Goal: Task Accomplishment & Management: Manage account settings

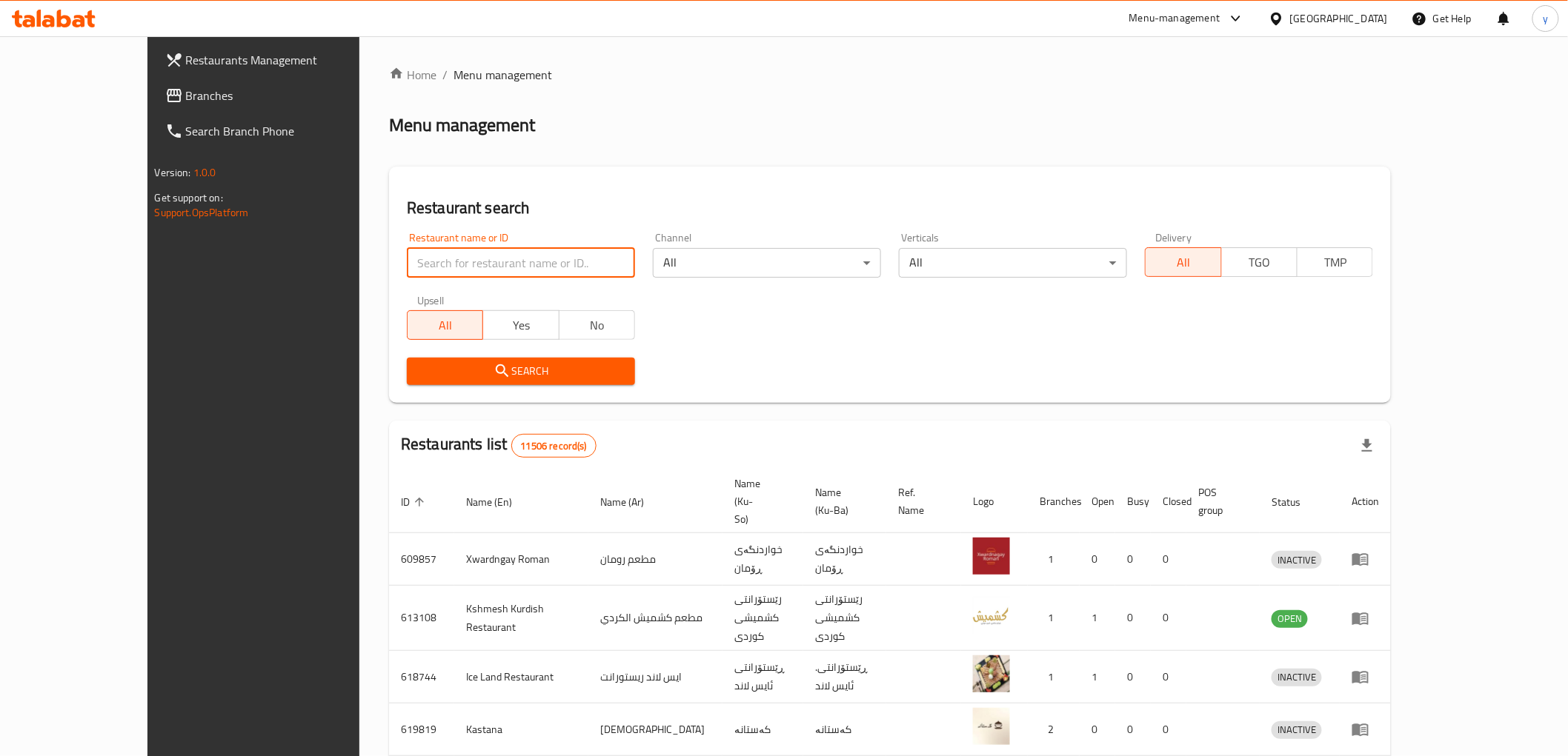
click at [406, 252] on input "search" at bounding box center [521, 263] width 228 height 30
paste input "650"
drag, startPoint x: 334, startPoint y: 332, endPoint x: 333, endPoint y: 379, distance: 47.0
click at [418, 379] on span "Search" at bounding box center [521, 372] width 204 height 19
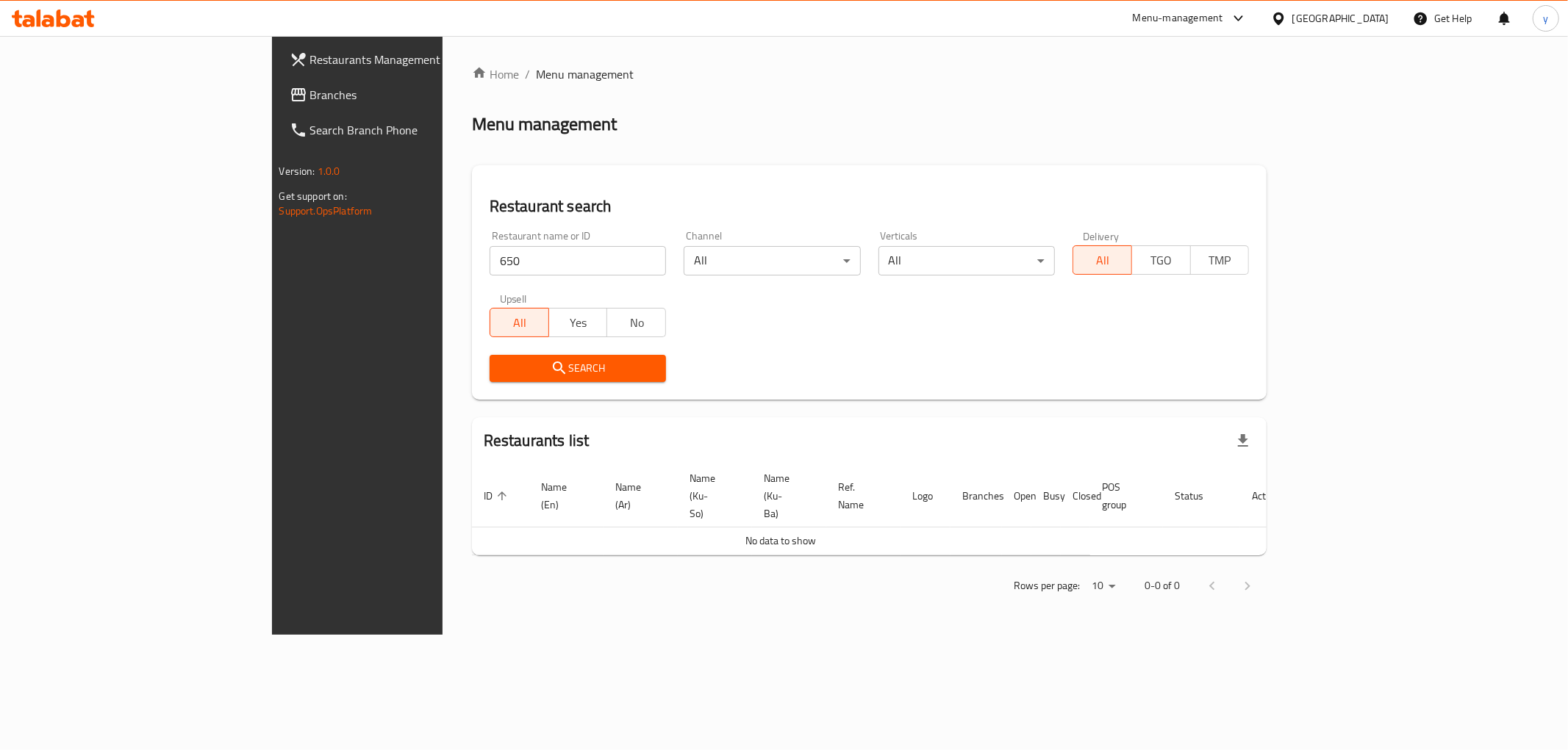
click at [480, 285] on div "Upsell All Yes No" at bounding box center [577, 315] width 194 height 62
click at [490, 275] on input "650" at bounding box center [578, 261] width 177 height 29
type input "6"
click at [490, 260] on input "search" at bounding box center [578, 261] width 177 height 29
paste input "678228"
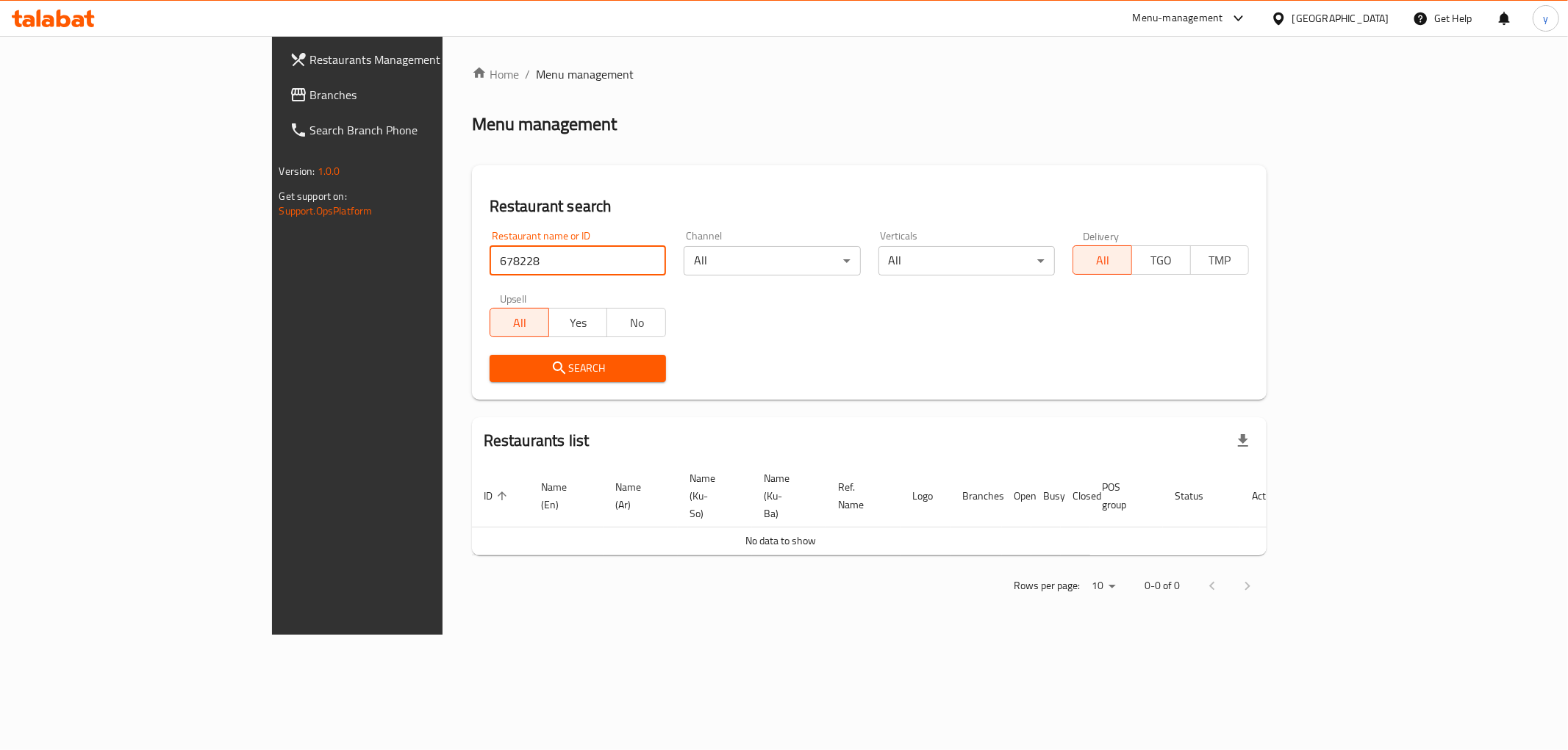
type input "678228"
click at [310, 100] on span "Branches" at bounding box center [416, 94] width 212 height 17
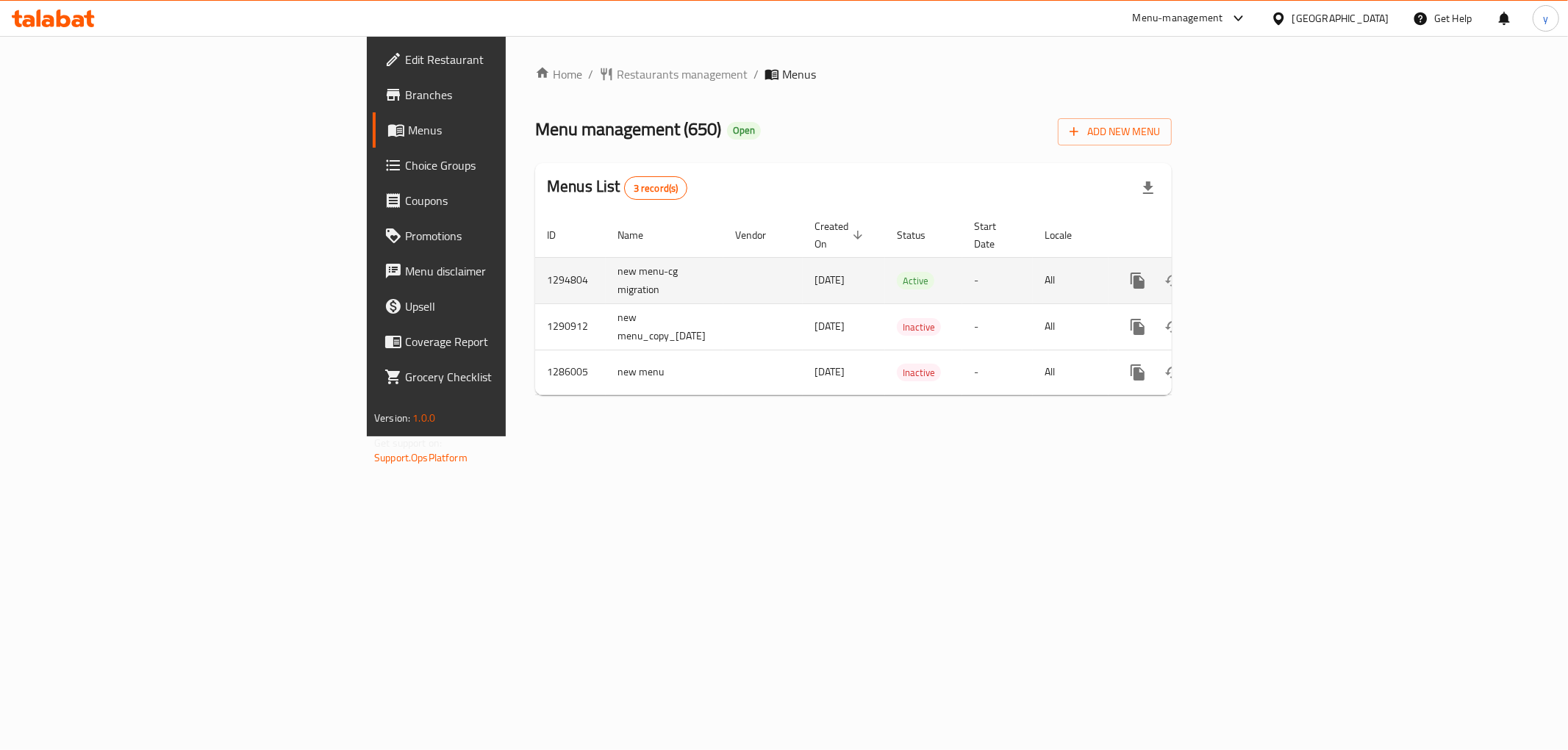
click at [1251, 274] on icon "enhanced table" at bounding box center [1243, 281] width 13 height 13
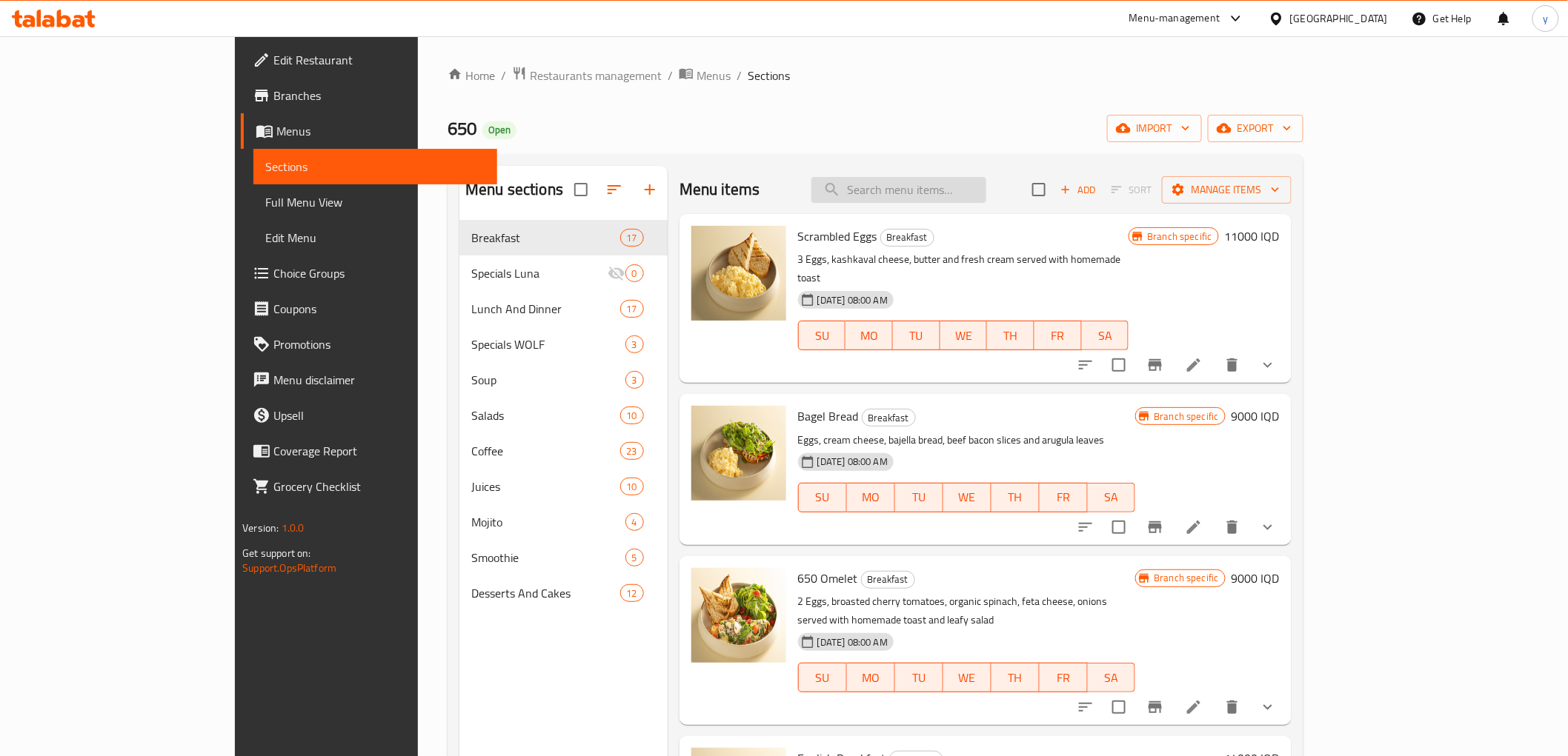
click at [986, 179] on input "search" at bounding box center [899, 190] width 174 height 26
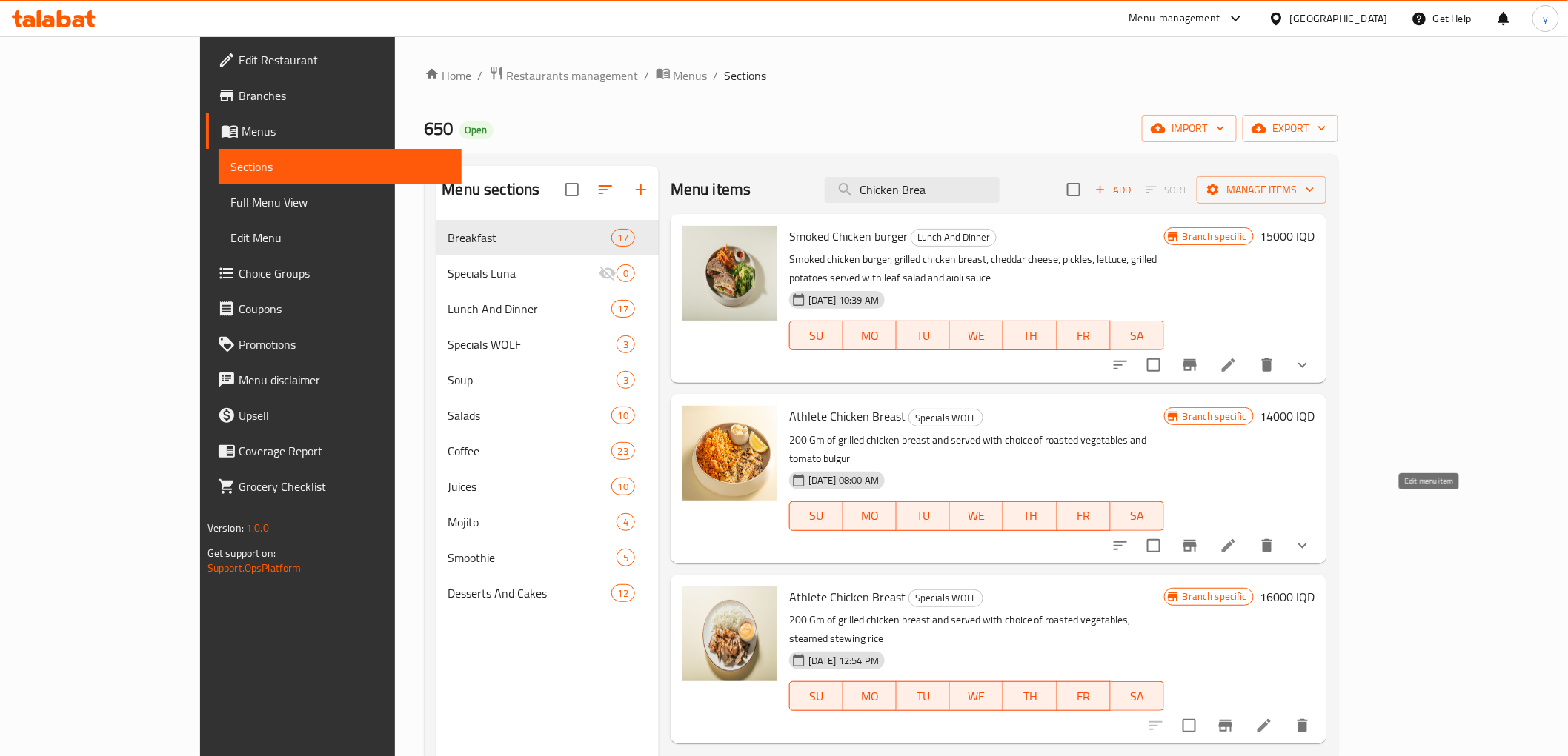
type input "Chicken Brea"
click at [1238, 537] on icon at bounding box center [1228, 545] width 18 height 18
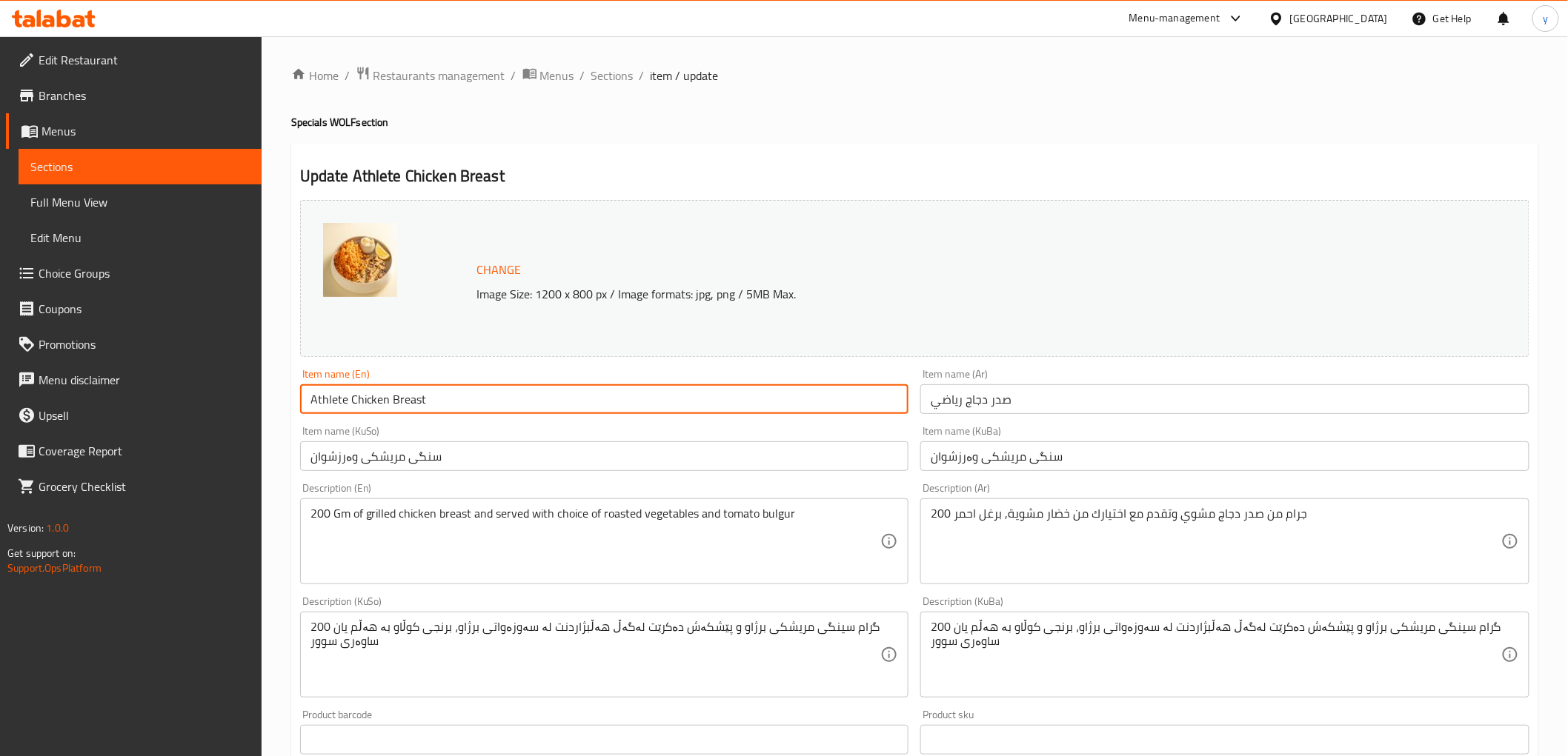
click at [484, 396] on input "Athlete Chicken Breast" at bounding box center [604, 400] width 610 height 30
click at [602, 70] on span "Sections" at bounding box center [612, 75] width 43 height 18
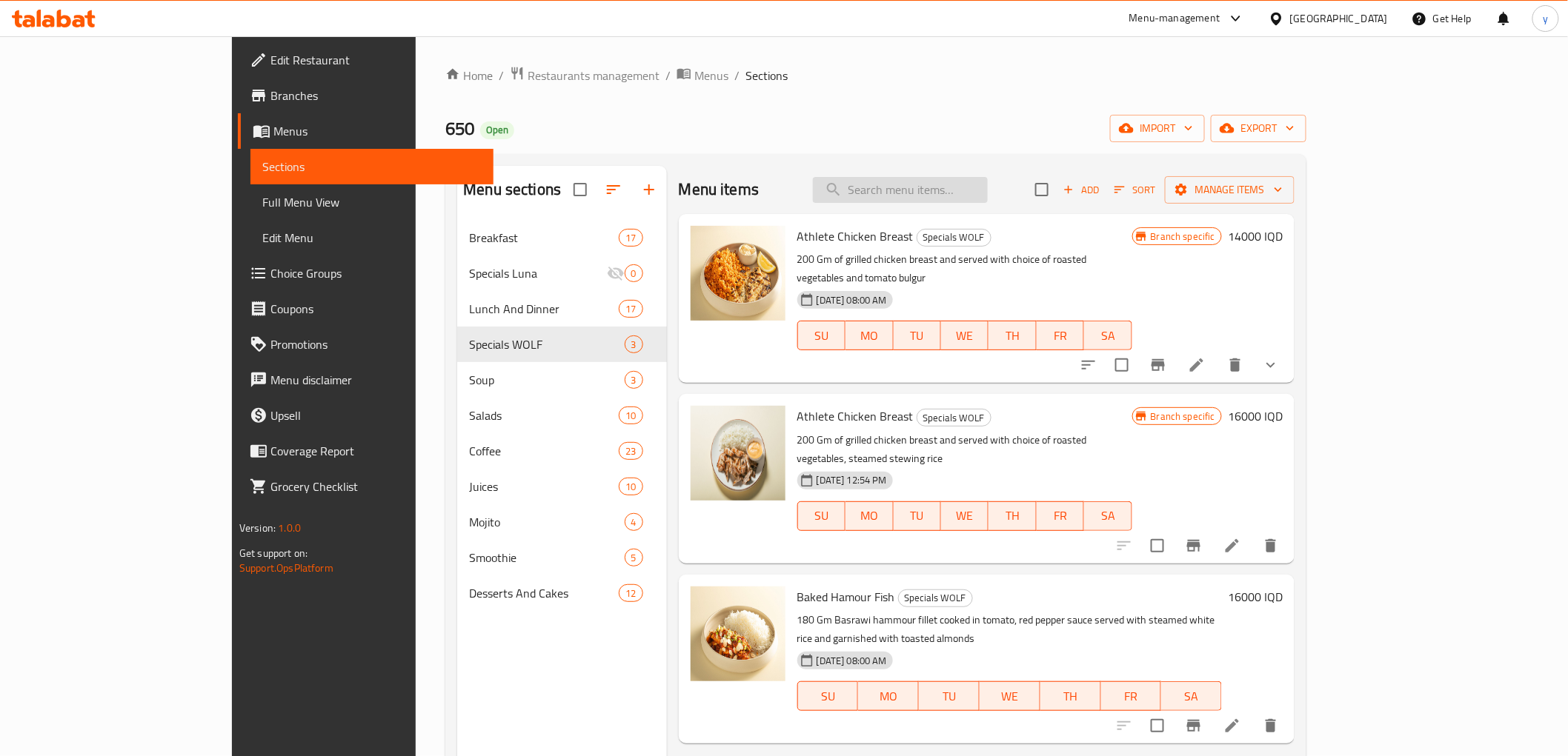
click at [975, 191] on input "search" at bounding box center [900, 190] width 174 height 26
paste input "Athlete Chicken Breast"
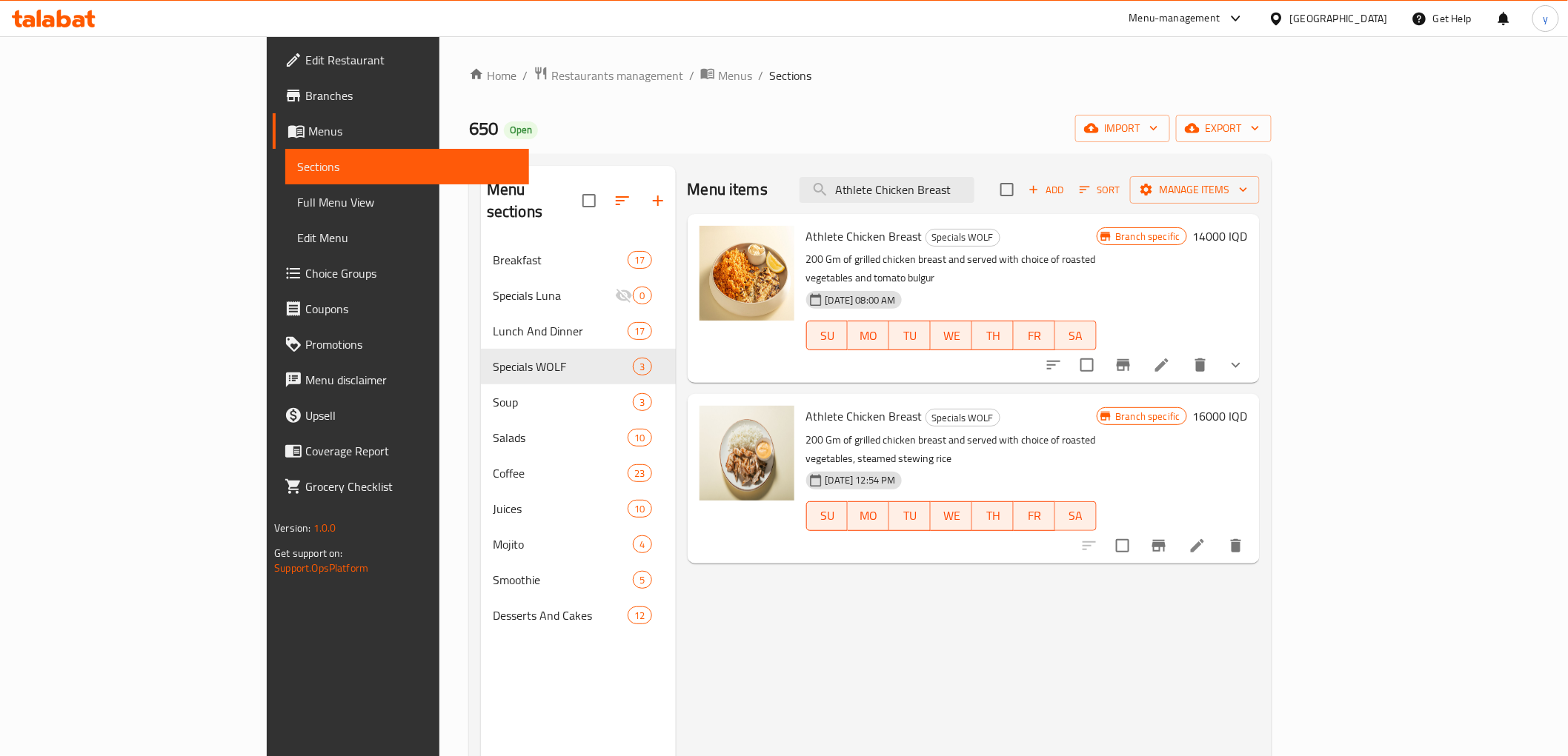
type input "Athlete Chicken Breast"
click at [1253, 359] on button "show more" at bounding box center [1236, 365] width 35 height 35
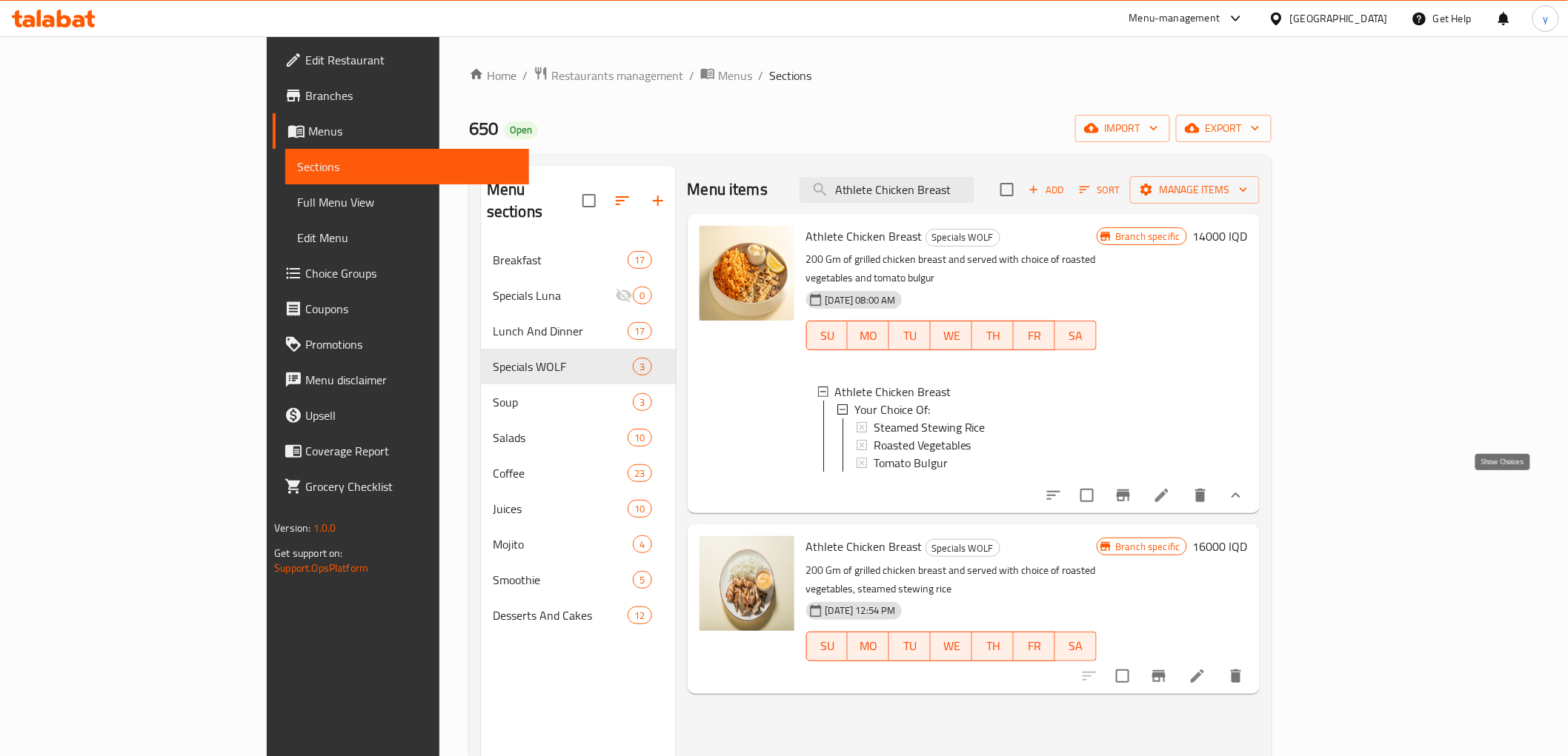
click at [1245, 498] on icon "show more" at bounding box center [1236, 495] width 18 height 18
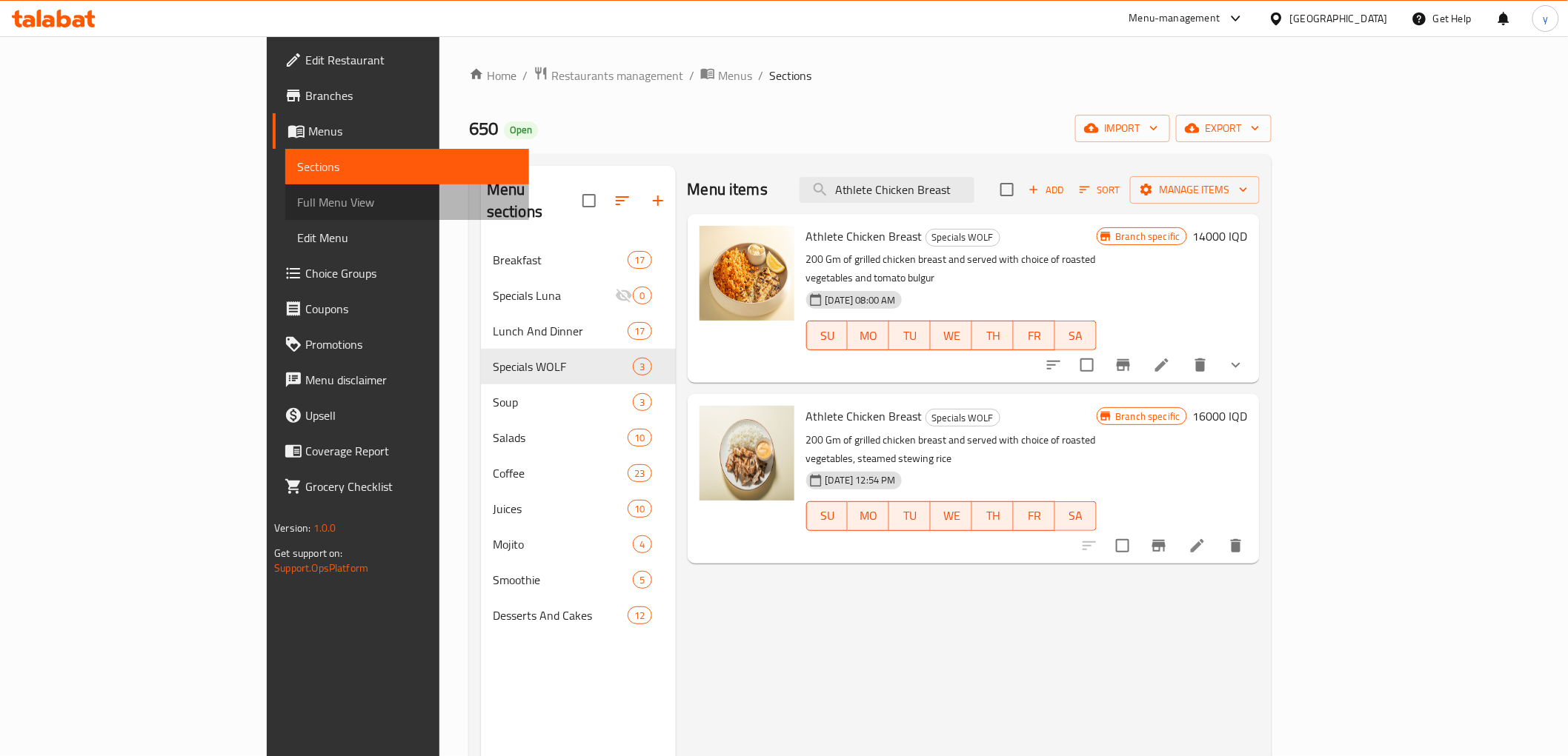
click at [285, 216] on link "Full Menu View" at bounding box center [406, 202] width 243 height 35
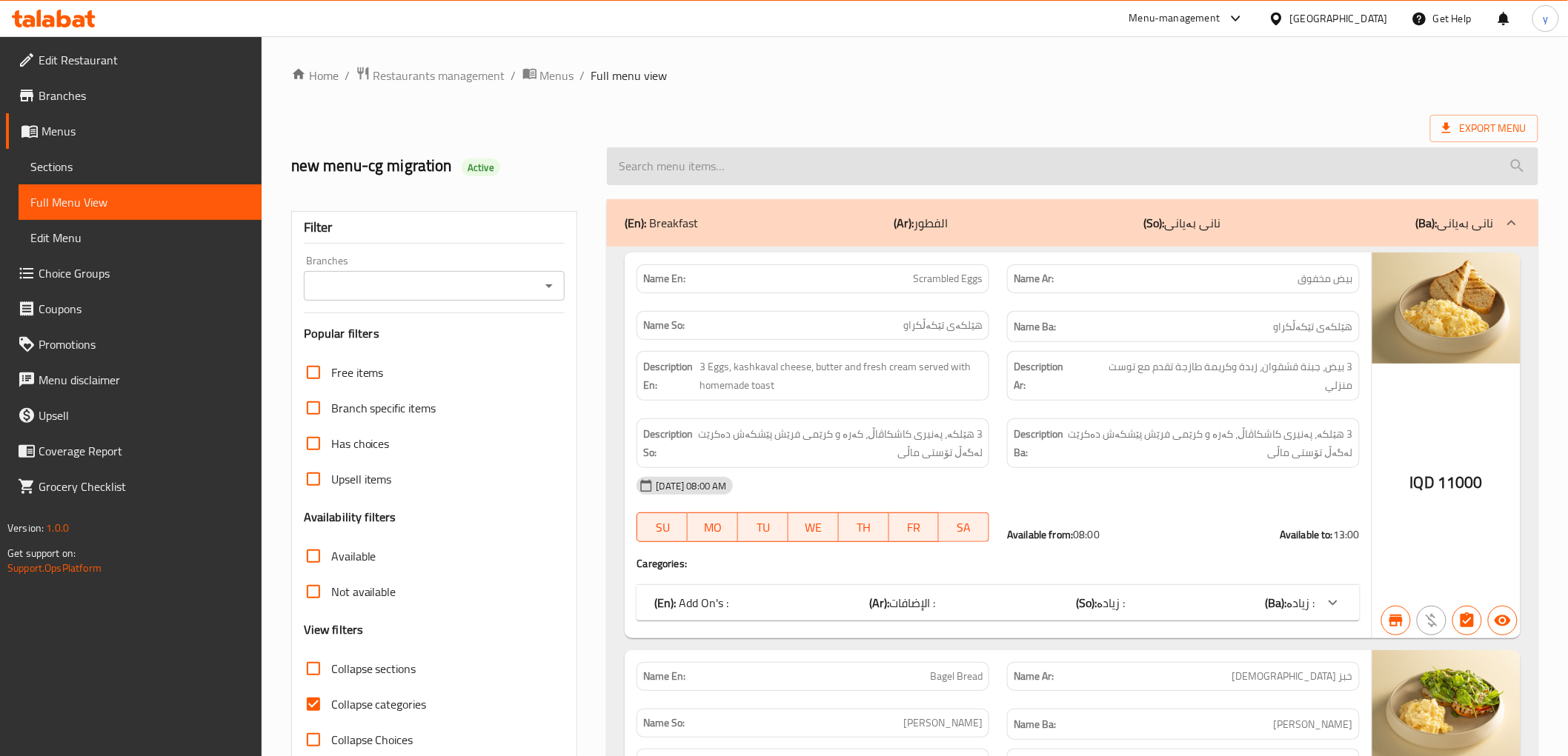
click at [832, 181] on input "search" at bounding box center [1072, 166] width 931 height 38
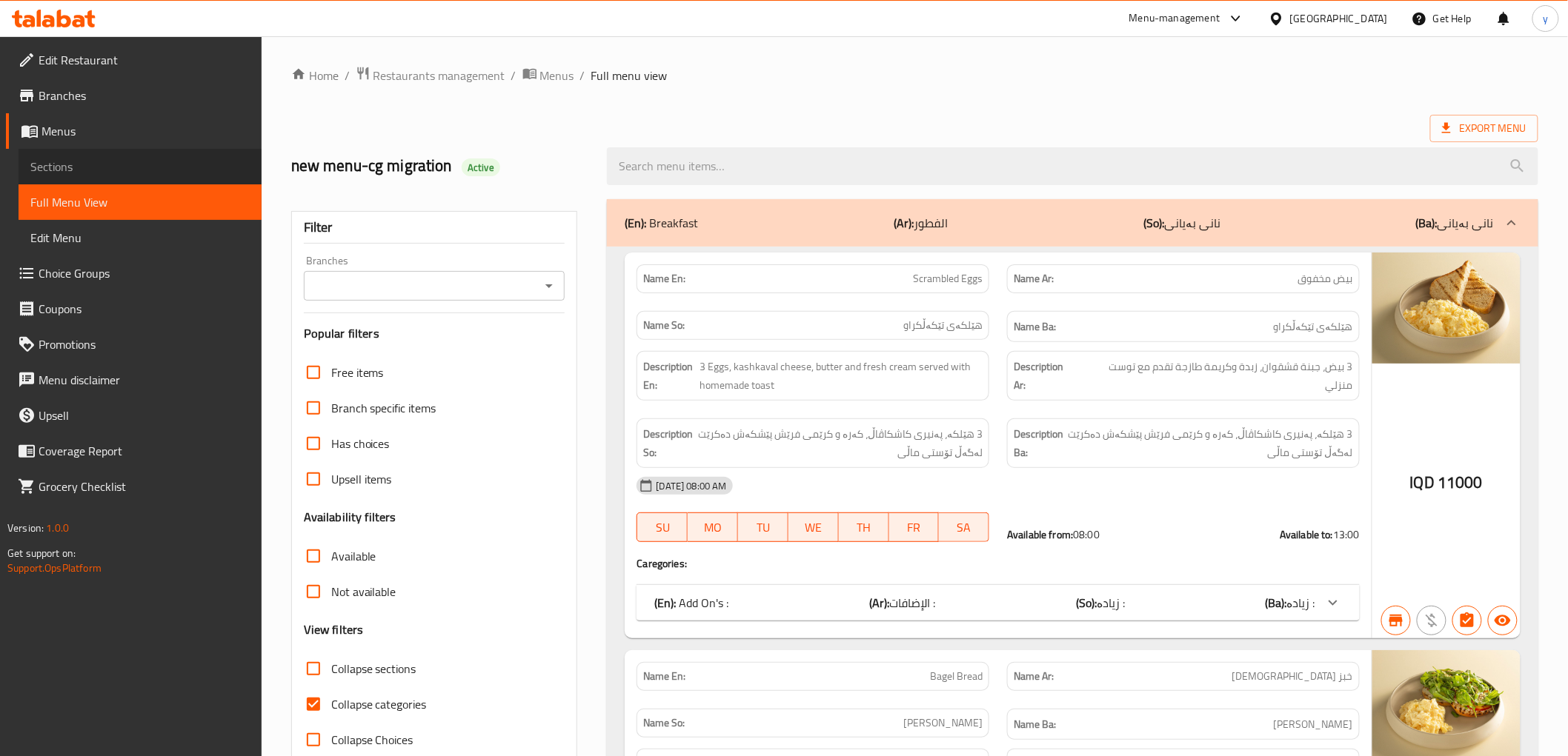
click at [98, 173] on span "Sections" at bounding box center [140, 166] width 219 height 18
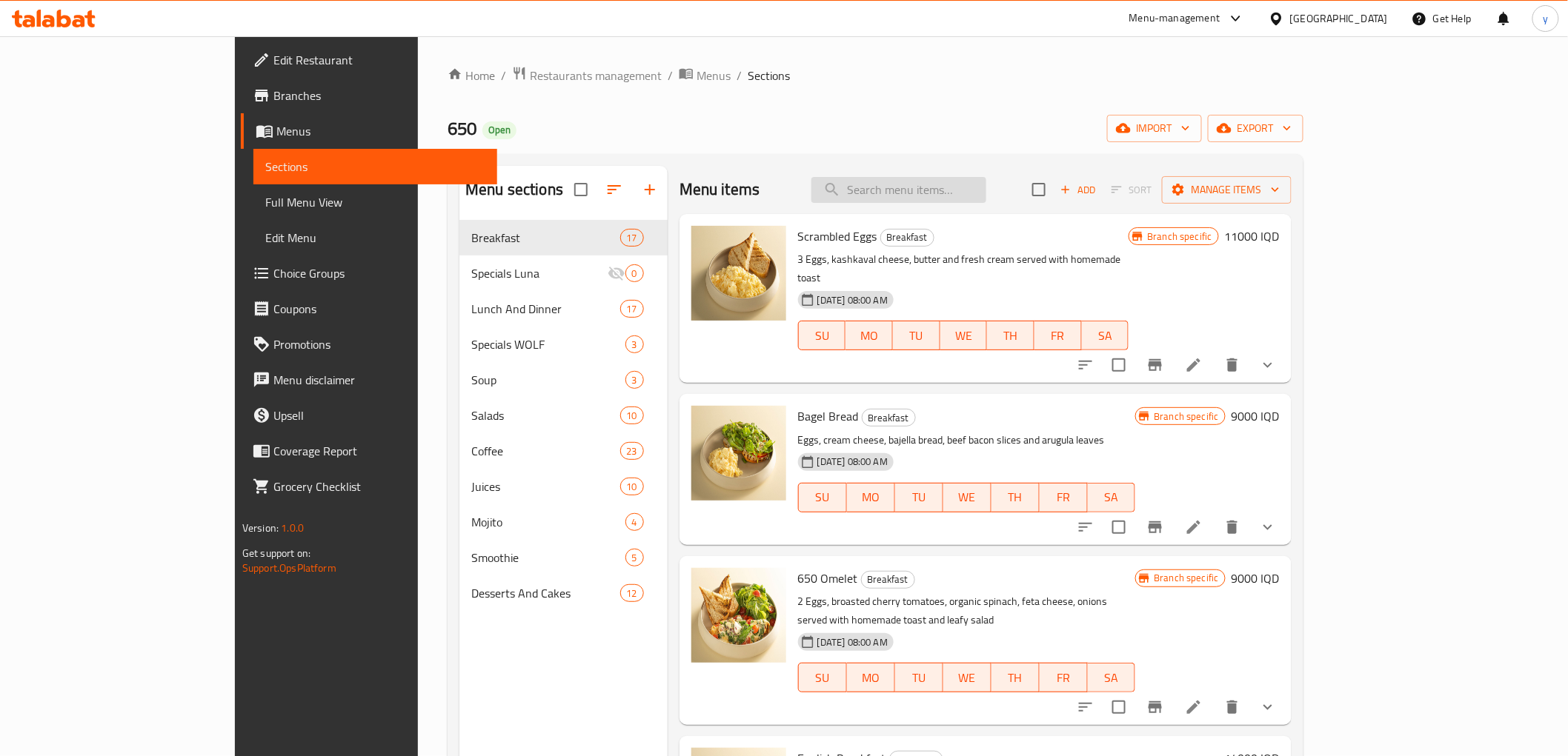
click at [932, 188] on input "search" at bounding box center [899, 190] width 174 height 26
paste input "Athlete Chicken Breast"
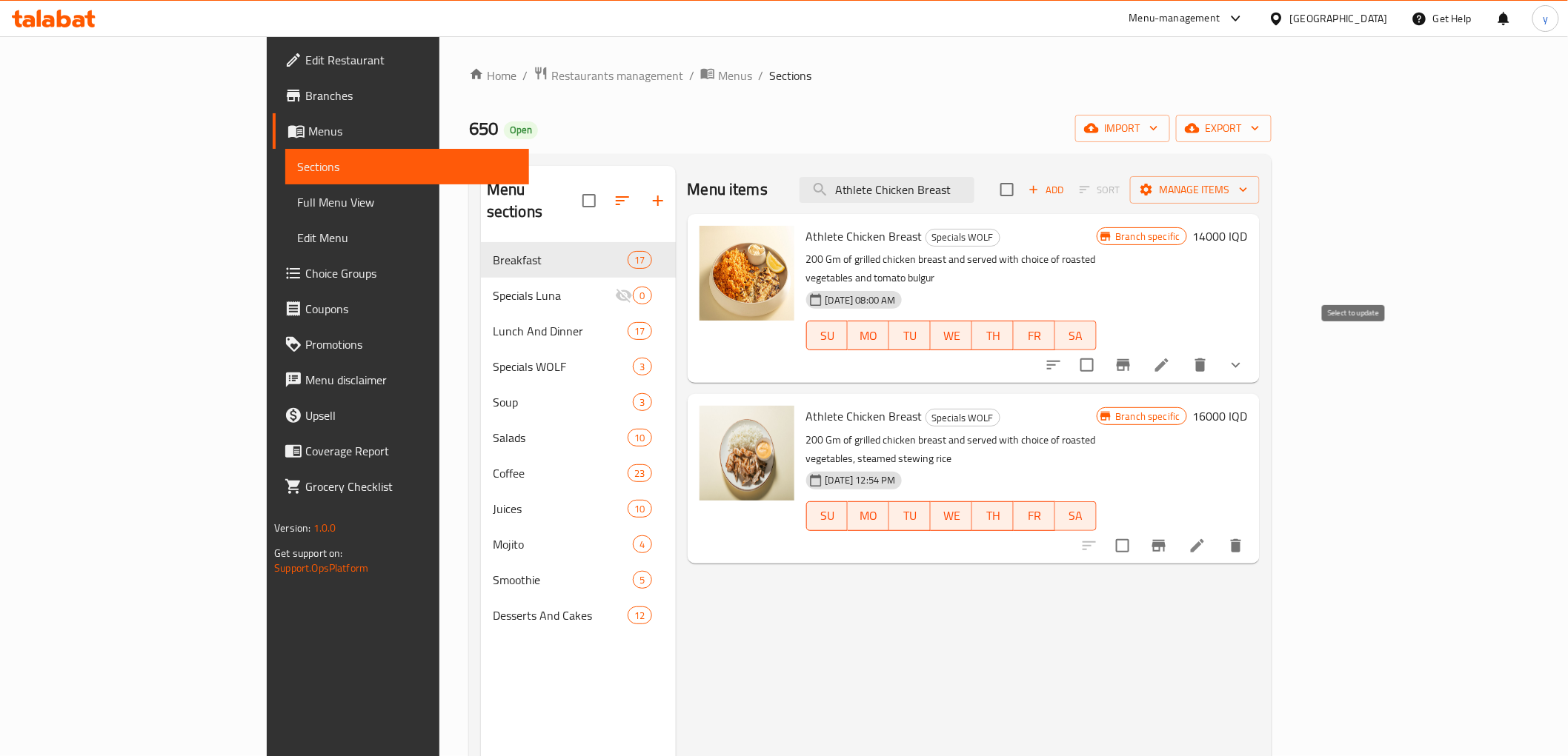
type input "Athlete Chicken Breast"
click at [1102, 350] on input "checkbox" at bounding box center [1087, 365] width 32 height 32
checkbox input "true"
click at [1138, 531] on input "checkbox" at bounding box center [1123, 546] width 32 height 32
checkbox input "true"
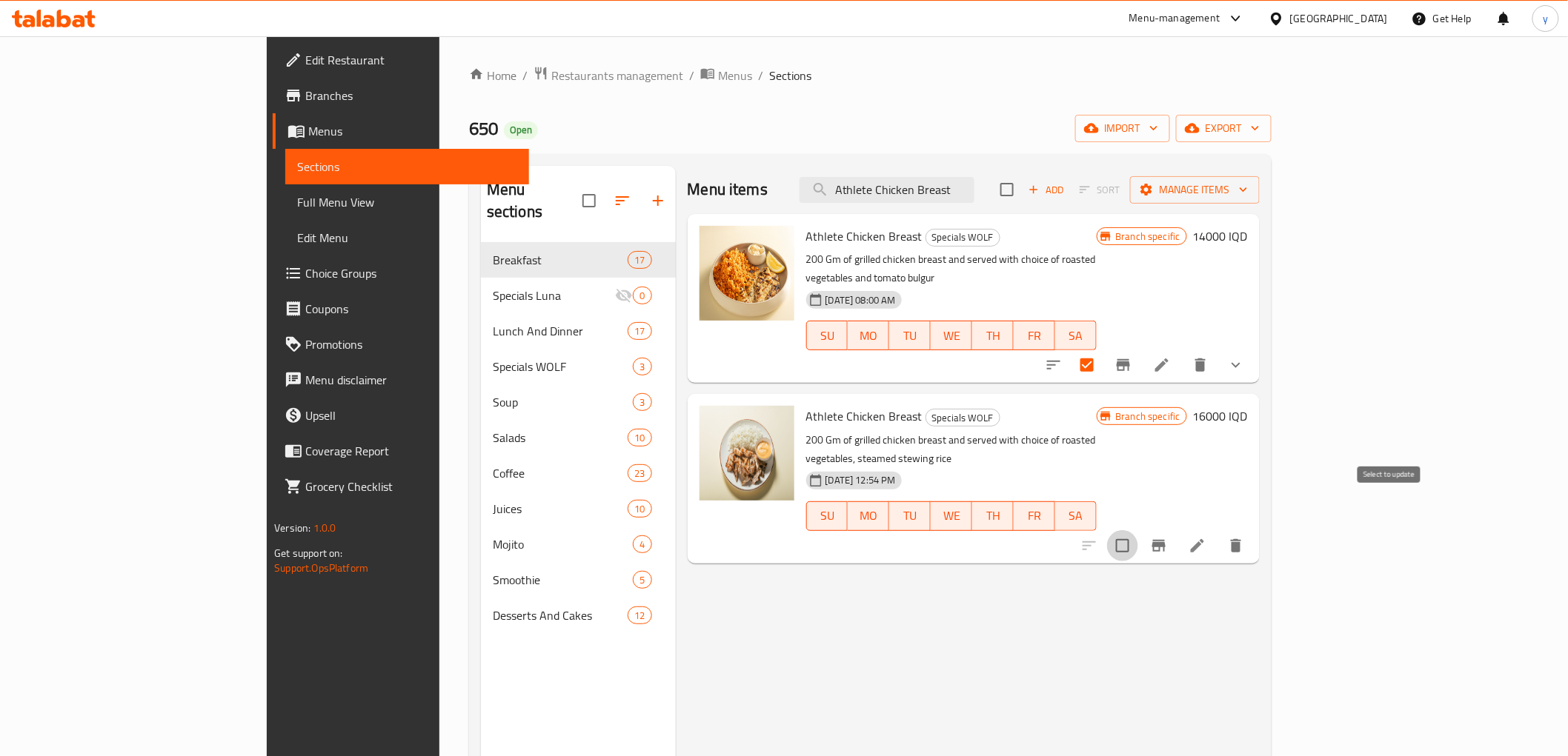
checkbox input "true"
click at [1248, 198] on span "Manage items" at bounding box center [1195, 190] width 106 height 19
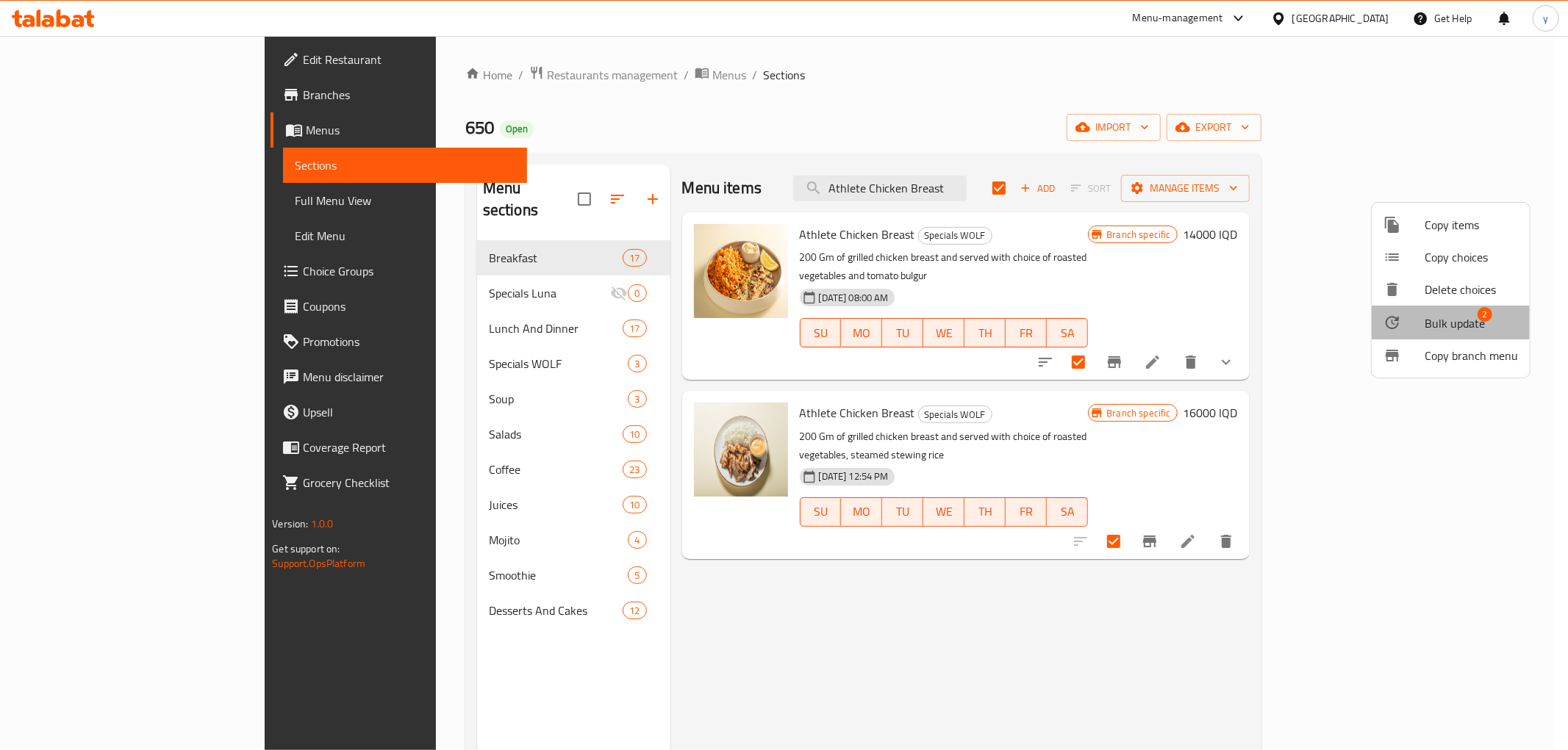
click at [1434, 317] on span "Bulk update" at bounding box center [1454, 323] width 60 height 17
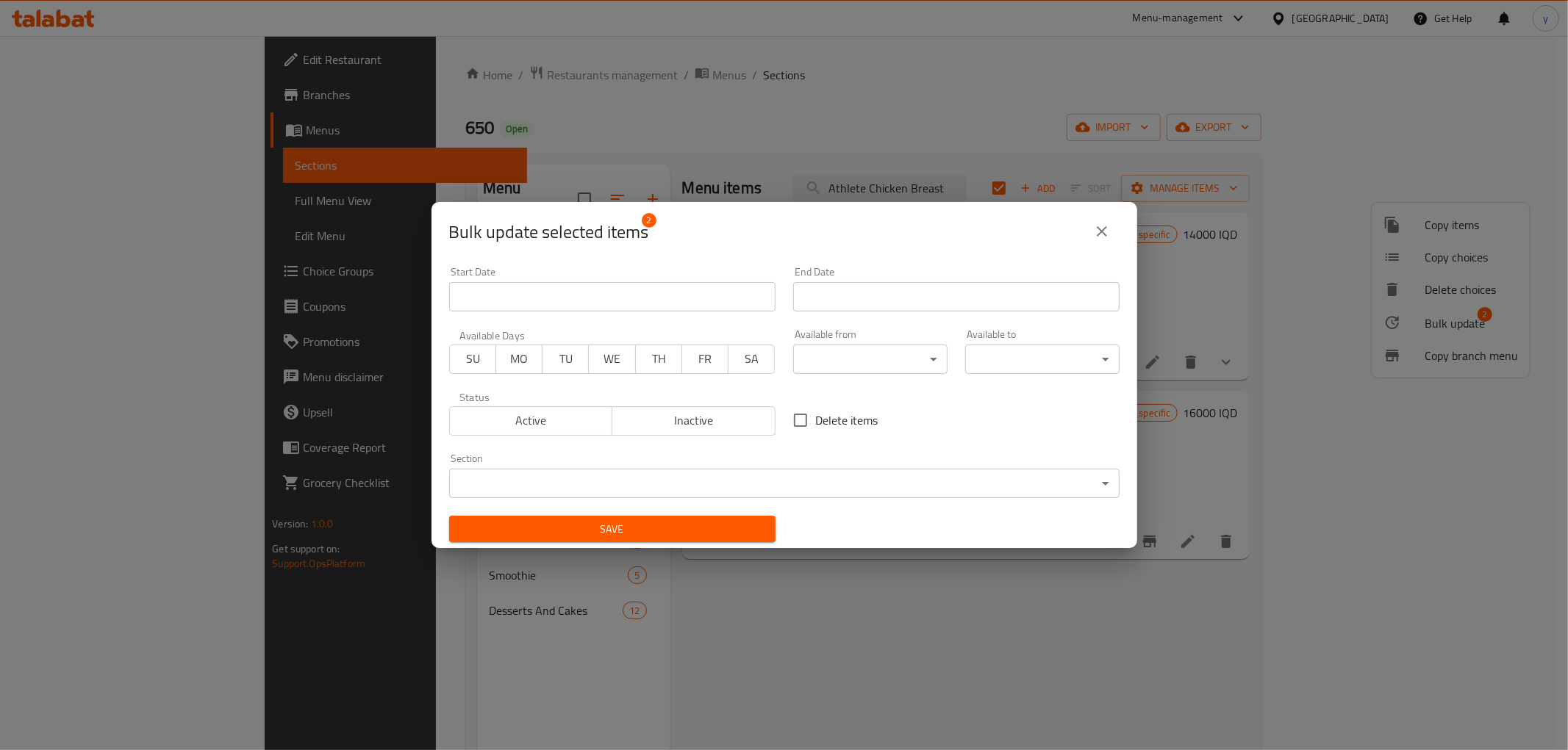
click at [153, 159] on div "Bulk update selected items 2 Start Date Start Date End Date End Date Available …" at bounding box center [784, 375] width 1568 height 750
click at [1101, 237] on icon "close" at bounding box center [1101, 231] width 17 height 17
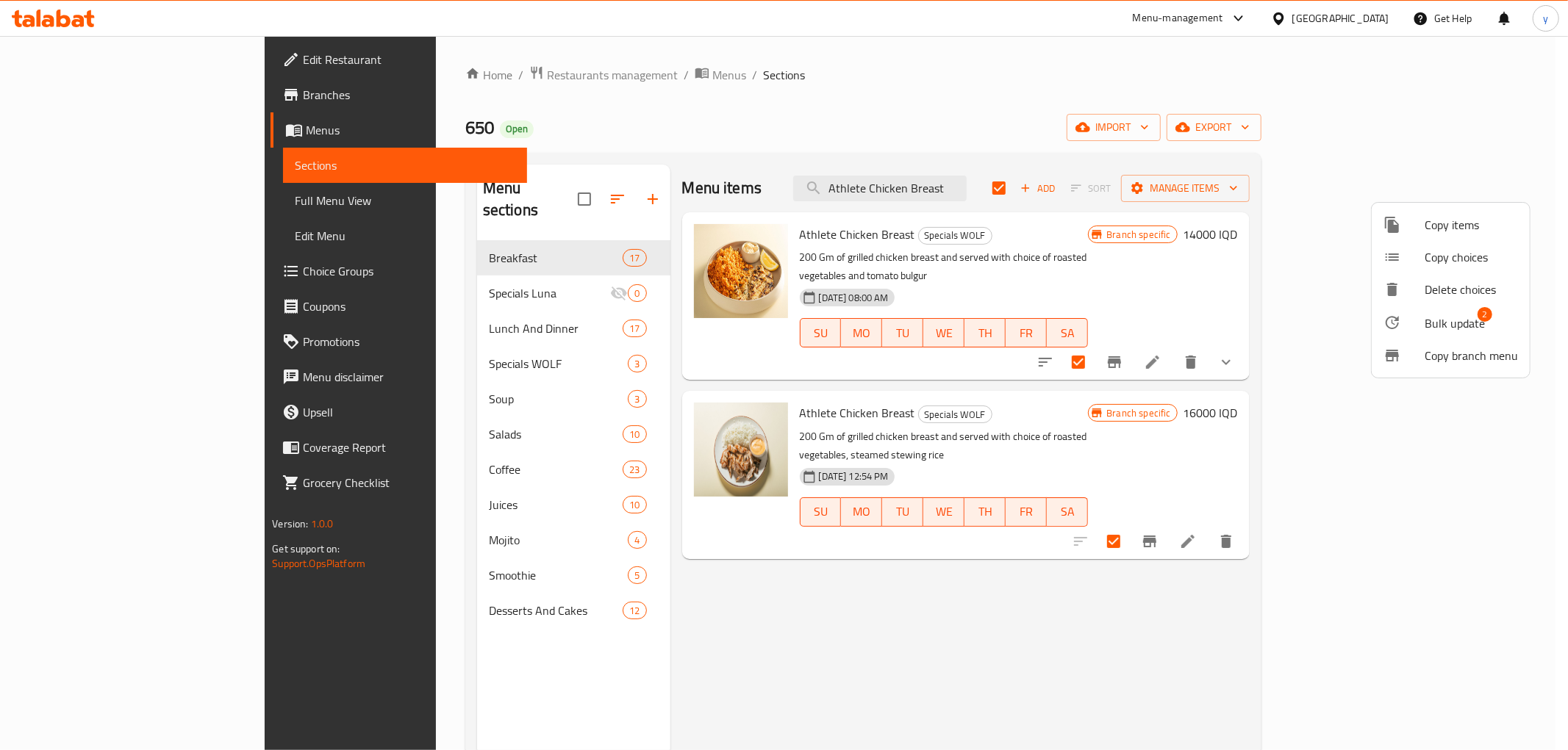
click at [91, 90] on div at bounding box center [784, 375] width 1568 height 750
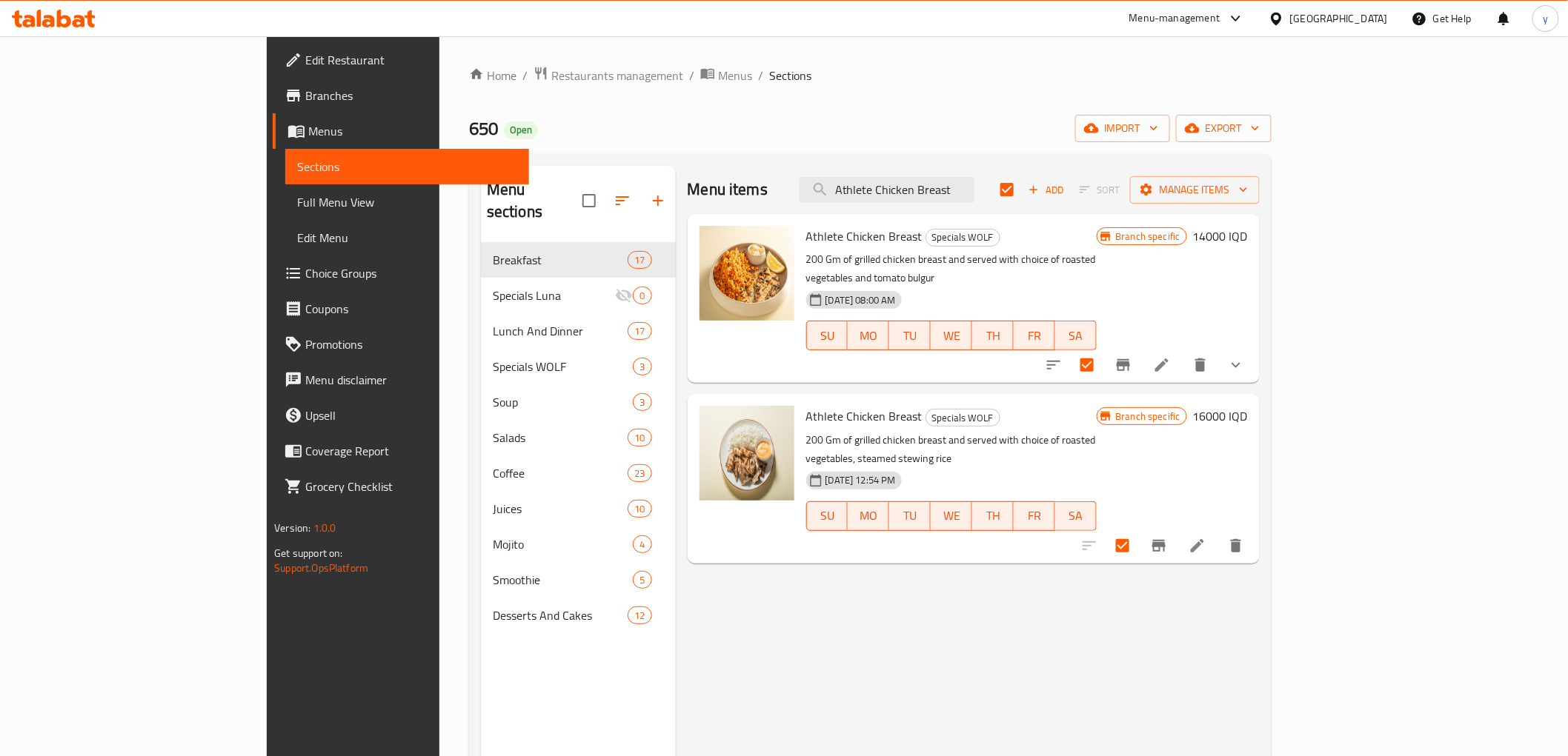
click at [305, 90] on span "Branches" at bounding box center [411, 95] width 212 height 18
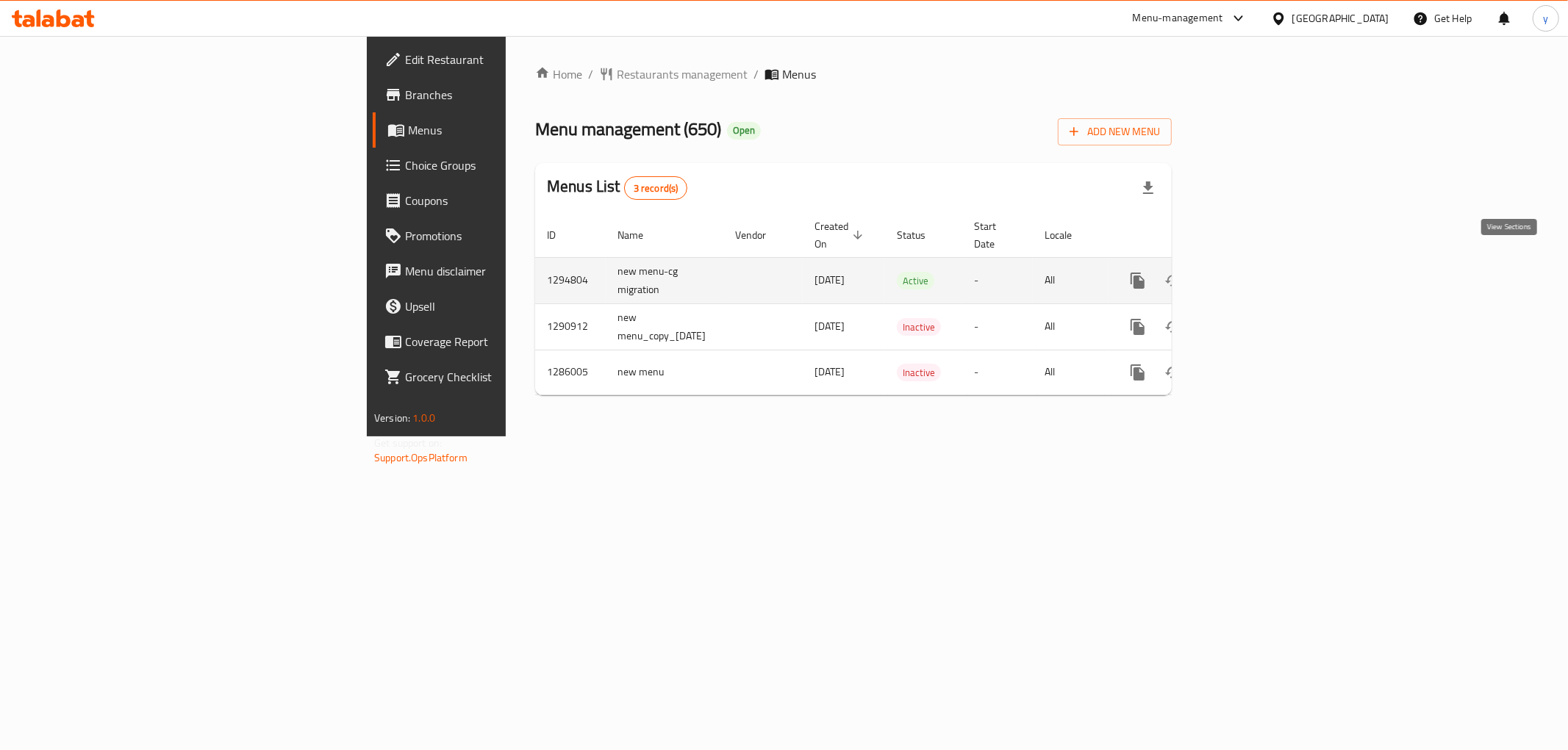
click at [1252, 272] on icon "enhanced table" at bounding box center [1243, 281] width 17 height 17
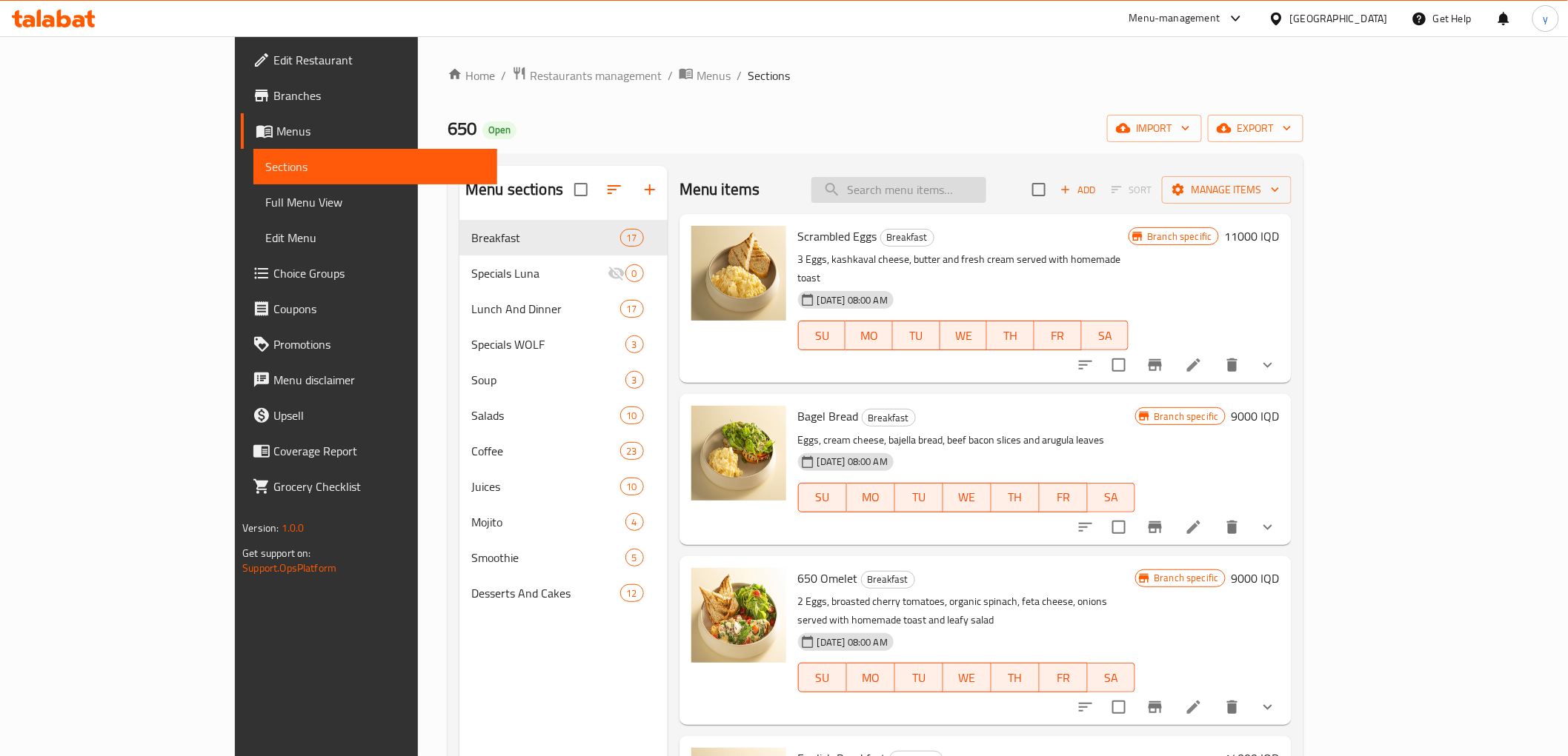
click at [968, 187] on input "search" at bounding box center [899, 190] width 174 height 26
paste input "Athlete Chicken Breast"
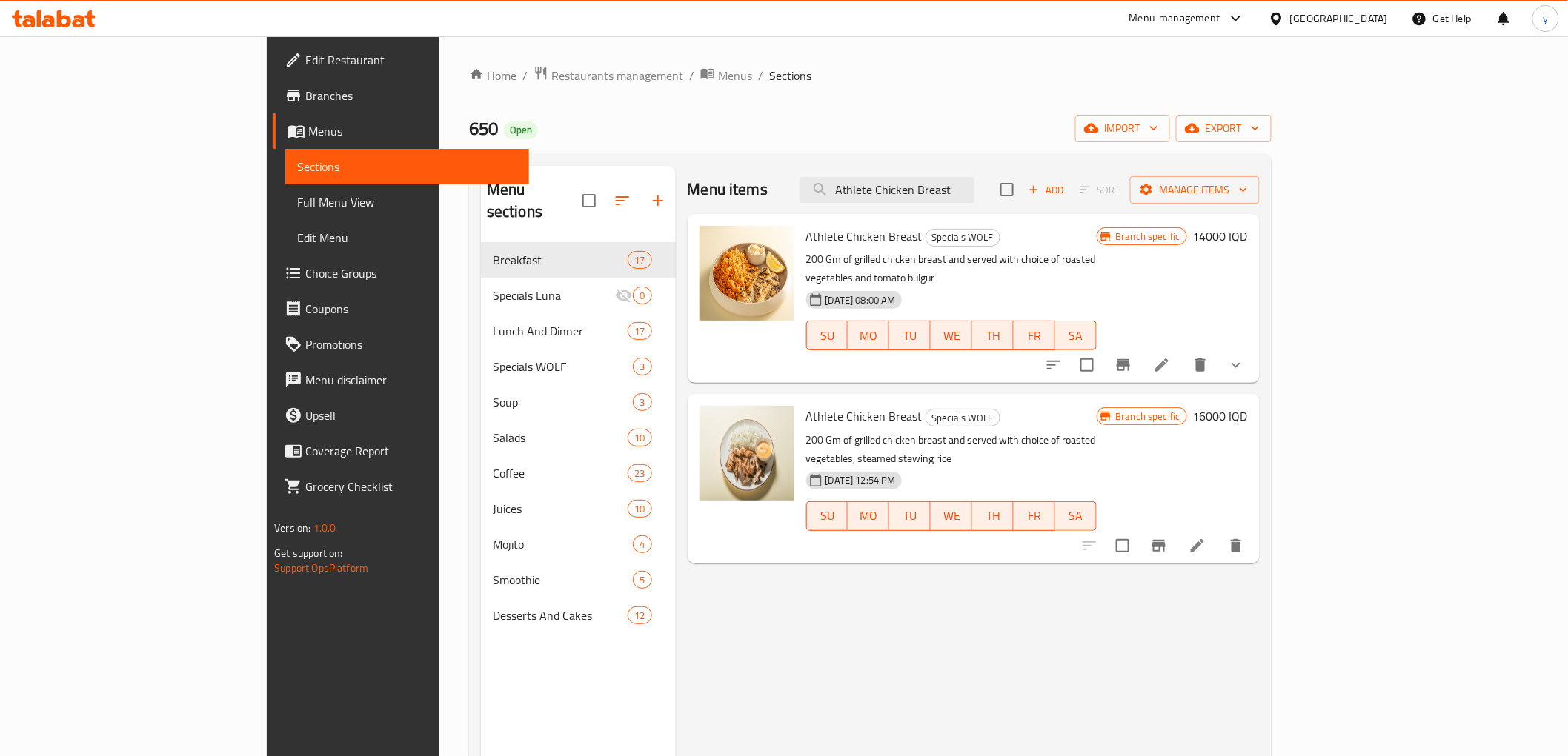
type input "Athlete Chicken Breast"
click at [1102, 350] on input "checkbox" at bounding box center [1087, 365] width 32 height 32
checkbox input "true"
click at [1138, 531] on input "checkbox" at bounding box center [1123, 546] width 32 height 32
checkbox input "true"
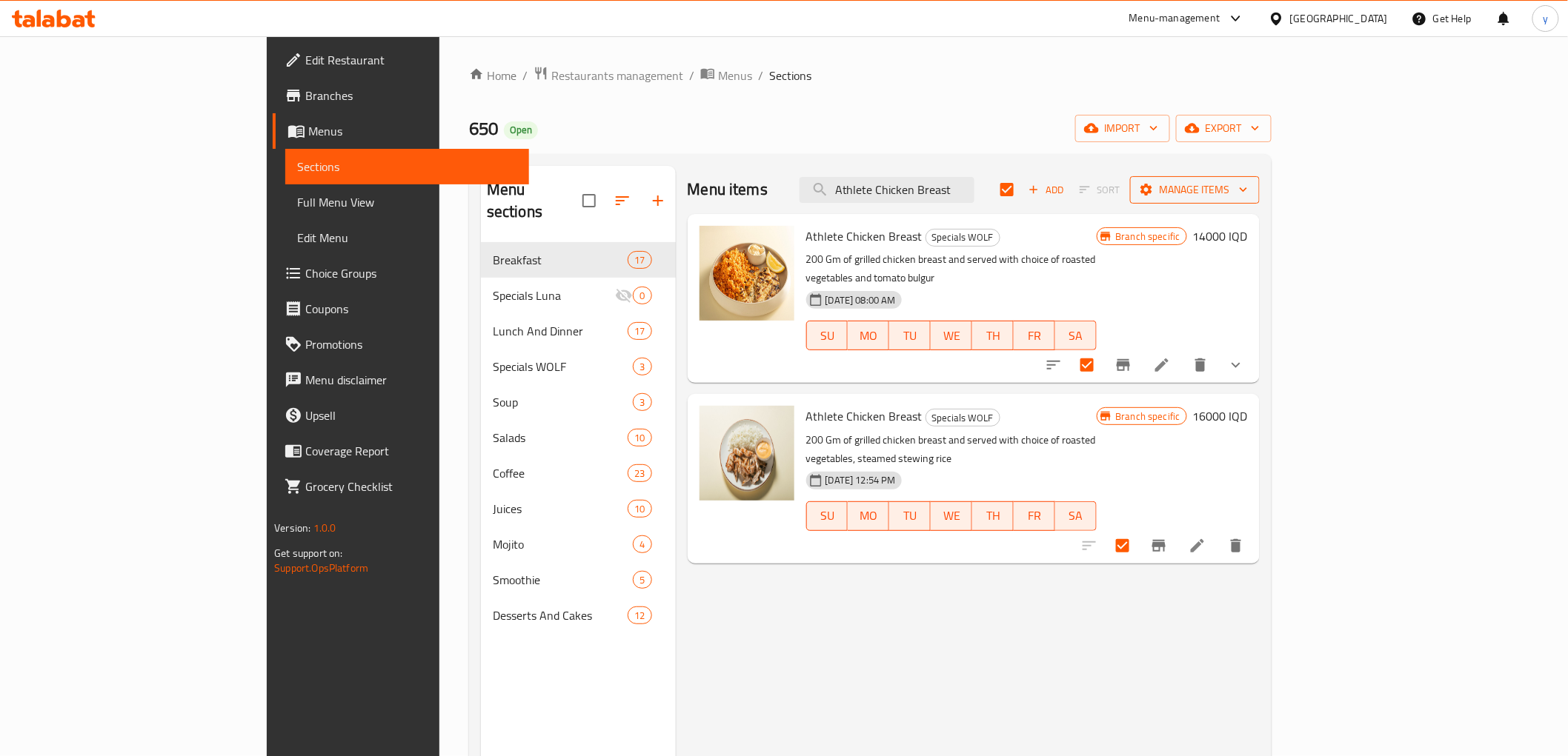
click at [1248, 194] on span "Manage items" at bounding box center [1195, 190] width 106 height 19
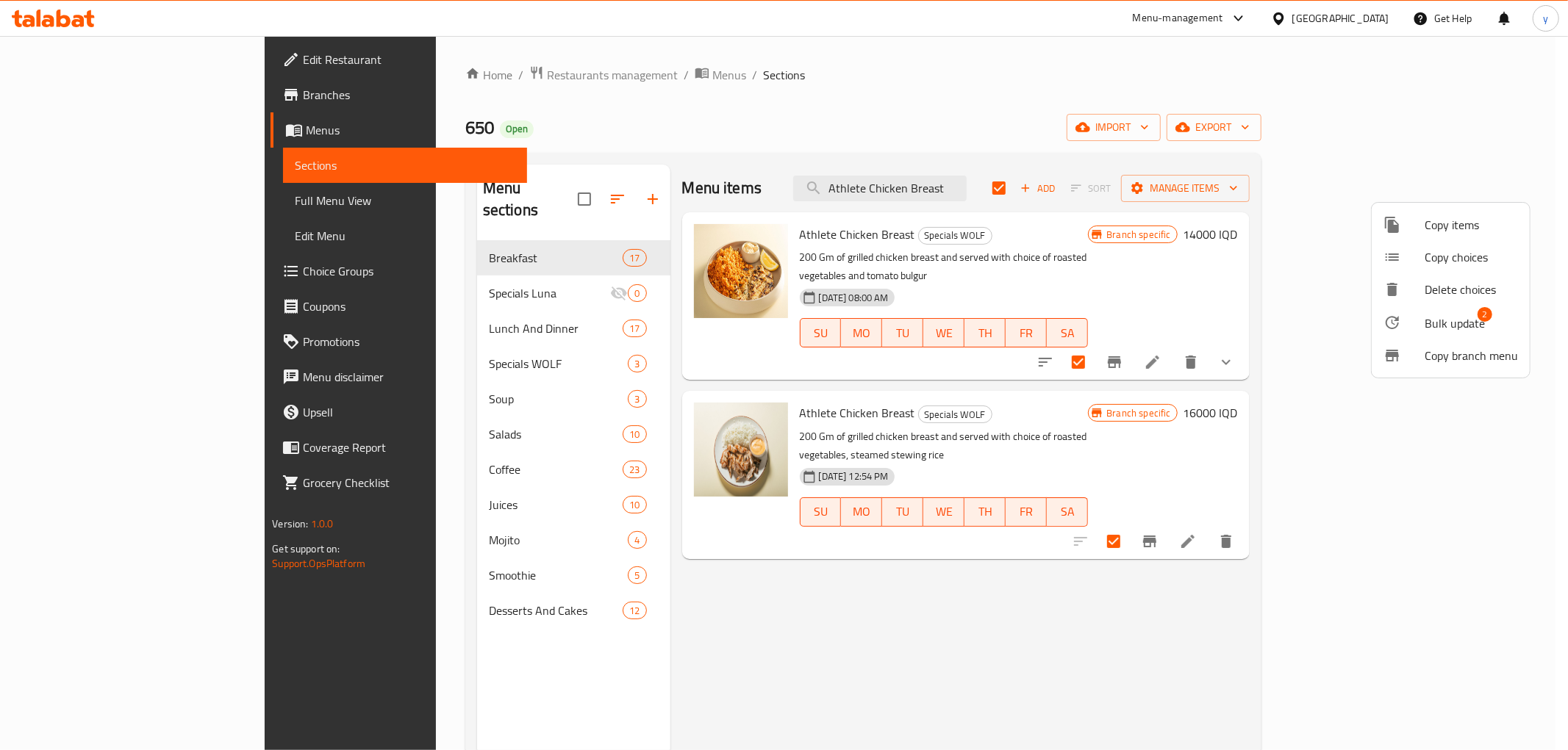
click at [1427, 316] on span "Bulk update" at bounding box center [1454, 323] width 60 height 17
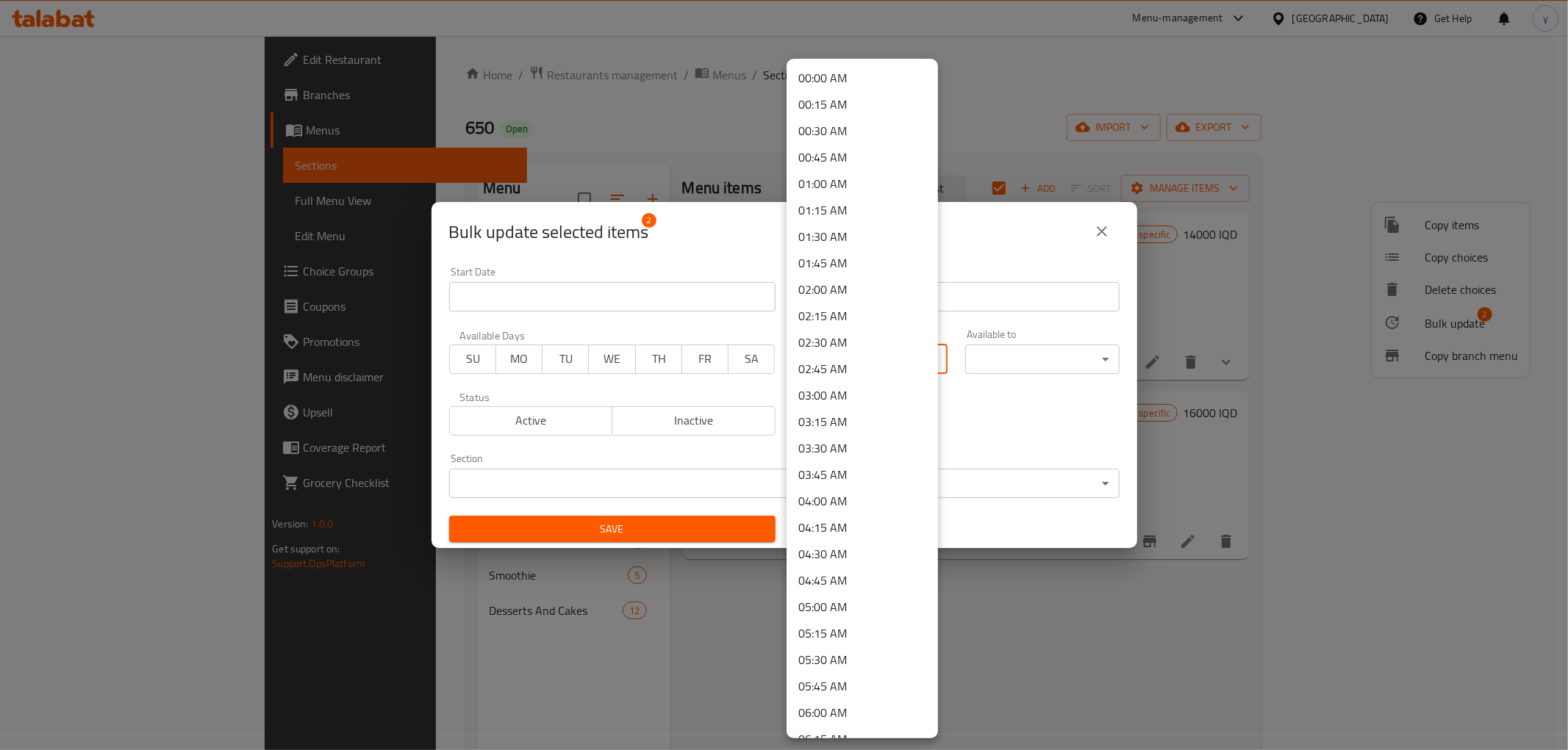
click at [848, 344] on body "​ Menu-management Iraq Get Help y Edit Restaurant Branches Menus Sections Full …" at bounding box center [784, 393] width 1568 height 714
click at [830, 529] on li "12:00 PM" at bounding box center [862, 531] width 152 height 27
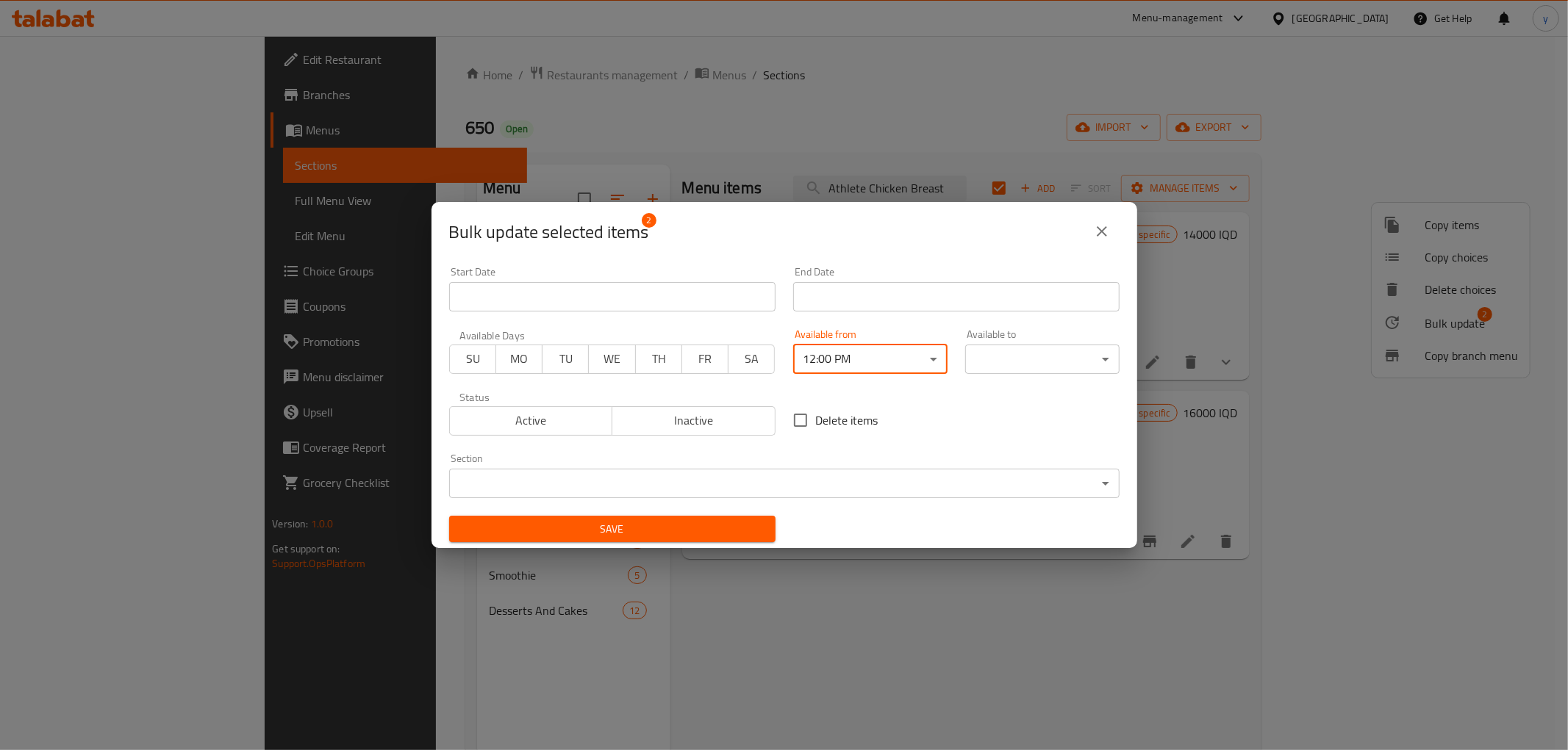
click at [995, 363] on body "​ Menu-management Iraq Get Help y Edit Restaurant Branches Menus Sections Full …" at bounding box center [784, 393] width 1568 height 714
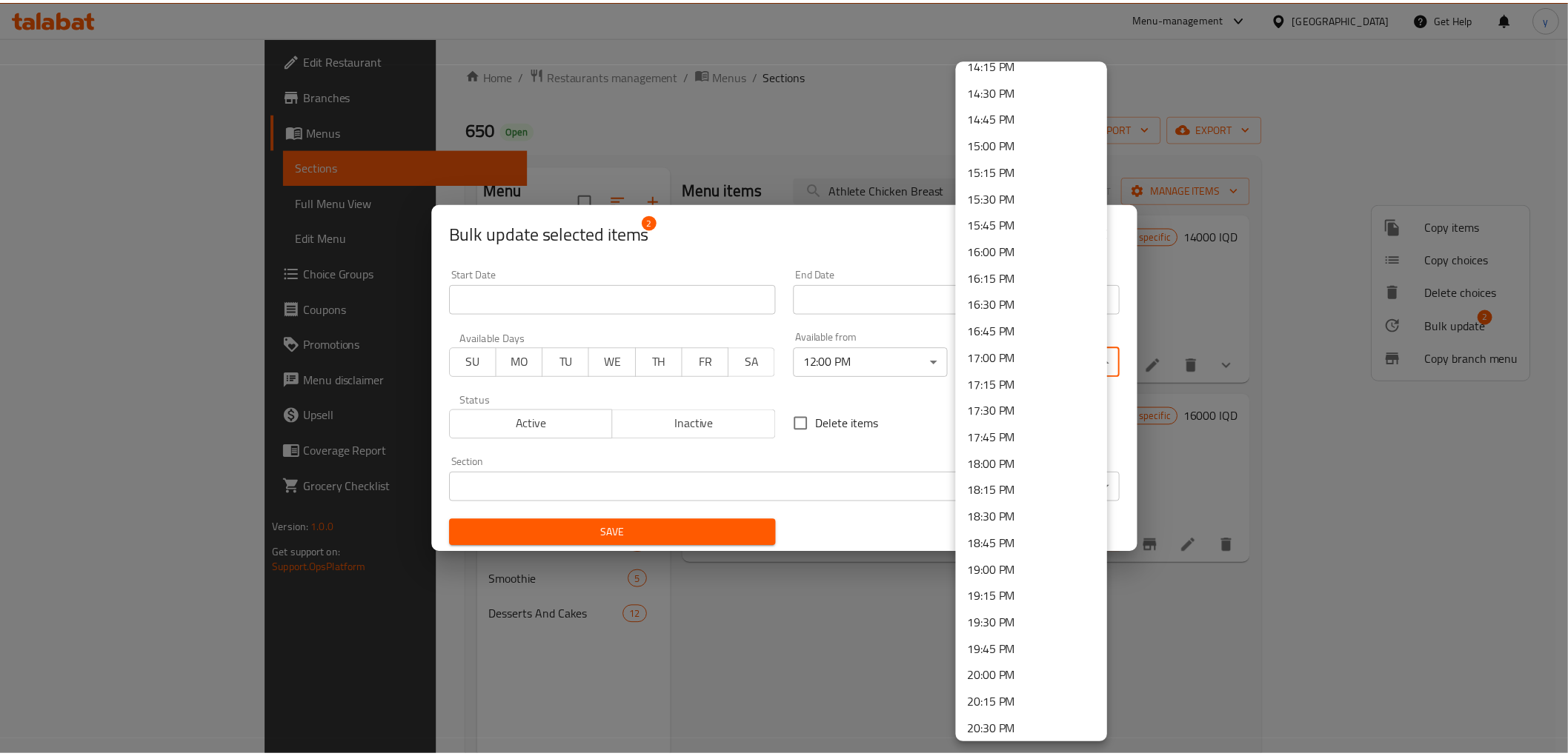
scroll to position [1811, 0]
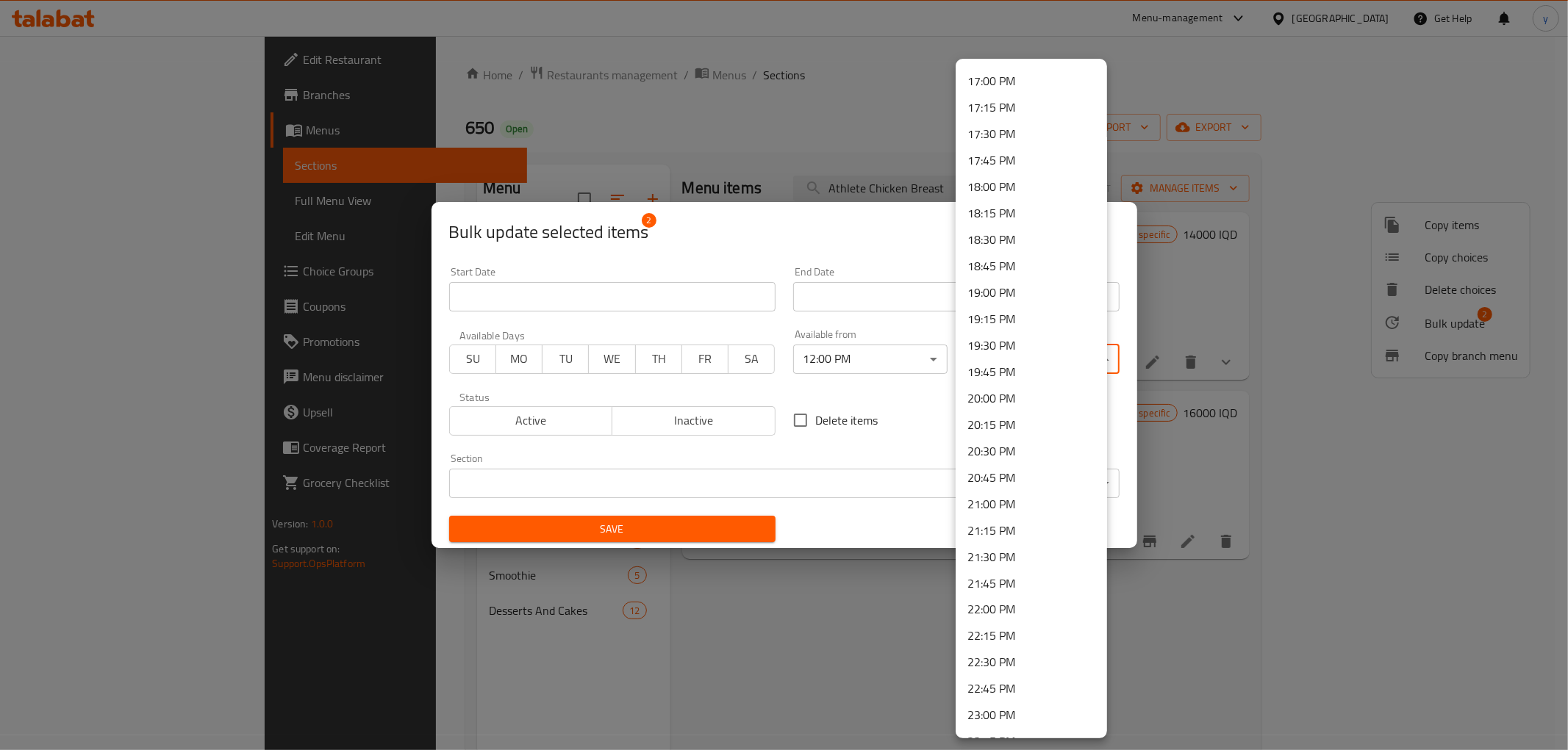
click at [1013, 704] on li "23:00 PM" at bounding box center [1031, 716] width 152 height 27
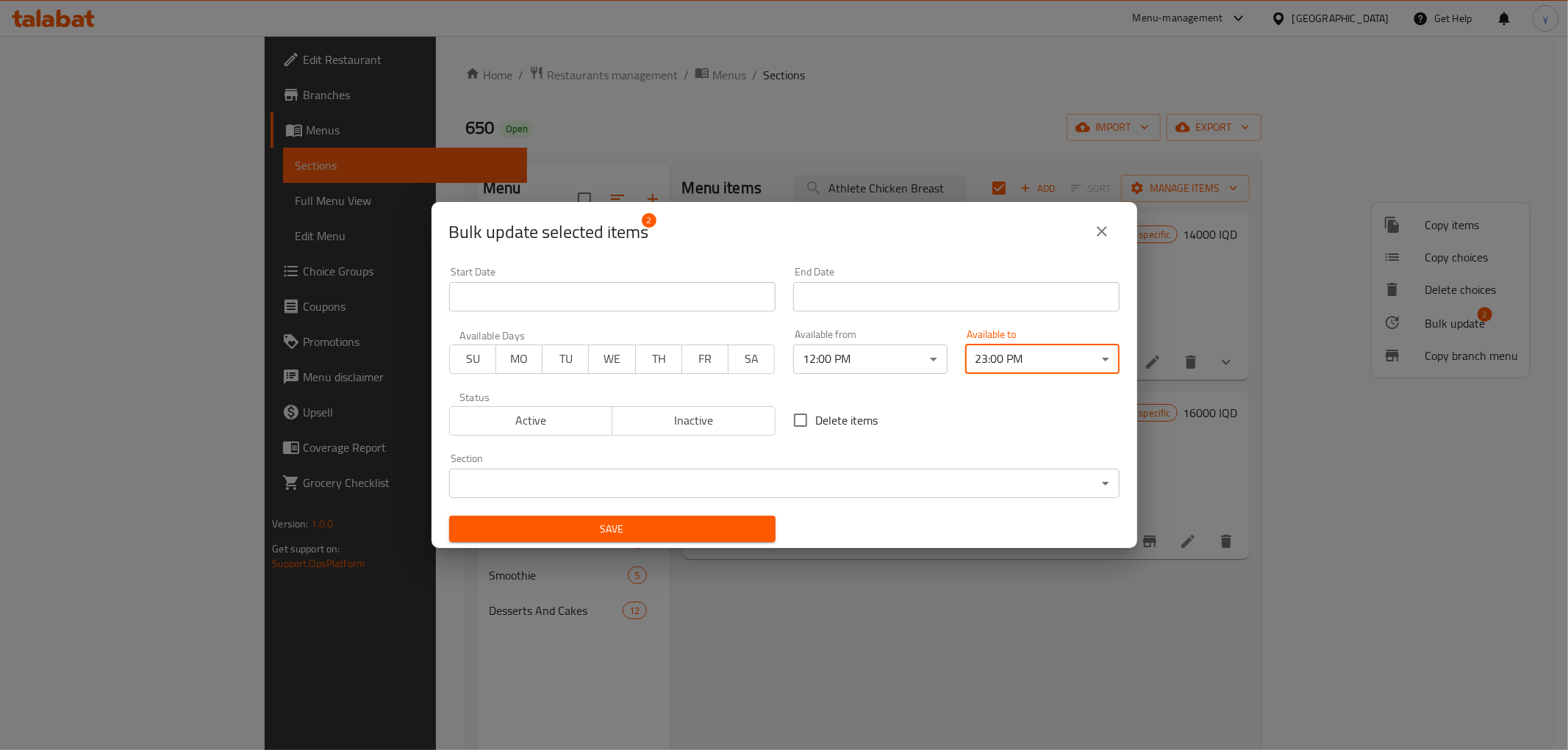
click at [976, 437] on div "Delete items" at bounding box center [956, 420] width 344 height 49
click at [703, 523] on span "Save" at bounding box center [612, 529] width 303 height 18
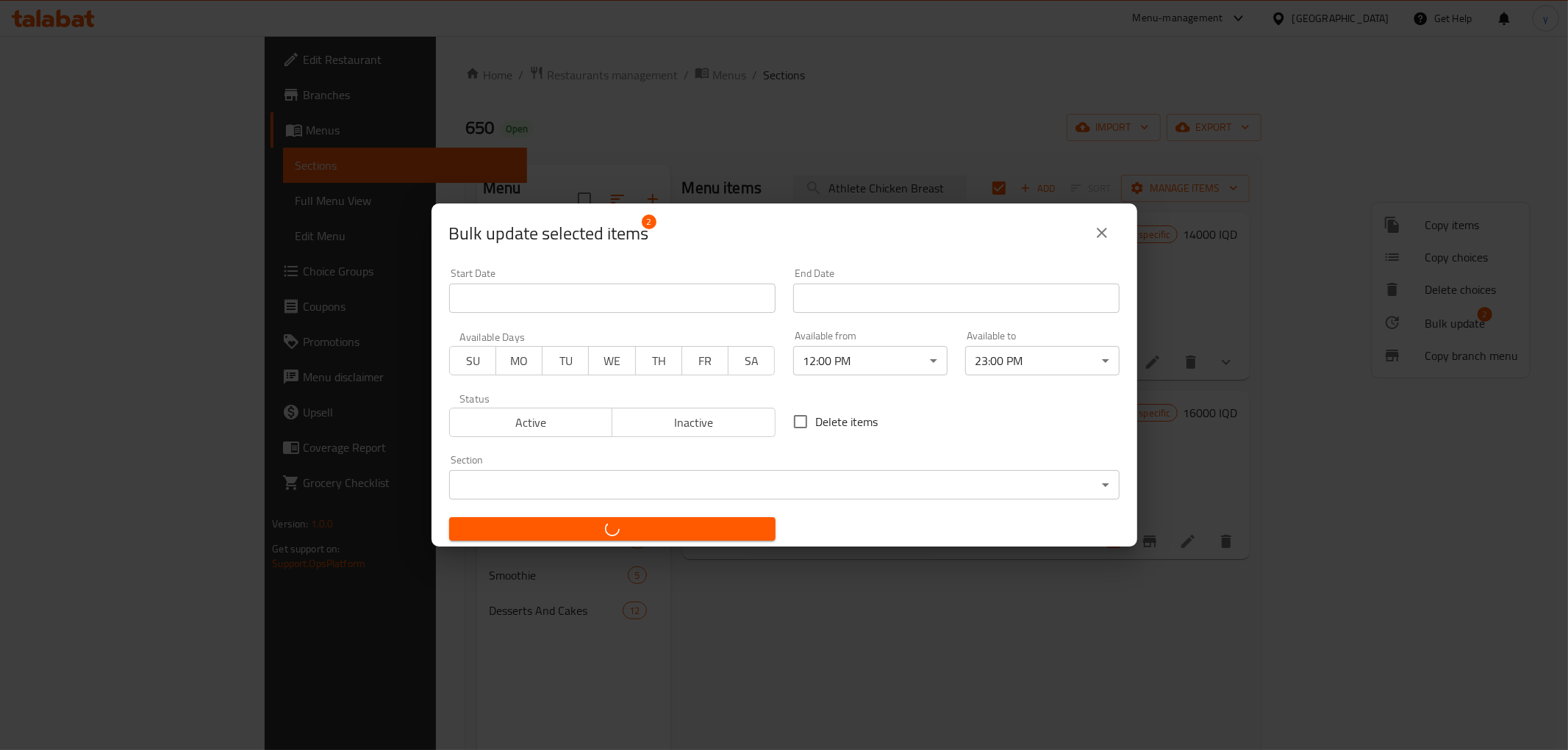
checkbox input "false"
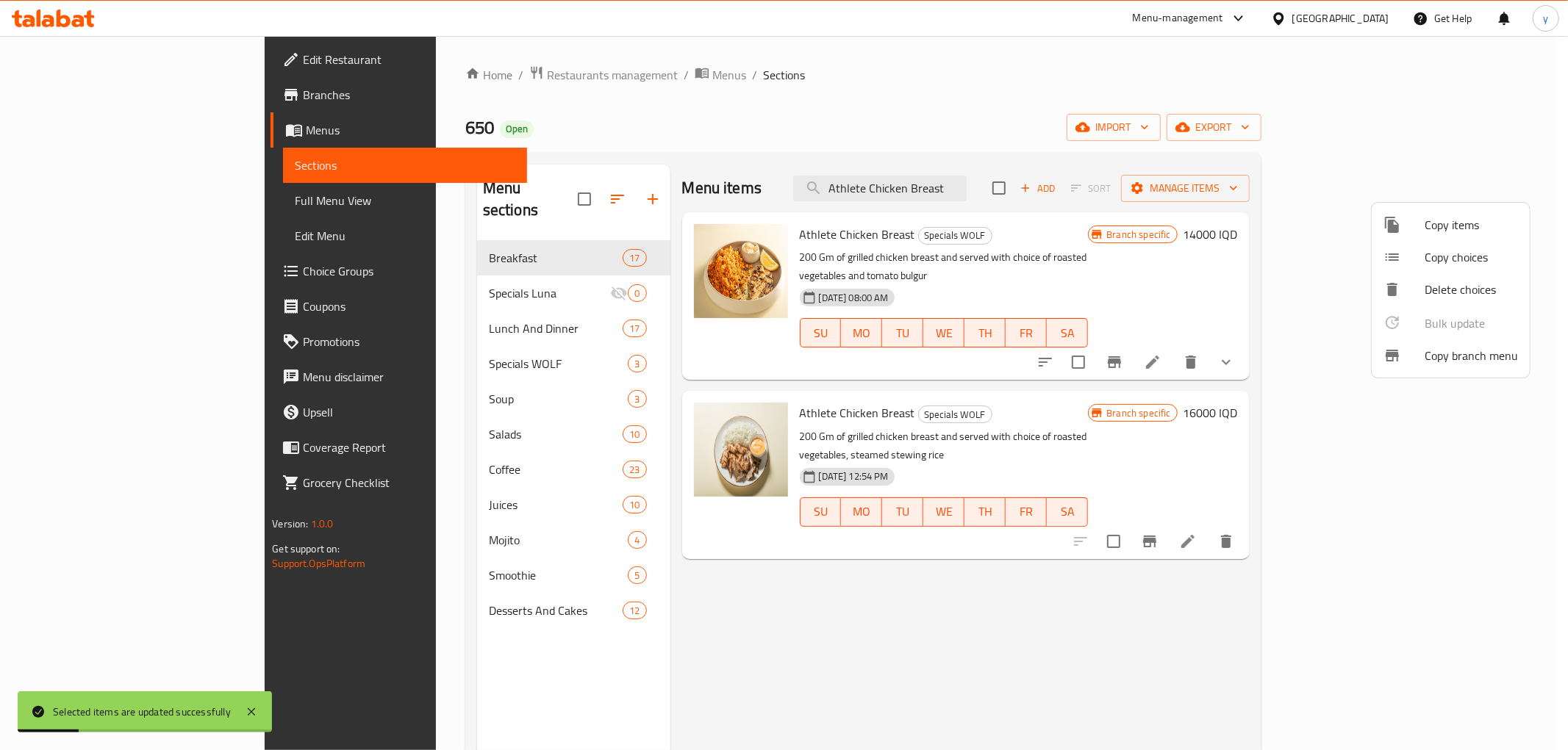
click at [785, 234] on div at bounding box center [784, 375] width 1568 height 750
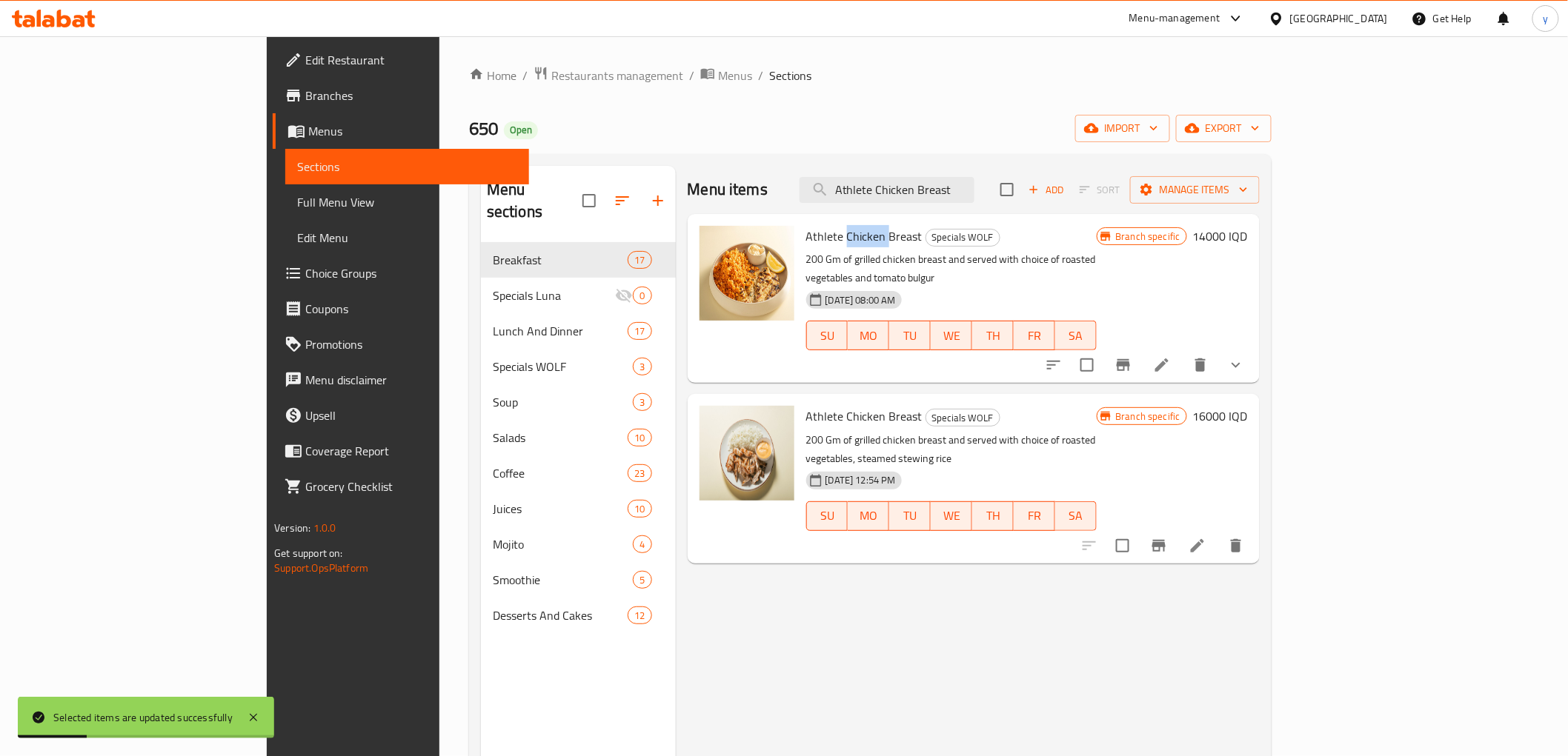
click at [806, 236] on span "Athlete Chicken Breast" at bounding box center [864, 237] width 116 height 22
copy h6 "Athlete Chicken Breast"
click at [297, 197] on span "Full Menu View" at bounding box center [406, 201] width 219 height 18
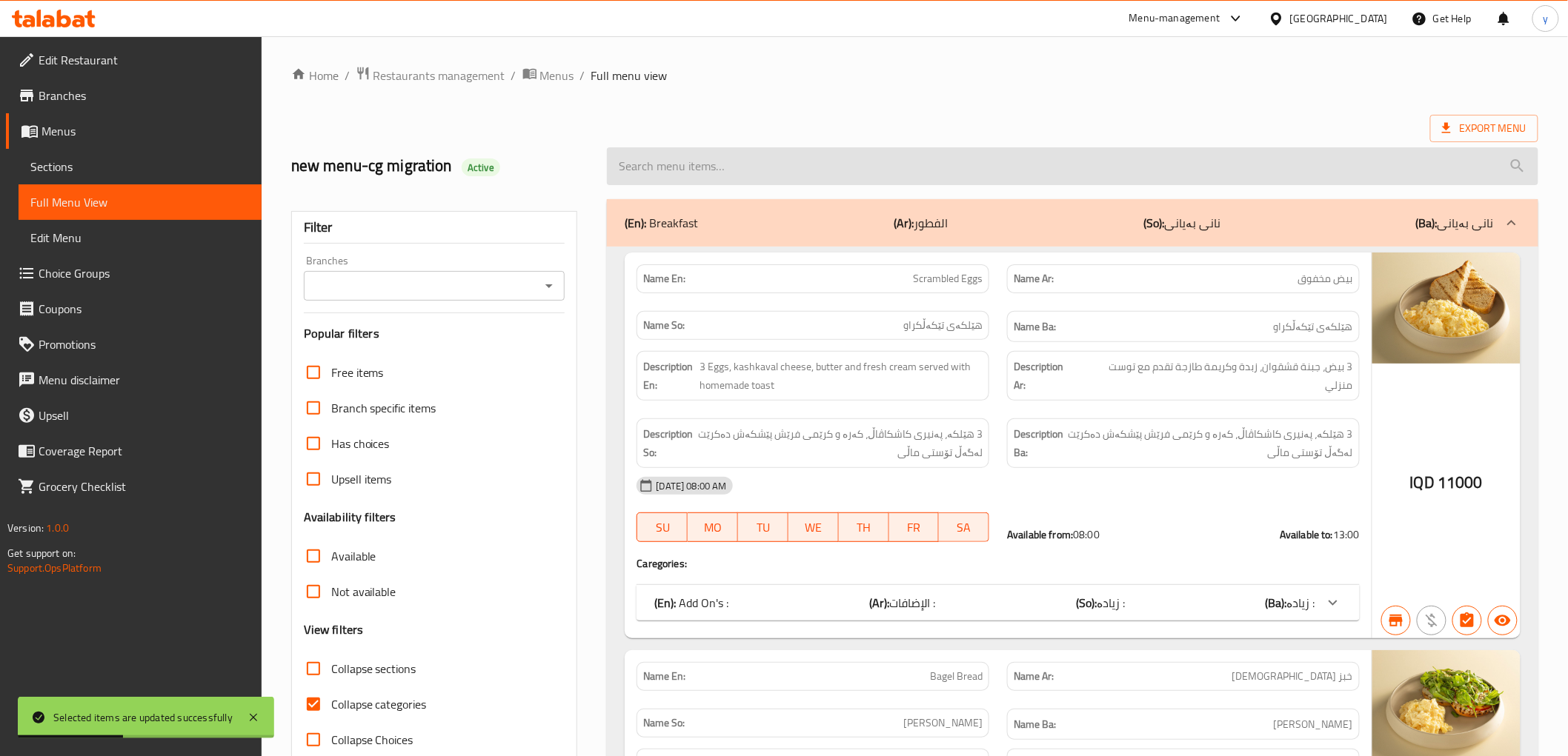
click at [893, 174] on input "search" at bounding box center [1072, 166] width 931 height 38
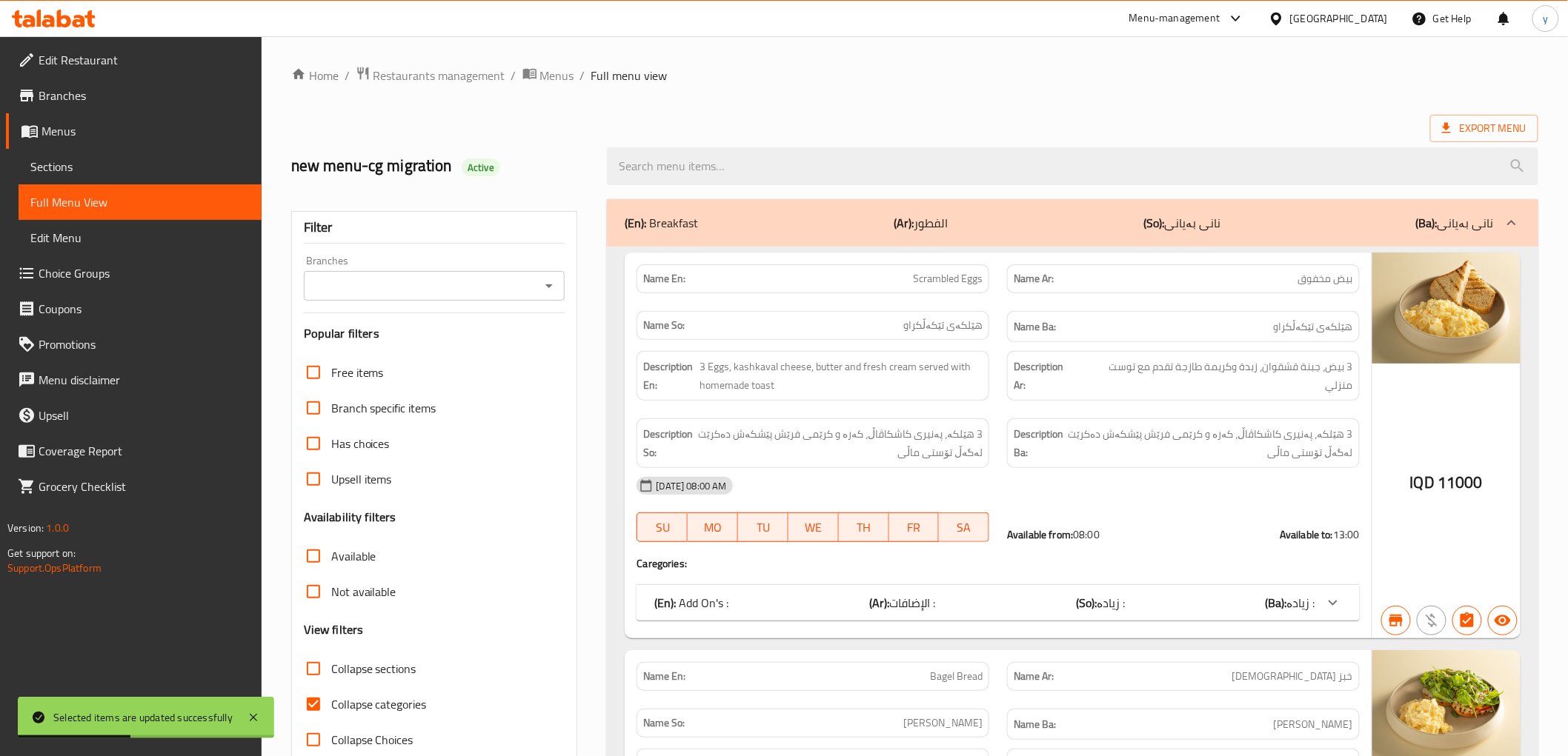
paste input "Athlete Chicken Breast"
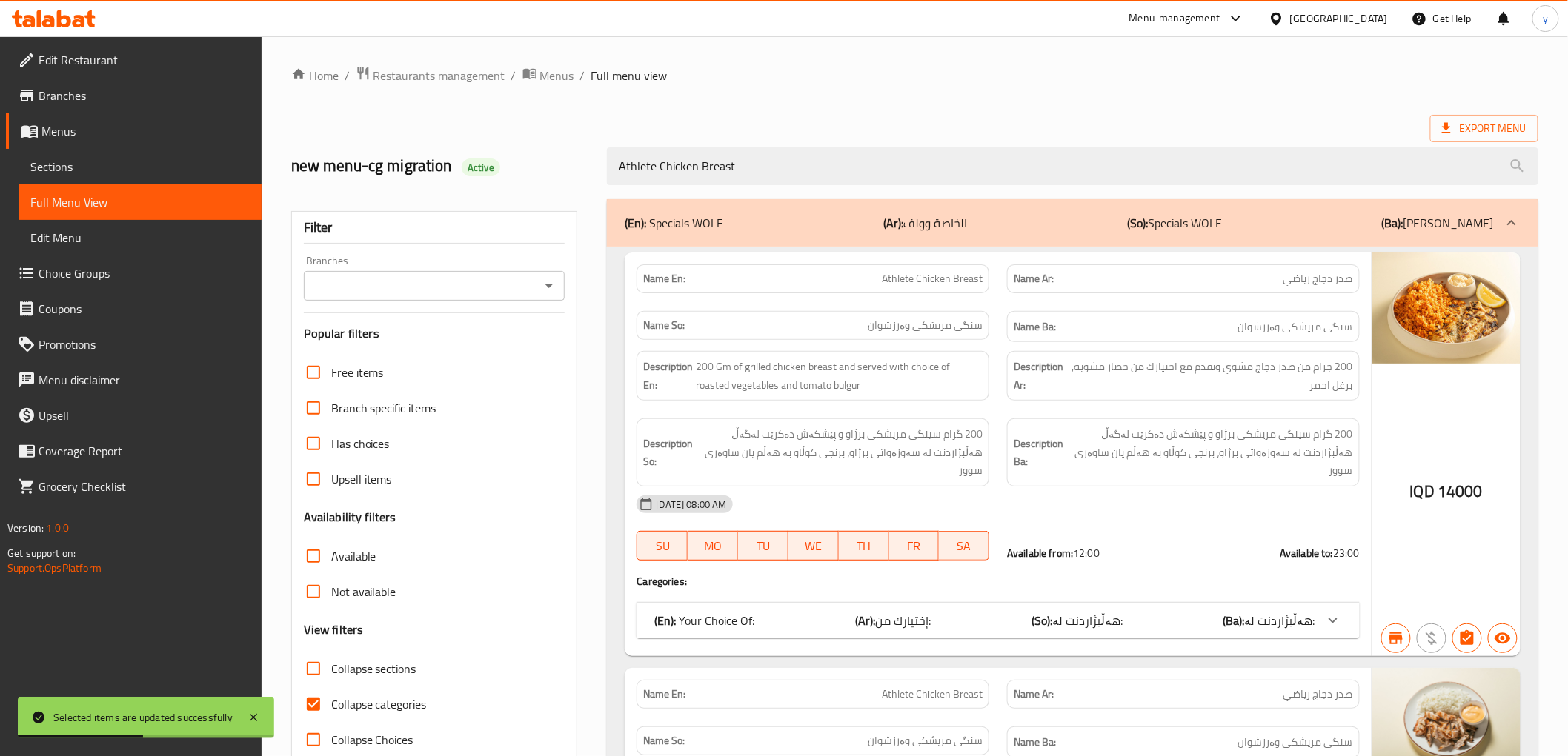
click at [548, 292] on icon "Open" at bounding box center [548, 286] width 18 height 18
type input "Athlete Chicken Breast"
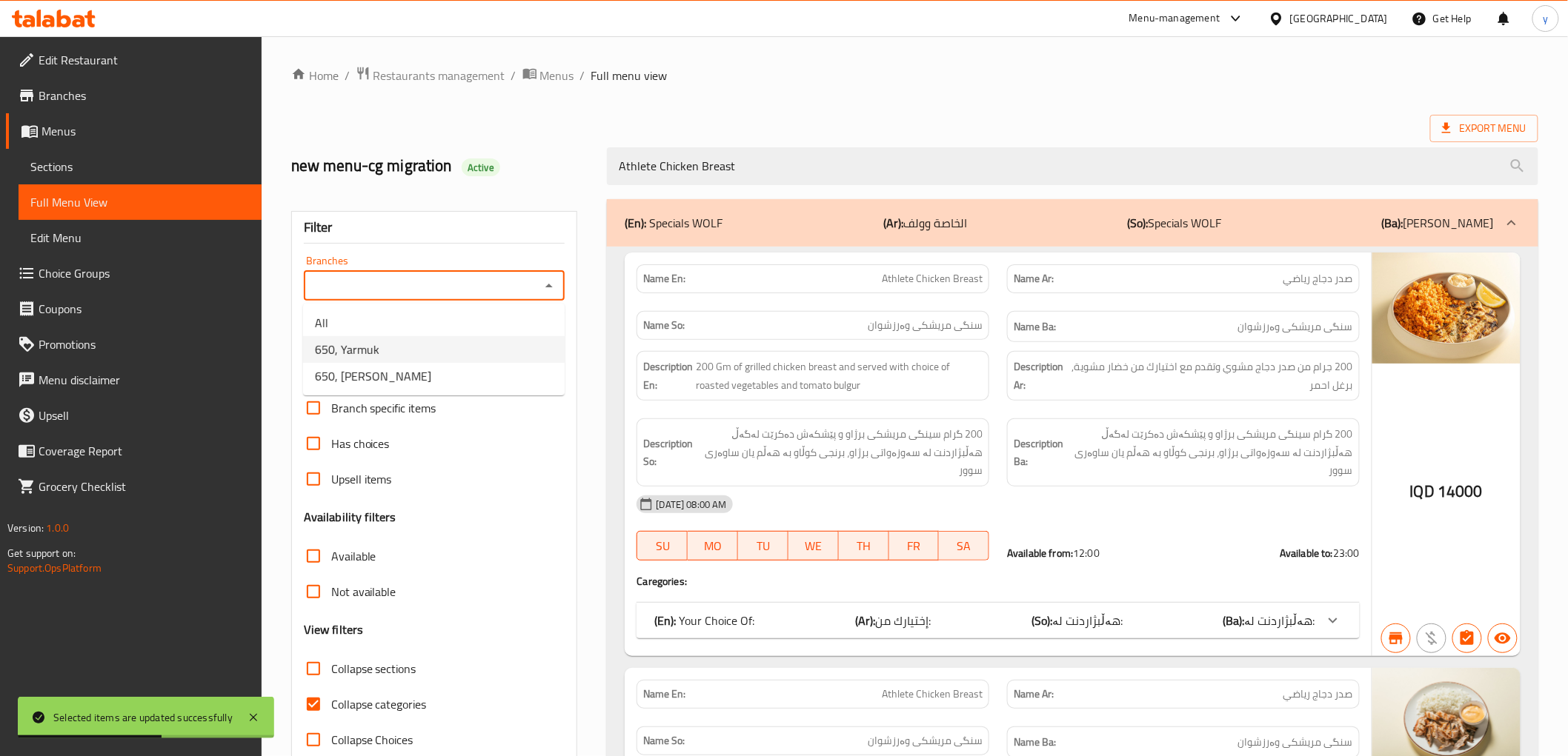
click at [484, 346] on li "650, Yarmuk" at bounding box center [434, 350] width 262 height 27
type input "650, Yarmuk"
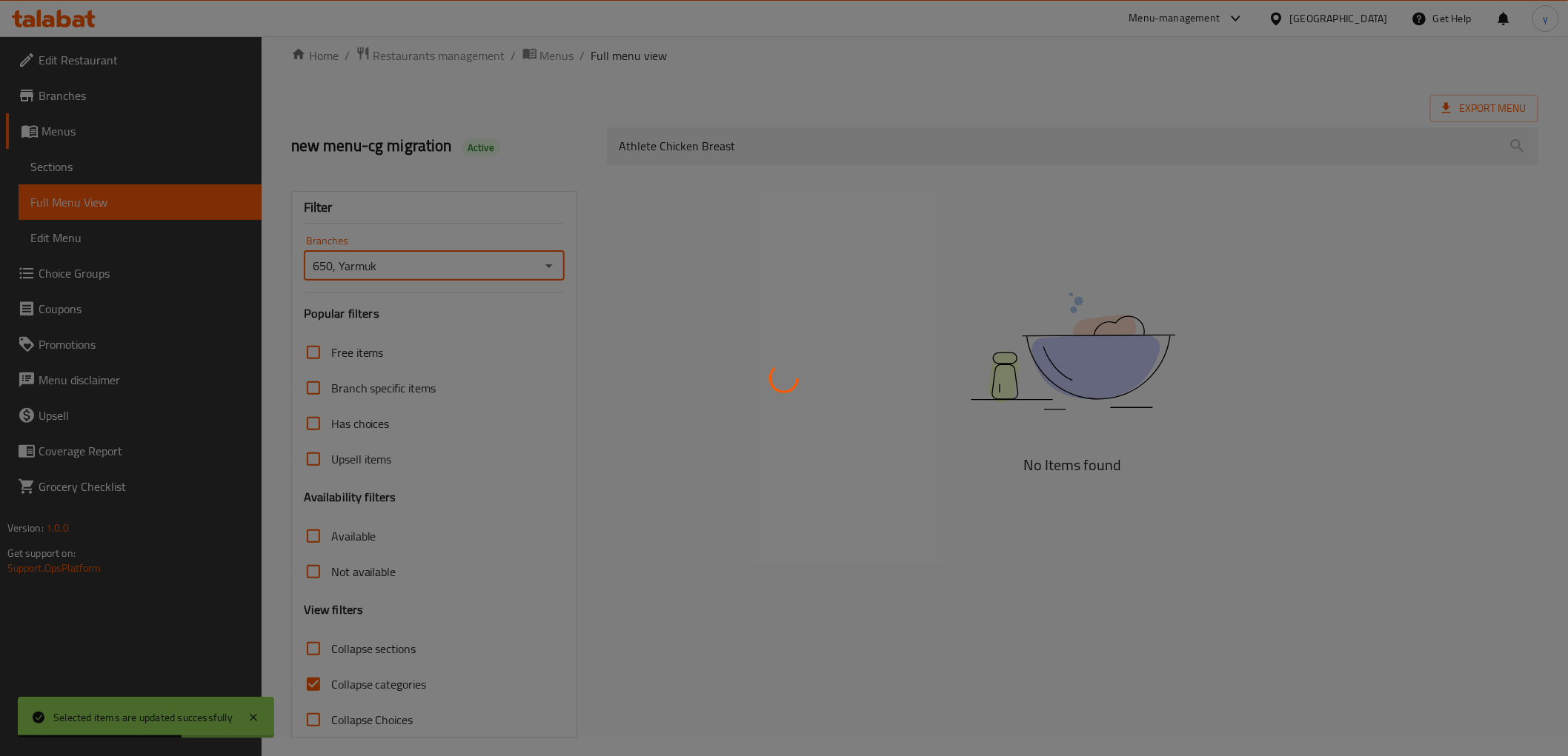
scroll to position [32, 0]
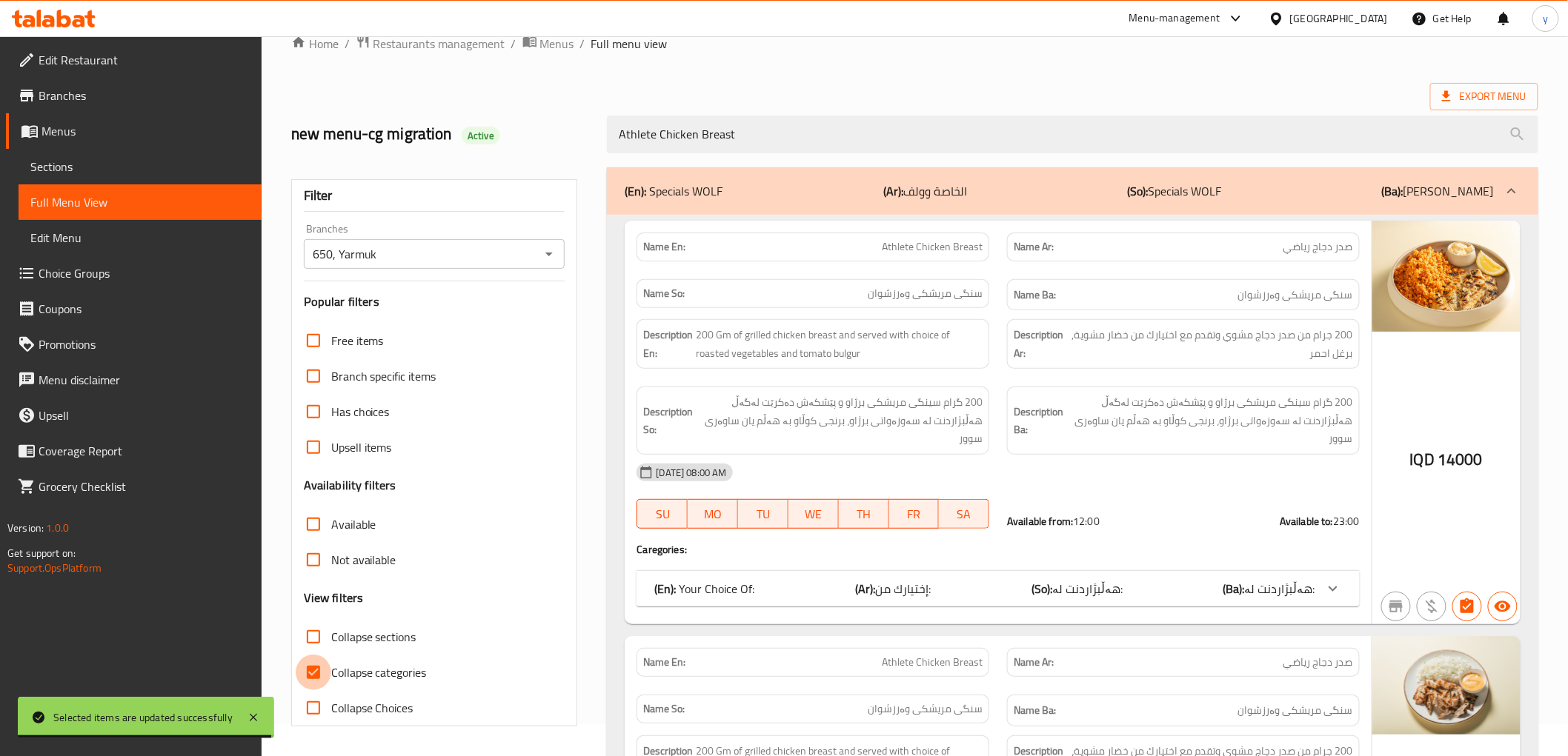
click at [318, 674] on input "Collapse categories" at bounding box center [314, 673] width 35 height 35
checkbox input "false"
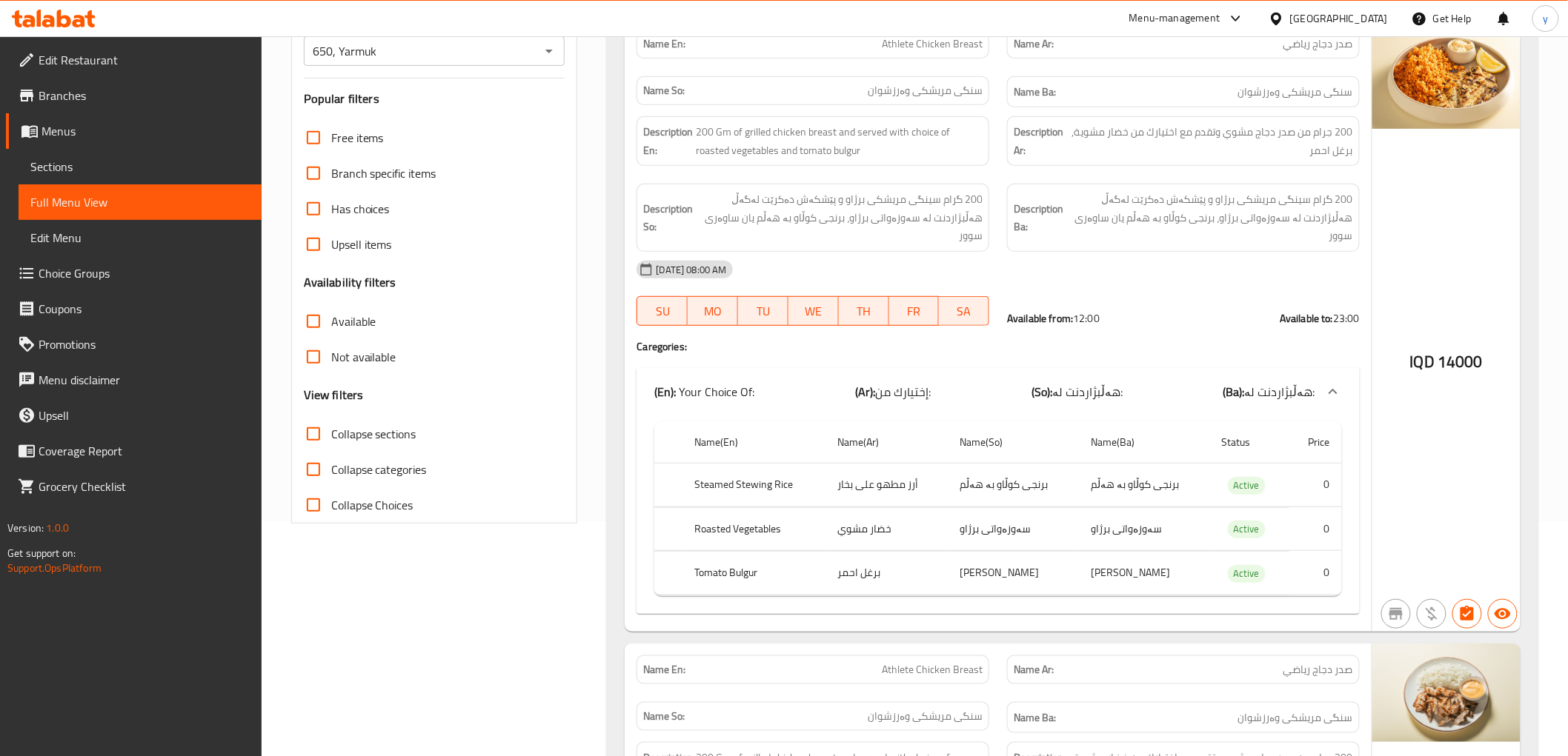
scroll to position [197, 0]
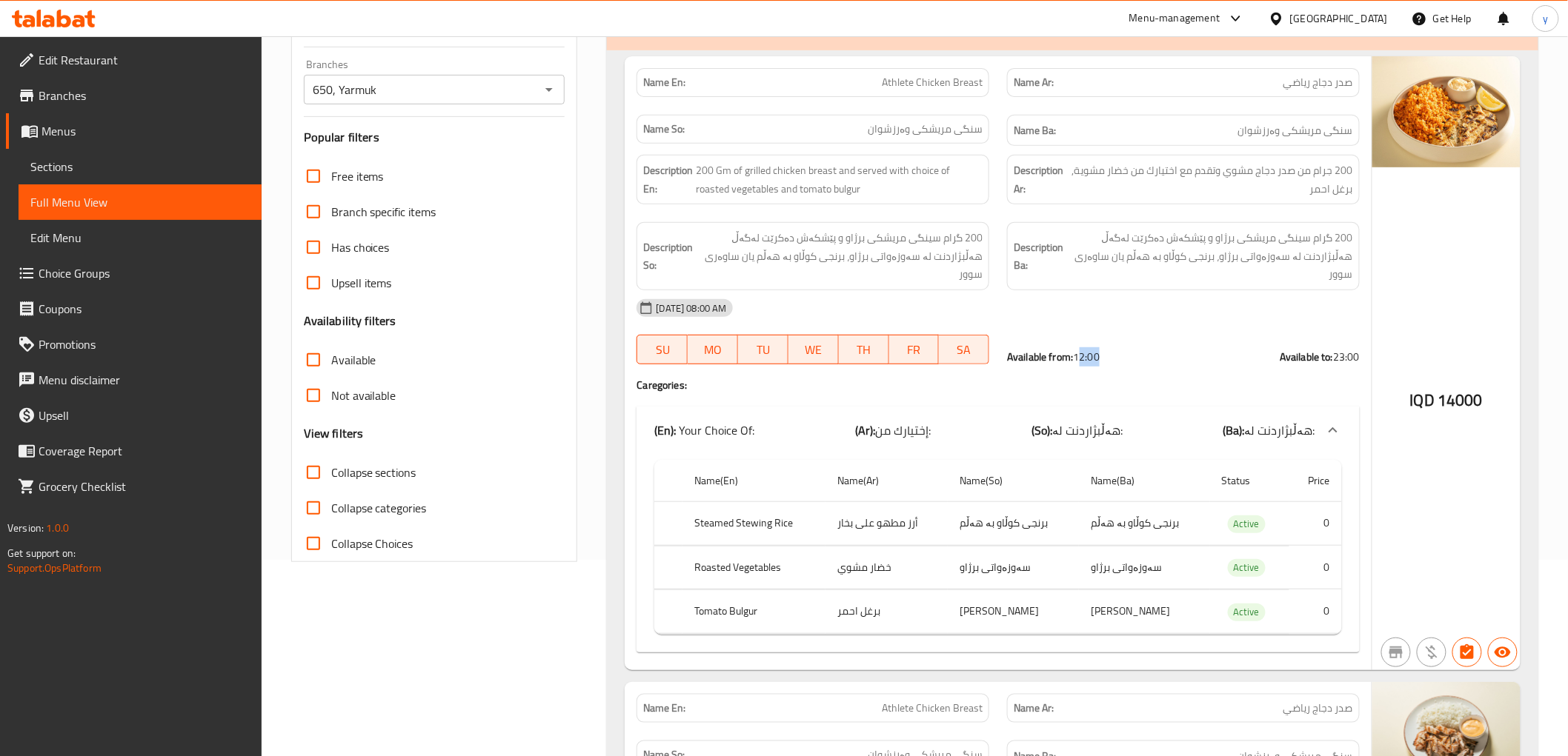
drag, startPoint x: 1080, startPoint y: 338, endPoint x: 1261, endPoint y: 337, distance: 181.0
click at [1146, 350] on div "Available from: 12:00 Available to: 23:00" at bounding box center [1183, 357] width 353 height 15
click at [1293, 348] on strong "Available to:" at bounding box center [1306, 357] width 54 height 19
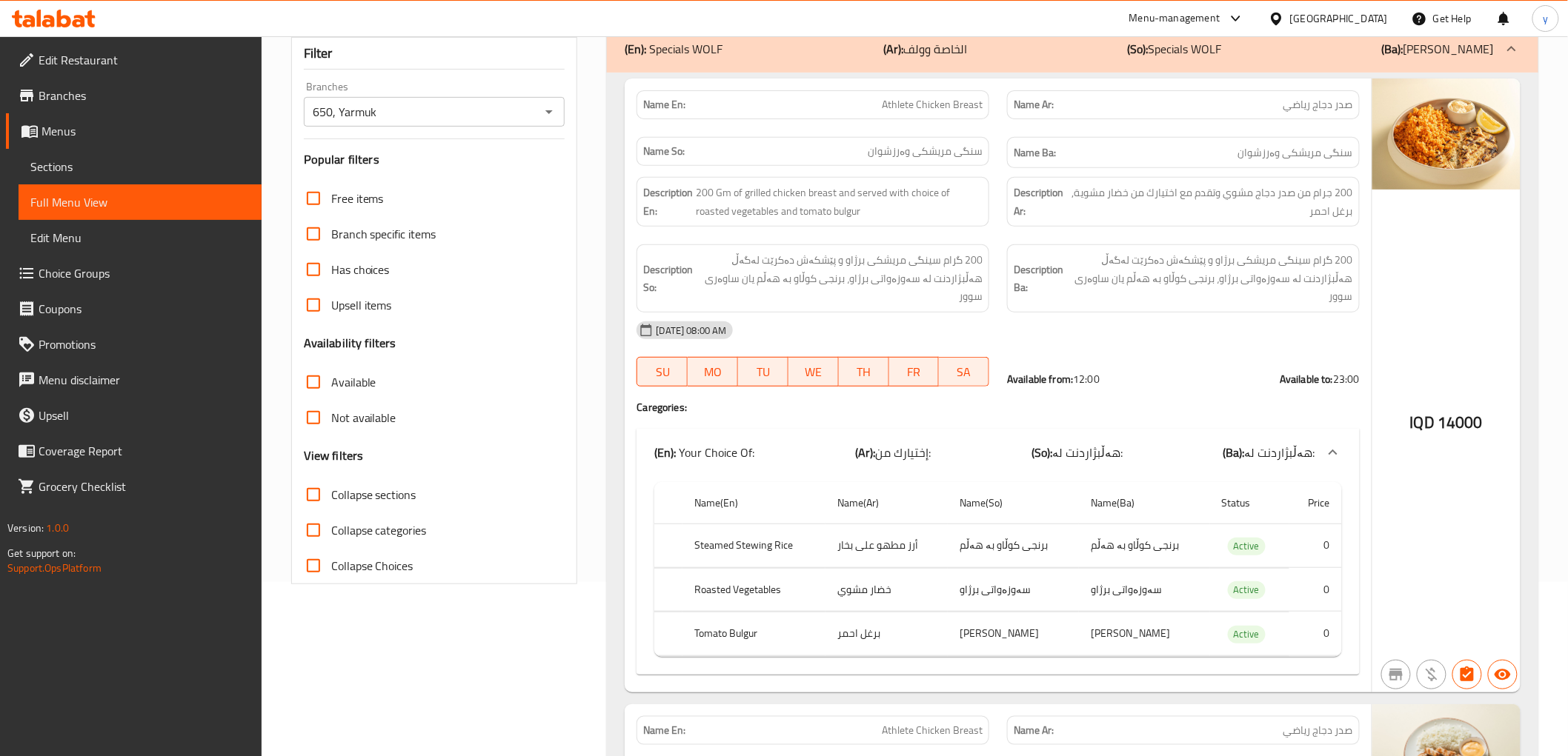
scroll to position [142, 0]
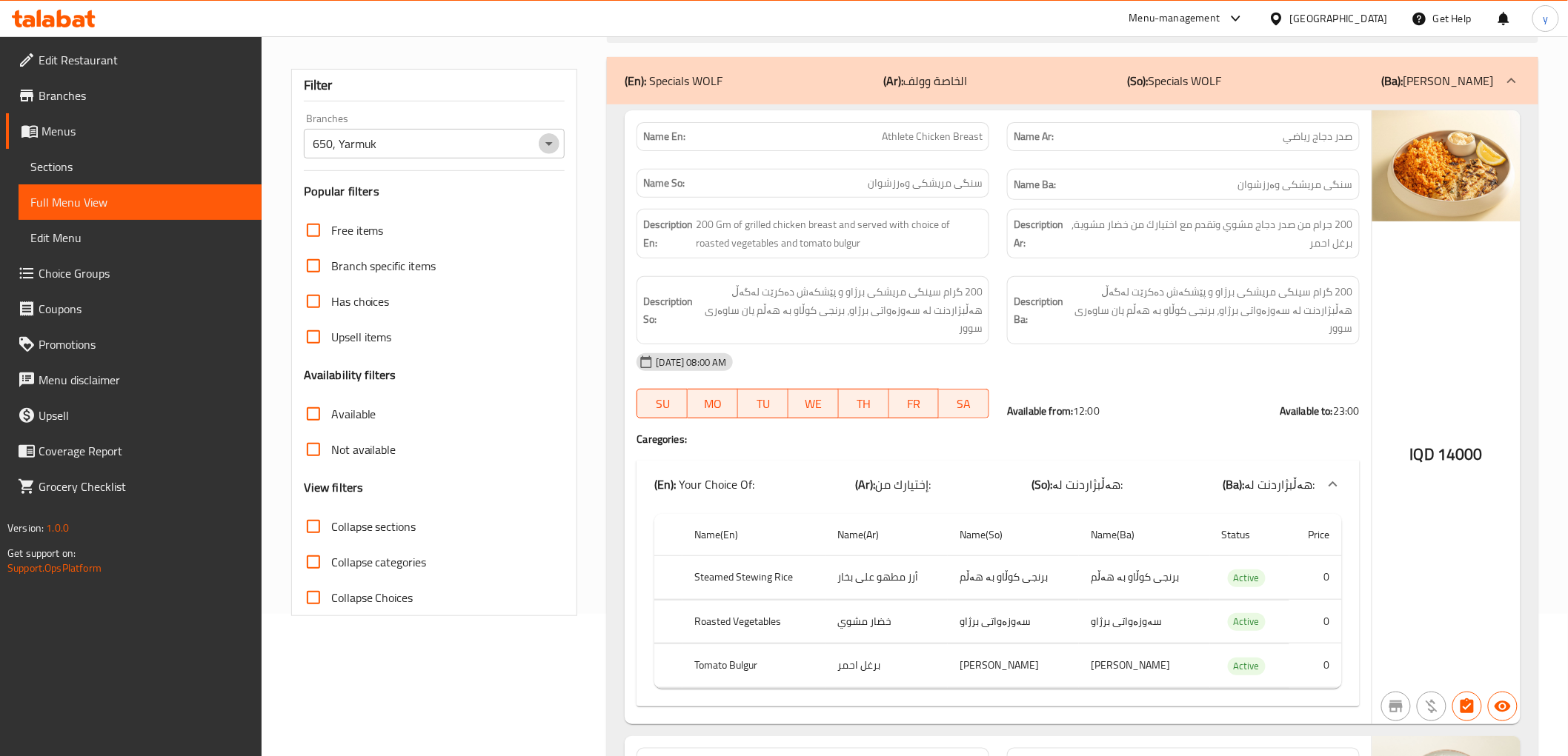
click at [558, 138] on icon "Open" at bounding box center [548, 143] width 18 height 18
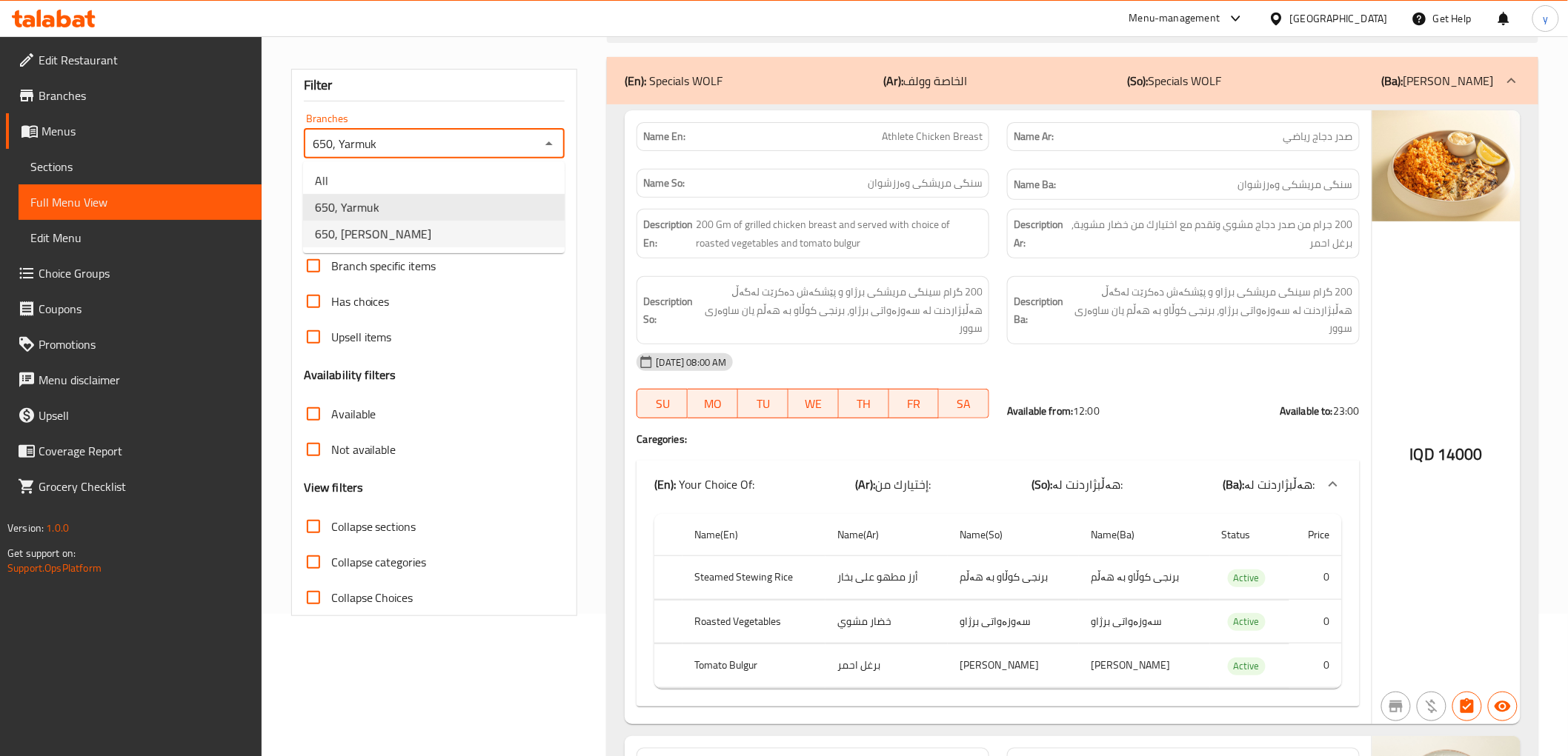
click at [520, 239] on li "650, Karadah Kharij" at bounding box center [434, 234] width 262 height 27
type input "650, Karadah Kharij"
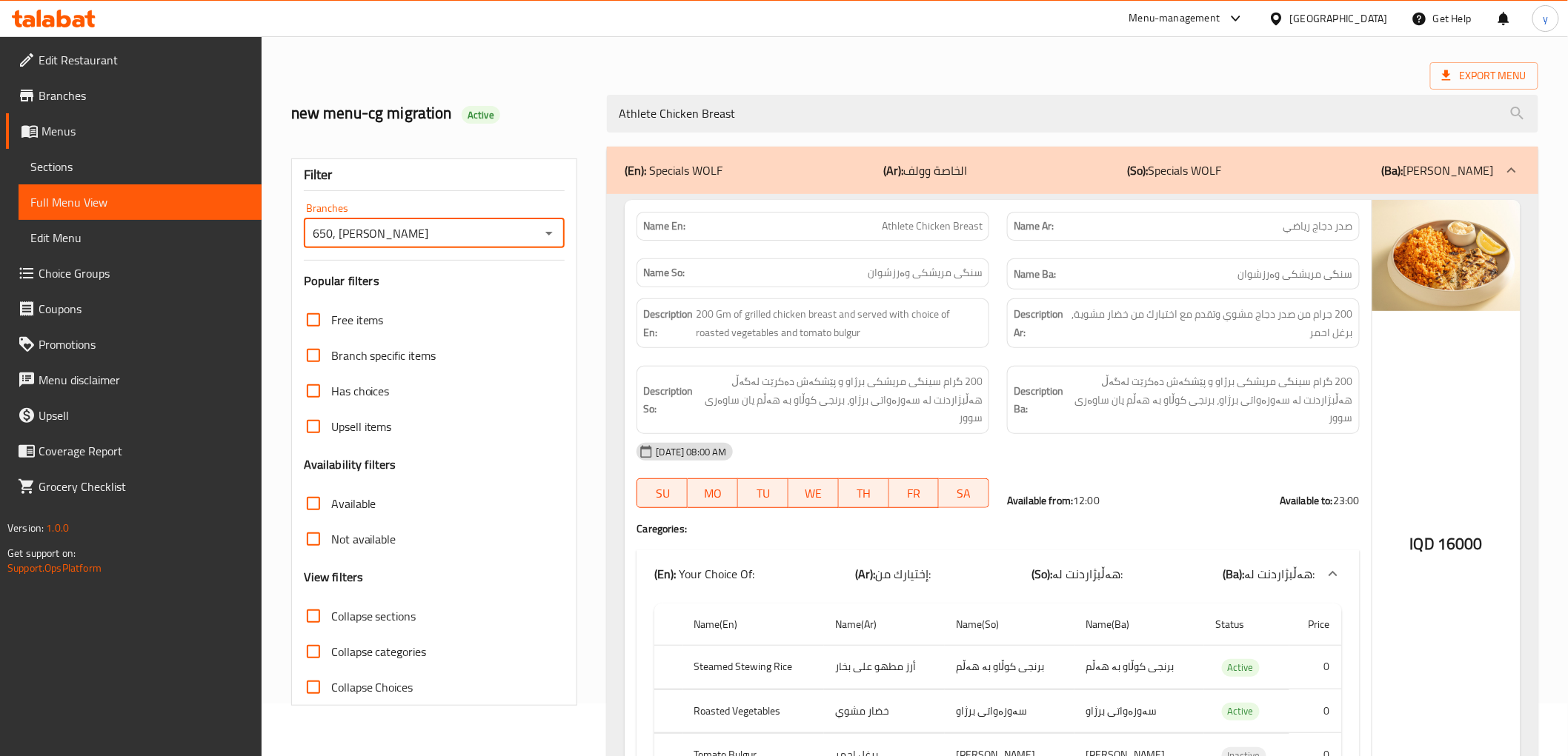
scroll to position [0, 0]
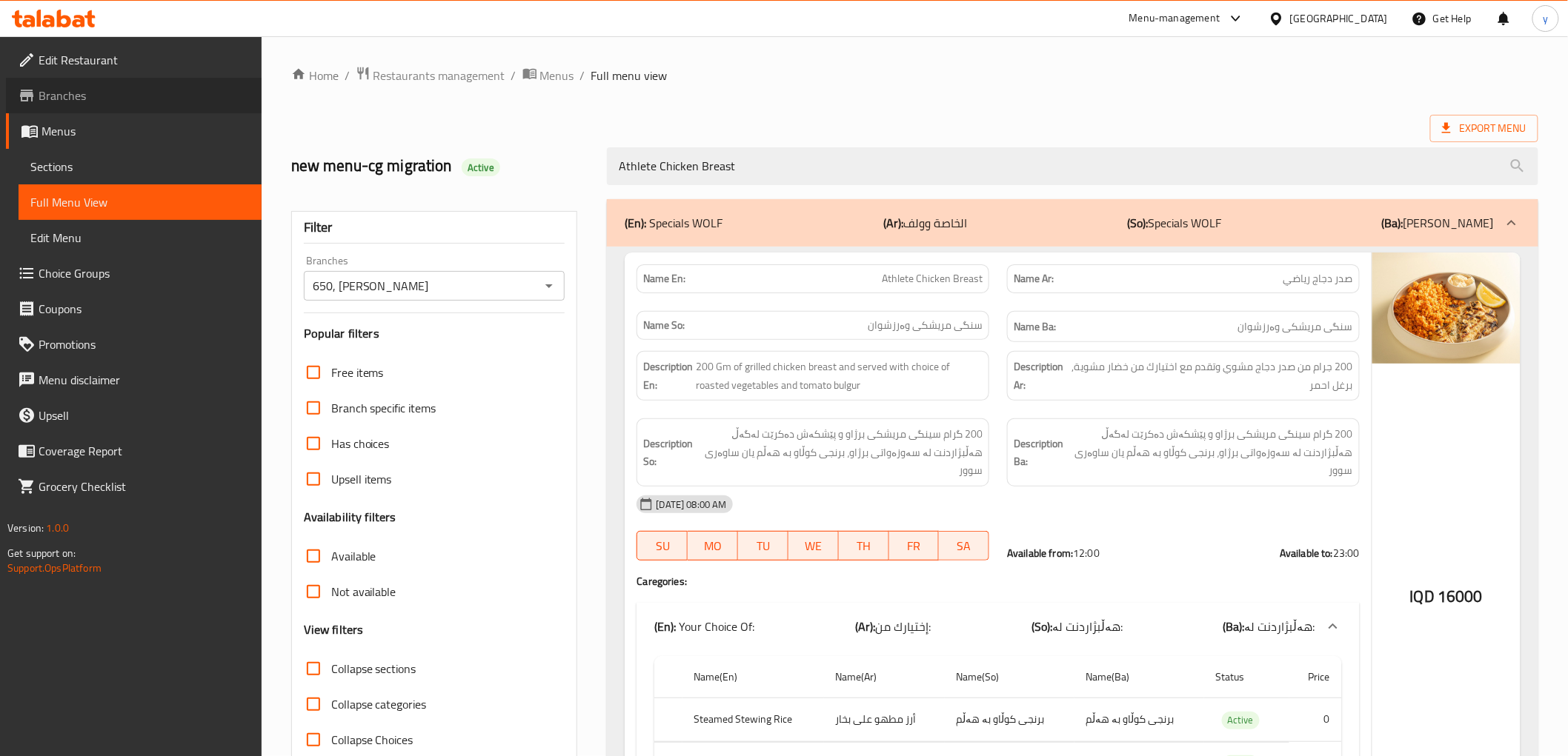
click at [126, 98] on span "Branches" at bounding box center [145, 95] width 212 height 18
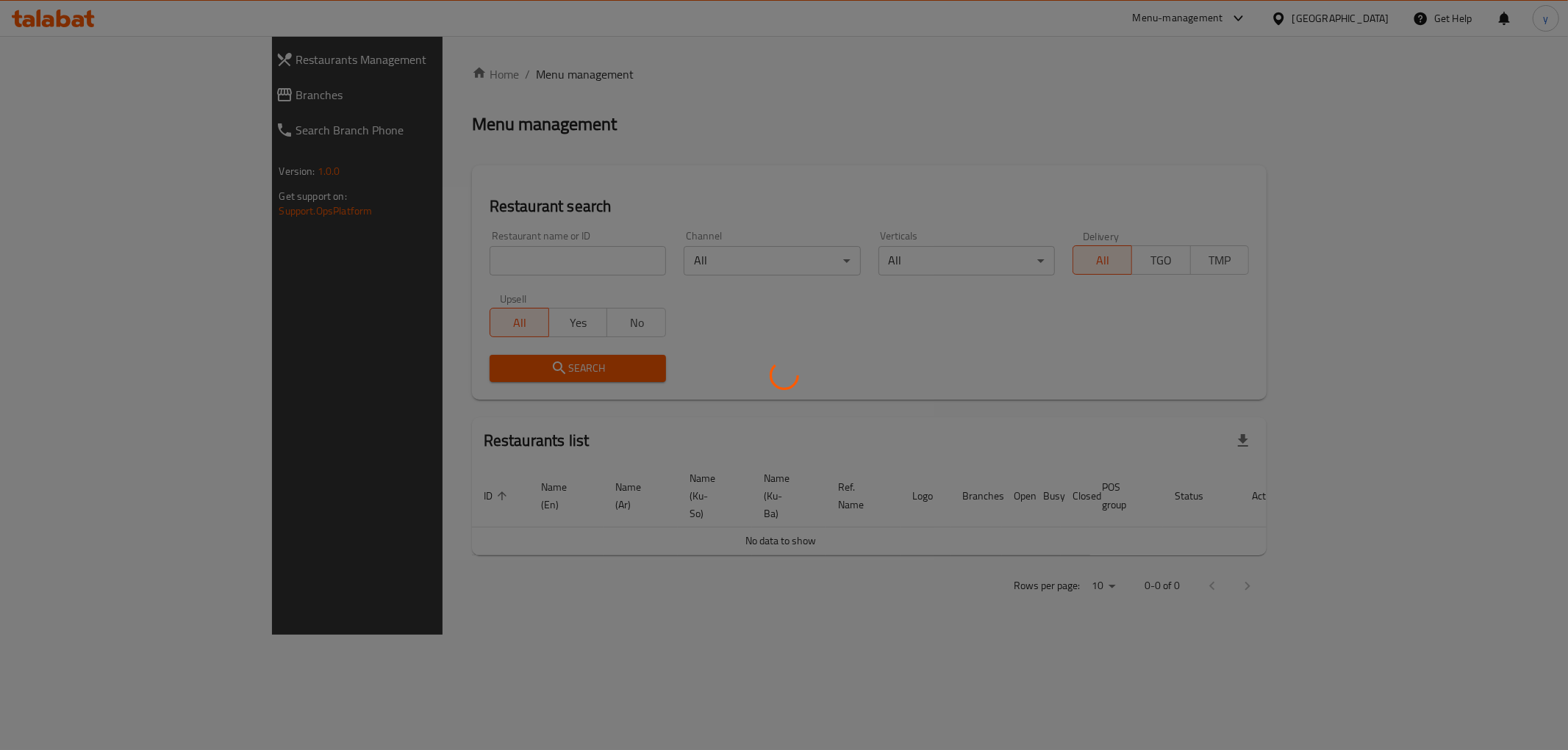
click at [383, 255] on div at bounding box center [784, 375] width 1568 height 750
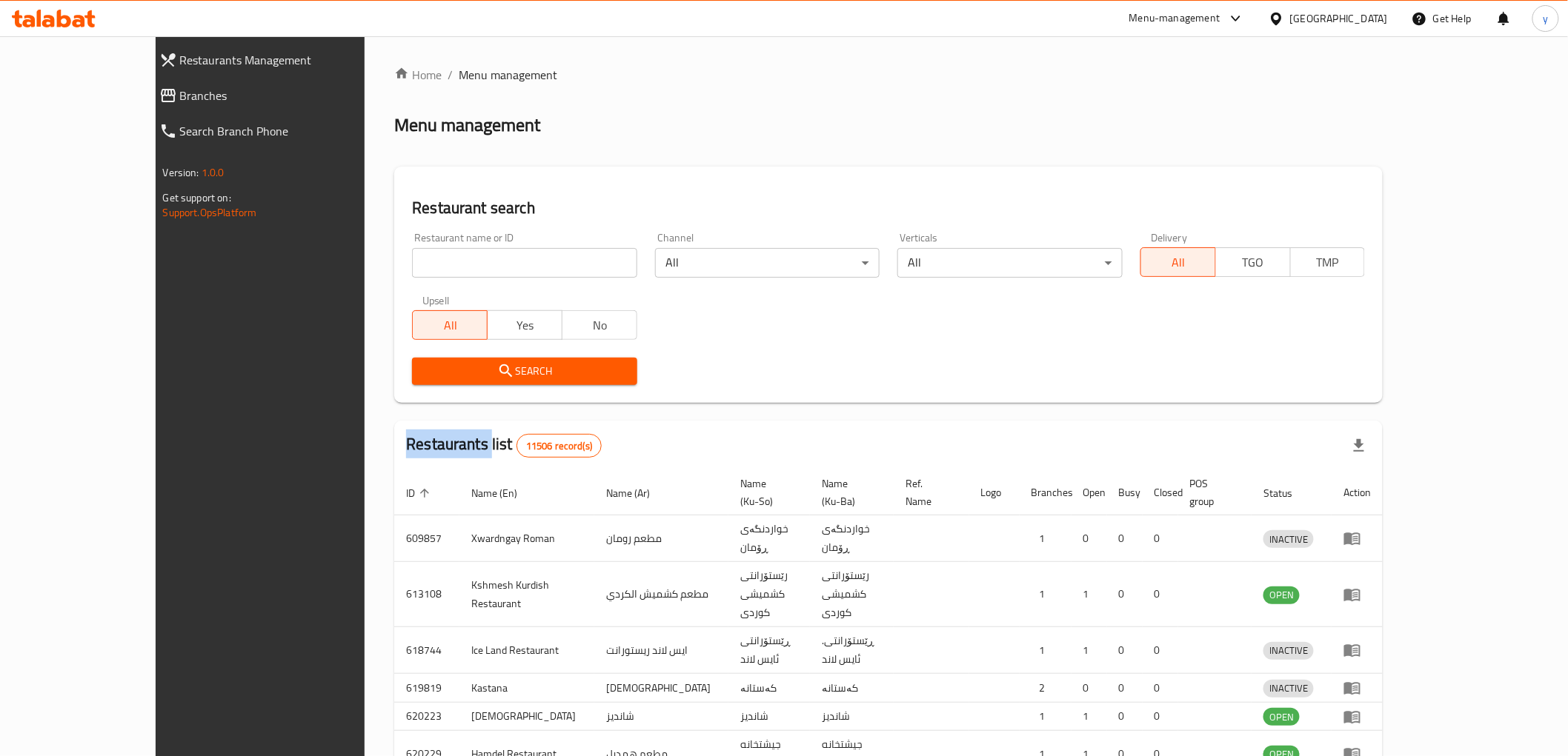
click at [386, 257] on div at bounding box center [784, 378] width 1568 height 756
click at [394, 257] on div "Home / Menu management Menu management Restaurant search Restaurant name or ID …" at bounding box center [888, 532] width 988 height 931
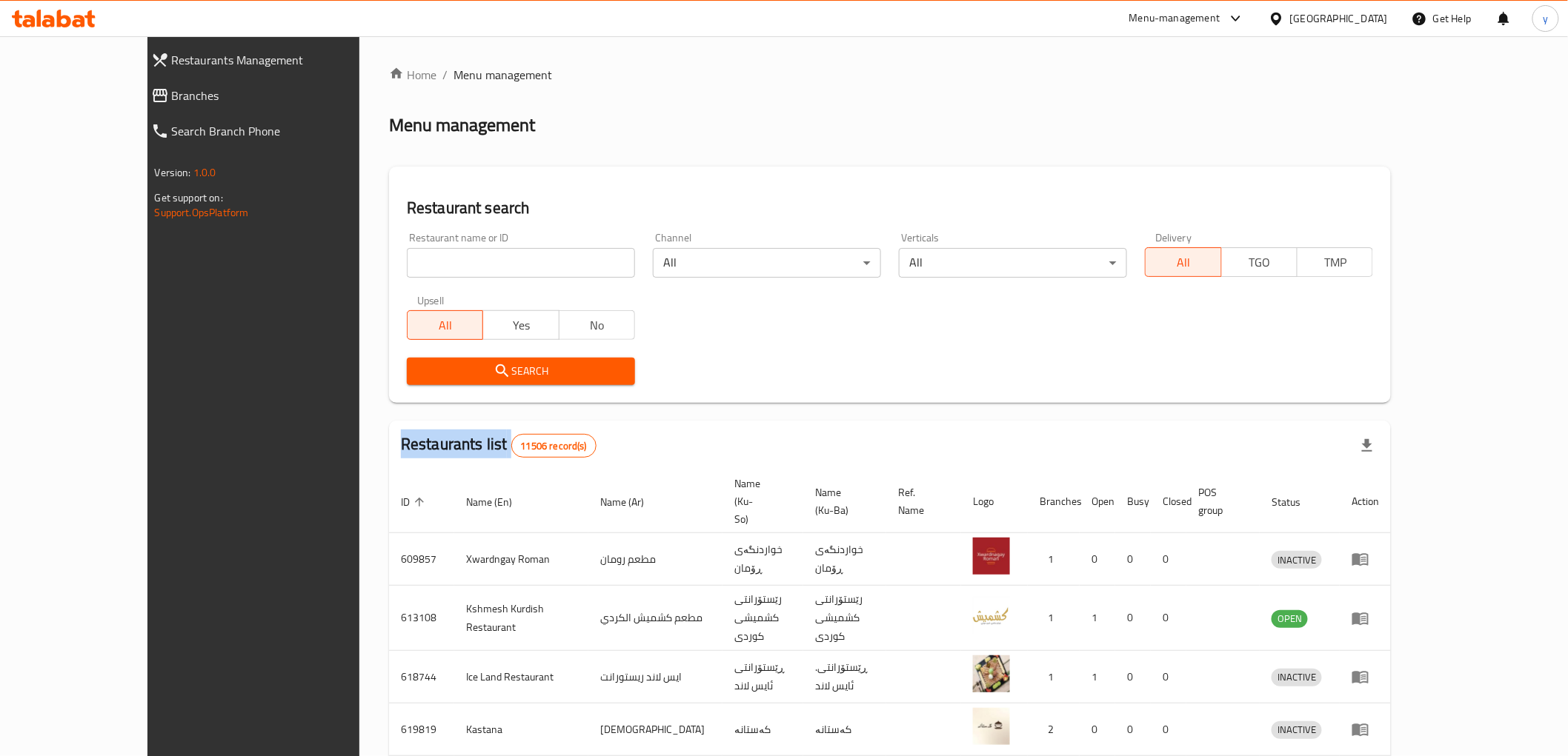
click at [406, 257] on input "search" at bounding box center [521, 263] width 228 height 30
paste input "704187"
type input "704187"
click at [498, 354] on div "Search" at bounding box center [521, 371] width 246 height 45
click at [501, 363] on span "Search" at bounding box center [521, 372] width 204 height 19
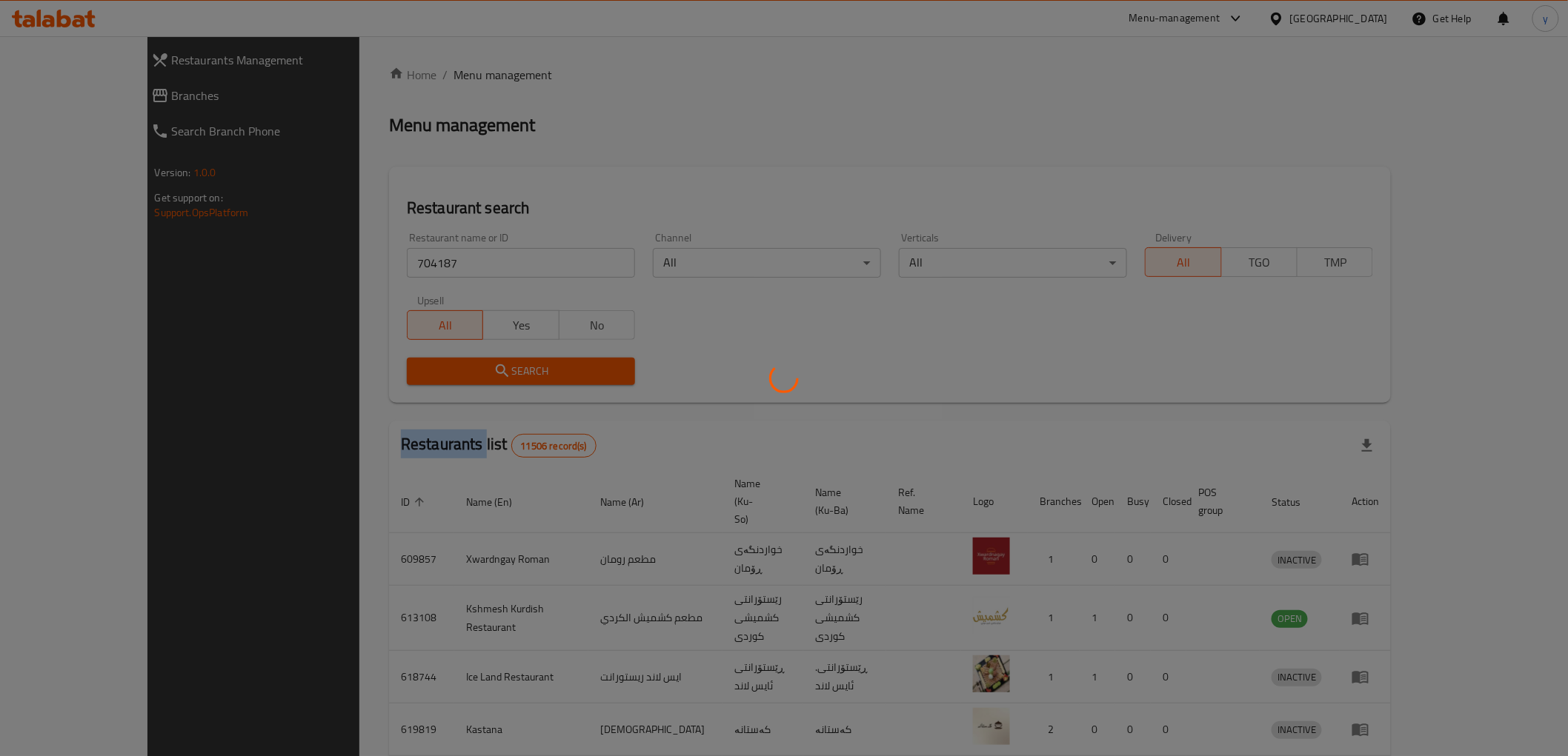
click at [501, 363] on div at bounding box center [784, 378] width 1568 height 756
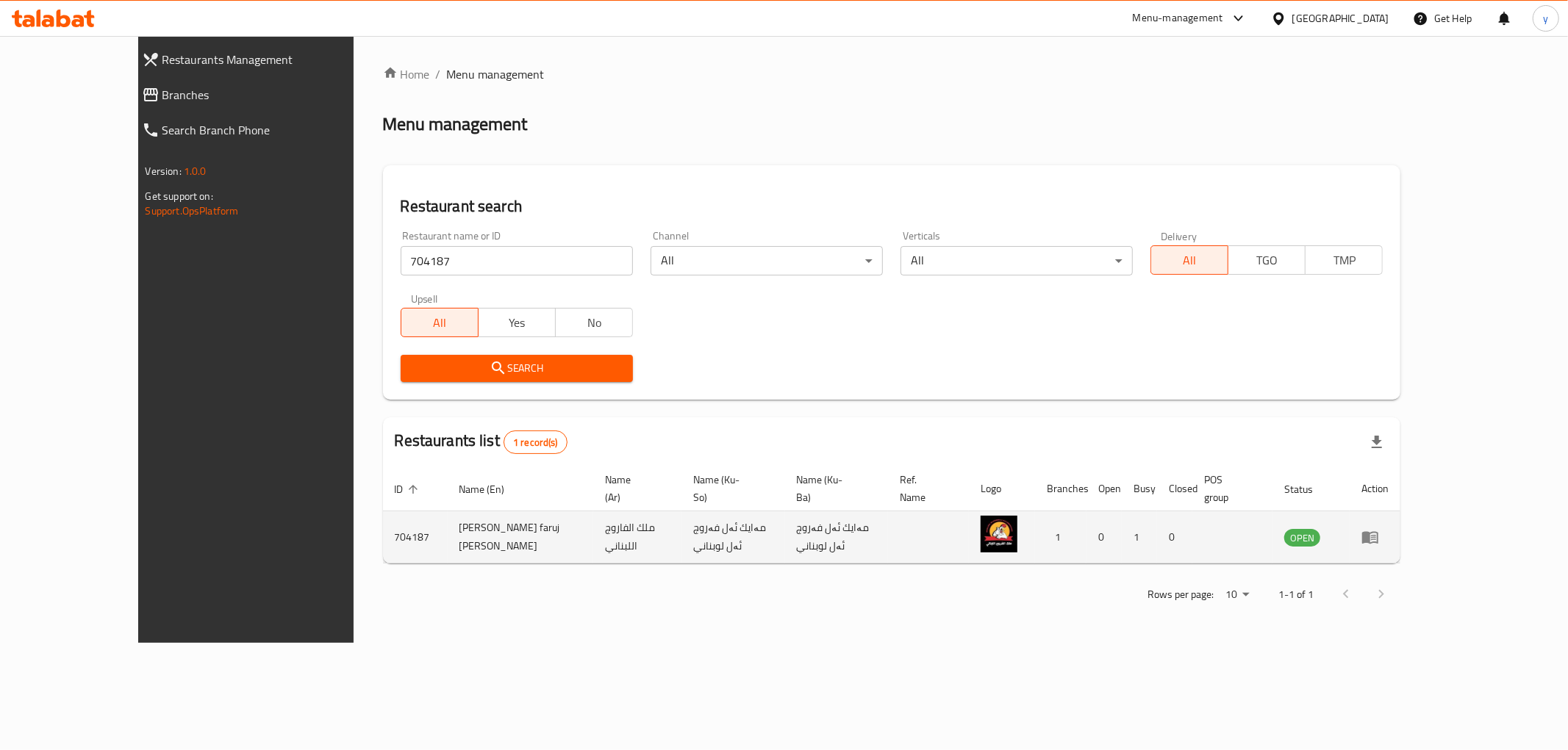
click at [1400, 515] on td "enhanced table" at bounding box center [1374, 537] width 51 height 52
click at [1378, 528] on icon "enhanced table" at bounding box center [1369, 537] width 17 height 17
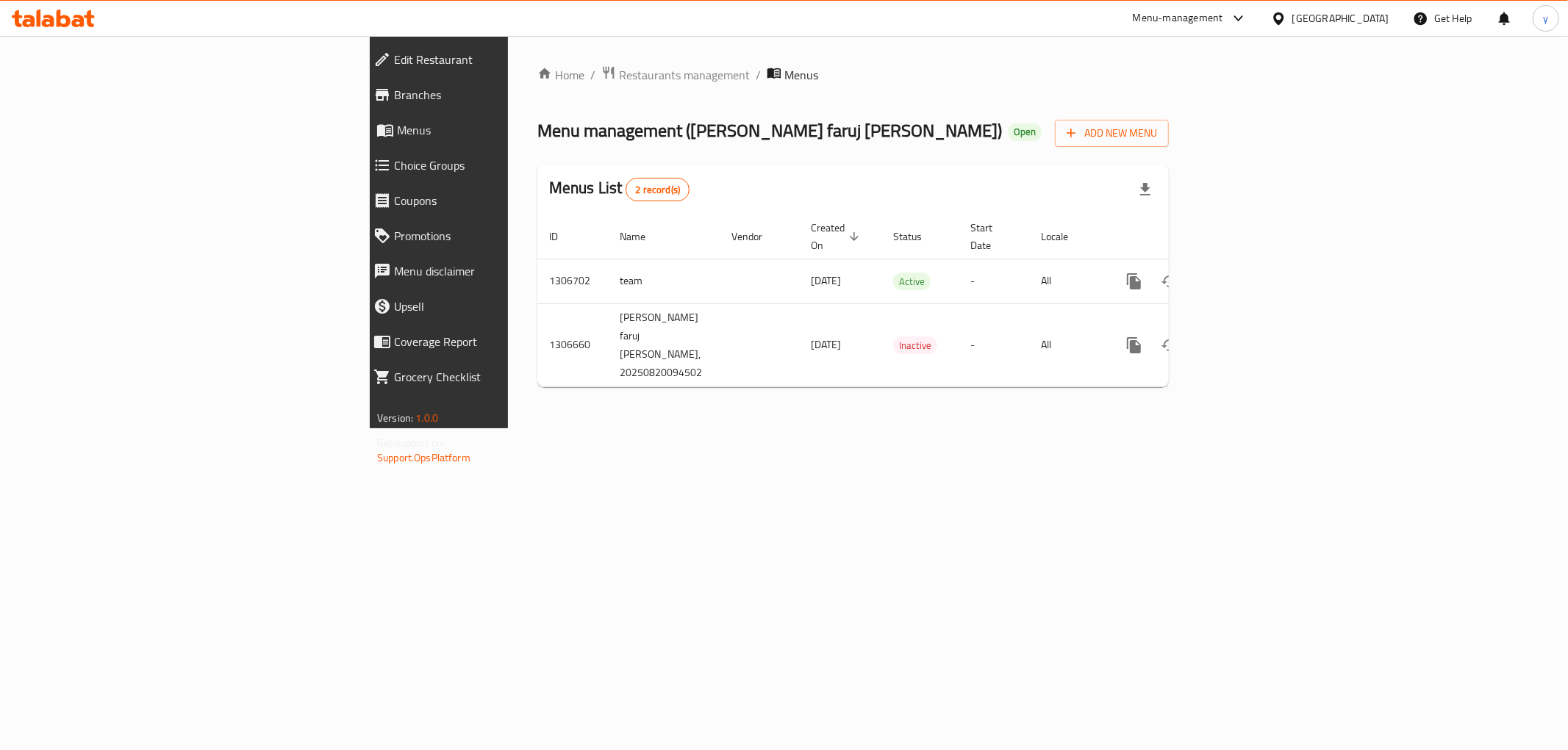
click at [362, 72] on link "Edit Restaurant" at bounding box center [496, 60] width 270 height 35
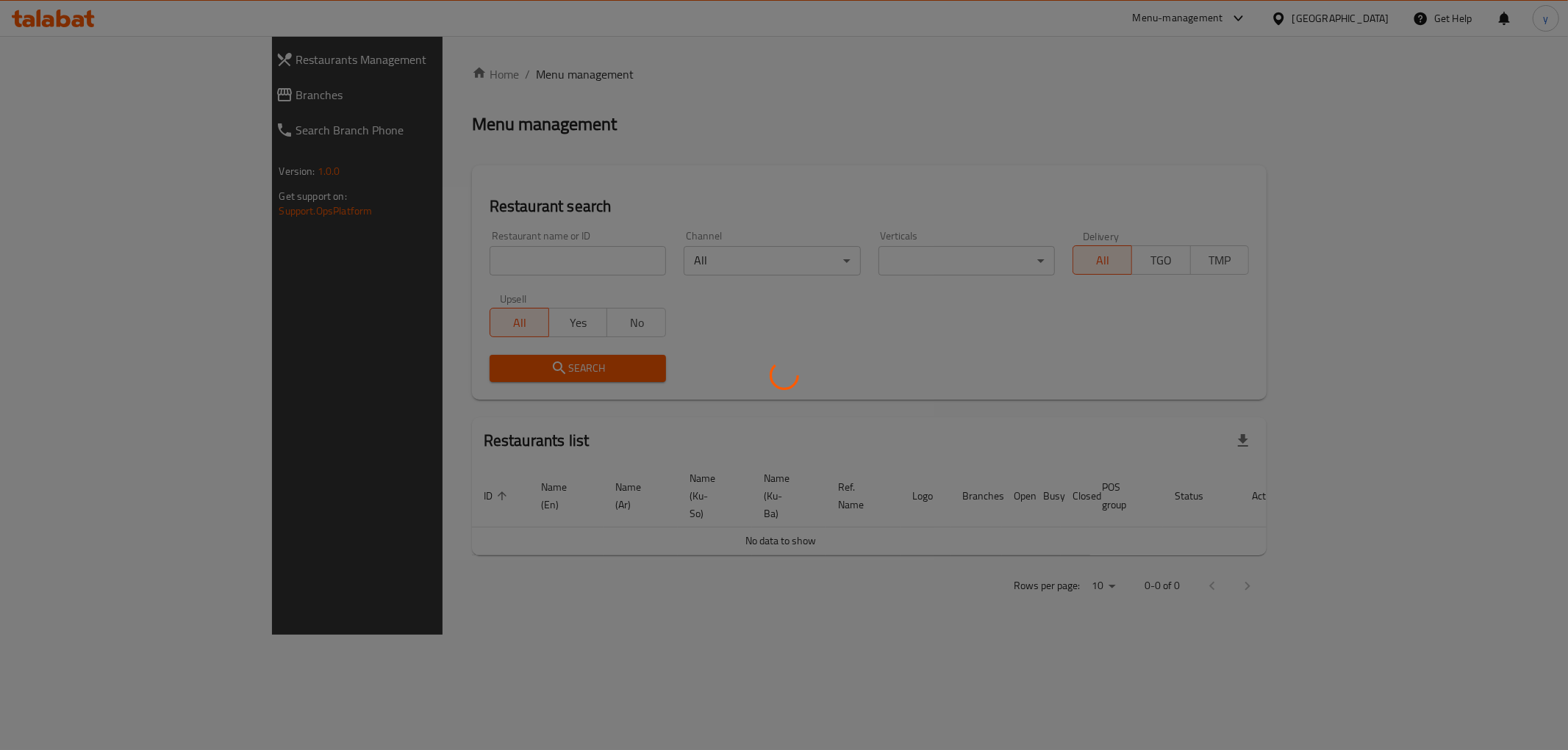
click at [444, 267] on div at bounding box center [784, 375] width 1568 height 750
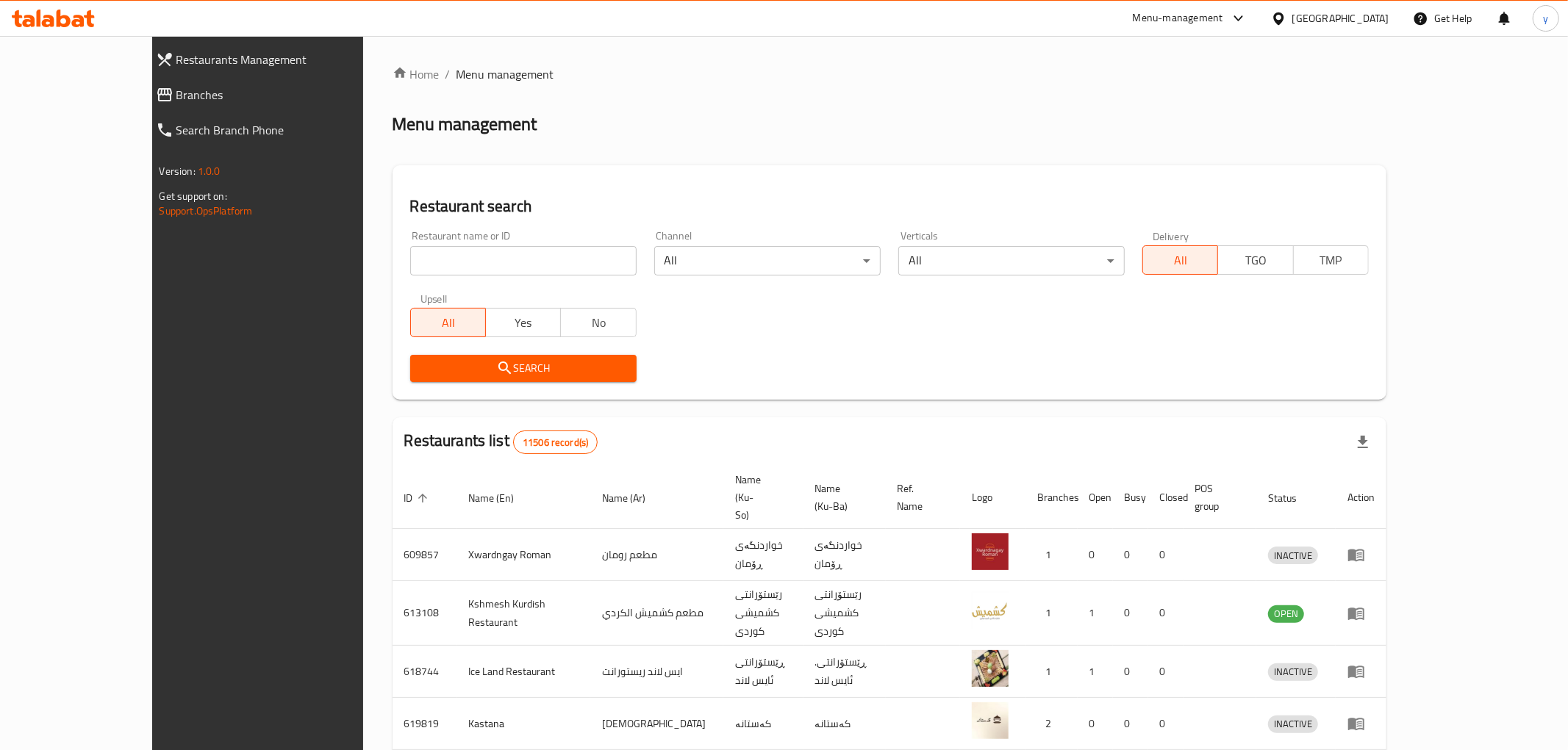
click at [444, 267] on div at bounding box center [784, 375] width 1568 height 750
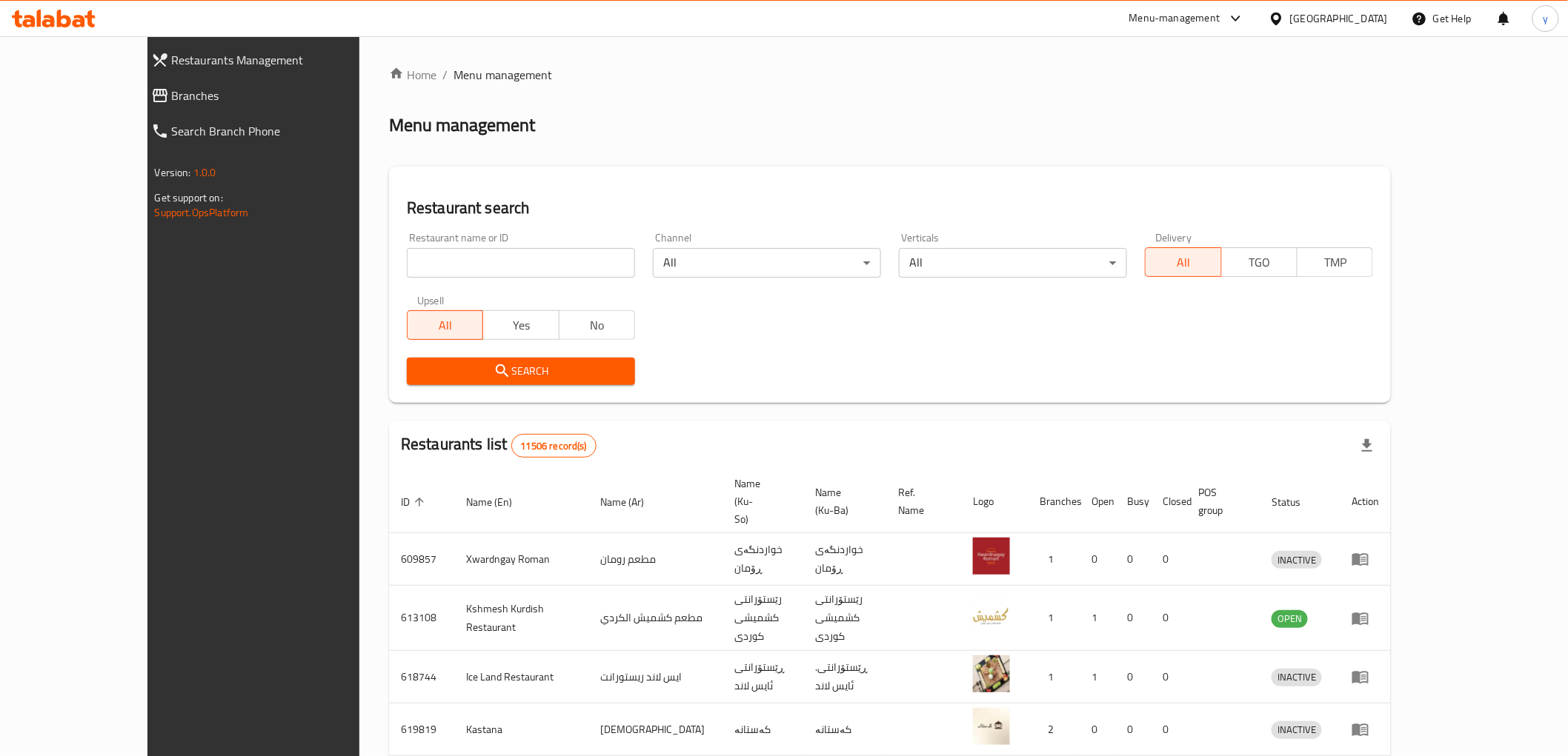
drag, startPoint x: 0, startPoint y: 0, endPoint x: 448, endPoint y: 269, distance: 522.6
click at [448, 269] on input "search" at bounding box center [521, 263] width 228 height 30
click at [406, 252] on input "search" at bounding box center [521, 263] width 228 height 30
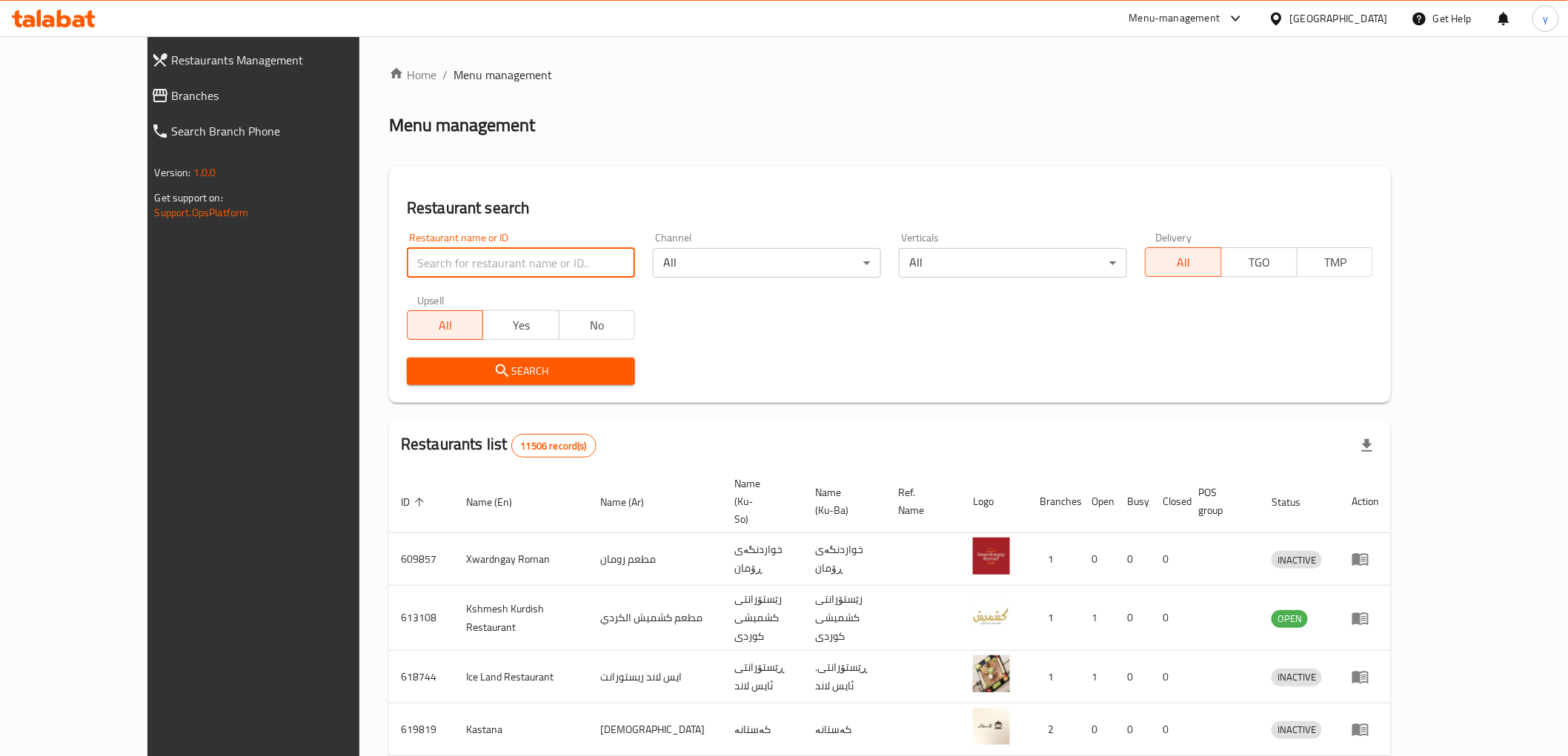
paste input "718785"
type input "718785"
click at [418, 363] on span "Search" at bounding box center [521, 372] width 204 height 19
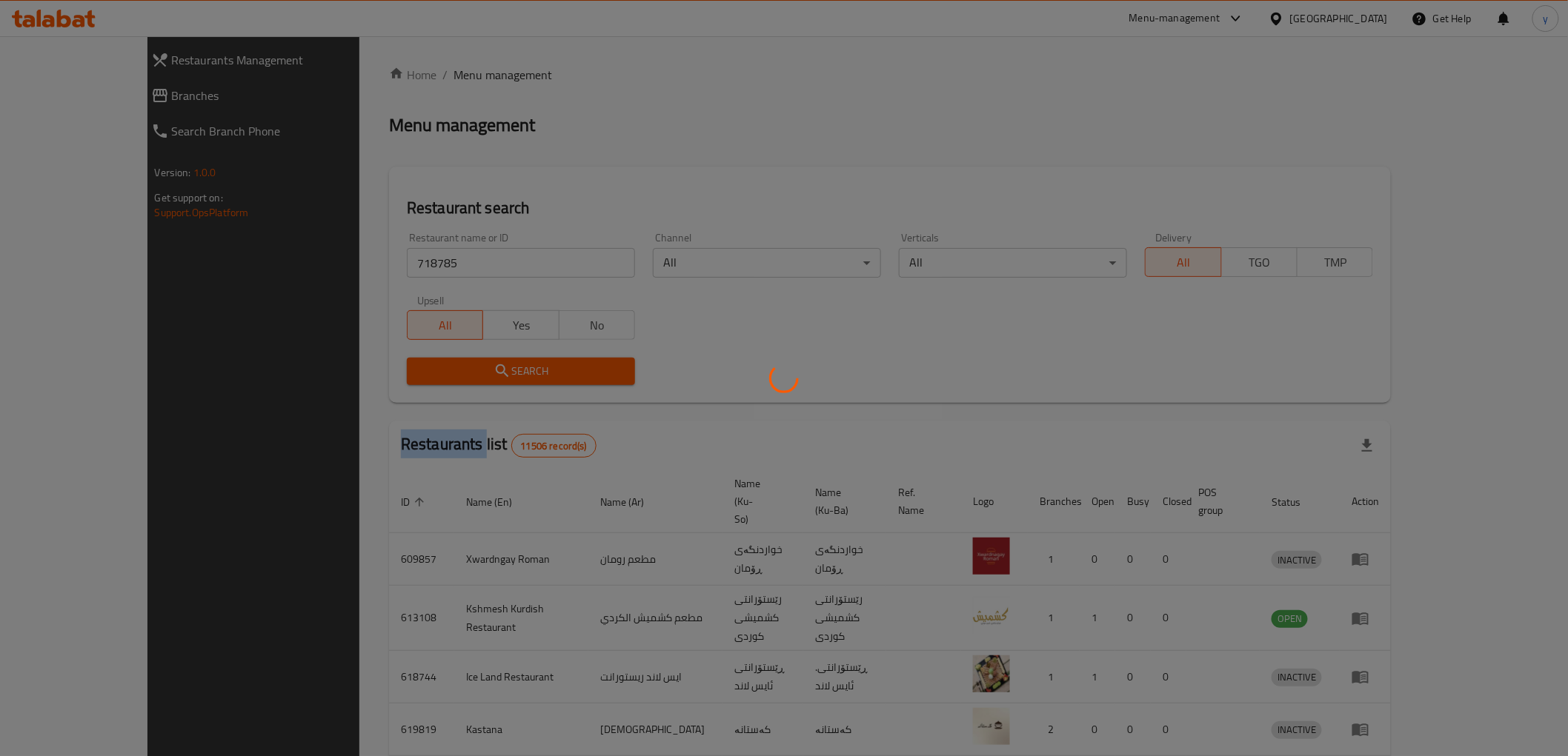
click at [376, 361] on div at bounding box center [784, 378] width 1568 height 756
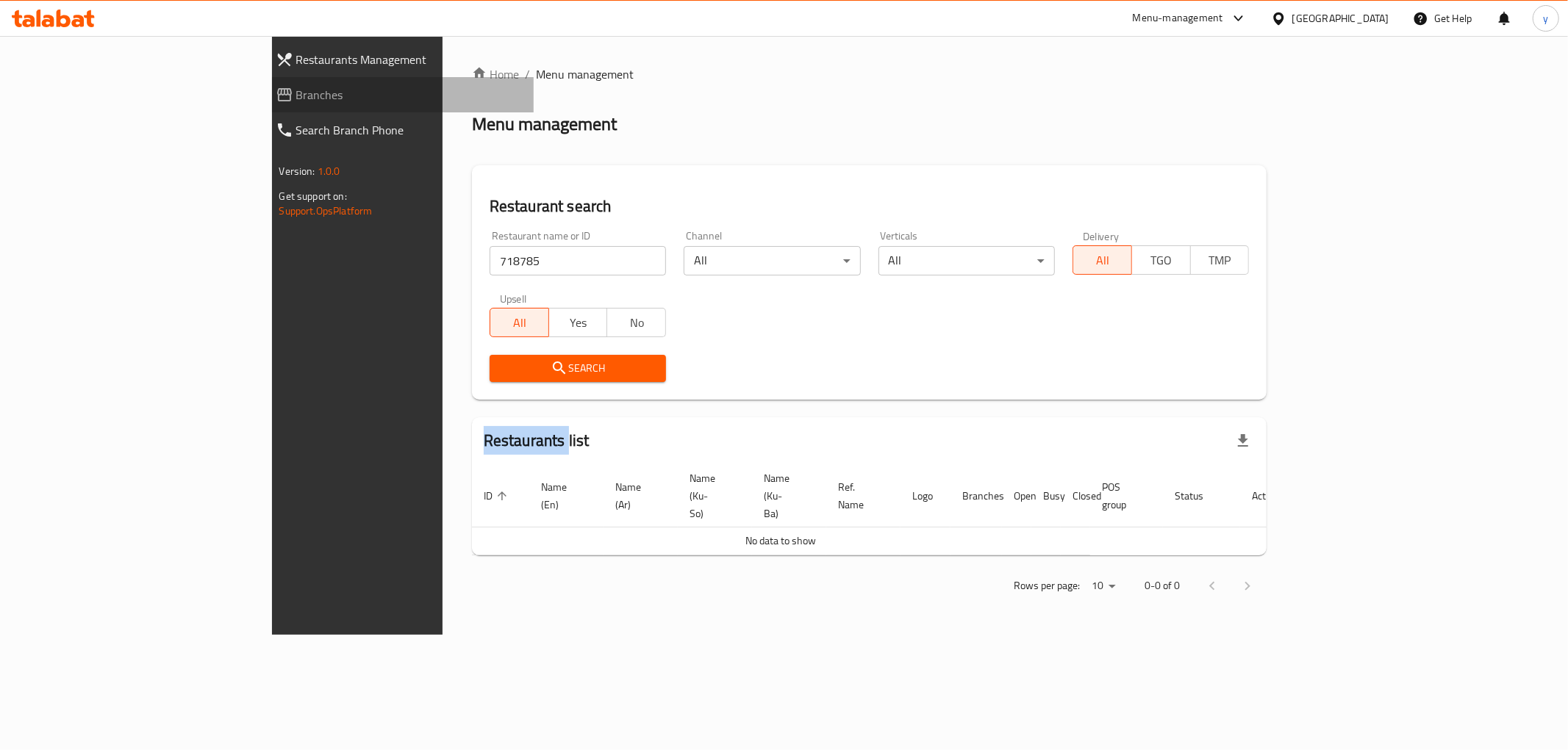
click at [296, 96] on span "Branches" at bounding box center [409, 94] width 225 height 17
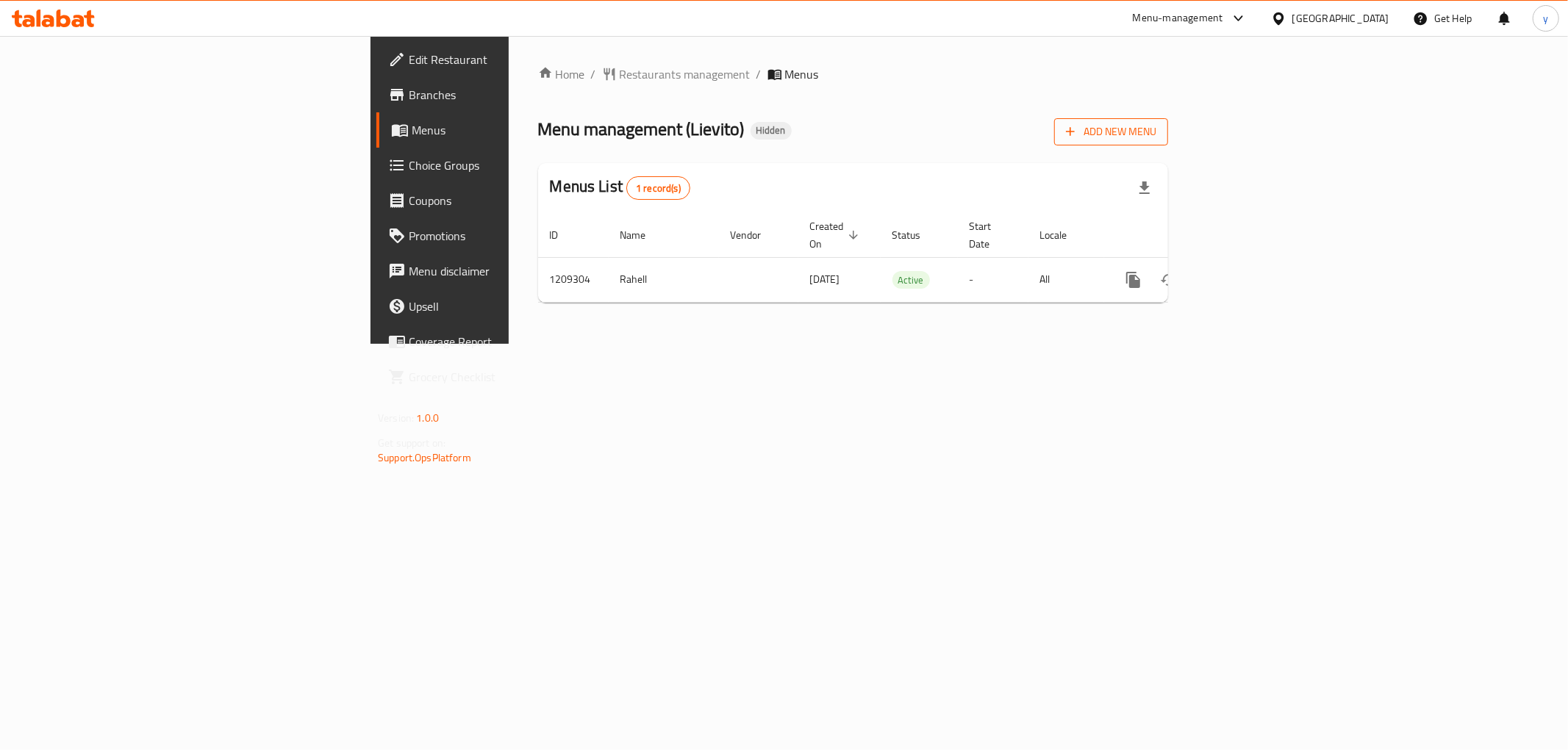
click at [1168, 144] on button "Add New Menu" at bounding box center [1111, 133] width 114 height 28
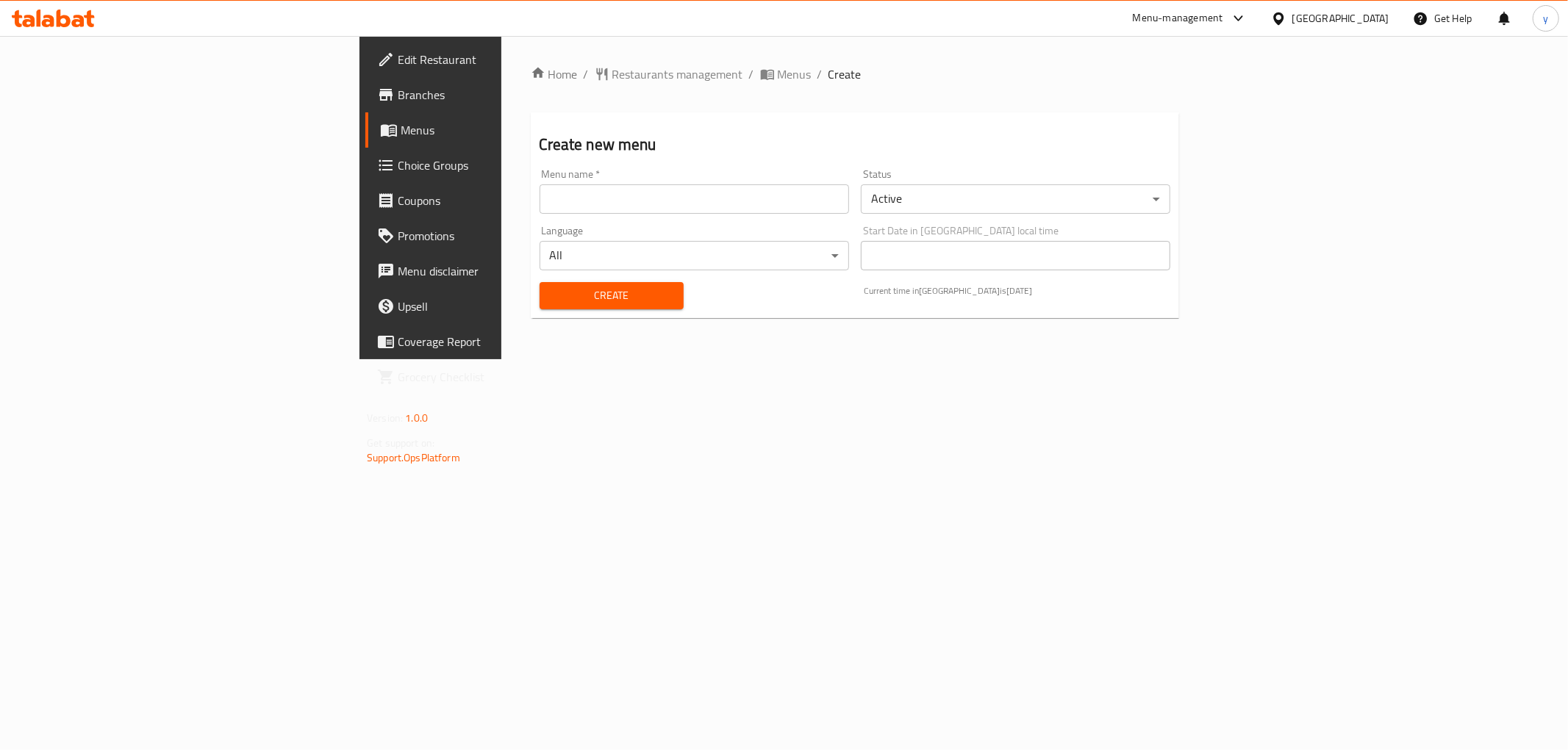
click at [826, 203] on input "text" at bounding box center [694, 199] width 309 height 29
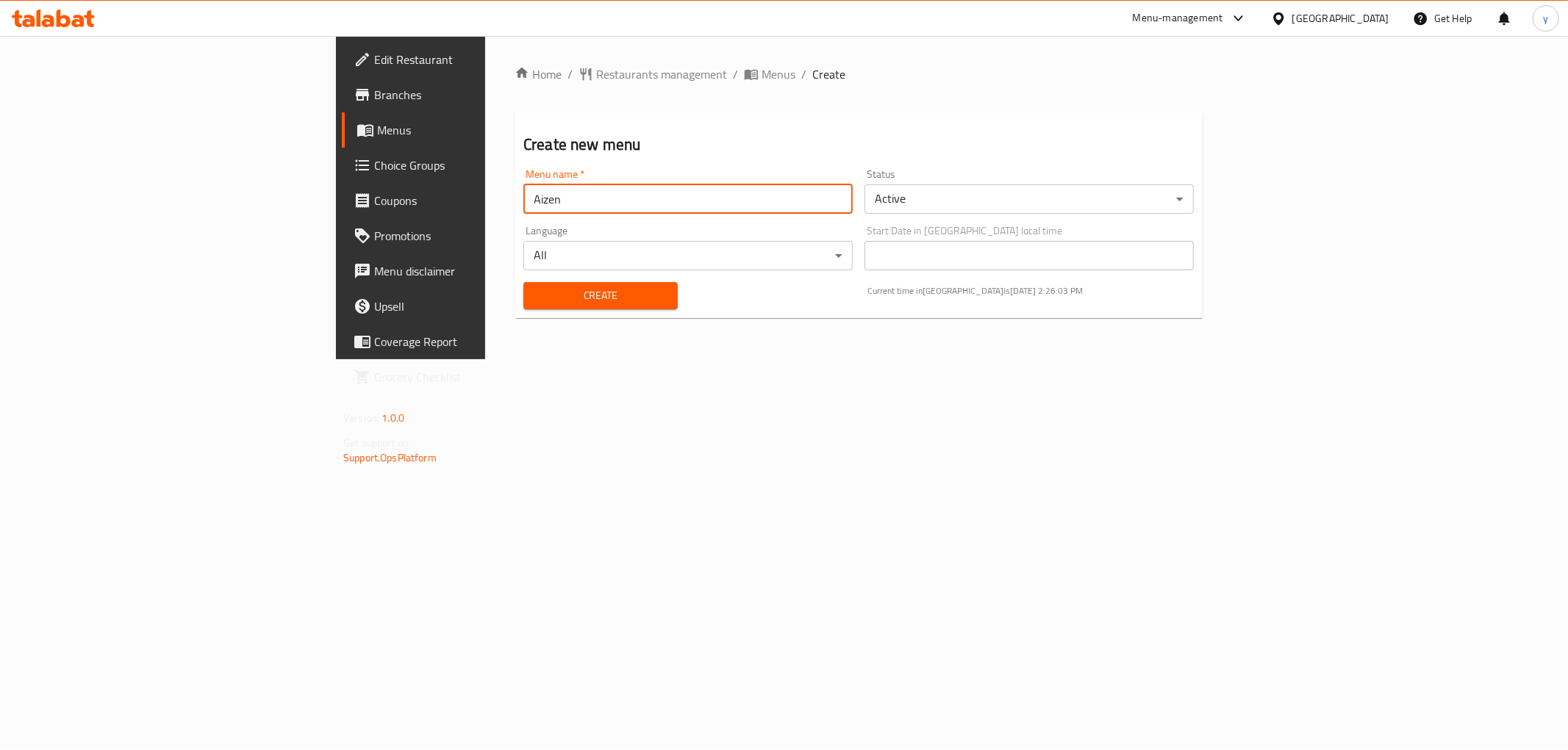
type input "[PERSON_NAME]"
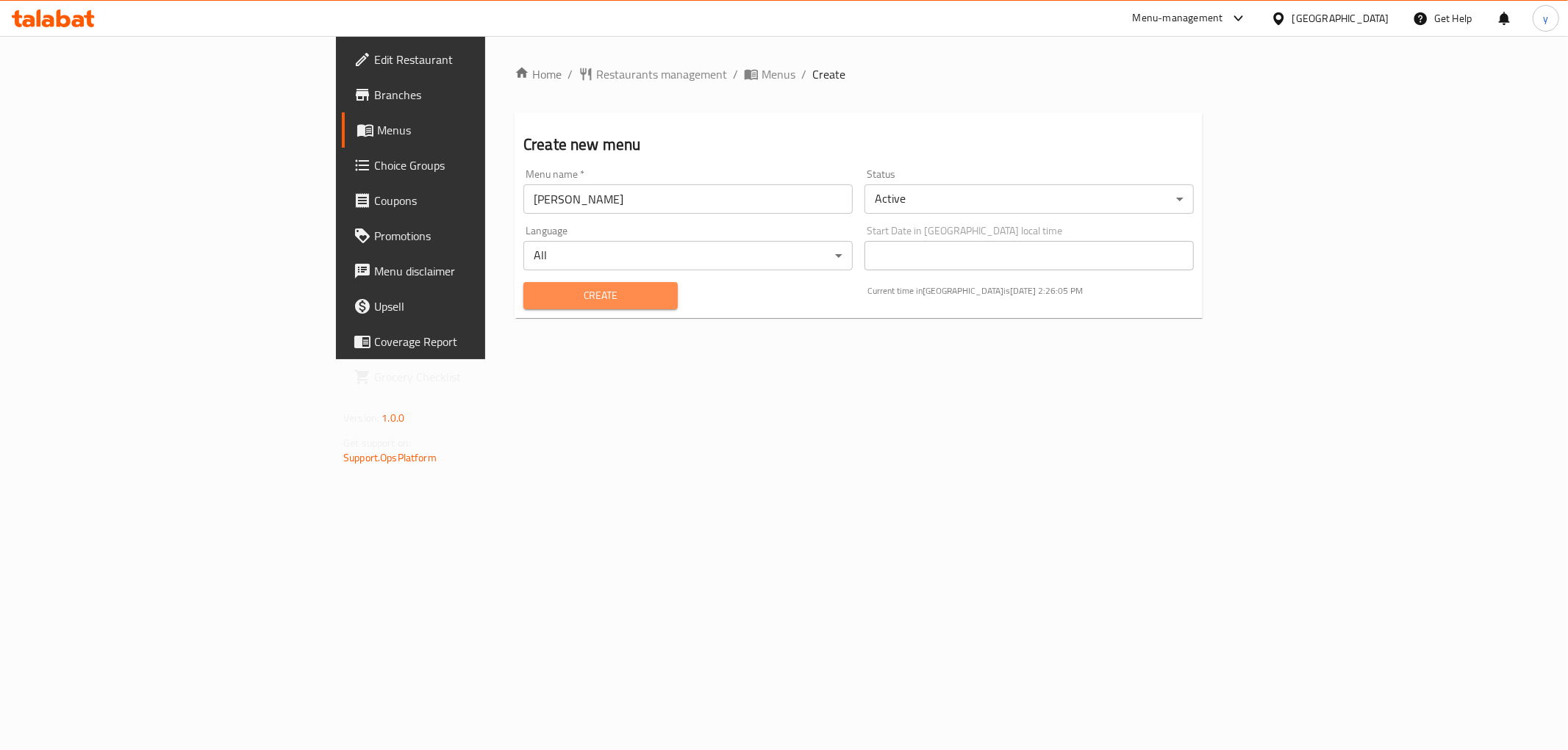
click at [535, 287] on span "Create" at bounding box center [600, 295] width 131 height 18
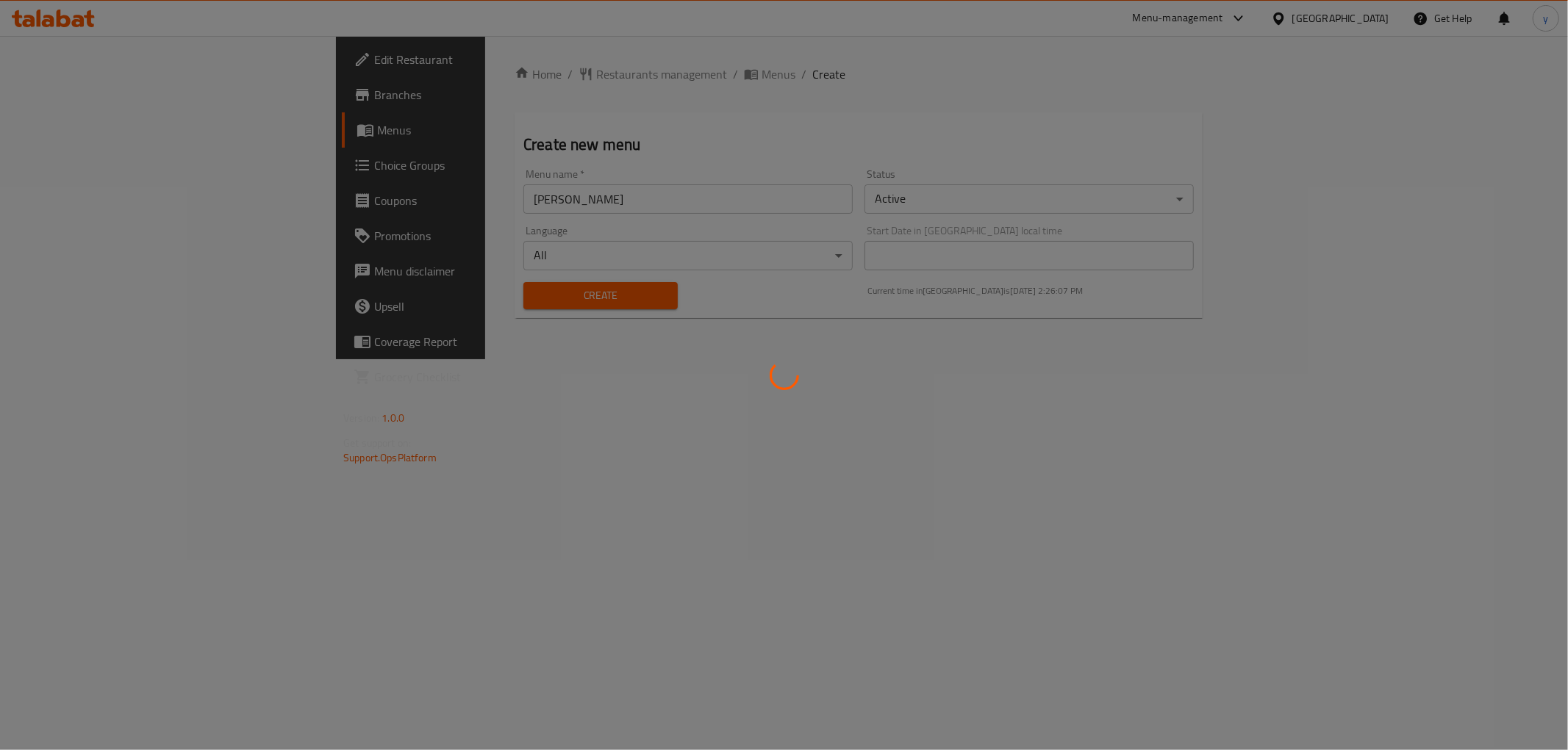
click at [556, 76] on div at bounding box center [784, 375] width 1568 height 750
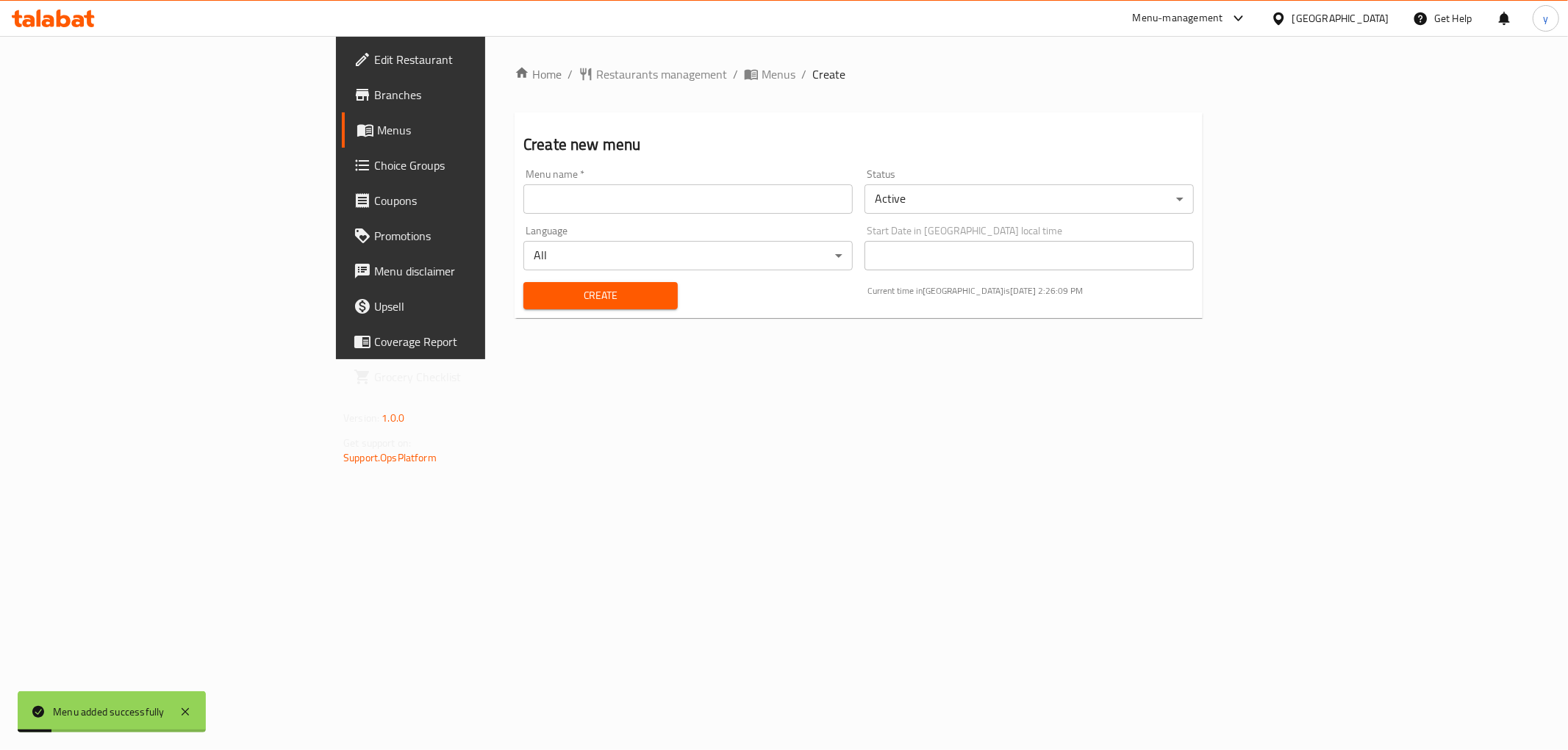
click at [761, 76] on span "Menus" at bounding box center [778, 74] width 34 height 17
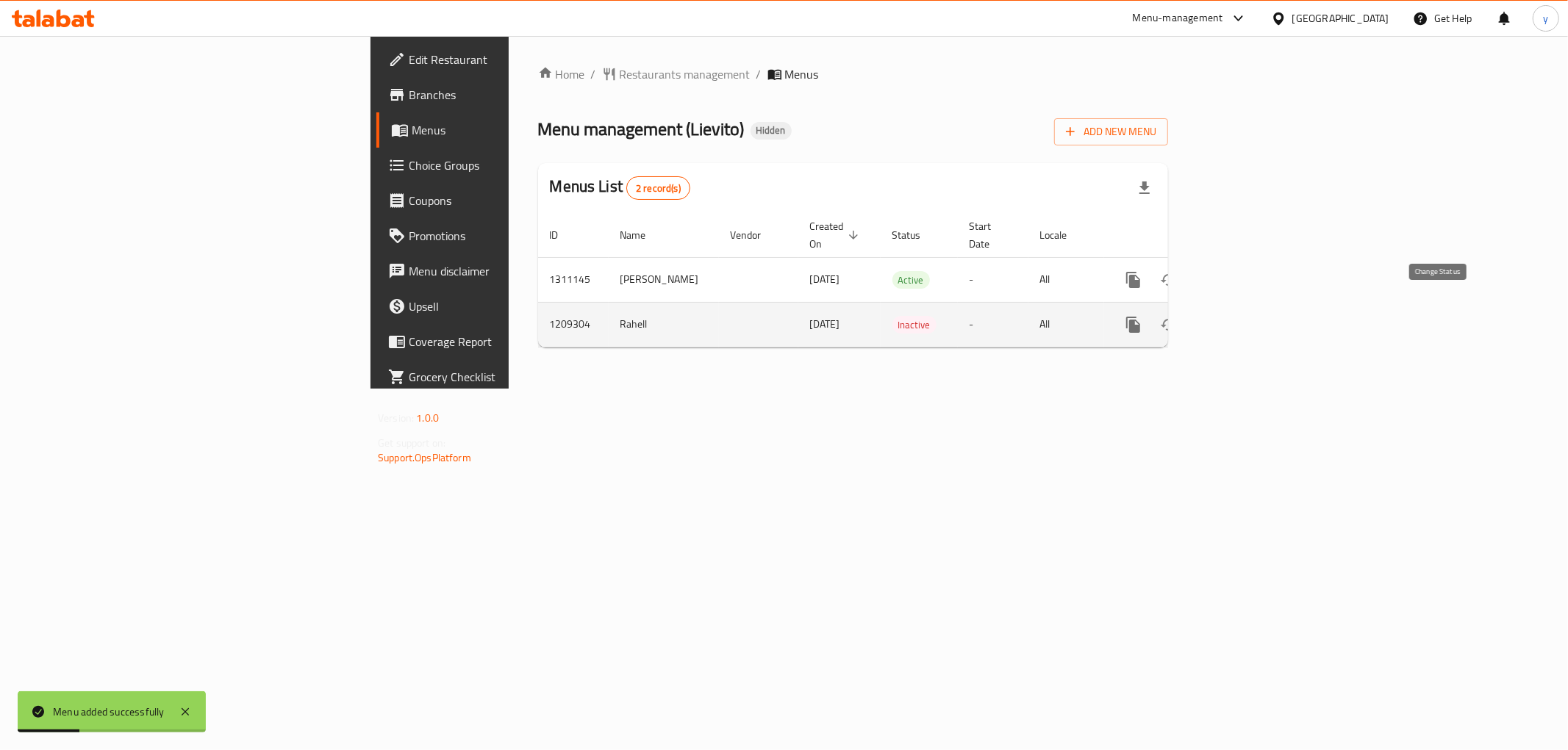
click at [1186, 307] on button "enhanced table" at bounding box center [1169, 325] width 35 height 35
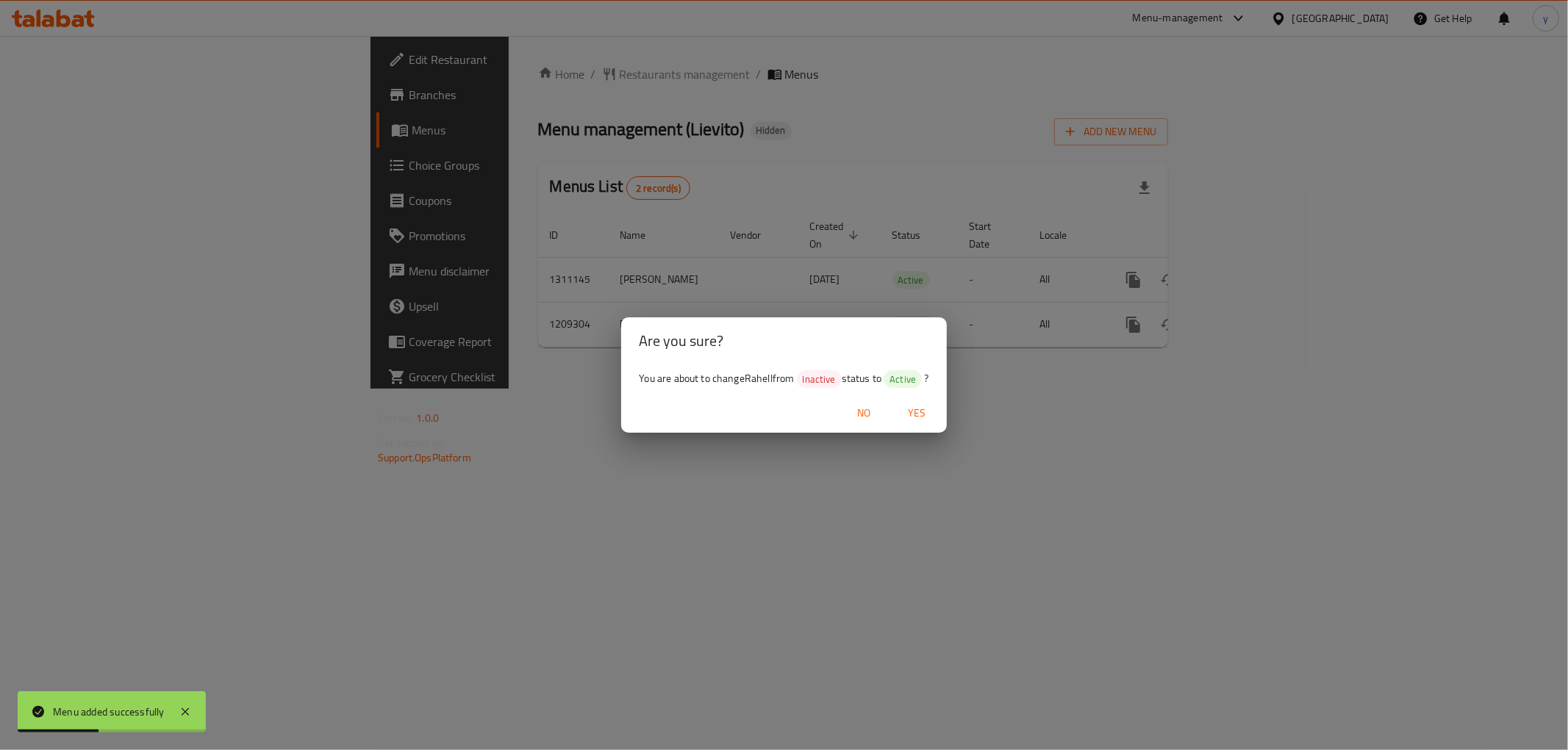
click at [926, 414] on span "Yes" at bounding box center [917, 413] width 35 height 18
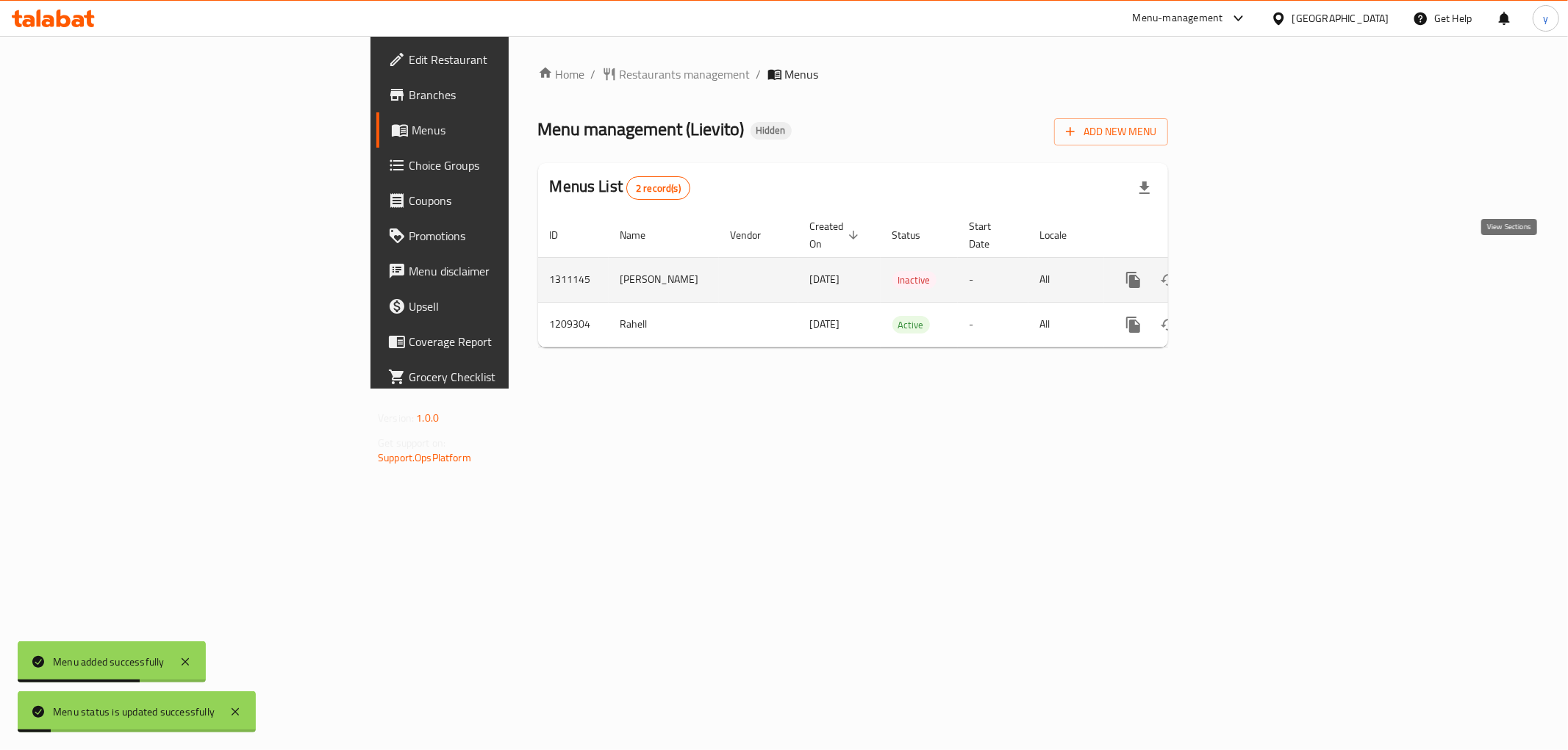
click at [1248, 271] on icon "enhanced table" at bounding box center [1239, 280] width 17 height 17
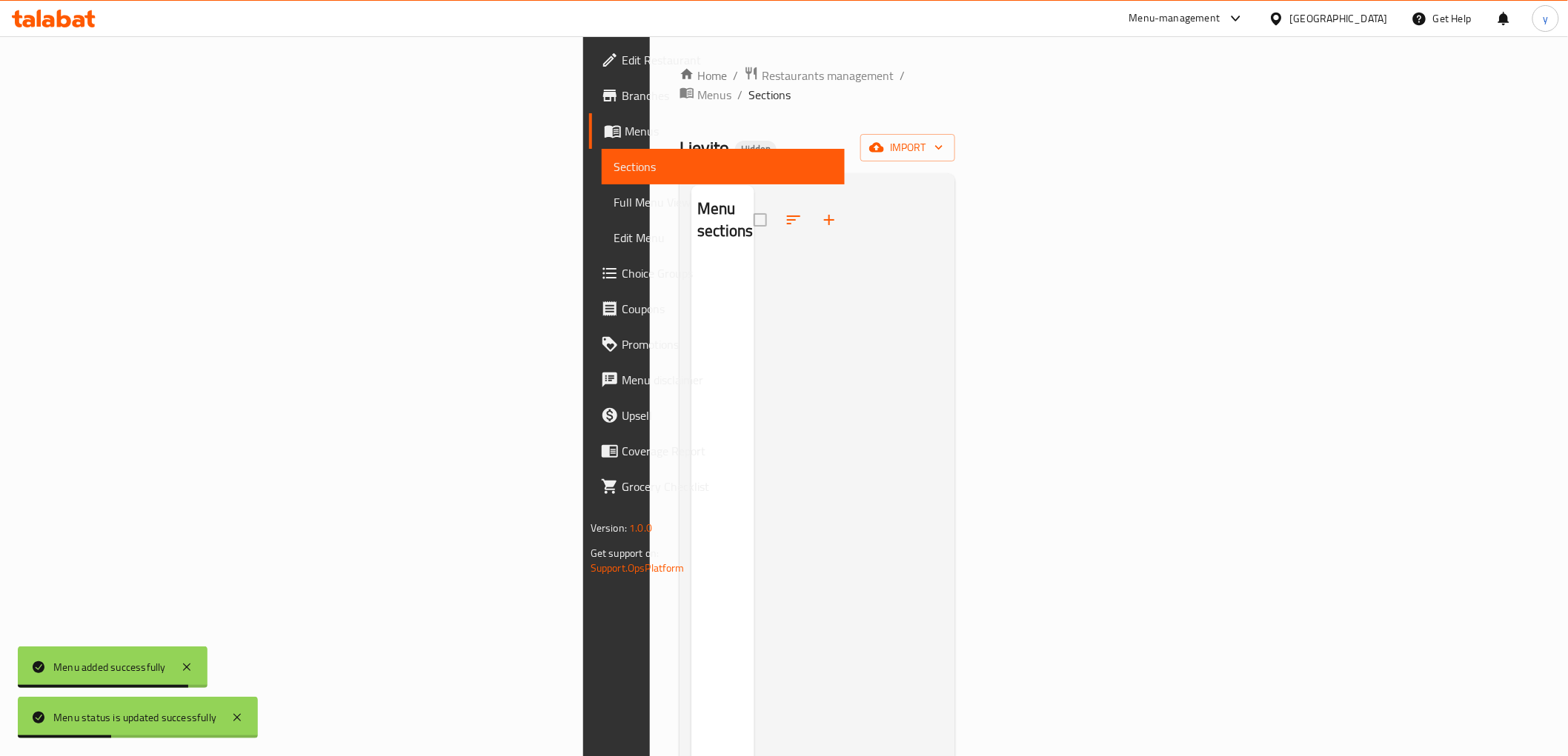
click at [820, 211] on icon "button" at bounding box center [829, 220] width 18 height 18
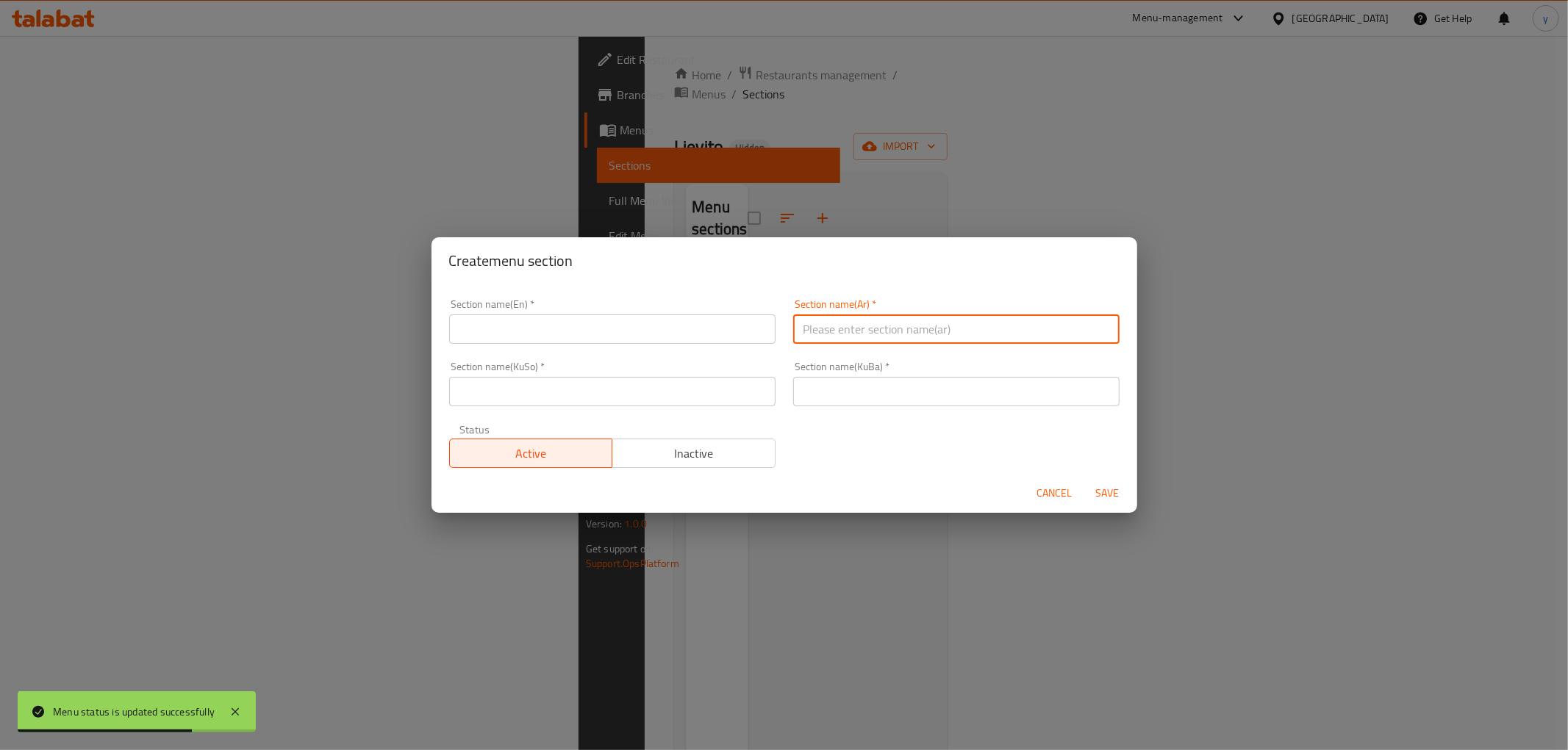
click at [807, 315] on input "text" at bounding box center [956, 329] width 327 height 29
paste input "الشوربة"
type input "الشوربة"
click at [554, 321] on input "text" at bounding box center [612, 329] width 327 height 29
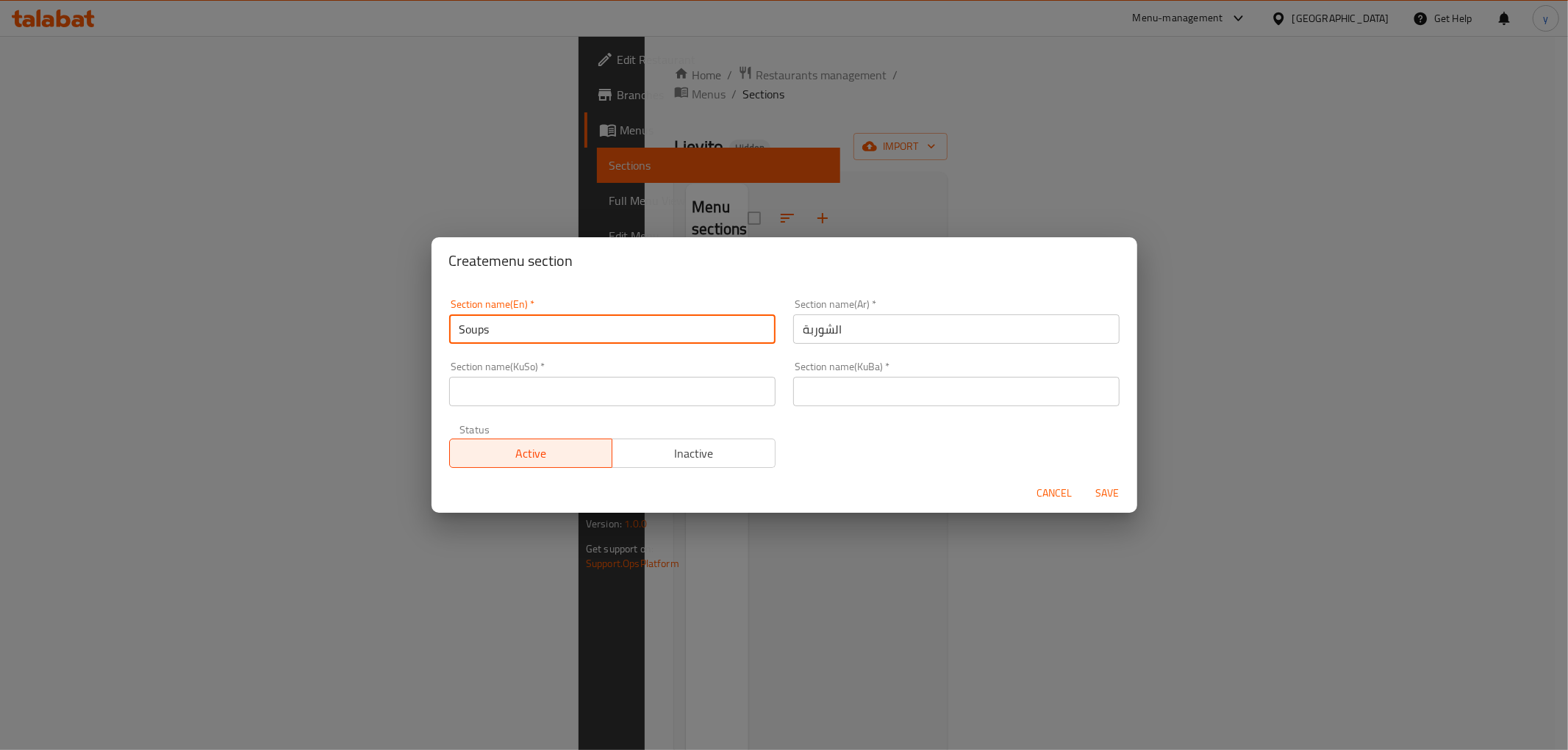
type input "Soups"
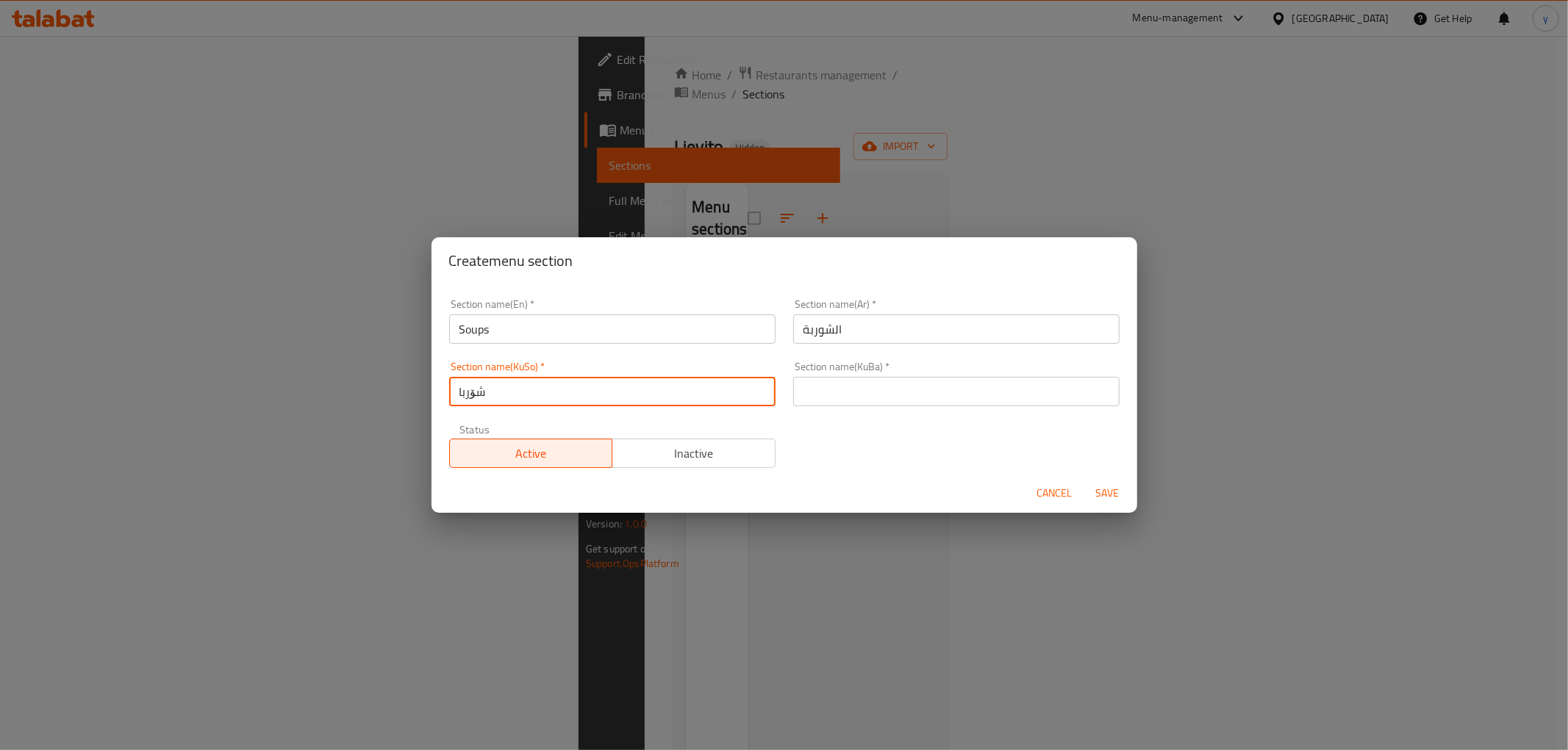
type input "شۆربا"
click at [878, 390] on input "text" at bounding box center [956, 392] width 327 height 29
paste input "شۆربا"
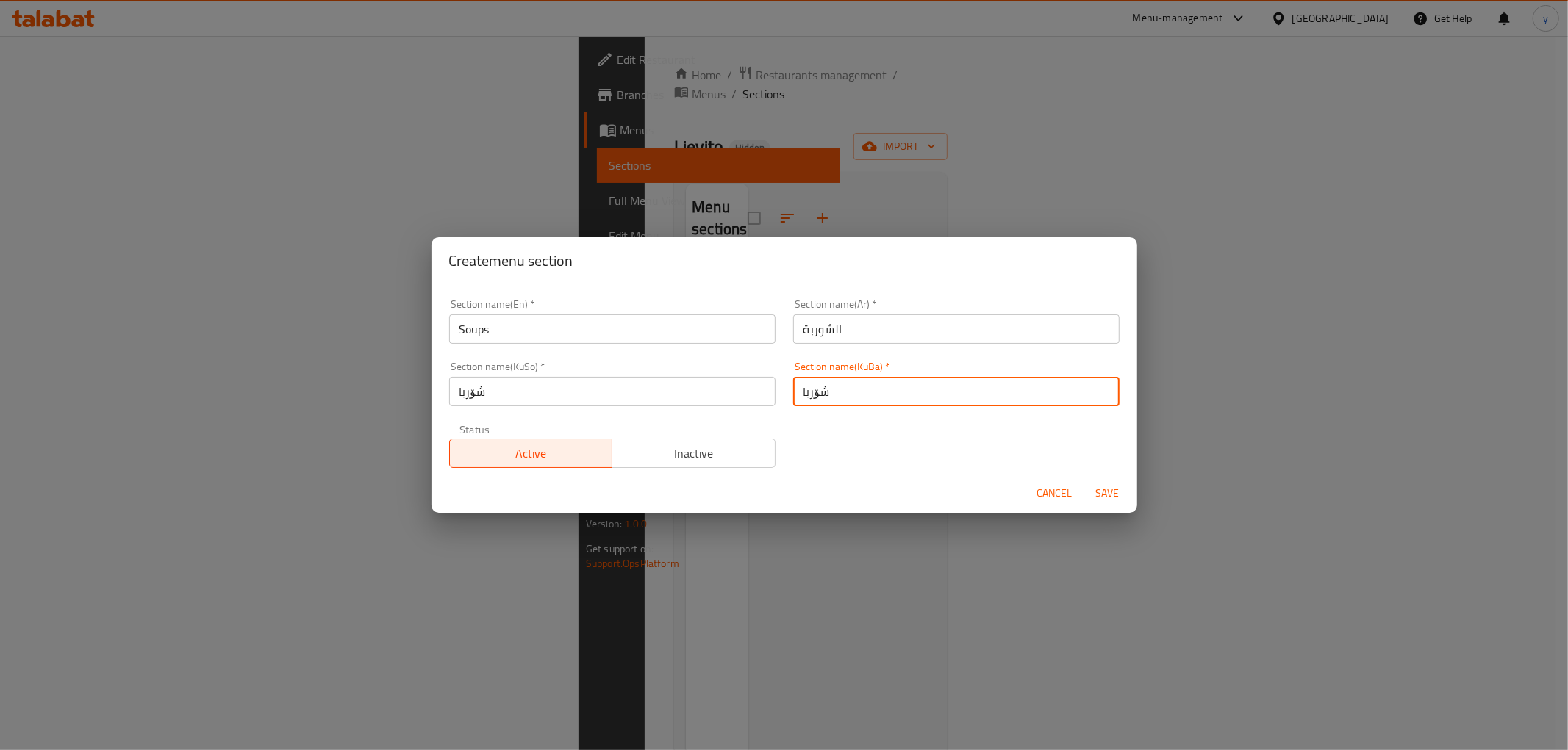
type input "شۆربا"
click at [1102, 498] on span "Save" at bounding box center [1107, 493] width 35 height 18
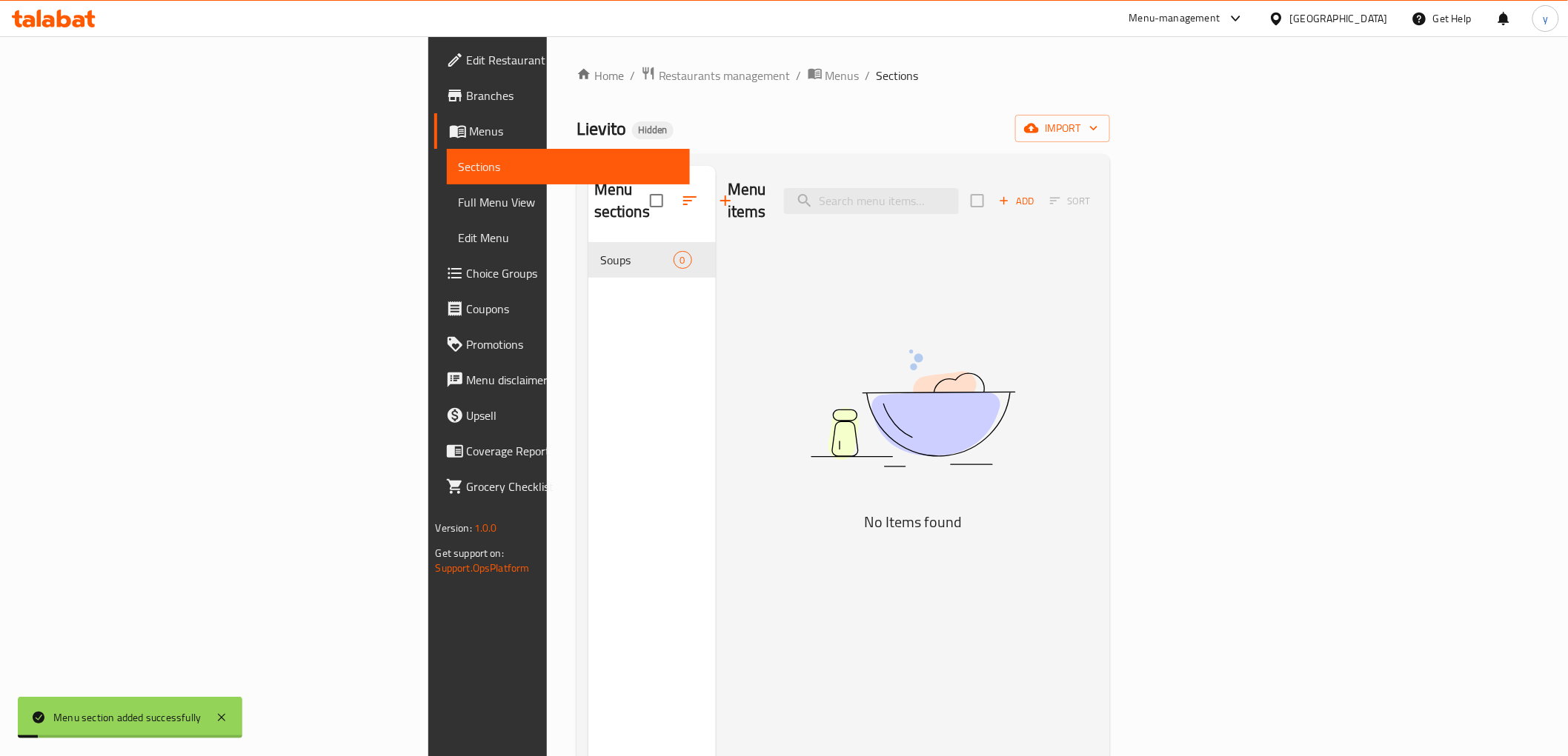
click at [932, 478] on img at bounding box center [912, 409] width 370 height 197
click at [1040, 201] on button "Add" at bounding box center [1016, 200] width 47 height 23
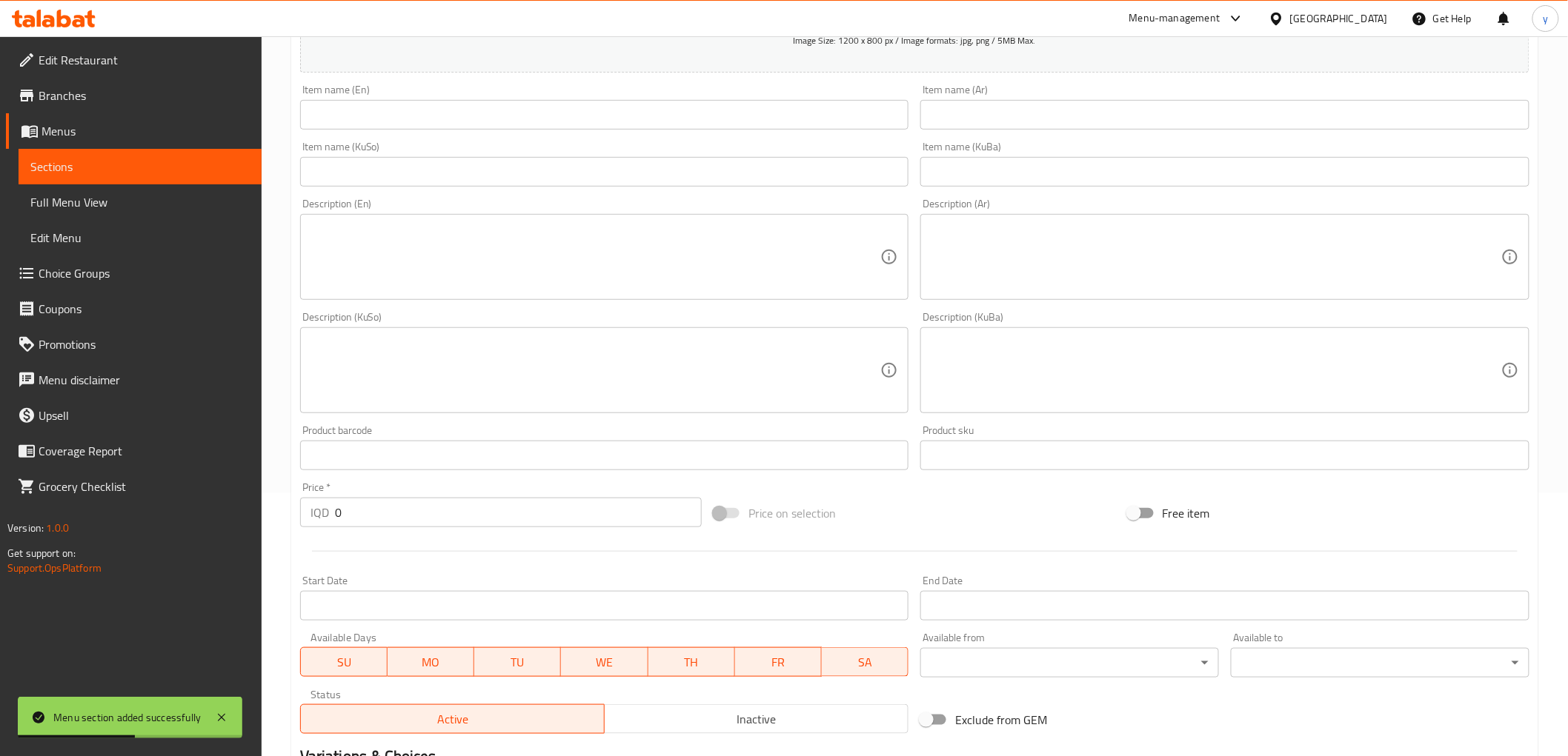
scroll to position [329, 0]
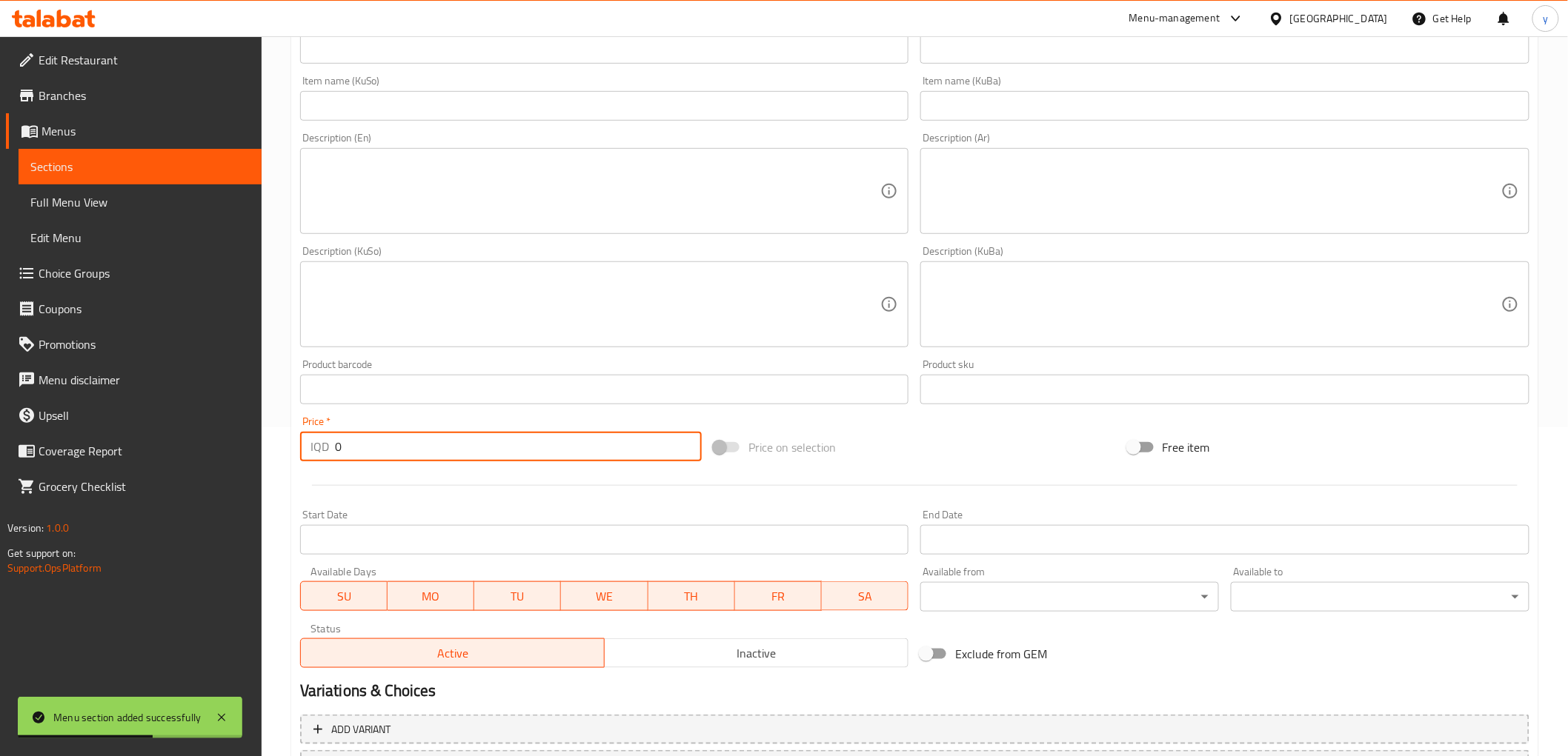
drag, startPoint x: 344, startPoint y: 448, endPoint x: 374, endPoint y: 443, distance: 30.4
click at [328, 446] on div "IQD 0 Price *" at bounding box center [500, 447] width 402 height 30
paste input "500"
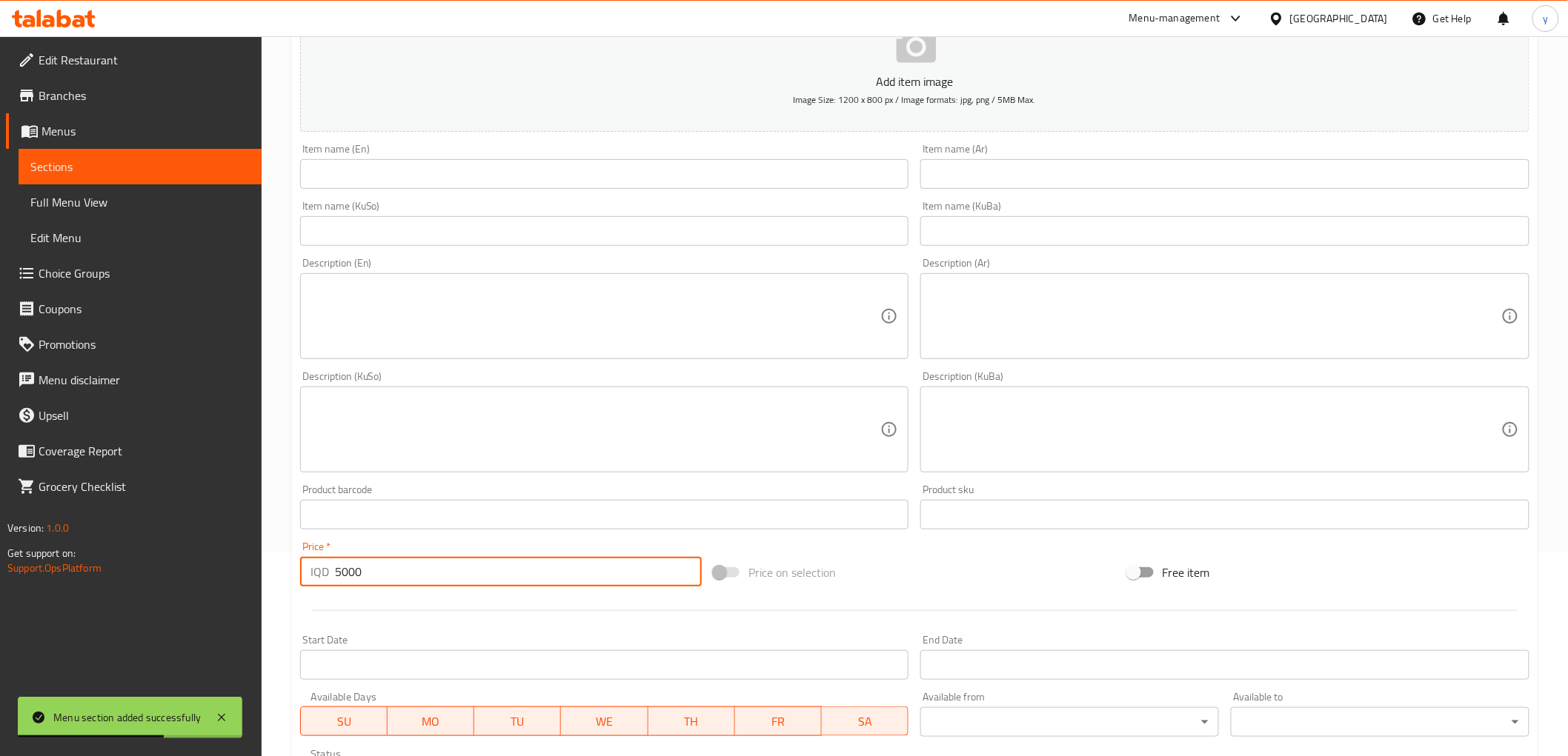
scroll to position [164, 0]
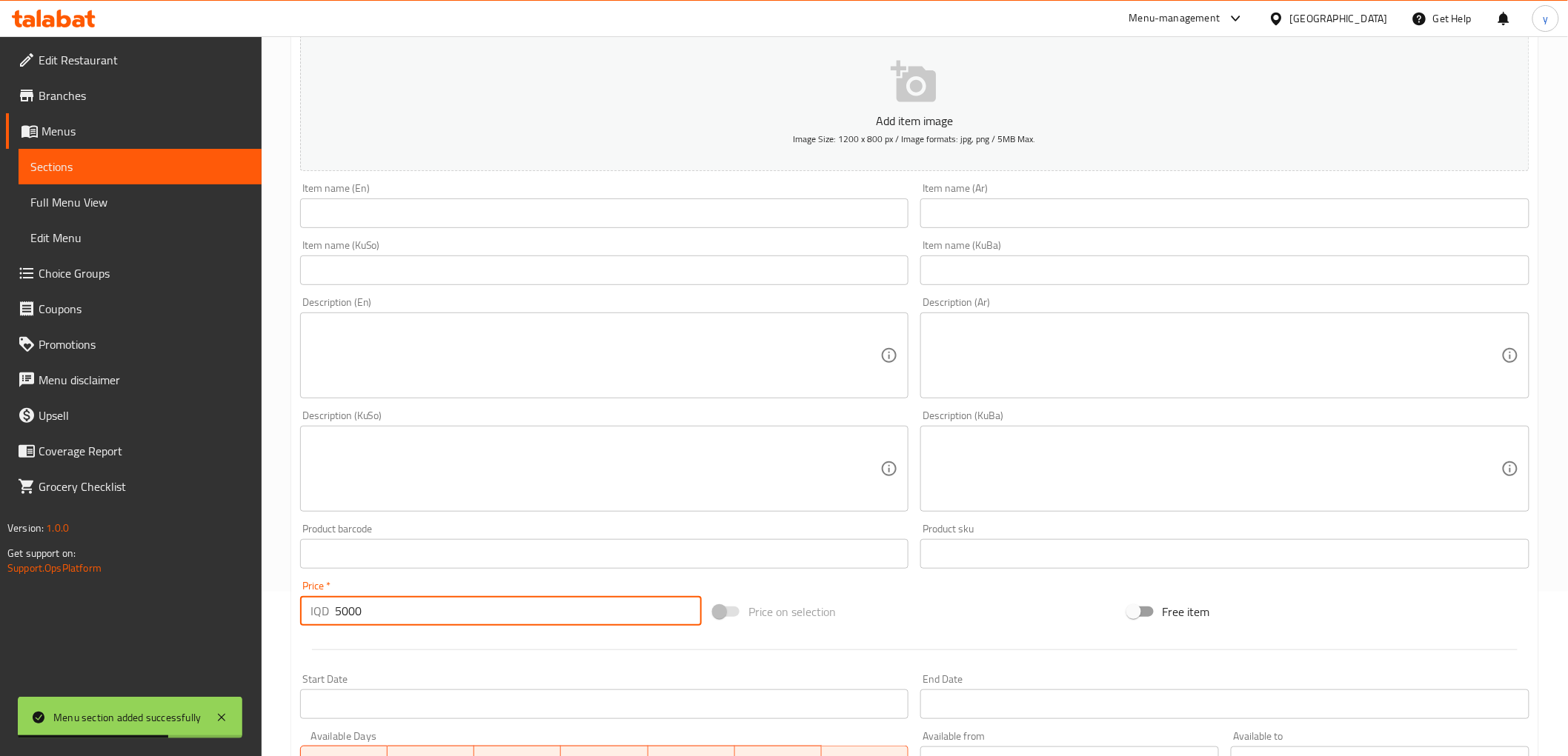
type input "5000"
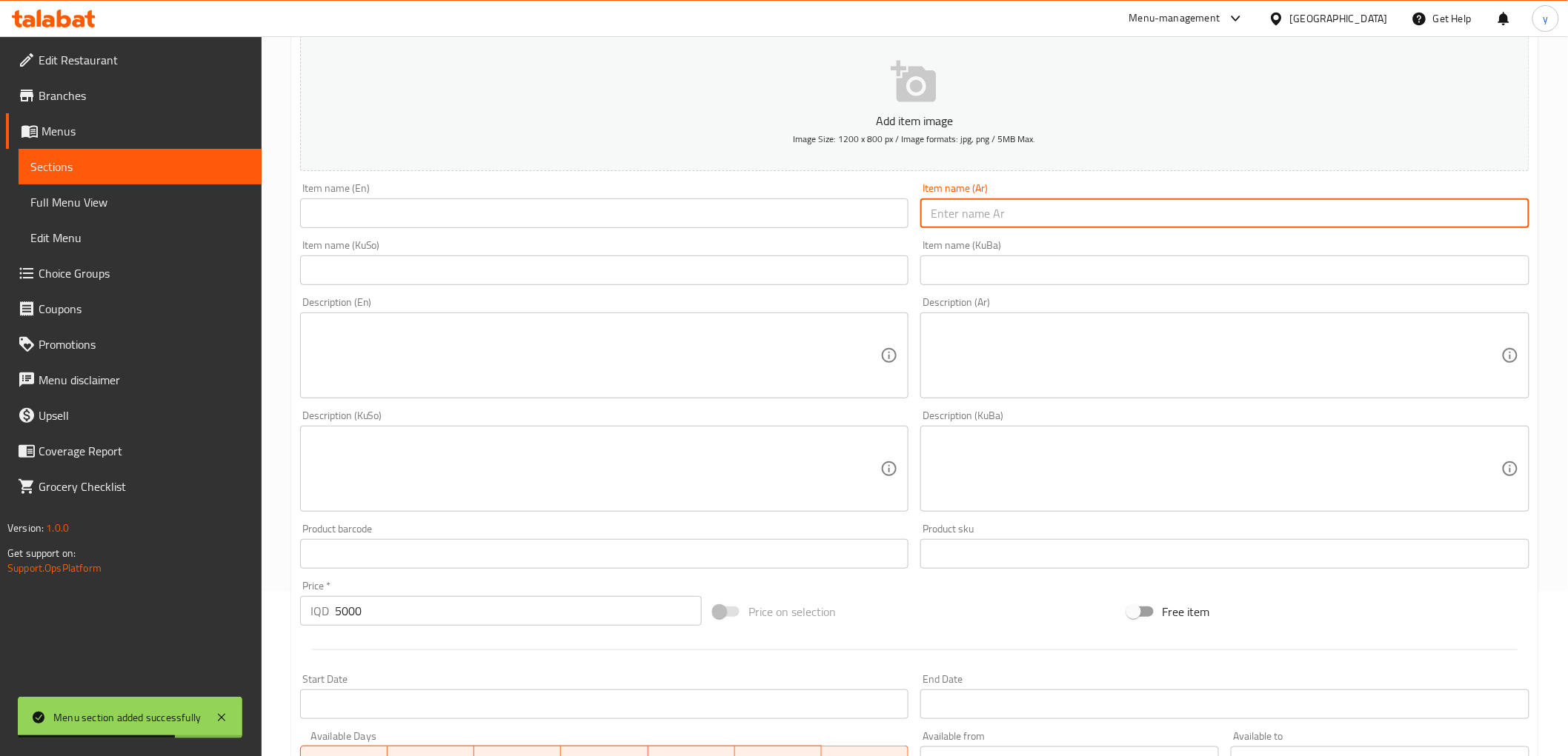
click at [961, 211] on input "text" at bounding box center [1225, 213] width 610 height 30
paste input "شوربة فطر"
click at [958, 211] on input "شوربة فطرشوربة فطر" at bounding box center [1225, 213] width 610 height 30
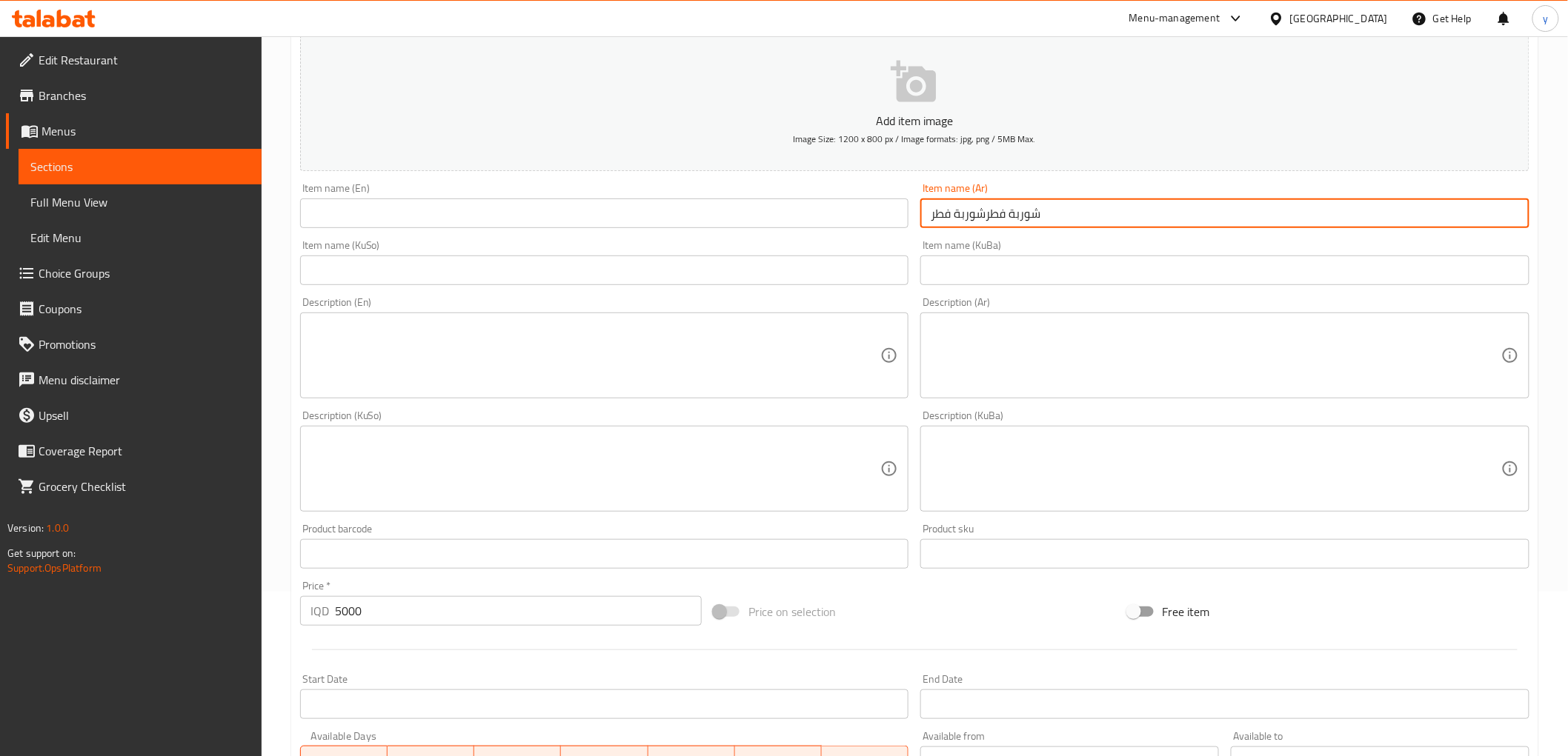
click at [958, 211] on input "شوربة فطرشوربة فطر" at bounding box center [1225, 213] width 610 height 30
paste input "text"
type input "شوربة فطر"
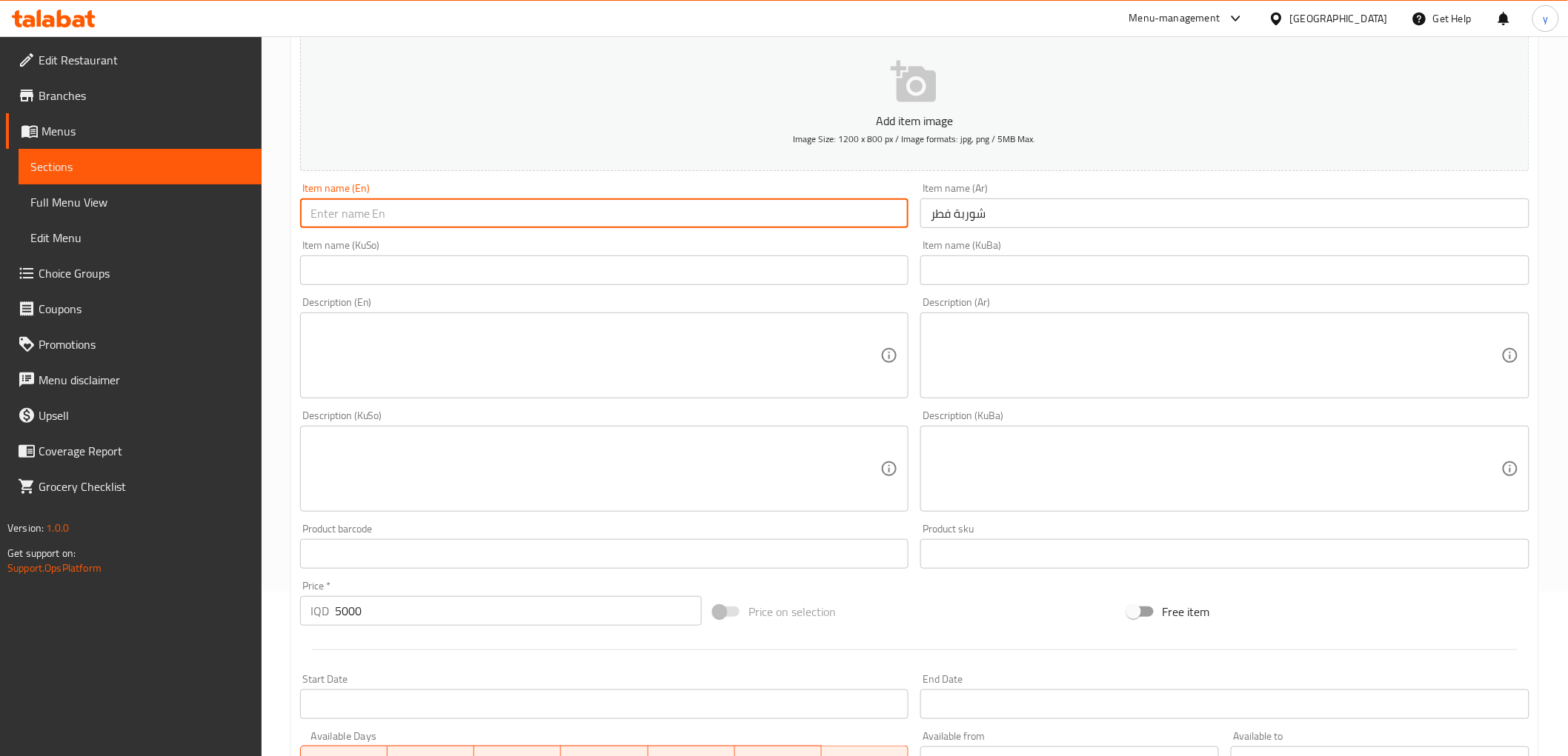
click at [799, 215] on input "text" at bounding box center [604, 213] width 610 height 30
paste input "Mushroom Soup"
type input "Mushroom Soup"
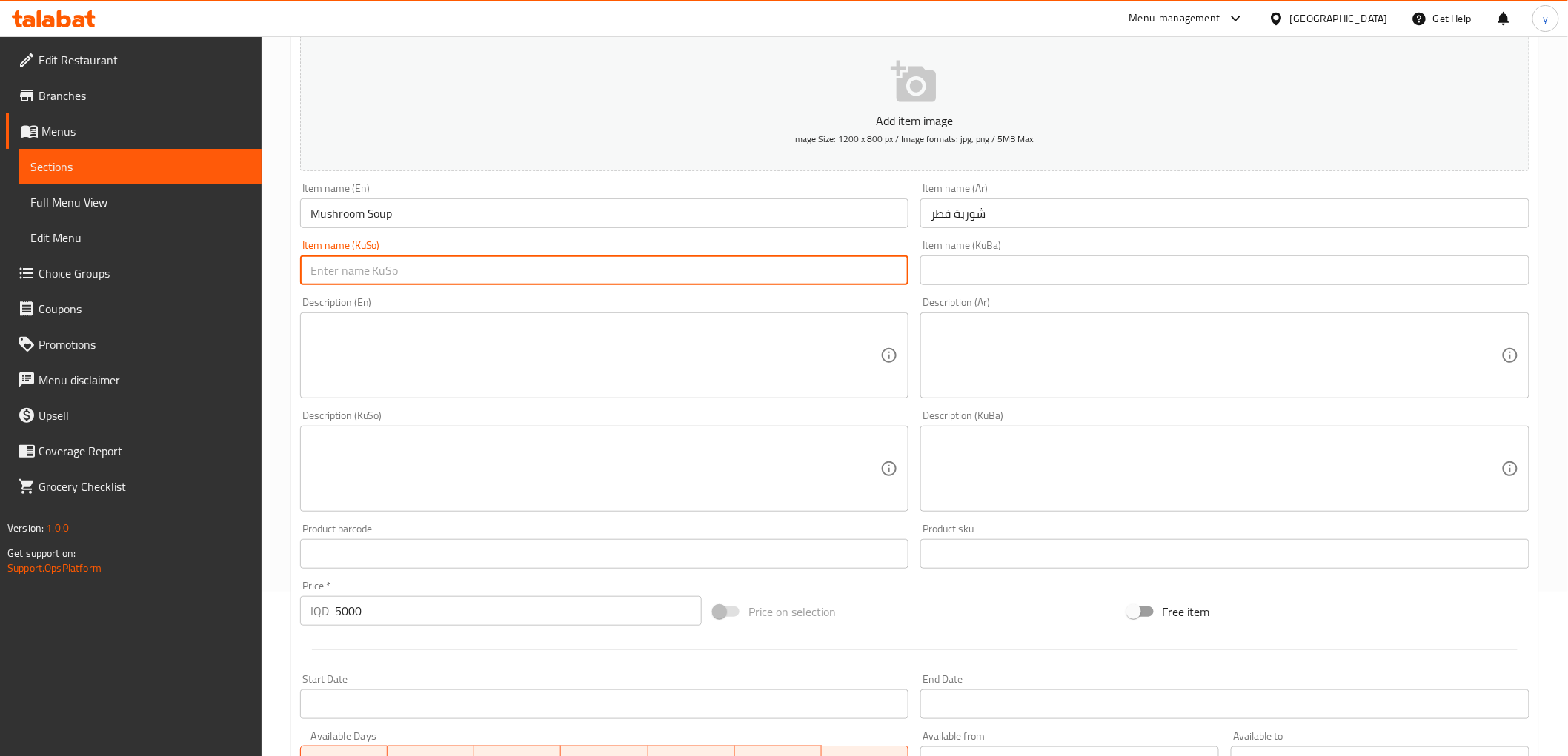
click at [742, 256] on input "text" at bounding box center [604, 271] width 610 height 30
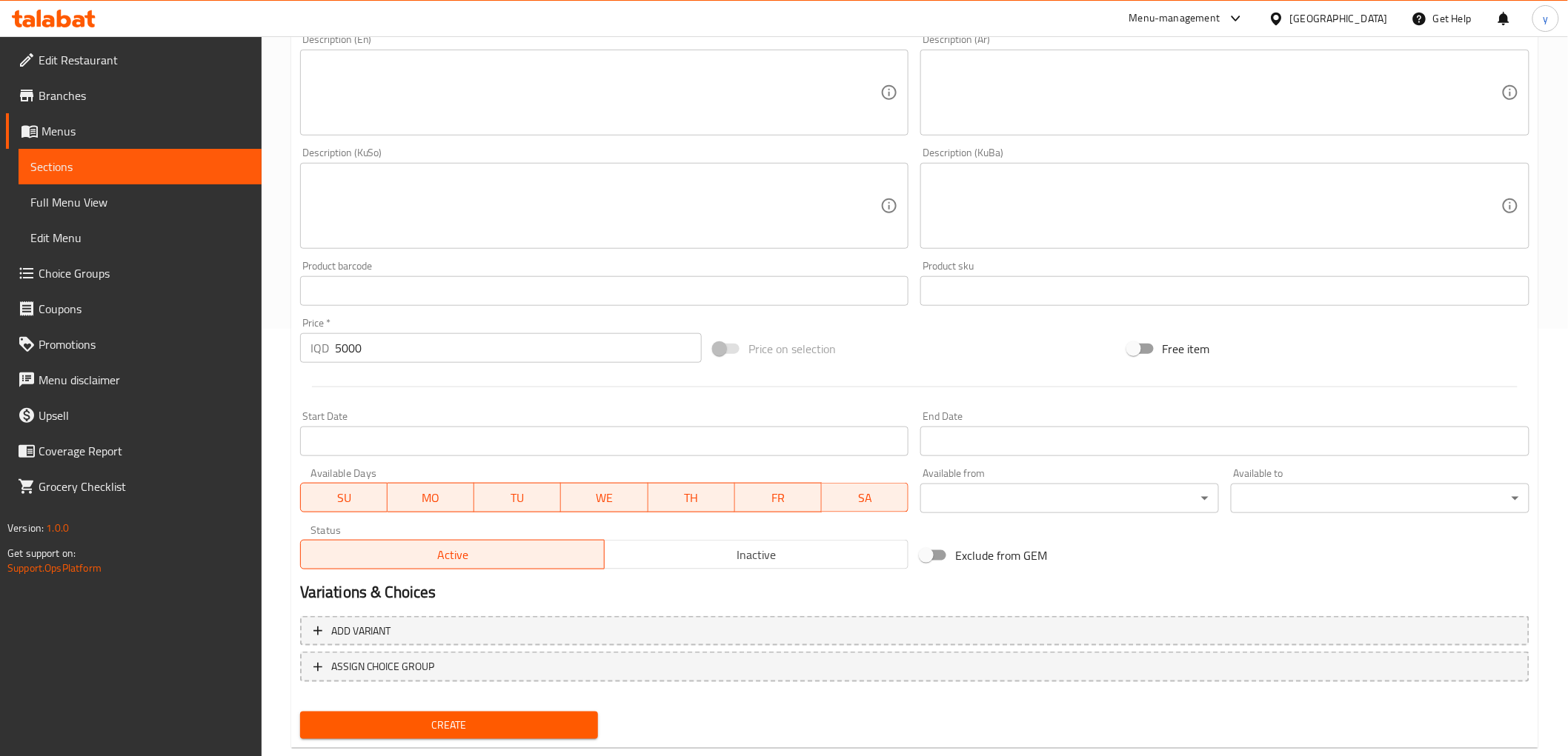
scroll to position [458, 0]
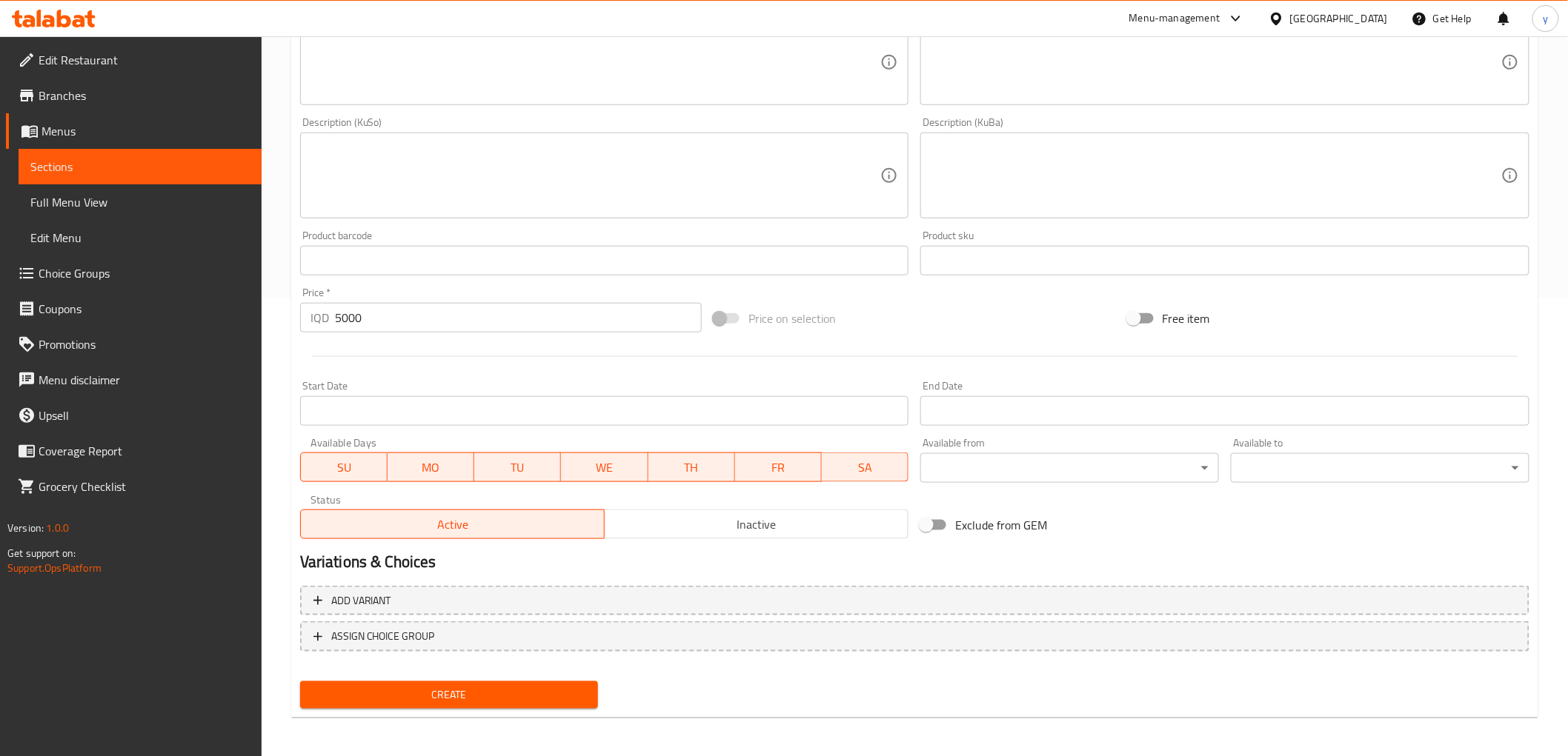
type input "شۆربای قارچک"
click at [524, 682] on button "Create" at bounding box center [449, 696] width 299 height 28
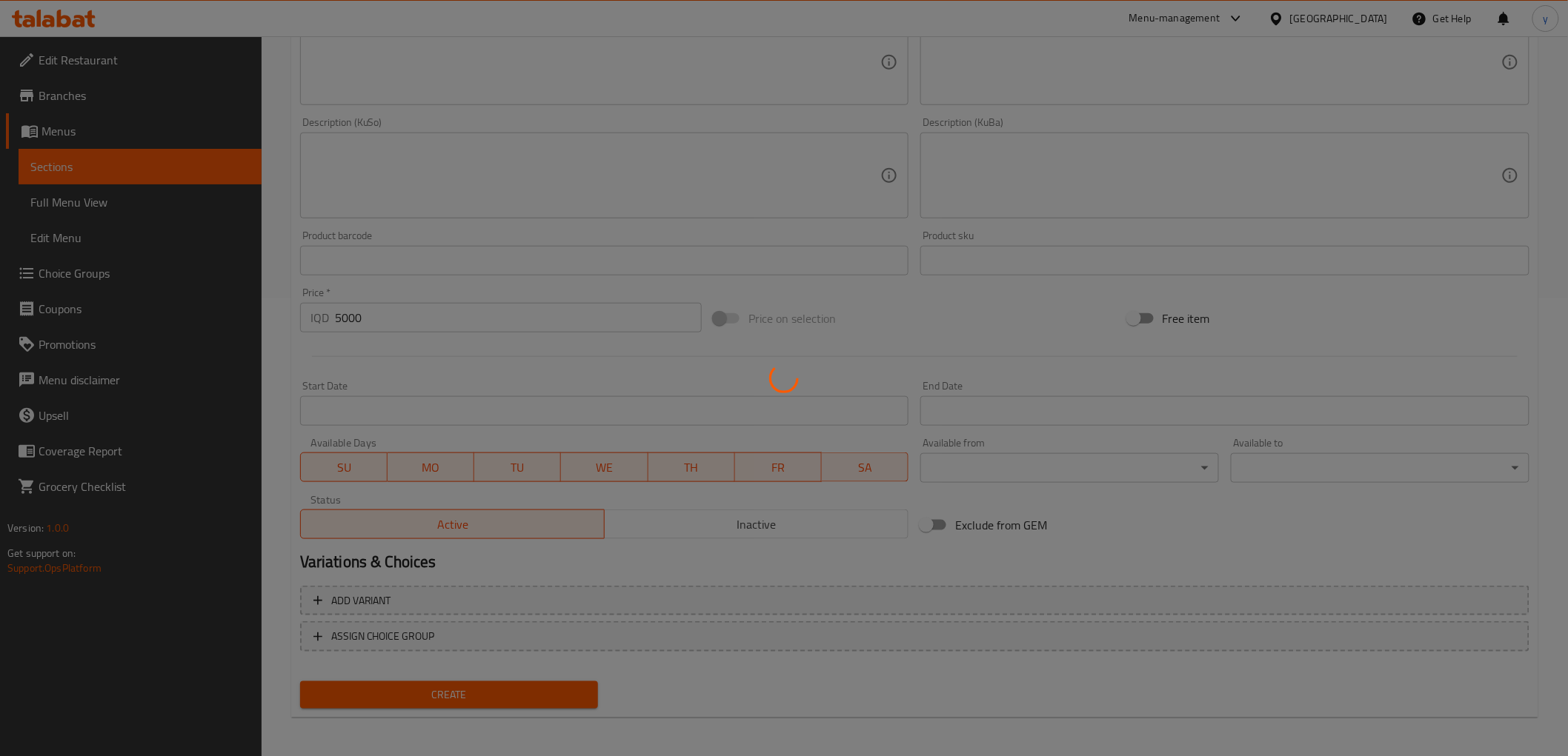
type input "0"
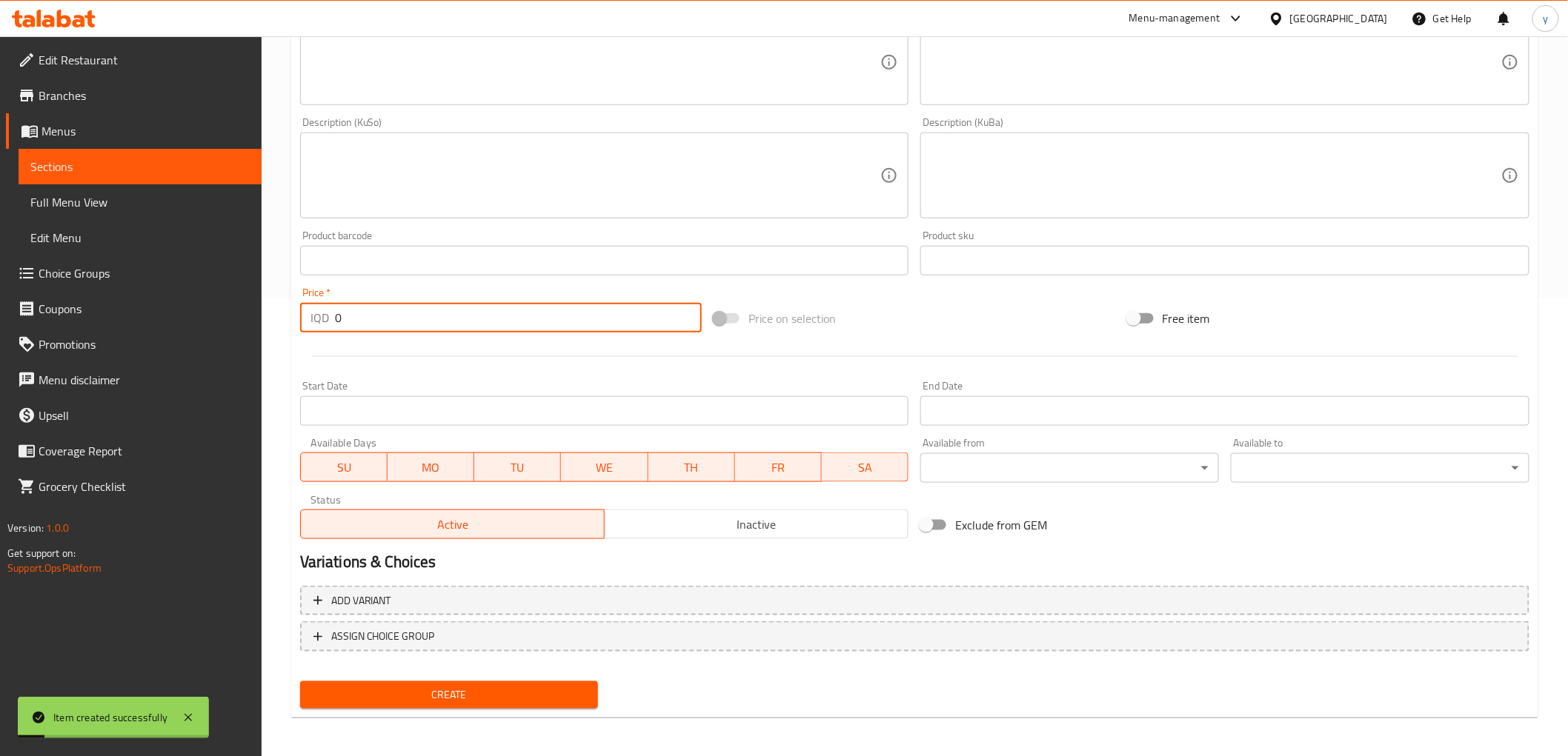
click at [339, 314] on input "0" at bounding box center [518, 318] width 366 height 30
paste input "5000"
click at [354, 321] on input "05000" at bounding box center [518, 318] width 366 height 30
paste input "number"
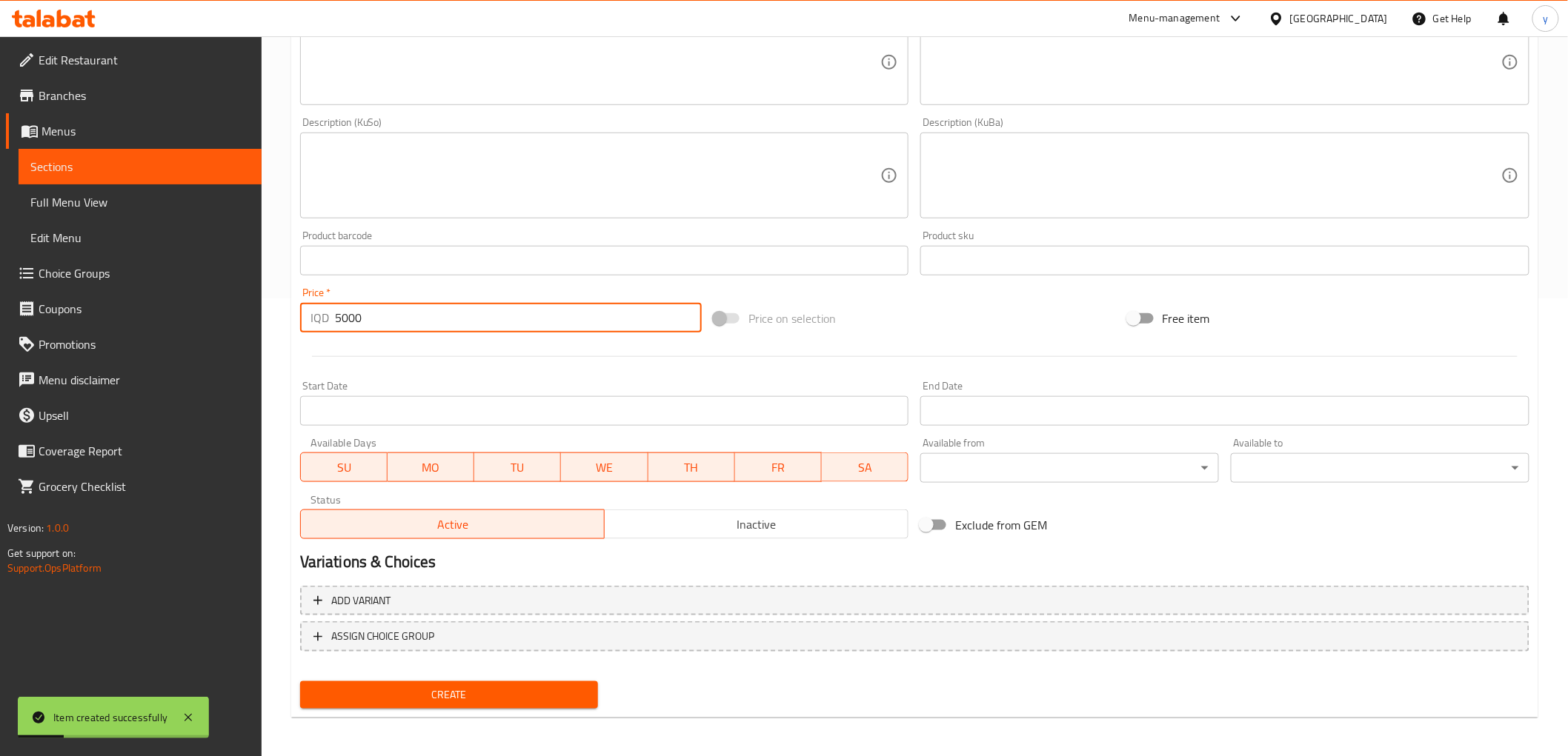
type input "5000"
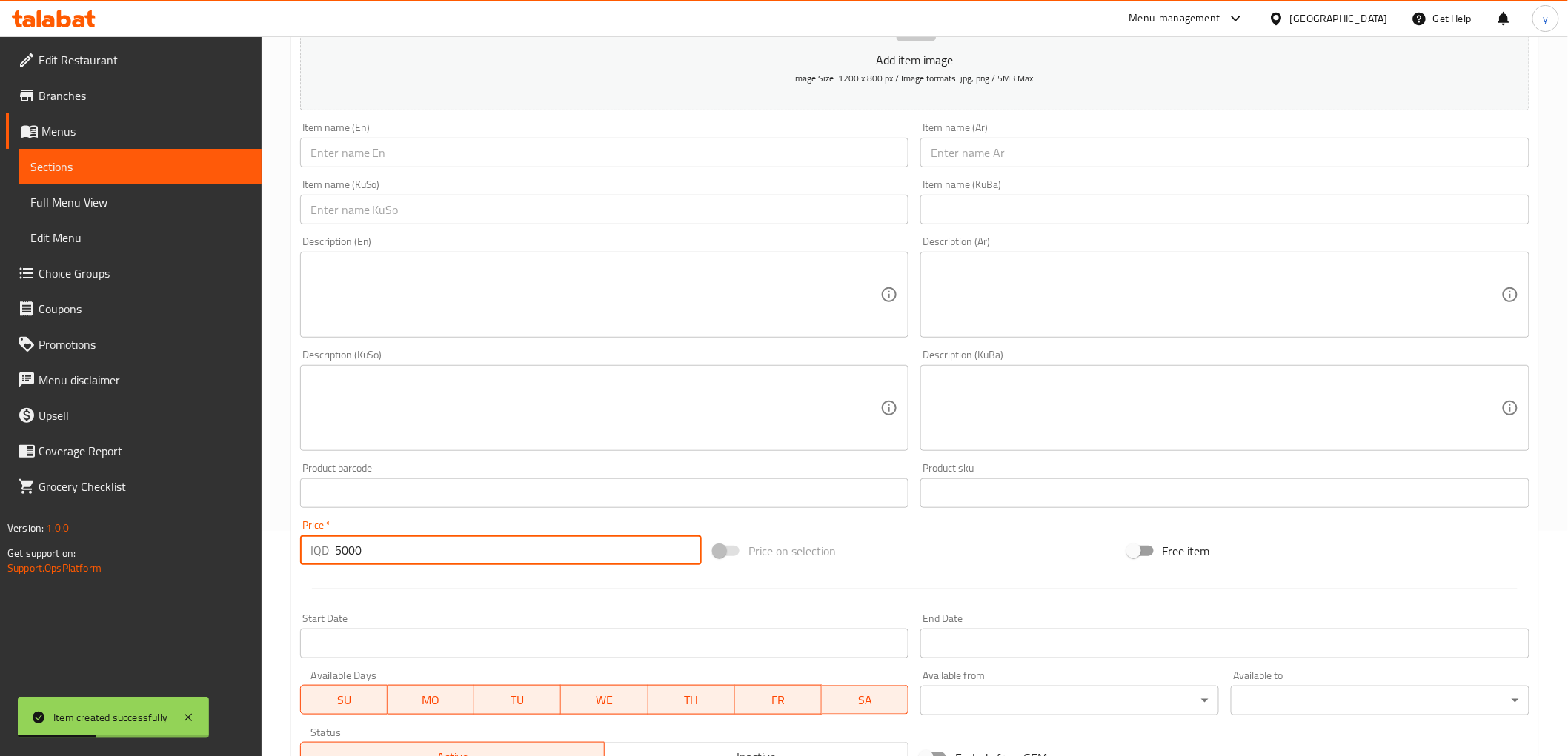
scroll to position [129, 0]
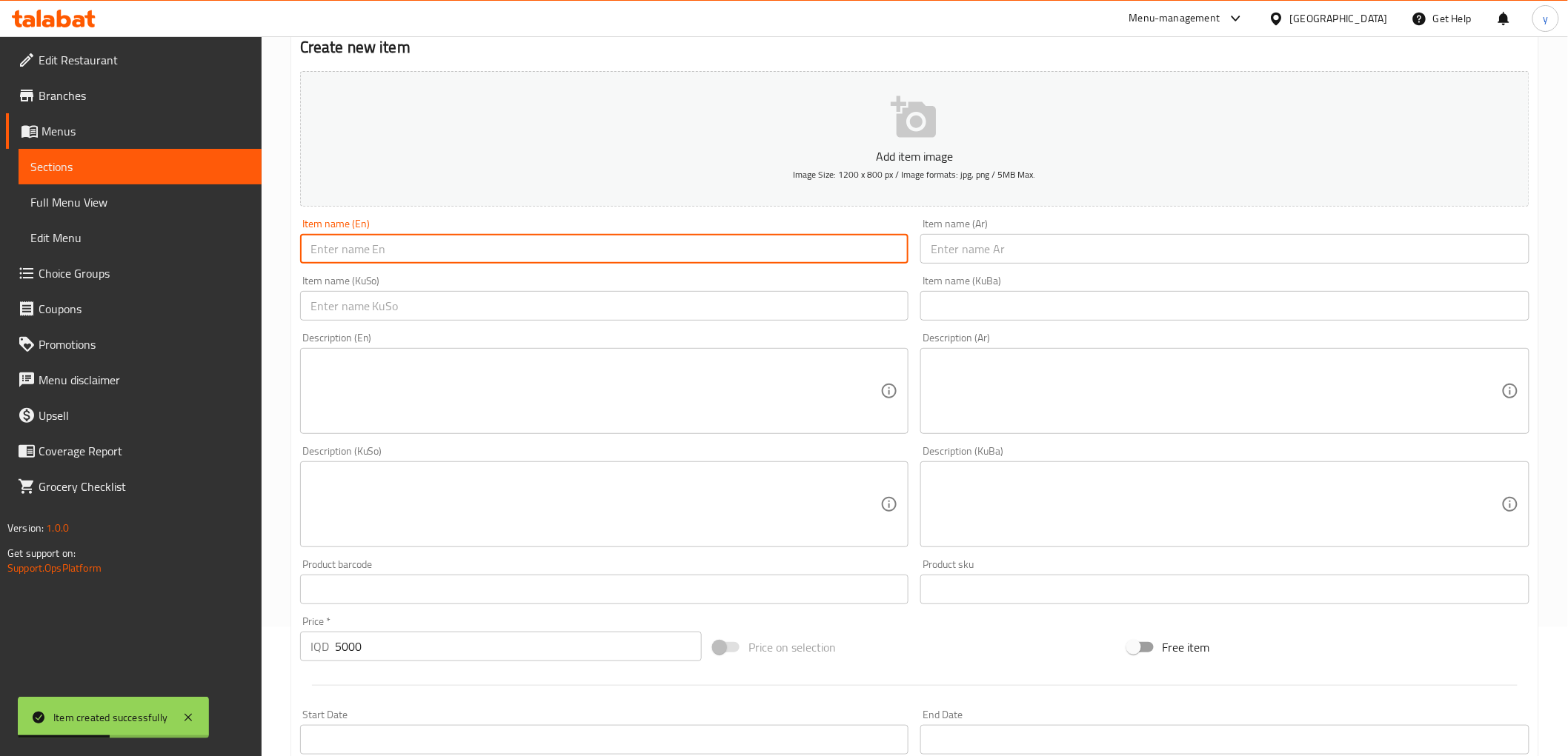
click at [559, 245] on input "text" at bounding box center [604, 249] width 610 height 30
paste input "Chicken Soup"
type input "Chicken Soup"
click at [955, 256] on input "text" at bounding box center [1225, 249] width 610 height 30
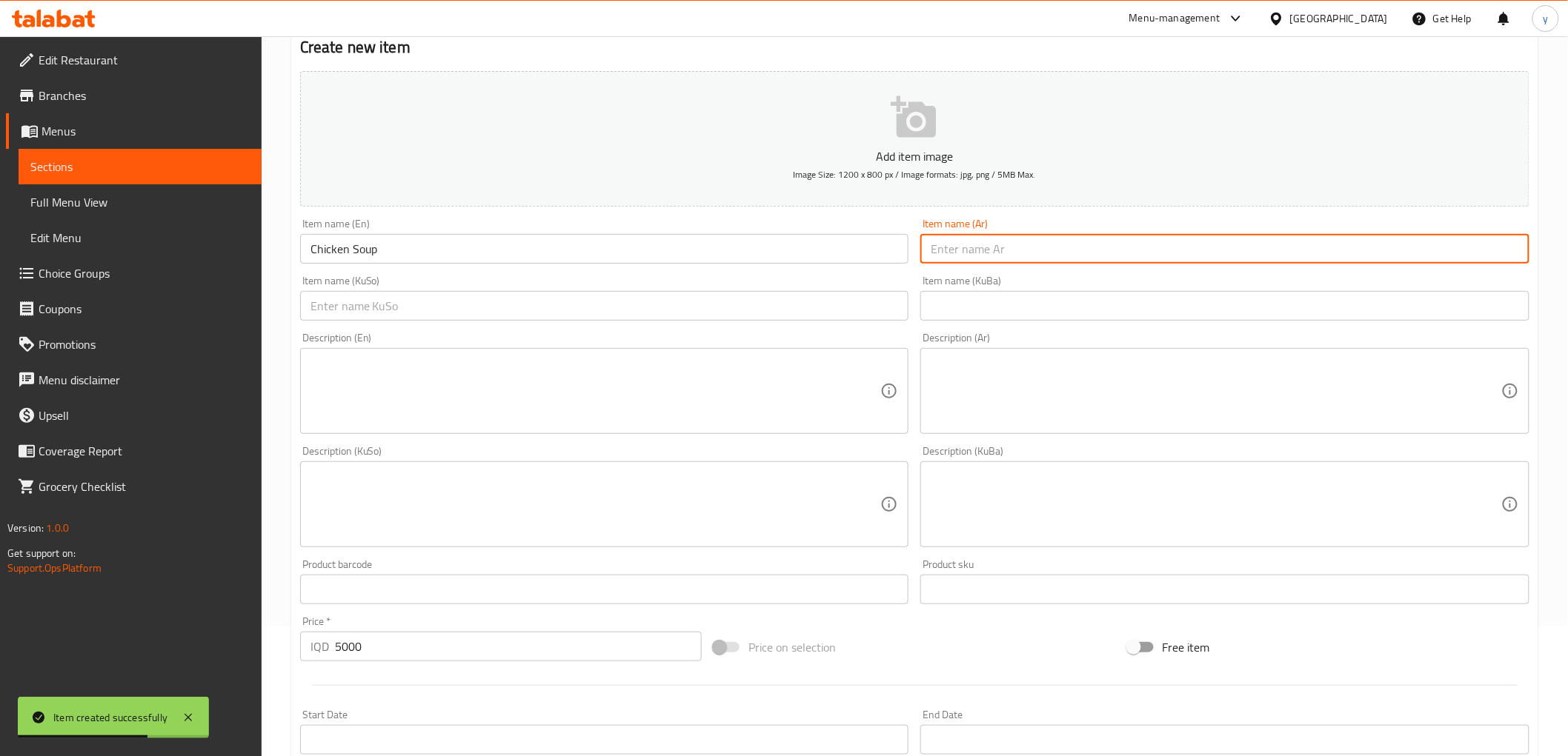
paste input "شوربة دجاج"
type input "شوربة دجاج"
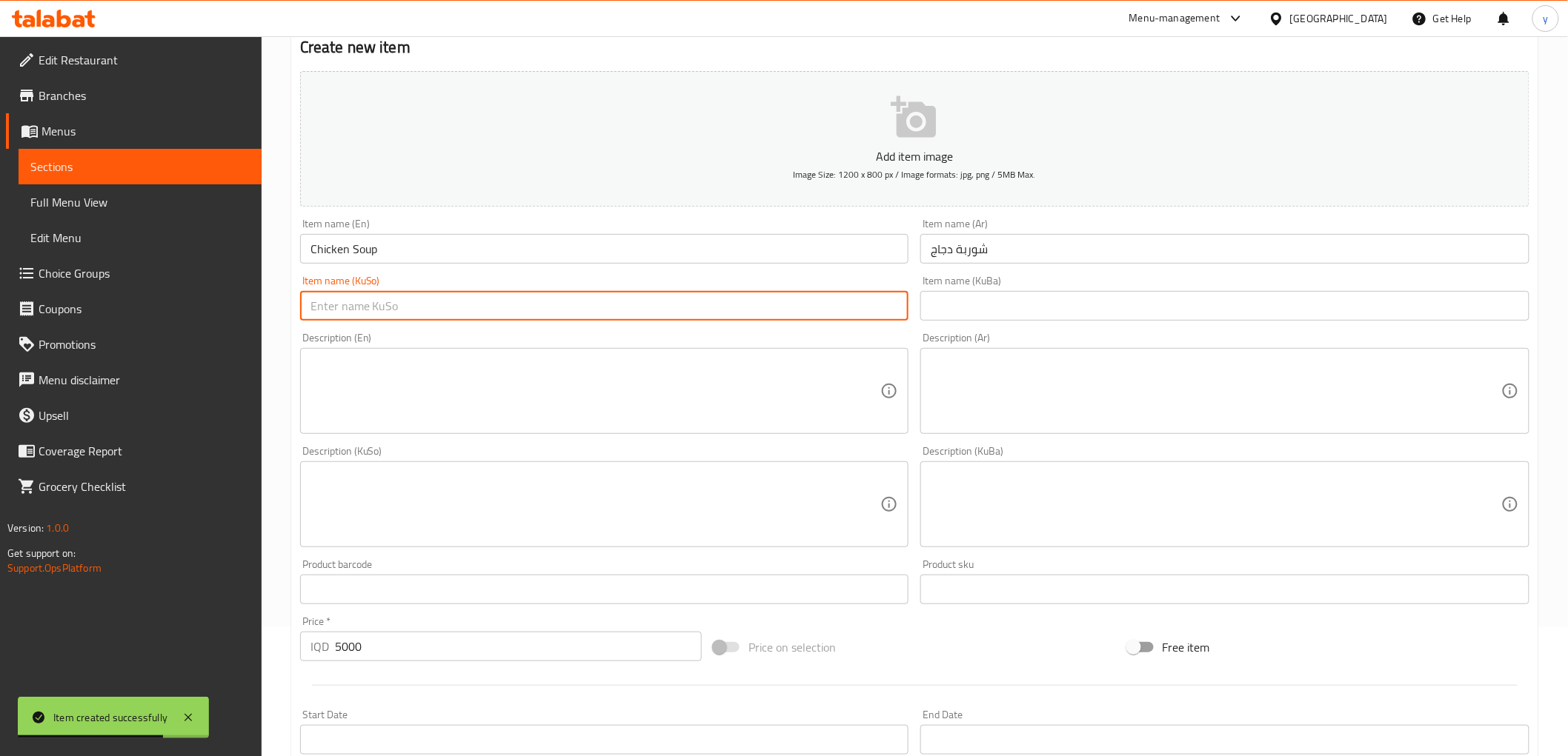
click at [837, 301] on input "text" at bounding box center [604, 306] width 610 height 30
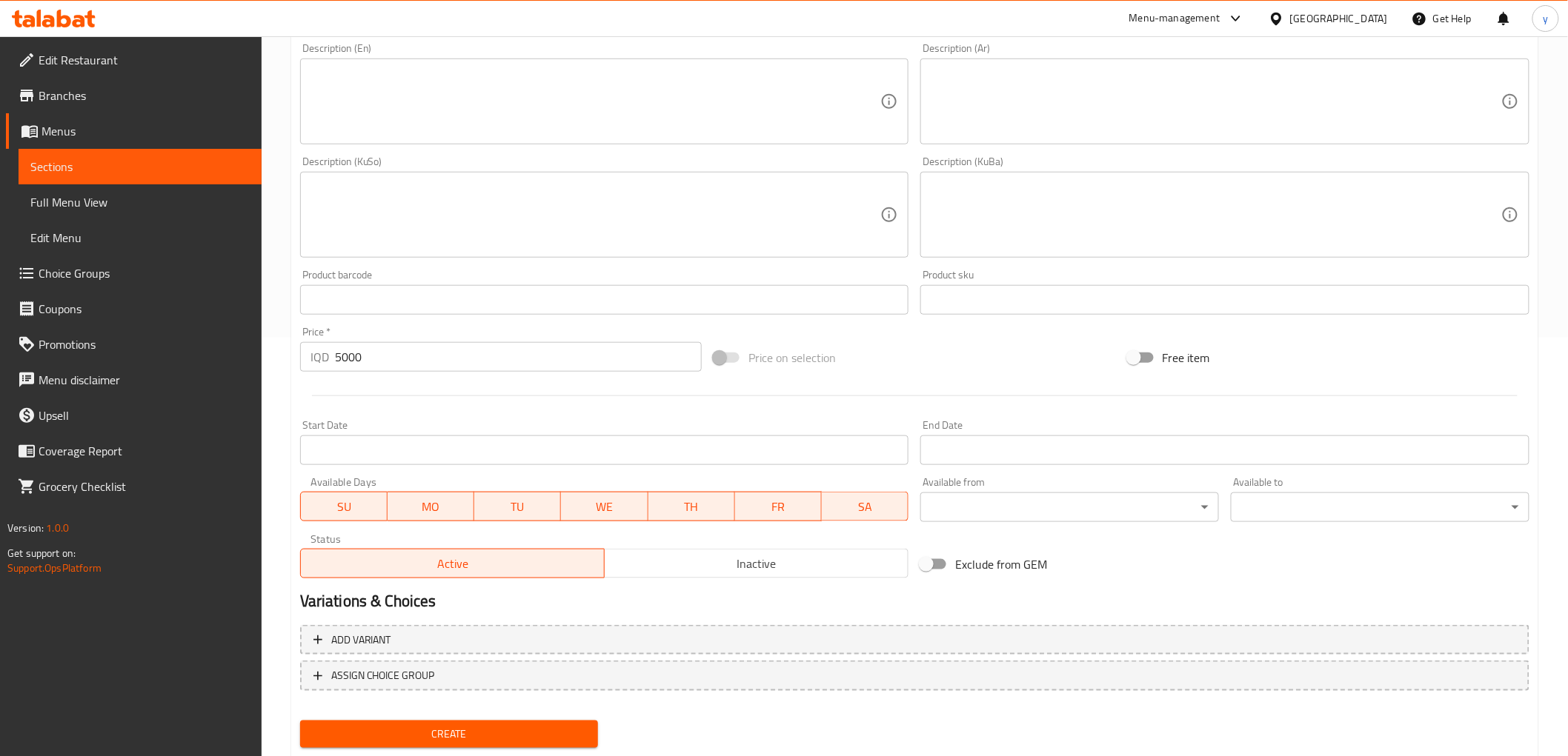
scroll to position [458, 0]
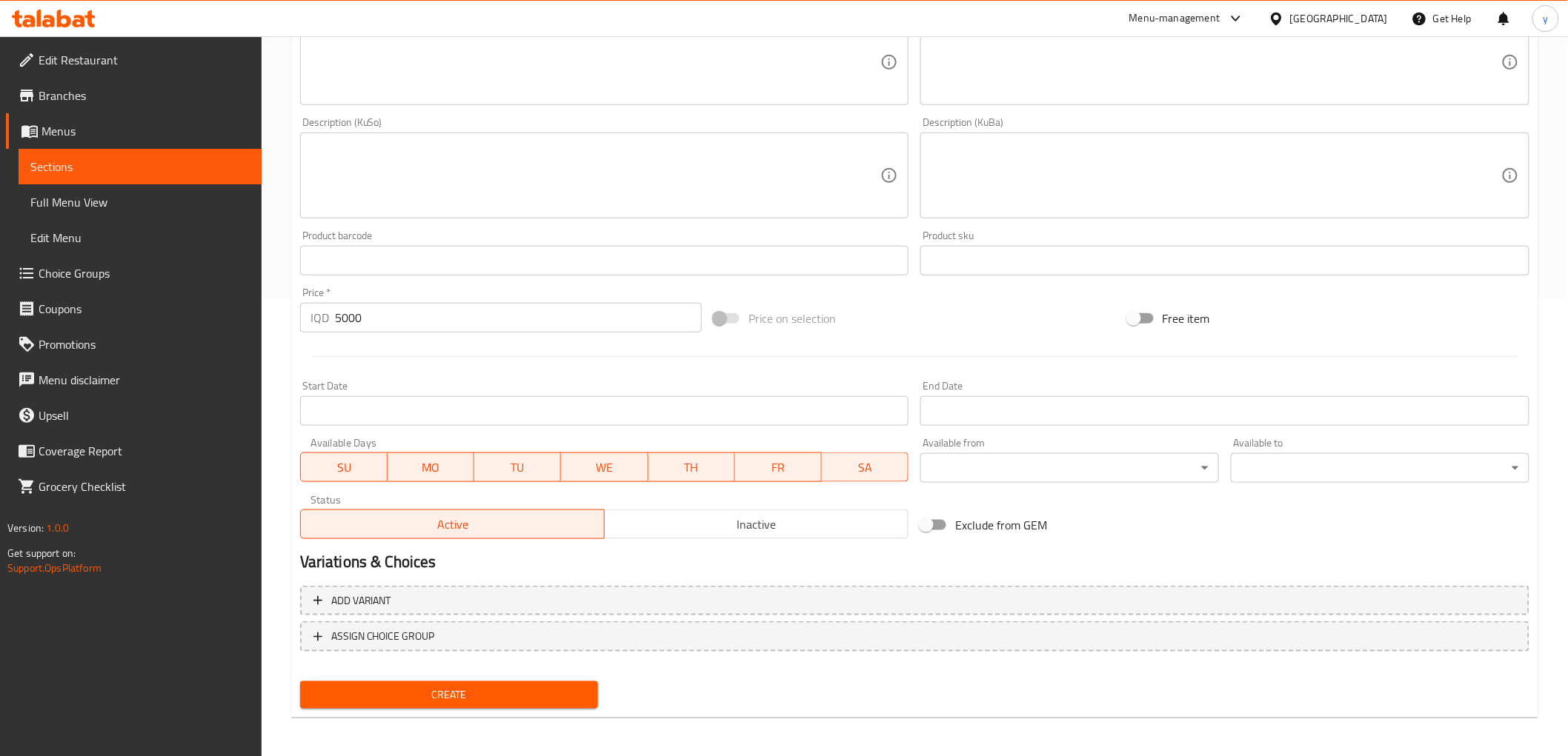
type input "شۆربای مریشک"
click at [497, 686] on span "Create" at bounding box center [449, 696] width 275 height 19
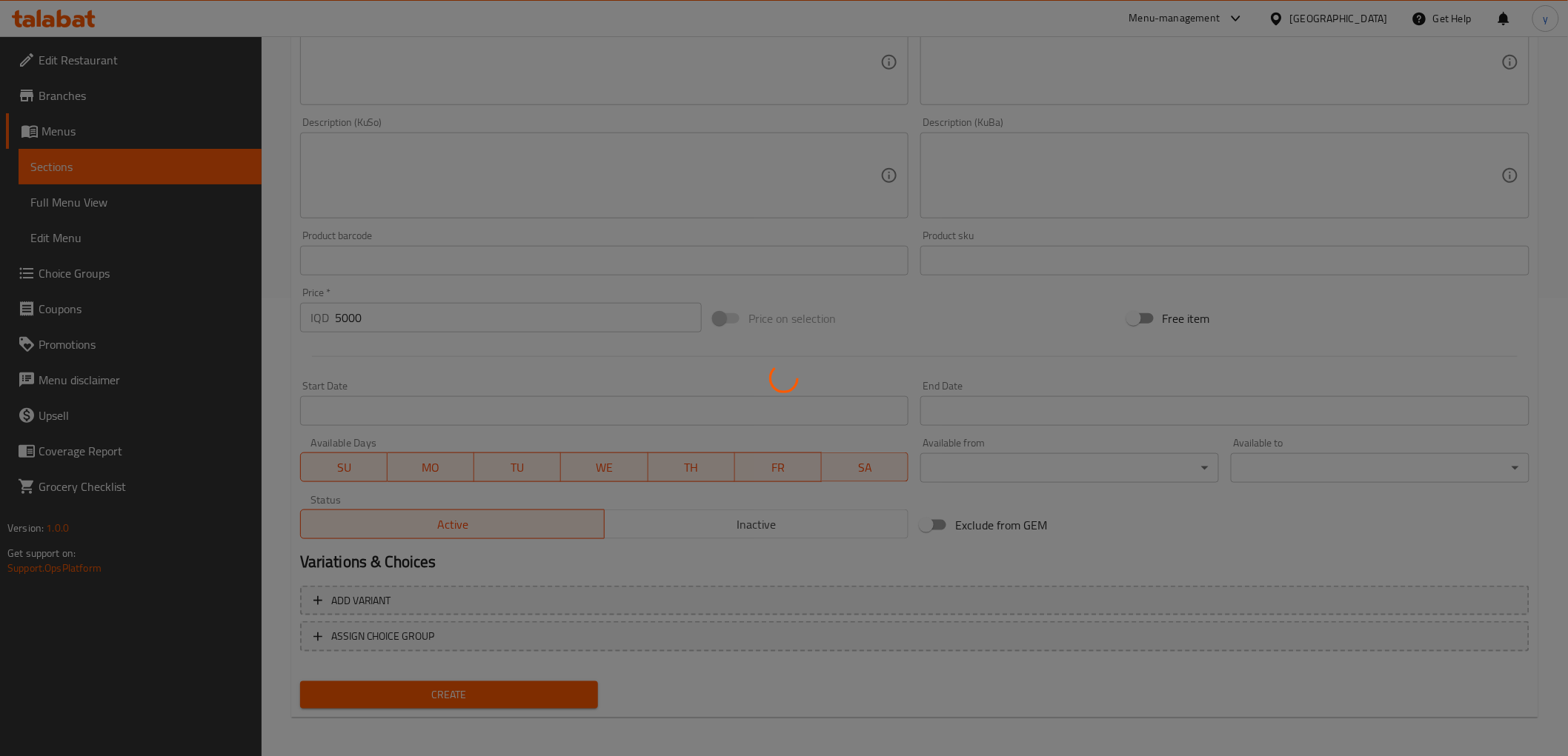
type input "0"
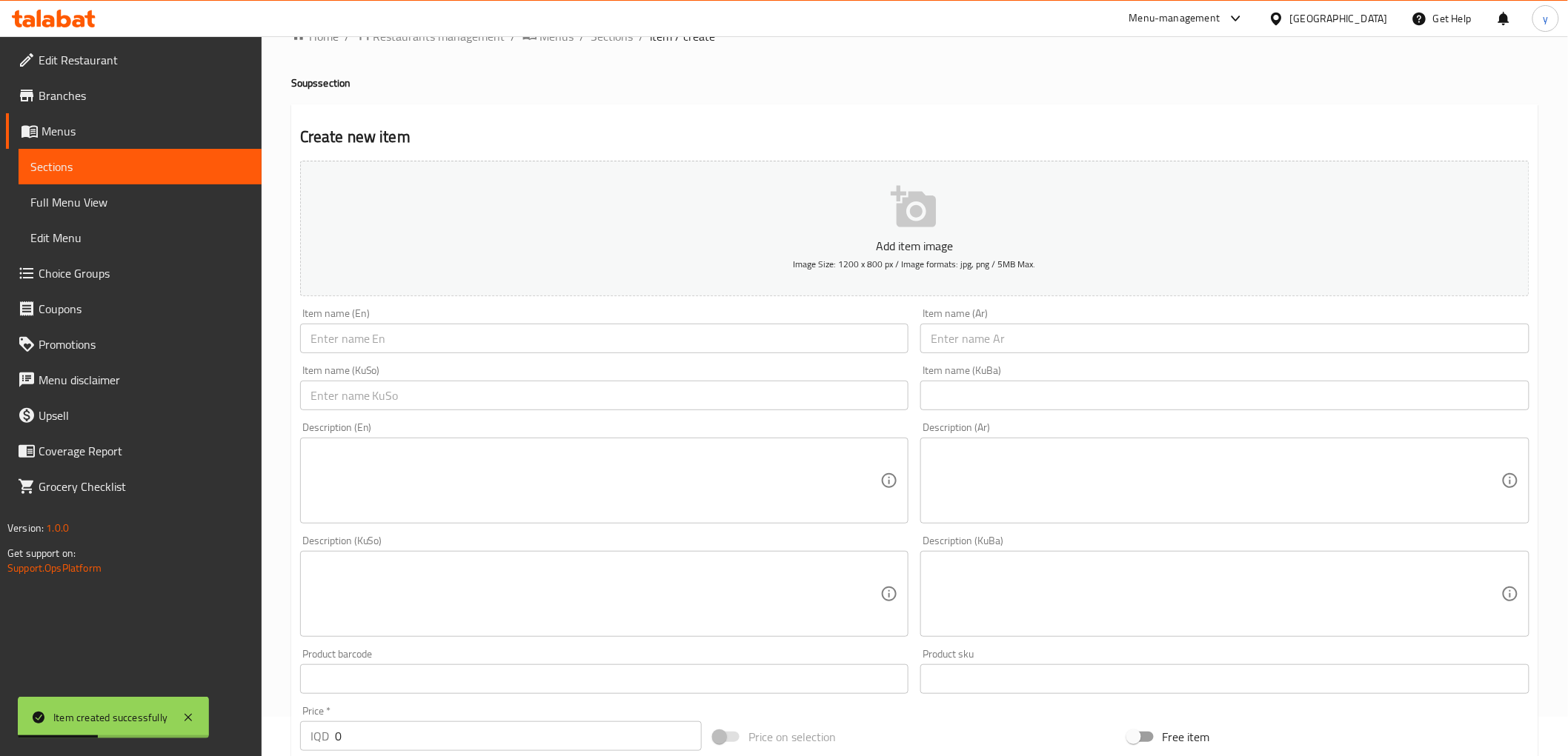
scroll to position [0, 0]
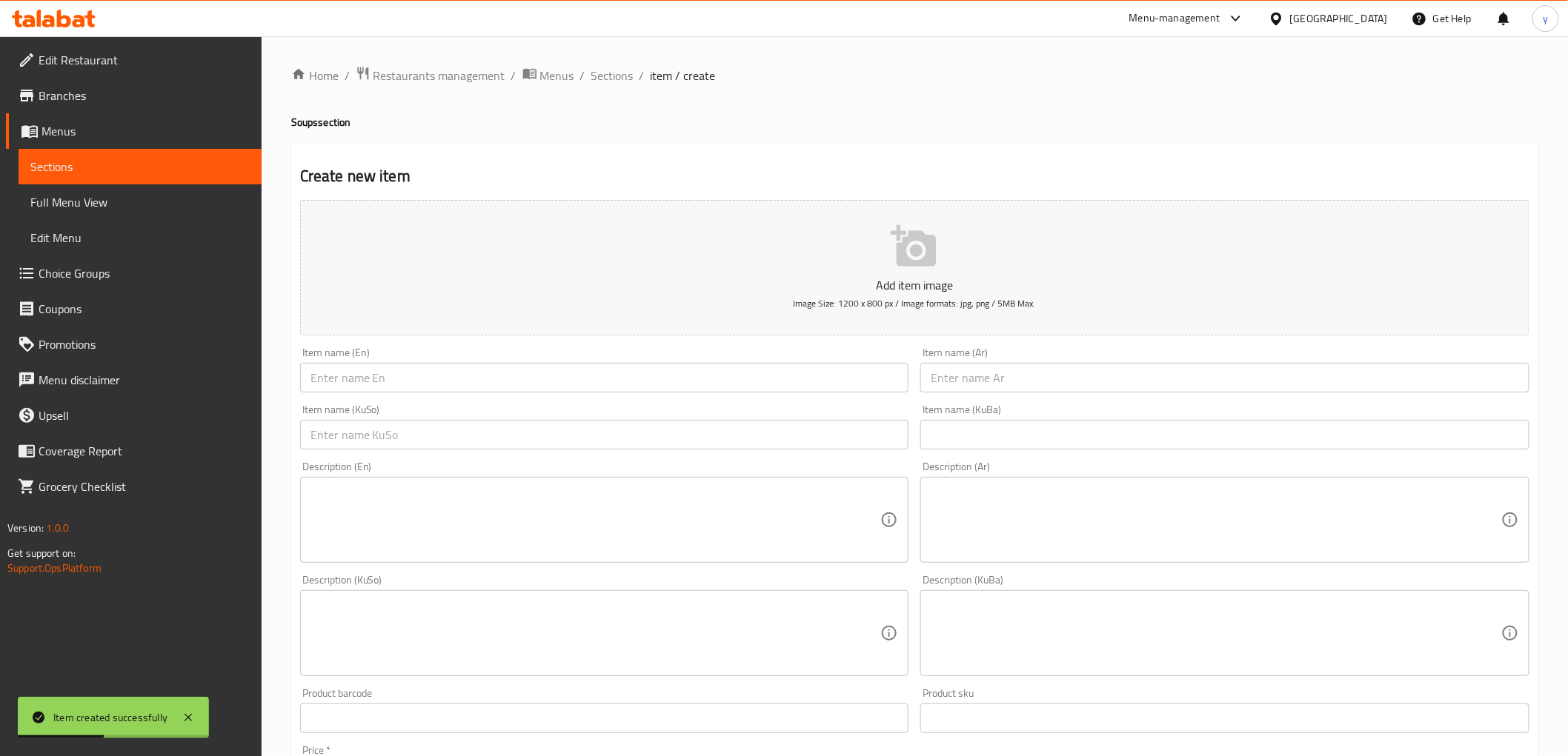
click at [624, 62] on div "Home / Restaurants management / Menus / Sections / item / create Soups section …" at bounding box center [915, 626] width 1306 height 1181
click at [605, 74] on span "Sections" at bounding box center [612, 75] width 43 height 18
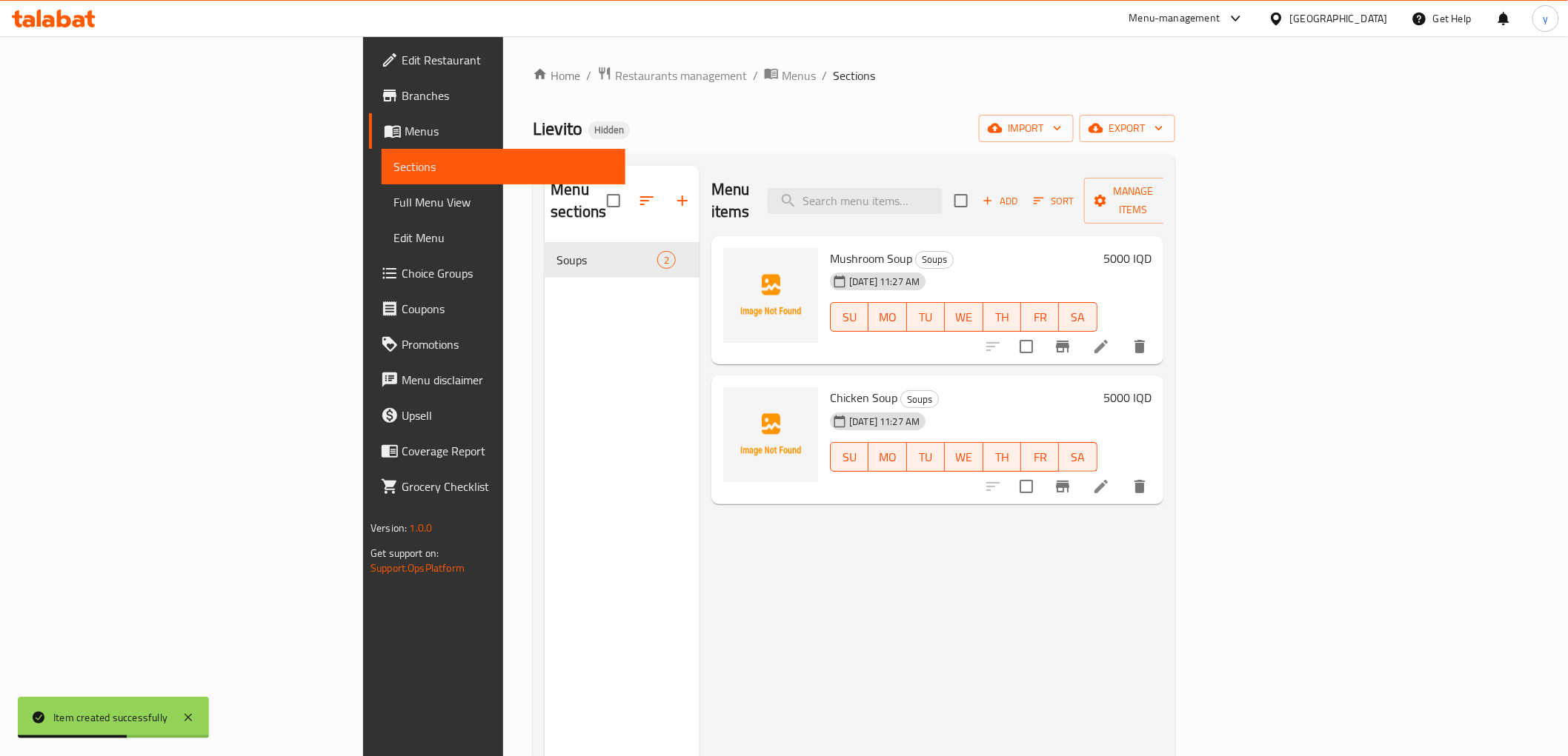
click at [664, 200] on button "button" at bounding box center [682, 200] width 35 height 35
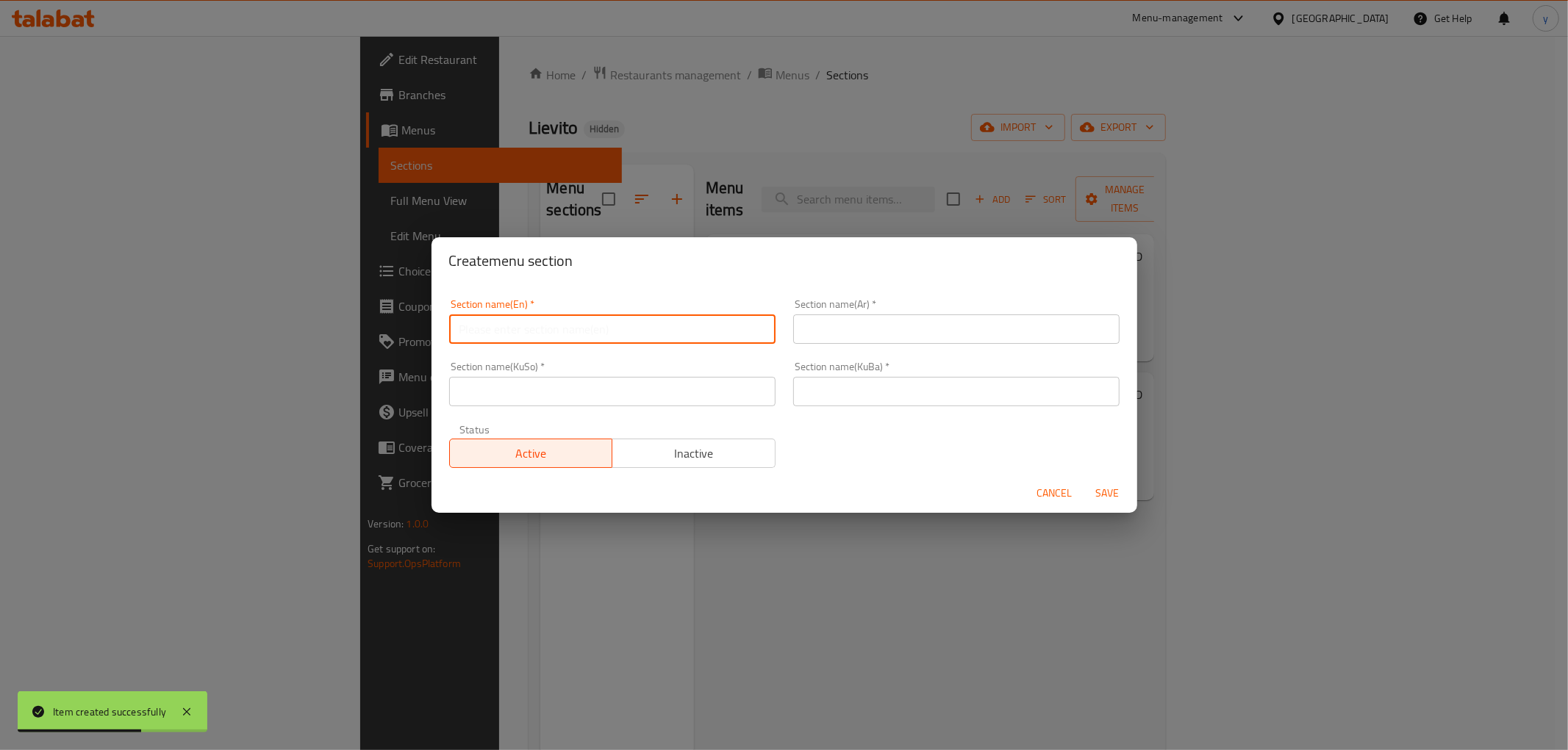
drag, startPoint x: 640, startPoint y: 330, endPoint x: 633, endPoint y: 337, distance: 9.9
click at [640, 330] on input "text" at bounding box center [612, 329] width 327 height 29
paste input "المقبلات الباردة"
type input "المقبلات الباردة"
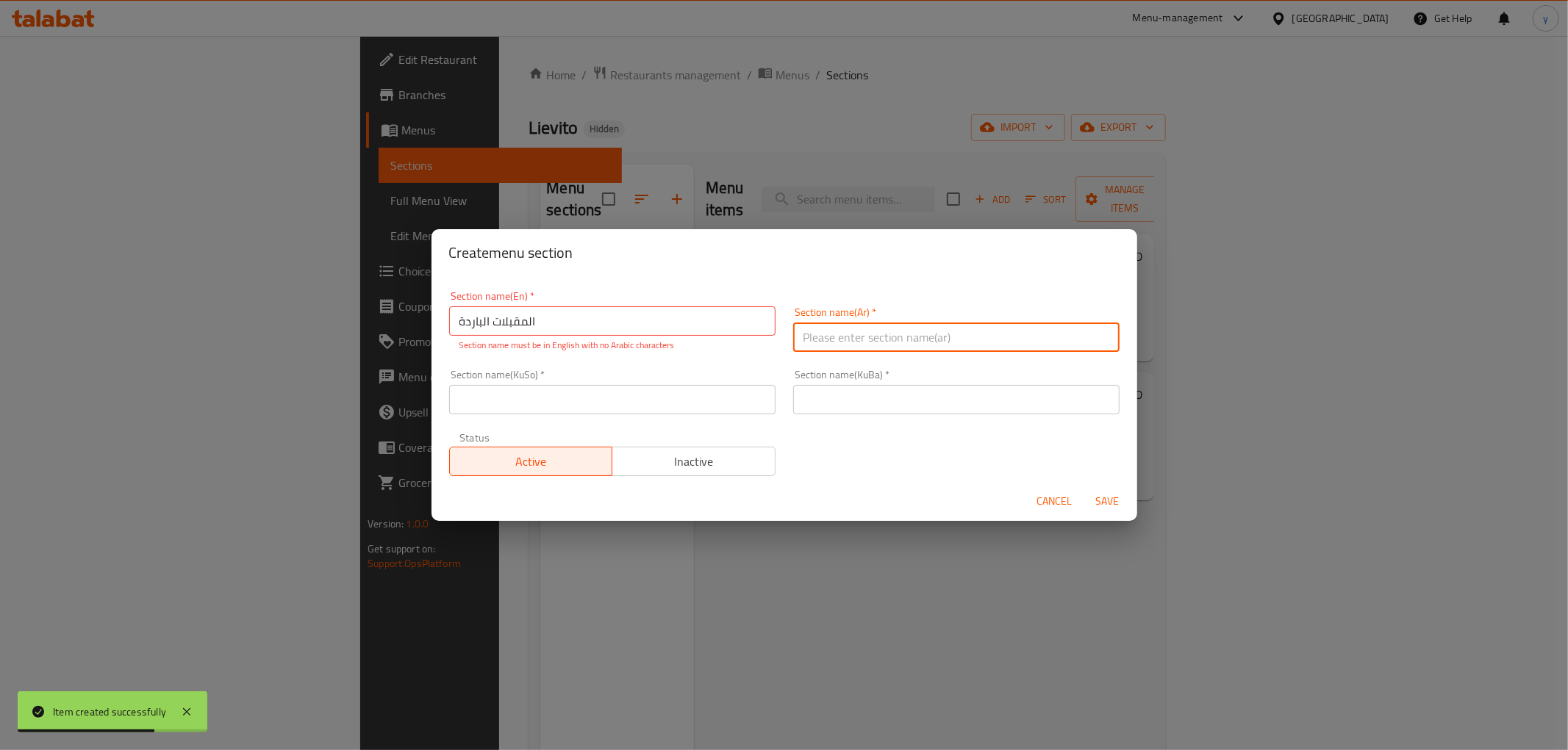
click at [829, 326] on input "text" at bounding box center [956, 338] width 327 height 29
paste input "المقبلات الباردة"
type input "المقبلات الباردة"
click at [647, 327] on input "المقبلات الباردة" at bounding box center [612, 321] width 327 height 29
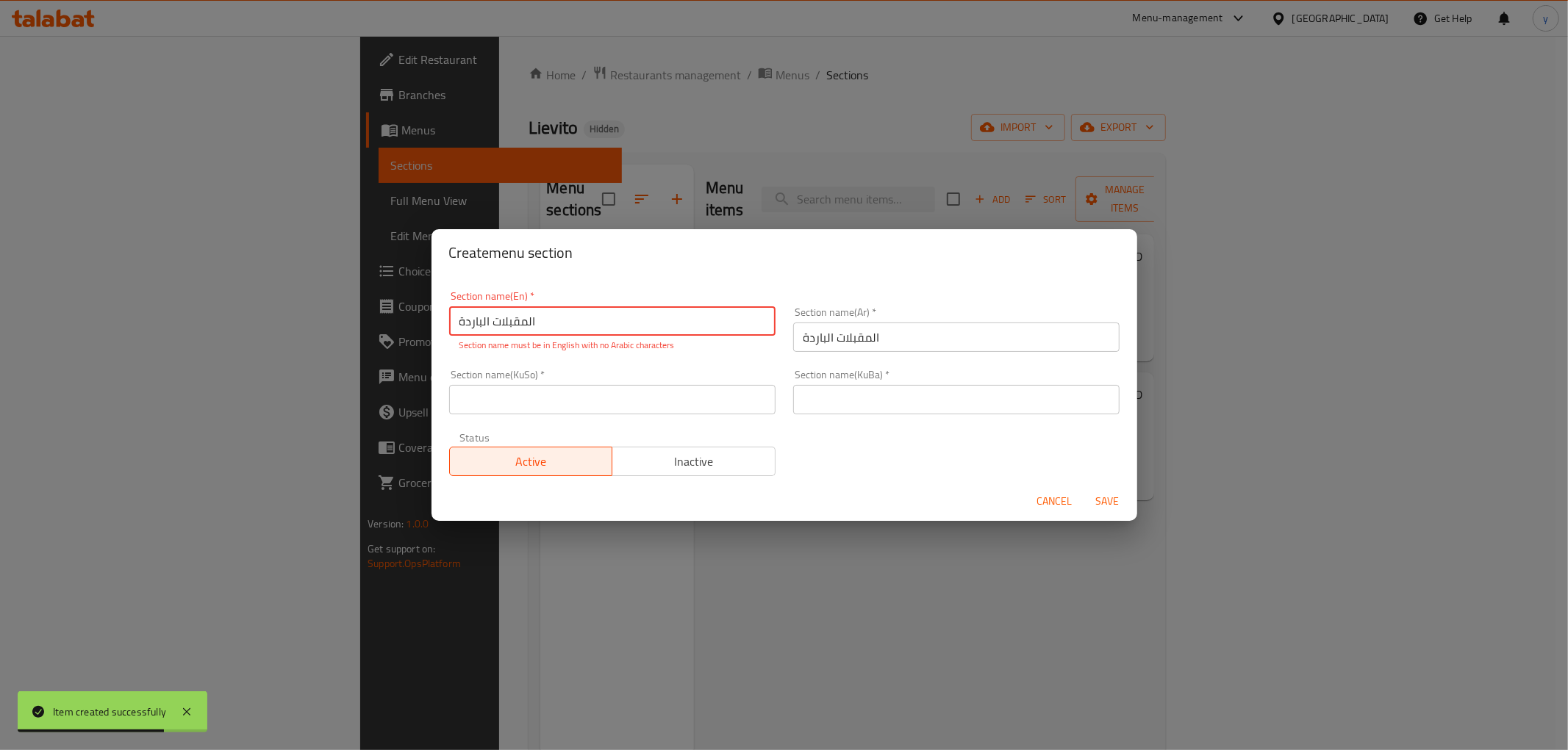
click at [647, 327] on input "المقبلات الباردة" at bounding box center [612, 321] width 327 height 29
paste input "Cold Appetizers"
type input "Cold Appetizers"
click at [626, 402] on input "text" at bounding box center [612, 400] width 327 height 29
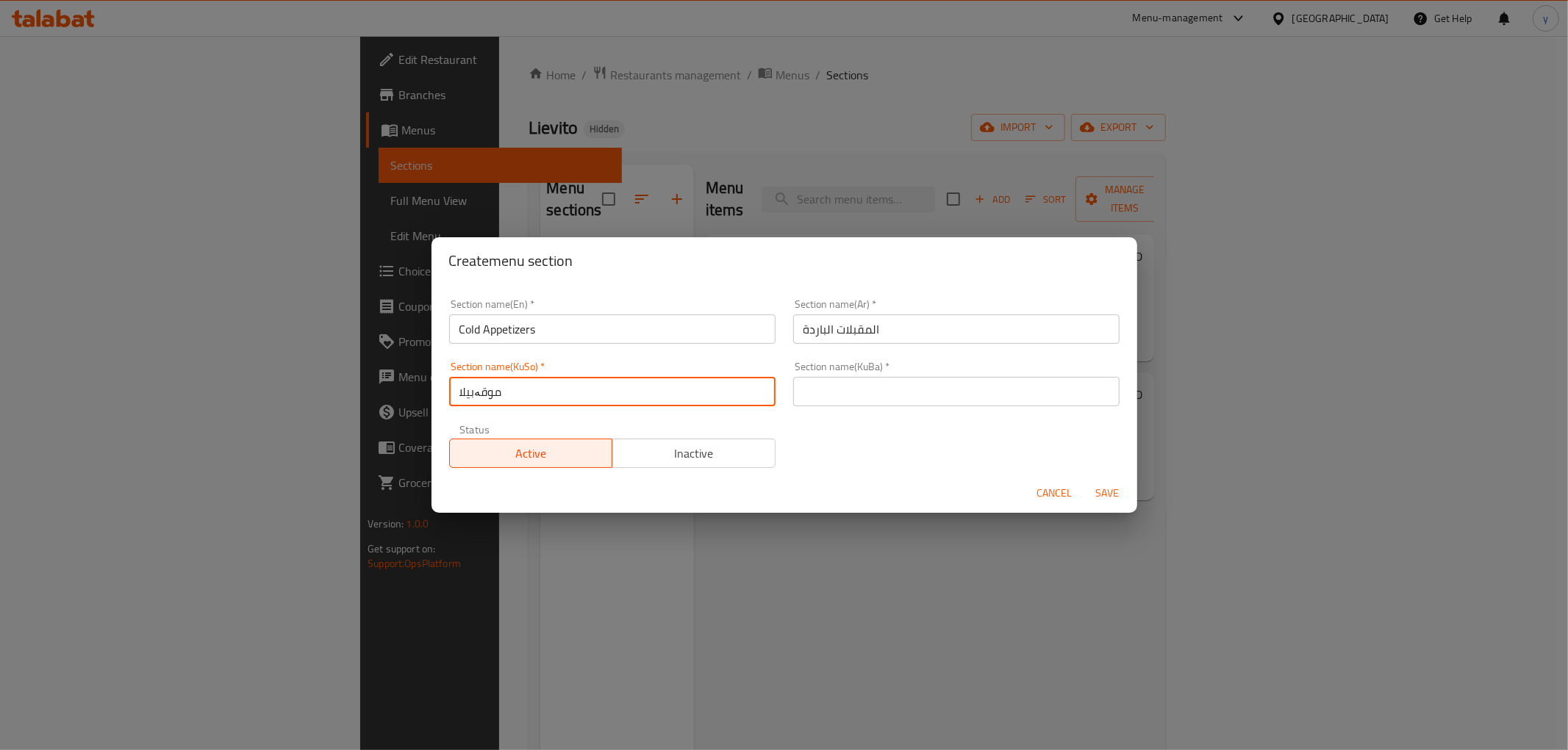
type input "موقەبیلاتی سارد"
click at [793, 395] on input "text" at bounding box center [956, 392] width 327 height 29
paste input "موقەبیلاتی سارد"
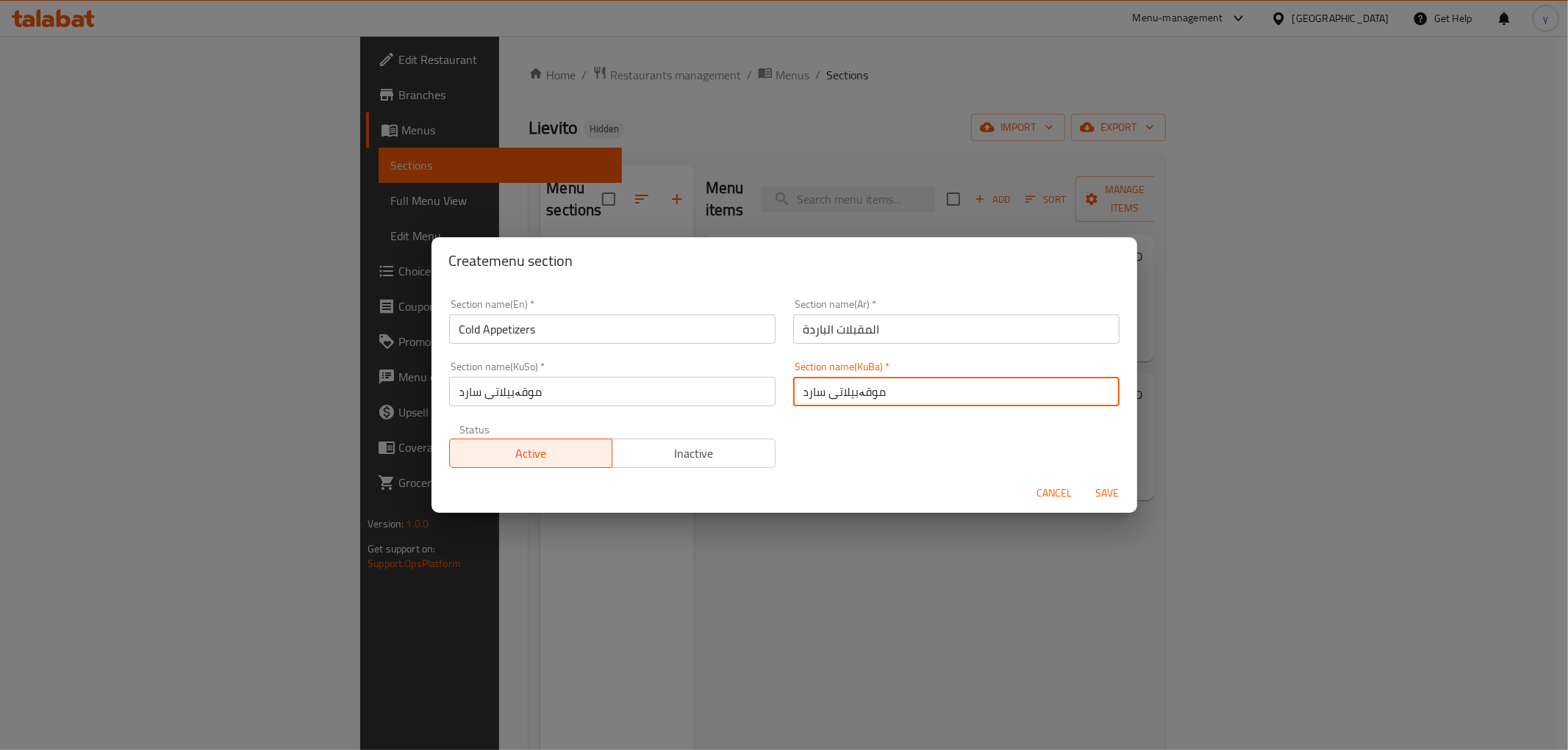
type input "موقەبیلاتی سارد"
click at [1119, 500] on span "Save" at bounding box center [1107, 493] width 35 height 18
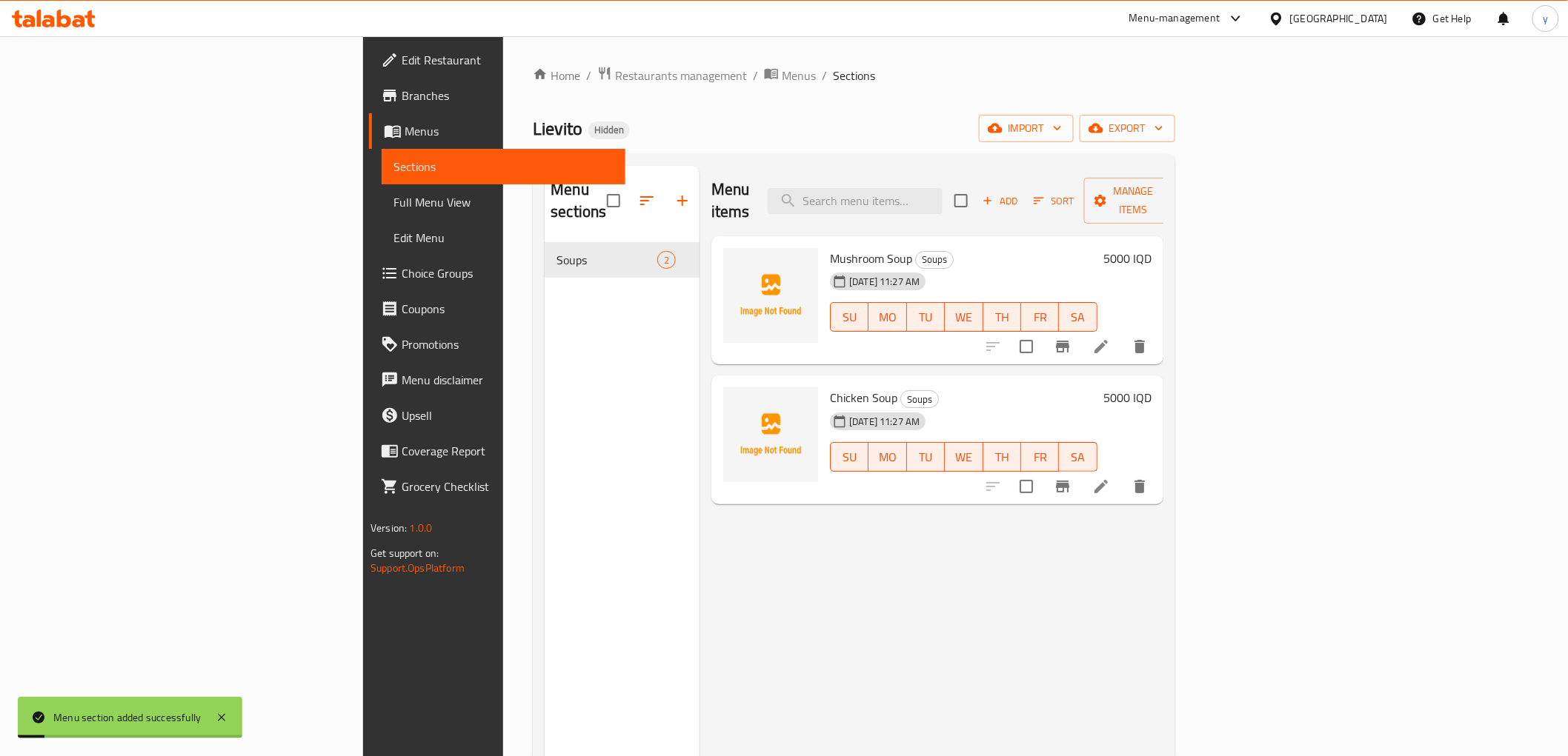
click at [545, 264] on div "Menu sections Soups 2" at bounding box center [622, 544] width 155 height 756
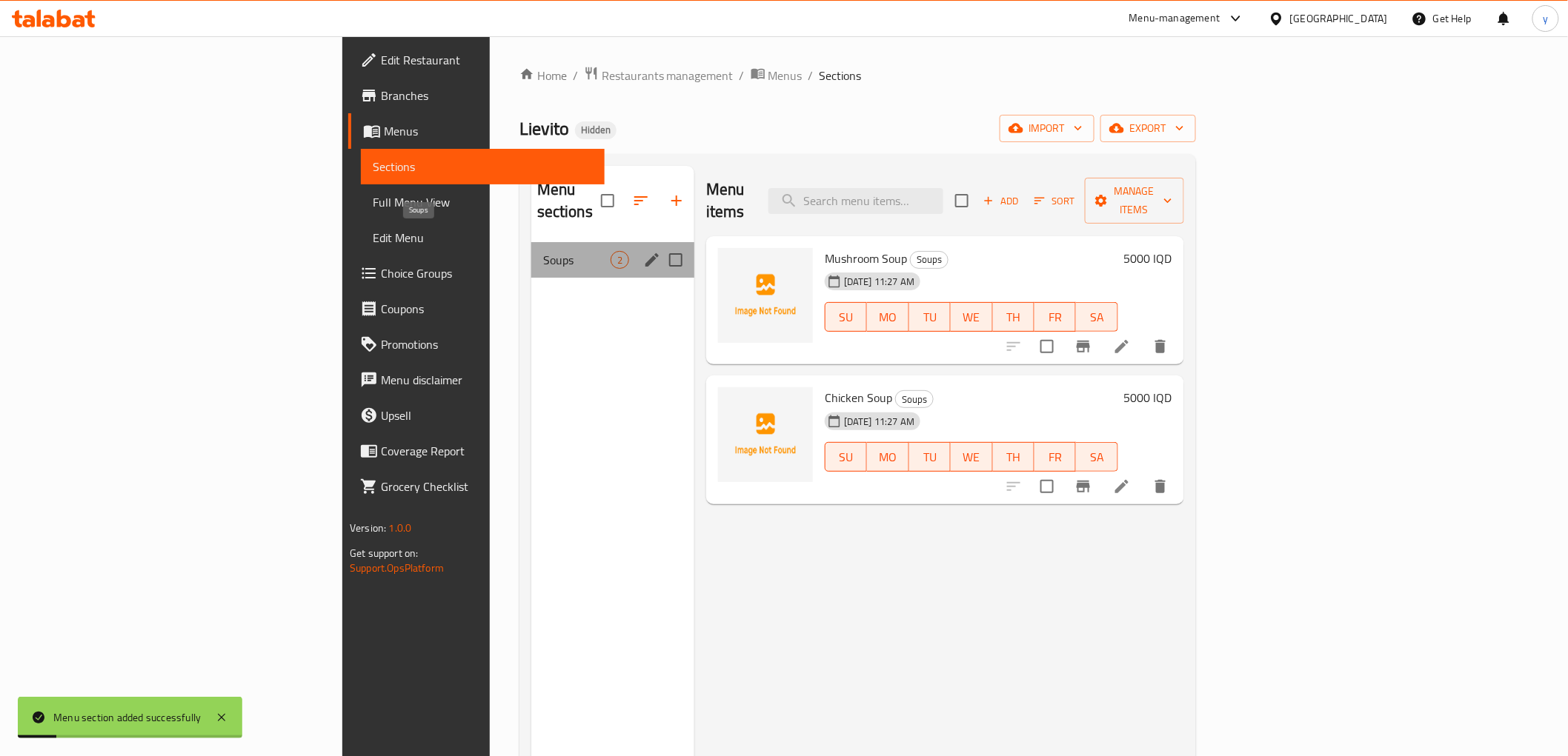
click at [543, 251] on span "Soups" at bounding box center [576, 260] width 68 height 18
click at [532, 277] on div "Cold Appetizers 0" at bounding box center [613, 295] width 163 height 35
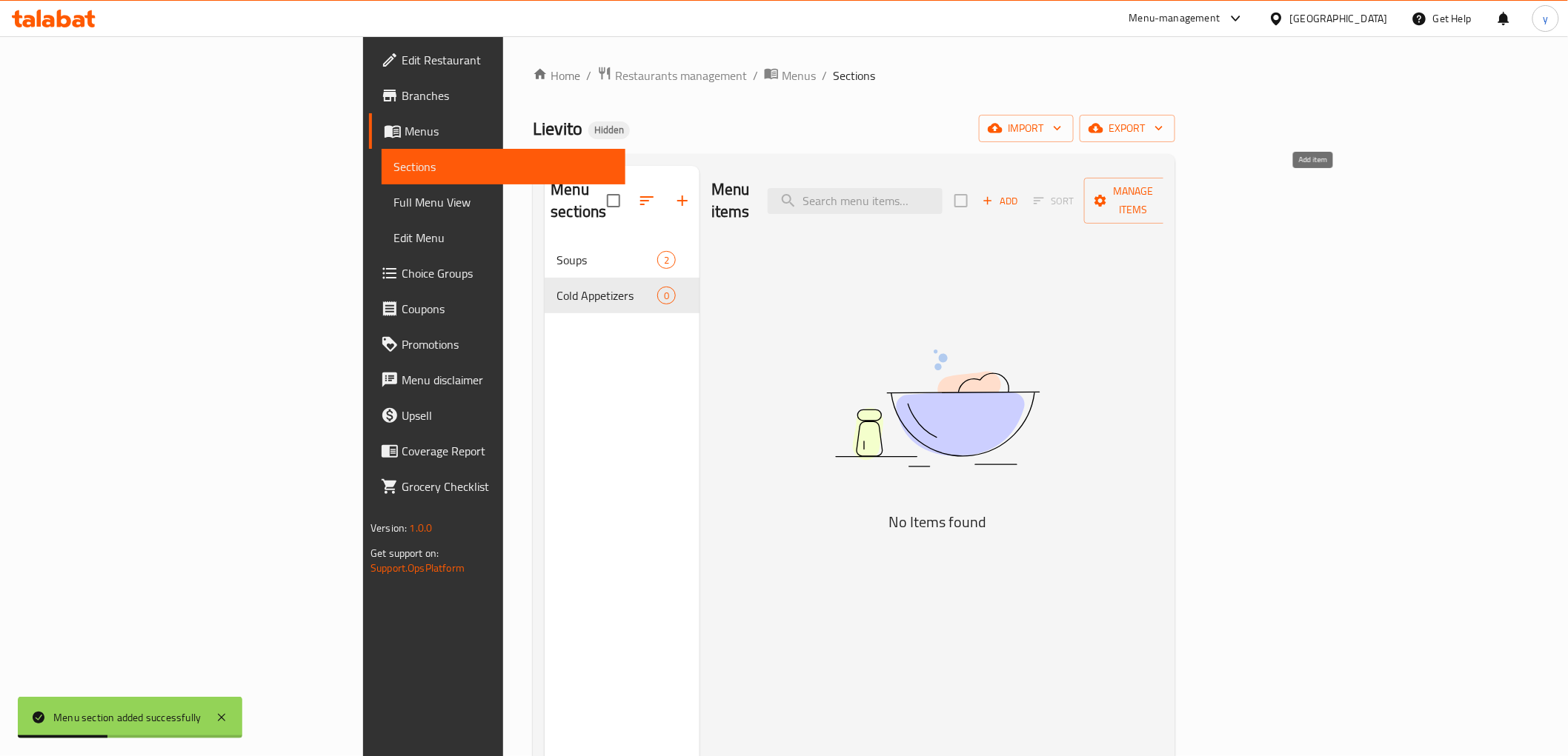
click at [1021, 193] on span "Add" at bounding box center [1000, 201] width 40 height 17
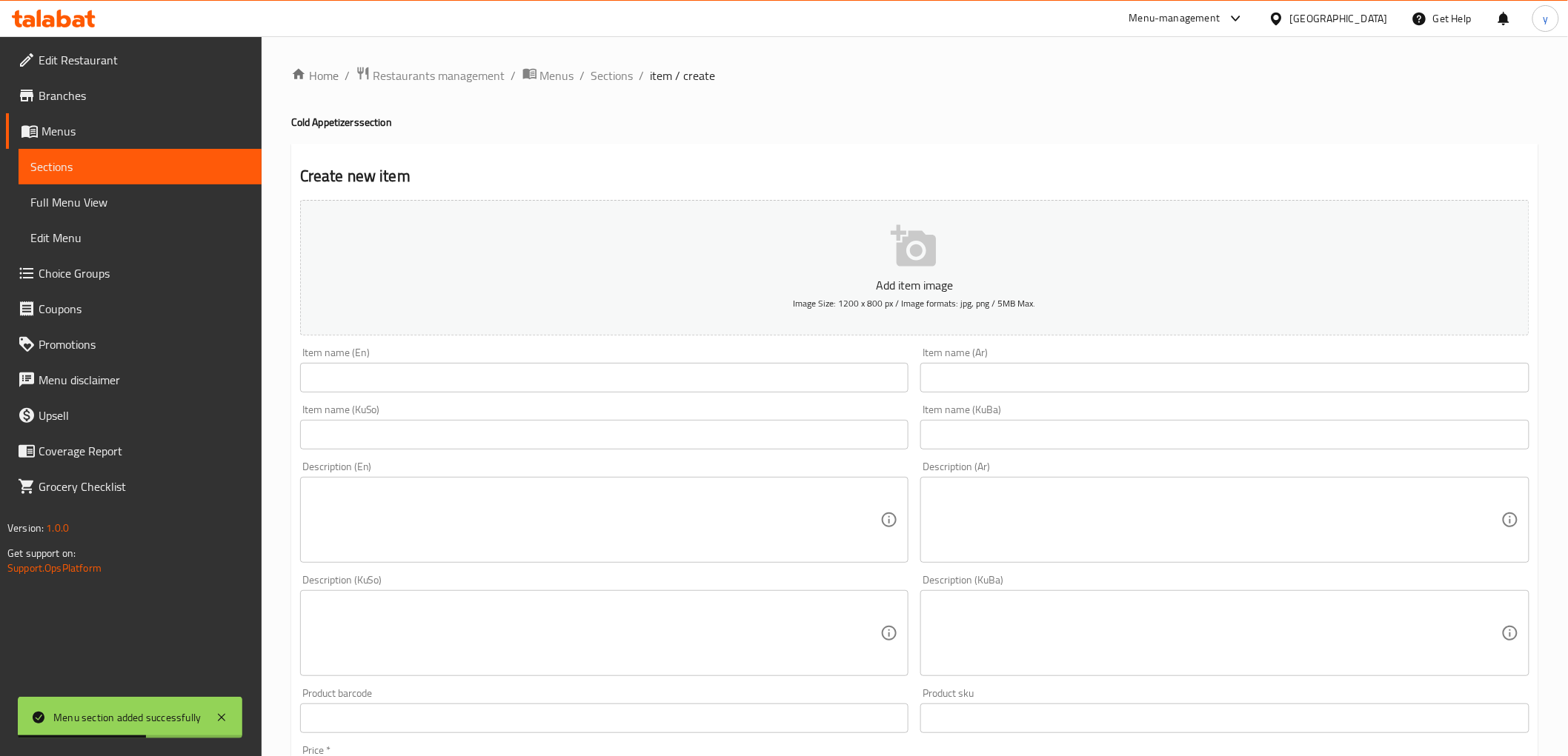
drag, startPoint x: 1002, startPoint y: 393, endPoint x: 989, endPoint y: 399, distance: 14.3
click at [1002, 392] on input "text" at bounding box center [1225, 378] width 610 height 30
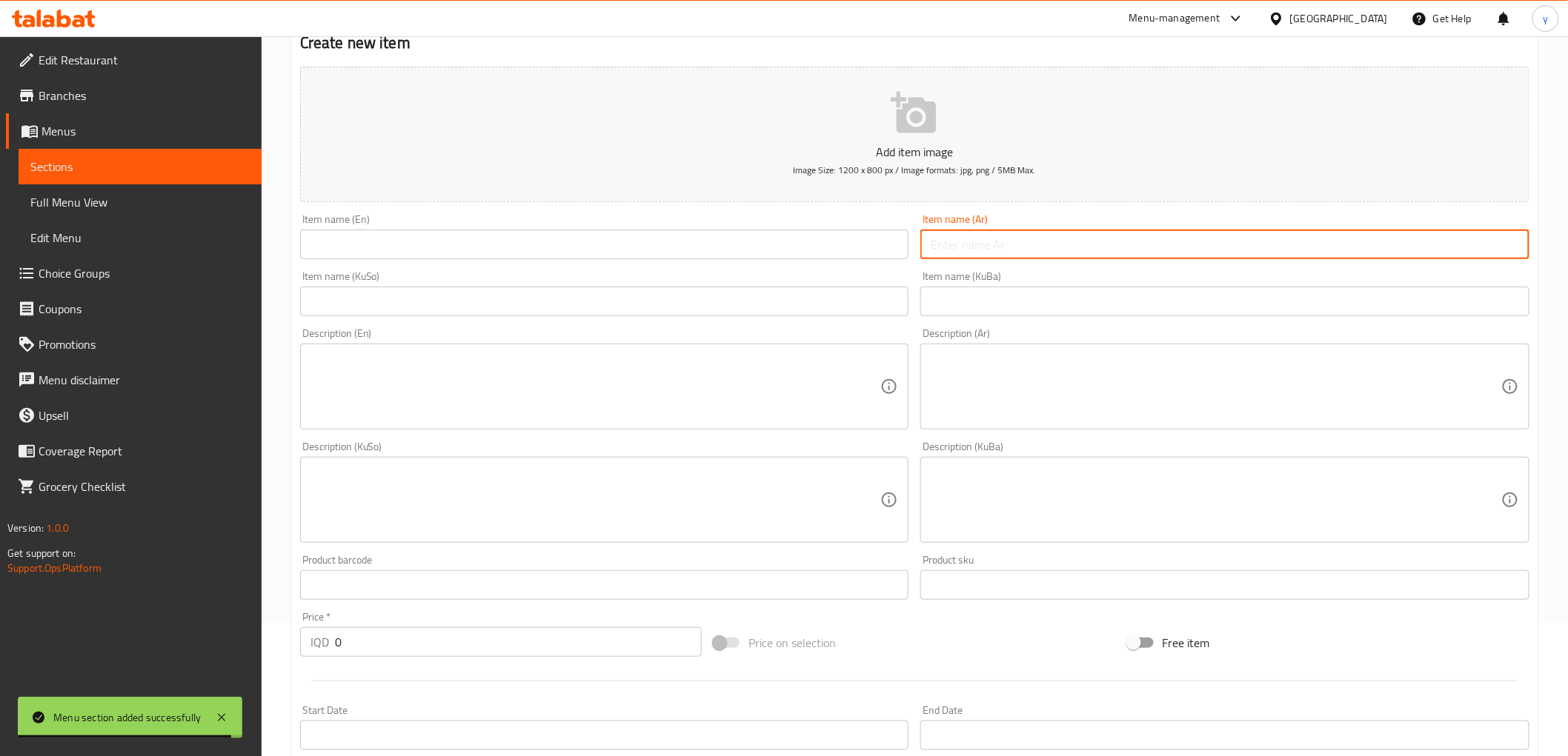
scroll to position [329, 0]
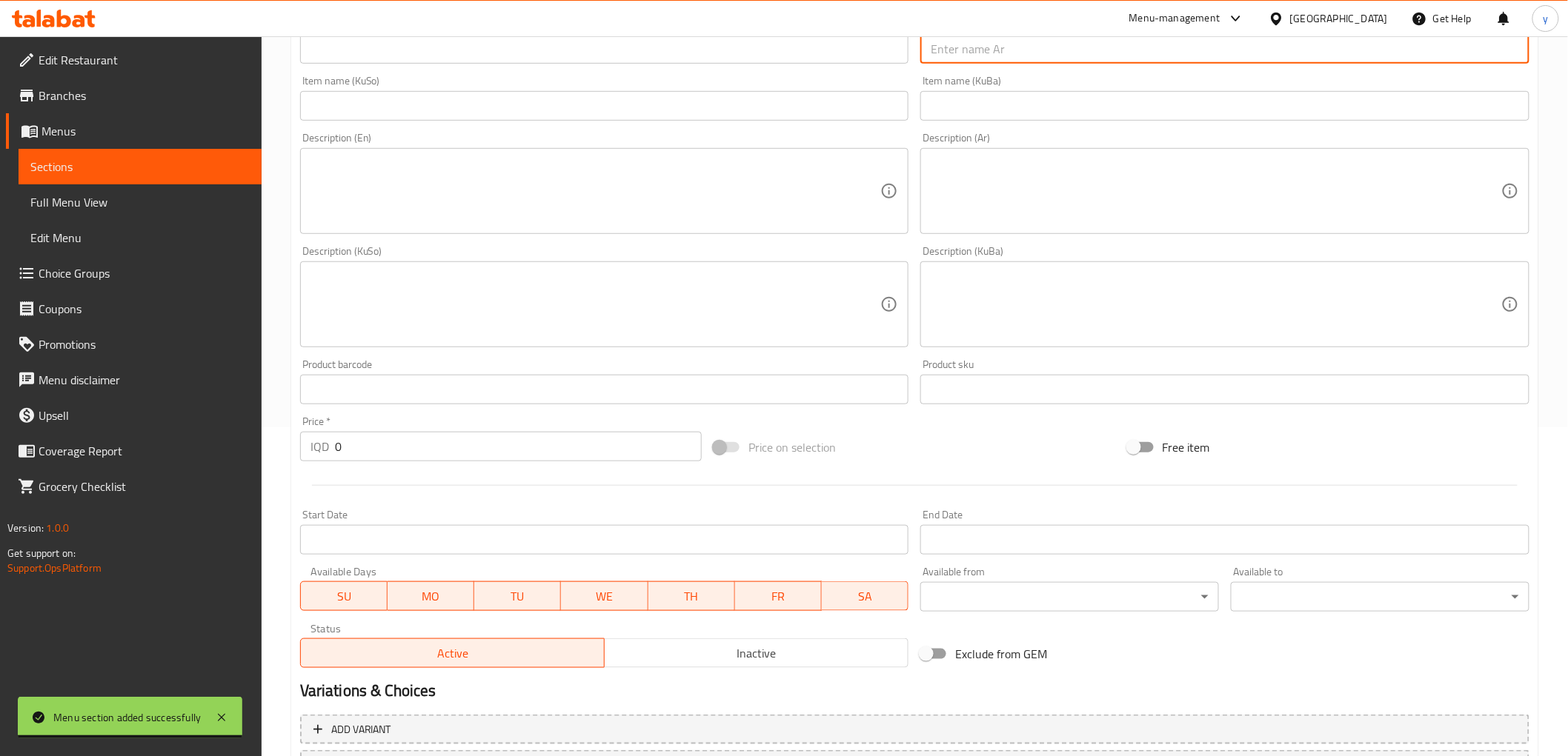
drag, startPoint x: 354, startPoint y: 437, endPoint x: 345, endPoint y: 440, distance: 9.5
click at [345, 440] on input "0" at bounding box center [518, 447] width 366 height 30
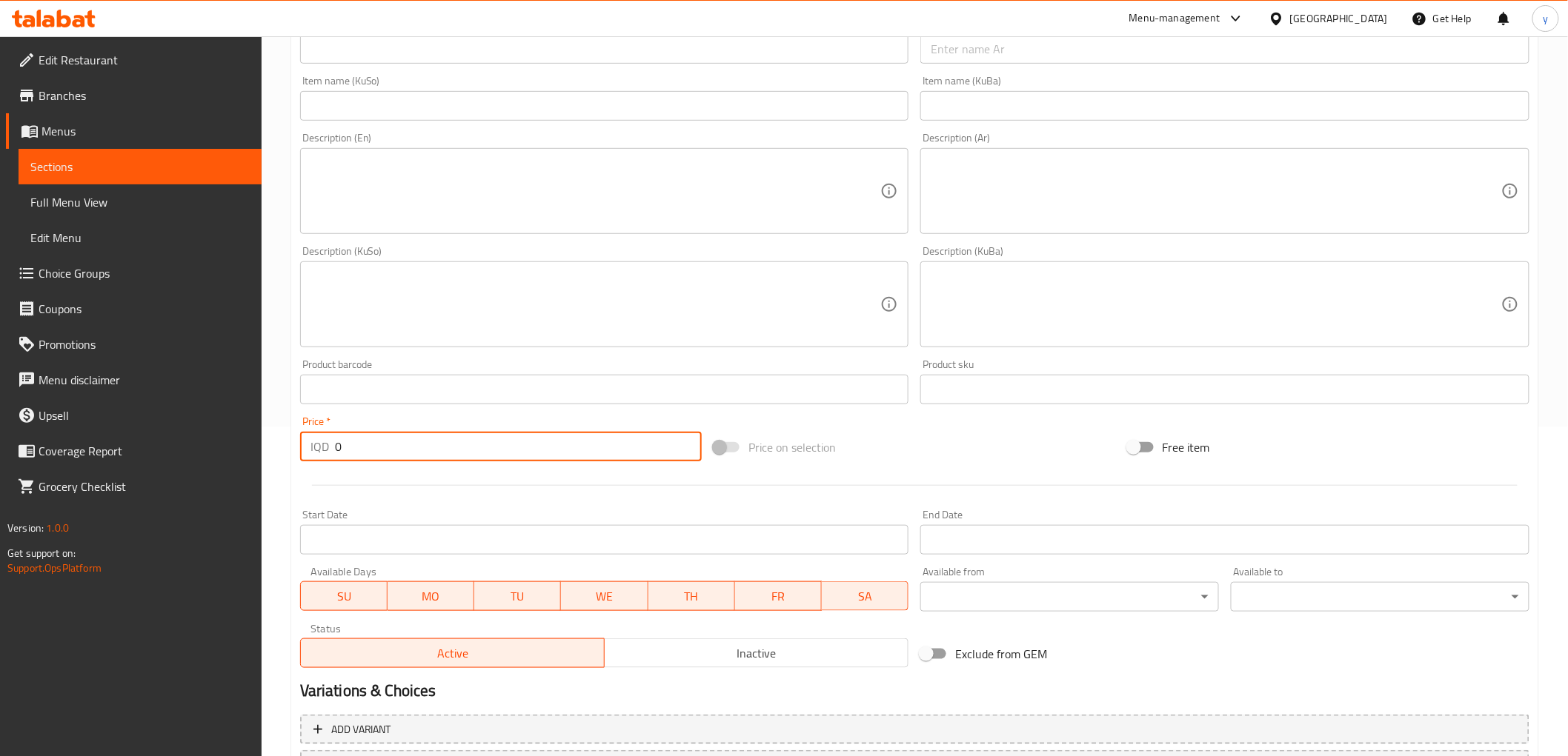
paste input "3500"
click at [346, 442] on input "03500" at bounding box center [518, 447] width 366 height 30
paste input "number"
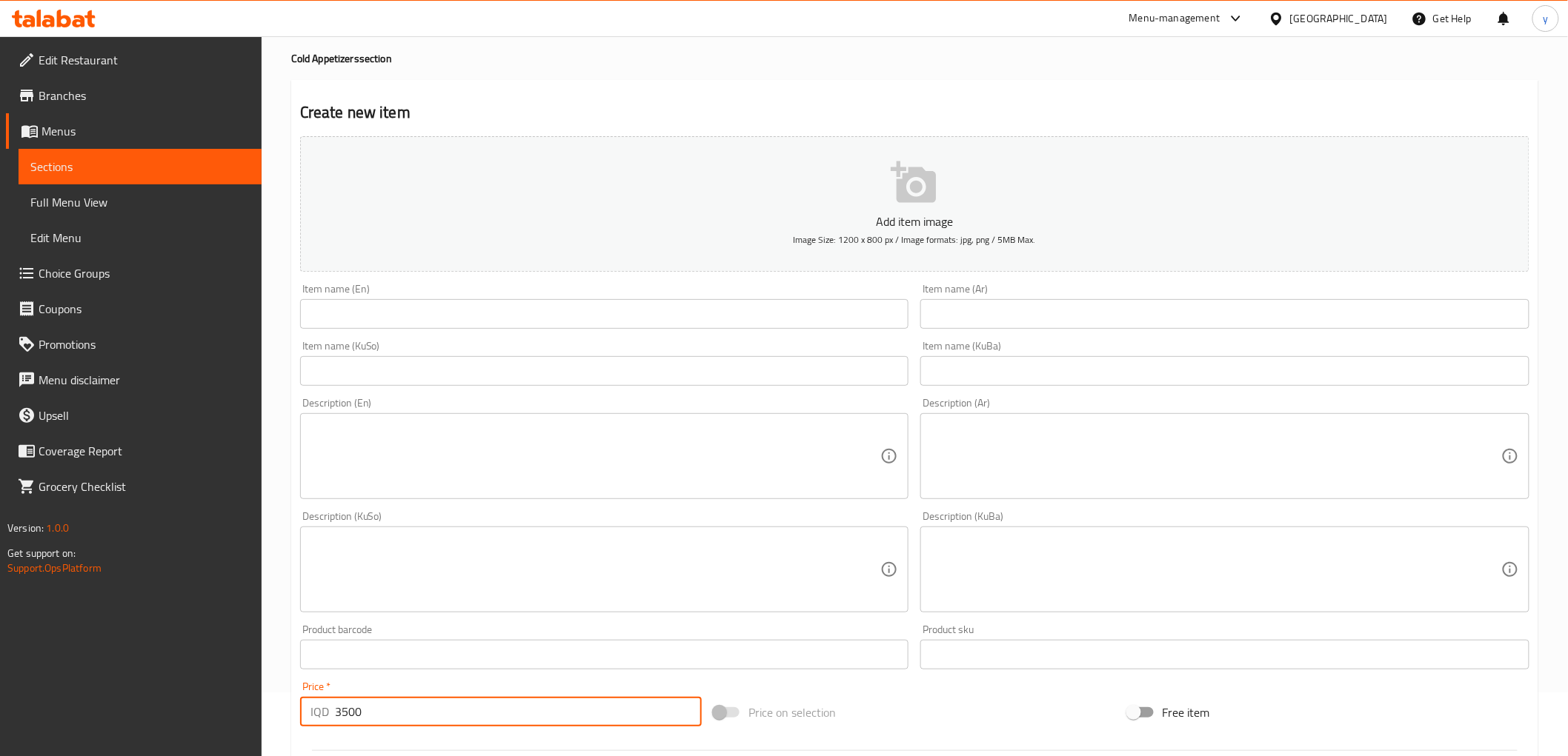
scroll to position [0, 0]
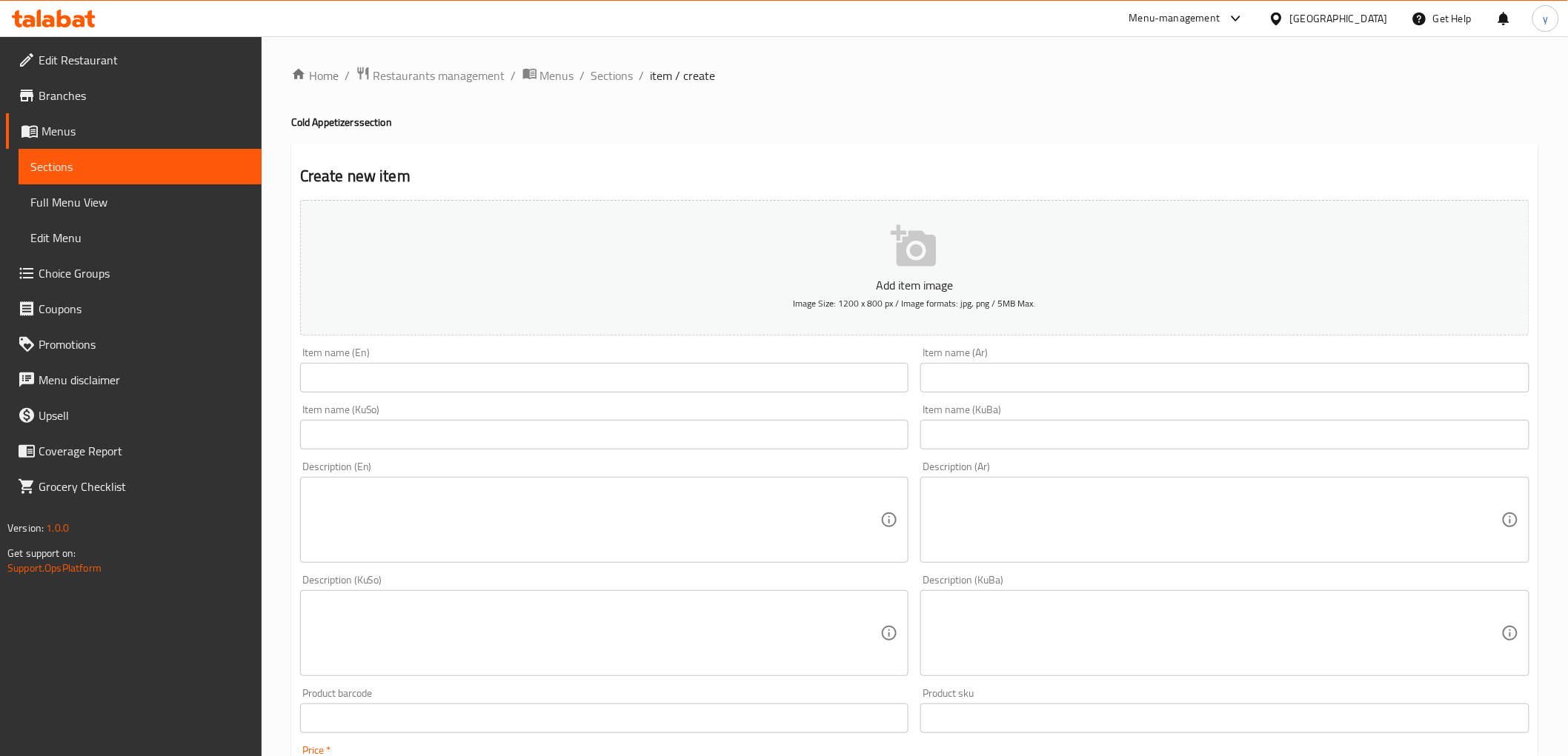
type input "3500"
click at [556, 366] on input "text" at bounding box center [604, 378] width 610 height 30
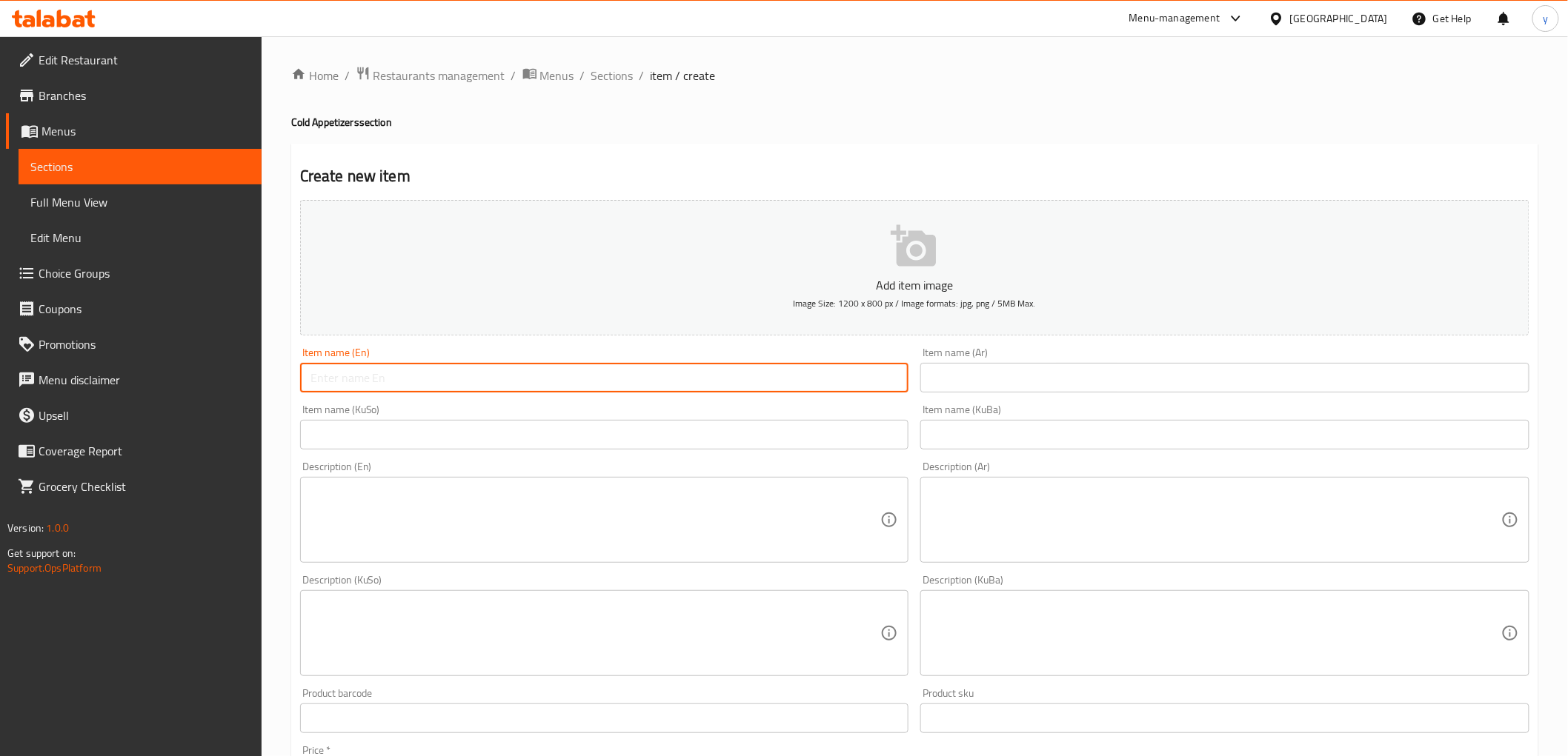
paste input "Fattoush"
type input "Fattoush"
click at [797, 455] on div "Description (En) Description (En)" at bounding box center [604, 512] width 621 height 113
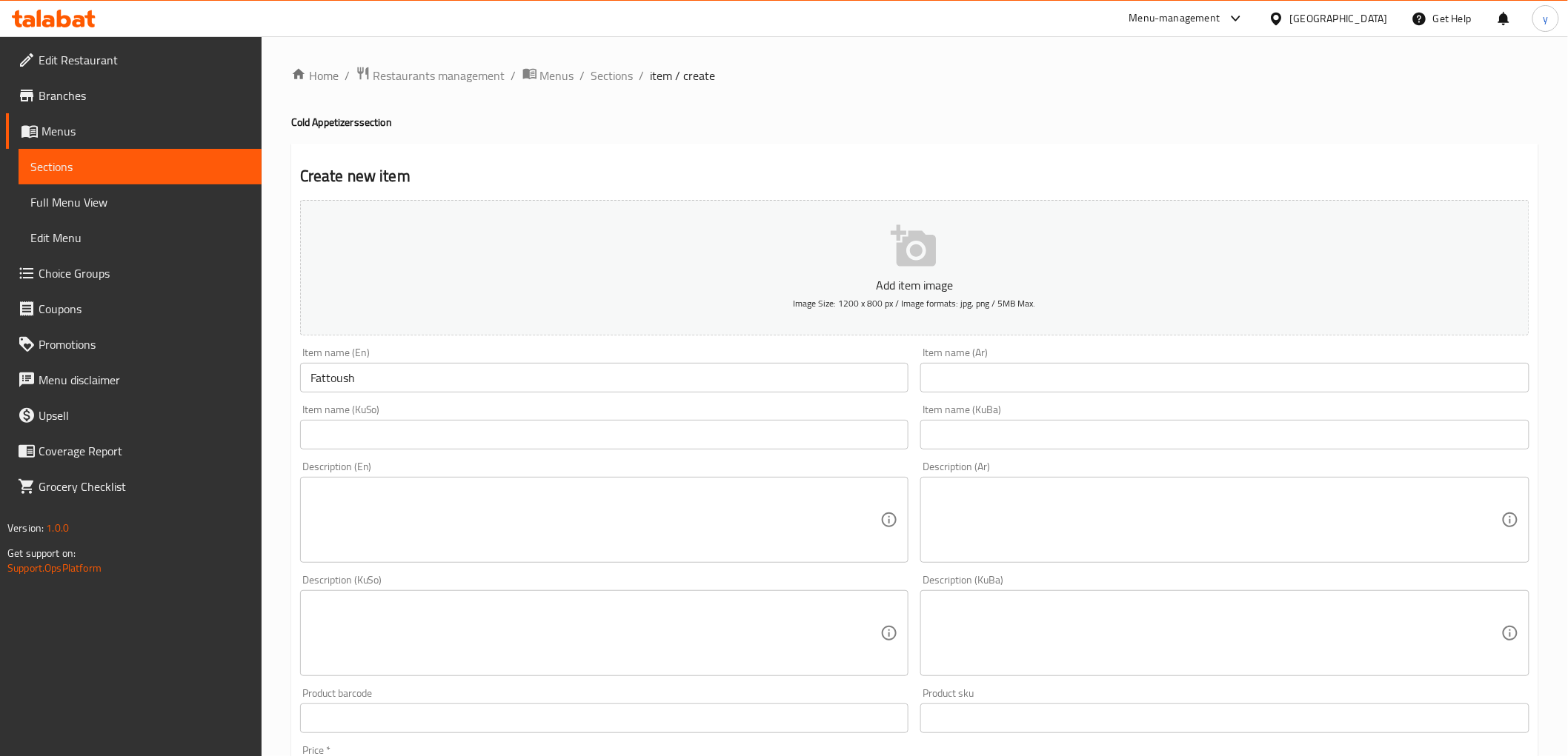
click at [801, 433] on input "text" at bounding box center [604, 435] width 610 height 30
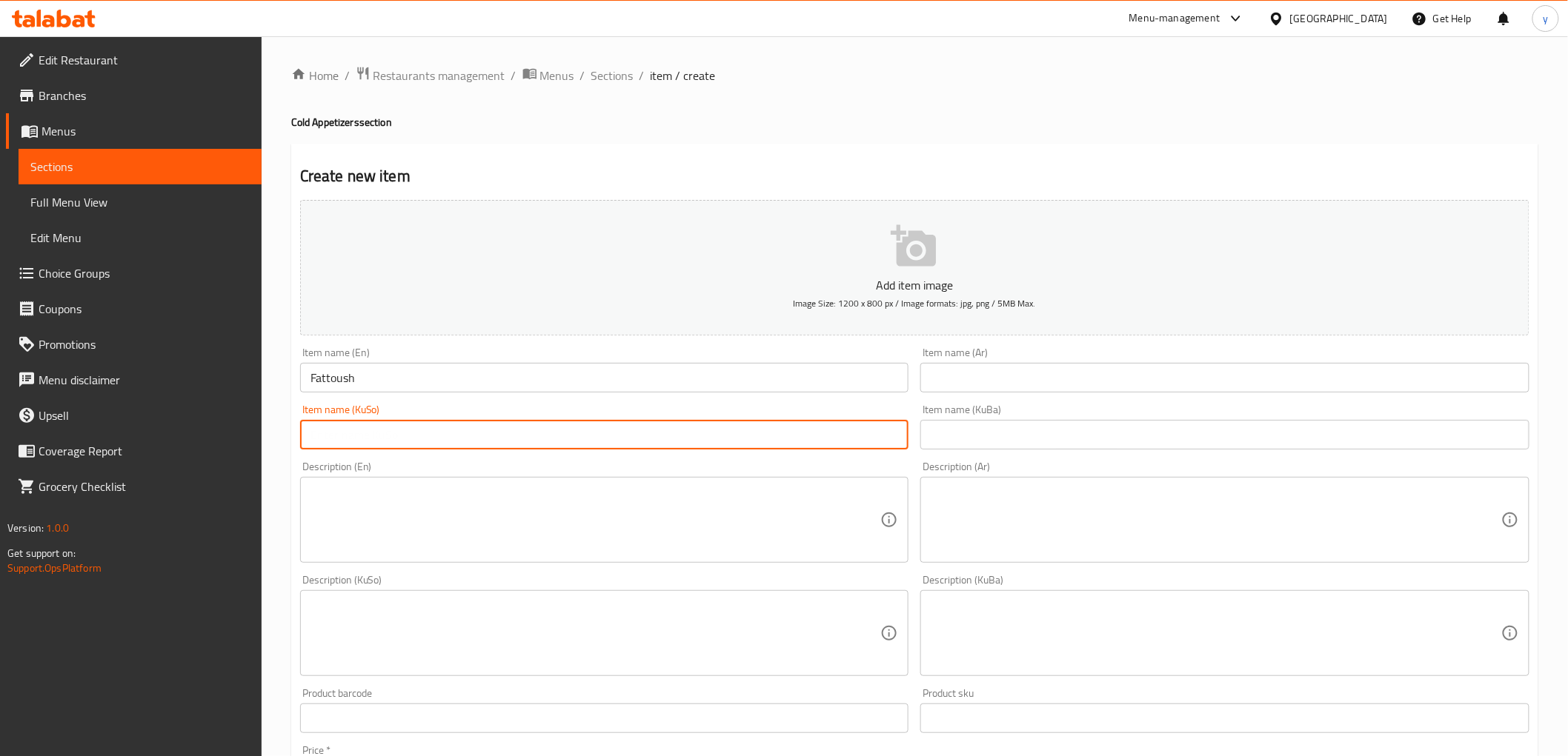
paste input "فەتوش"
type input "فەتوش"
click at [1055, 391] on input "text" at bounding box center [1225, 378] width 610 height 30
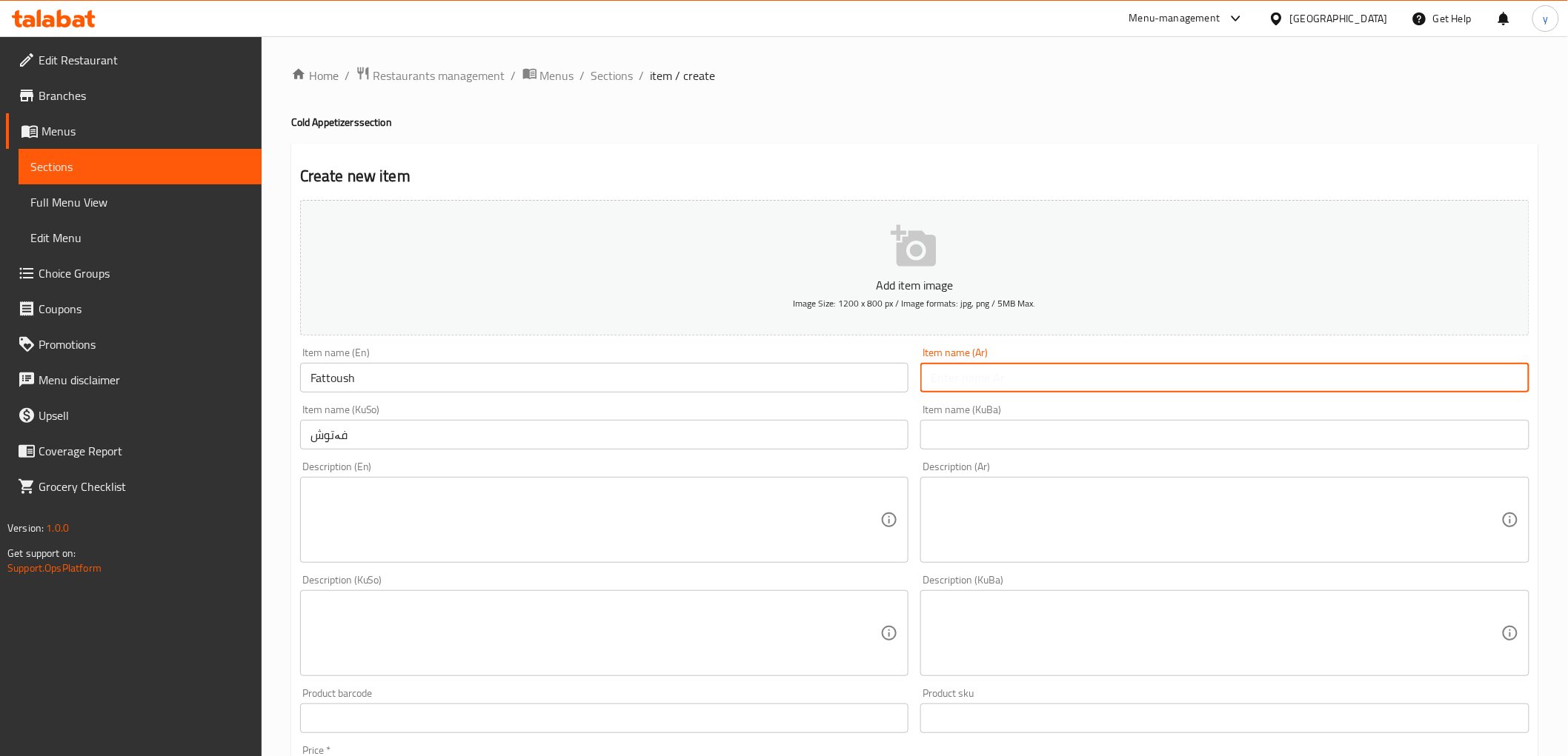
paste input "فتوش"
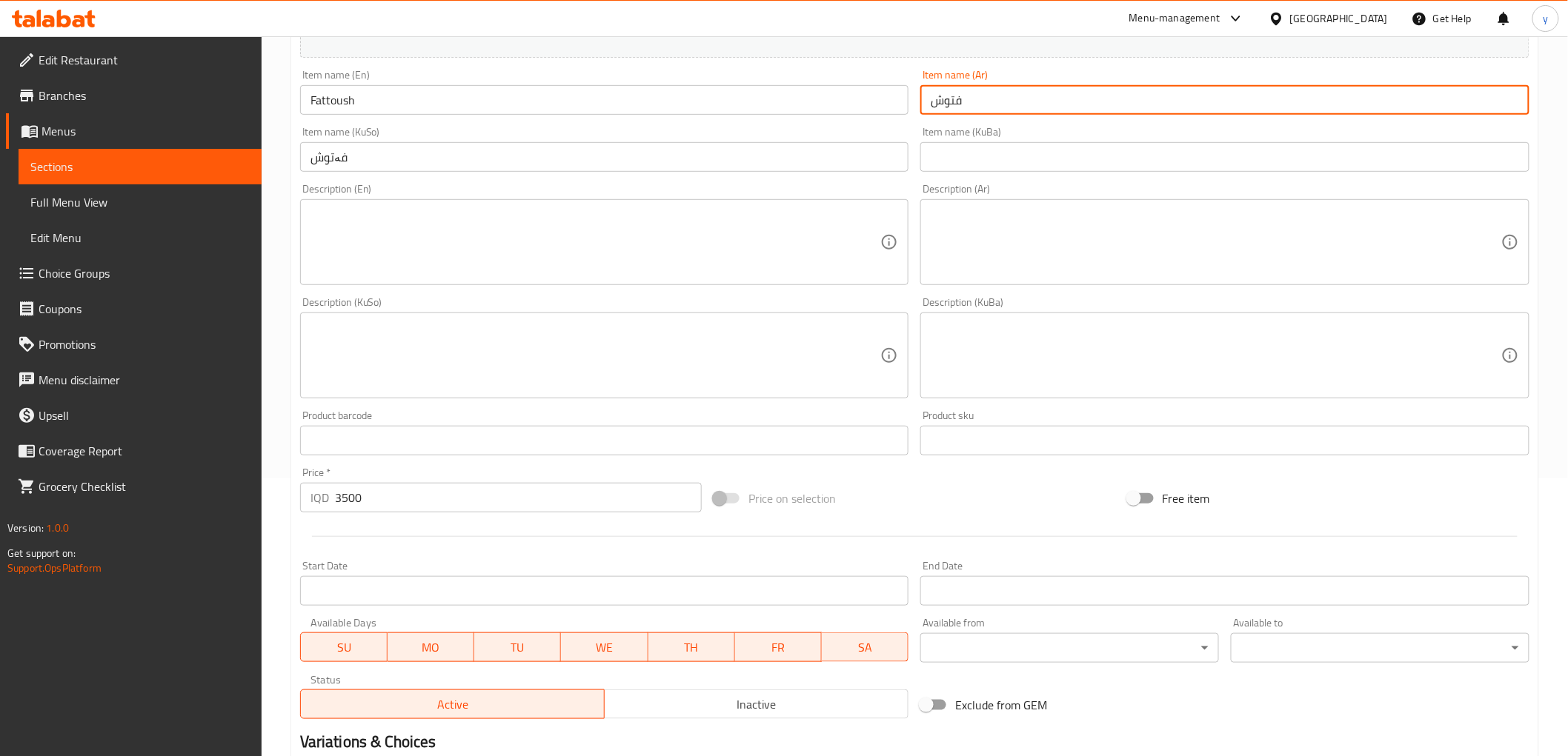
scroll to position [458, 0]
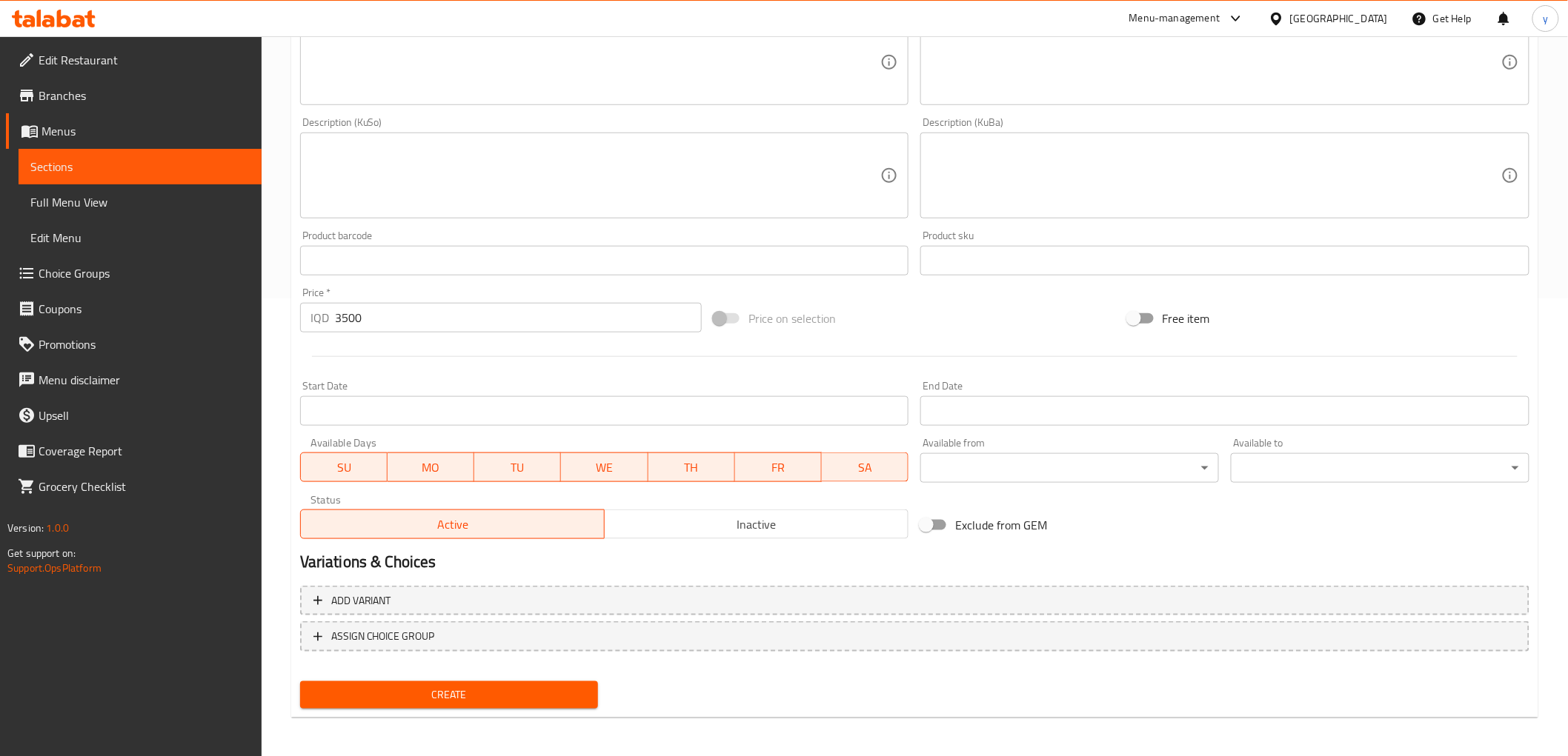
type input "فتوش"
click at [432, 686] on span "Create" at bounding box center [449, 696] width 275 height 19
click at [338, 303] on input "0" at bounding box center [518, 318] width 366 height 30
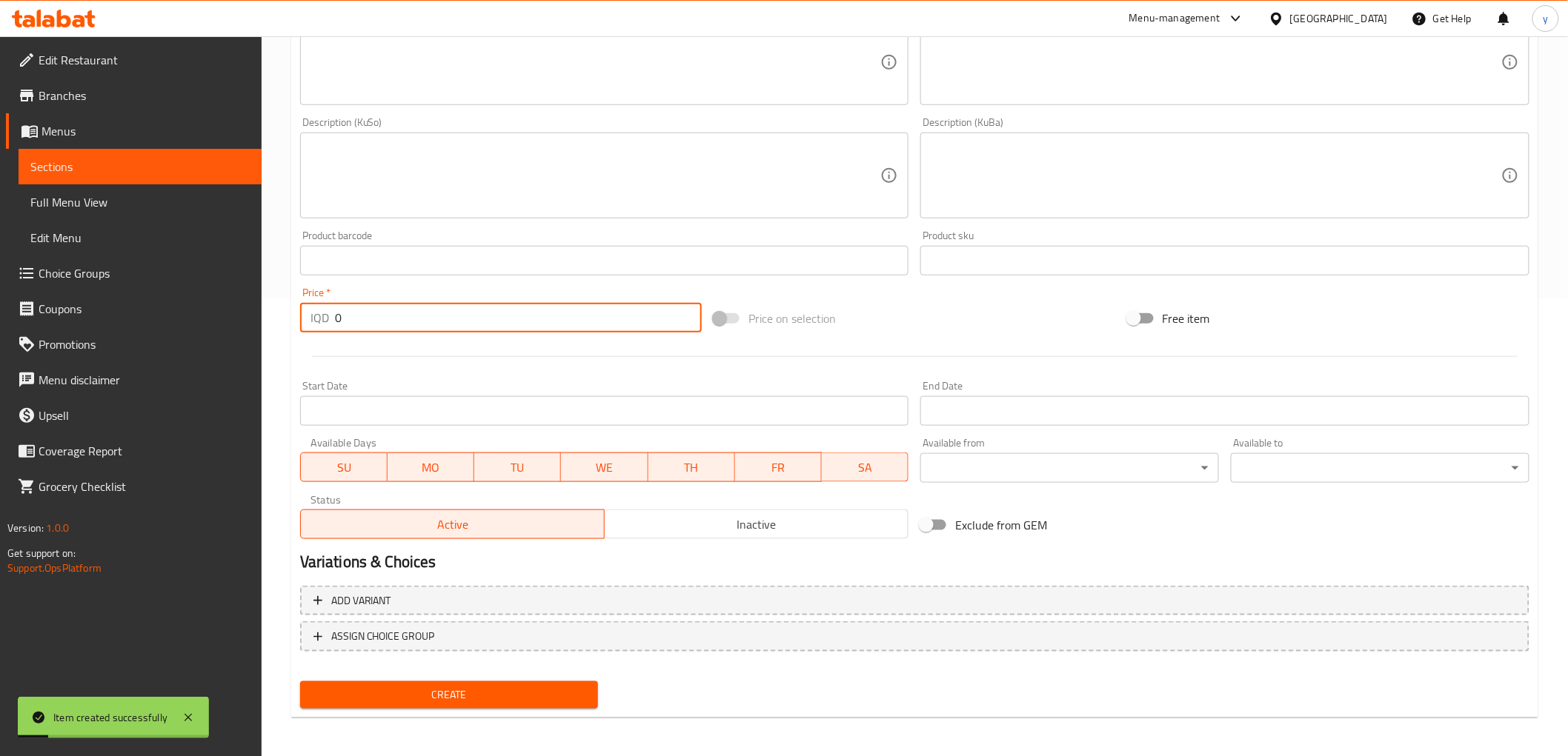
drag, startPoint x: 347, startPoint y: 314, endPoint x: 325, endPoint y: 322, distance: 23.4
click at [320, 322] on div "IQD 0 Price *" at bounding box center [500, 318] width 402 height 30
paste input "350"
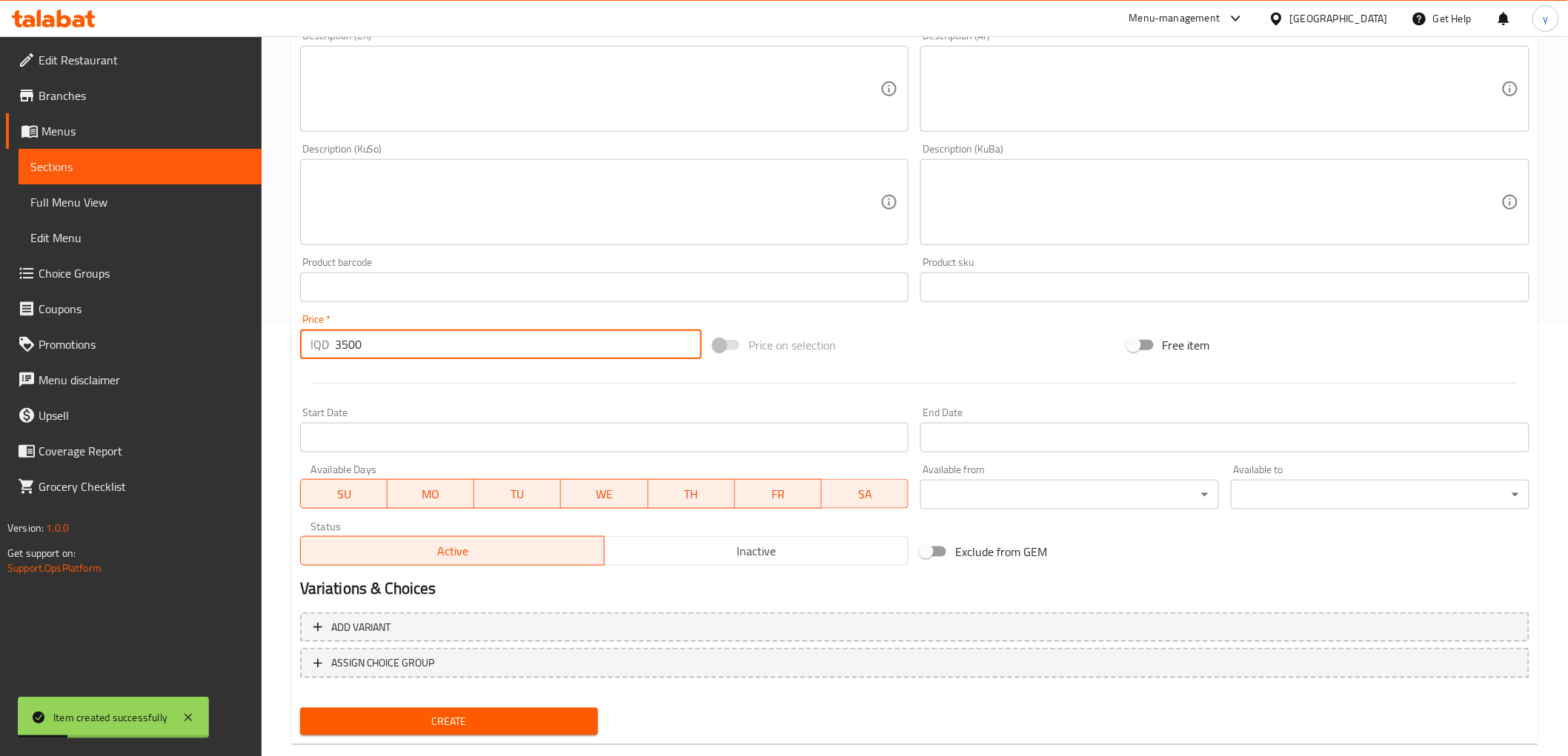
scroll to position [293, 0]
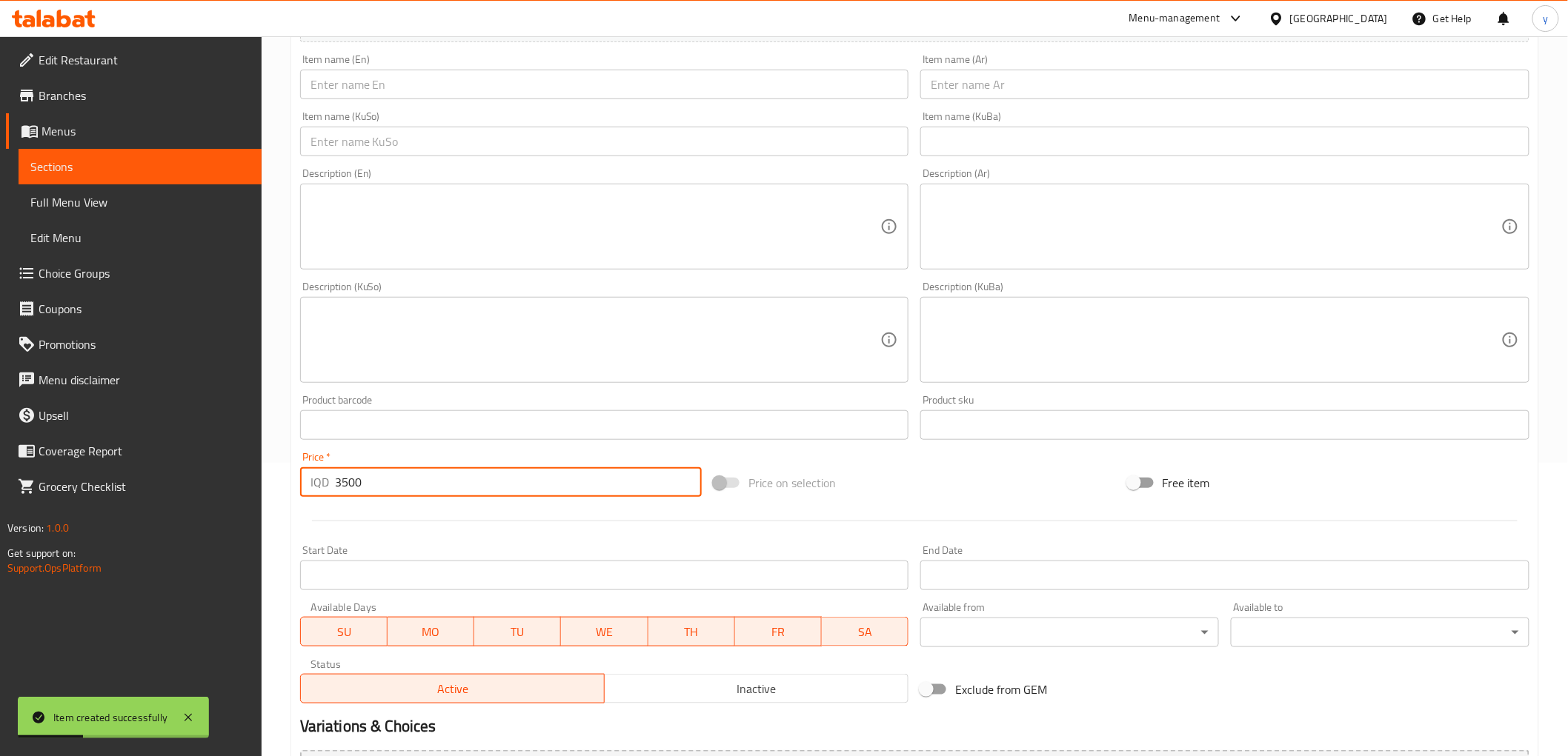
type input "3500"
click at [960, 82] on input "text" at bounding box center [1225, 84] width 610 height 30
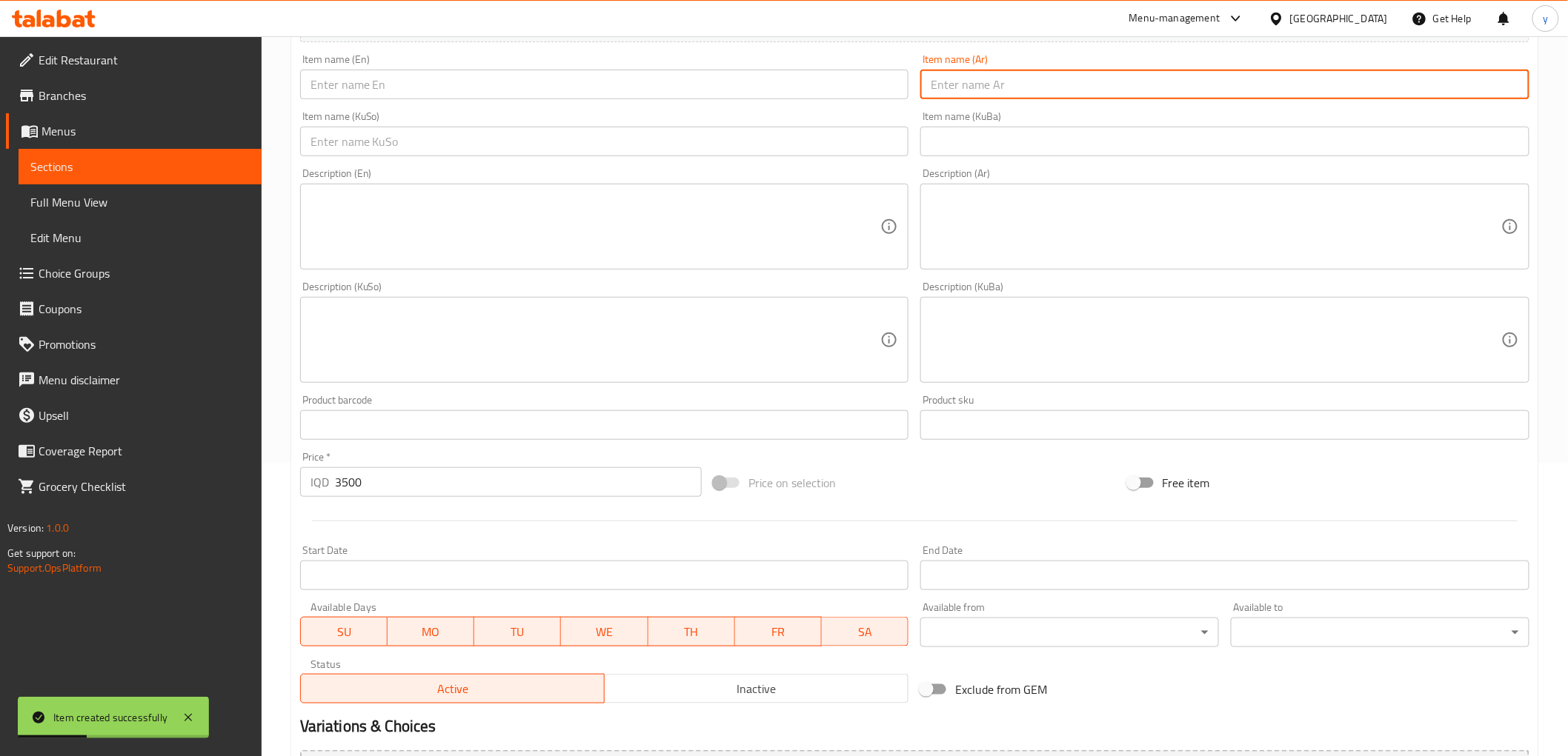
paste input "3500"
click at [944, 86] on input "3500" at bounding box center [1225, 84] width 610 height 30
paste input "تبوله"
drag, startPoint x: 939, startPoint y: 89, endPoint x: 930, endPoint y: 91, distance: 9.2
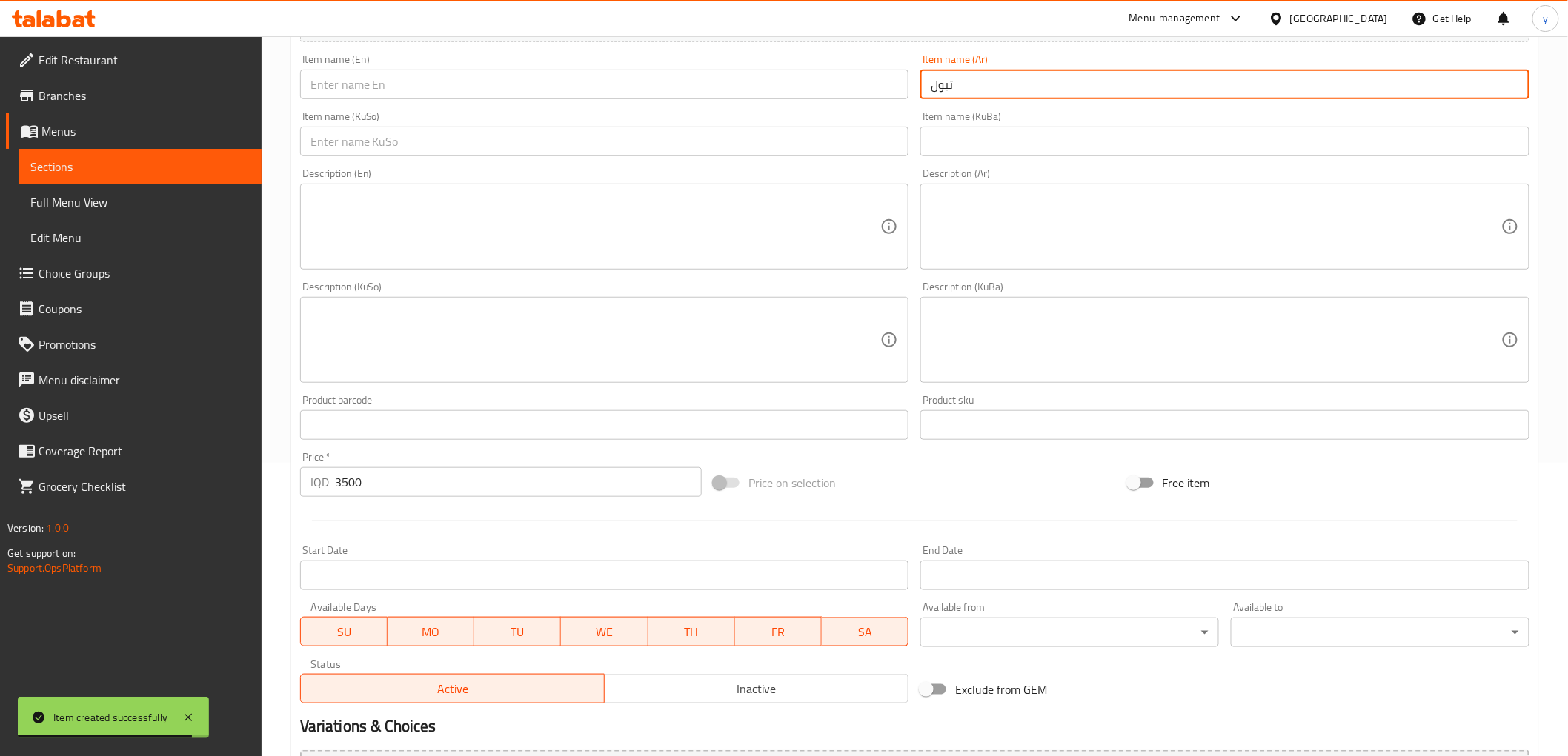
click at [930, 91] on input "تبول" at bounding box center [1225, 84] width 610 height 30
click at [973, 89] on input "تبول" at bounding box center [1225, 84] width 610 height 30
click at [1323, 76] on input "تبولة" at bounding box center [1225, 84] width 610 height 30
click at [1356, 92] on input "تبولة" at bounding box center [1225, 84] width 610 height 30
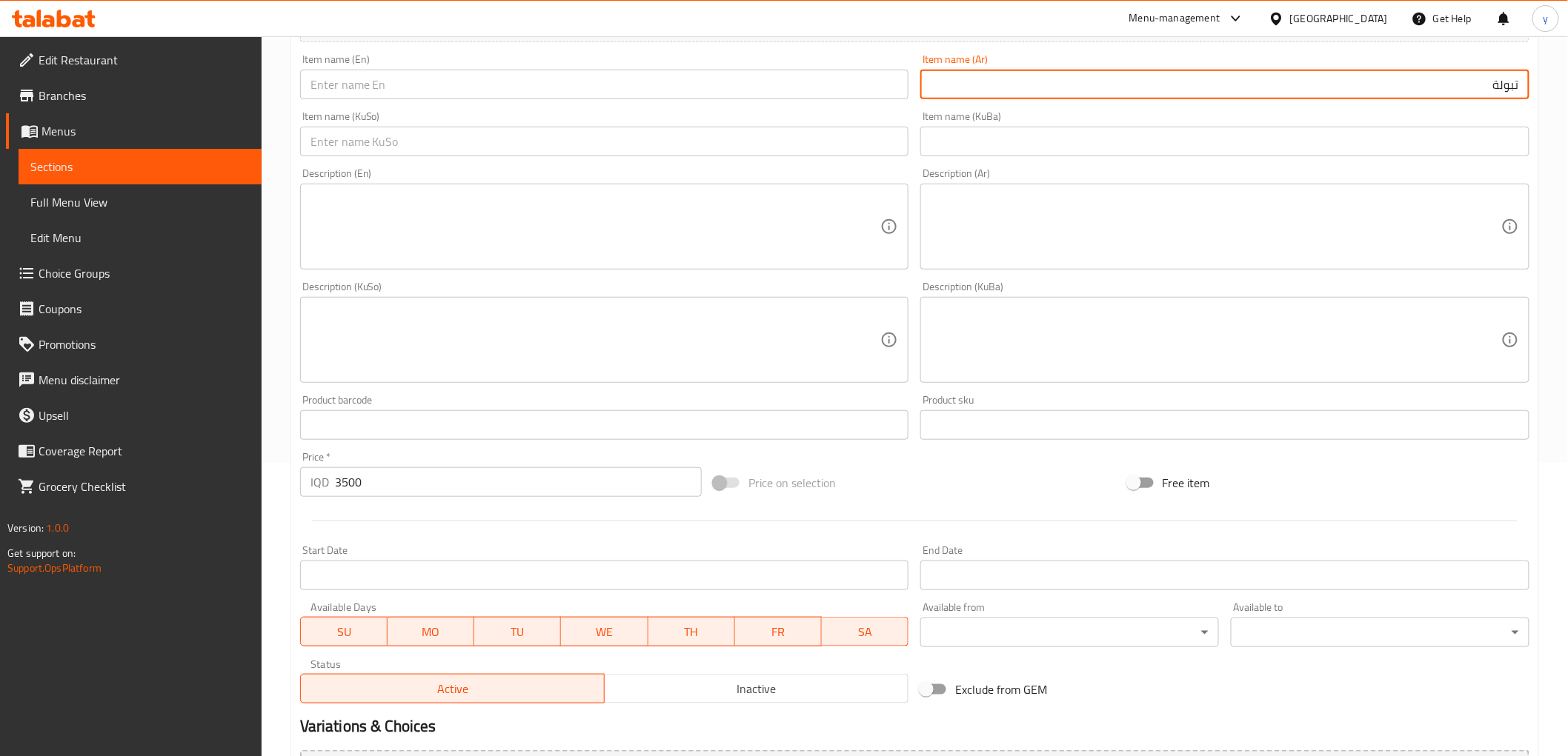
click at [1356, 92] on input "تبولة" at bounding box center [1225, 84] width 610 height 30
type input "تبولة"
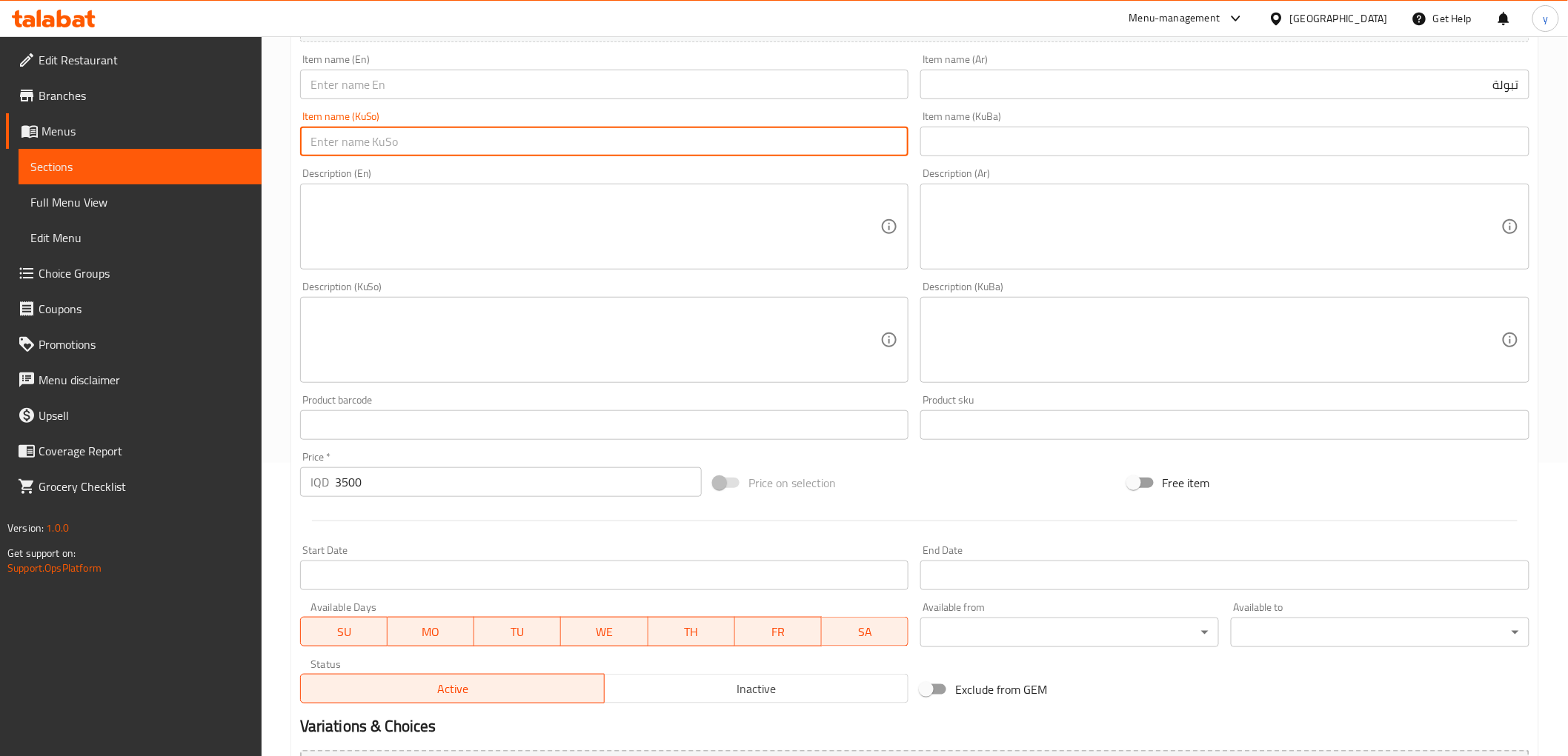
click at [646, 146] on input "text" at bounding box center [604, 142] width 610 height 30
paste input "تەبوولە"
type input "تەبوولە"
click at [613, 106] on div "Item name (KuSo) تەبوولە Item name (KuSo)" at bounding box center [604, 133] width 621 height 57
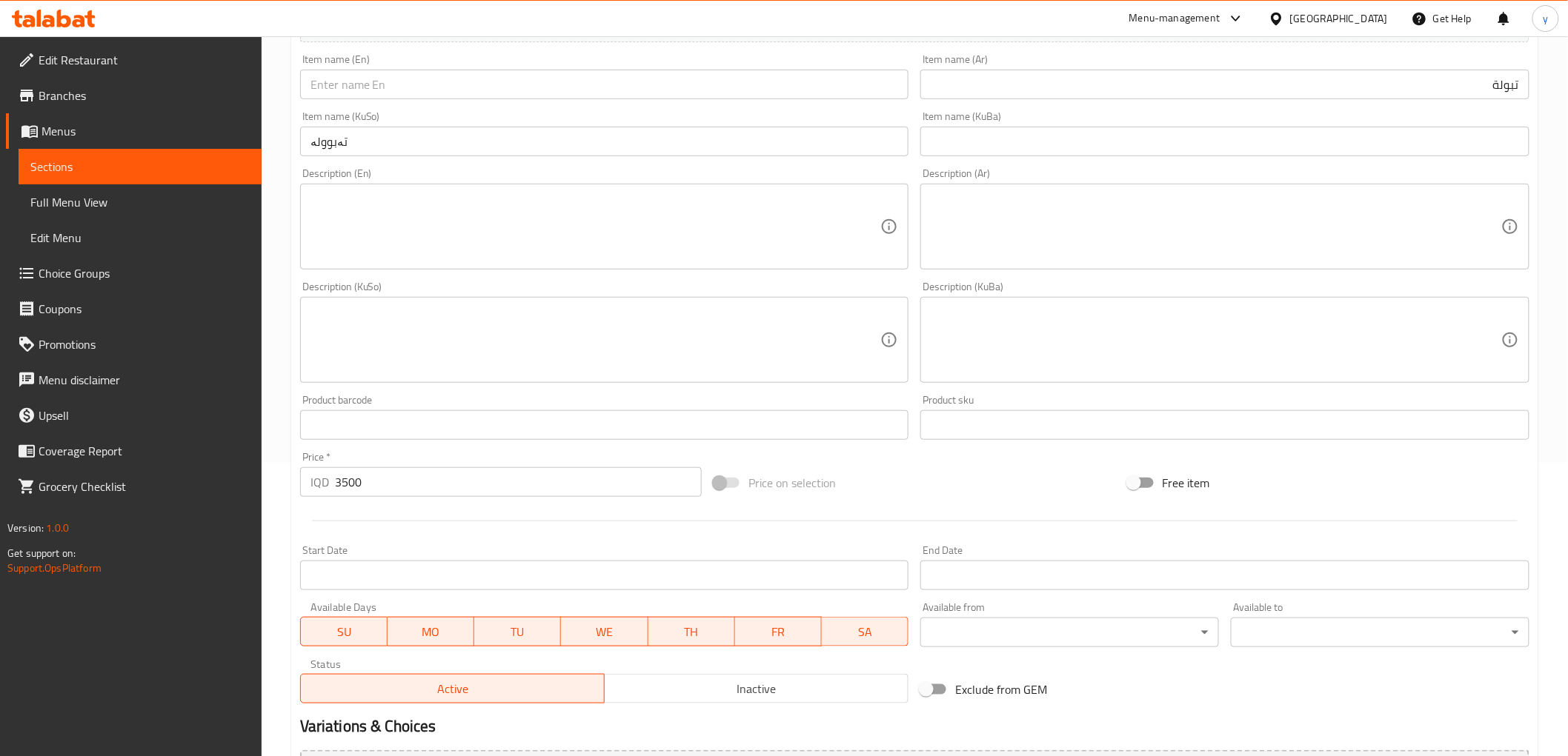
click at [612, 93] on input "text" at bounding box center [604, 84] width 610 height 30
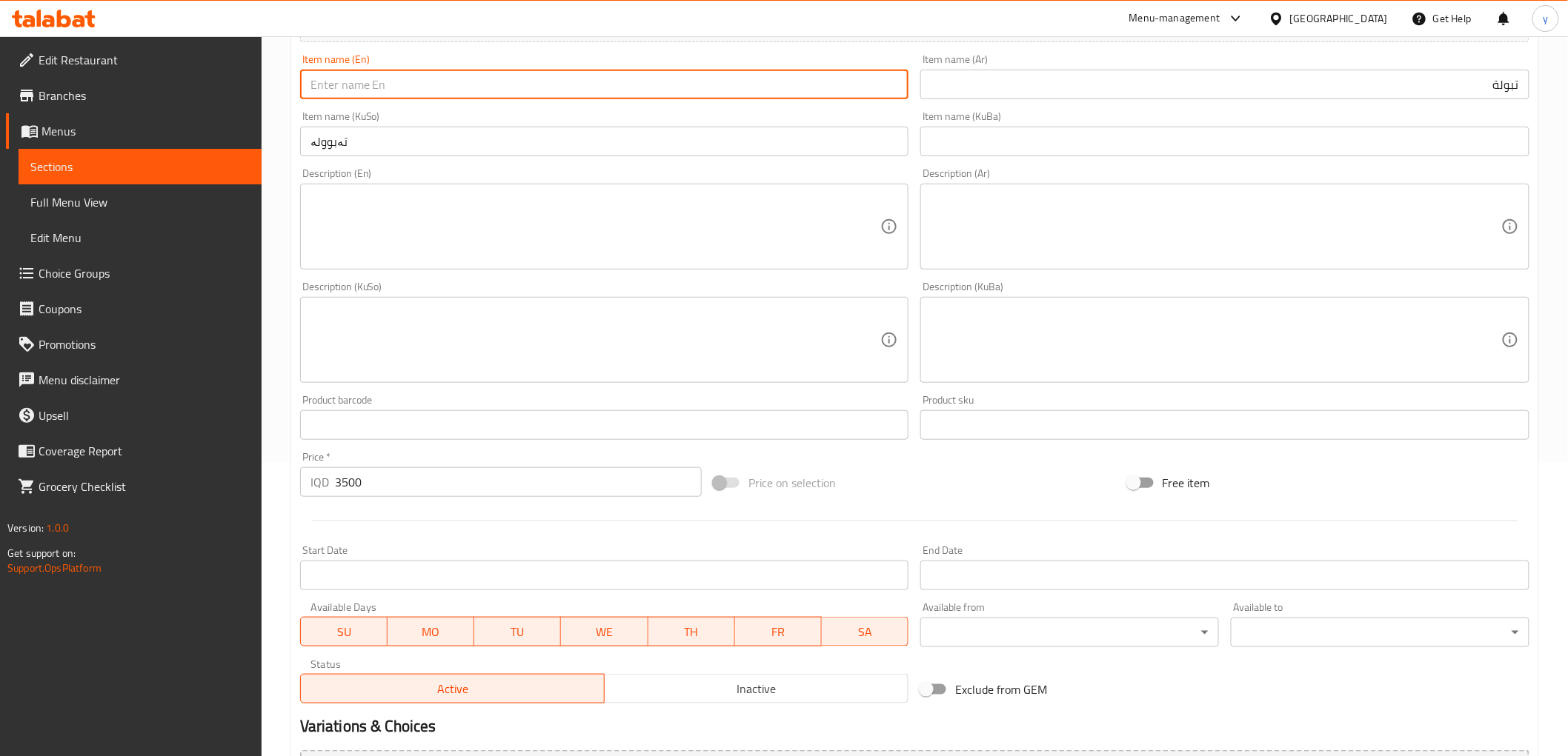
paste input "Tabbouleh"
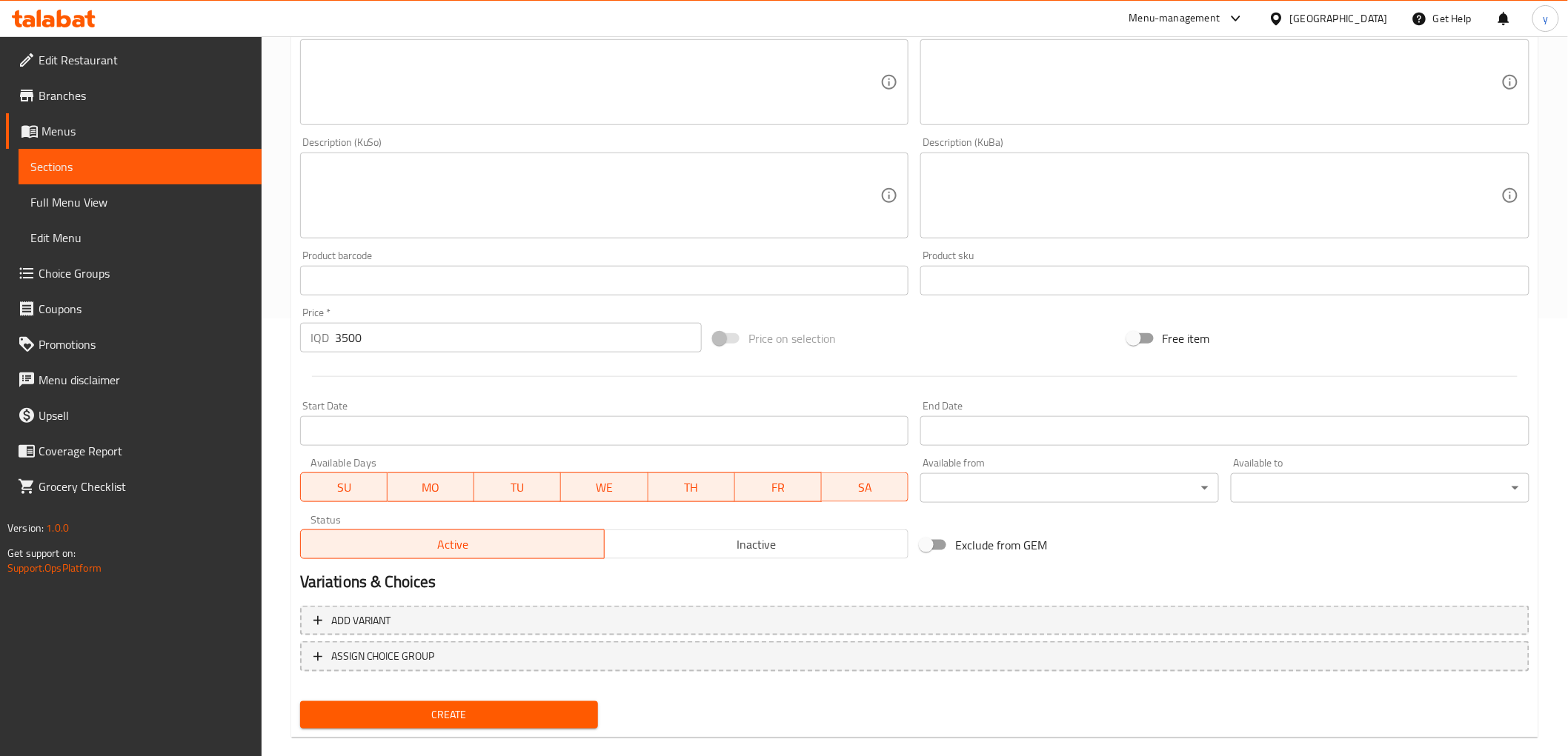
scroll to position [458, 0]
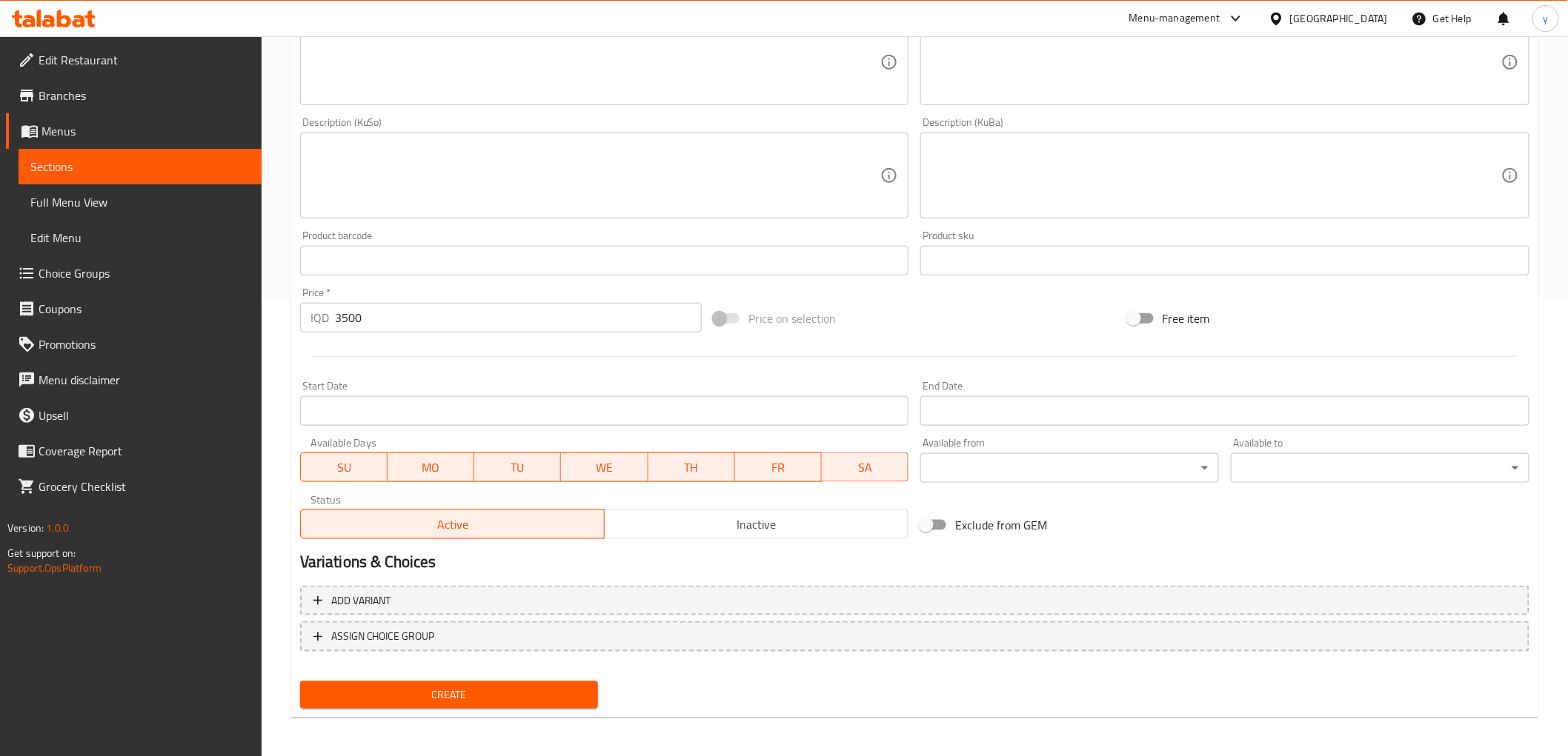
type input "Tabbouleh"
click at [464, 682] on button "Create" at bounding box center [449, 696] width 299 height 28
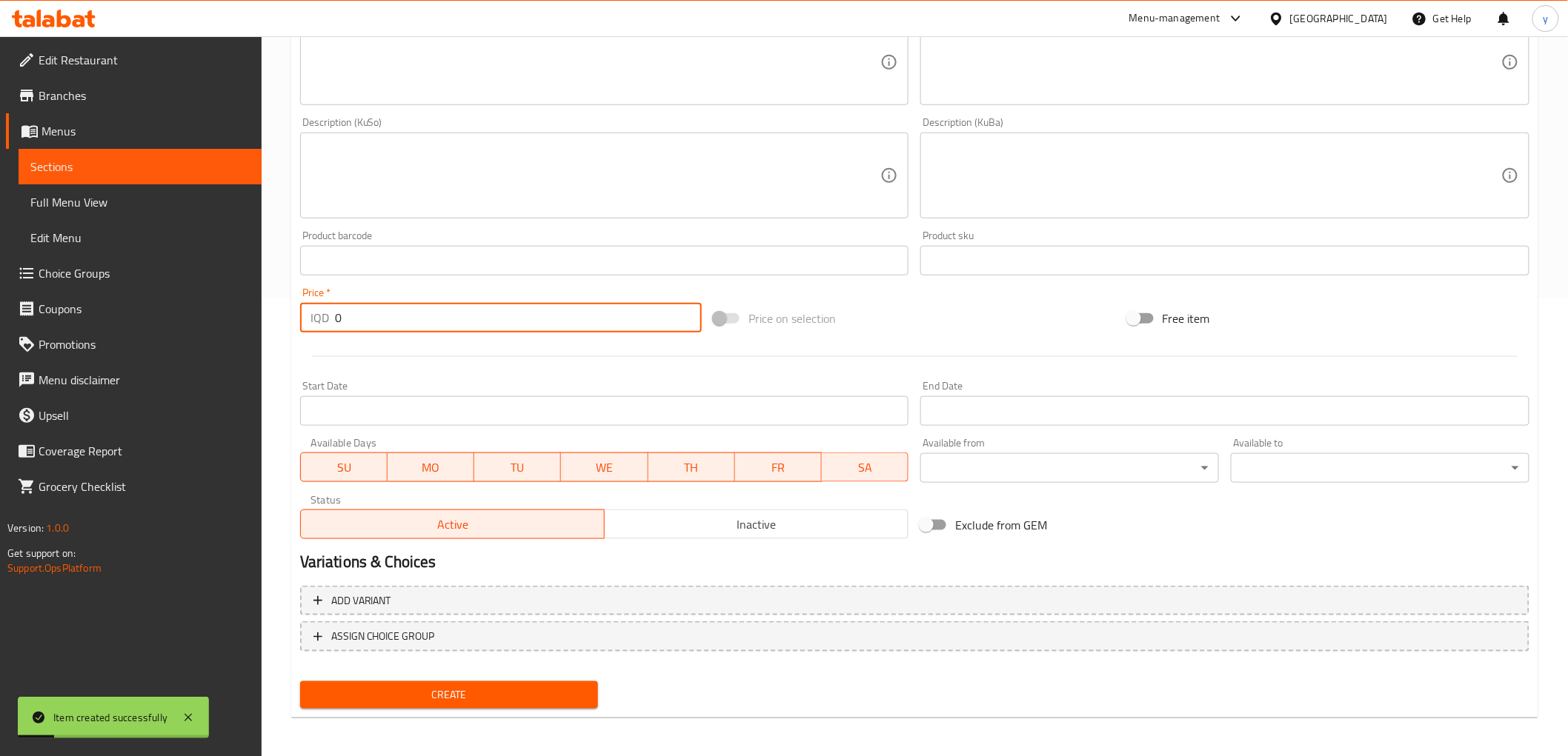
drag, startPoint x: 354, startPoint y: 326, endPoint x: 319, endPoint y: 328, distance: 35.1
click at [312, 323] on div "IQD 0 Price *" at bounding box center [500, 318] width 402 height 30
paste input "300"
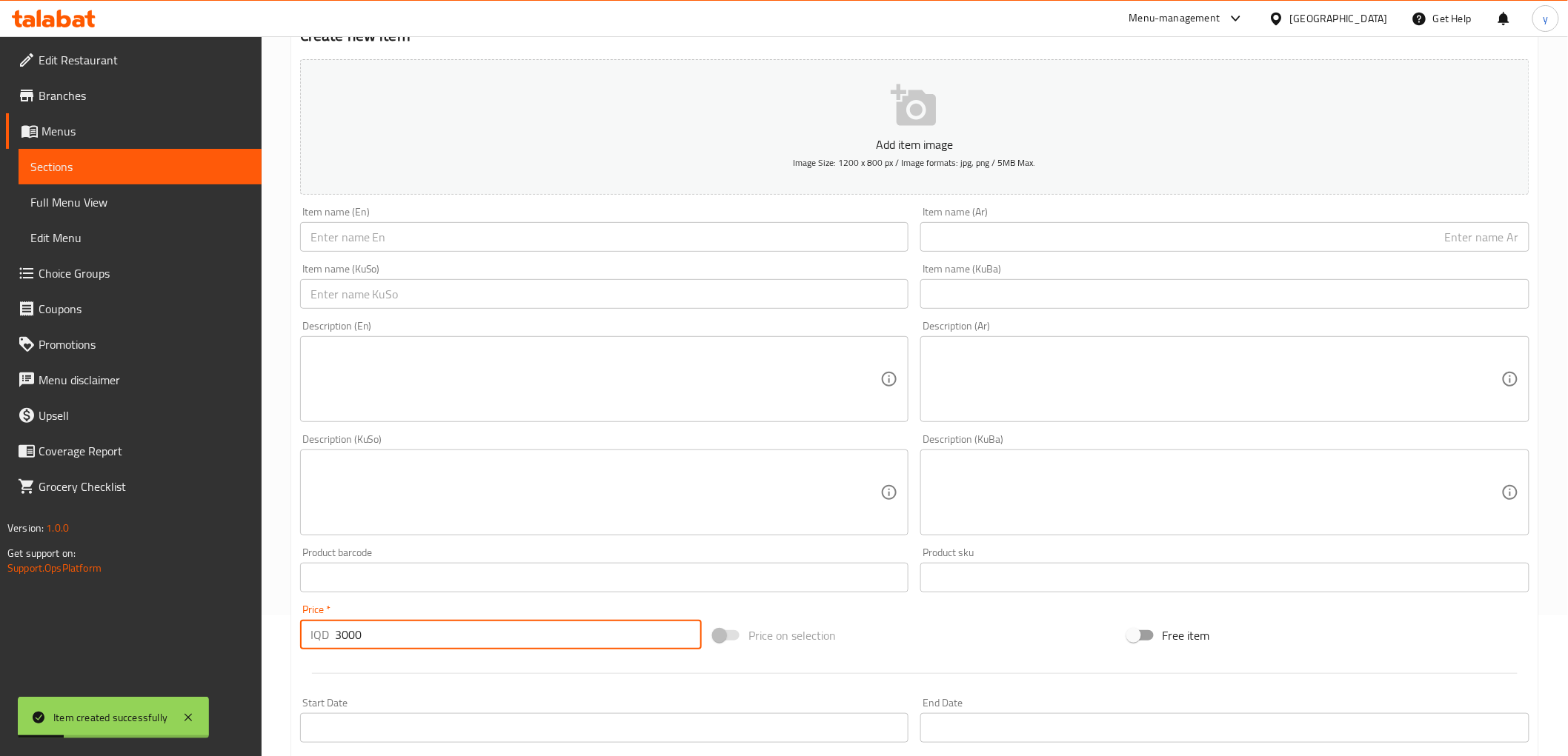
scroll to position [0, 0]
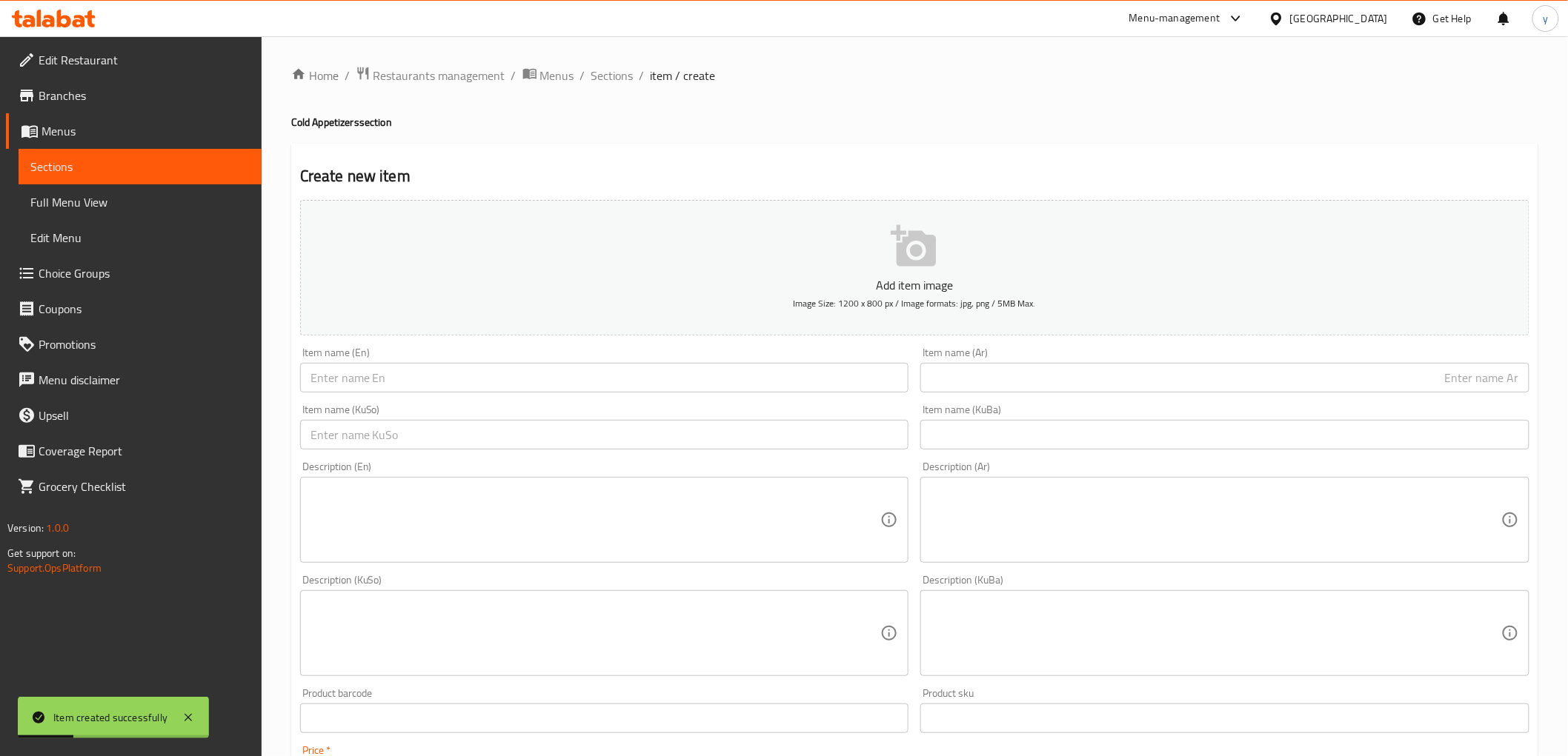
type input "3000"
drag, startPoint x: 982, startPoint y: 393, endPoint x: 960, endPoint y: 402, distance: 23.8
click at [982, 392] on input "text" at bounding box center [1225, 378] width 610 height 30
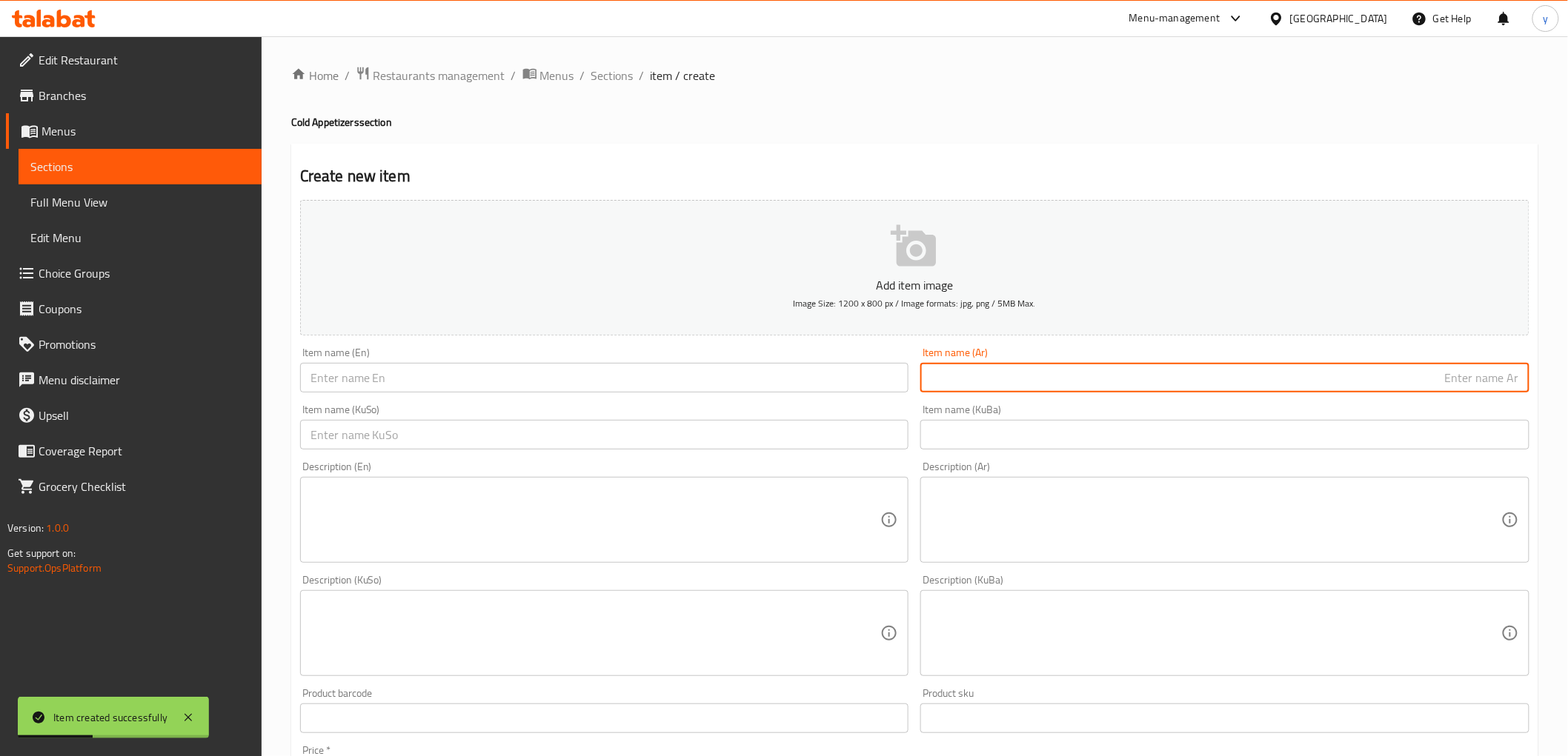
paste input "حمص"
type input "حمص"
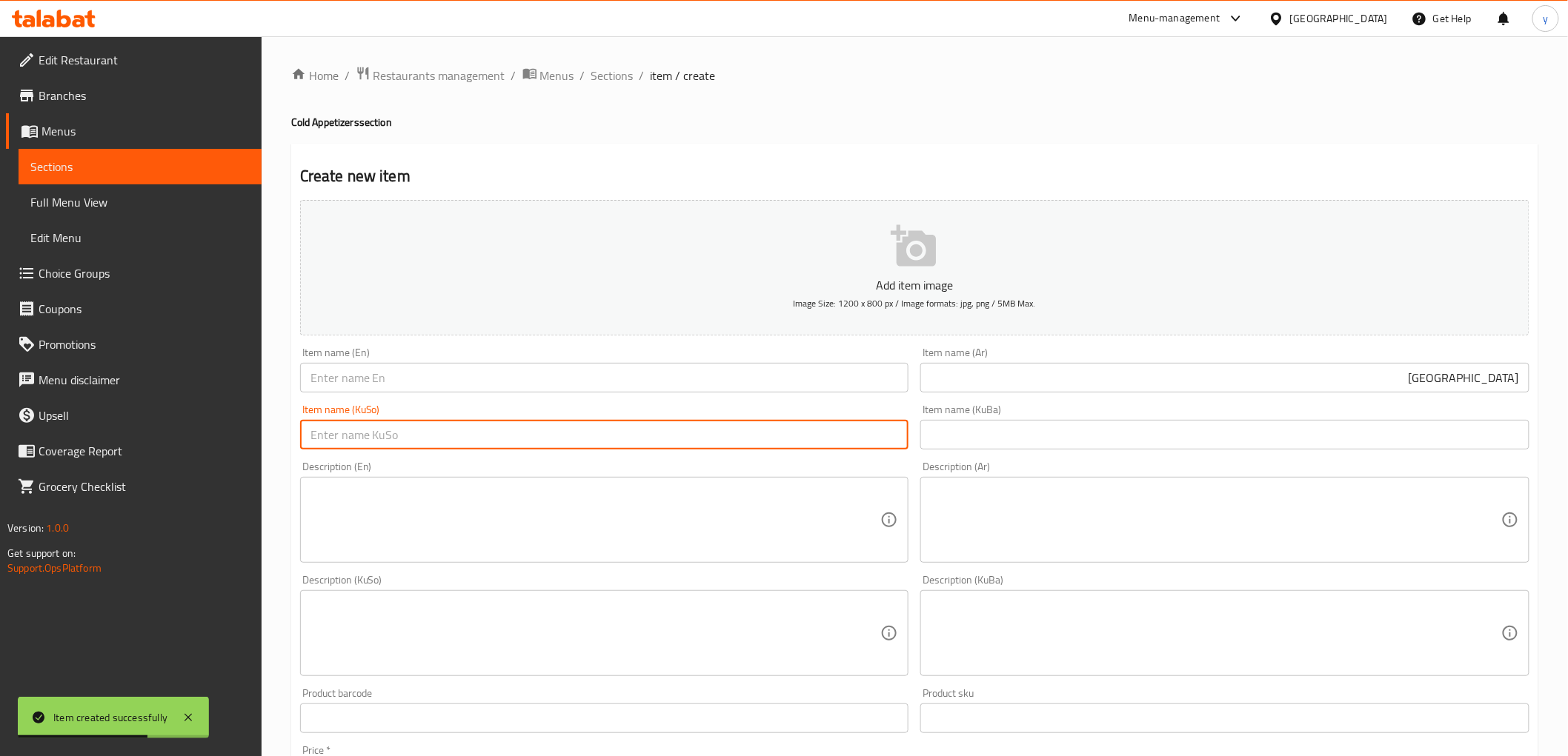
click at [804, 446] on input "text" at bounding box center [604, 435] width 610 height 30
paste input "حومس"
type input "حومس"
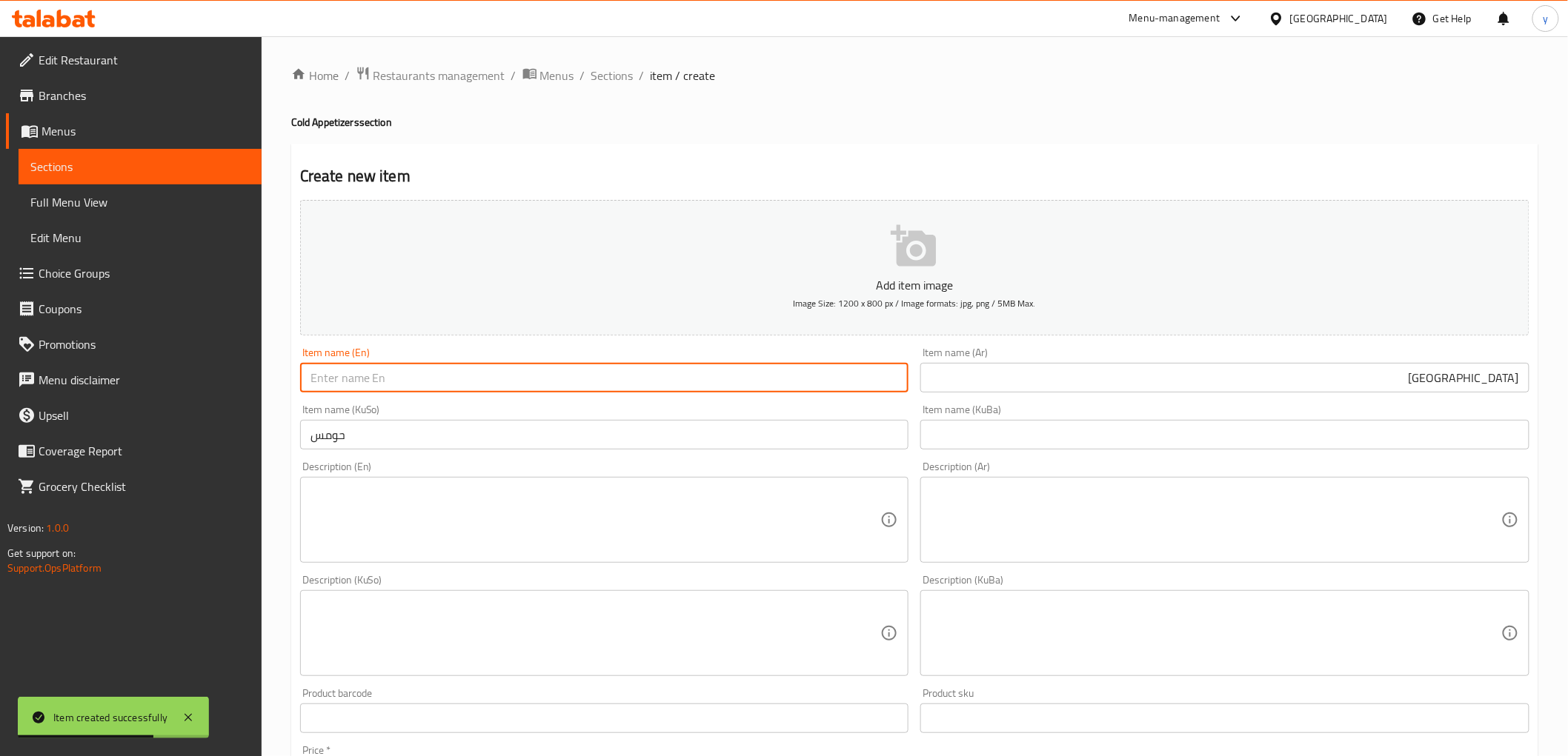
drag, startPoint x: 797, startPoint y: 386, endPoint x: 713, endPoint y: 388, distance: 84.0
click at [797, 386] on input "text" at bounding box center [604, 378] width 610 height 30
paste input "Hummus"
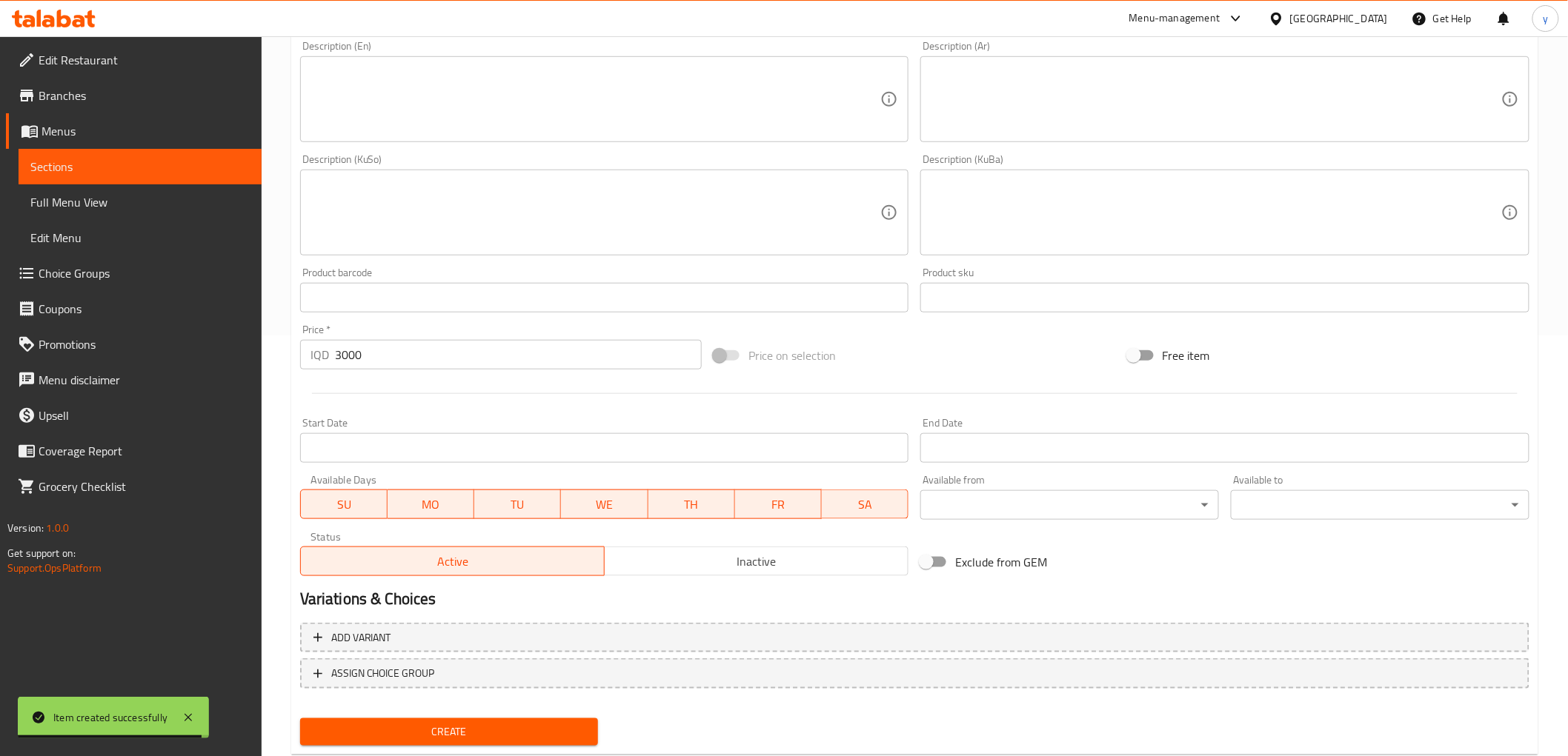
scroll to position [458, 0]
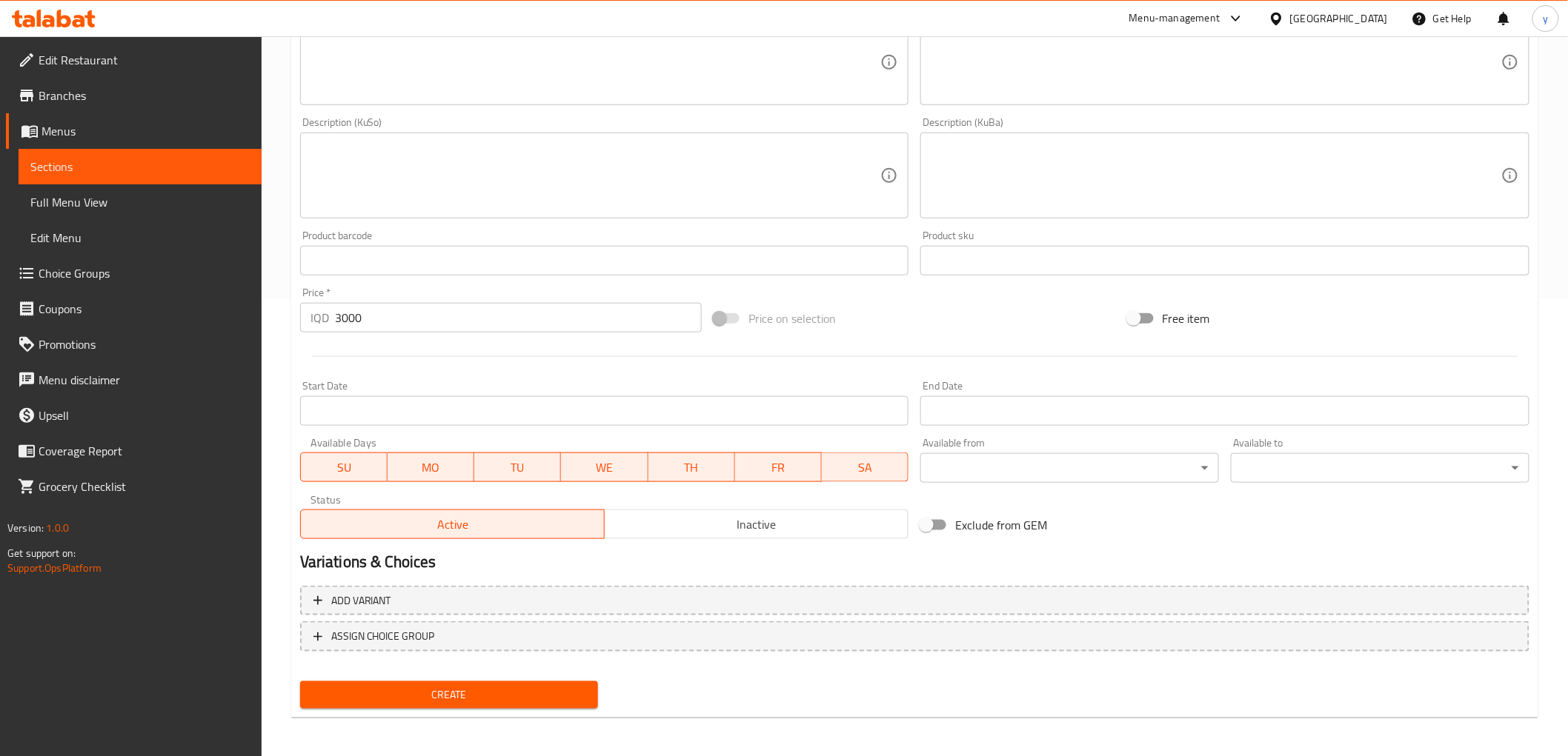
type input "Hummus"
click at [484, 682] on button "Create" at bounding box center [449, 696] width 299 height 28
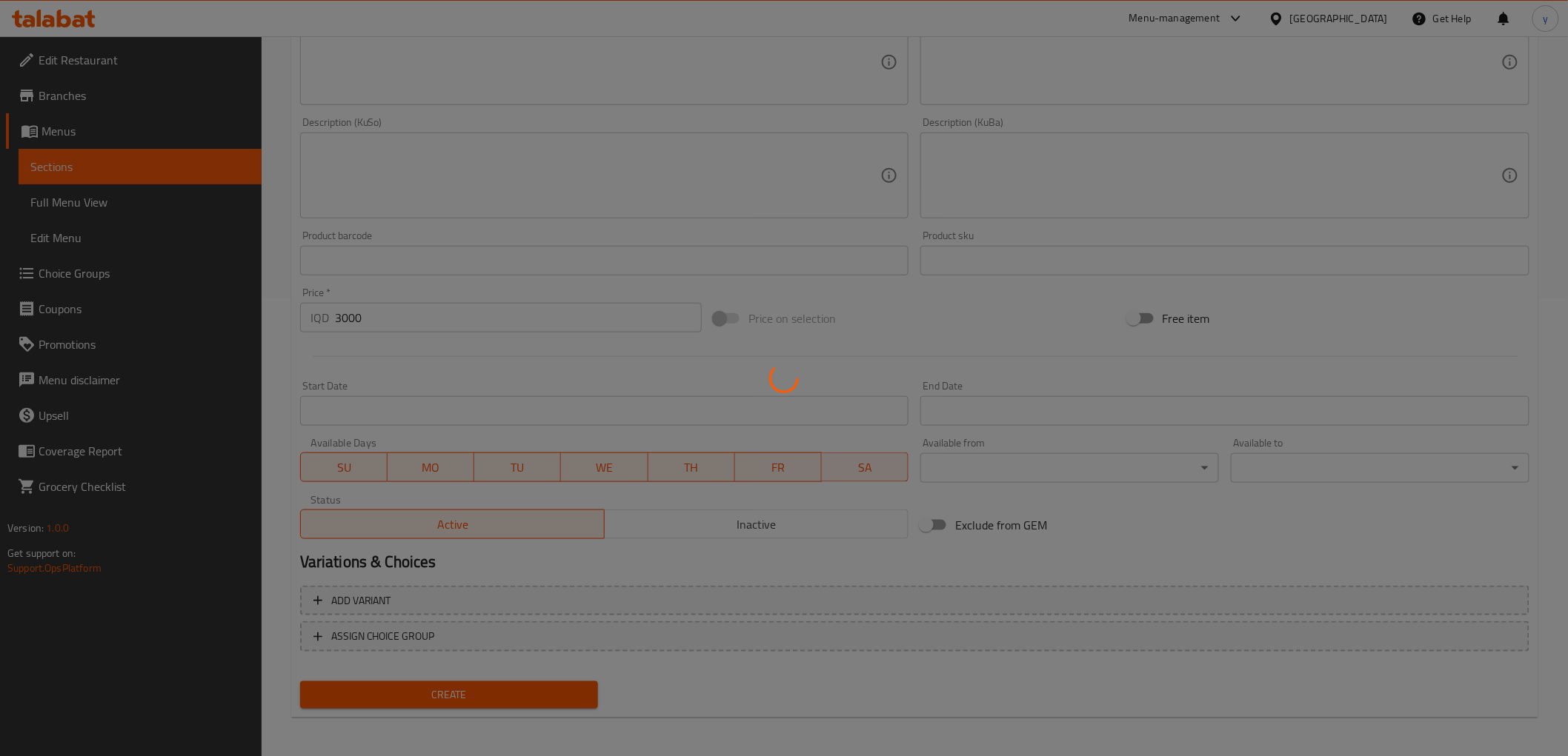
type input "0"
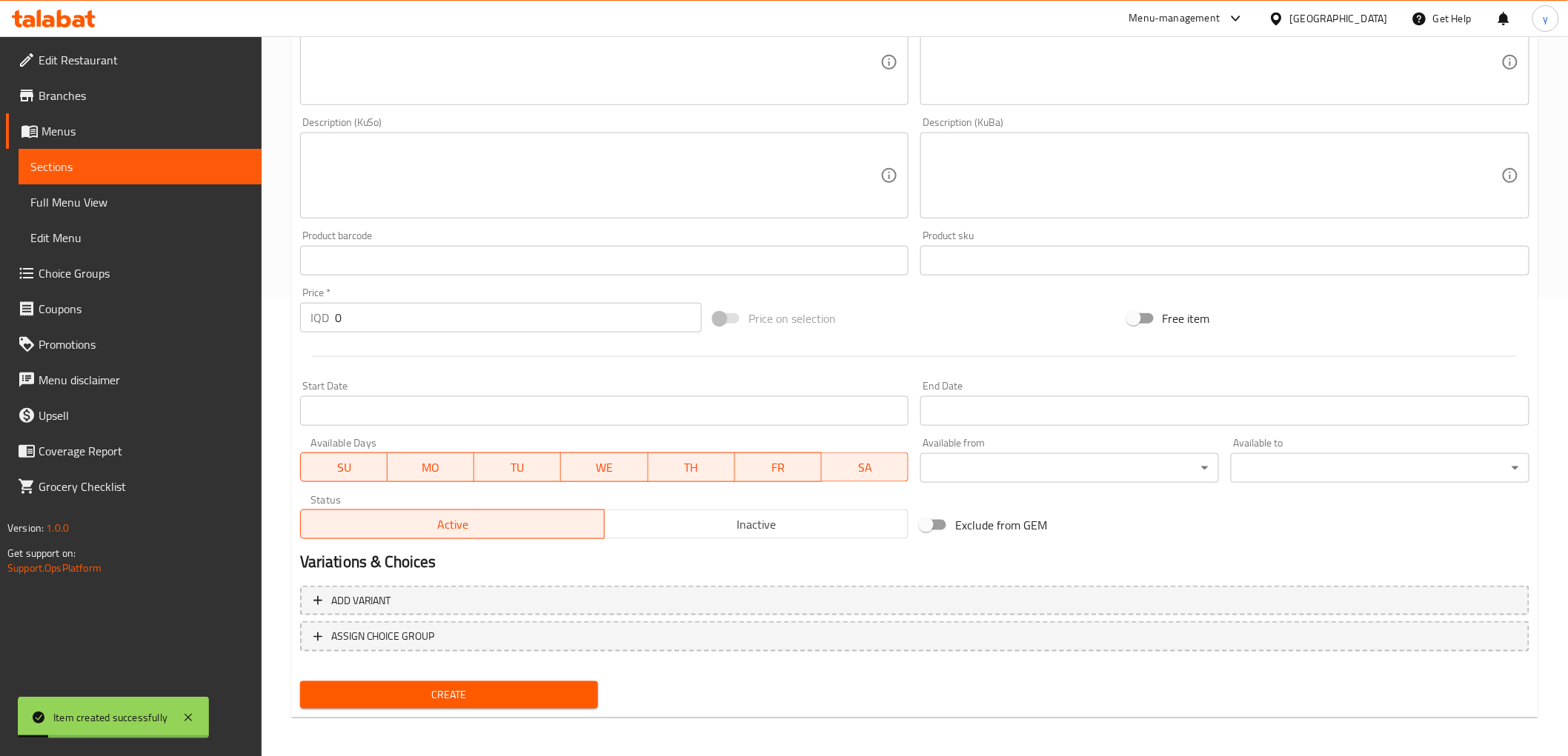
drag, startPoint x: 353, startPoint y: 314, endPoint x: 329, endPoint y: 321, distance: 25.0
click at [327, 318] on div "IQD 0 Price *" at bounding box center [500, 318] width 402 height 30
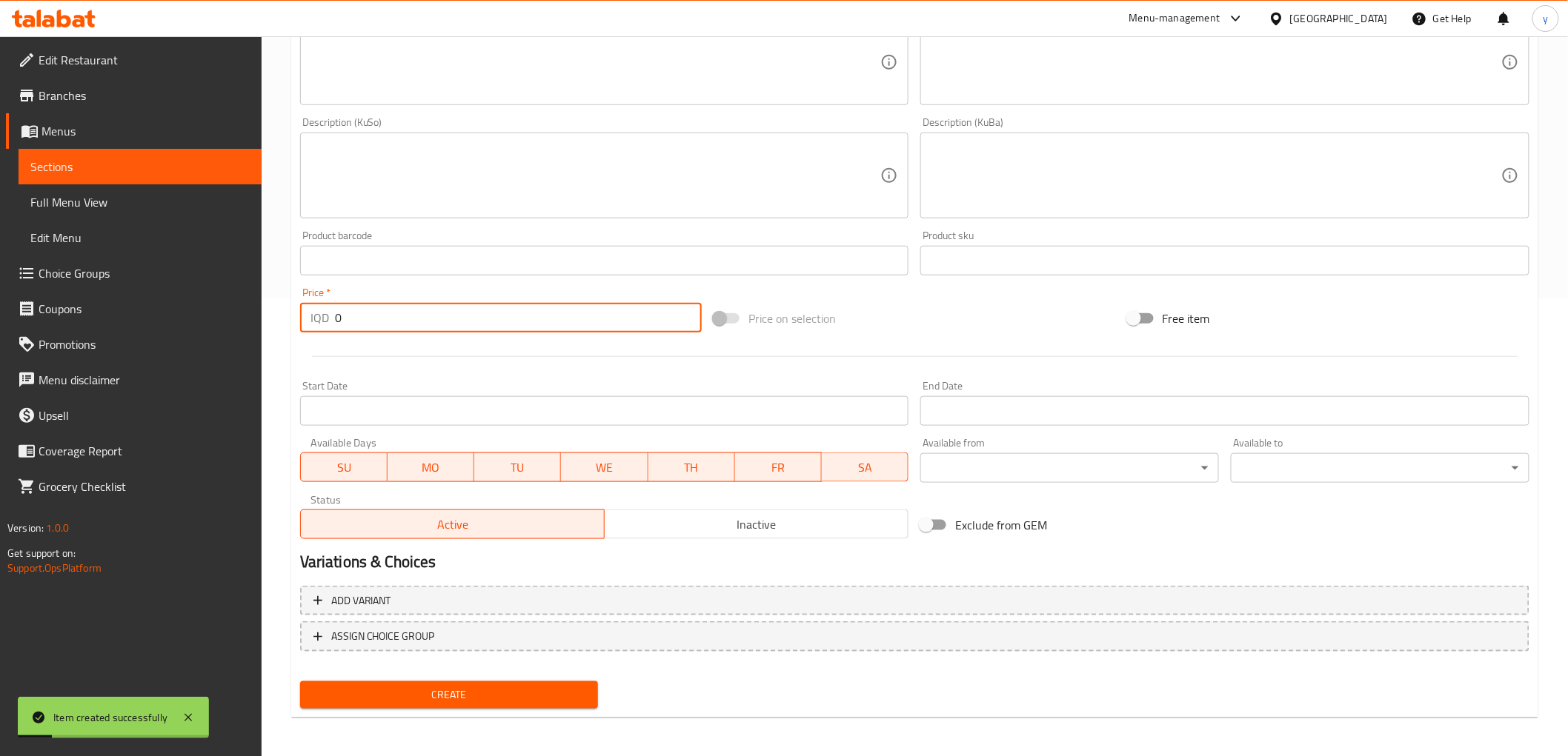
paste input "300"
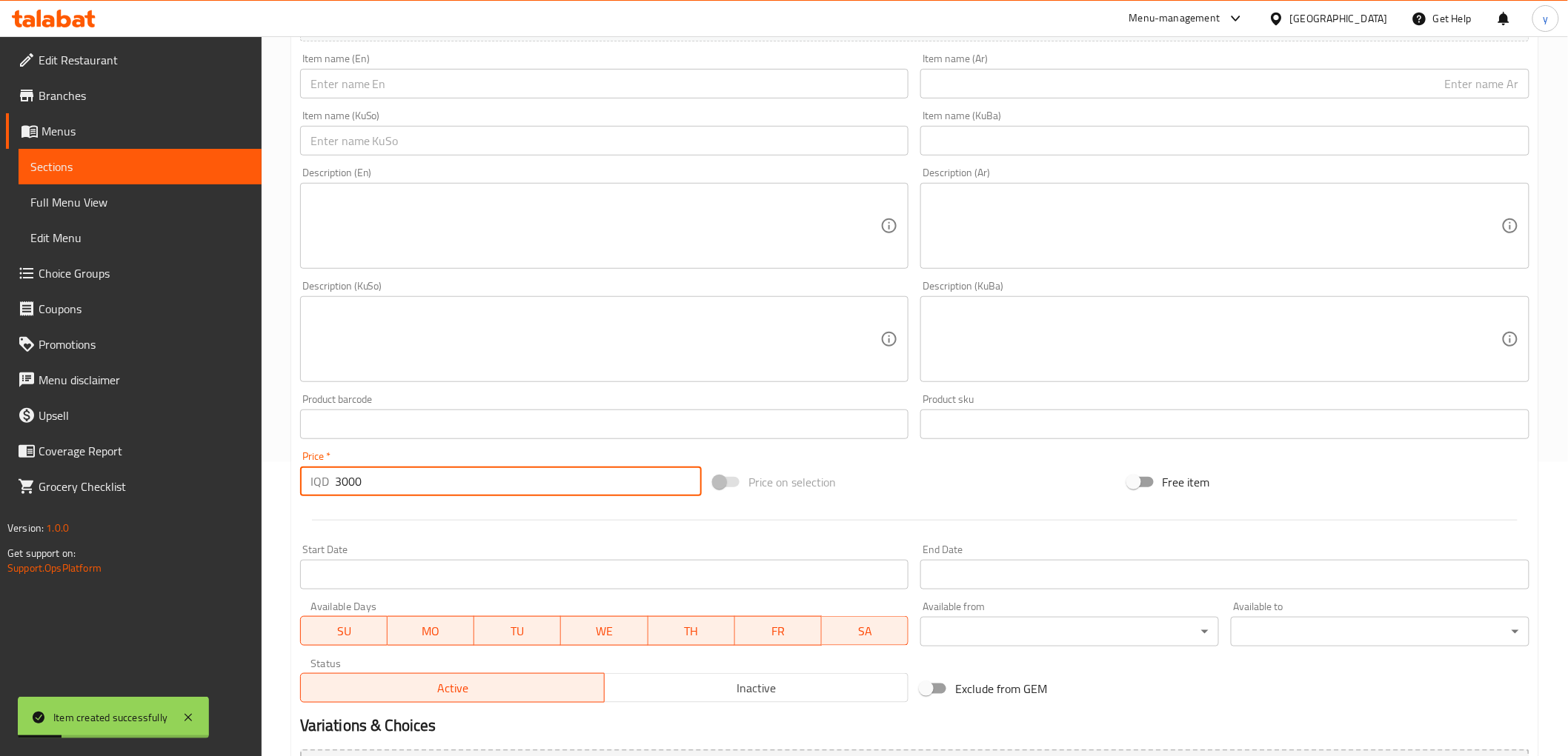
scroll to position [129, 0]
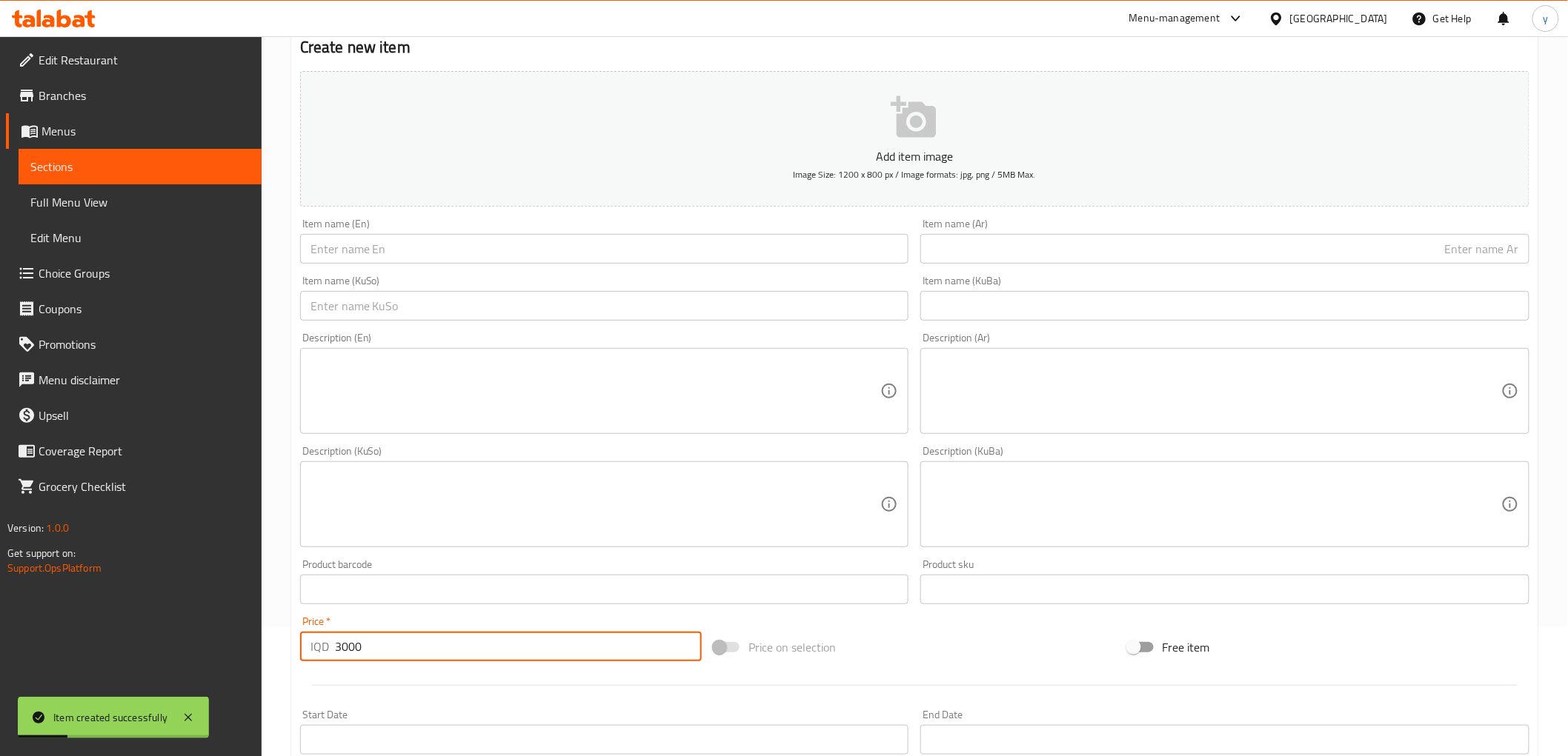
type input "3000"
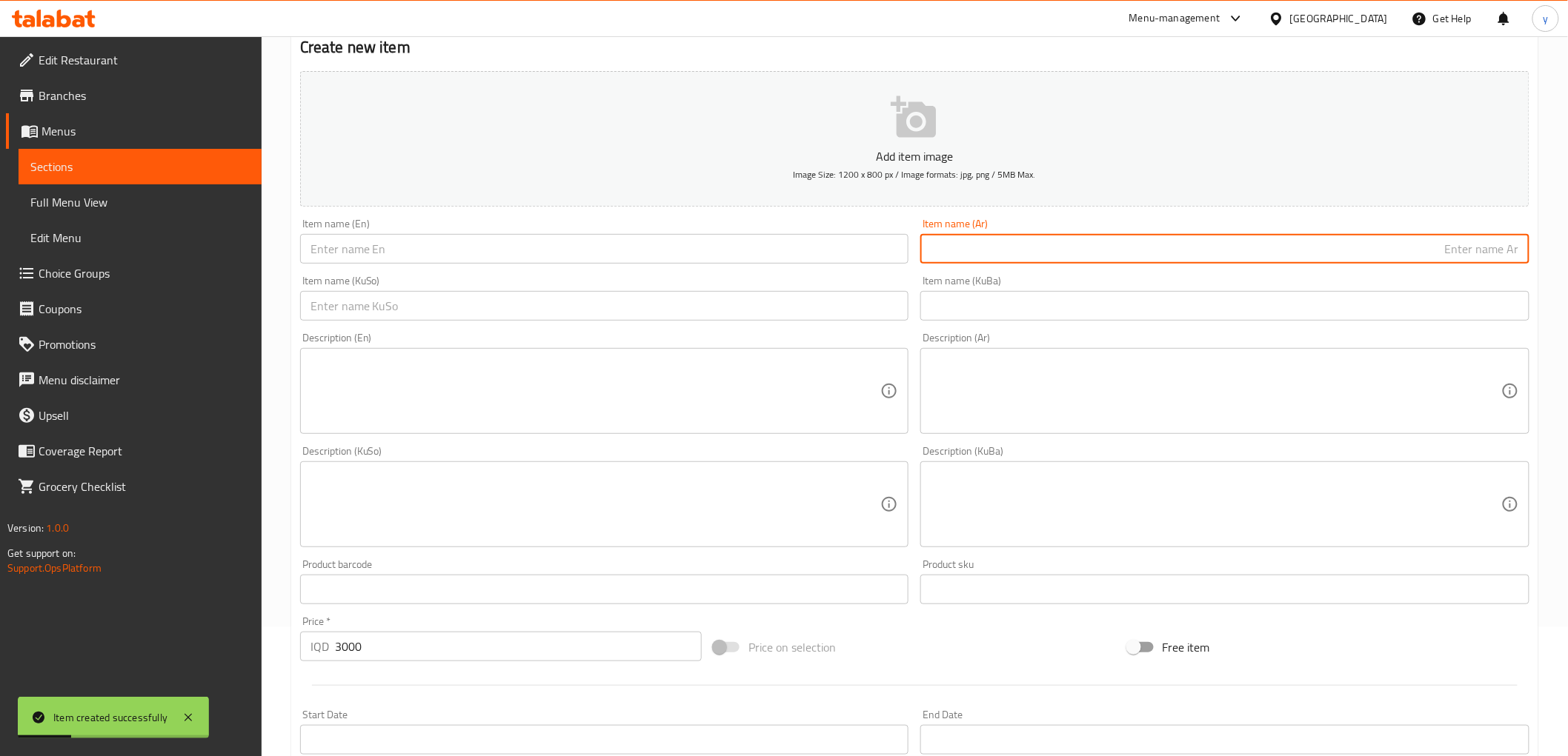
click at [962, 249] on input "text" at bounding box center [1225, 249] width 610 height 30
paste input "متبل"
type input "متبل"
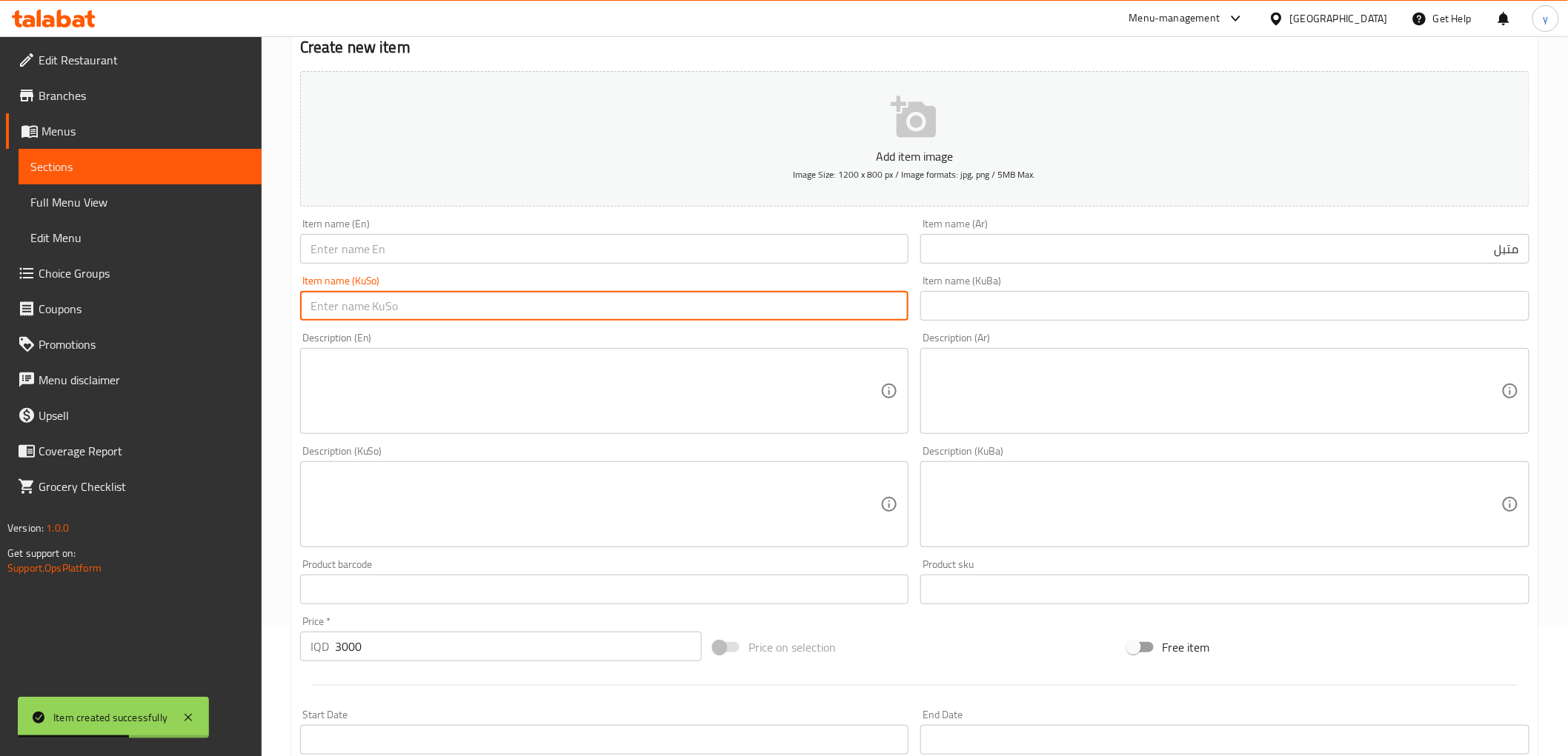
click at [695, 310] on input "text" at bounding box center [604, 306] width 610 height 30
paste input "مووتەپەل"
type input "مووتەپەل"
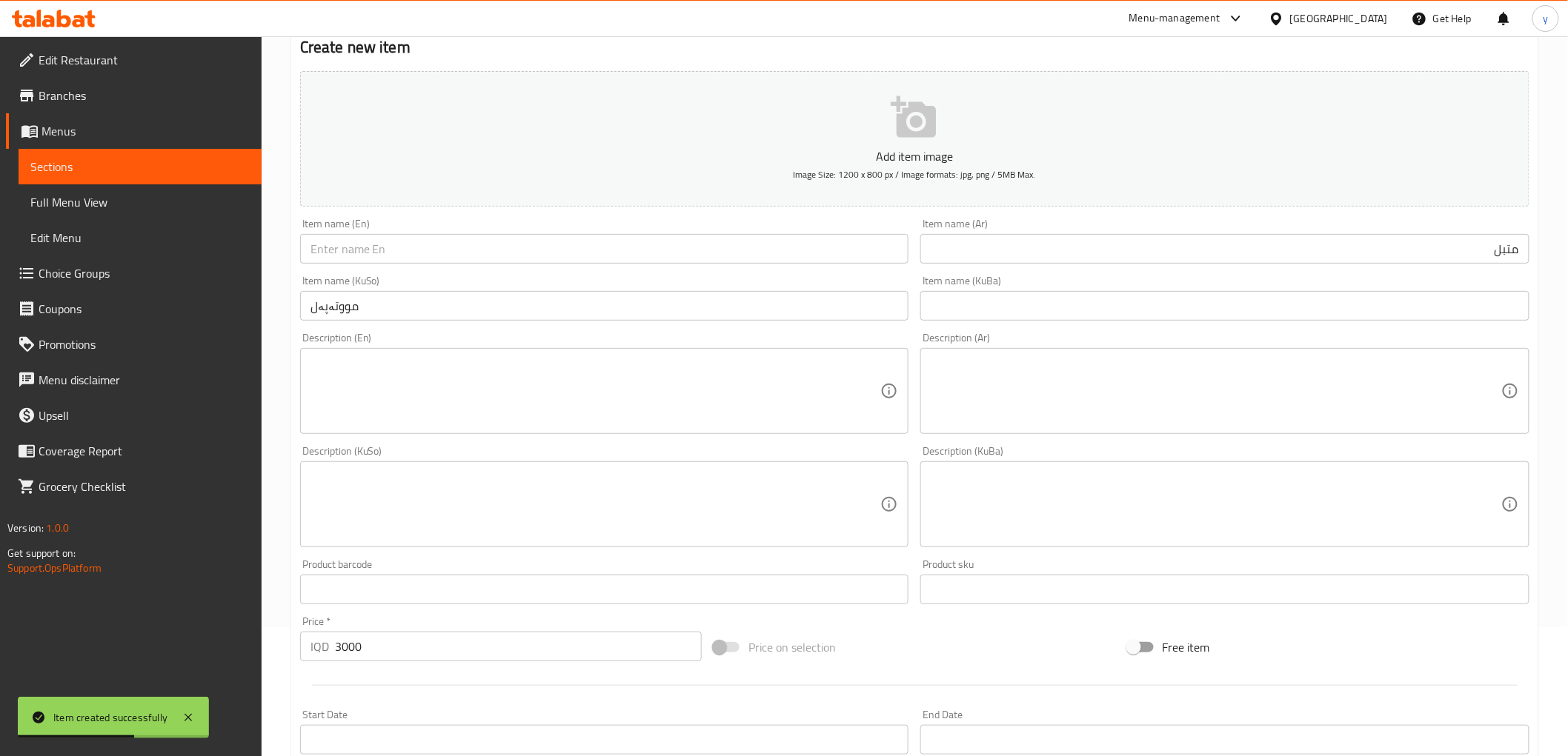
click at [689, 269] on div "Item name (En) Item name (En)" at bounding box center [604, 240] width 621 height 57
click at [405, 240] on input "text" at bounding box center [604, 249] width 610 height 30
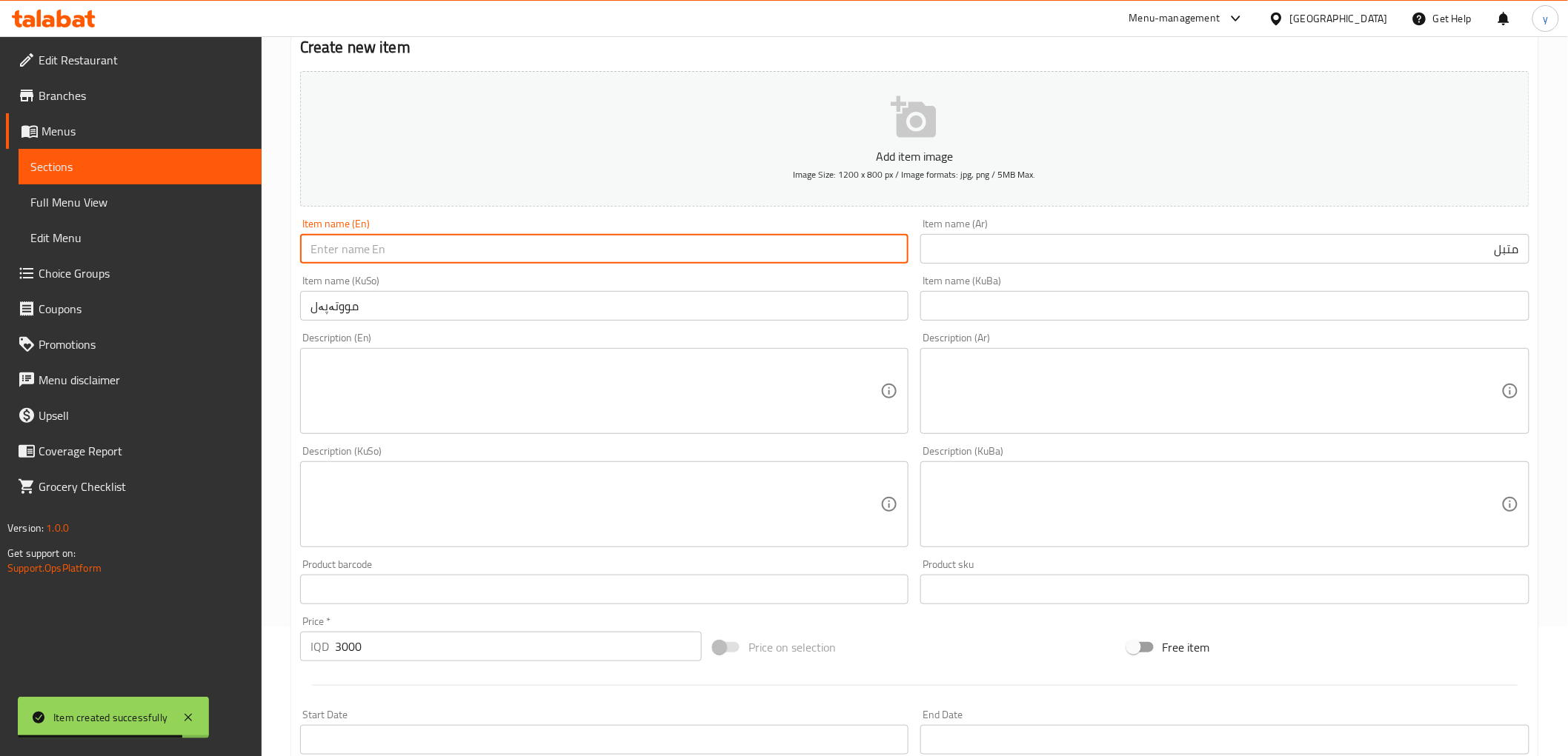
paste input "Muttabal"
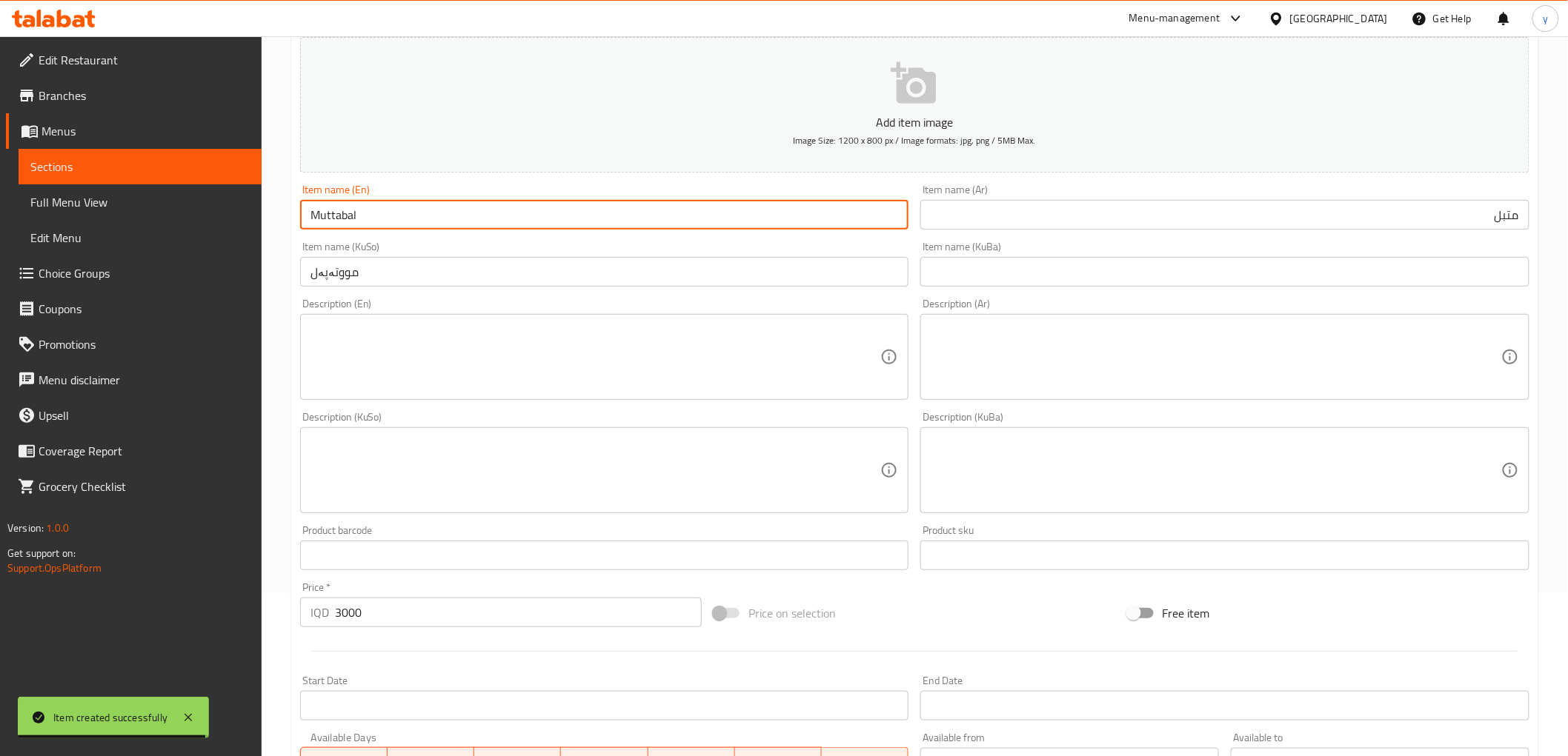
scroll to position [458, 0]
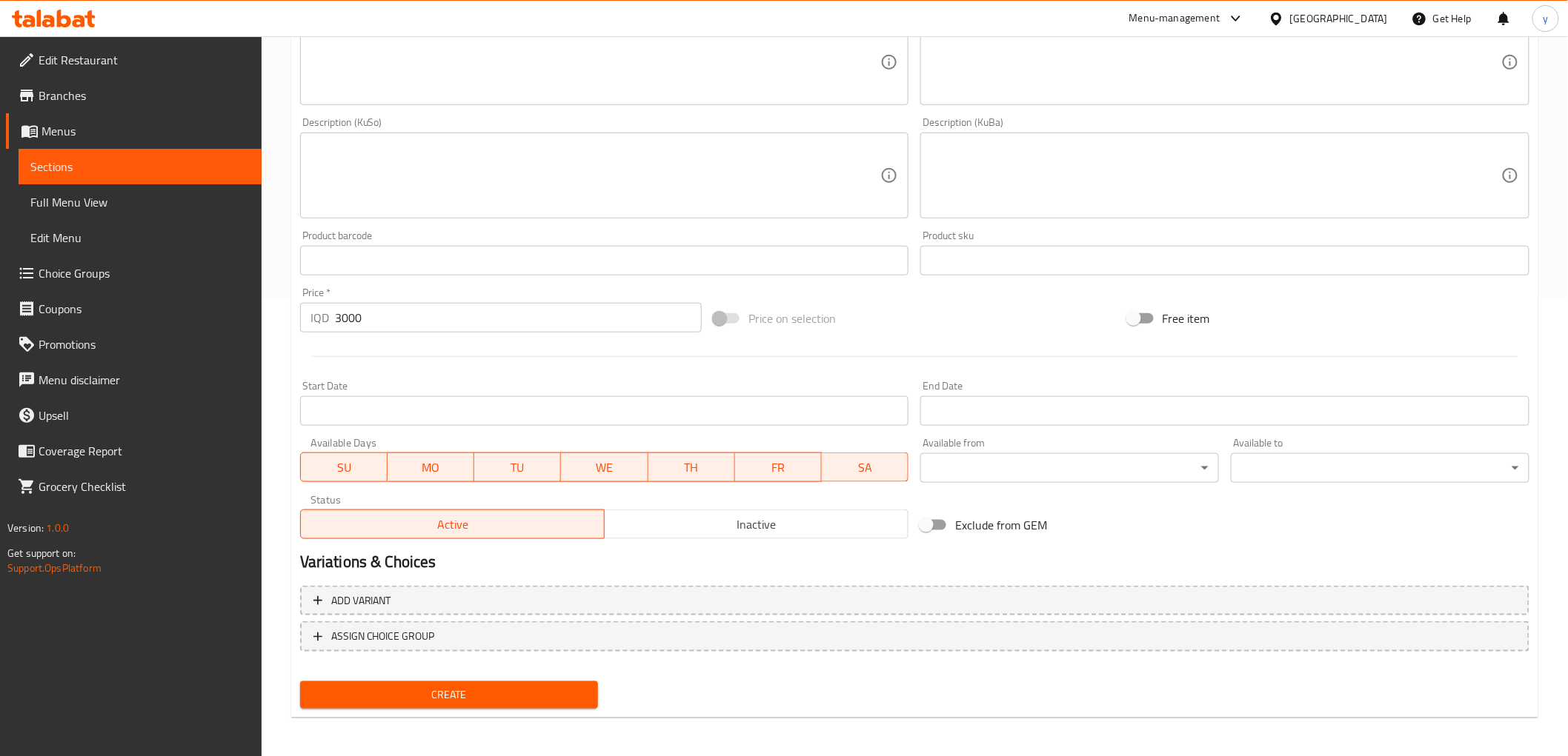
type input "Muttabal"
click at [452, 686] on span "Create" at bounding box center [449, 696] width 275 height 19
drag, startPoint x: 348, startPoint y: 328, endPoint x: 339, endPoint y: 326, distance: 9.2
click at [339, 326] on div "Price   * IQD 0 Price *" at bounding box center [501, 309] width 414 height 57
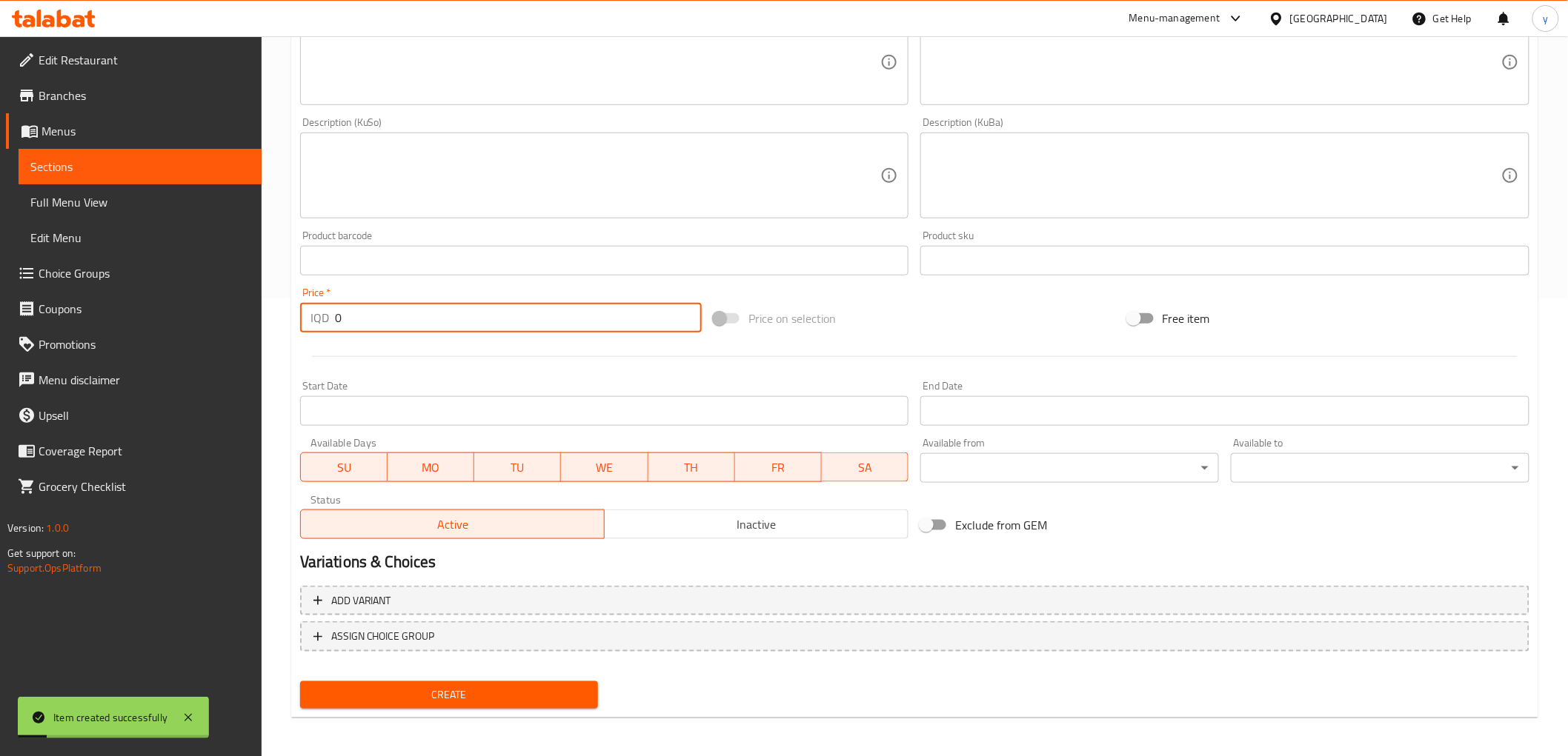
click at [339, 326] on input "0" at bounding box center [518, 318] width 366 height 30
drag, startPoint x: 353, startPoint y: 312, endPoint x: 317, endPoint y: 316, distance: 36.2
click at [317, 316] on div "IQD 0 Price *" at bounding box center [500, 318] width 402 height 30
paste input "300"
type input "3000"
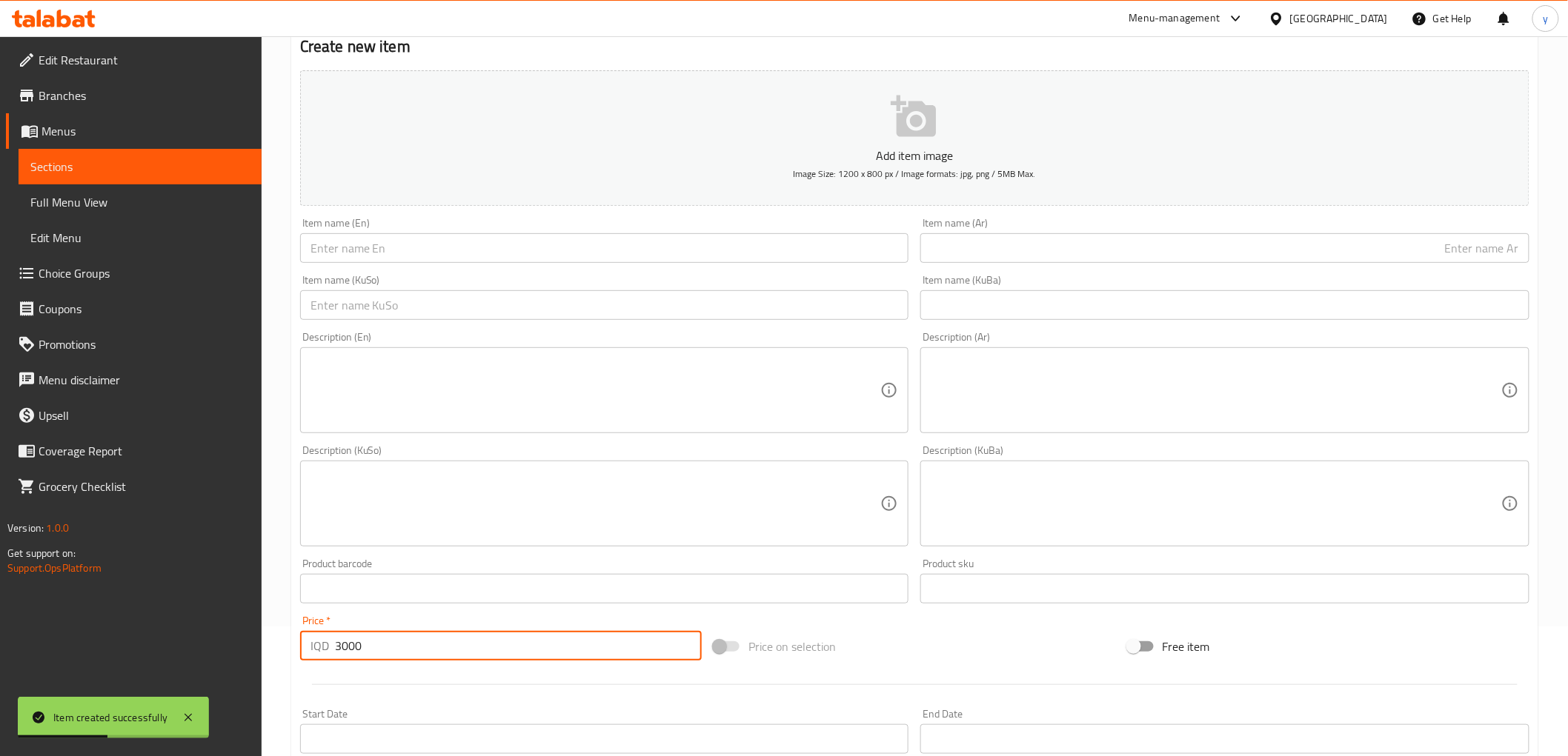
scroll to position [129, 0]
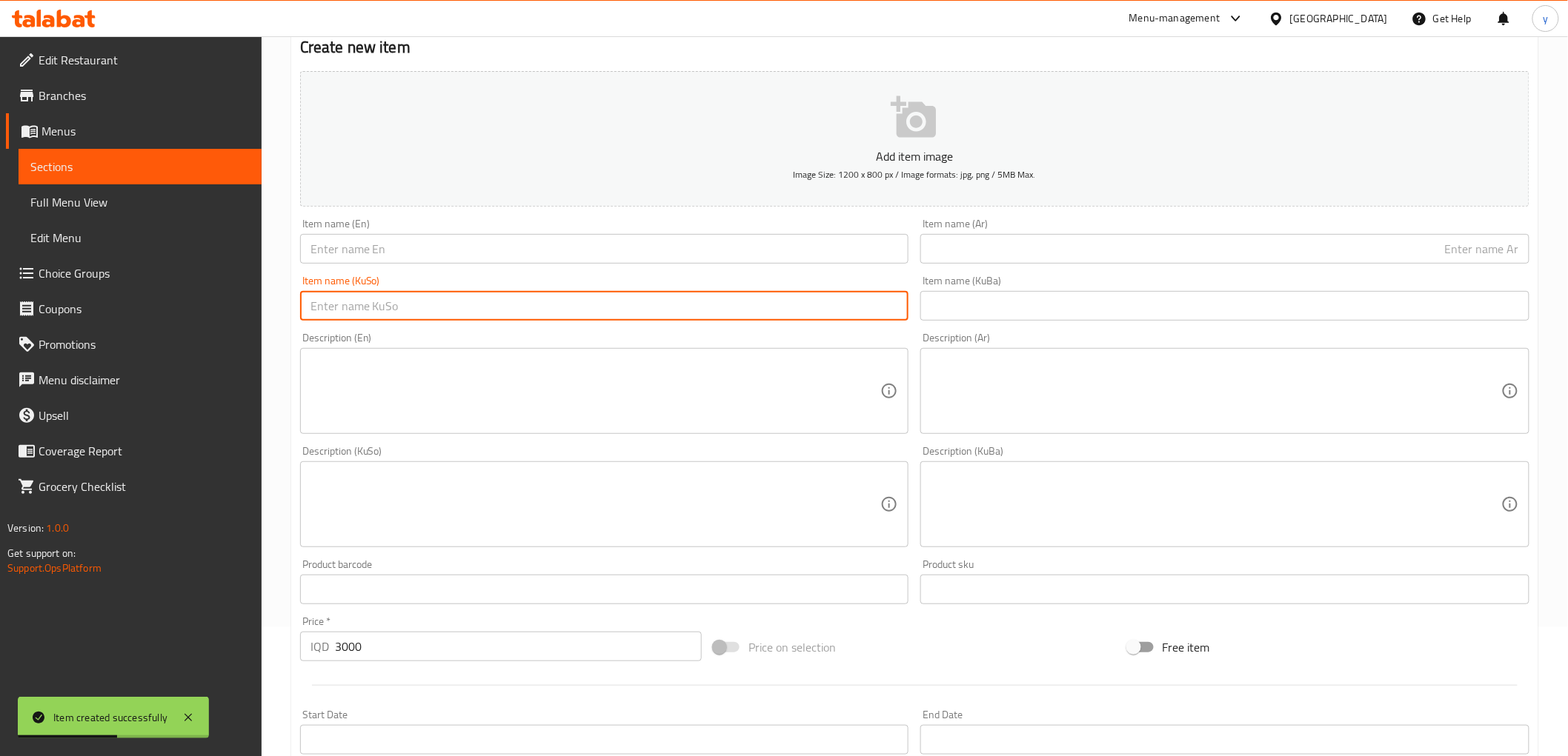
click at [712, 309] on input "text" at bounding box center [604, 306] width 610 height 30
paste input "زەڵاتەی باینجان"
click at [937, 260] on input "text" at bounding box center [1225, 249] width 610 height 30
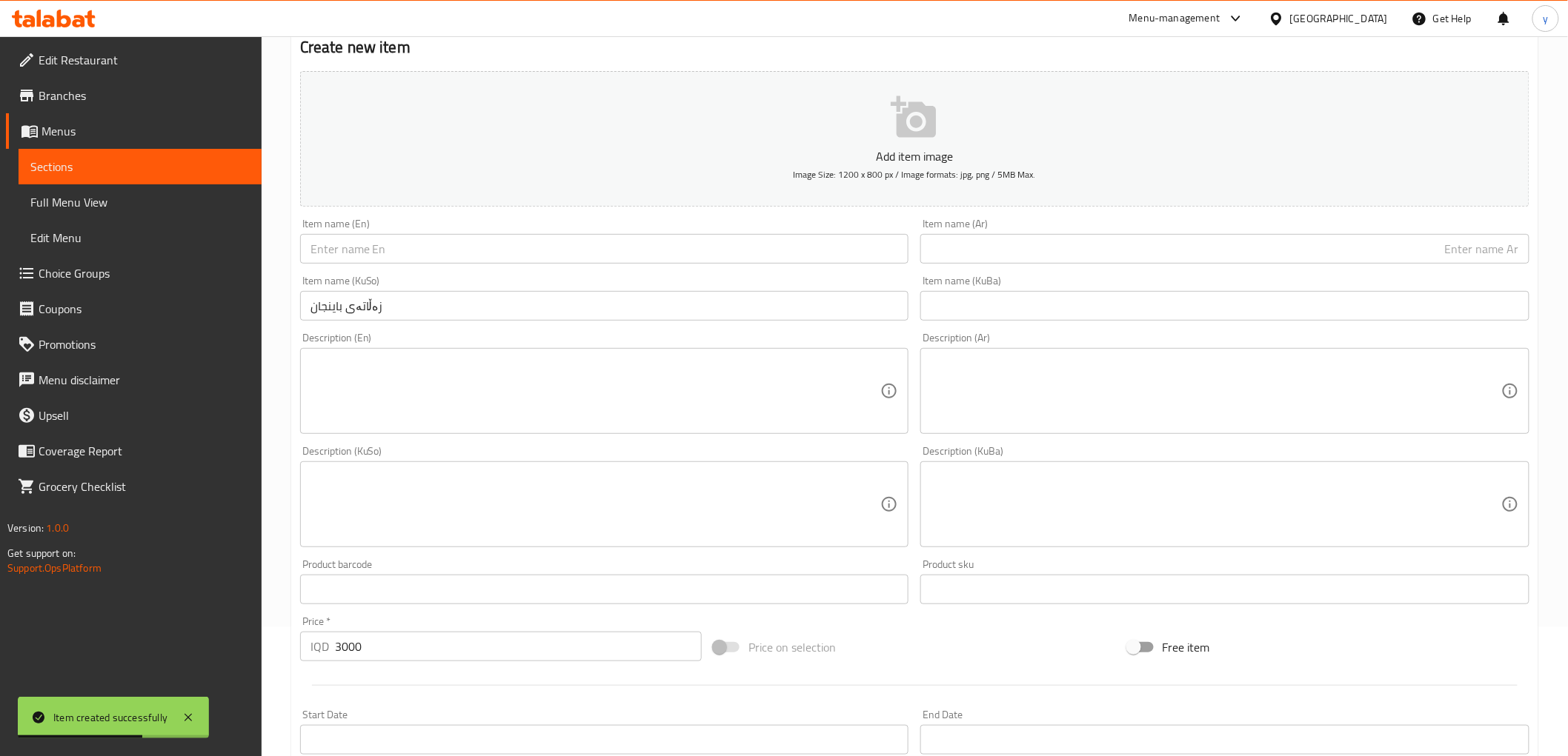
click at [584, 276] on div "Item name (KuSo) زەڵاتەی باینجان Item name (KuSo)" at bounding box center [604, 298] width 610 height 45
click at [598, 287] on div "Item name (KuSo) زەڵاتەی باینجان Item name (KuSo)" at bounding box center [604, 298] width 610 height 45
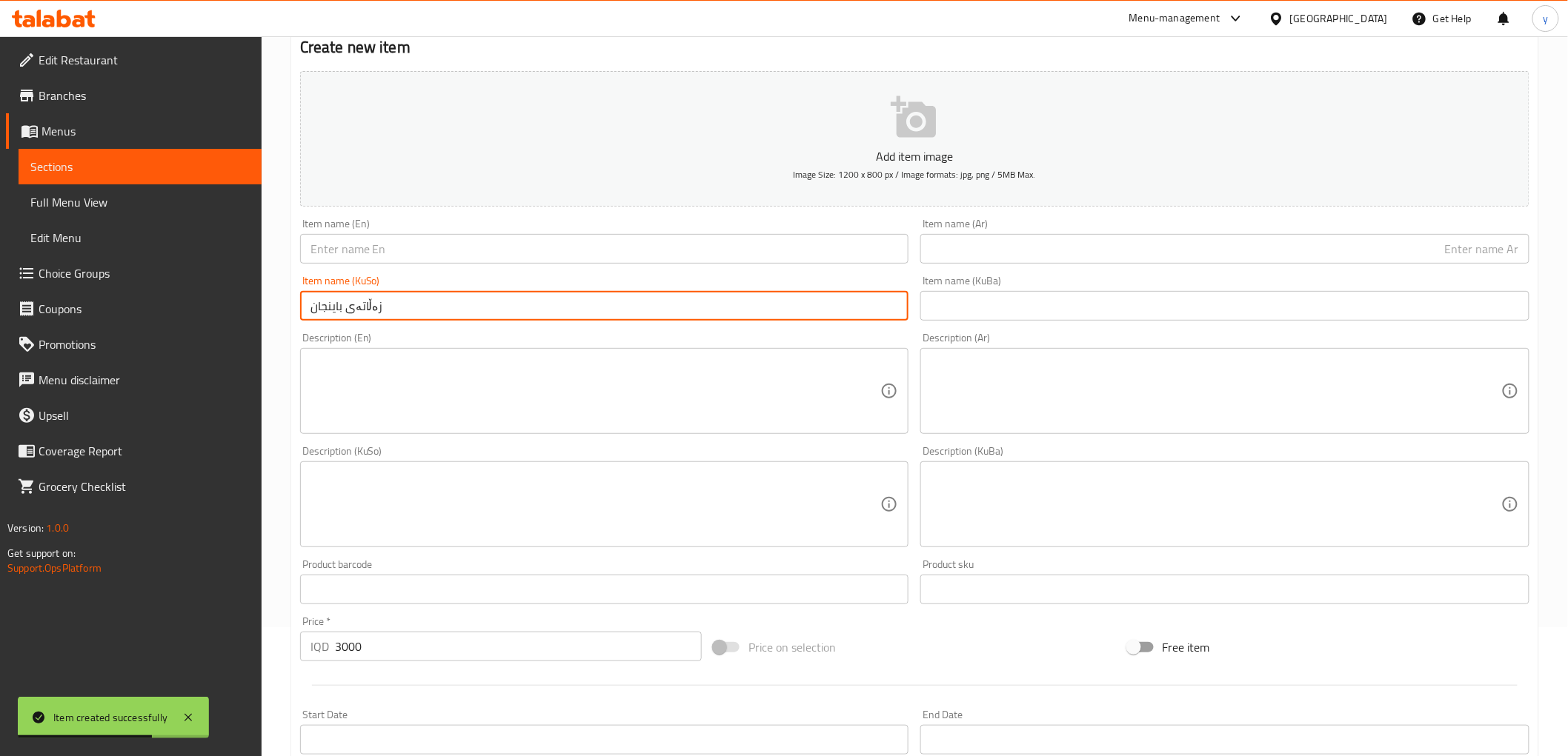
click at [604, 306] on input "زەڵاتەی باینجان" at bounding box center [604, 306] width 610 height 30
drag, startPoint x: 875, startPoint y: 310, endPoint x: 970, endPoint y: 323, distance: 95.9
click at [979, 315] on div "Add item image Image Size: 1200 x 800 px / Image formats: jpg, png / 5MB Max. I…" at bounding box center [915, 469] width 1241 height 809
click at [780, 303] on input "زەڵاتەی باینجان" at bounding box center [604, 306] width 610 height 30
type input "زەڵاتەی باینجان"
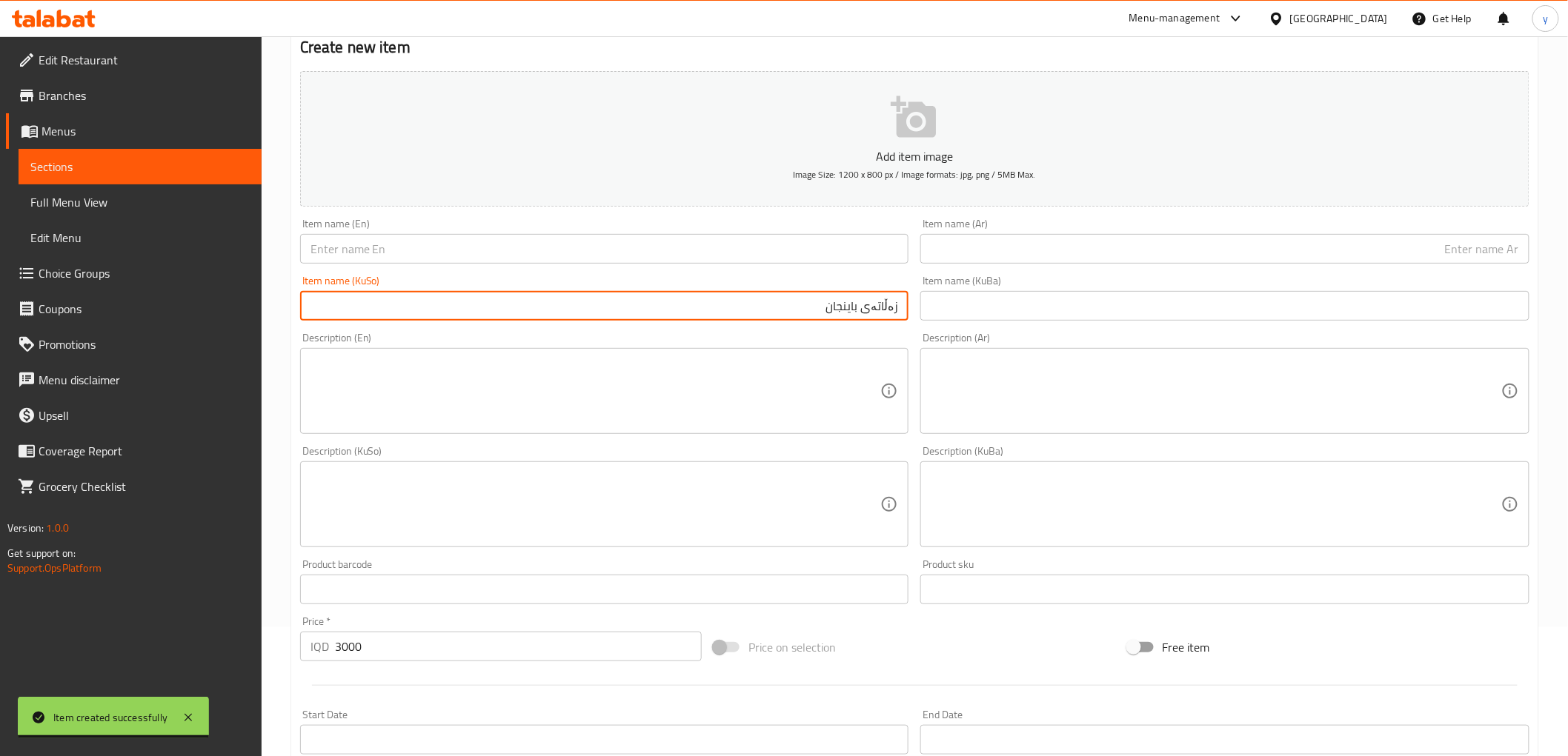
click at [1006, 263] on input "text" at bounding box center [1225, 249] width 610 height 30
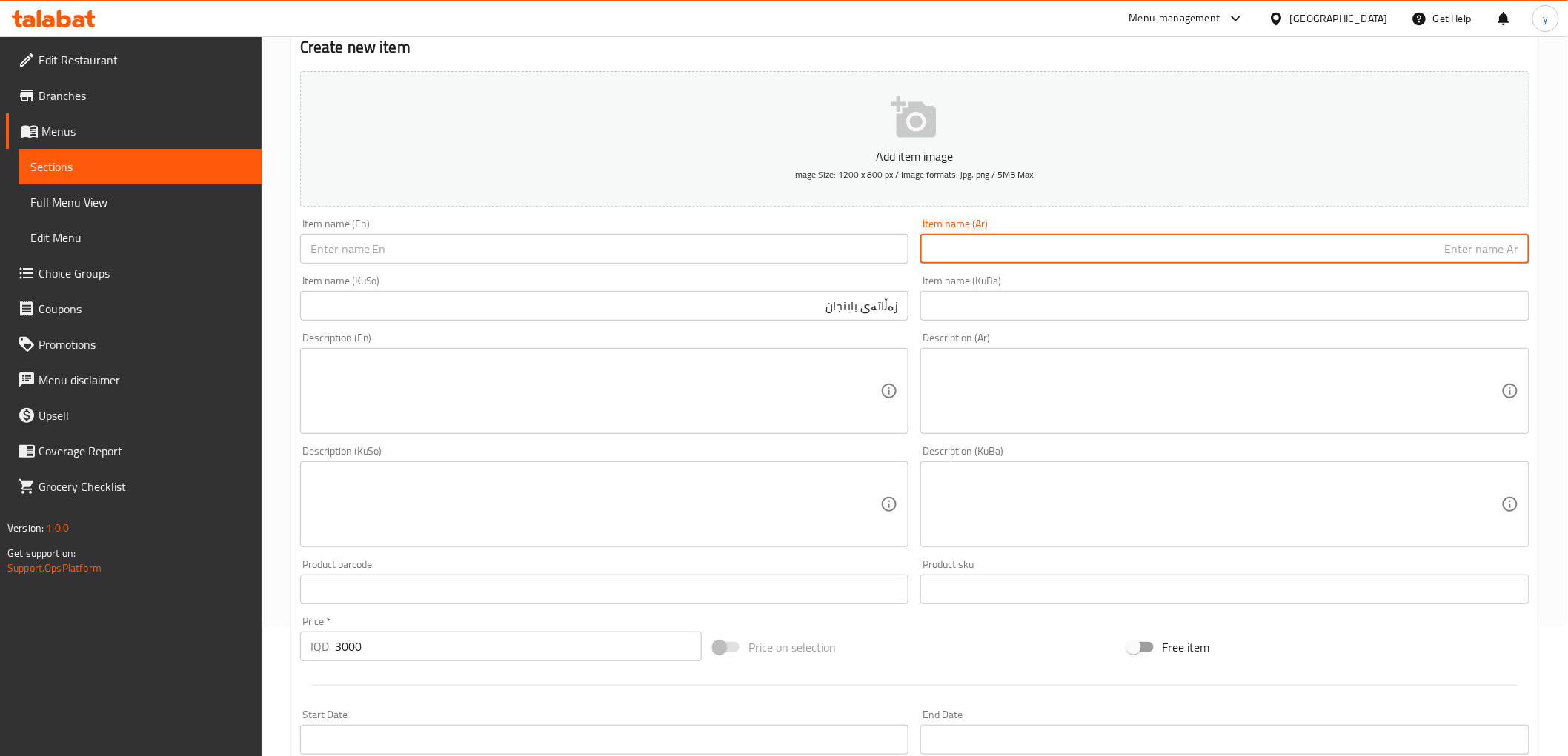
paste input "باذنجانية"
type input "باذنجانية"
drag, startPoint x: 769, startPoint y: 261, endPoint x: 709, endPoint y: 265, distance: 60.1
click at [769, 261] on input "text" at bounding box center [604, 249] width 610 height 30
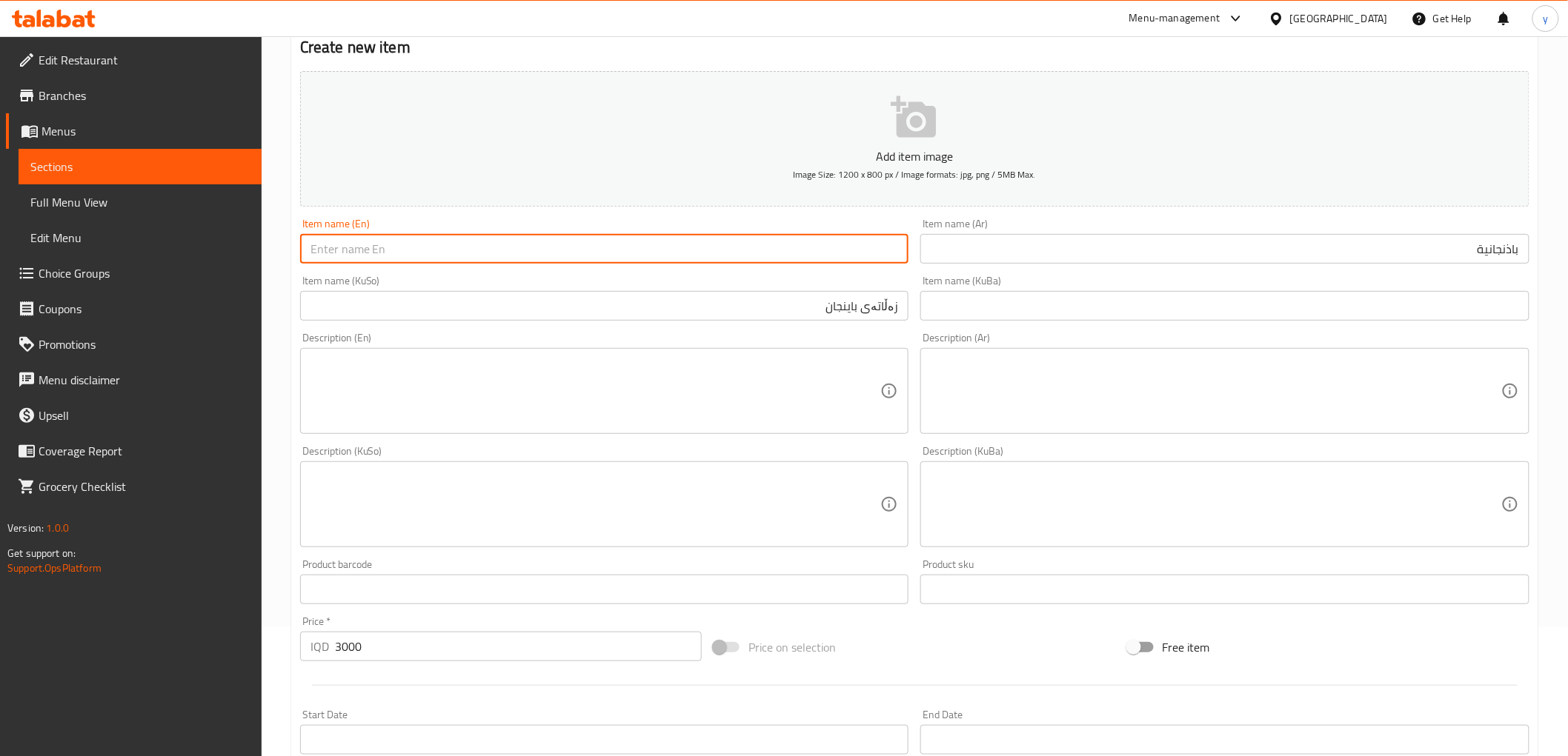
paste input "Eggplant Salad"
type input "Eggplant Salad"
click at [1116, 388] on textarea at bounding box center [1215, 391] width 571 height 70
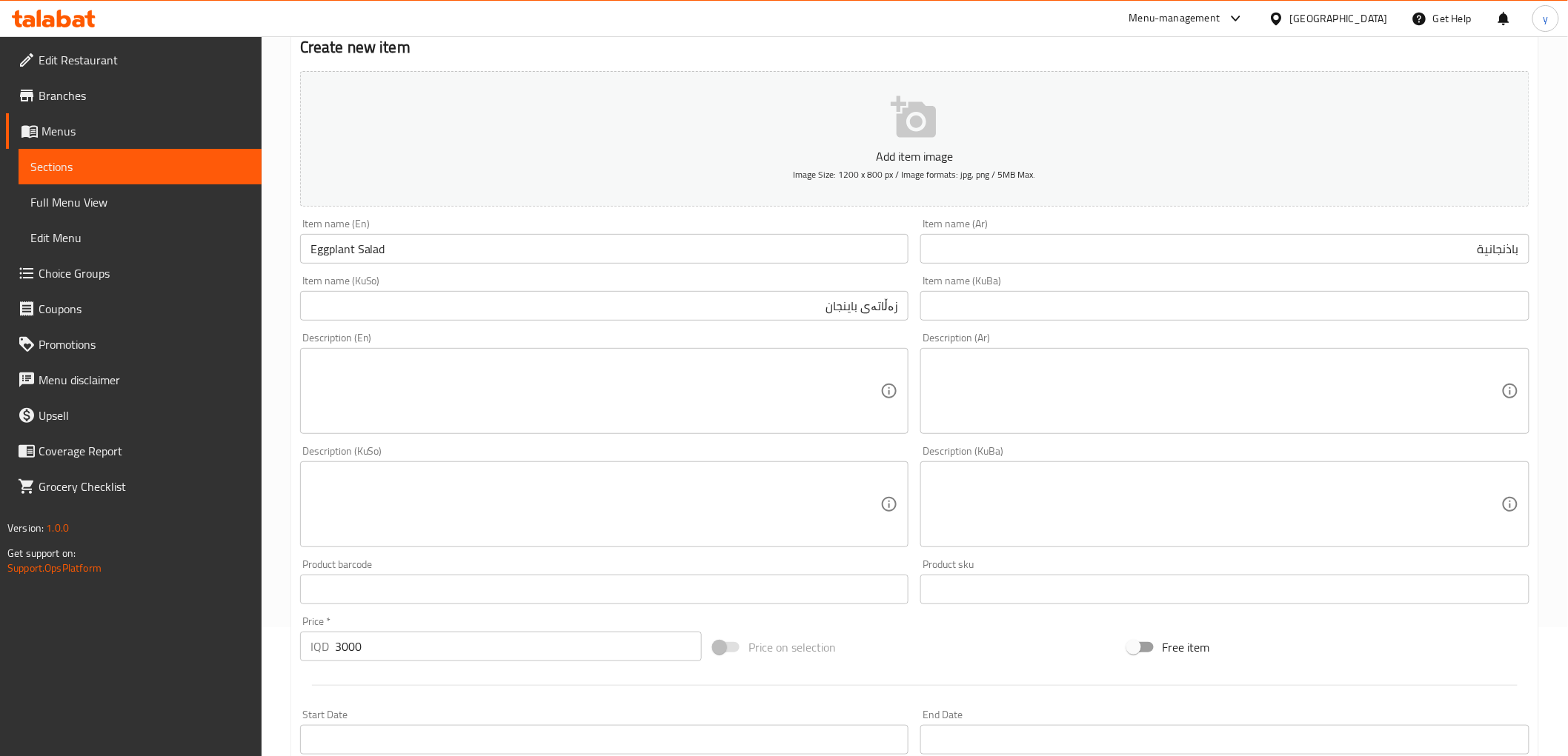
click at [1431, 226] on div "Item name (Ar) باذنجانية Item name (Ar)" at bounding box center [1225, 241] width 610 height 45
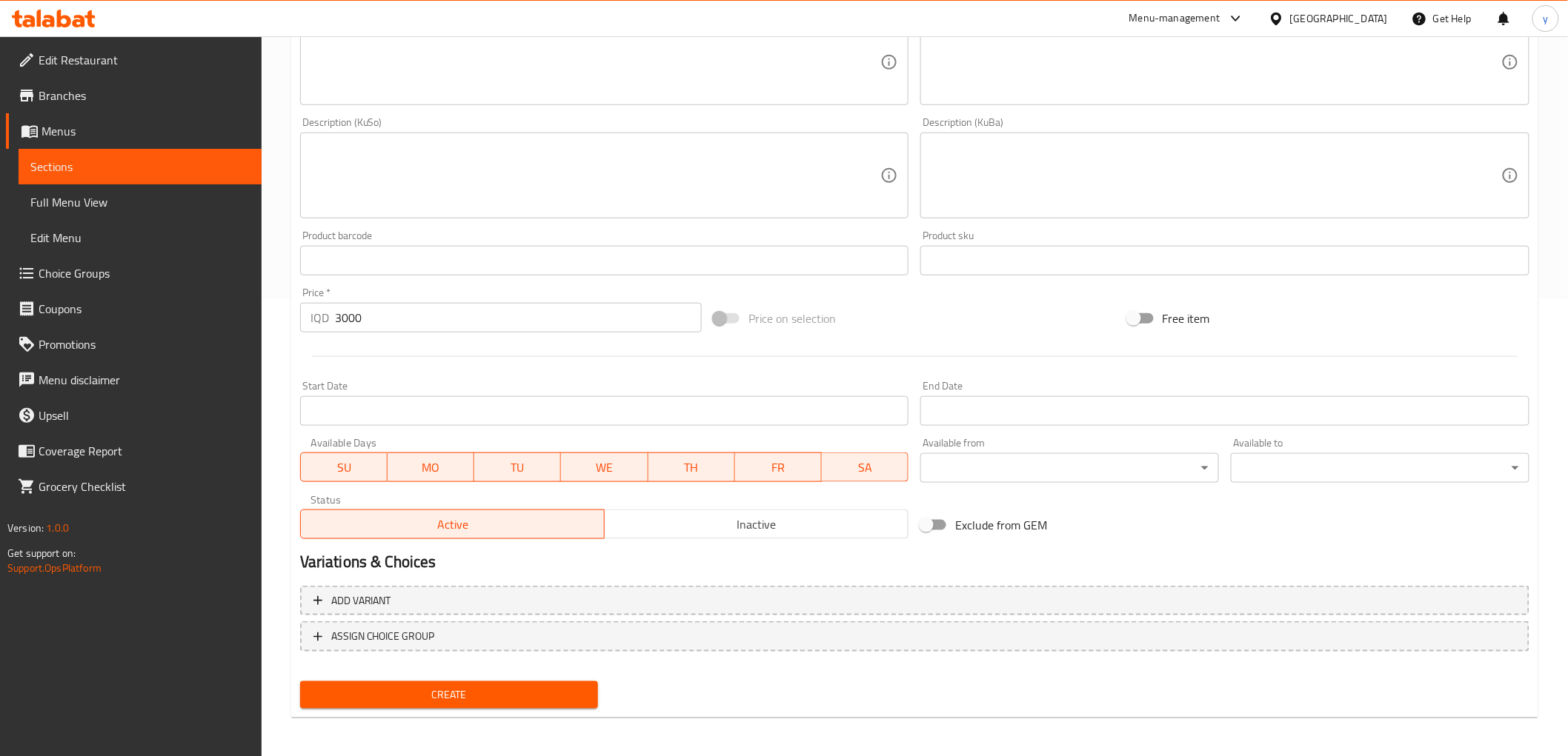
click at [495, 698] on span "Create" at bounding box center [449, 696] width 275 height 19
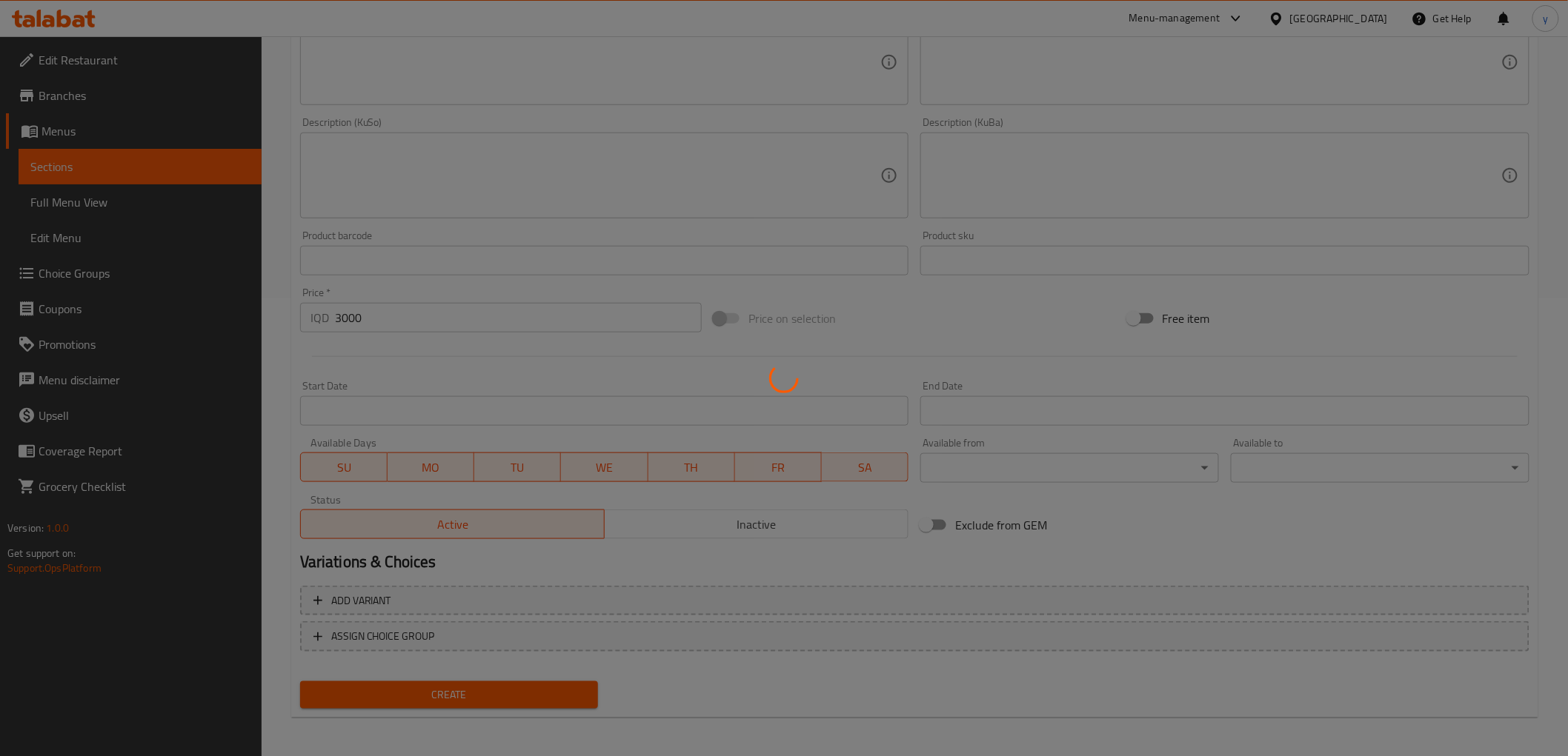
type input "0"
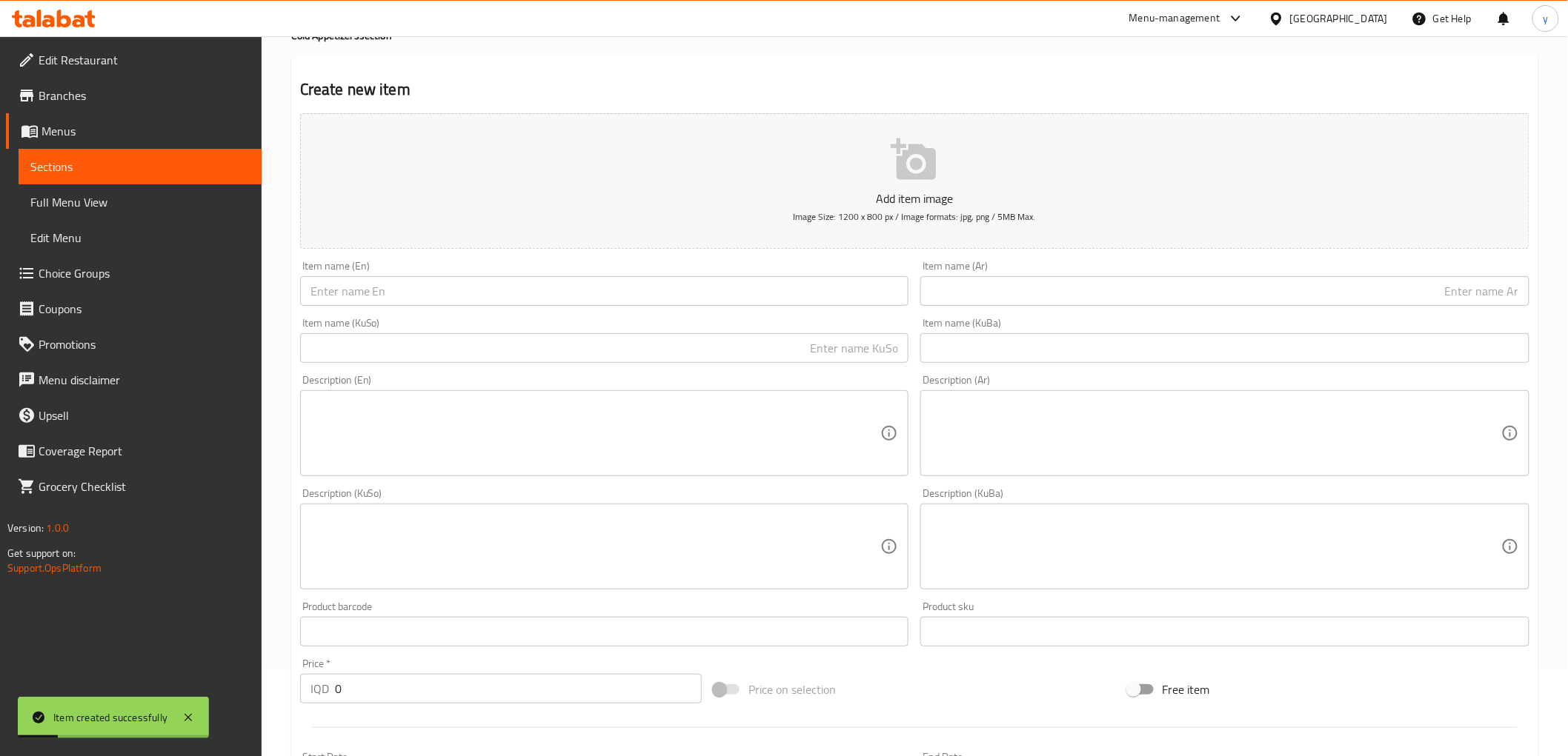
scroll to position [0, 0]
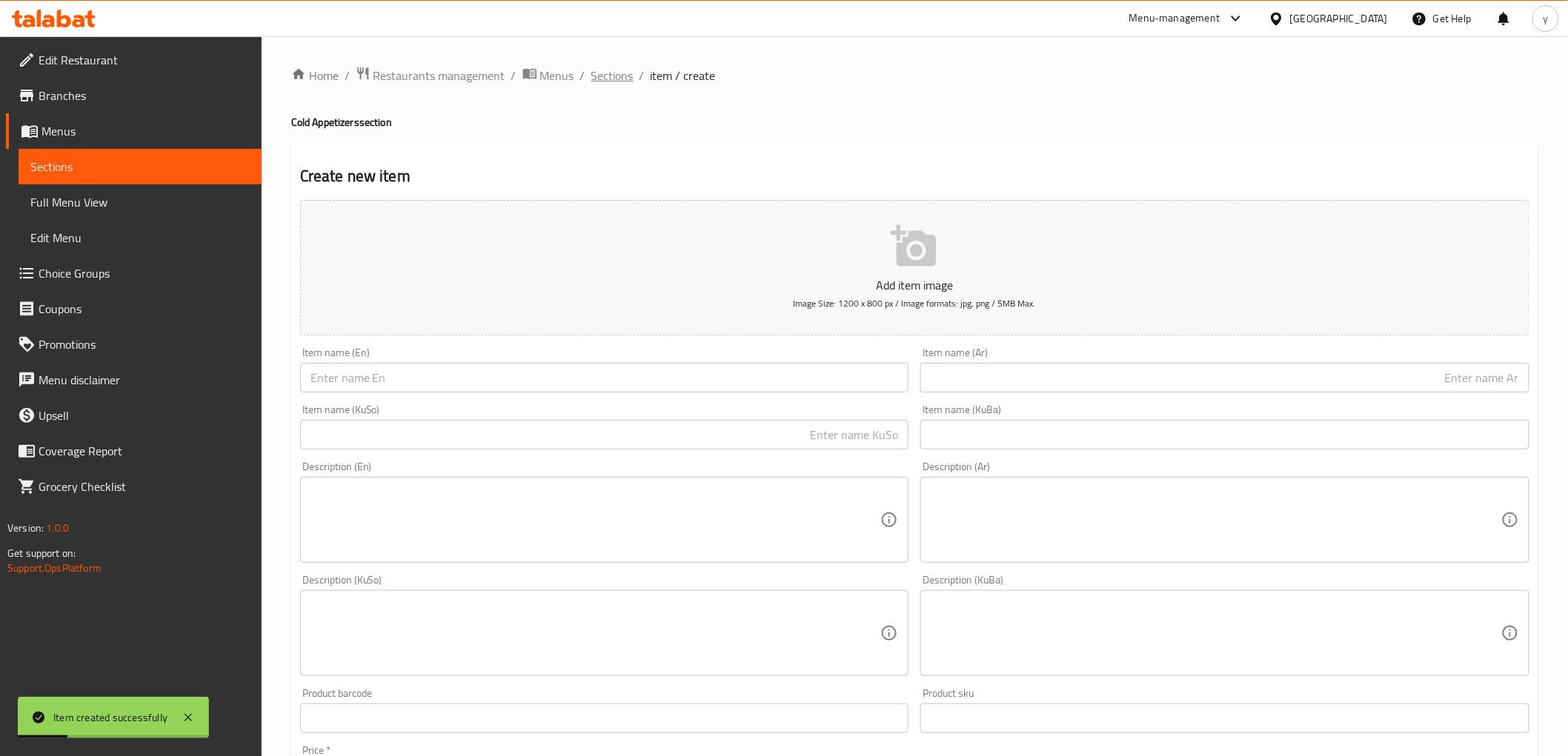
click at [616, 78] on span "Sections" at bounding box center [612, 75] width 43 height 18
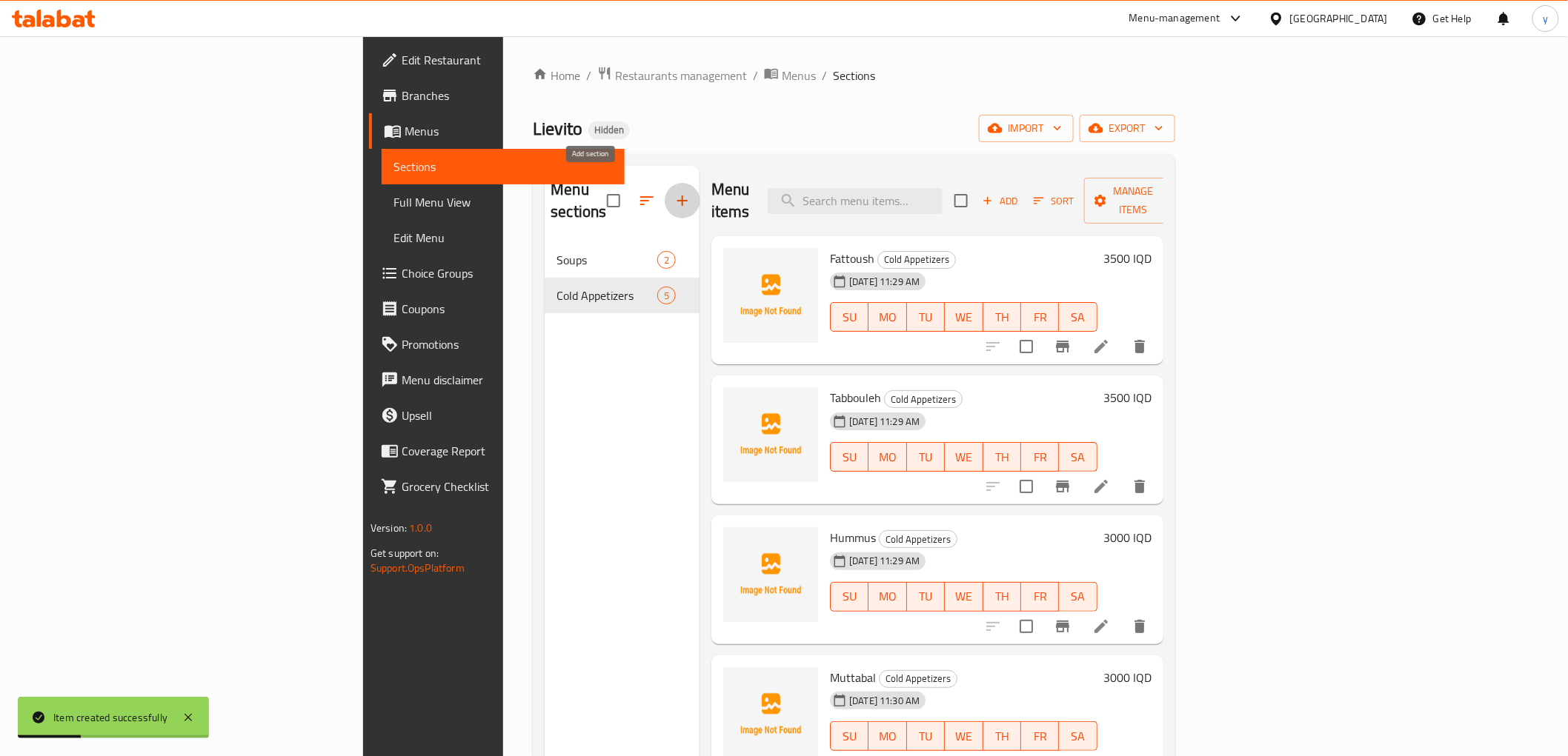
click at [674, 192] on icon "button" at bounding box center [682, 200] width 18 height 18
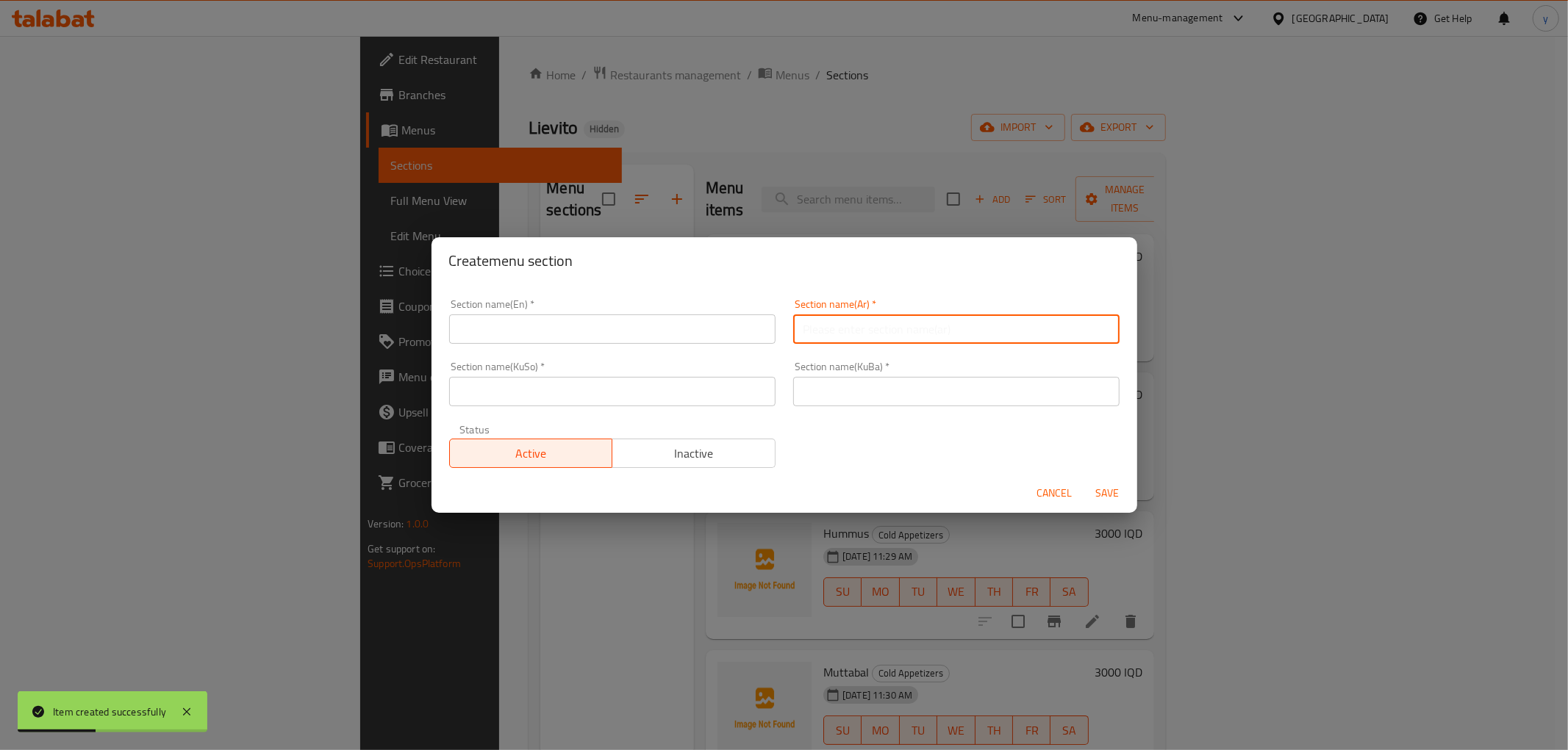
click at [795, 333] on input "text" at bounding box center [956, 329] width 327 height 29
paste input "المقبلات الساخنة"
type input "المقبلات الساخنة"
click at [680, 340] on input "text" at bounding box center [612, 329] width 327 height 29
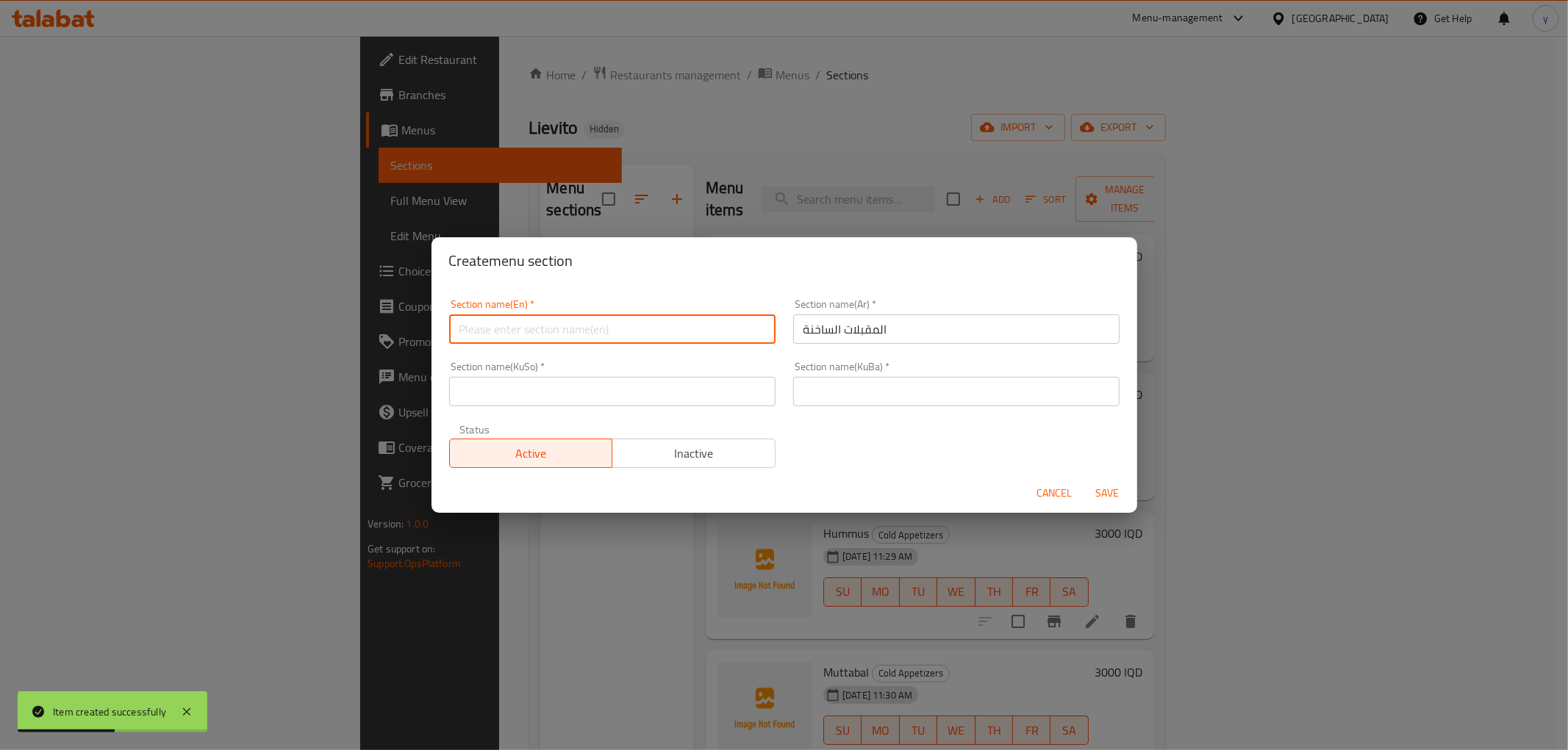
paste input "Hot Appetizers"
type input "Hot Appetizers"
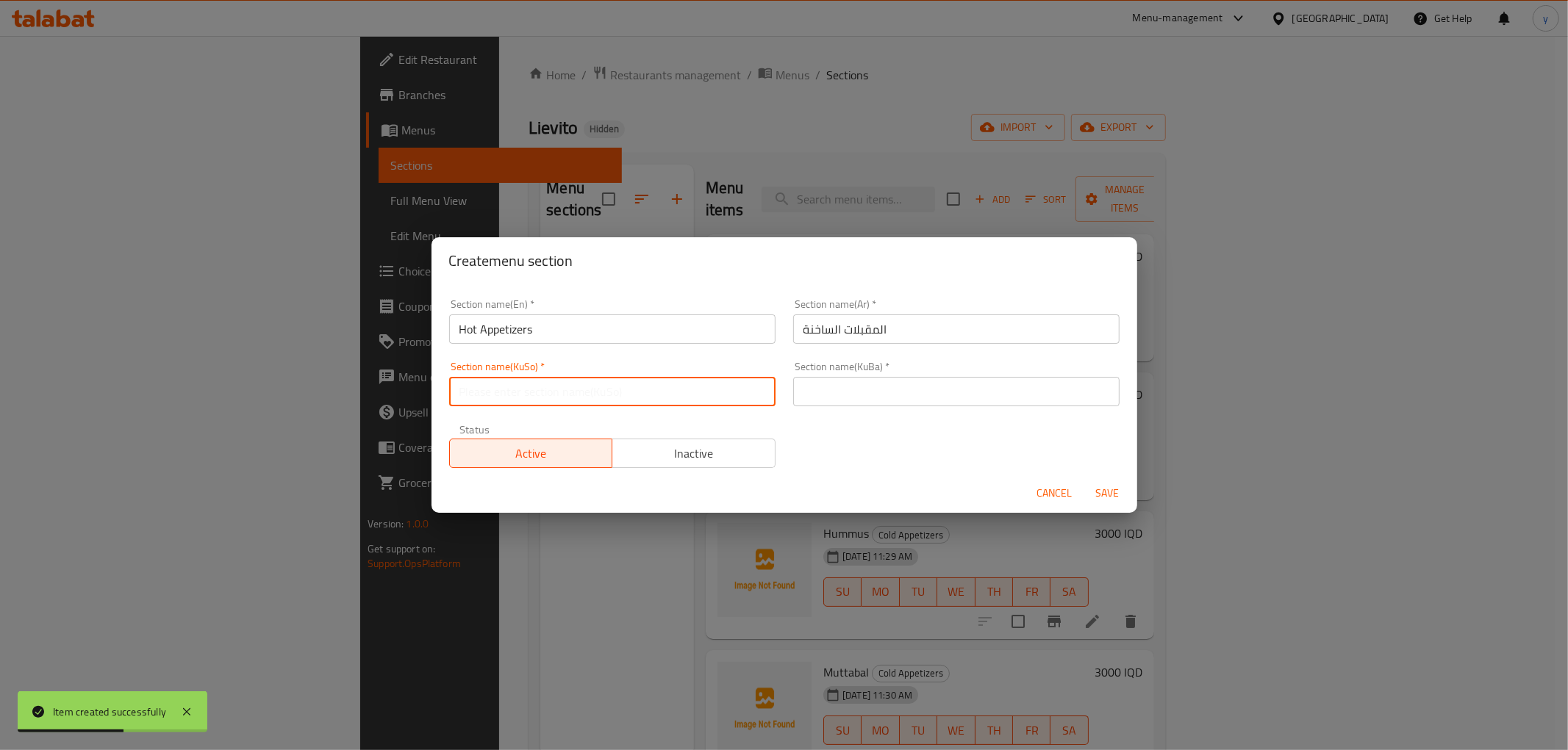
click at [500, 387] on input "text" at bounding box center [612, 392] width 327 height 29
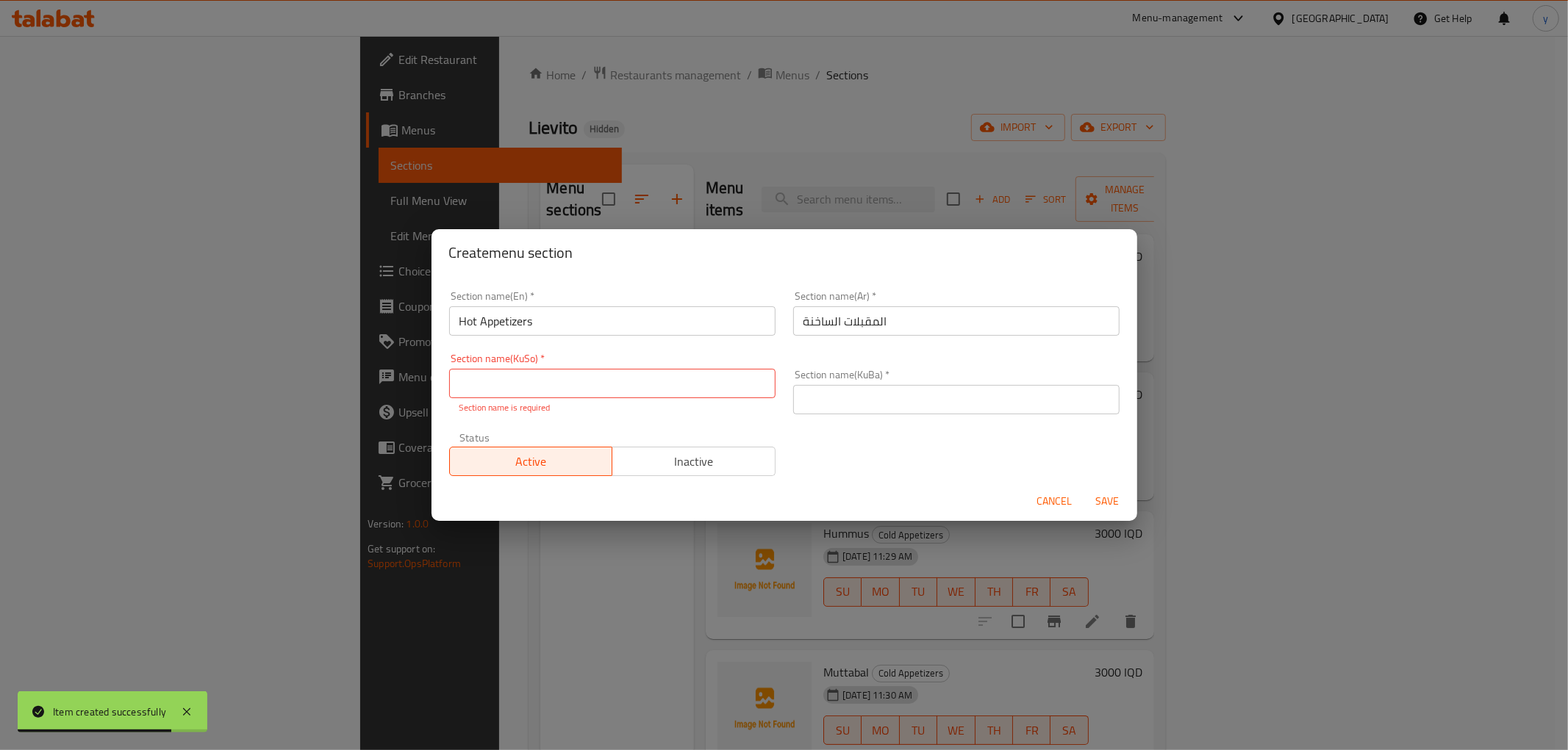
click at [562, 399] on div "Section name(KuSo)   * Section name(KuSo) * Section name is required" at bounding box center [612, 384] width 327 height 61
click at [568, 393] on input "text" at bounding box center [612, 384] width 327 height 29
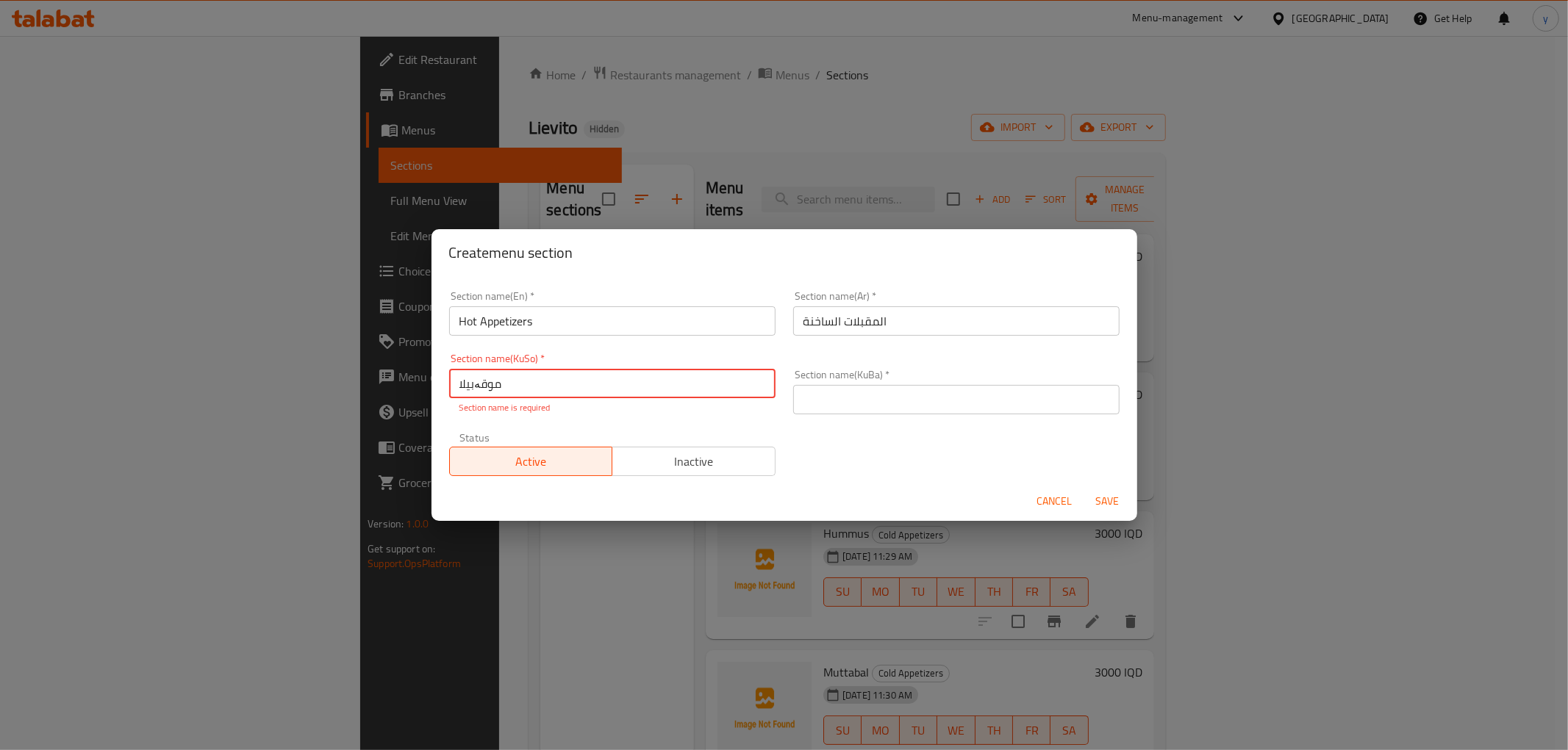
type input "موقەبیلاتی گەرم"
click at [458, 358] on div "Section name(KuSo)   * موقەبیلاتی گەرم Section name(KuSo) * Section name is req…" at bounding box center [612, 384] width 344 height 78
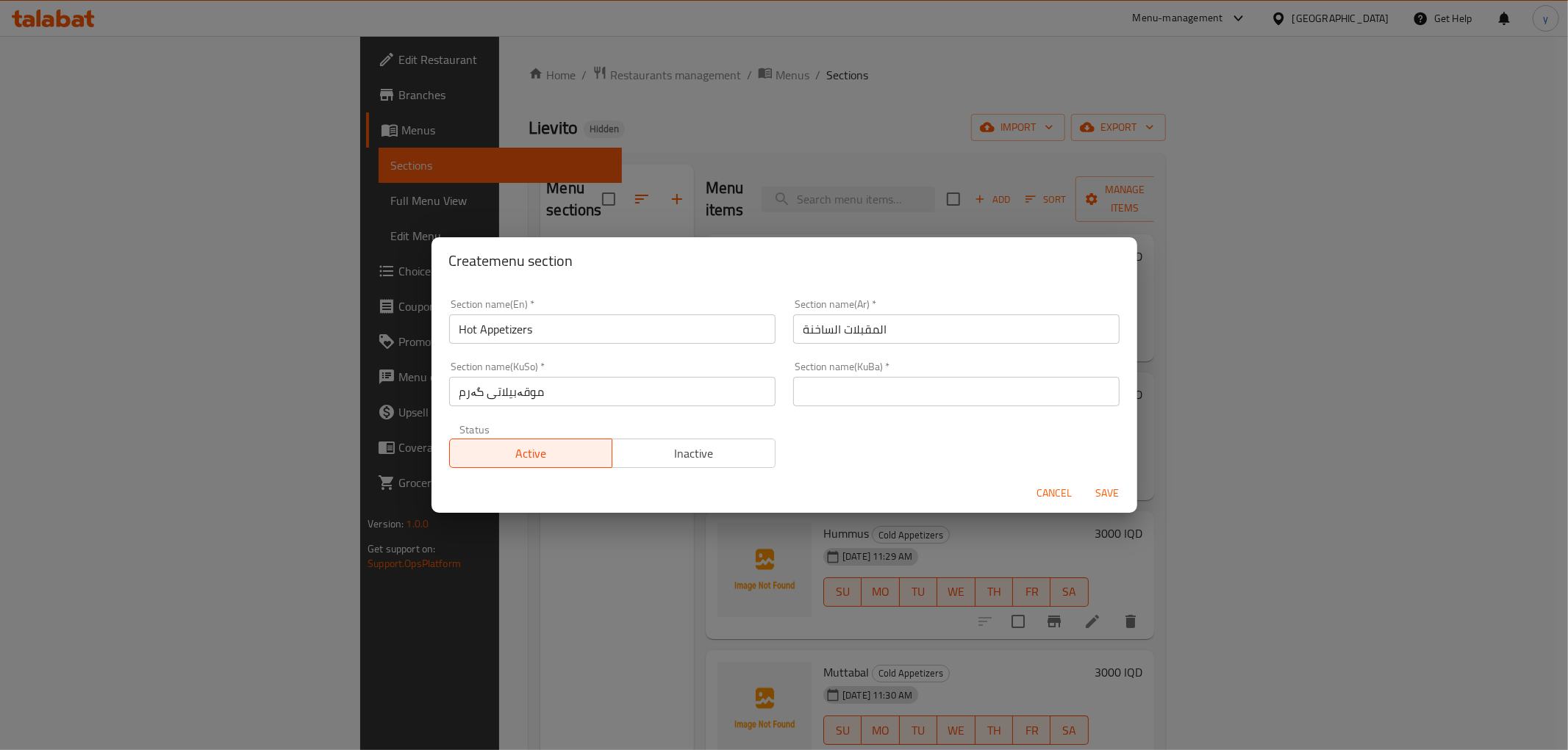
click at [504, 380] on input "موقەبیلاتی گەرم" at bounding box center [612, 392] width 327 height 29
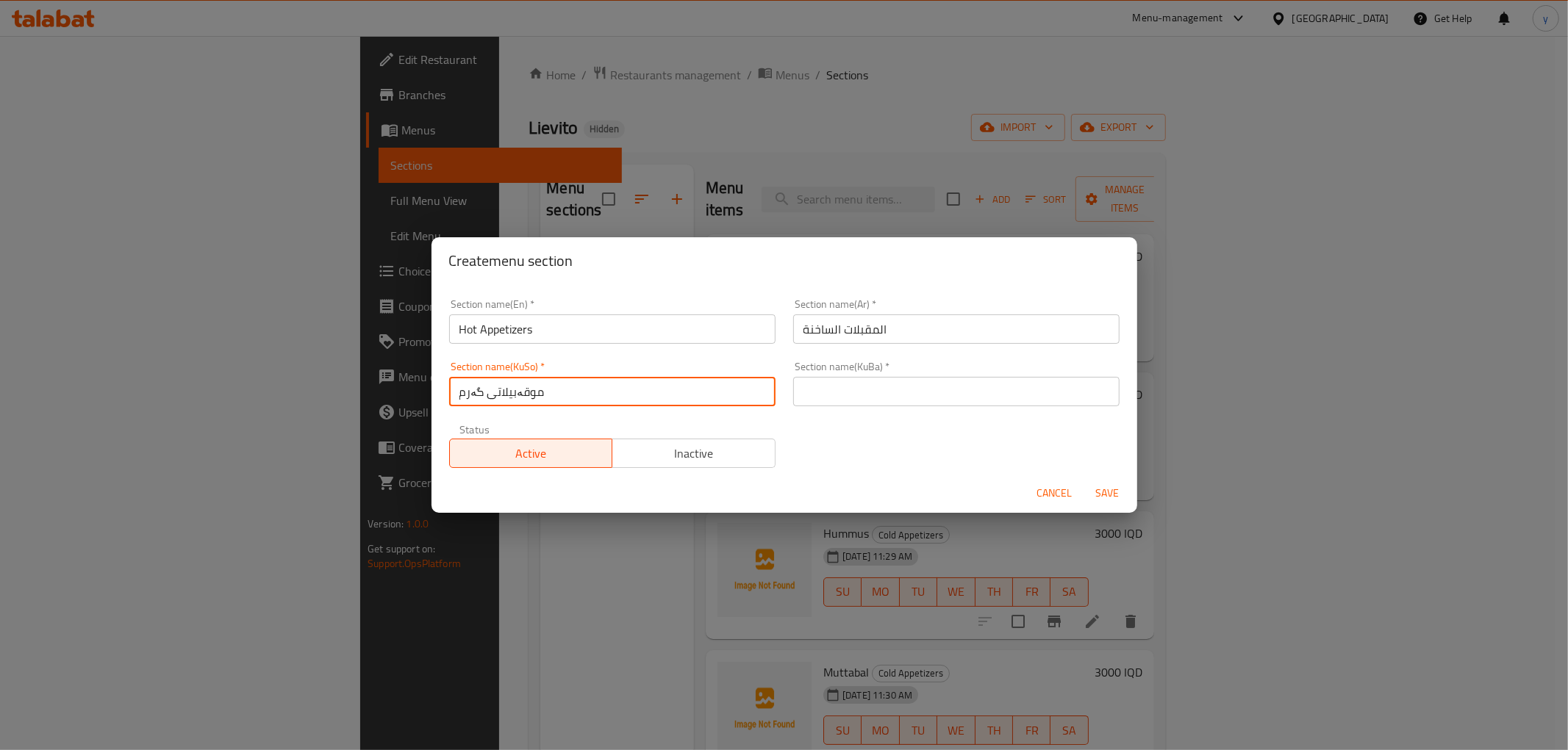
click at [504, 380] on input "موقەبیلاتی گەرم" at bounding box center [612, 392] width 327 height 29
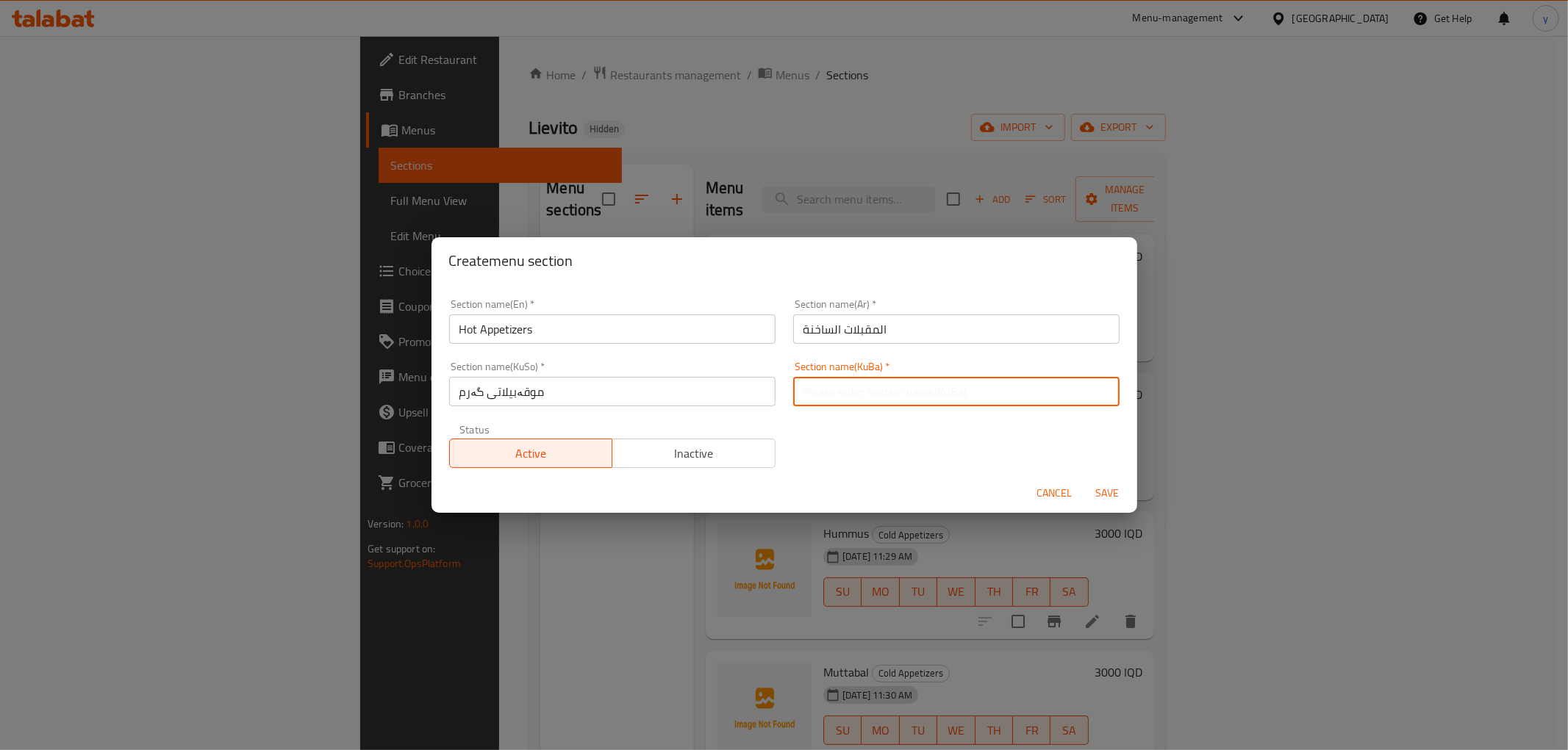
click at [822, 395] on input "text" at bounding box center [956, 392] width 327 height 29
paste input "موقەبیلاتی گەرم"
type input "موقەبیلاتی گەرم"
click at [1117, 488] on span "Save" at bounding box center [1107, 493] width 35 height 18
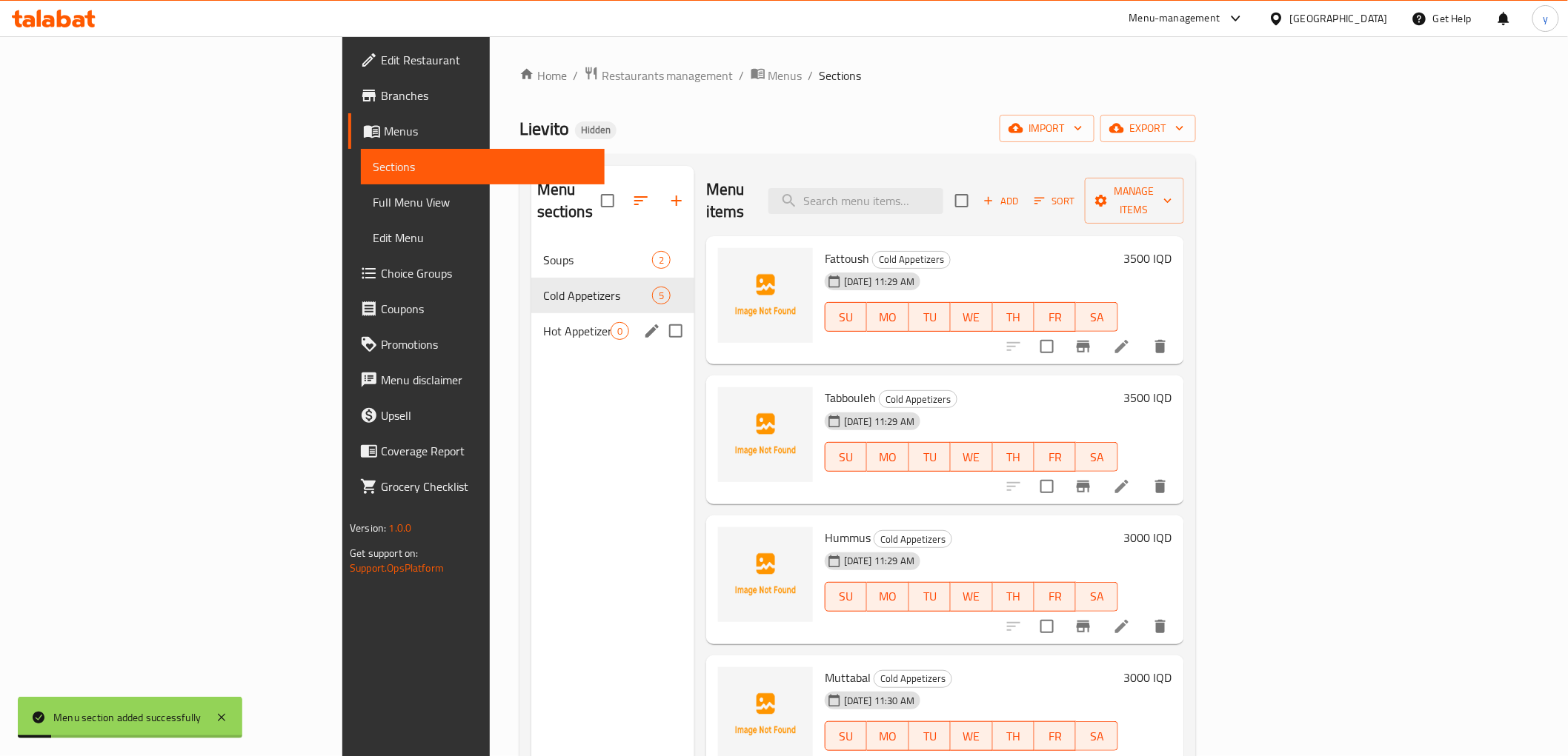
click at [543, 322] on span "Hot Appetizers" at bounding box center [576, 330] width 68 height 18
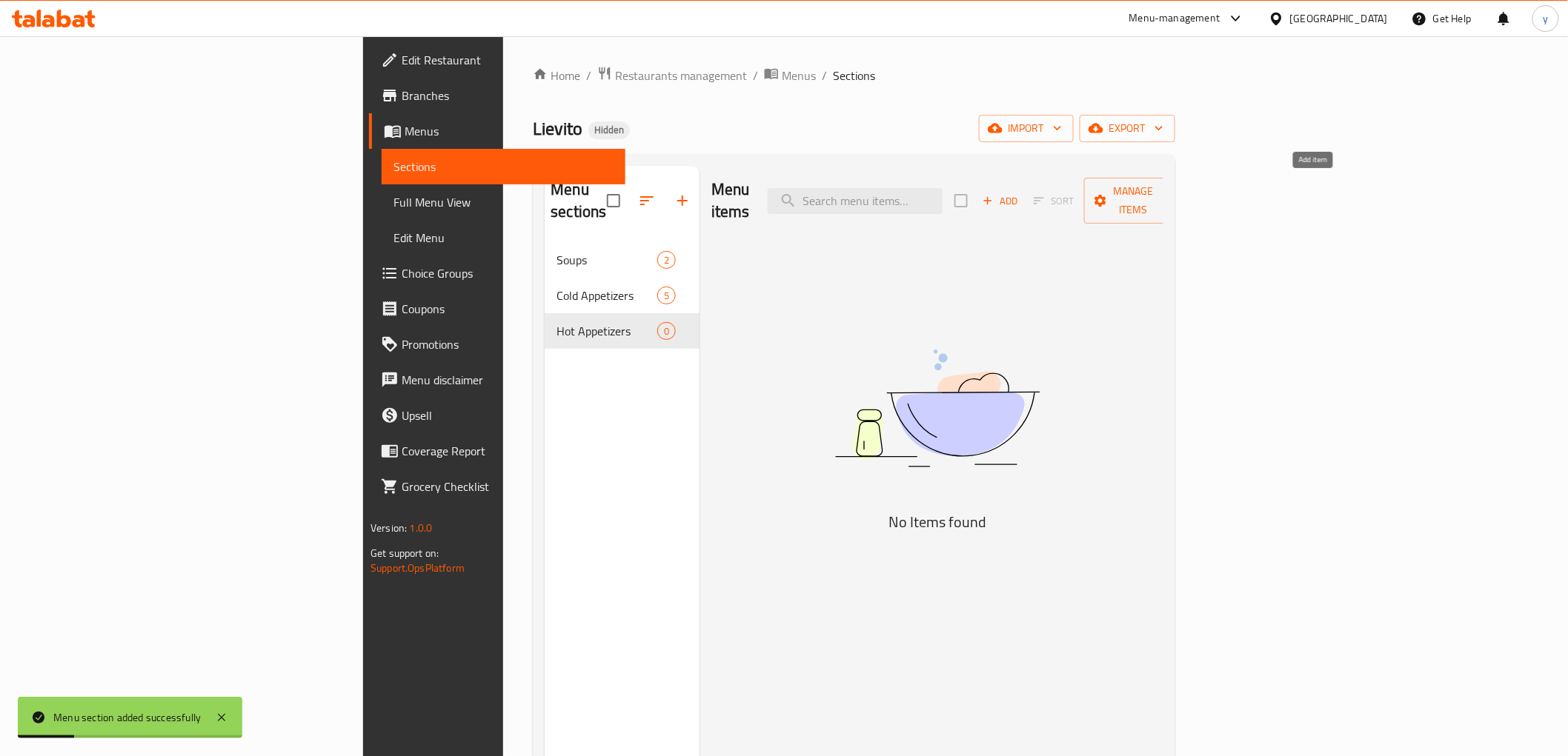
click at [1021, 193] on span "Add" at bounding box center [1000, 201] width 40 height 17
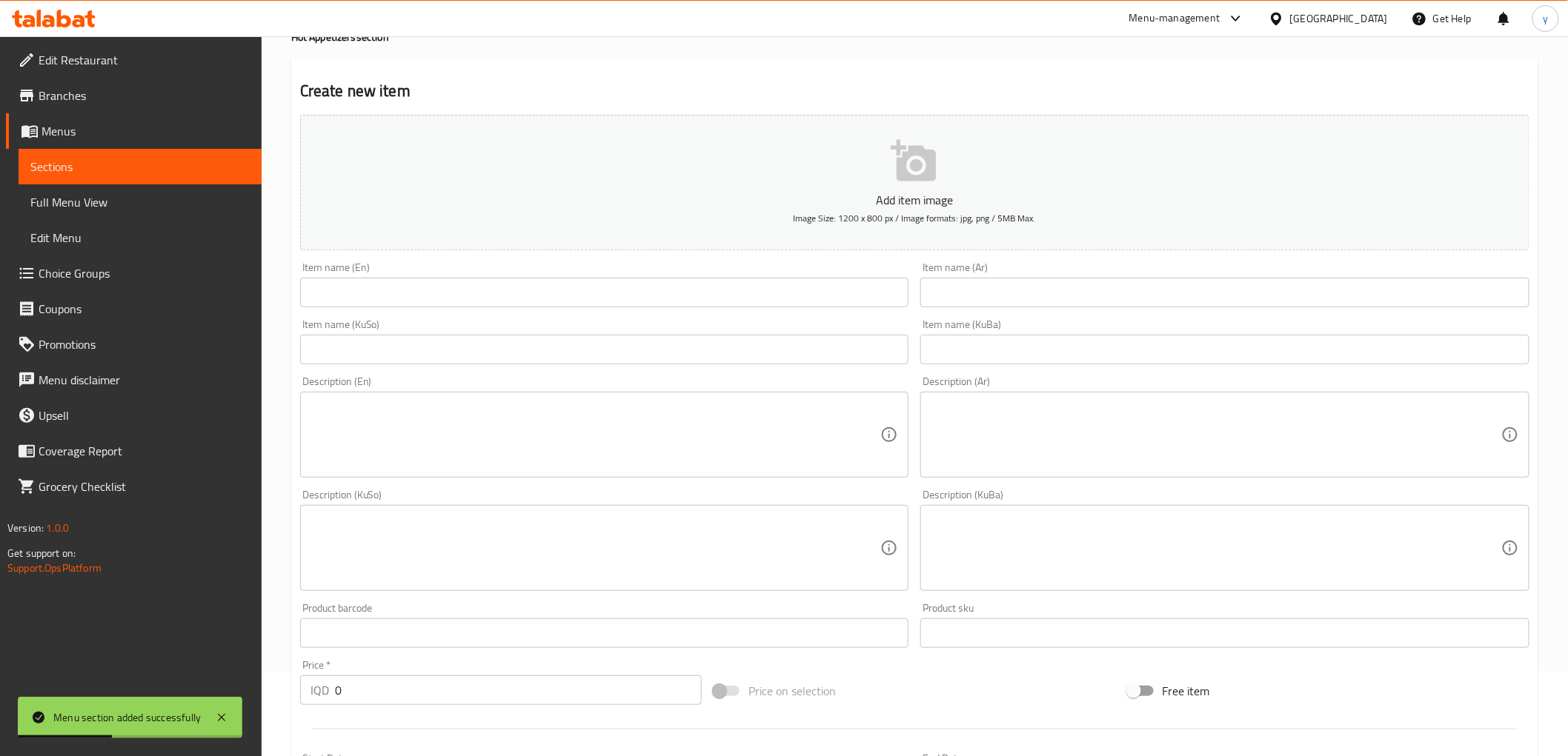
scroll to position [458, 0]
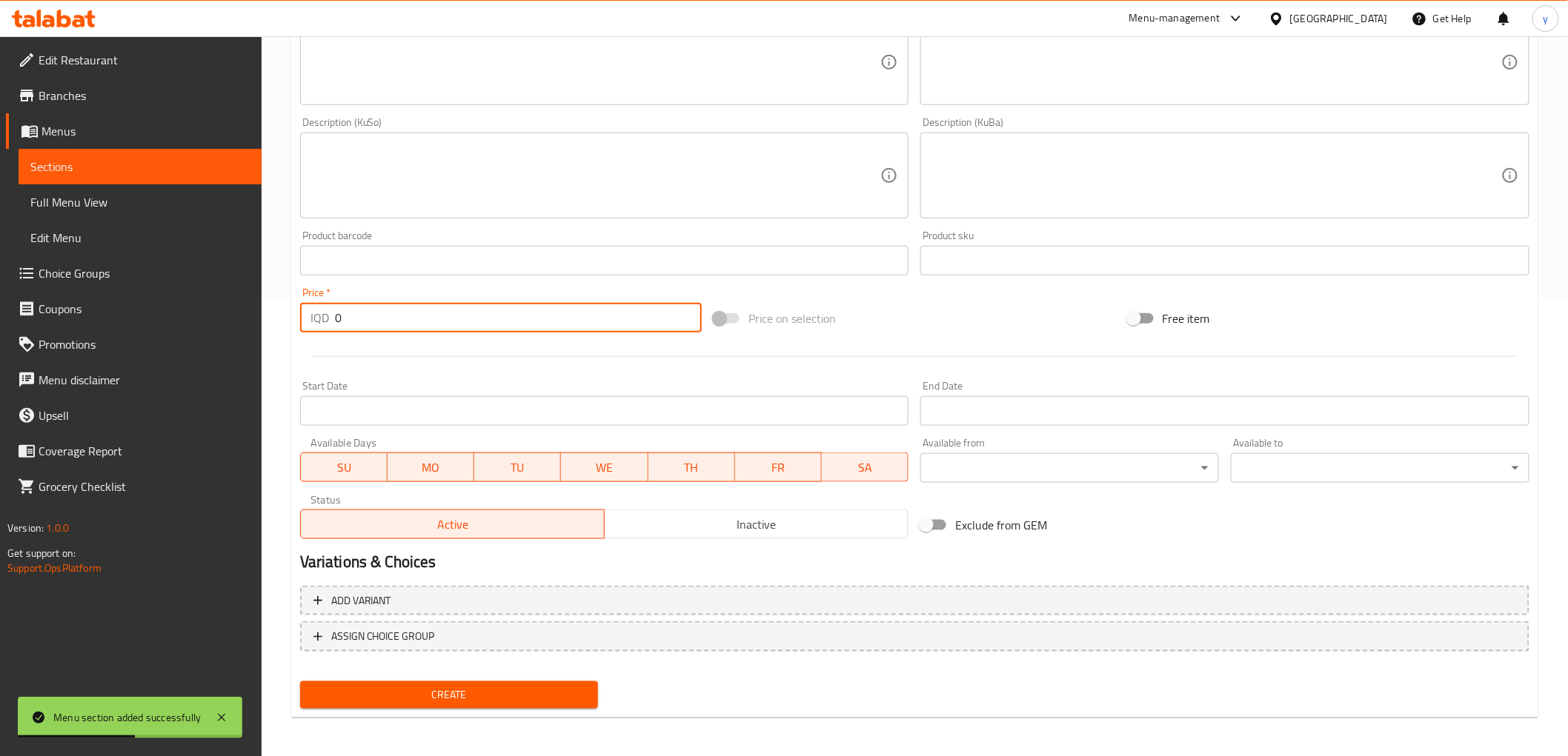
drag, startPoint x: 344, startPoint y: 325, endPoint x: 311, endPoint y: 313, distance: 35.1
click at [307, 314] on div "IQD 0 Price *" at bounding box center [500, 318] width 402 height 30
paste input "300"
type input "3000"
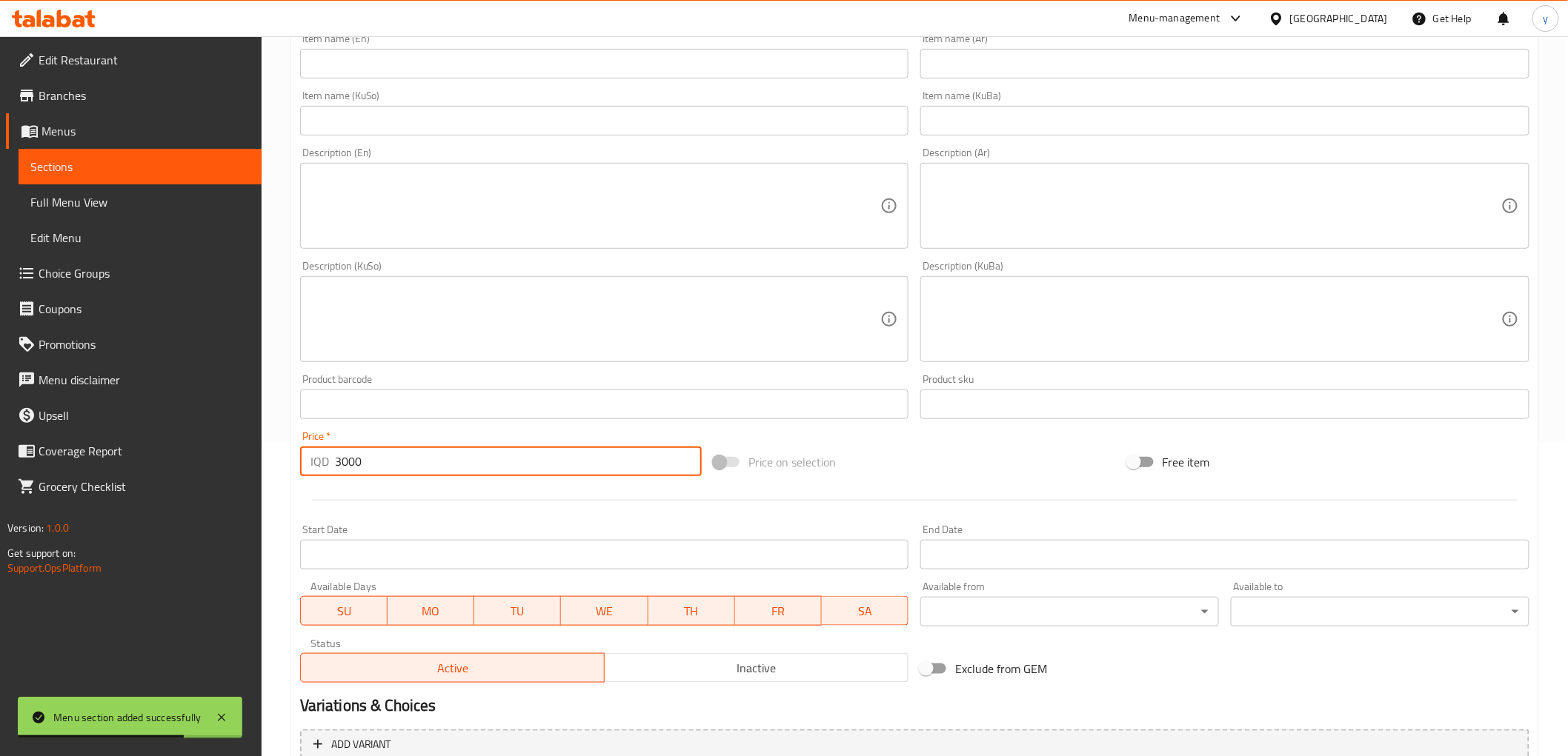
scroll to position [293, 0]
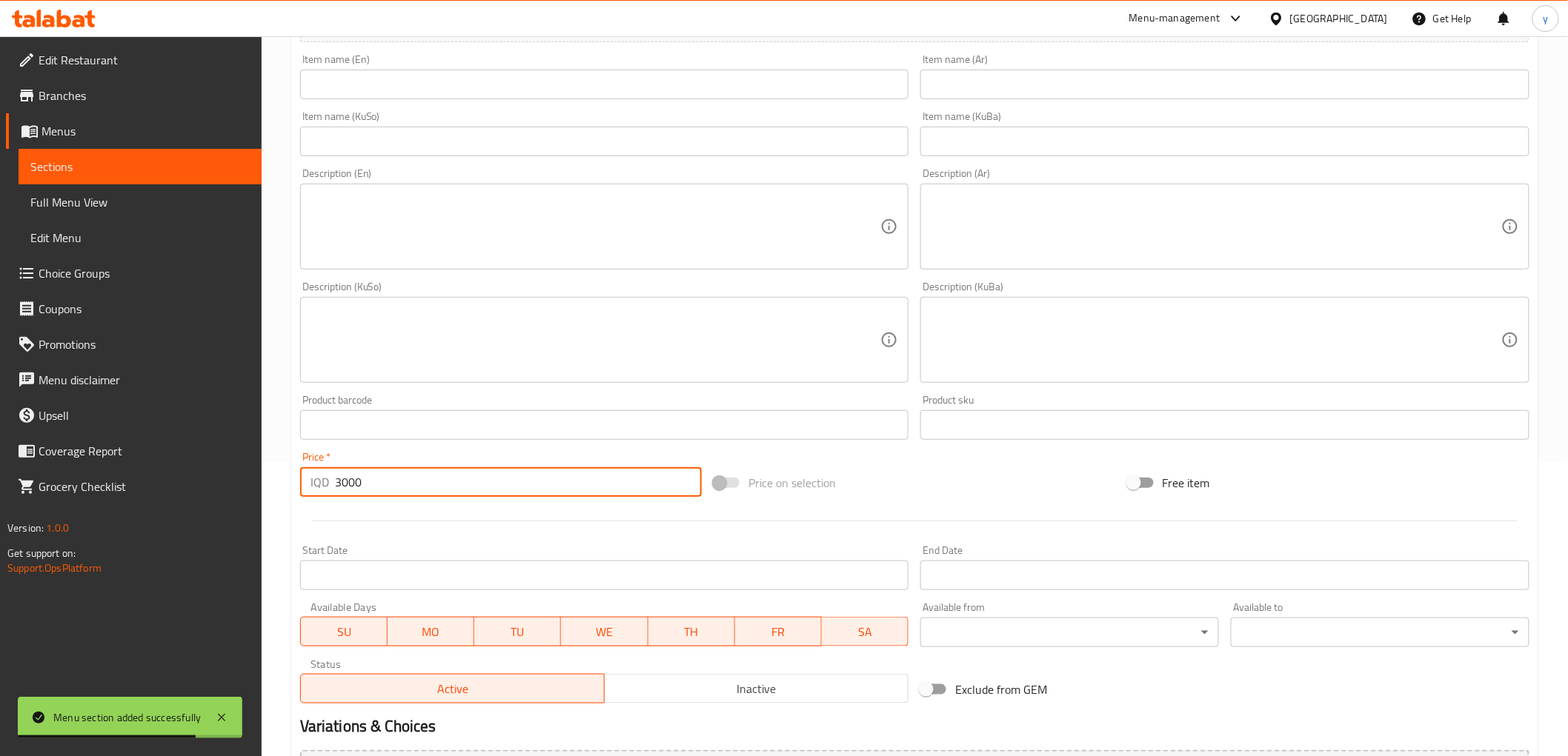
click at [809, 116] on div "Item name (KuSo) Item name (KuSo)" at bounding box center [604, 134] width 610 height 45
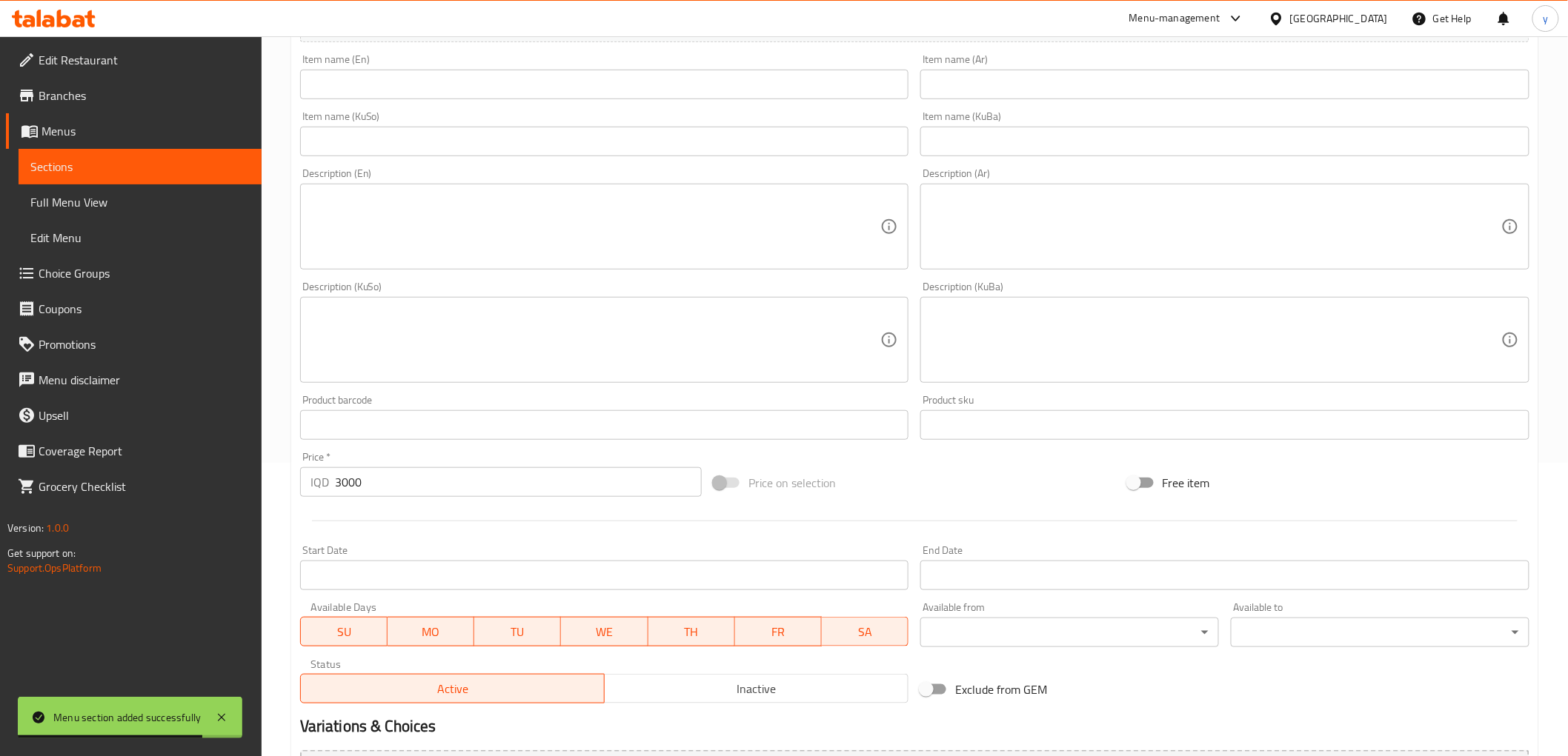
drag, startPoint x: 824, startPoint y: 129, endPoint x: 848, endPoint y: 143, distance: 27.8
click at [824, 129] on input "text" at bounding box center [604, 142] width 610 height 30
paste input "فینگەر"
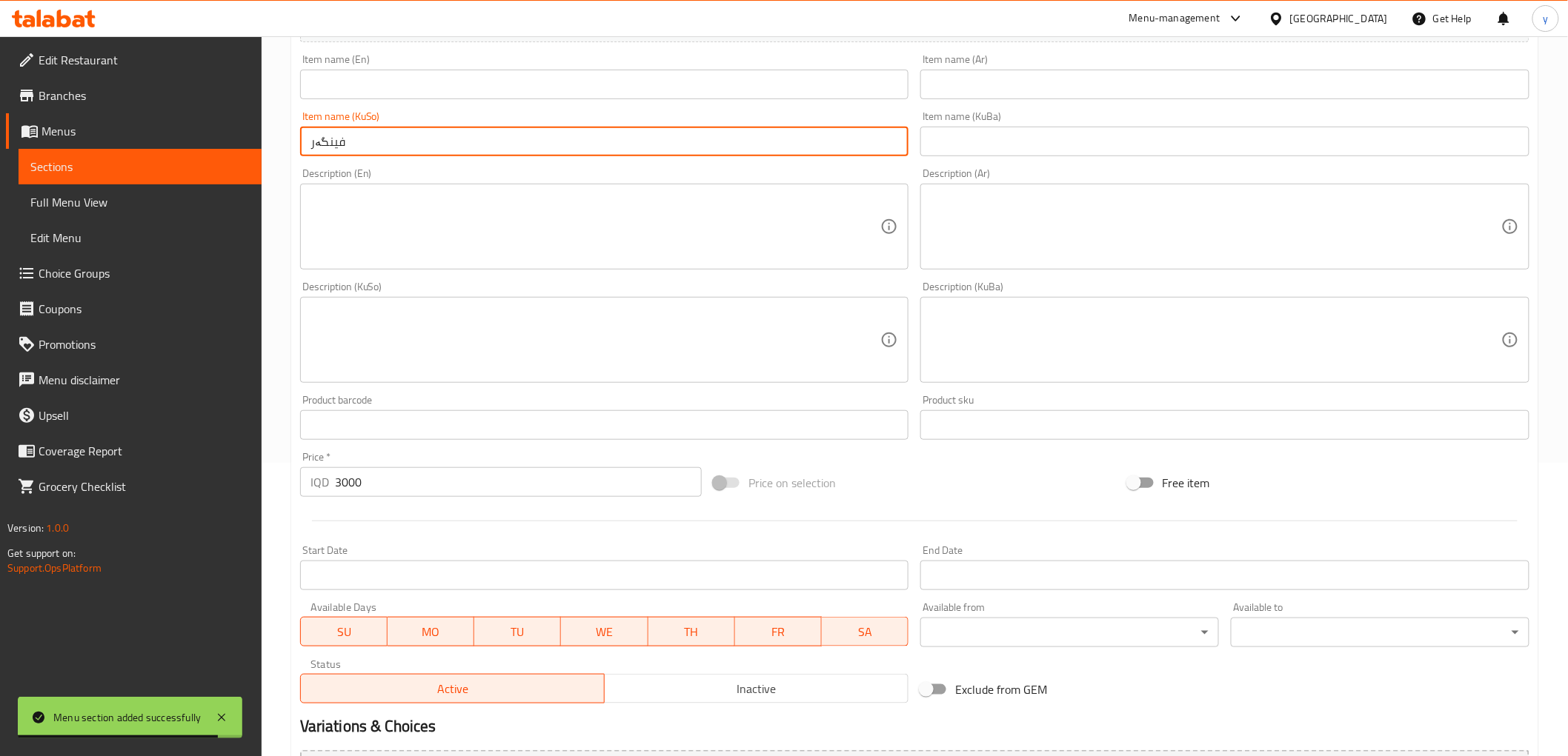
type input "فینگەر"
drag, startPoint x: 1043, startPoint y: 79, endPoint x: 983, endPoint y: 131, distance: 79.4
click at [1043, 79] on input "text" at bounding box center [1225, 84] width 610 height 30
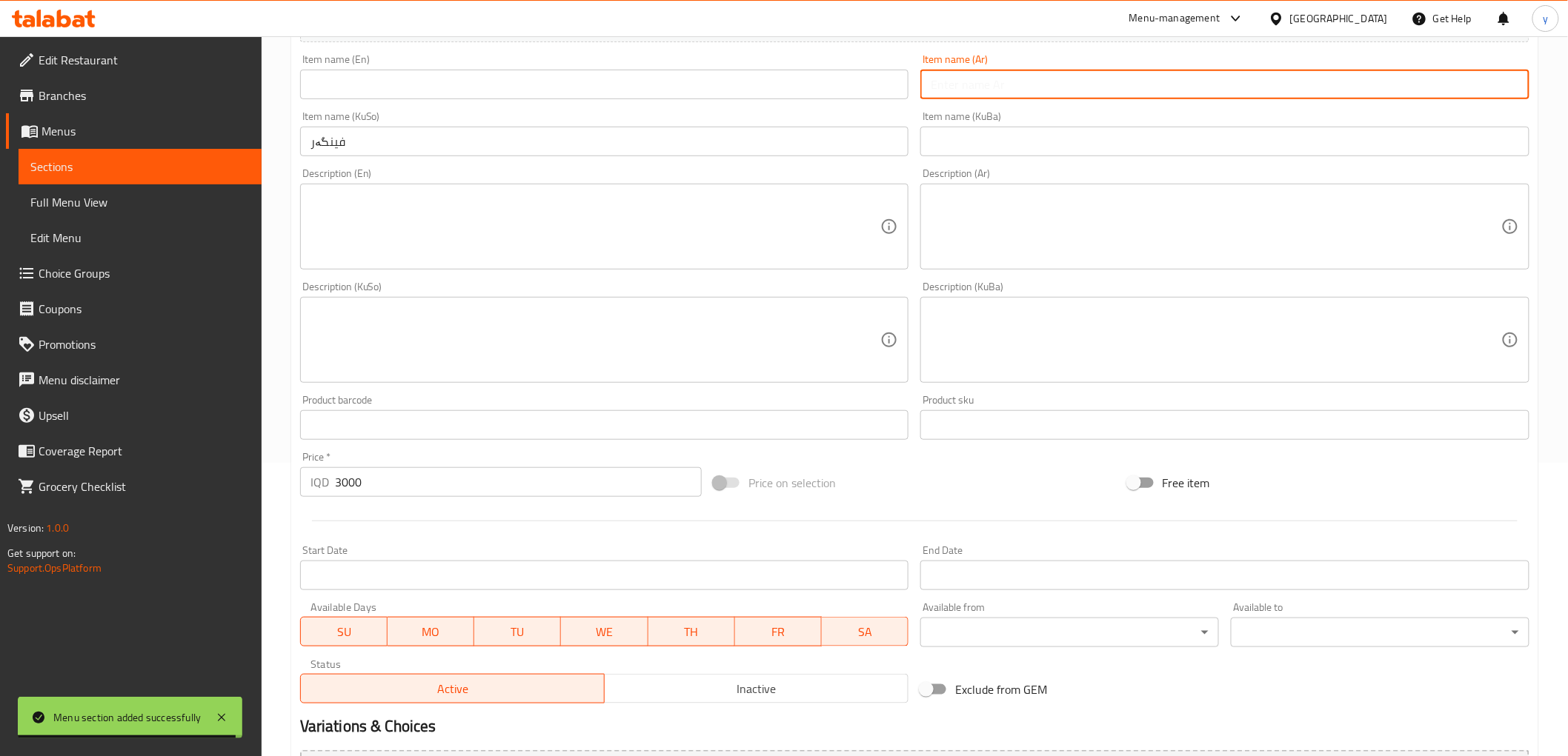
paste input "بطاطا مقلية"
type input "بطاطا مقلية"
click at [716, 98] on input "text" at bounding box center [604, 84] width 610 height 30
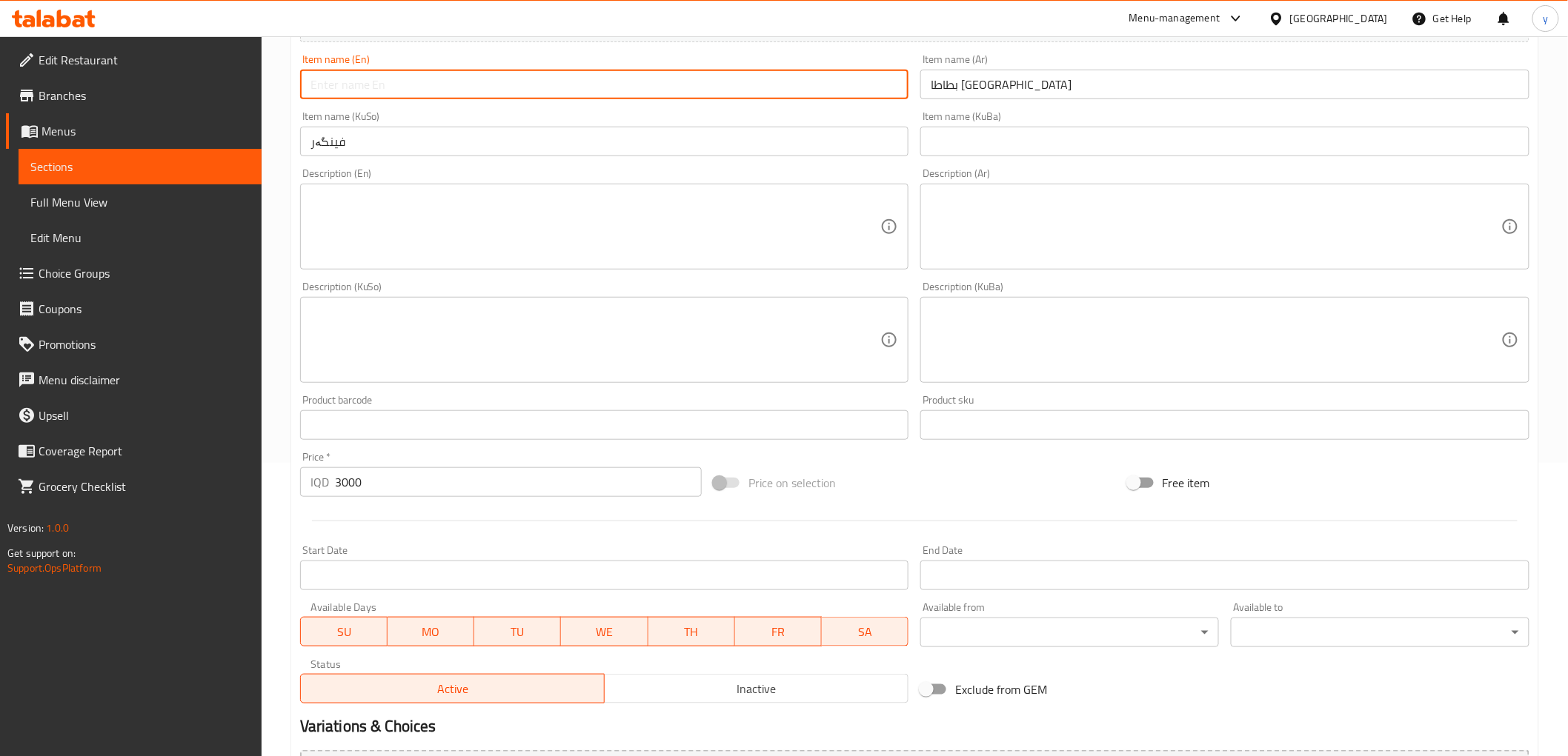
paste input "3000"
click at [329, 92] on input "3000" at bounding box center [604, 84] width 610 height 30
paste input "French Fries"
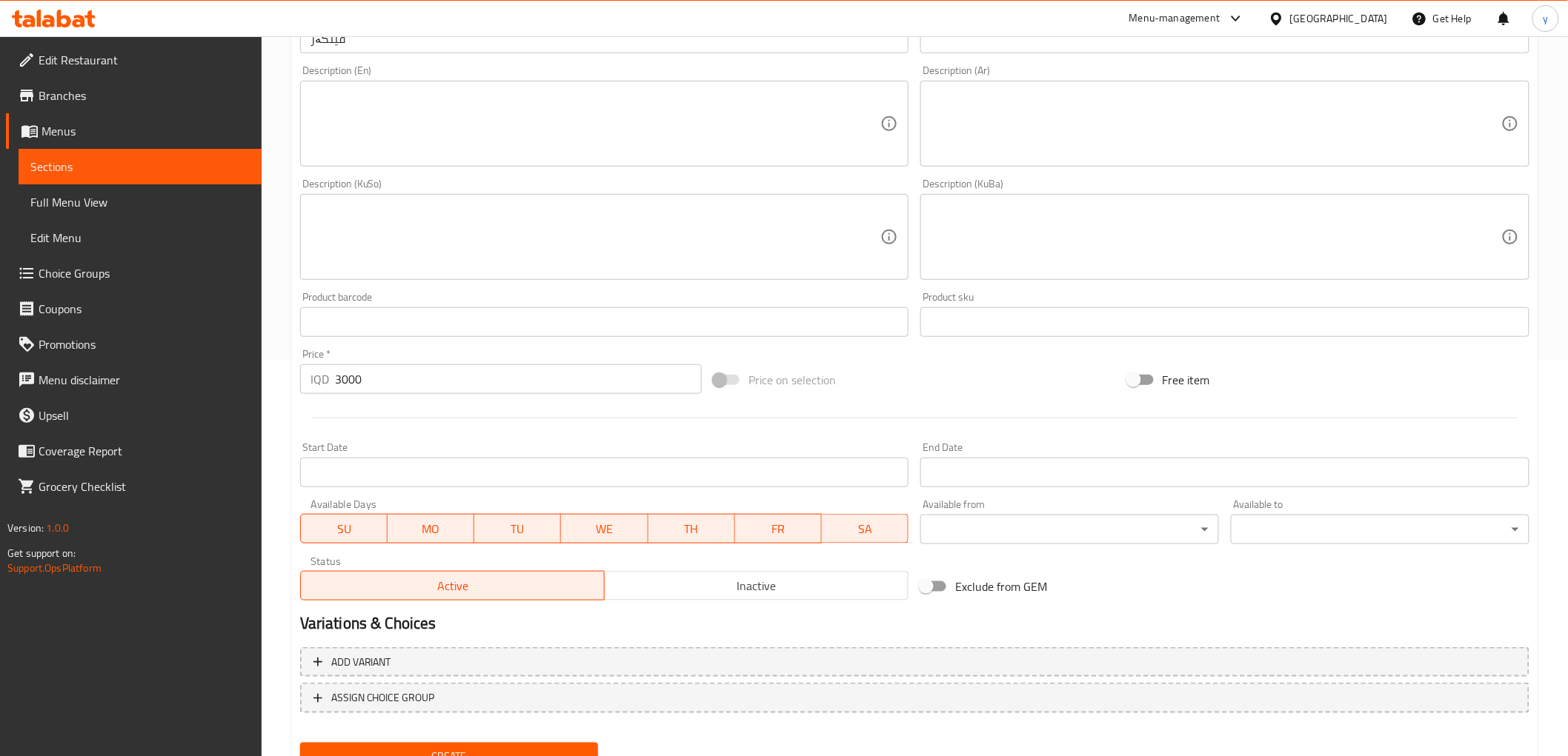
scroll to position [458, 0]
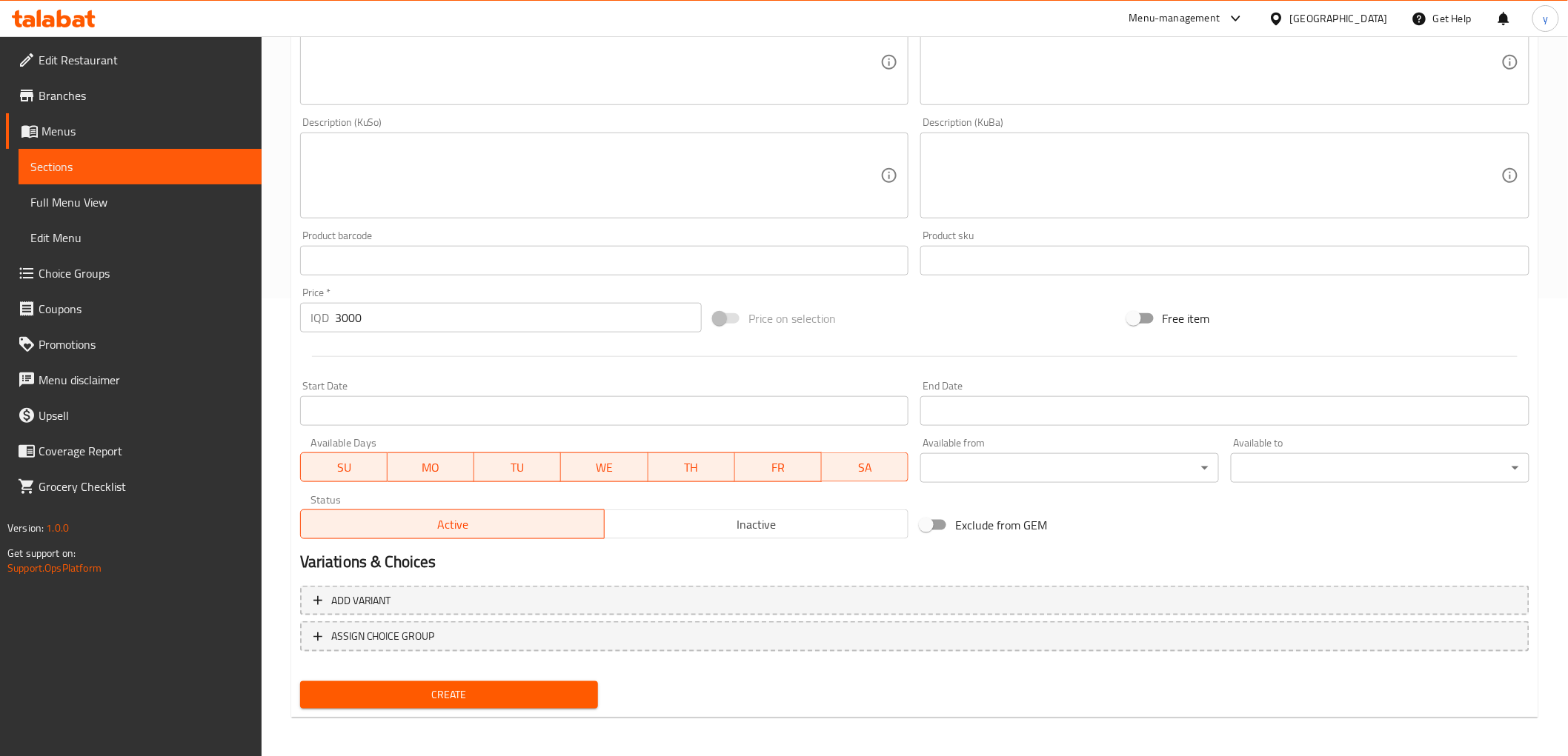
type input "French Fries"
click at [490, 682] on button "Create" at bounding box center [449, 696] width 299 height 28
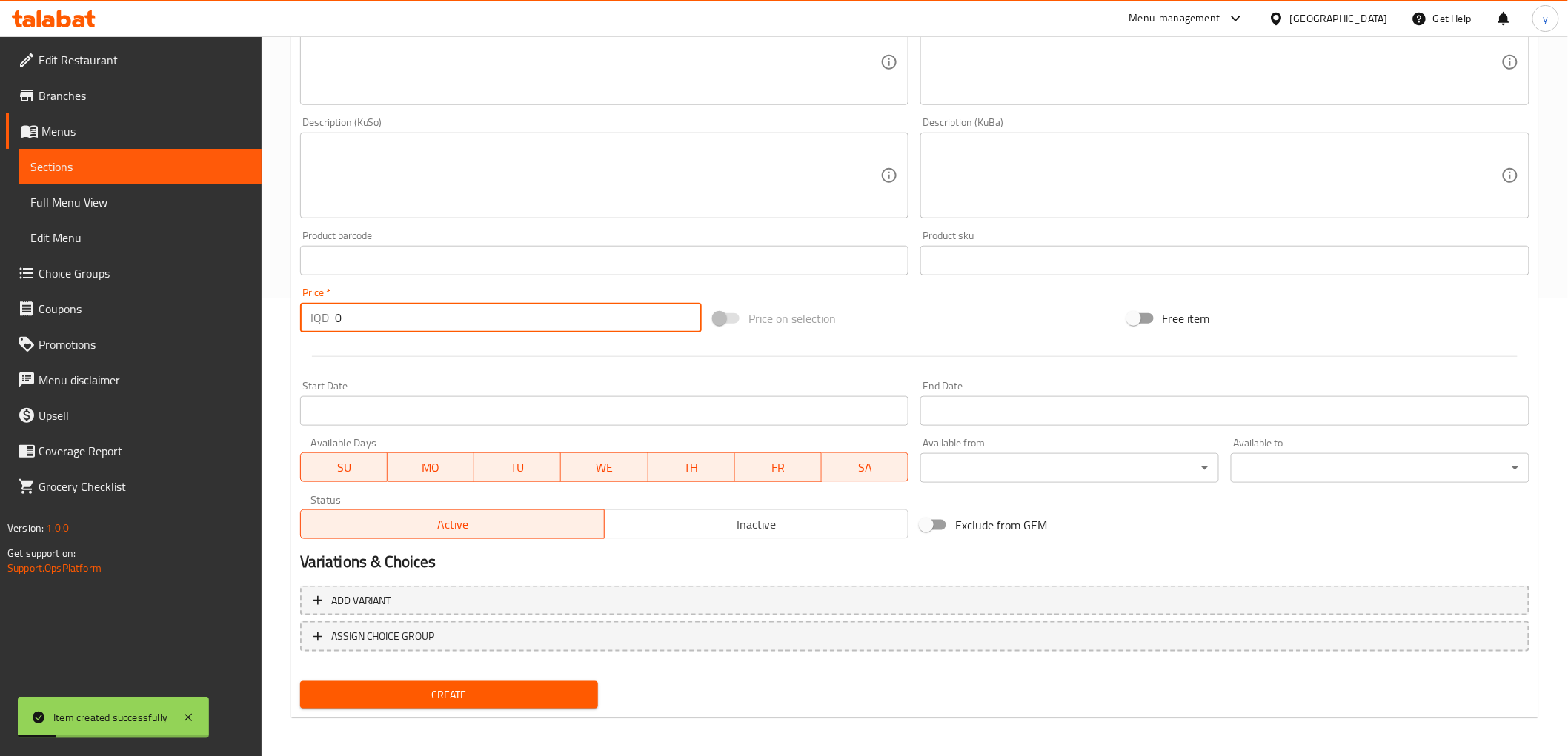
drag, startPoint x: 366, startPoint y: 314, endPoint x: 339, endPoint y: 313, distance: 27.0
click at [339, 313] on input "0" at bounding box center [518, 318] width 366 height 30
paste input "5000"
click at [353, 321] on input "05000" at bounding box center [518, 318] width 366 height 30
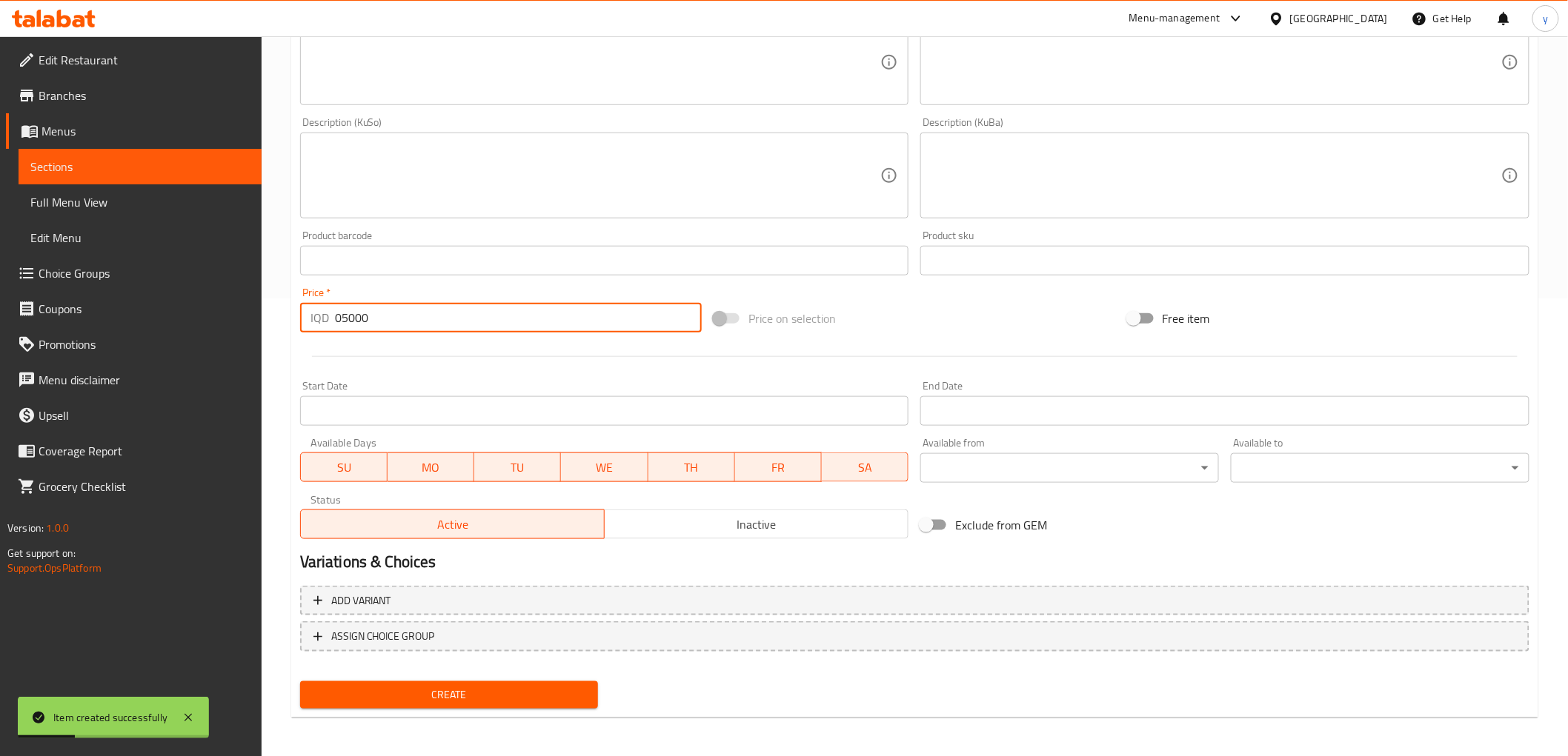
paste input "number"
type input "5000"
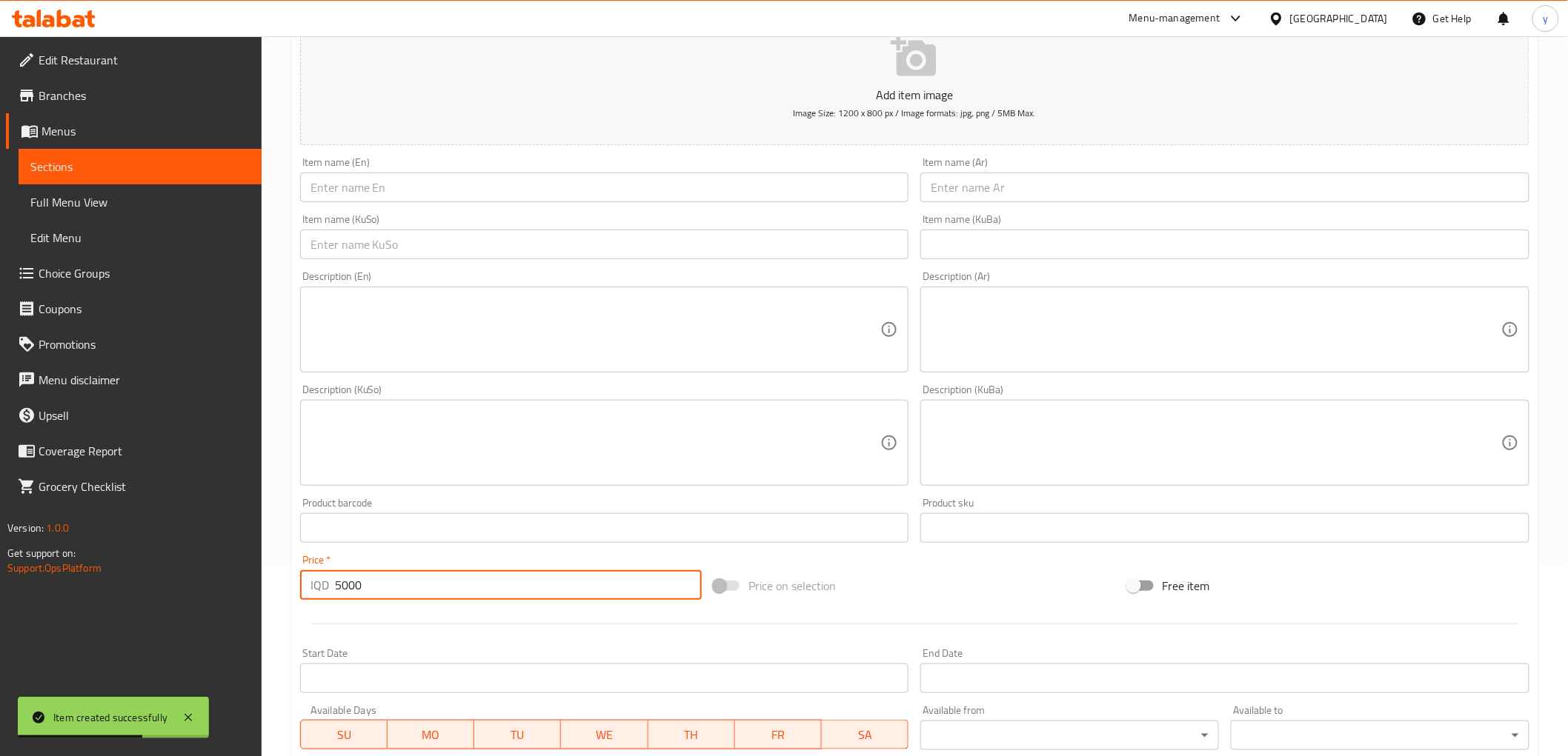
scroll to position [129, 0]
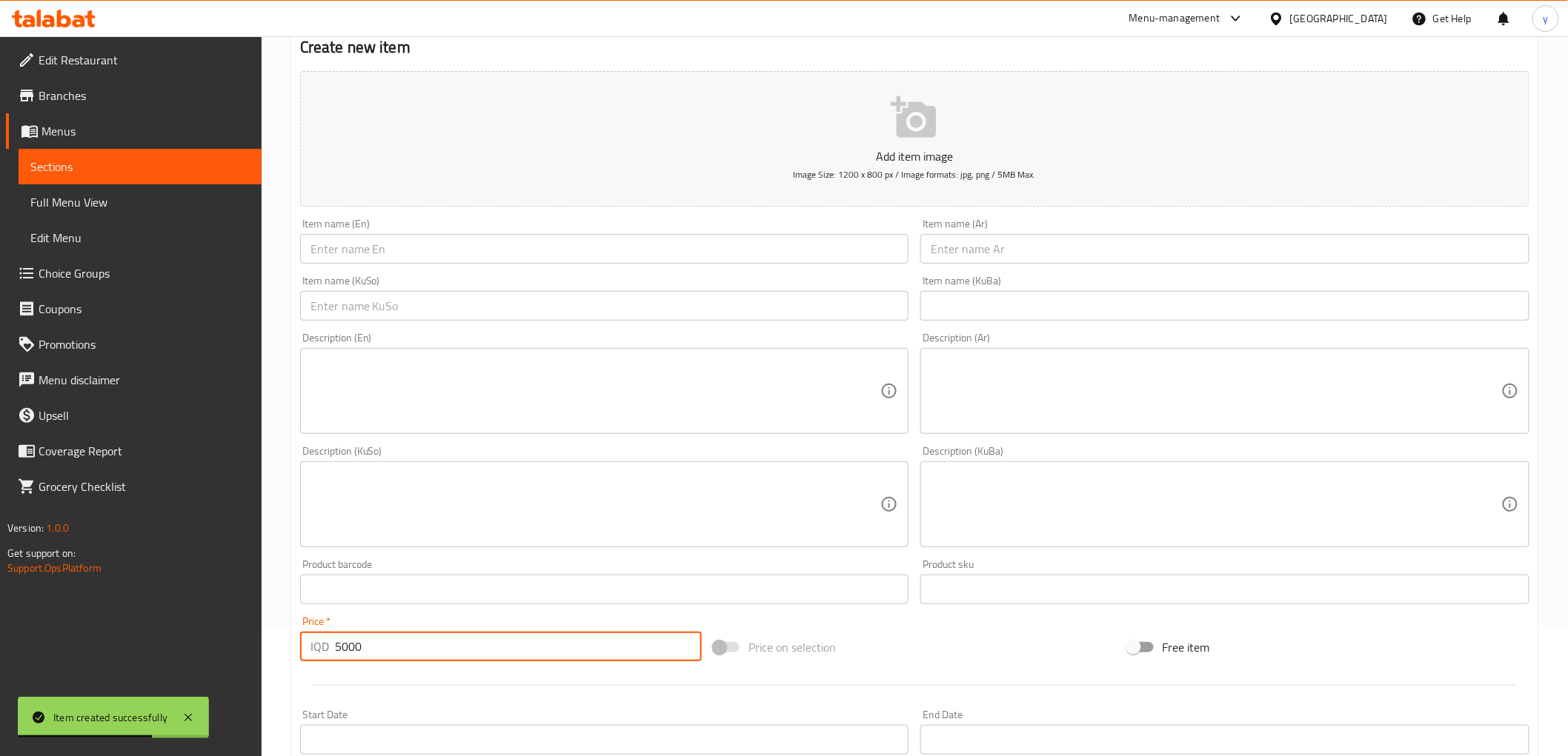
click at [771, 303] on input "text" at bounding box center [604, 306] width 610 height 30
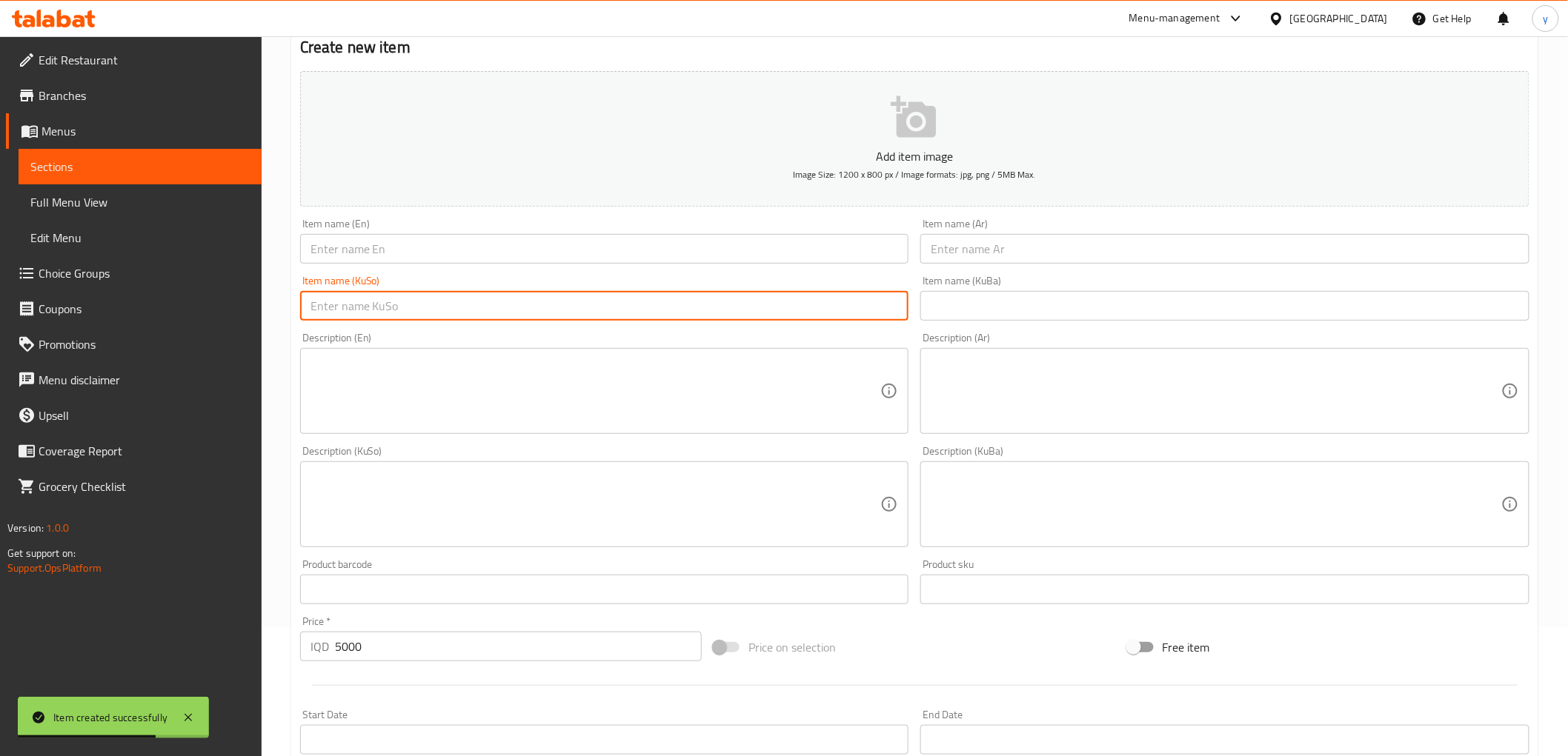
paste input "وێجز"
type input "وێجز"
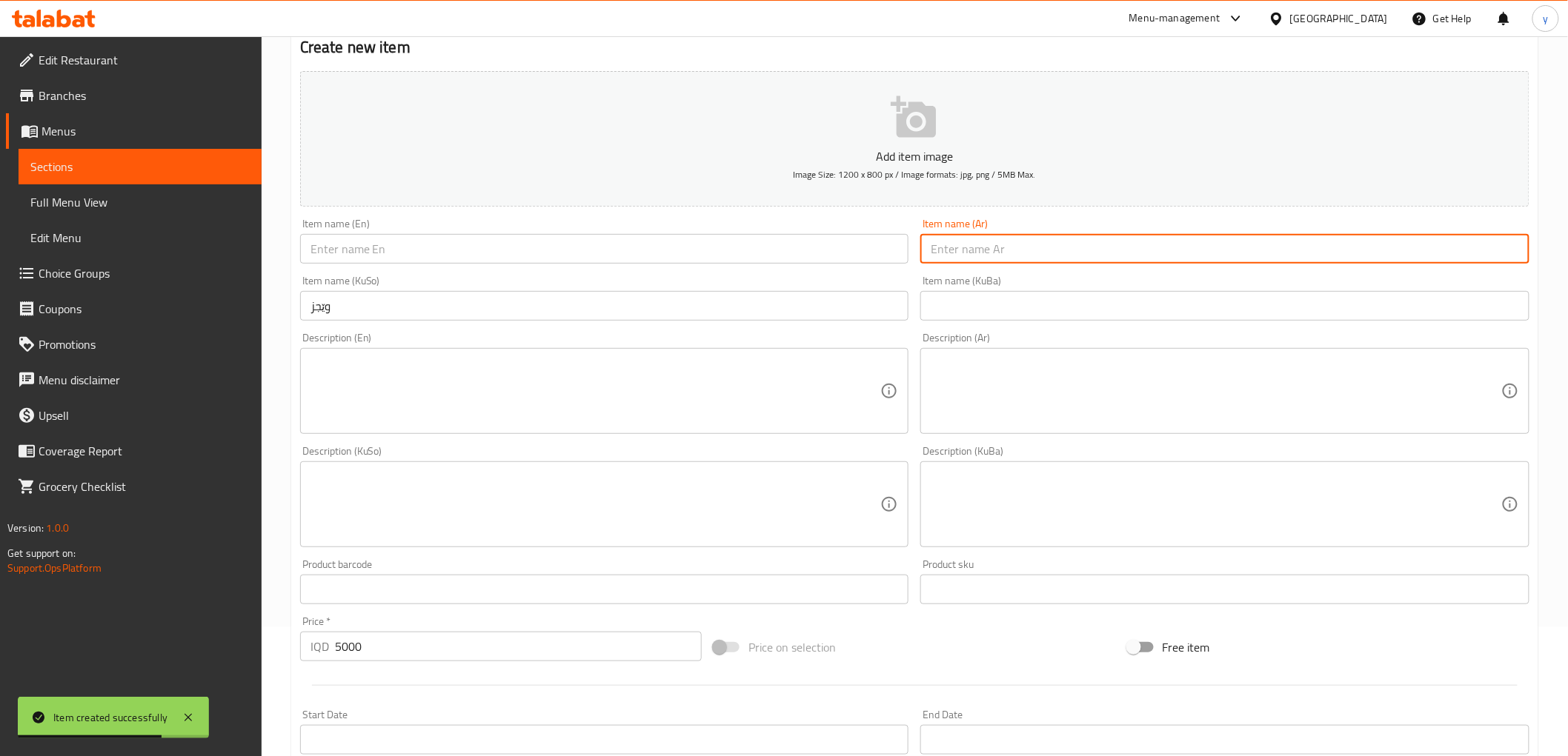
click at [946, 240] on input "text" at bounding box center [1225, 249] width 610 height 30
paste input "ودجز"
click at [951, 260] on input "ودجز" at bounding box center [1225, 249] width 610 height 30
click at [983, 252] on input "ودجز" at bounding box center [1225, 249] width 610 height 30
click at [950, 252] on input "ودجز" at bounding box center [1225, 249] width 610 height 30
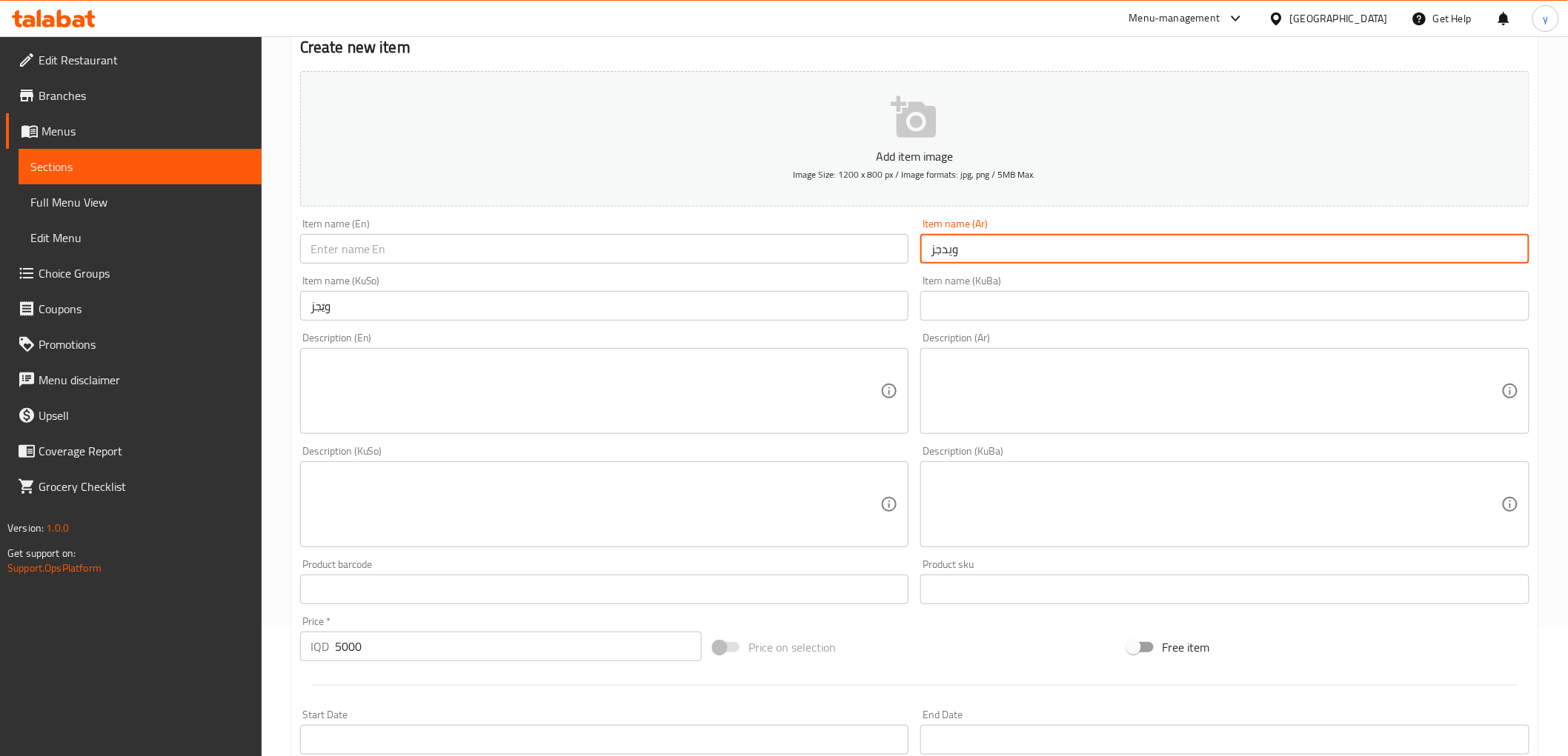
type input "ويدجز"
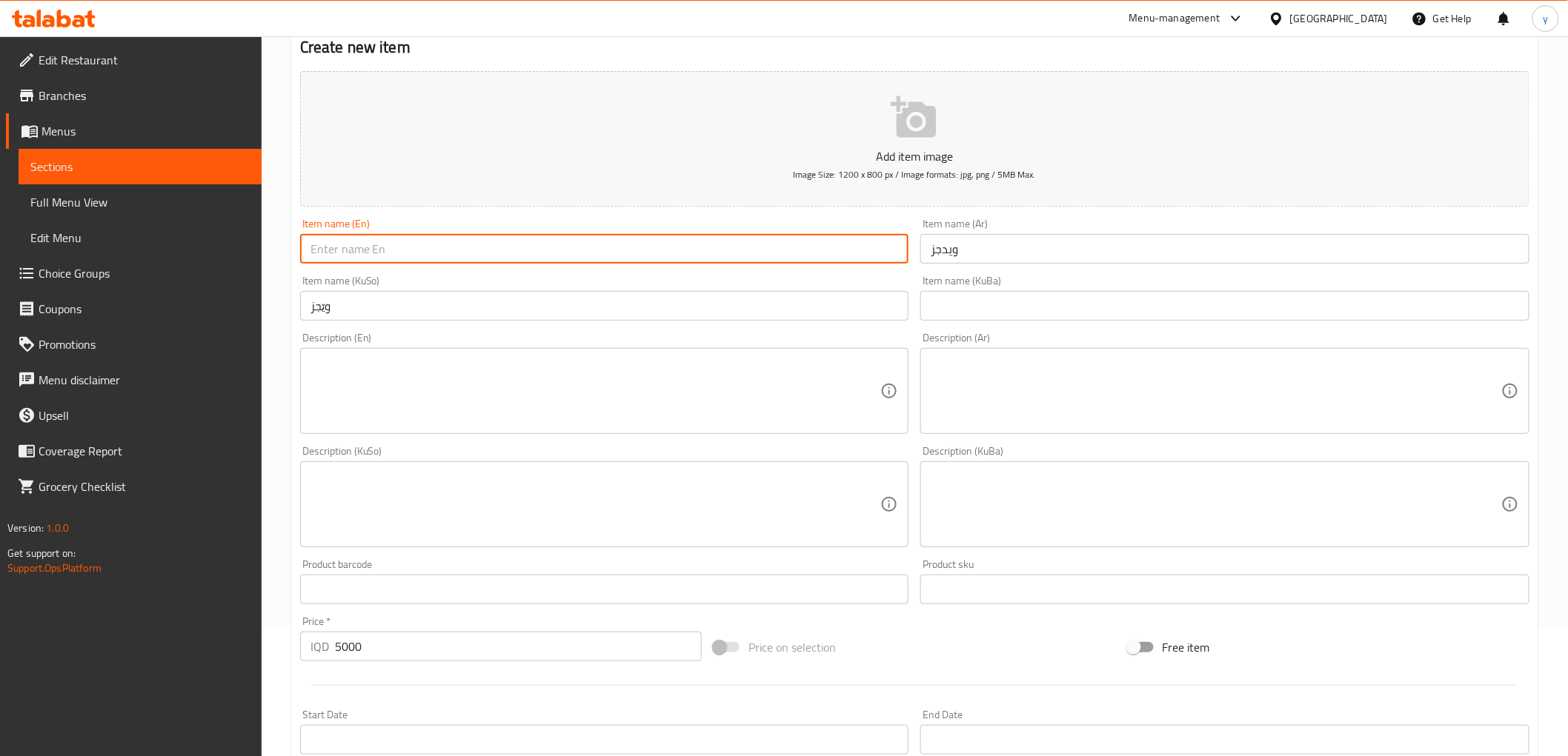
click at [816, 246] on input "text" at bounding box center [604, 249] width 610 height 30
paste input "Wedges"
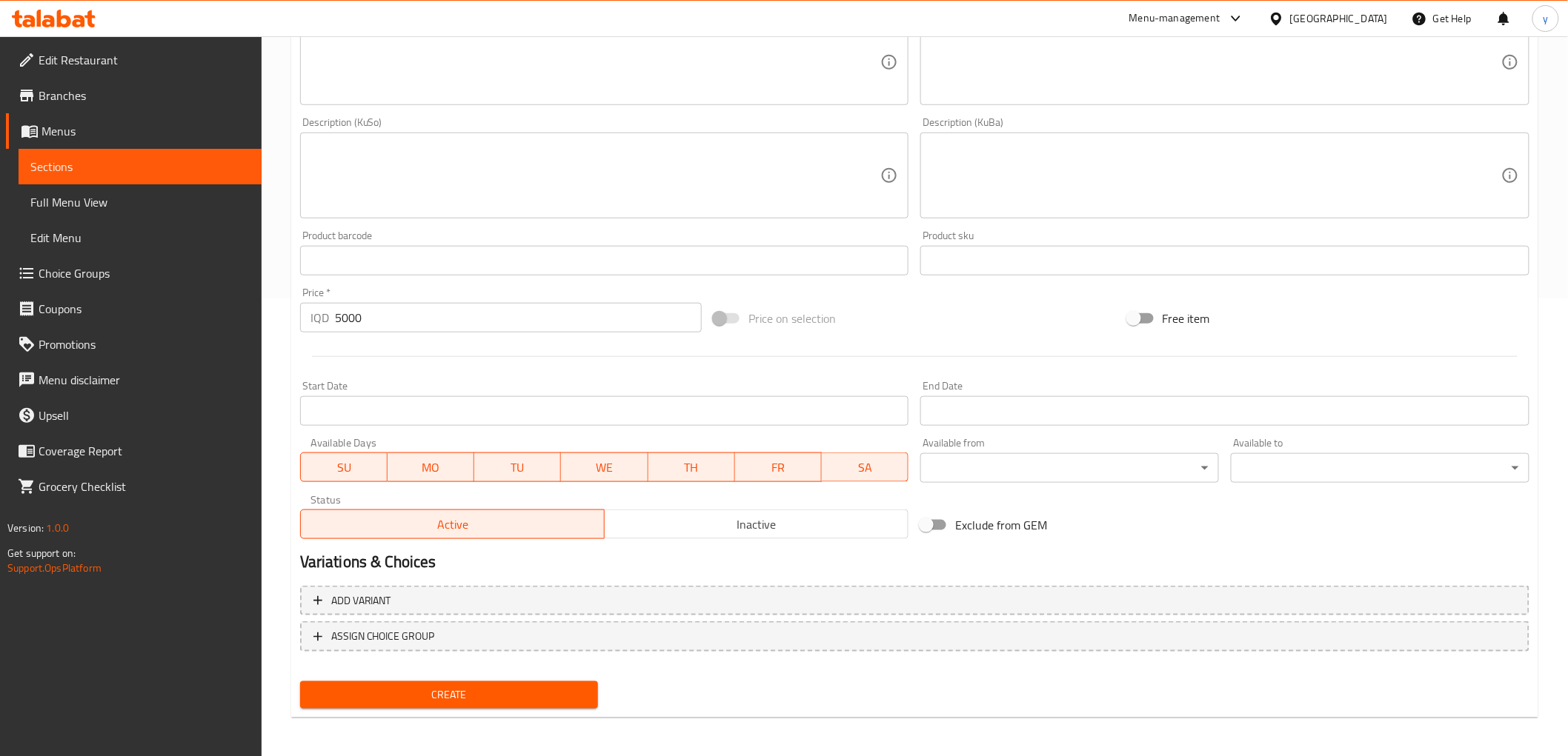
type input "Wedges"
click at [459, 697] on span "Create" at bounding box center [449, 696] width 275 height 19
type input "0"
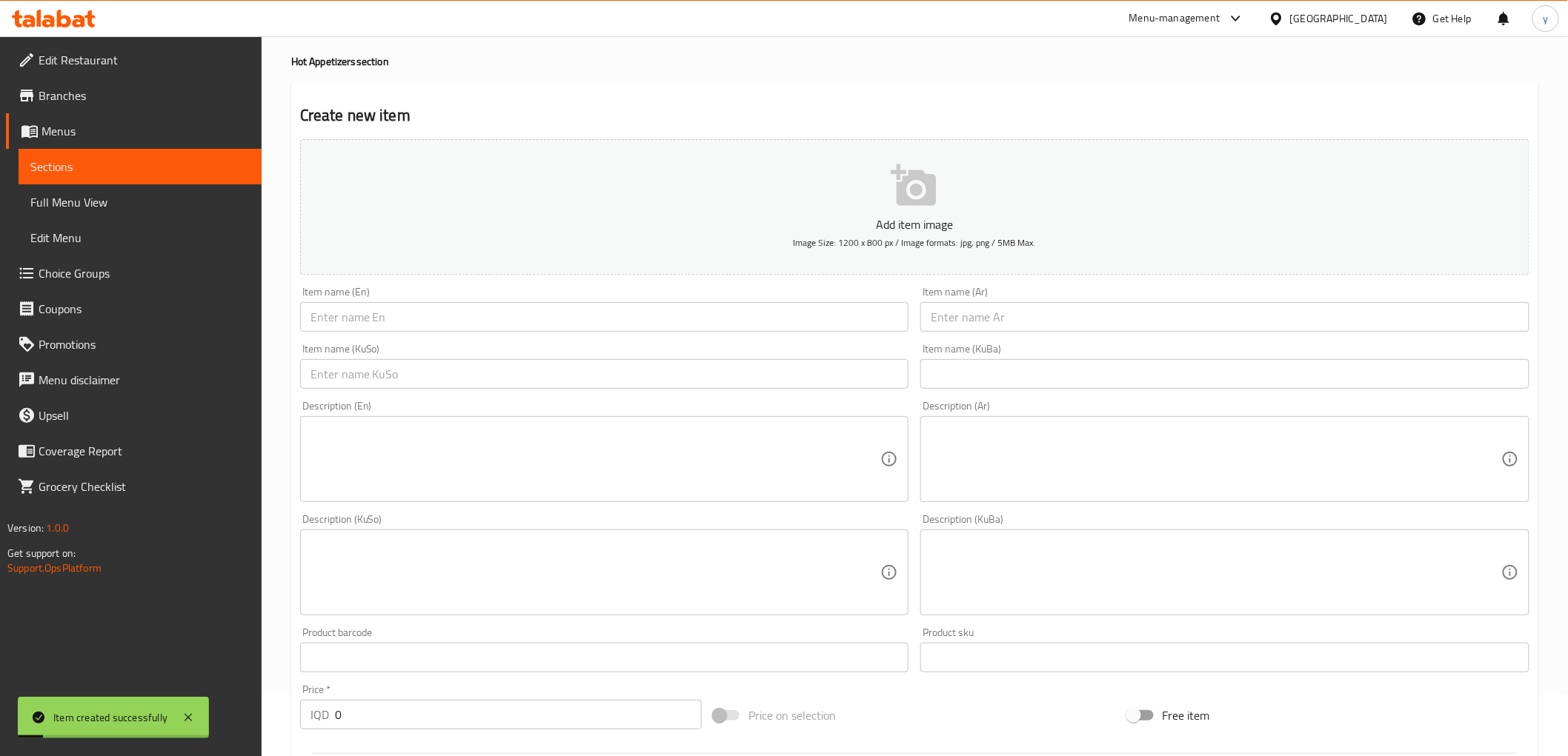
scroll to position [0, 0]
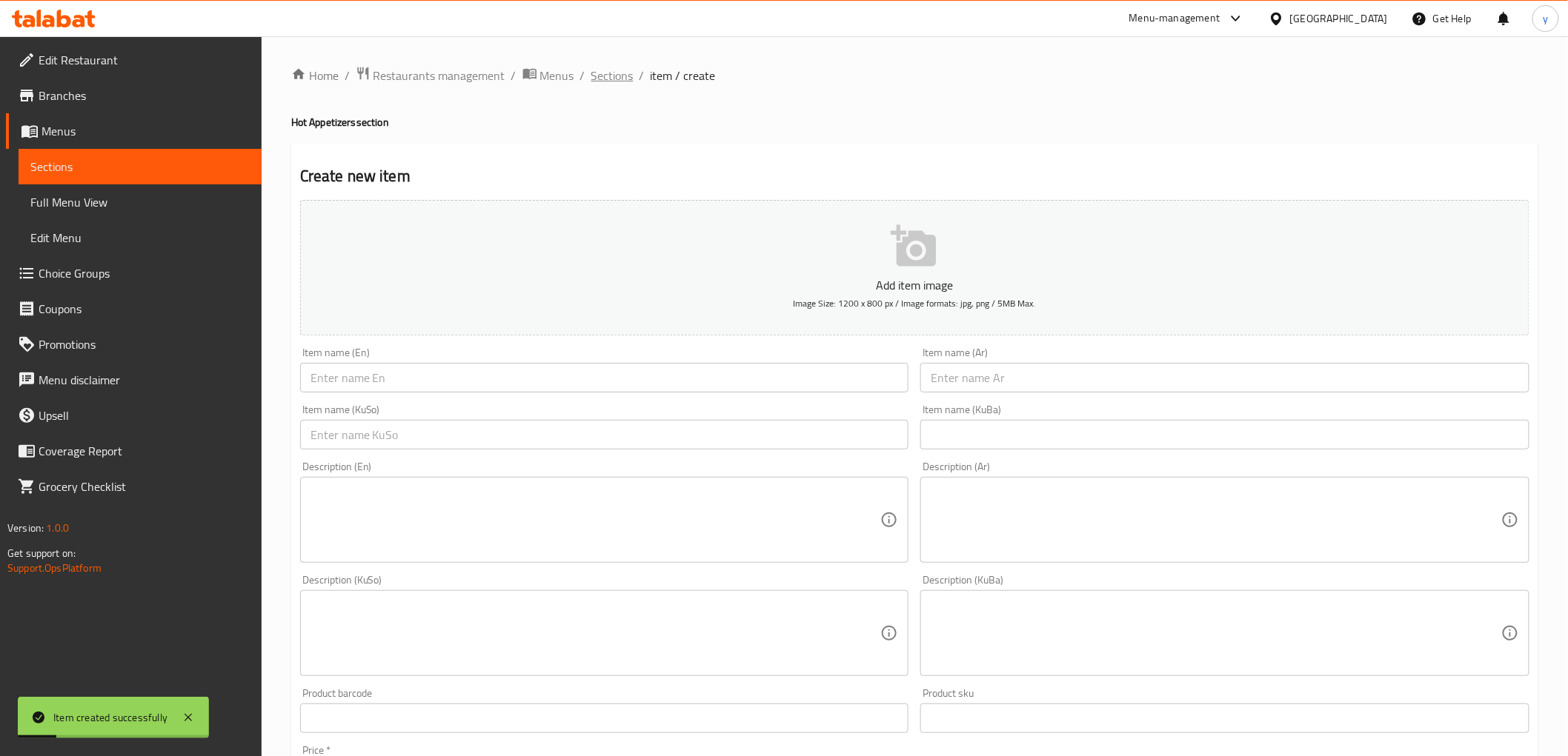
click at [623, 83] on span "Sections" at bounding box center [612, 75] width 43 height 18
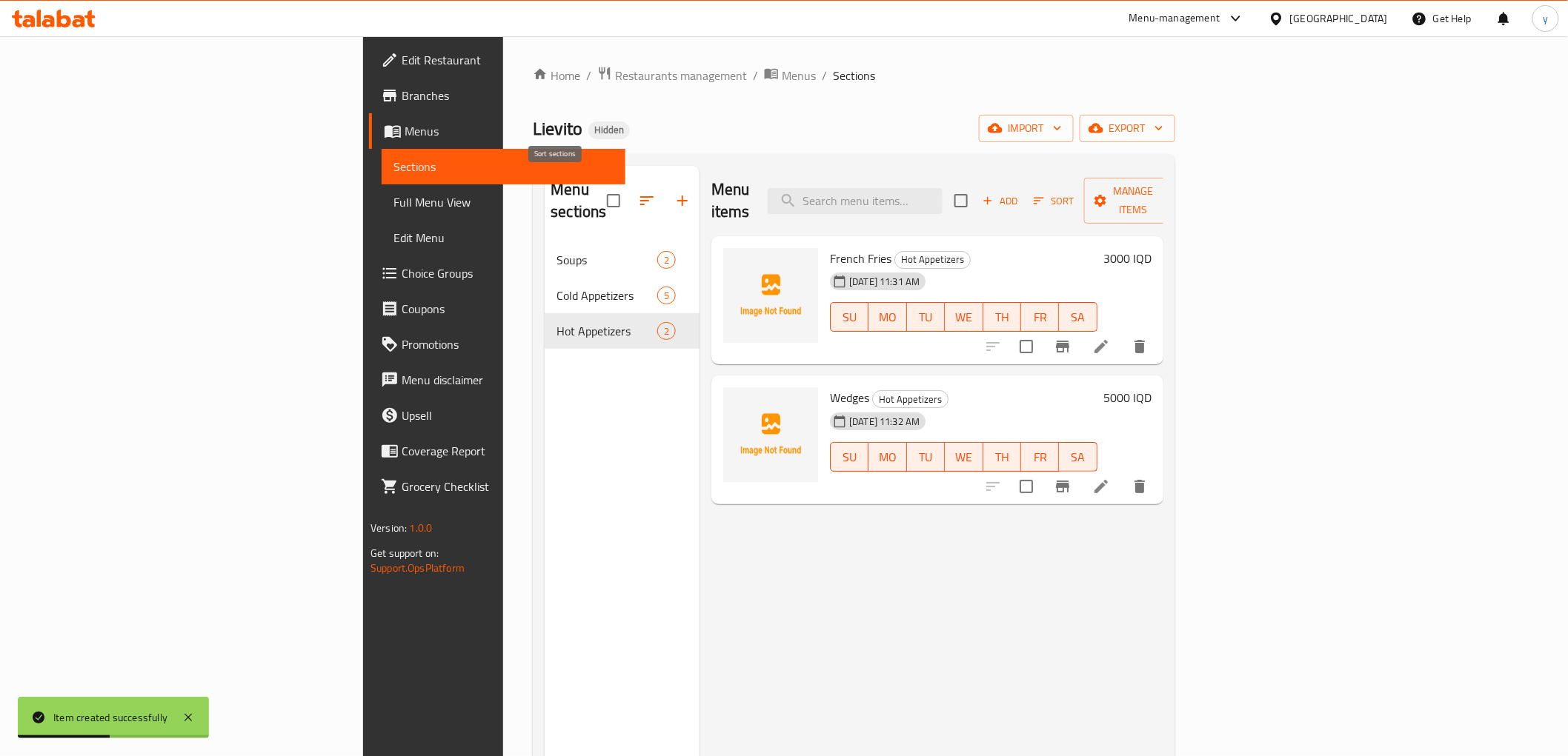
click at [677, 196] on icon "button" at bounding box center [682, 200] width 10 height 10
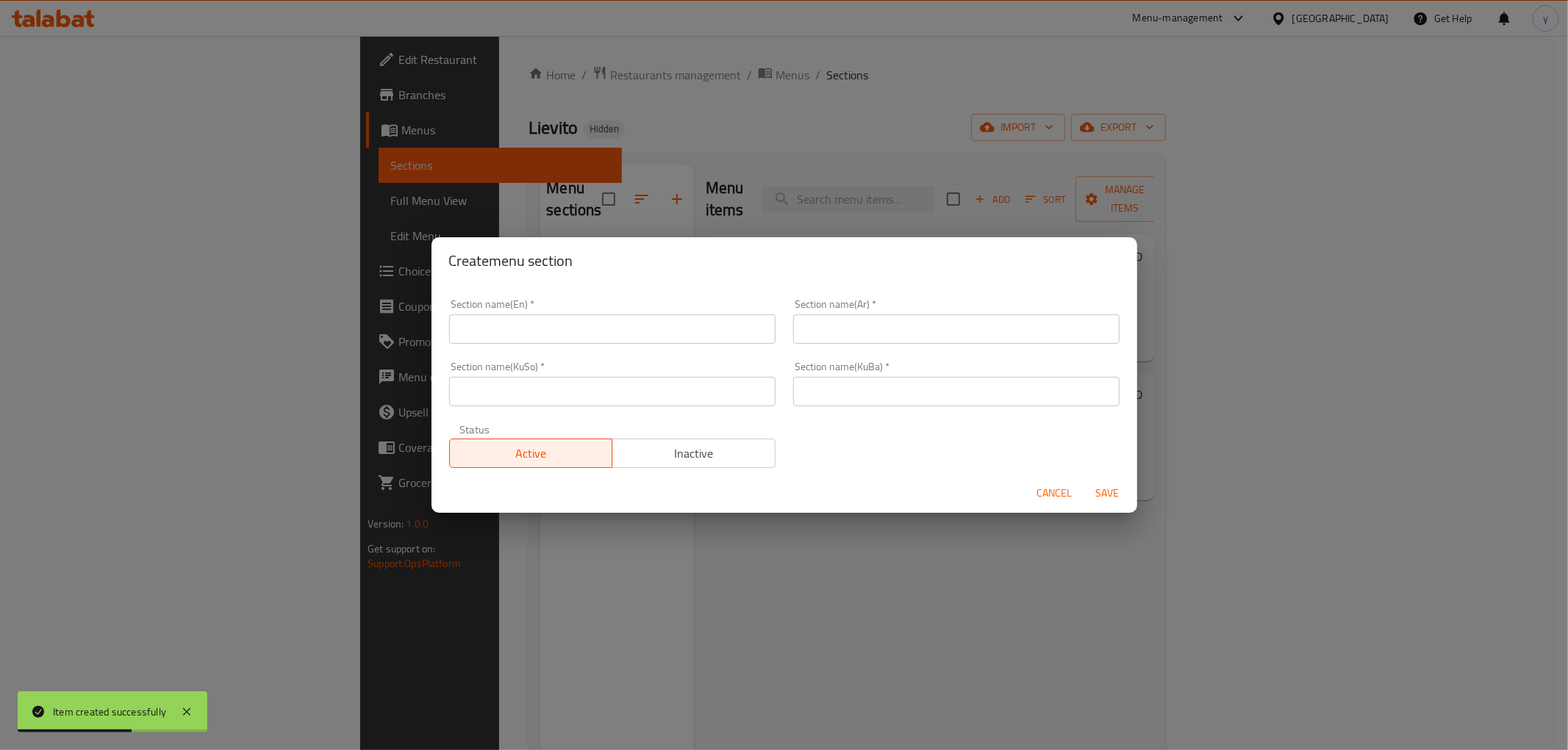
click at [790, 426] on div "Section name(En)   * Section name(En) * Section name(Ar)   * Section name(Ar) *…" at bounding box center [784, 383] width 688 height 187
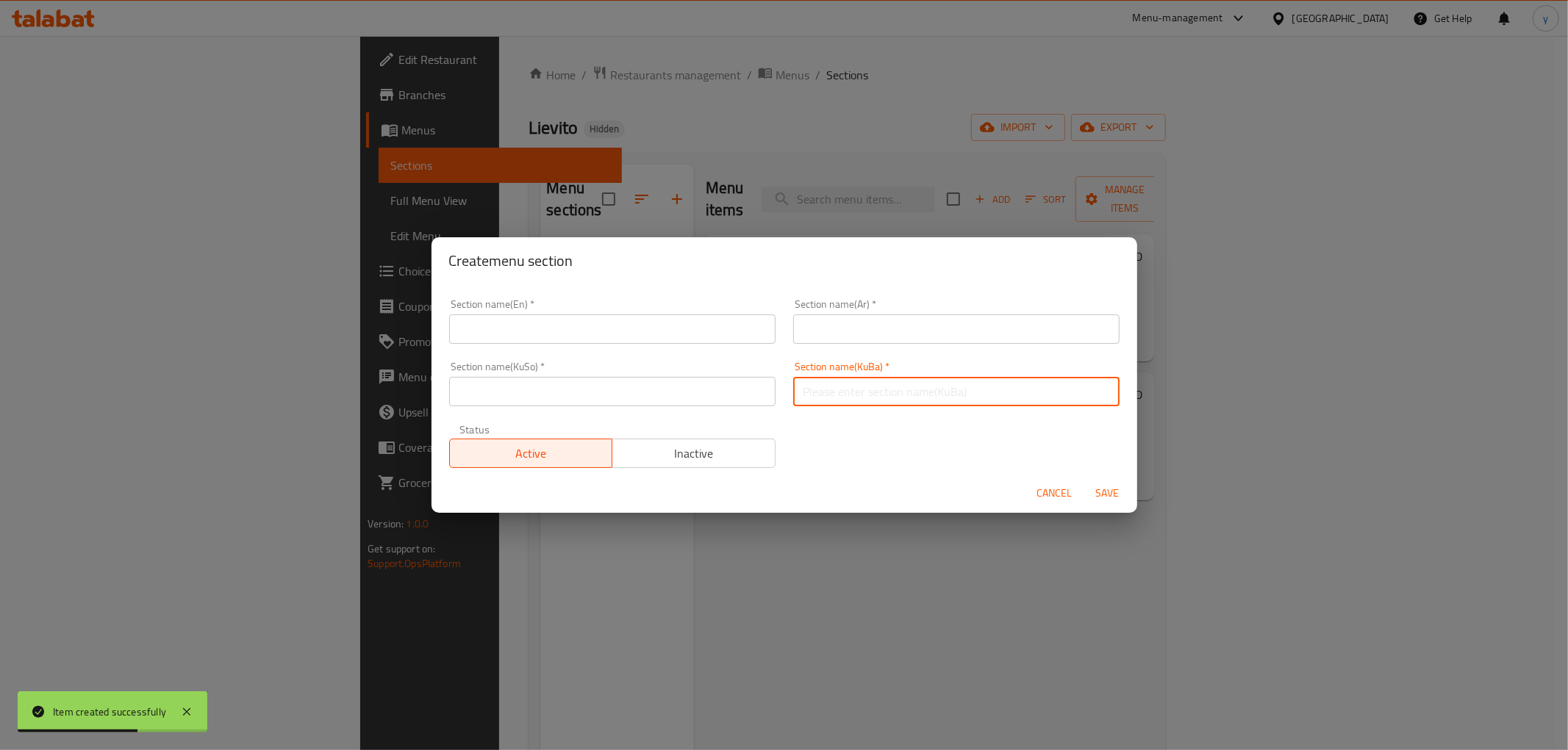
click at [802, 399] on input "text" at bounding box center [956, 392] width 327 height 29
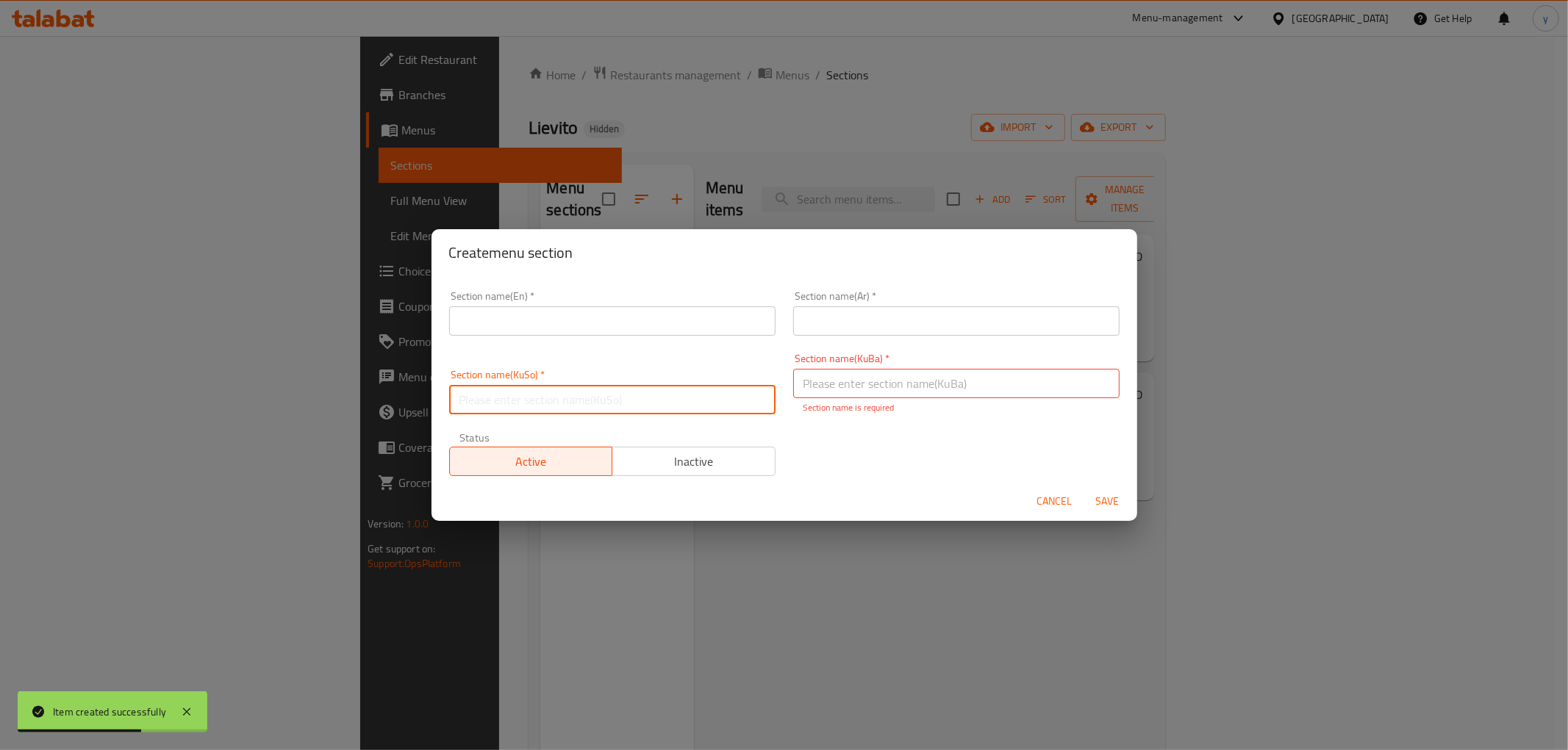
drag, startPoint x: 692, startPoint y: 403, endPoint x: 753, endPoint y: 391, distance: 62.2
click at [692, 403] on input "text" at bounding box center [612, 400] width 327 height 29
paste input "پیتزا"
type input "پیتزا"
drag, startPoint x: 915, startPoint y: 319, endPoint x: 904, endPoint y: 335, distance: 19.4
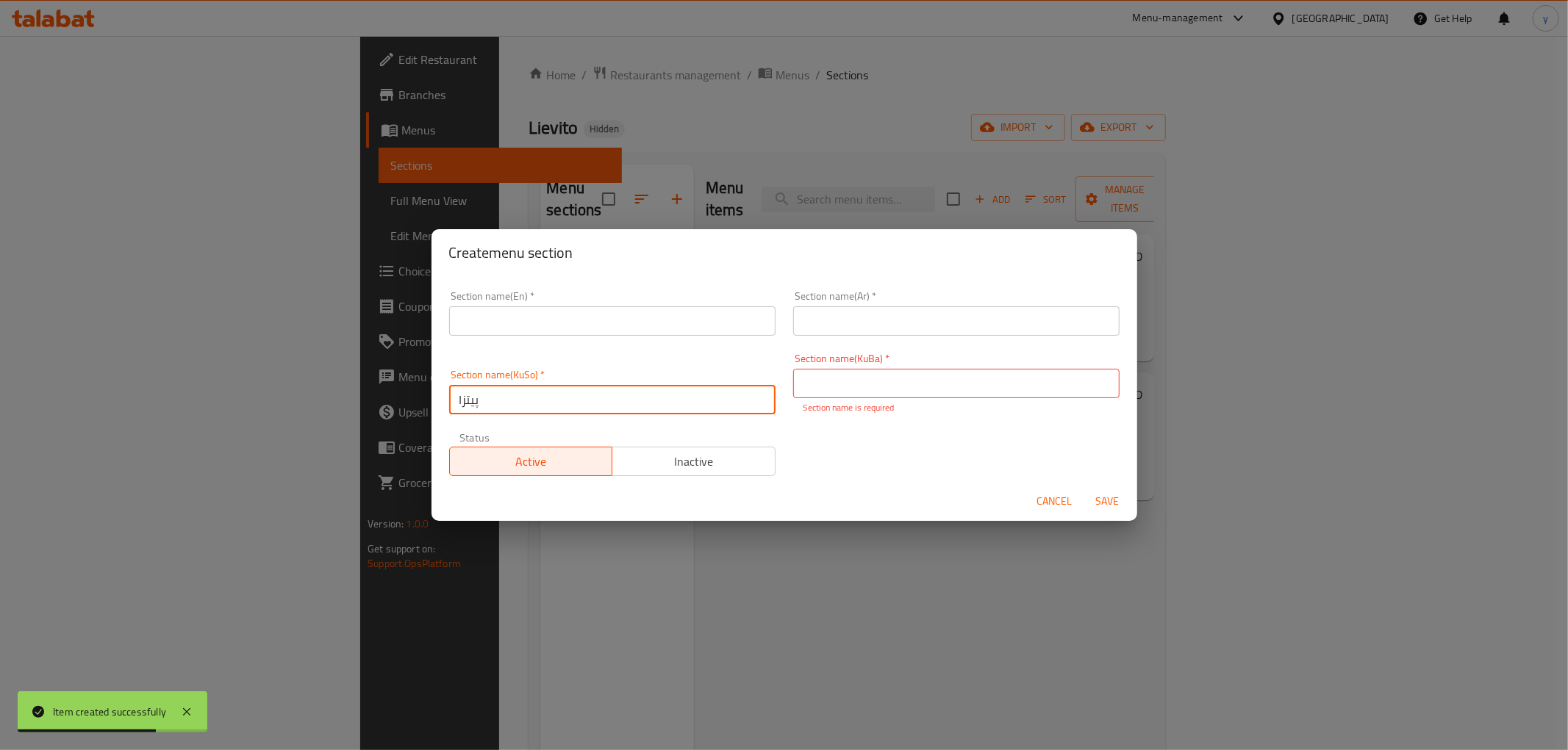
click at [915, 319] on input "text" at bounding box center [956, 321] width 327 height 29
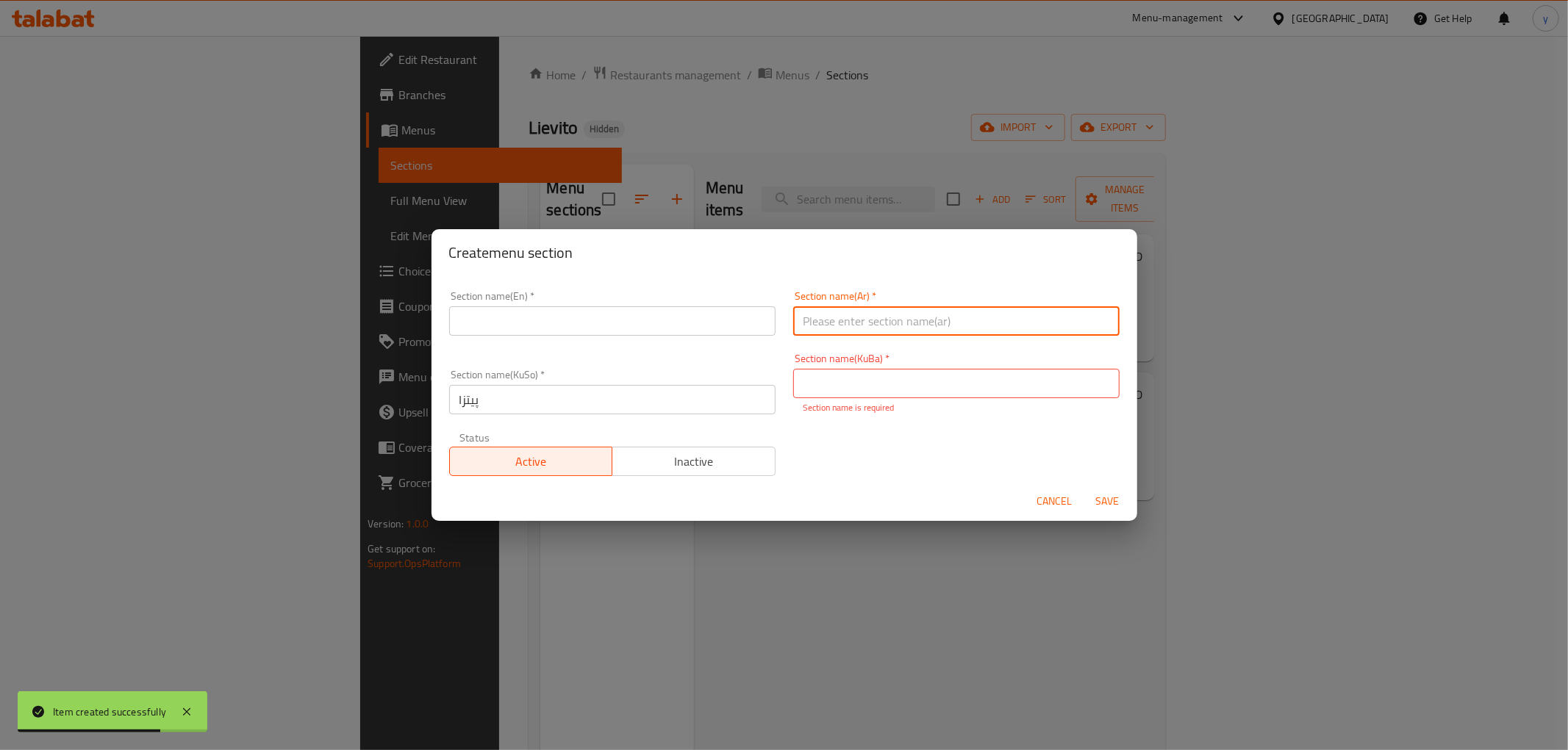
click at [862, 381] on input "text" at bounding box center [956, 384] width 327 height 29
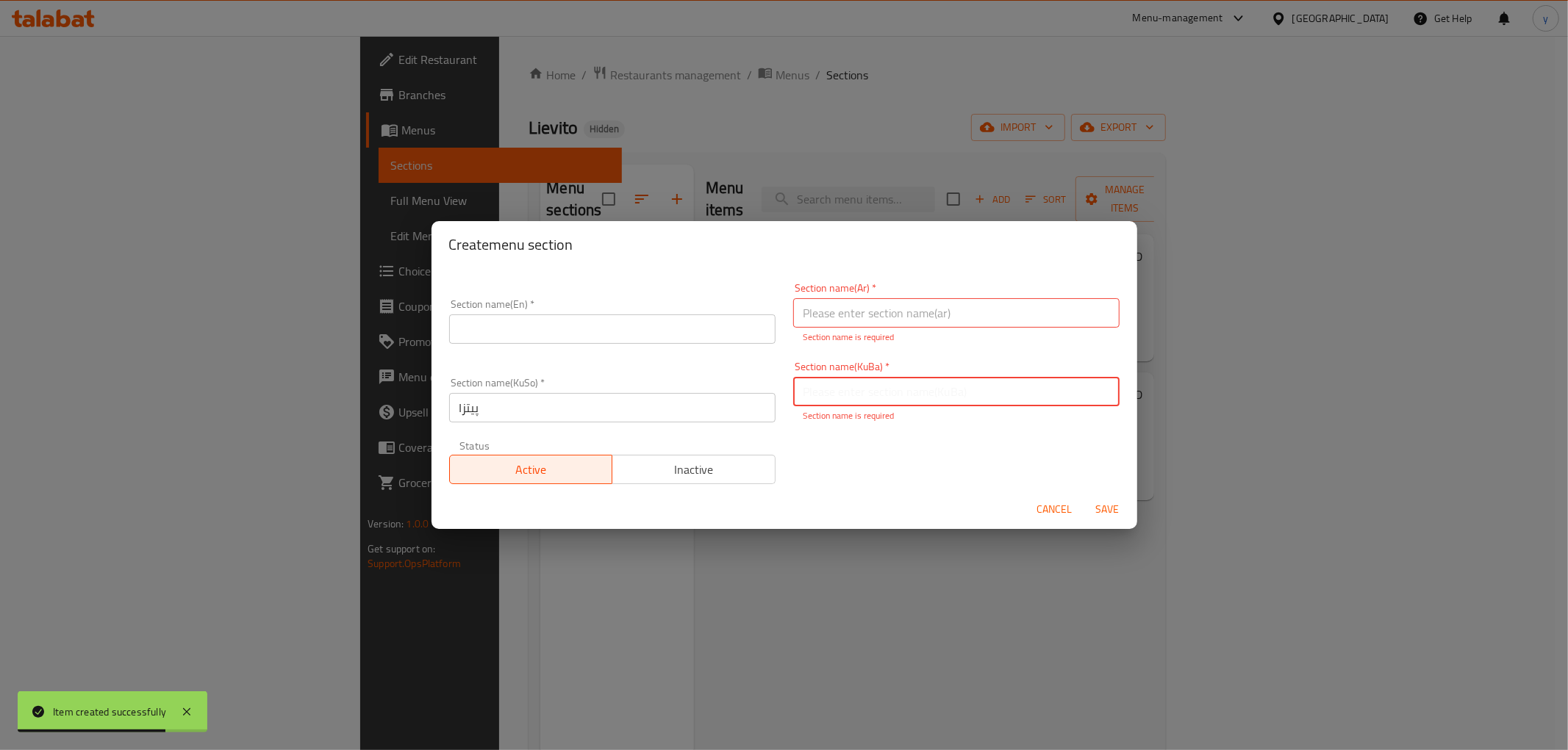
paste input "پیتزا"
type input "پیتزا"
click at [859, 307] on input "text" at bounding box center [956, 313] width 327 height 29
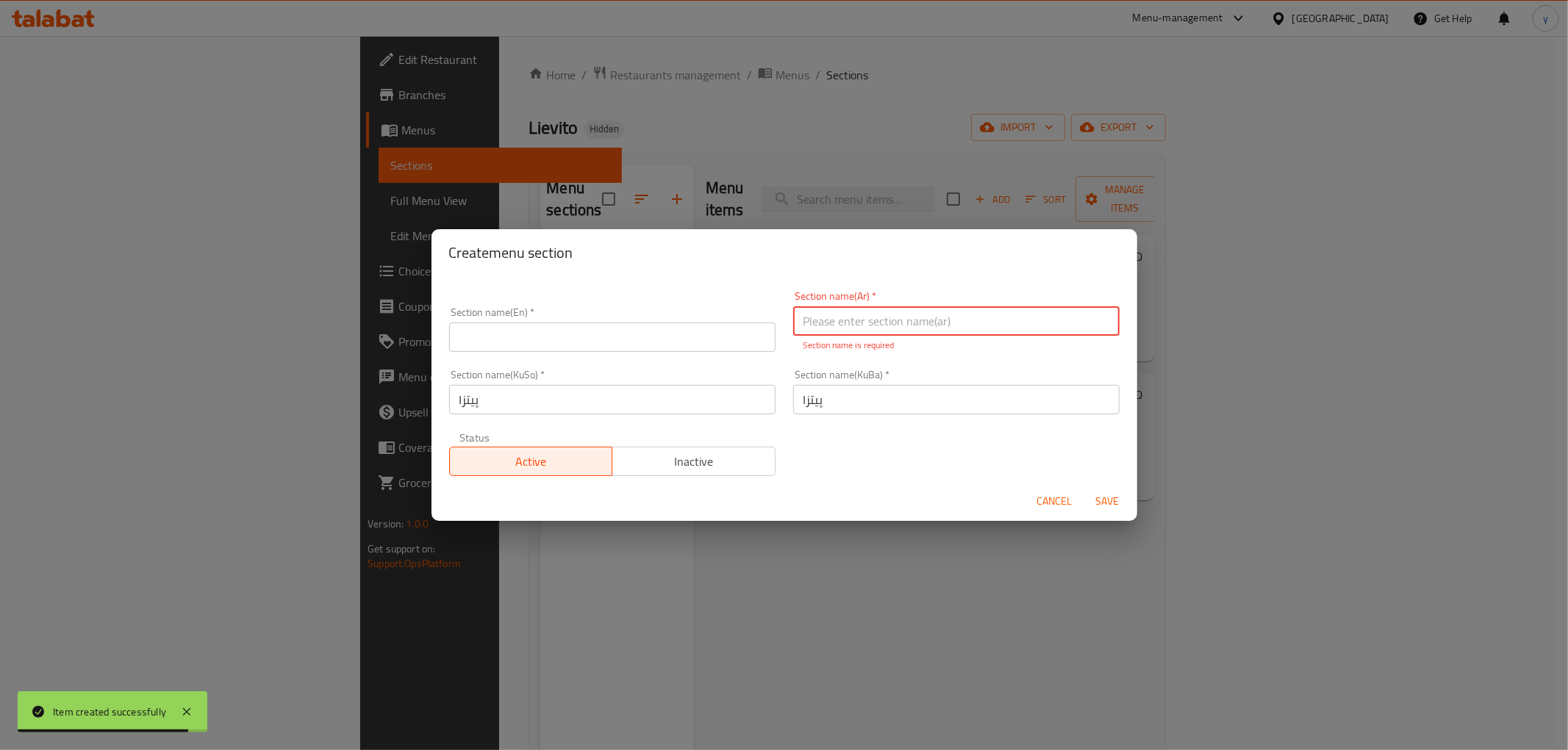
paste input "البيتزا"
type input "البيتزا"
click at [674, 342] on input "text" at bounding box center [612, 338] width 327 height 29
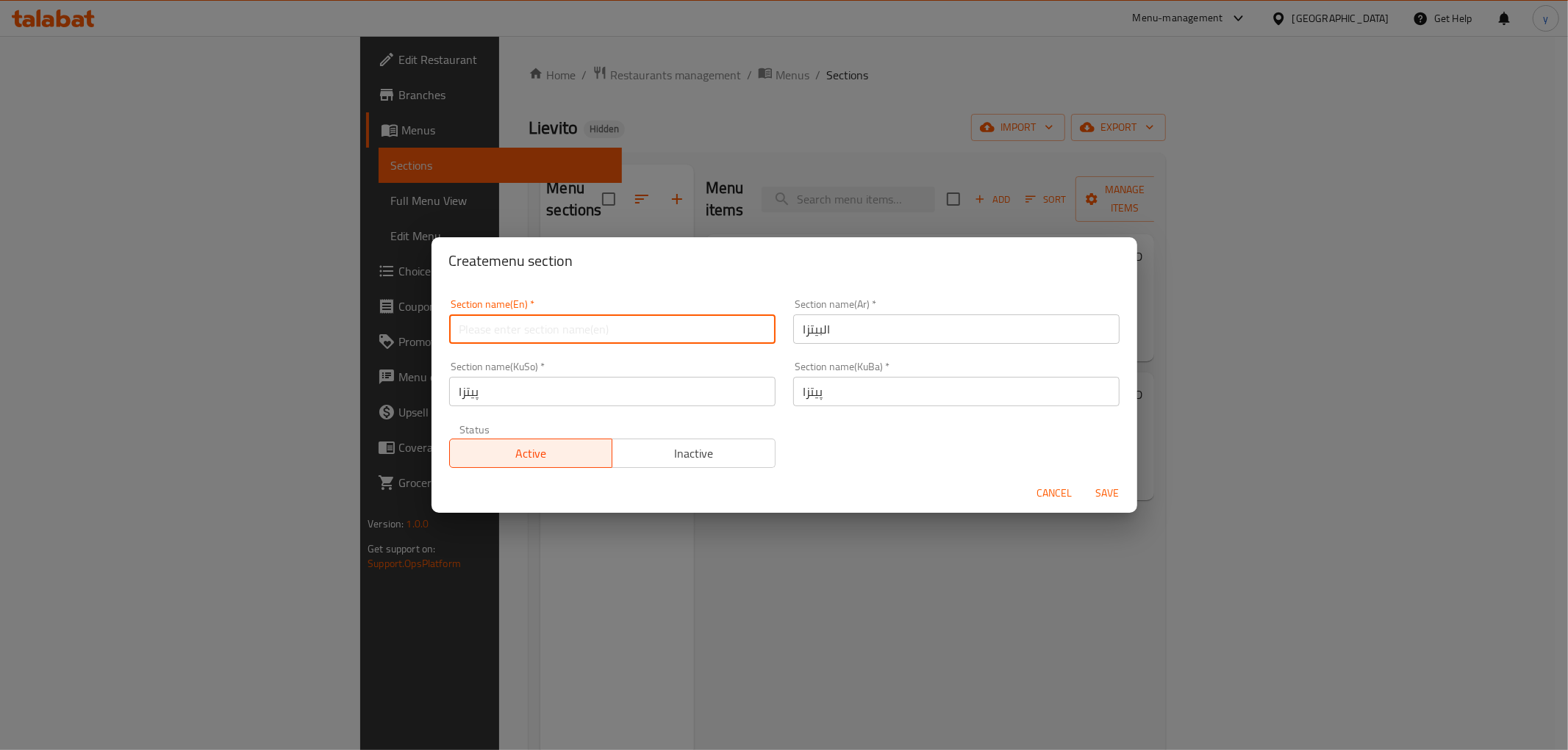
paste input "Pizza"
type input "Pizza"
drag, startPoint x: 1111, startPoint y: 495, endPoint x: 1097, endPoint y: 496, distance: 14.0
click at [1111, 495] on span "Save" at bounding box center [1107, 493] width 35 height 18
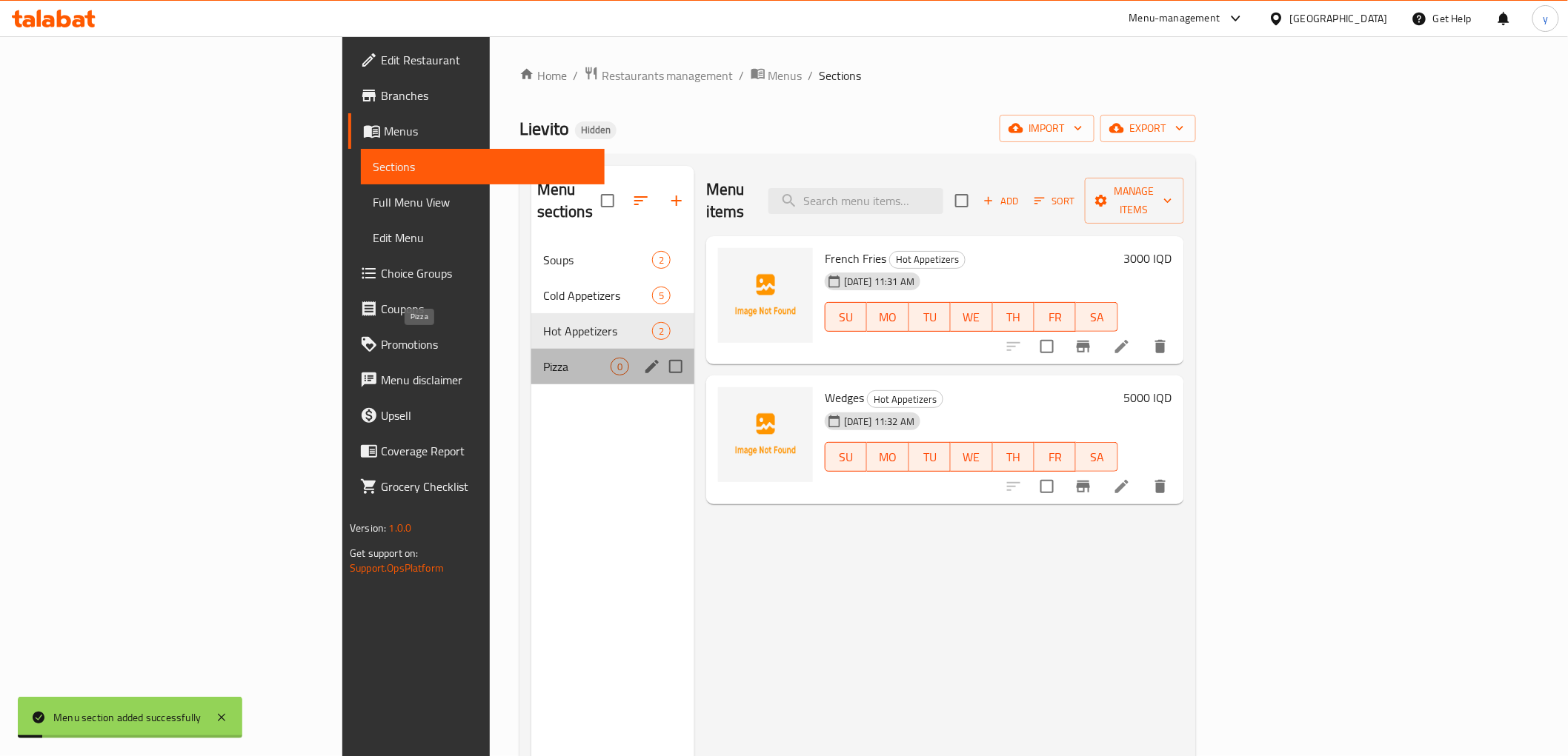
click at [543, 358] on span "Pizza" at bounding box center [576, 366] width 68 height 18
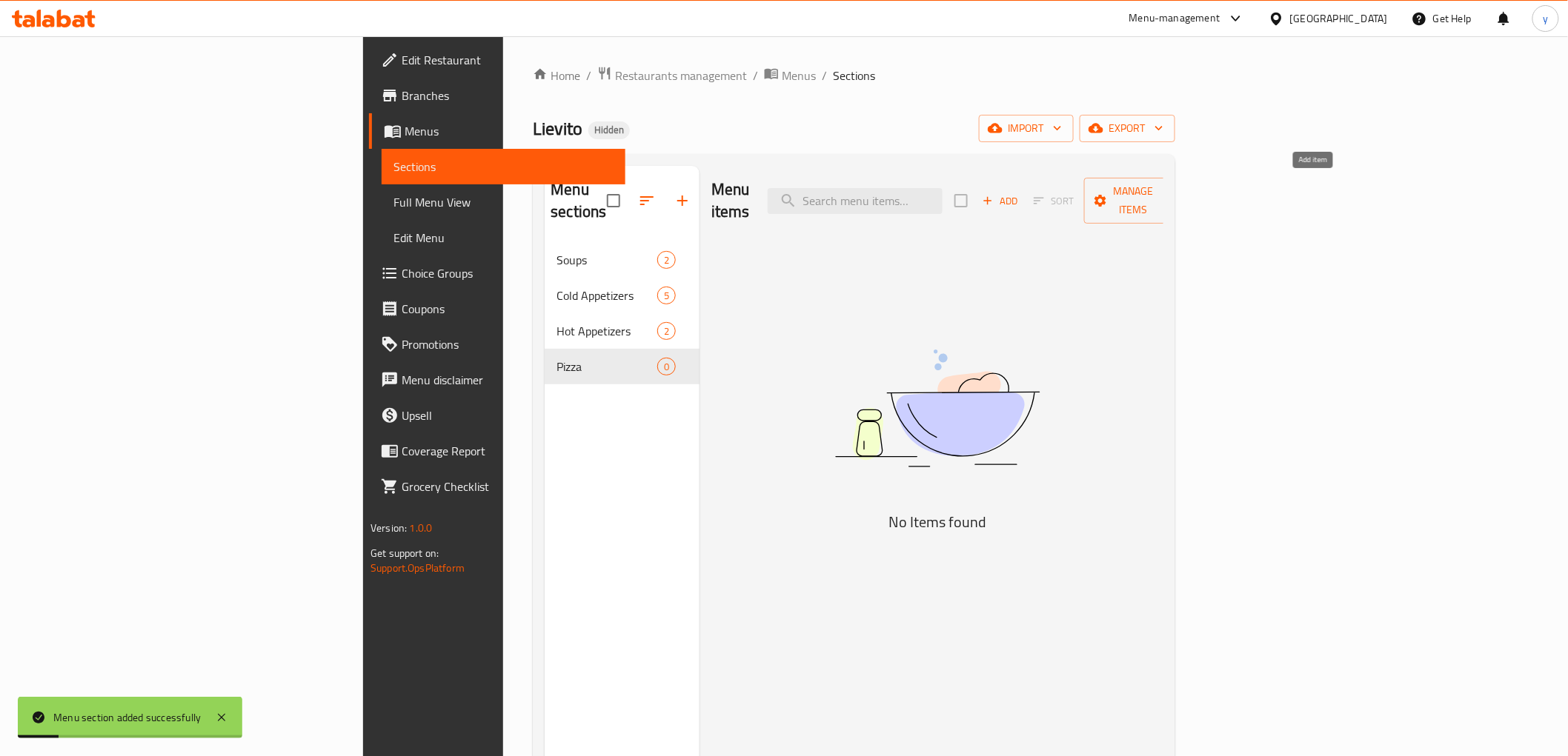
click at [1021, 193] on span "Add" at bounding box center [1000, 201] width 40 height 17
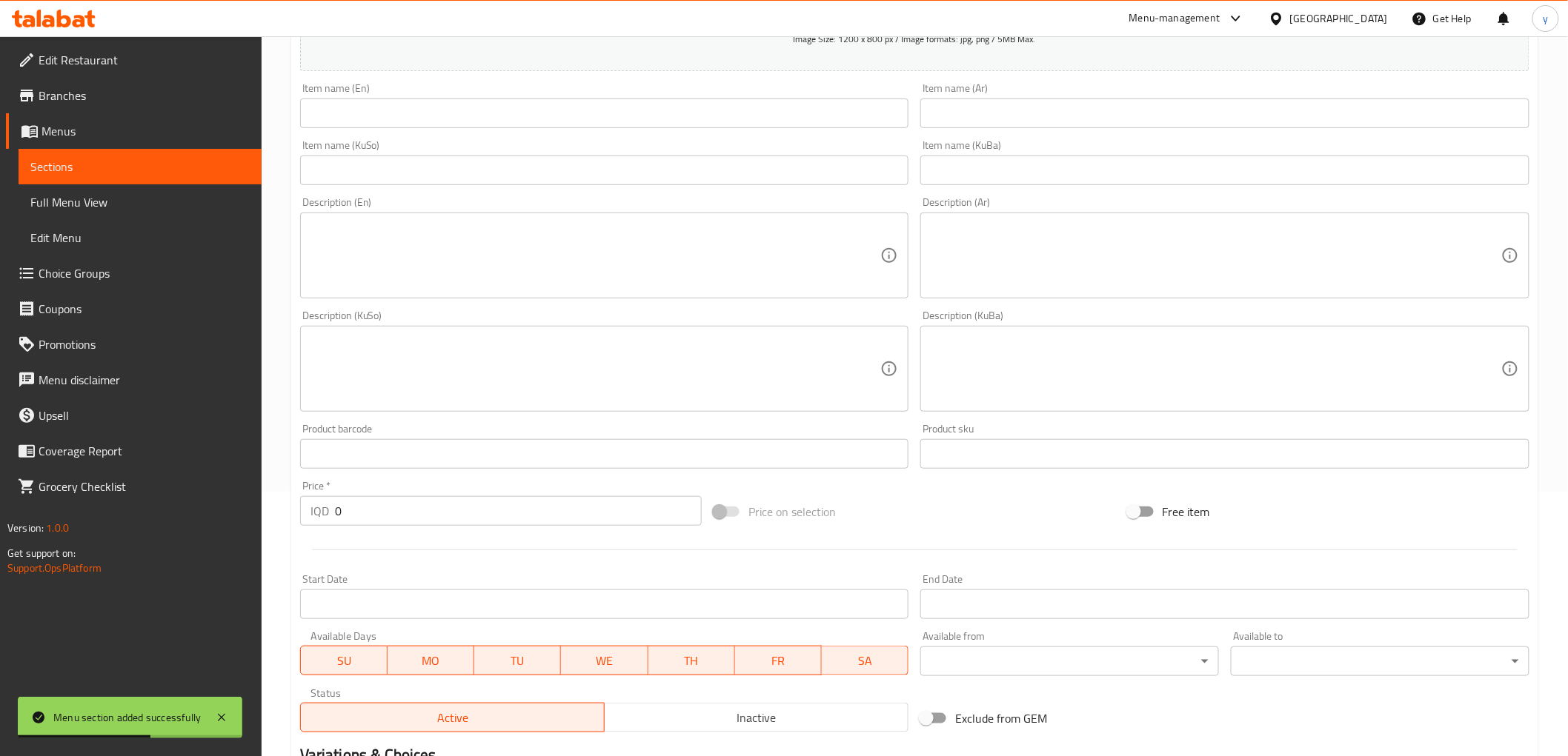
scroll to position [458, 0]
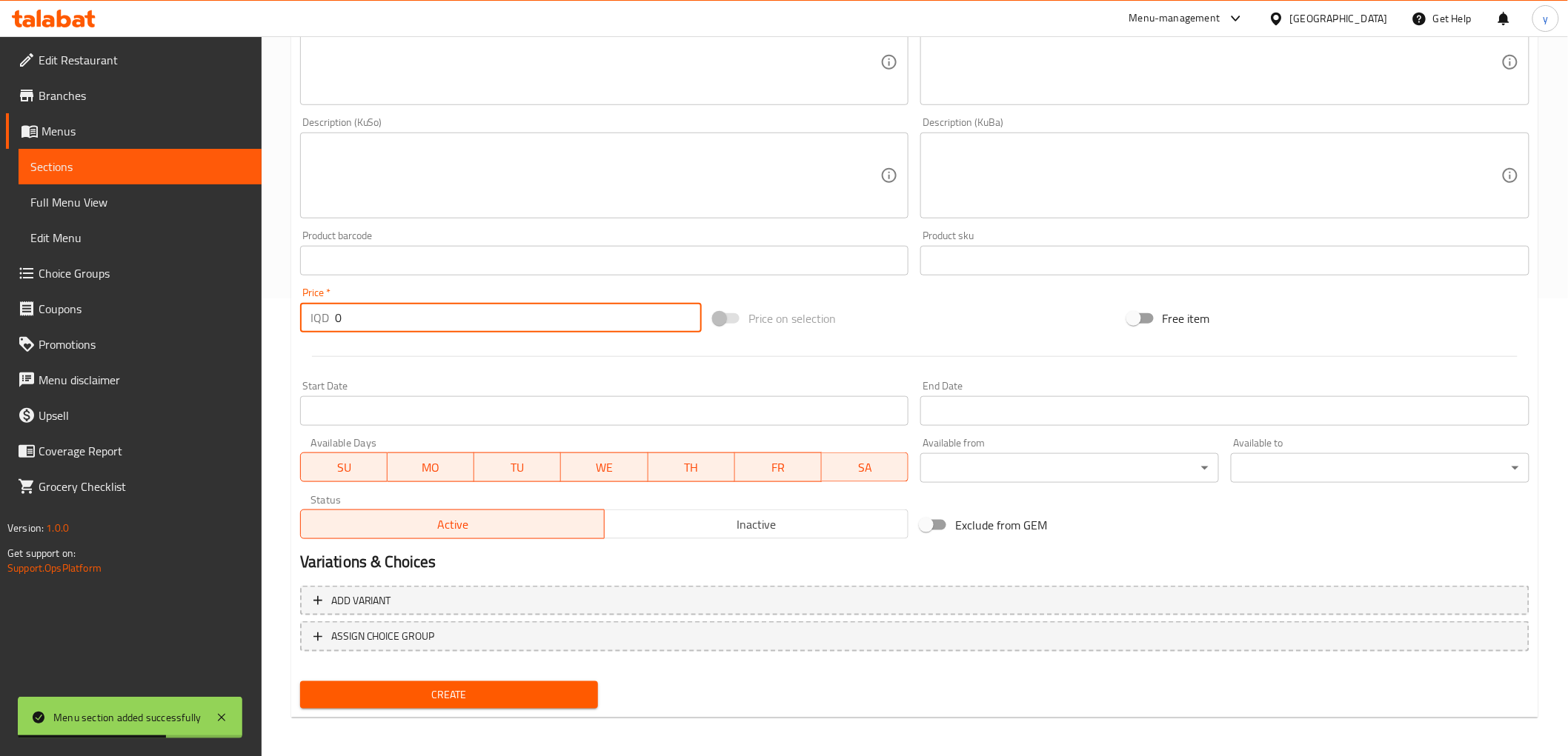
drag, startPoint x: 345, startPoint y: 327, endPoint x: 366, endPoint y: 366, distance: 44.3
click at [318, 330] on div "IQD 0 Price *" at bounding box center [500, 318] width 402 height 30
paste input "700"
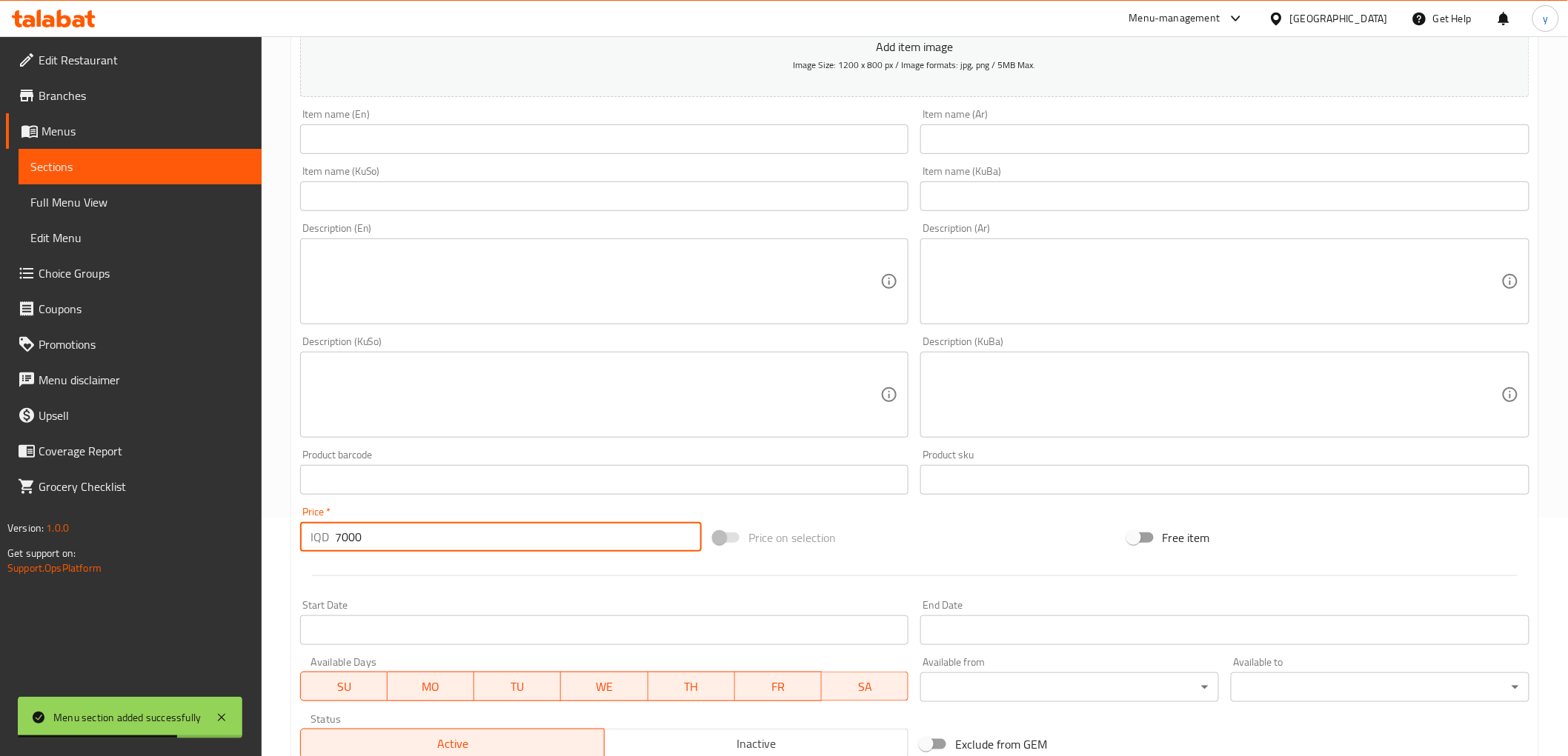
scroll to position [129, 0]
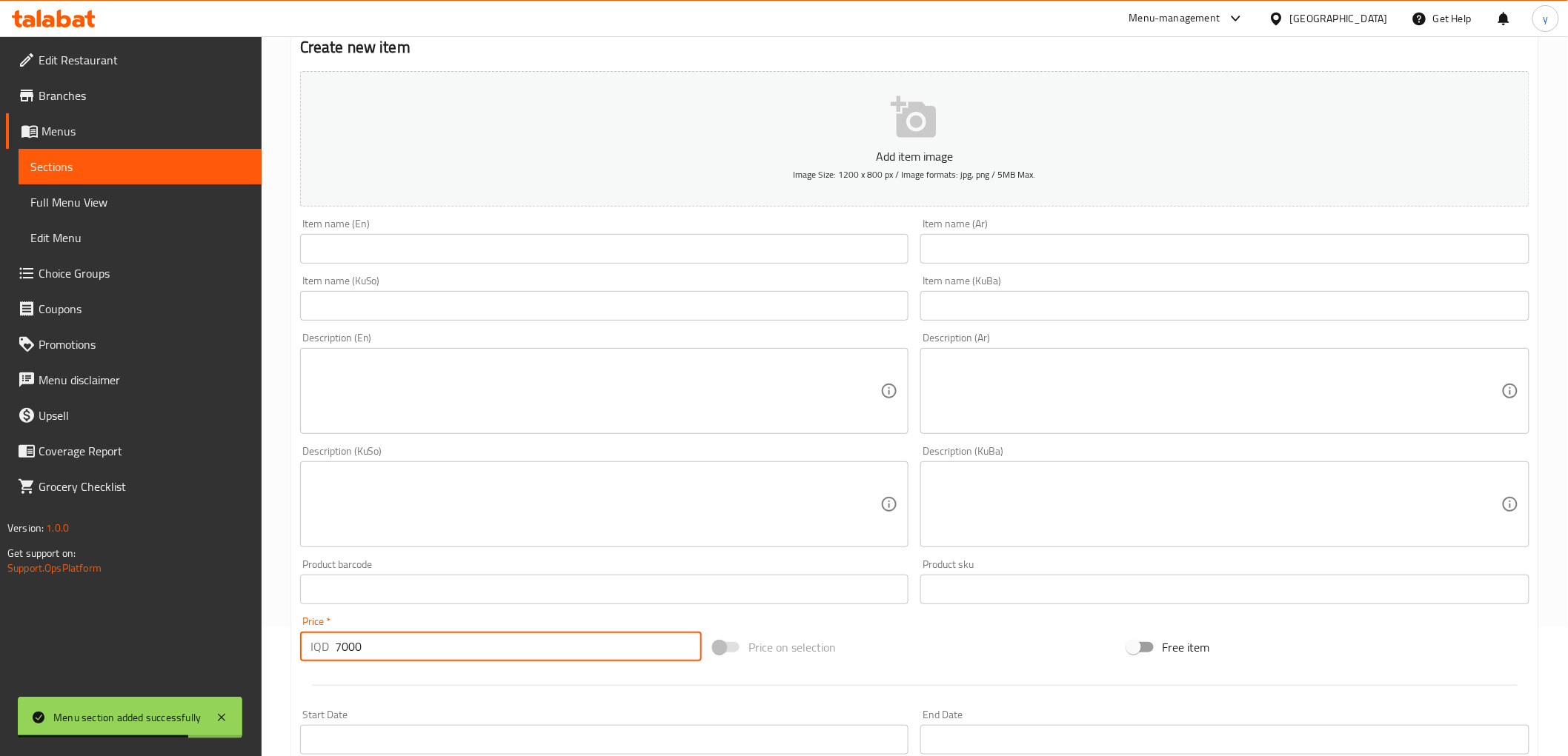
type input "7000"
click at [986, 263] on input "text" at bounding box center [1225, 249] width 610 height 30
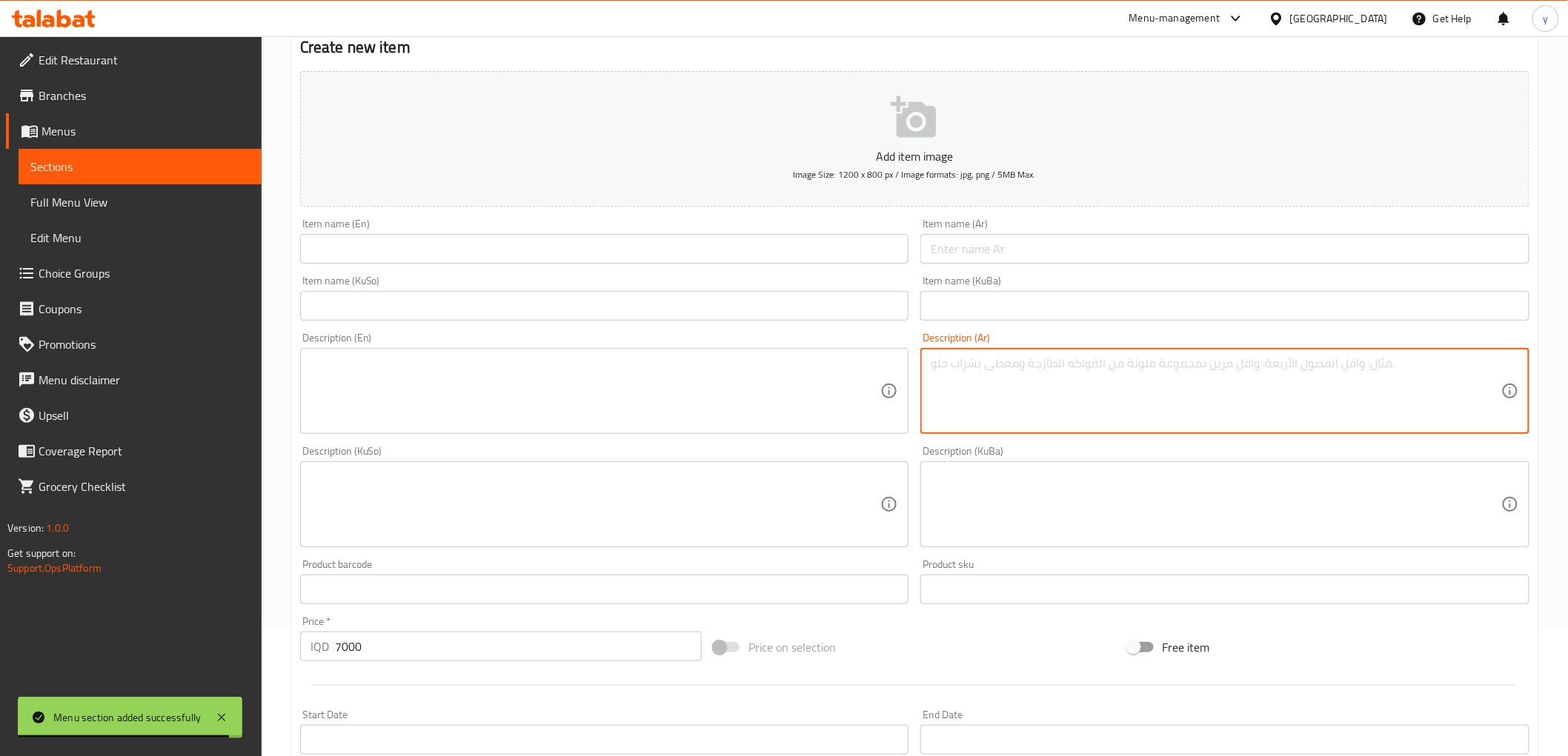
click at [1224, 367] on textarea at bounding box center [1215, 391] width 571 height 70
click at [783, 301] on input "text" at bounding box center [604, 306] width 610 height 30
paste input "پیتزای مارگریتا"
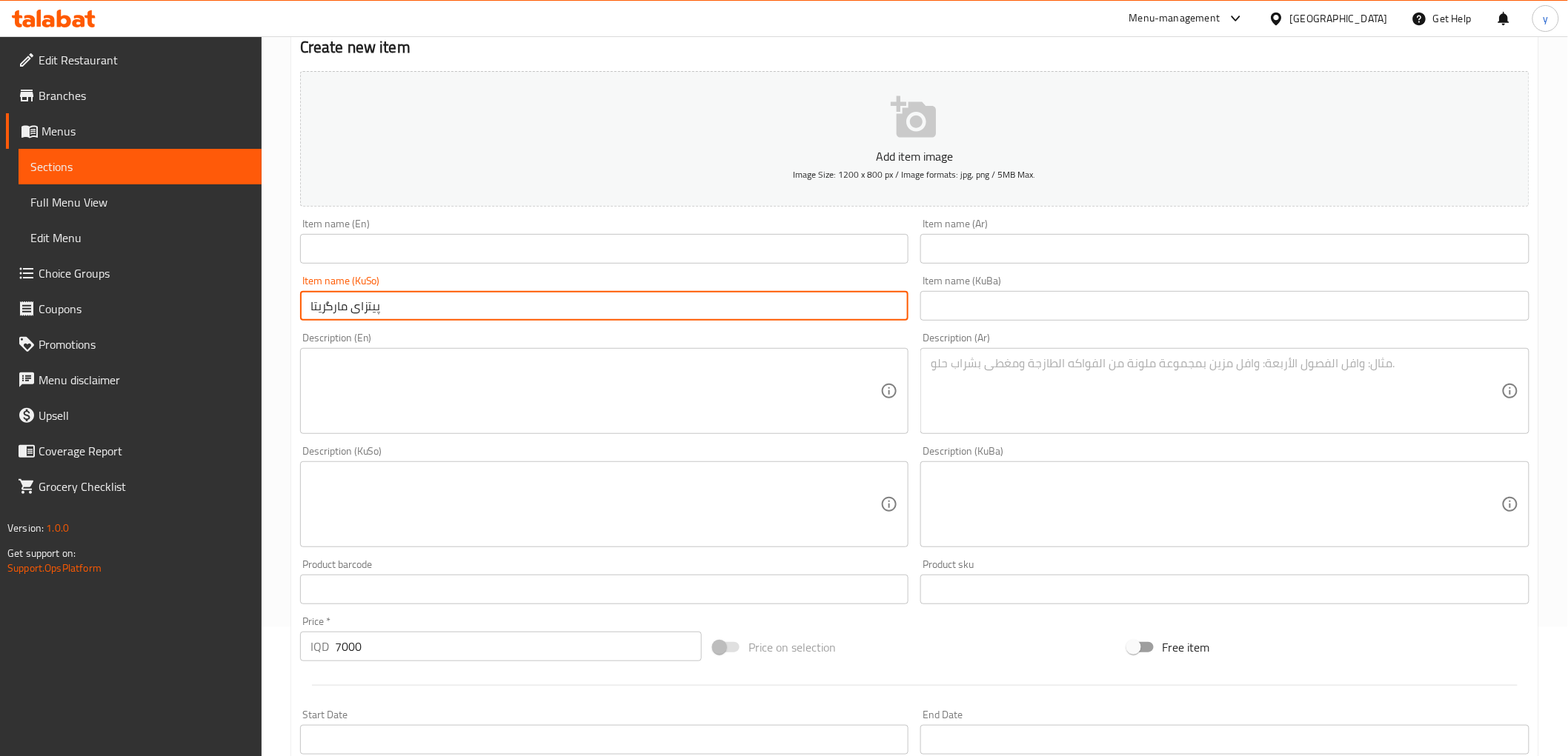
type input "پیتزای مارگریتا"
click at [1054, 226] on div "Item name (Ar) Item name (Ar)" at bounding box center [1225, 241] width 610 height 45
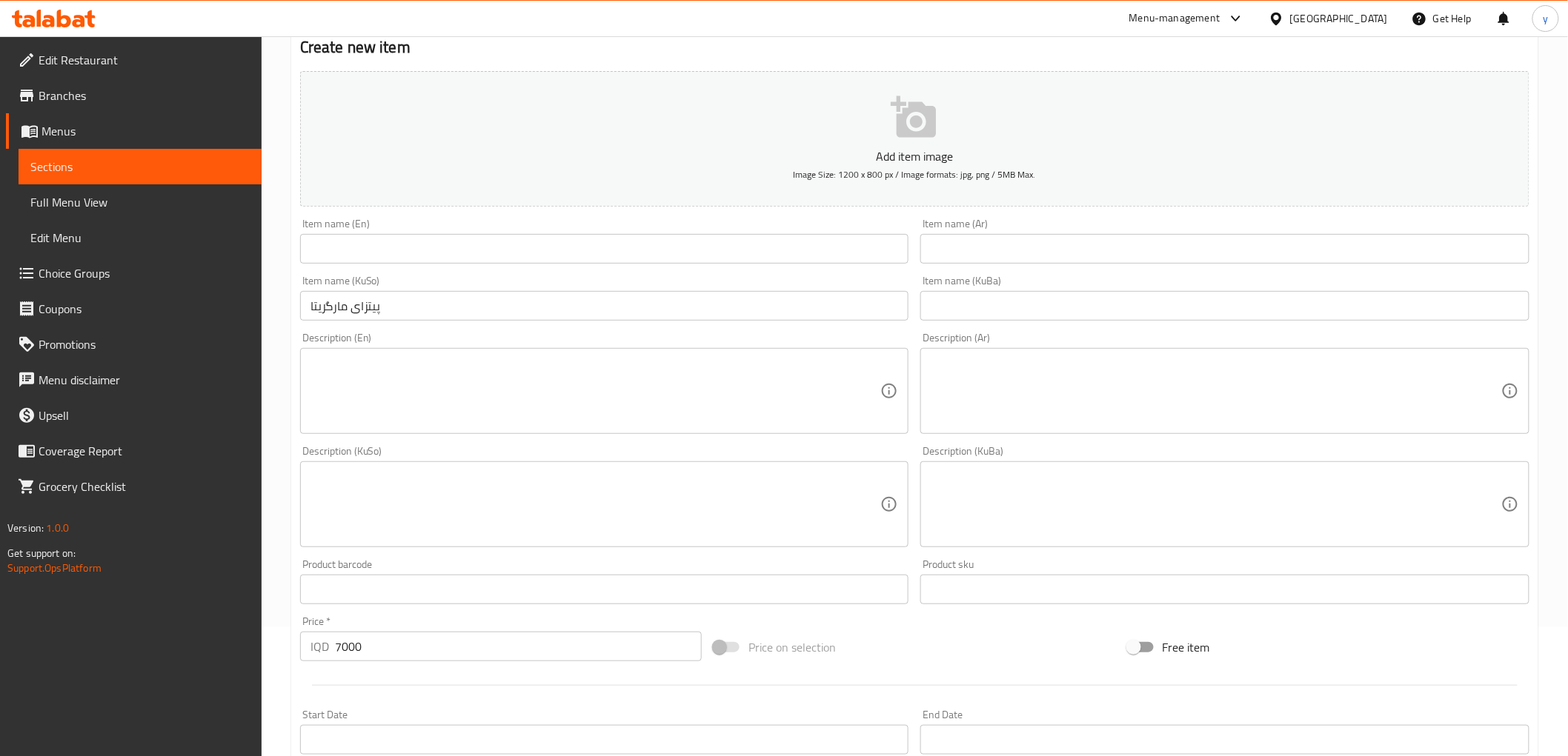
drag, startPoint x: 1036, startPoint y: 256, endPoint x: 1030, endPoint y: 263, distance: 9.2
click at [1036, 256] on input "text" at bounding box center [1225, 249] width 610 height 30
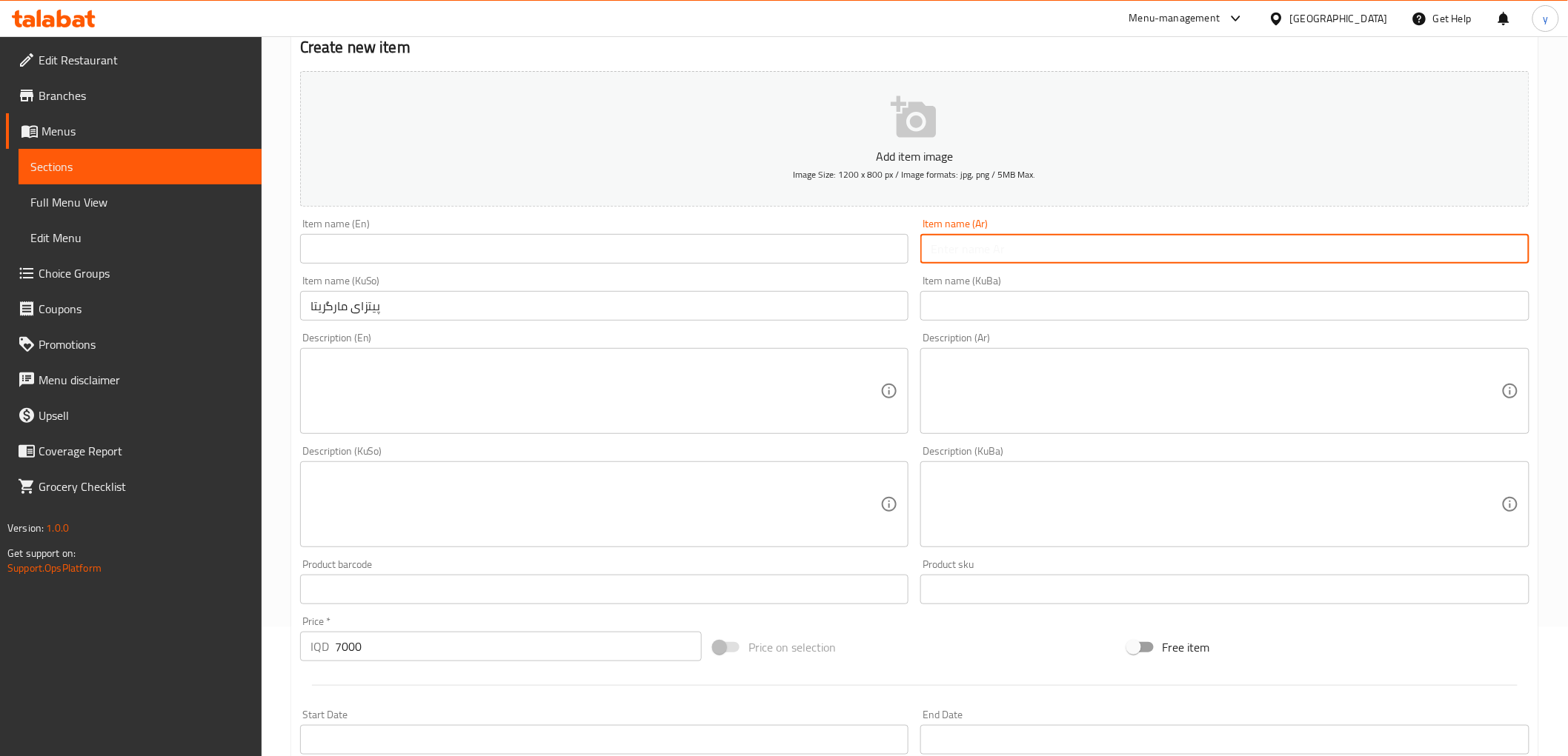
paste input "بيتزا مارجريتا"
type input "بيتزا مارجريتا"
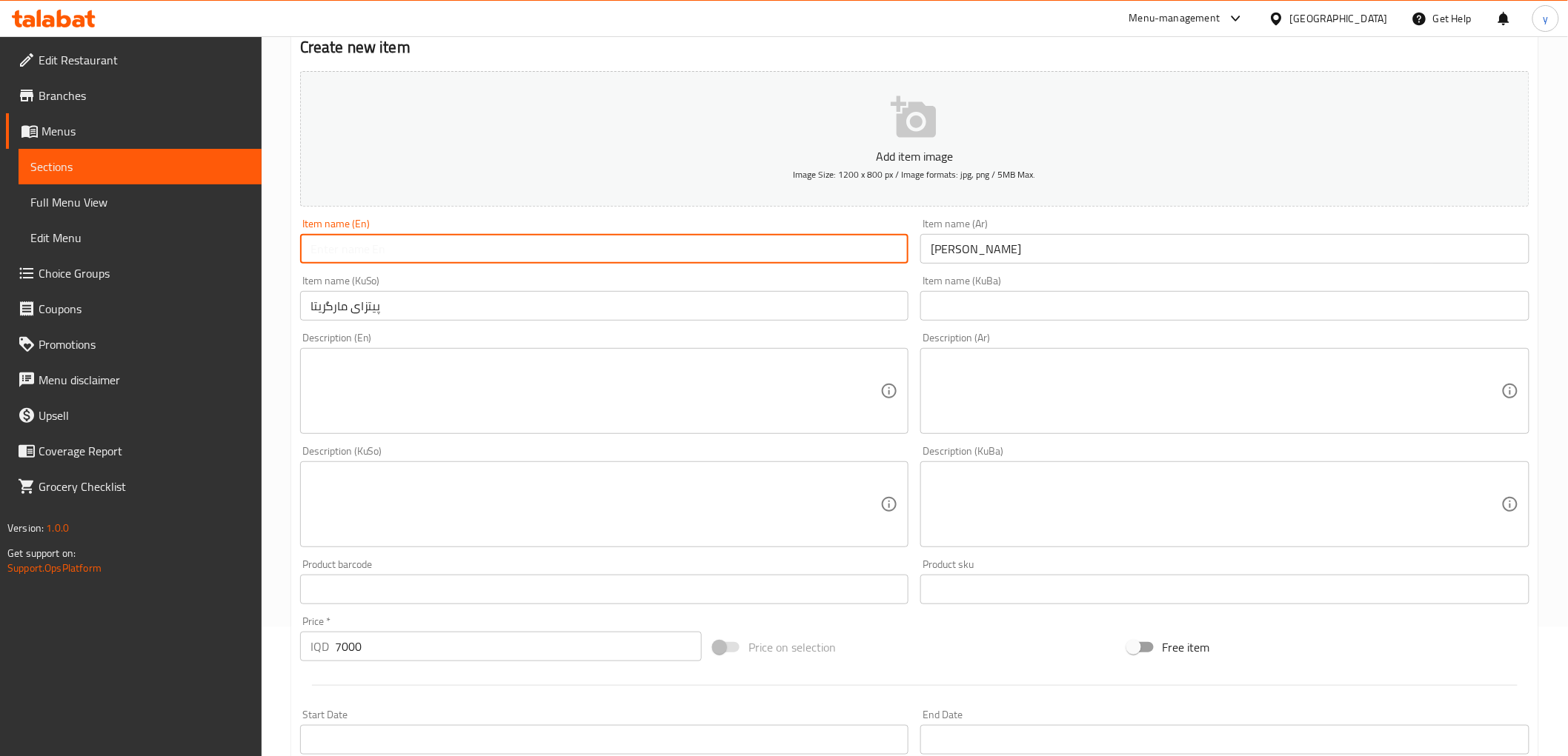
drag, startPoint x: 864, startPoint y: 257, endPoint x: 847, endPoint y: 267, distance: 19.7
click at [864, 257] on input "text" at bounding box center [604, 249] width 610 height 30
paste input "Margherita Pizza"
type input "Margherita Pizza"
drag, startPoint x: 1124, startPoint y: 410, endPoint x: 1095, endPoint y: 417, distance: 29.8
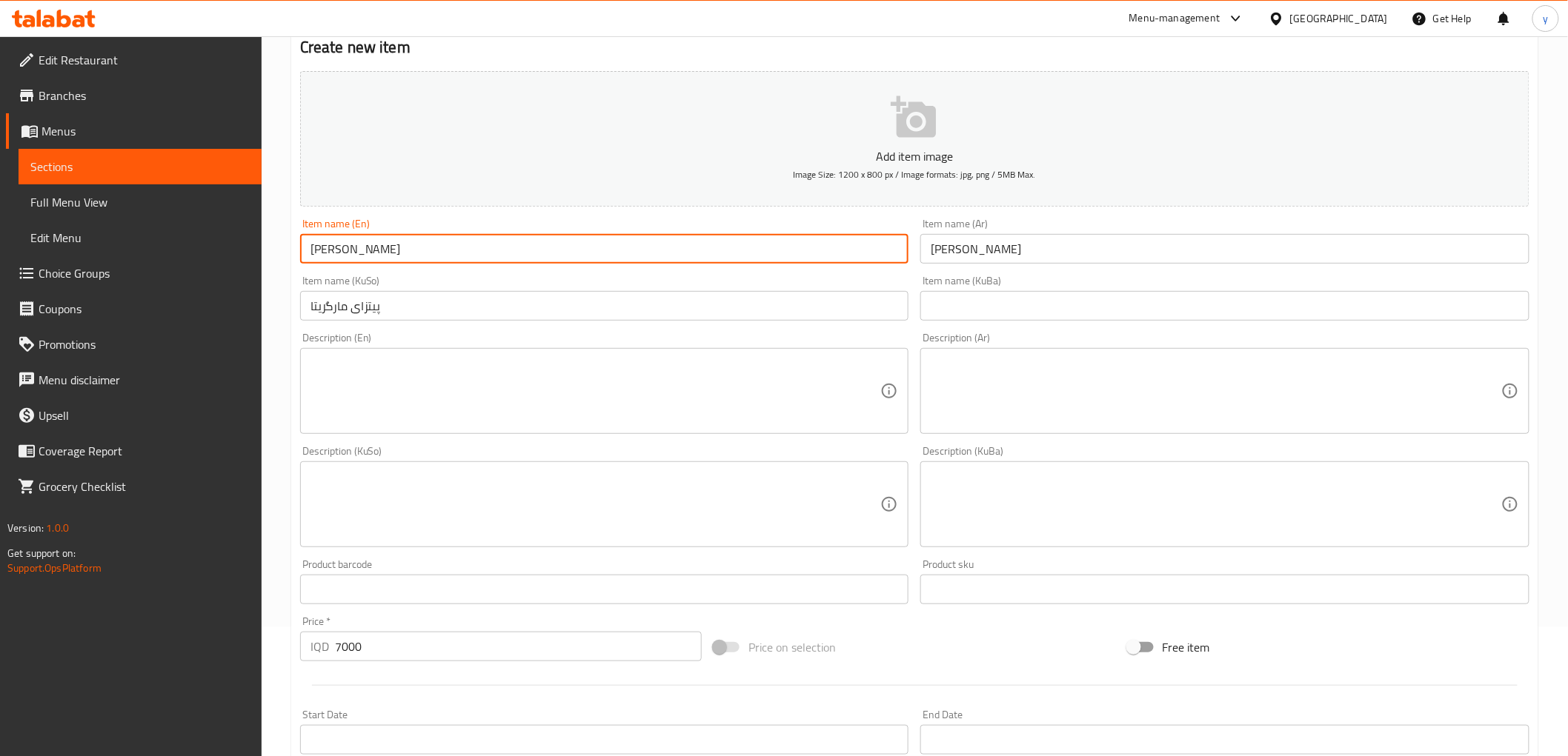
click at [1124, 410] on textarea at bounding box center [1215, 391] width 571 height 70
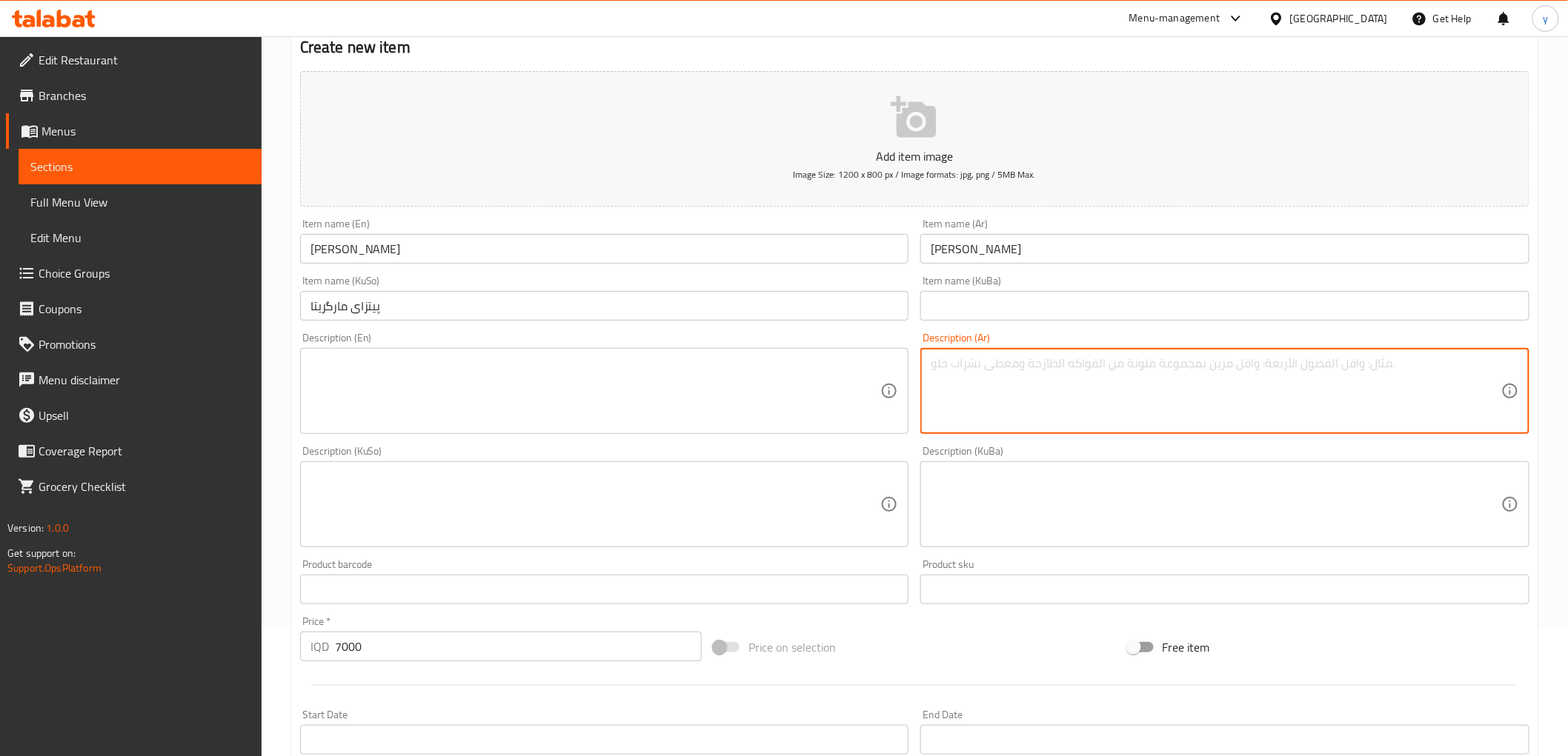
paste textarea "عجينة بيتزا، صلصة طماطم فرش وجبنة موزاريلا"
type textarea "عجينة بيتزا، صلصة طماطم فرش وجبنة موزاريلا"
click at [798, 373] on textarea at bounding box center [596, 391] width 571 height 70
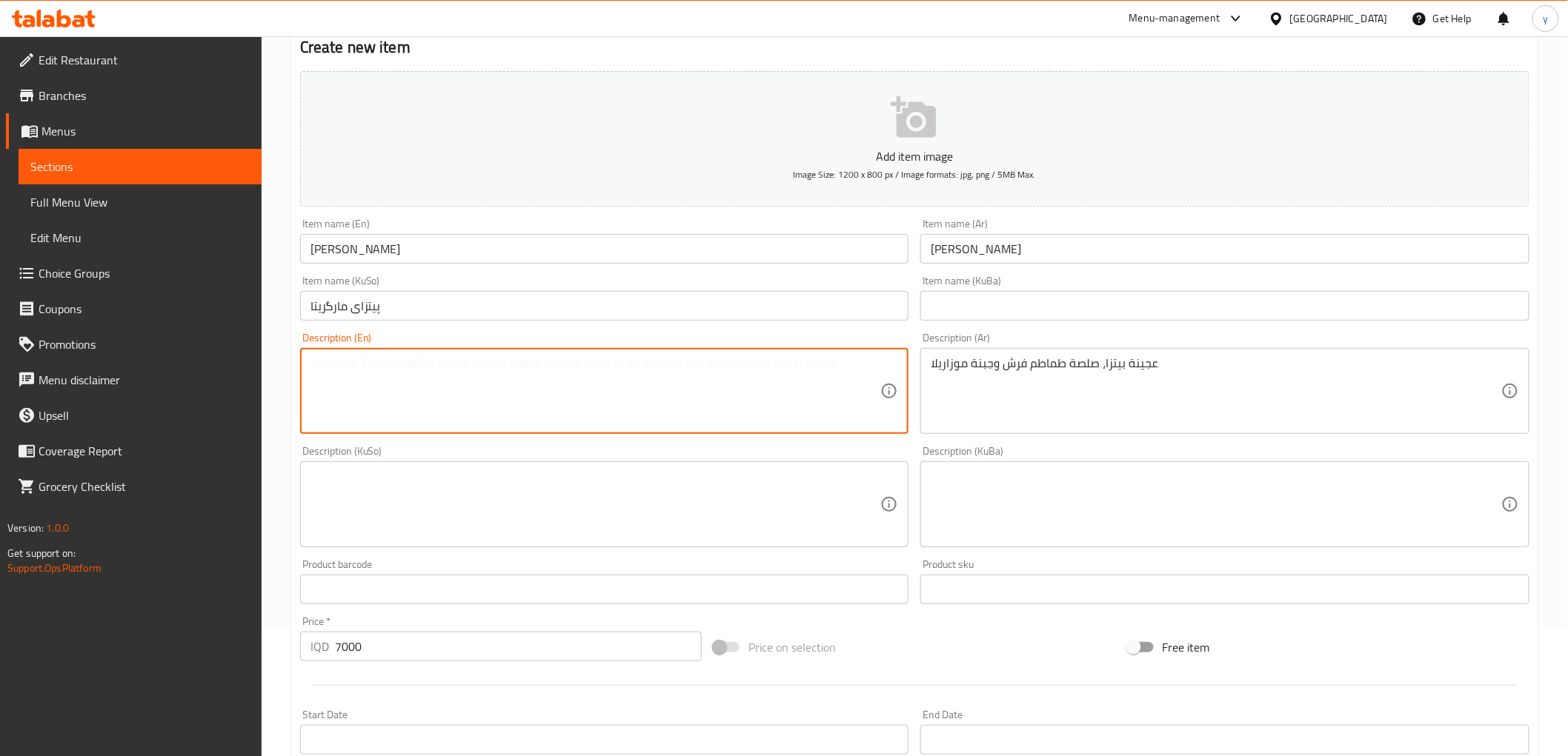
paste textarea "Pizza dough, fresh tomato sauce and mozzarella cheese"
type textarea "Pizza dough, fresh tomato sauce and mozzarella cheese"
click at [685, 467] on div "Description (KuSo)" at bounding box center [604, 505] width 610 height 86
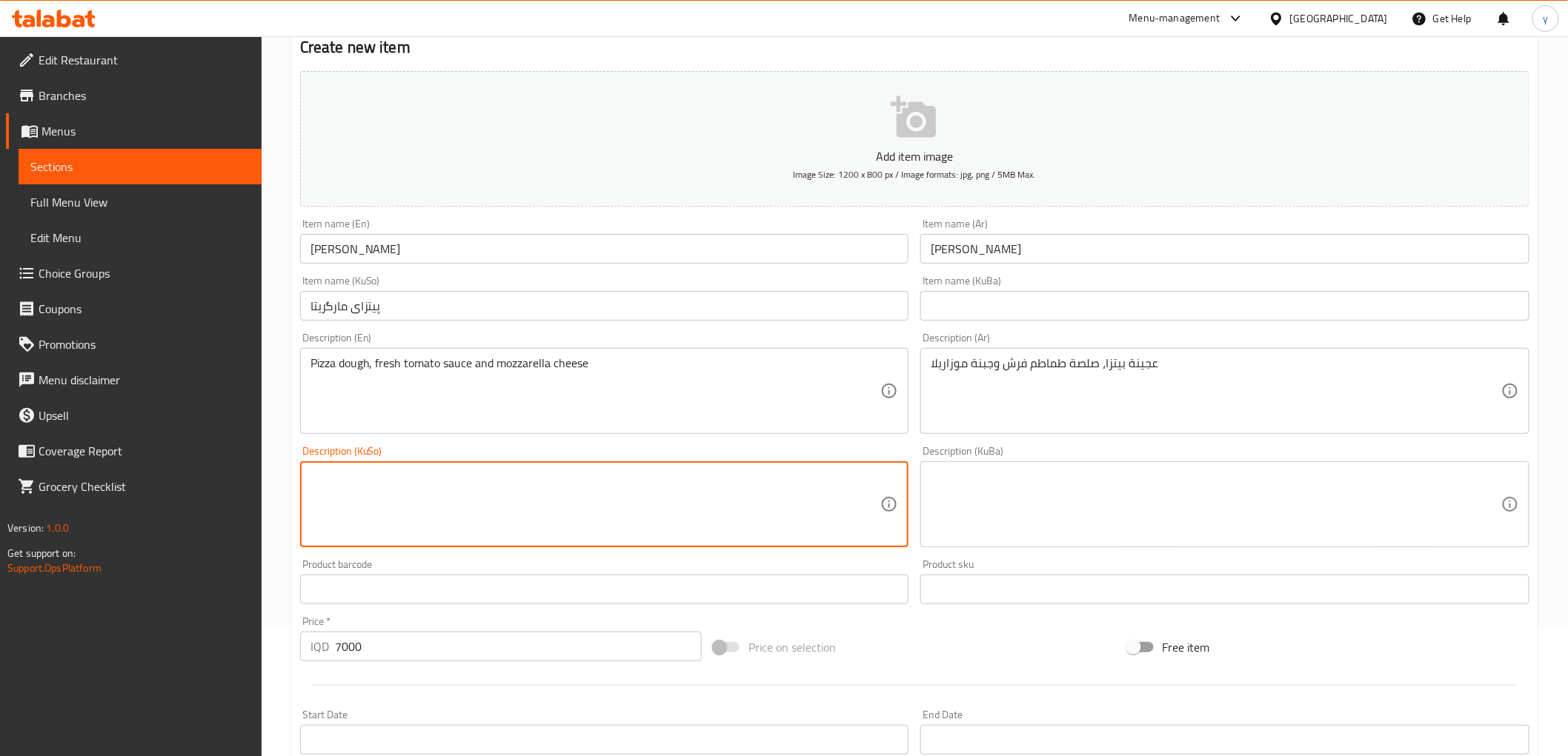
paste textarea "هەویرەکەی پیتزا و سۆسی تەماتەی تازە و پەنیری مۆزەرێلا"
click at [750, 477] on textarea "هەویرەکەی پیتزا و سۆسی تەماتەی تازە و پەنیری مۆزەرێلا" at bounding box center [596, 505] width 571 height 70
click at [831, 485] on textarea "هەویرەکەی پیتزا و سۆسی تەماتەی تازە و پەنیری مۆزەرێلا" at bounding box center [596, 505] width 571 height 70
drag, startPoint x: 813, startPoint y: 478, endPoint x: 819, endPoint y: 486, distance: 10.0
click at [819, 486] on textarea "هەویری پیتزا و سۆسی تەماتەی تازە و پەنیری مۆزەرێلا" at bounding box center [596, 505] width 571 height 70
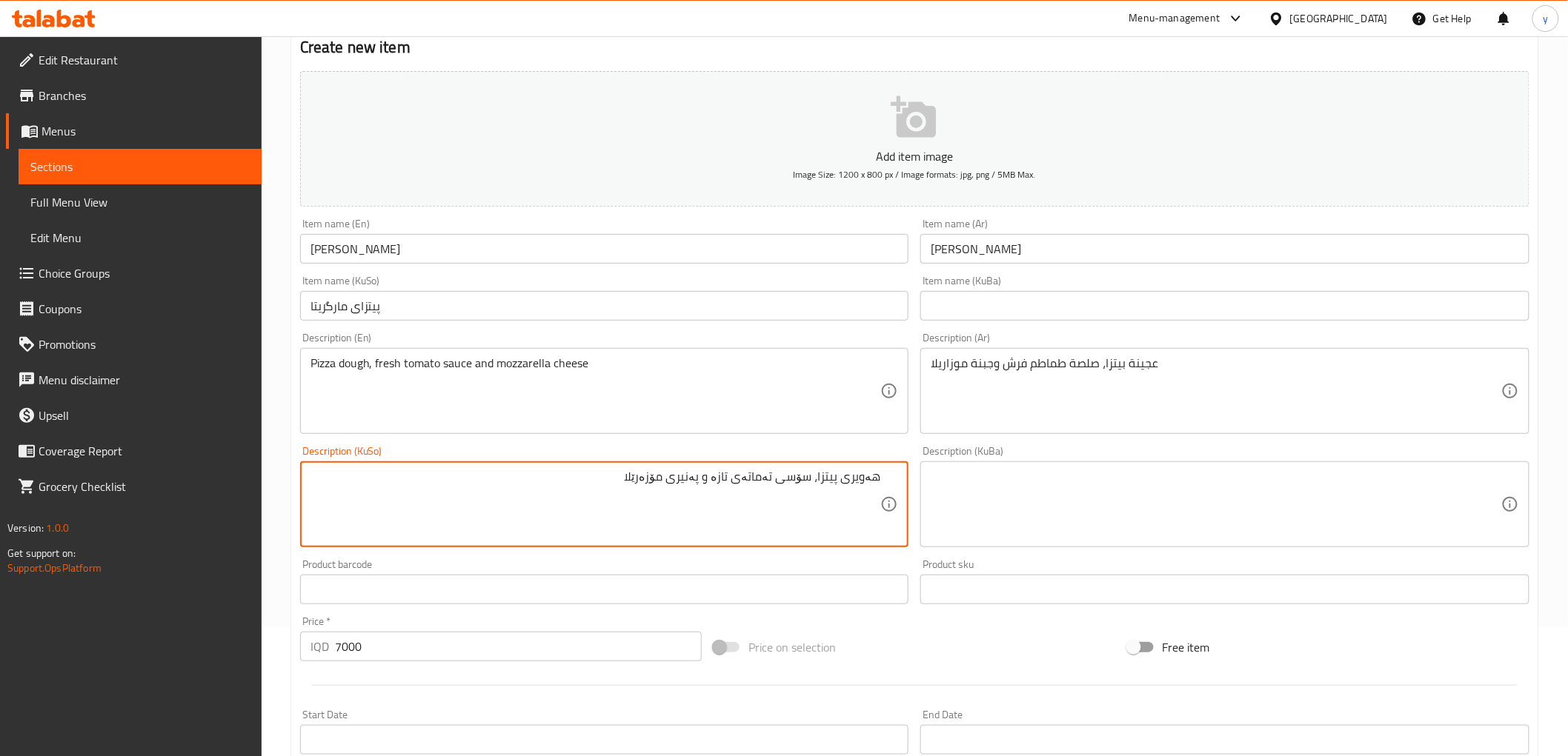
click at [744, 481] on textarea "هەویری پیتزا، سۆسی تەماتەی تازە و پەنیری مۆزەرێلا" at bounding box center [596, 505] width 571 height 70
click at [728, 481] on textarea "هەویری پیتزا، سۆسی تەماتەی تازە و پەنیری مۆزەرێلا" at bounding box center [596, 505] width 571 height 70
click at [688, 481] on textarea "هەویری پیتزا، سۆسی تەماتەی فرێش و پەنیری مۆزەرێلا" at bounding box center [596, 505] width 571 height 70
click at [649, 478] on textarea "هەویری پیتزا، سۆسی تەماتەی فرێش و پەنیری مۆزەرێلا" at bounding box center [596, 505] width 571 height 70
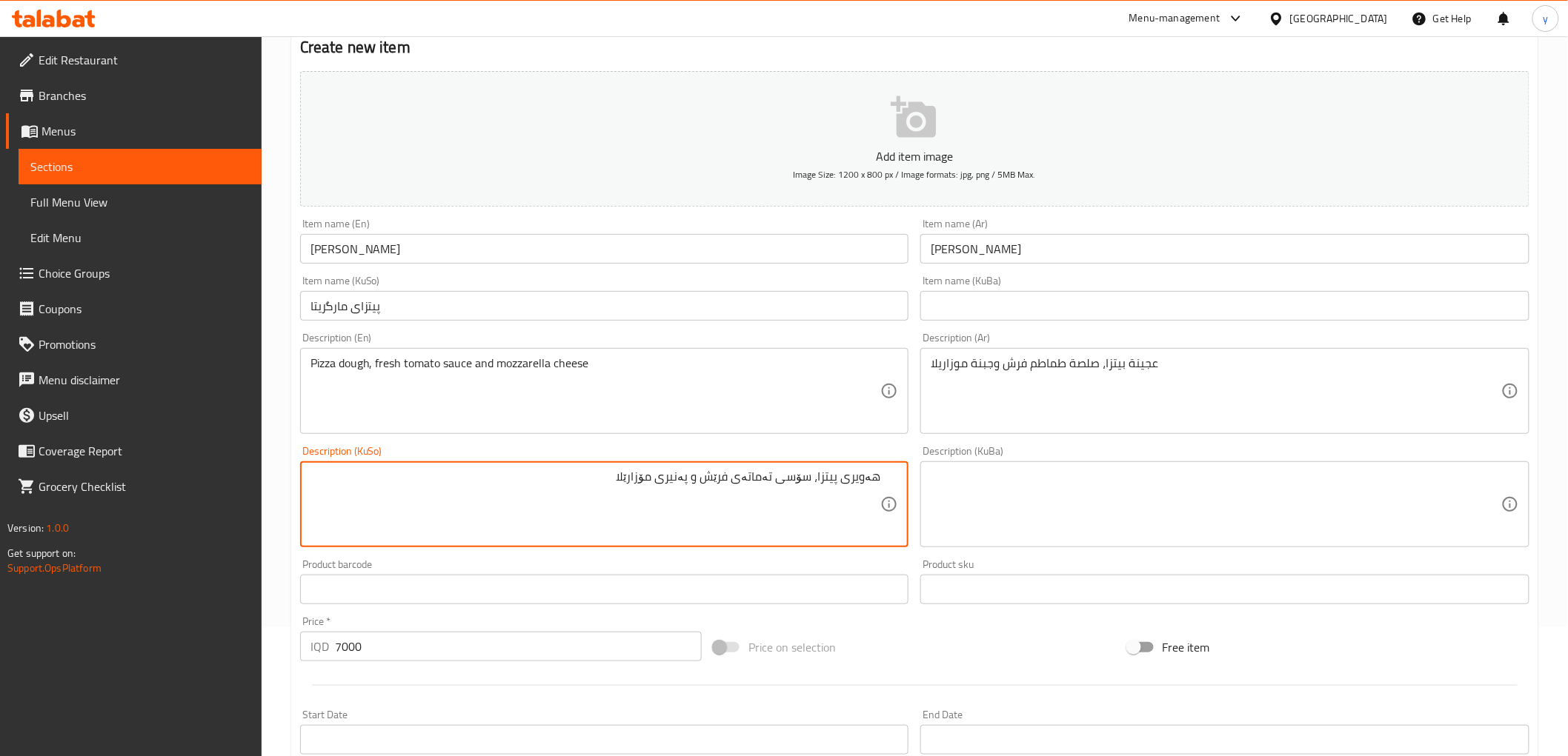
click at [700, 479] on textarea "هەویری پیتزا، سۆسی تەماتەی فرێش و پەنیری مۆزارێلا" at bounding box center [596, 505] width 571 height 70
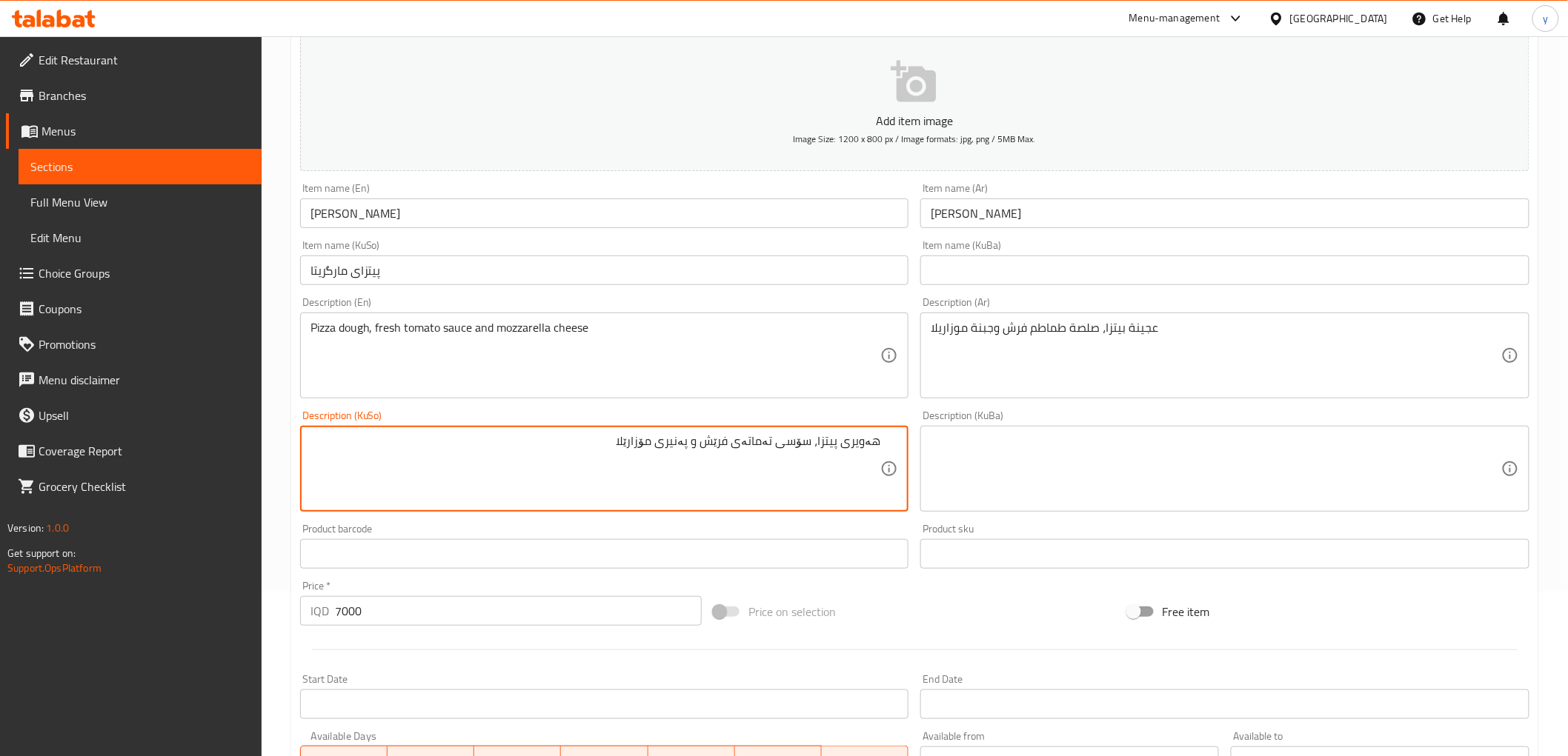
scroll to position [458, 0]
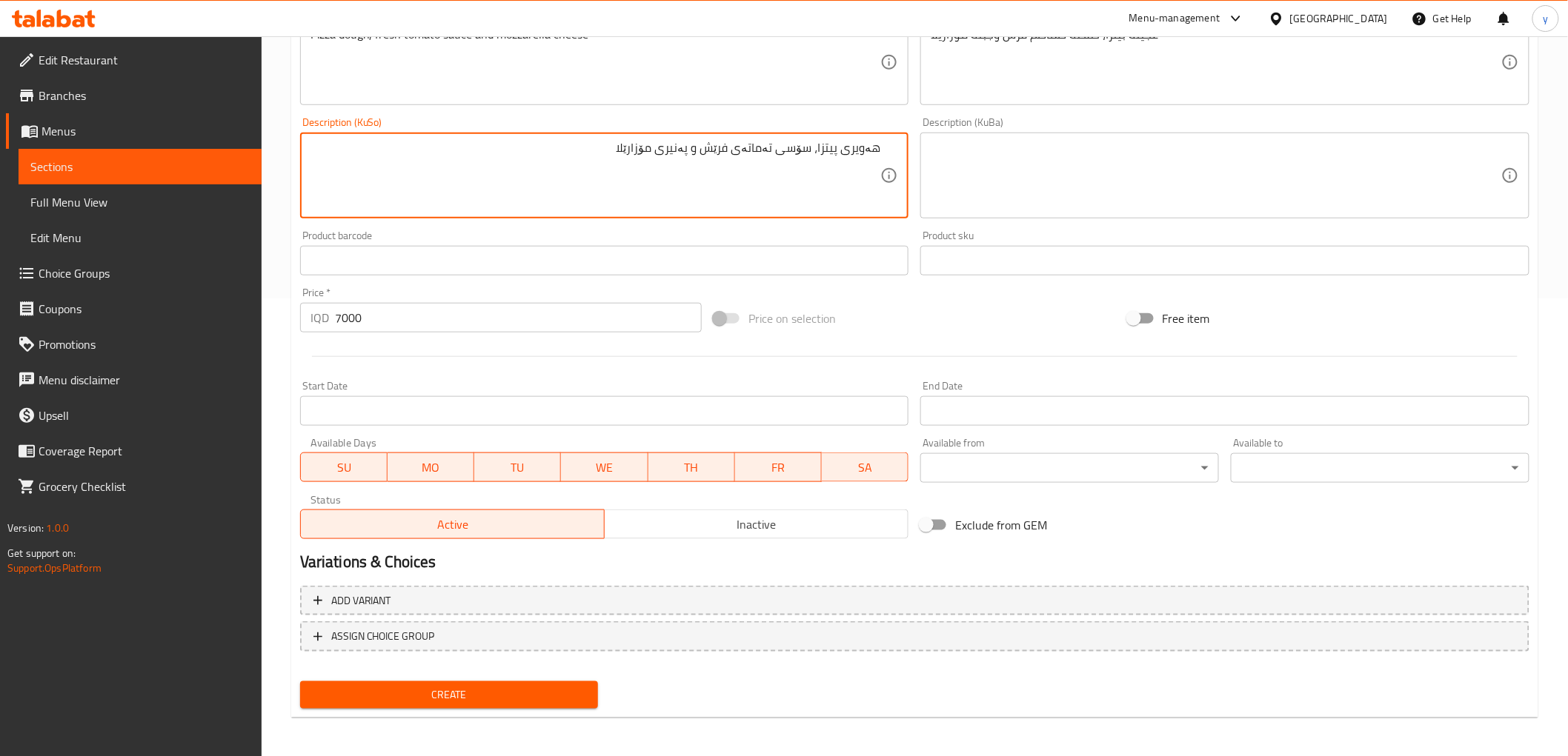
type textarea "هەویری پیتزا، سۆسی تەماتەی فرێش و پەنیری مۆزارێلا"
click at [524, 686] on span "Create" at bounding box center [449, 696] width 275 height 19
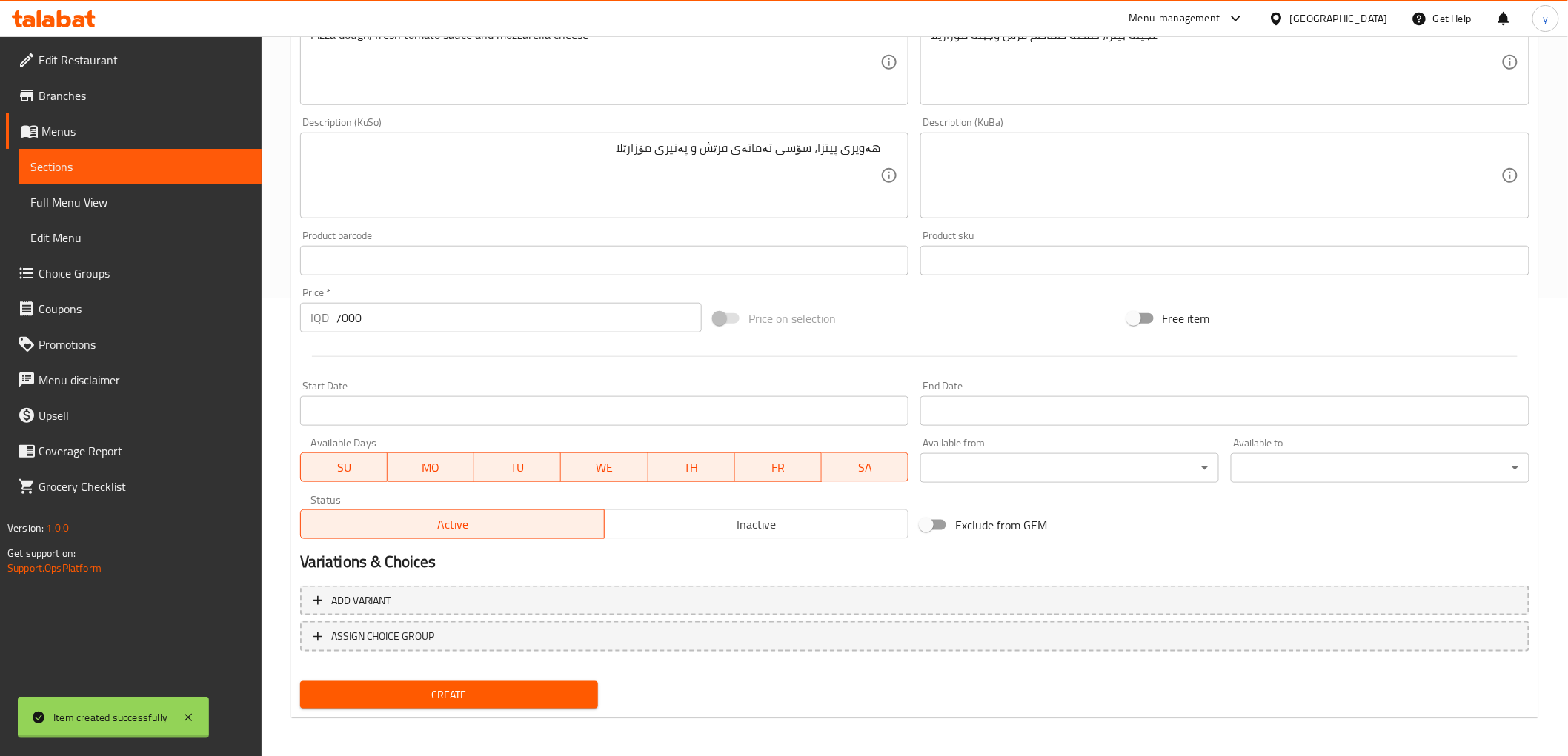
type input "0"
click at [381, 309] on input "0" at bounding box center [518, 318] width 366 height 30
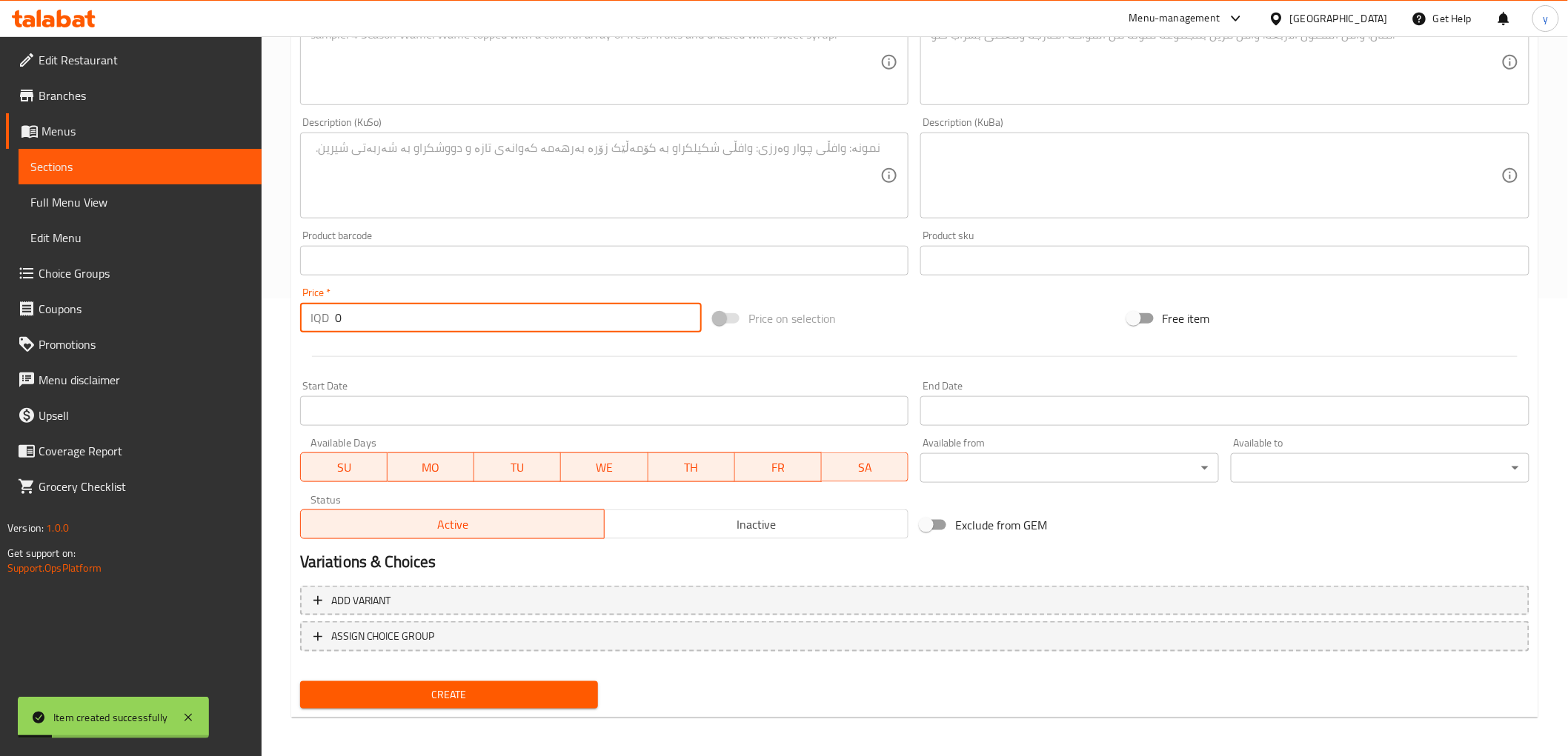
click at [381, 309] on input "0" at bounding box center [518, 318] width 366 height 30
paste input "7000"
click at [341, 319] on input "07000" at bounding box center [518, 318] width 366 height 30
paste input "number"
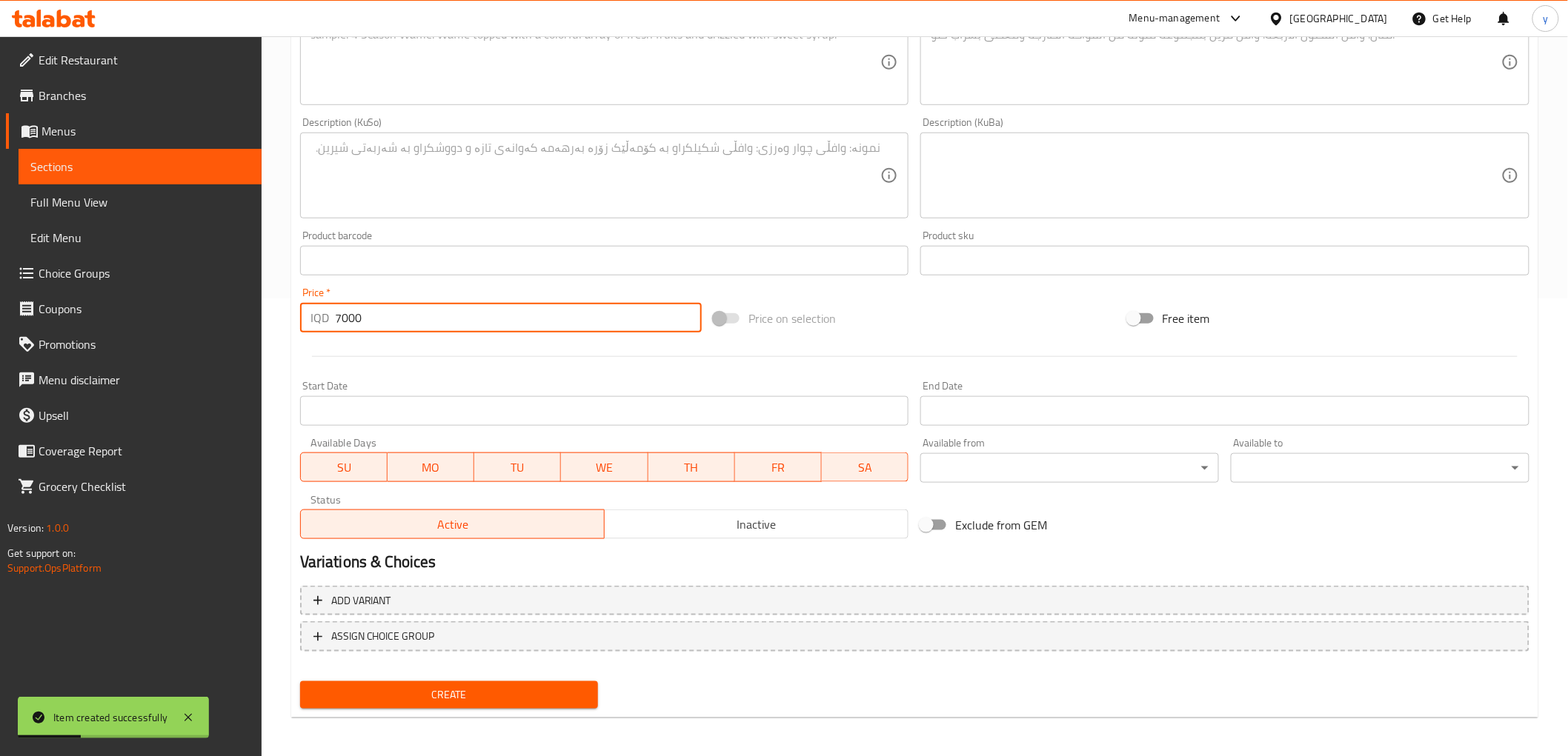
type input "7000"
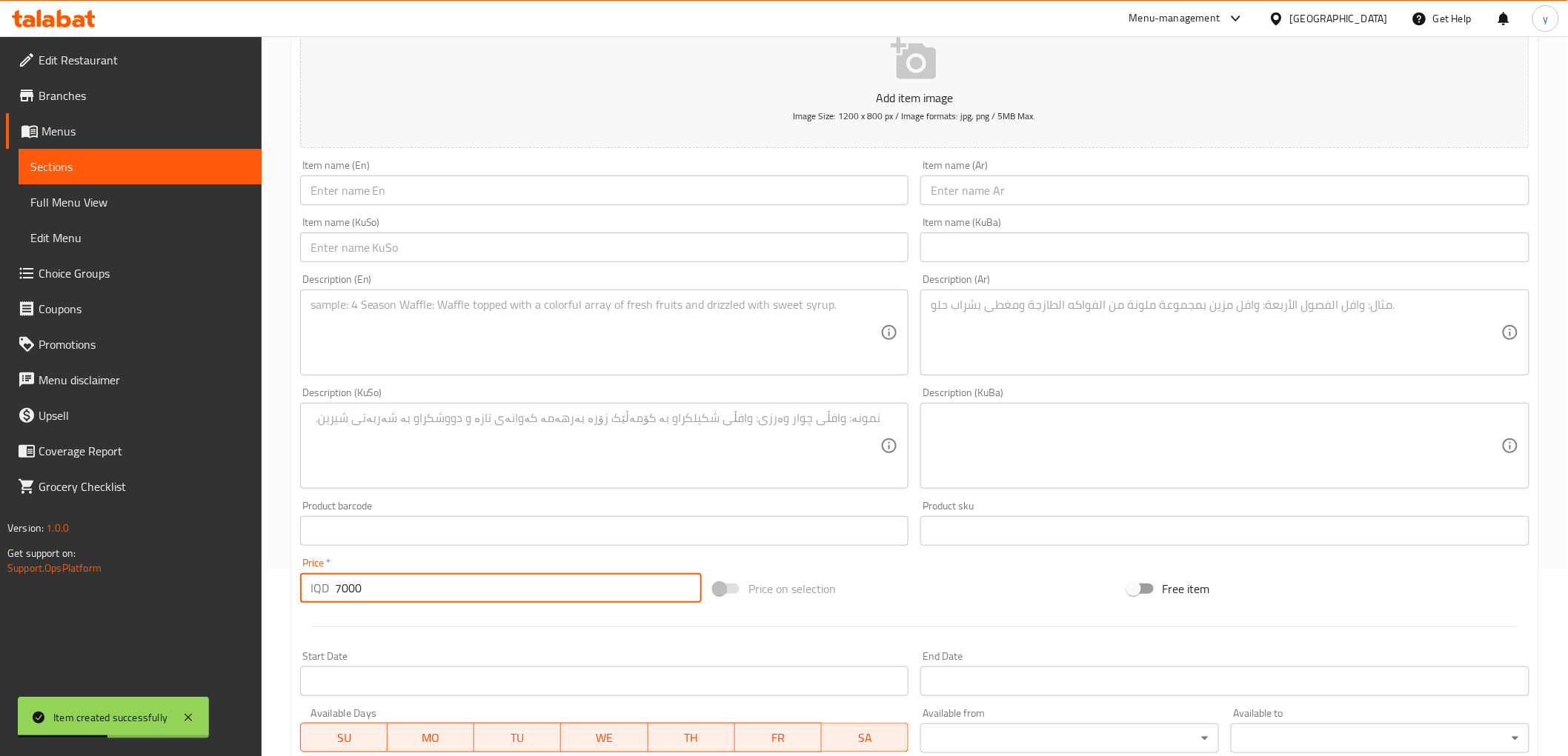
scroll to position [0, 0]
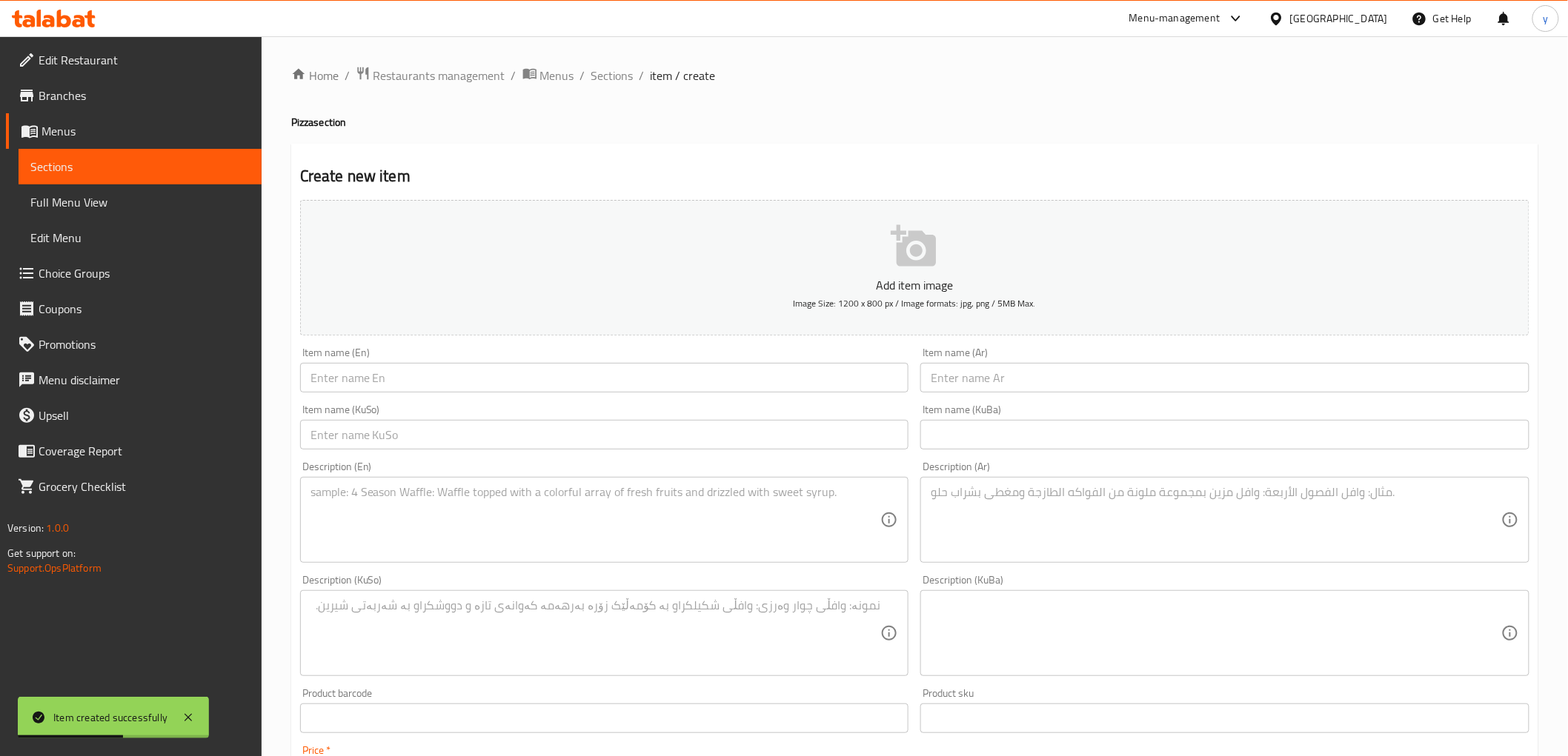
click at [878, 433] on input "text" at bounding box center [604, 435] width 610 height 30
paste input "پیتزای سەوزەوات"
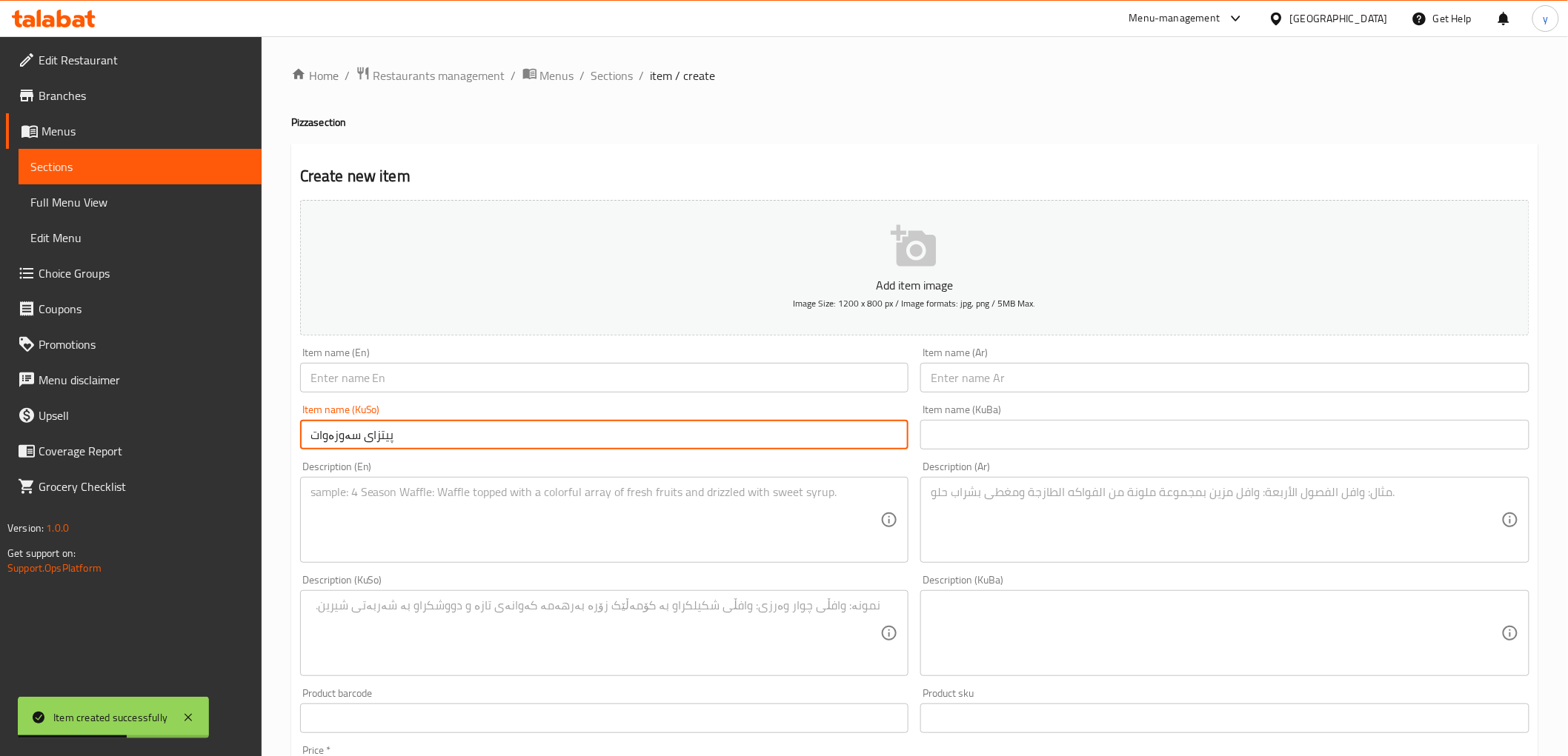
type input "پیتزای سەوزەوات"
click at [987, 381] on input "text" at bounding box center [1225, 378] width 610 height 30
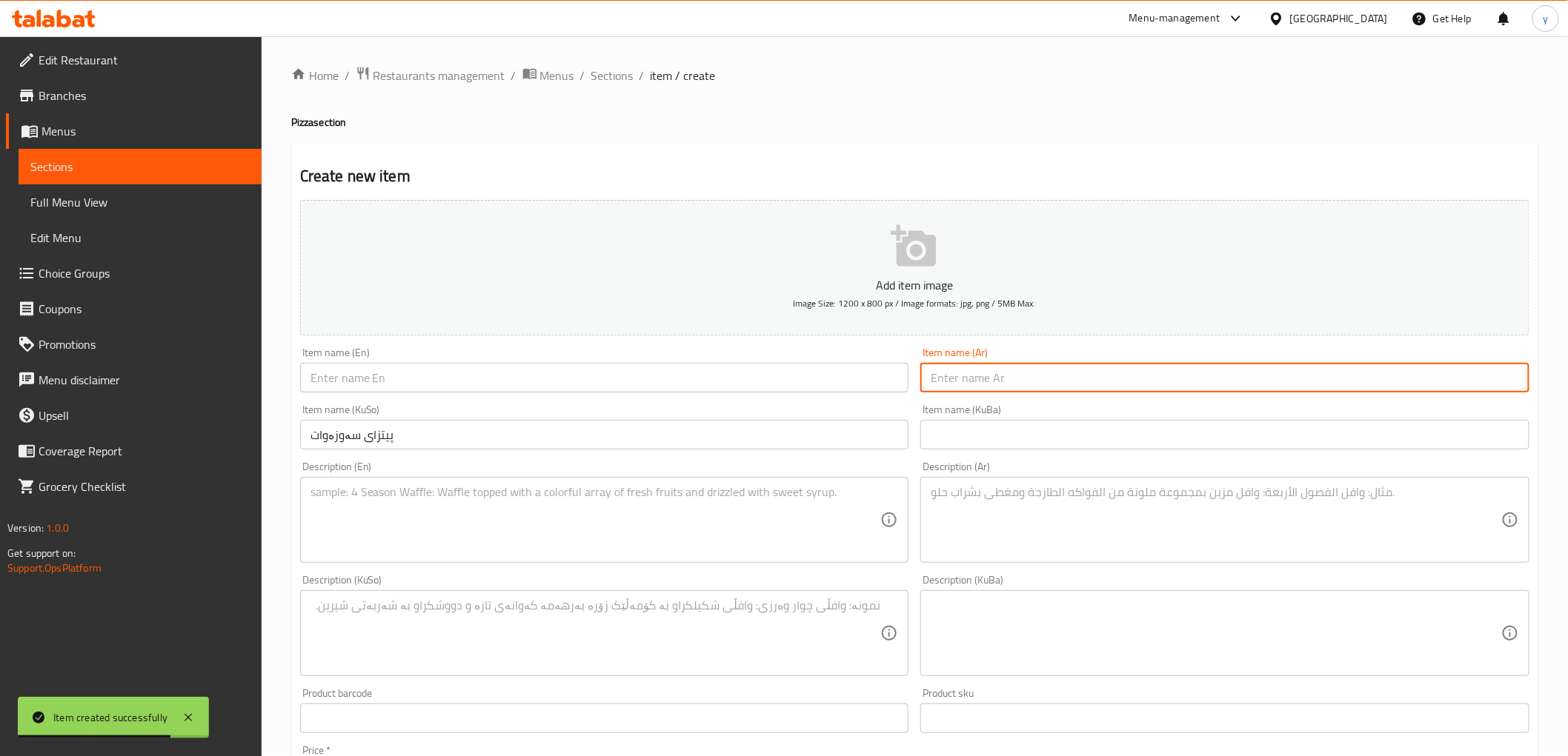
paste input "Vegetable Pizza"
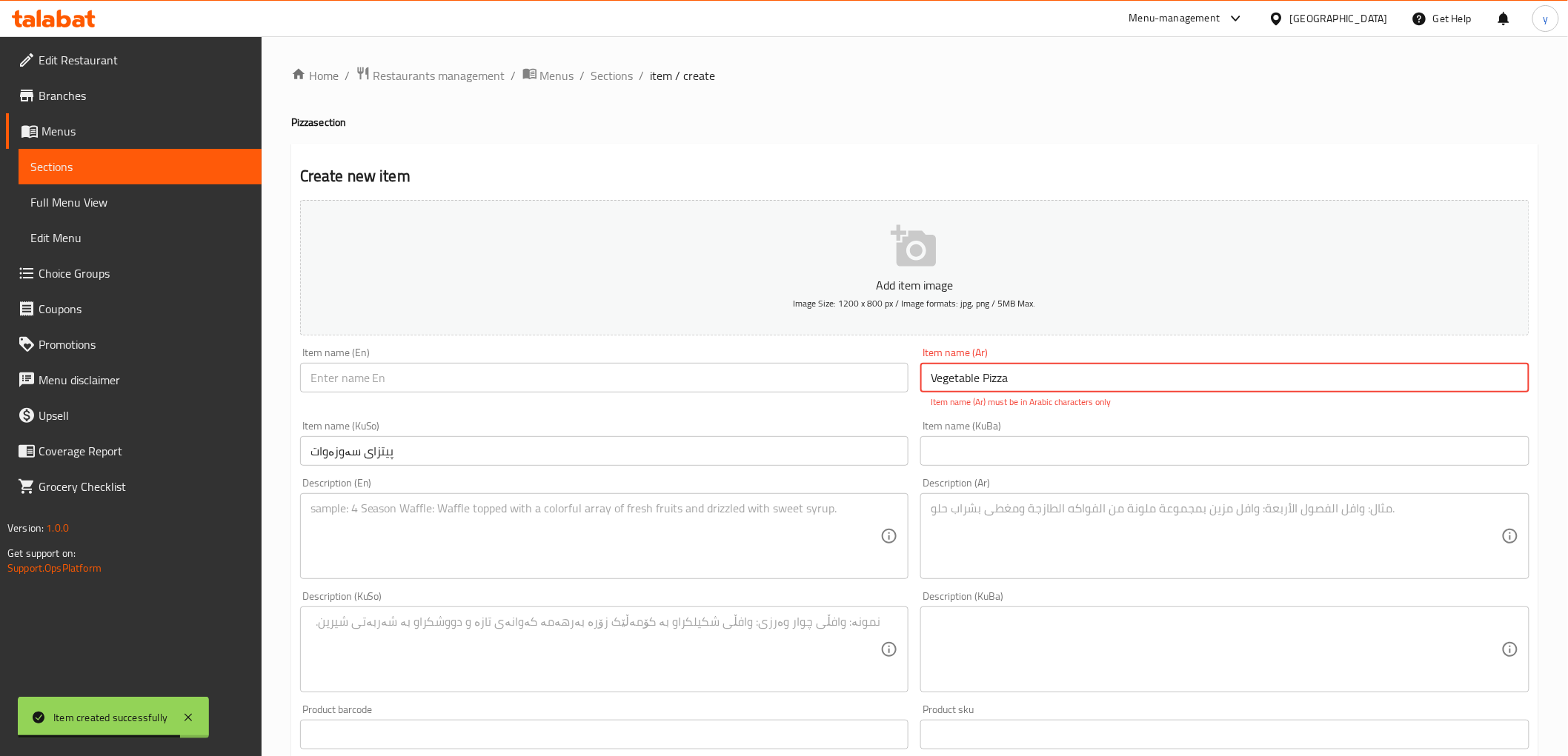
type input "Vegetable Pizza"
drag, startPoint x: 794, startPoint y: 381, endPoint x: 775, endPoint y: 388, distance: 20.2
click at [794, 381] on input "text" at bounding box center [604, 378] width 610 height 30
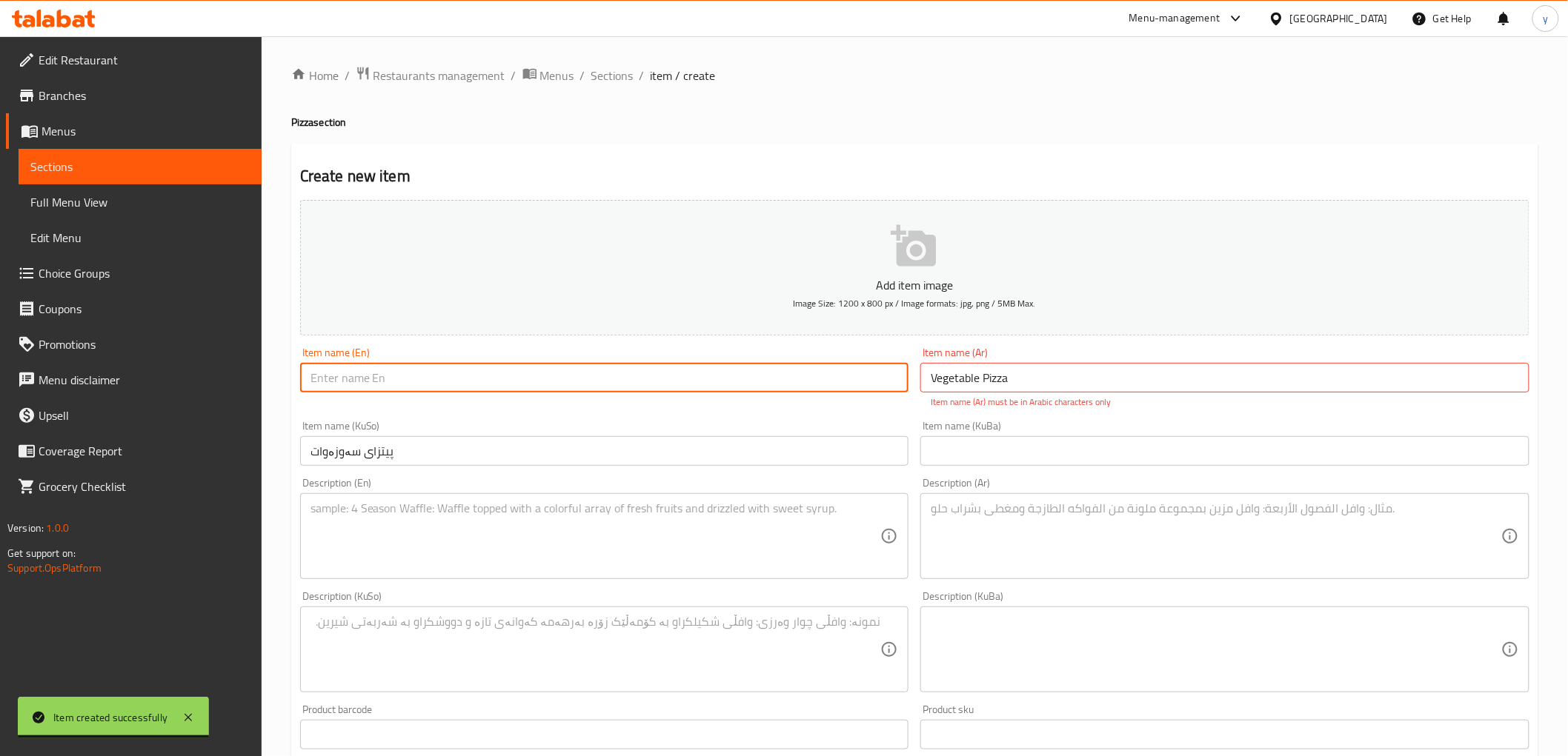
paste input "Vegetable Pizza"
type input "Vegetable Pizza"
click at [971, 387] on input "Vegetable Pizza" at bounding box center [1225, 378] width 610 height 30
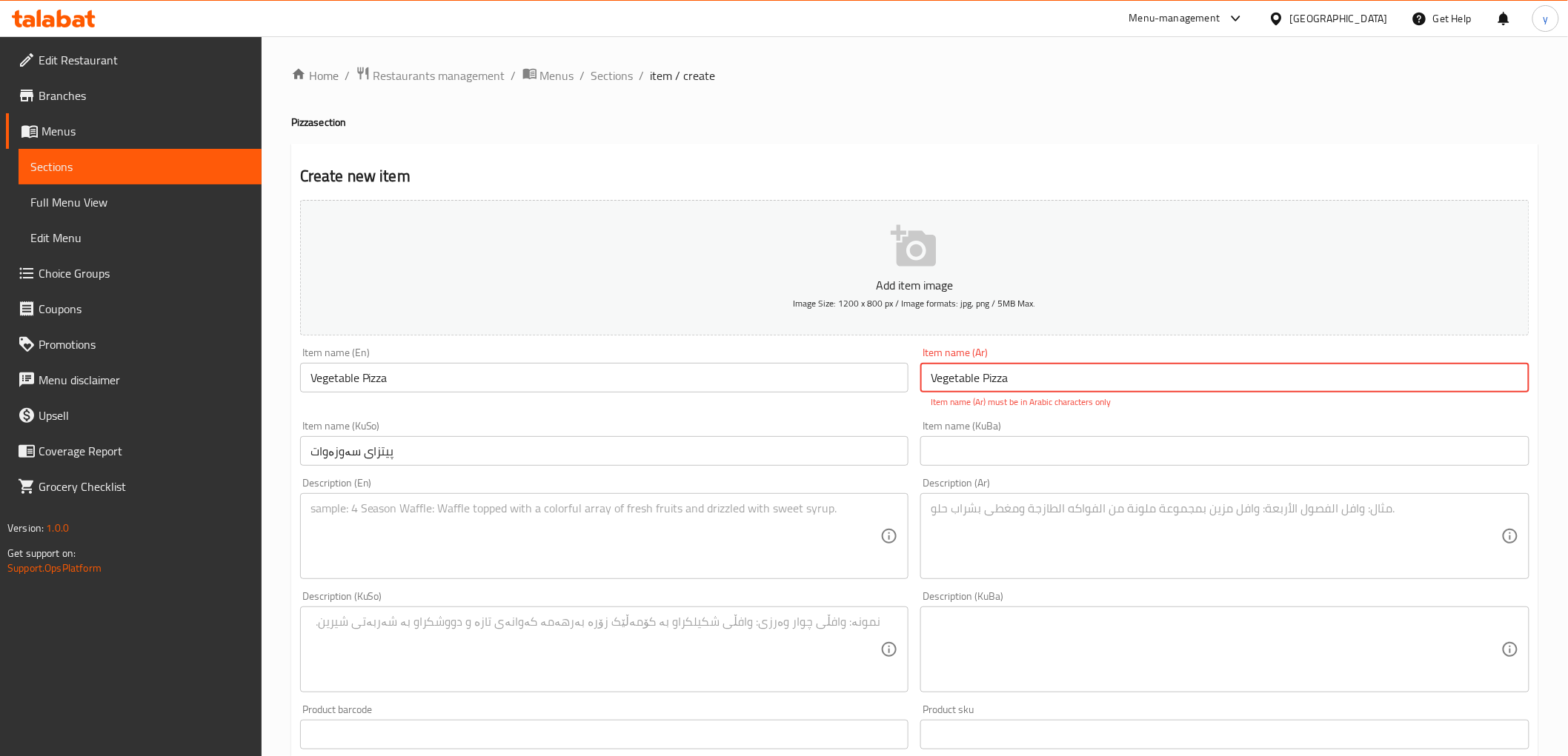
click at [971, 387] on input "Vegetable Pizza" at bounding box center [1225, 378] width 610 height 30
paste input "بيتزا خضار"
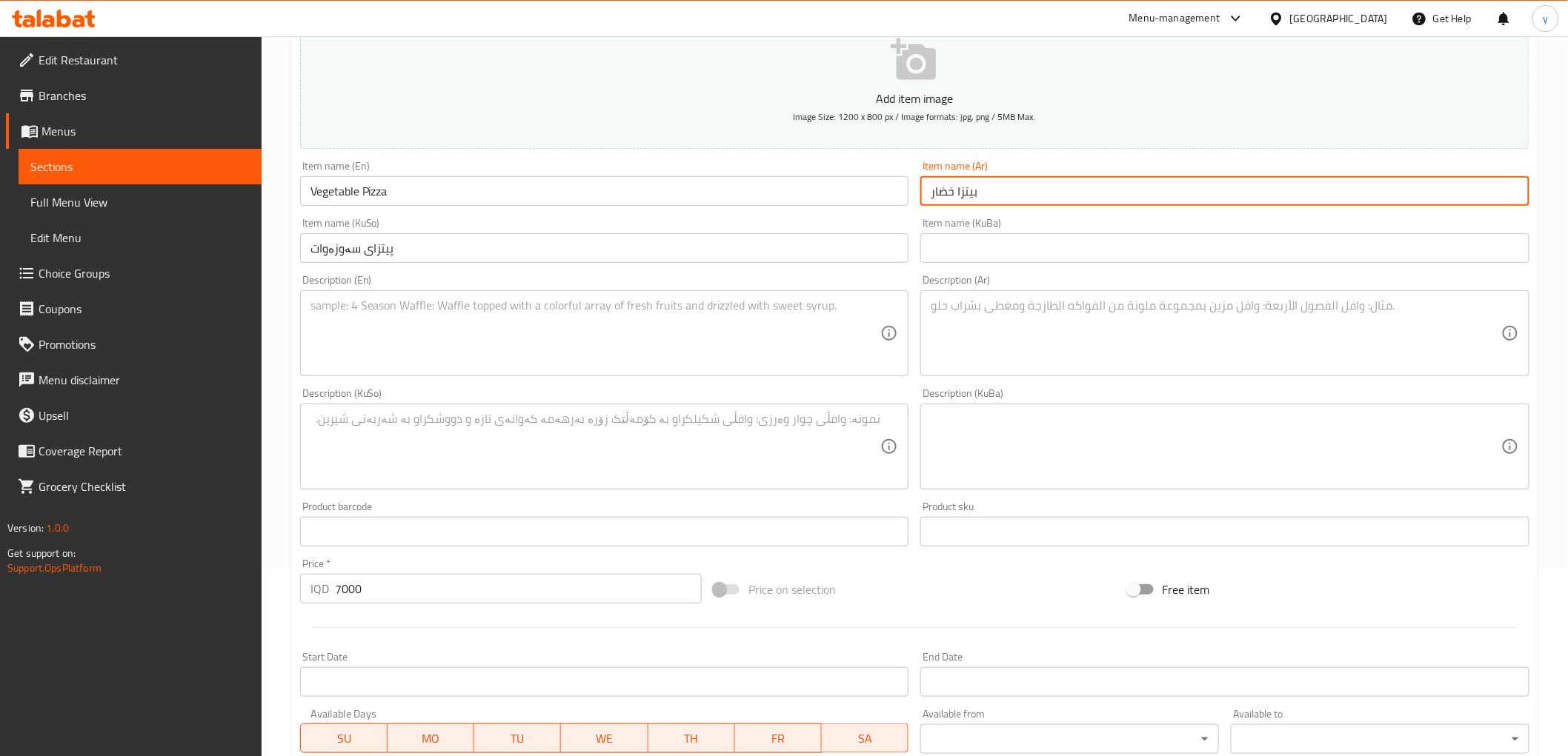
scroll to position [329, 0]
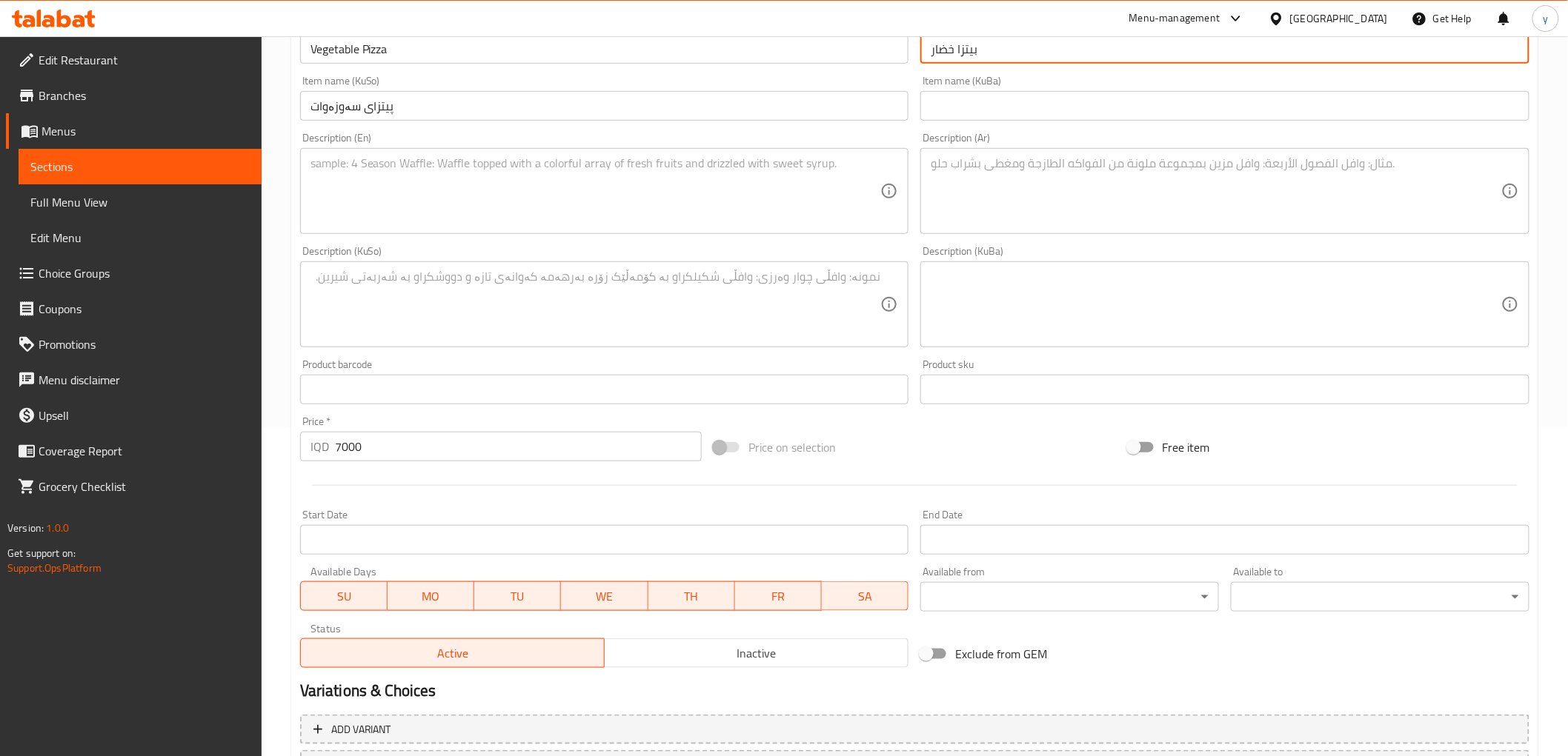
type input "بيتزا خضار"
click at [966, 197] on textarea at bounding box center [1215, 192] width 571 height 70
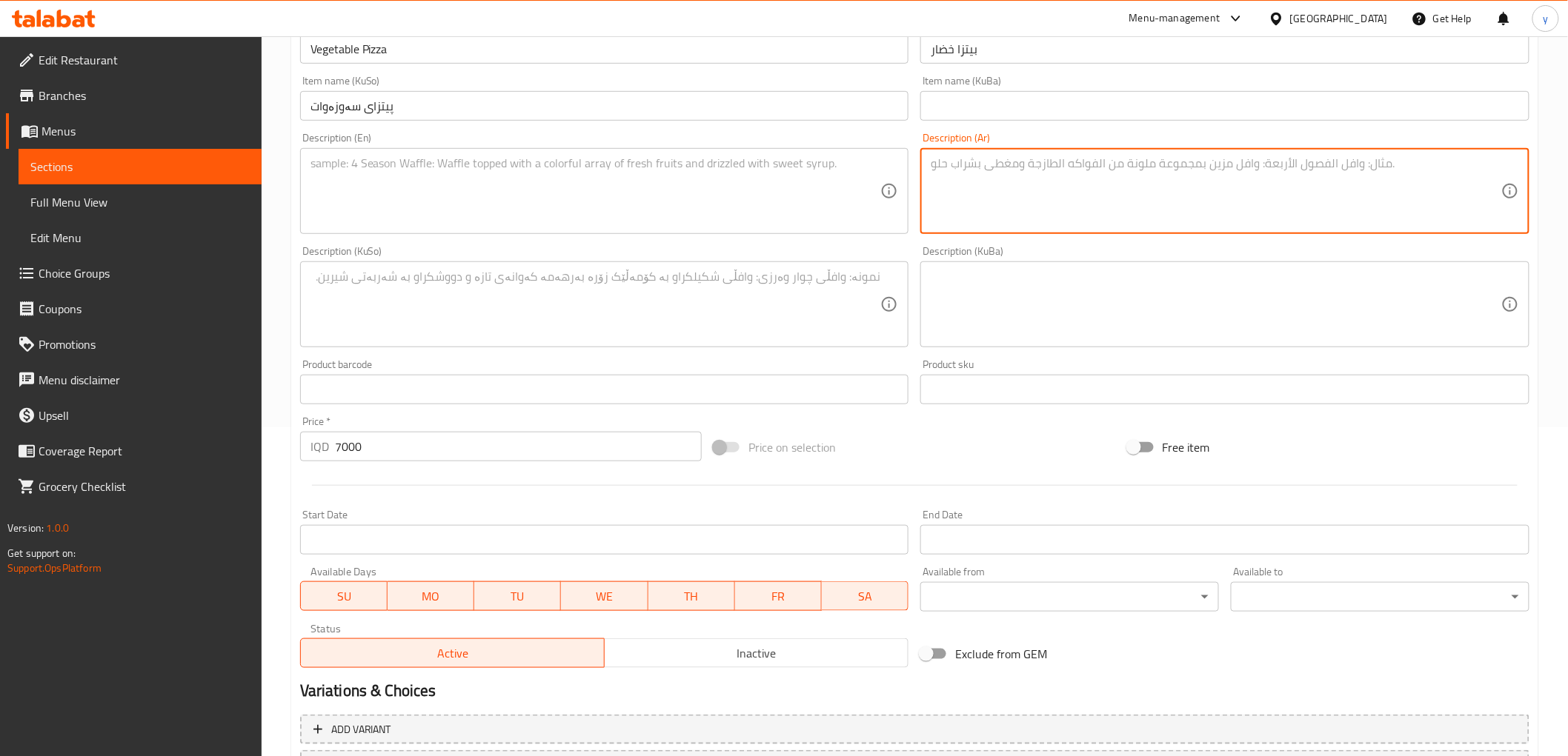
paste textarea "عجينة بيتزا، جبنة موزاريلا، فلفل ألوان، شرائح زيتون وفطر"
type textarea "عجينة بيتزا، جبنة موزاريلا، فلفل ألوان، شرائح زيتون وفطر"
click at [779, 204] on textarea at bounding box center [596, 192] width 571 height 70
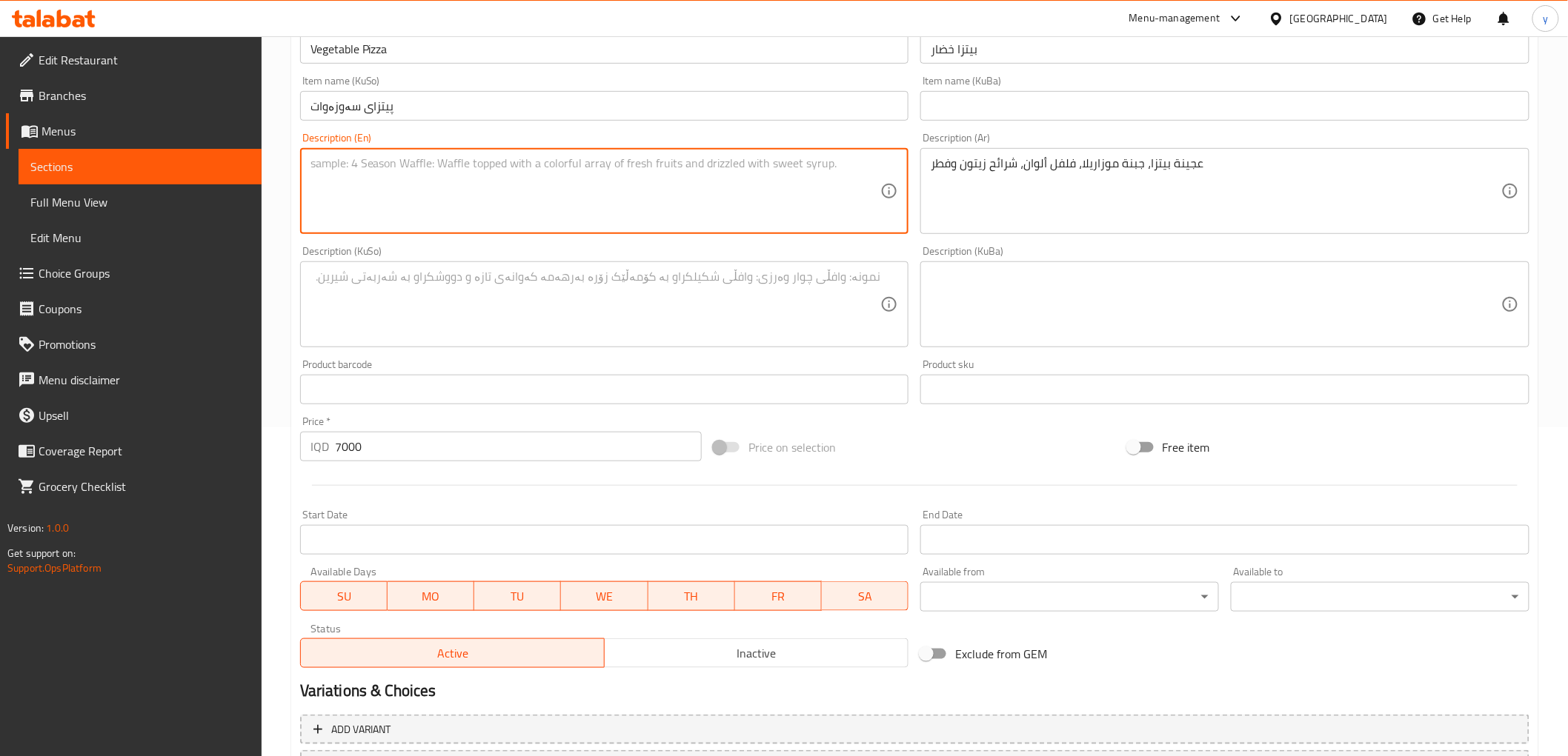
paste textarea "Pizza dough, mozzarella cheese, colored peppers, olive slices and mushrooms"
type textarea "Pizza dough, mozzarella cheese, colored peppers, olive slices and mushrooms"
click at [701, 292] on textarea at bounding box center [596, 305] width 571 height 70
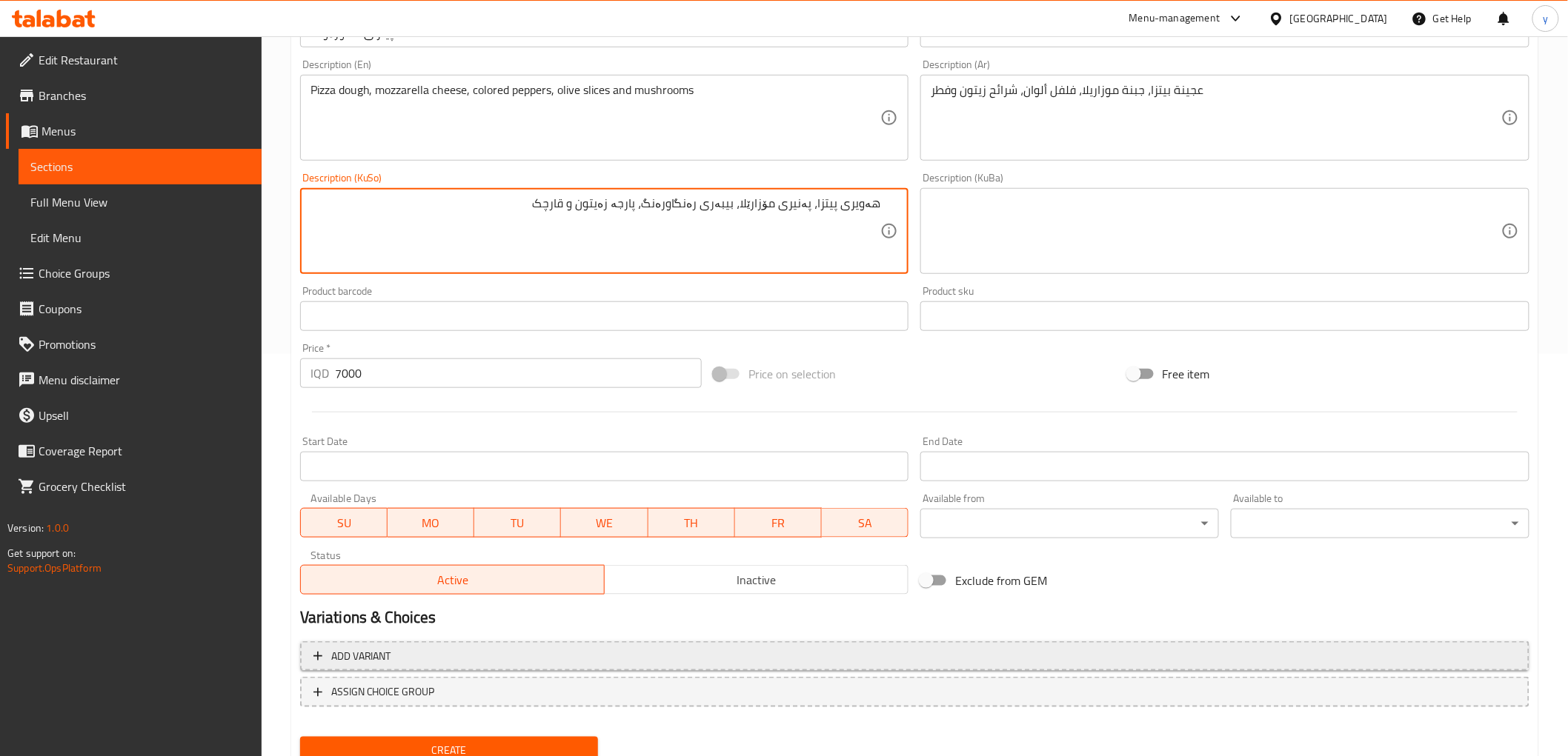
scroll to position [458, 0]
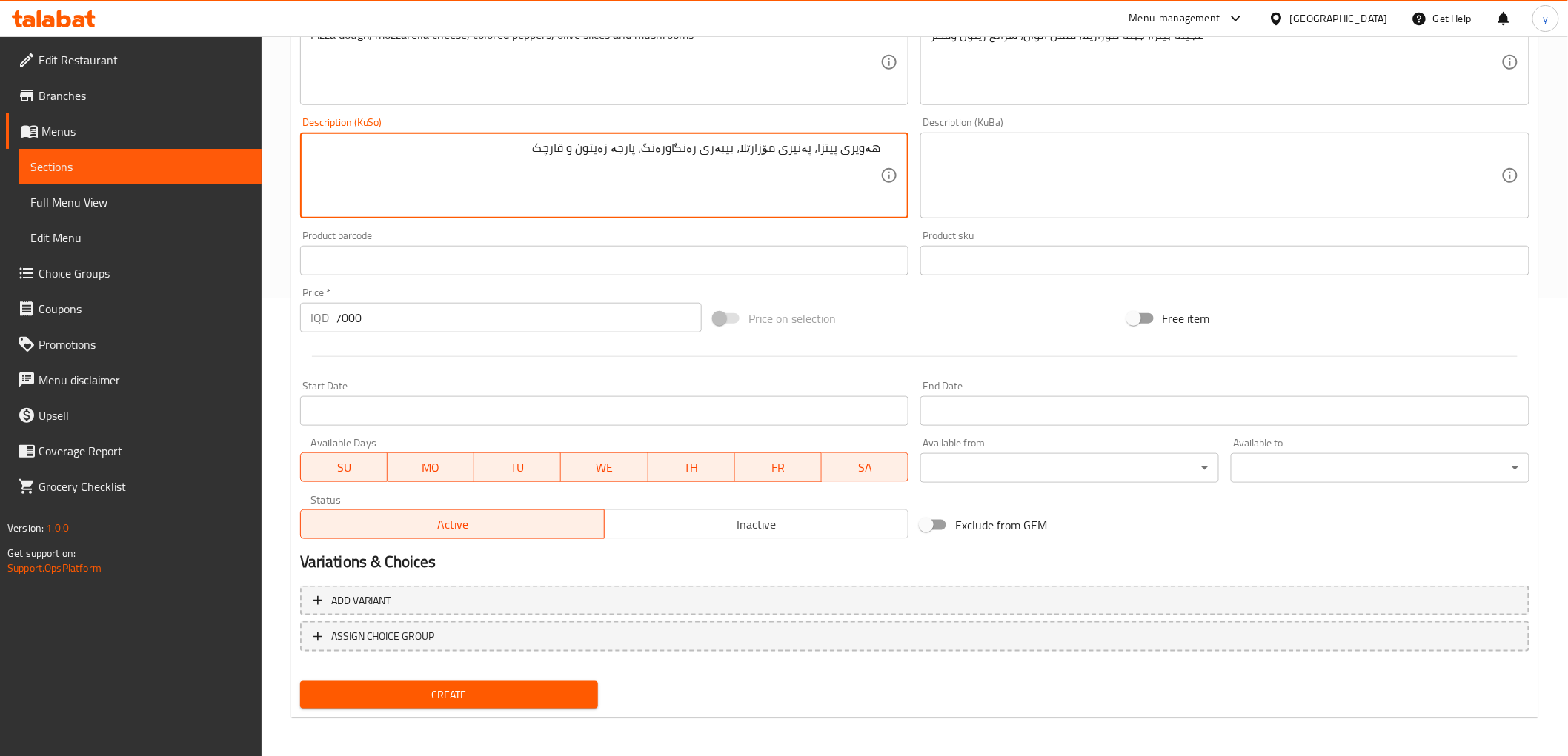
type textarea "هەویری پیتزا، پەنیری مۆزارێلا، بیبەری رەنگاورەنگ، پارجە زەیتون و قارچک"
click at [447, 709] on div "Create" at bounding box center [449, 695] width 311 height 39
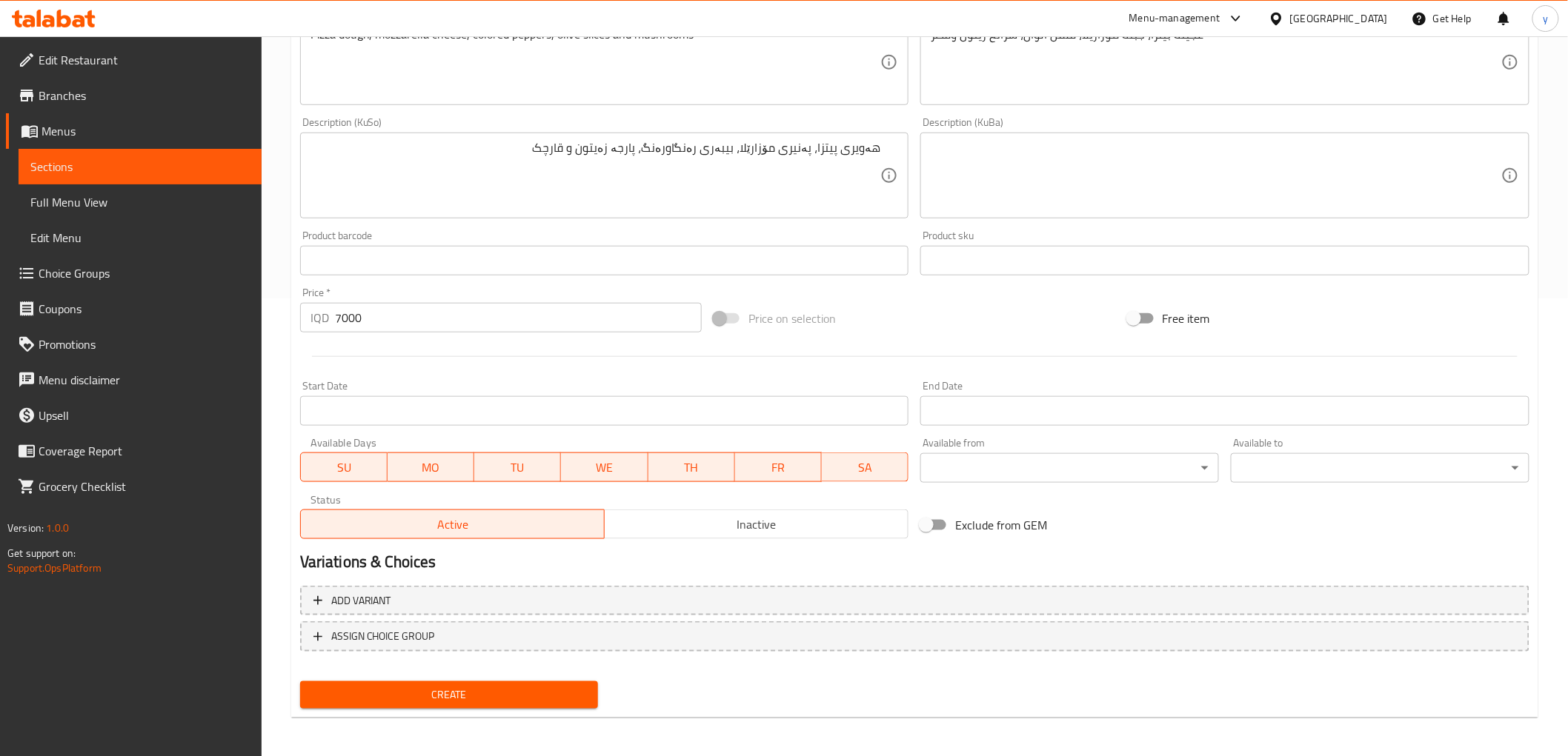
click at [466, 675] on div "Create" at bounding box center [449, 695] width 311 height 39
click at [461, 691] on span "Create" at bounding box center [449, 696] width 275 height 19
click at [367, 319] on input "0" at bounding box center [518, 318] width 366 height 30
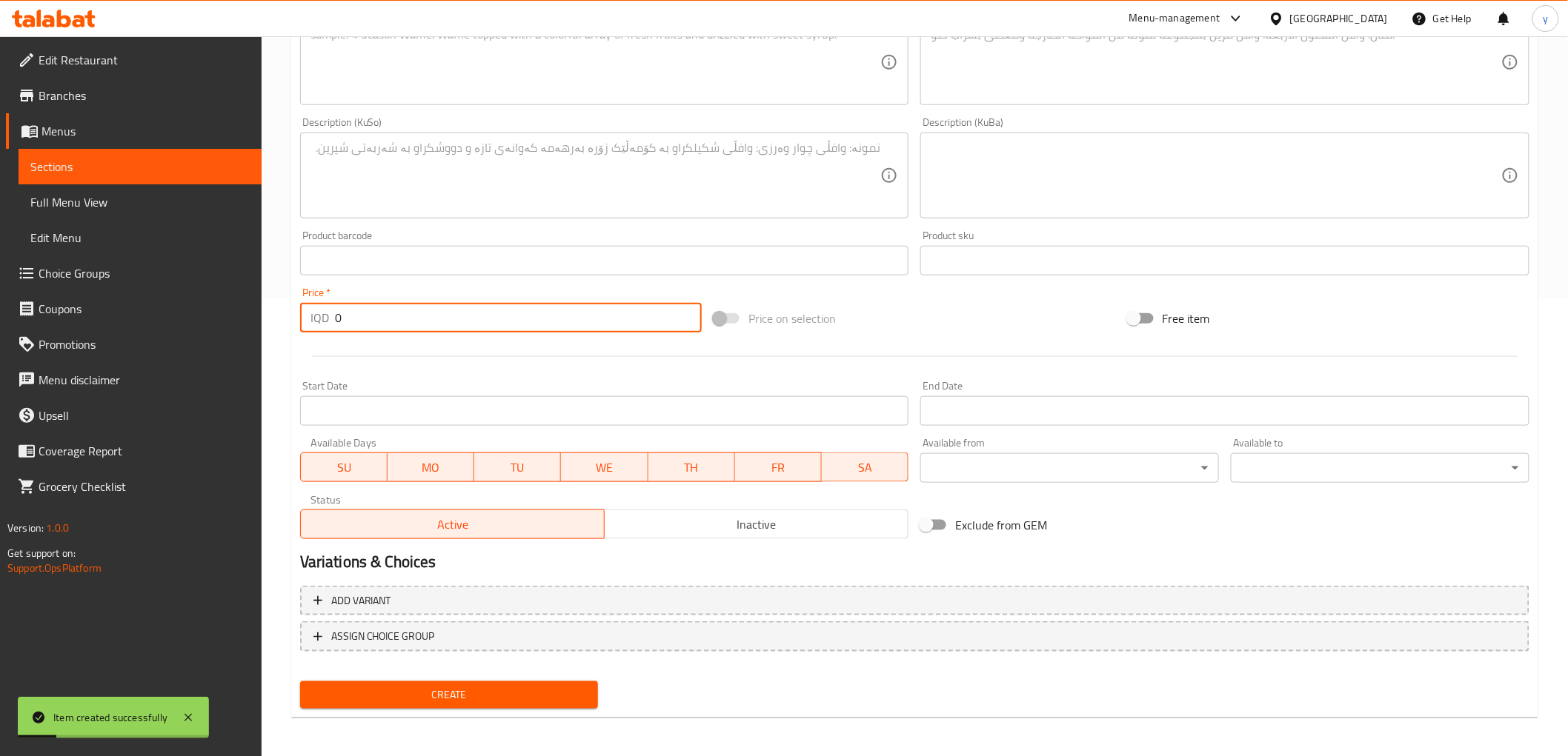
click at [367, 319] on input "0" at bounding box center [518, 318] width 366 height 30
paste input "800"
type input "8000"
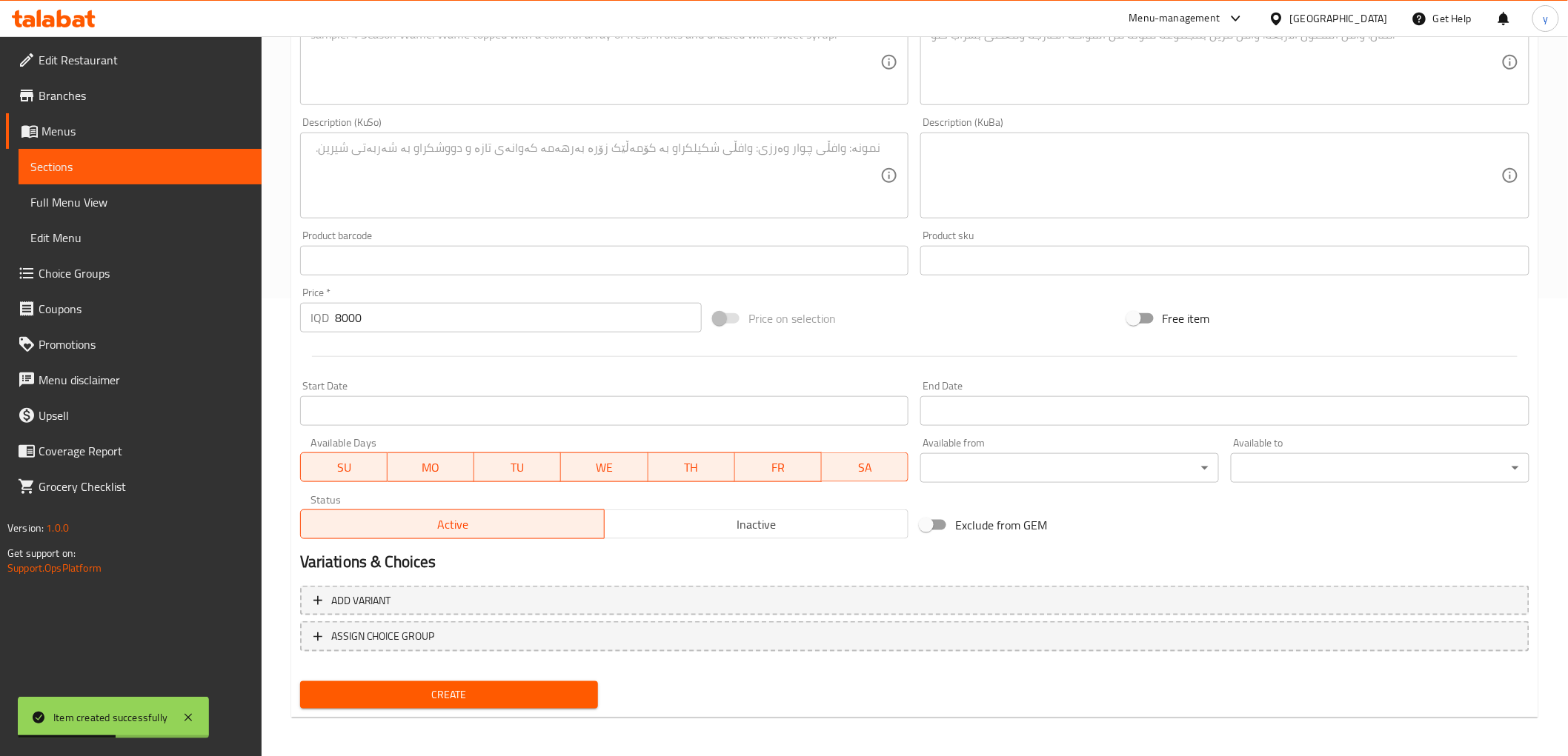
scroll to position [129, 0]
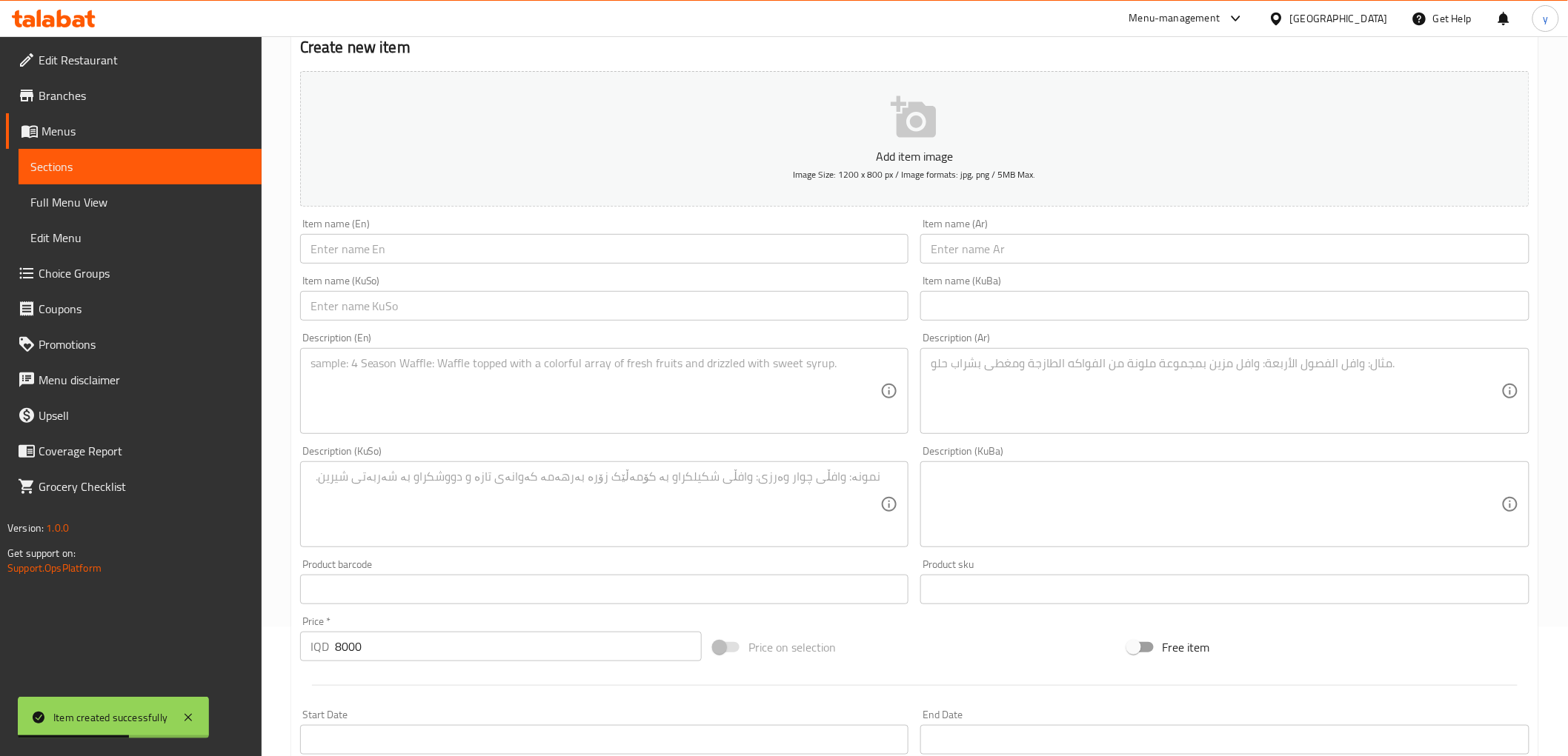
click at [963, 263] on input "text" at bounding box center [1225, 249] width 610 height 30
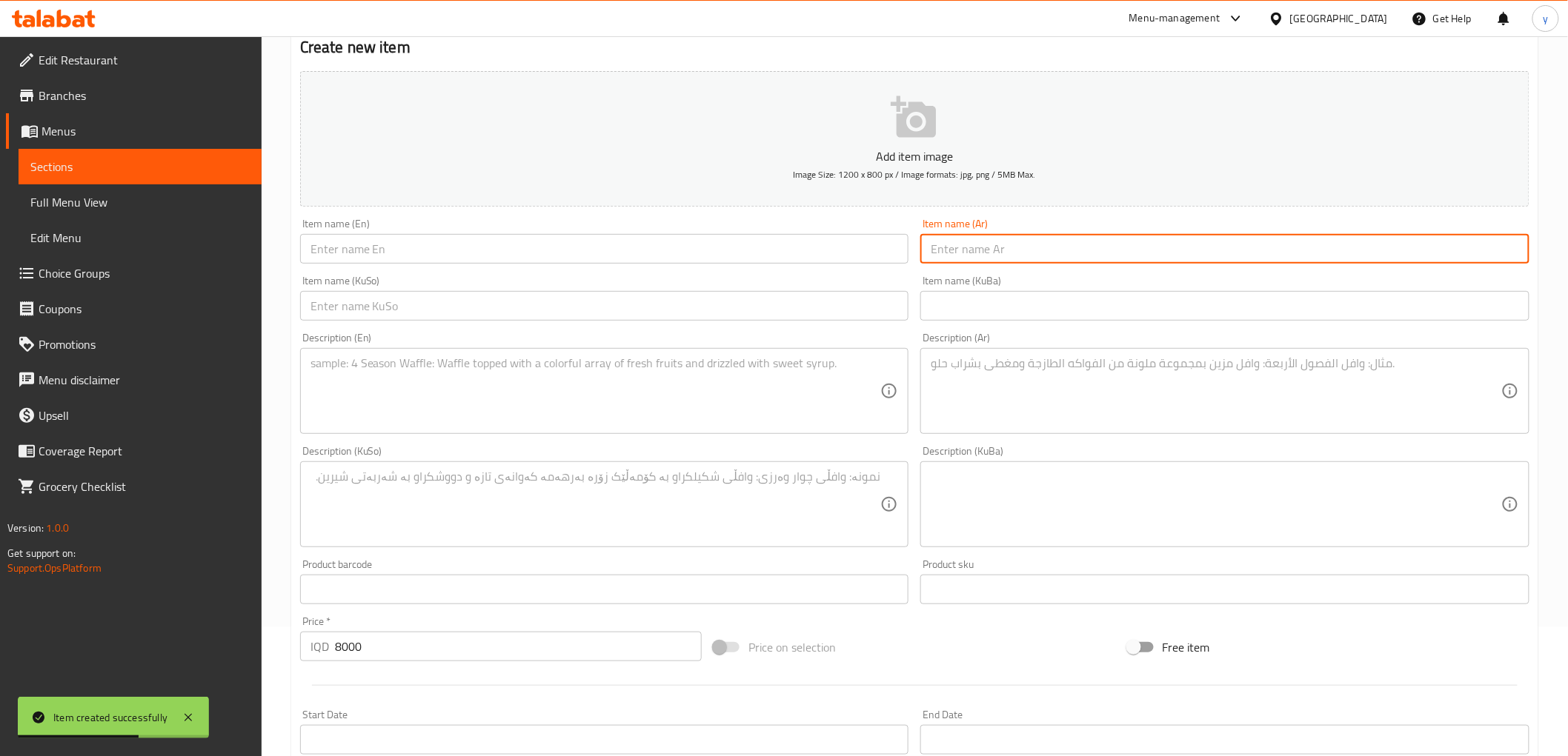
click at [801, 306] on input "text" at bounding box center [604, 306] width 610 height 30
paste input "پیتزای پێپرۆنی"
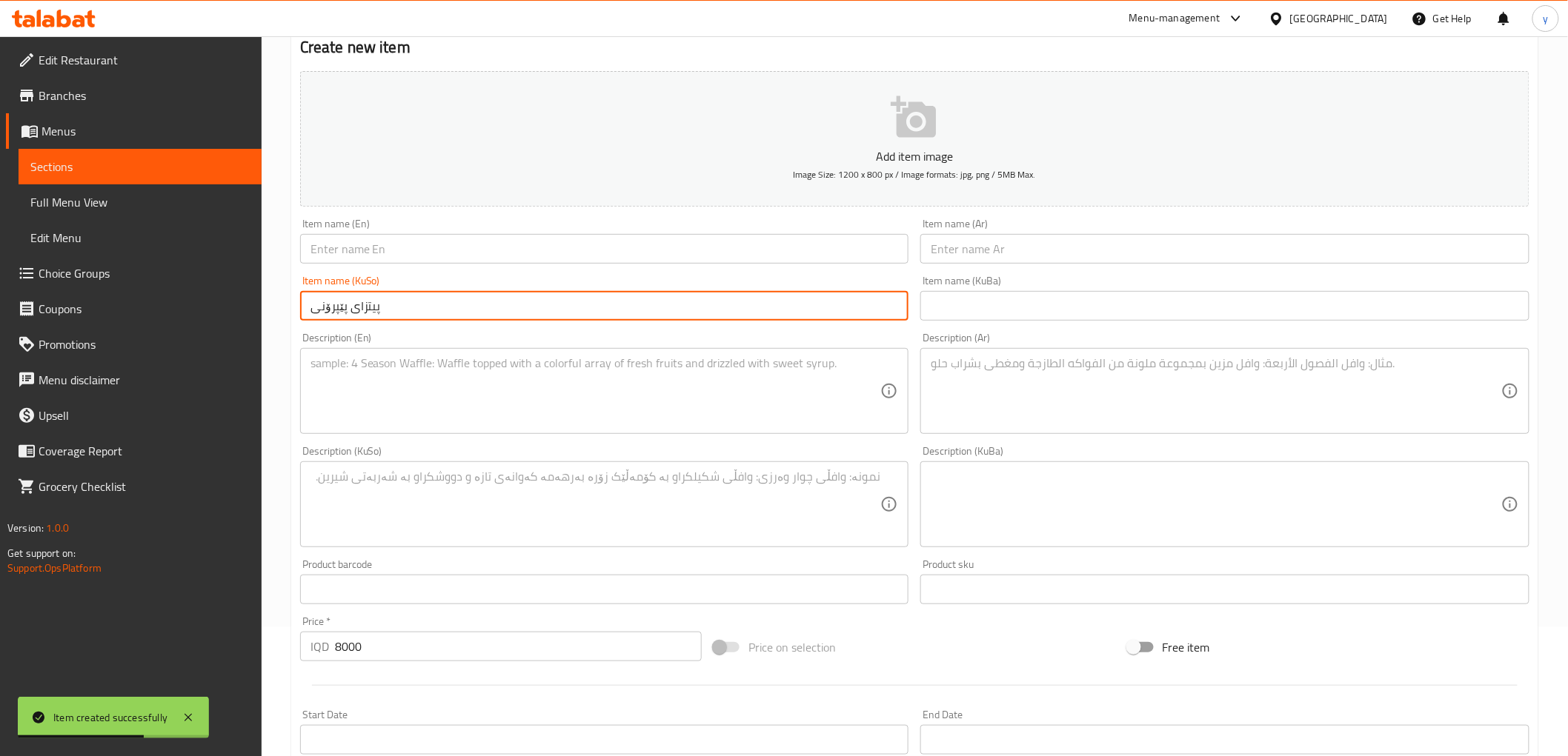
type input "پیتزای پێپرۆنی"
click at [802, 279] on div "Item name (KuSo) پیتزای پێپرۆنی Item name (KuSo)" at bounding box center [604, 298] width 610 height 45
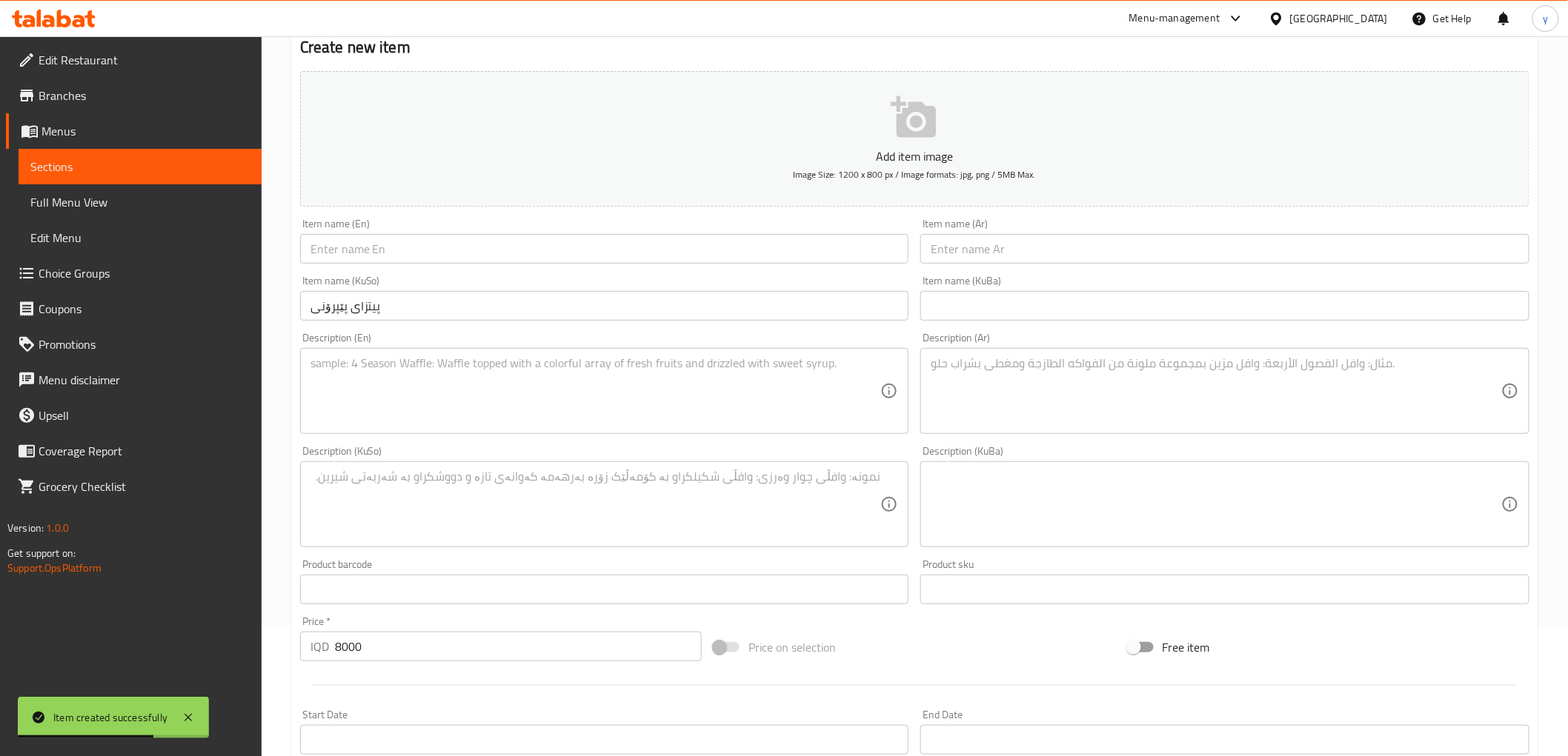
drag, startPoint x: 790, startPoint y: 264, endPoint x: 727, endPoint y: 268, distance: 63.1
click at [772, 263] on div "Item name (En) Item name (En)" at bounding box center [604, 240] width 621 height 57
drag, startPoint x: 661, startPoint y: 260, endPoint x: 642, endPoint y: 268, distance: 20.6
click at [661, 260] on input "text" at bounding box center [604, 249] width 610 height 30
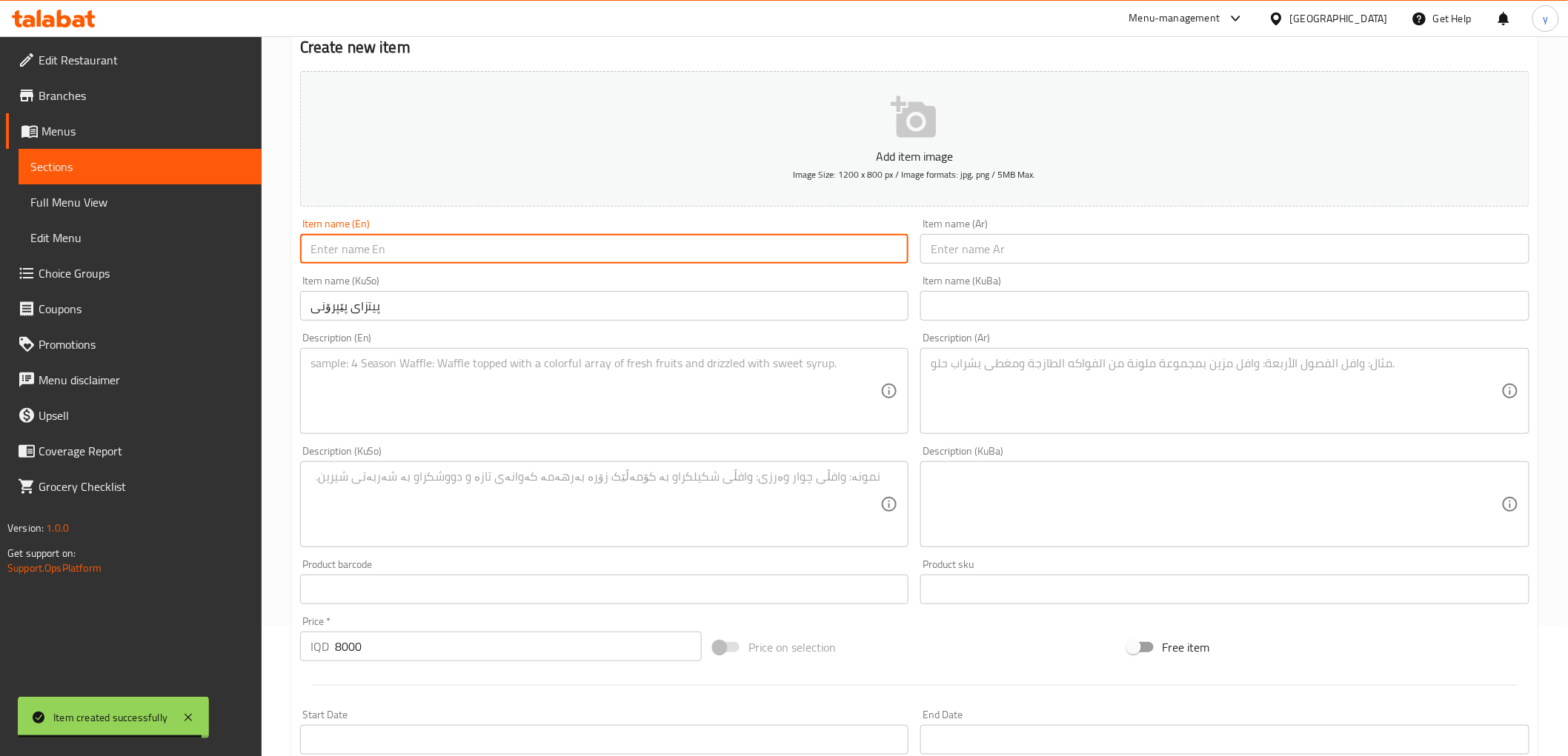
paste input "Pepperoni Pizza"
type input "Pepperoni Pizza"
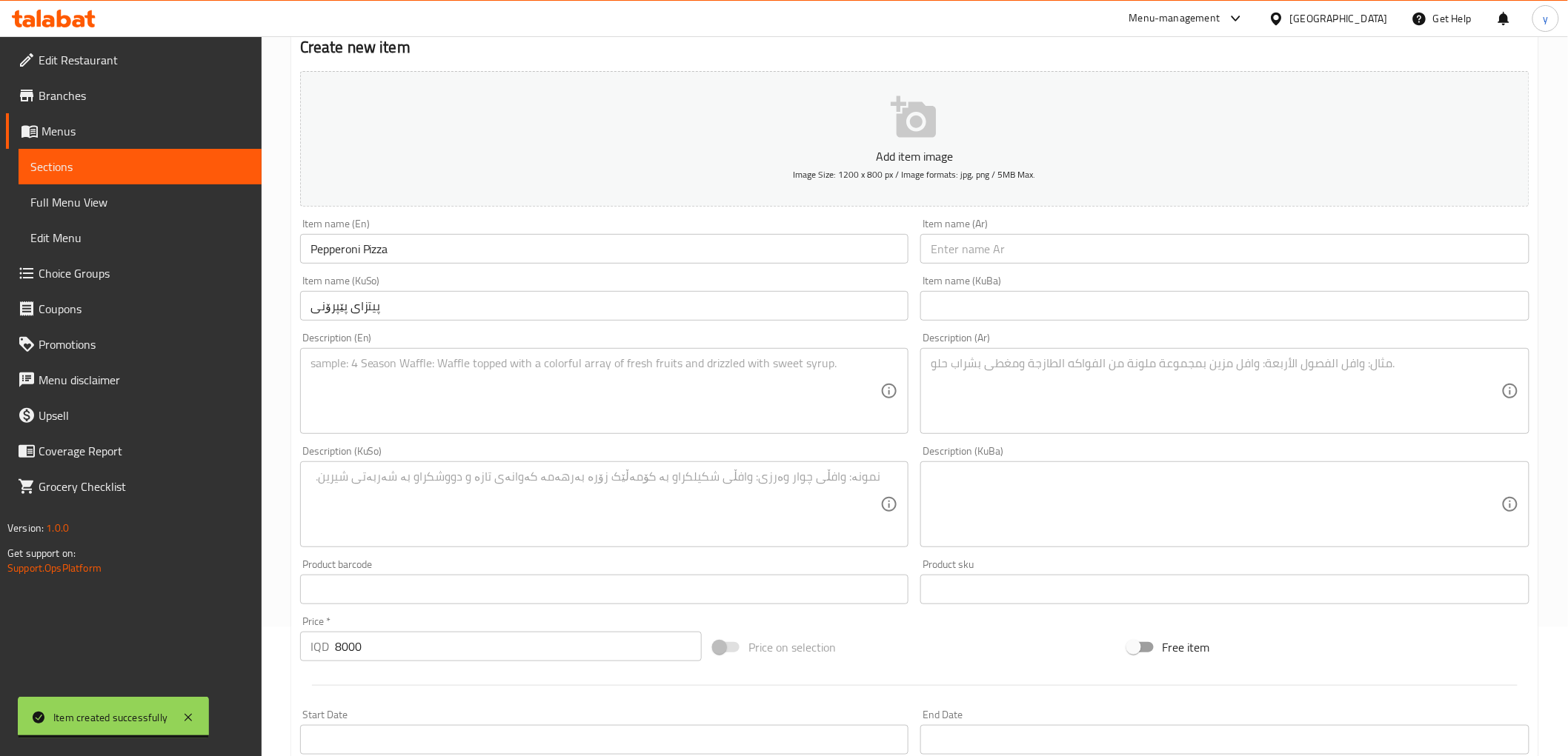
click at [958, 231] on div "Item name (Ar) Item name (Ar)" at bounding box center [1225, 241] width 610 height 45
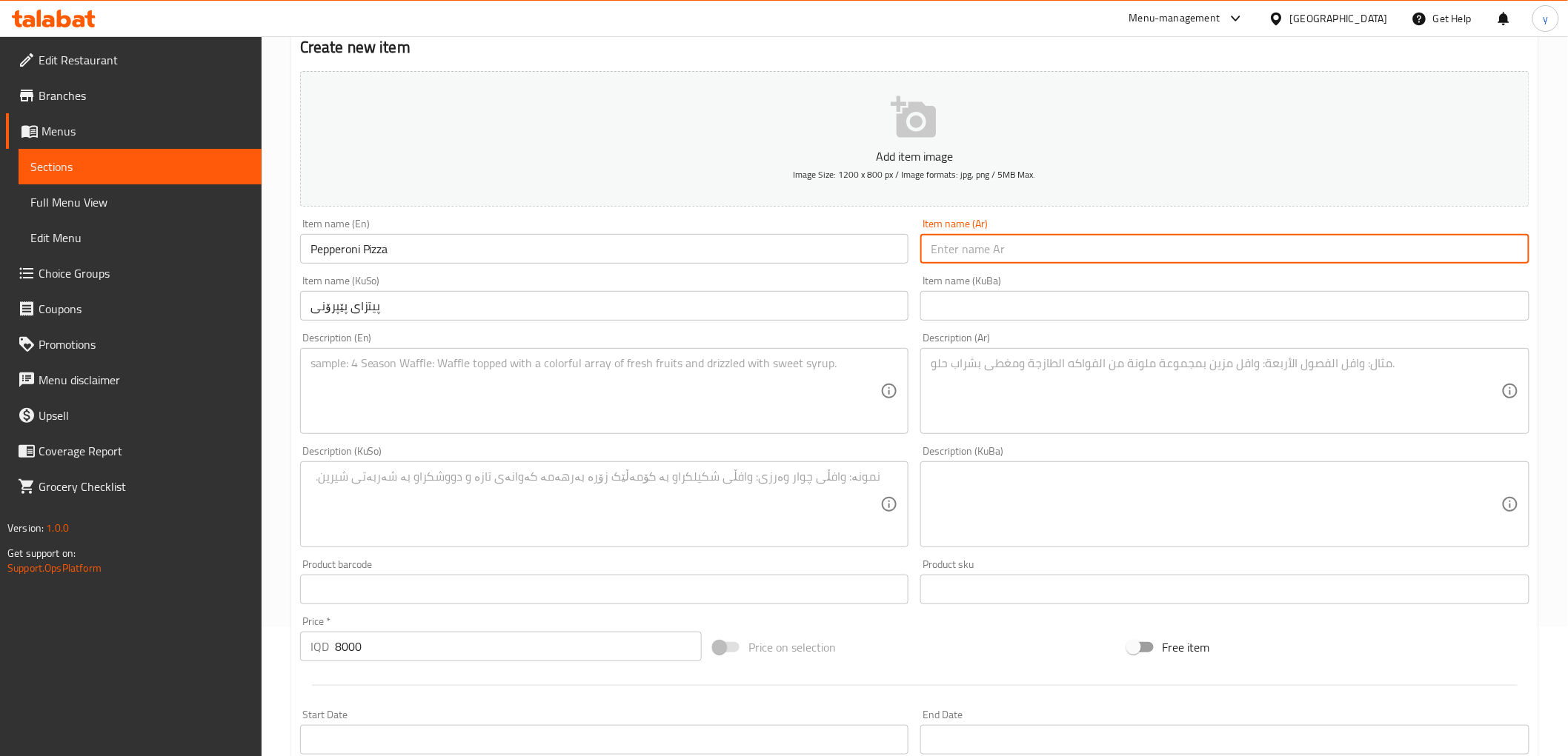
click at [963, 240] on input "text" at bounding box center [1225, 249] width 610 height 30
paste input "بيتزا ببروني"
type input "بيتزا ببروني"
click at [990, 406] on textarea at bounding box center [1215, 391] width 571 height 70
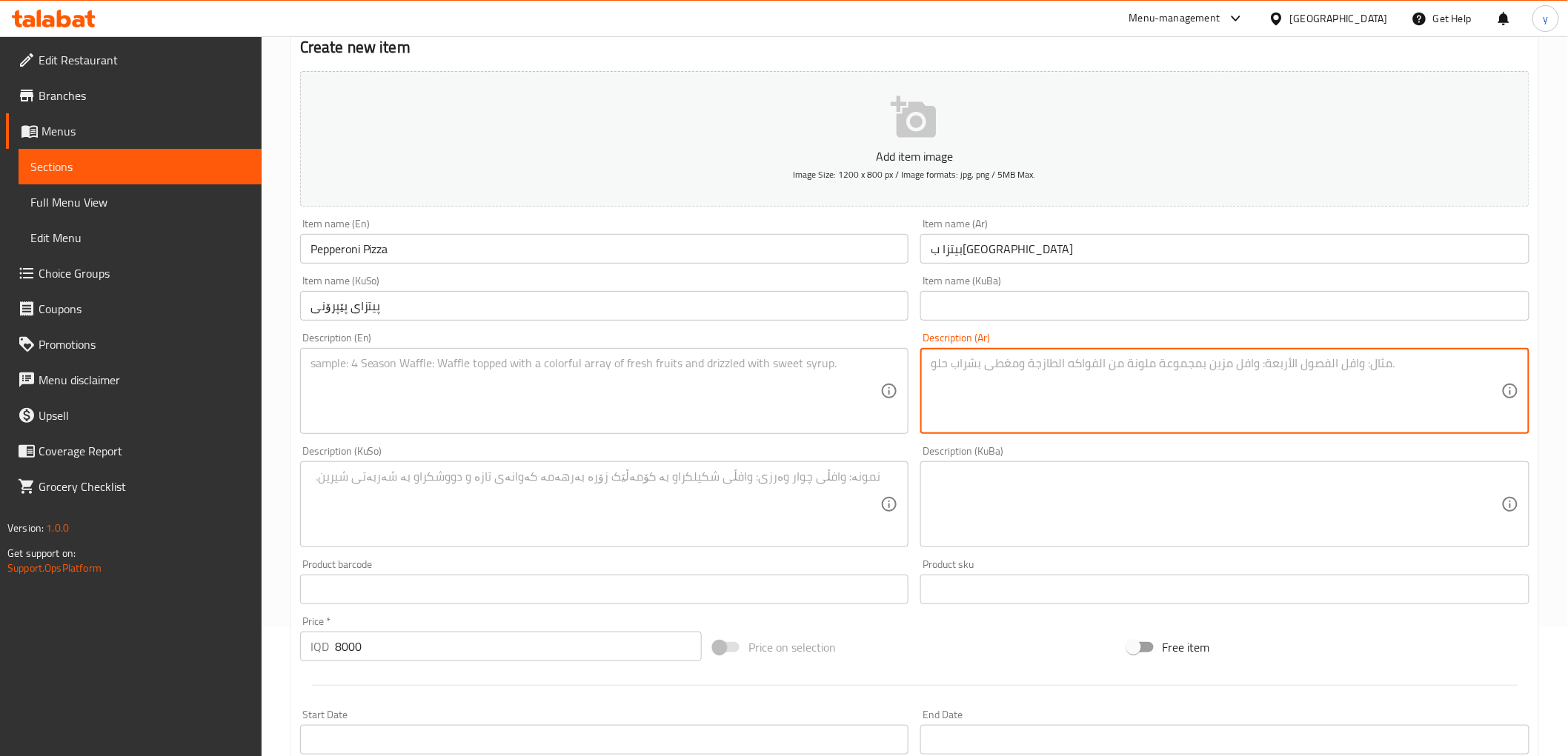
paste textarea "عجينة بيتزا، صلصة طماطم وشرائح بيبروني"
type textarea "عجينة بيتزا، صلصة طماطم وشرائح بيبروني"
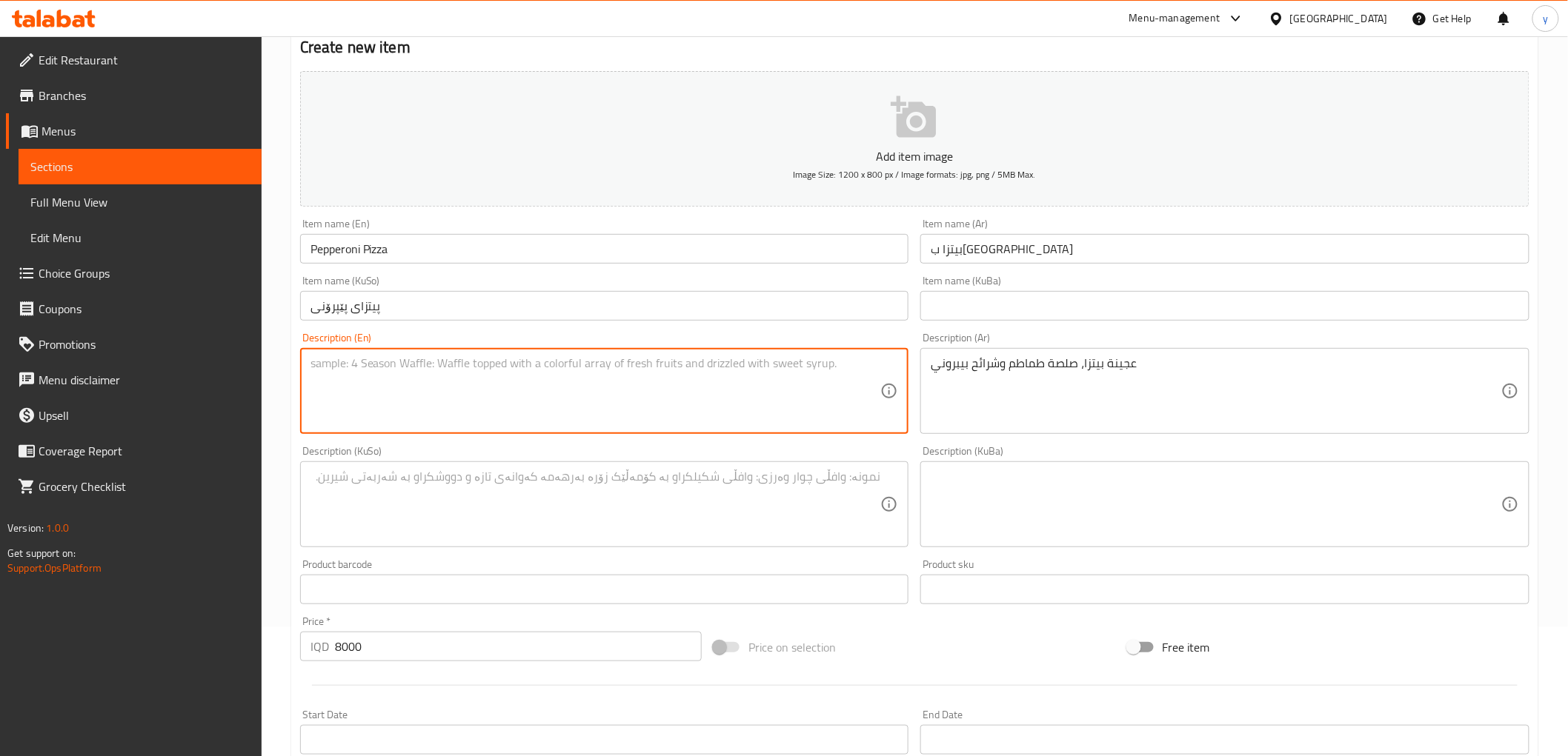
click at [820, 398] on textarea at bounding box center [596, 391] width 571 height 70
paste textarea "Pizza dough, tomato sauce and pepperoni slices"
type textarea "Pizza dough, tomato sauce and pepperoni slices"
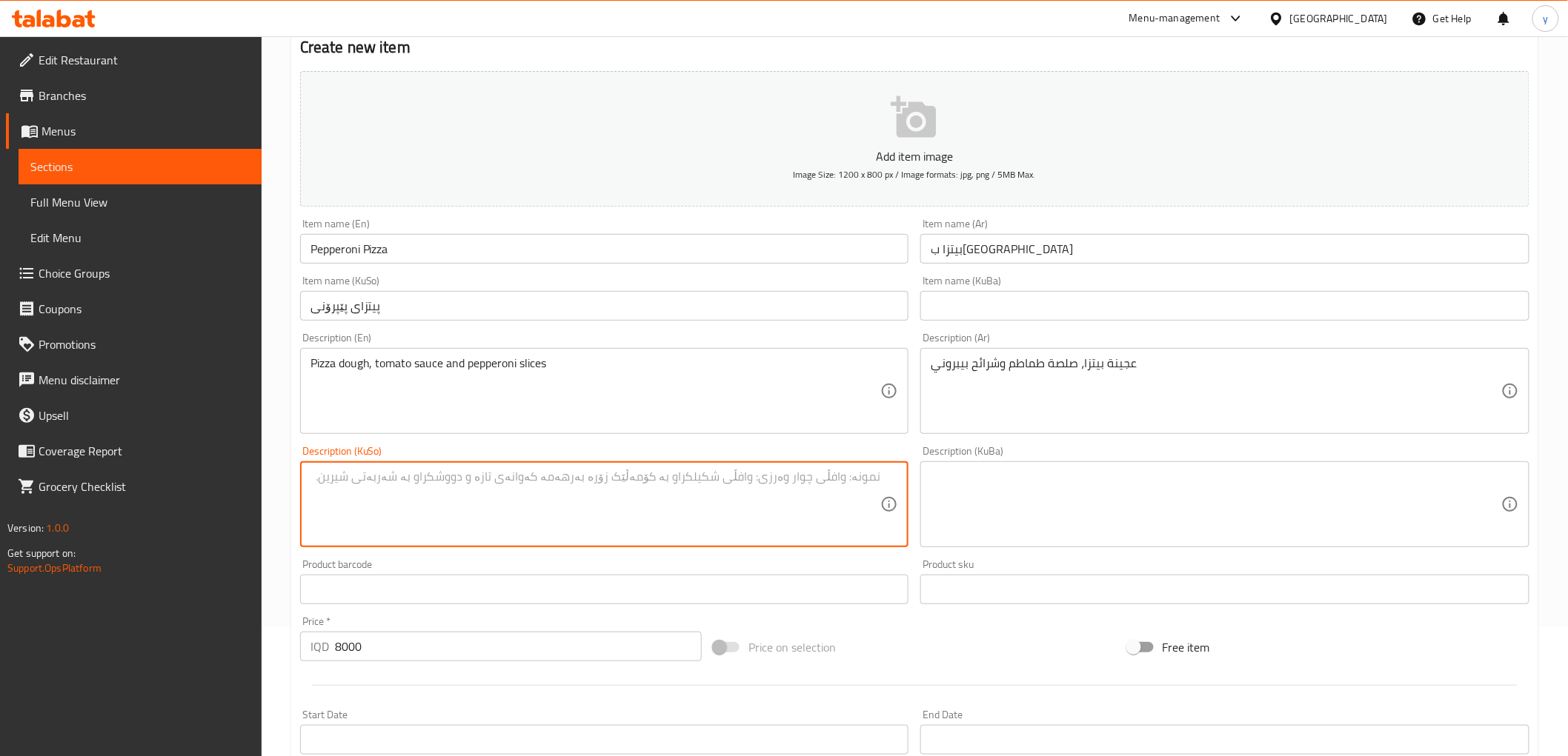
click at [598, 470] on textarea at bounding box center [596, 505] width 571 height 70
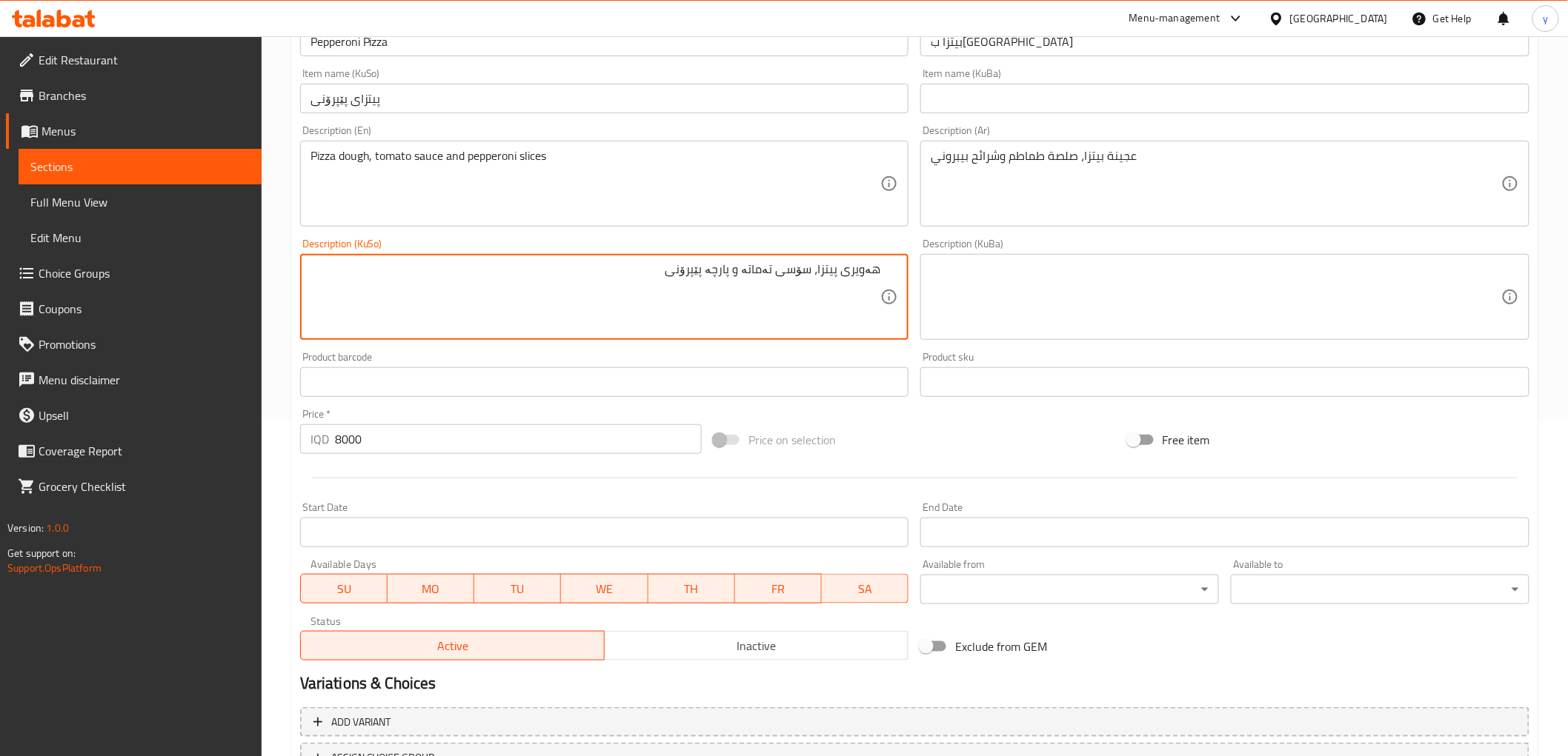
scroll to position [458, 0]
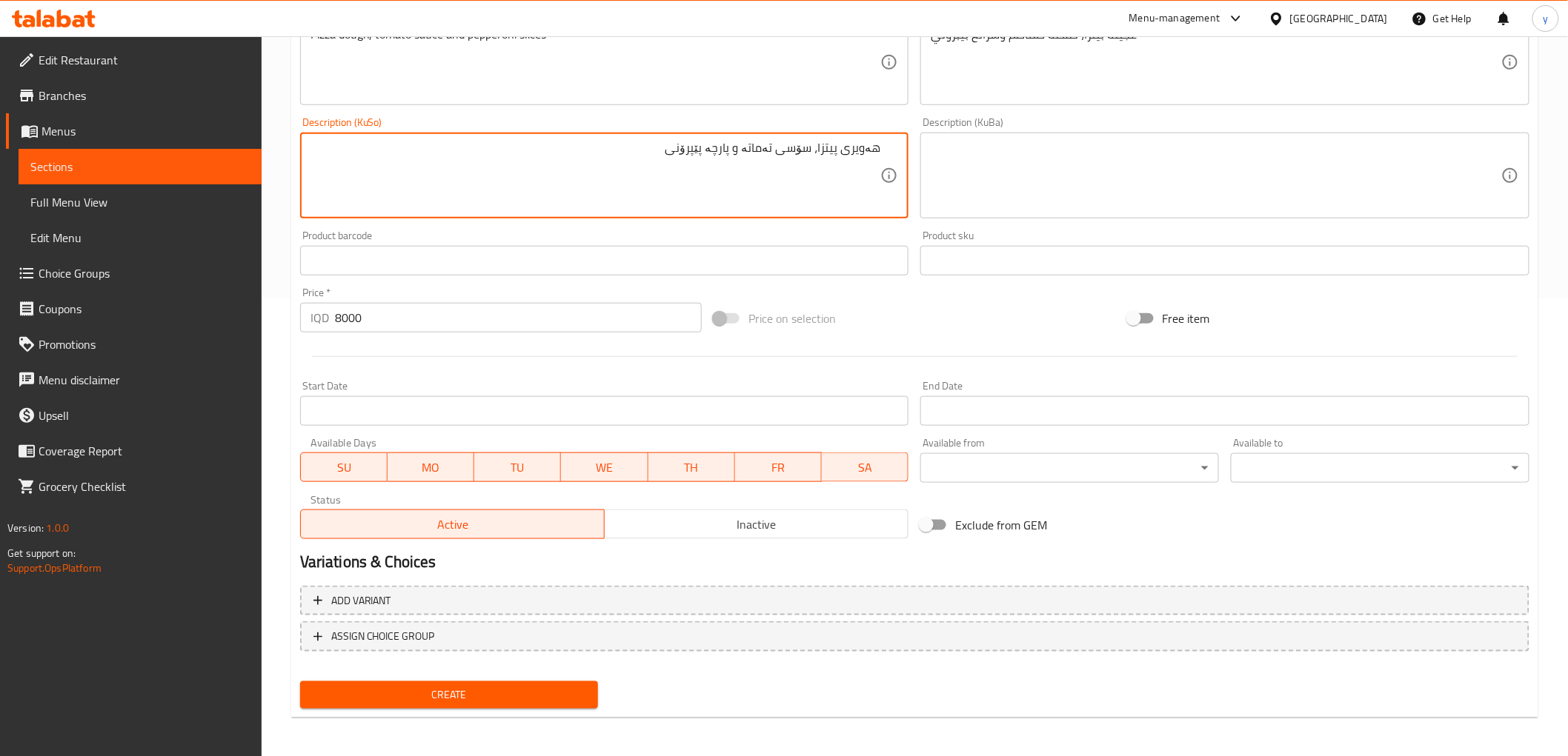
type textarea "هەویری پیتزا، سۆسی تەماتە و پارچە پێپرۆنی"
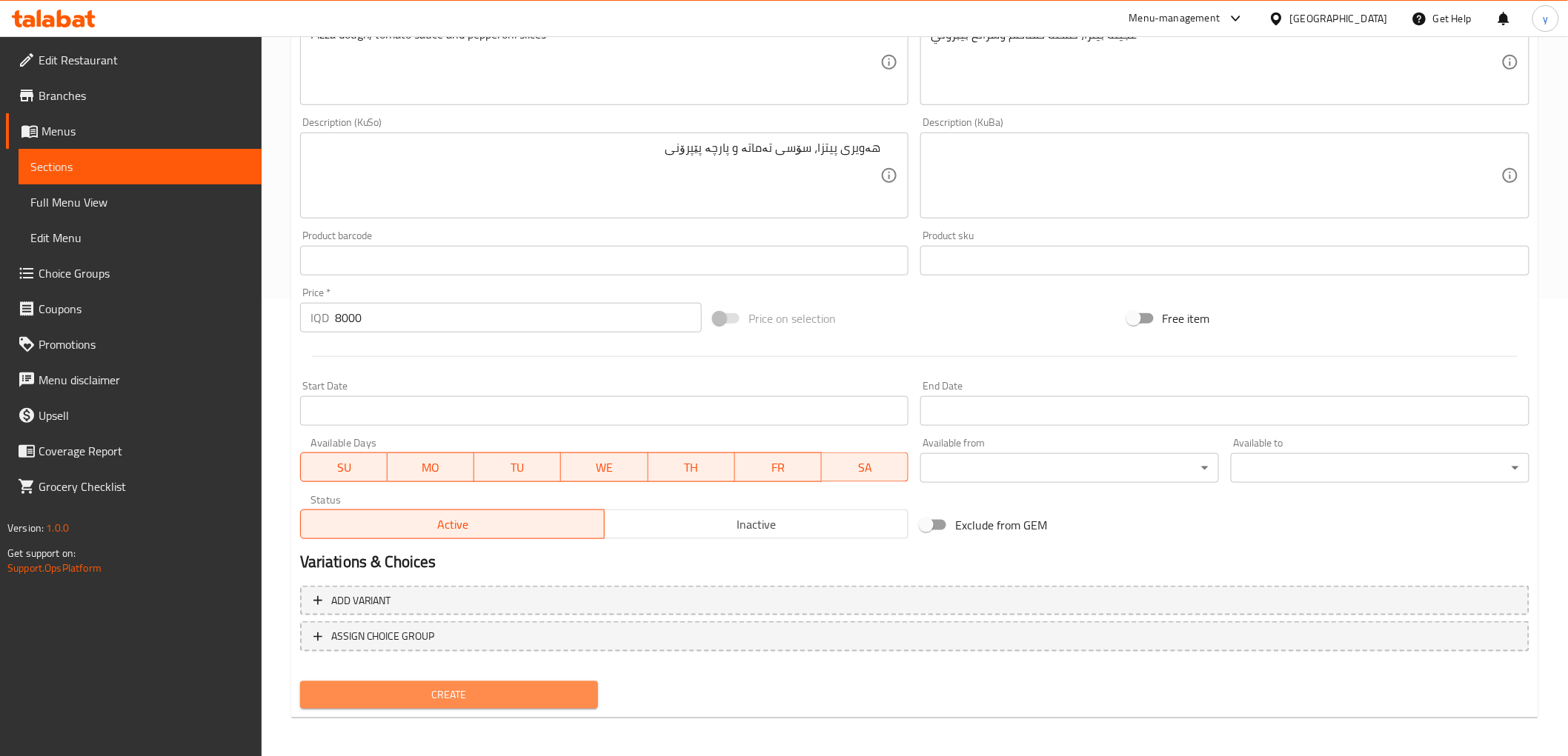
click at [463, 686] on span "Create" at bounding box center [449, 696] width 275 height 19
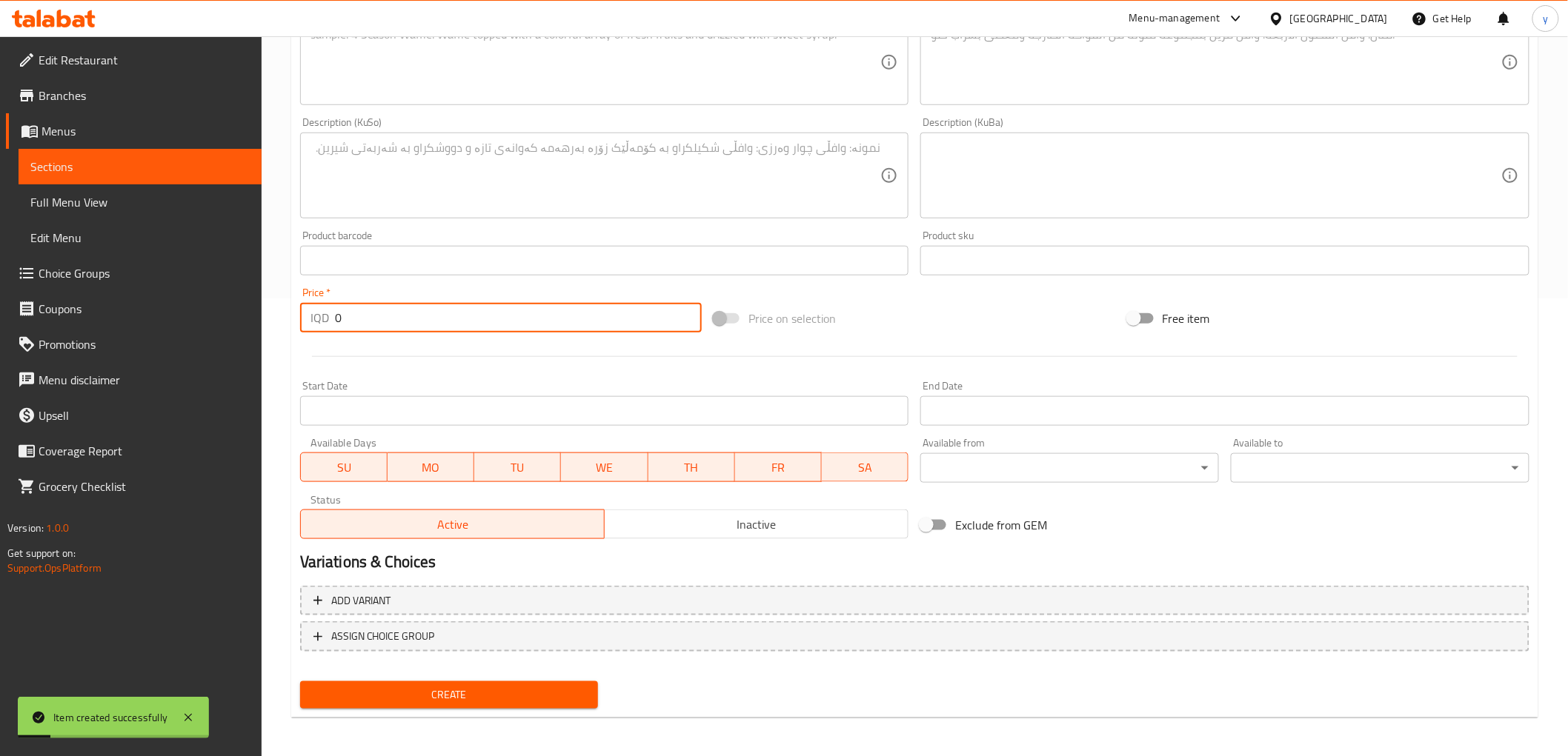
click at [355, 320] on input "0" at bounding box center [518, 318] width 366 height 30
click at [356, 320] on input "0" at bounding box center [518, 318] width 366 height 30
paste input "800"
type input "8000"
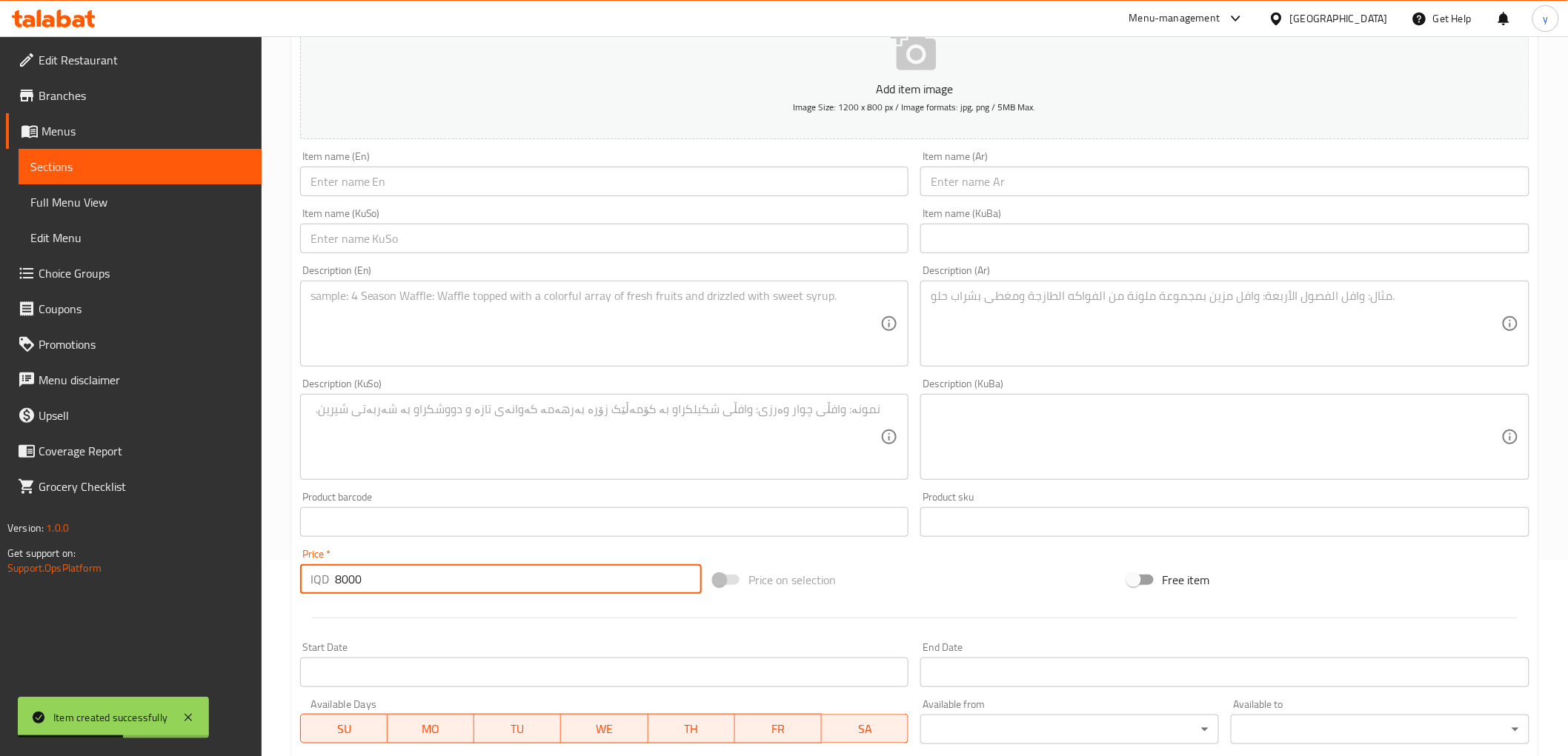
scroll to position [129, 0]
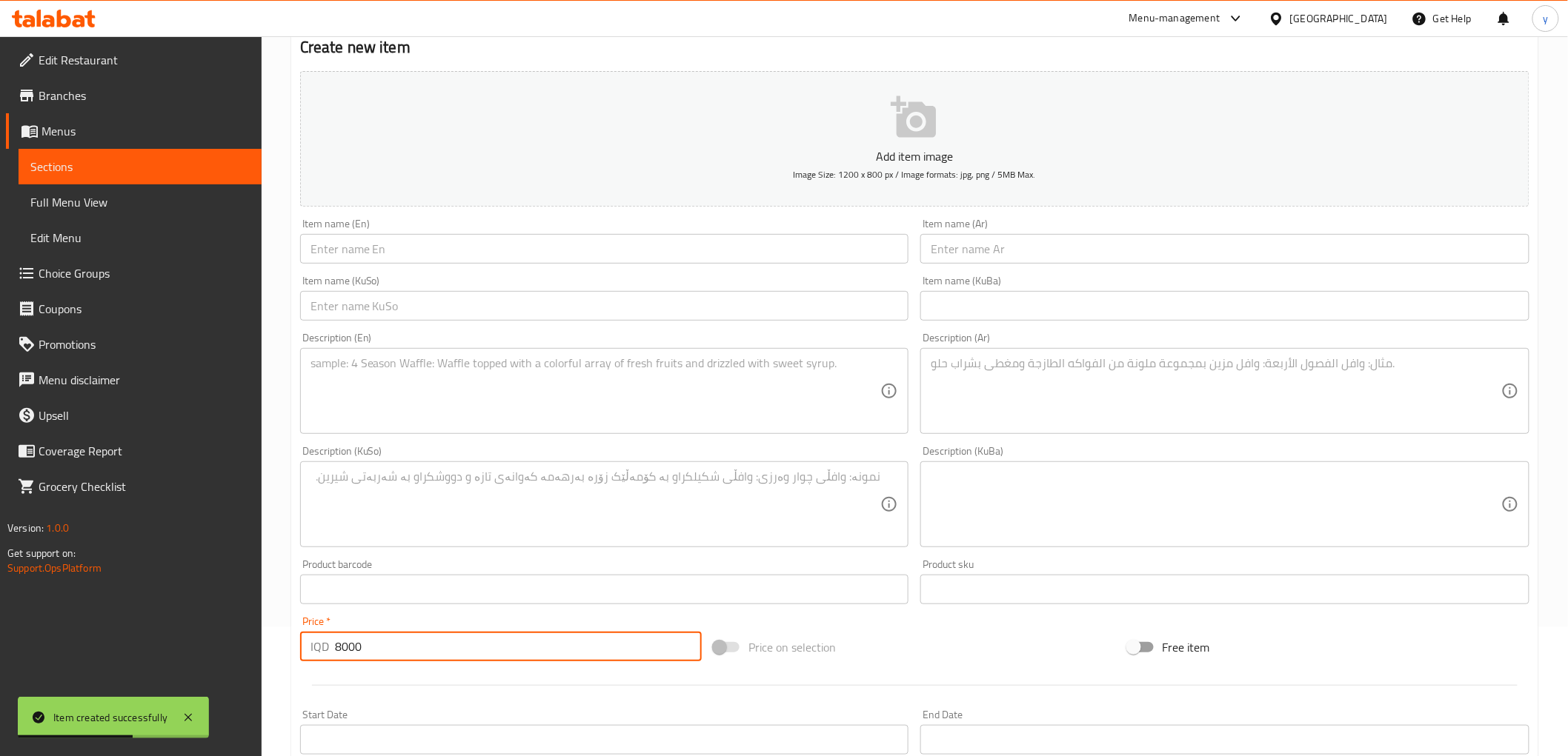
click at [1041, 245] on input "text" at bounding box center [1225, 249] width 610 height 30
paste input "بيتزا بولنيز"
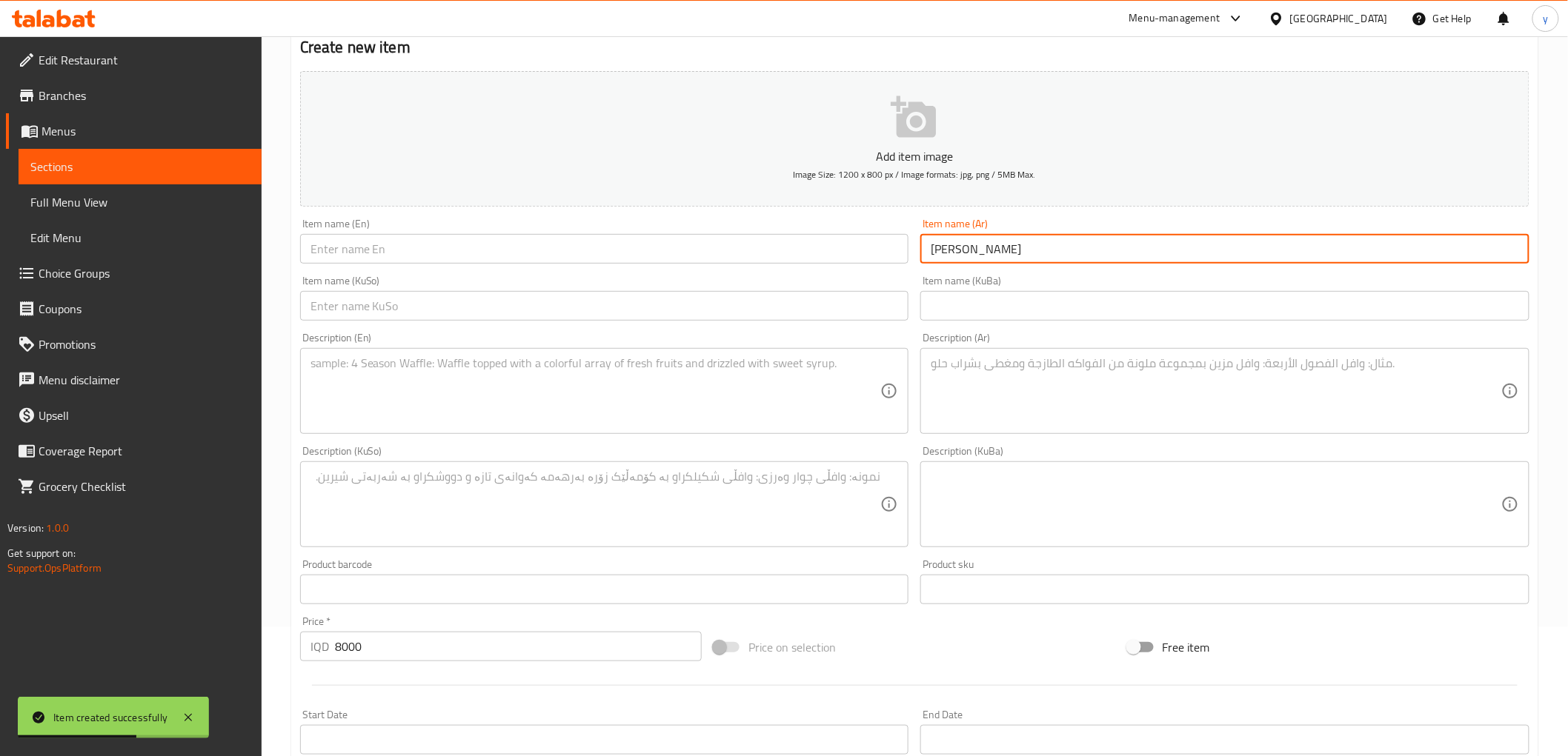
type input "بيتزا بولنيز"
drag, startPoint x: 843, startPoint y: 250, endPoint x: 760, endPoint y: 249, distance: 83.0
click at [793, 249] on input "text" at bounding box center [604, 249] width 610 height 30
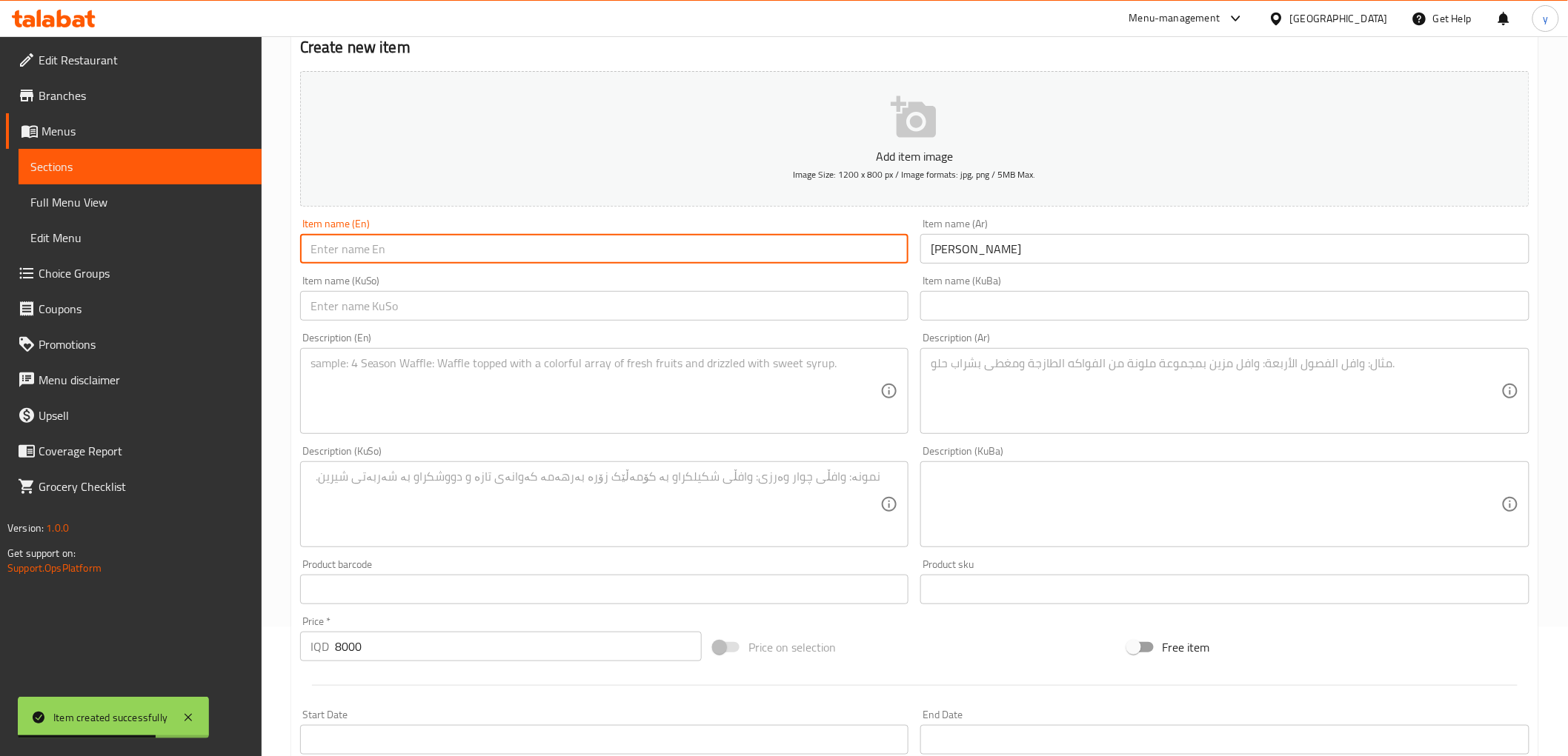
paste input "Bolognese Pizza"
type input "Bolognese Pizza"
click at [521, 334] on div "Description (En) Description (En)" at bounding box center [604, 383] width 610 height 101
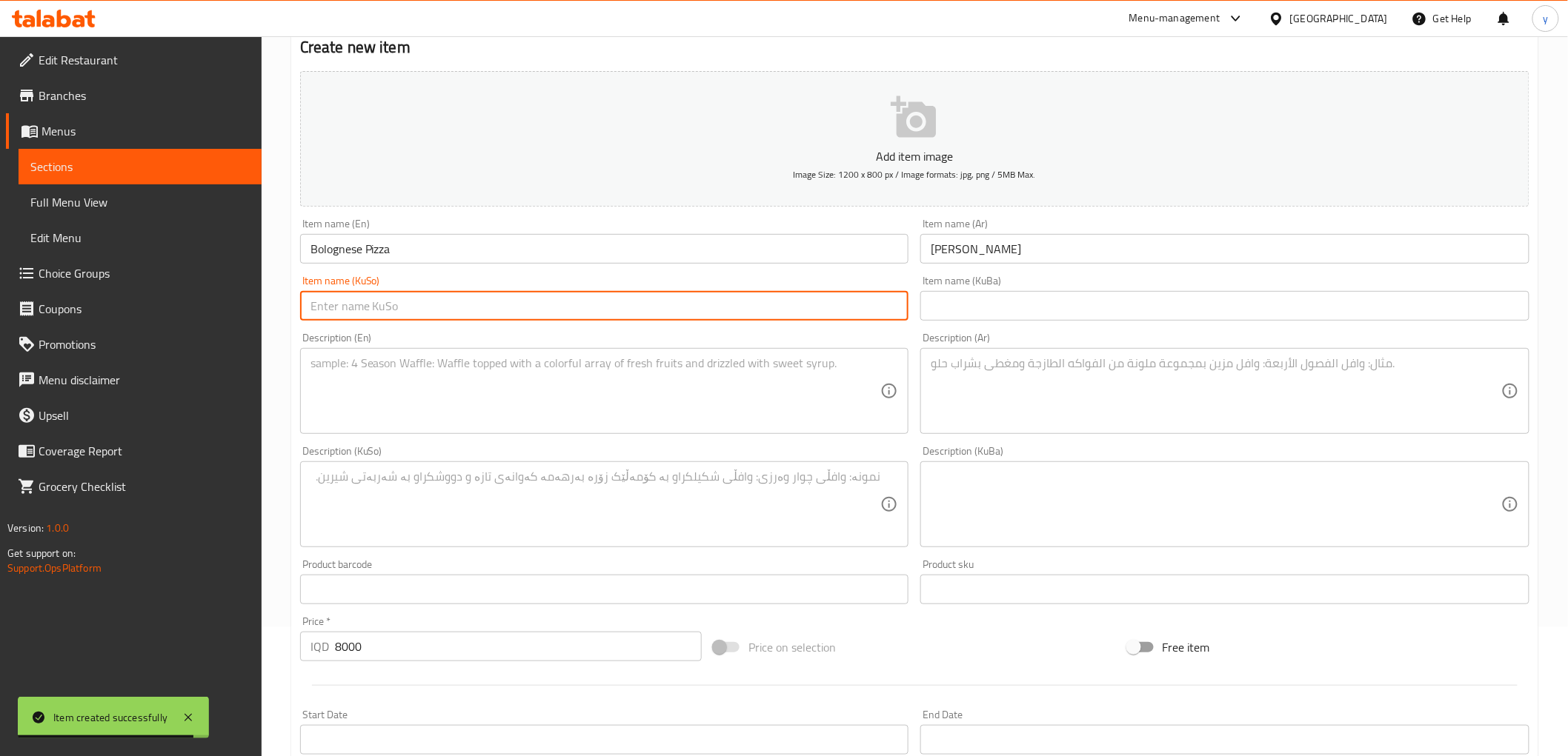
click at [611, 307] on input "text" at bounding box center [604, 306] width 610 height 30
type input "پیتزای پۆلۆنی"
click at [700, 392] on textarea at bounding box center [596, 391] width 571 height 70
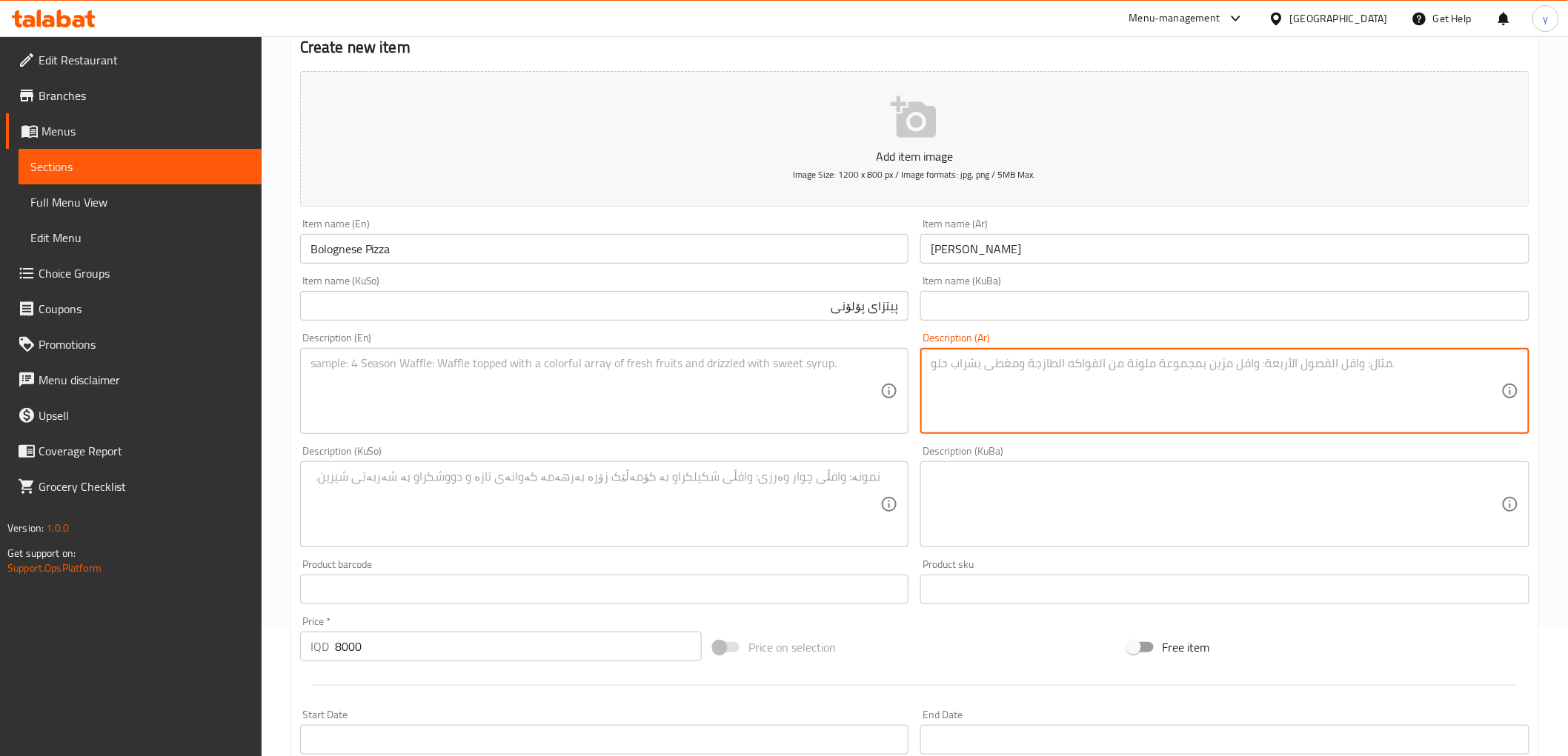
click at [964, 385] on textarea at bounding box center [1215, 391] width 571 height 70
paste textarea "عجينة بيتزا، لحم مفروم مع صلصة طماطم فرش، جبنة موزاريلا، هالبينو وفطر"
type textarea "عجينة بيتزا، لحم مفروم مع صلصة طماطم فرش، جبنة موزاريلا، هالبينو وفطر"
click at [812, 388] on textarea at bounding box center [596, 391] width 571 height 70
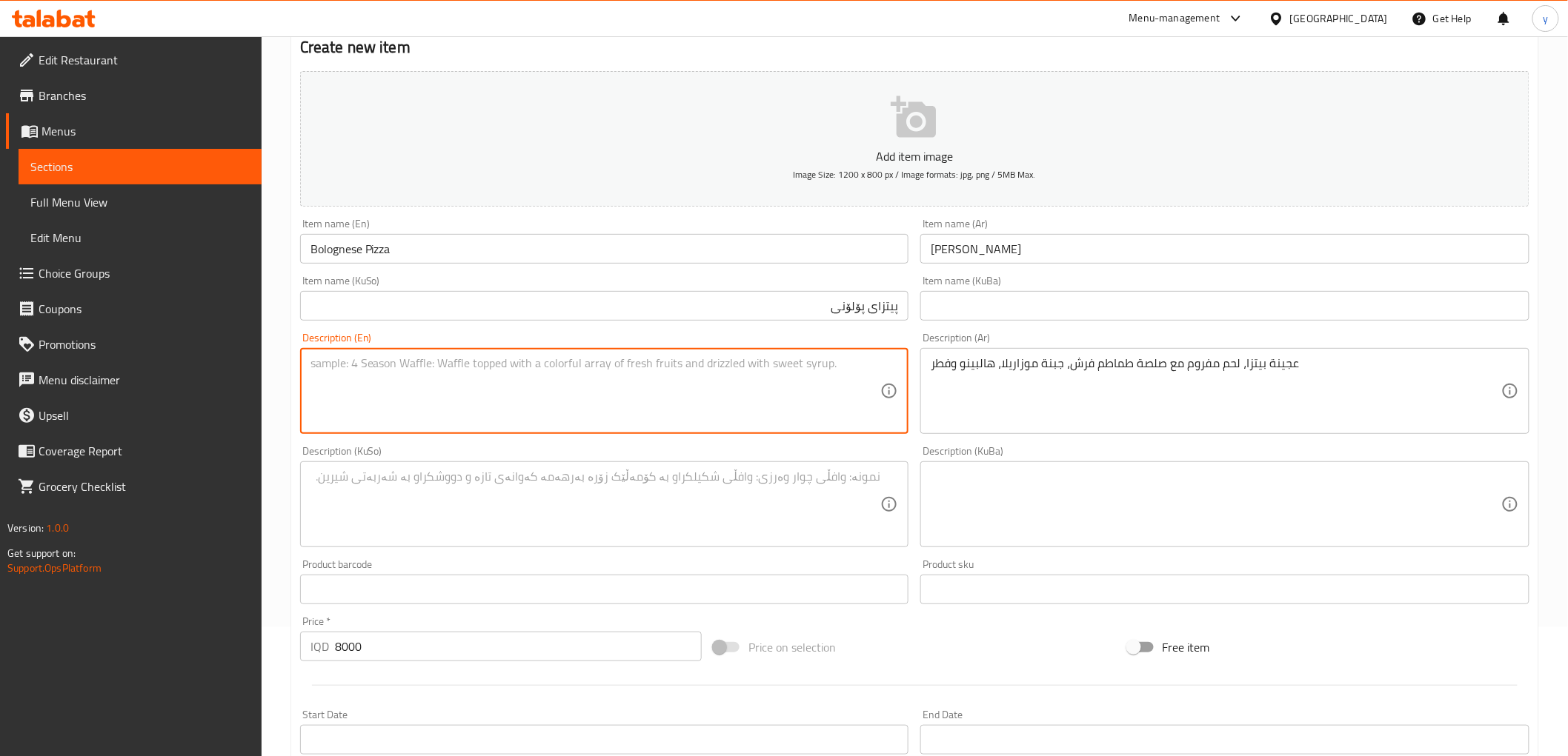
paste textarea "Pizza dough, minced meat with tomato sauce, mozzarella cheese, jalapeno and mus…"
type textarea "Pizza dough, minced meat with tomato sauce, mozzarella cheese, jalapeno and mus…"
click at [766, 506] on textarea at bounding box center [596, 505] width 571 height 70
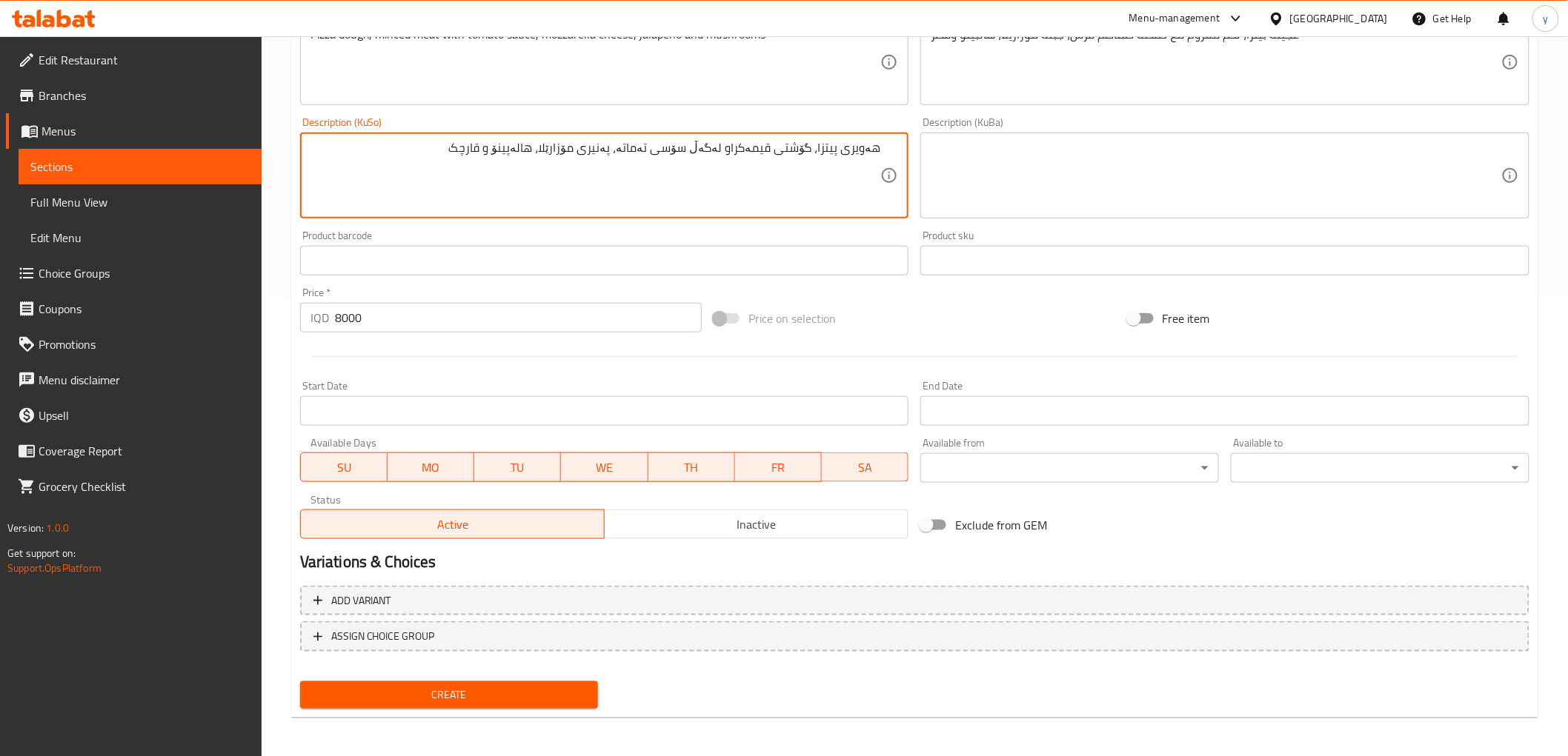
type textarea "هەویری پیتزا، گۆشتی قیمەکراو لەگەڵ سۆسی تەماتە، پەنیری مۆزارێلا، هالەپینۆ و قار…"
click at [429, 687] on span "Create" at bounding box center [449, 696] width 275 height 19
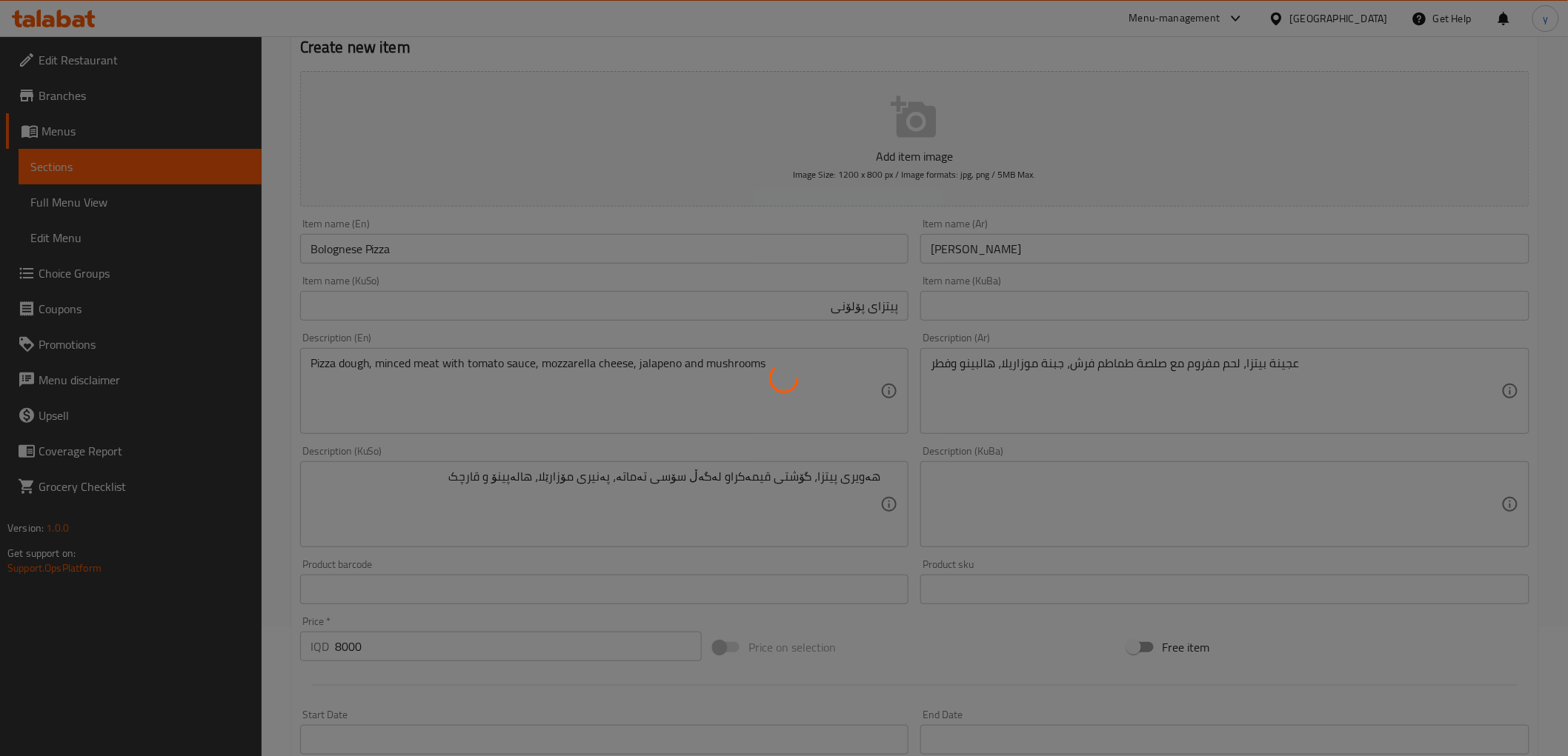
type input "0"
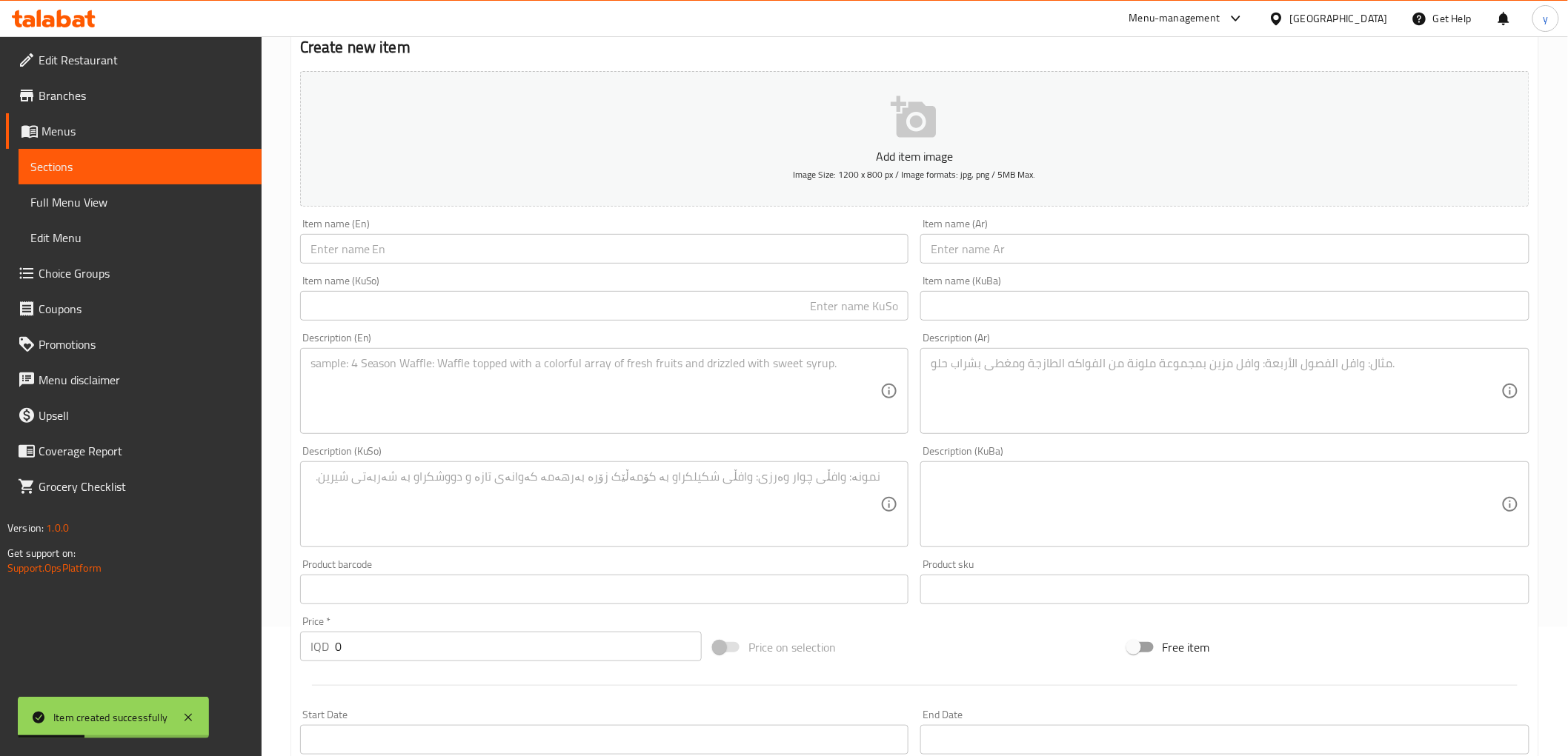
drag, startPoint x: 979, startPoint y: 260, endPoint x: 966, endPoint y: 268, distance: 15.3
click at [979, 260] on input "text" at bounding box center [1225, 249] width 610 height 30
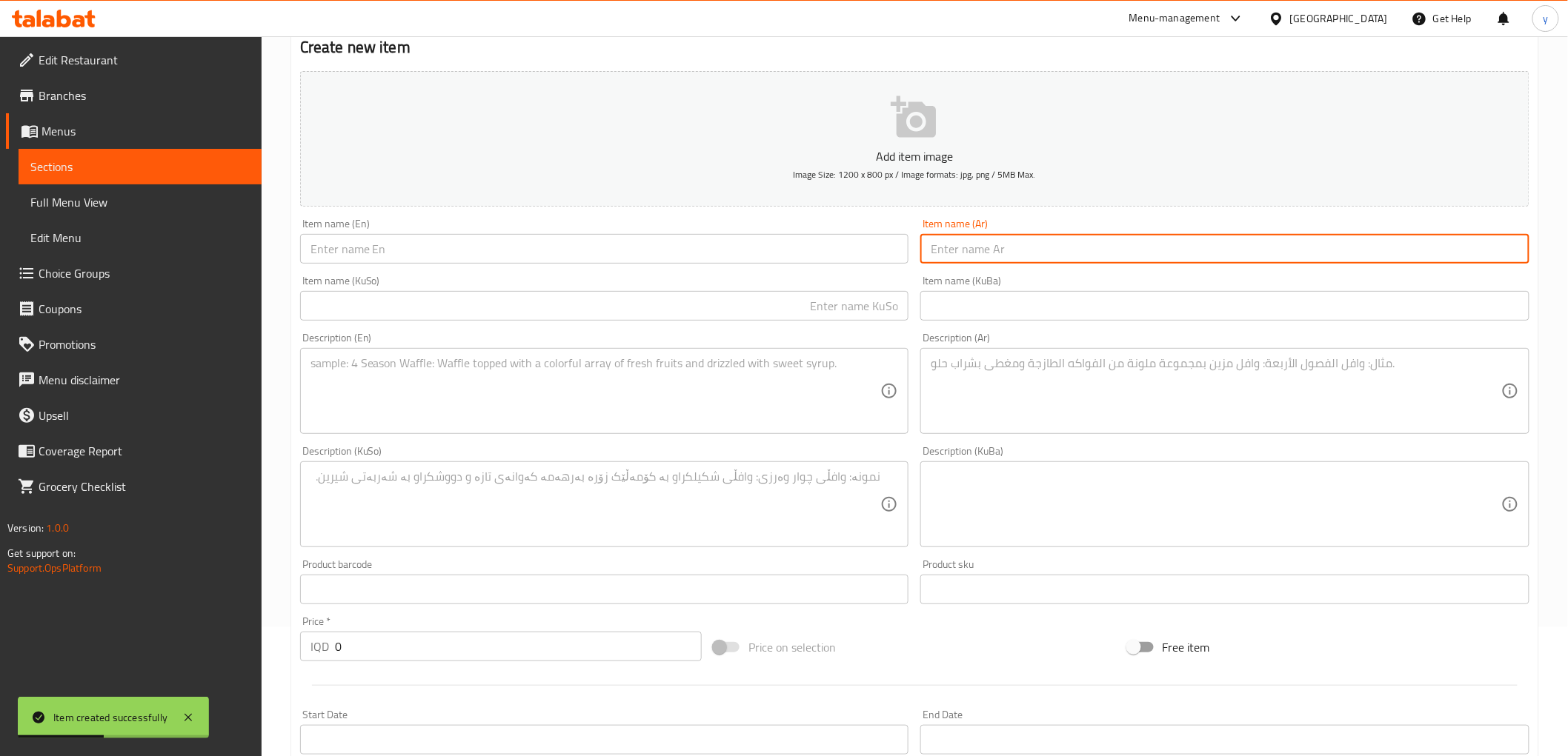
paste input "بيتزا لحم"
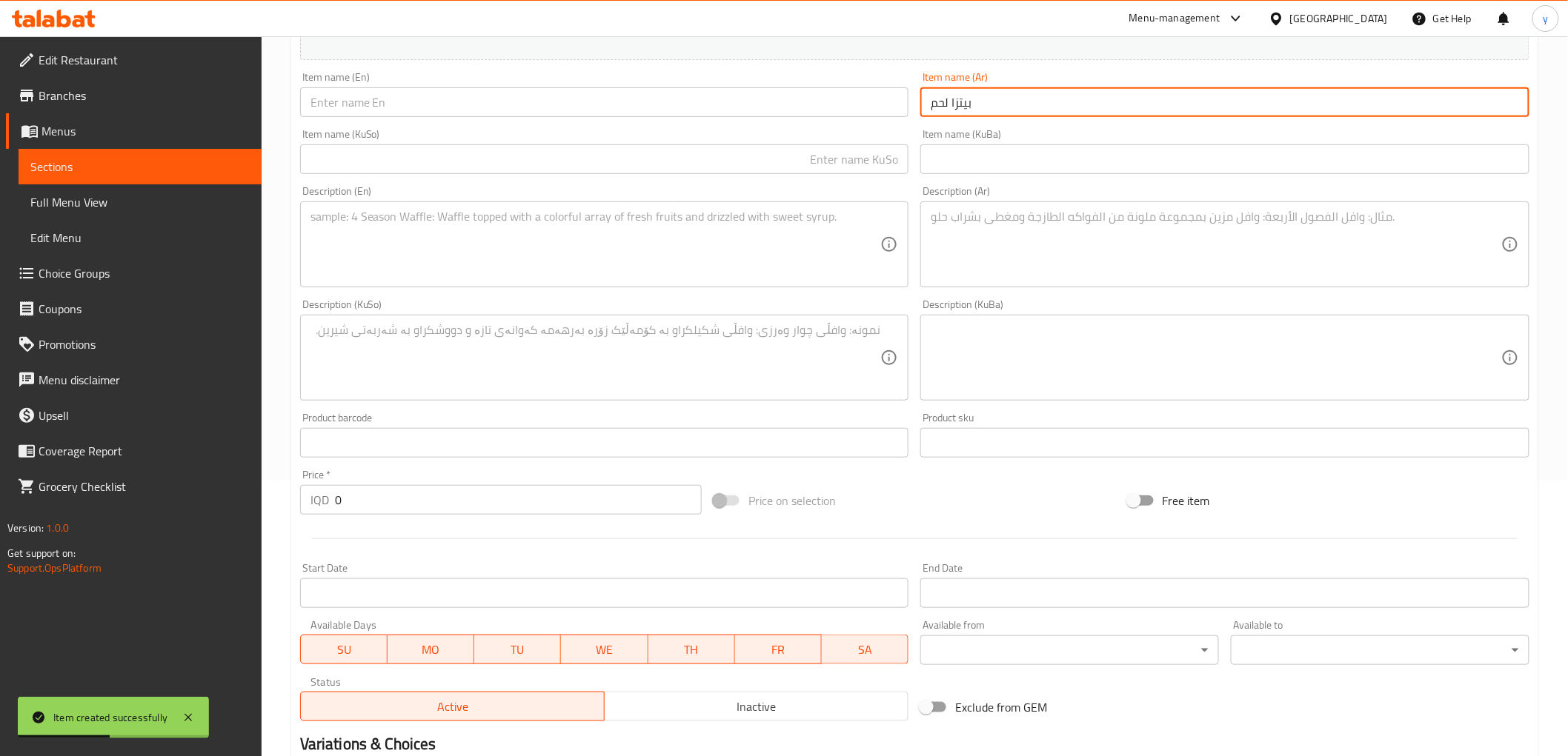
scroll to position [458, 0]
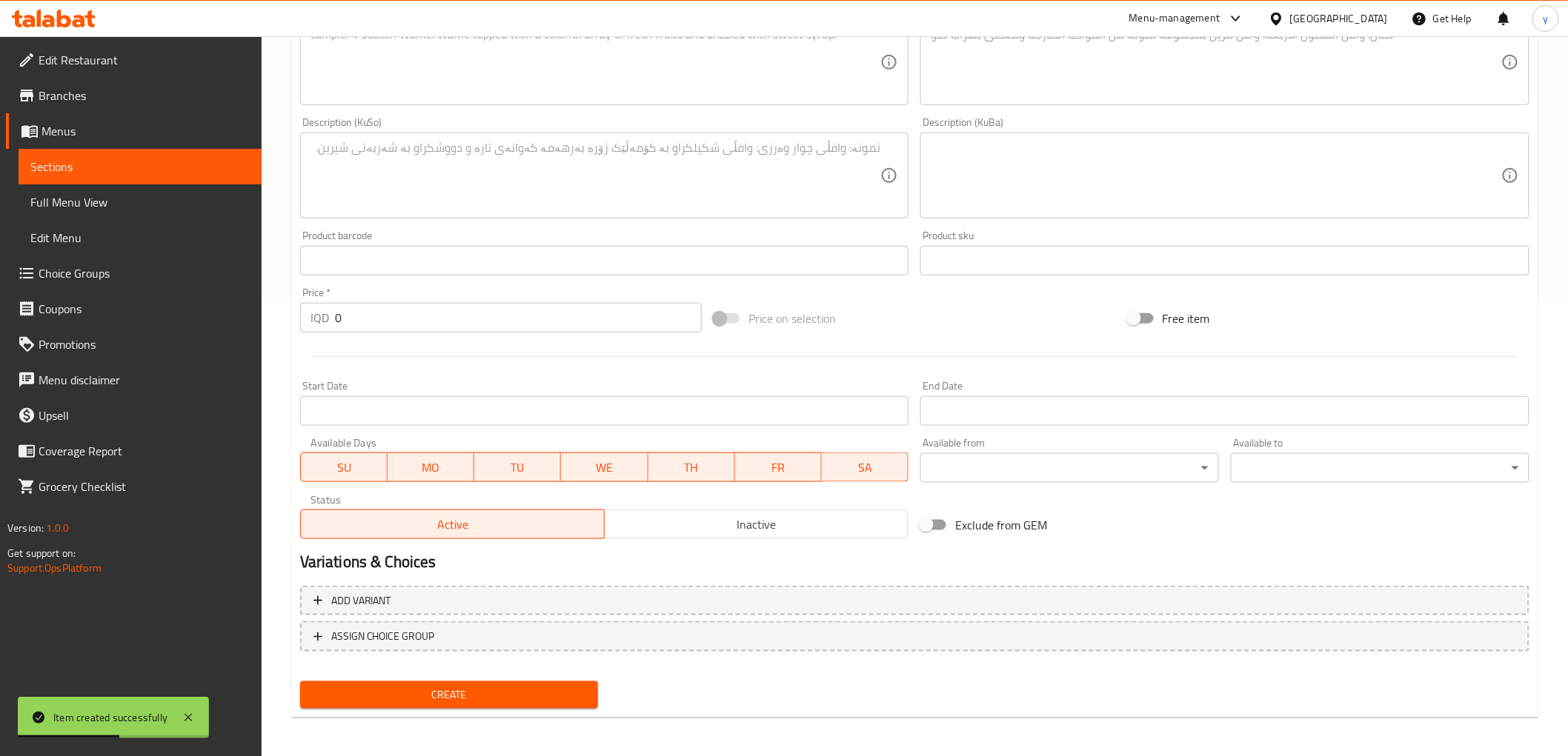
type input "بيتزا لحم"
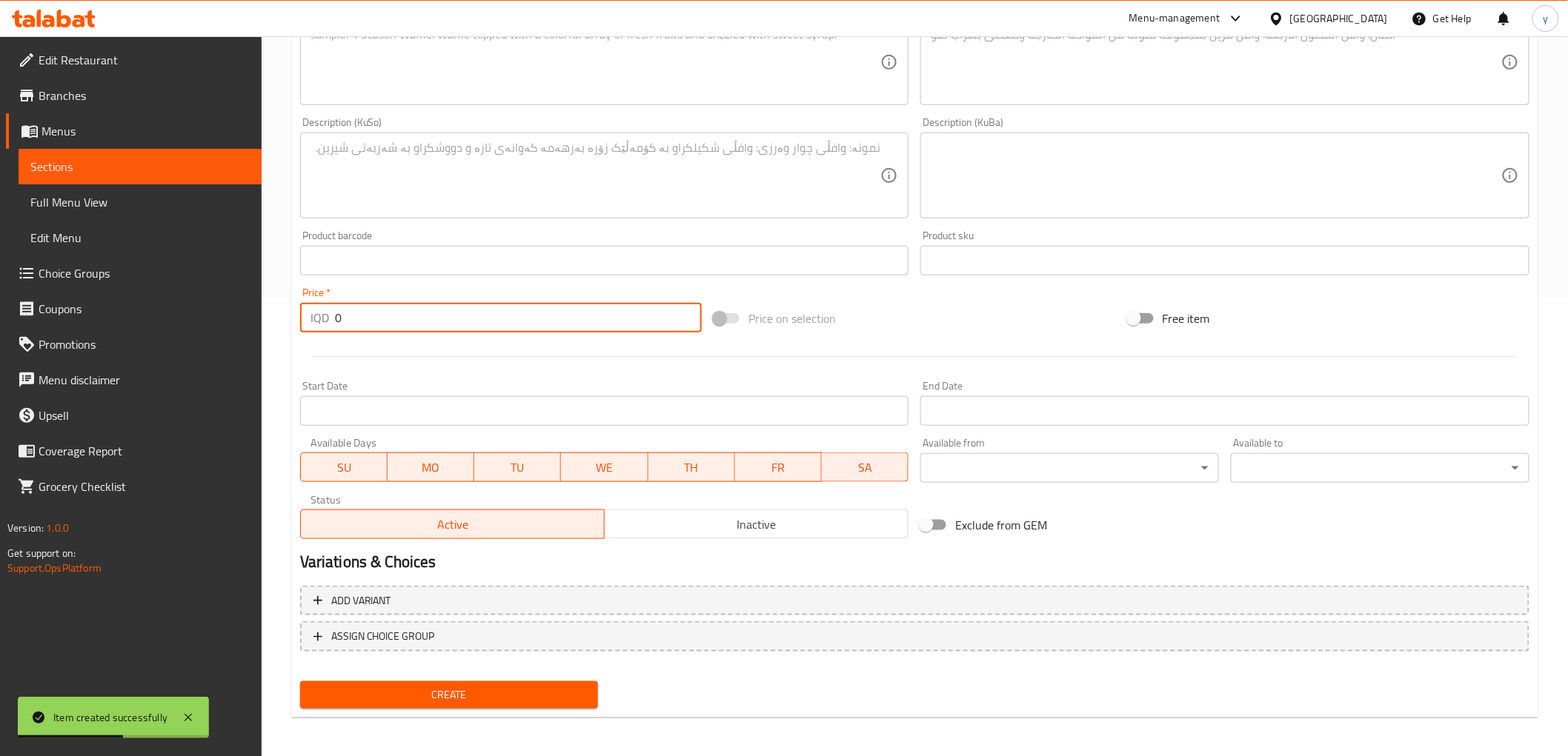
drag, startPoint x: 358, startPoint y: 314, endPoint x: 301, endPoint y: 324, distance: 57.9
click at [301, 322] on div "IQD 0 Price *" at bounding box center [500, 318] width 402 height 30
paste input "800"
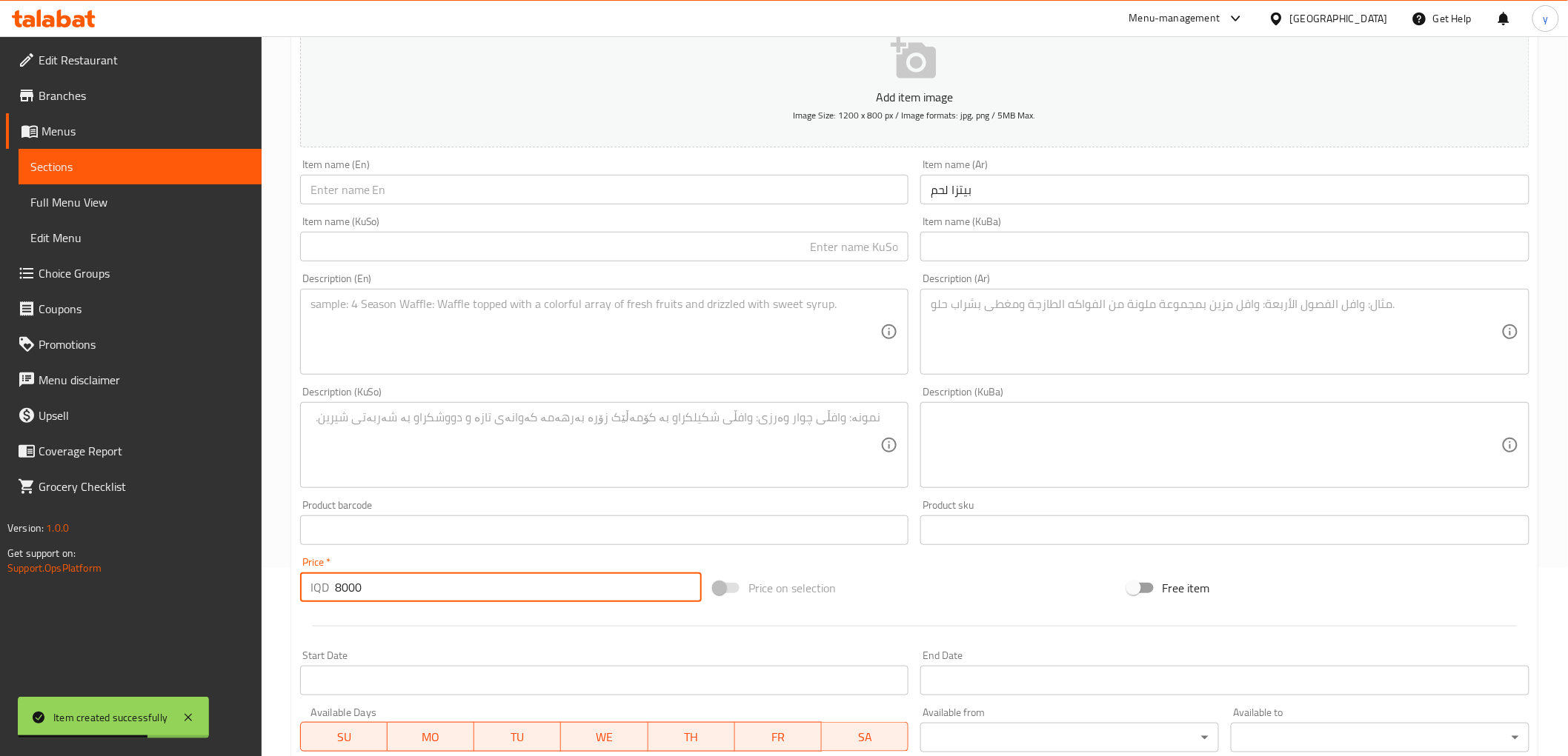
scroll to position [0, 0]
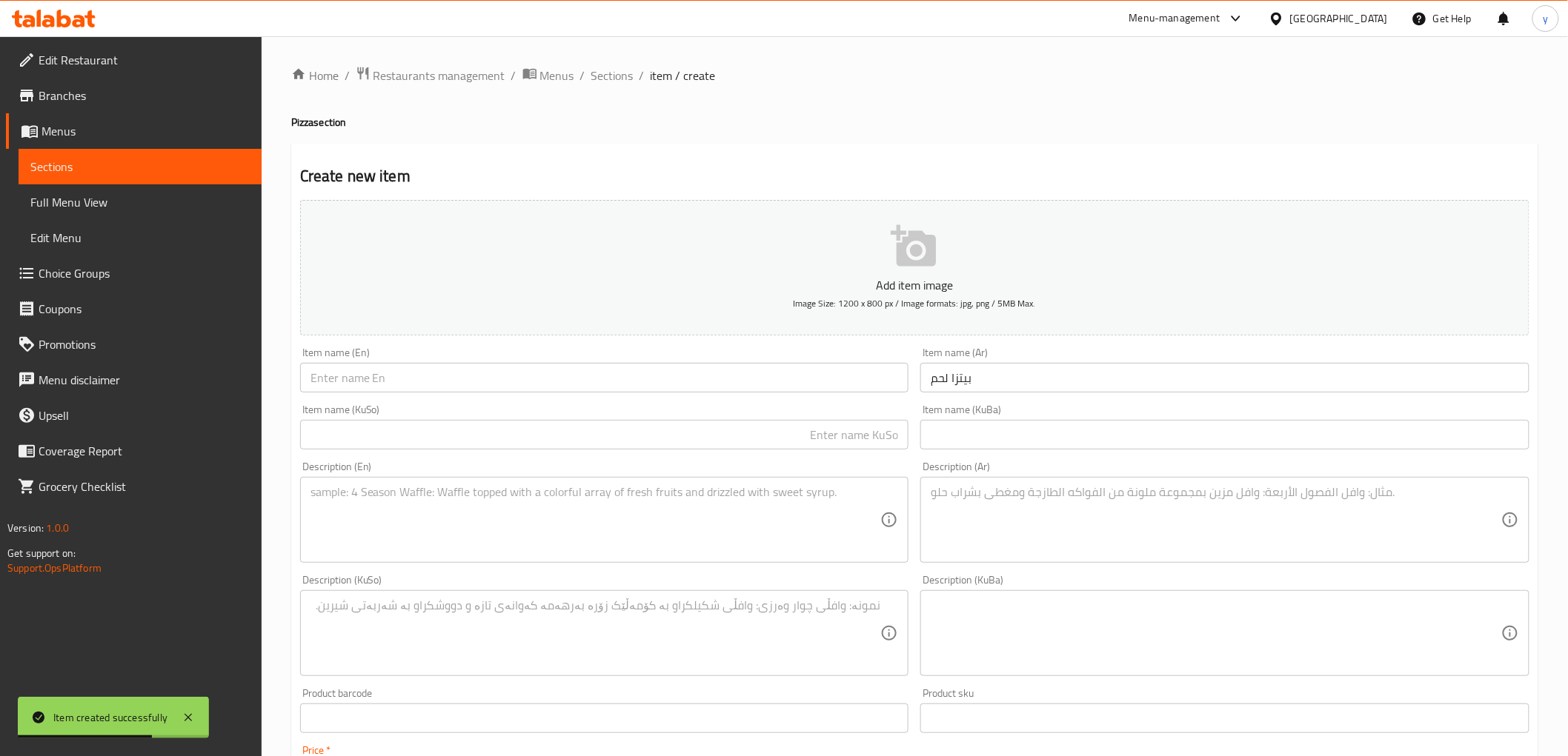
type input "8000"
click at [720, 440] on input "text" at bounding box center [604, 435] width 610 height 30
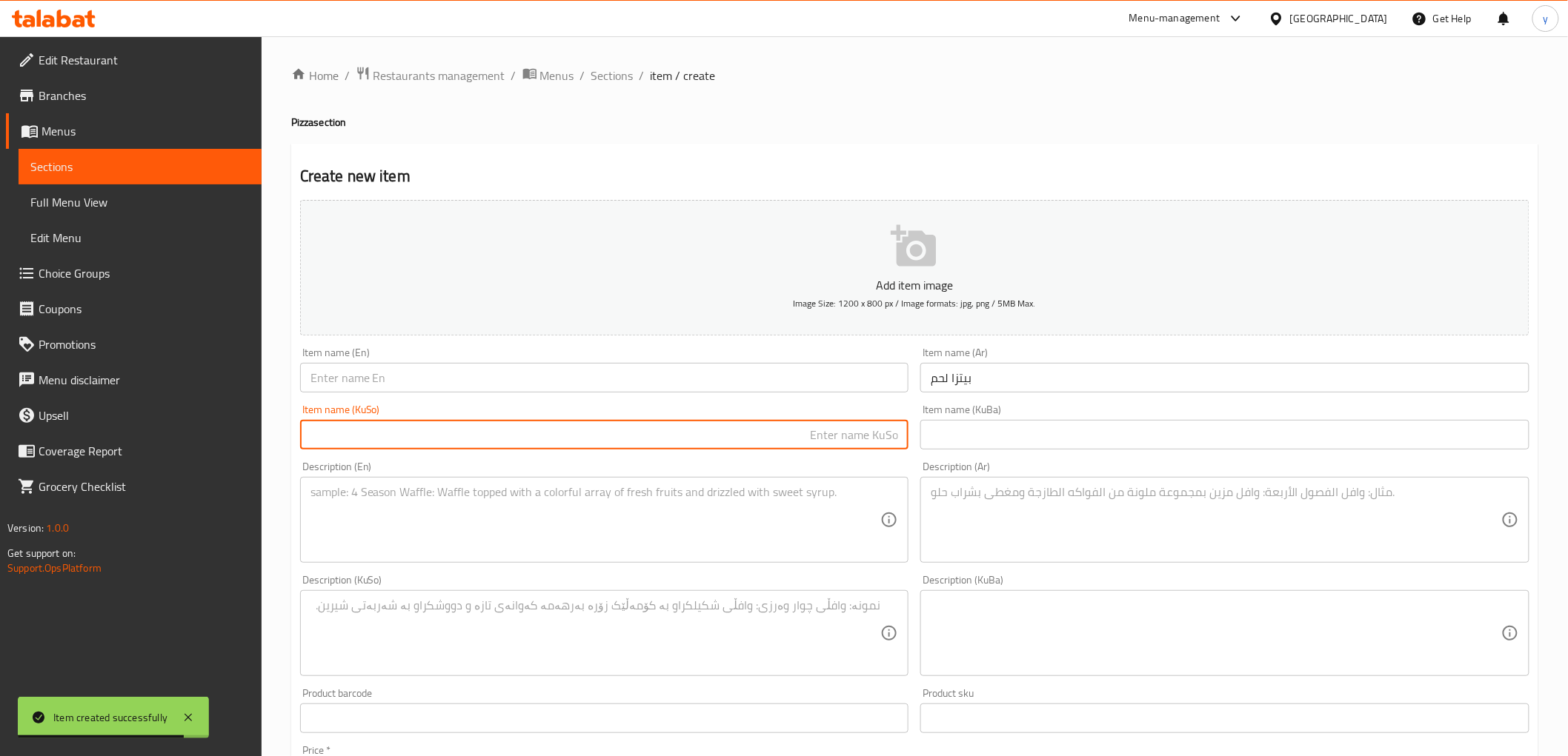
paste input "پیتزای گۆشت"
type input "پیتزای گۆشت"
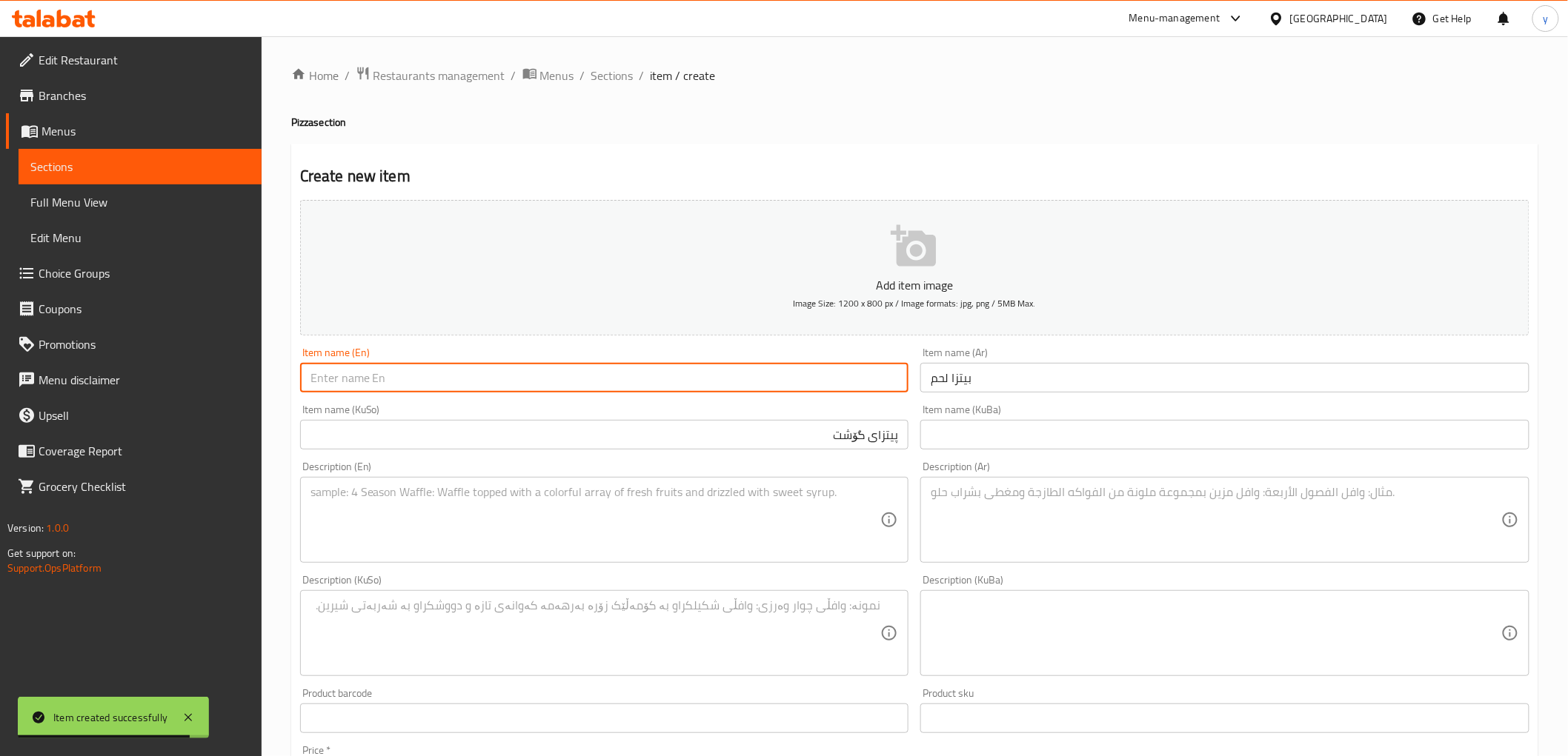
drag, startPoint x: 720, startPoint y: 380, endPoint x: 610, endPoint y: 400, distance: 111.8
click at [720, 380] on input "text" at bounding box center [604, 378] width 610 height 30
paste input "Meat Pizza"
type input "Meat Pizza"
drag, startPoint x: 720, startPoint y: 486, endPoint x: 576, endPoint y: 303, distance: 232.9
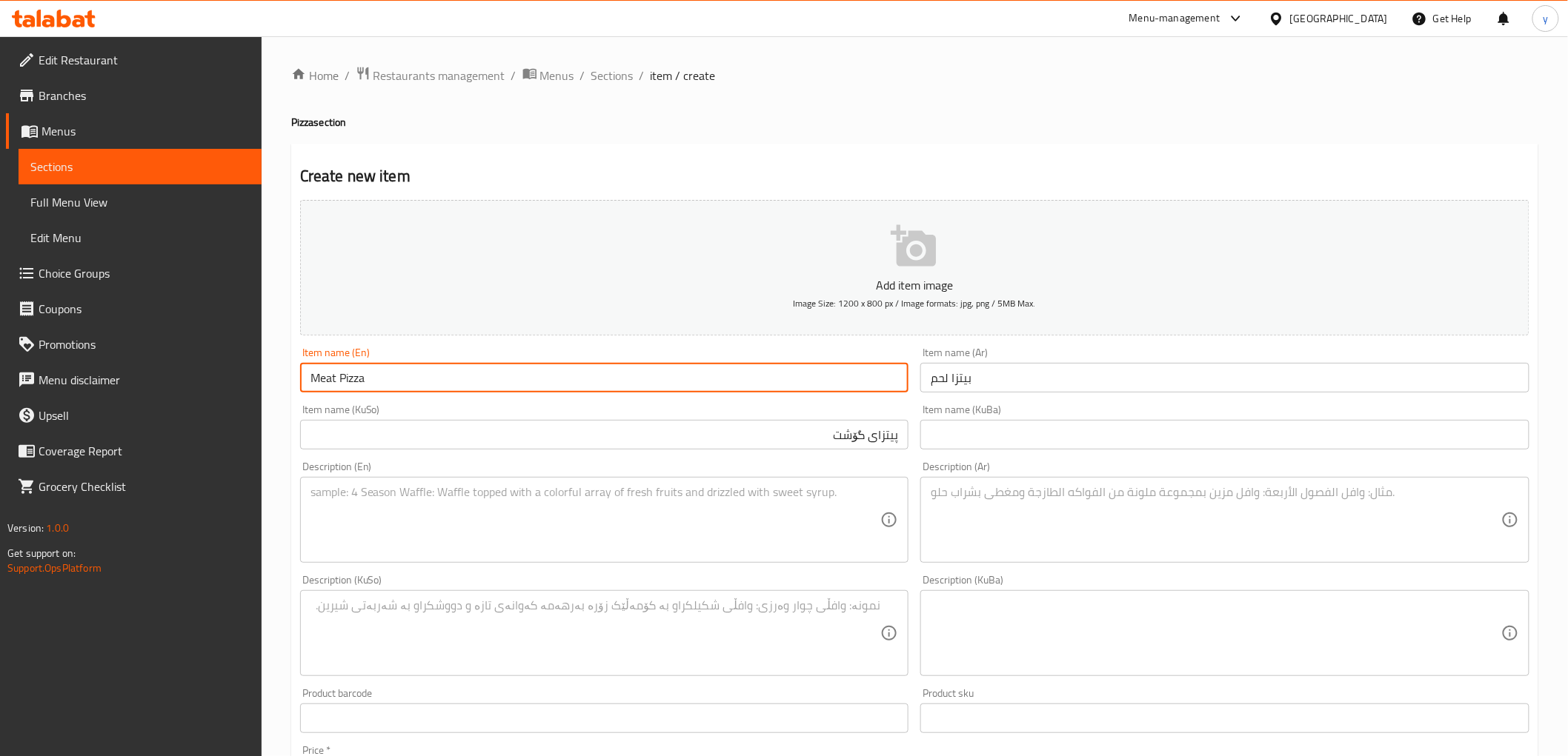
click at [720, 486] on textarea at bounding box center [596, 520] width 571 height 70
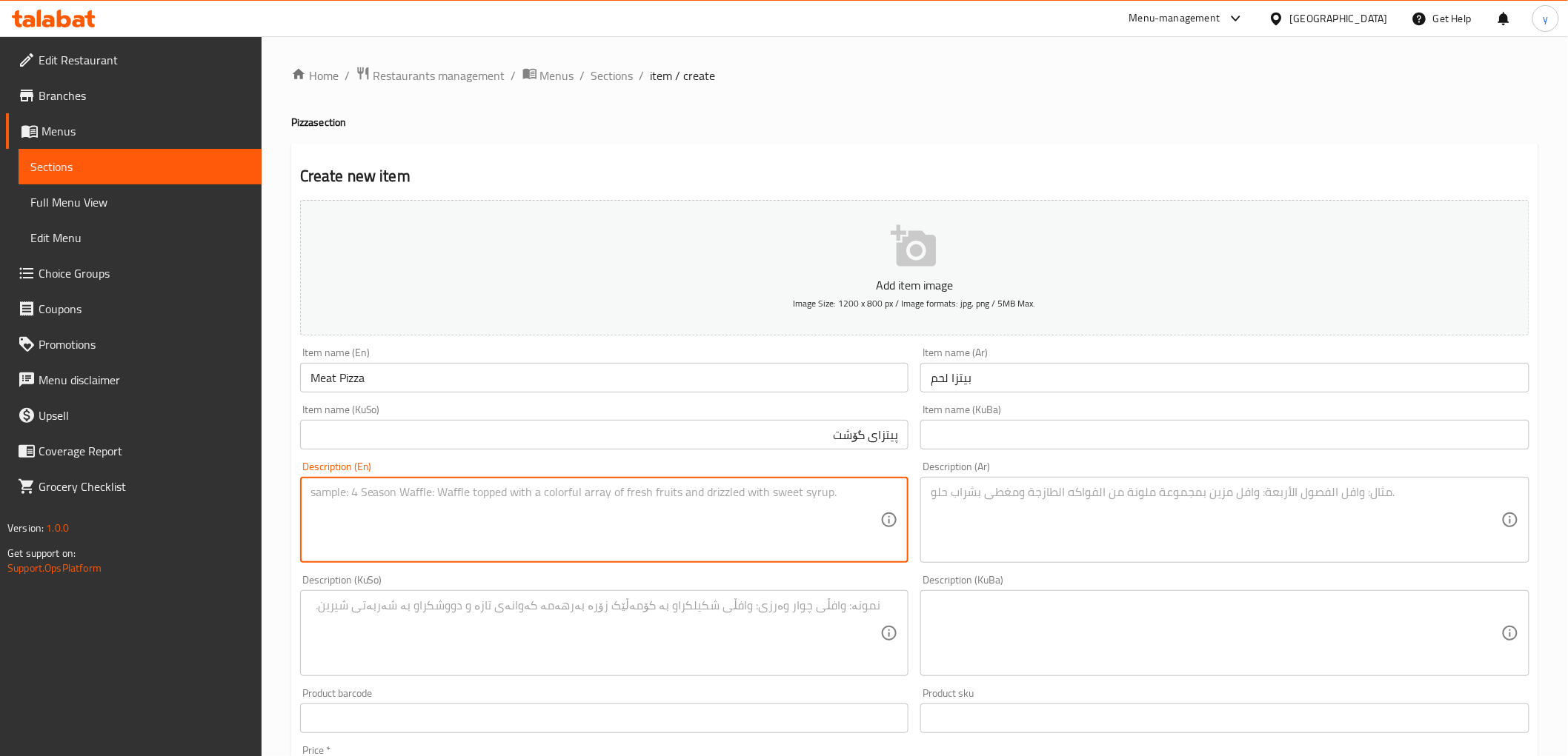
click at [1024, 520] on textarea at bounding box center [1215, 520] width 571 height 70
paste textarea "عجينة بيتزا، صلصة طماطم، لحم مطبوخ، جبنة موزاريلا وجرجير"
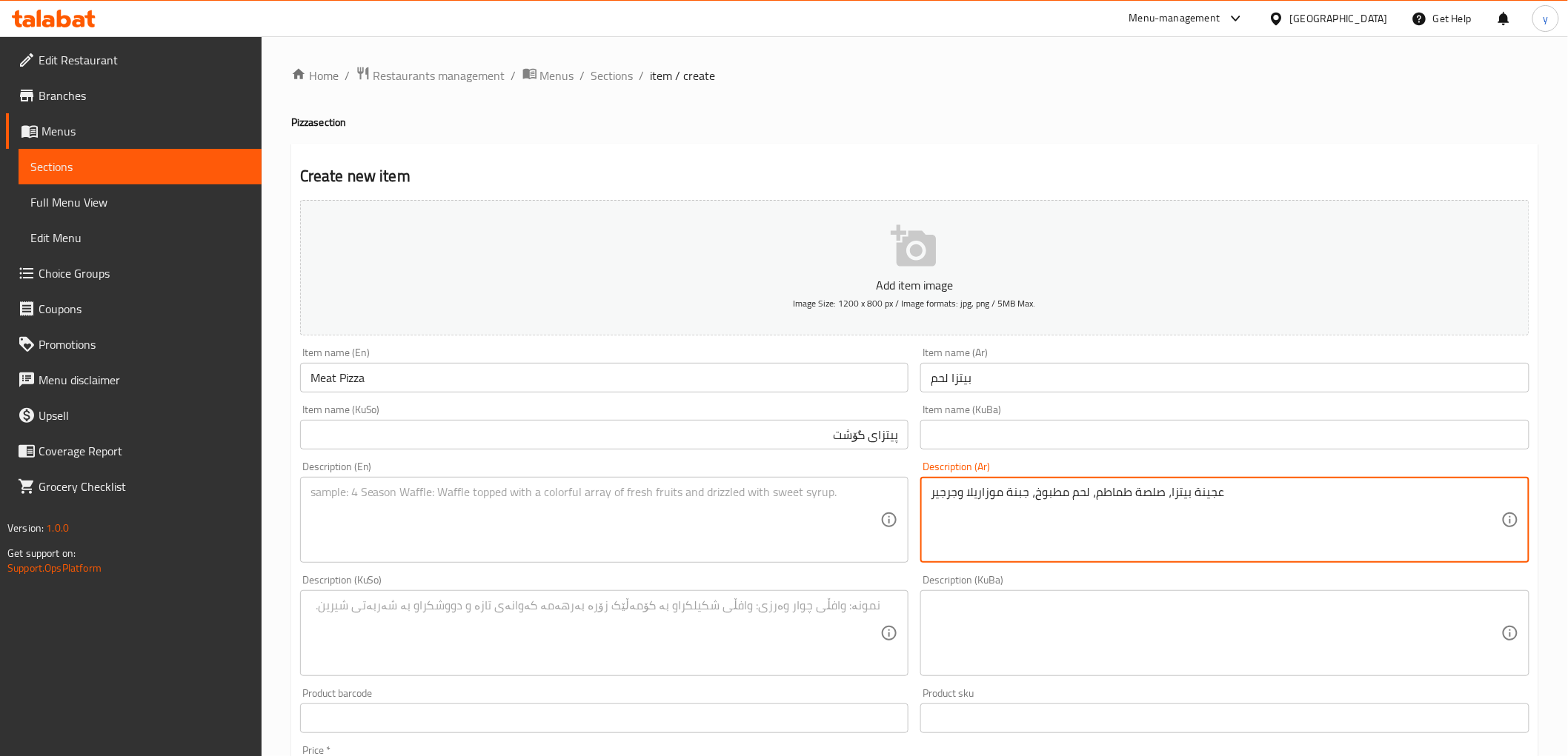
type textarea "عجينة بيتزا، صلصة طماطم، لحم مطبوخ، جبنة موزاريلا وجرجير"
click at [756, 527] on textarea at bounding box center [596, 520] width 571 height 70
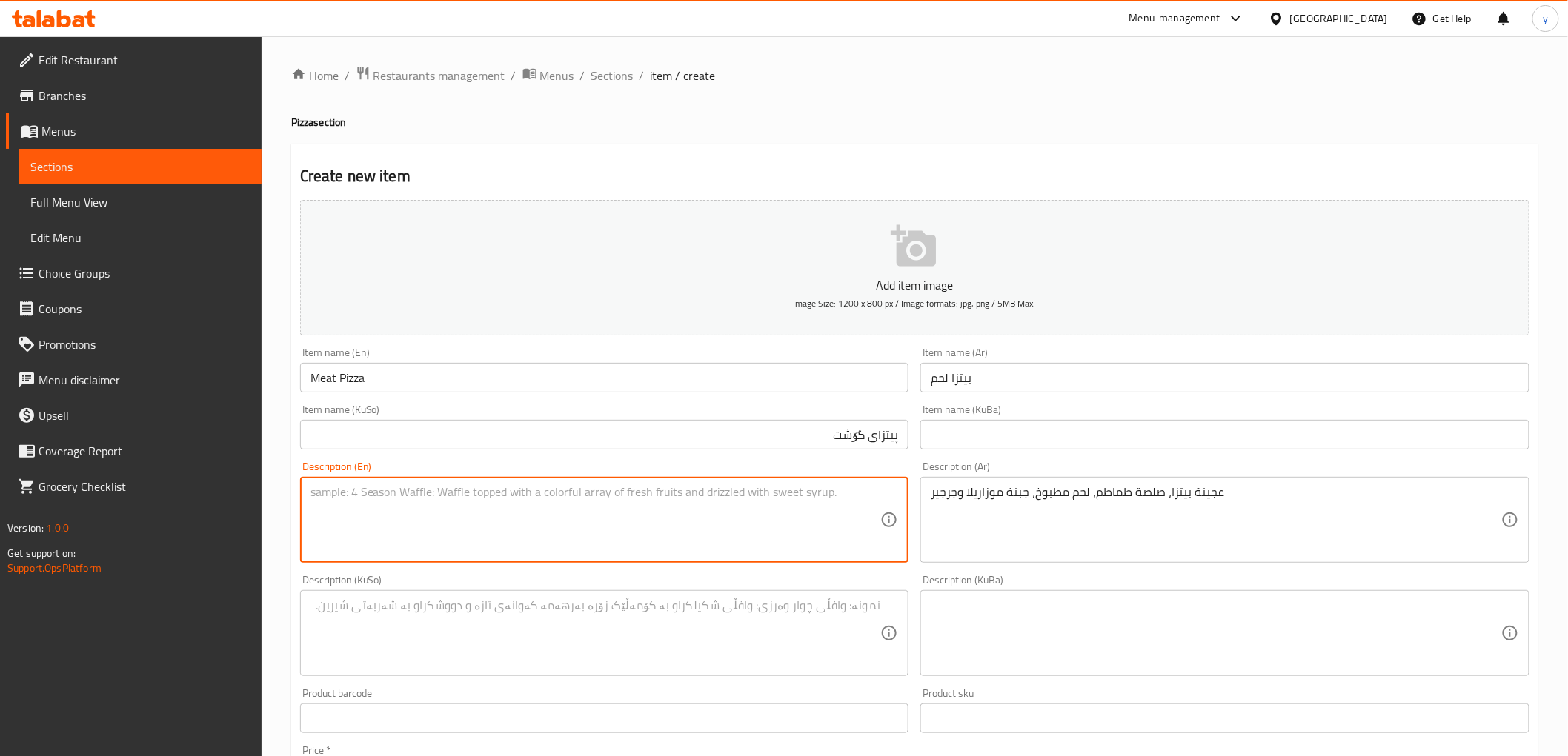
paste textarea "Pizza dough, tomato sauce, cooked meat, mozzarella cheese and arugula"
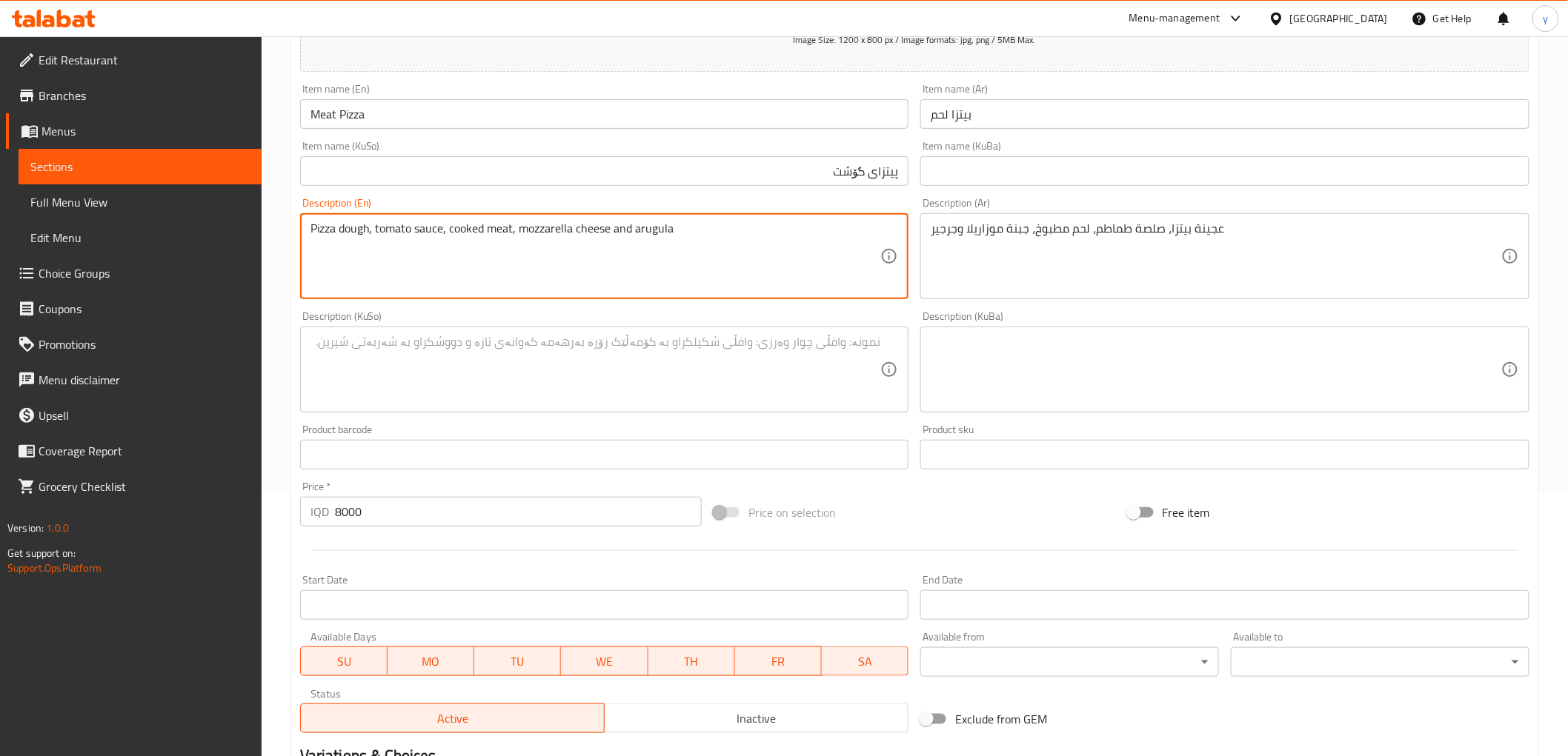
scroll to position [329, 0]
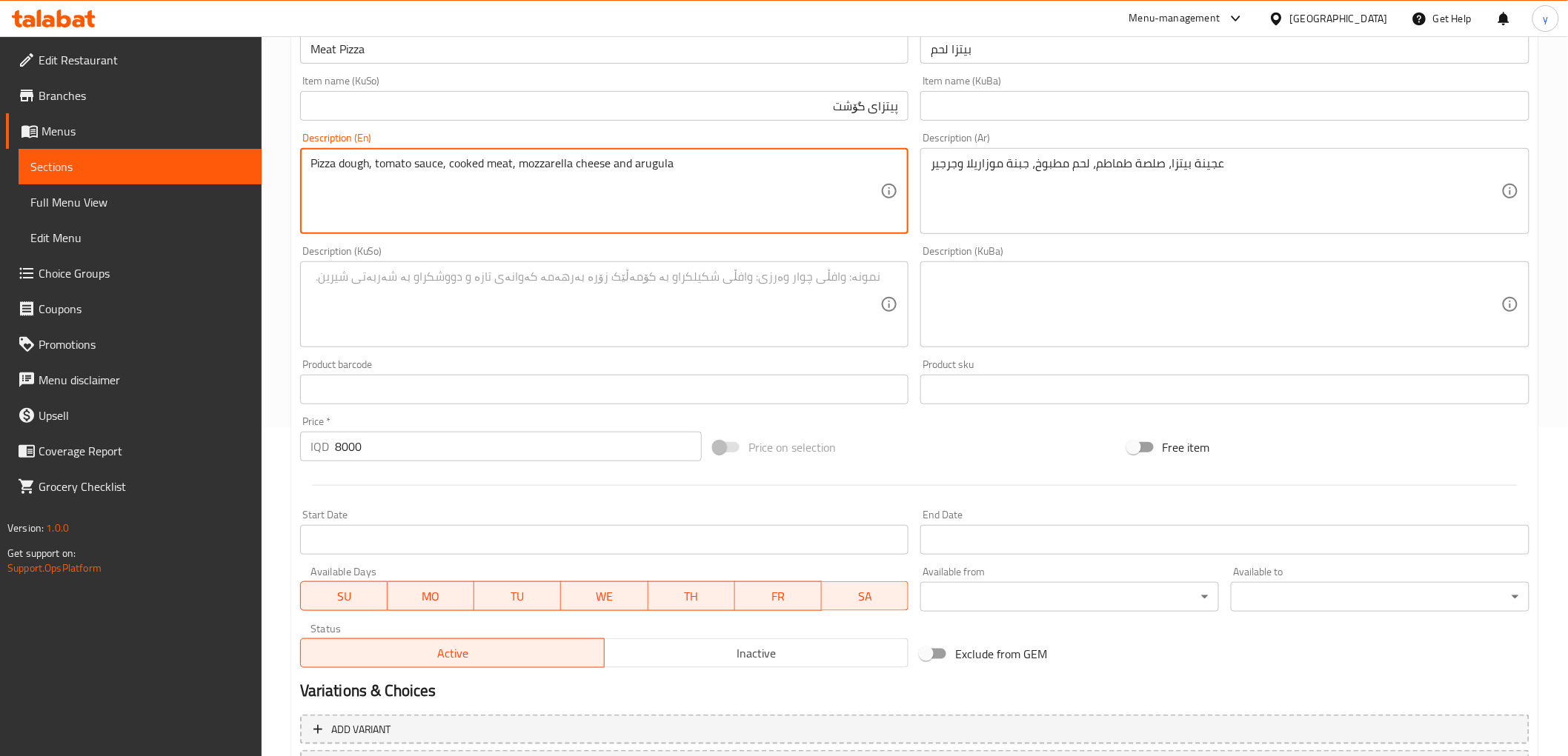
type textarea "Pizza dough, tomato sauce, cooked meat, mozzarella cheese and arugula"
click at [735, 314] on textarea at bounding box center [596, 305] width 571 height 70
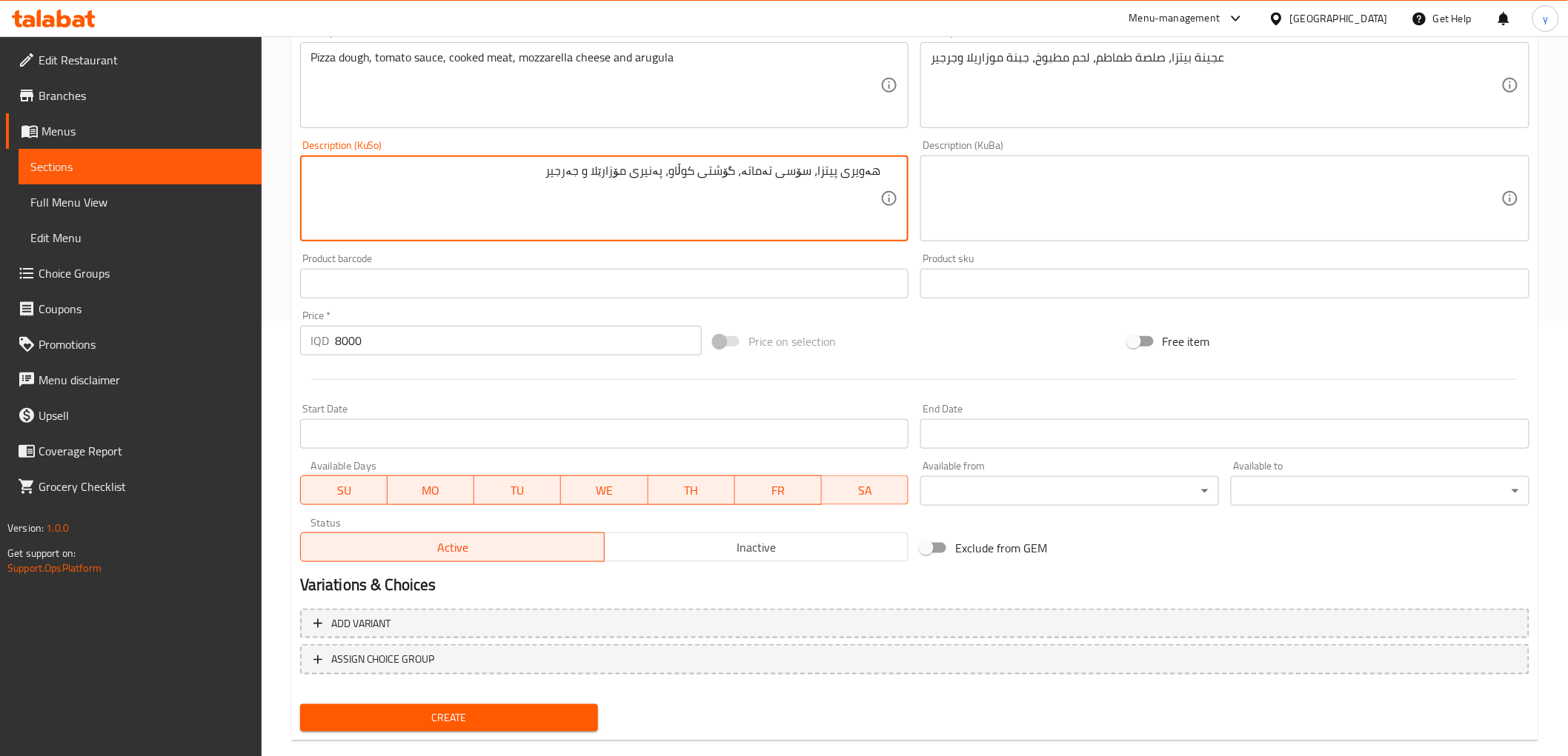
scroll to position [458, 0]
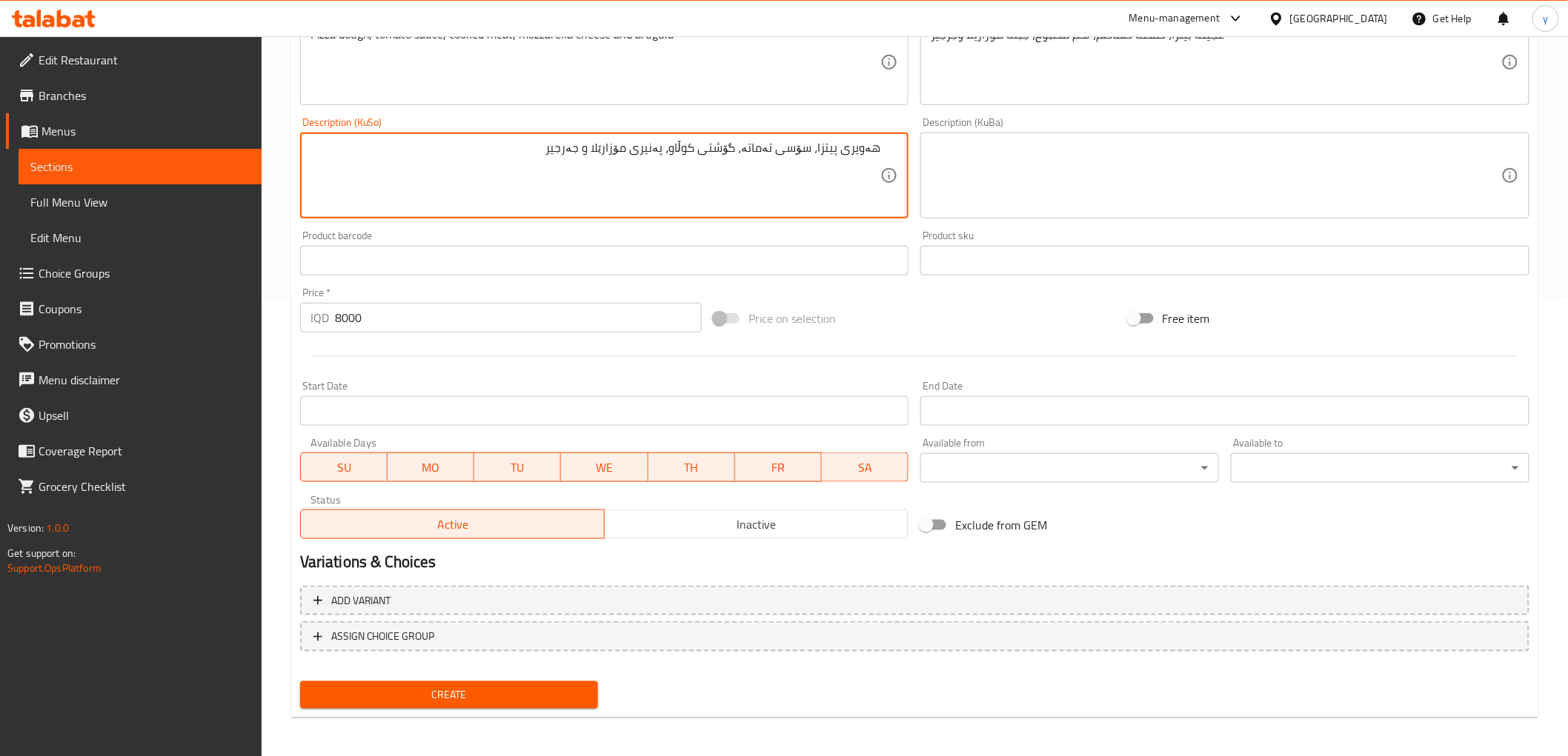
type textarea "هەویری پیتزا، سۆسی تەماتە، گۆشتی کوڵاو، پەنیری مۆزارێلا و جەرجیر"
click at [443, 693] on span "Create" at bounding box center [449, 696] width 275 height 19
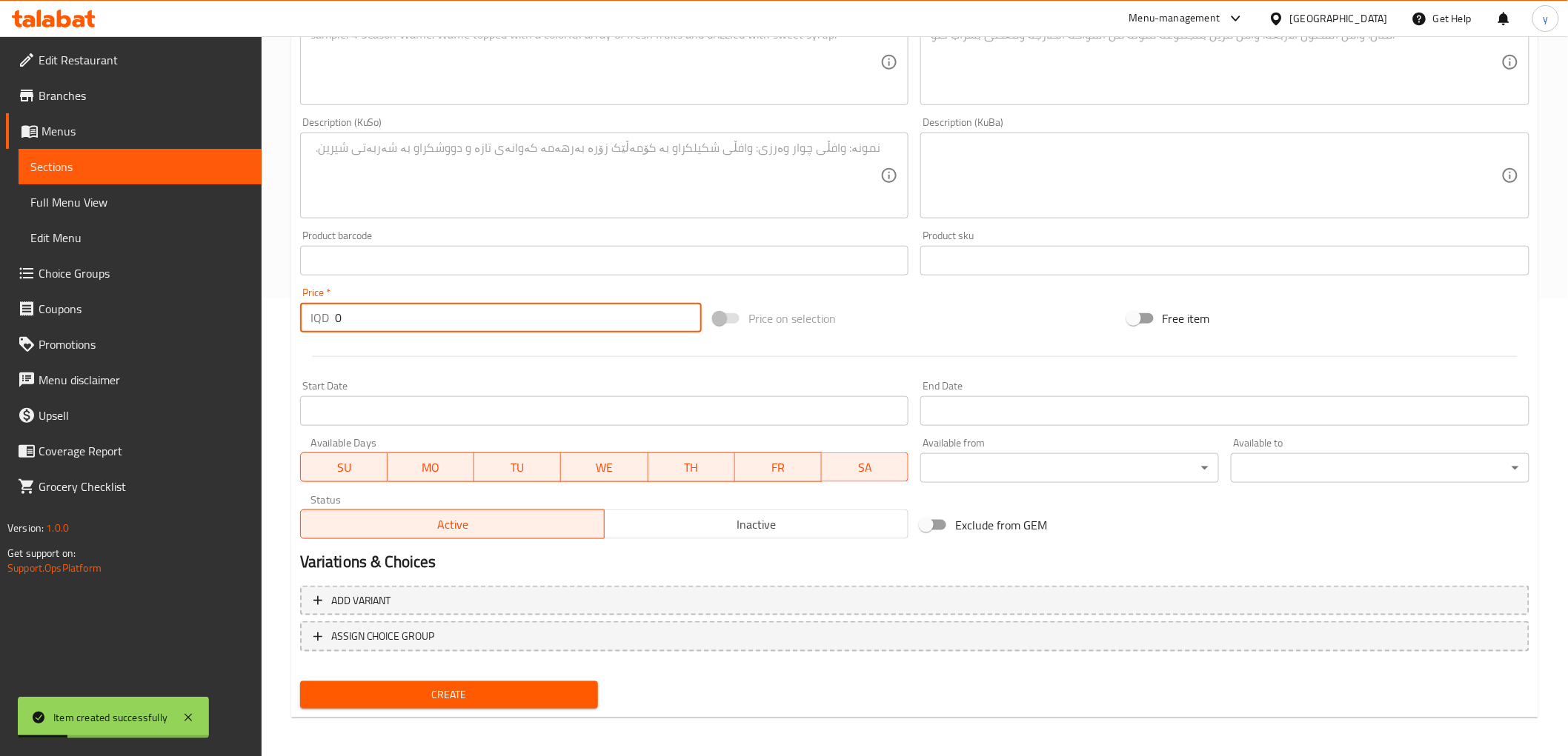
drag, startPoint x: 349, startPoint y: 316, endPoint x: 316, endPoint y: 313, distance: 33.1
click at [304, 311] on div "IQD 0 Price *" at bounding box center [500, 318] width 402 height 30
paste input "800"
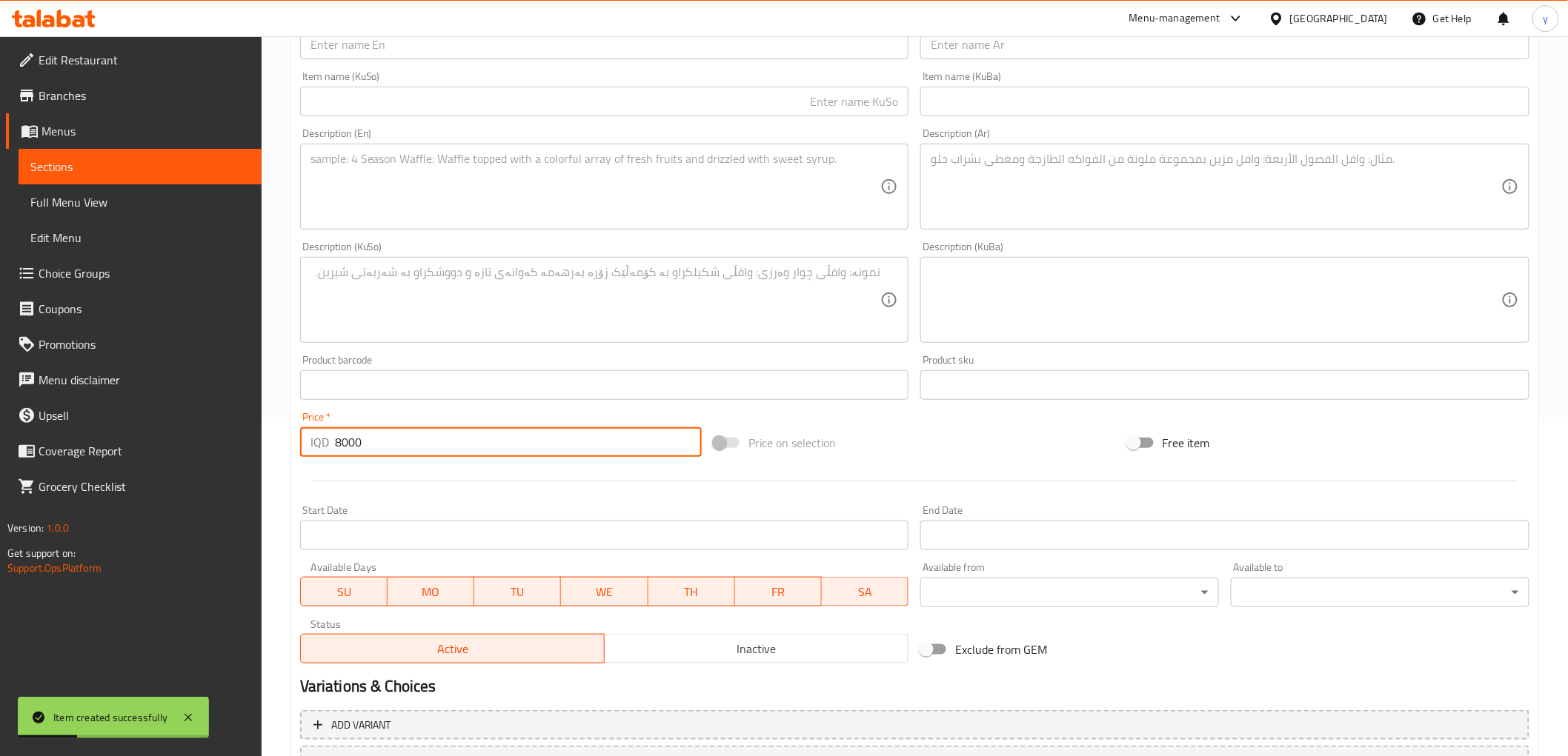
scroll to position [293, 0]
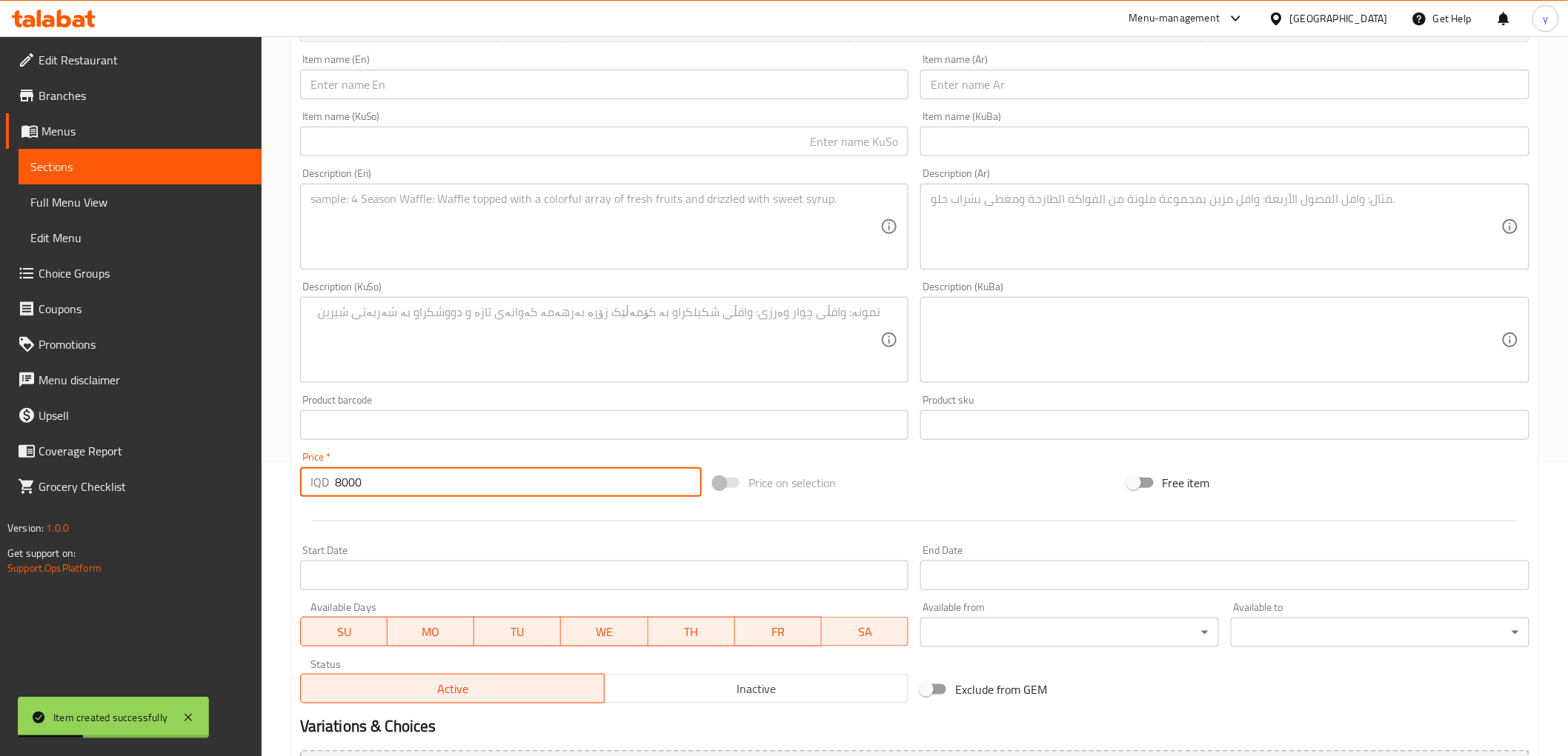
type input "8000"
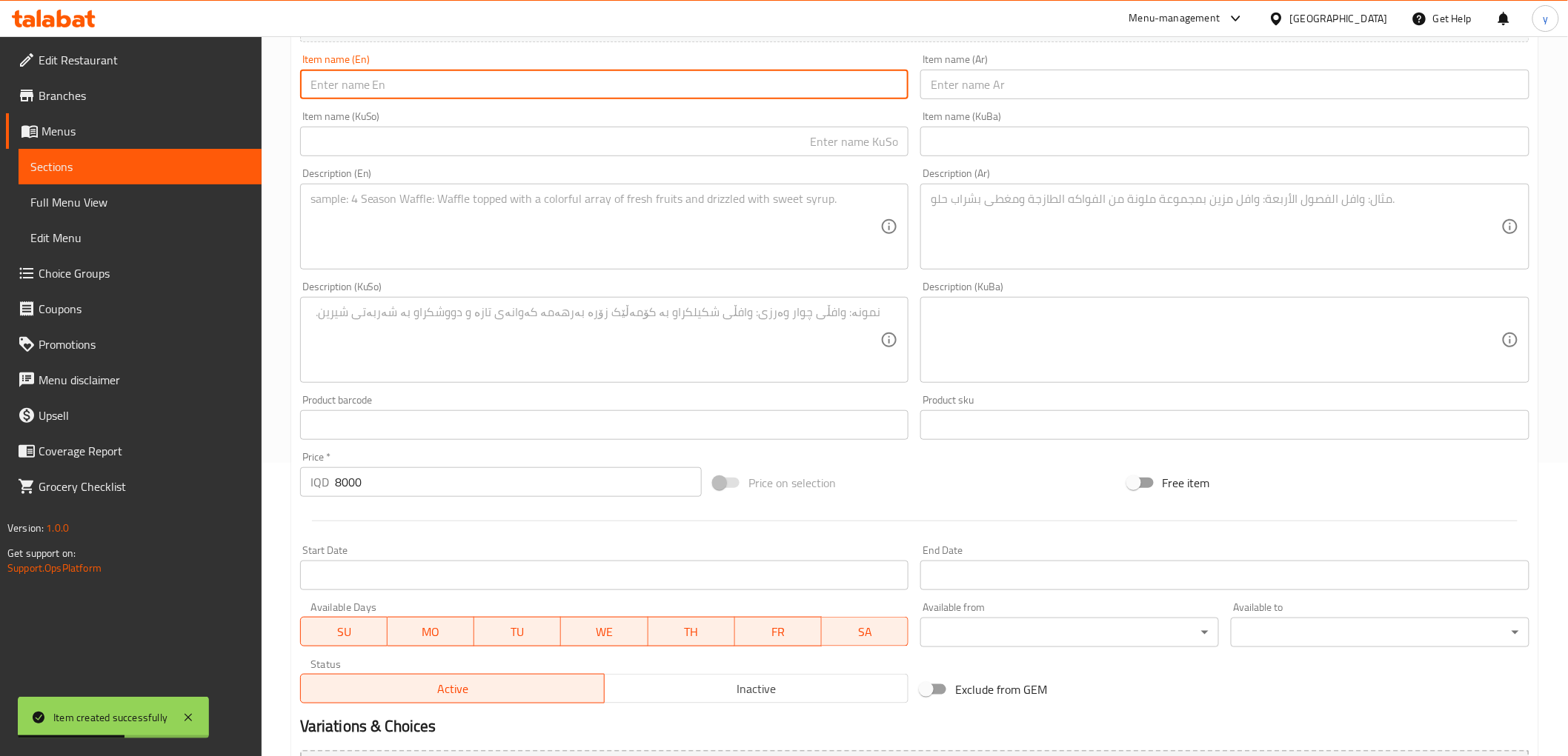
click at [706, 89] on input "text" at bounding box center [604, 84] width 610 height 30
paste input "Alfredo Pizza"
type input "Alfredo Pizza"
click at [961, 92] on input "text" at bounding box center [1225, 84] width 610 height 30
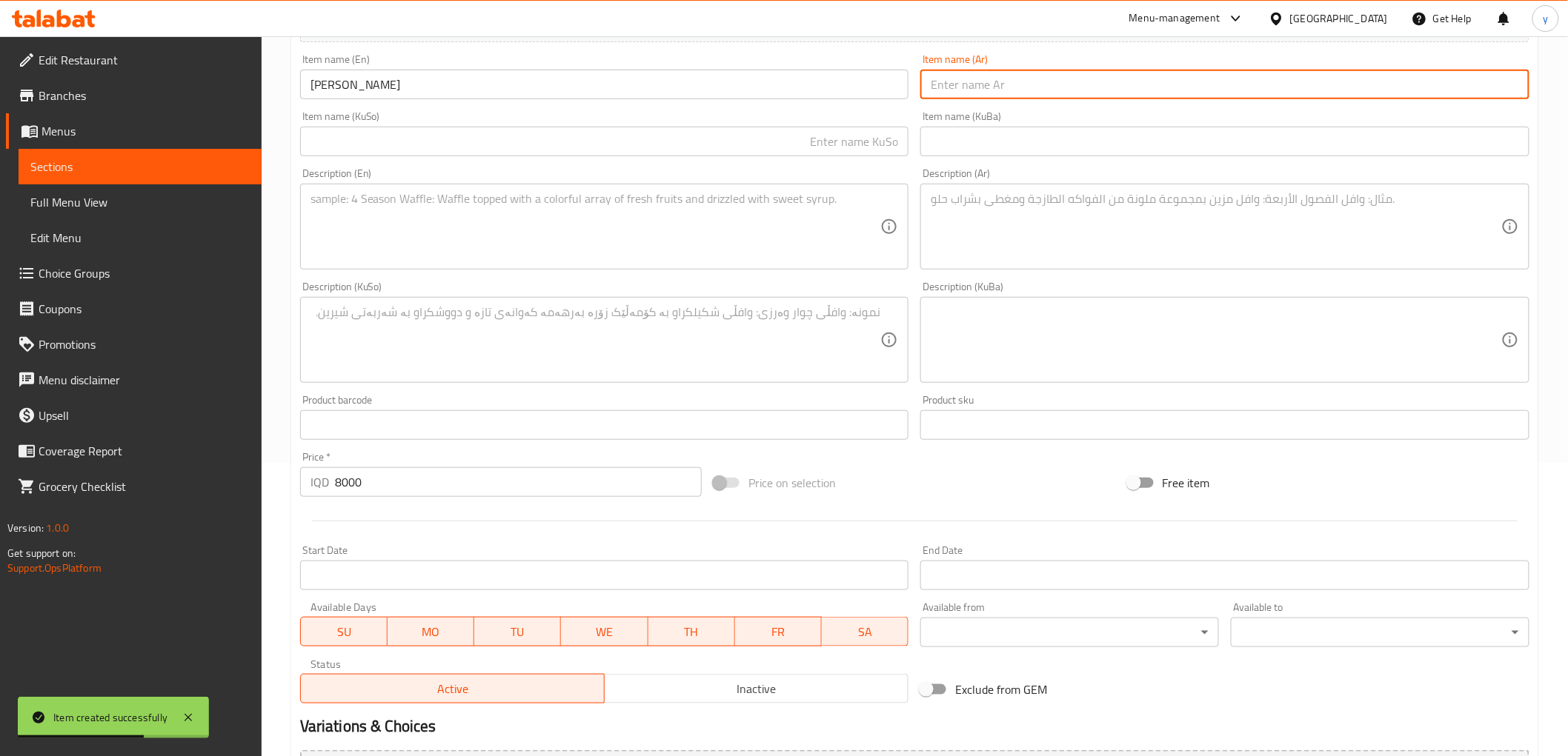
paste input "بيتزا ألفريدو"
type input "بيتزا ألفريدو"
click at [880, 130] on input "text" at bounding box center [604, 142] width 610 height 30
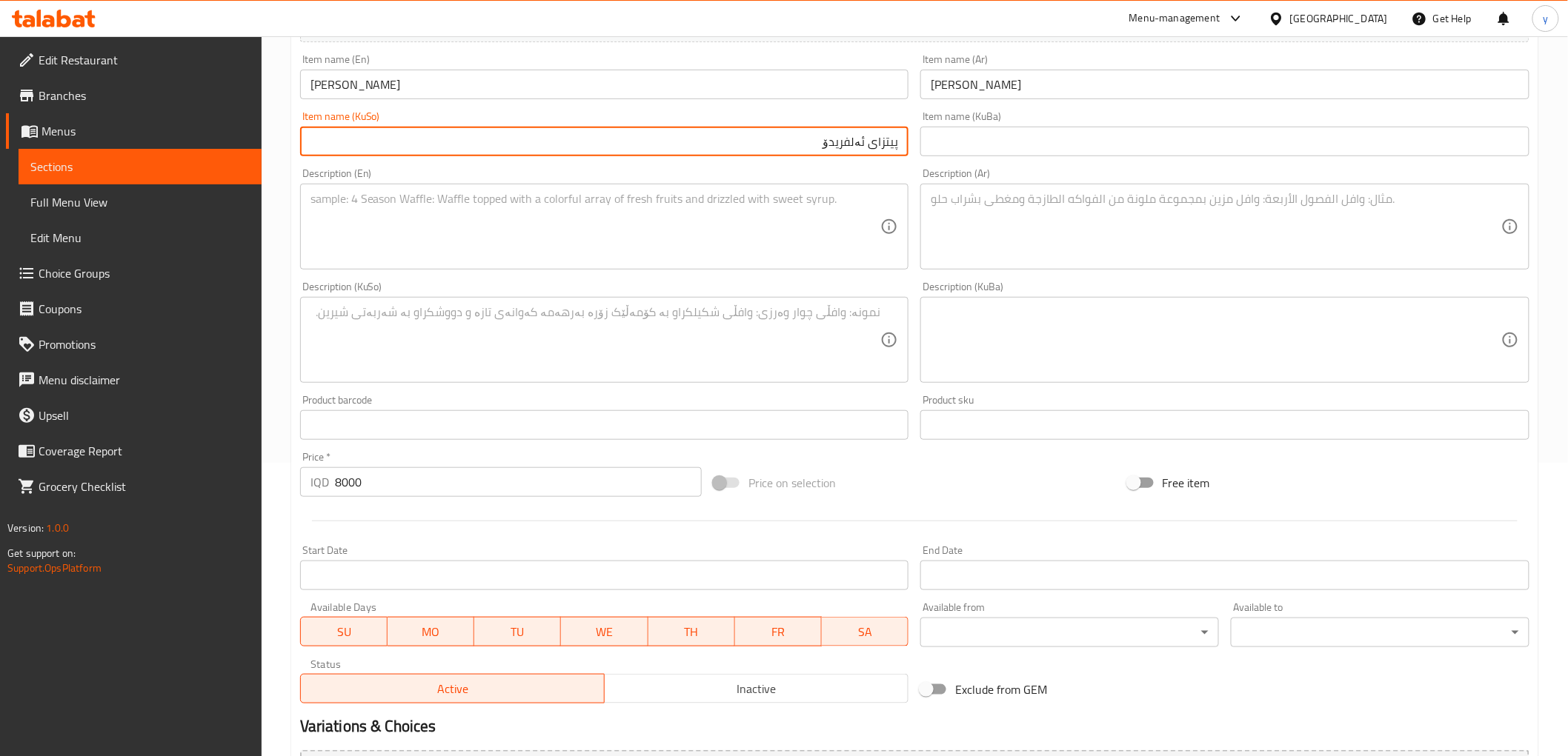
type input "پیتزای ئەلفریدۆ"
click at [870, 215] on textarea at bounding box center [596, 227] width 571 height 70
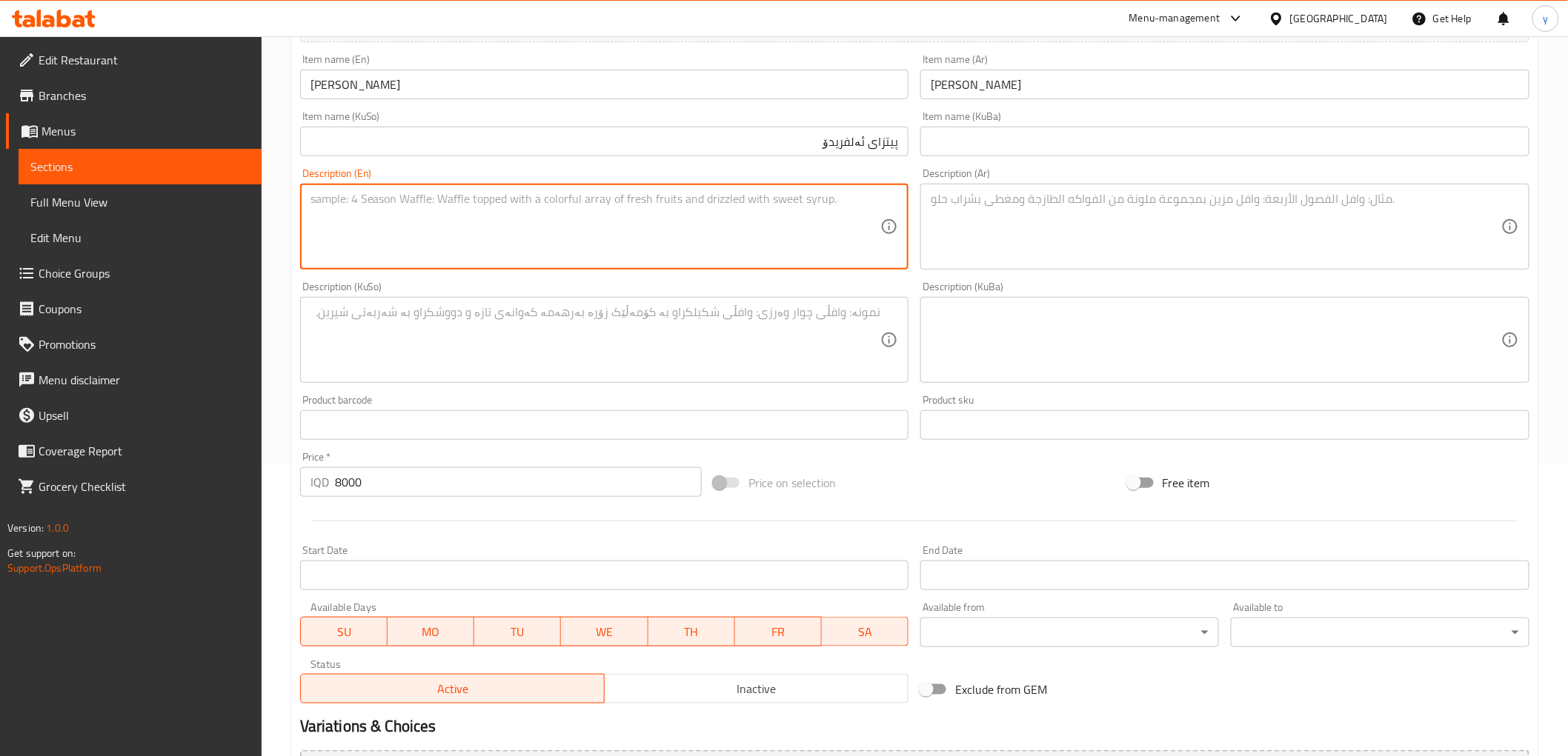
click at [1035, 223] on textarea at bounding box center [1215, 227] width 571 height 70
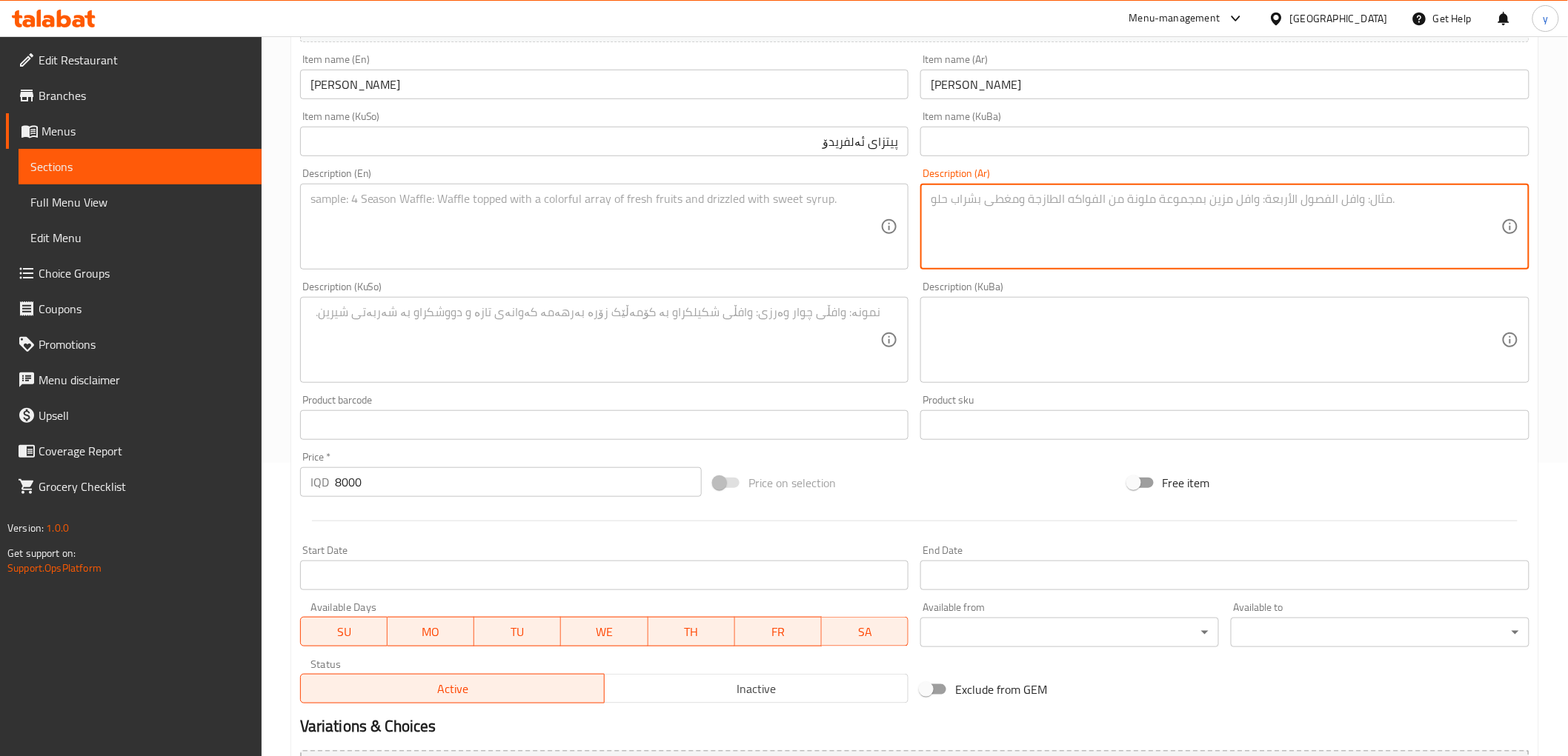
paste textarea "عجينة بيتزا، صوص ألفريدو كريمي، جبنة موزاريلا، شرحات دجاج وفطر"
type textarea "عجينة بيتزا، صوص ألفريدو كريمي، جبنة موزاريلا، شرحات دجاج وفطر"
click at [623, 226] on textarea at bounding box center [596, 227] width 571 height 70
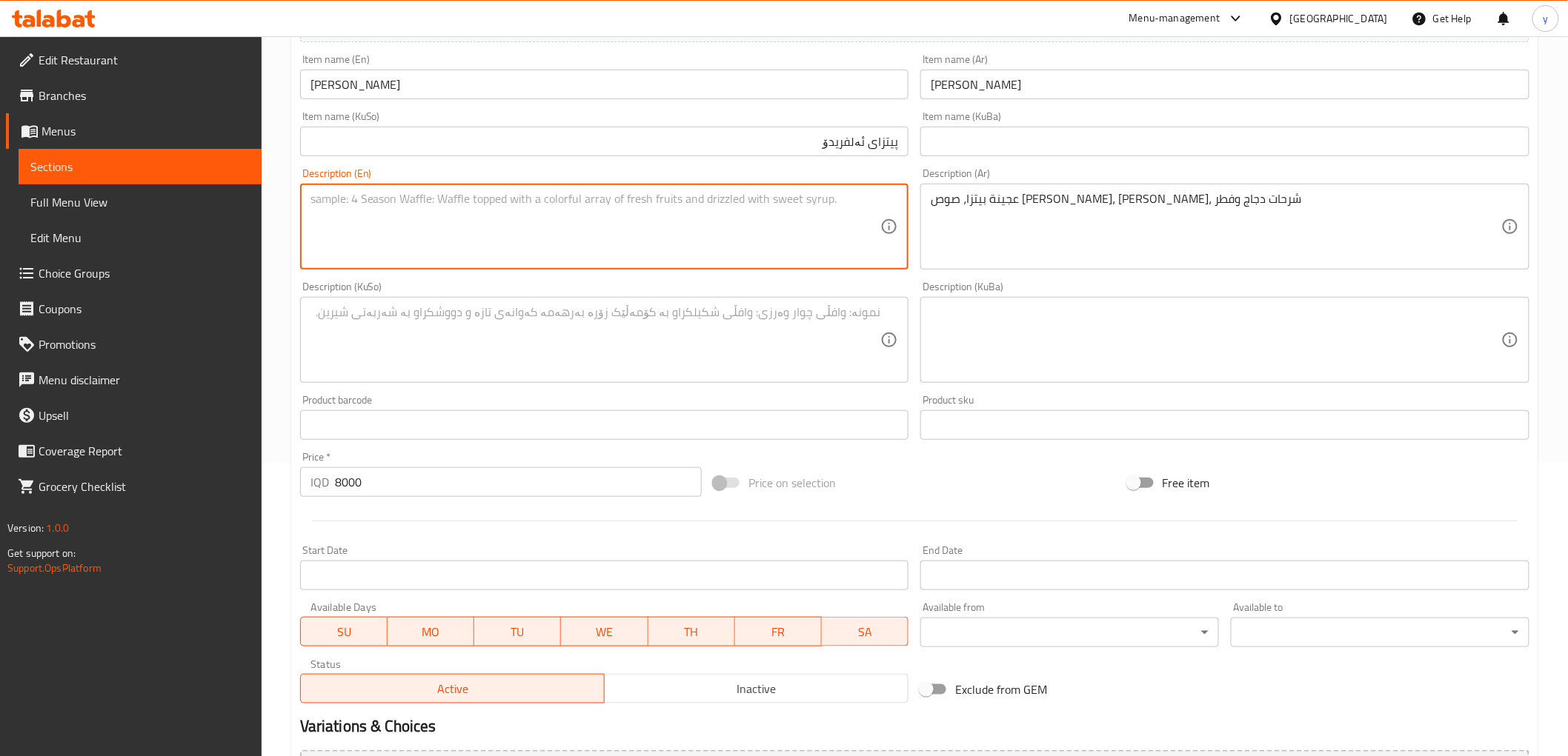
paste textarea "Pizza dough, creamy Alfredo sauce, mozzarella cheese, chicken slices and mushro…"
type textarea "Pizza dough, creamy Alfredo sauce, mozzarella cheese, chicken slices and mushro…"
click at [687, 321] on textarea at bounding box center [596, 340] width 571 height 70
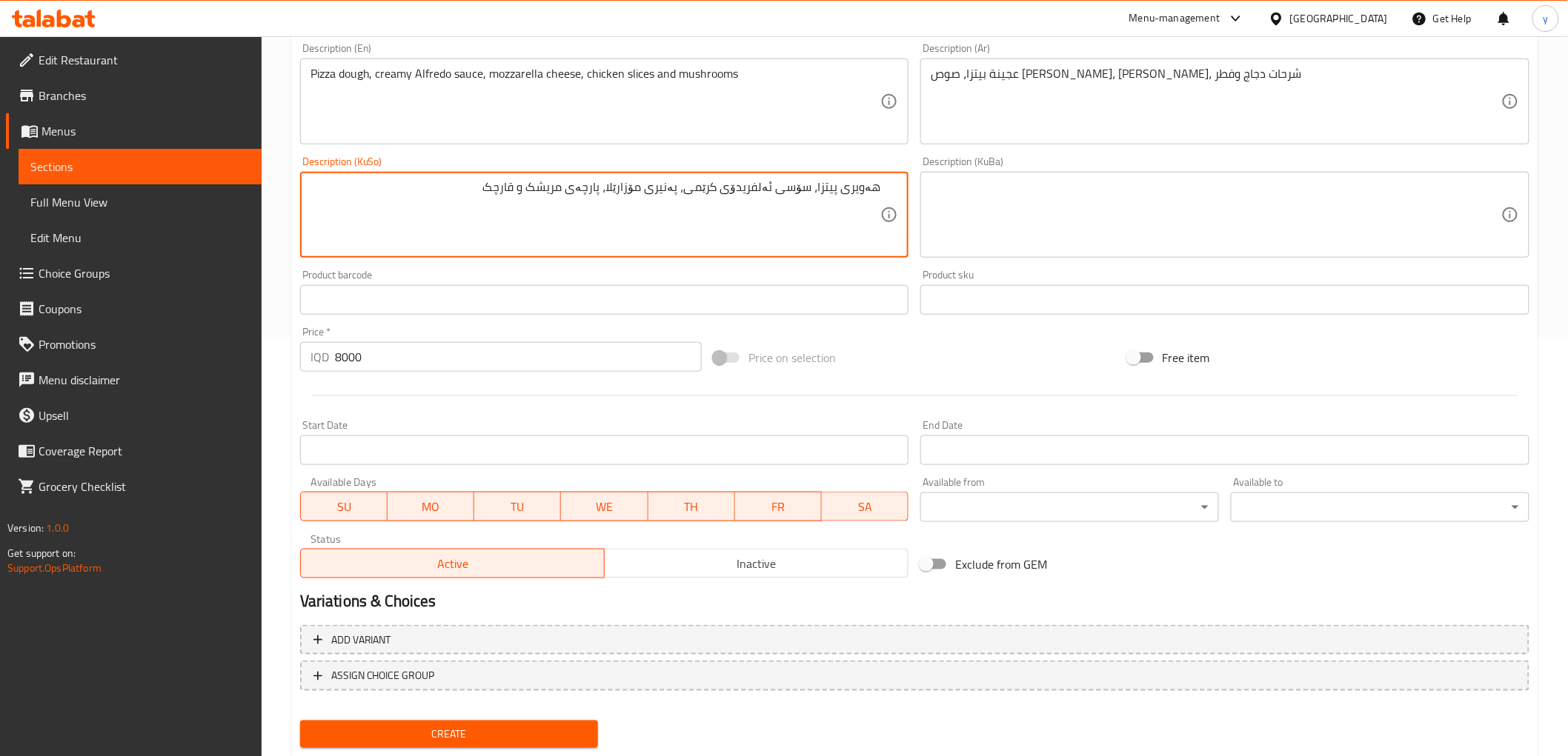
scroll to position [458, 0]
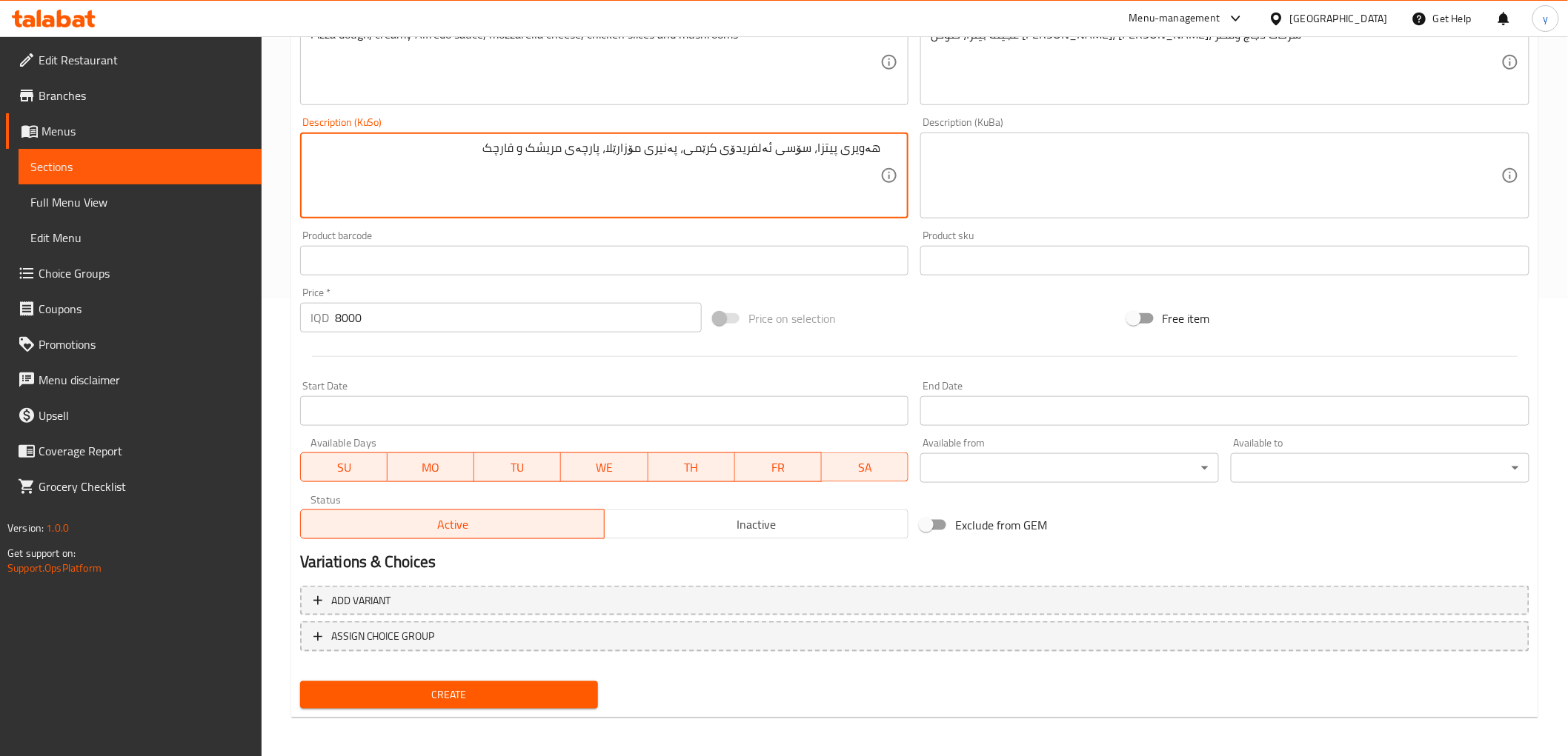
type textarea "هەویری پیتزا، سۆسی ئەلفریدۆی کرێمی، پەنیری مۆزارێلا، پارچەی مریشک و قارچک"
click at [405, 689] on span "Create" at bounding box center [449, 696] width 275 height 19
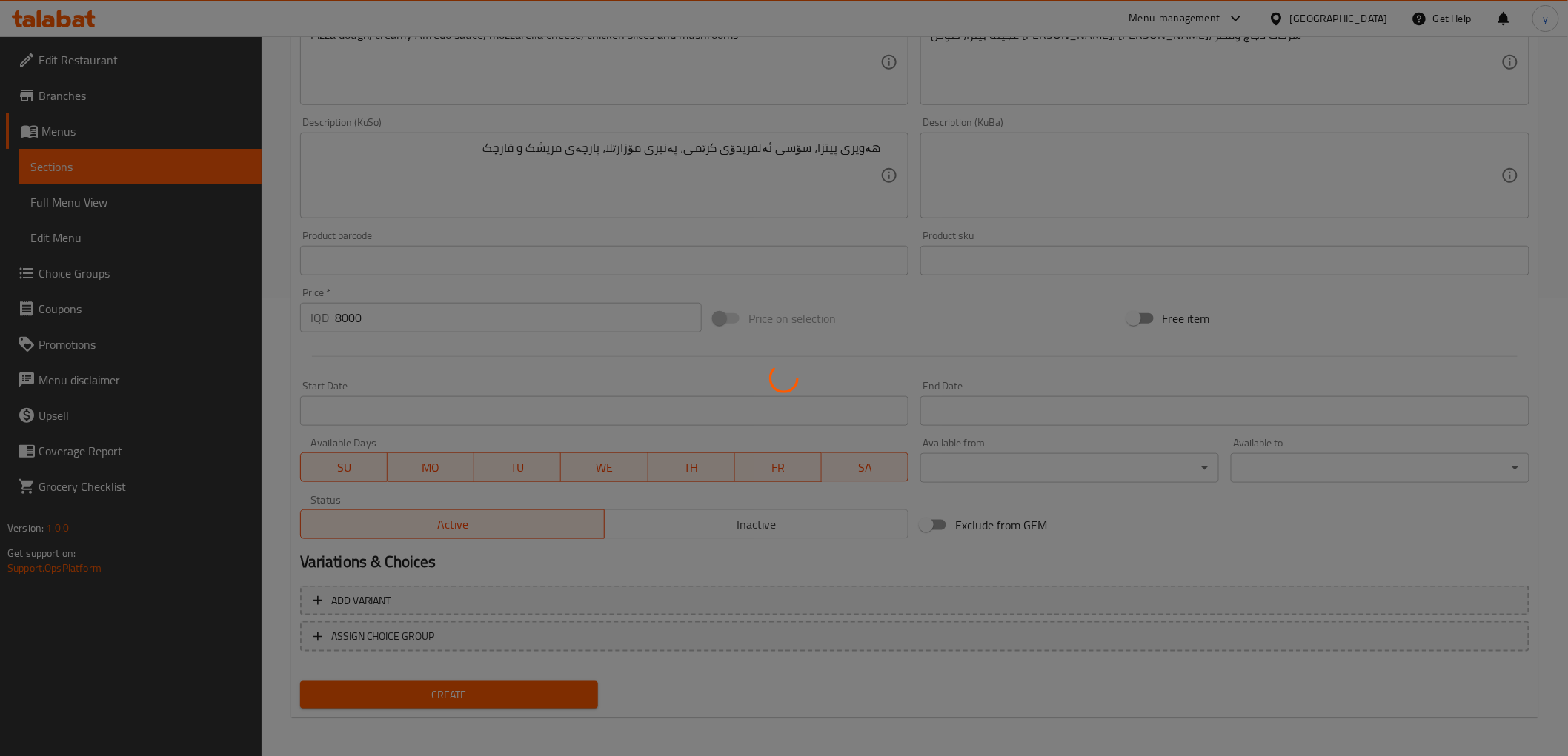
scroll to position [0, 0]
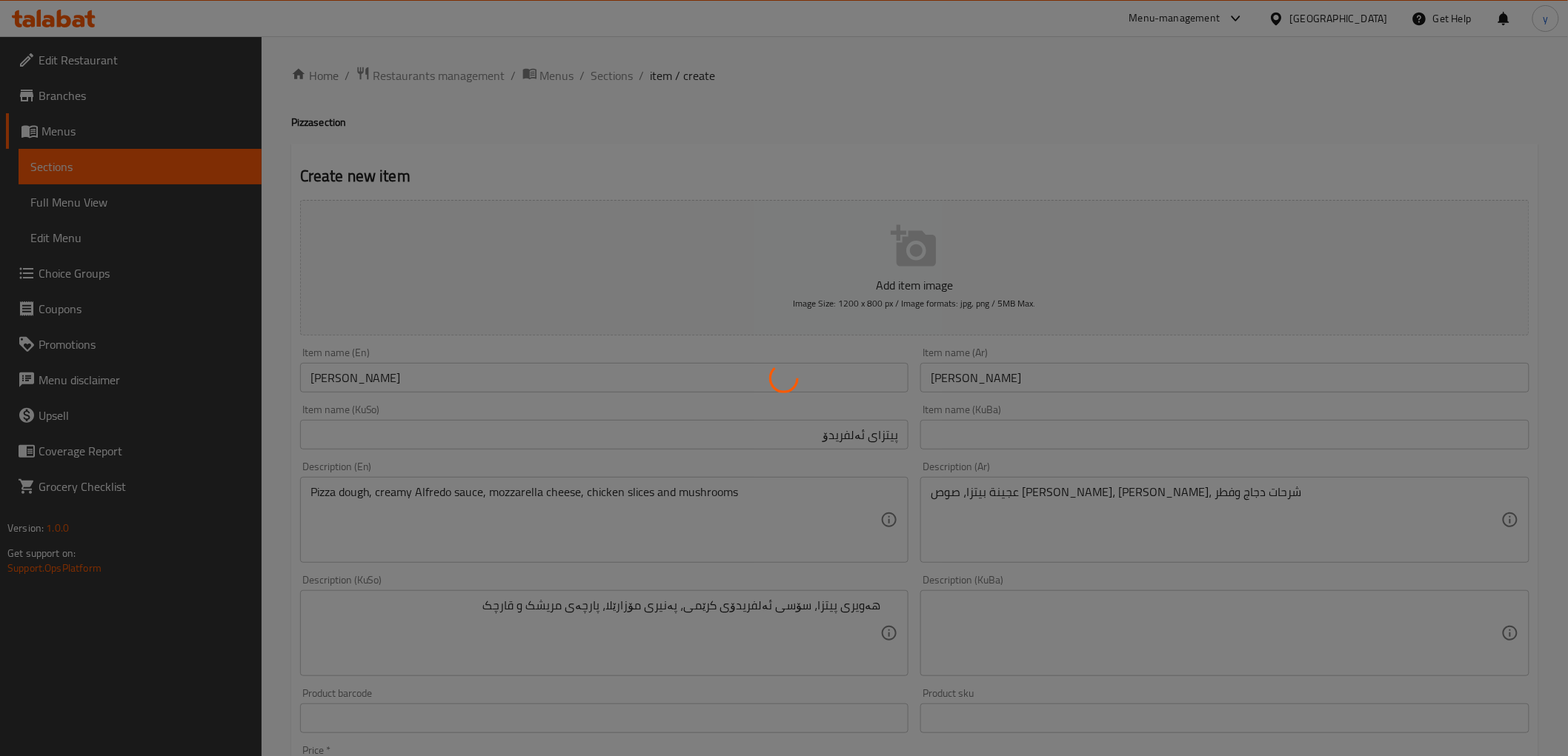
type input "0"
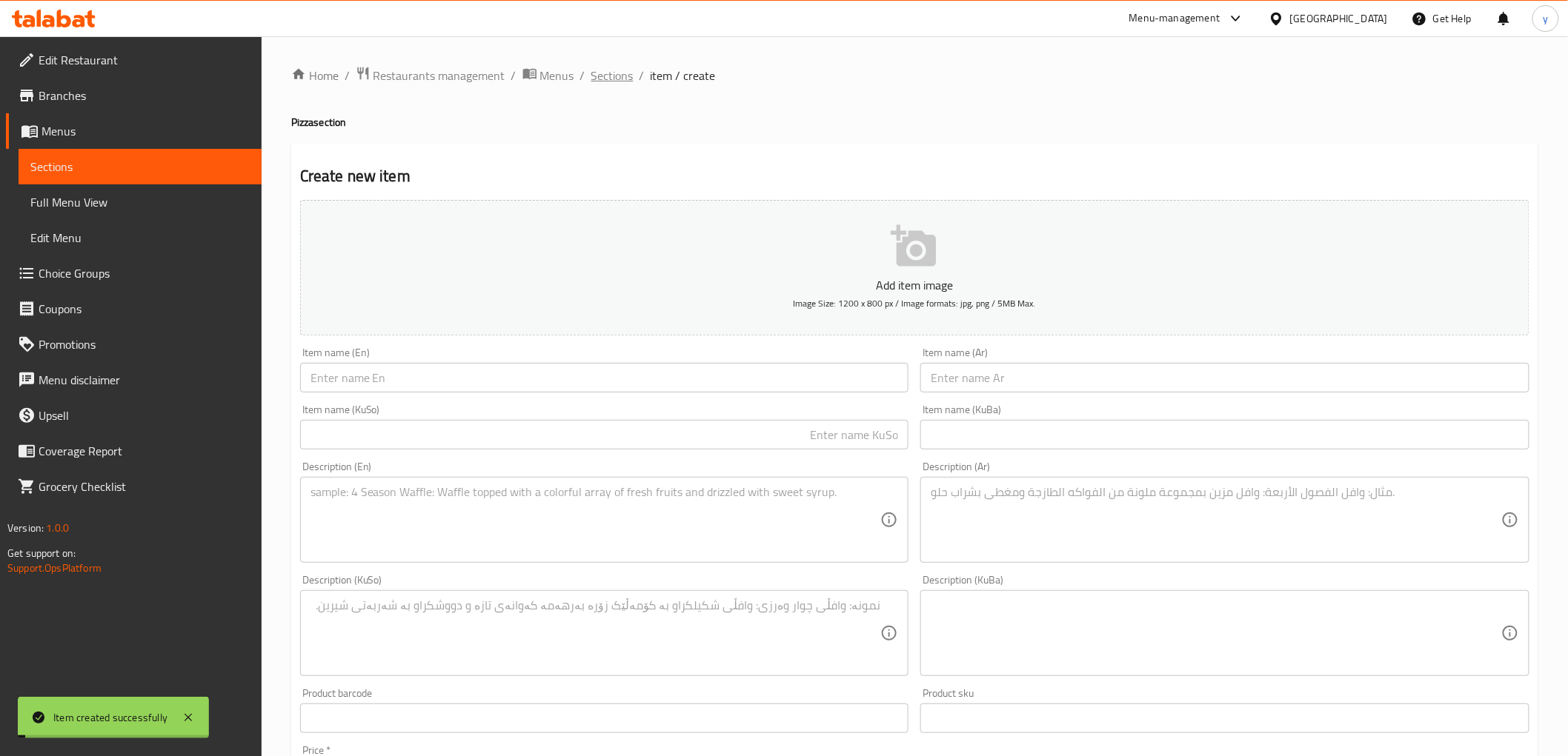
click at [608, 75] on span "Sections" at bounding box center [612, 75] width 43 height 18
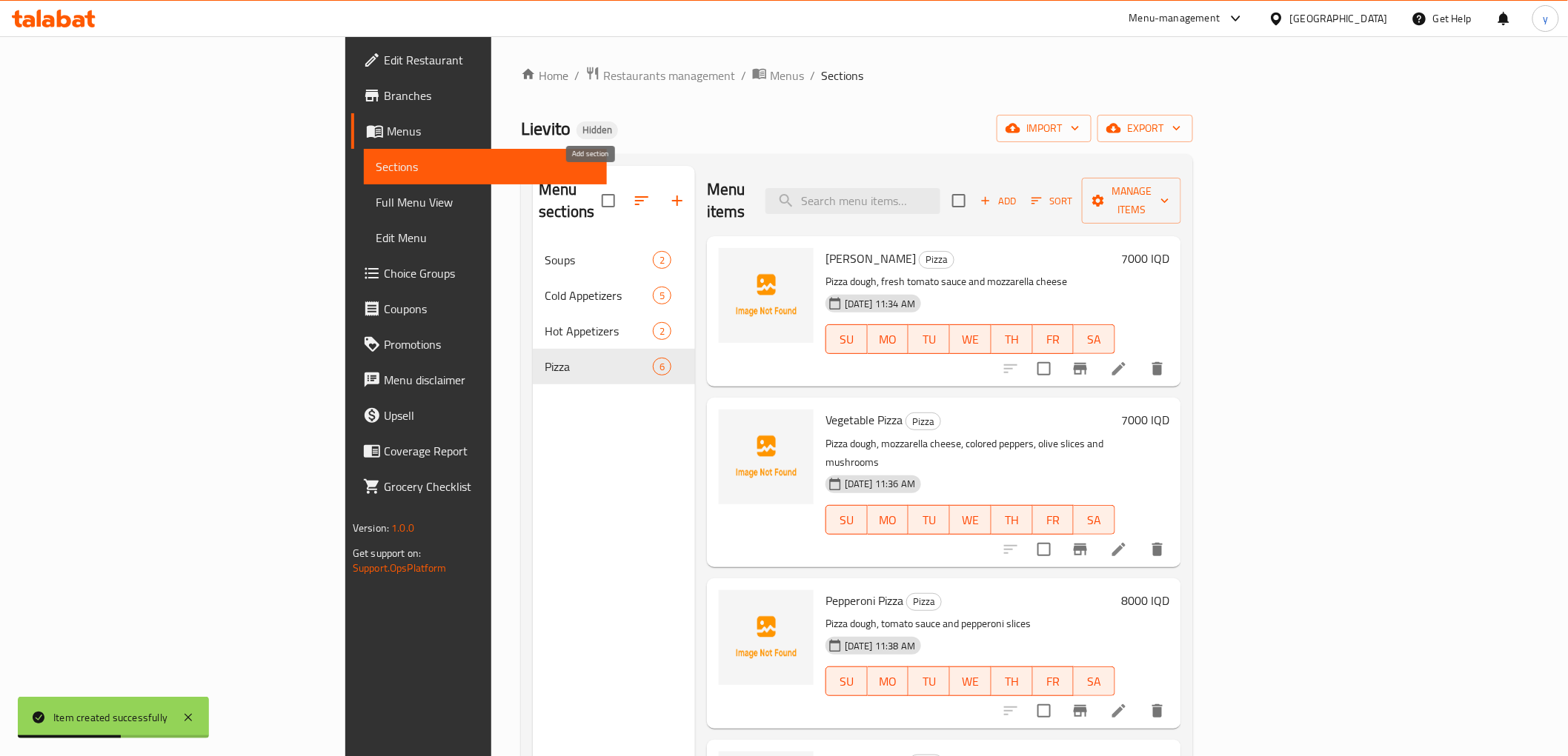
click at [665, 192] on icon "button" at bounding box center [674, 200] width 18 height 18
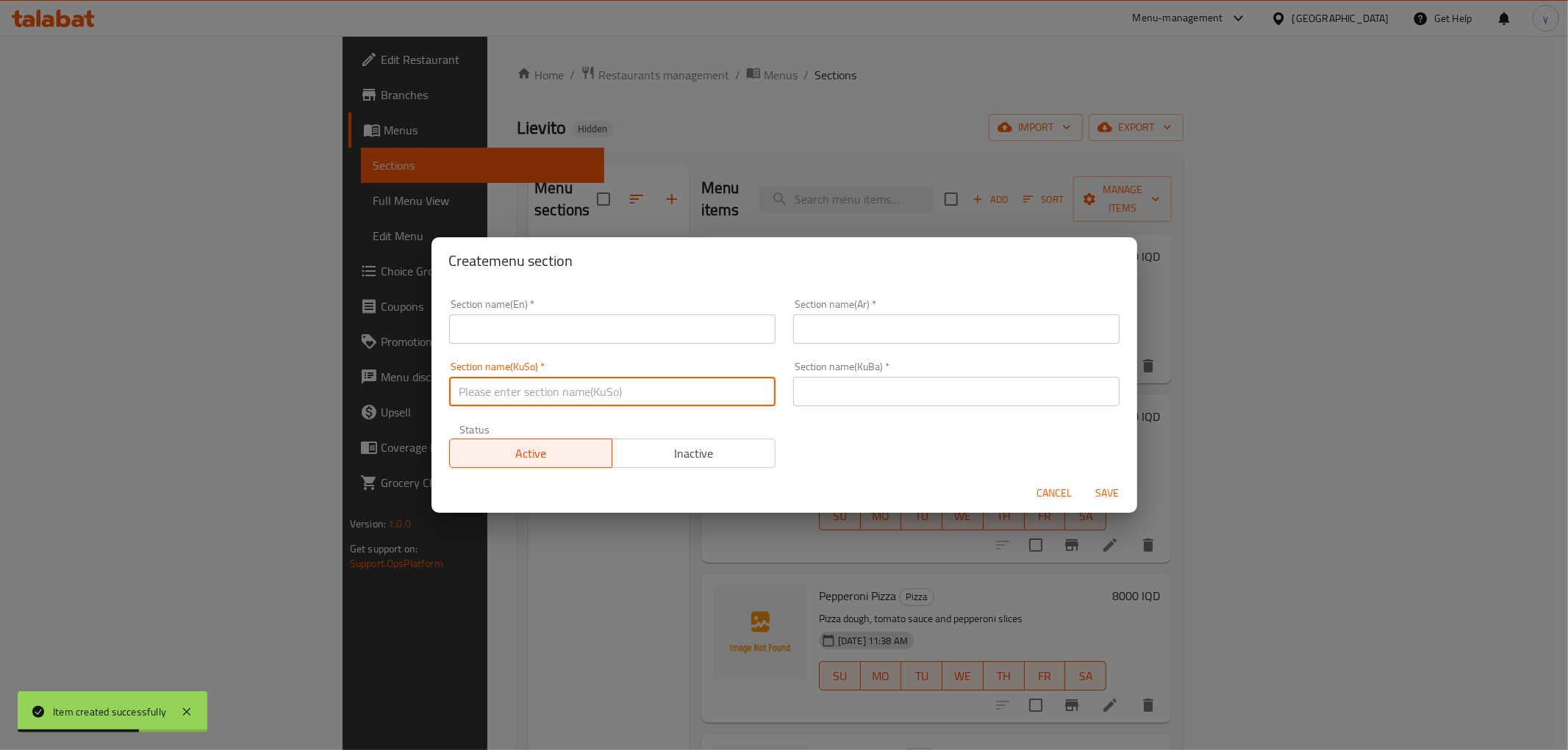
click at [642, 393] on input "text" at bounding box center [612, 392] width 327 height 29
paste input "سەندویچەکان/ لەفەکان"
drag, startPoint x: 503, startPoint y: 395, endPoint x: 451, endPoint y: 398, distance: 52.1
click at [451, 398] on input "سەندویچەکان/ لەفەکان" at bounding box center [612, 392] width 327 height 29
click at [478, 392] on input "سەندویچەکان" at bounding box center [612, 392] width 327 height 29
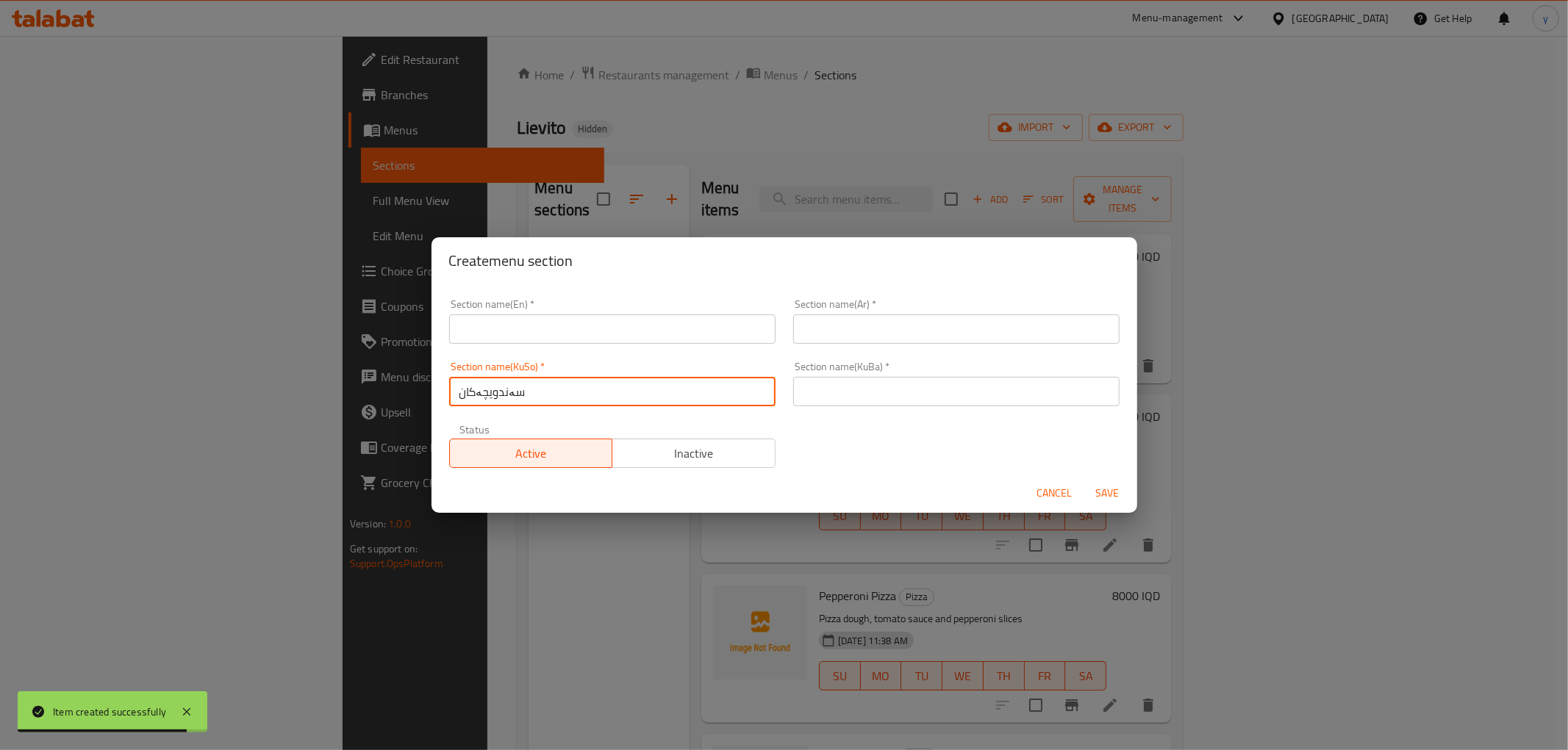
click at [478, 392] on input "سەندویچەکان" at bounding box center [612, 392] width 327 height 29
type input "سەندویچەکان"
click at [838, 392] on input "text" at bounding box center [956, 392] width 327 height 29
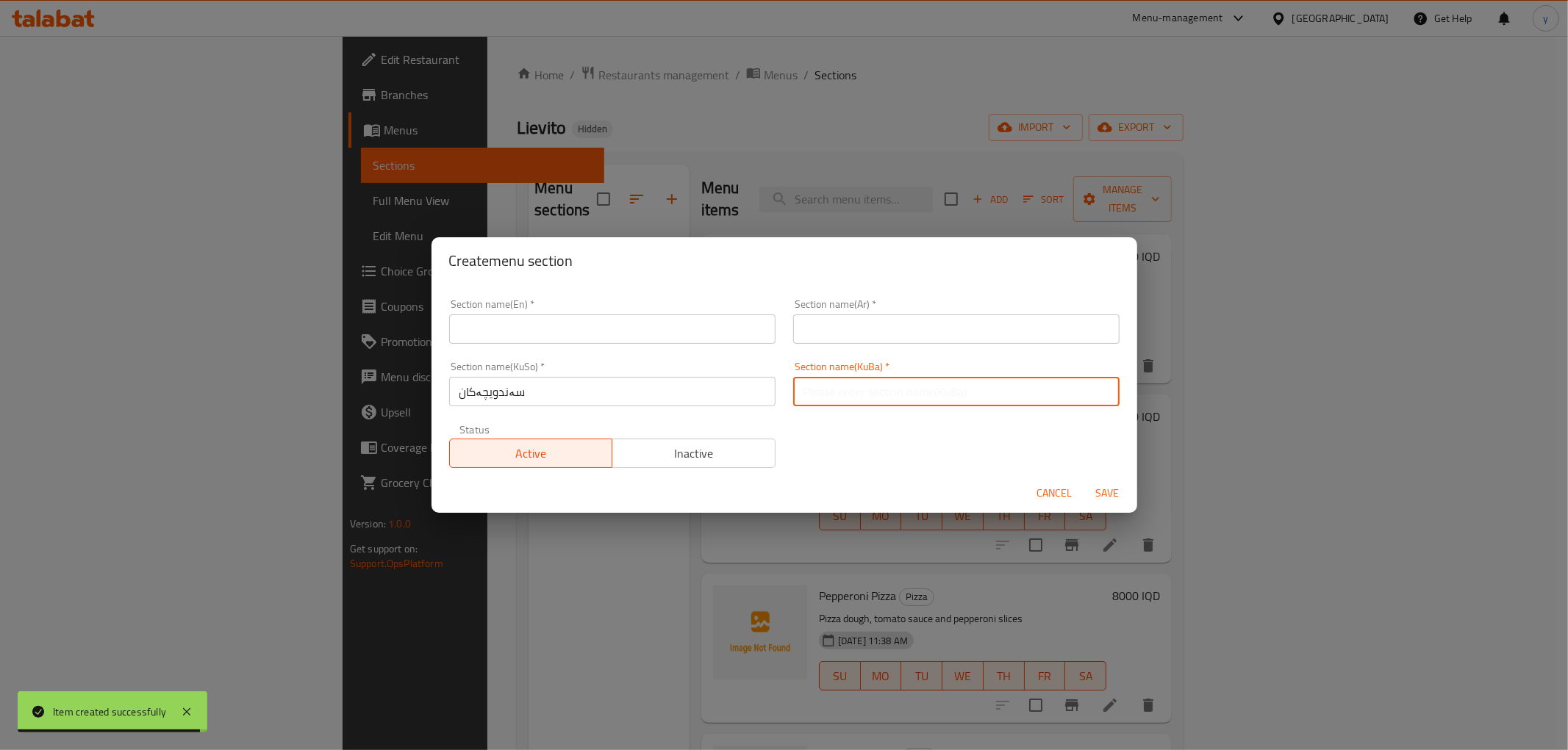
paste input "سەندویچەکان"
type input "سەندویچەکان"
click at [840, 340] on input "text" at bounding box center [956, 329] width 327 height 29
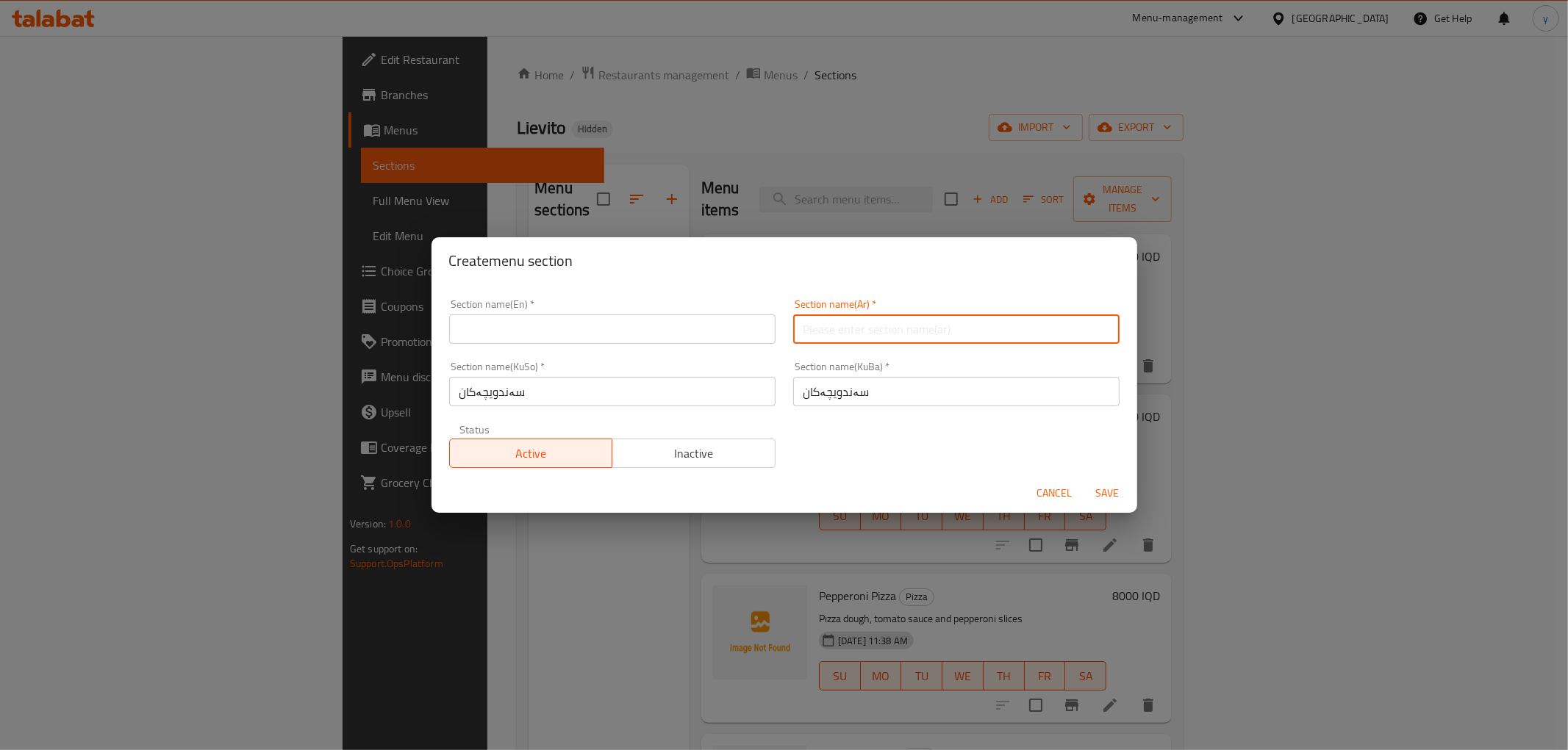
paste input "السندويتشات"
type input "السندويتشات"
click at [709, 339] on input "text" at bounding box center [612, 329] width 327 height 29
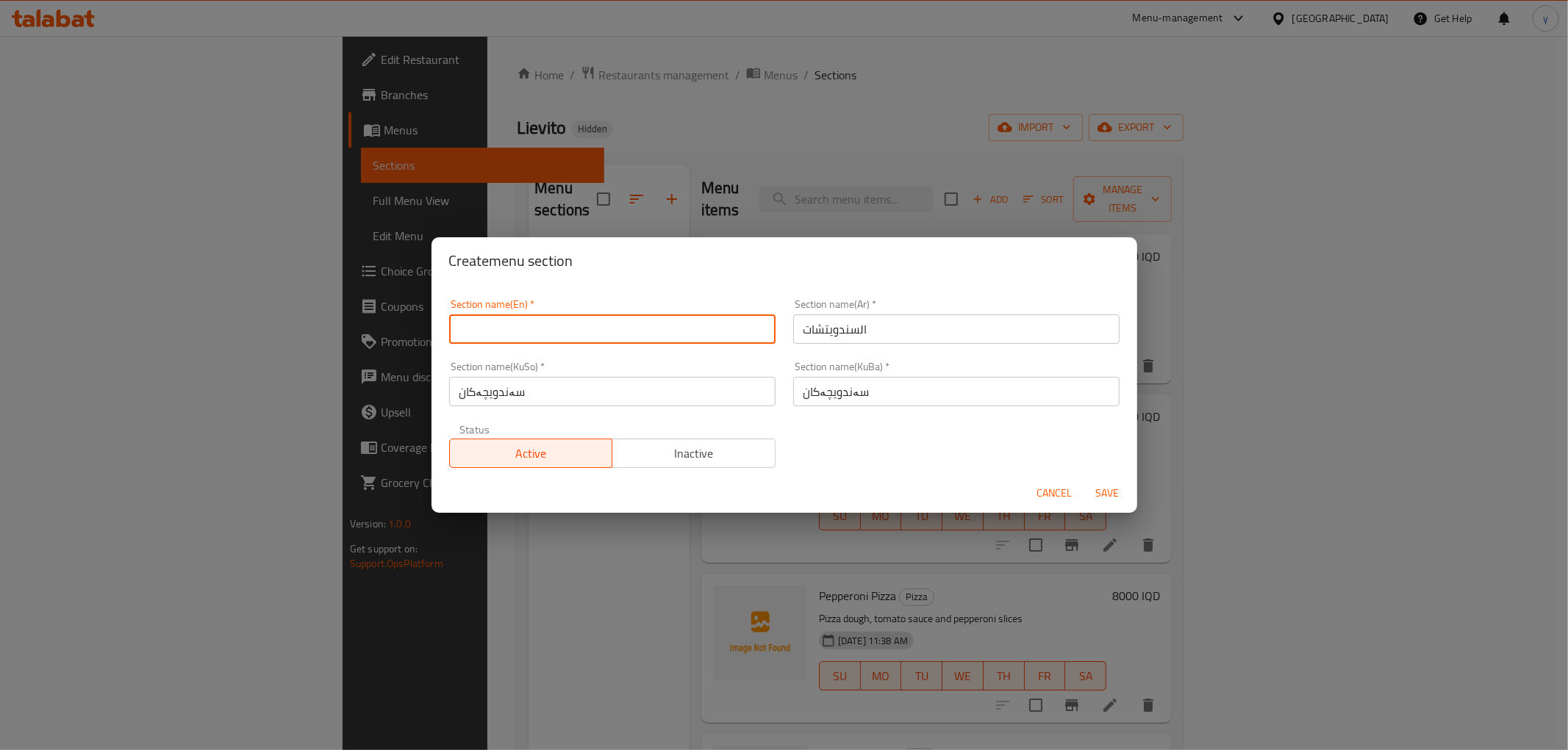
paste input "Sandwiches"
type input "Sandwiches"
click at [1105, 495] on span "Save" at bounding box center [1107, 493] width 35 height 18
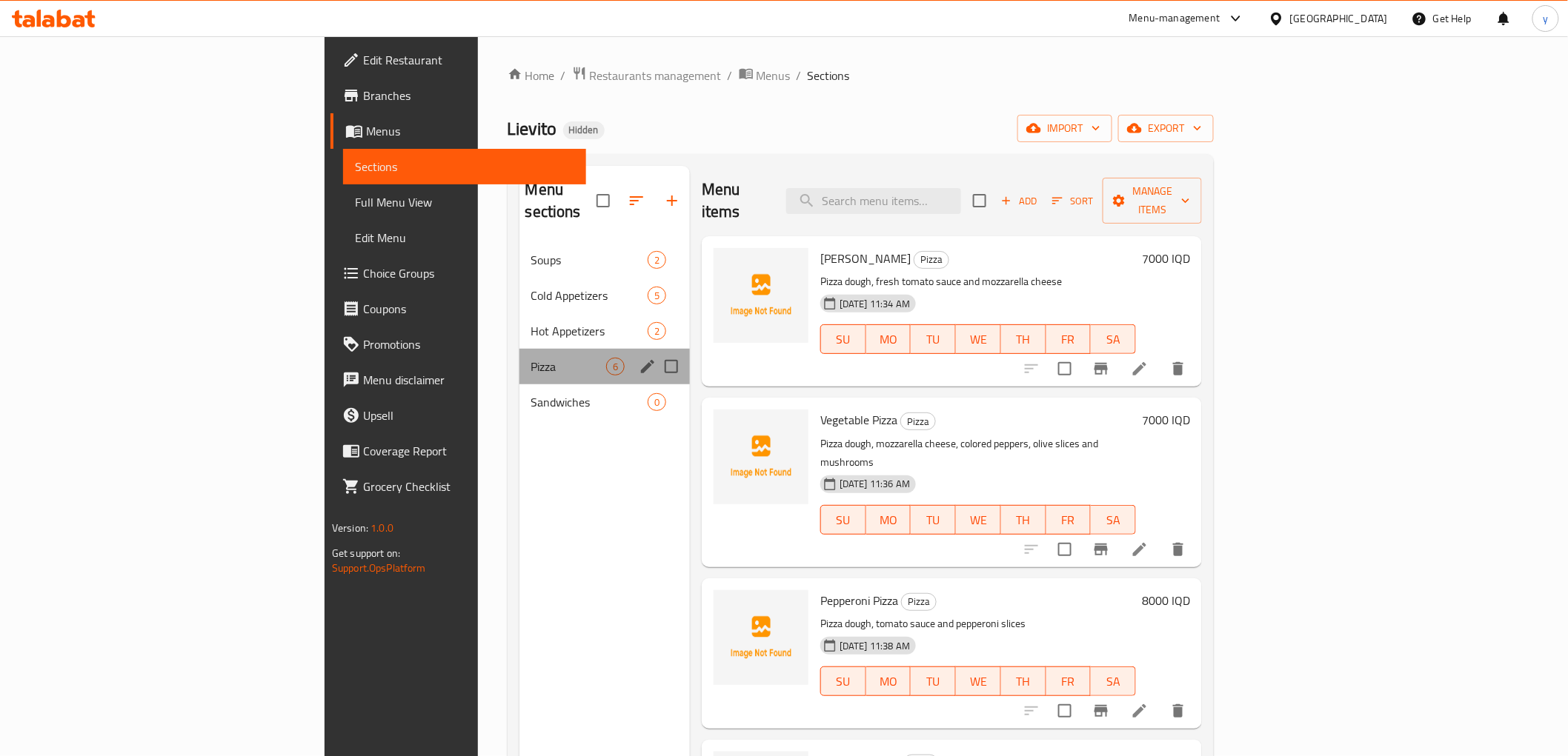
drag, startPoint x: 498, startPoint y: 361, endPoint x: 509, endPoint y: 365, distance: 11.7
click at [511, 363] on div "Soups 2 Cold Appetizers 5 Hot Appetizers 2 Pizza 6 Sandwiches 0" at bounding box center [598, 331] width 175 height 178
click at [523, 393] on span "Sandwiches" at bounding box center [563, 402] width 80 height 18
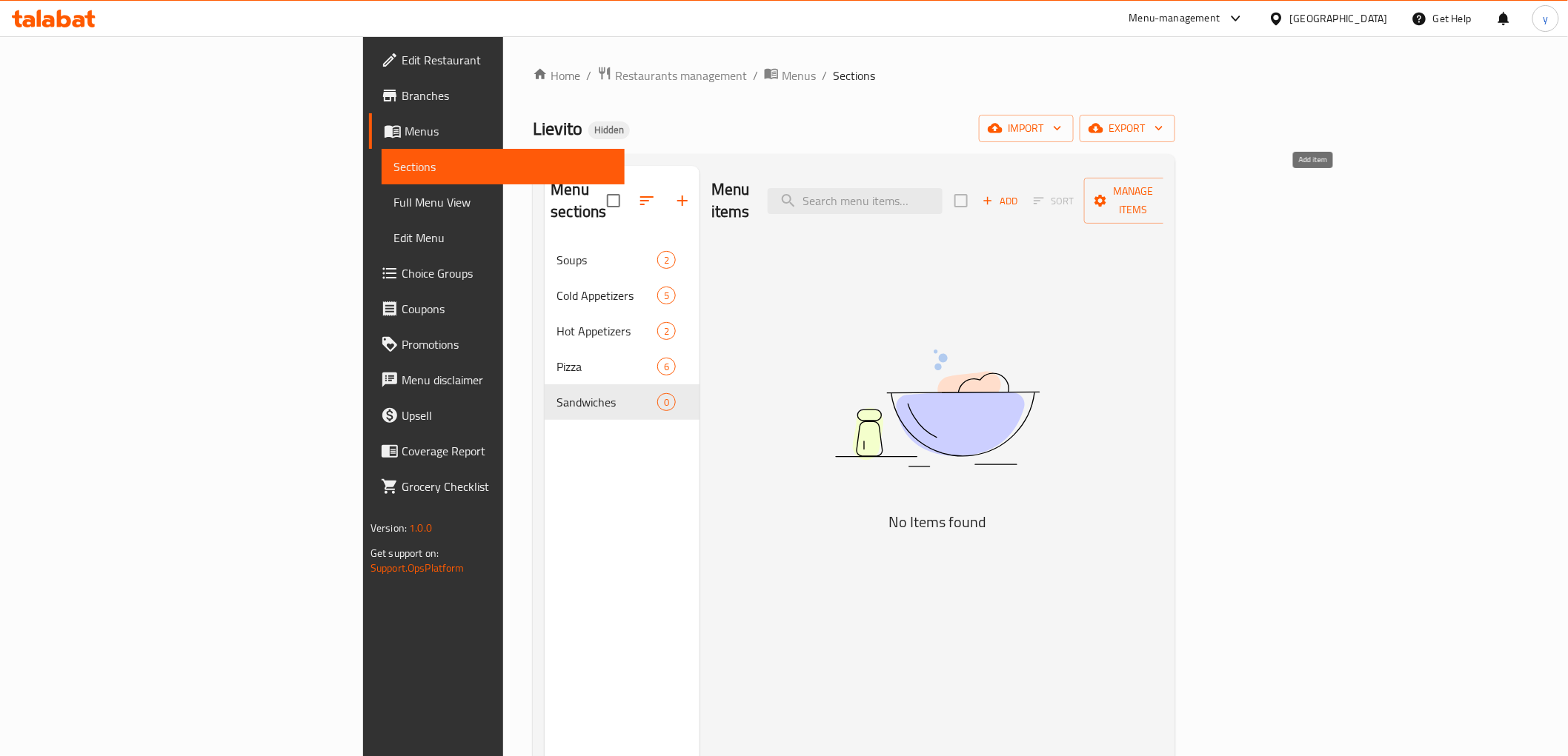
click at [1021, 193] on span "Add" at bounding box center [1000, 201] width 40 height 17
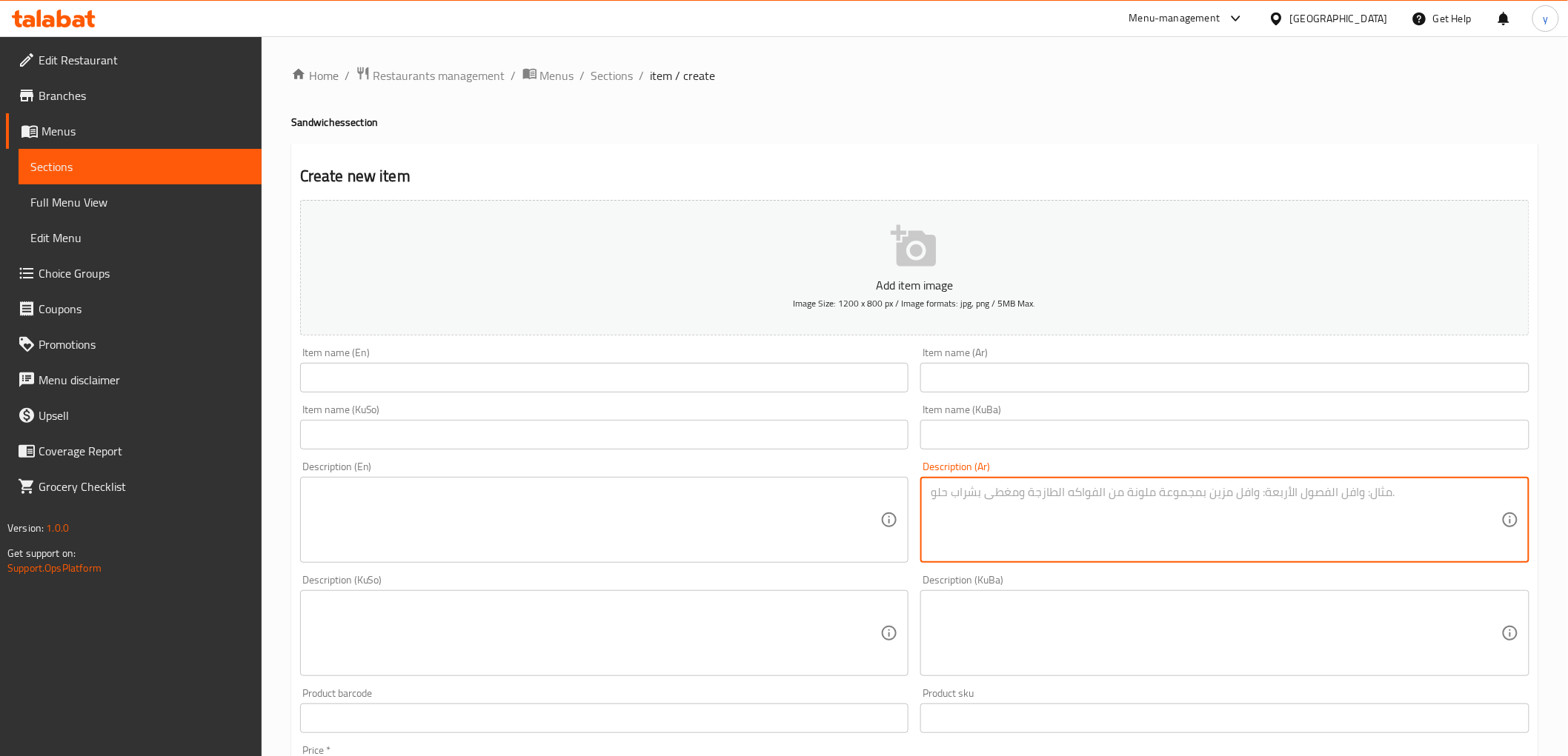
click at [992, 508] on textarea at bounding box center [1215, 520] width 571 height 70
click at [1035, 378] on input "text" at bounding box center [1225, 378] width 610 height 30
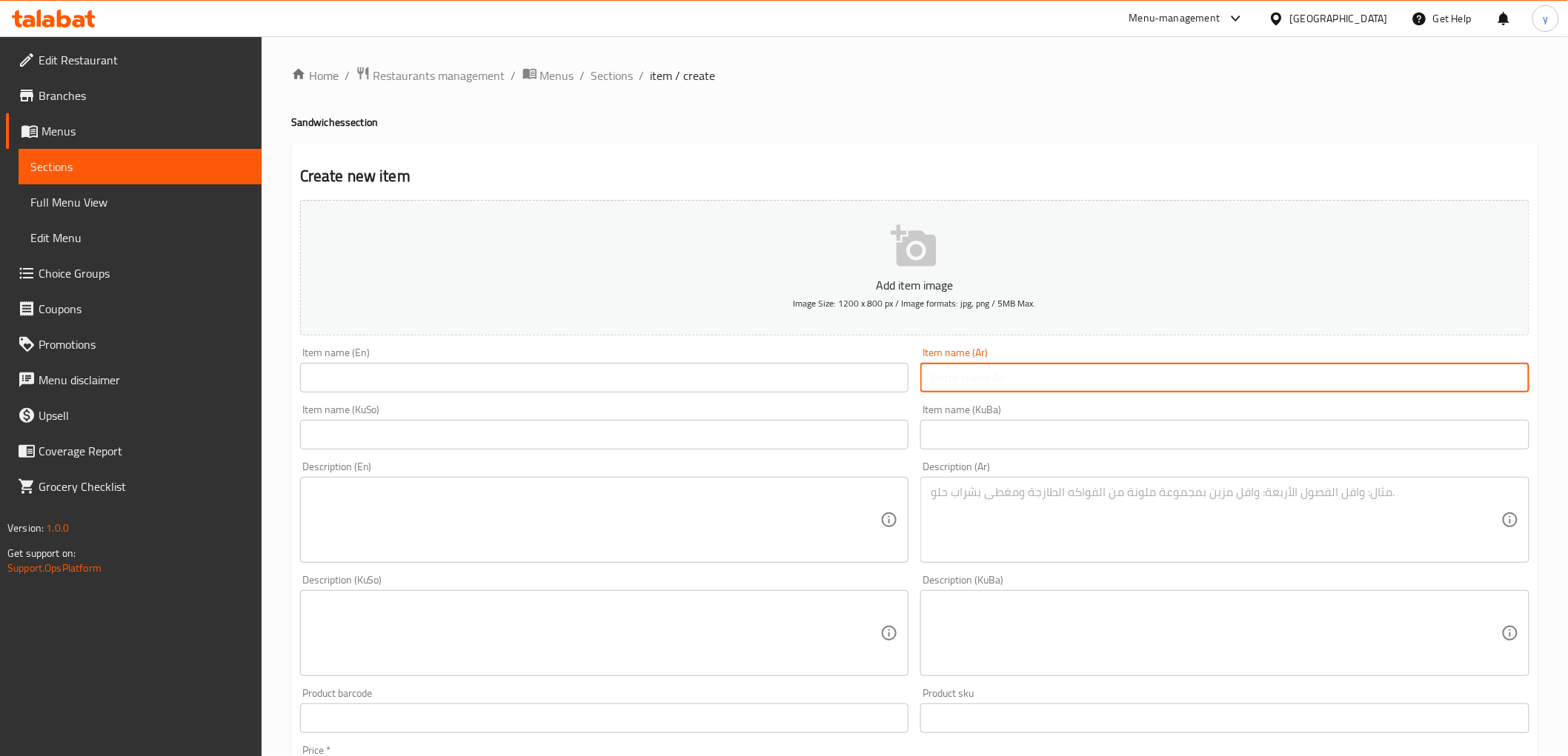
paste input "فاهيتا دجاج"
type input "فاهيتا دجاج"
click at [713, 382] on input "text" at bounding box center [604, 378] width 610 height 30
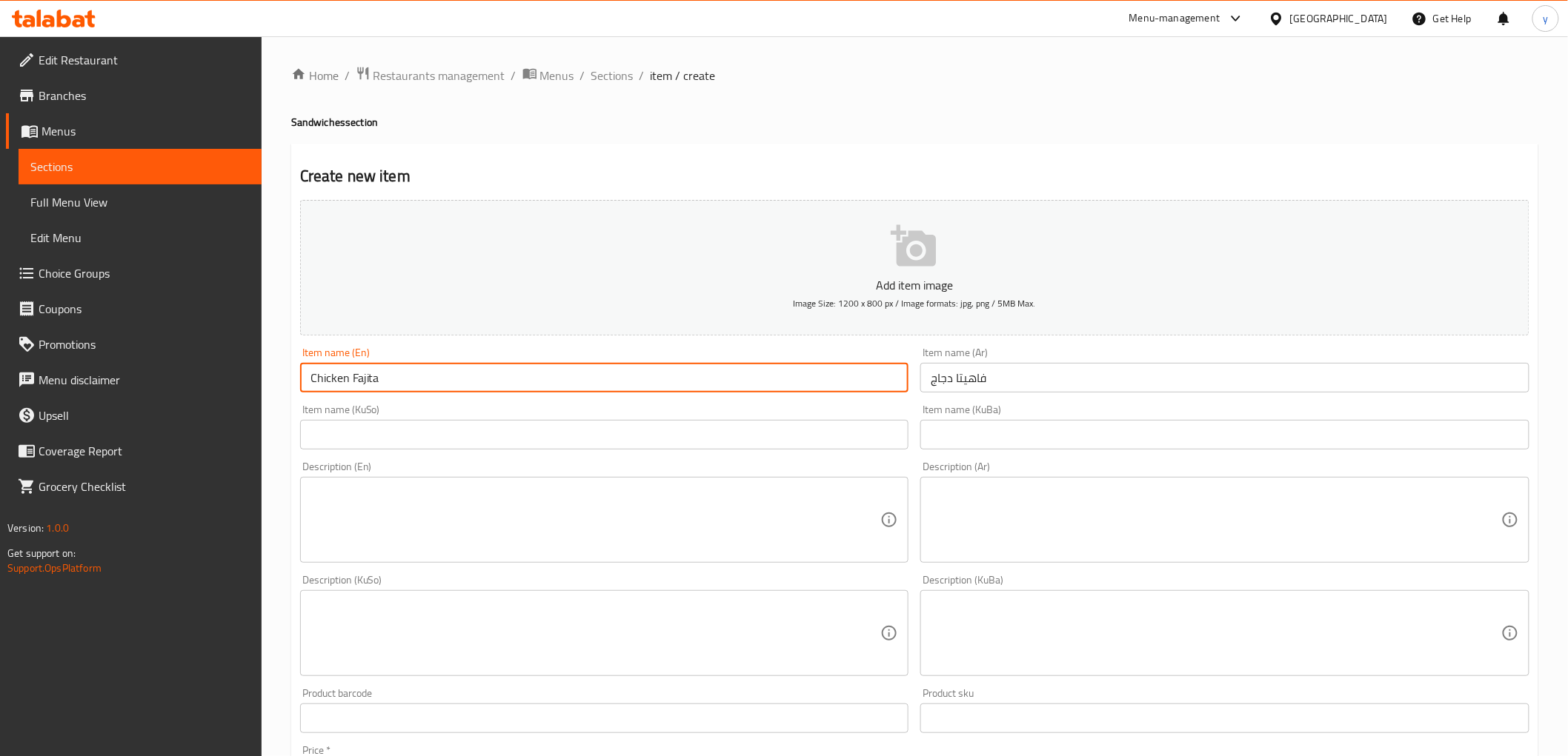
type input "Chicken Fajita"
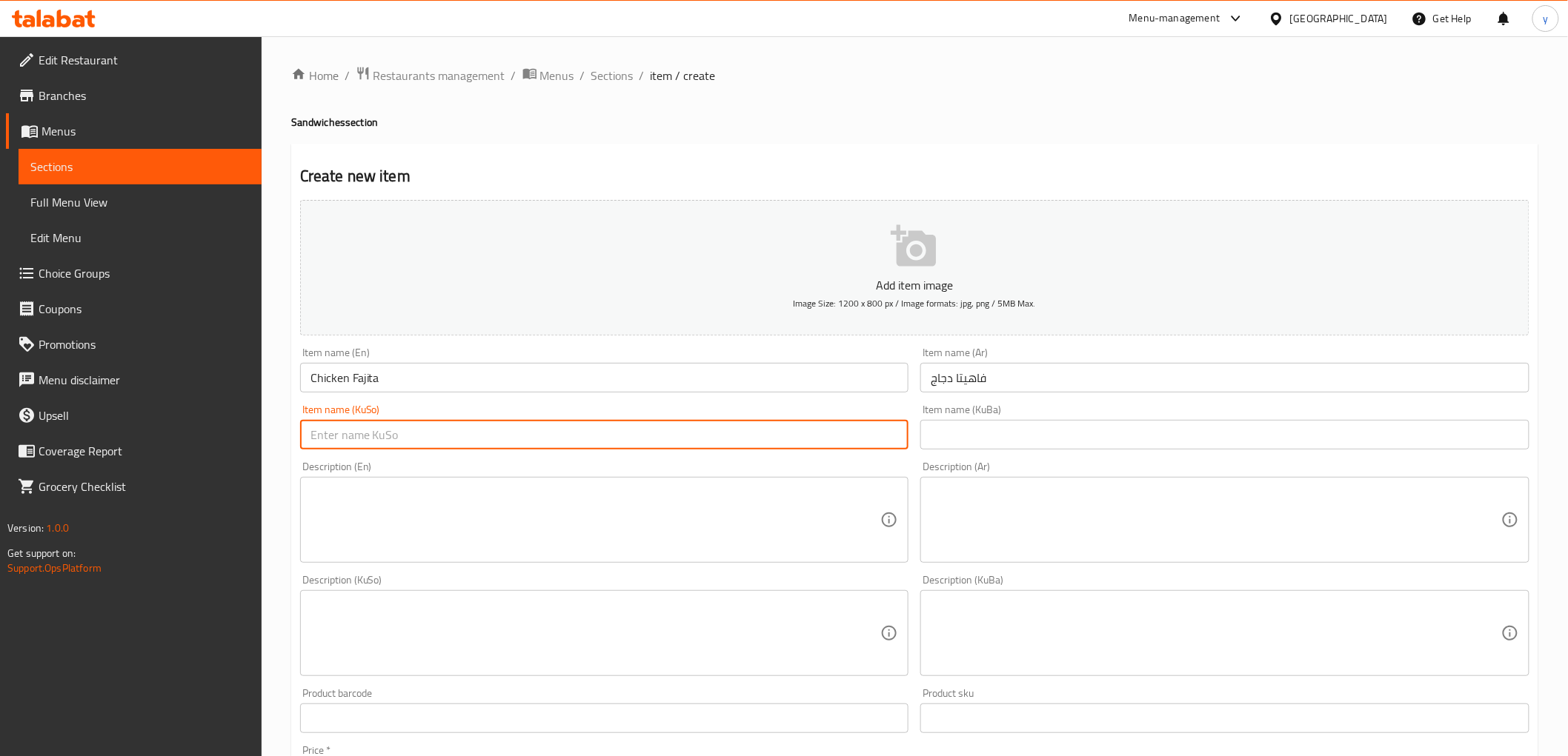
click at [749, 444] on input "text" at bounding box center [604, 435] width 610 height 30
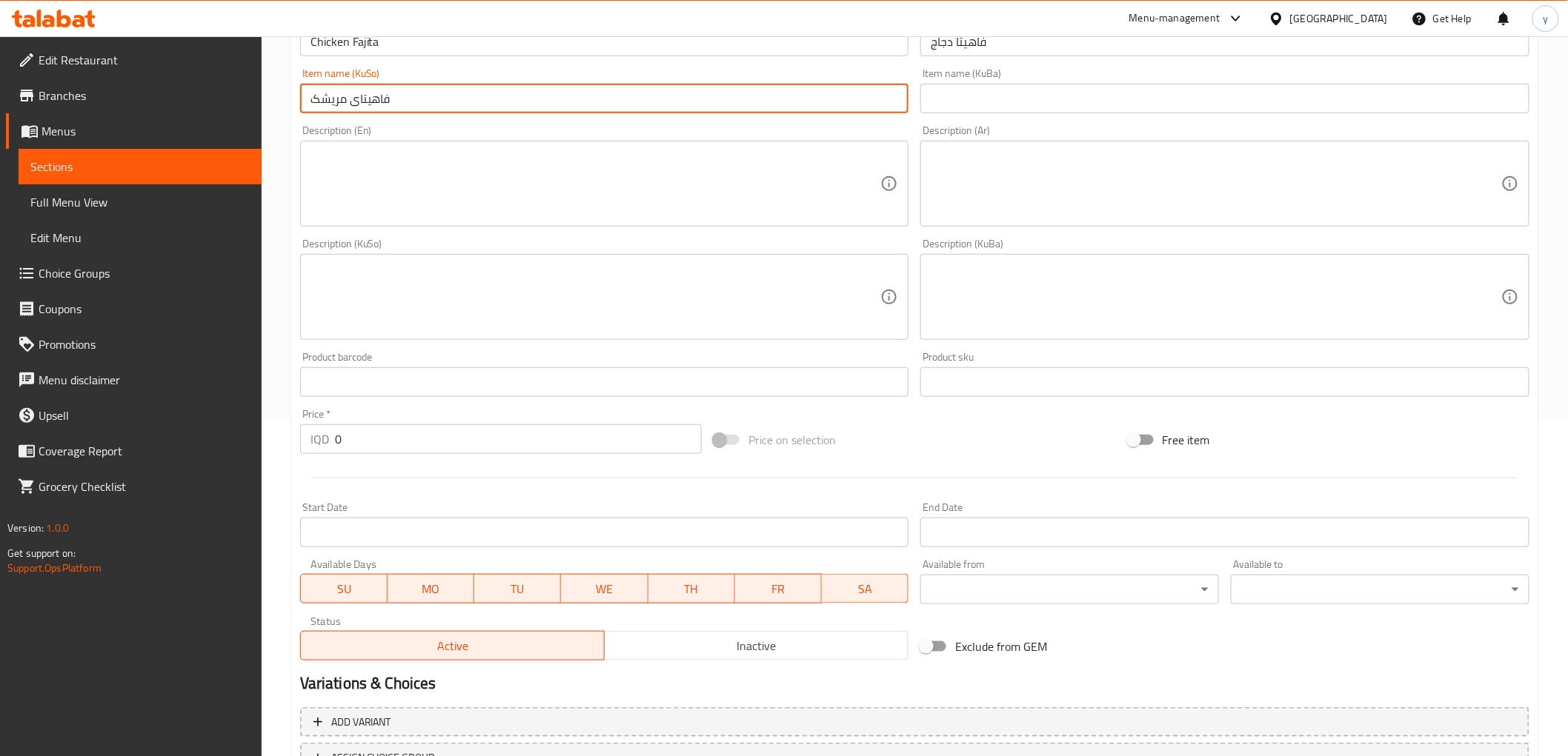
scroll to position [458, 0]
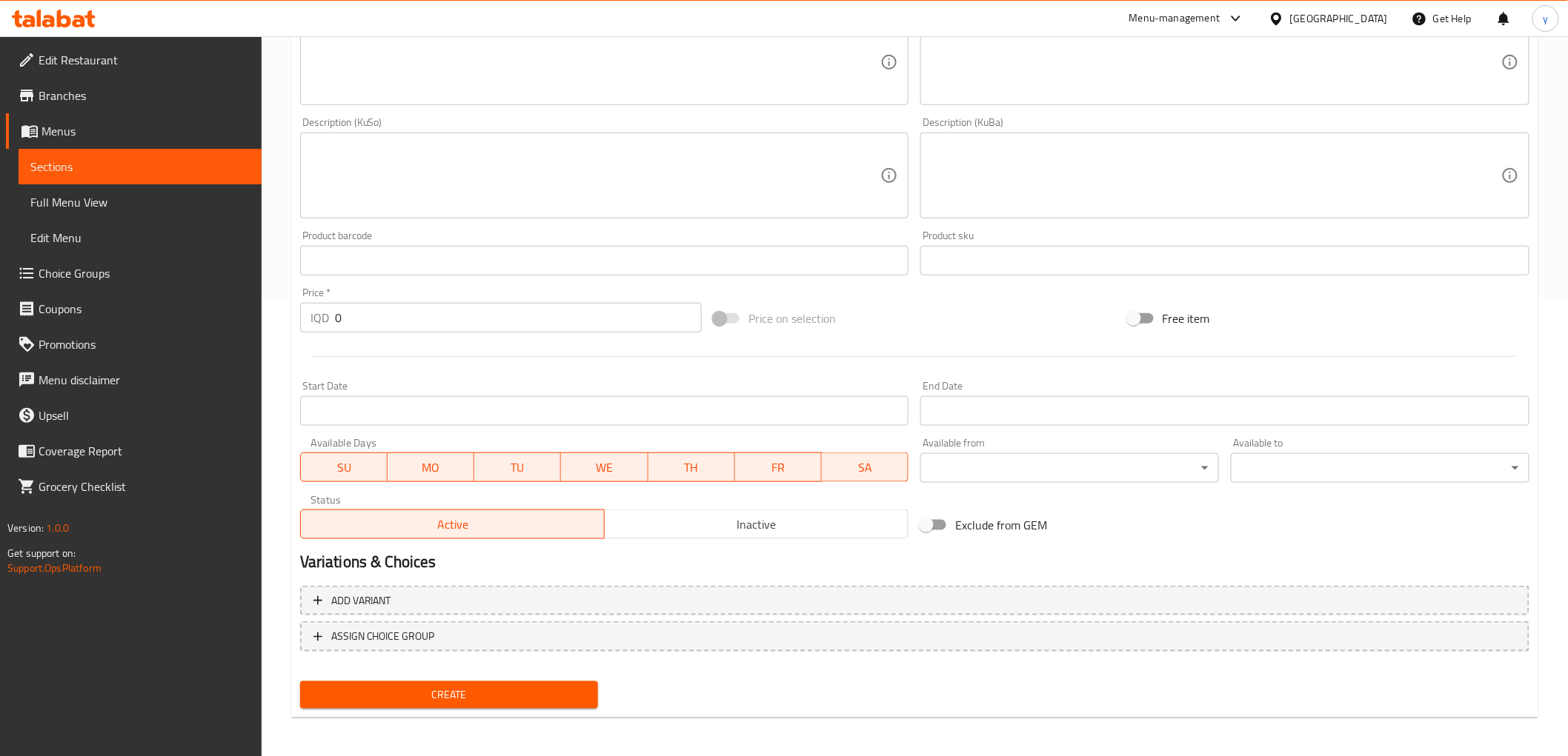
type input "فاهیتای مریشک"
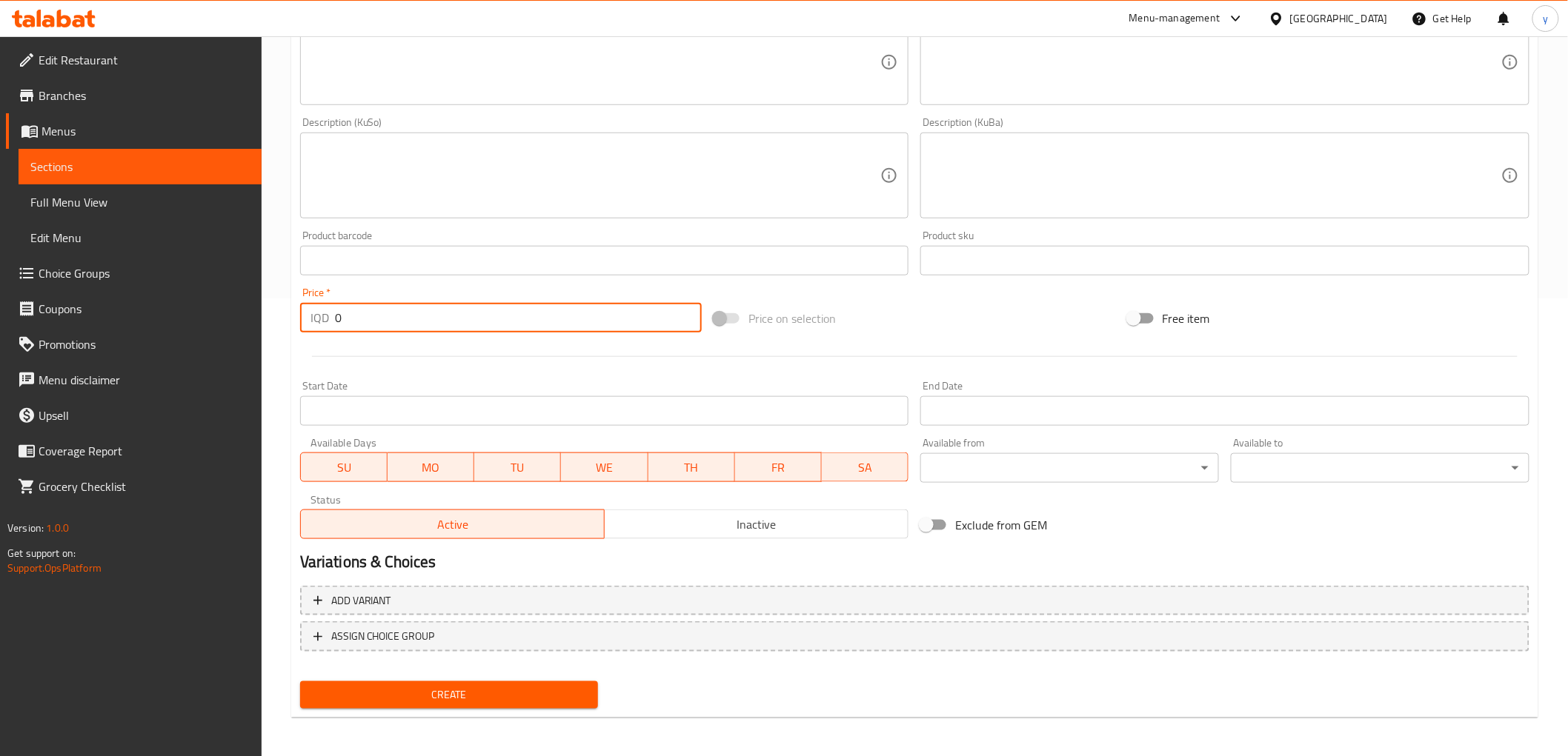
click at [329, 322] on div "IQD 0 Price *" at bounding box center [500, 318] width 402 height 30
paste input "700"
type input "7000"
click at [1021, 83] on textarea at bounding box center [1215, 63] width 571 height 70
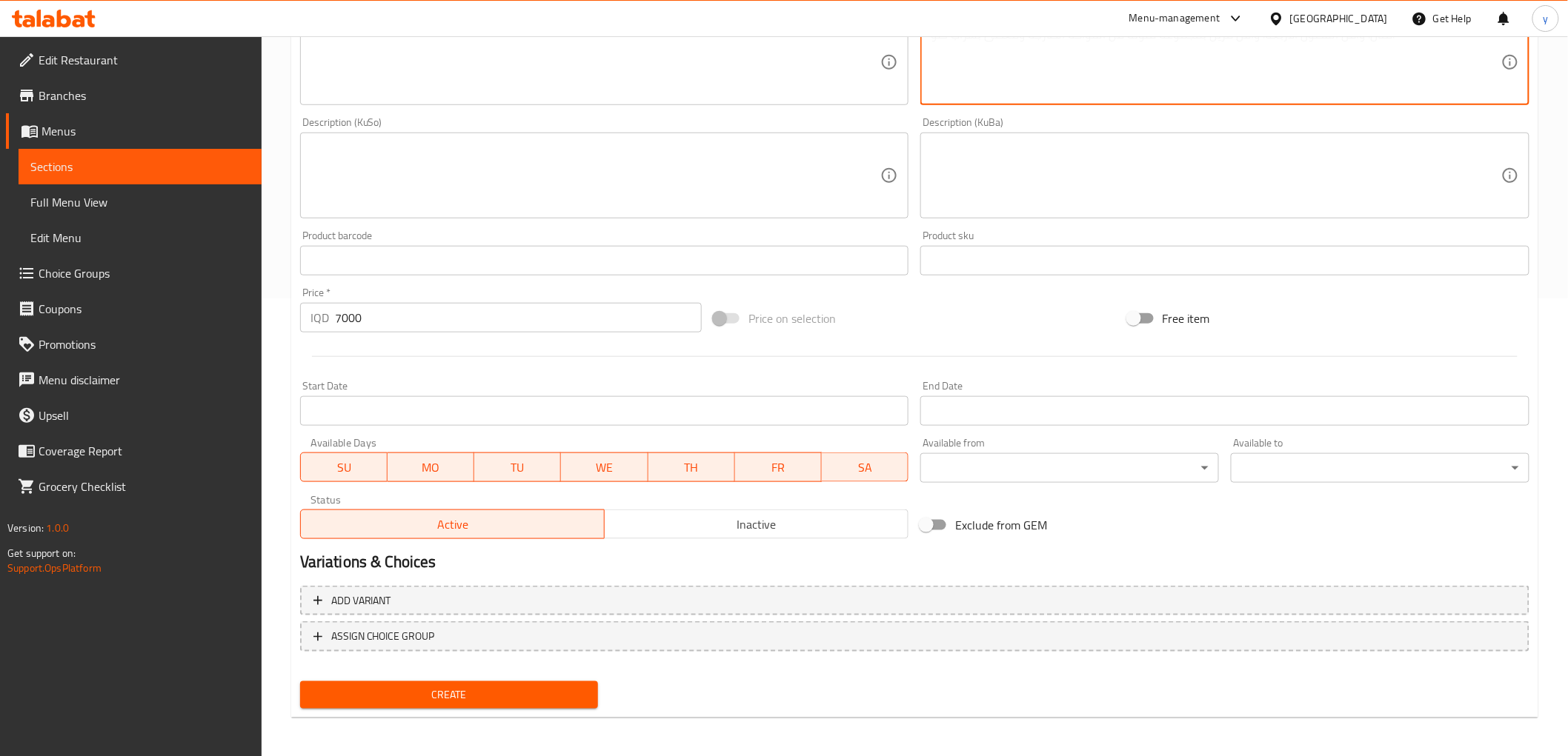
paste textarea "صمون فرنسي، شرائح دجاج، فلفل ألوان، بصل وجبن موزاريلا"
type textarea "صمون فرنسي، شرائح دجاج، فلفل ألوان، بصل وجبن موزاريلا"
click at [726, 80] on textarea at bounding box center [596, 63] width 571 height 70
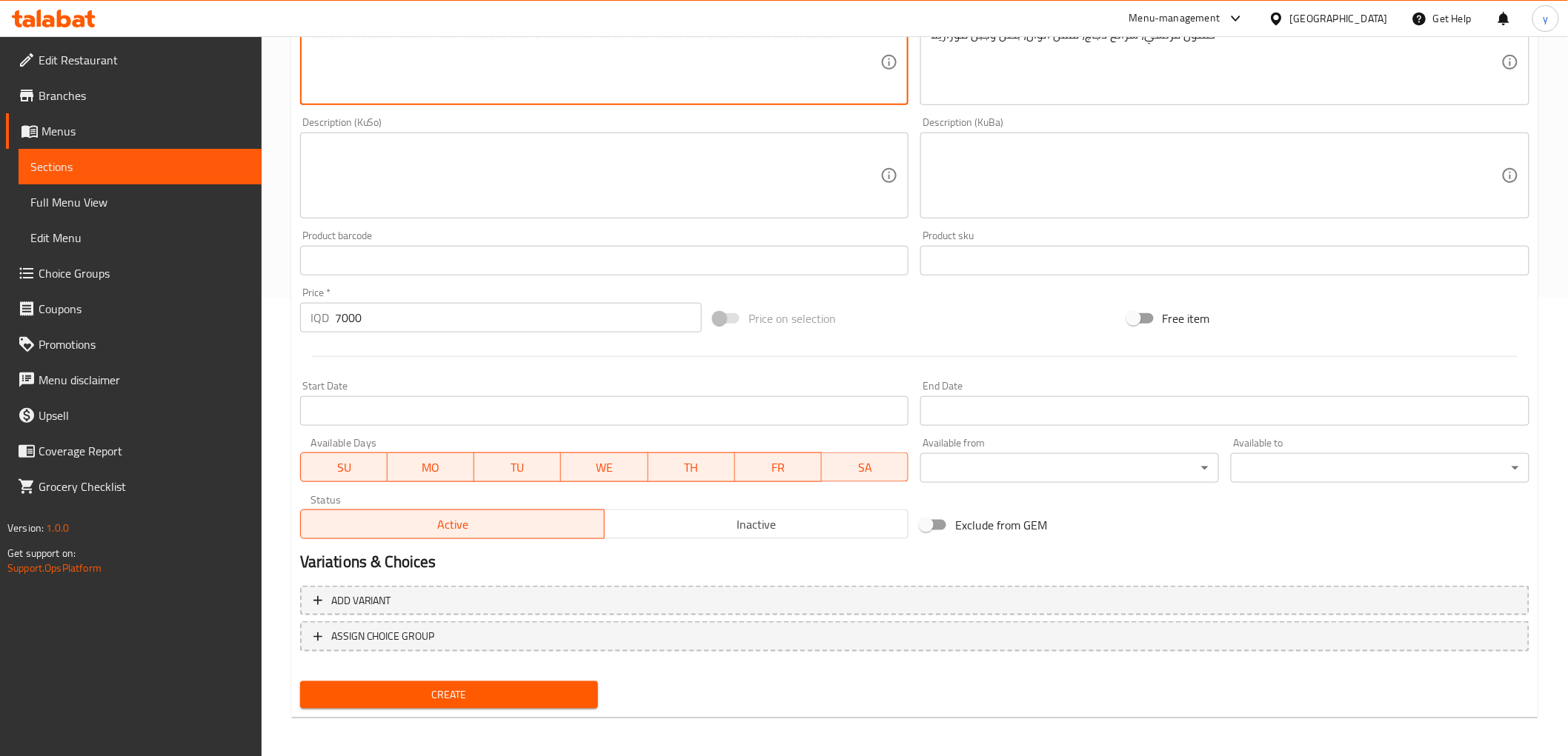
paste textarea "French samoon, chicken slices, colored peppers, onions and mozzarella cheese"
type textarea "French samoon, chicken slices, colored peppers, onions and mozzarella cheese"
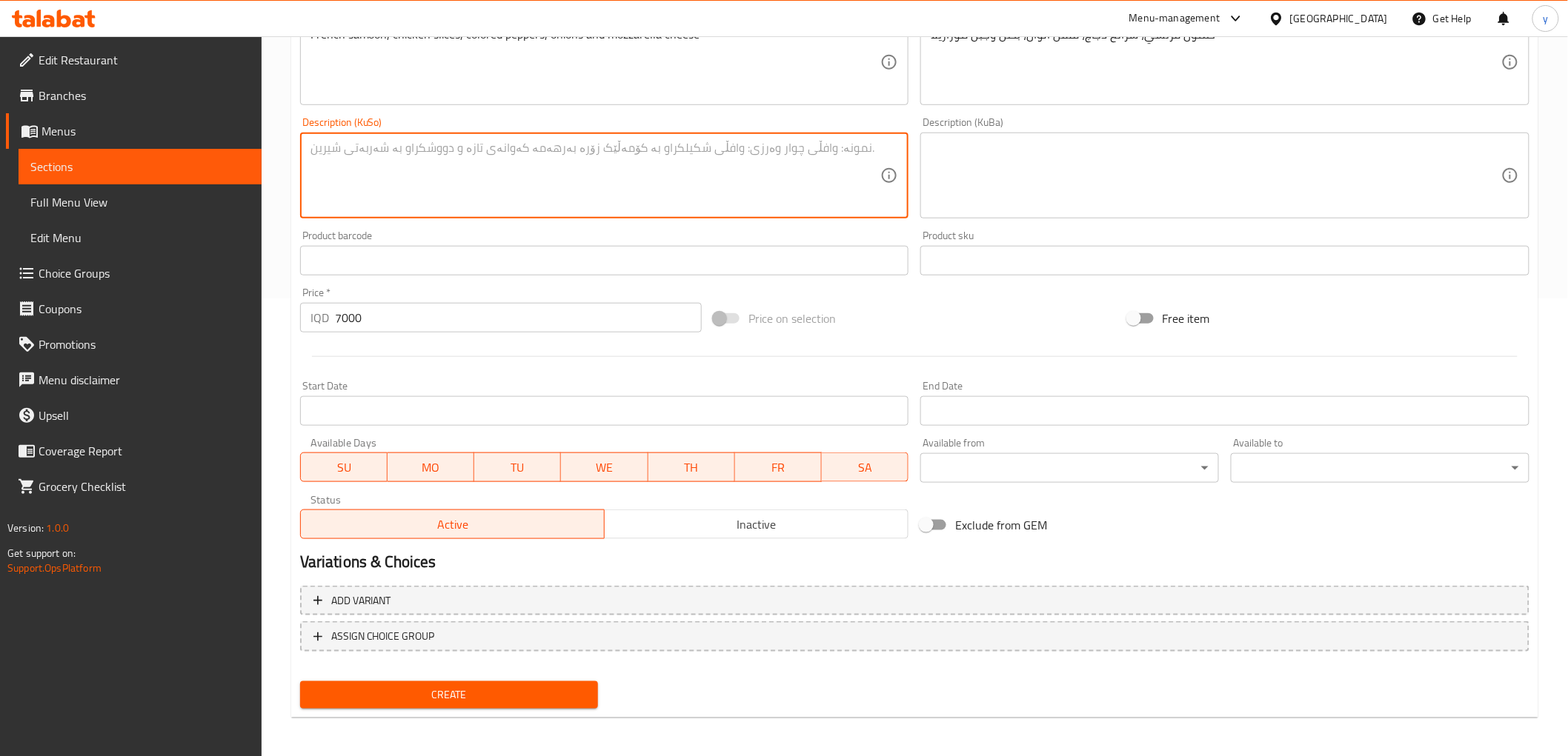
click at [724, 153] on textarea at bounding box center [596, 176] width 571 height 70
type textarea "سەموونی فەرەنسی، پارچە مریشک، بیبەری رەنگاورەنگ، پیاز و پەنیری مۆزارێلا"
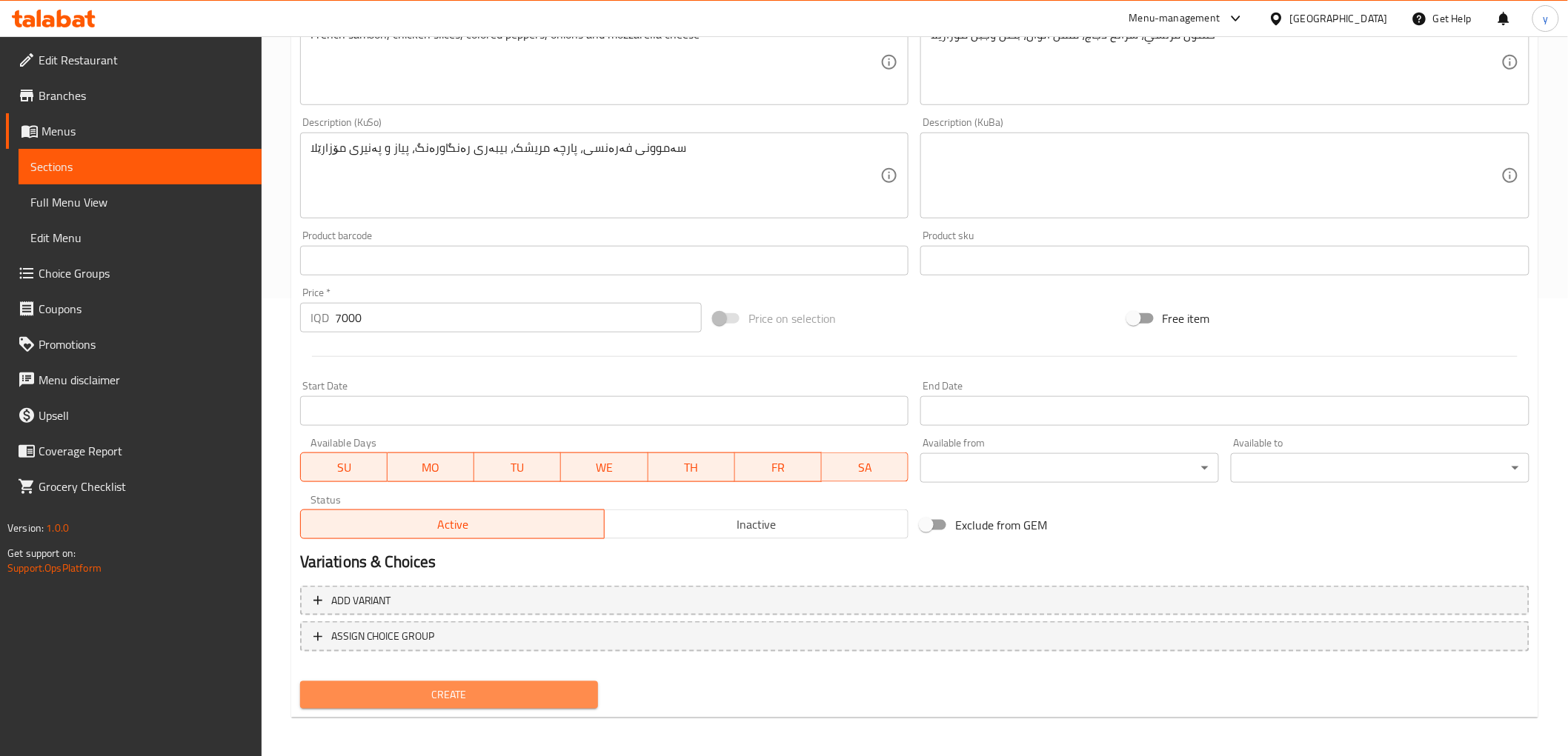
click at [467, 682] on button "Create" at bounding box center [449, 696] width 299 height 28
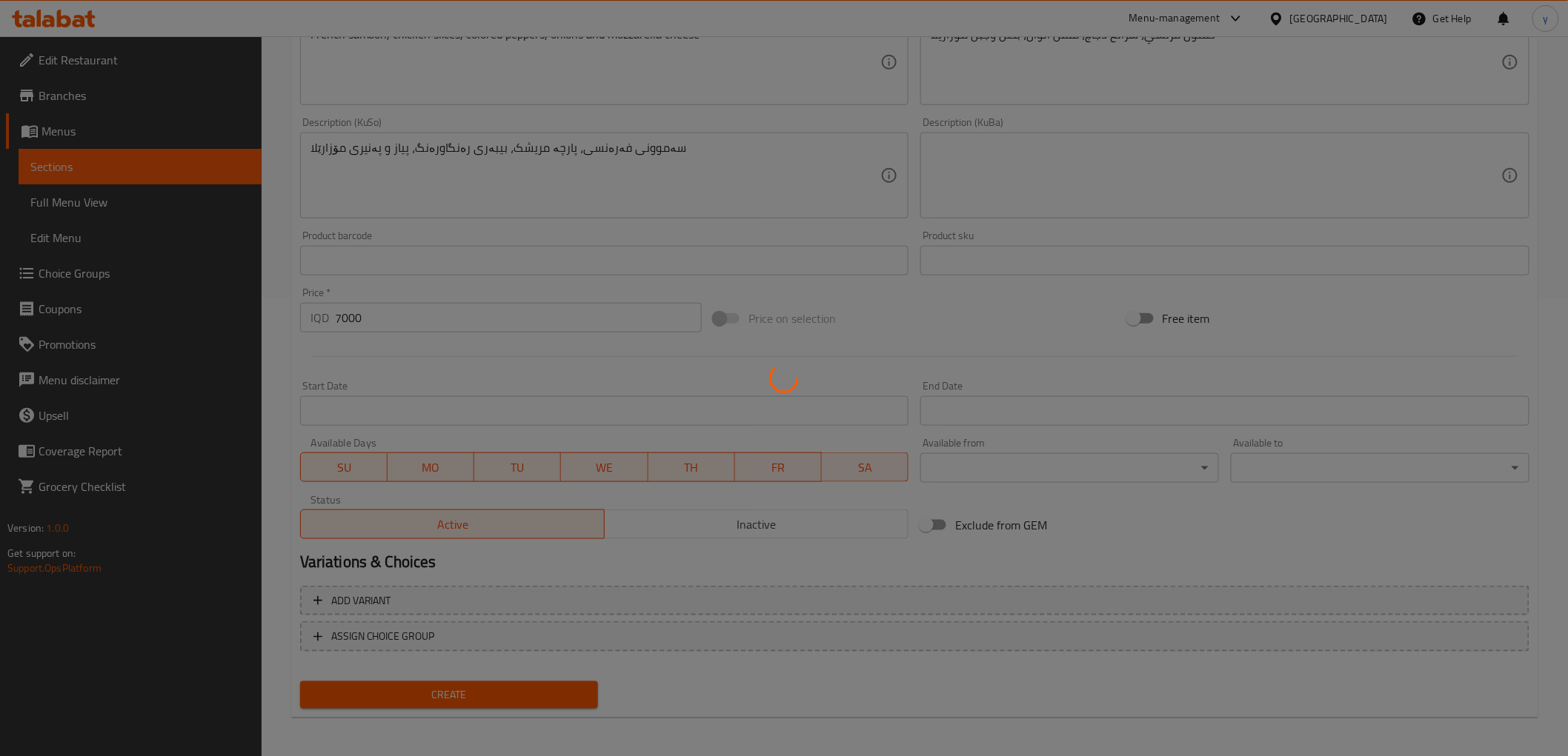
type input "0"
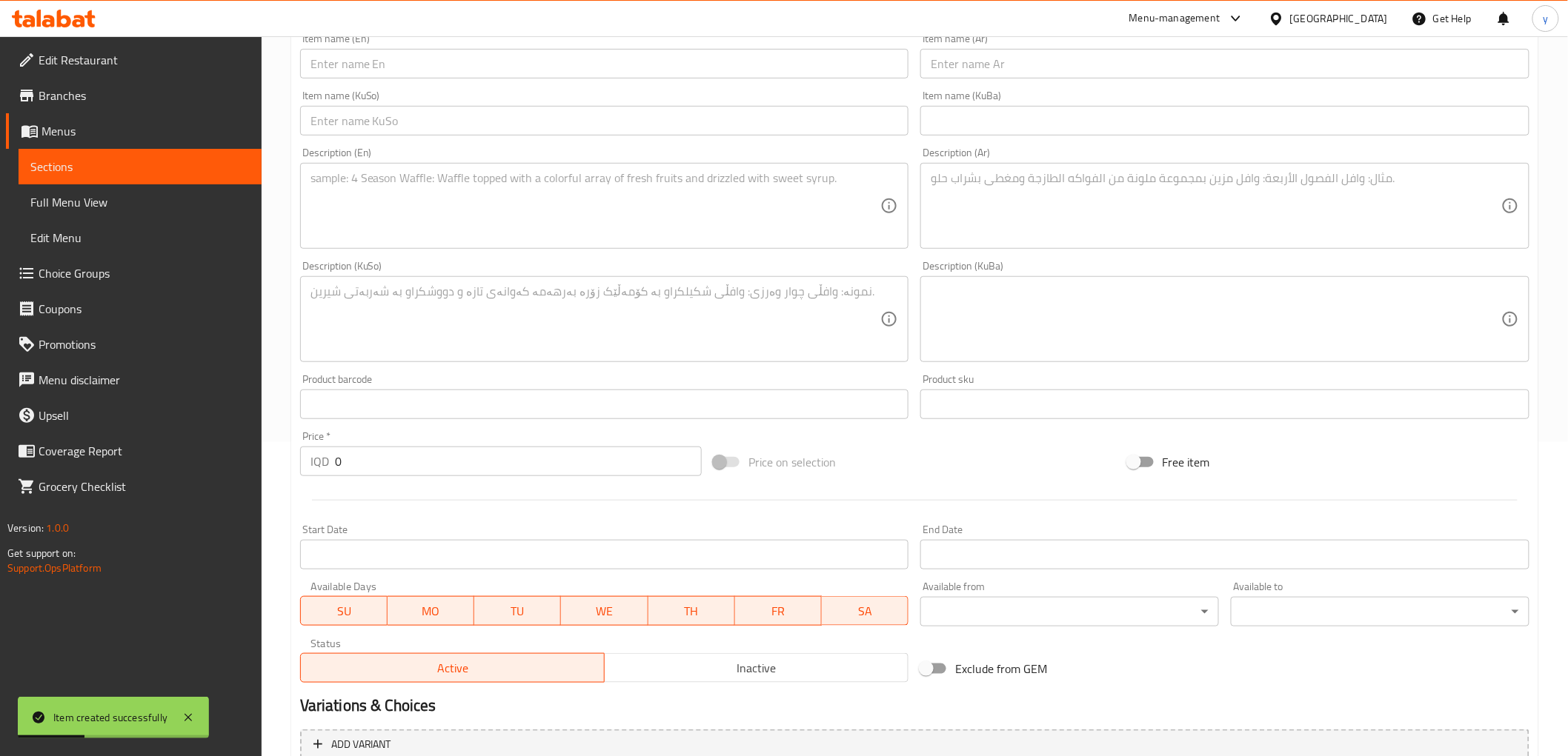
scroll to position [293, 0]
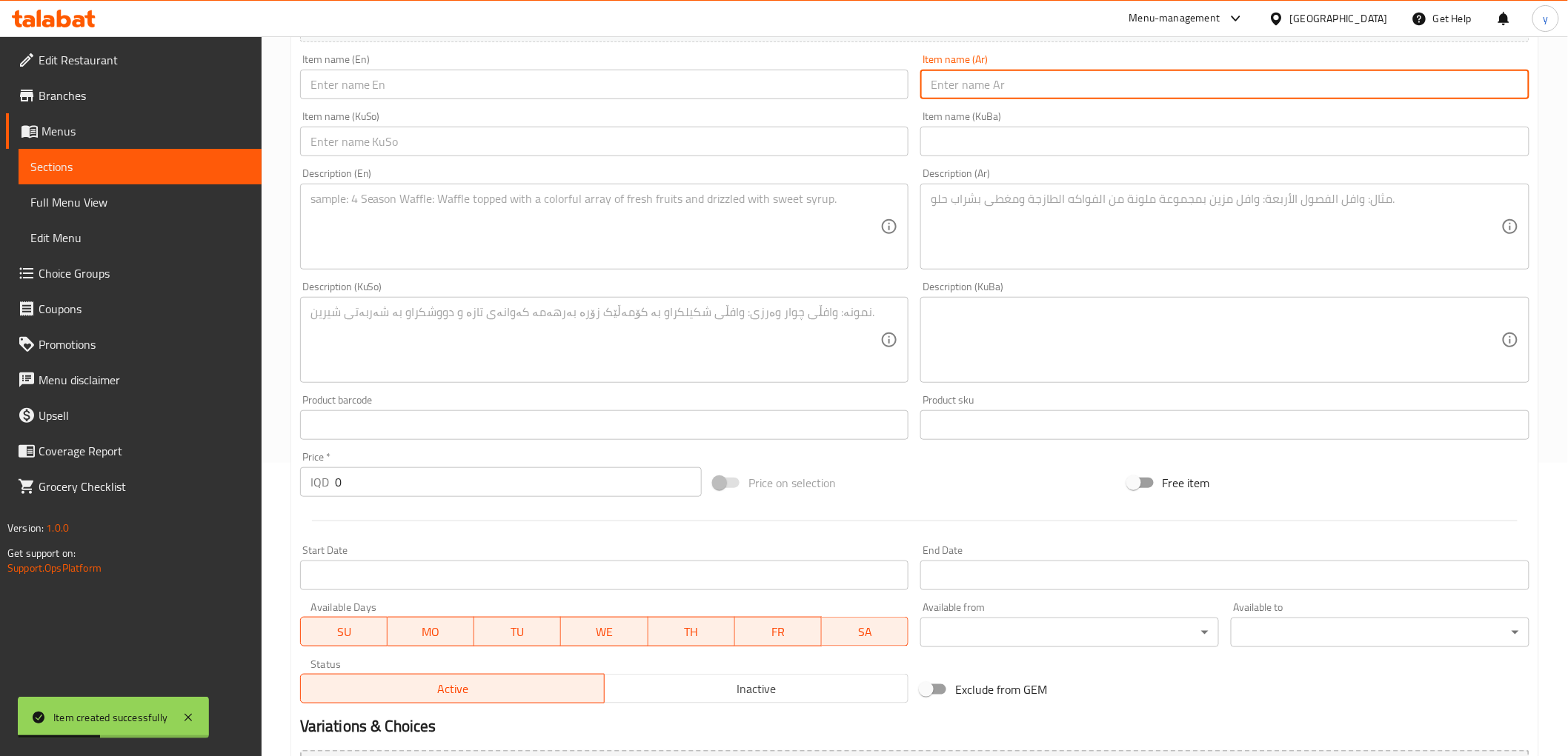
click at [979, 86] on input "text" at bounding box center [1225, 84] width 610 height 30
paste input "فيلادلفيا لحم"
type input "فيلادلفيا لحم"
drag, startPoint x: 794, startPoint y: 74, endPoint x: 782, endPoint y: 75, distance: 12.0
click at [790, 74] on input "text" at bounding box center [604, 84] width 610 height 30
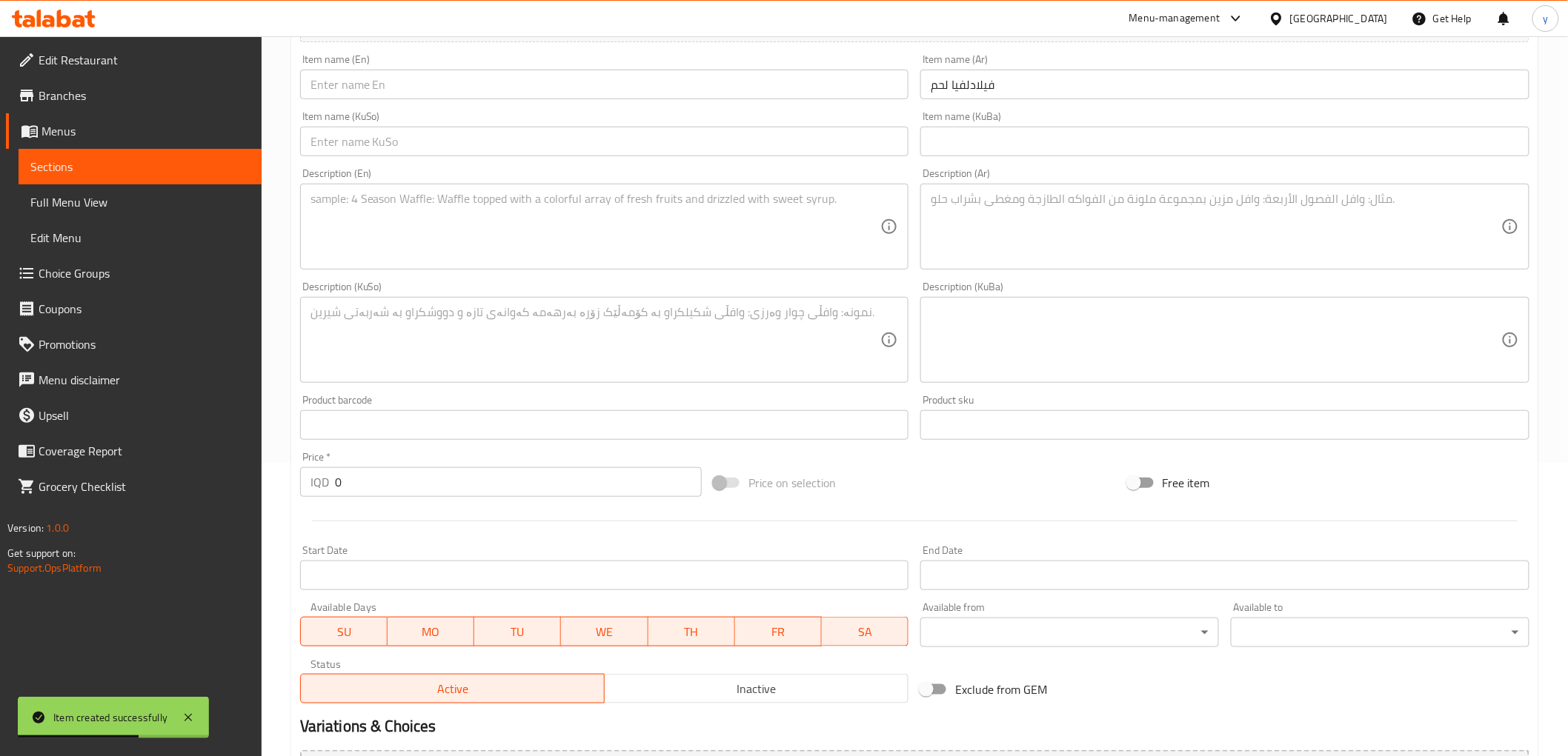
drag, startPoint x: 505, startPoint y: 84, endPoint x: 498, endPoint y: 89, distance: 8.6
click at [505, 84] on input "text" at bounding box center [604, 84] width 610 height 30
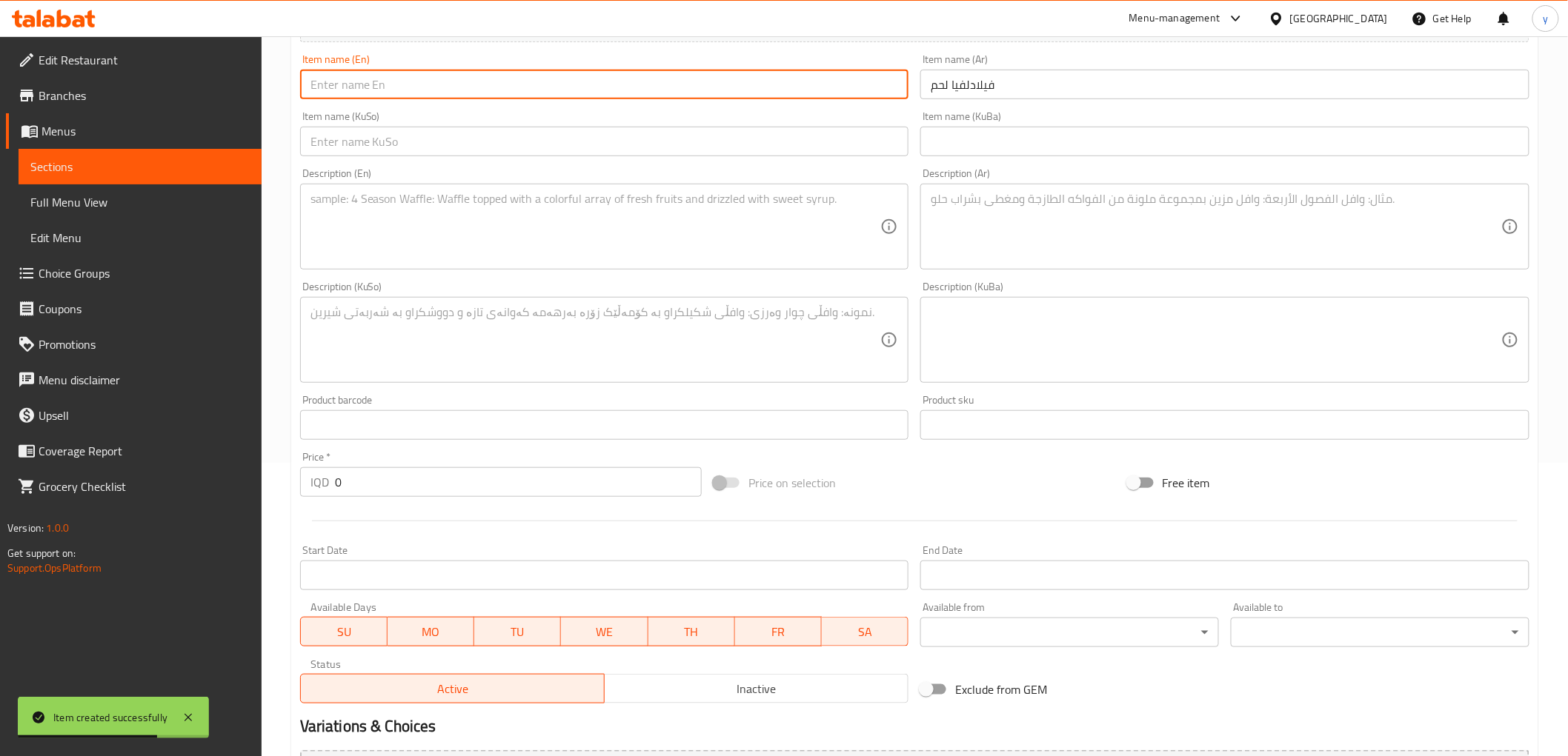
paste
type input "Meat Philadelphia"
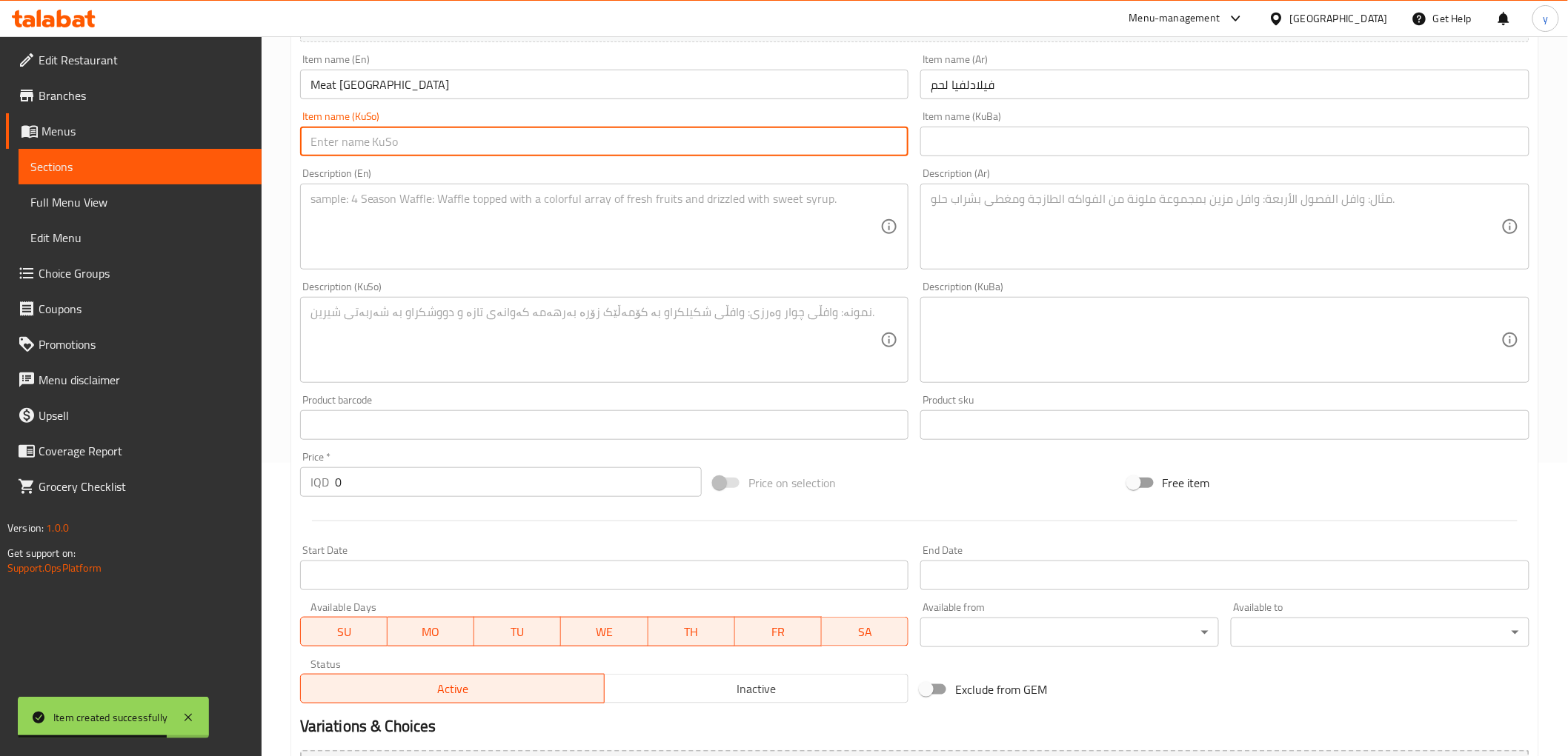
click at [640, 132] on input "text" at bounding box center [604, 142] width 610 height 30
click at [981, 79] on input "فيلادلفيا لحم" at bounding box center [1225, 84] width 610 height 30
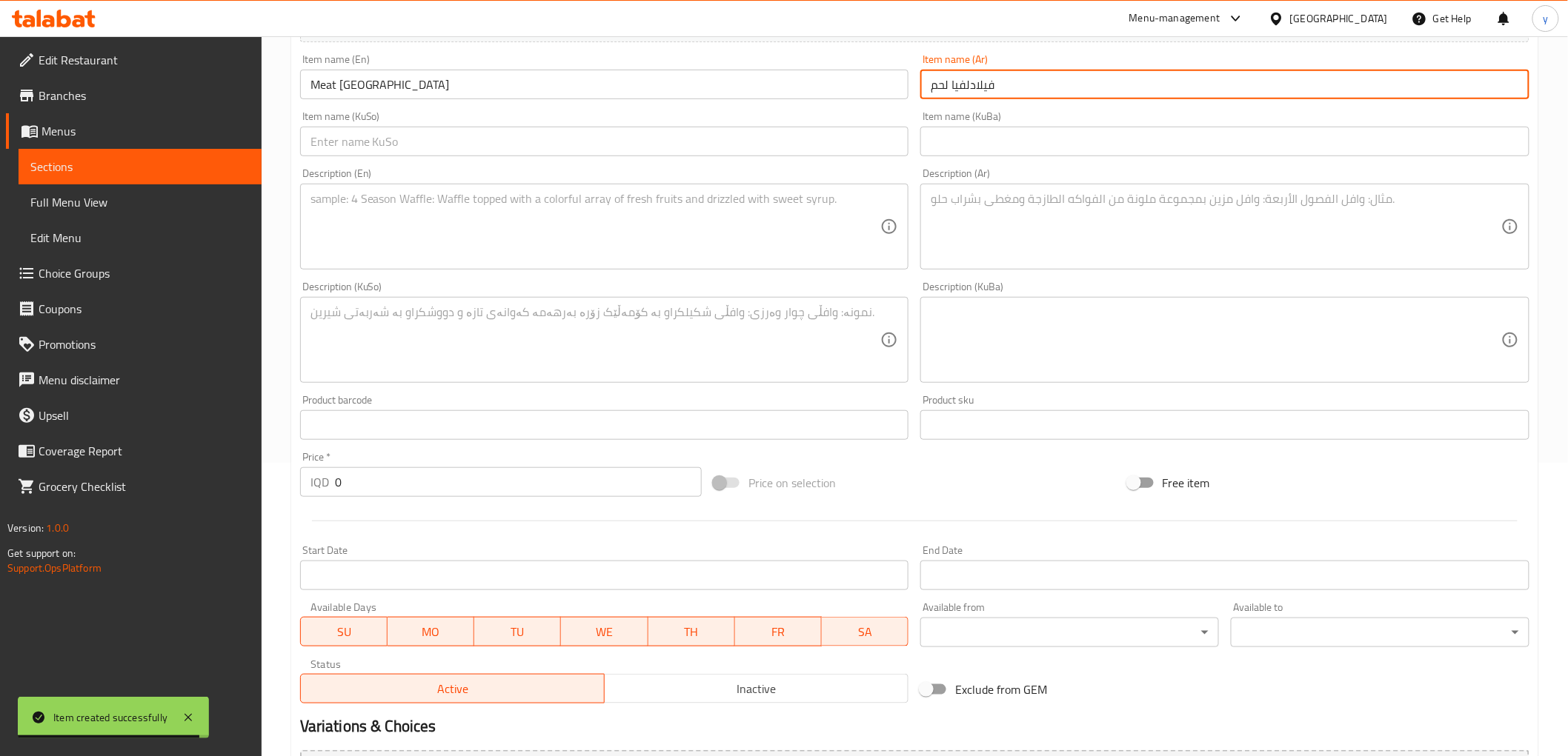
drag, startPoint x: 981, startPoint y: 79, endPoint x: 955, endPoint y: 90, distance: 28.2
click at [981, 79] on input "فيلادلفيا لحم" at bounding box center [1225, 84] width 610 height 30
click at [978, 89] on input "فيلادلفيا لحم" at bounding box center [1225, 84] width 610 height 30
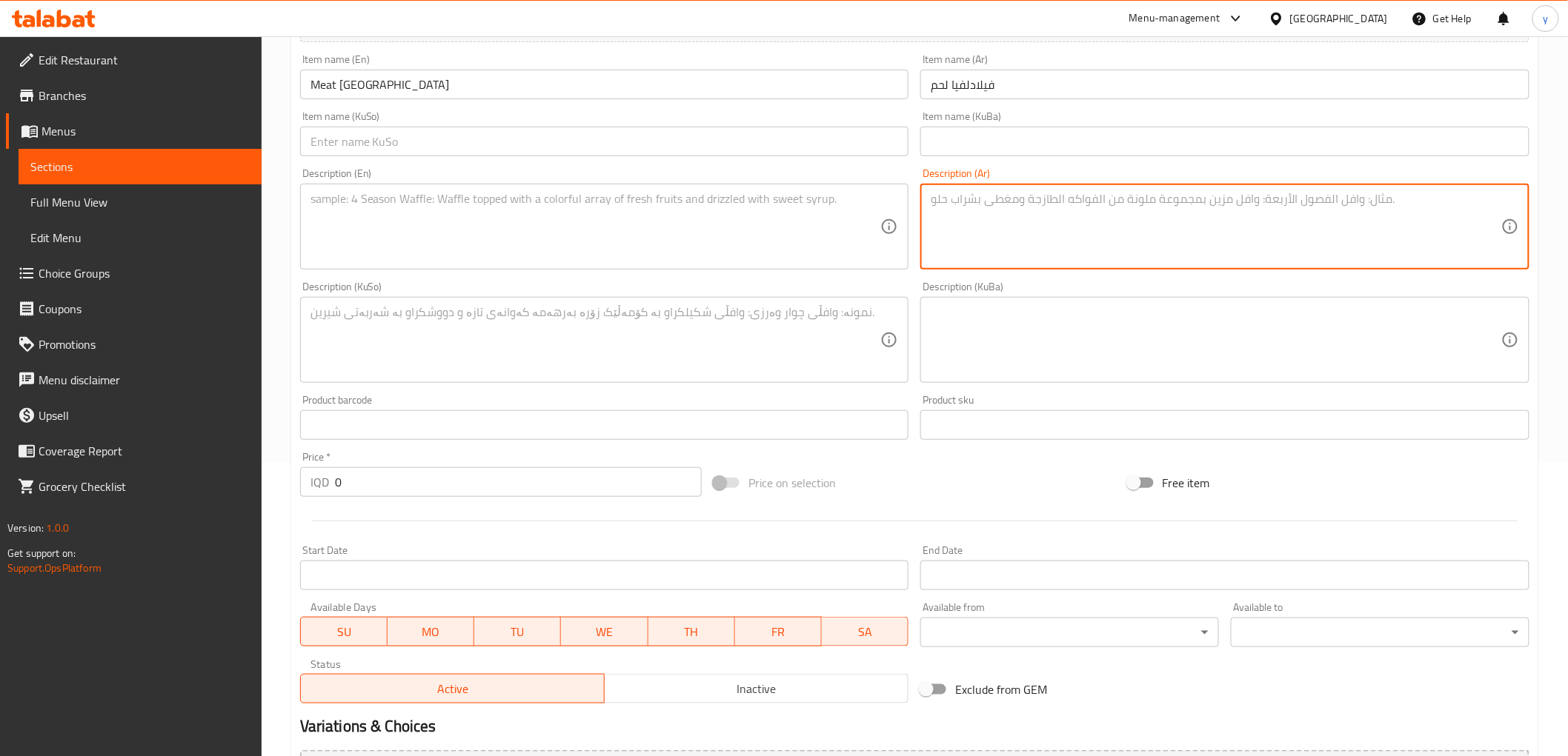
click at [982, 209] on textarea at bounding box center [1215, 227] width 571 height 70
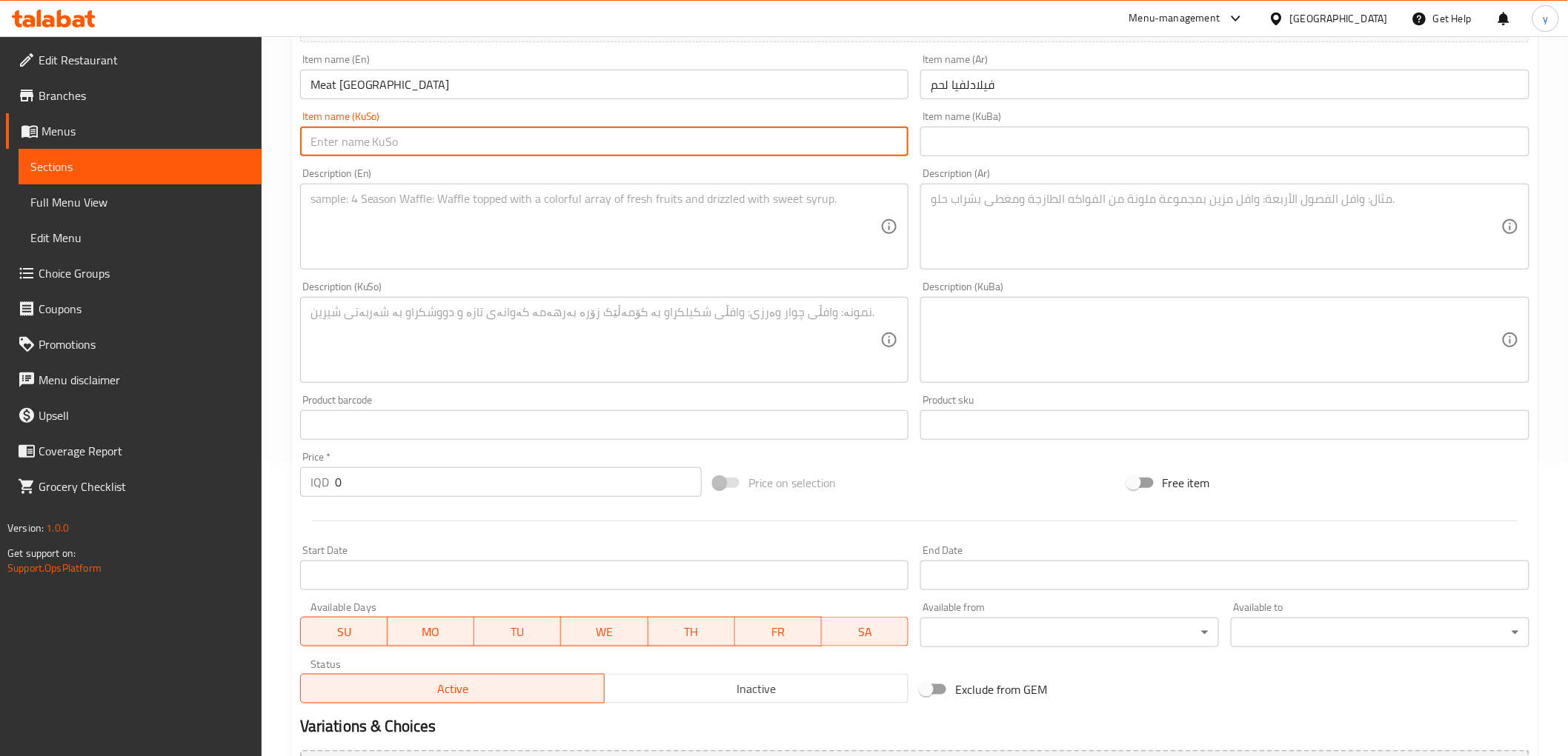
click at [820, 132] on input "text" at bounding box center [604, 142] width 610 height 30
type input "فیلادلفیای گۆشت"
click at [981, 208] on textarea at bounding box center [1215, 227] width 571 height 70
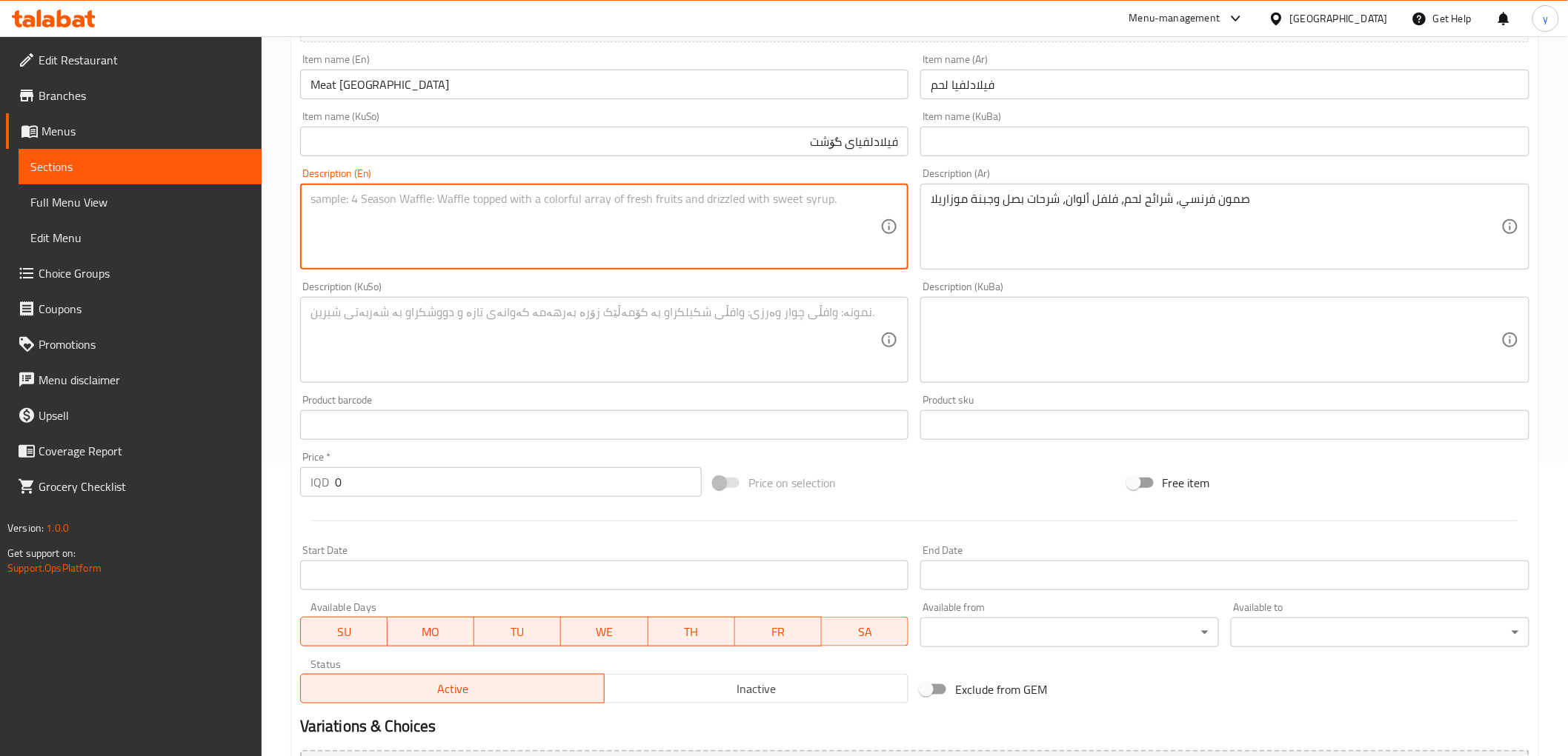
click at [803, 215] on textarea at bounding box center [596, 227] width 571 height 70
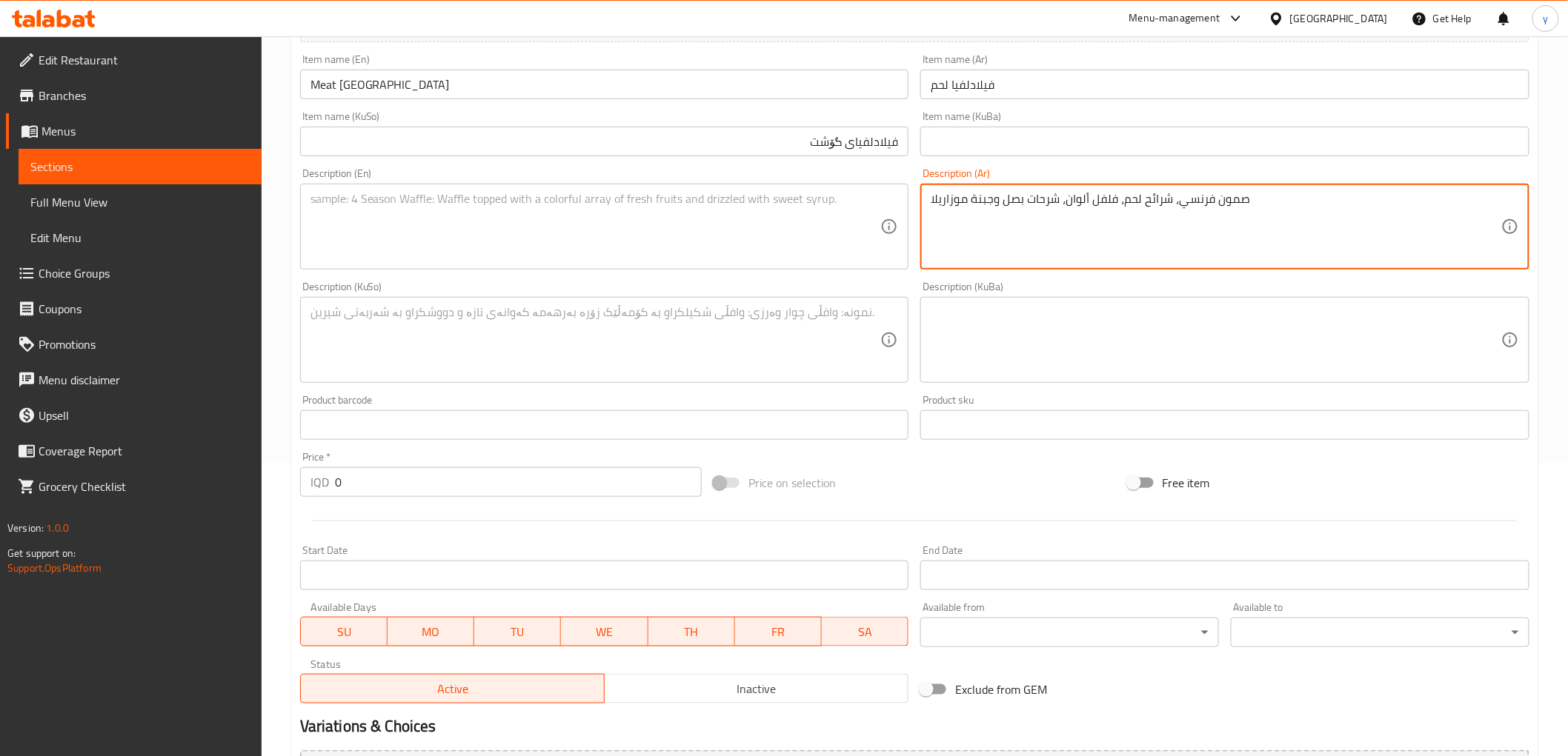
click at [1047, 194] on textarea "صمون فرنسي، شرائح لحم، فلفل ألوان، شرحات بصل وجبنة موزاريلا" at bounding box center [1215, 227] width 571 height 70
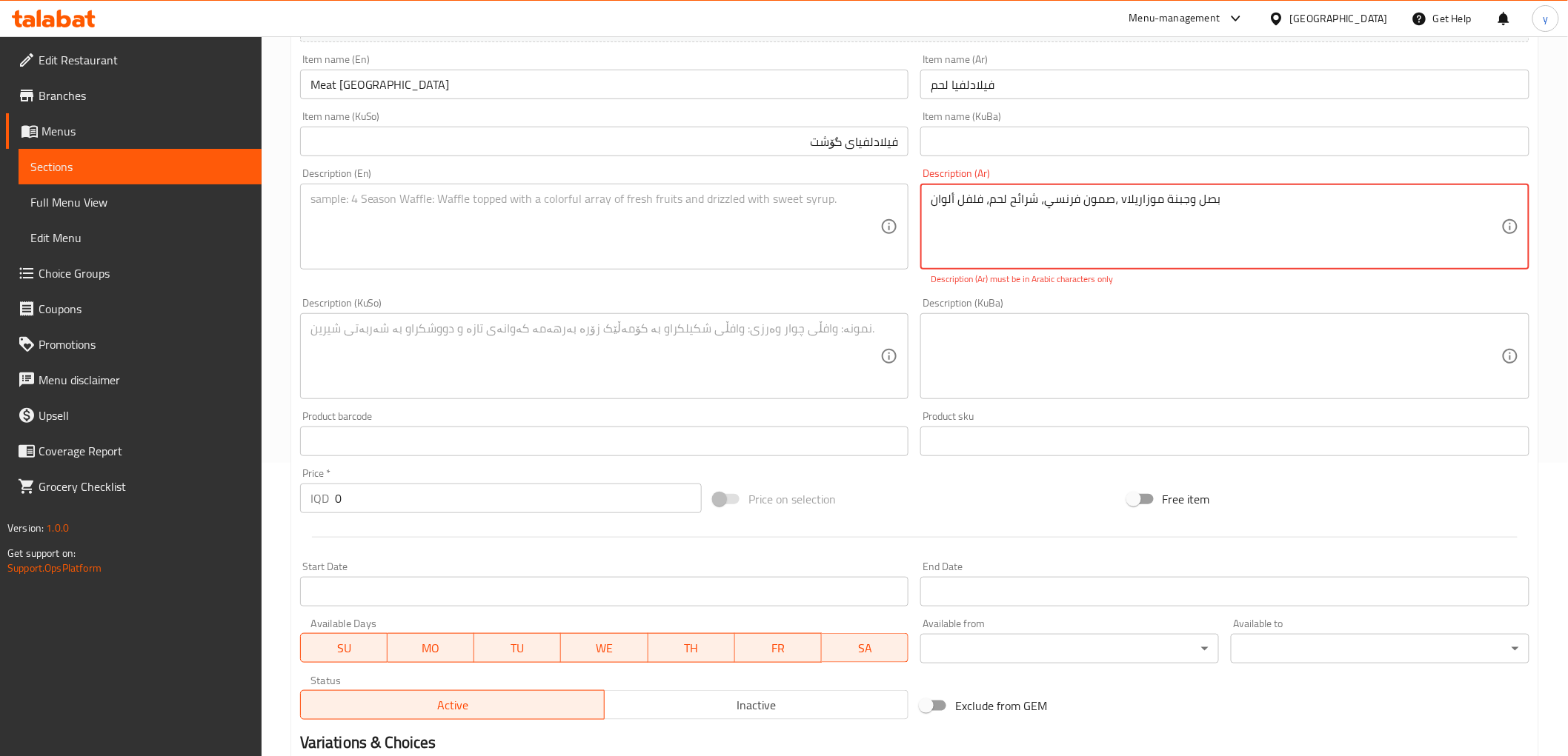
type textarea "صمون فرنسي، شرائح لحم، فلفل ألوان، شرحات بصل وجبنة موزاريلا"
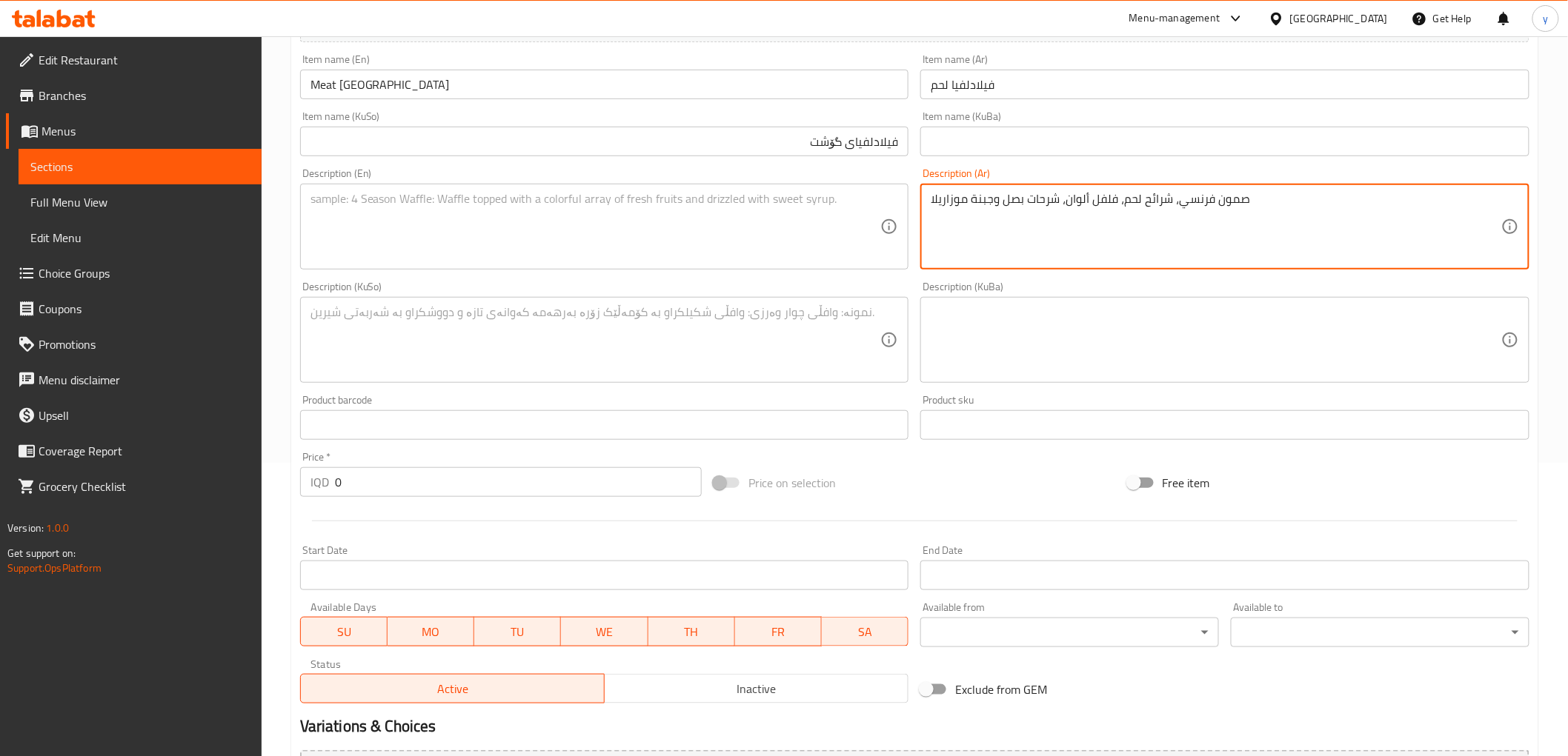
click at [676, 215] on textarea at bounding box center [596, 227] width 571 height 70
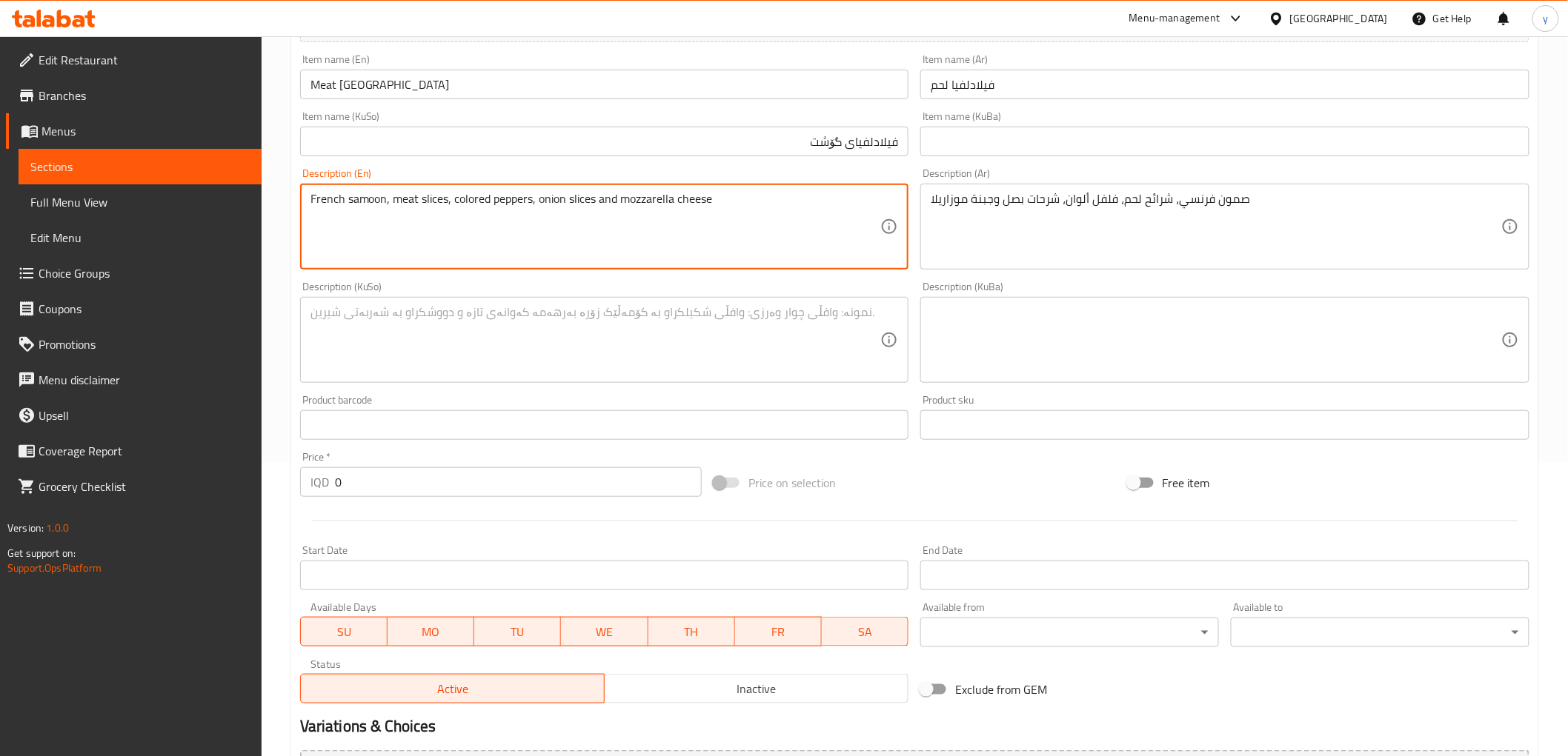
click at [435, 204] on textarea "French samoon, meat slices, colored peppers, onion slices and mozzarella cheese" at bounding box center [596, 227] width 571 height 70
click at [575, 197] on textarea "French samoon, meat slices, colored peppers, onion slices and mozzarella cheese" at bounding box center [596, 227] width 571 height 70
click at [572, 205] on textarea "French samoon, meat slices, colored peppers, onion Sharhat and mozzarella cheese" at bounding box center [596, 227] width 571 height 70
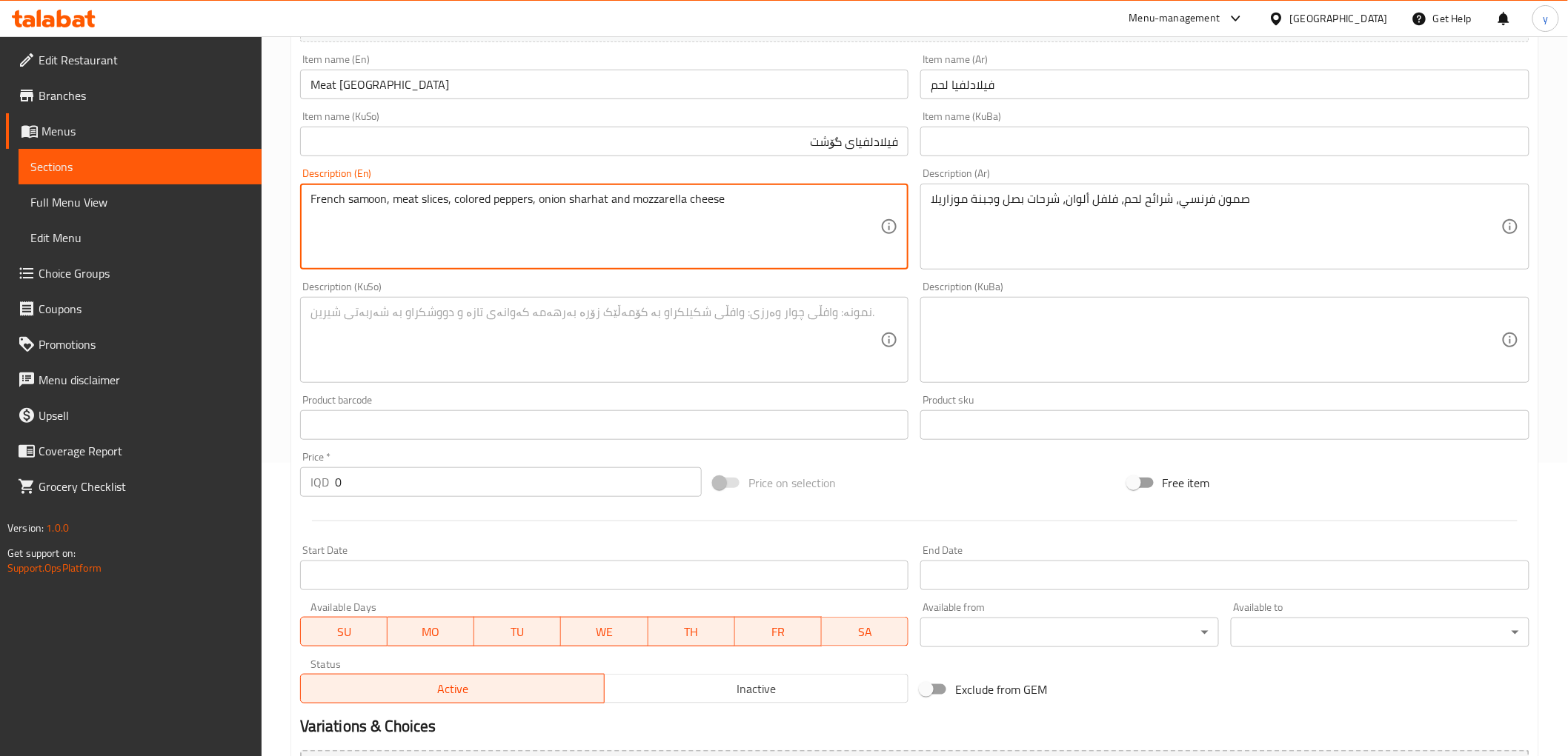
type textarea "French samoon, meat slices, colored peppers, onion sharhat and mozzarella cheese"
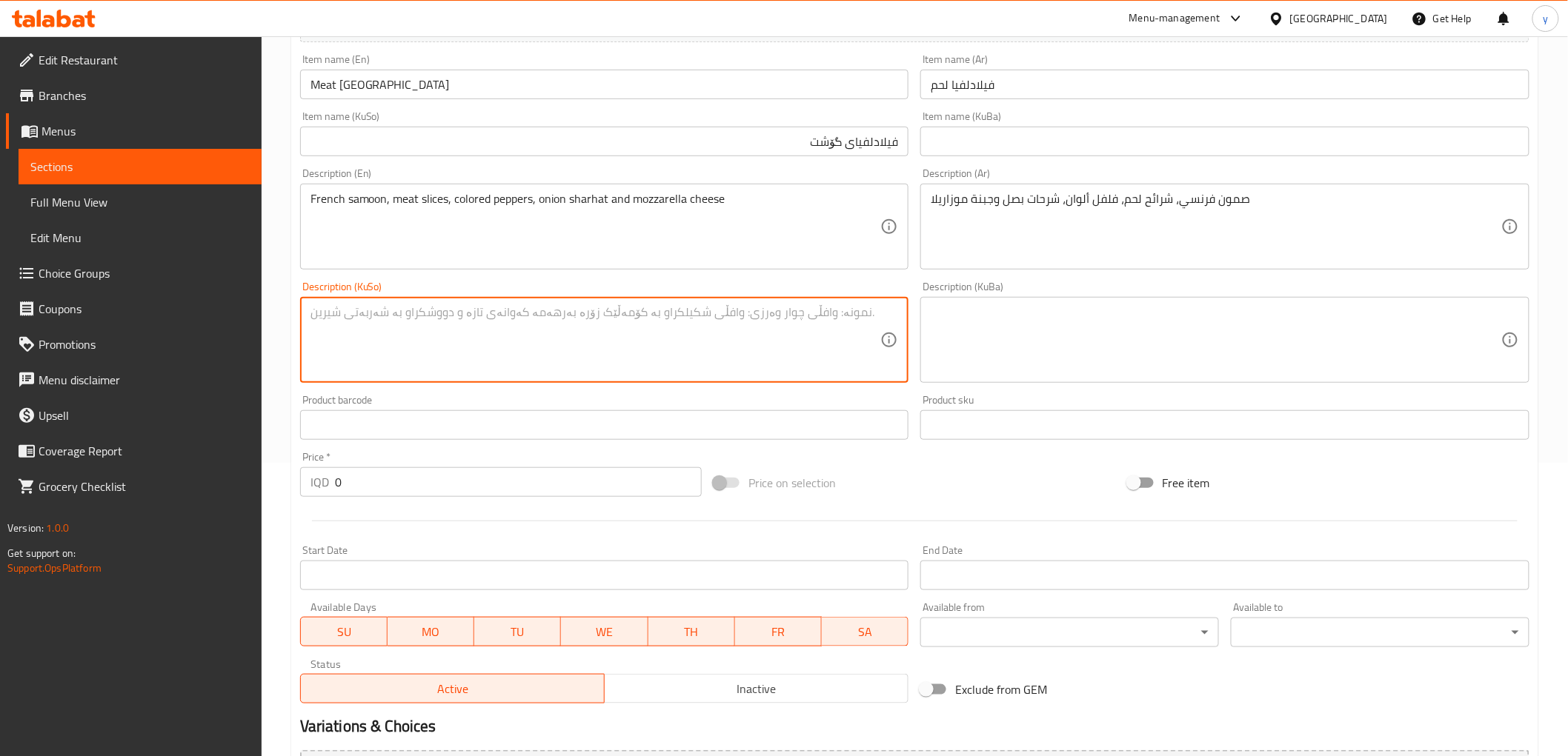
click at [631, 311] on textarea at bounding box center [596, 340] width 571 height 70
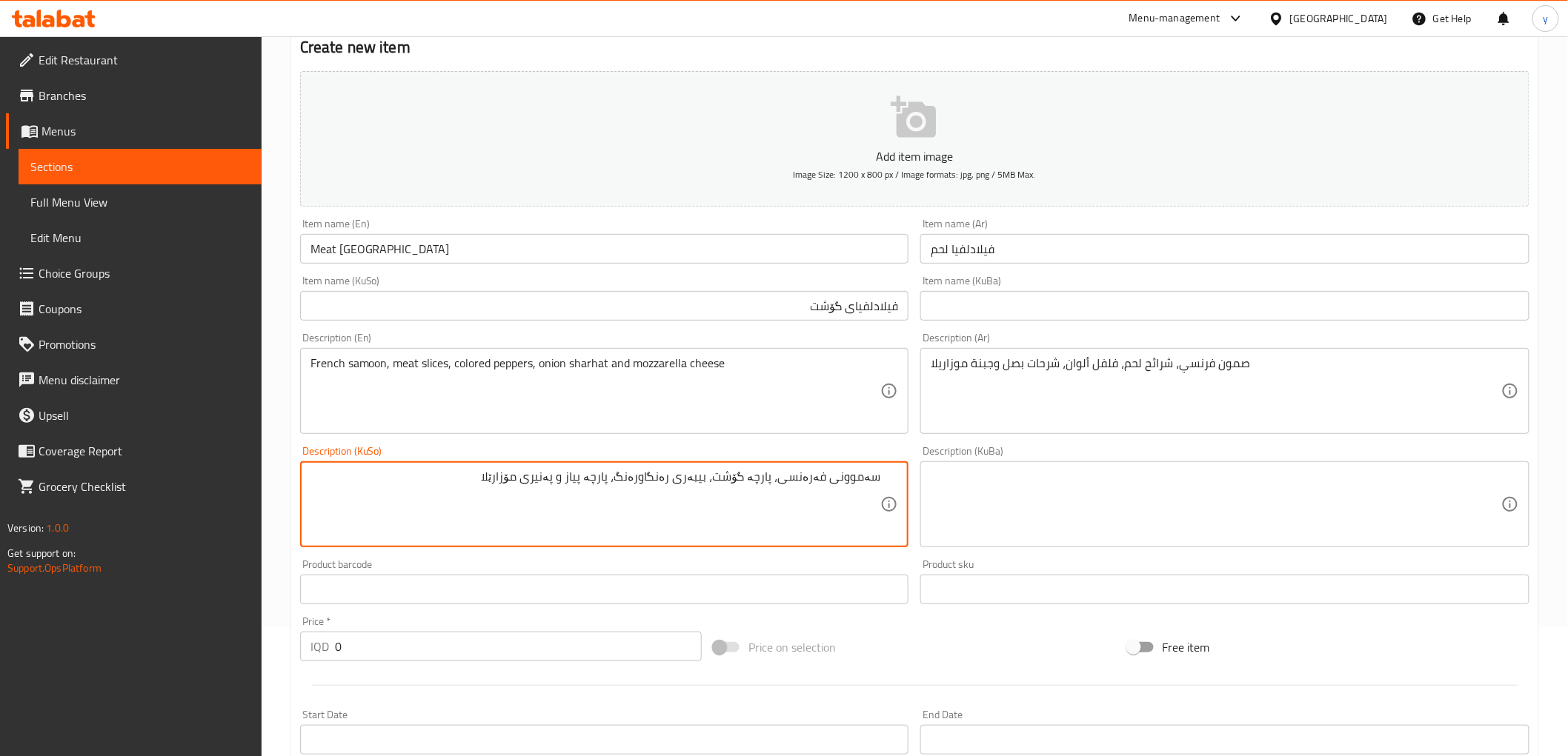
scroll to position [458, 0]
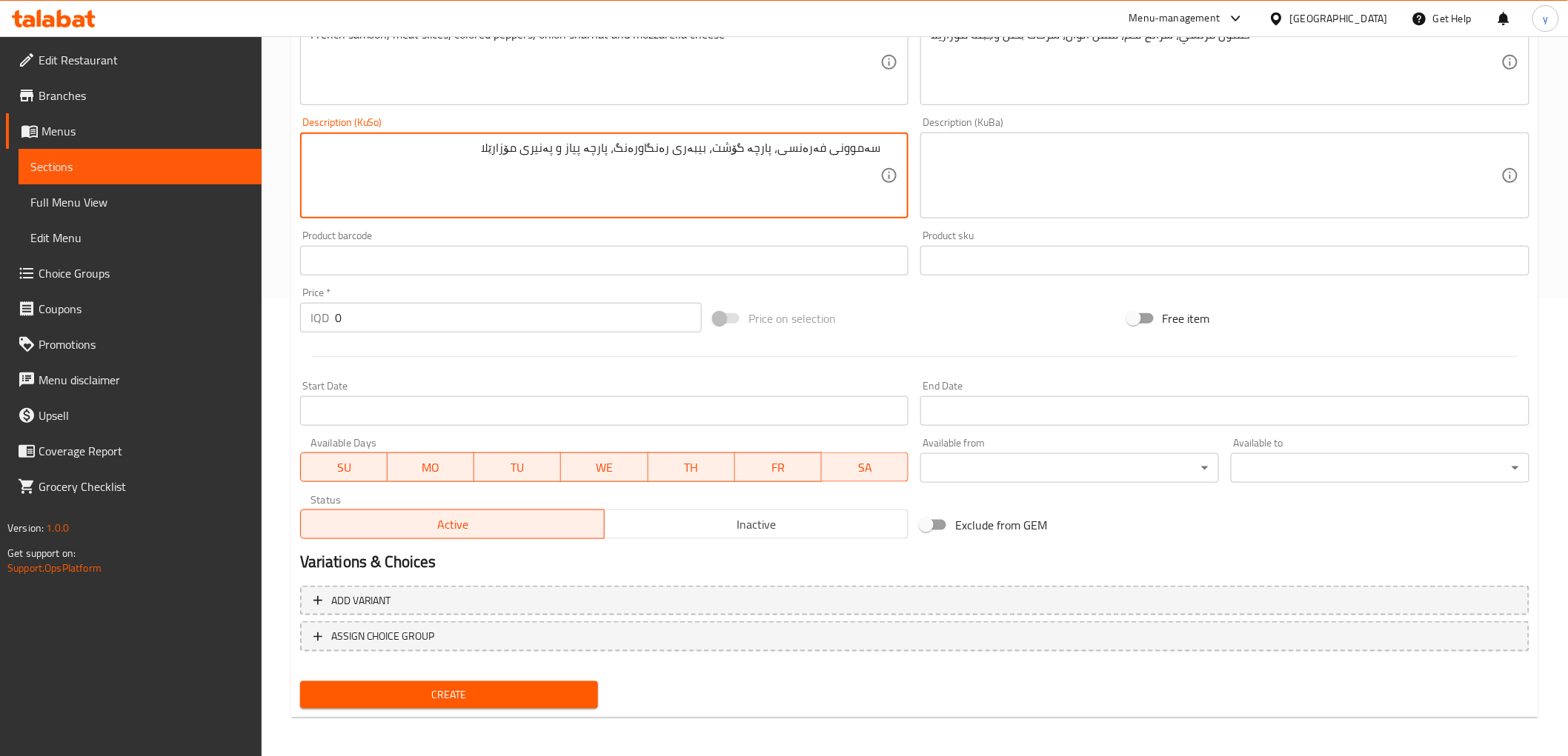
type textarea "سەموونی فەرەنسی، پارچە گۆشت، بیبەری رەنگاورەنگ، پارچە پیاز و پەنیری مۆزارێلا"
drag, startPoint x: 350, startPoint y: 327, endPoint x: 308, endPoint y: 324, distance: 42.1
click at [308, 324] on div "IQD 0 Price *" at bounding box center [500, 318] width 402 height 30
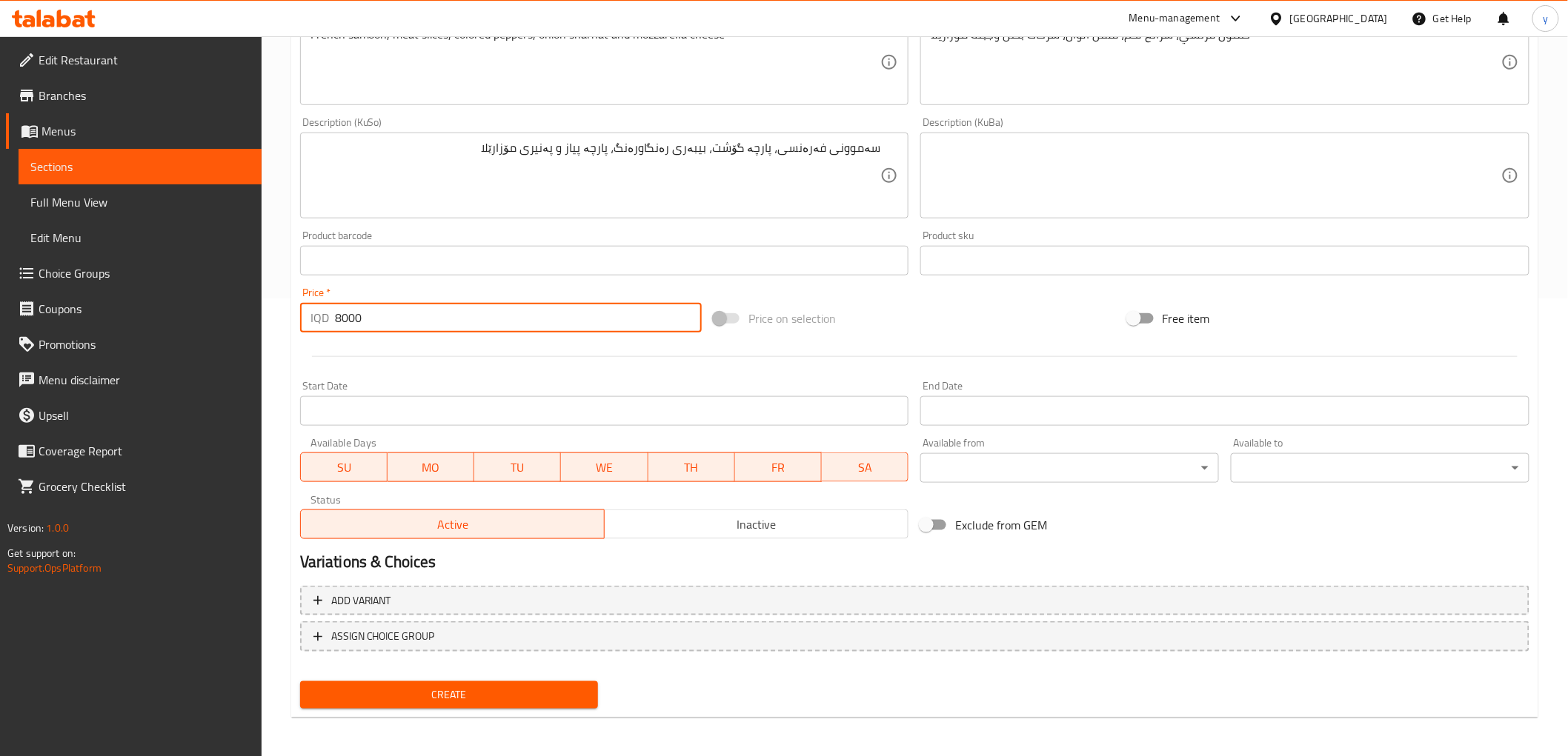
type input "8000"
click at [437, 694] on span "Create" at bounding box center [449, 696] width 275 height 19
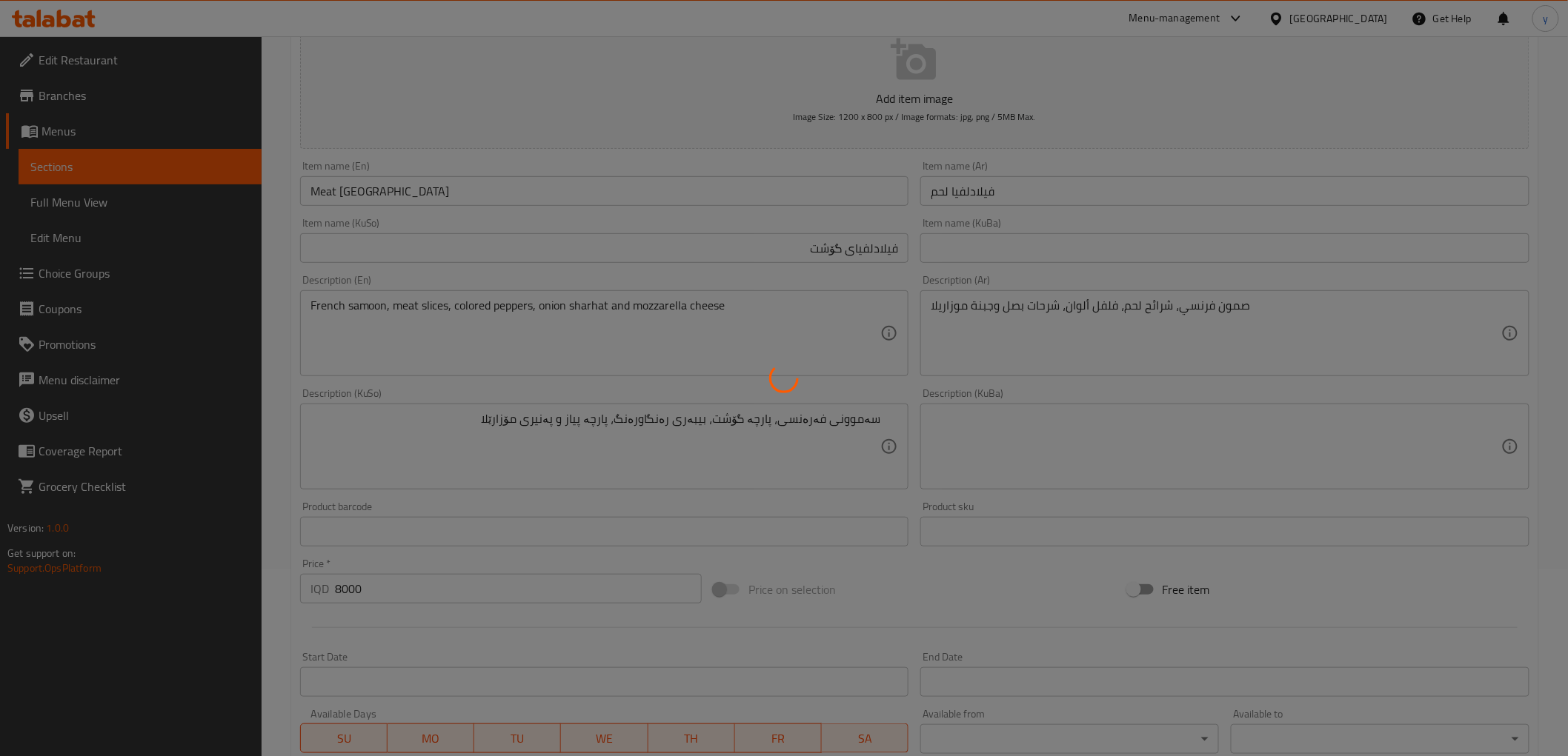
scroll to position [0, 0]
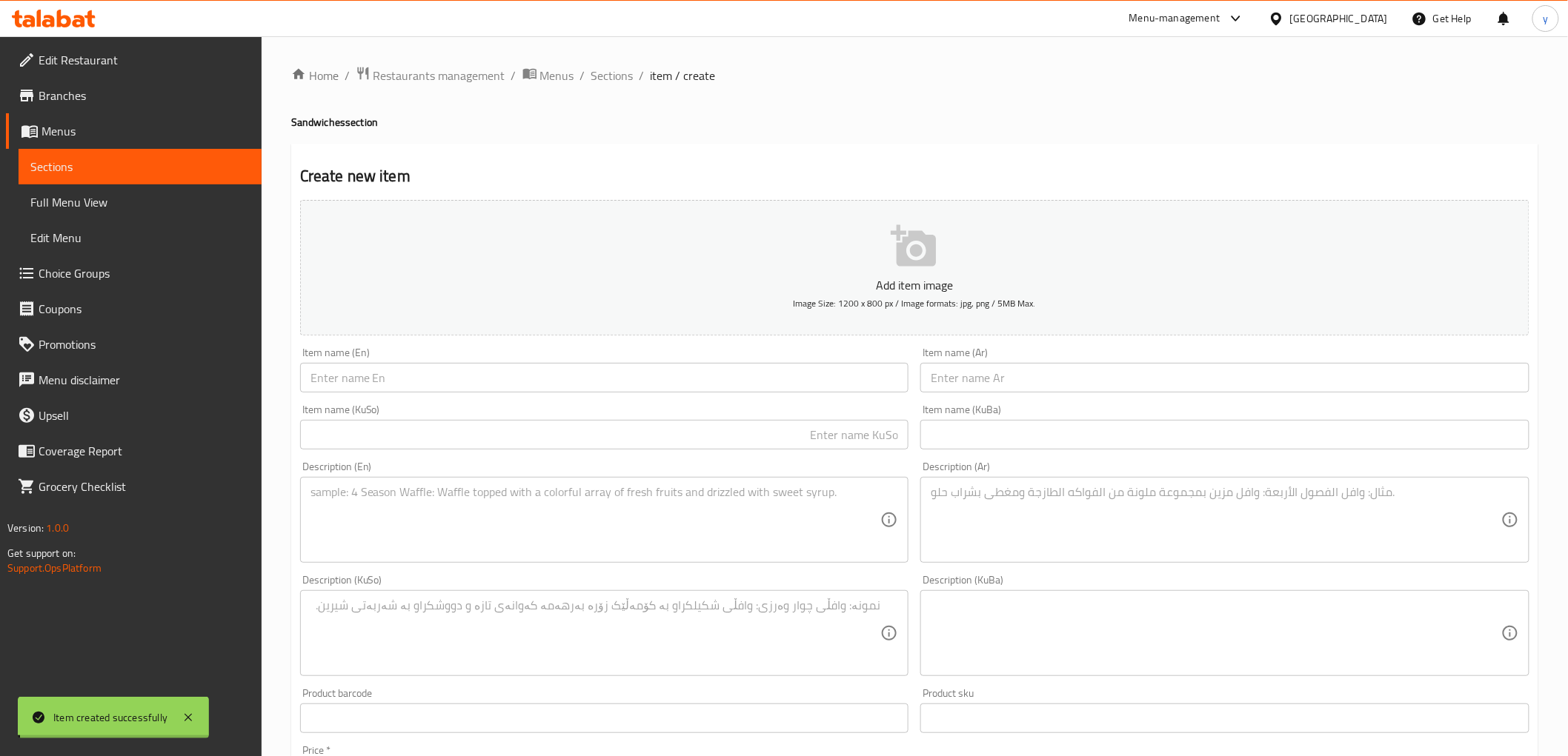
click at [587, 77] on ol "Home / Restaurants management / Menus / Sections / item / create" at bounding box center [915, 75] width 1247 height 19
click at [608, 75] on span "Sections" at bounding box center [612, 75] width 43 height 18
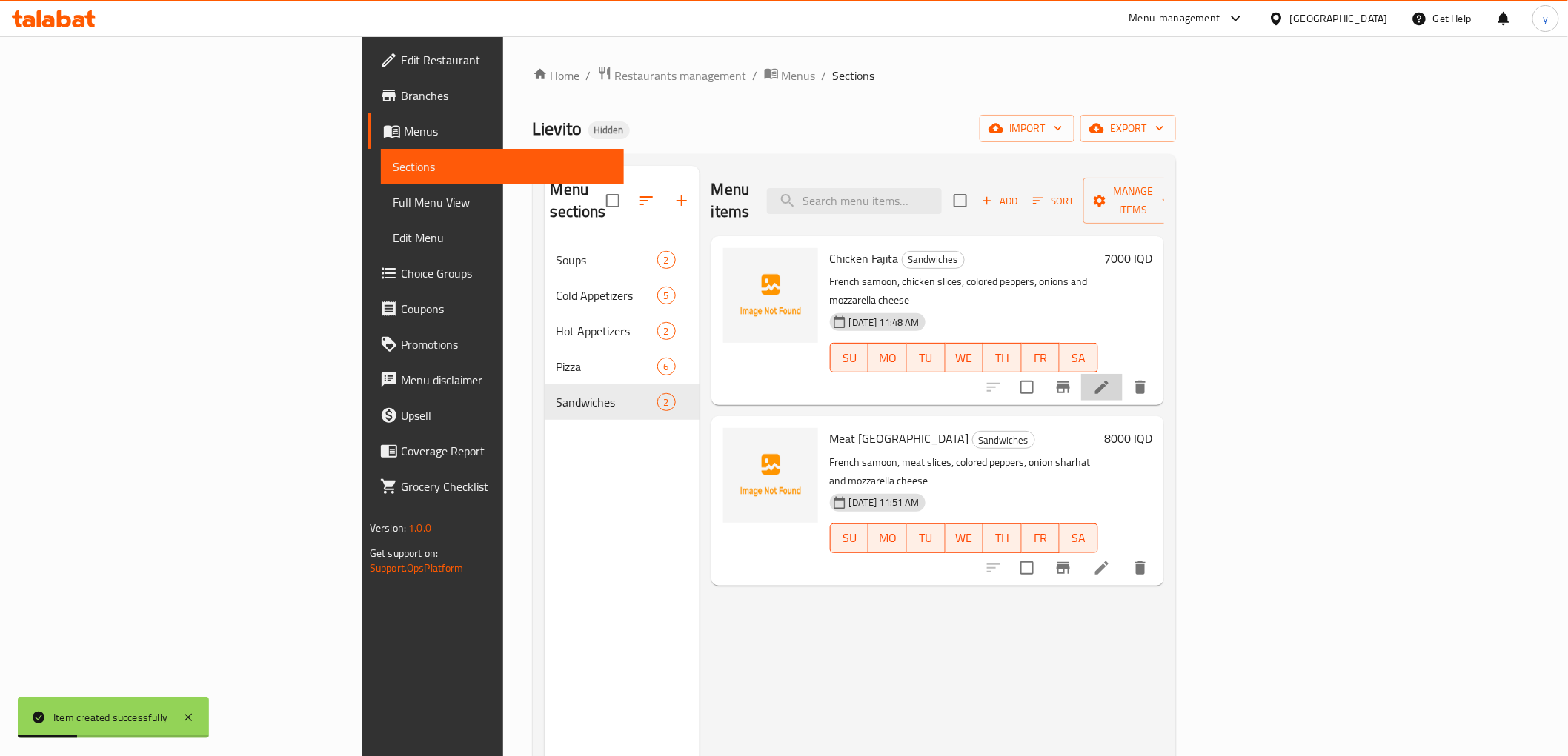
click at [1123, 374] on li at bounding box center [1101, 387] width 42 height 27
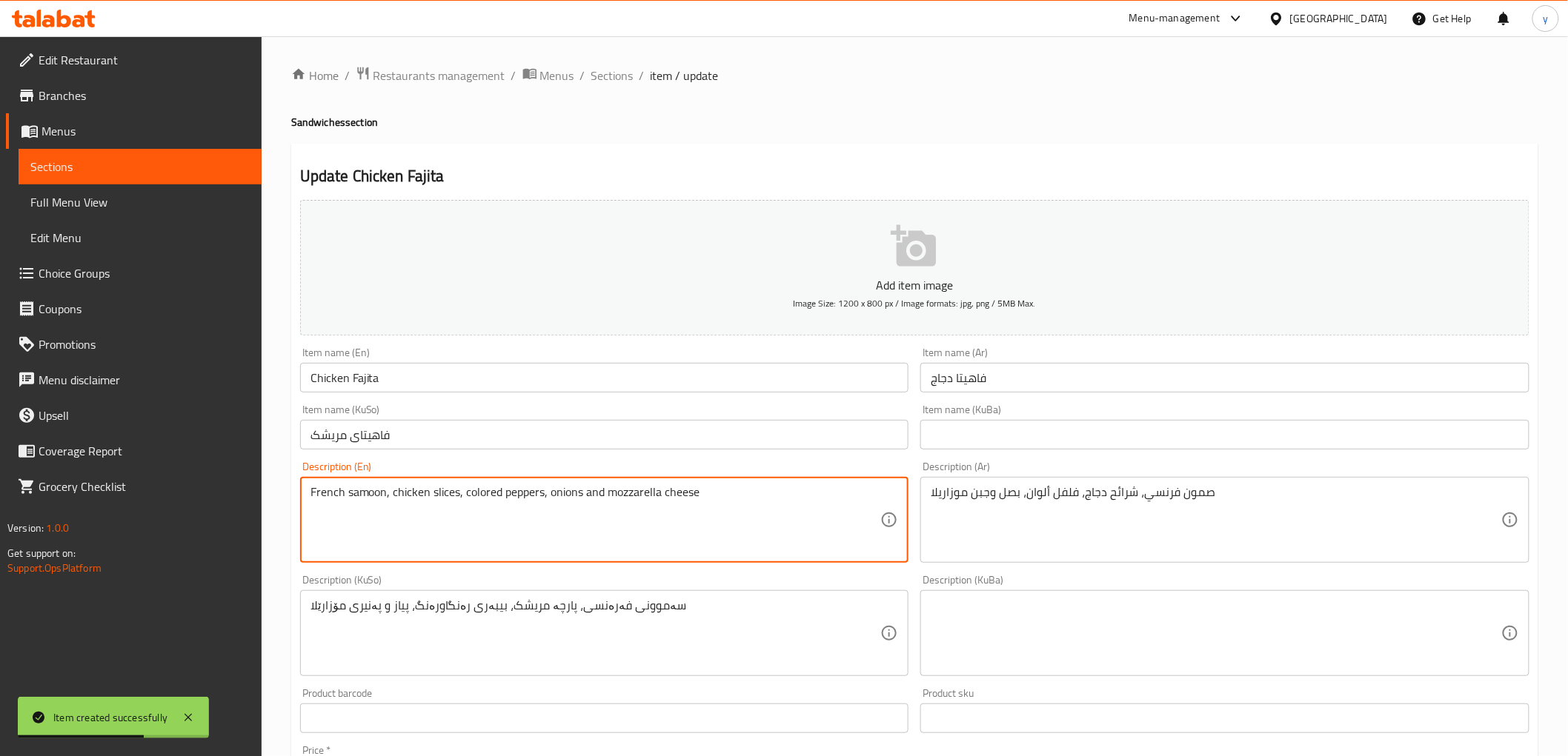
click at [434, 490] on textarea "French samoon, chicken slices, colored peppers, onions and mozzarella cheese" at bounding box center [596, 520] width 571 height 70
click at [450, 493] on textarea "French samoon, chicken شەرحاتی , colored peppers, onions and mozzarella cheese" at bounding box center [596, 520] width 571 height 70
click at [433, 495] on textarea "French samoon, chicken Sharhat , colored peppers, onions and mozzarella cheese" at bounding box center [596, 520] width 571 height 70
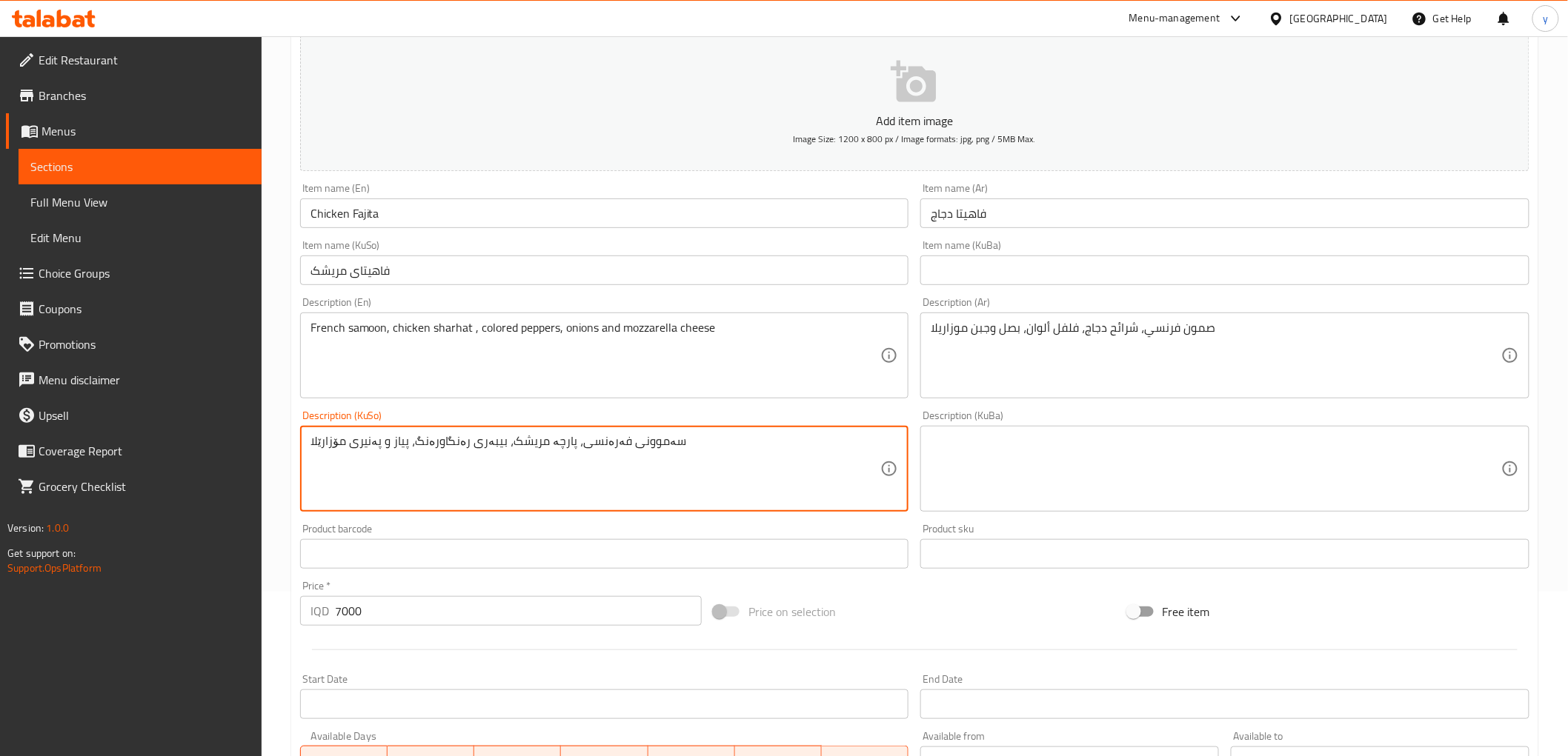
click at [554, 447] on textarea "سەموونی فەرەنسی، پارچە مریشک، بیبەری رەنگاورەنگ، پیاز و پەنیری مۆزارێلا" at bounding box center [596, 469] width 571 height 70
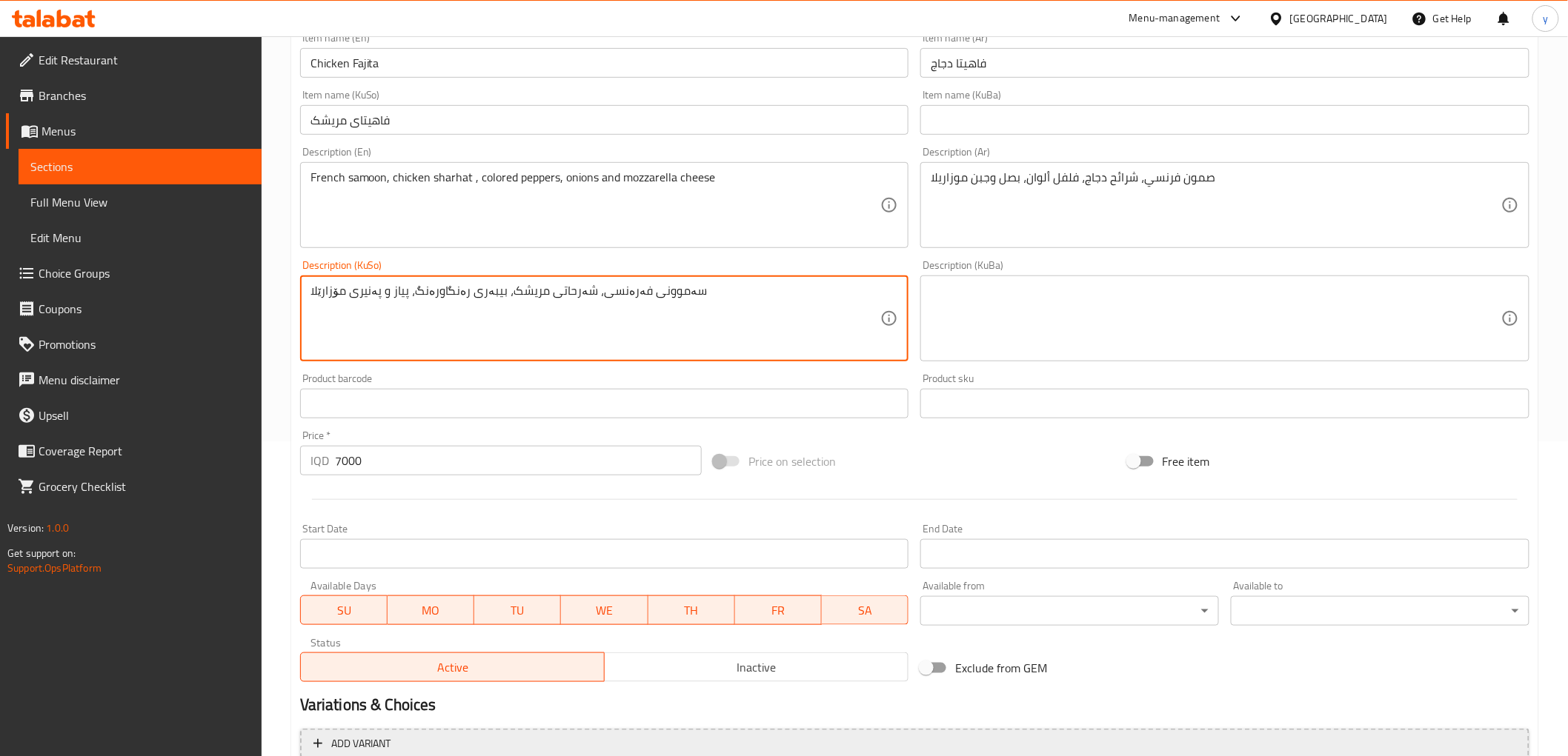
scroll to position [458, 0]
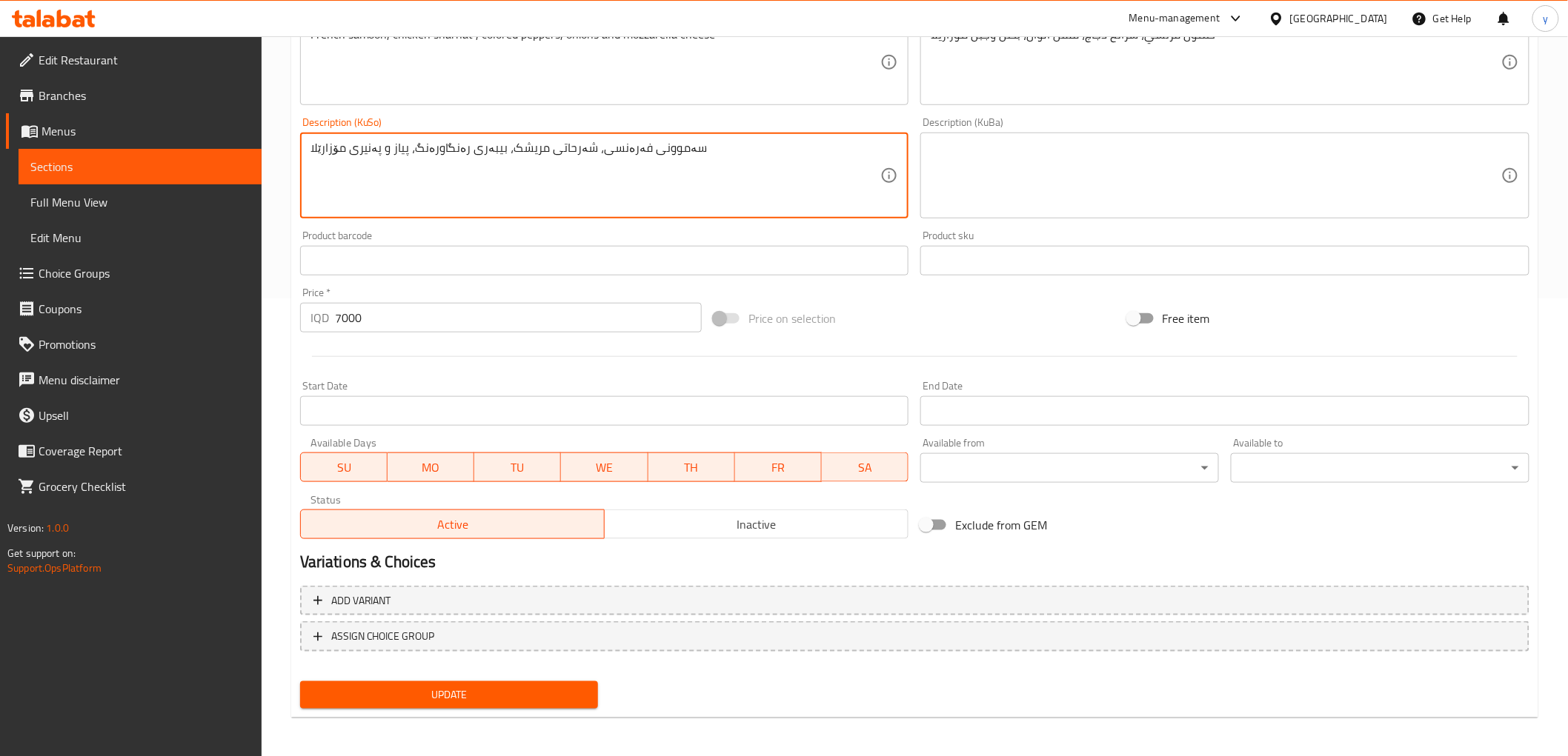
click at [517, 737] on div "Home / Restaurants management / Menus / Sections / item / update Sandwiches sec…" at bounding box center [915, 169] width 1306 height 1181
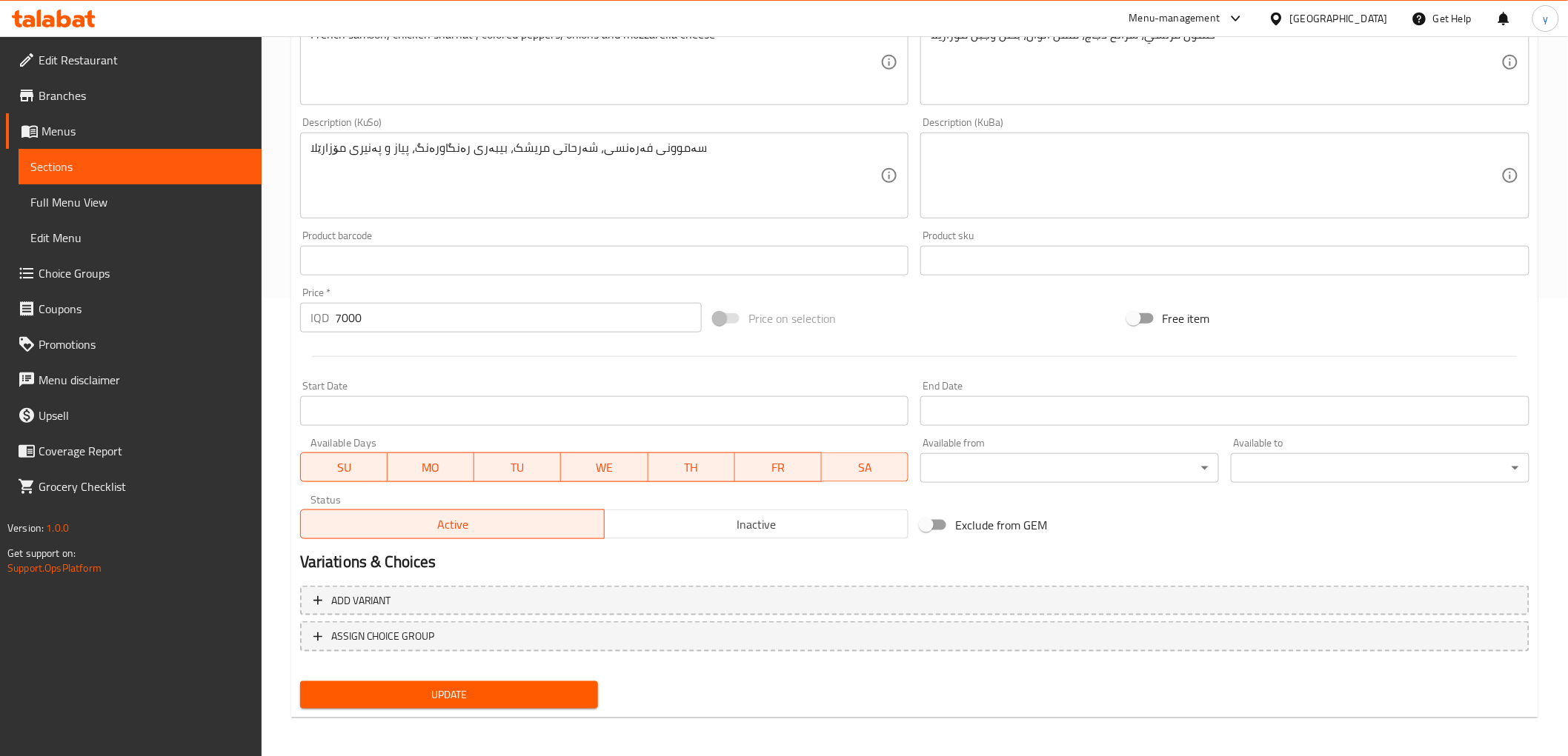
click at [528, 694] on span "Update" at bounding box center [449, 696] width 275 height 19
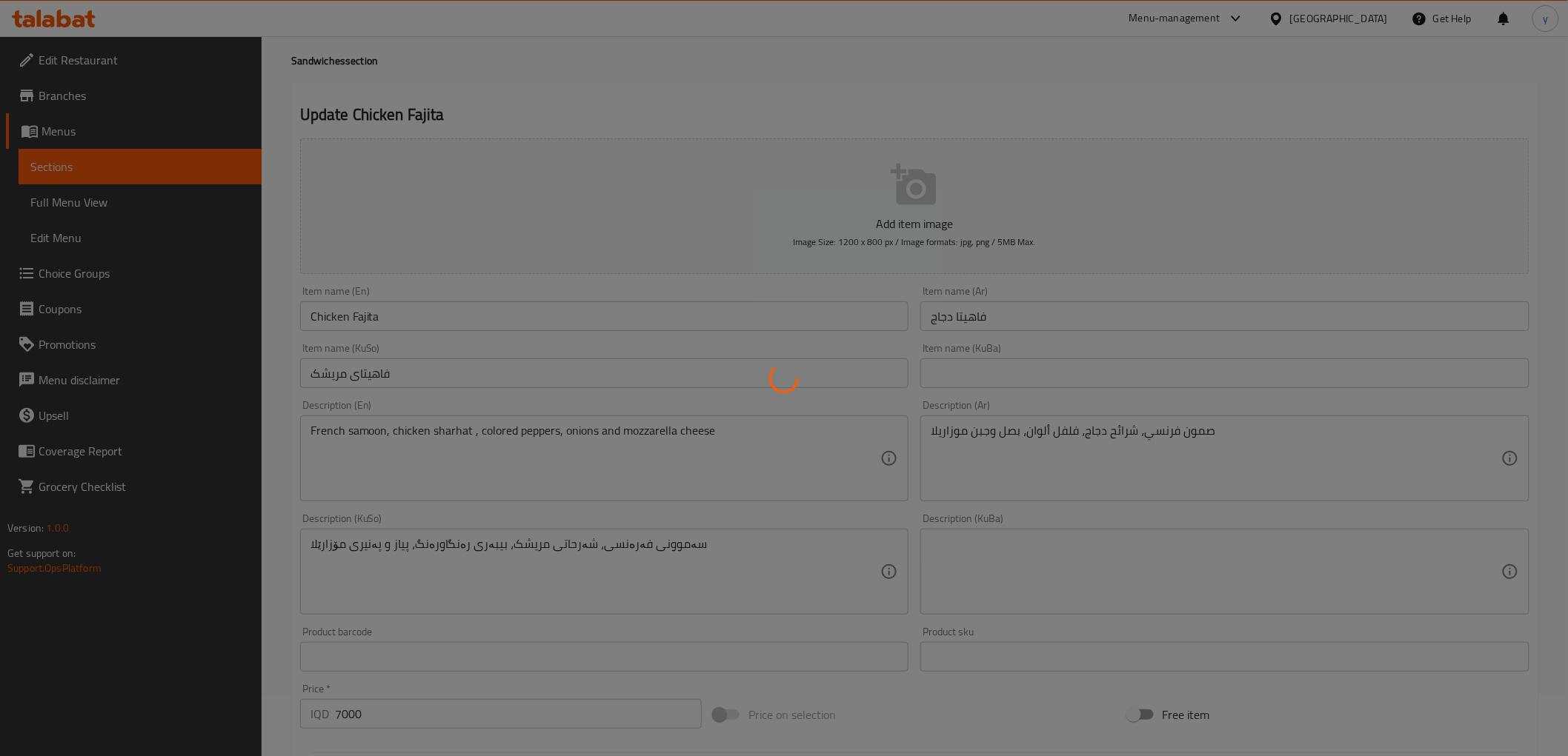
scroll to position [0, 0]
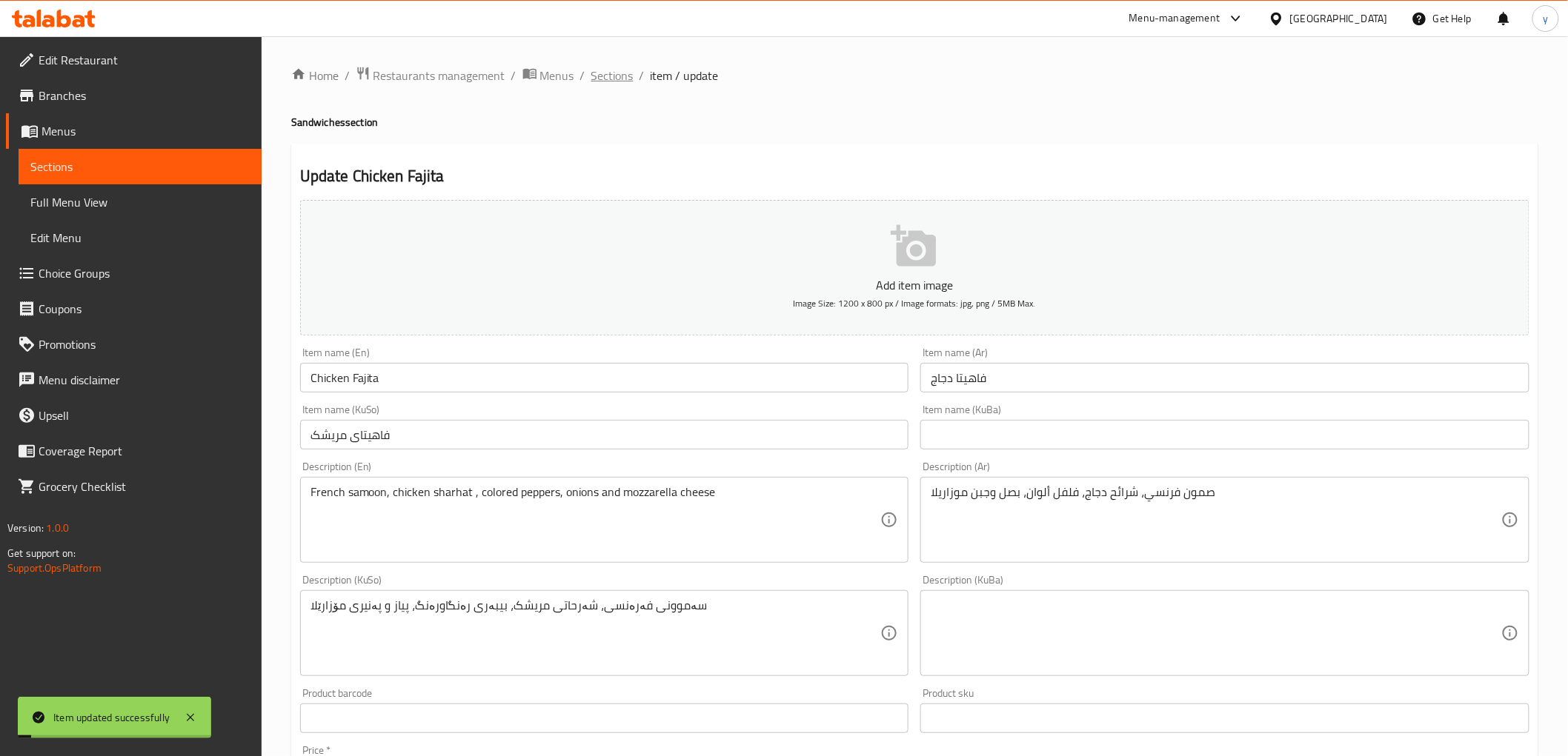
click at [617, 83] on span "Sections" at bounding box center [612, 75] width 43 height 18
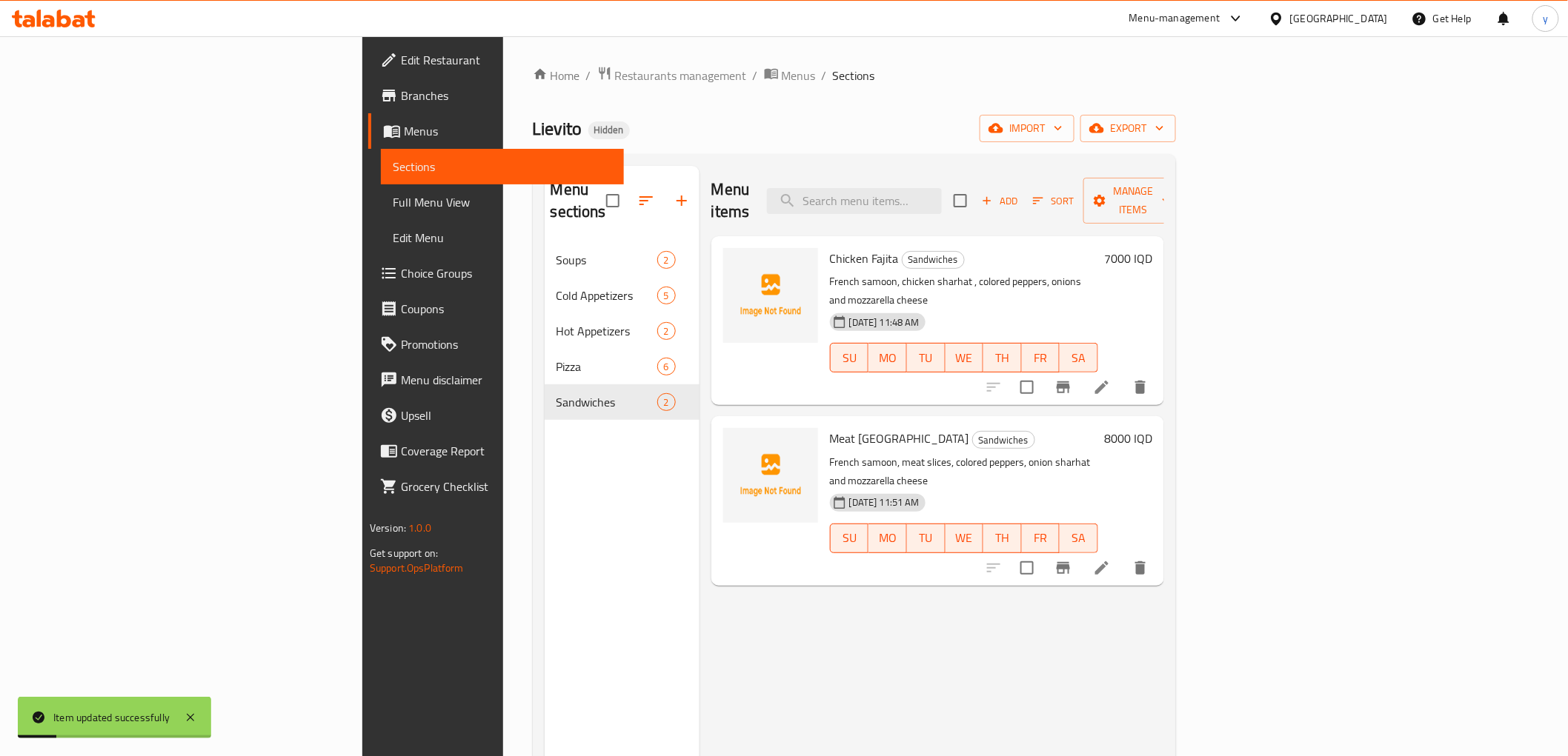
click at [1123, 555] on li at bounding box center [1101, 568] width 42 height 27
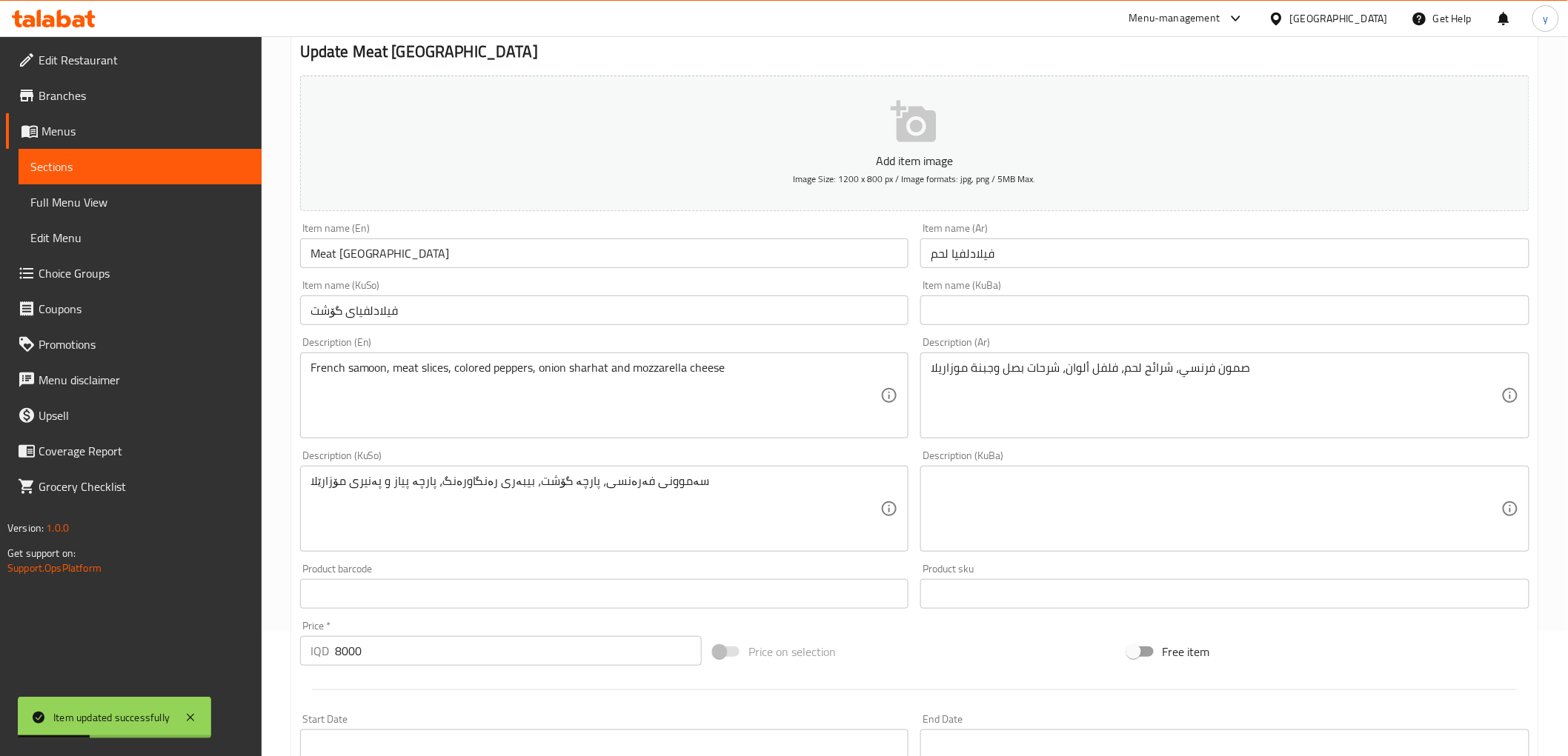
scroll to position [164, 0]
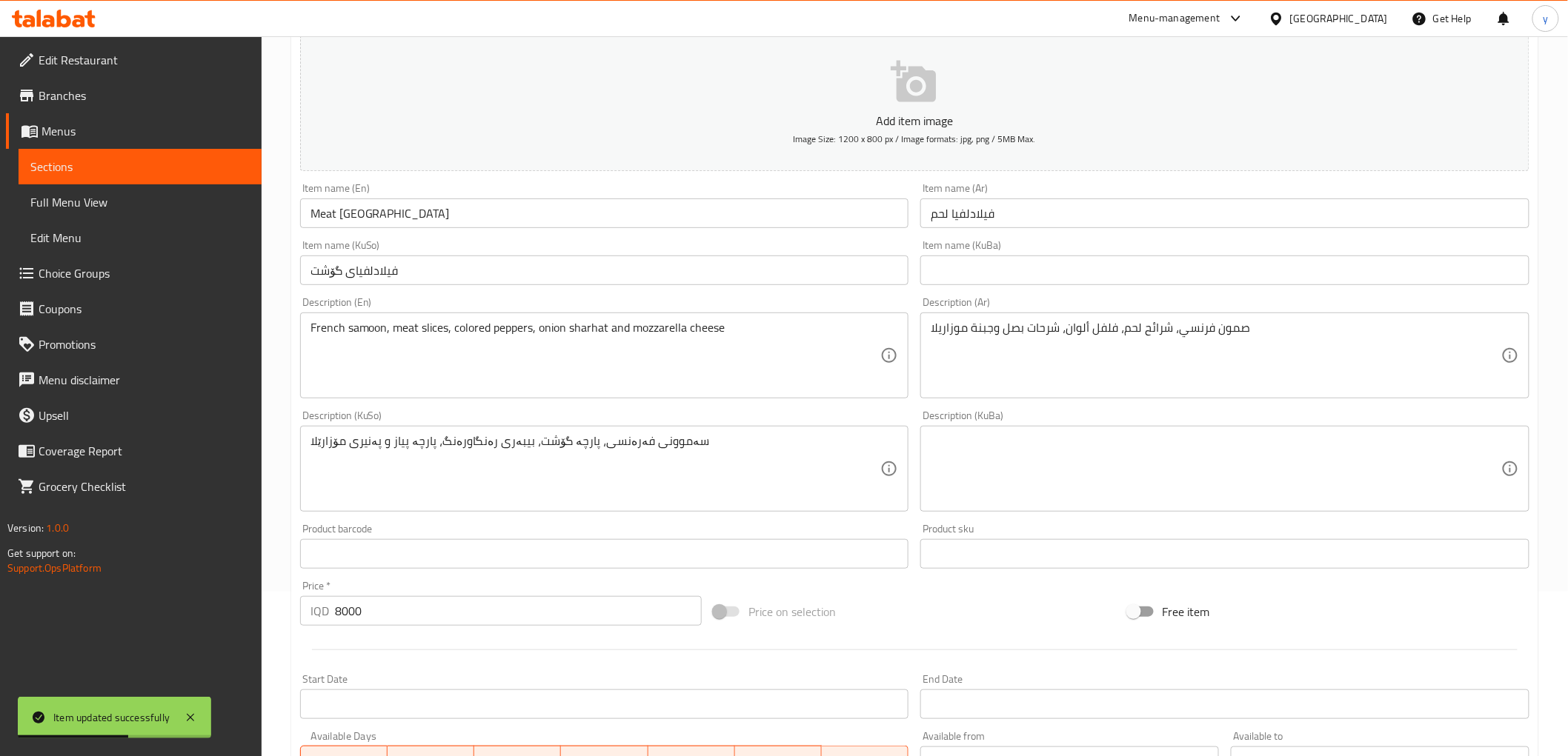
click at [417, 443] on textarea "سەموونی فەرەنسی، پارچە گۆشت، بیبەری رەنگاورەنگ، پارچە پیاز و پەنیری مۆزارێلا" at bounding box center [596, 469] width 571 height 70
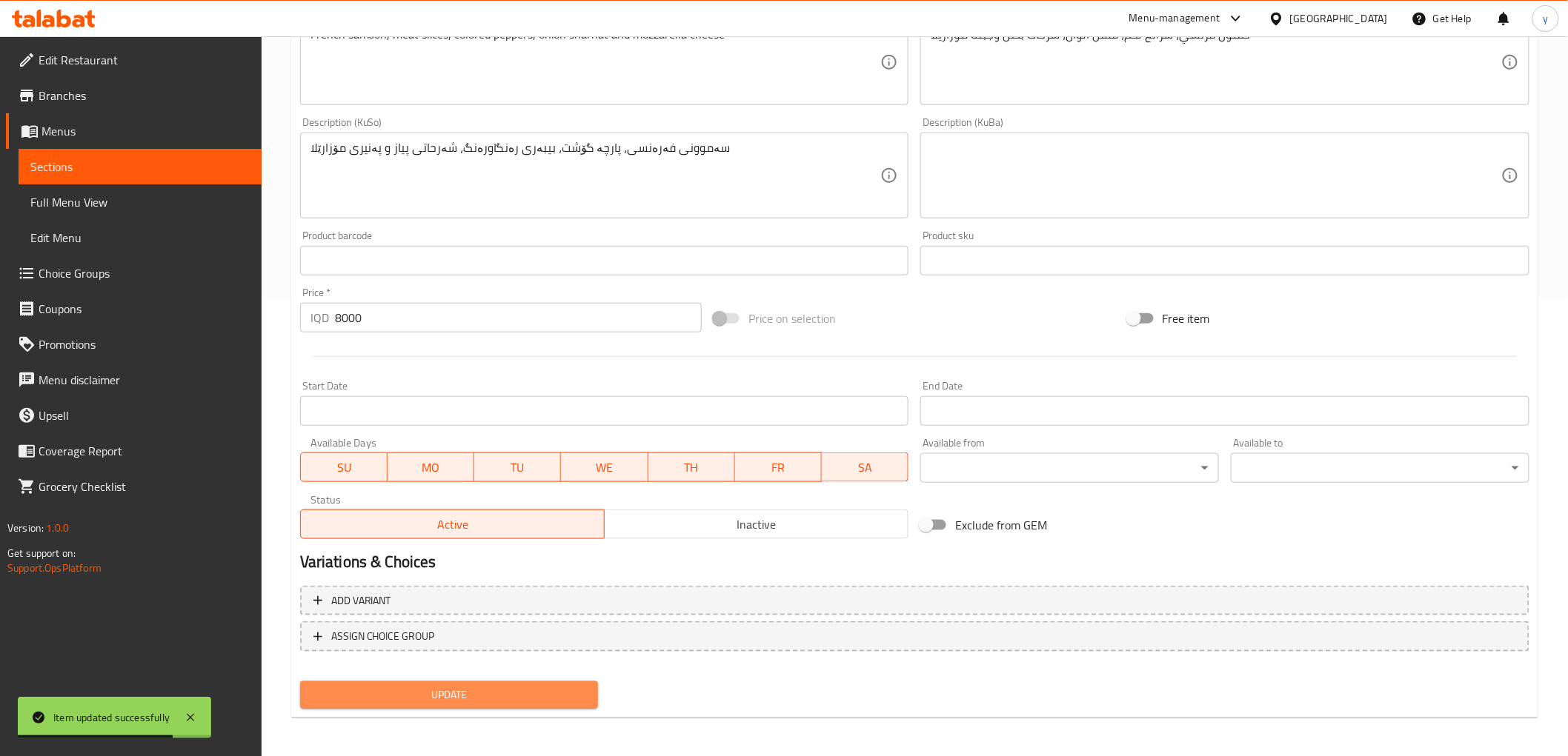
click at [407, 691] on span "Update" at bounding box center [449, 696] width 275 height 19
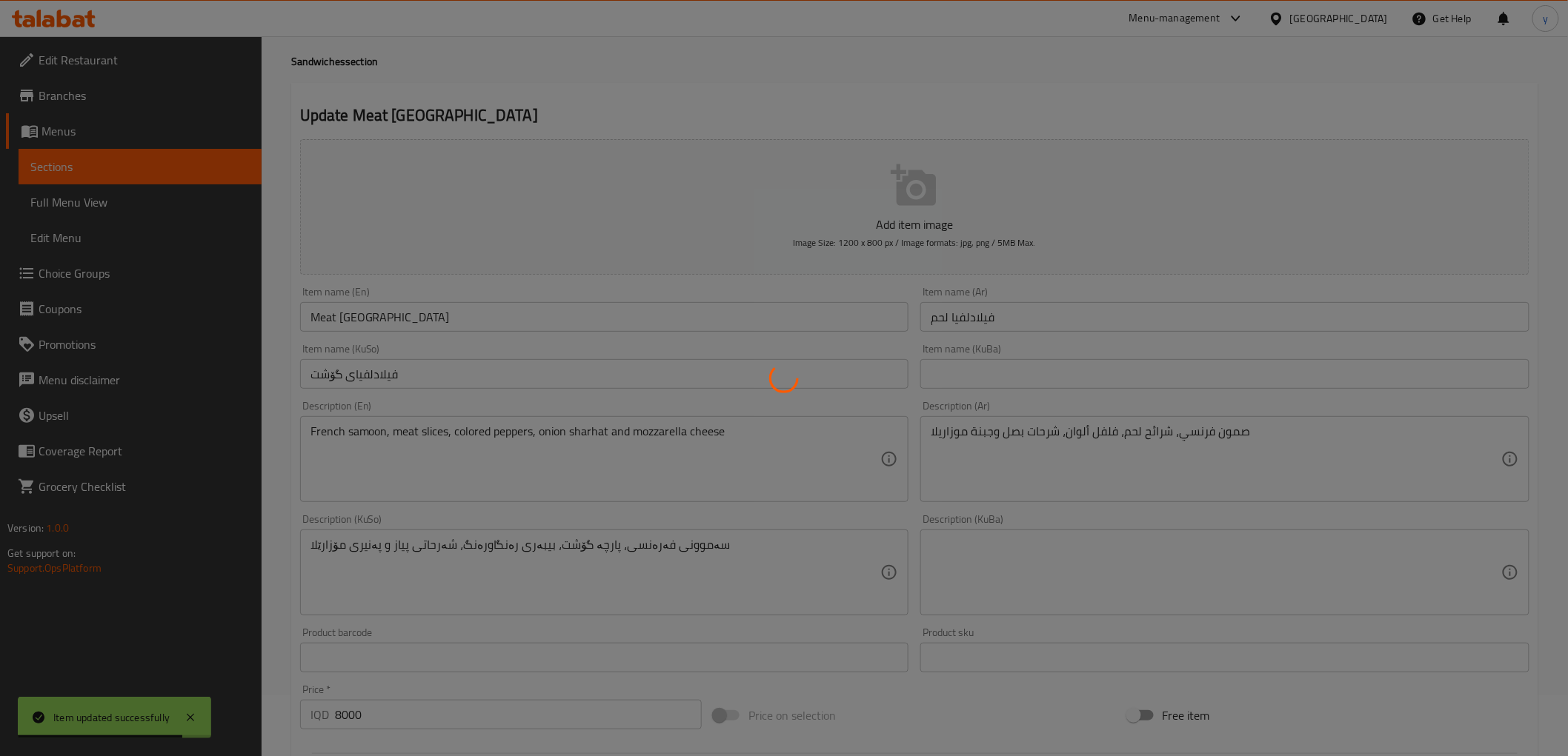
scroll to position [0, 0]
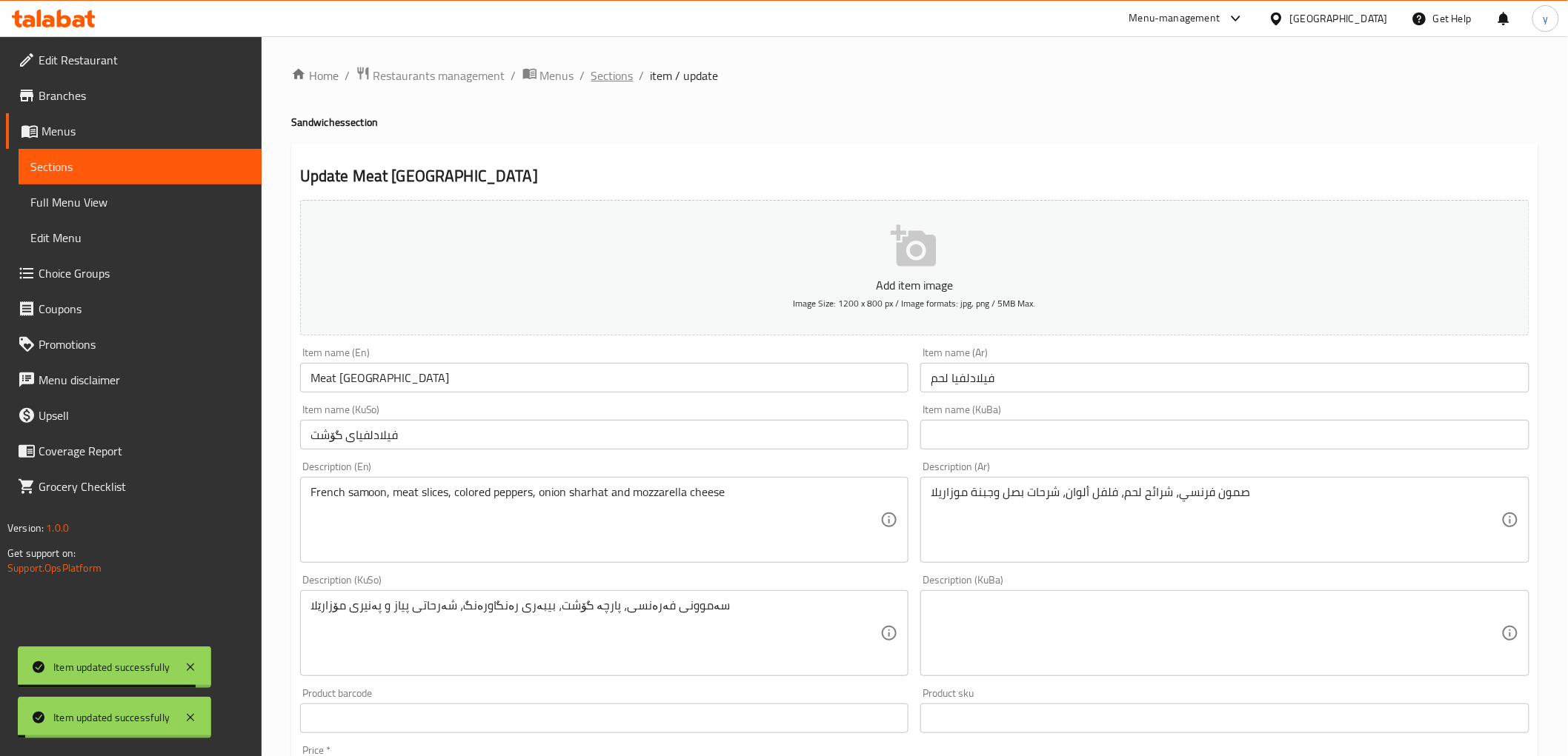
click at [625, 76] on span "Sections" at bounding box center [612, 75] width 43 height 18
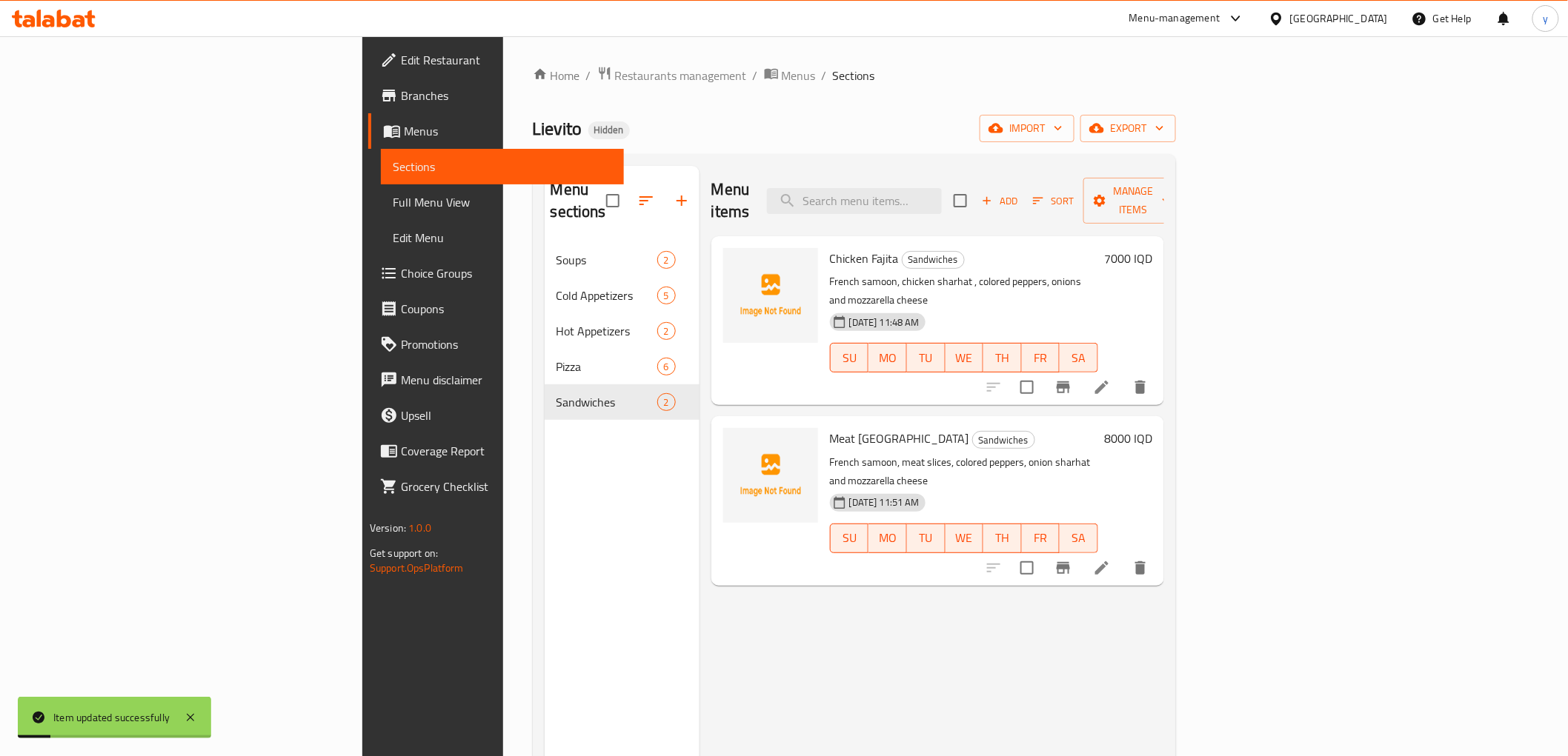
click at [1020, 193] on span "Add" at bounding box center [999, 201] width 40 height 17
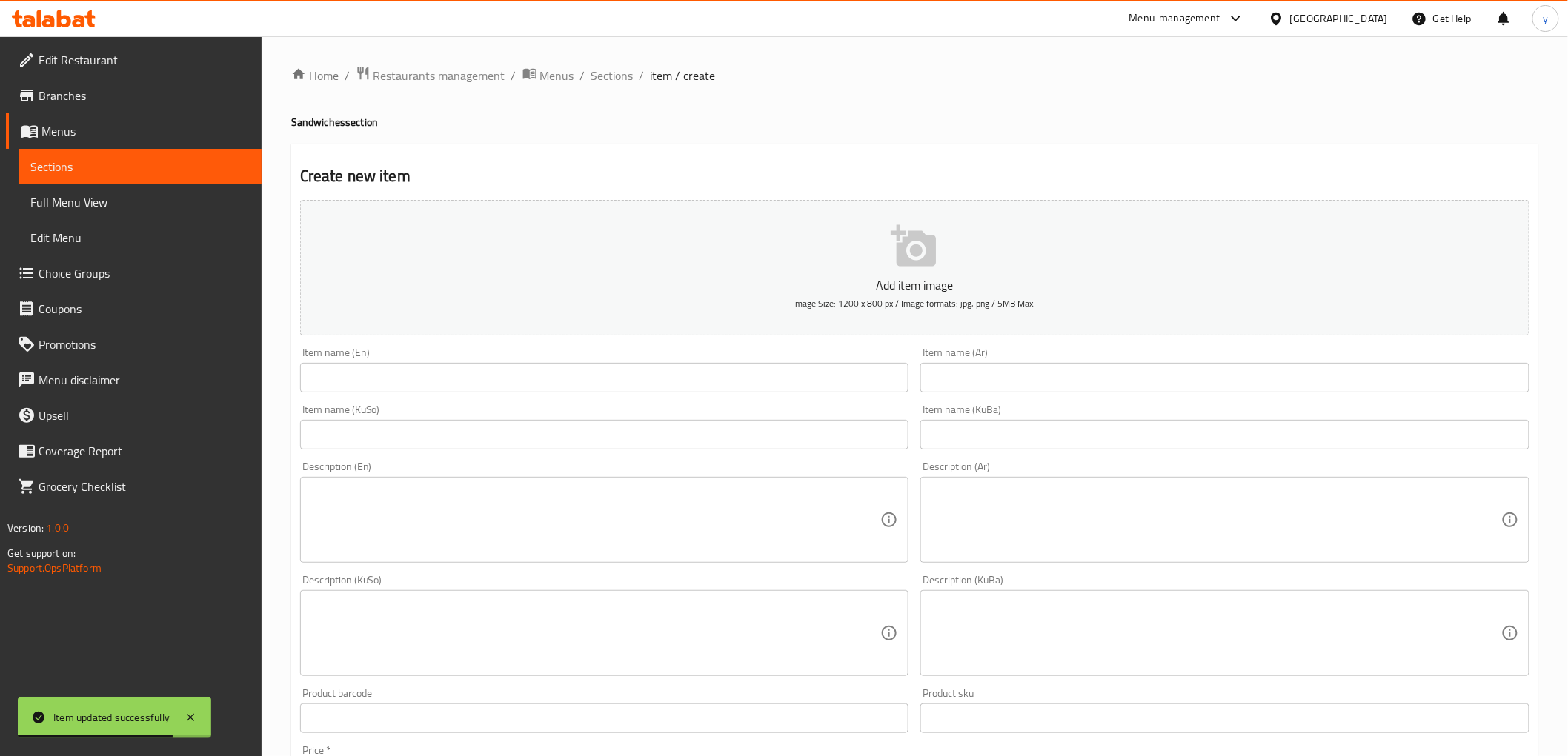
click at [743, 453] on div "Item name (KuSo) Item name (KuSo)" at bounding box center [604, 427] width 621 height 57
drag, startPoint x: 764, startPoint y: 437, endPoint x: 896, endPoint y: 403, distance: 136.3
click at [764, 437] on input "text" at bounding box center [604, 435] width 610 height 30
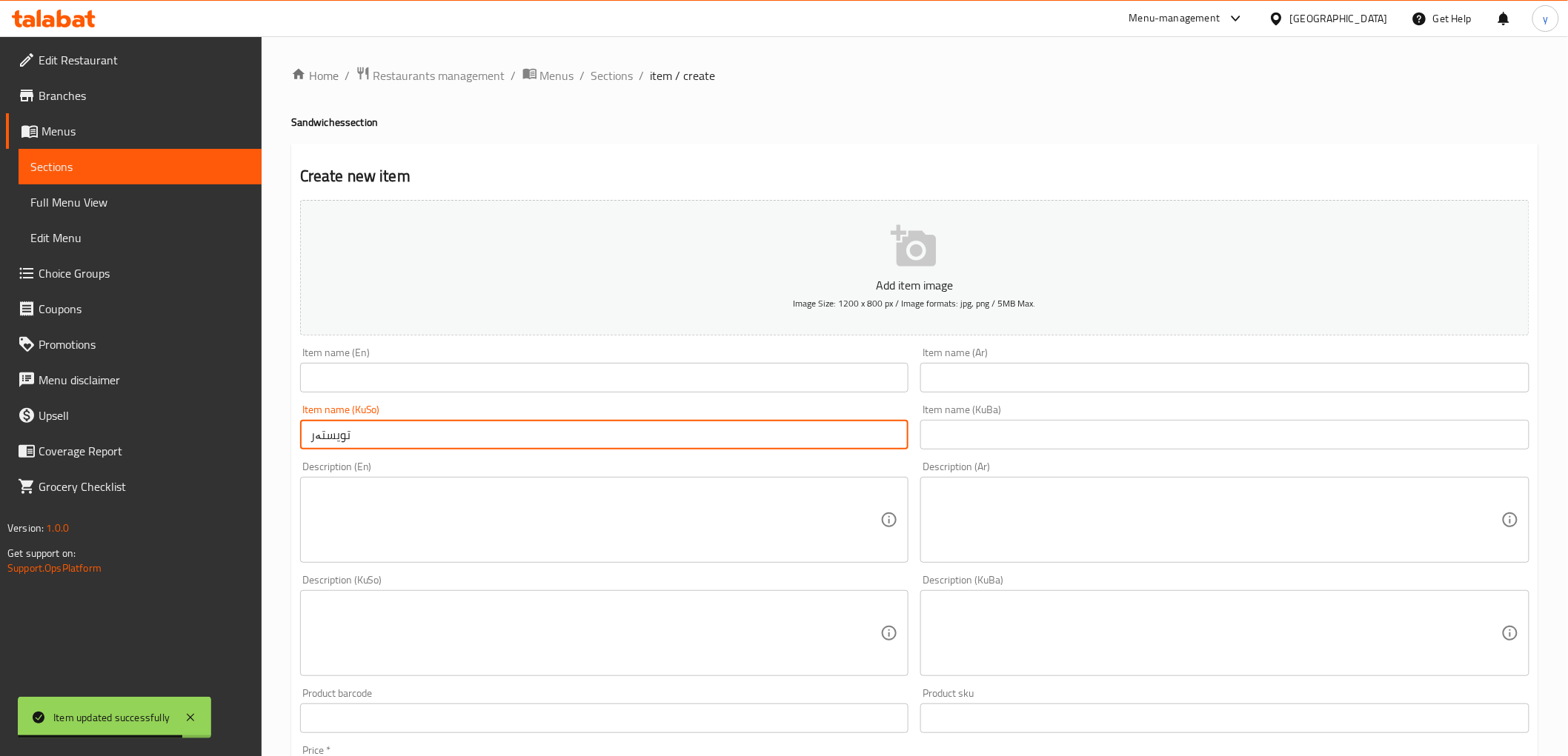
click at [913, 393] on div "Item name (En) Item name (En)" at bounding box center [604, 369] width 621 height 57
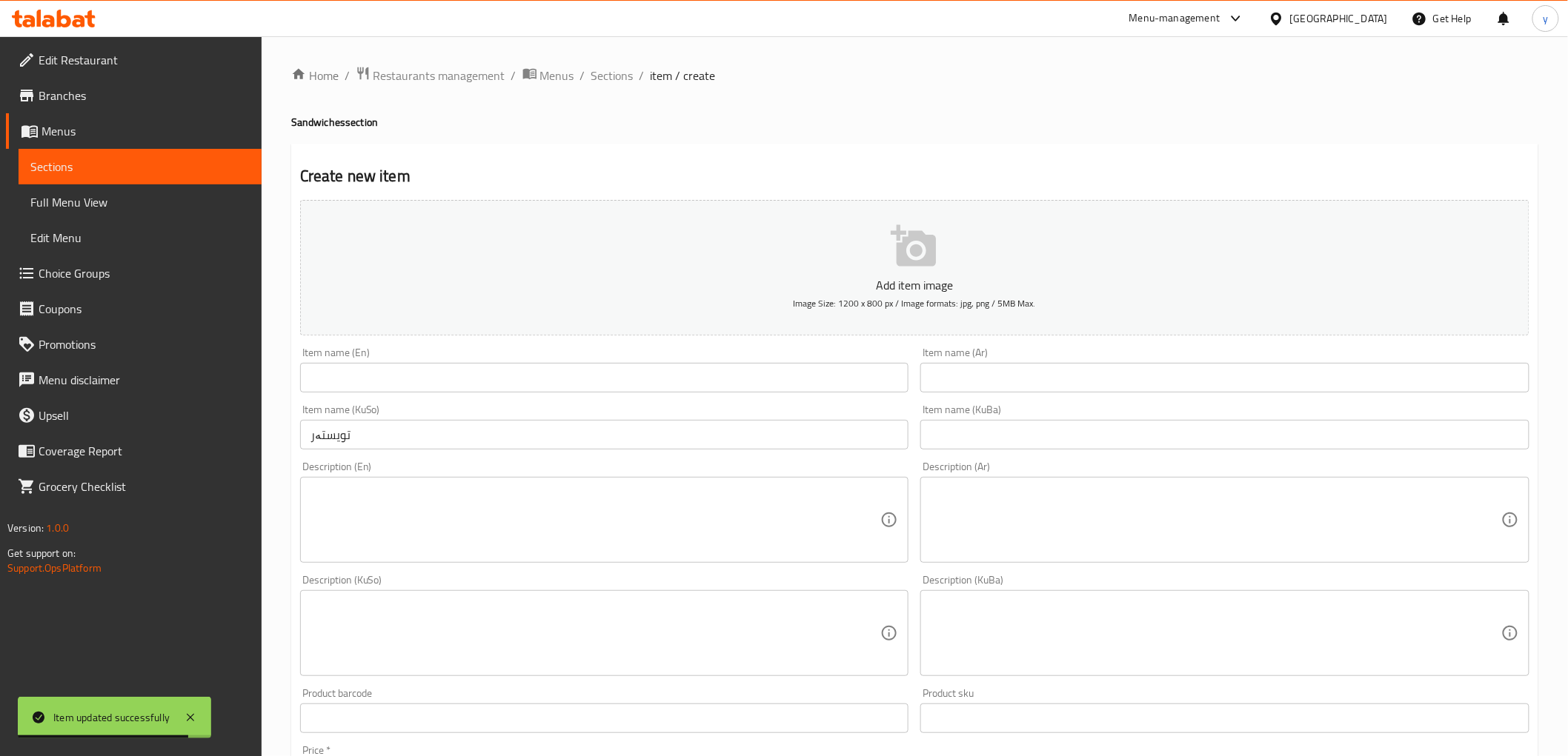
drag, startPoint x: 943, startPoint y: 375, endPoint x: 993, endPoint y: 405, distance: 58.3
click at [943, 375] on input "text" at bounding box center [1225, 378] width 610 height 30
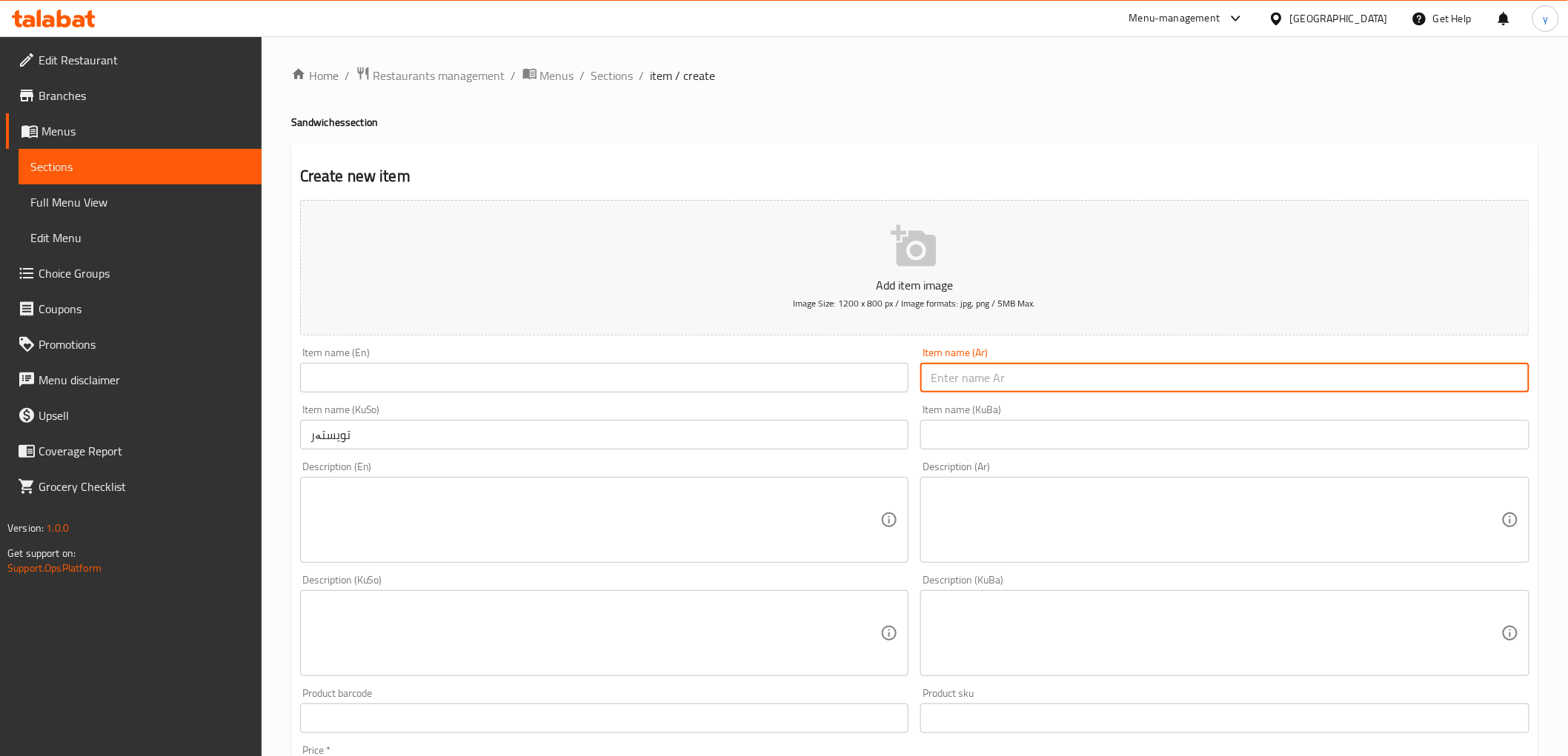
drag, startPoint x: 805, startPoint y: 389, endPoint x: 672, endPoint y: 393, distance: 133.1
click at [805, 389] on input "text" at bounding box center [604, 378] width 610 height 30
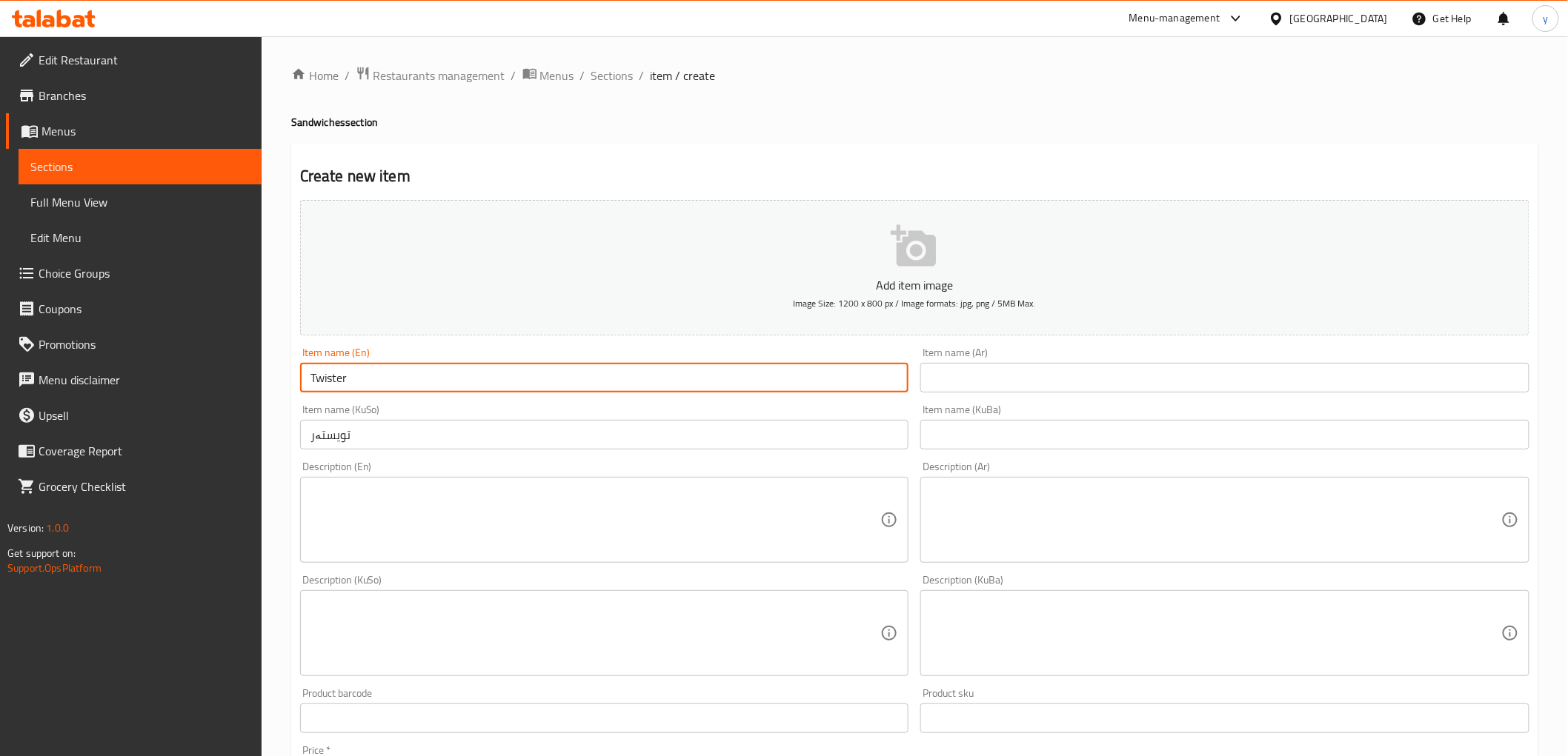
click at [952, 377] on input "text" at bounding box center [1225, 378] width 610 height 30
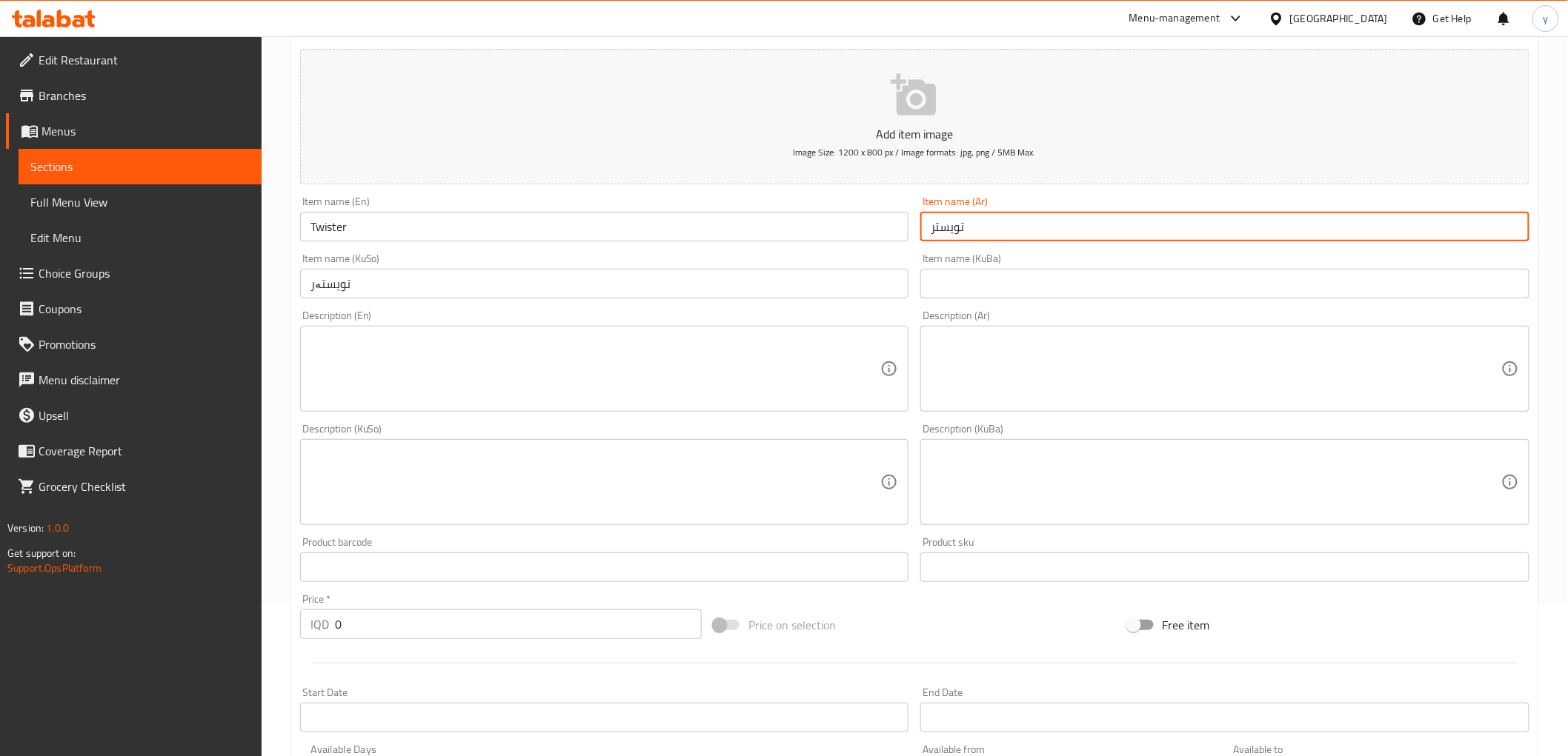
scroll to position [329, 0]
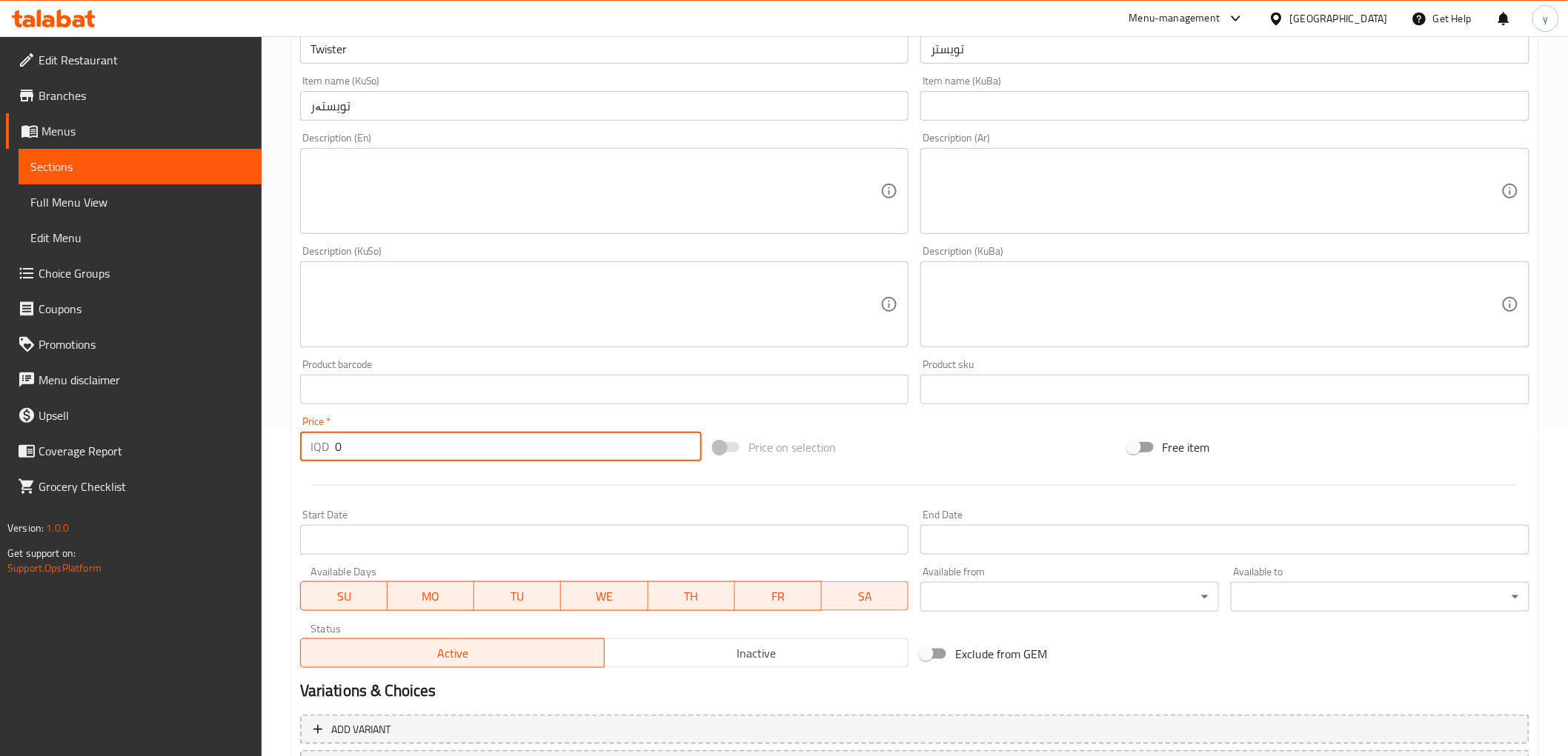
drag, startPoint x: 337, startPoint y: 446, endPoint x: 320, endPoint y: 468, distance: 27.8
click at [320, 468] on div "Add item image Image Size: 1200 x 800 px / Image formats: jpg, png / 5MB Max. I…" at bounding box center [915, 270] width 1241 height 809
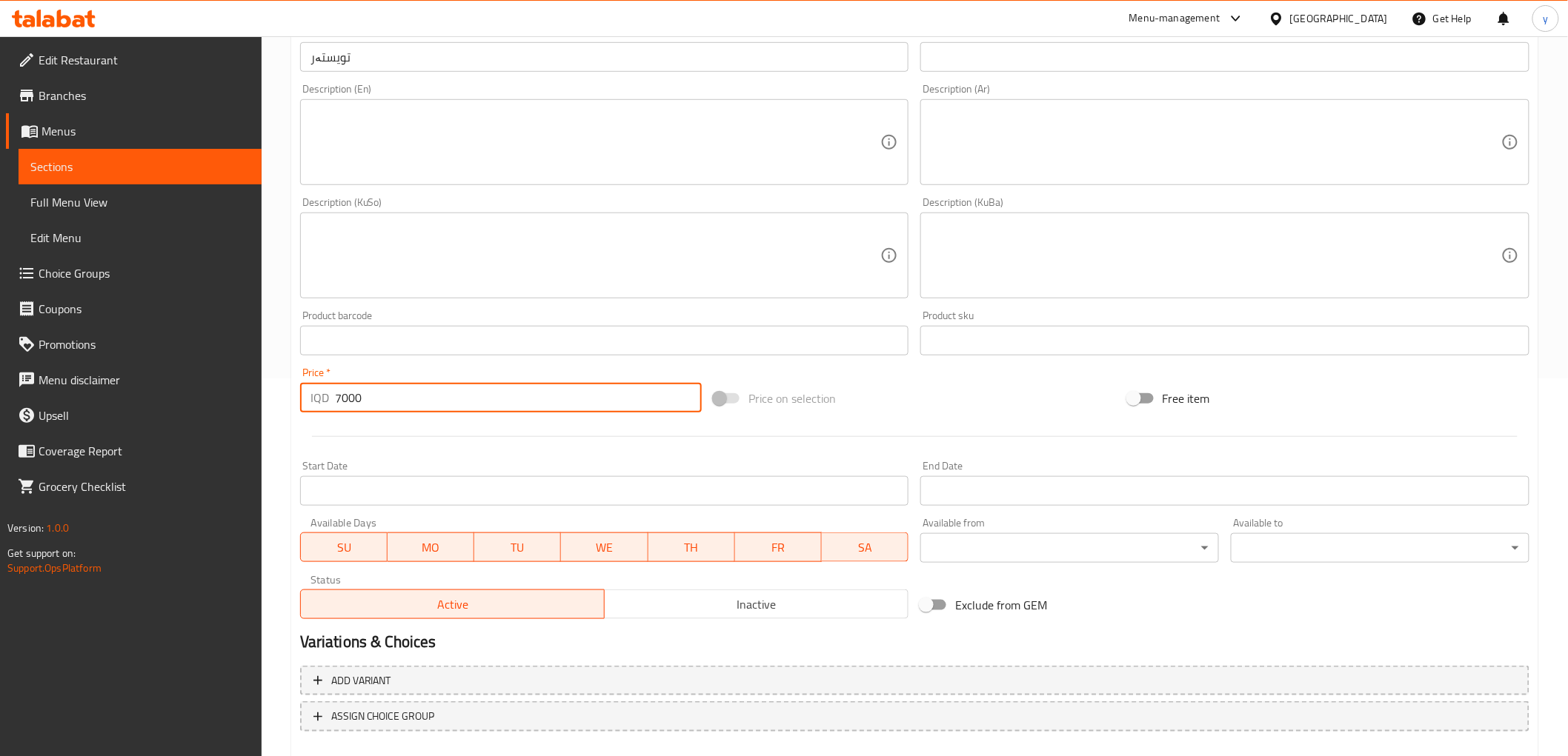
scroll to position [293, 0]
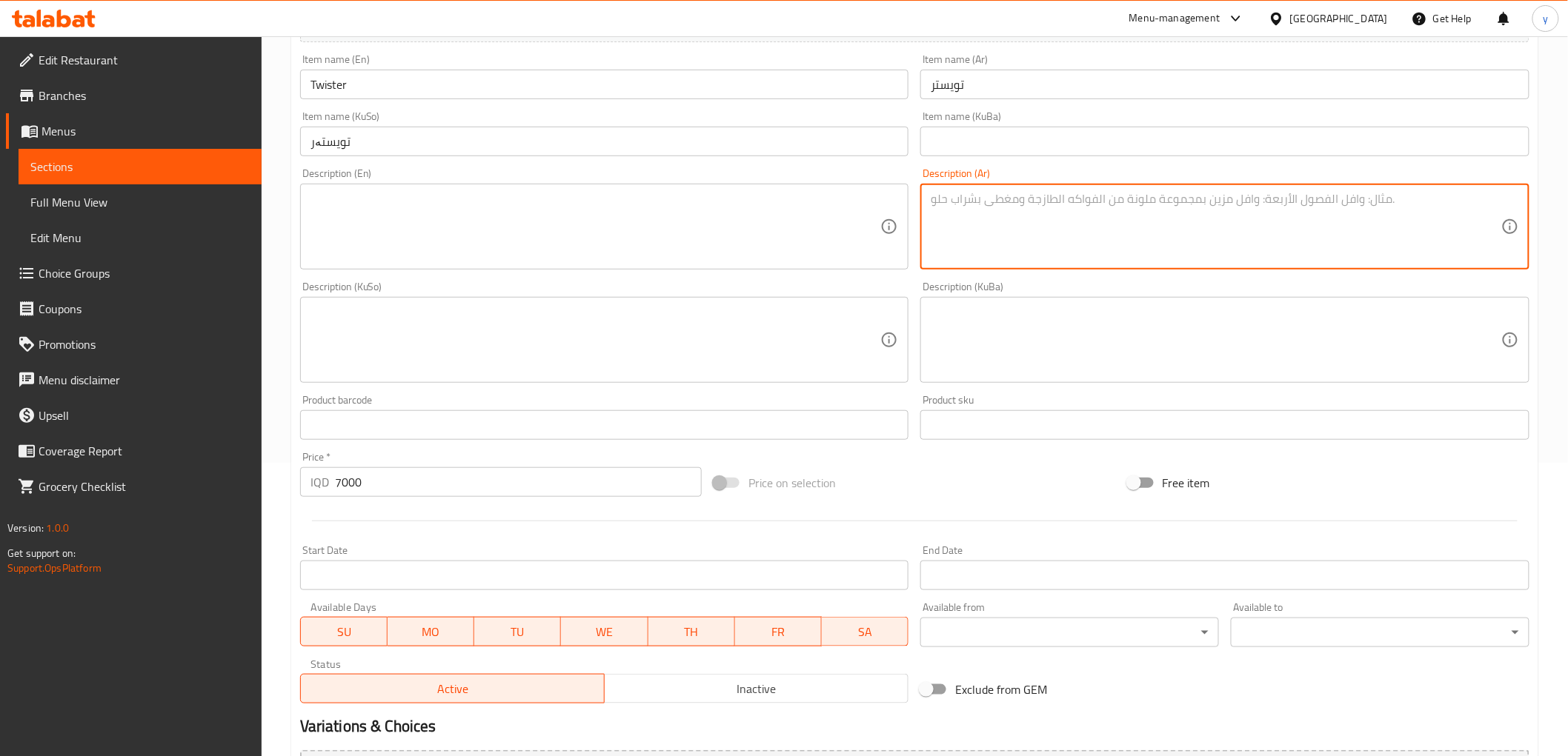
click at [996, 211] on textarea at bounding box center [1215, 227] width 571 height 70
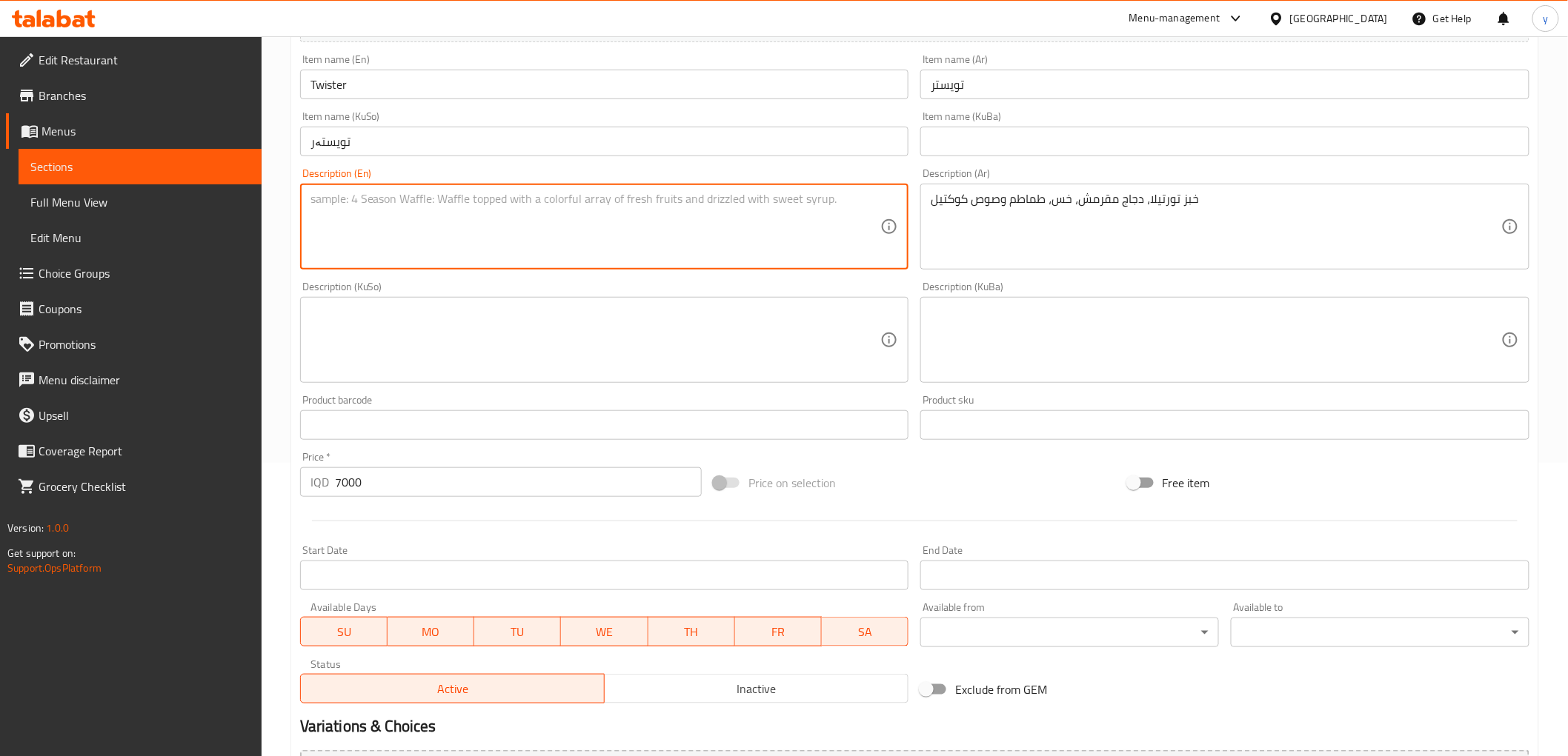
click at [634, 230] on textarea at bounding box center [596, 227] width 571 height 70
click at [653, 301] on div "Description (KuSo)" at bounding box center [604, 340] width 610 height 86
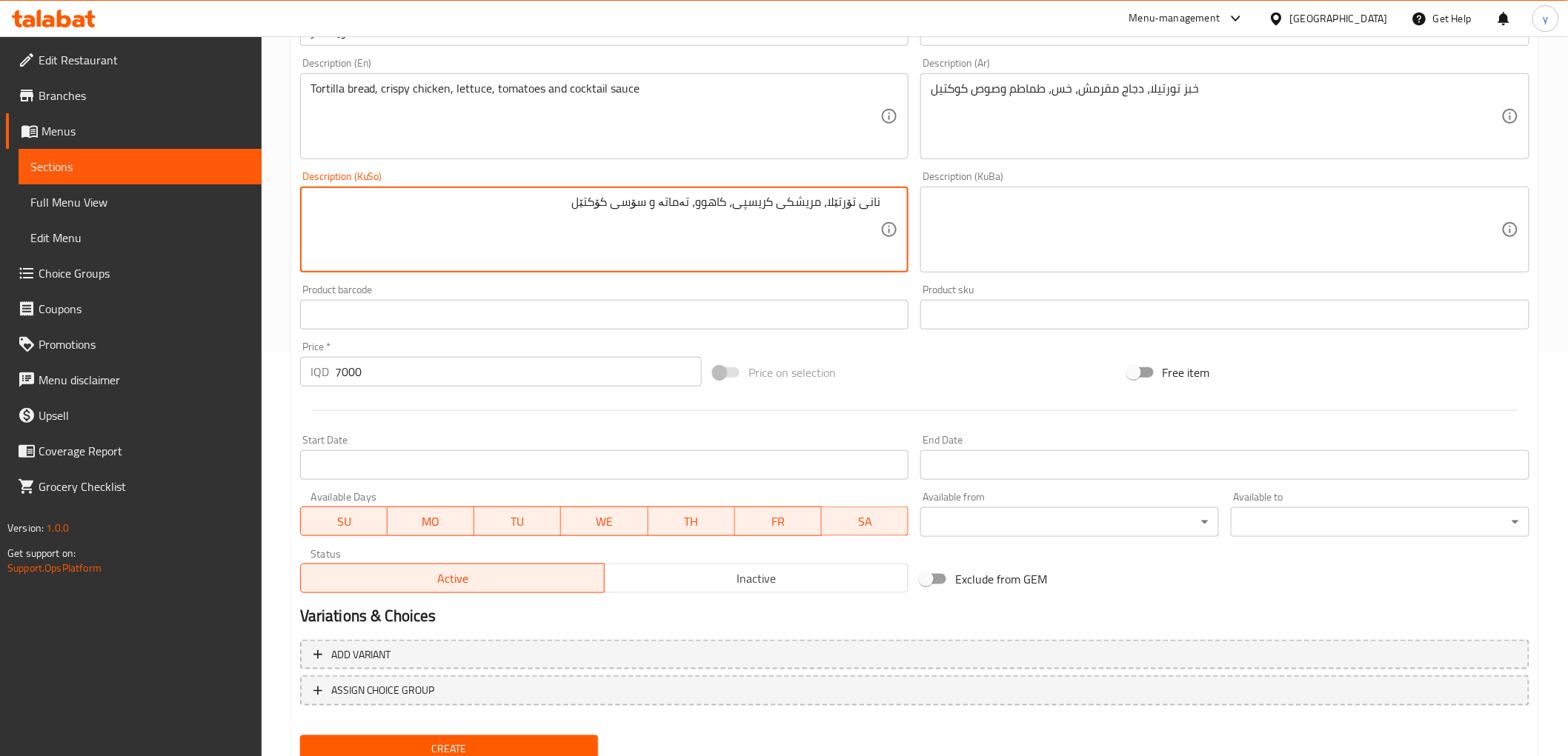
scroll to position [458, 0]
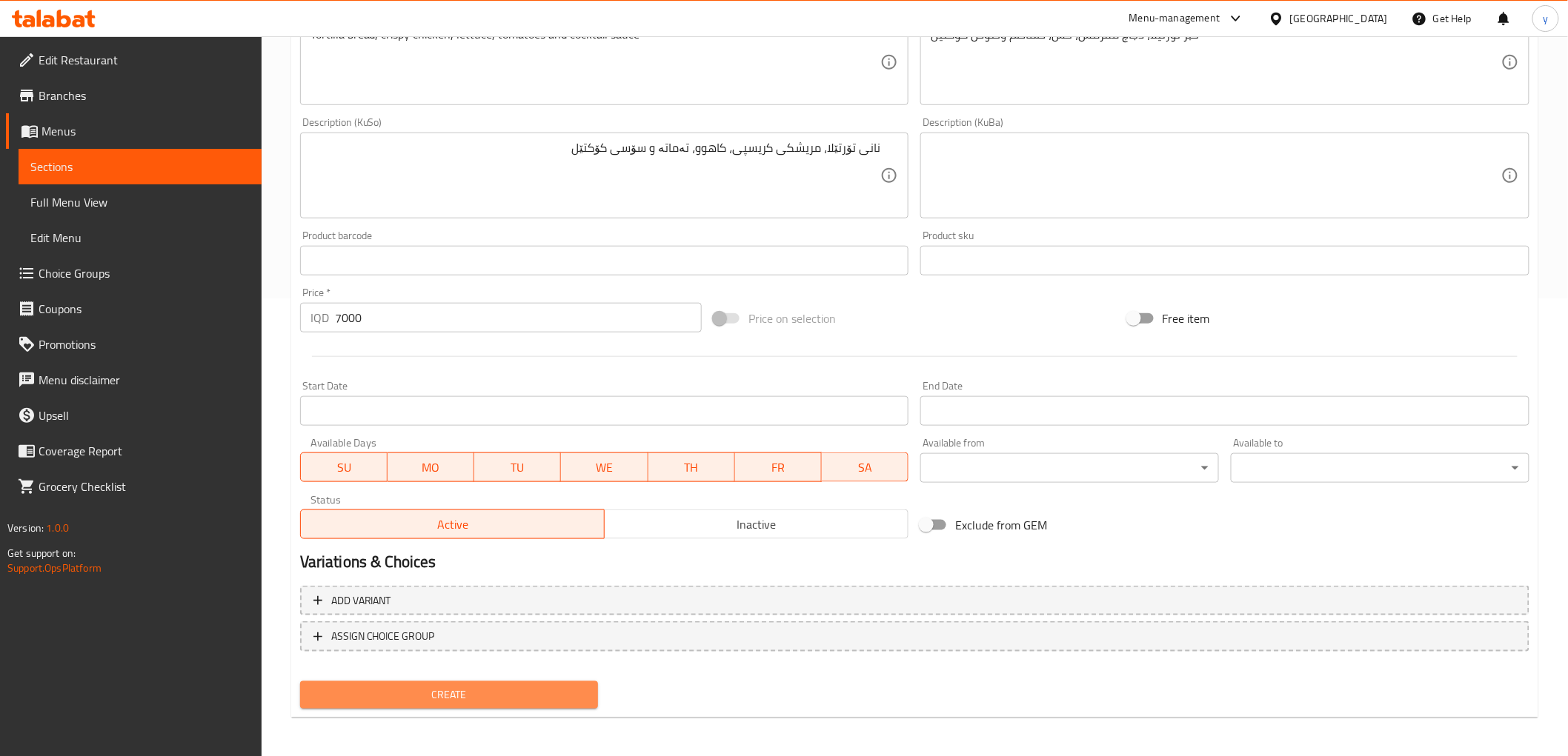
click at [499, 698] on span "Create" at bounding box center [449, 696] width 275 height 19
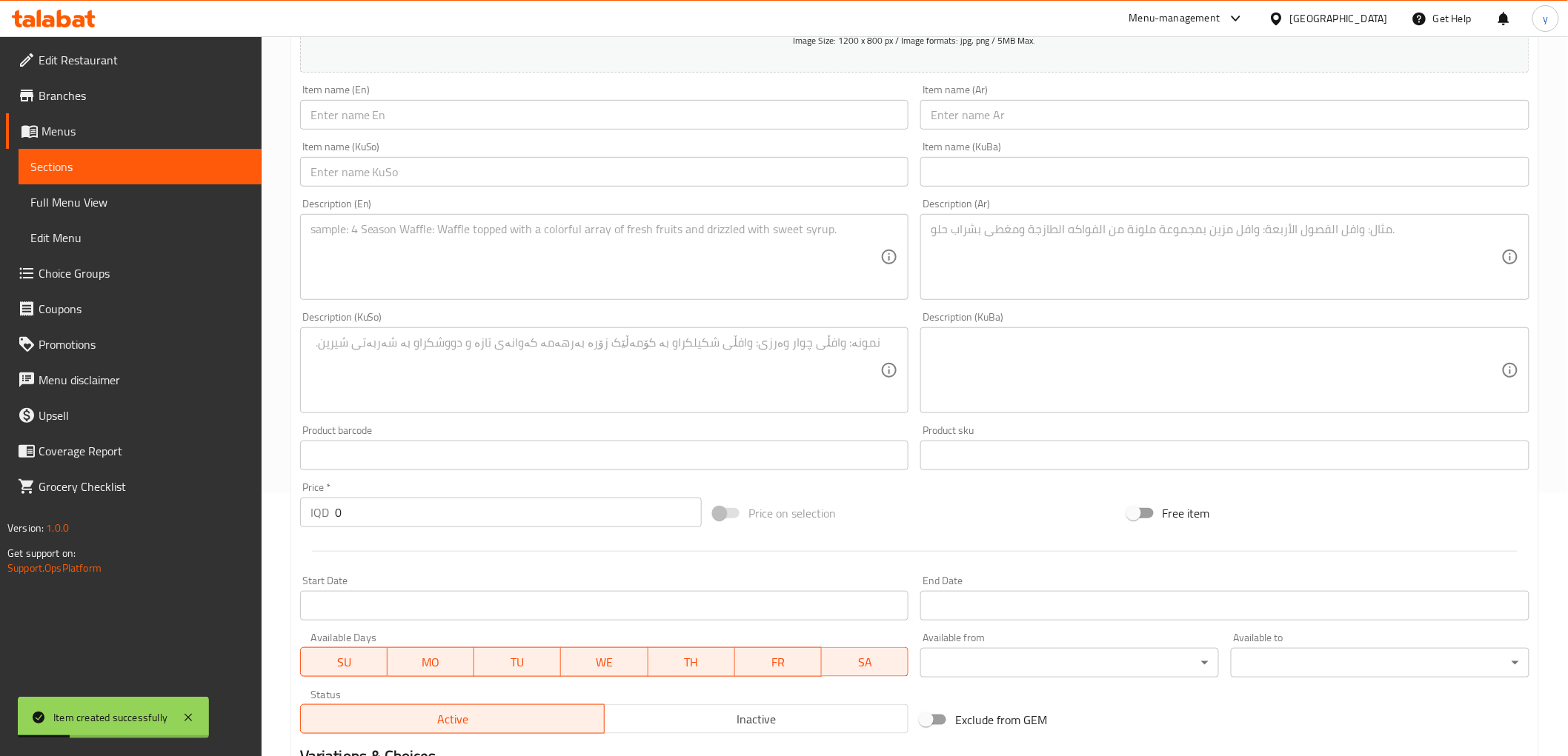
scroll to position [293, 0]
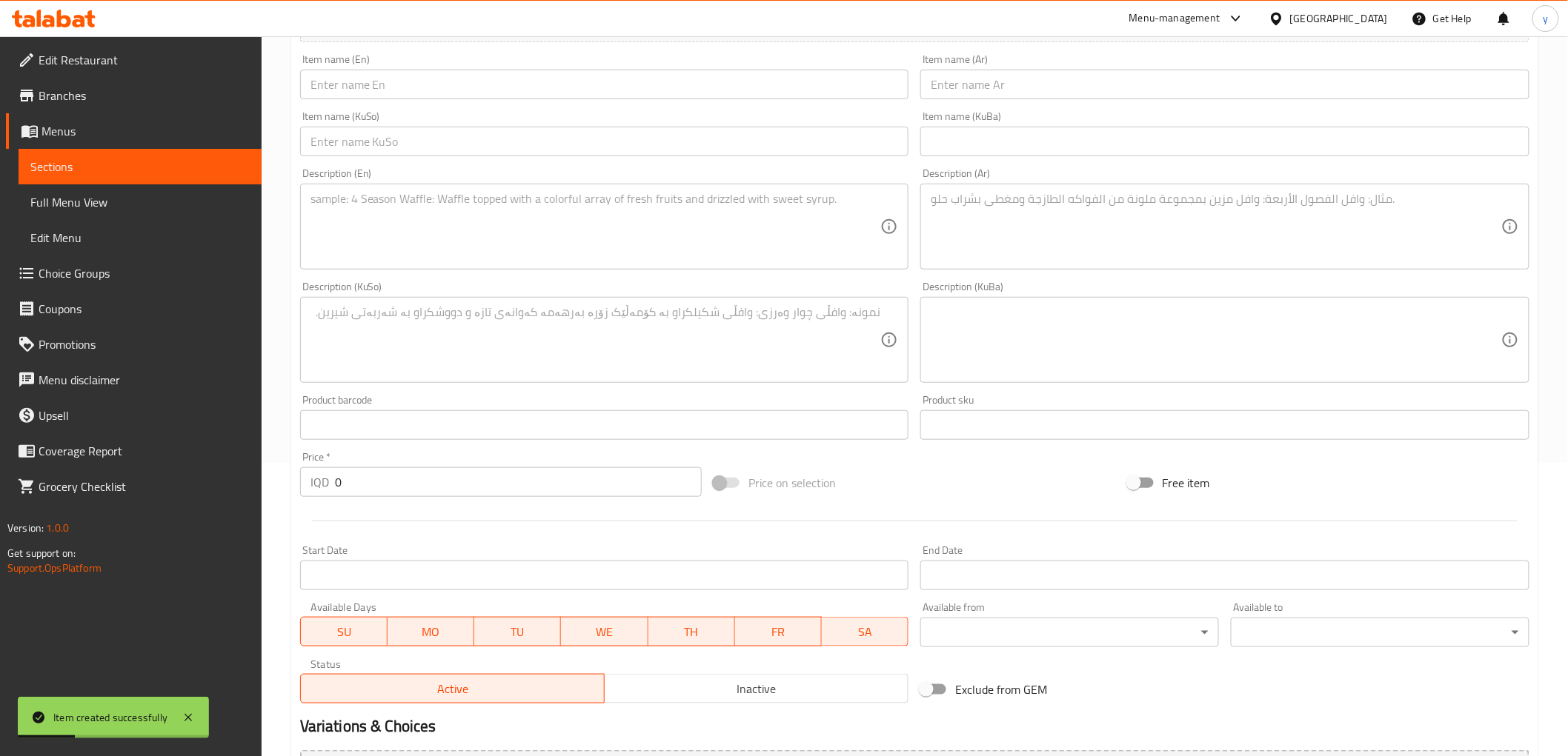
click at [423, 481] on input "0" at bounding box center [518, 482] width 366 height 30
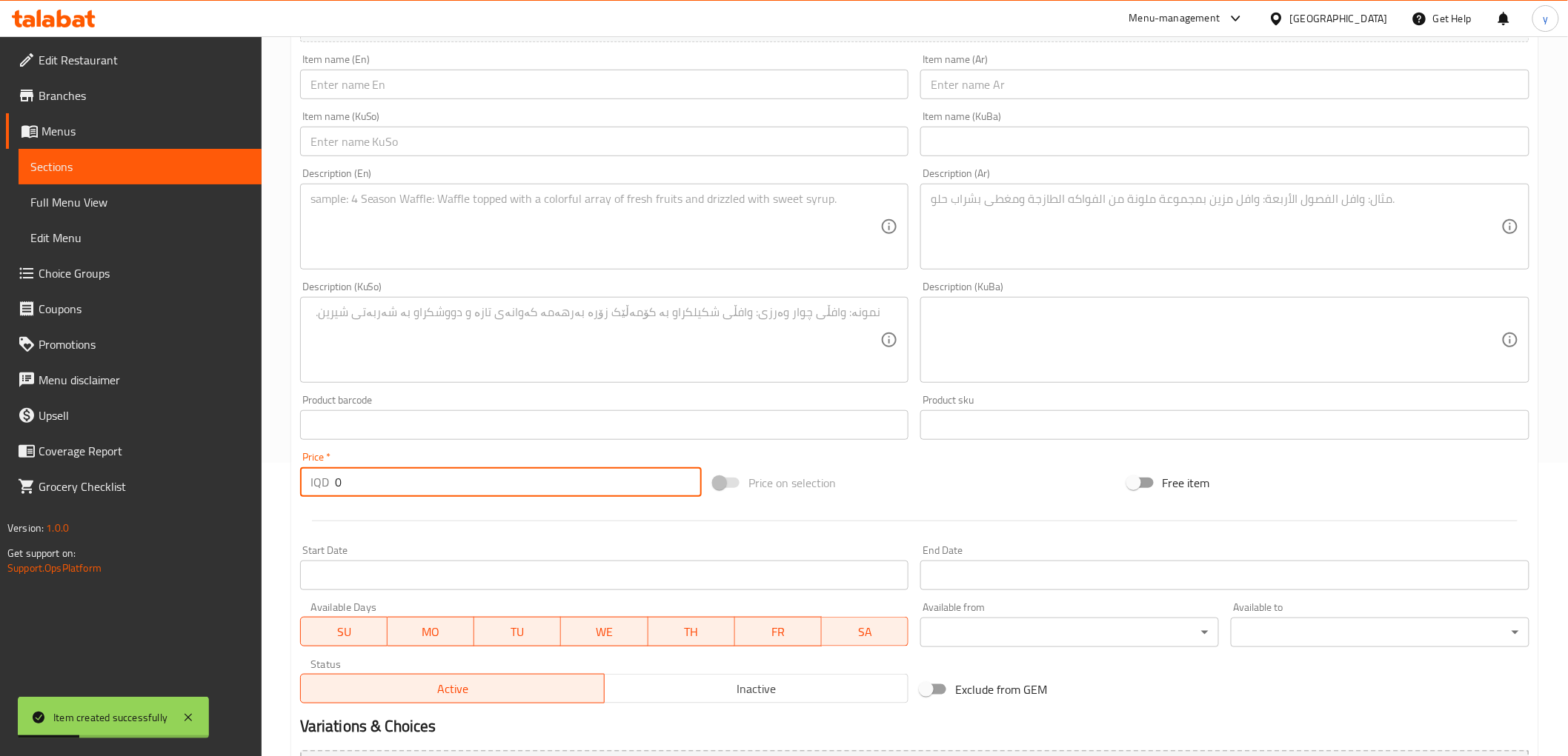
click at [423, 481] on input "0" at bounding box center [518, 482] width 366 height 30
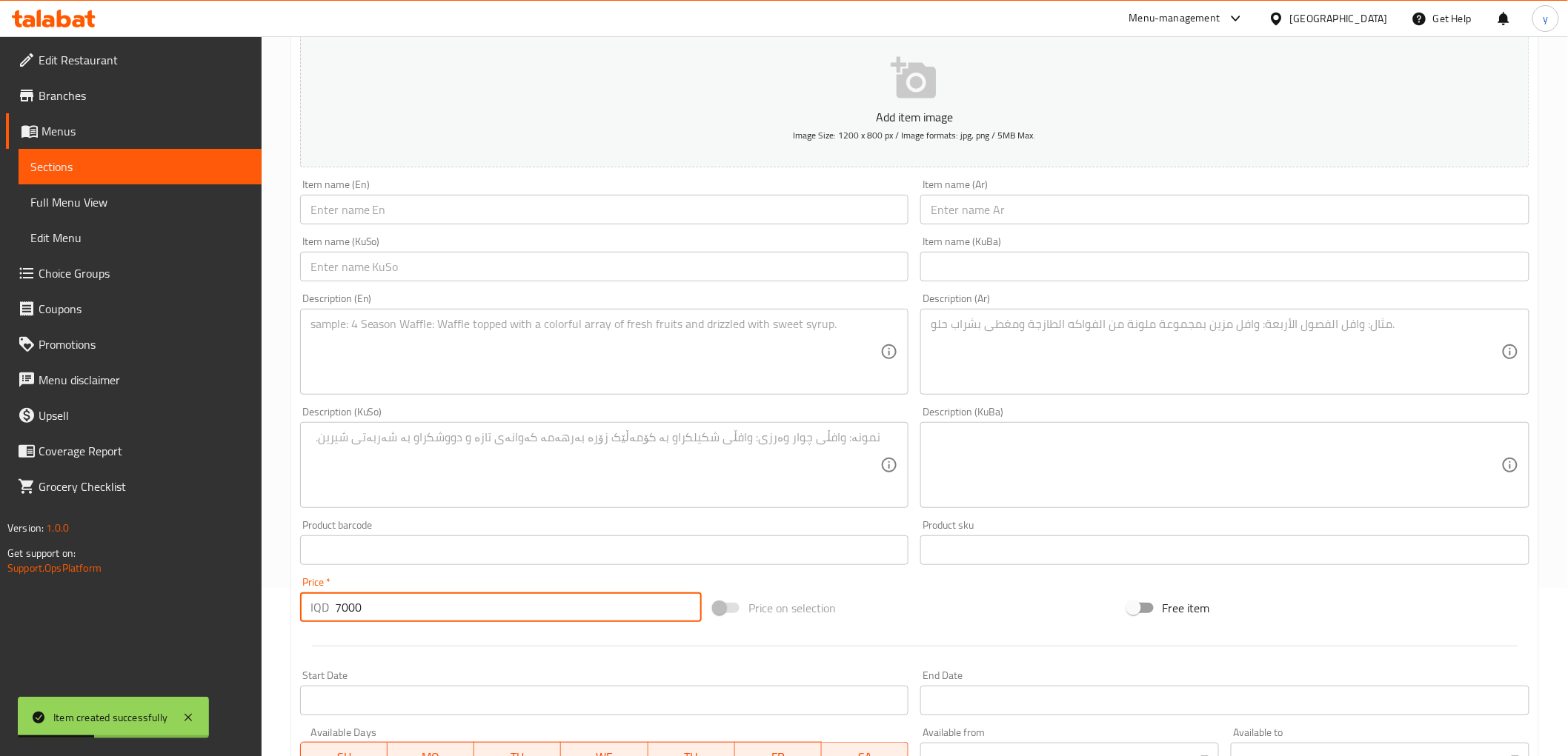
scroll to position [129, 0]
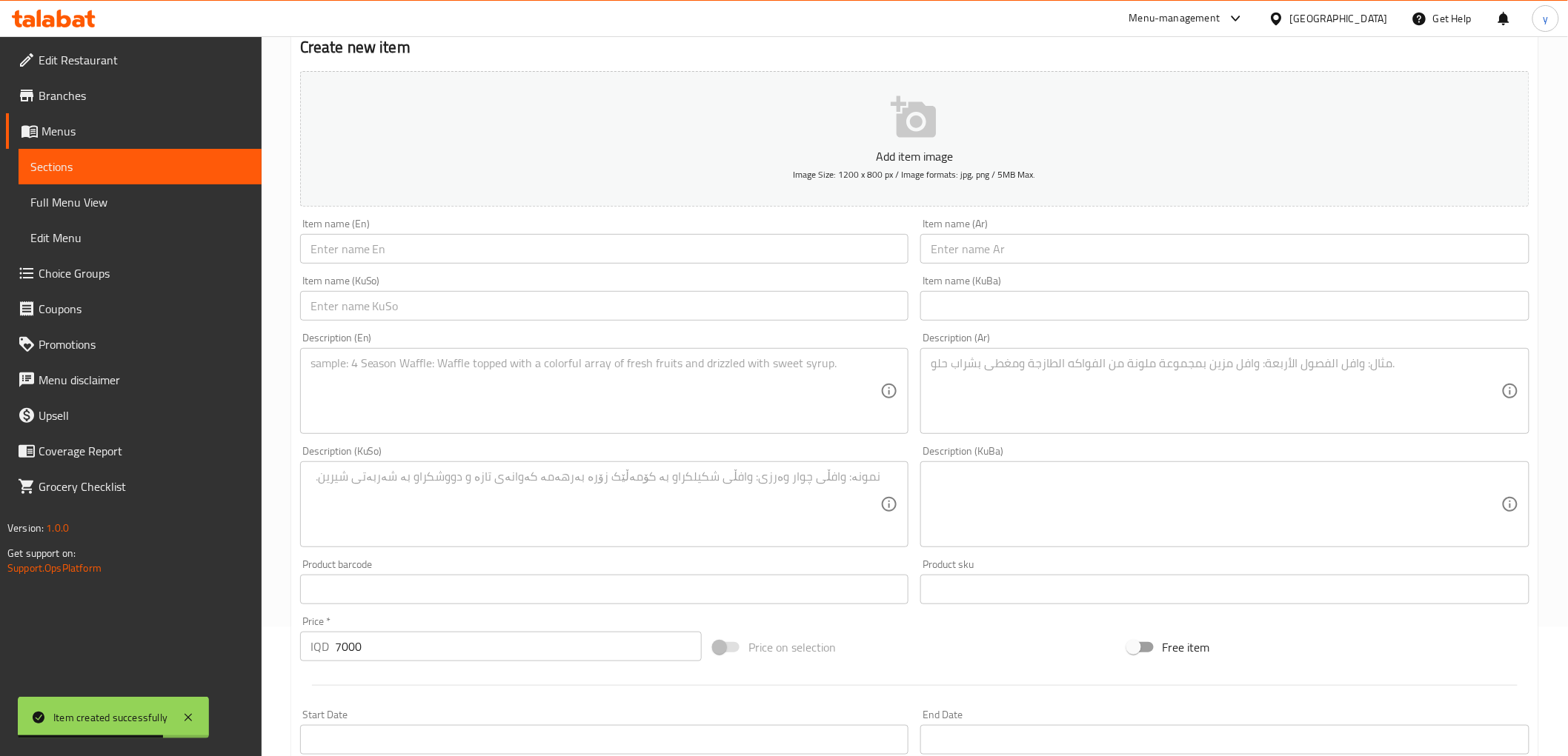
click at [966, 231] on div "Item name (Ar) Item name (Ar)" at bounding box center [1225, 241] width 610 height 45
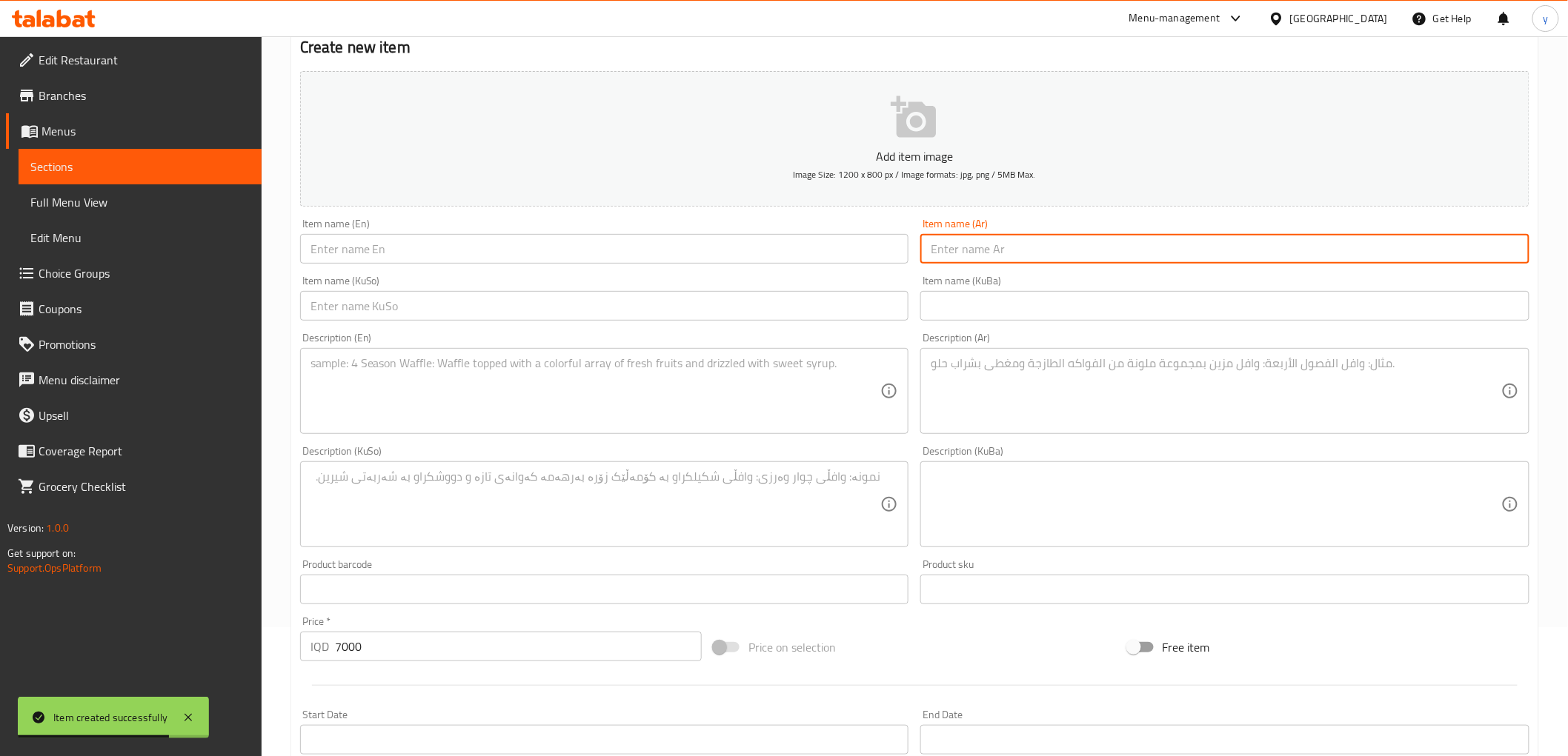
drag, startPoint x: 957, startPoint y: 245, endPoint x: 845, endPoint y: 254, distance: 112.4
click at [957, 245] on input "text" at bounding box center [1225, 249] width 610 height 30
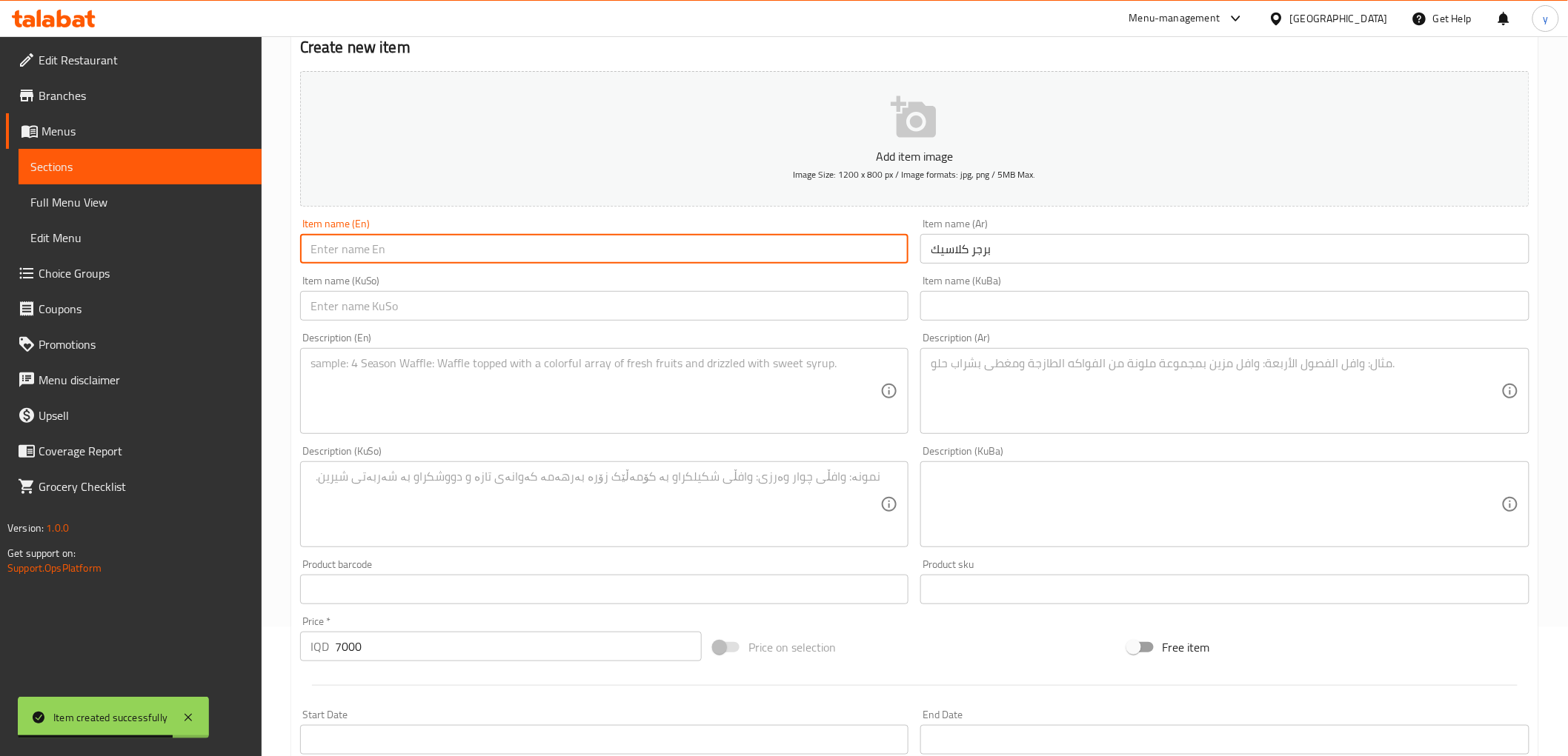
click at [820, 249] on input "text" at bounding box center [604, 249] width 610 height 30
click at [654, 294] on input "text" at bounding box center [604, 306] width 610 height 30
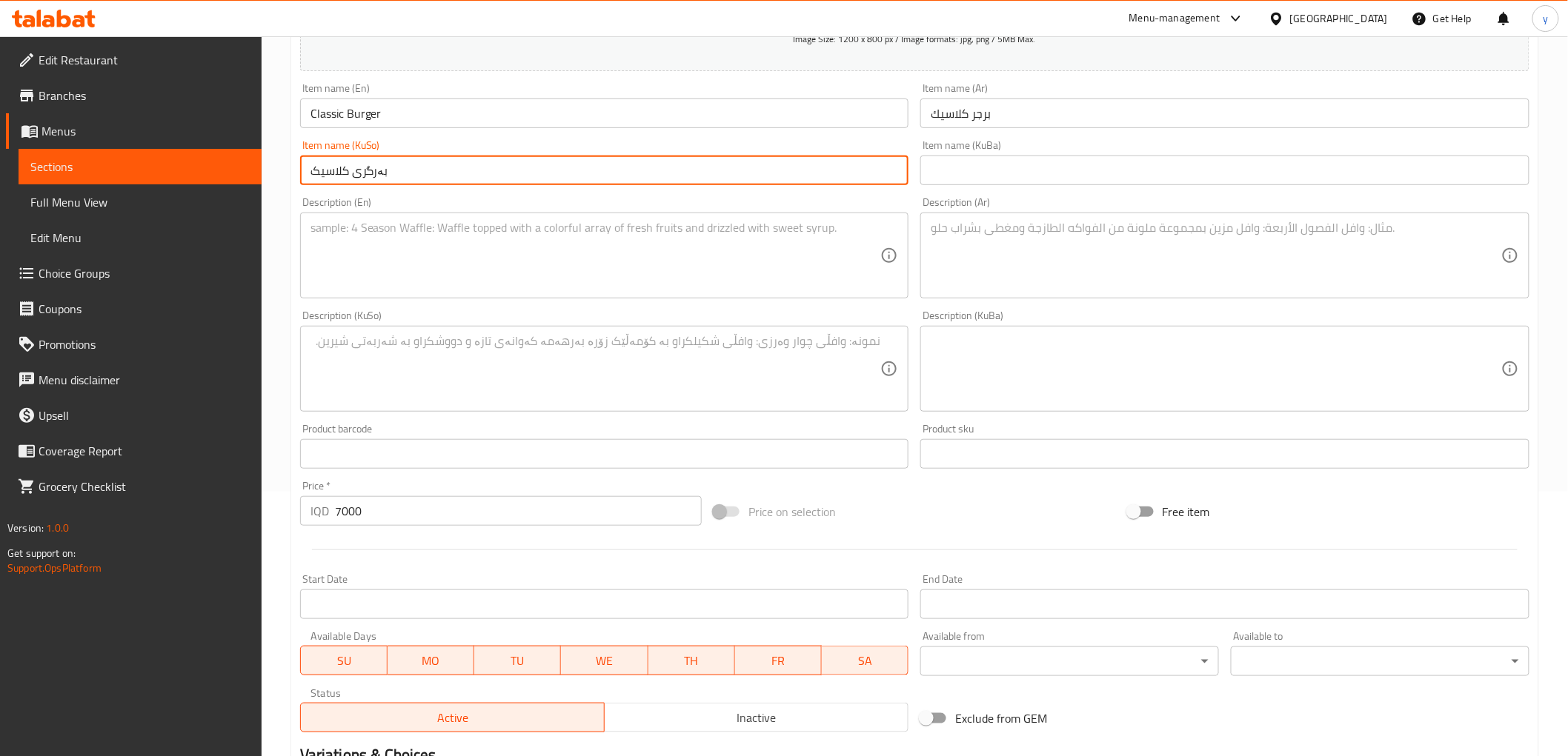
scroll to position [293, 0]
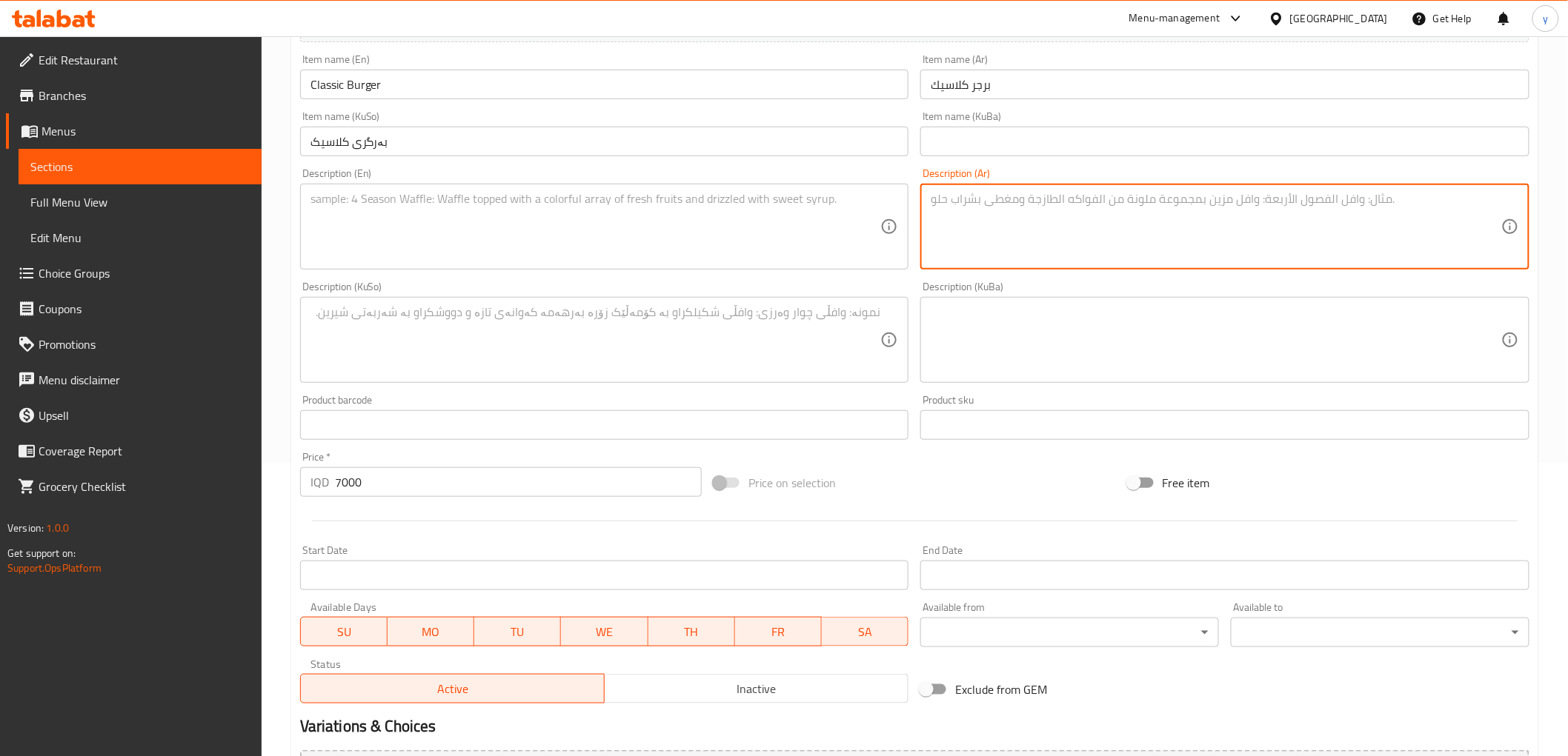
click at [1035, 232] on textarea at bounding box center [1215, 227] width 571 height 70
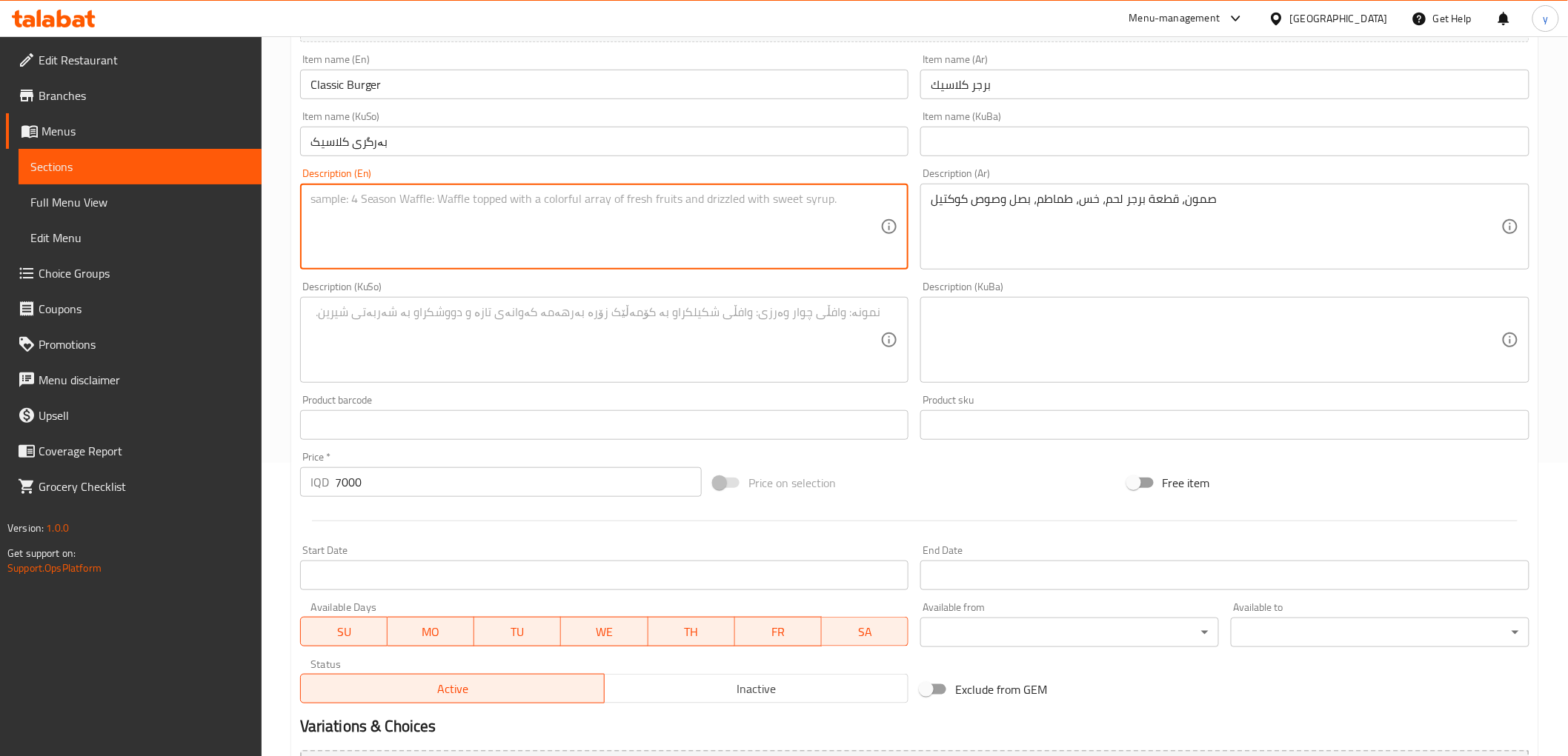
click at [669, 211] on textarea at bounding box center [596, 227] width 571 height 70
click at [587, 329] on textarea at bounding box center [596, 340] width 571 height 70
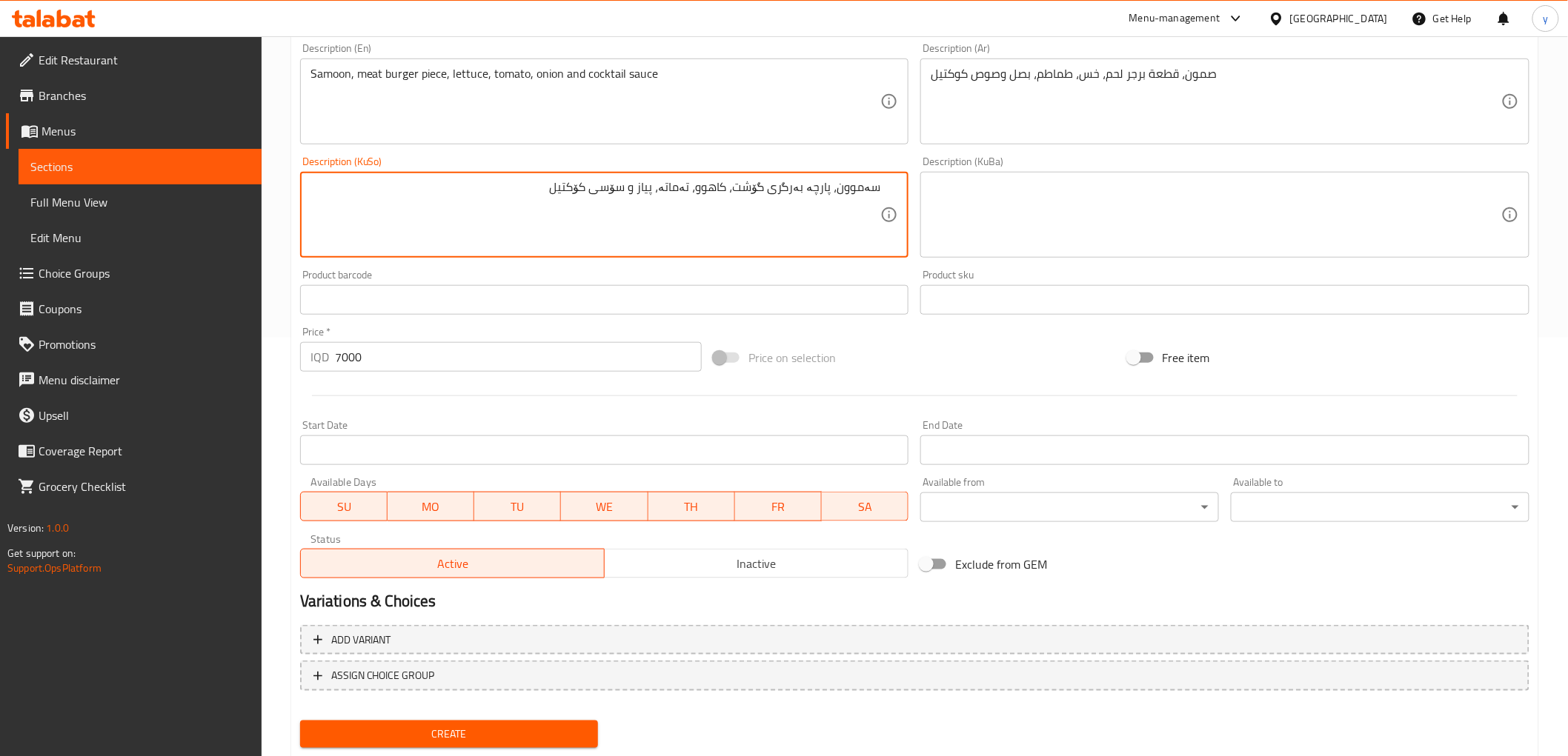
scroll to position [458, 0]
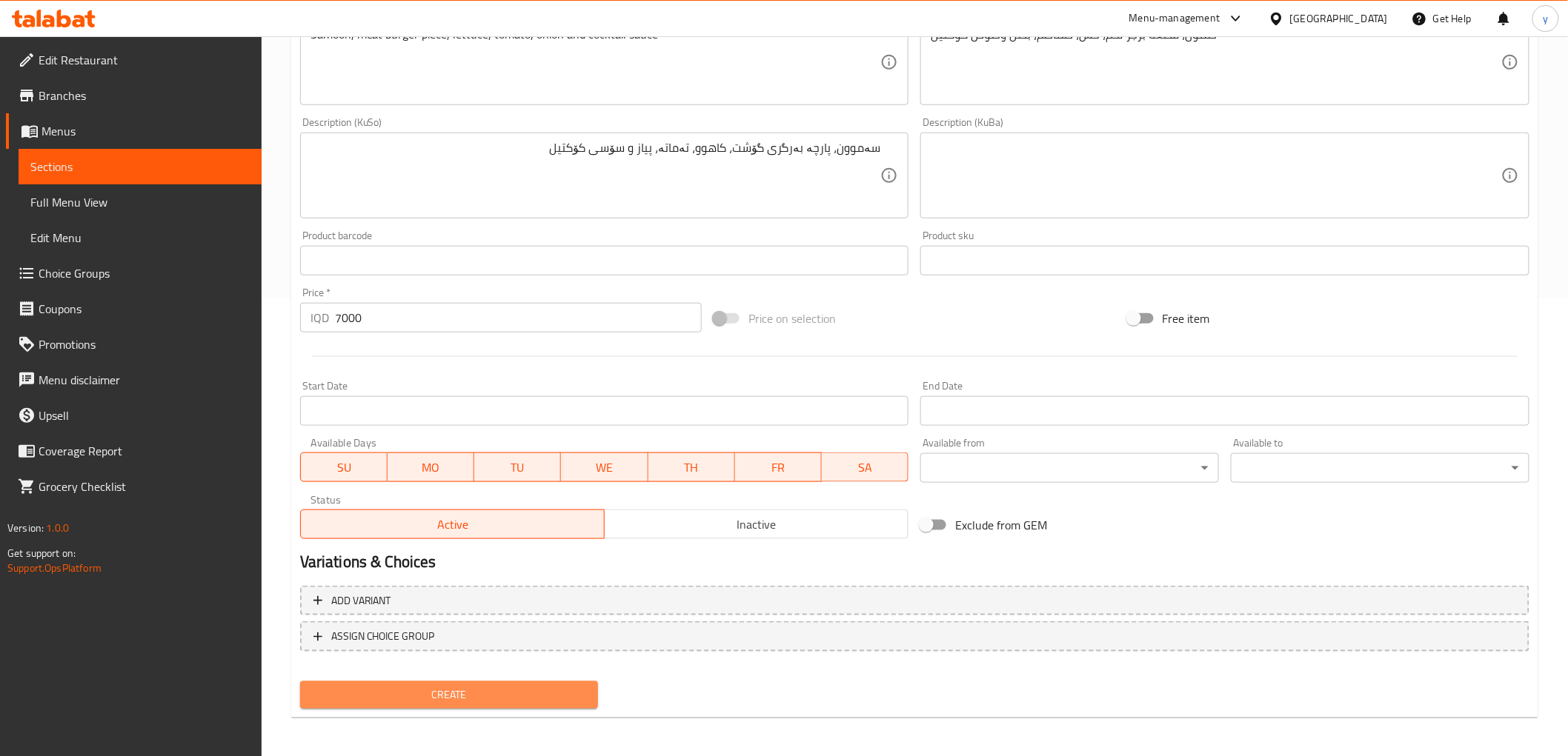
click at [514, 690] on span "Create" at bounding box center [449, 696] width 275 height 19
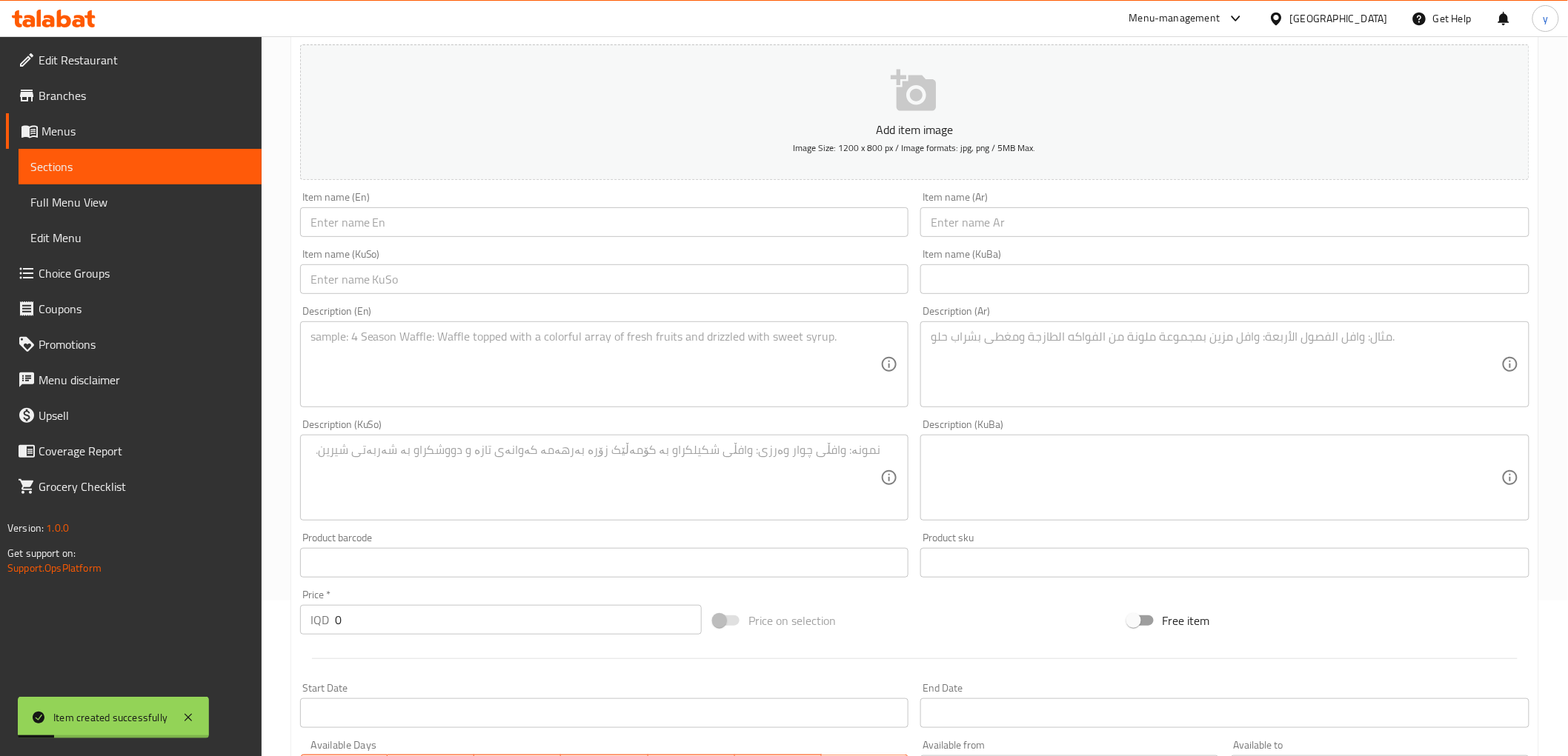
scroll to position [0, 0]
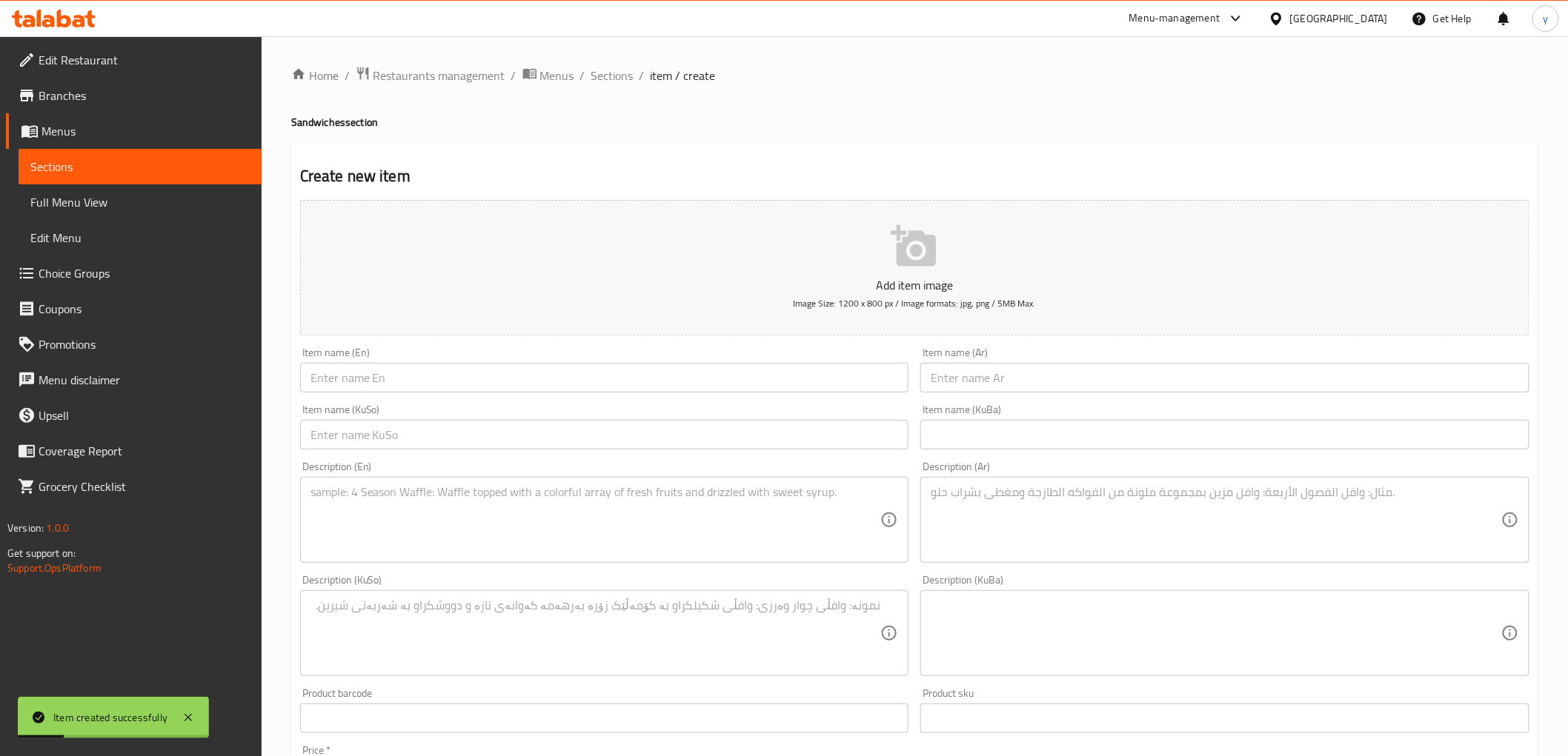
click at [621, 59] on div "Home / Restaurants management / Menus / Sections / item / create Sandwiches sec…" at bounding box center [915, 626] width 1306 height 1181
click at [610, 70] on span "Sections" at bounding box center [612, 75] width 43 height 18
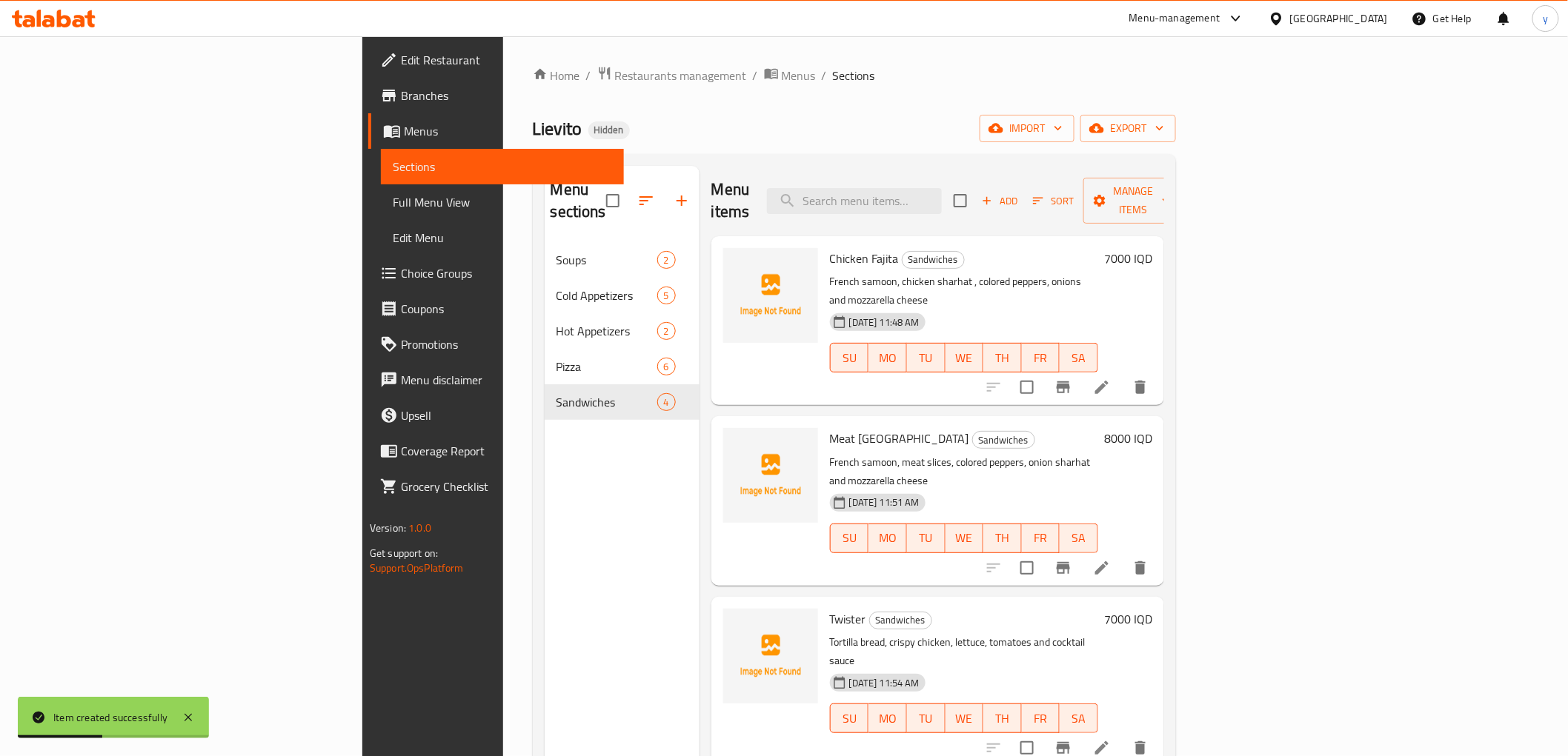
scroll to position [208, 0]
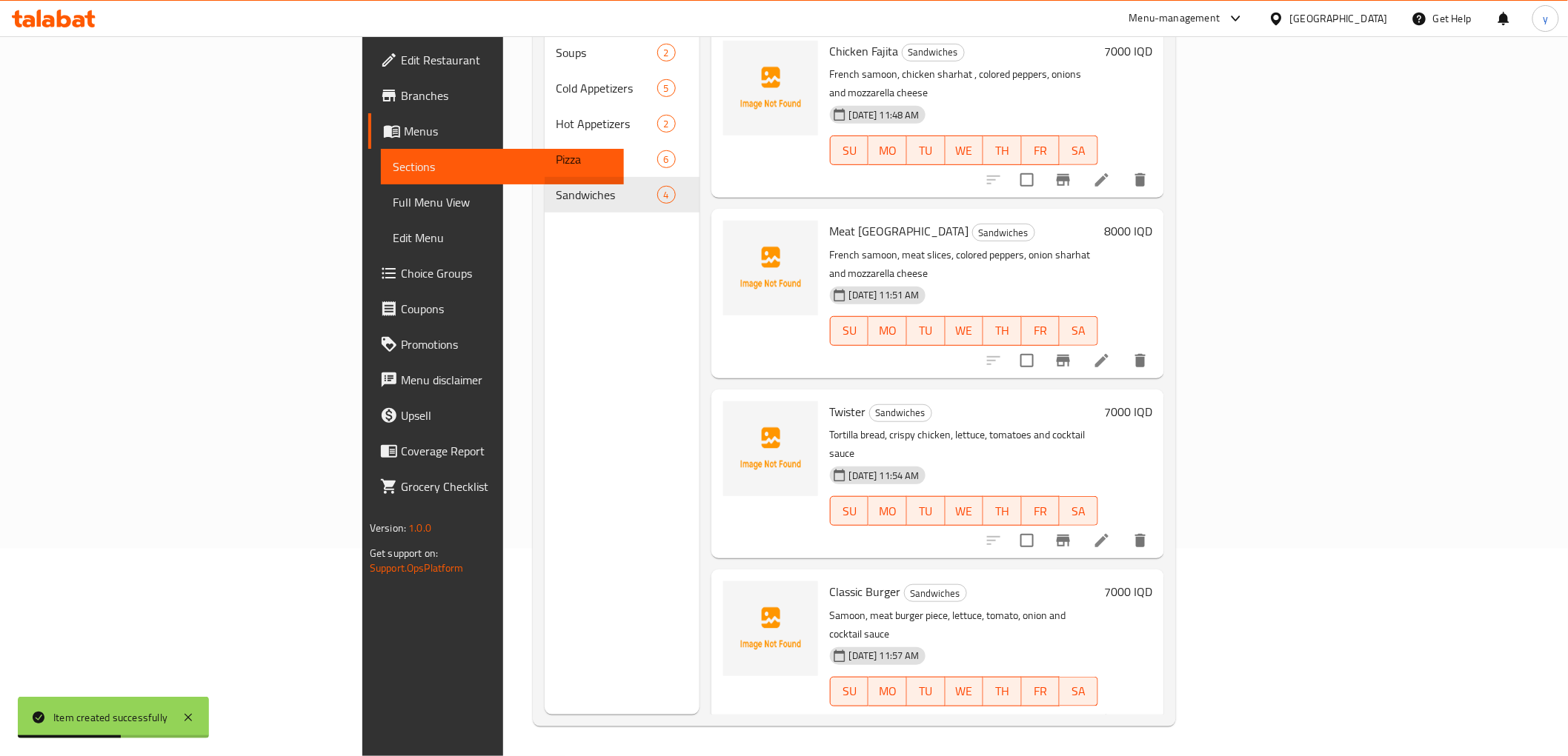
click at [1123, 709] on li at bounding box center [1101, 722] width 42 height 27
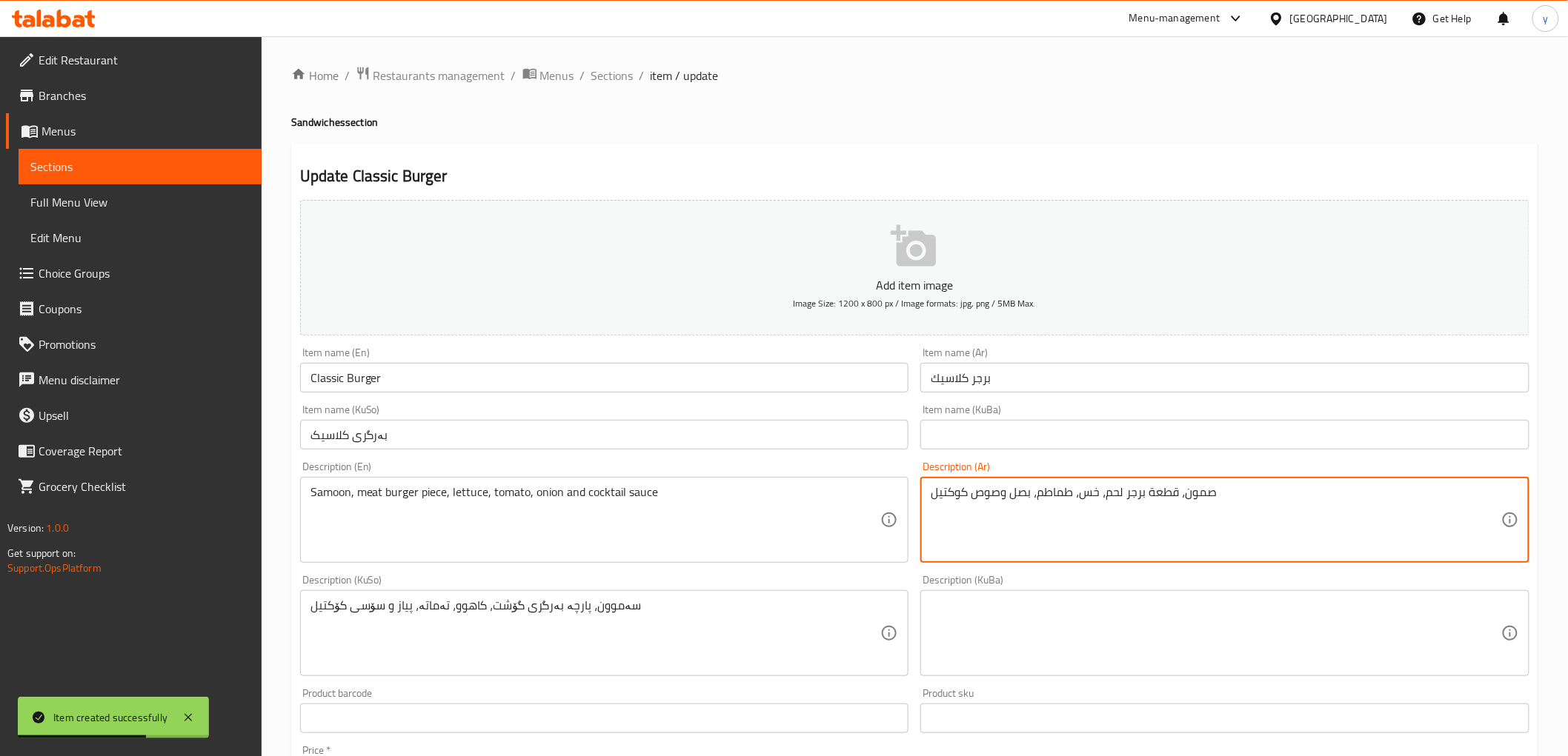
click at [1022, 487] on textarea "صمون، قطعة برجر لحم، خس، طماطم، بصل وصوص كوكتيل" at bounding box center [1215, 520] width 571 height 70
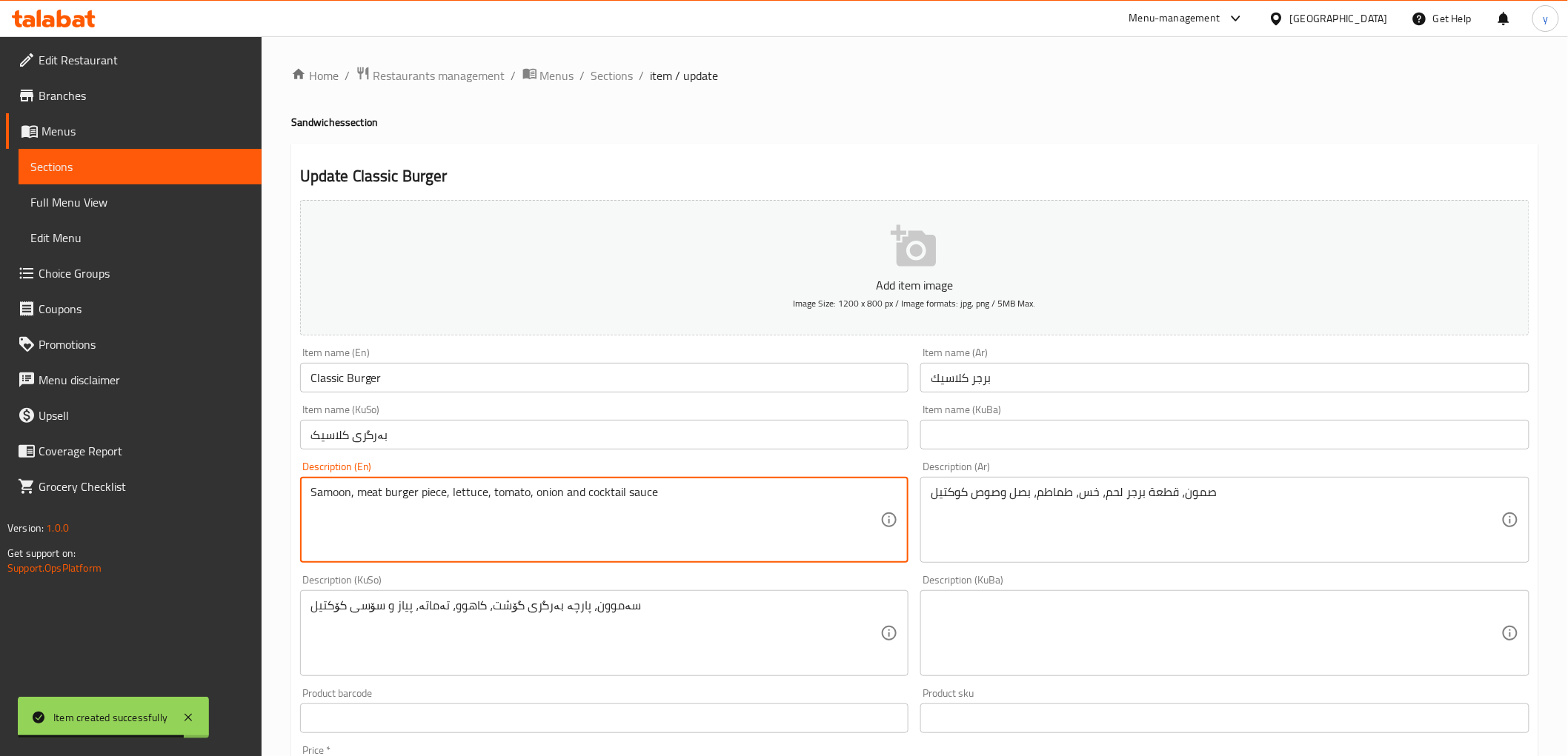
click at [633, 499] on textarea "Samoon, meat burger piece, lettuce, tomato, onion and cocktail sauce" at bounding box center [596, 520] width 571 height 70
click at [572, 630] on textarea "سەموون، پارچە بەرگری گۆشت، کاهوو، تەماتە، پیاز و سۆسی کۆکتیل" at bounding box center [596, 634] width 571 height 70
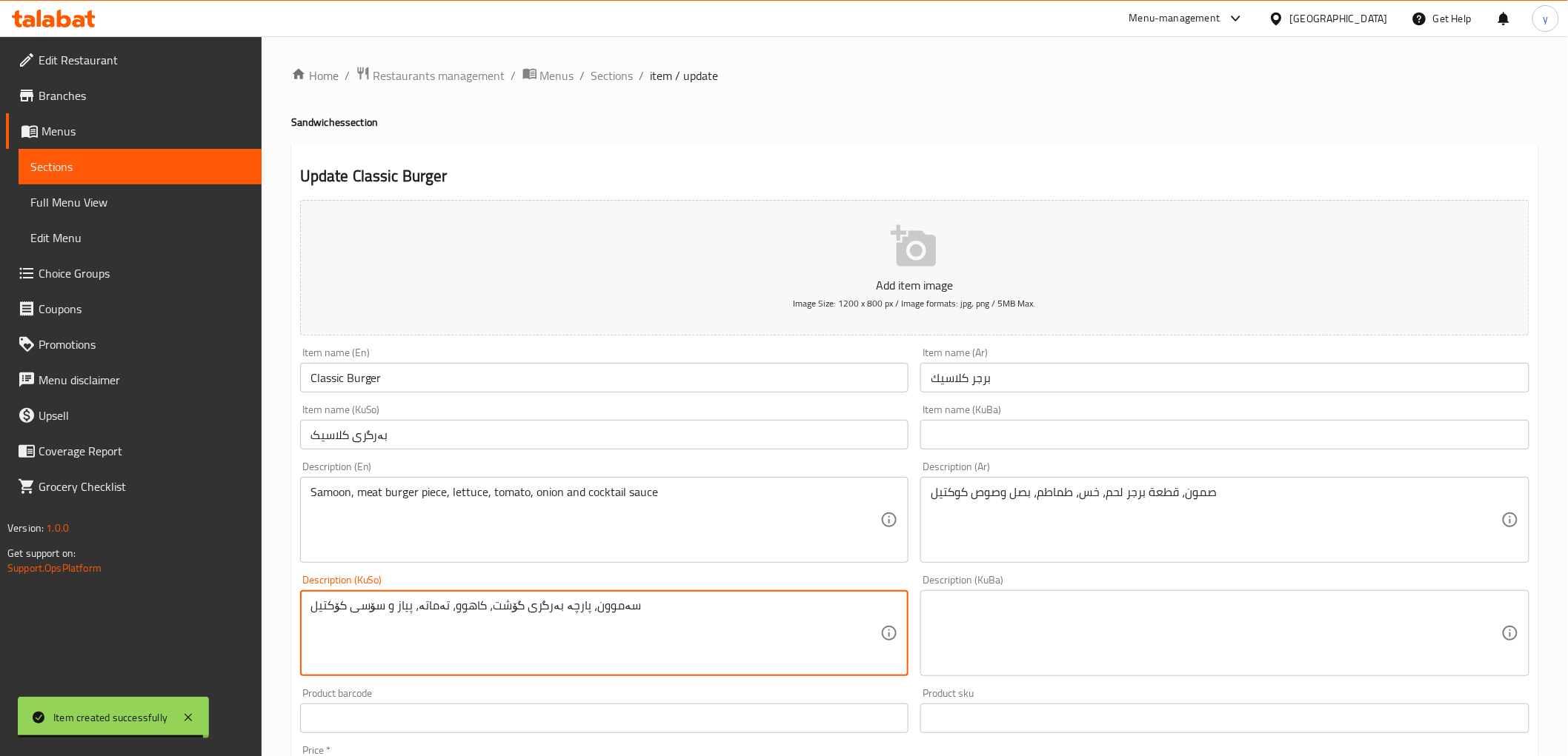
click at [572, 630] on textarea "سەموون، پارچە بەرگری گۆشت، کاهوو، تەماتە، پیاز و سۆسی کۆکتیل" at bounding box center [596, 634] width 571 height 70
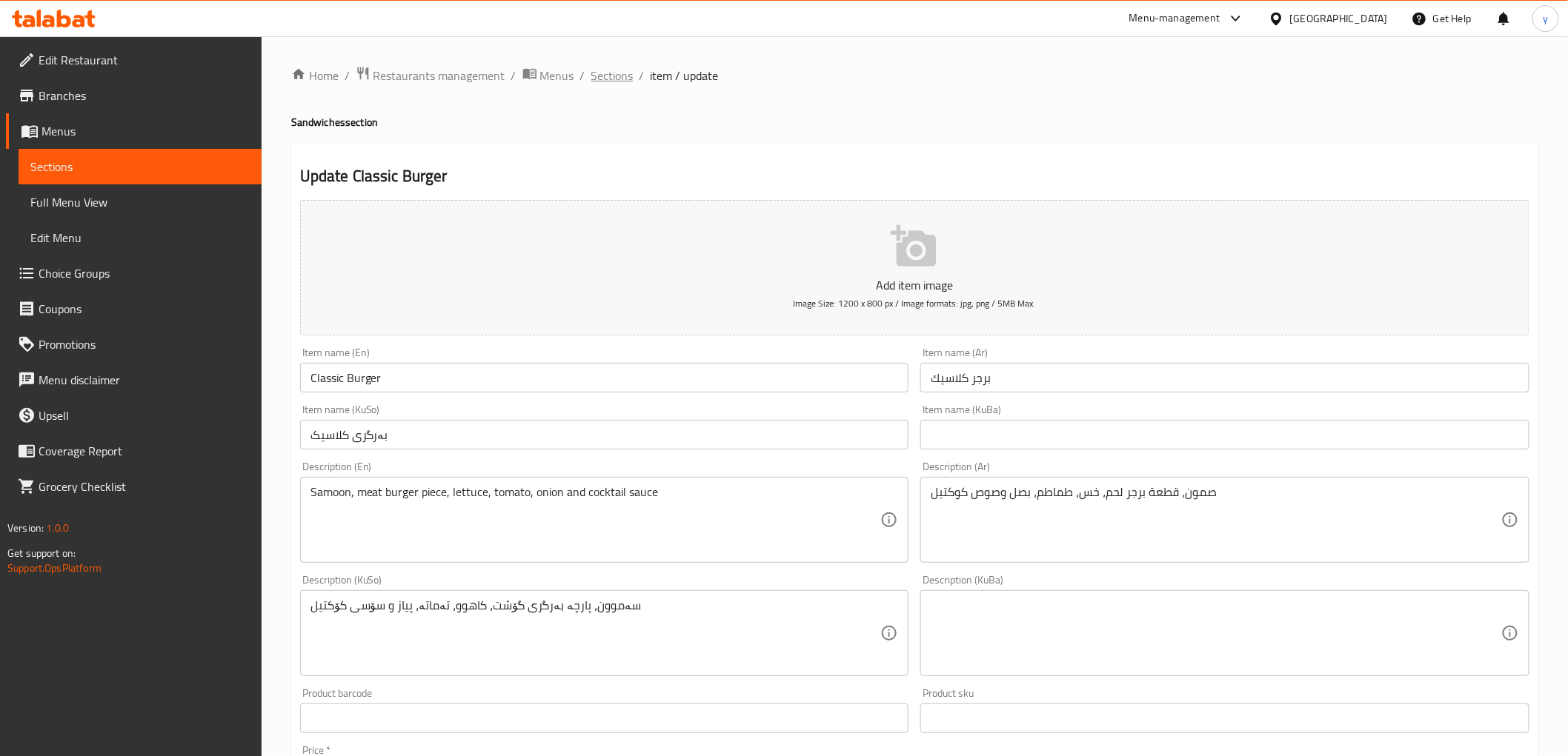
click at [618, 69] on span "Sections" at bounding box center [612, 75] width 43 height 18
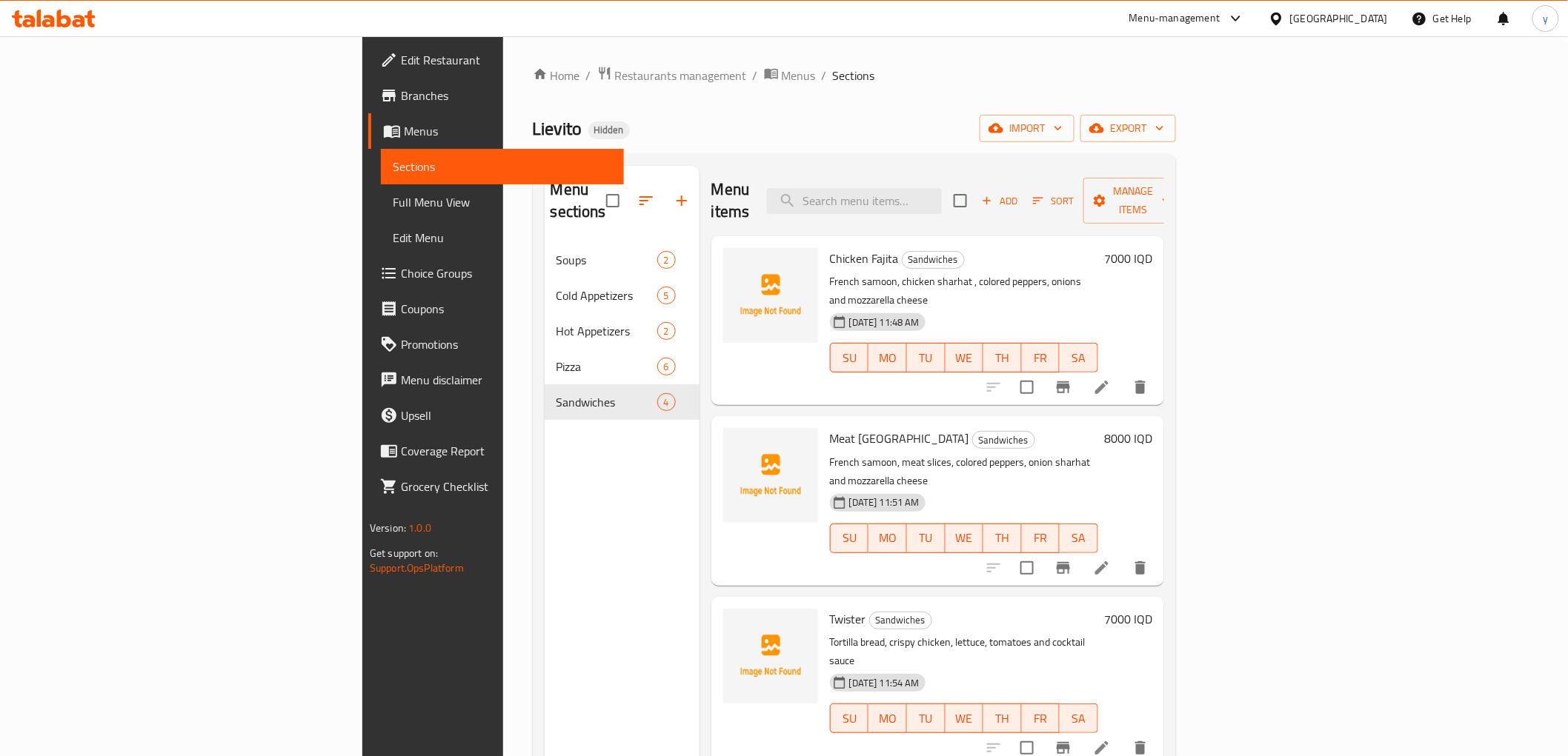
click at [1020, 195] on span "Add" at bounding box center [999, 201] width 40 height 17
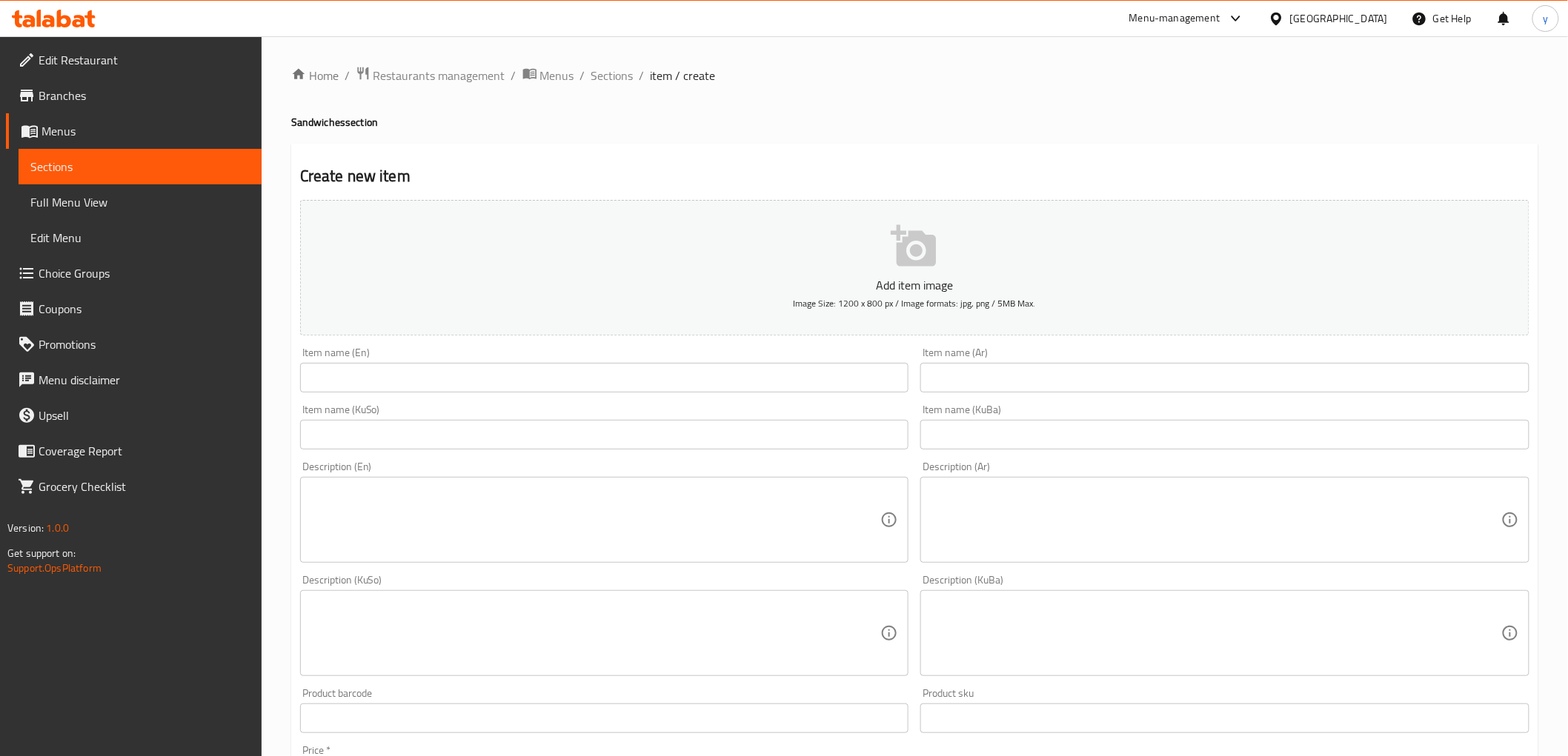
click at [958, 380] on input "text" at bounding box center [1225, 378] width 610 height 30
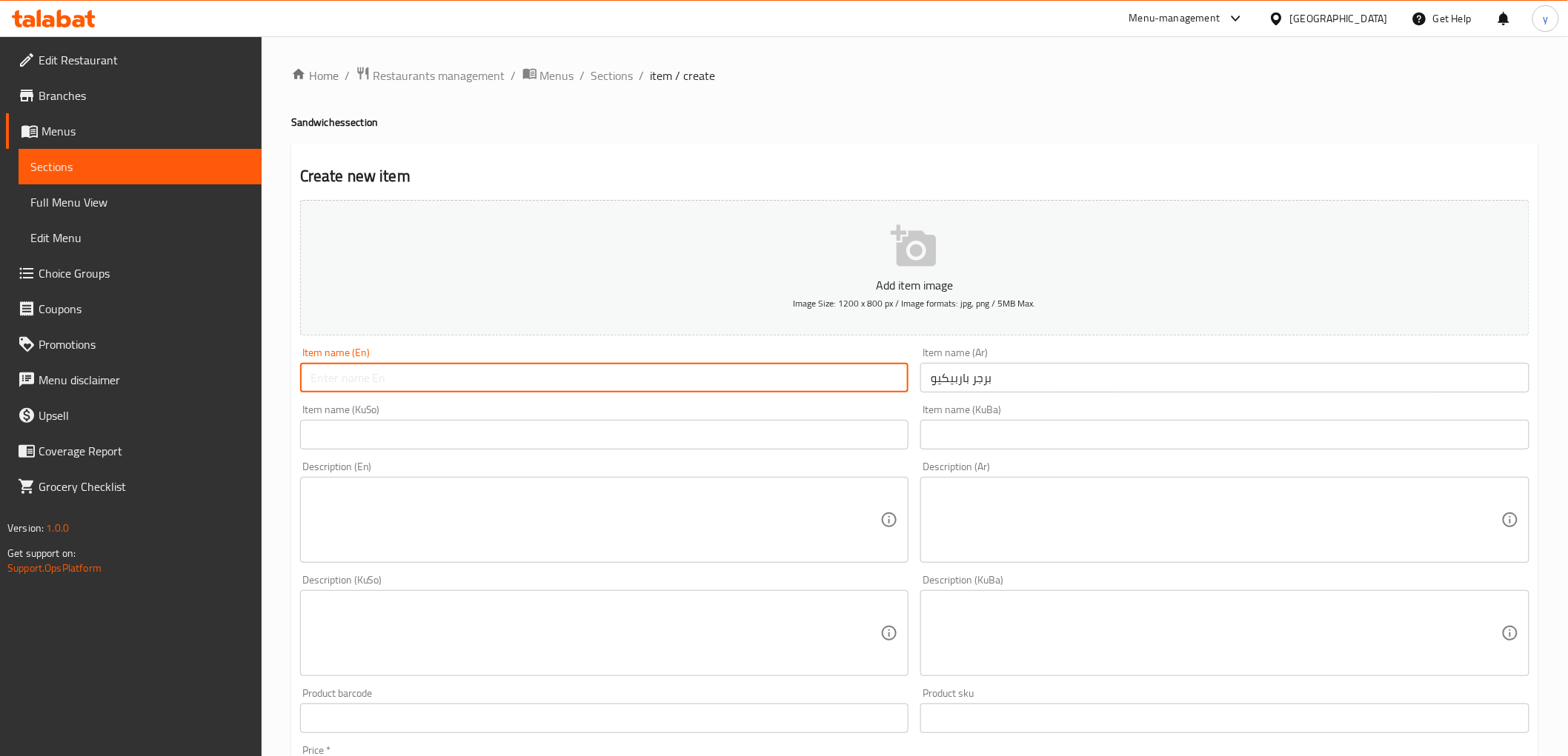
click at [823, 367] on input "text" at bounding box center [604, 378] width 610 height 30
click at [795, 431] on input "text" at bounding box center [604, 435] width 610 height 30
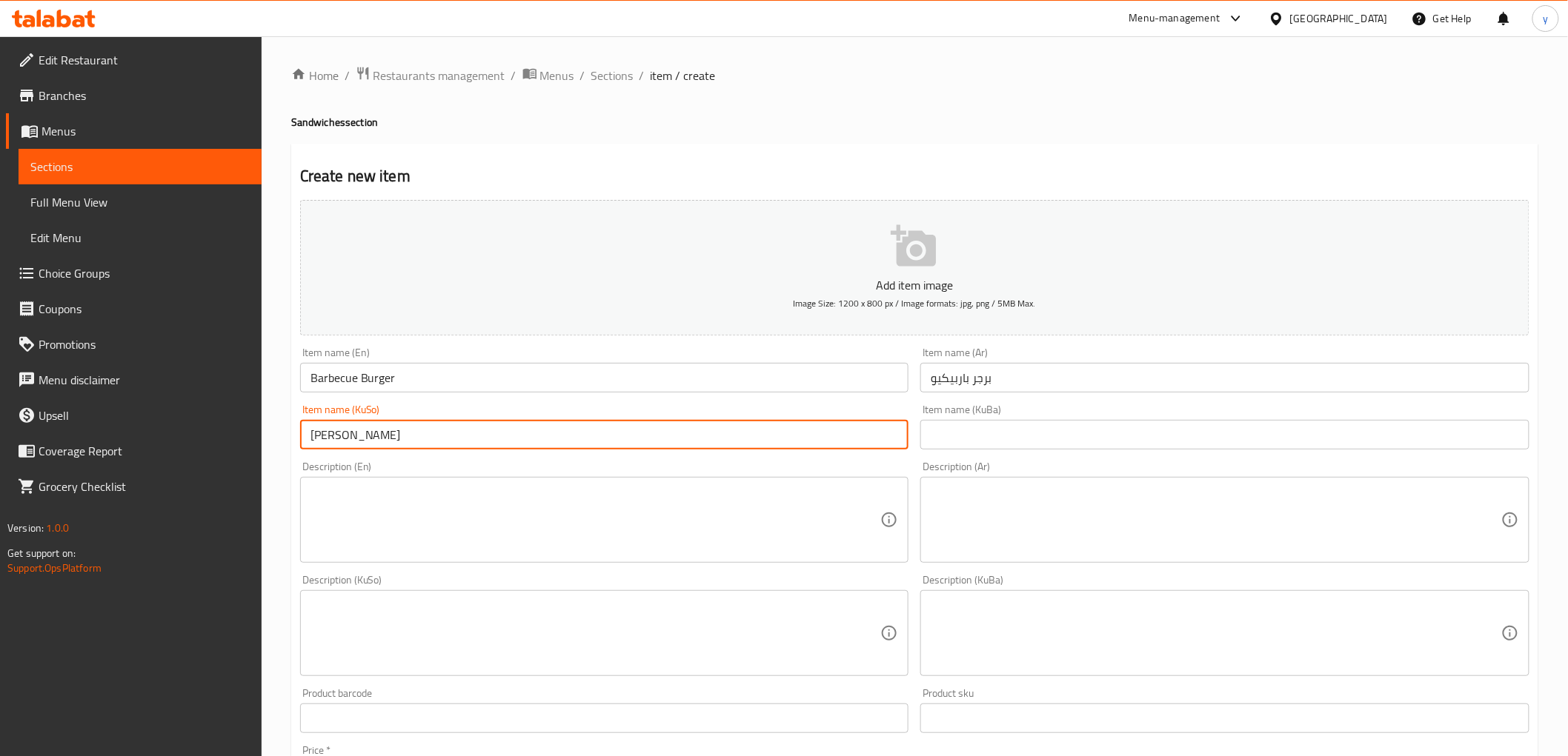
click at [771, 519] on textarea at bounding box center [596, 520] width 571 height 70
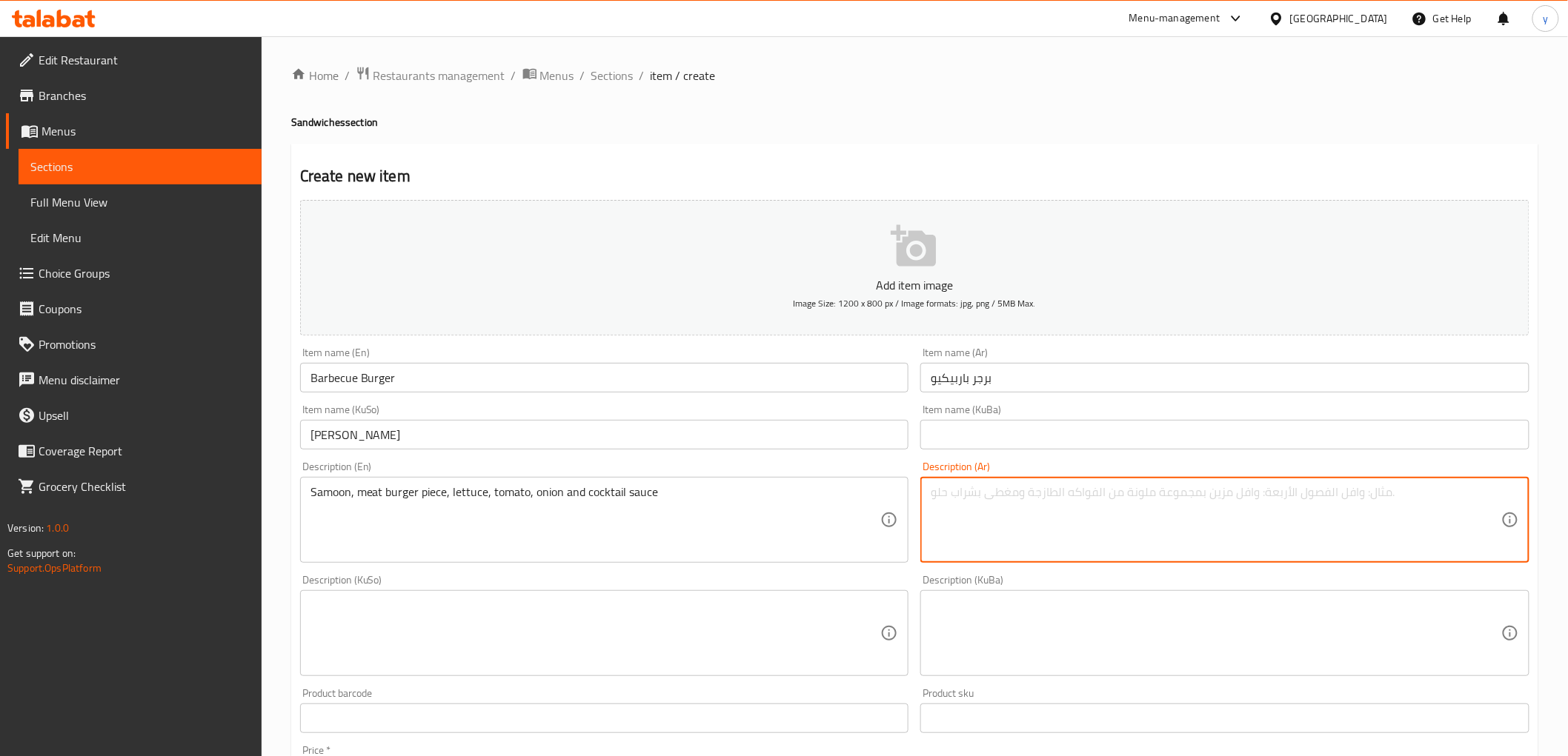
click at [1101, 496] on textarea at bounding box center [1215, 520] width 571 height 70
click at [986, 493] on textarea "صمون-قطعة لحم برغر-خس-طماطم-بصل-صوص باربكيو" at bounding box center [1215, 520] width 571 height 70
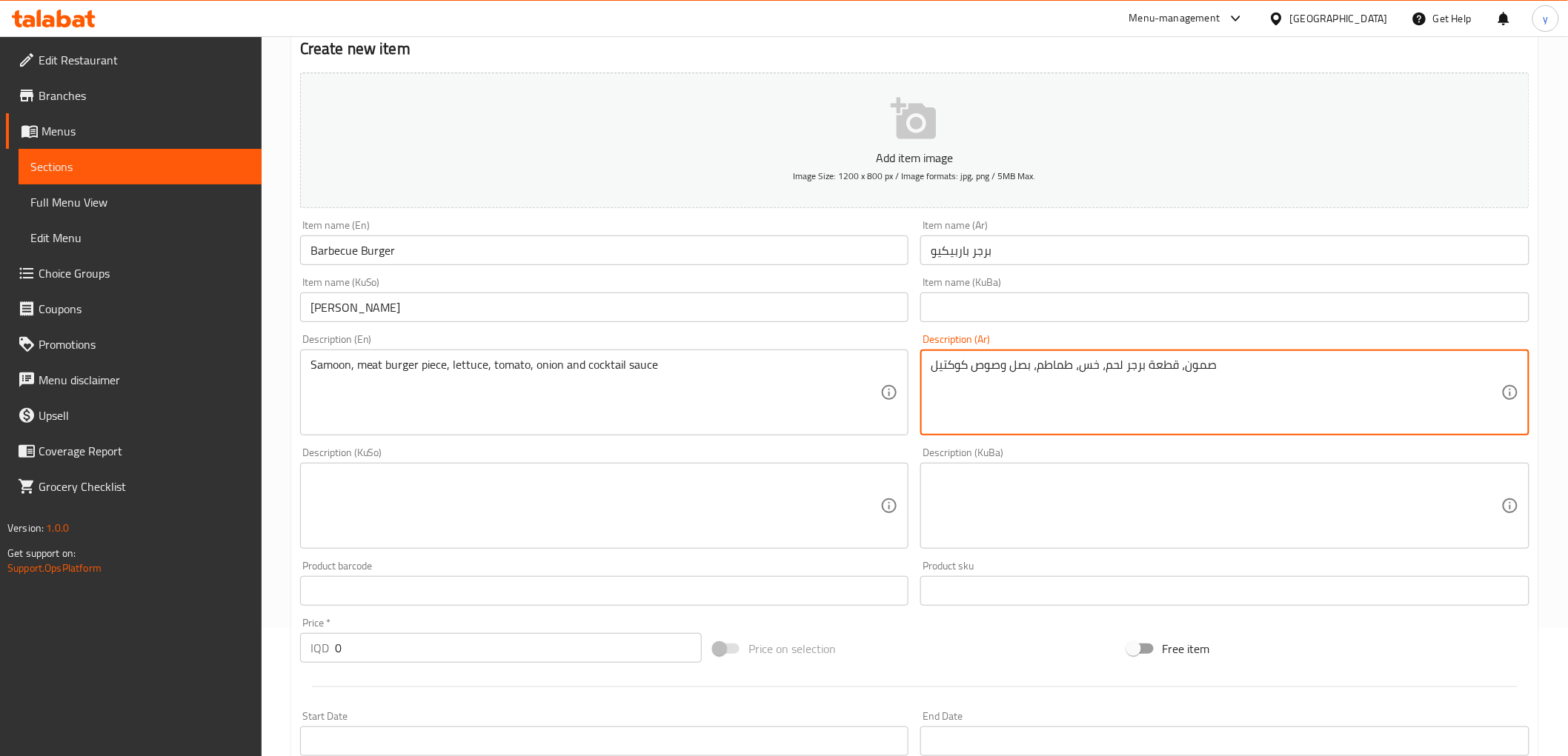
scroll to position [164, 0]
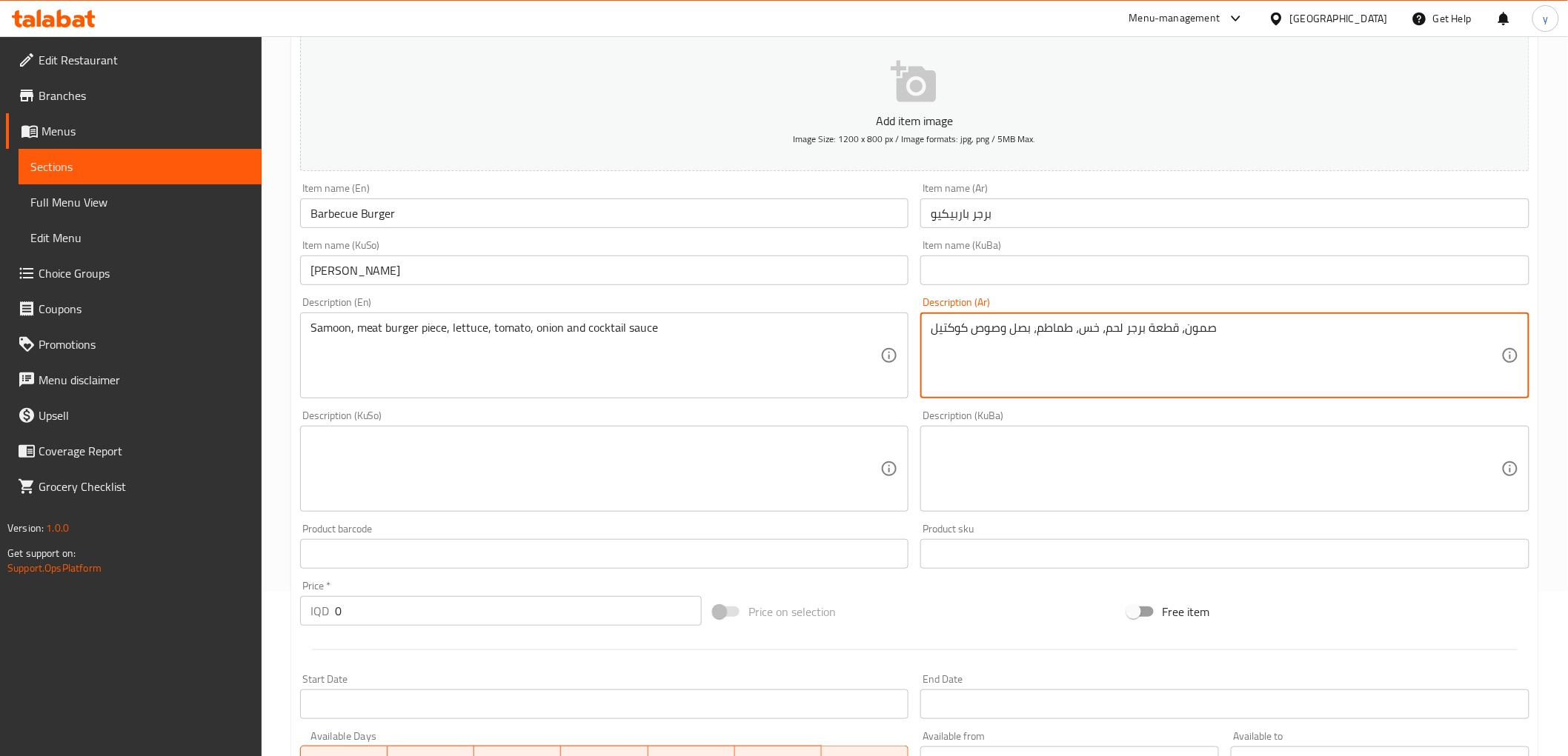
click at [767, 471] on textarea at bounding box center [596, 469] width 571 height 70
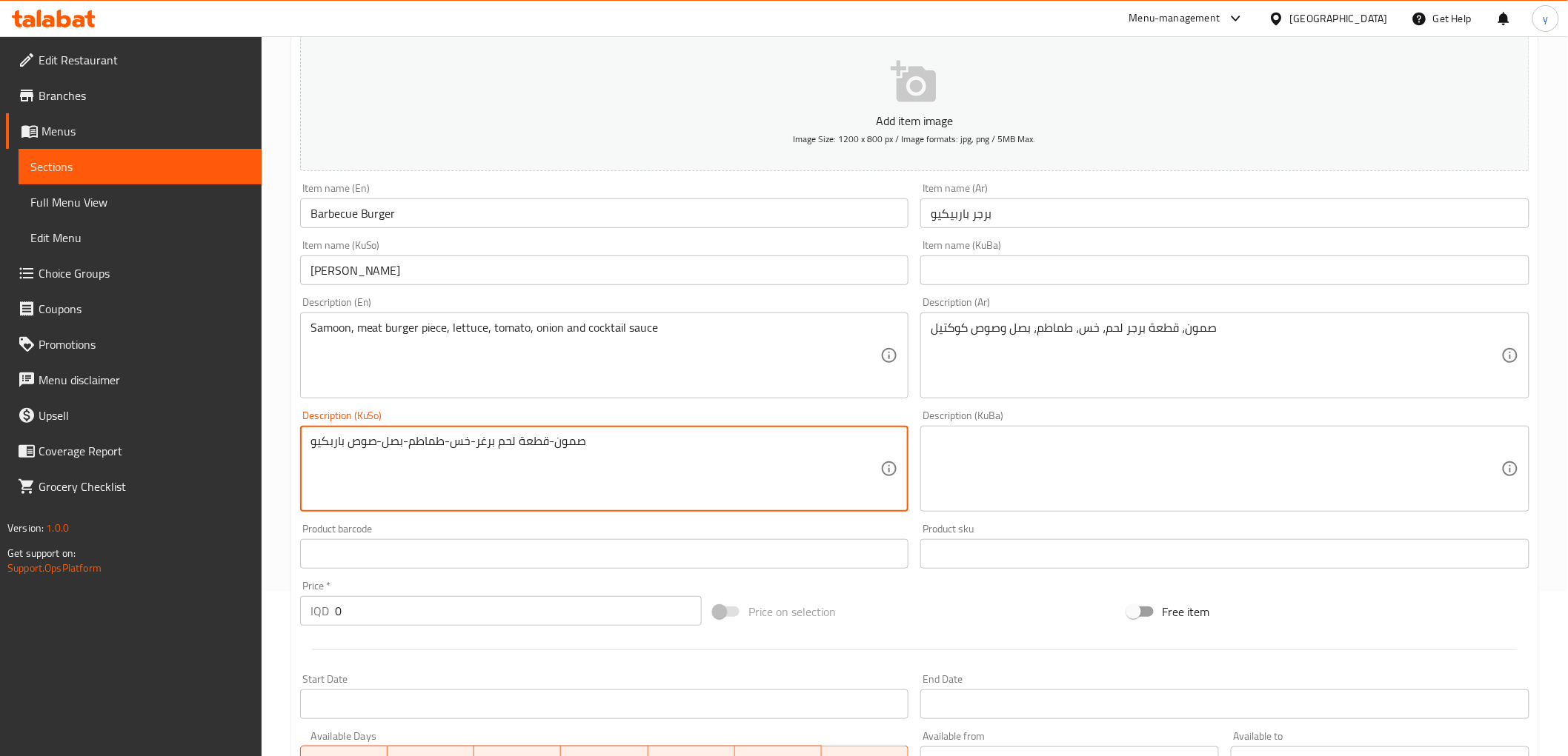
click at [381, 444] on textarea "صمون-قطعة لحم برغر-خس-طماطم-بصل-صوص باربكيو" at bounding box center [596, 469] width 571 height 70
click at [595, 451] on textarea "سەموون، پارچە بەرگری گۆشت، کاهوو، تەماتە، پیاز و سۆسی کۆکتیل" at bounding box center [596, 469] width 571 height 70
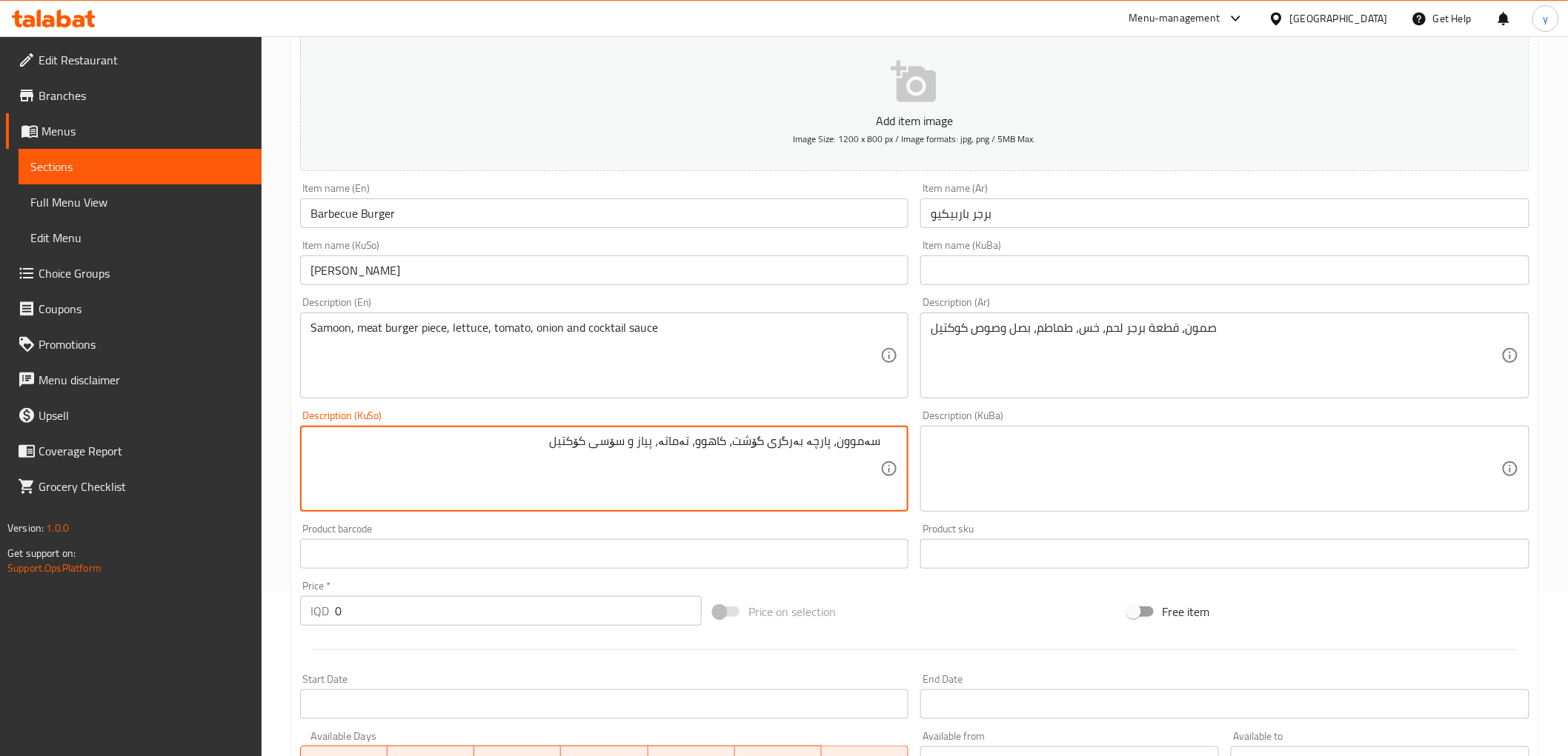
click at [332, 275] on input "بەرگری باربیکیو" at bounding box center [604, 271] width 610 height 30
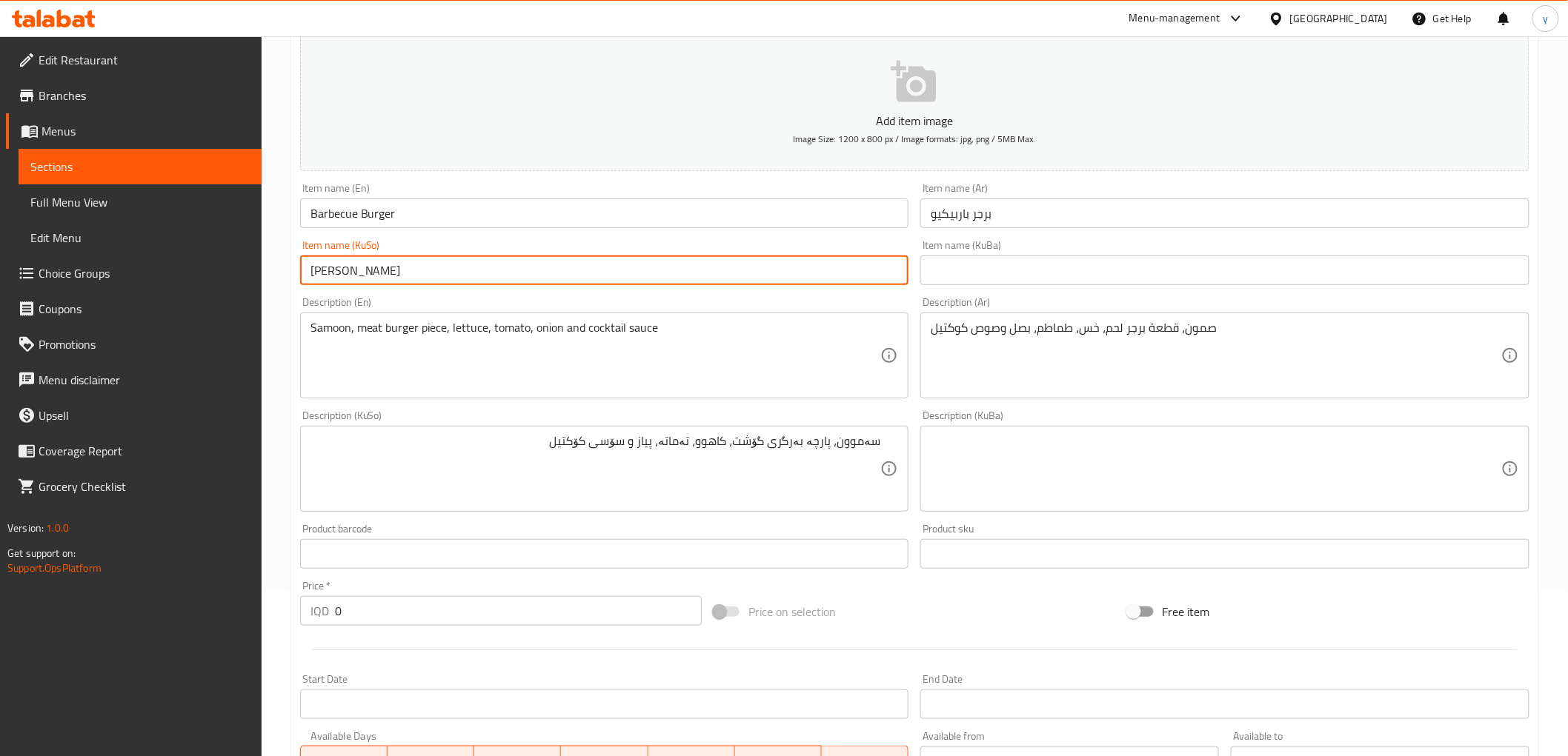
click at [332, 275] on input "بەرگری باربیکیو" at bounding box center [604, 271] width 610 height 30
click at [582, 432] on div "سەموون، پارچە بەرگری گۆشت، کاهوو، تەماتە، پیاز و سۆسی کۆکتیل Description (KuSo)" at bounding box center [604, 468] width 610 height 86
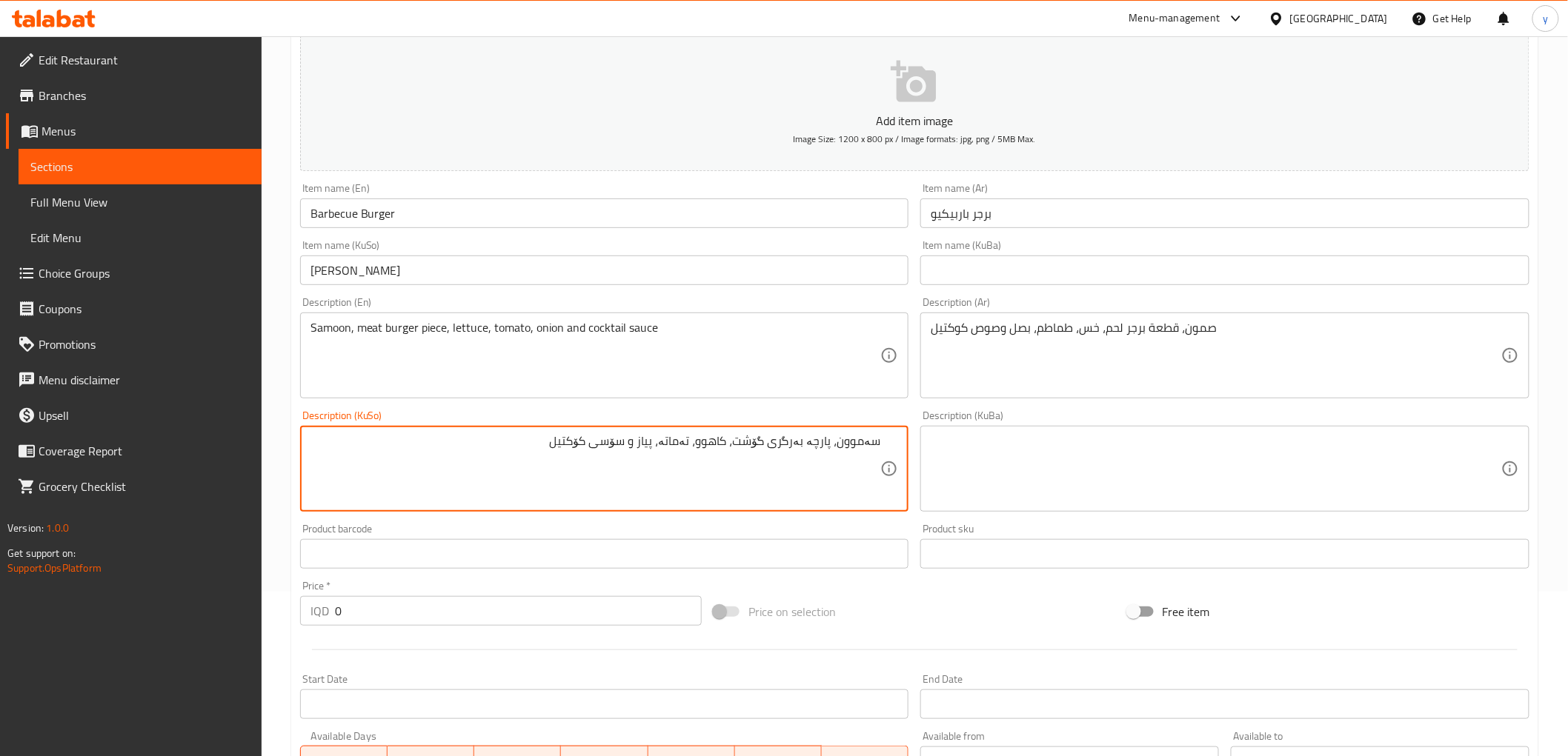
click at [582, 432] on div "سەموون، پارچە بەرگری گۆشت، کاهوو، تەماتە، پیاز و سۆسی کۆکتیل Description (KuSo)" at bounding box center [604, 468] width 610 height 86
click at [958, 211] on input "برجر باربيكيو" at bounding box center [1225, 213] width 610 height 30
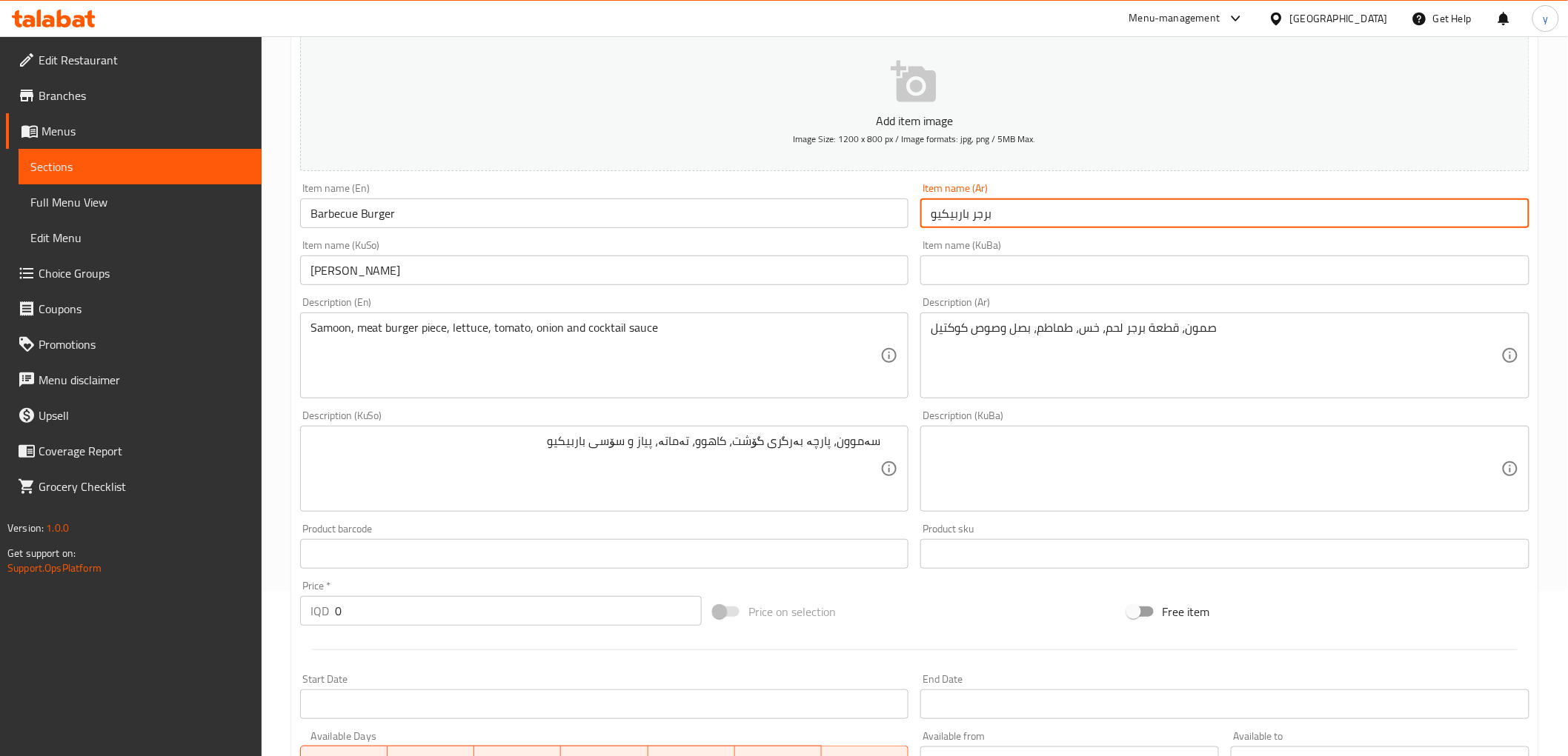
click at [958, 211] on input "برجر باربيكيو" at bounding box center [1225, 213] width 610 height 30
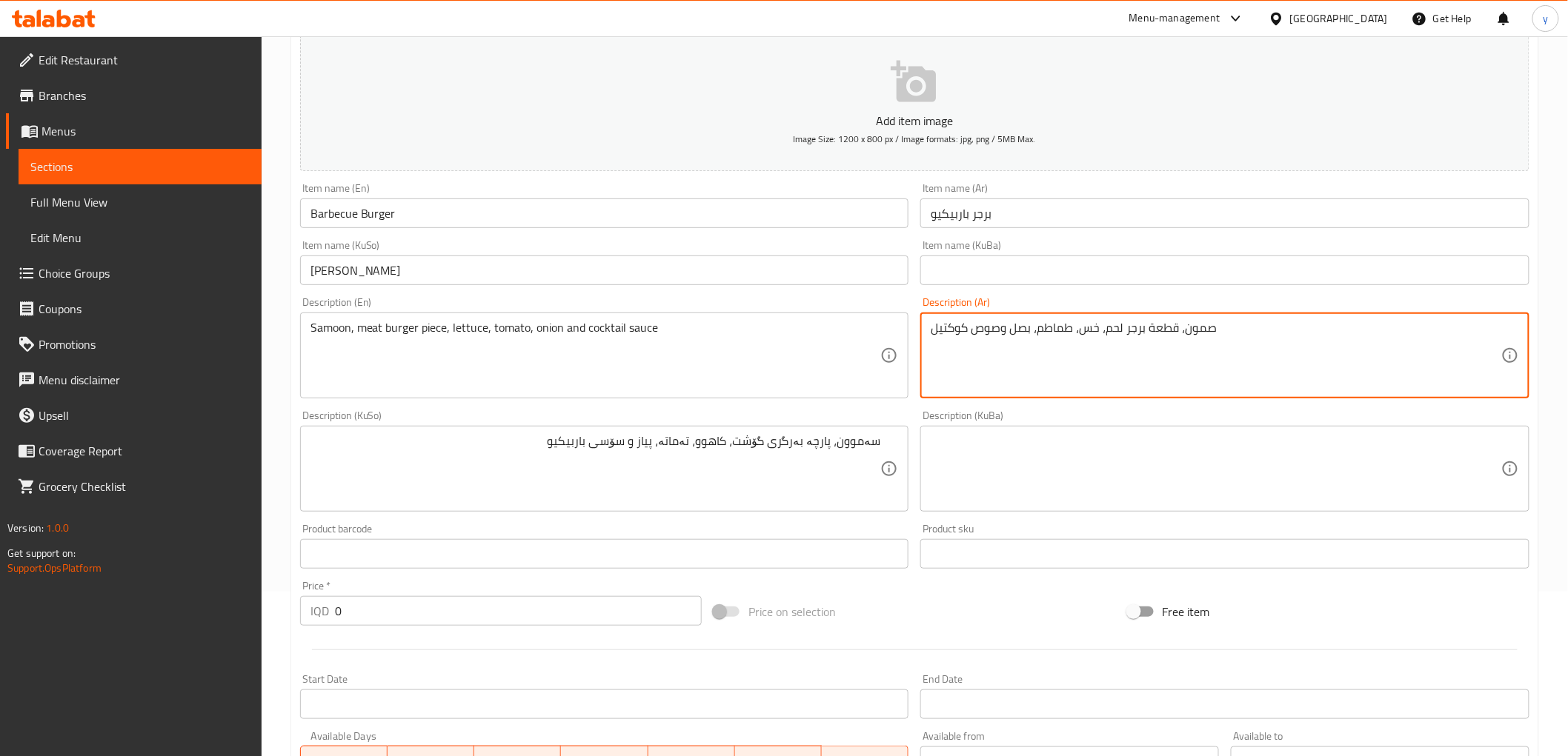
click at [960, 336] on textarea "صمون، قطعة برجر لحم، خس، طماطم، بصل وصوص كوكتيل" at bounding box center [1215, 356] width 571 height 70
click at [343, 220] on input "Barbecue Burger" at bounding box center [604, 213] width 610 height 30
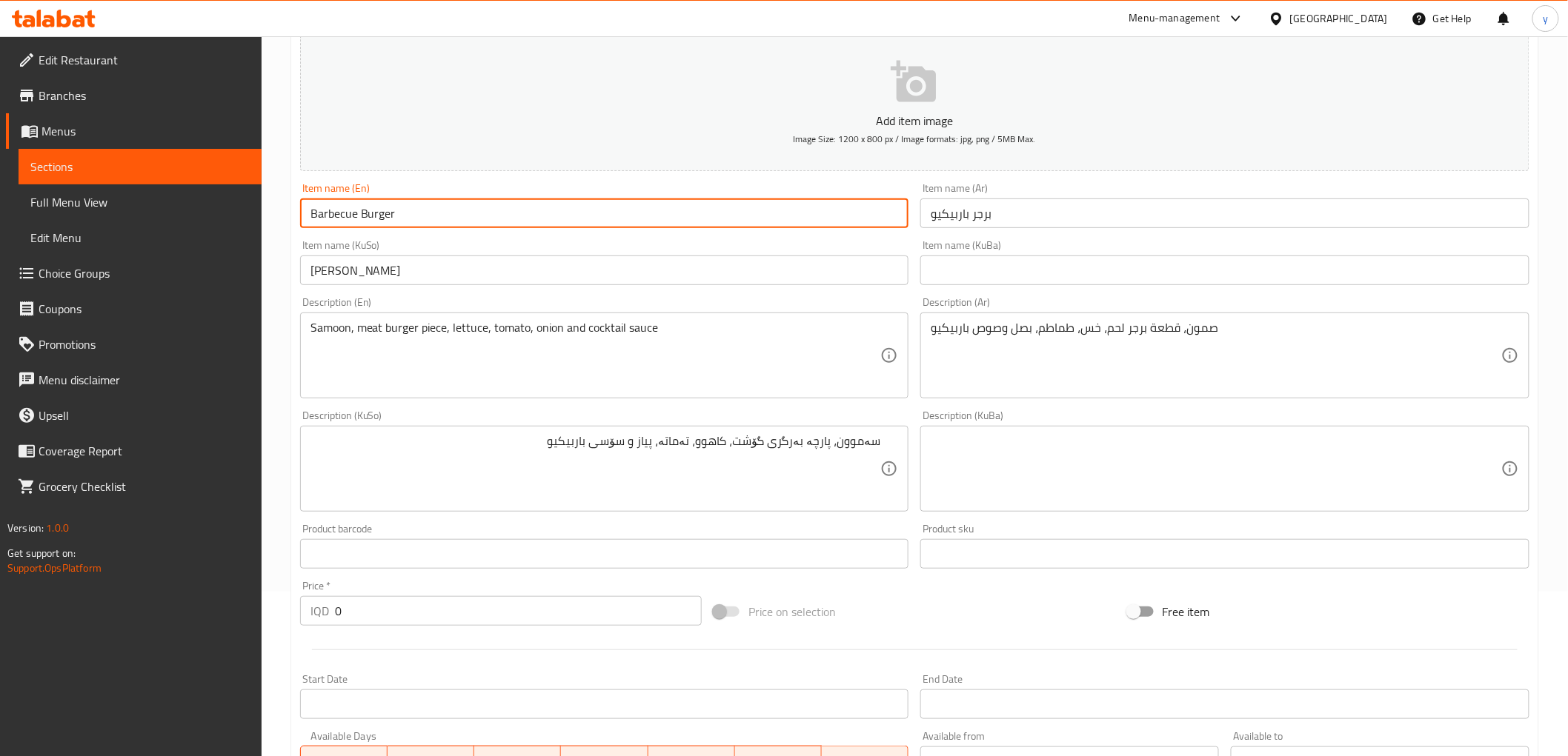
click at [343, 220] on input "Barbecue Burger" at bounding box center [604, 213] width 610 height 30
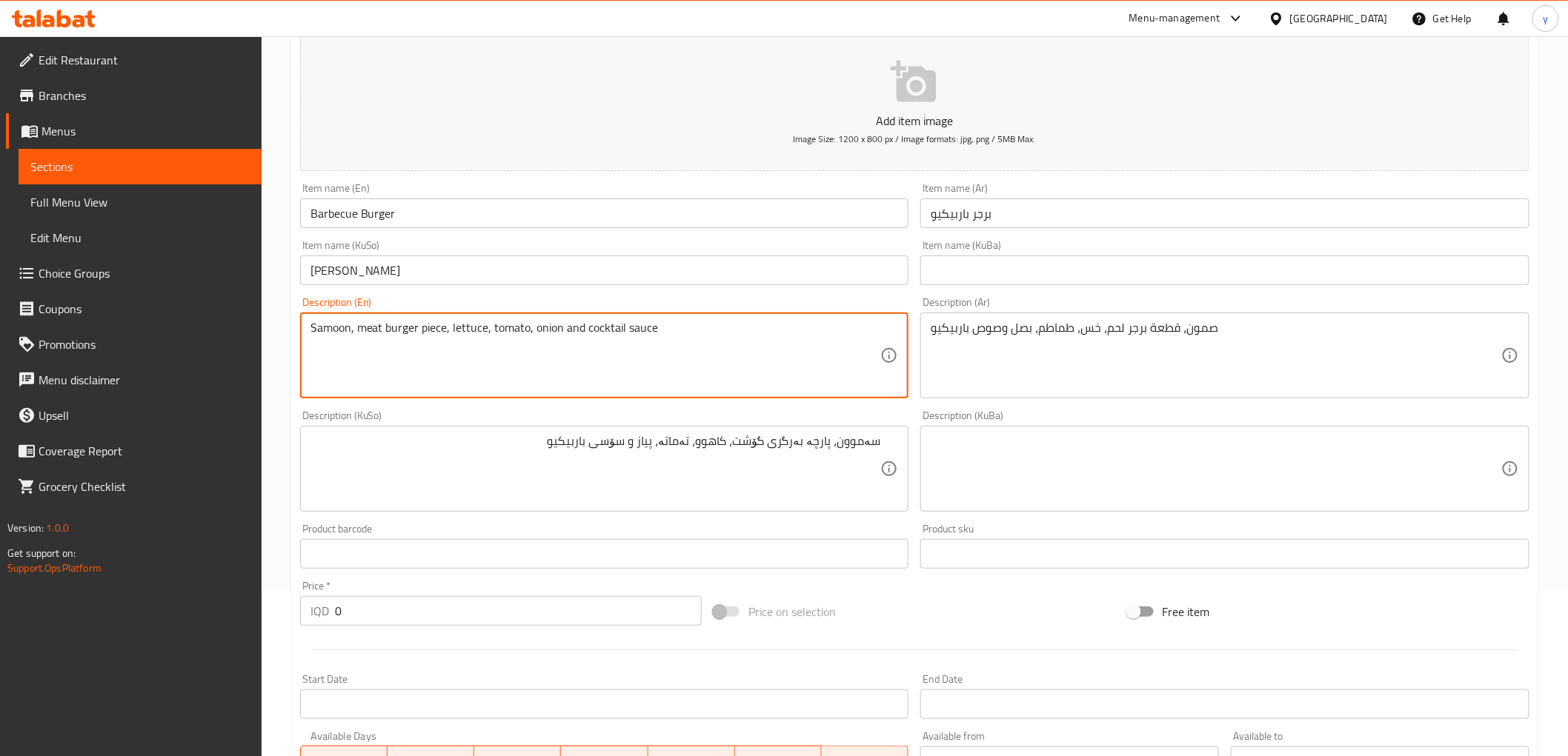
click at [598, 327] on textarea "Samoon, meat burger piece, lettuce, tomato, onion and cocktail sauce" at bounding box center [596, 356] width 571 height 70
drag, startPoint x: 594, startPoint y: 330, endPoint x: 583, endPoint y: 336, distance: 12.5
click at [583, 336] on textarea "Samoon, meat burger piece, lettuce, tomato, onion and Barbecue sauce" at bounding box center [596, 356] width 571 height 70
click at [590, 331] on textarea "Samoon, meat burger piece, lettuce, tomato, onion and Barbecue sauce" at bounding box center [596, 356] width 571 height 70
click at [591, 329] on textarea "Samoon, meat burger piece, lettuce, tomato, onion and Barbecue sauce" at bounding box center [596, 356] width 571 height 70
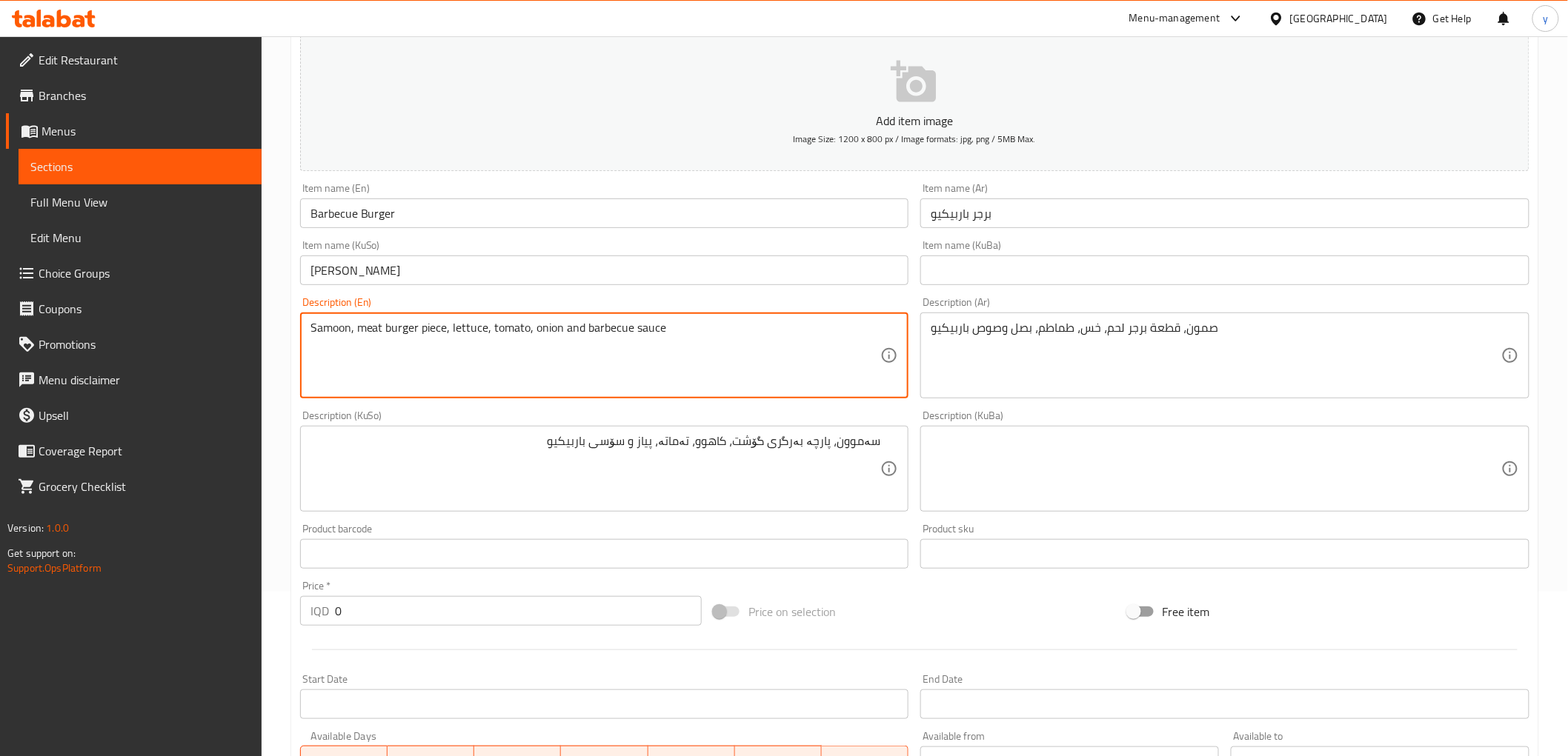
scroll to position [329, 0]
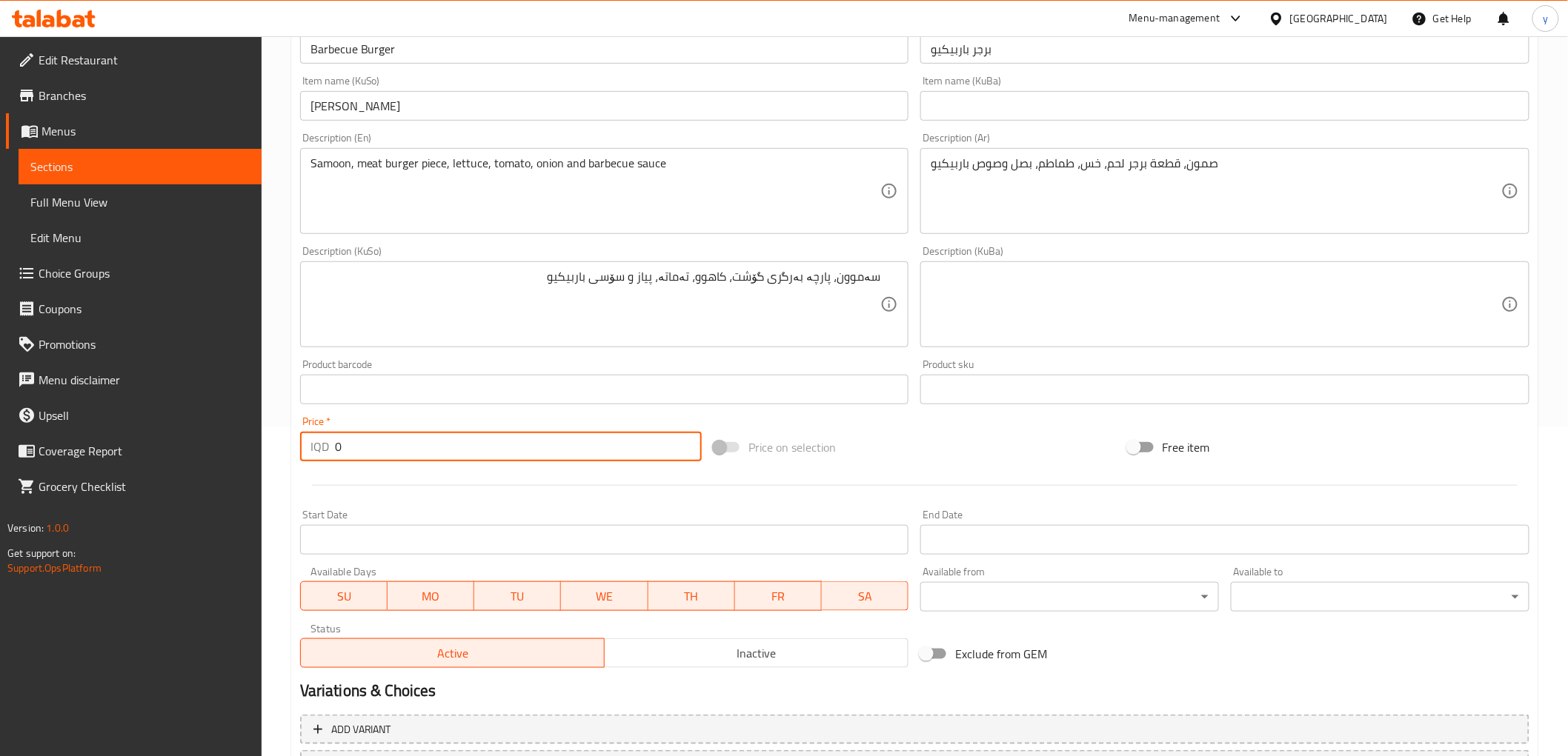
drag, startPoint x: 337, startPoint y: 447, endPoint x: 316, endPoint y: 460, distance: 24.7
click at [308, 461] on div "IQD 0 Price *" at bounding box center [500, 447] width 402 height 30
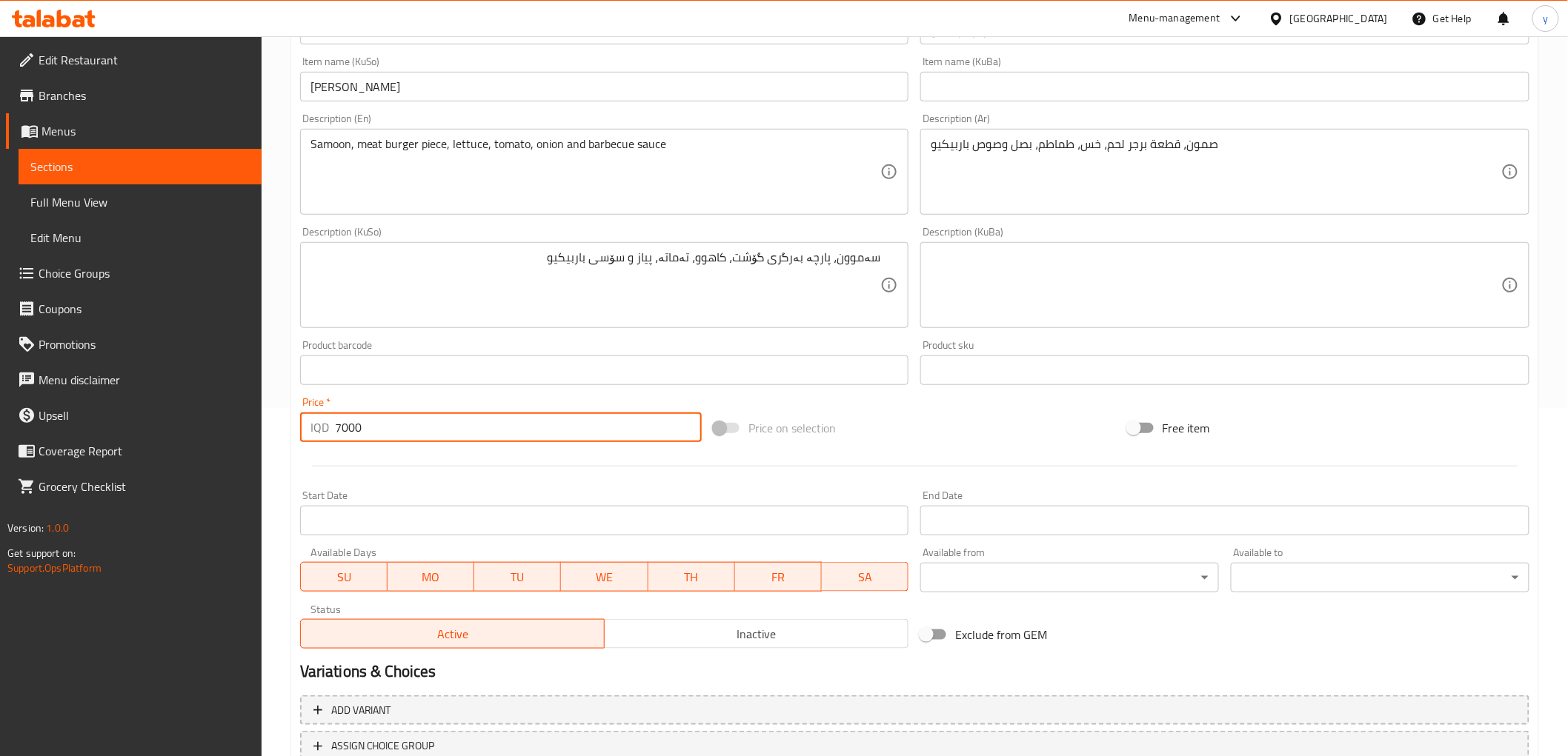
scroll to position [458, 0]
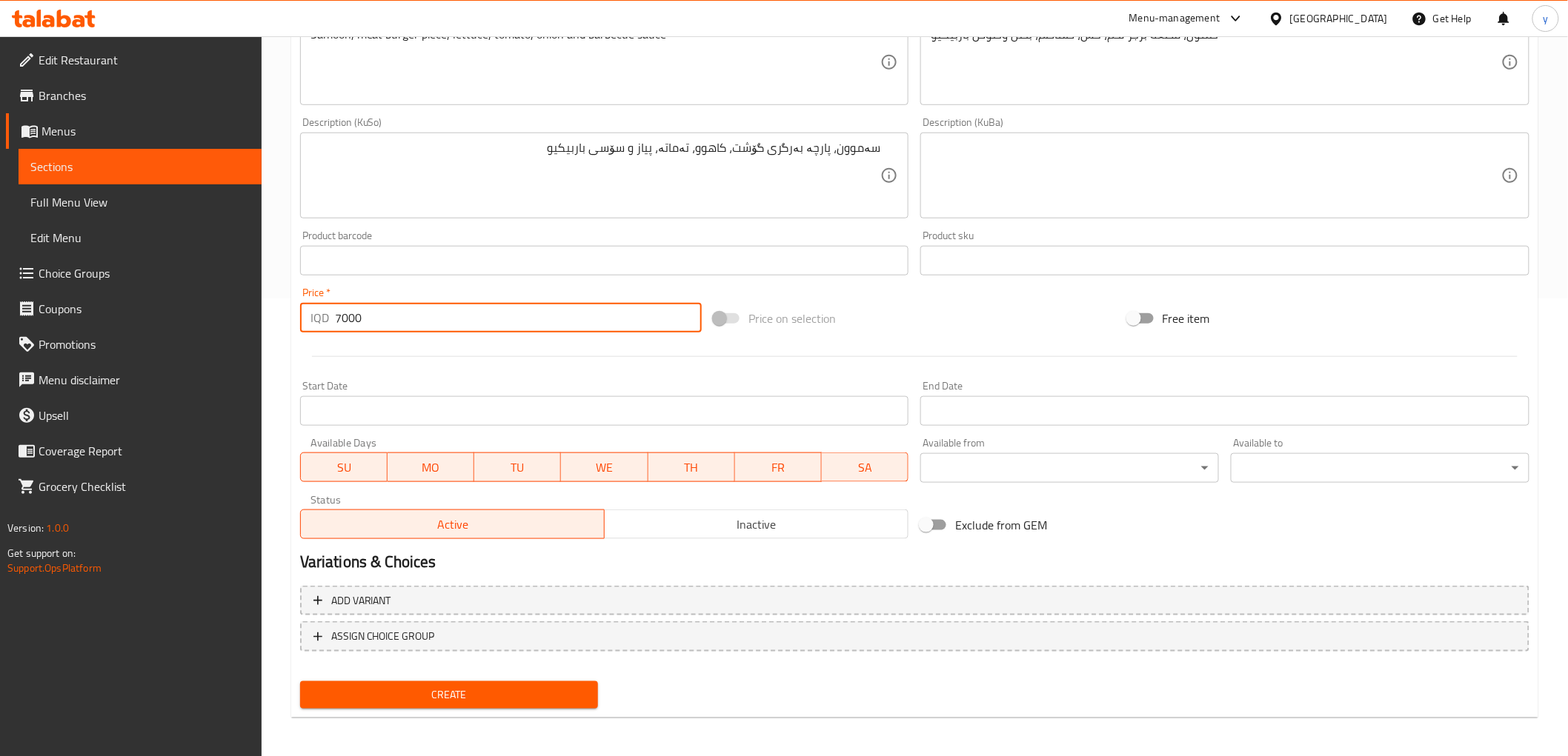
click at [444, 700] on span "Create" at bounding box center [449, 696] width 275 height 19
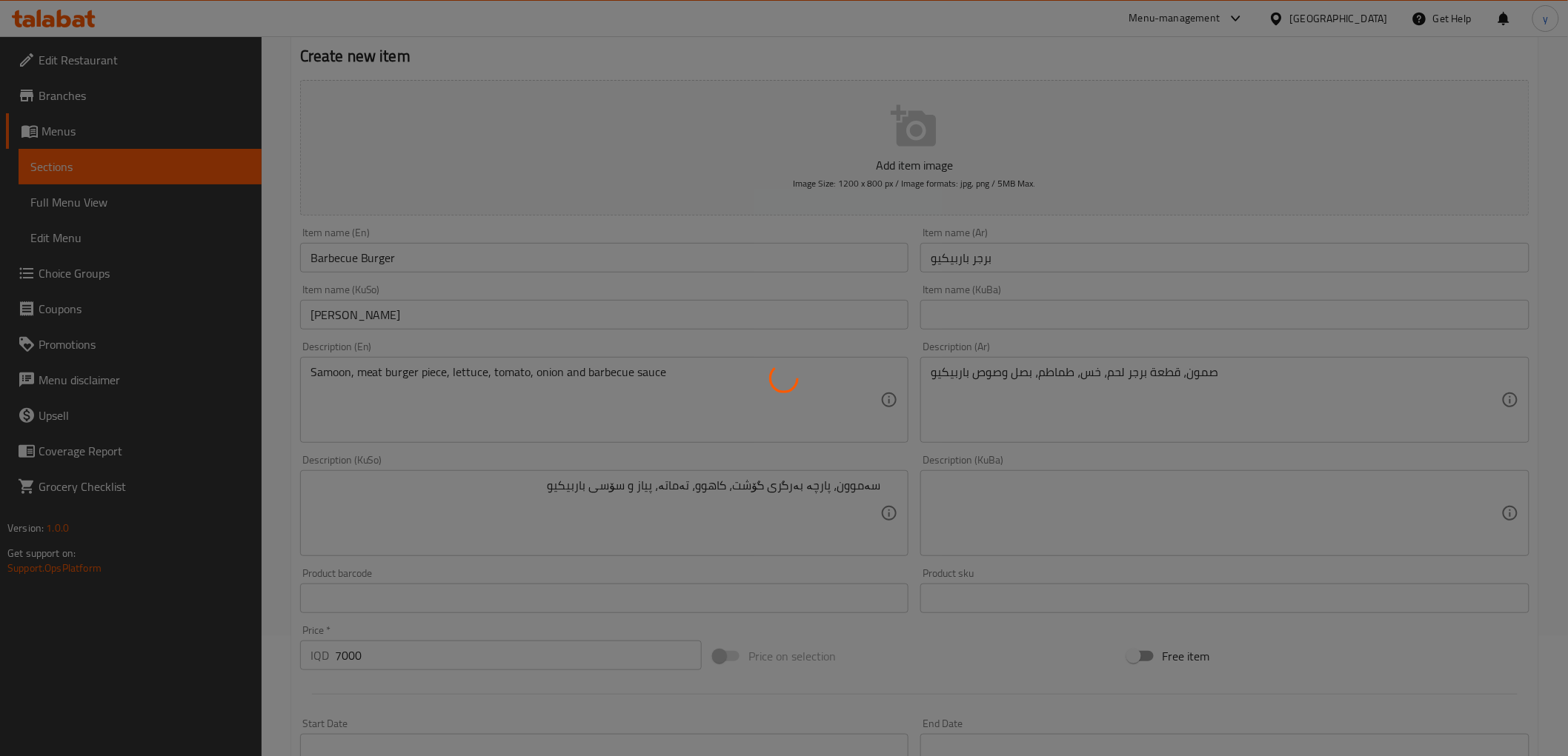
scroll to position [0, 0]
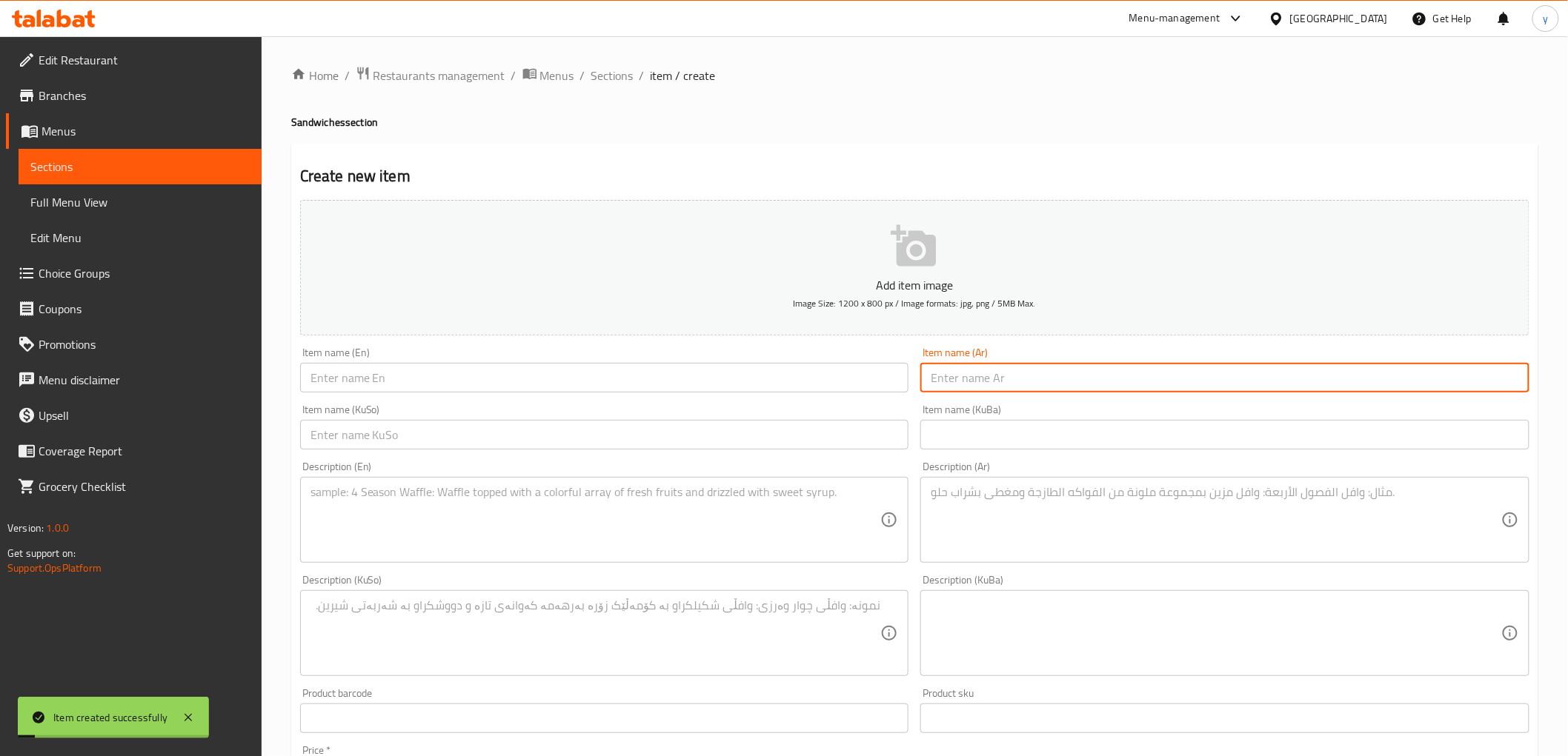
click at [975, 380] on input "text" at bounding box center [1225, 378] width 610 height 30
click at [944, 378] on input "7500" at bounding box center [1225, 378] width 610 height 30
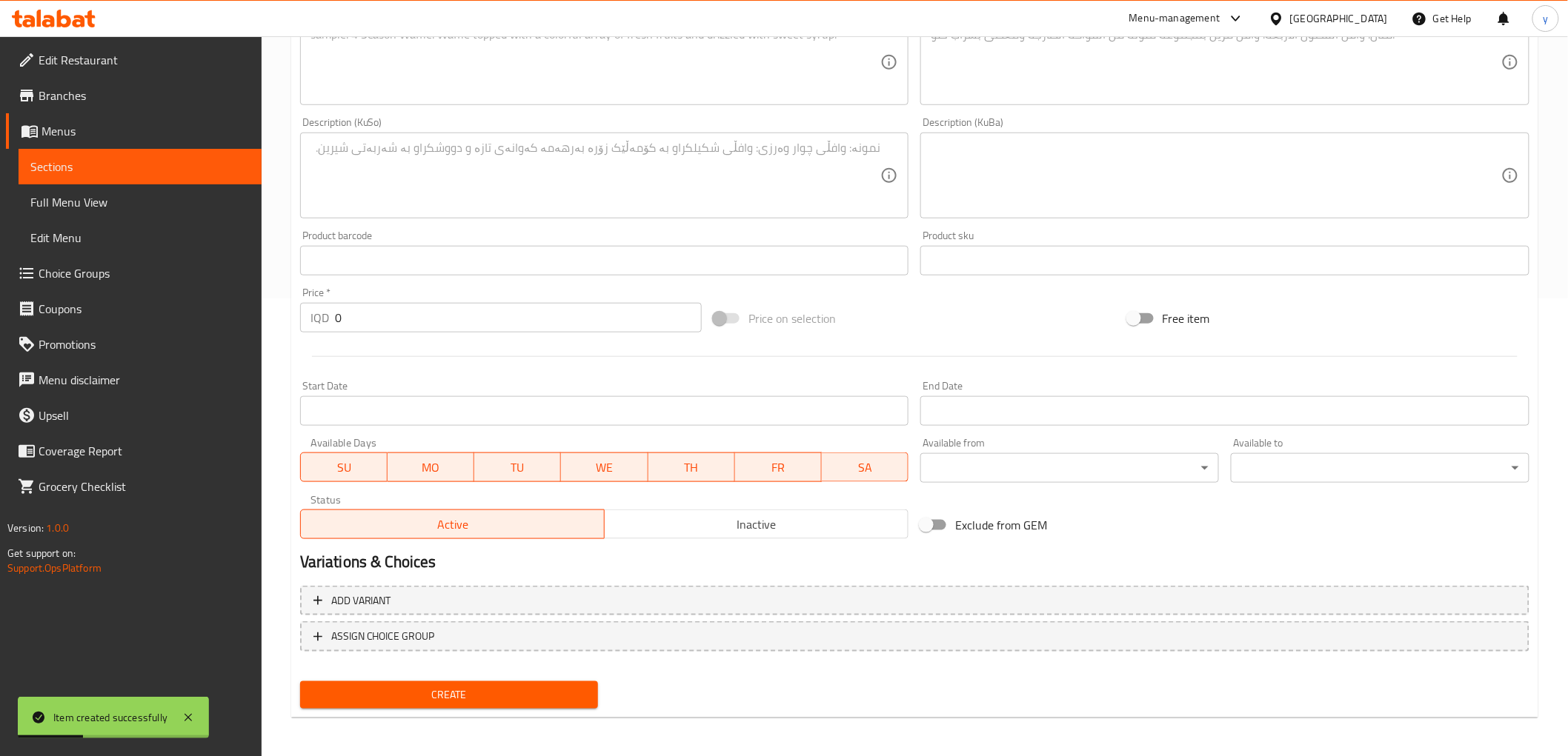
click at [362, 315] on input "0" at bounding box center [518, 318] width 366 height 30
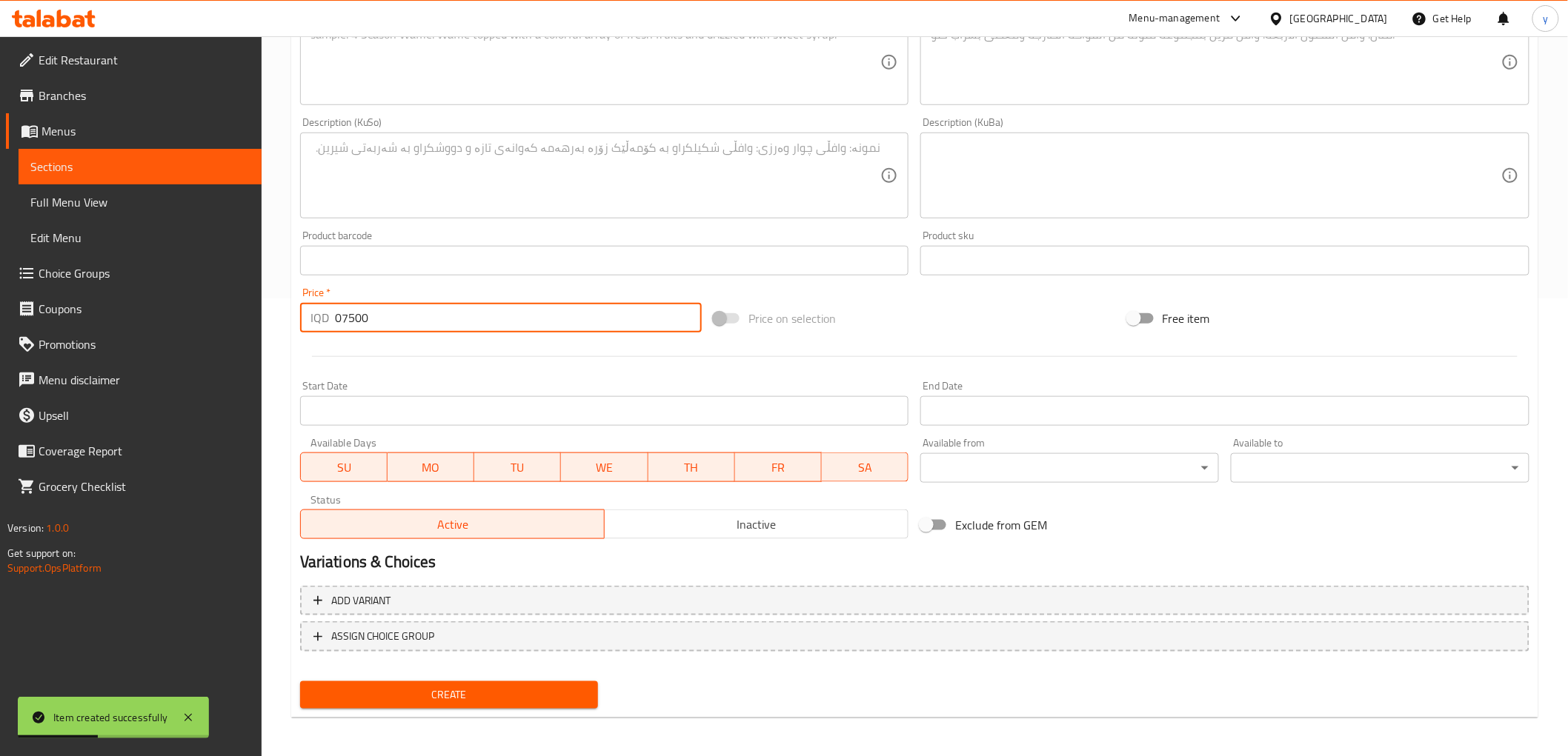
click at [421, 329] on input "07500" at bounding box center [518, 318] width 366 height 30
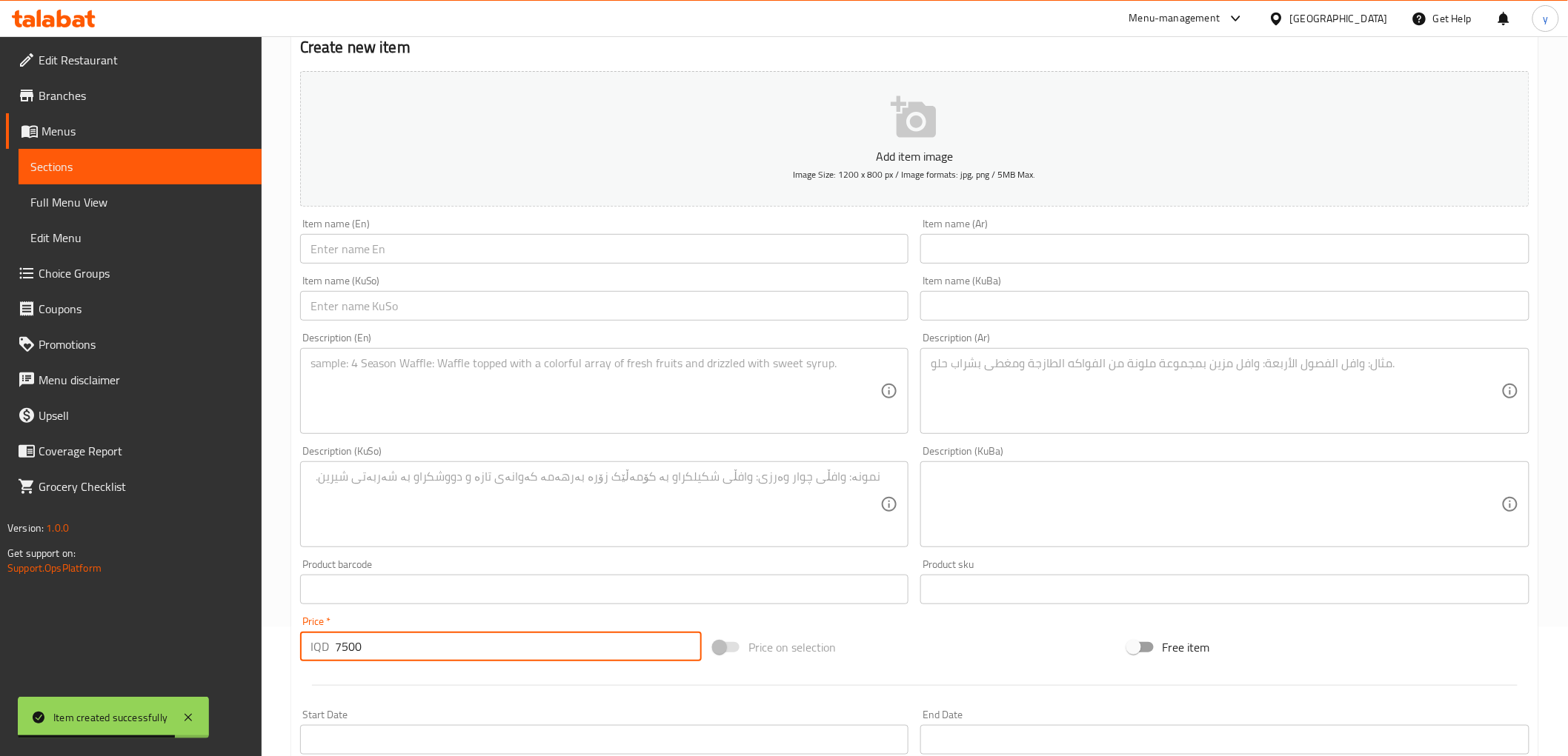
click at [1049, 275] on div "Item name (KuBa) Item name (KuBa)" at bounding box center [1225, 298] width 621 height 57
drag, startPoint x: 1024, startPoint y: 240, endPoint x: 788, endPoint y: 245, distance: 236.1
click at [1022, 240] on input "text" at bounding box center [1225, 249] width 610 height 30
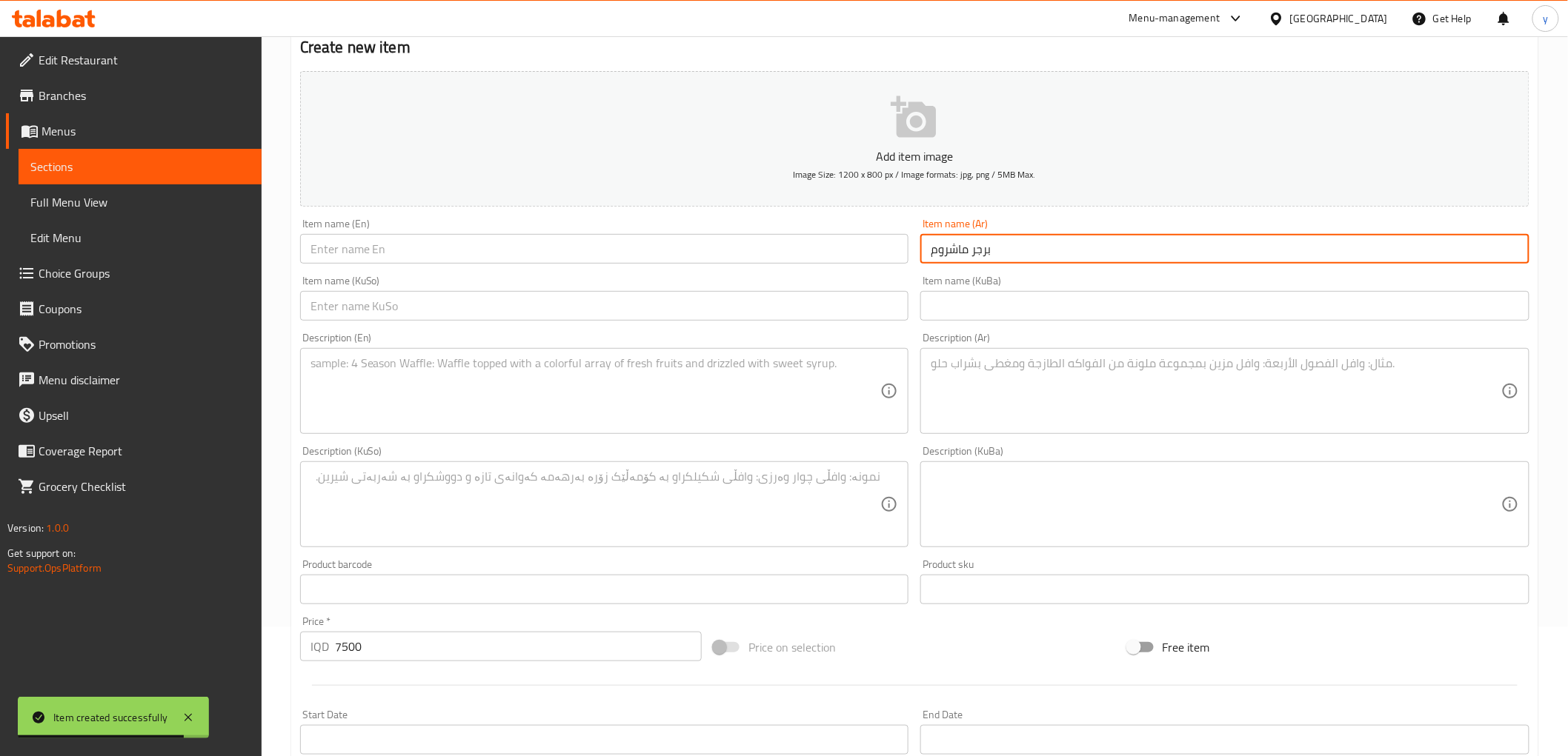
drag, startPoint x: 750, startPoint y: 243, endPoint x: 587, endPoint y: 276, distance: 166.3
click at [734, 243] on input "text" at bounding box center [604, 249] width 610 height 30
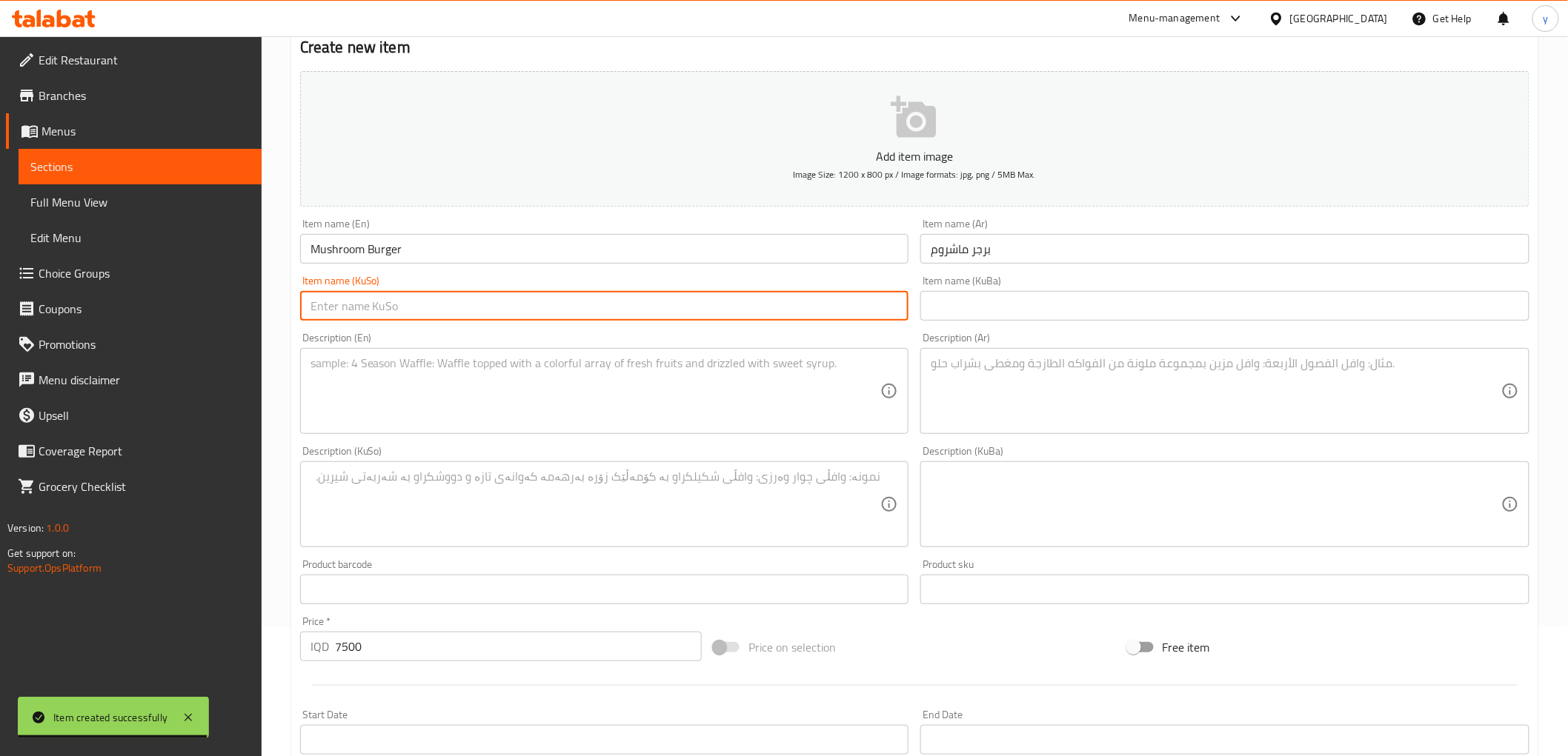
click at [587, 311] on input "text" at bounding box center [604, 306] width 610 height 30
click at [605, 395] on textarea at bounding box center [596, 391] width 571 height 70
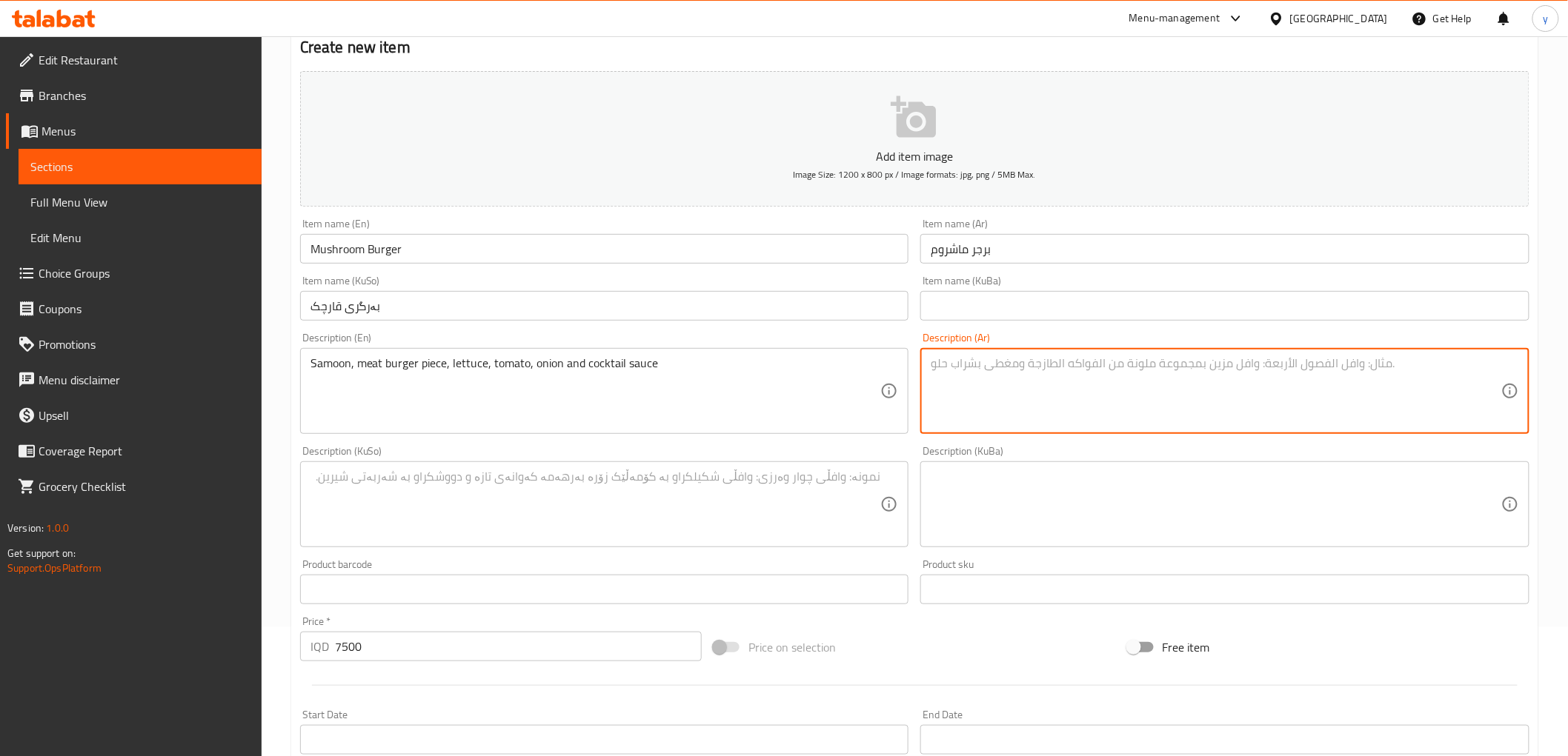
click at [1110, 413] on textarea at bounding box center [1215, 391] width 571 height 70
click at [821, 492] on textarea at bounding box center [596, 505] width 571 height 70
drag, startPoint x: 999, startPoint y: 372, endPoint x: 934, endPoint y: 370, distance: 65.0
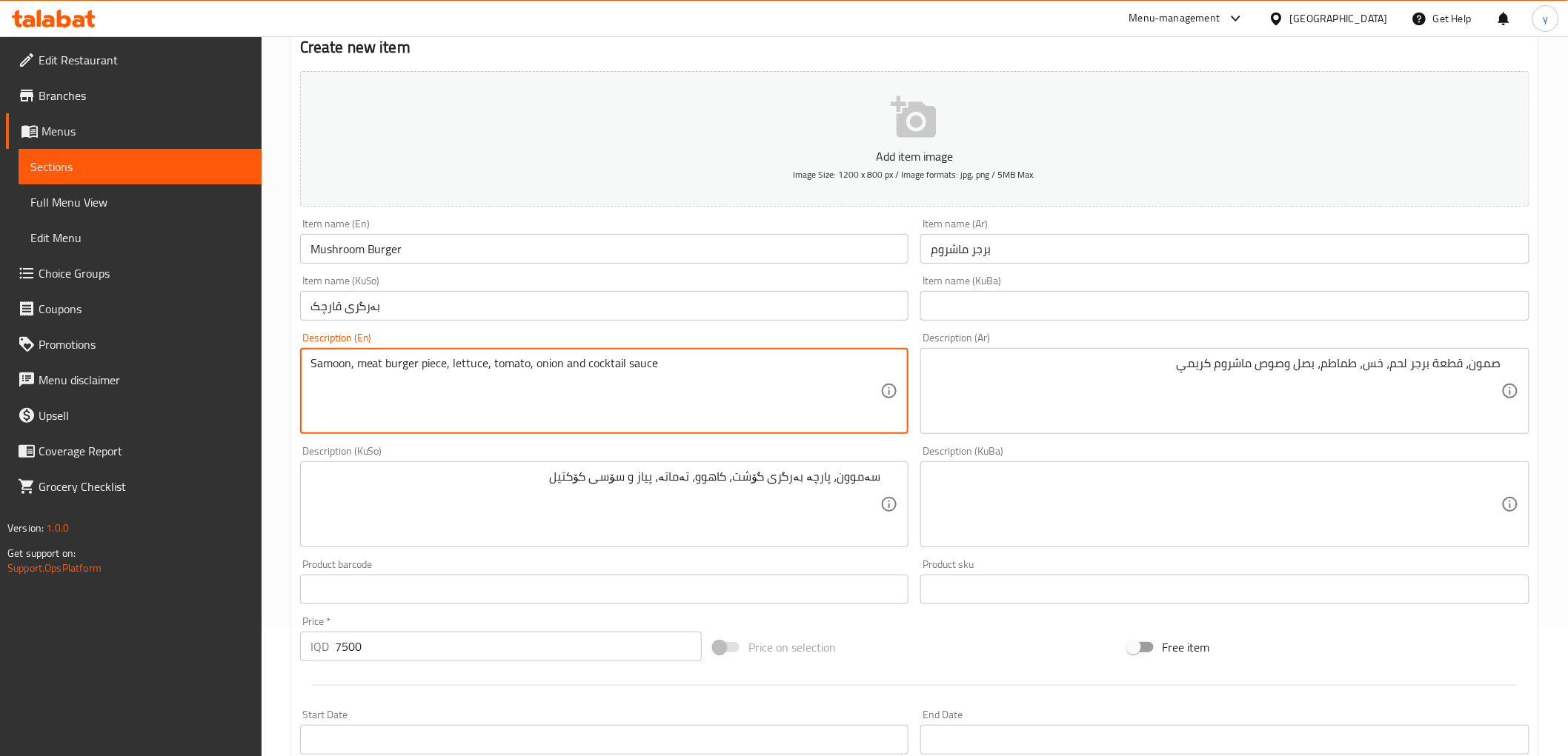
drag, startPoint x: 586, startPoint y: 365, endPoint x: 694, endPoint y: 372, distance: 108.2
click at [597, 480] on textarea "سەموون، پارچە بەرگری گۆشت، کاهوو، تەماتە، پیاز و سۆسی کۆکتیل" at bounding box center [596, 505] width 571 height 70
click at [553, 374] on textarea "Samoon, meat burger piece, lettuce, tomato, onion and creamy mushroom sauce" at bounding box center [596, 391] width 571 height 70
click at [515, 367] on textarea "Samoon, meat burger piece, lettuce, tomato, and creamy mushroom sauce" at bounding box center [596, 391] width 571 height 70
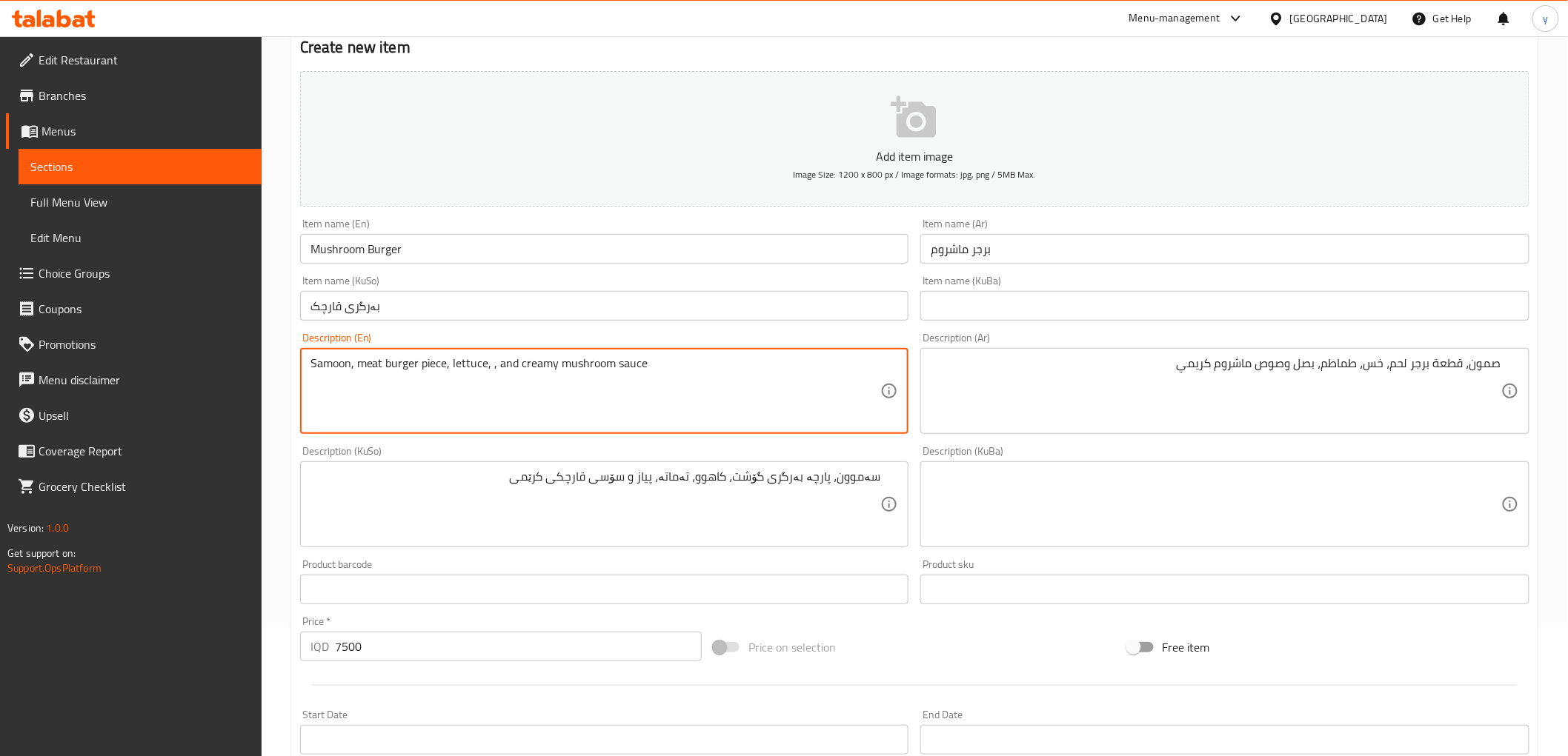
click at [495, 368] on textarea "Samoon, meat burger piece, lettuce, , and creamy mushroom sauce" at bounding box center [596, 391] width 571 height 70
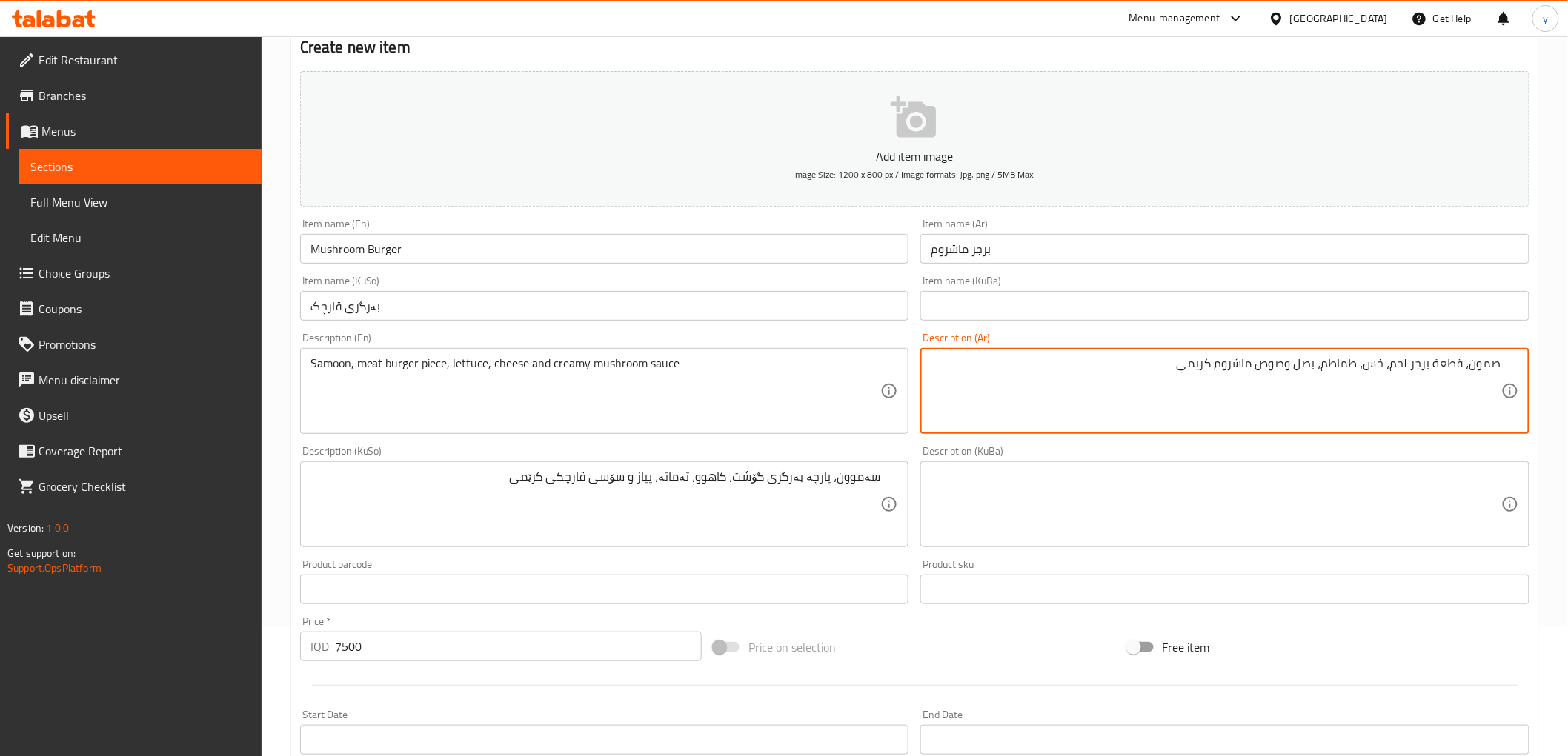
drag, startPoint x: 1360, startPoint y: 362, endPoint x: 1299, endPoint y: 367, distance: 61.2
click at [1299, 367] on textarea "صمون، قطعة برجر لحم، خس، طماطم، بصل وصوص ماشروم كريمي" at bounding box center [1215, 391] width 571 height 70
drag, startPoint x: 1360, startPoint y: 365, endPoint x: 1298, endPoint y: 367, distance: 62.0
click at [1298, 367] on textarea "صمون، قطعة برجر لحم، خس، طماطم، بصل وصوص ماشروم كريمي" at bounding box center [1215, 391] width 571 height 70
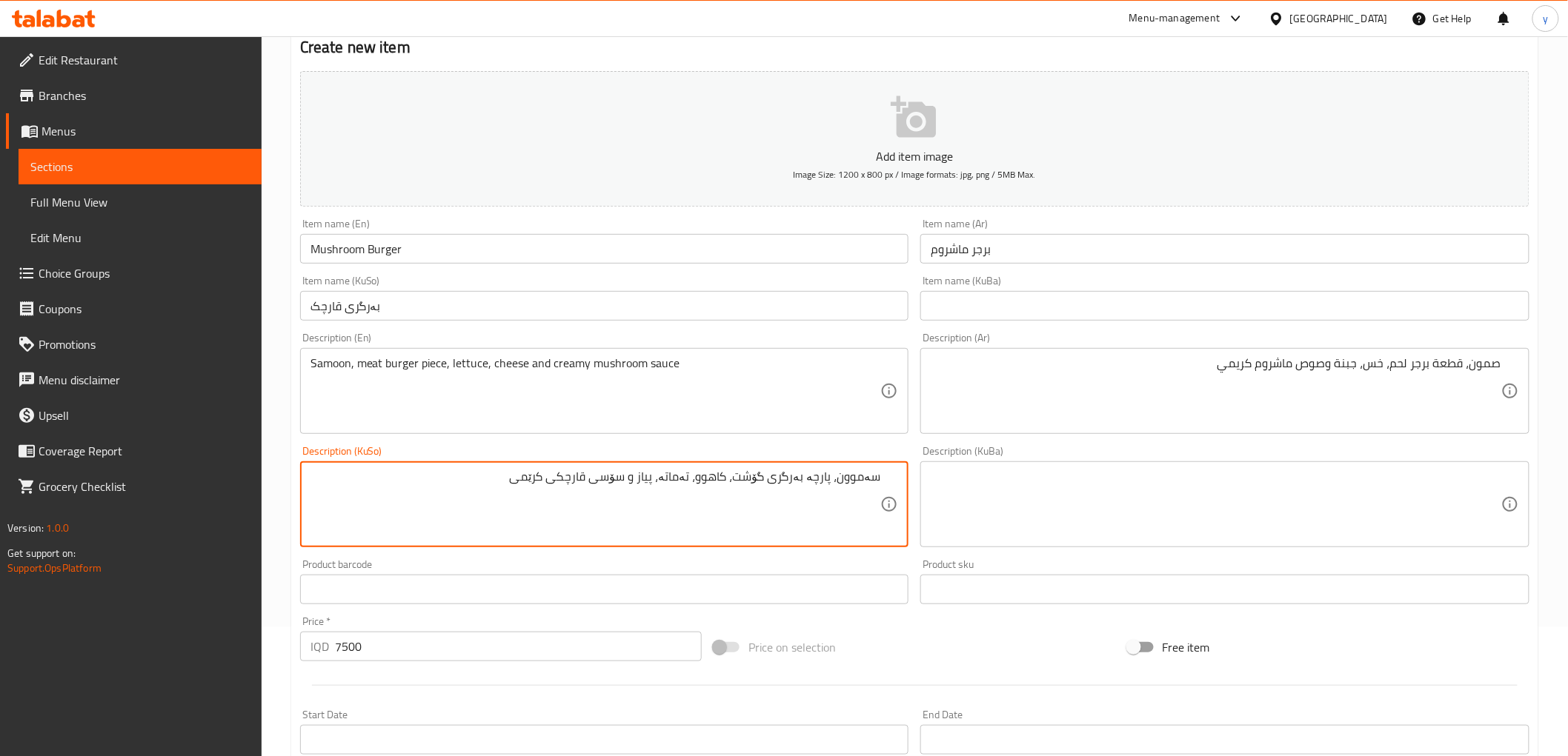
drag, startPoint x: 700, startPoint y: 477, endPoint x: 652, endPoint y: 480, distance: 48.1
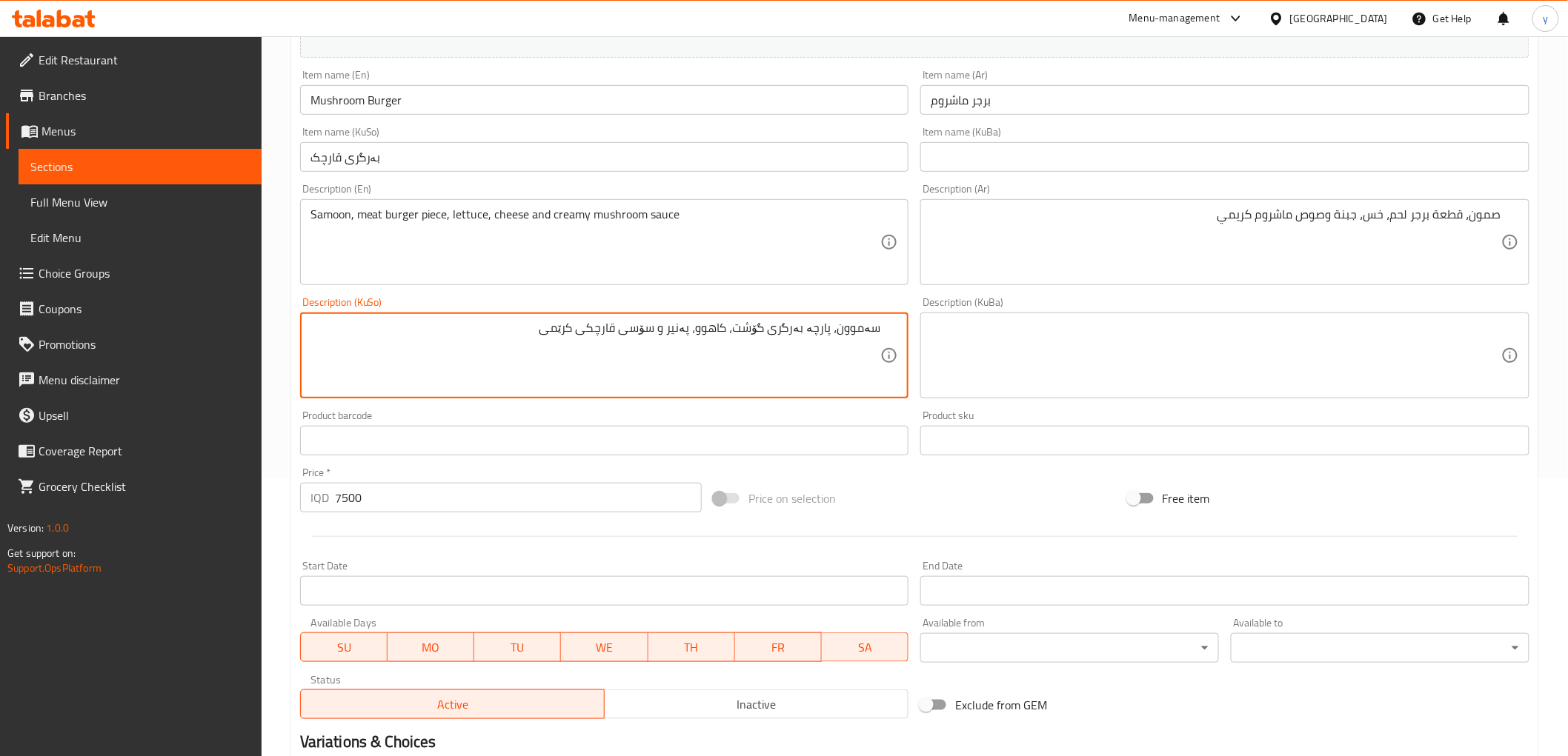
scroll to position [458, 0]
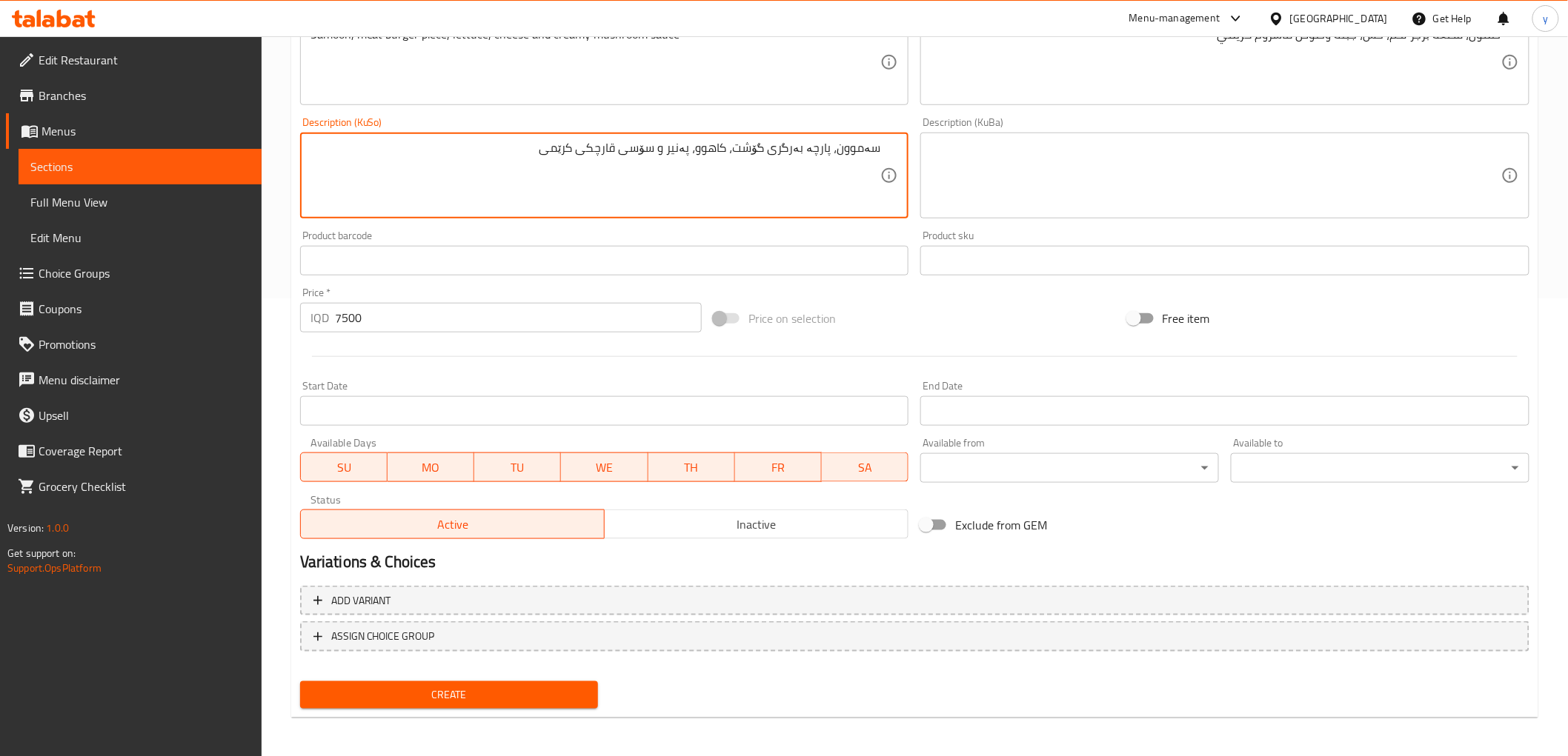
click at [499, 672] on div "Add variant ASSIGN CHOICE GROUP" at bounding box center [915, 628] width 1241 height 96
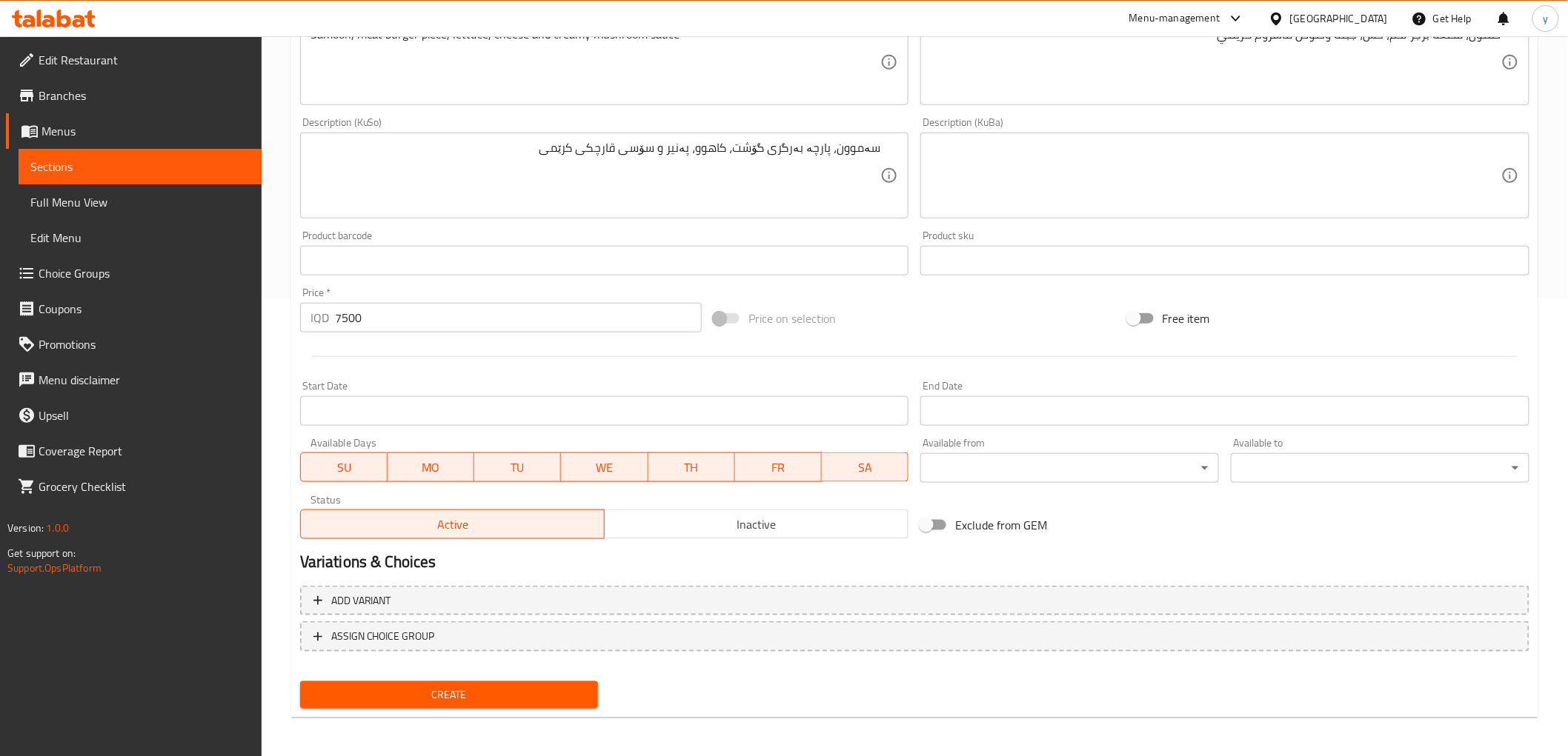
click at [501, 687] on span "Create" at bounding box center [449, 696] width 275 height 19
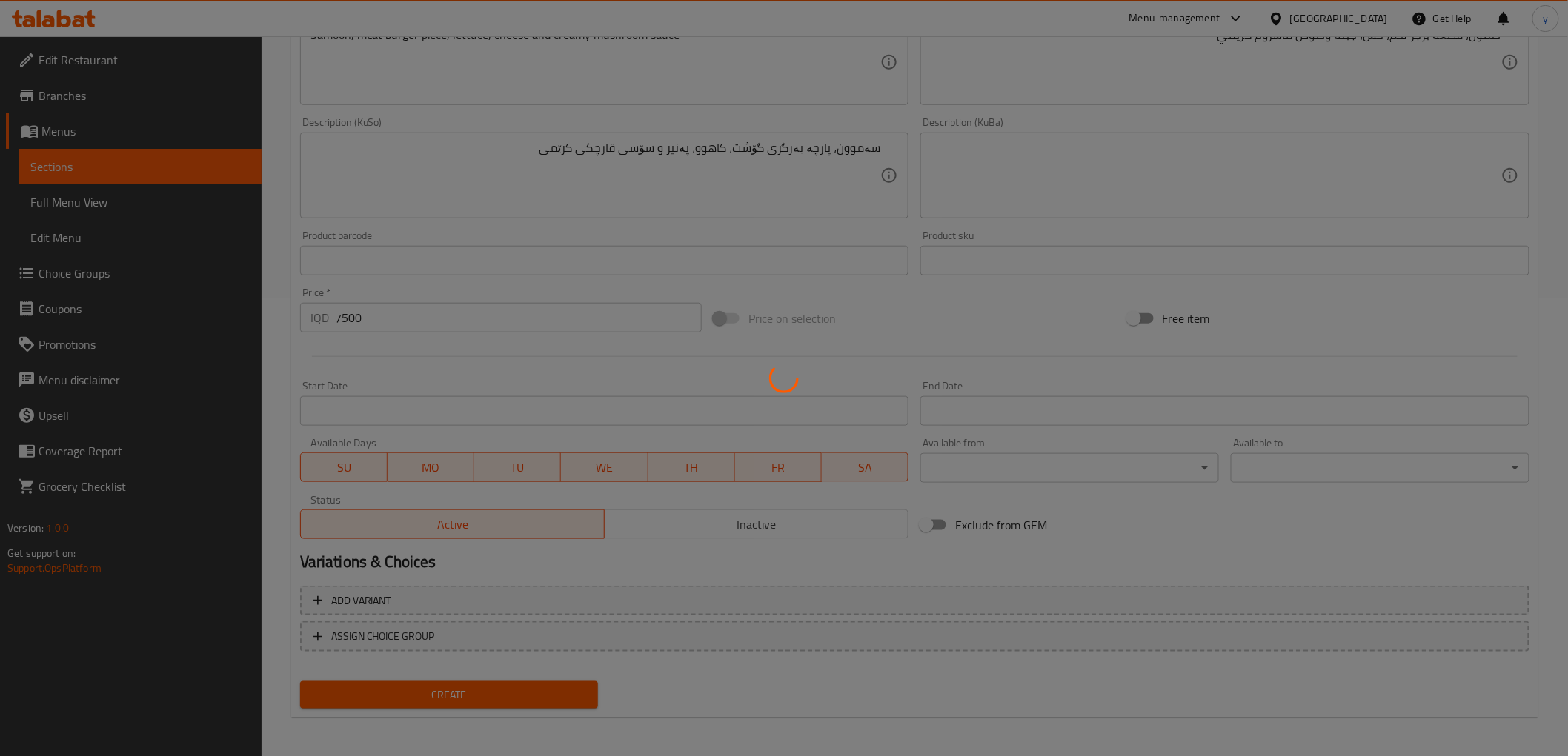
scroll to position [0, 0]
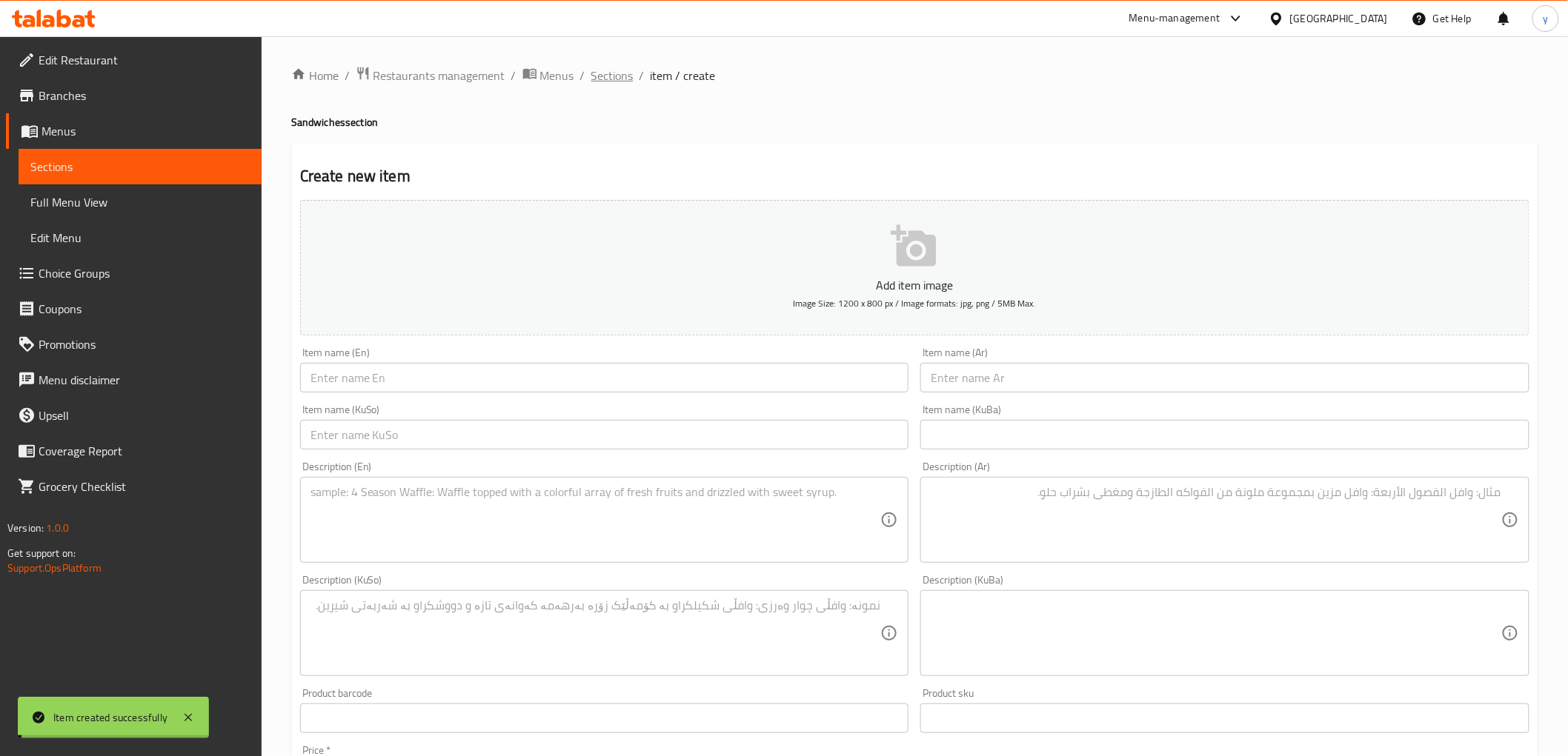
click at [620, 67] on span "Sections" at bounding box center [612, 75] width 43 height 18
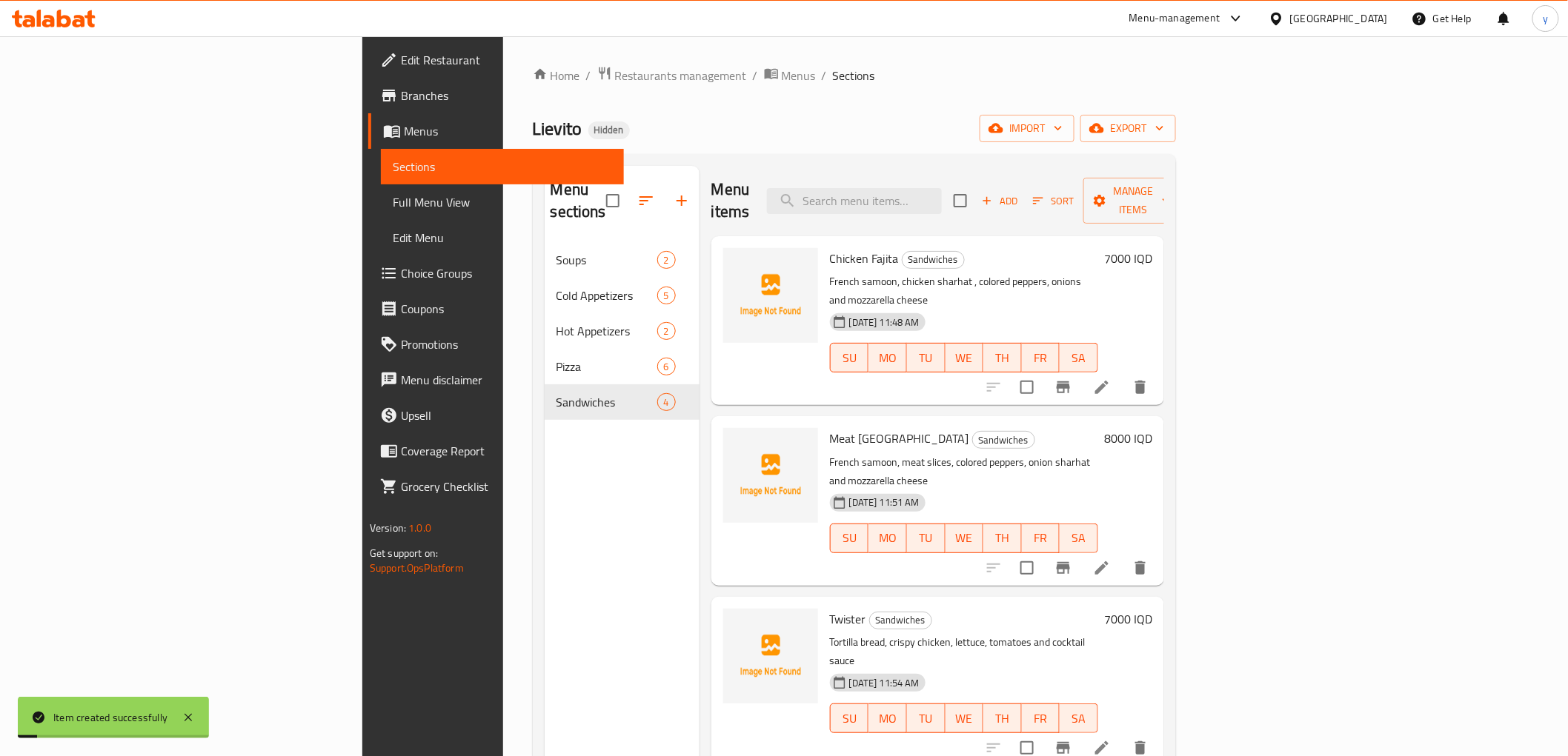
click at [401, 276] on span "Choice Groups" at bounding box center [507, 273] width 212 height 18
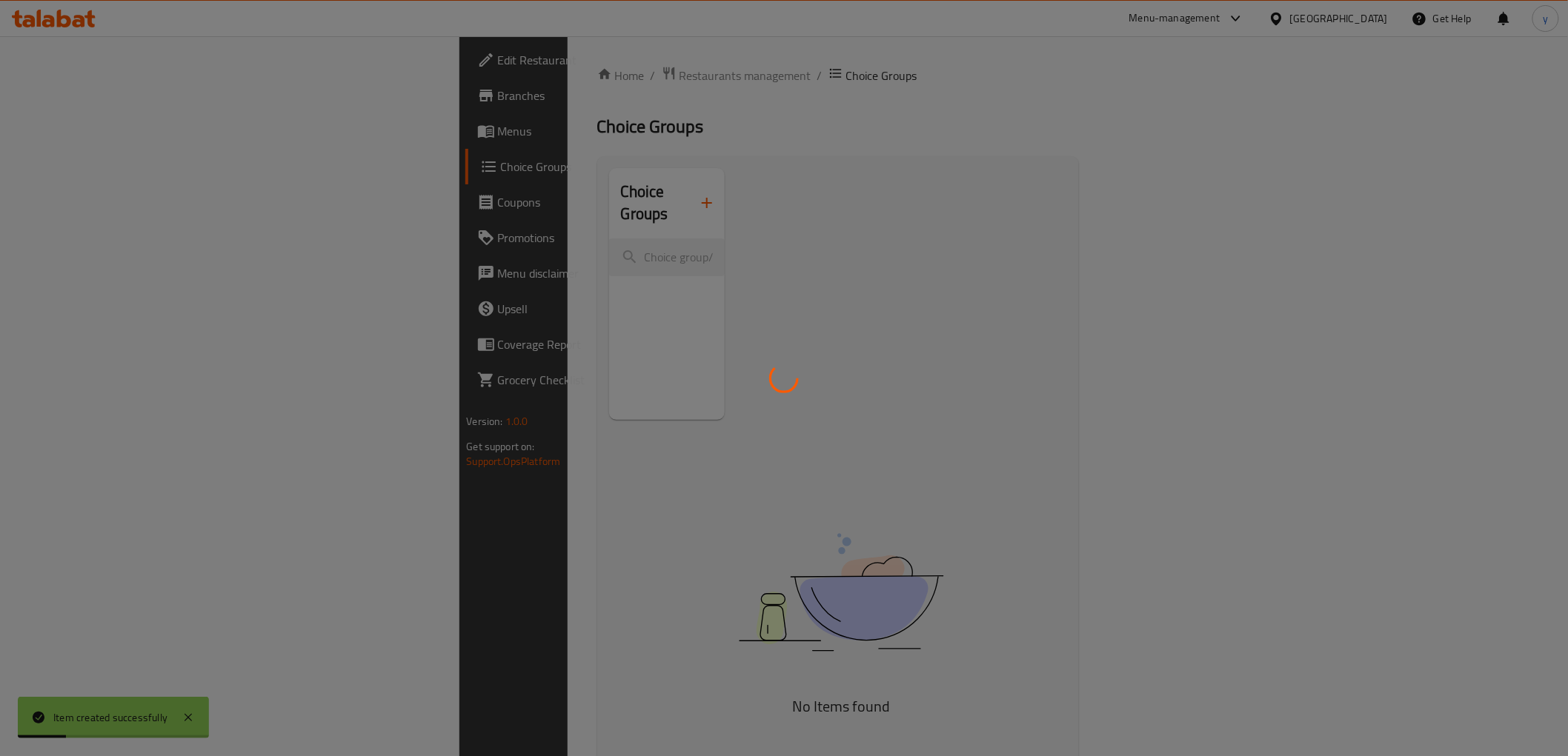
click at [589, 183] on div at bounding box center [784, 378] width 1568 height 756
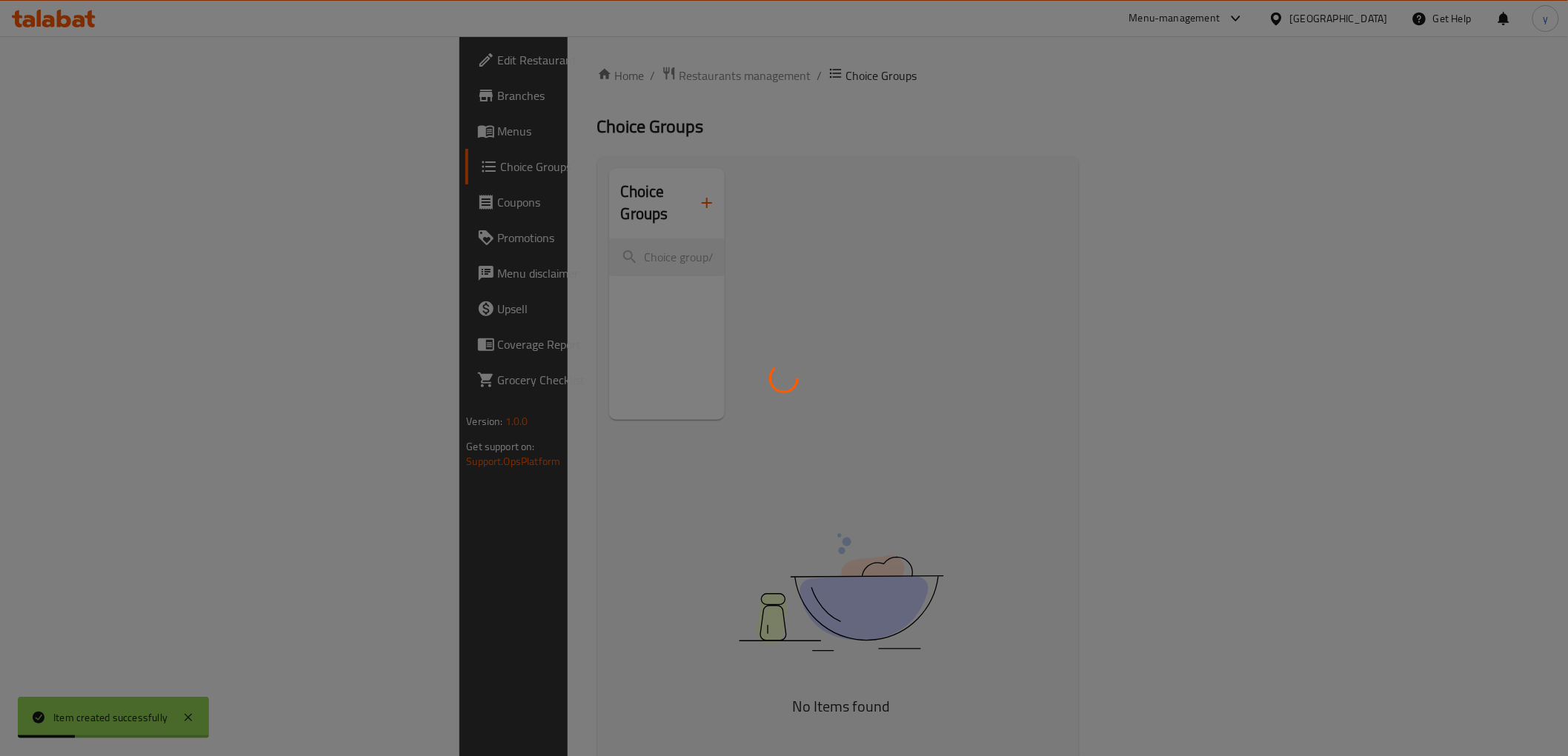
click at [589, 183] on div at bounding box center [784, 378] width 1568 height 756
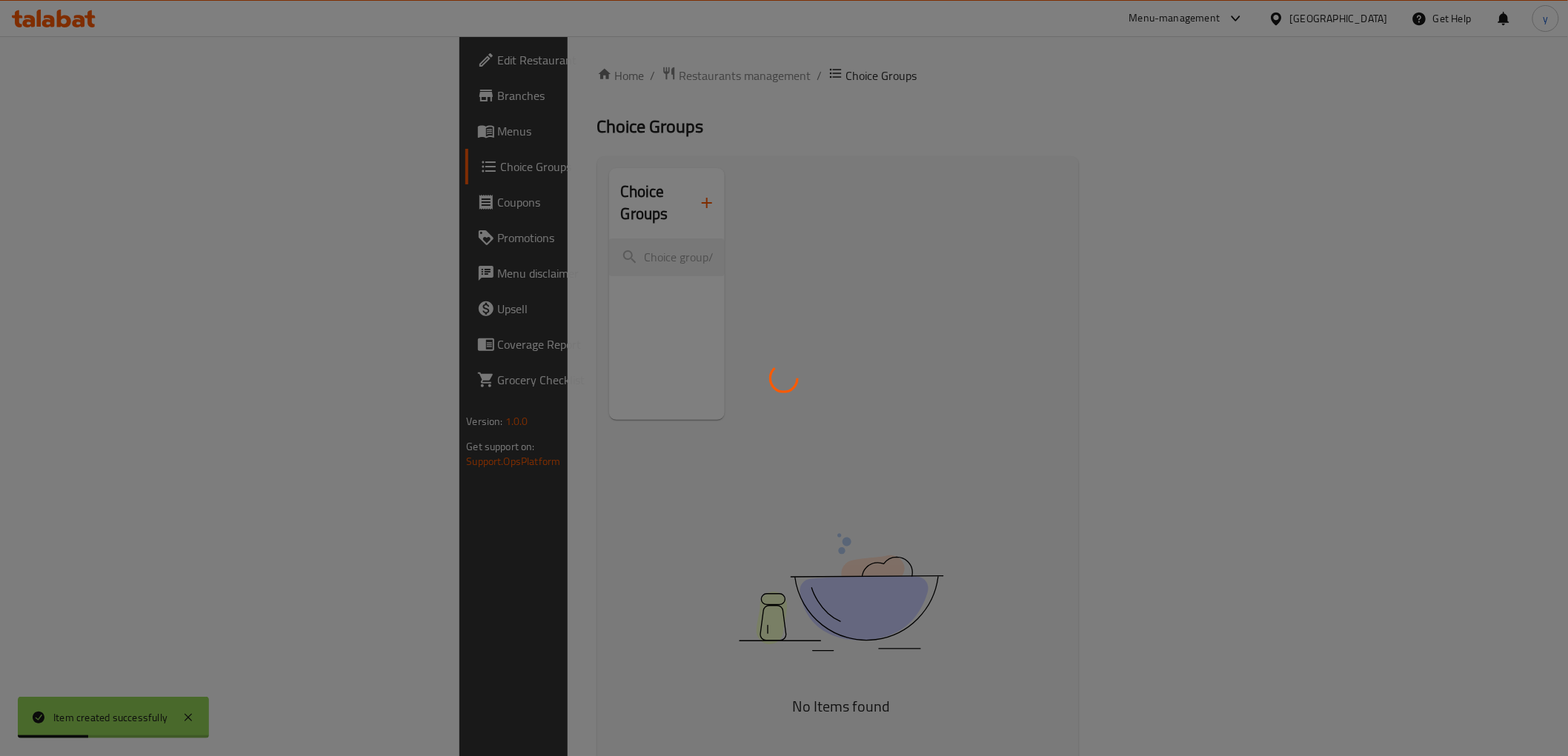
click at [589, 183] on div at bounding box center [784, 378] width 1568 height 756
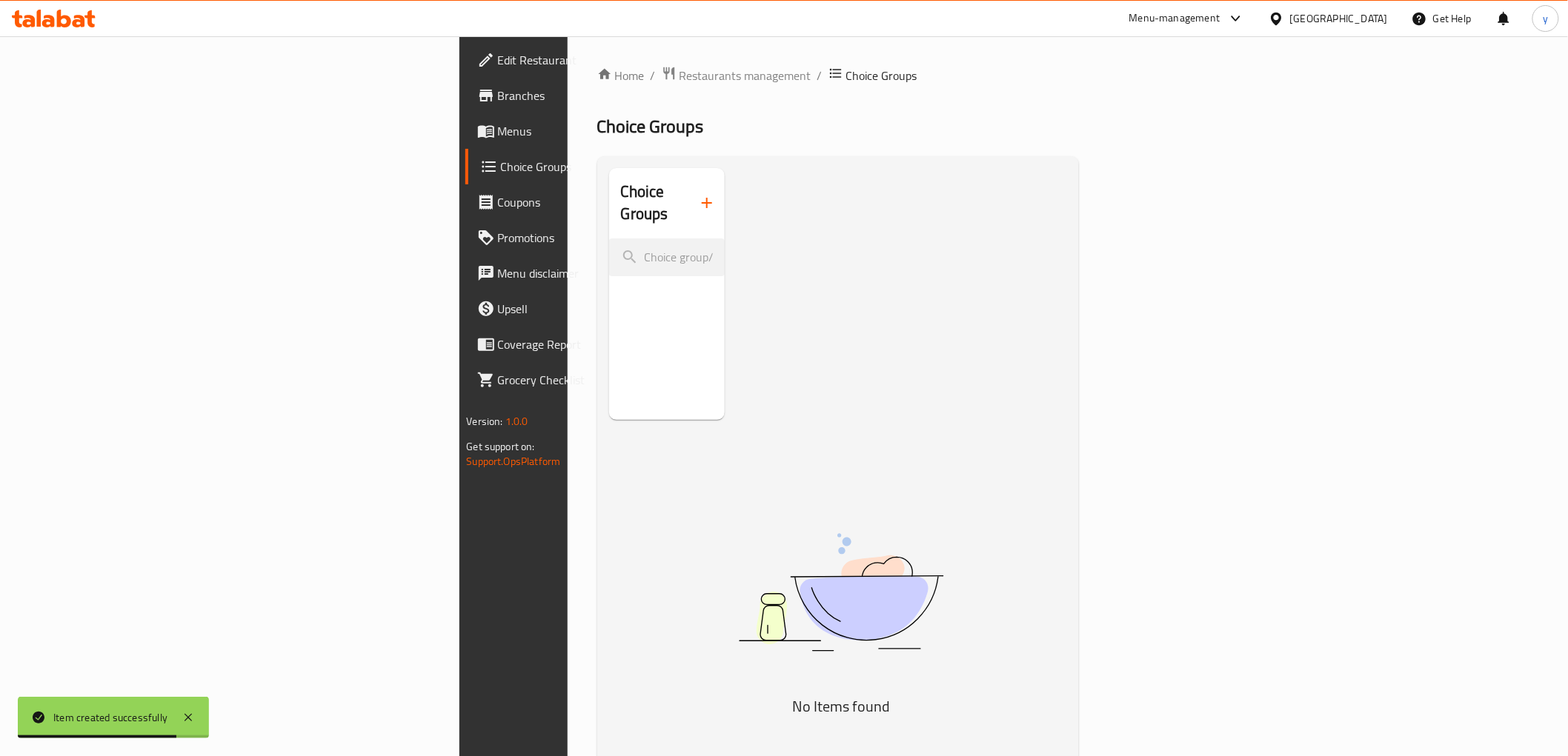
click at [610, 169] on div "Choice Groups" at bounding box center [667, 203] width 116 height 70
click at [698, 194] on icon "button" at bounding box center [706, 202] width 18 height 18
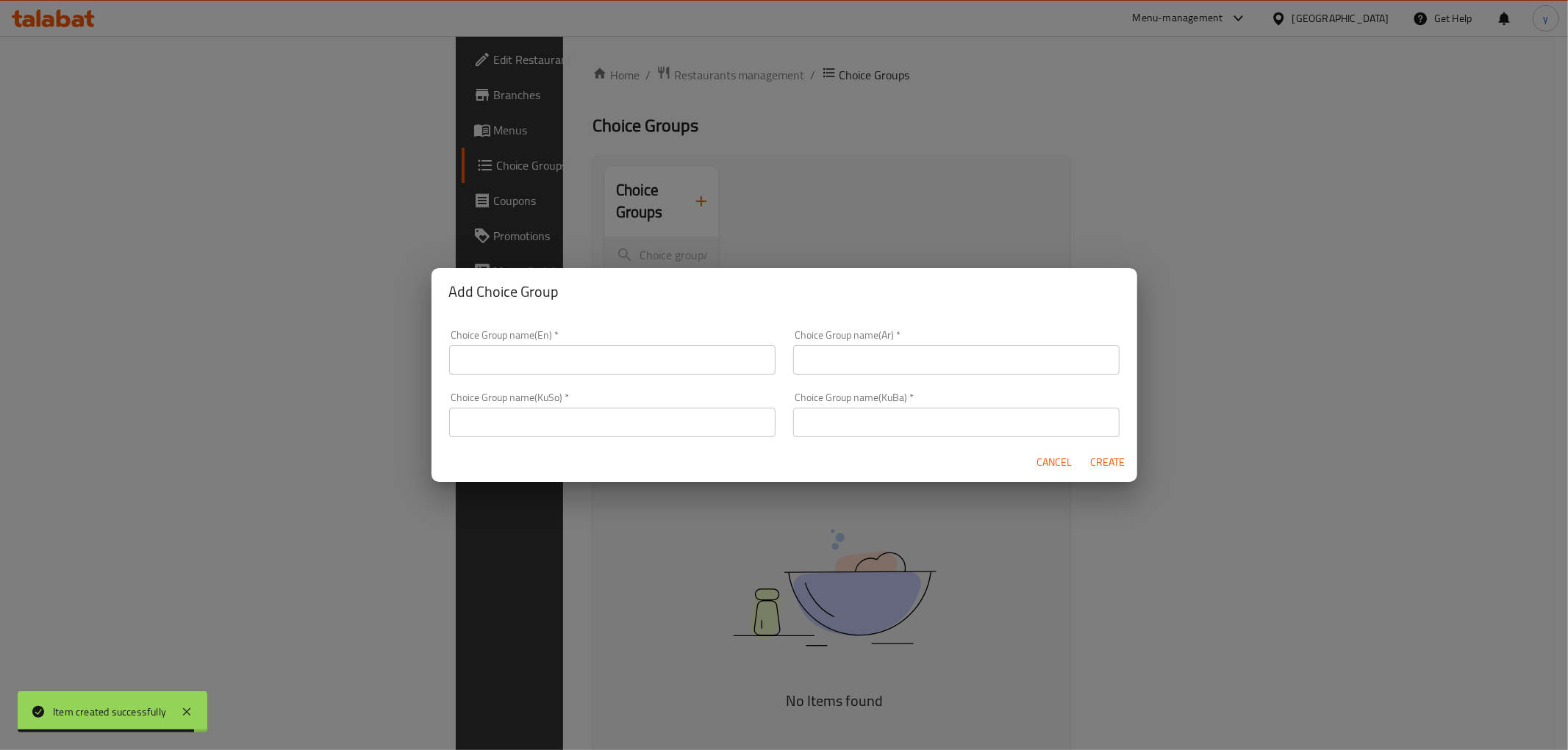
click at [710, 421] on input "text" at bounding box center [612, 422] width 327 height 29
click at [947, 427] on input "text" at bounding box center [956, 422] width 327 height 29
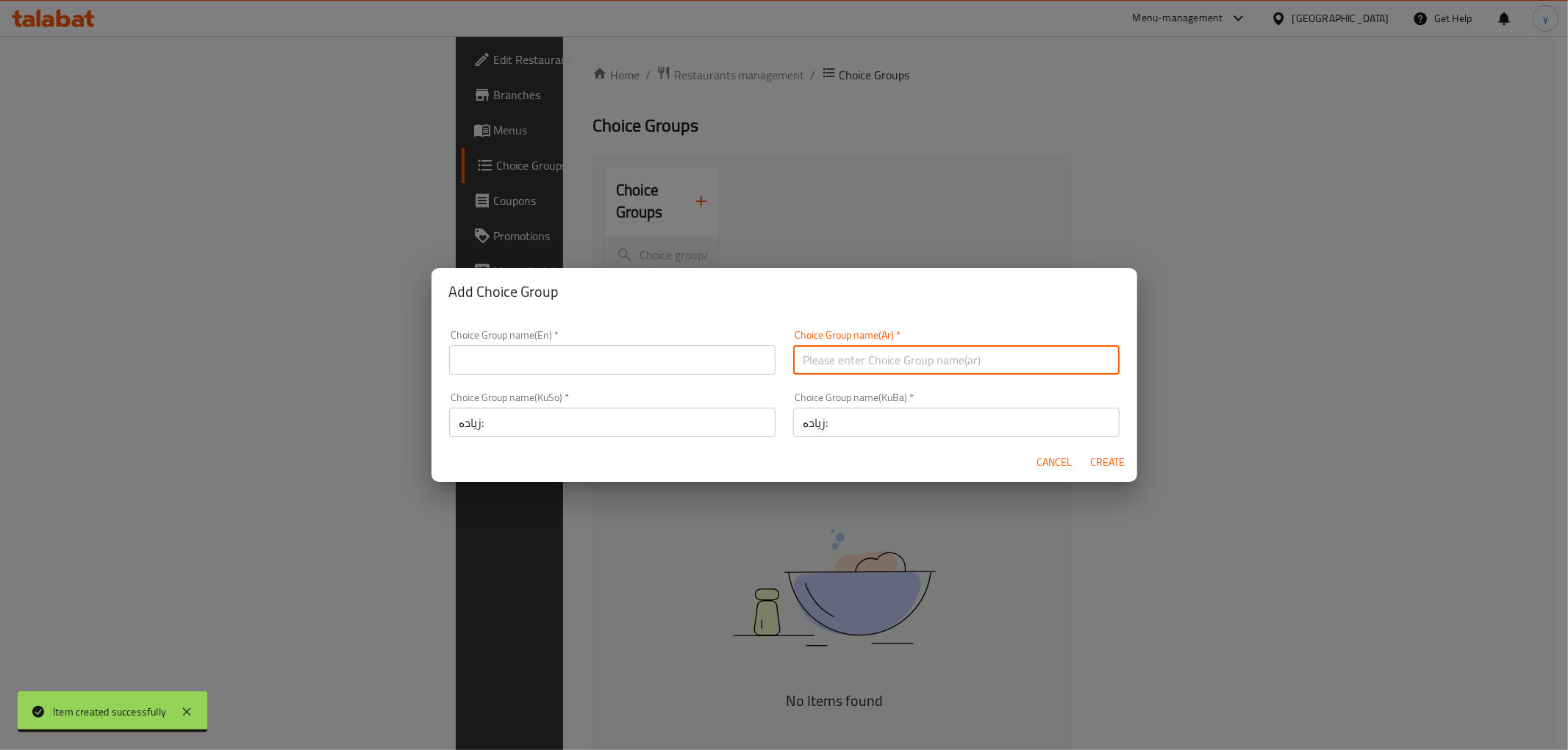
click at [940, 356] on input "text" at bounding box center [956, 360] width 327 height 29
click at [584, 352] on input "text" at bounding box center [612, 360] width 327 height 29
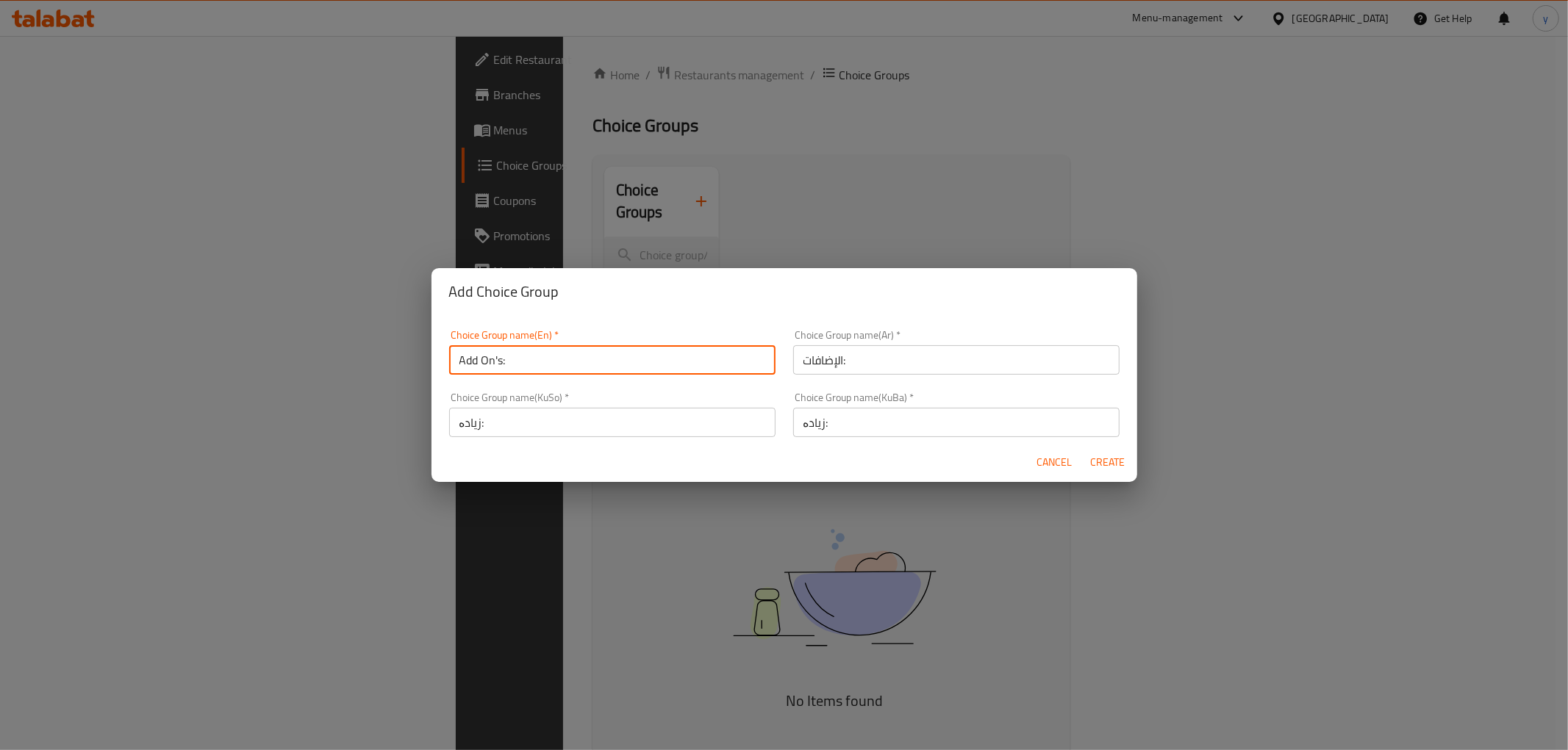
drag, startPoint x: 1112, startPoint y: 467, endPoint x: 776, endPoint y: 444, distance: 336.8
click at [1112, 467] on span "Create" at bounding box center [1107, 463] width 35 height 18
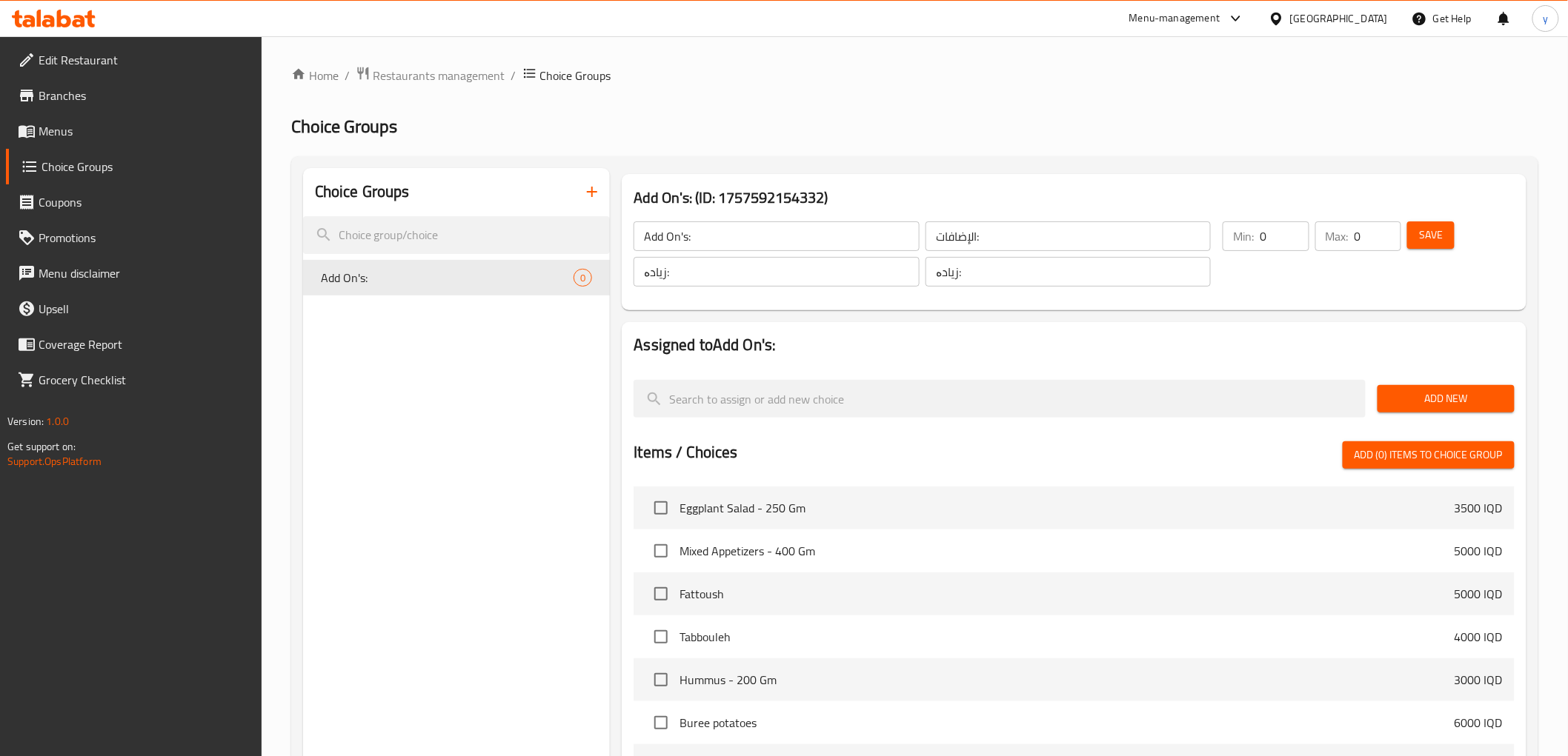
click at [1432, 226] on span "Save" at bounding box center [1431, 236] width 24 height 19
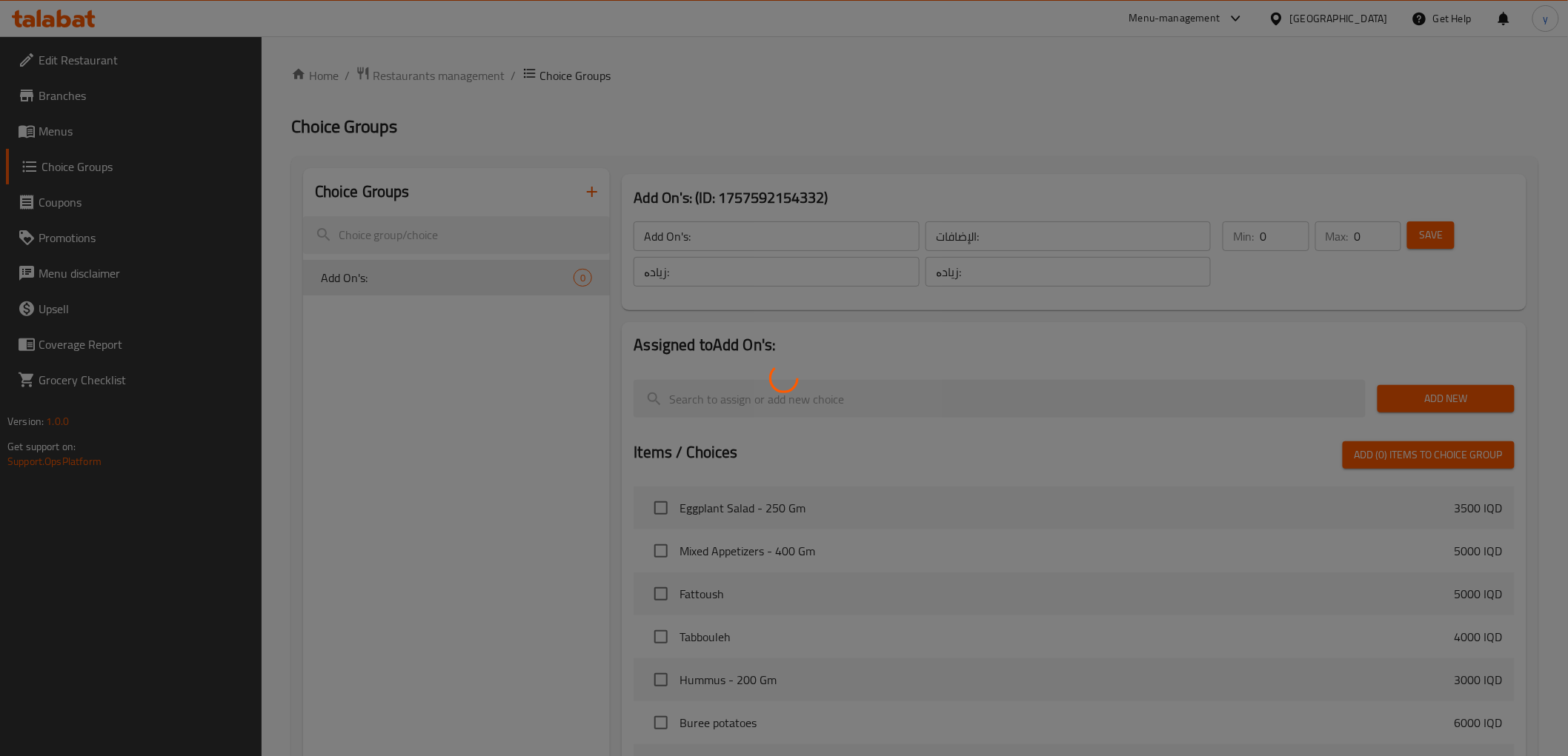
click at [1421, 403] on div at bounding box center [784, 378] width 1568 height 756
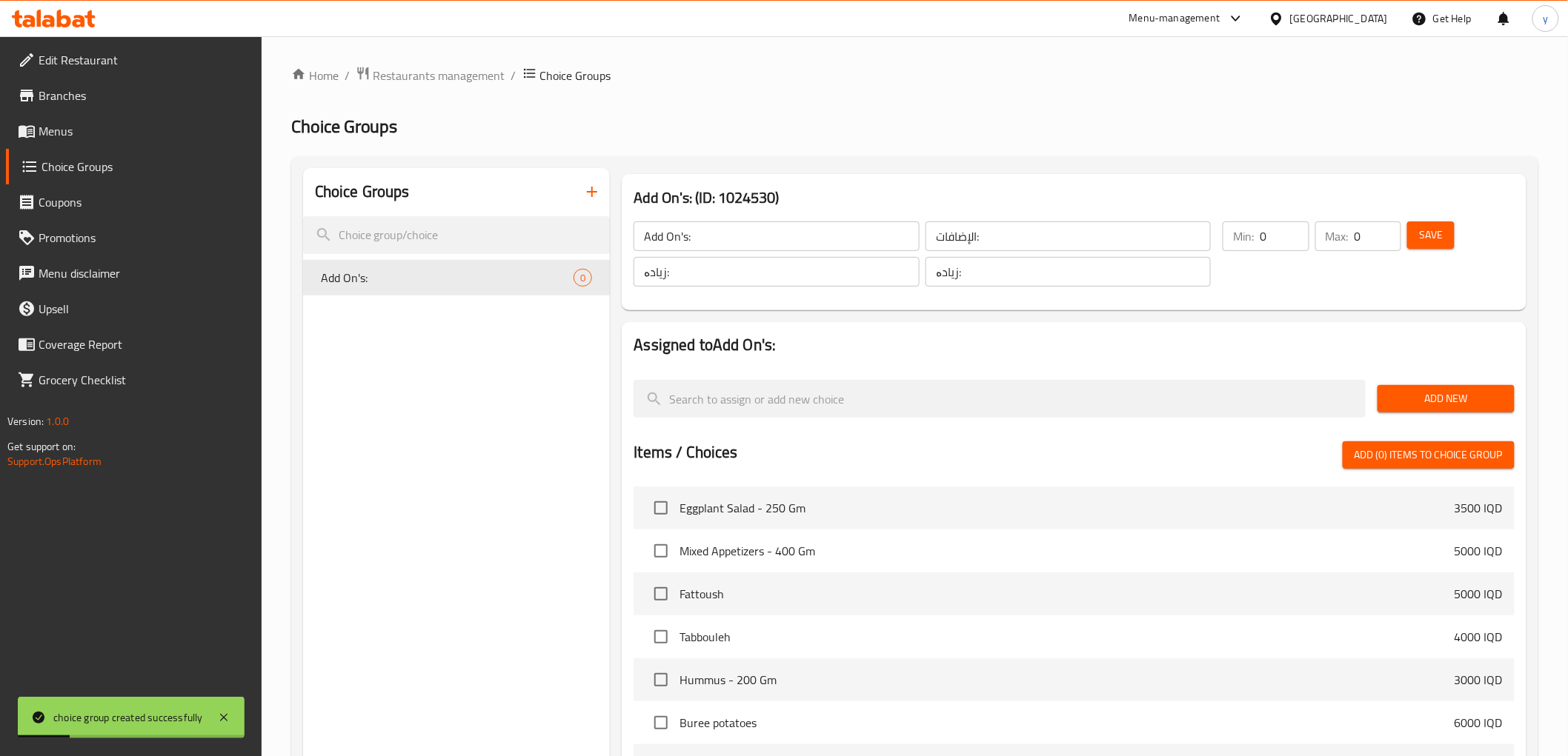
click at [1423, 403] on span "Add New" at bounding box center [1446, 399] width 113 height 19
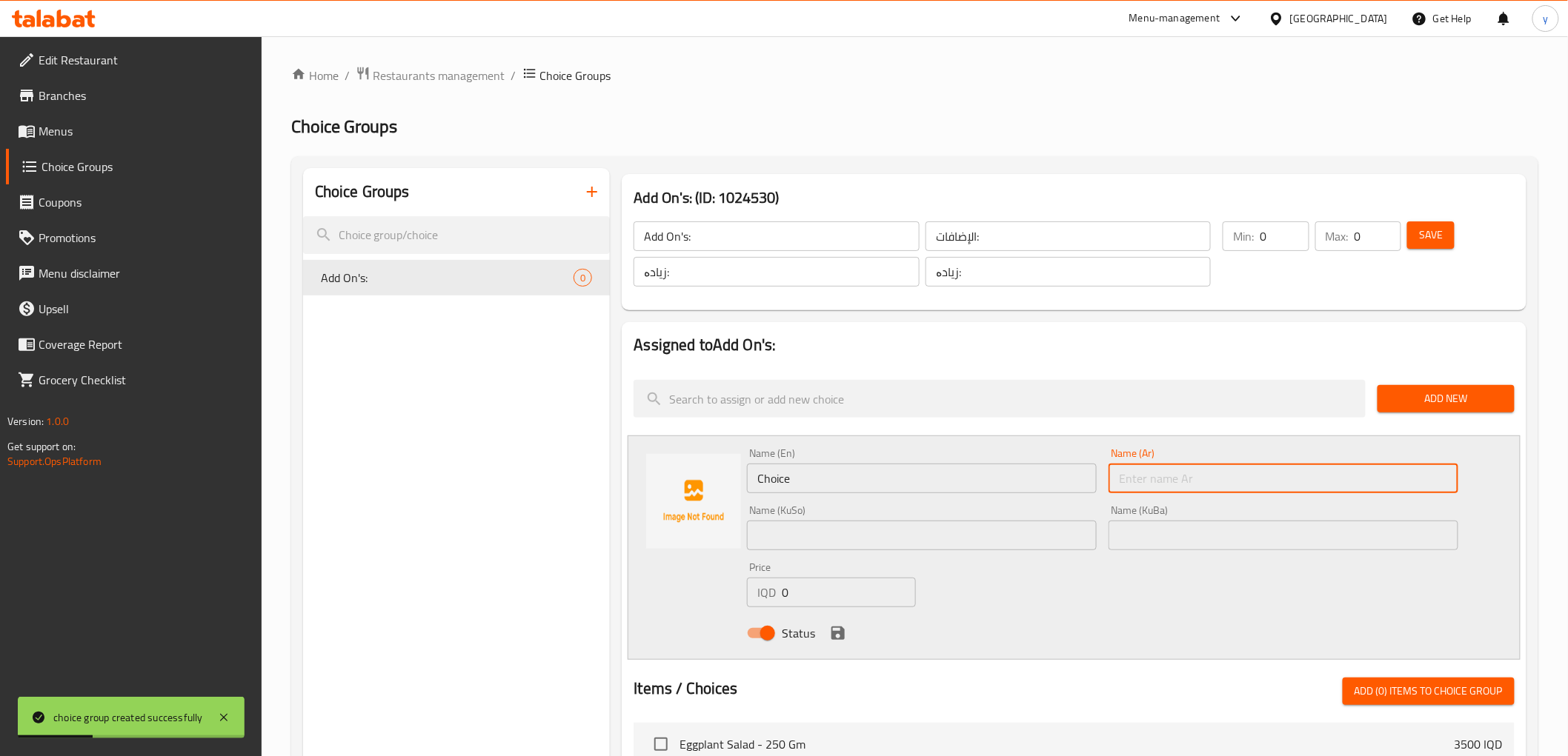
click at [1157, 477] on input "text" at bounding box center [1283, 479] width 350 height 30
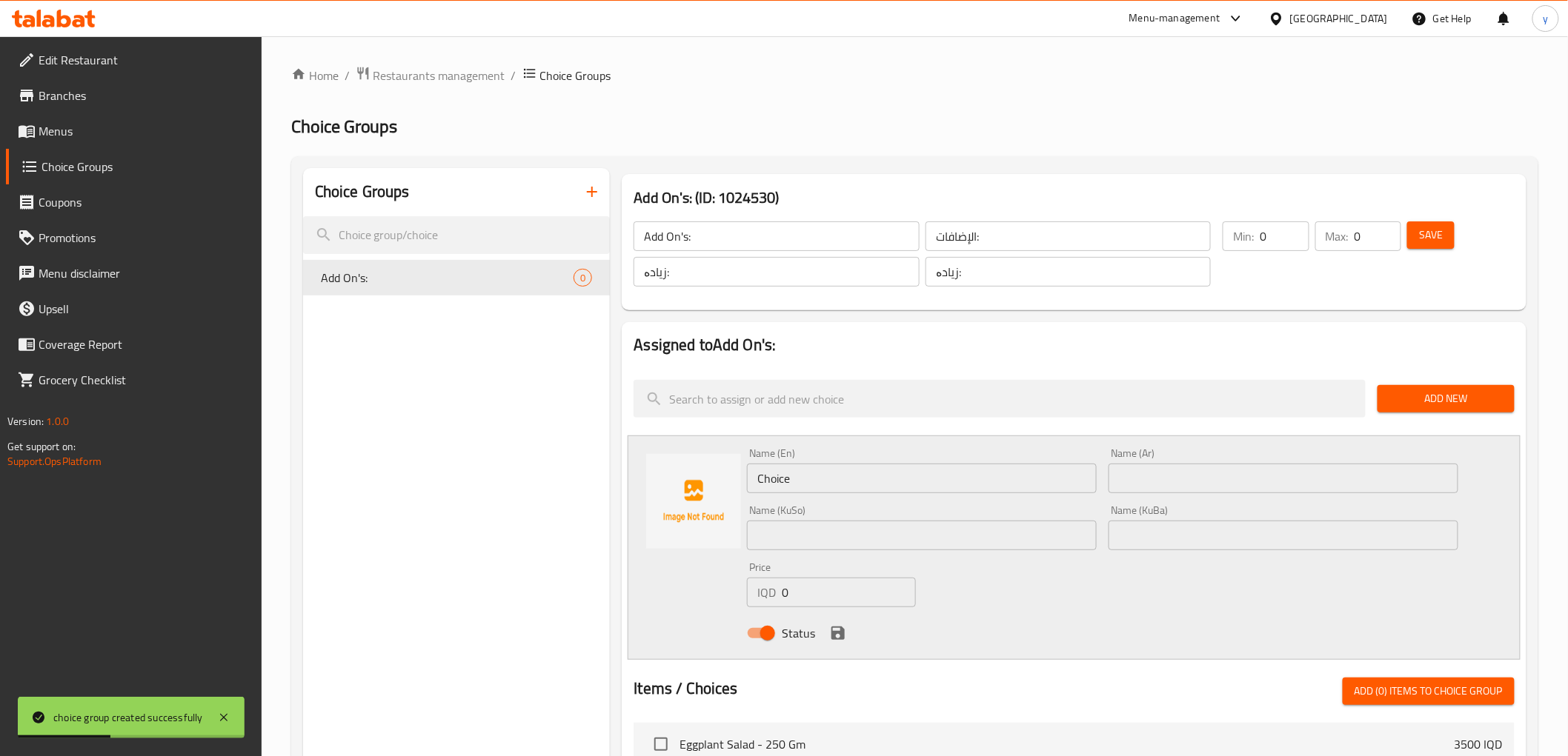
click at [1125, 486] on input "text" at bounding box center [1283, 479] width 350 height 30
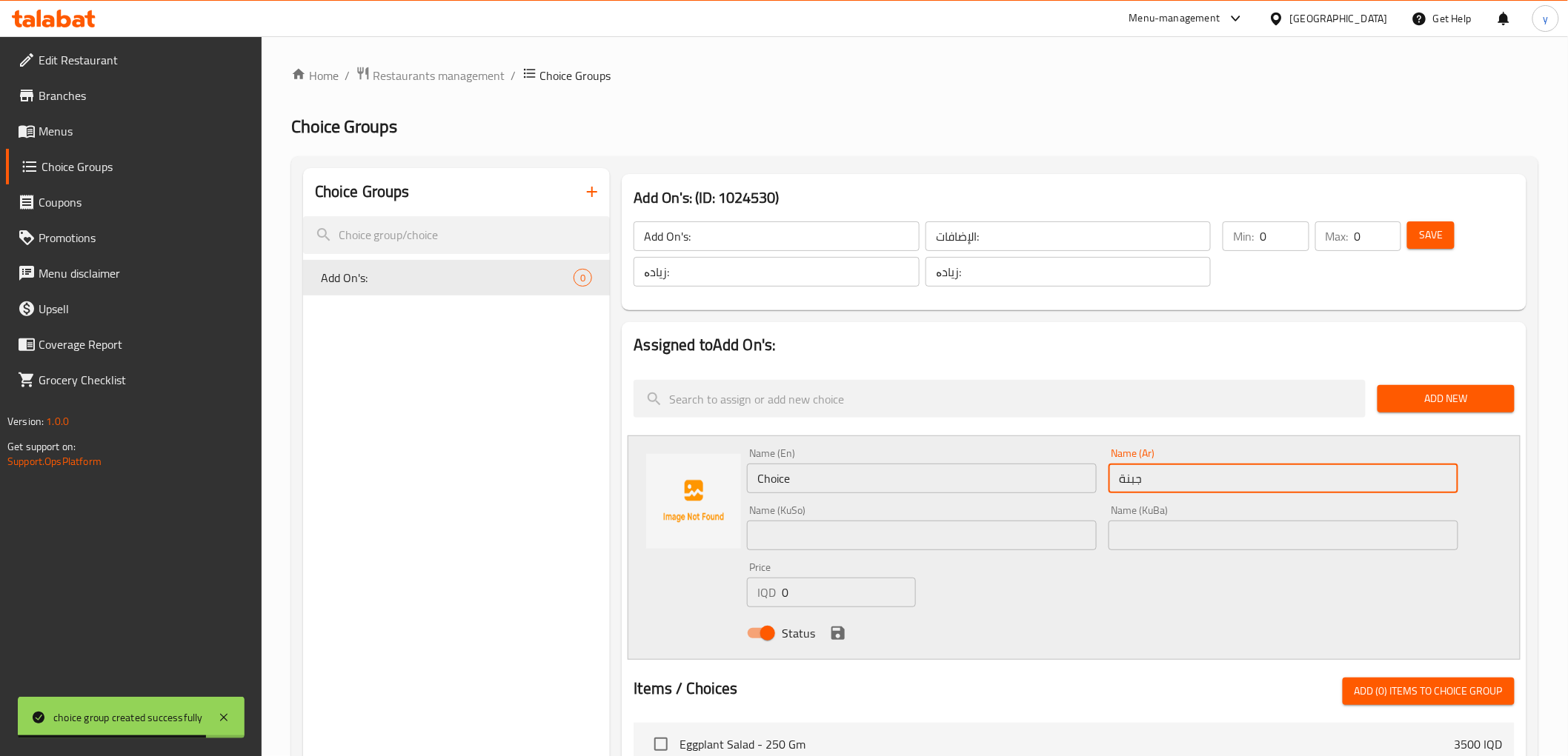
click at [987, 477] on input "Choice" at bounding box center [921, 479] width 350 height 30
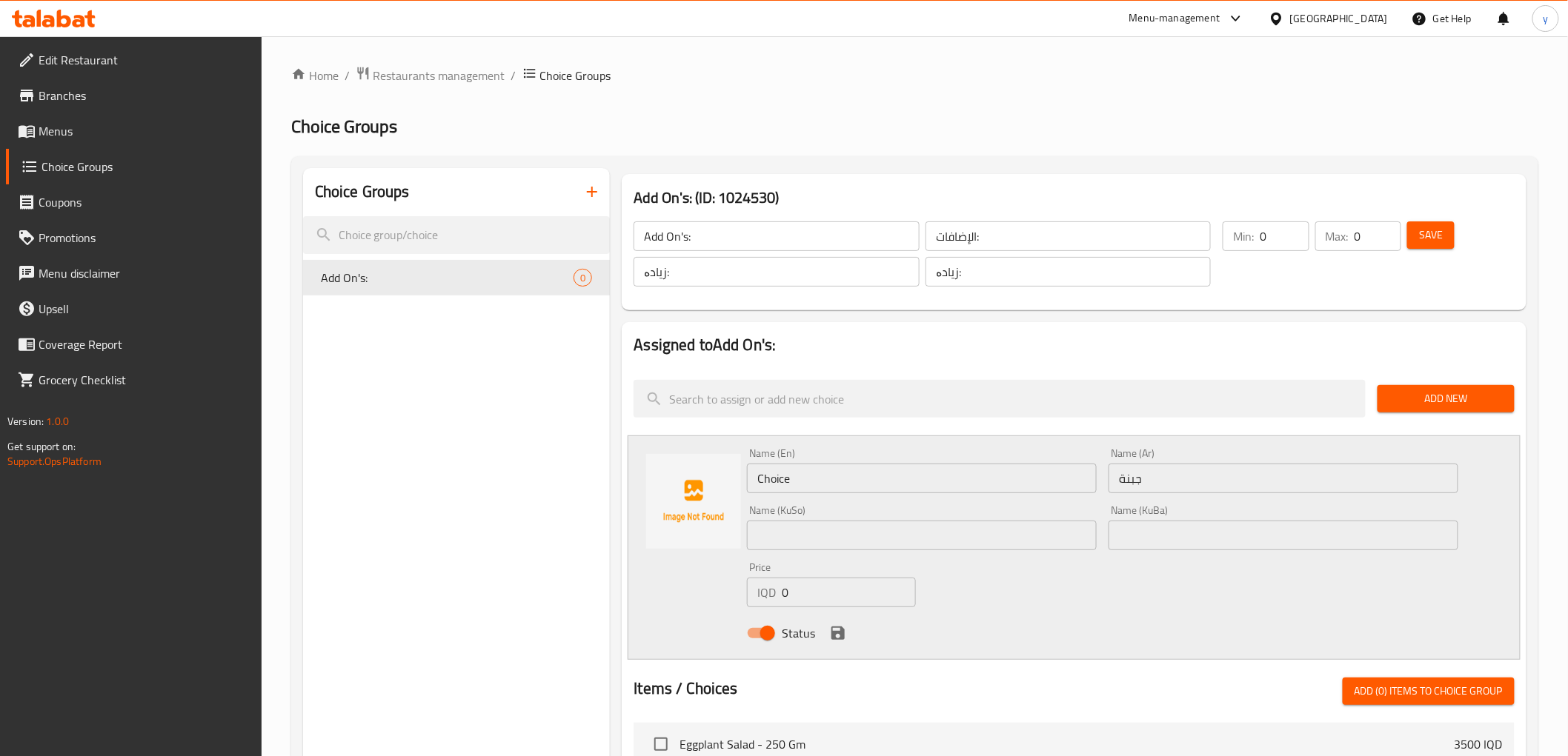
click at [987, 477] on input "Choice" at bounding box center [921, 479] width 350 height 30
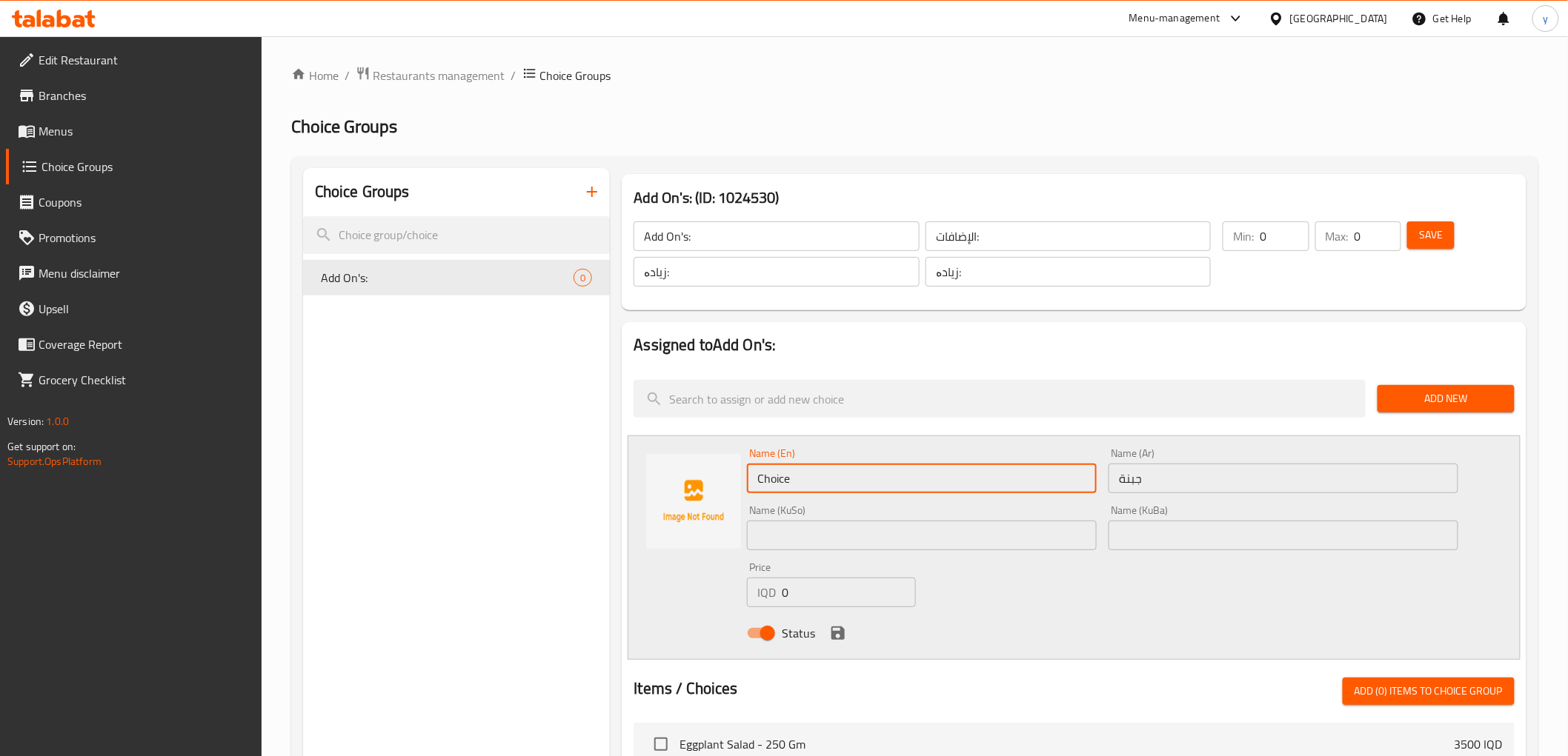
click at [987, 477] on input "Choice" at bounding box center [921, 479] width 350 height 30
click at [1228, 481] on input "جبنة" at bounding box center [1283, 479] width 350 height 30
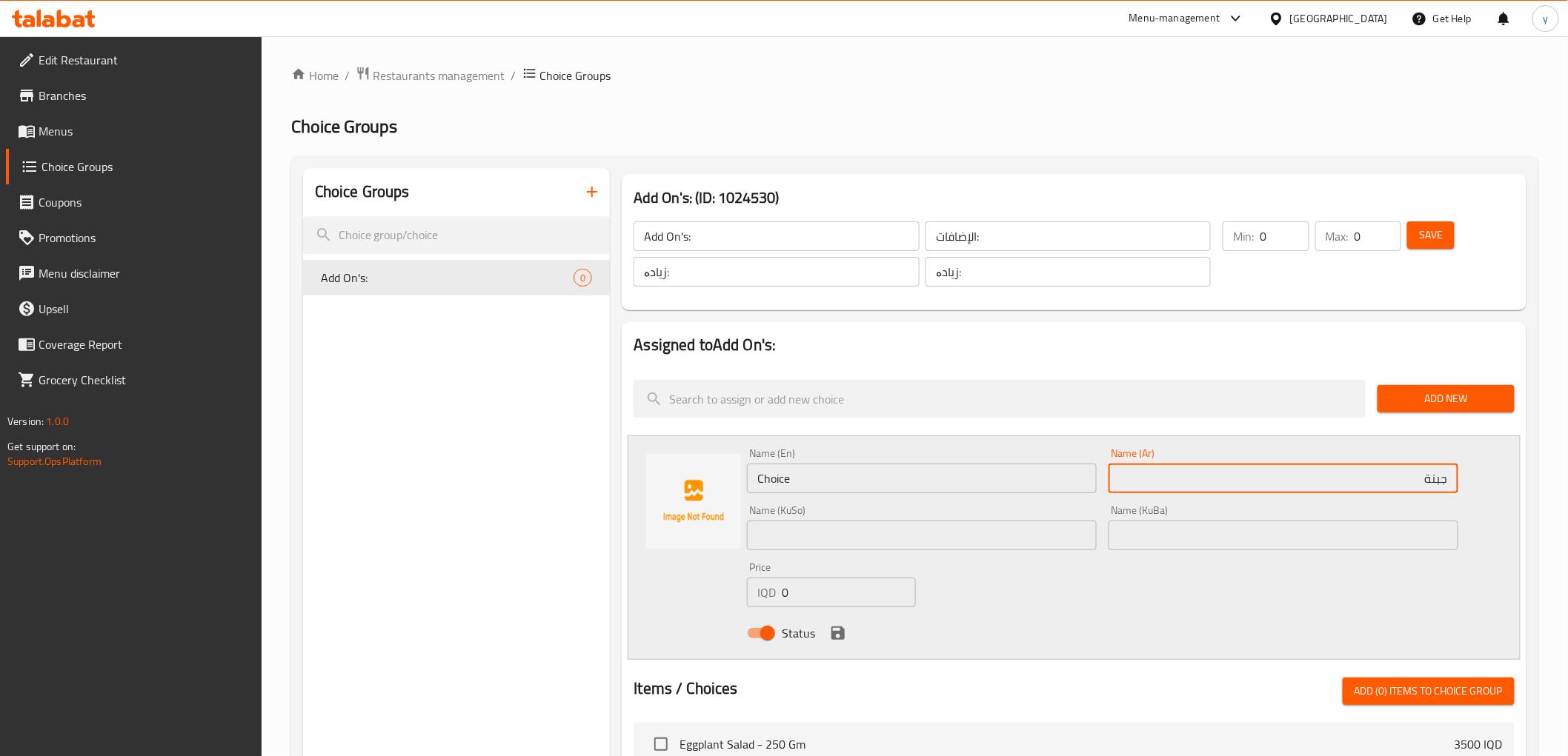
click at [1444, 471] on input "جبنة" at bounding box center [1283, 479] width 350 height 30
click at [1446, 471] on input "جبنة" at bounding box center [1283, 479] width 350 height 30
click at [1448, 477] on input "جبنة" at bounding box center [1283, 479] width 350 height 30
click at [1412, 489] on input "جبنة" at bounding box center [1283, 479] width 350 height 30
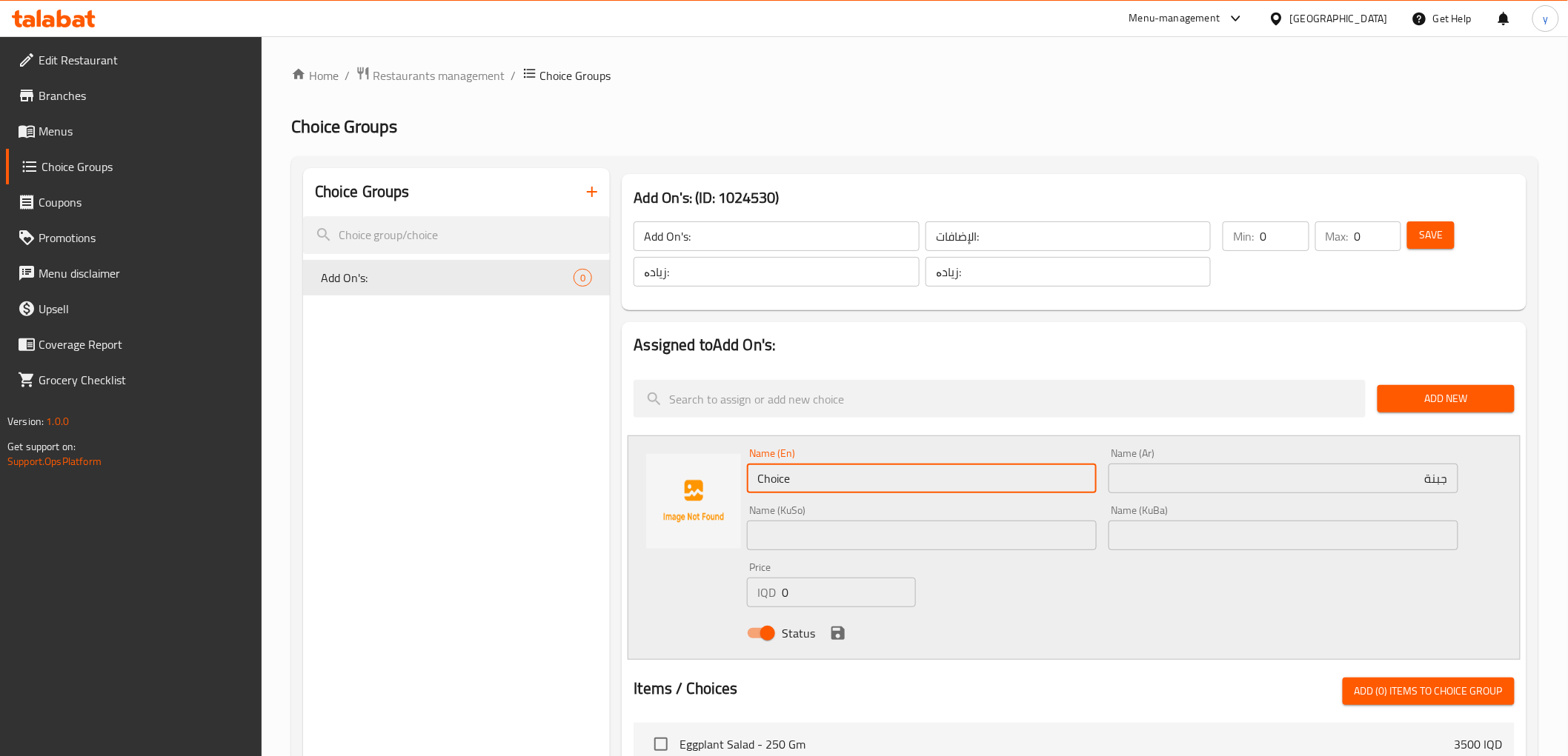
click at [819, 472] on input "Choice" at bounding box center [921, 479] width 350 height 30
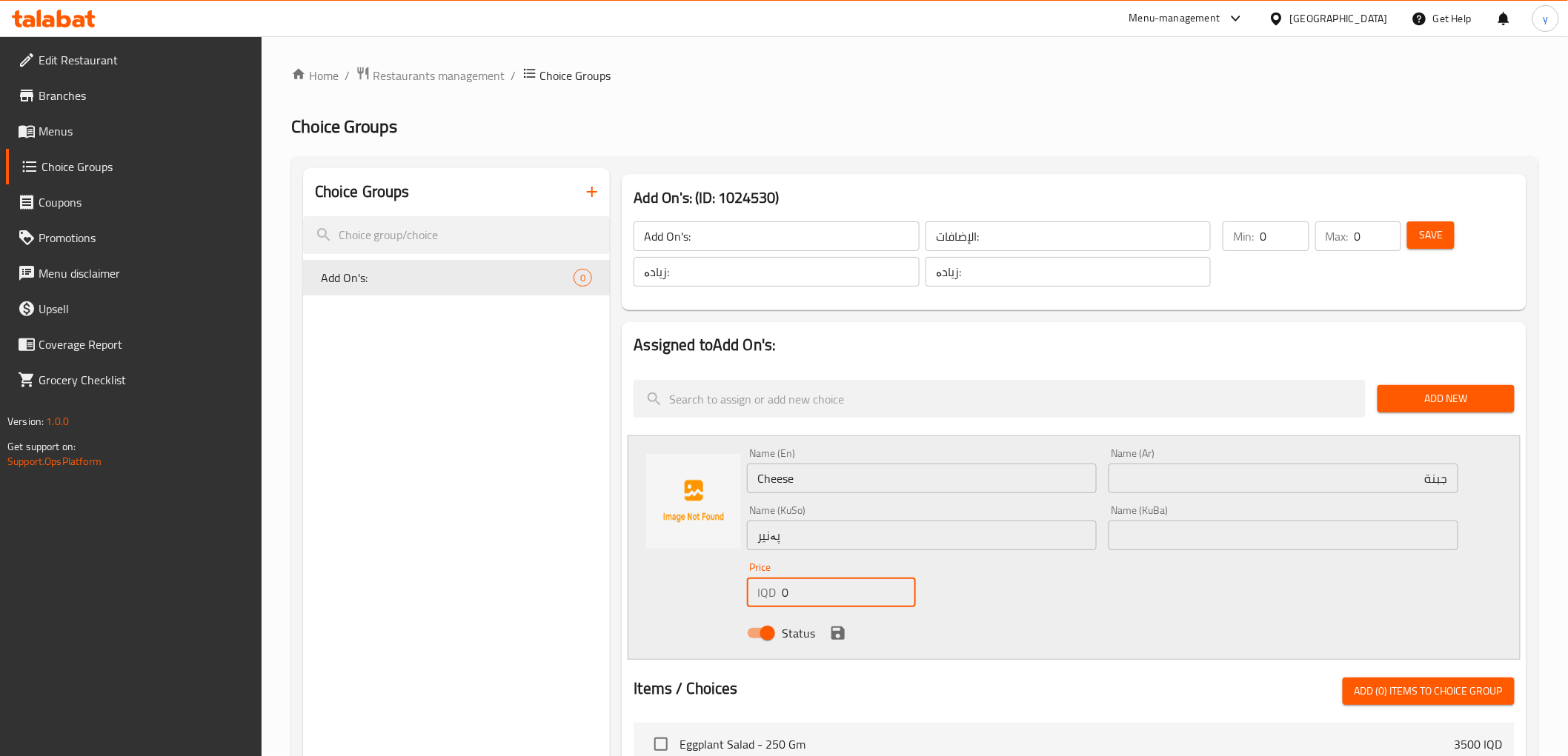
drag, startPoint x: 791, startPoint y: 590, endPoint x: 777, endPoint y: 593, distance: 14.3
click at [777, 593] on div "IQD 0 Price" at bounding box center [831, 593] width 169 height 30
click at [985, 591] on div "Name (En) Cheese Name (En) Name (Ar) جبنة Name (Ar) Name (KuSo) پەنیر Name (KuS…" at bounding box center [1102, 548] width 723 height 211
click at [840, 642] on button "save" at bounding box center [838, 634] width 22 height 22
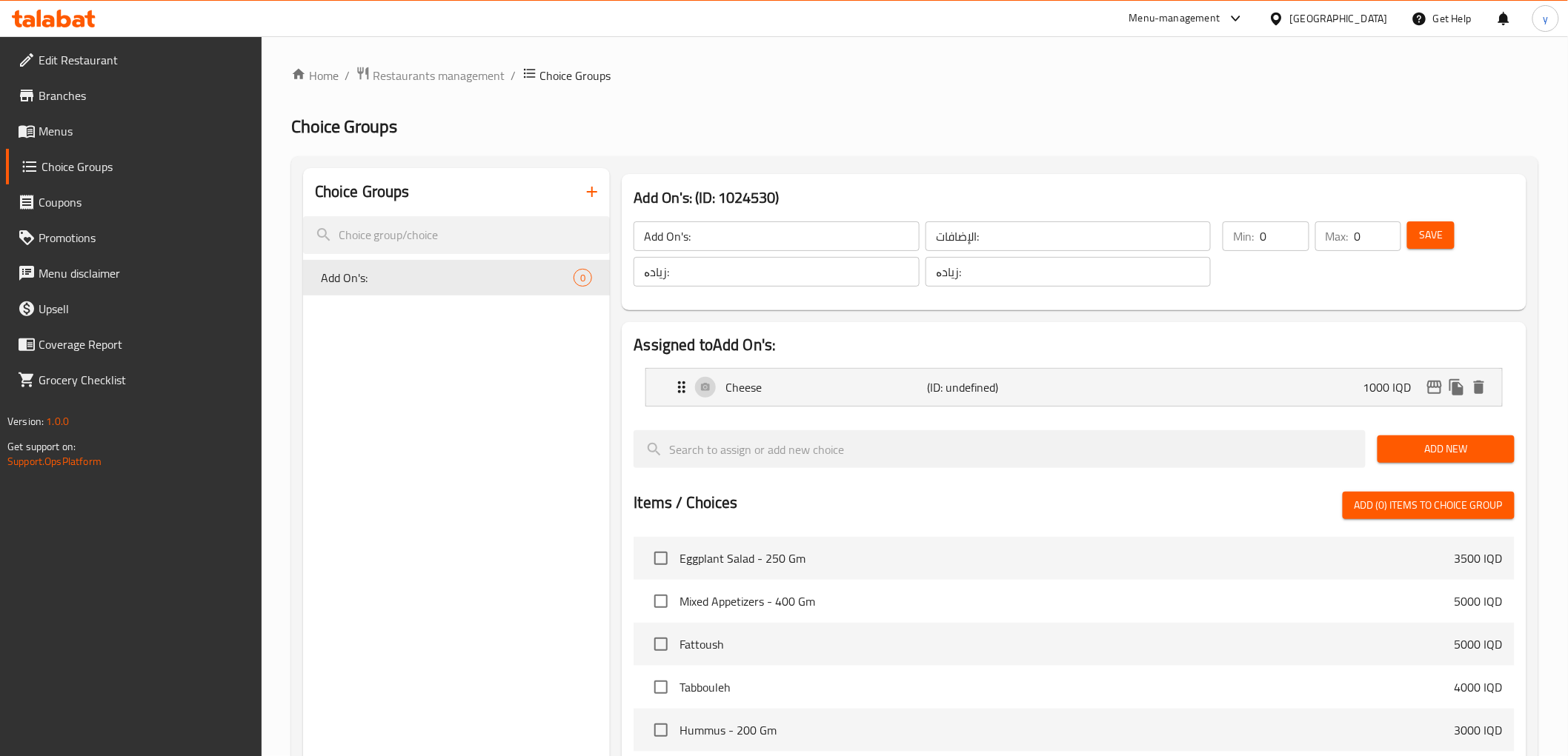
click at [1426, 256] on div "Save" at bounding box center [1451, 254] width 95 height 71
click at [1433, 235] on span "Save" at bounding box center [1431, 236] width 24 height 19
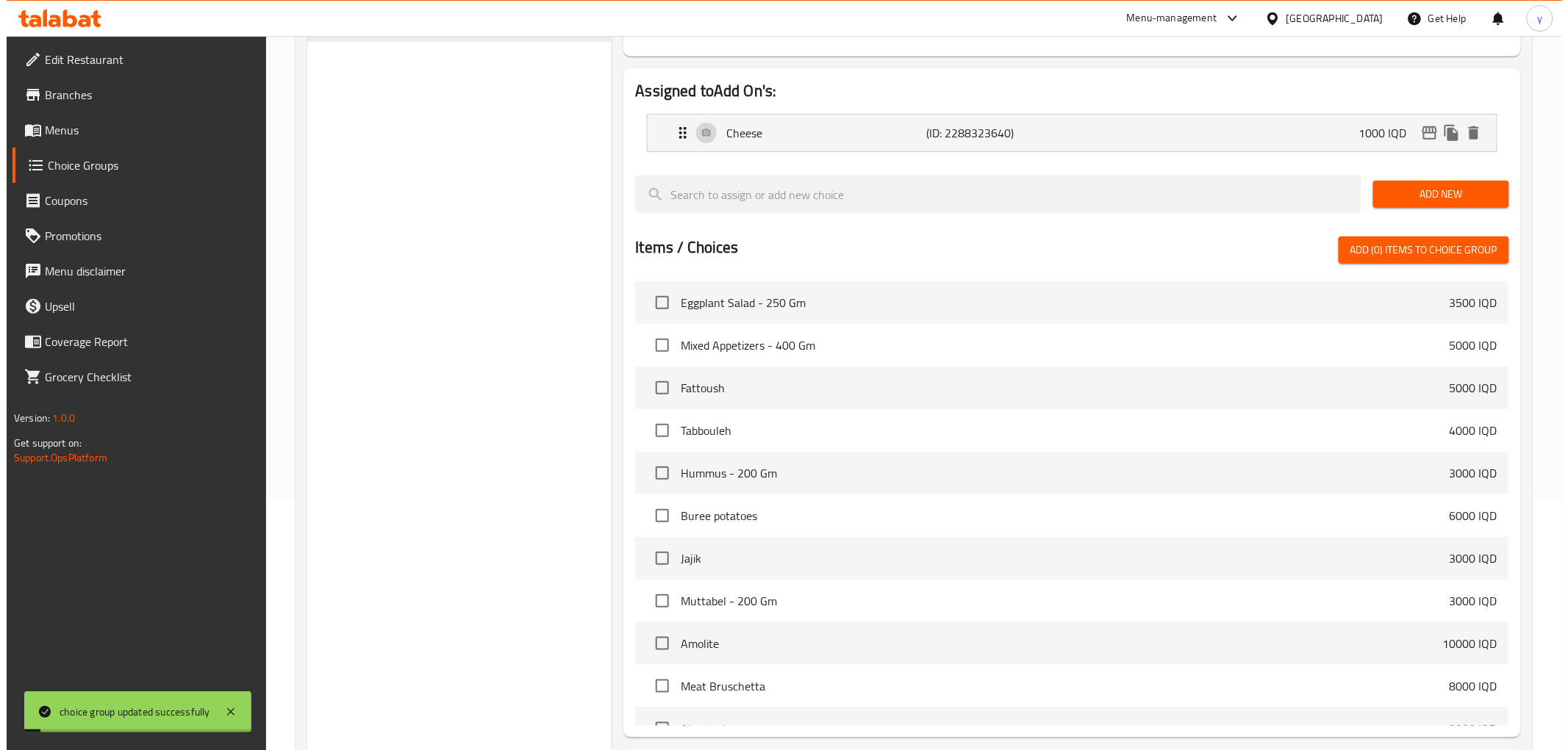
scroll to position [388, 0]
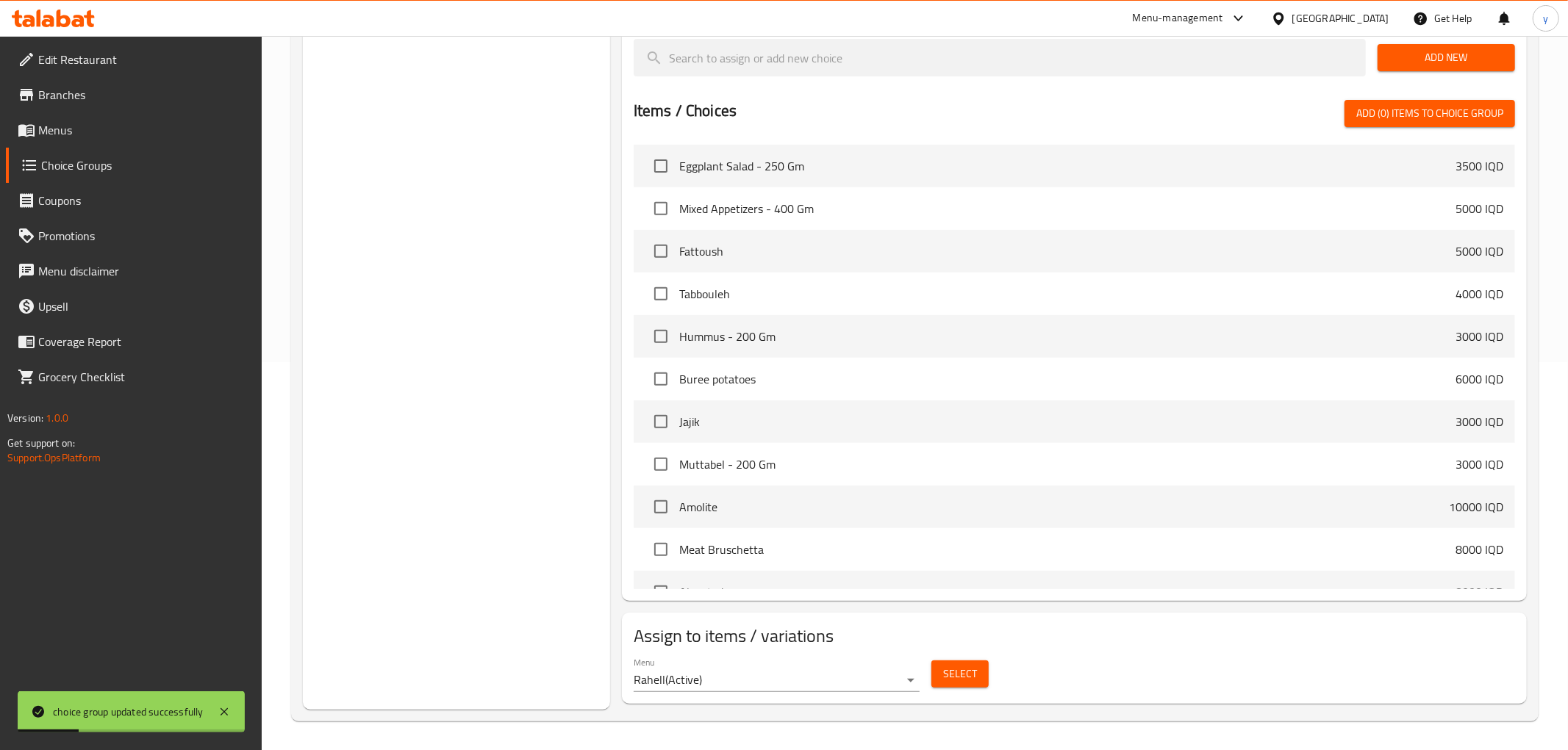
click at [870, 363] on body "choice group updated successfully ​ Menu-management Iraq Get Help y Edit Restau…" at bounding box center [784, 5] width 1568 height 714
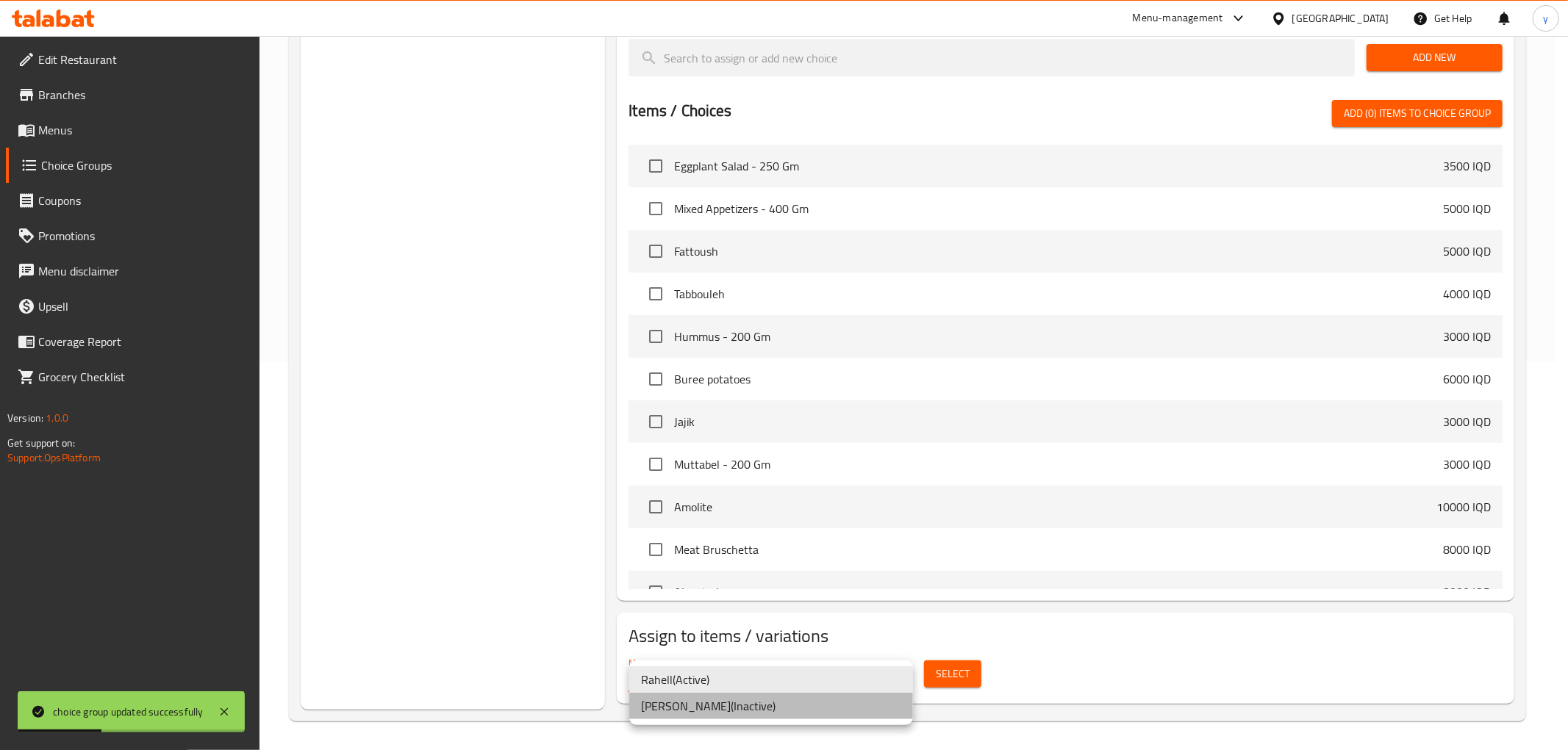
click at [803, 706] on li "Aizen Suske ( Inactive )" at bounding box center [771, 706] width 283 height 27
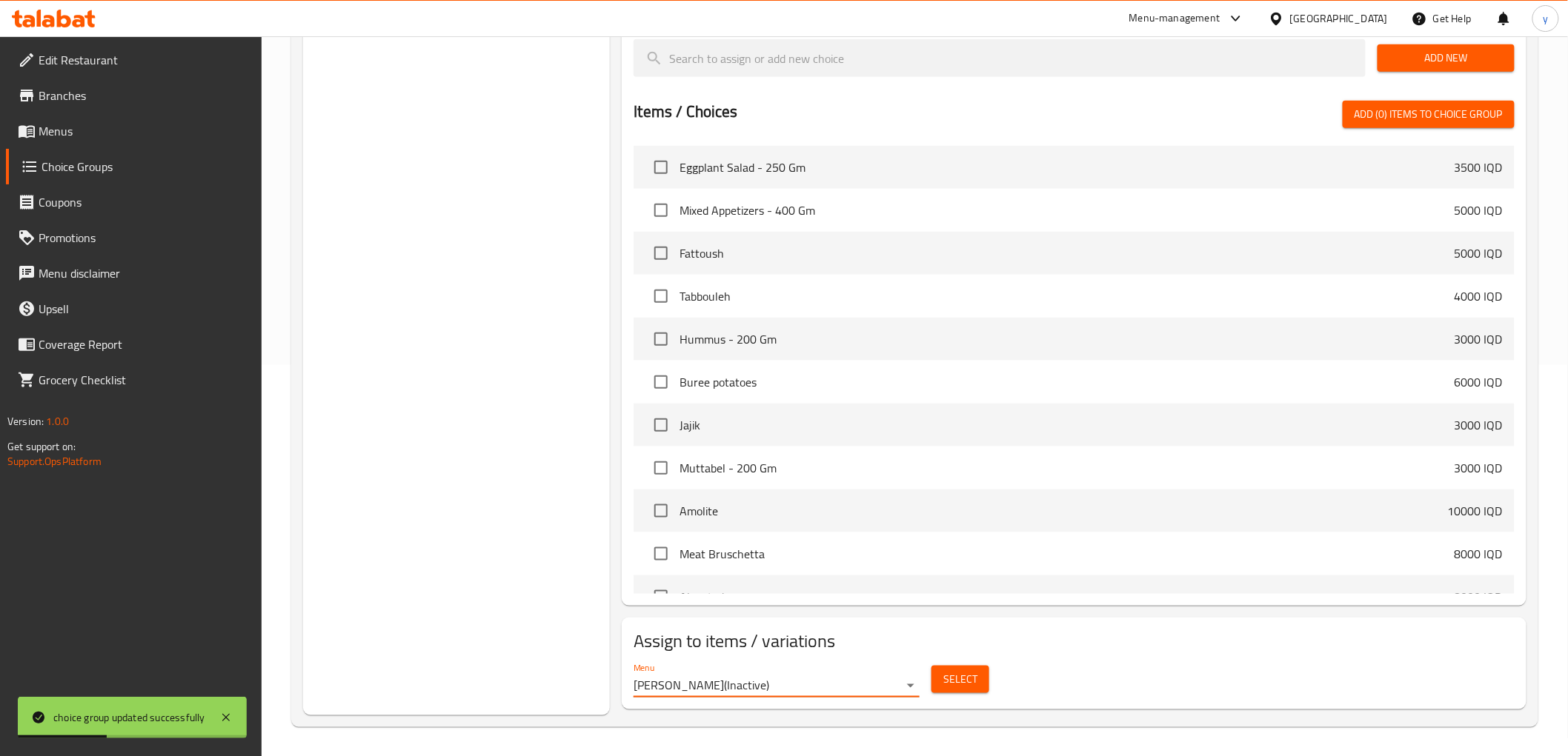
click at [990, 686] on div "Select" at bounding box center [960, 680] width 70 height 39
click at [979, 686] on button "Select" at bounding box center [960, 680] width 58 height 28
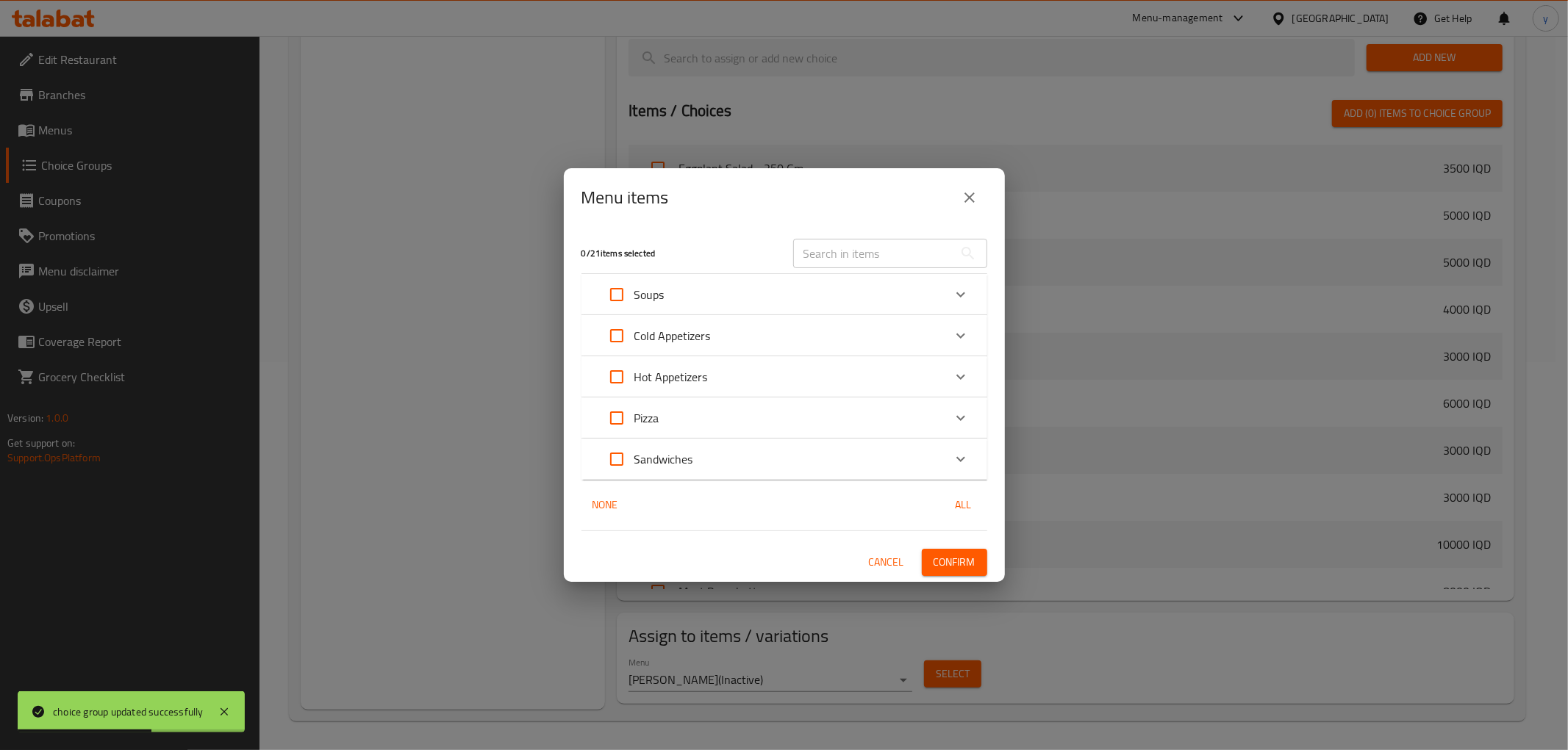
click at [693, 459] on div "Sandwiches" at bounding box center [771, 459] width 344 height 35
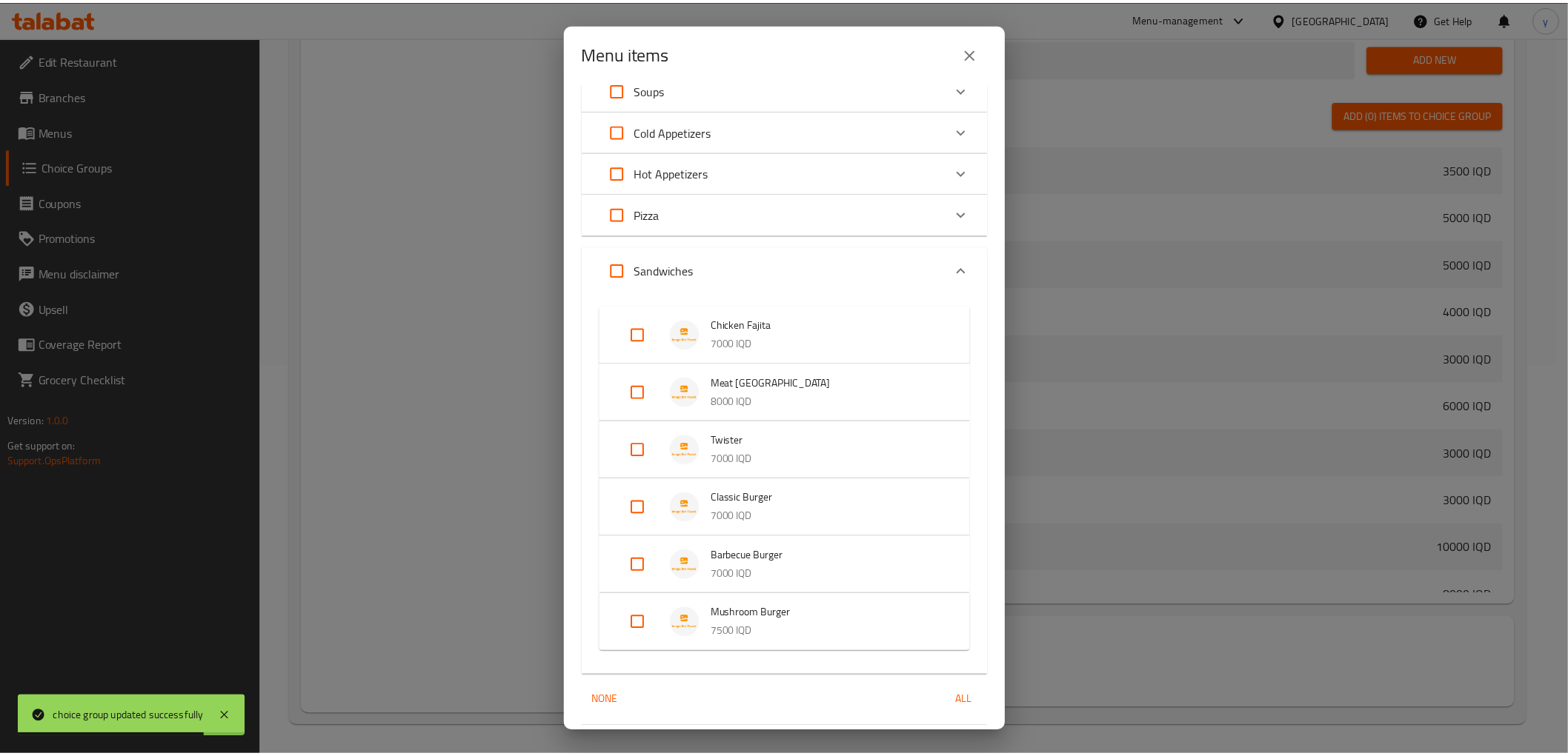
scroll to position [107, 0]
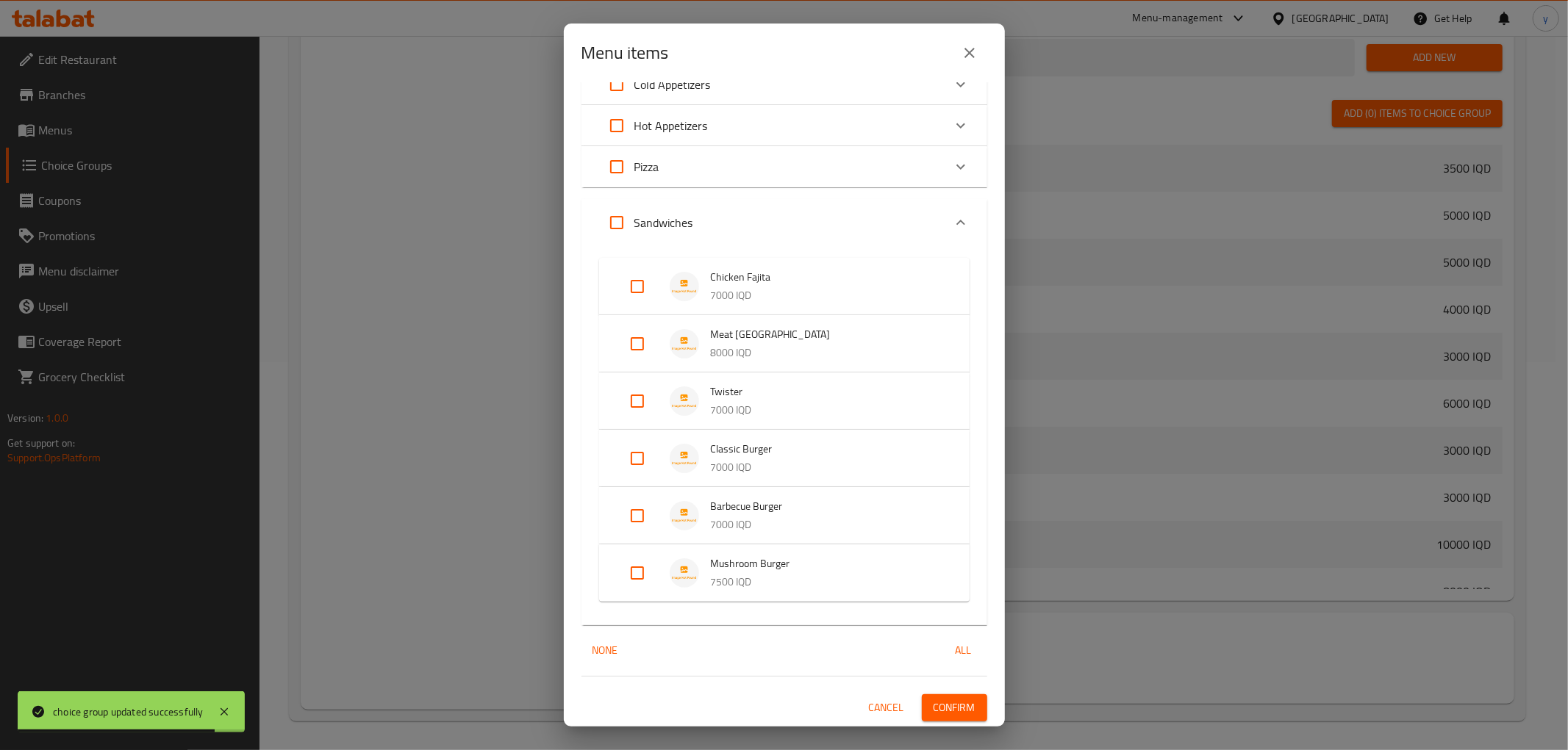
click at [612, 466] on div "Classic Burger 7000 IQD" at bounding box center [784, 458] width 371 height 57
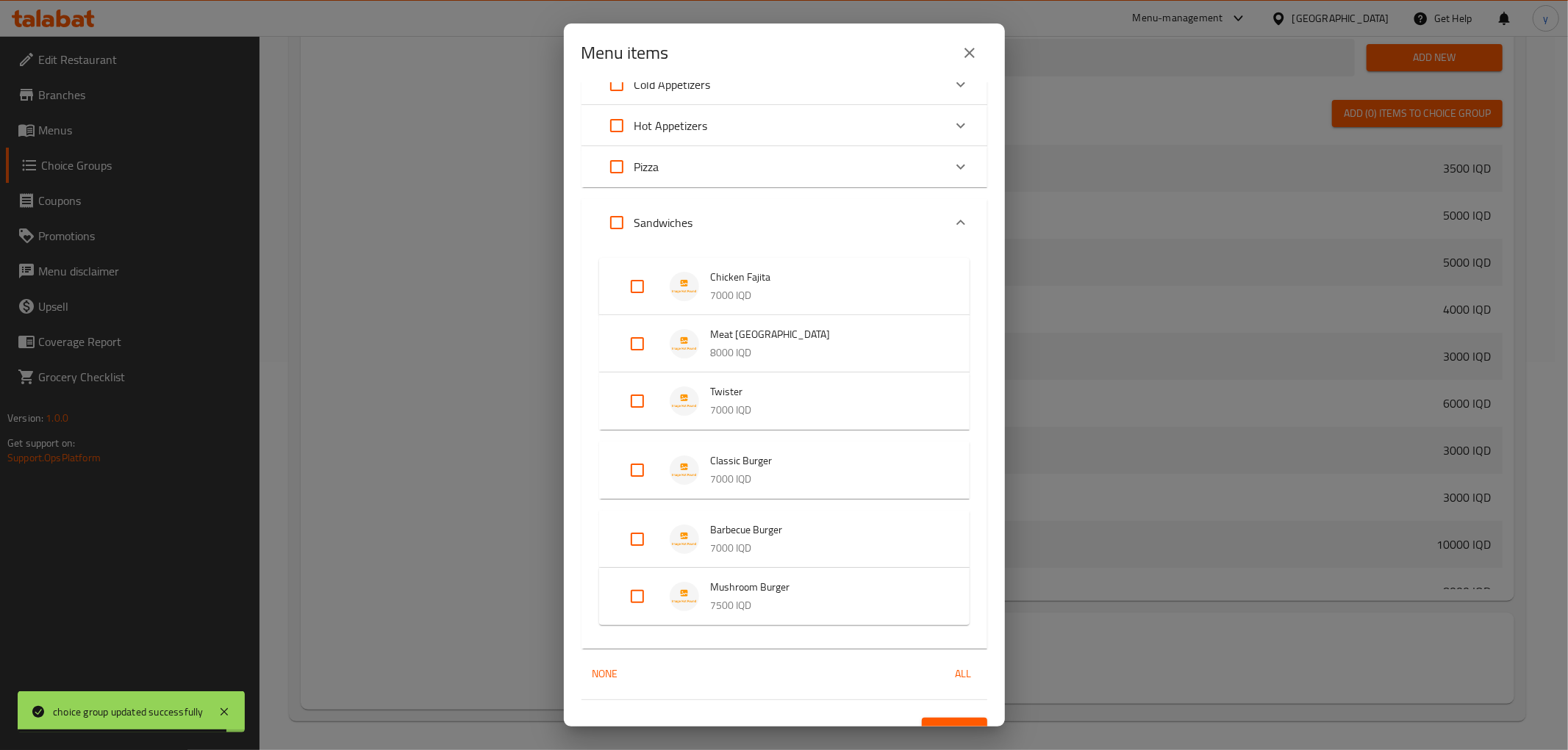
click at [636, 463] on input "Expand" at bounding box center [637, 470] width 35 height 35
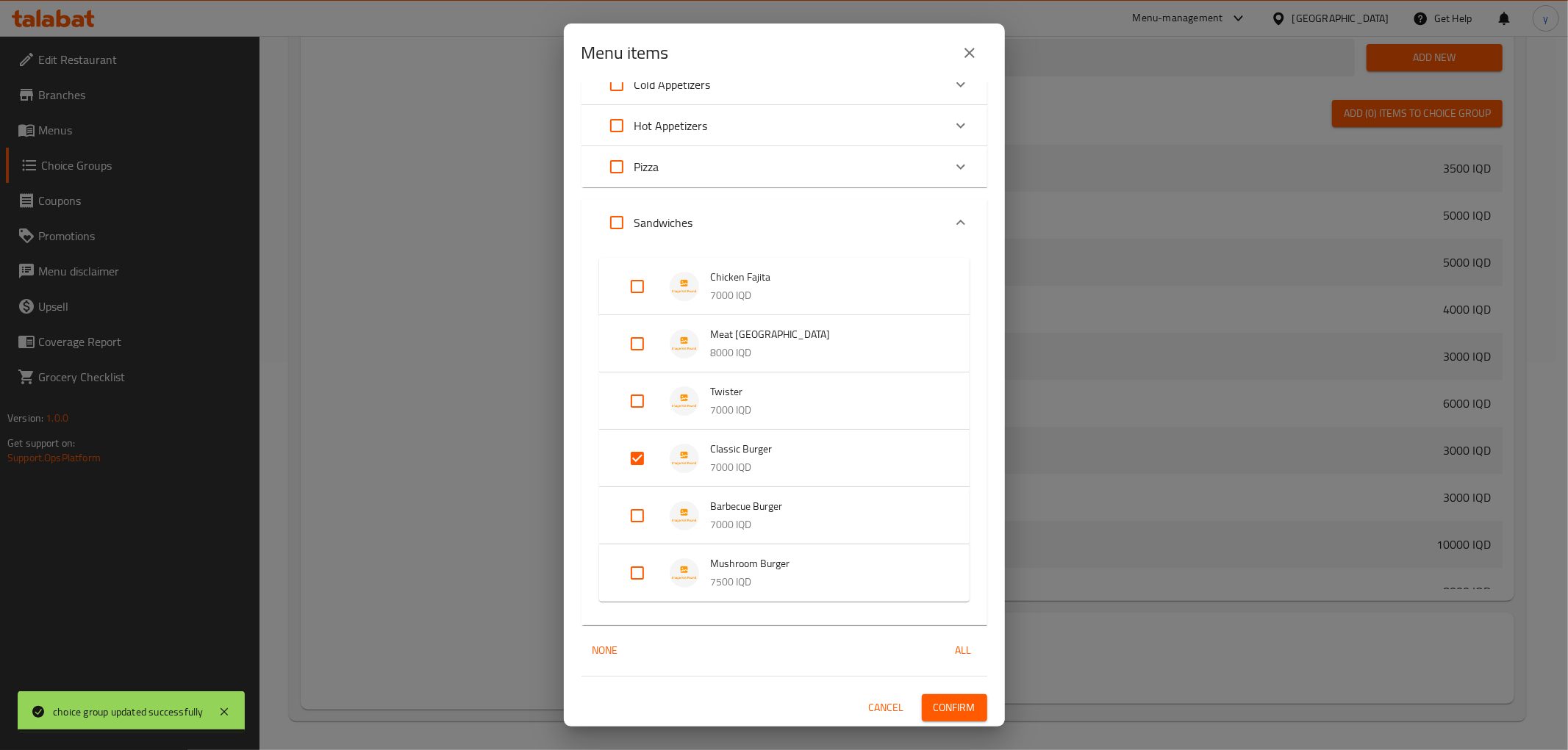
click at [957, 710] on span "Confirm" at bounding box center [954, 709] width 42 height 18
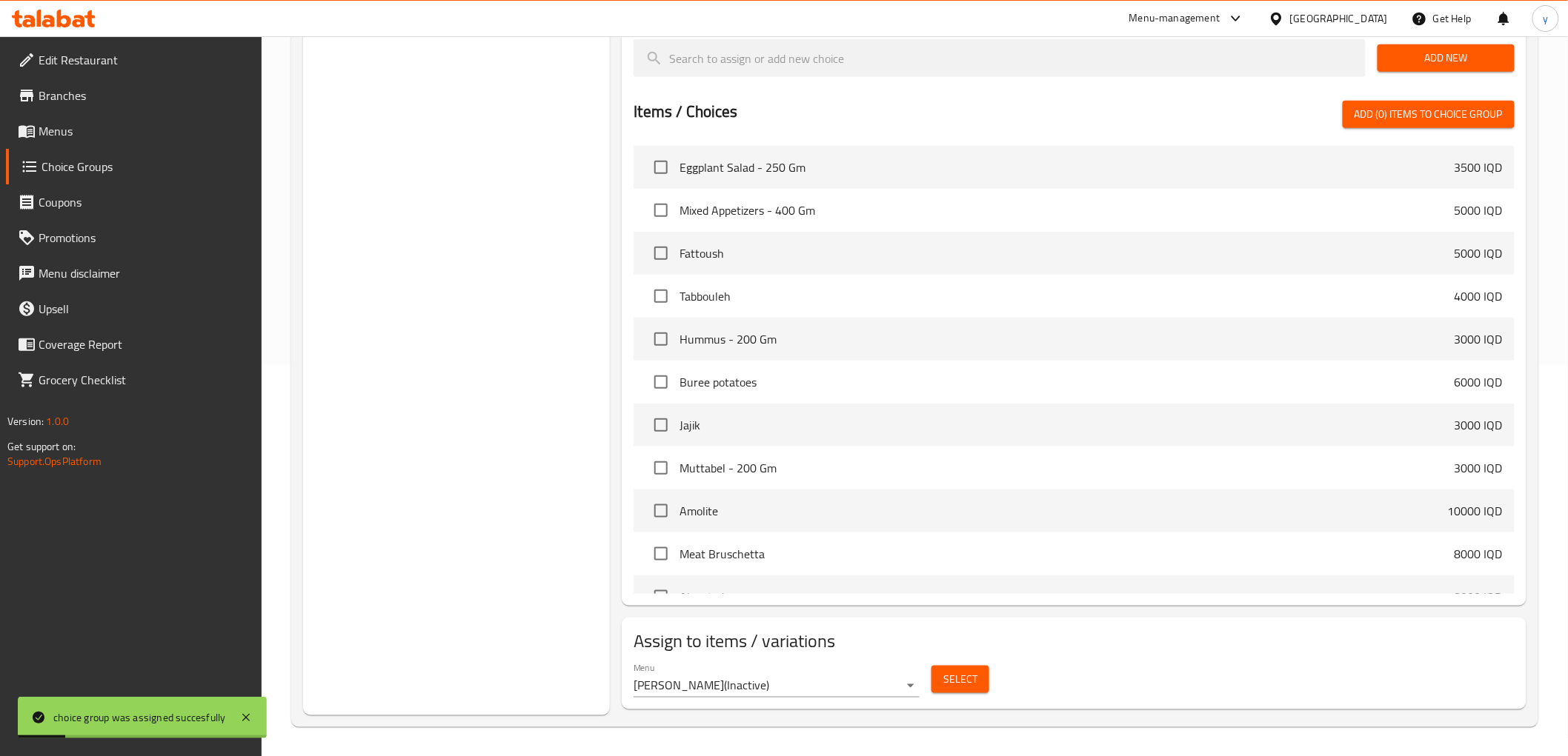
click at [129, 138] on span "Menus" at bounding box center [145, 131] width 212 height 18
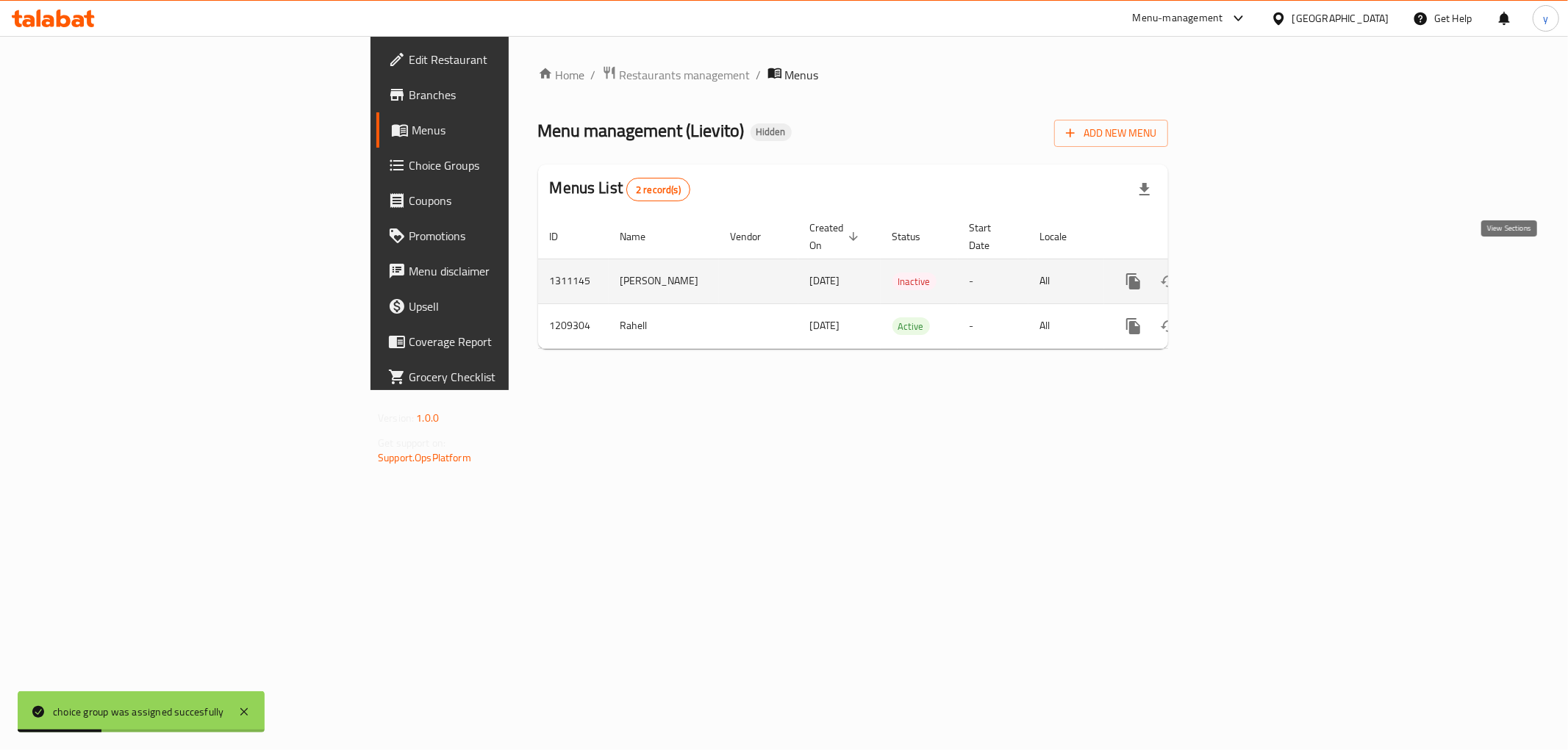
click at [1248, 272] on icon "enhanced table" at bounding box center [1239, 281] width 17 height 17
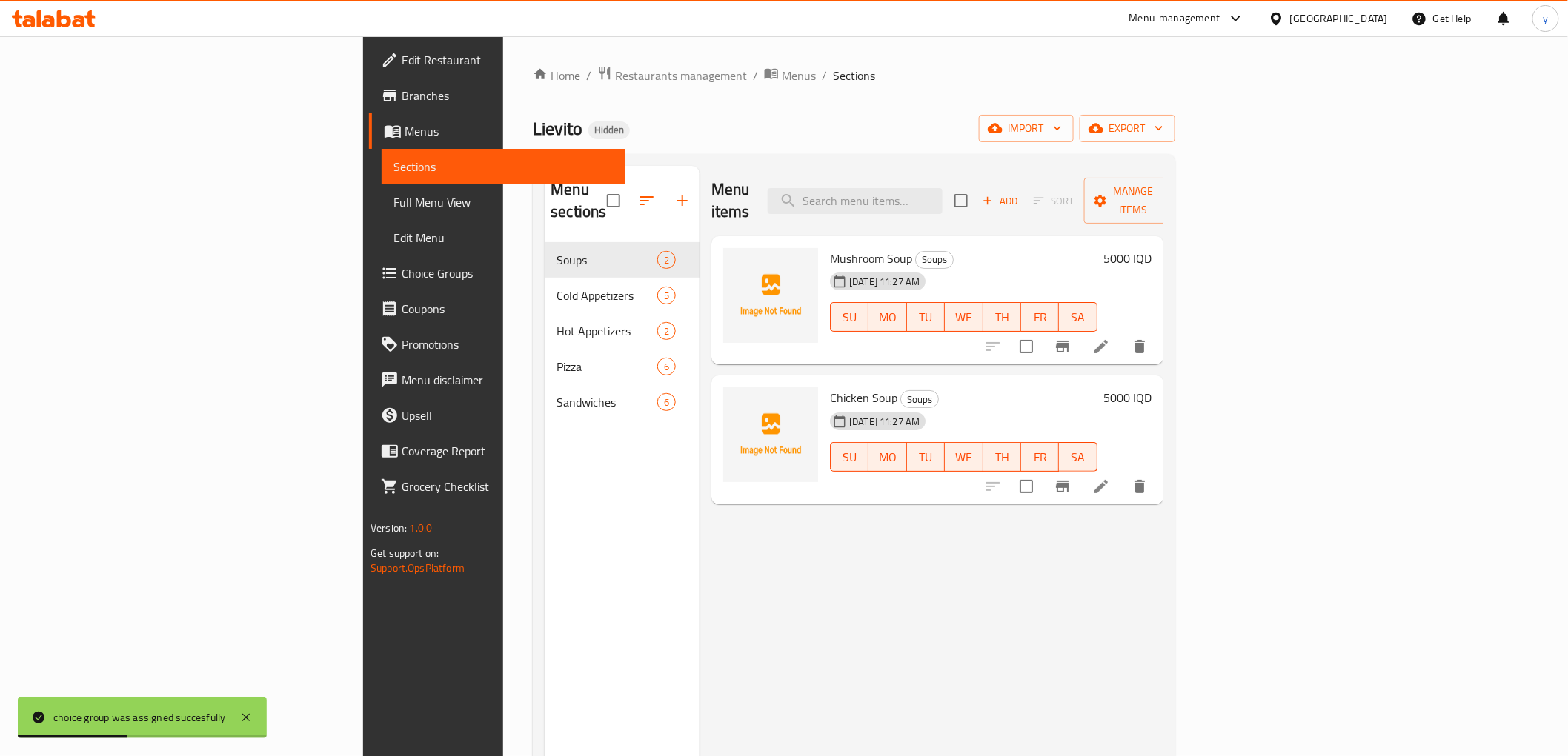
click at [393, 200] on span "Full Menu View" at bounding box center [503, 201] width 219 height 18
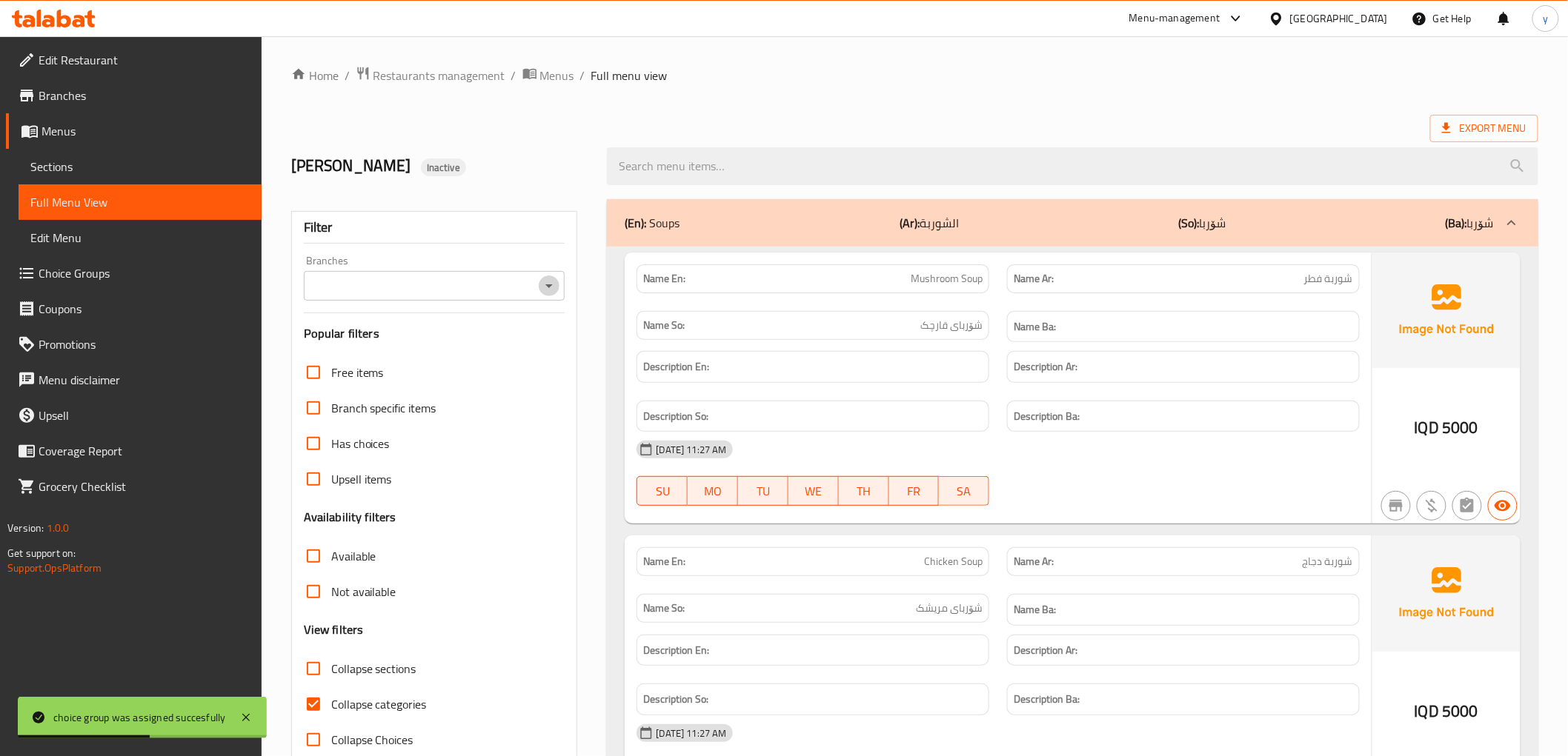
click at [546, 279] on icon "Open" at bounding box center [548, 286] width 18 height 18
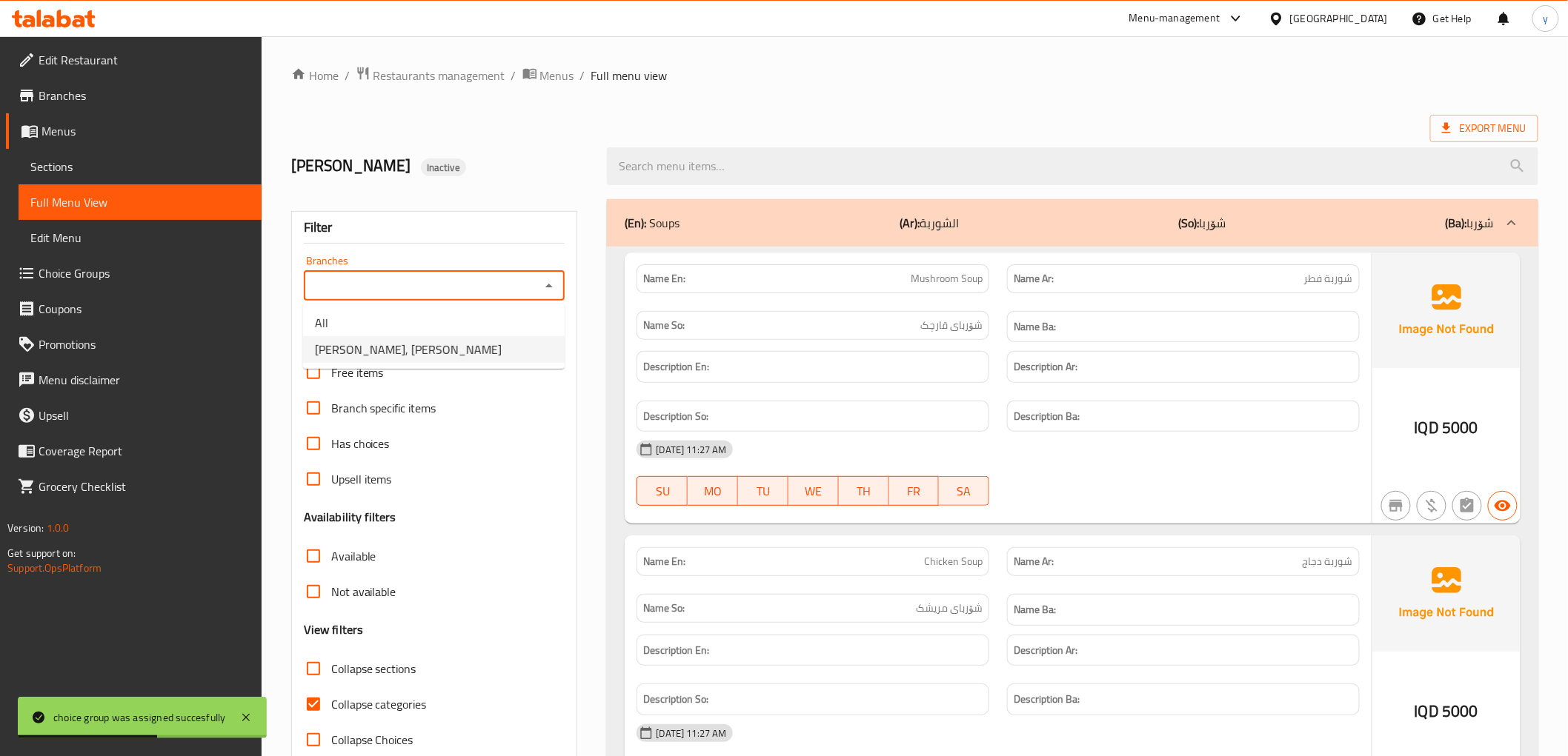
click at [480, 352] on li "Lievito, Al Aathameya" at bounding box center [434, 350] width 262 height 27
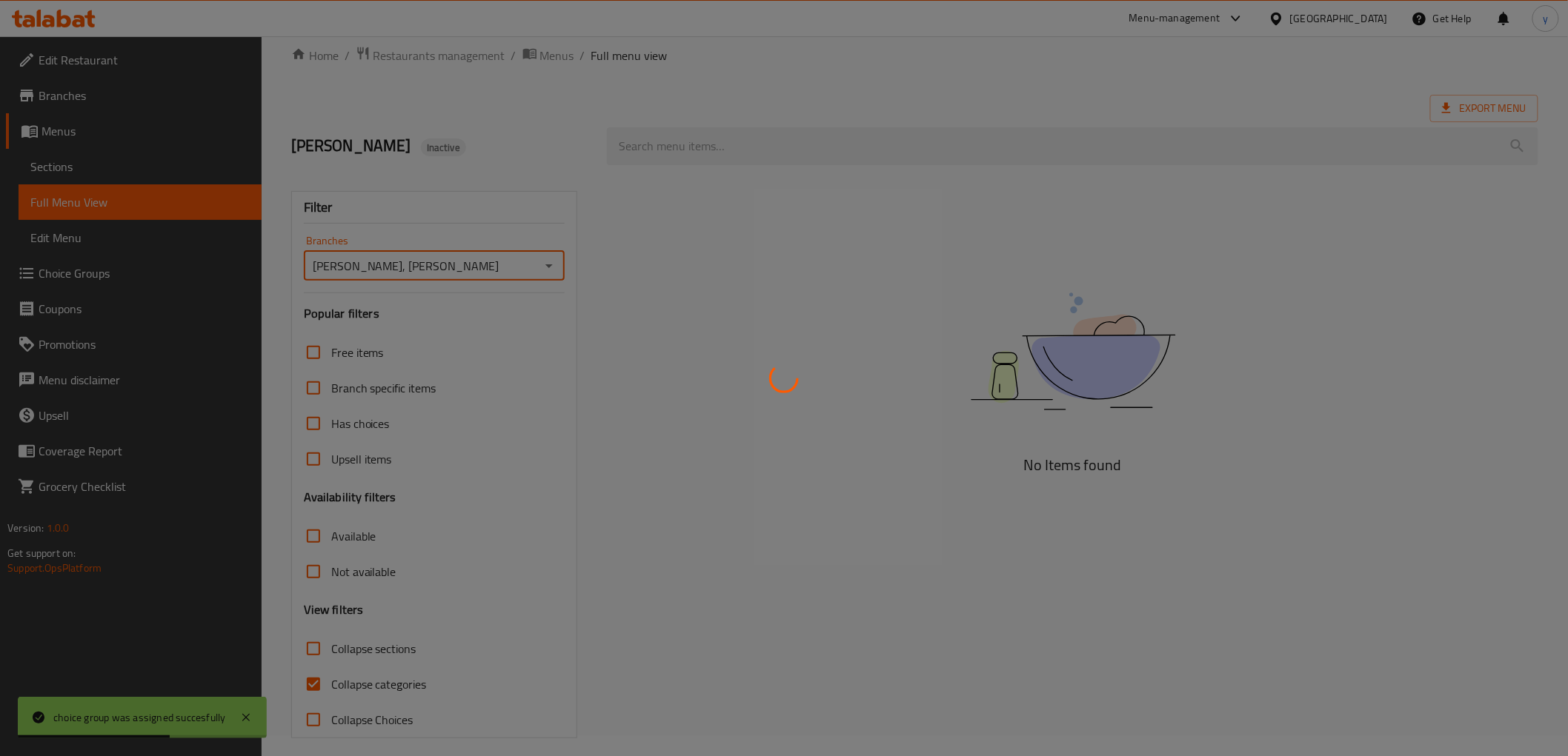
scroll to position [32, 0]
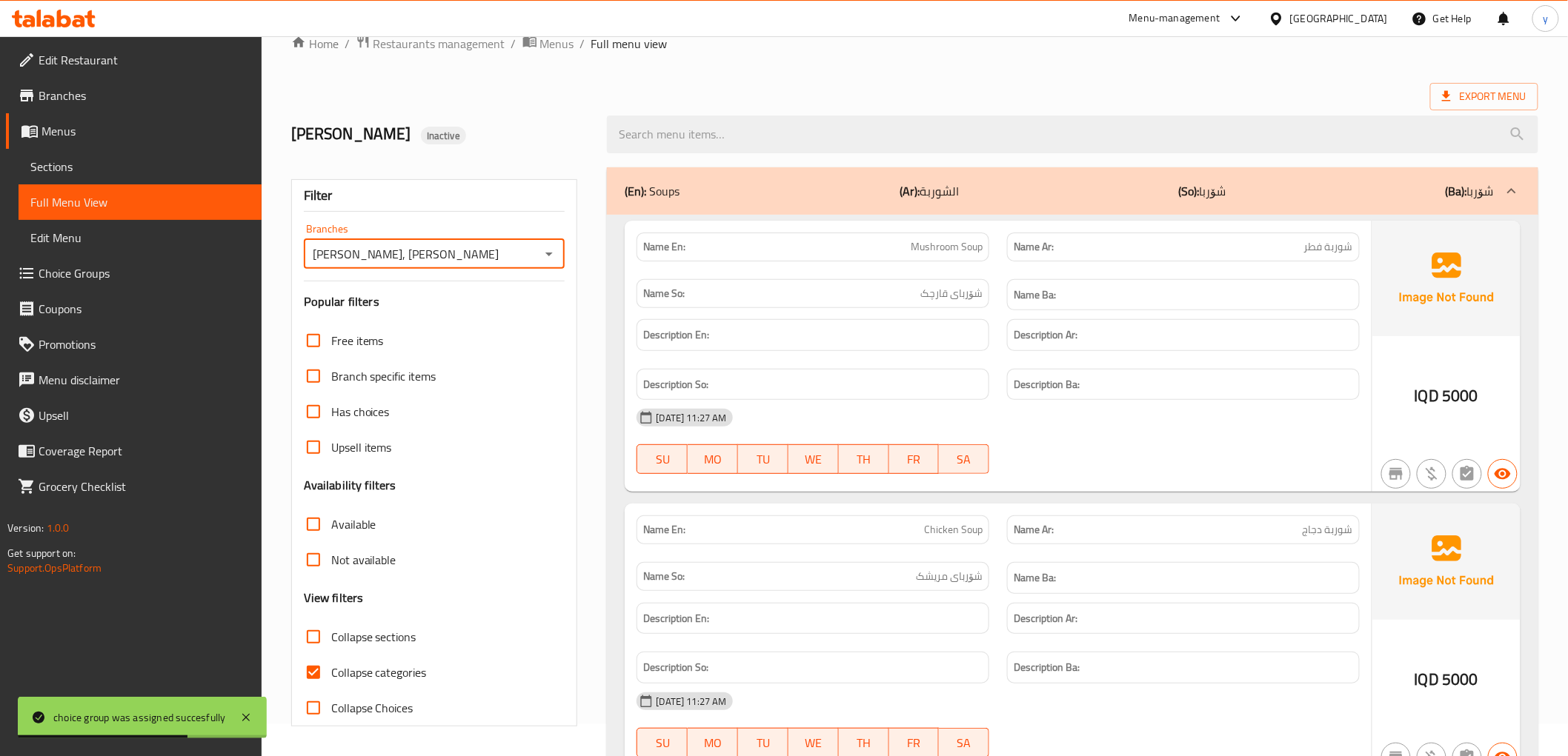
click at [309, 657] on input "Collapse categories" at bounding box center [314, 673] width 35 height 35
click at [308, 638] on input "Collapse sections" at bounding box center [314, 637] width 35 height 35
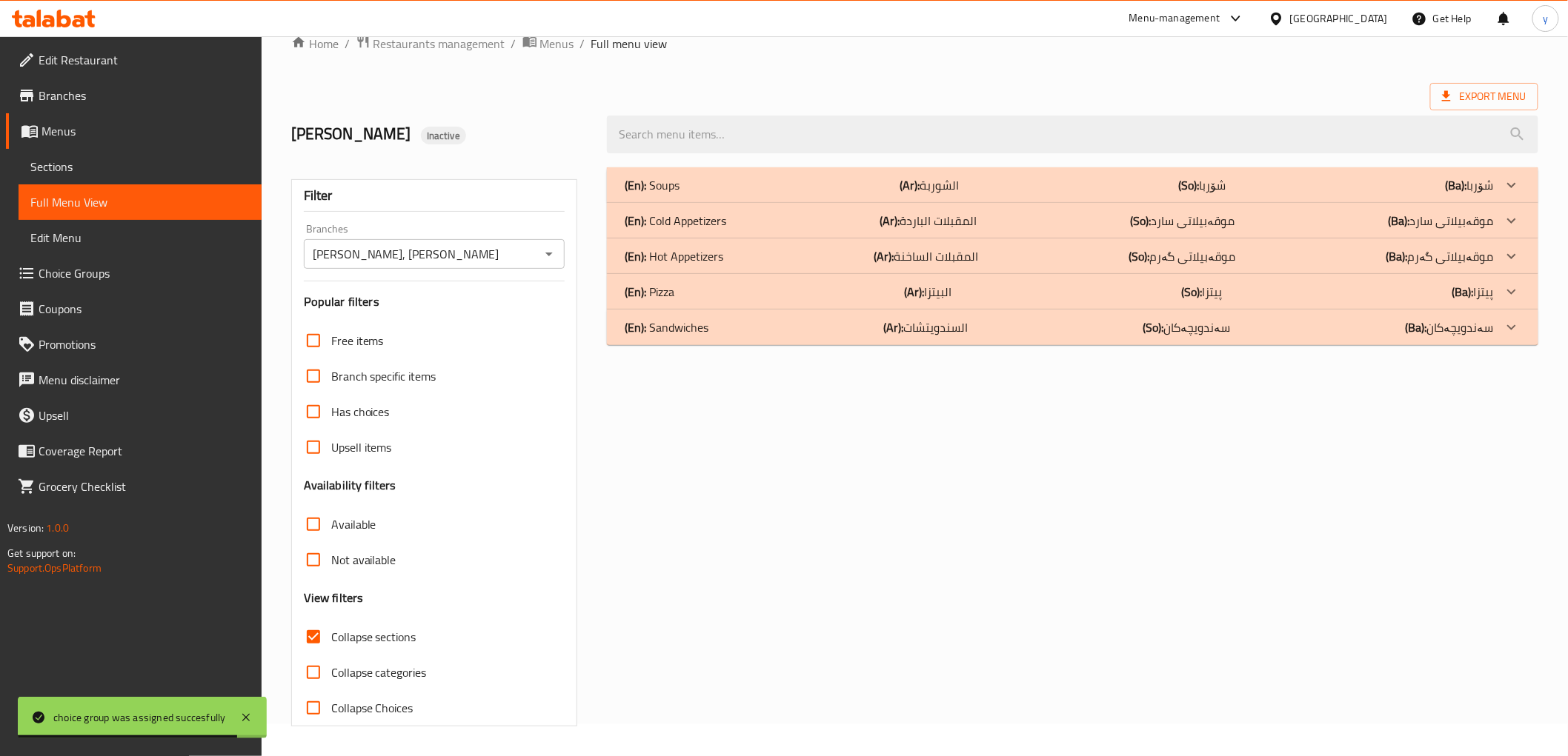
click at [765, 198] on div "(En): Soups (Ar): الشوربة (So): شۆربا (Ba): شۆربا" at bounding box center [1072, 185] width 931 height 35
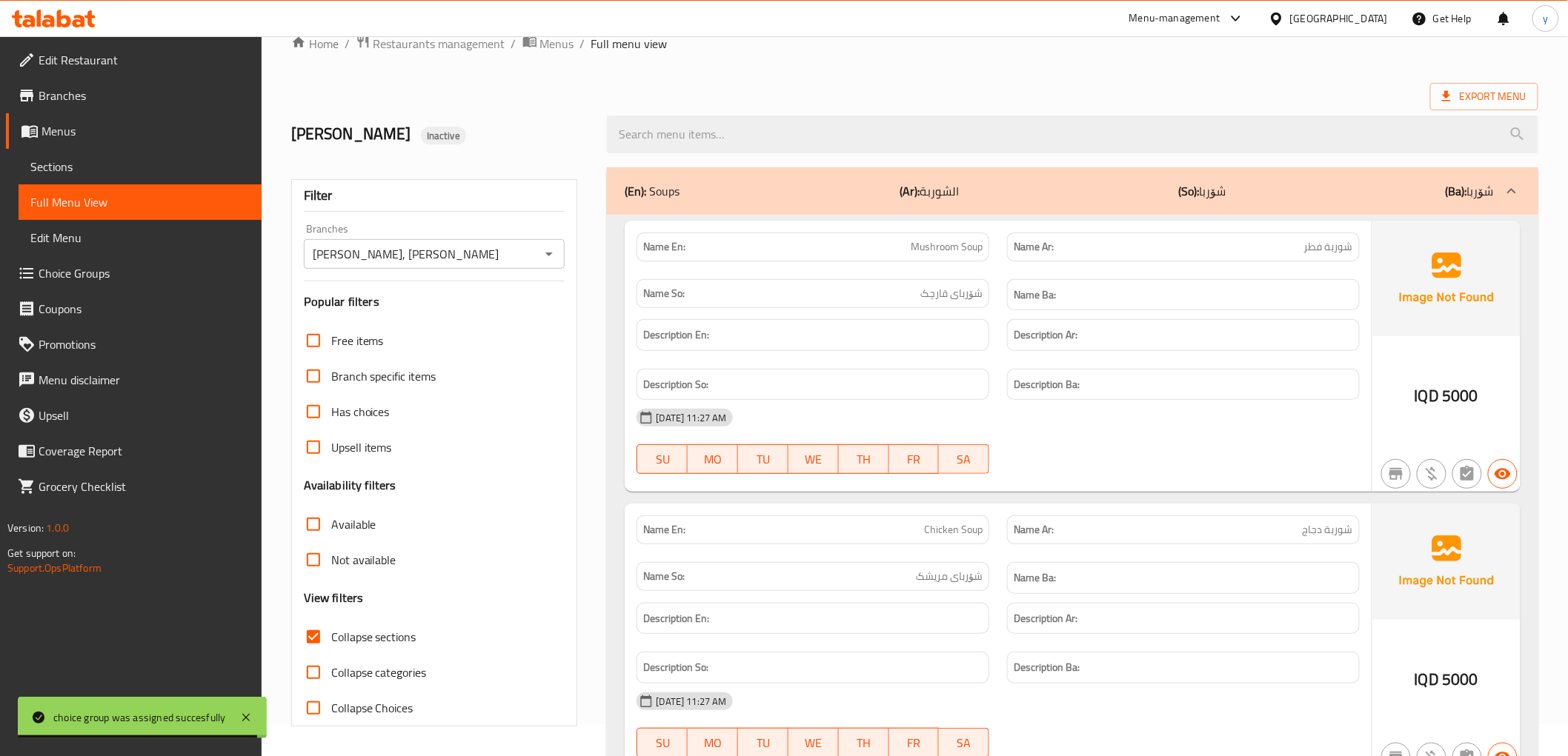
click at [965, 211] on div "(En): Soups (Ar): الشوربة (So): شۆربا (Ba): شۆربا" at bounding box center [1072, 190] width 931 height 47
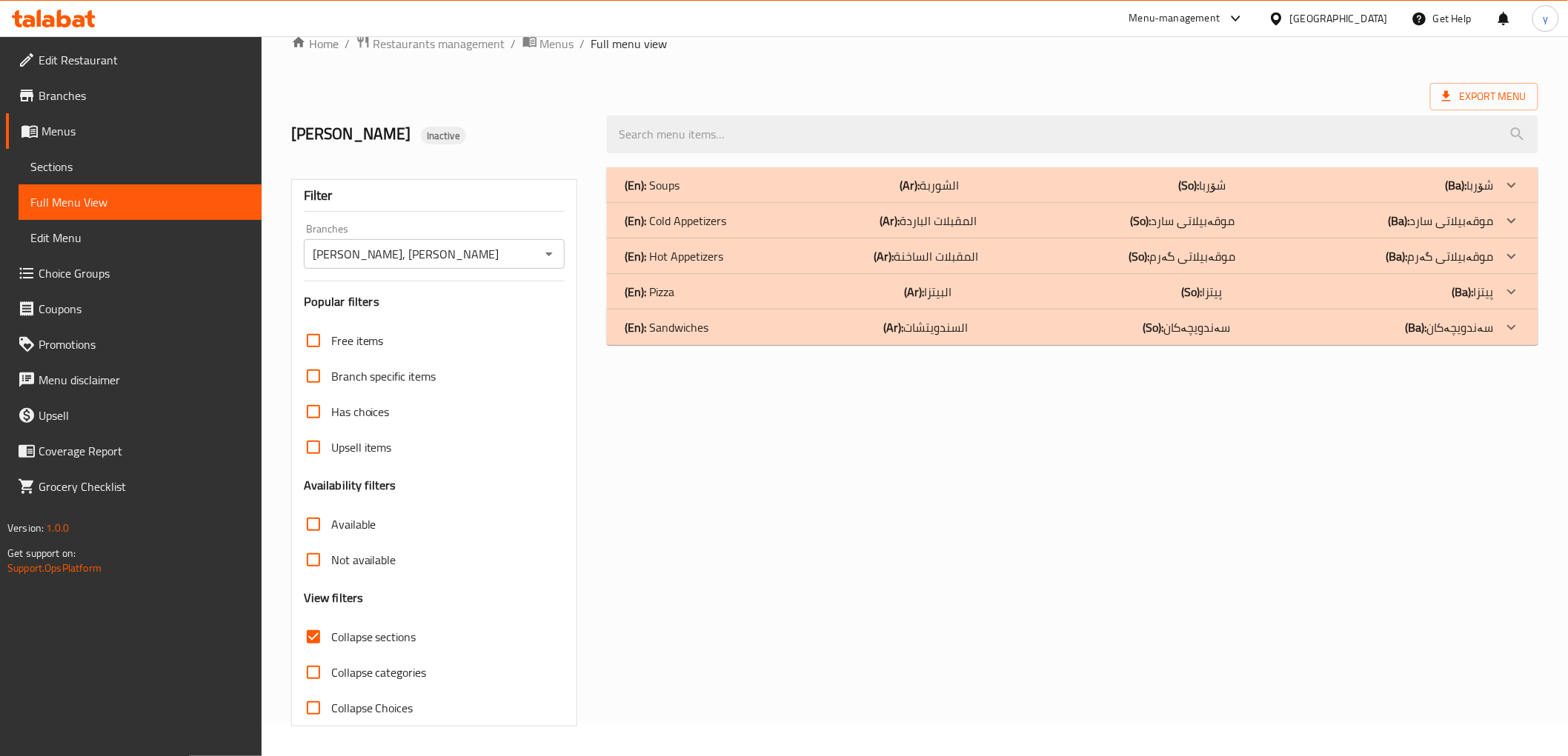
click at [112, 163] on span "Sections" at bounding box center [140, 166] width 219 height 18
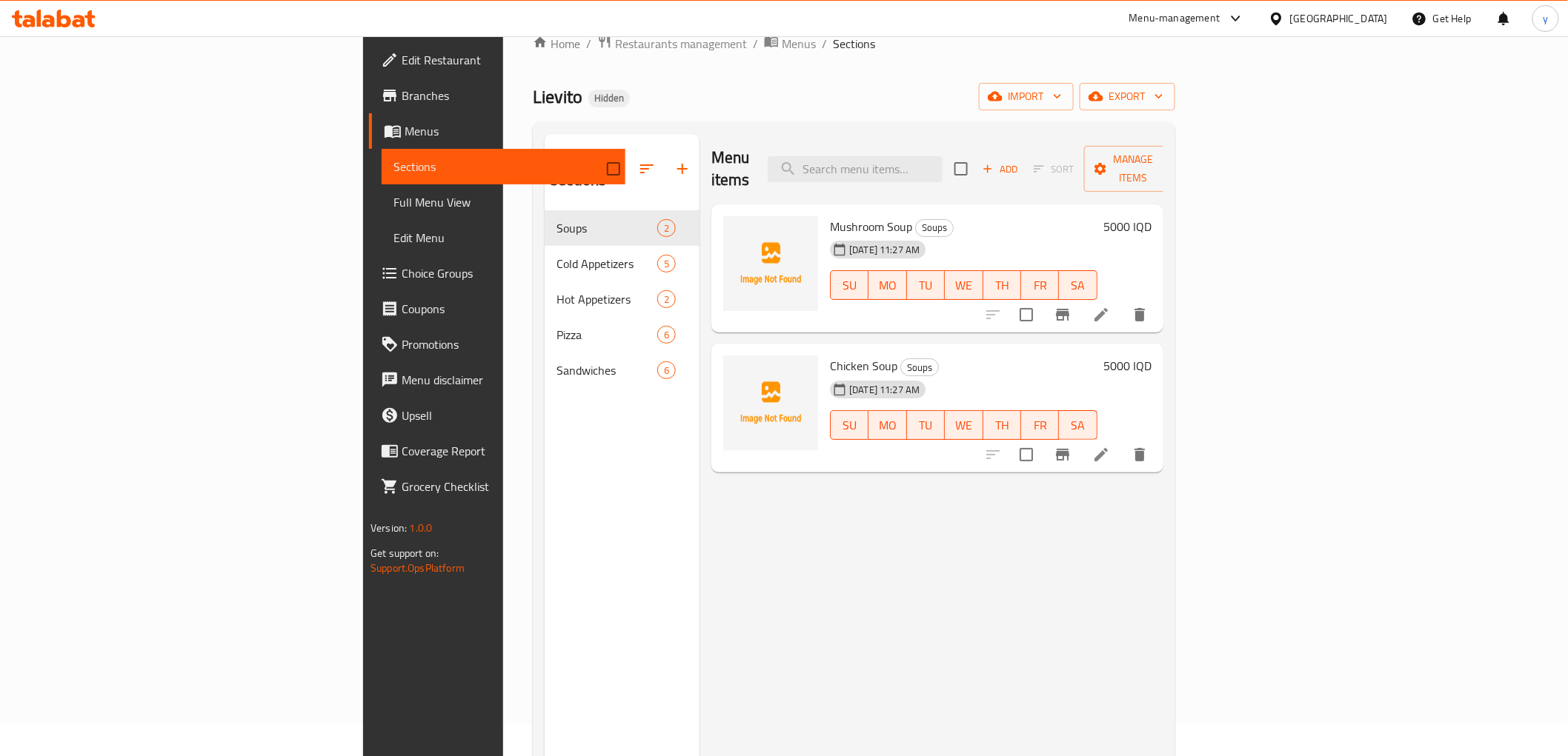
click at [629, 173] on button "button" at bounding box center [647, 169] width 35 height 35
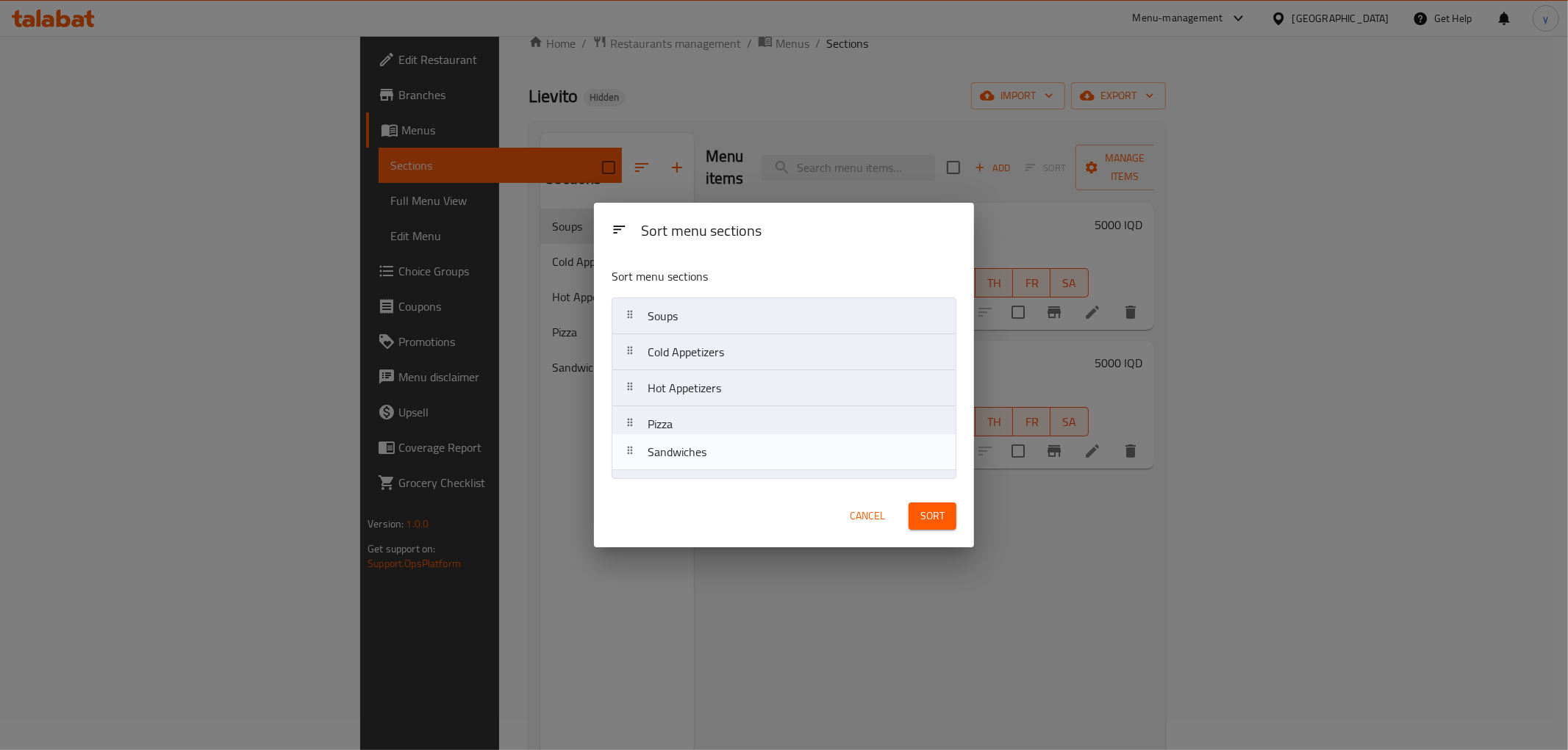
drag, startPoint x: 733, startPoint y: 473, endPoint x: 733, endPoint y: 434, distance: 39.0
click at [733, 442] on nav "Soups Cold Appetizers Hot Appetizers Pizza Sandwiches" at bounding box center [783, 387] width 345 height 181
drag, startPoint x: 707, startPoint y: 474, endPoint x: 709, endPoint y: 426, distance: 48.0
click at [709, 426] on nav "Soups Cold Appetizers Hot Appetizers Pizza Sandwiches" at bounding box center [783, 387] width 345 height 181
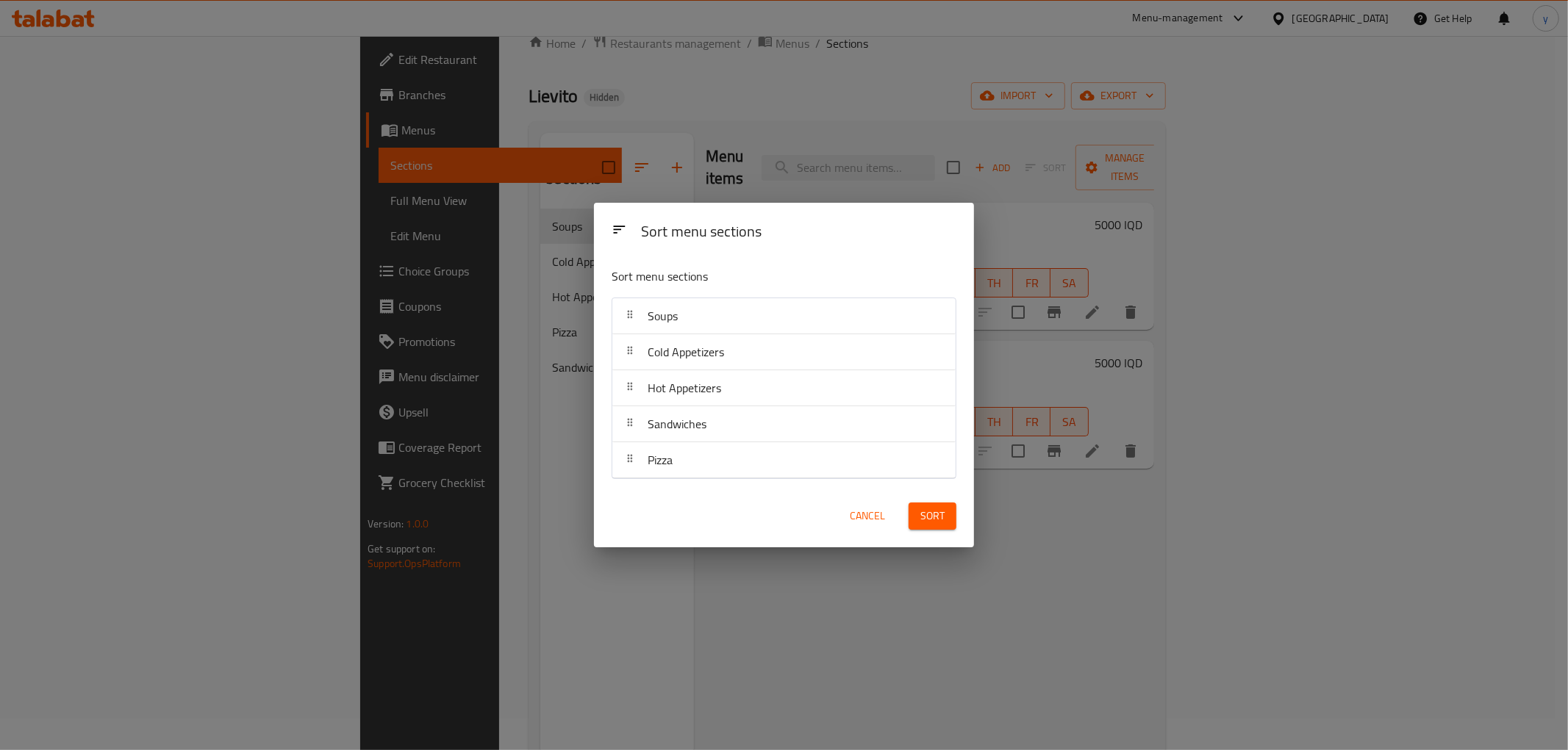
click at [934, 510] on span "Sort" at bounding box center [932, 516] width 24 height 18
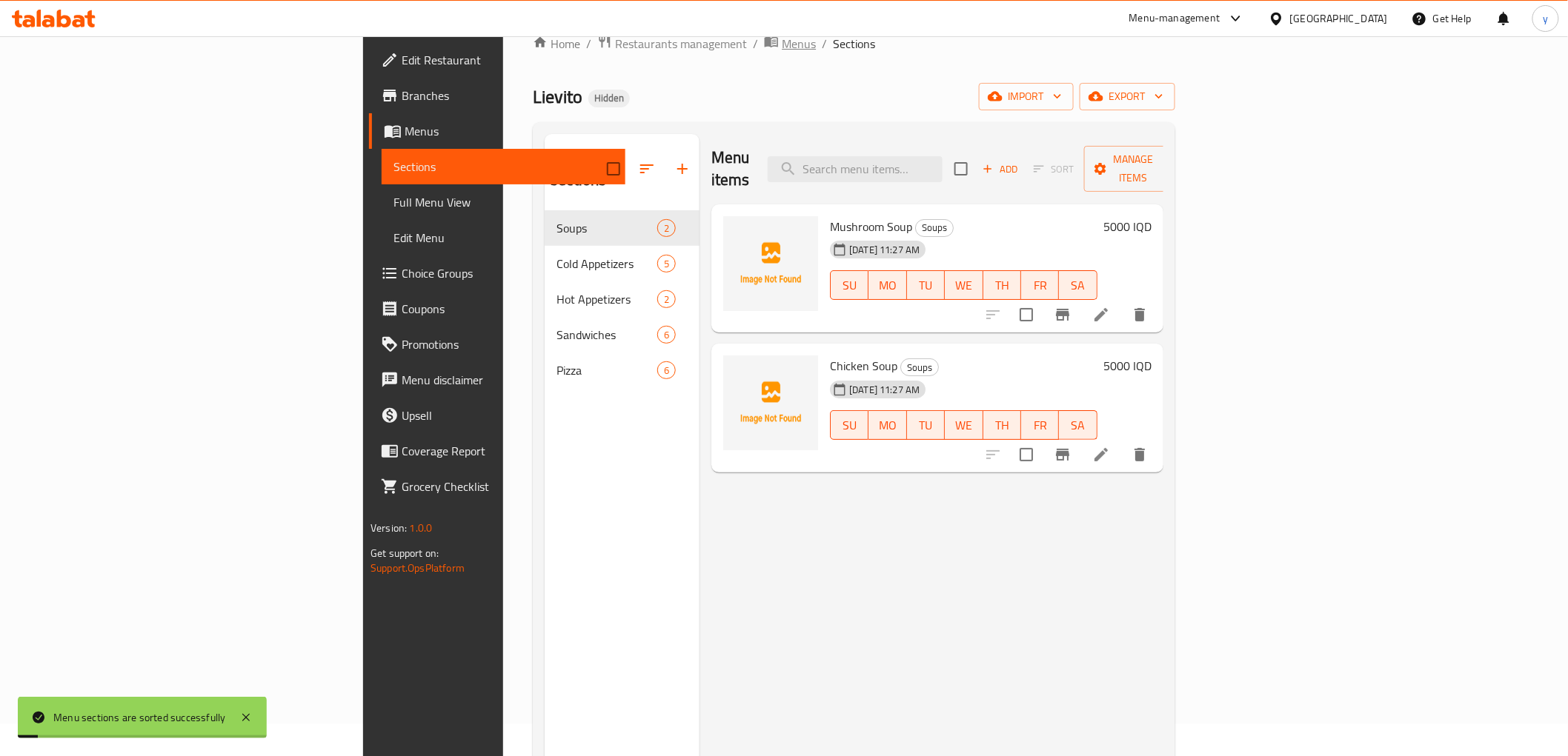
click at [782, 49] on span "Menus" at bounding box center [799, 44] width 34 height 18
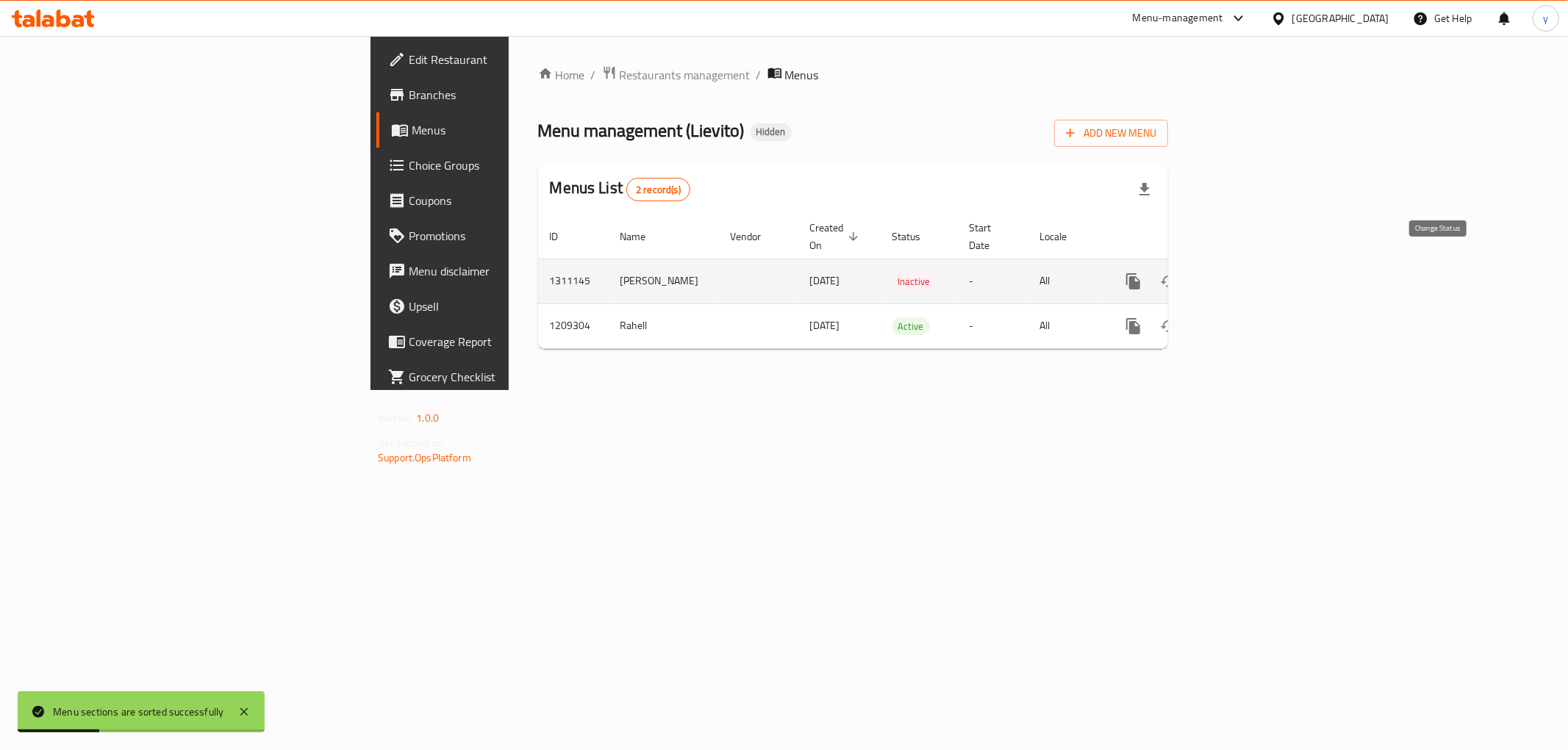
click at [1177, 272] on icon "enhanced table" at bounding box center [1168, 281] width 17 height 17
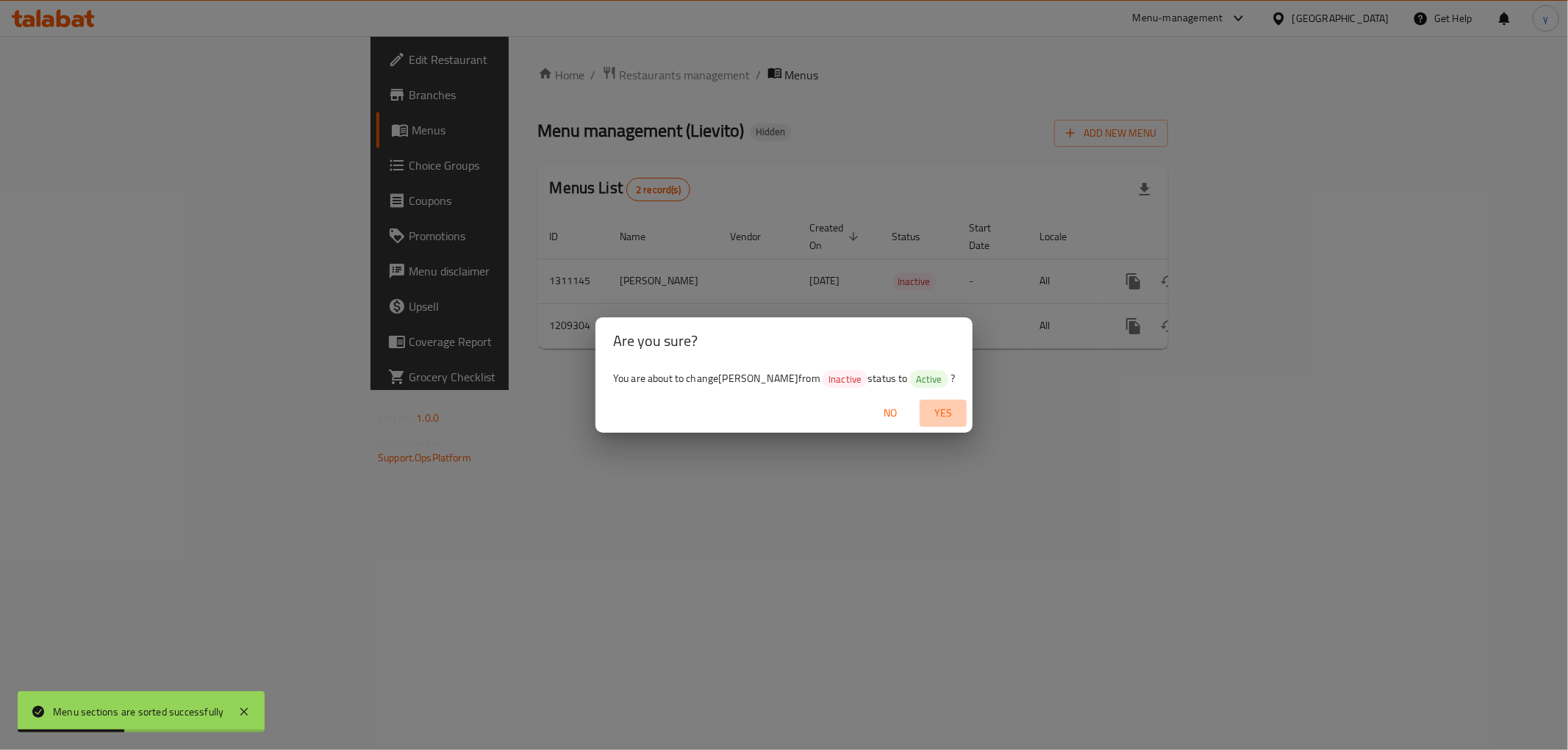
click at [935, 410] on span "Yes" at bounding box center [943, 413] width 35 height 18
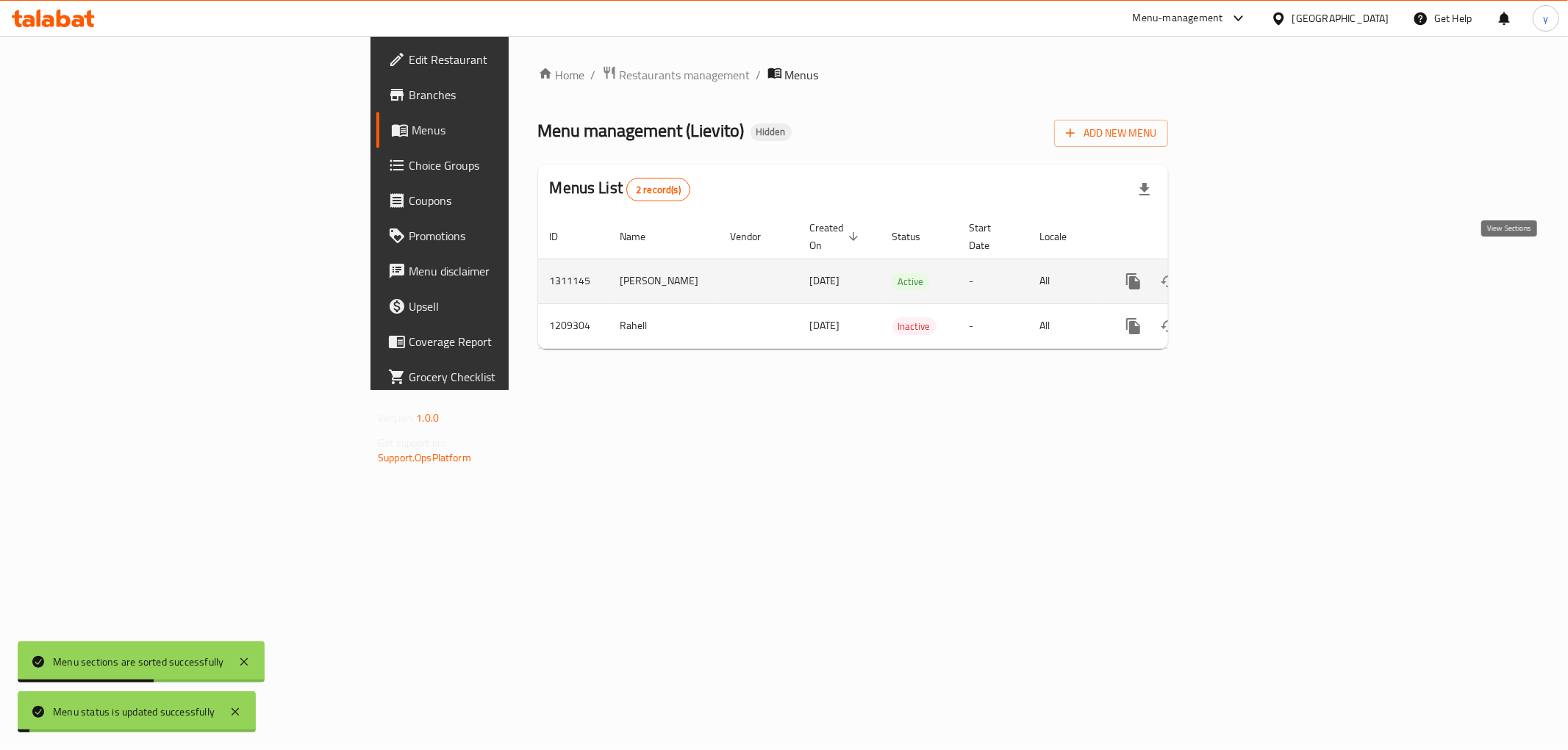
click at [1257, 265] on link "enhanced table" at bounding box center [1239, 282] width 35 height 35
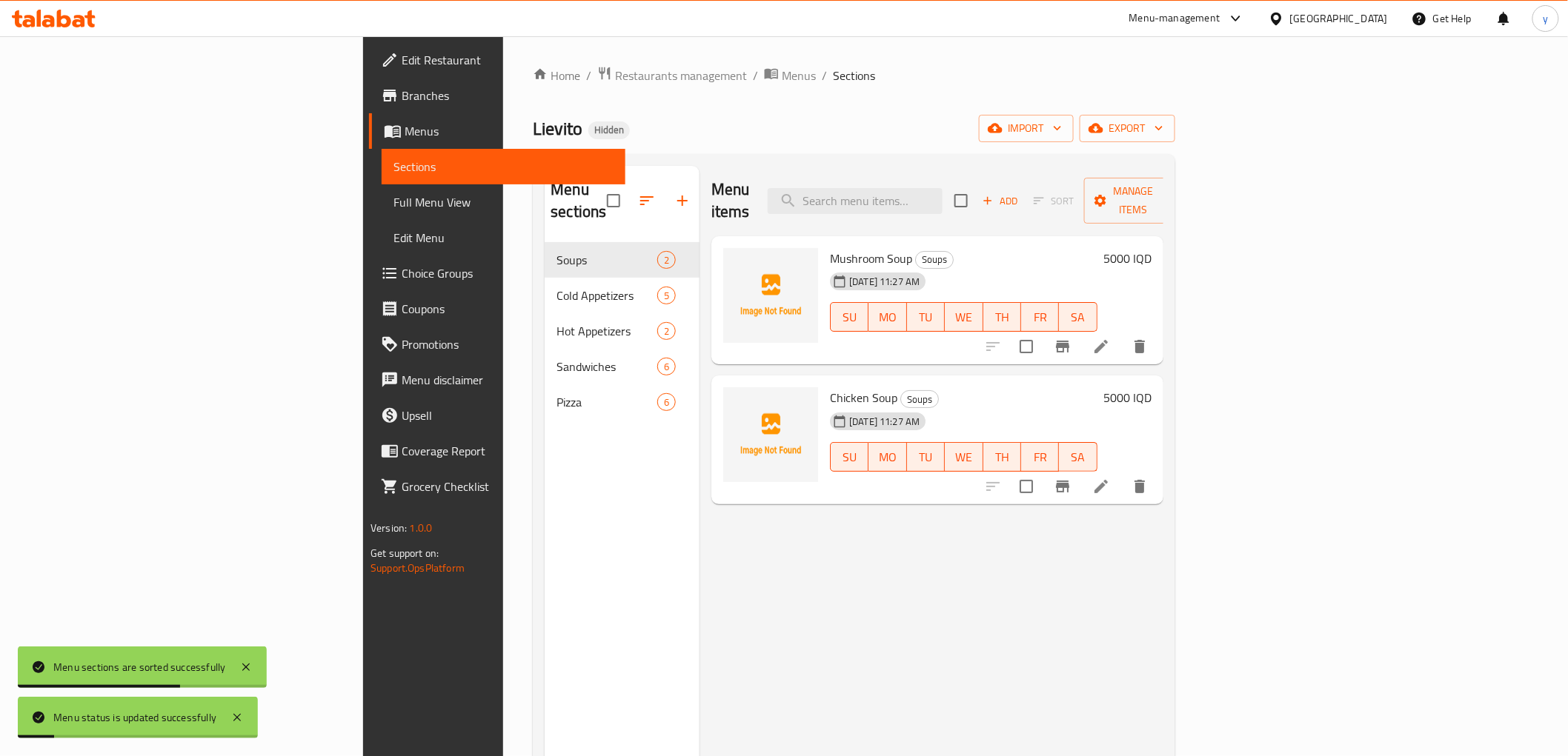
click at [393, 199] on span "Full Menu View" at bounding box center [503, 201] width 219 height 18
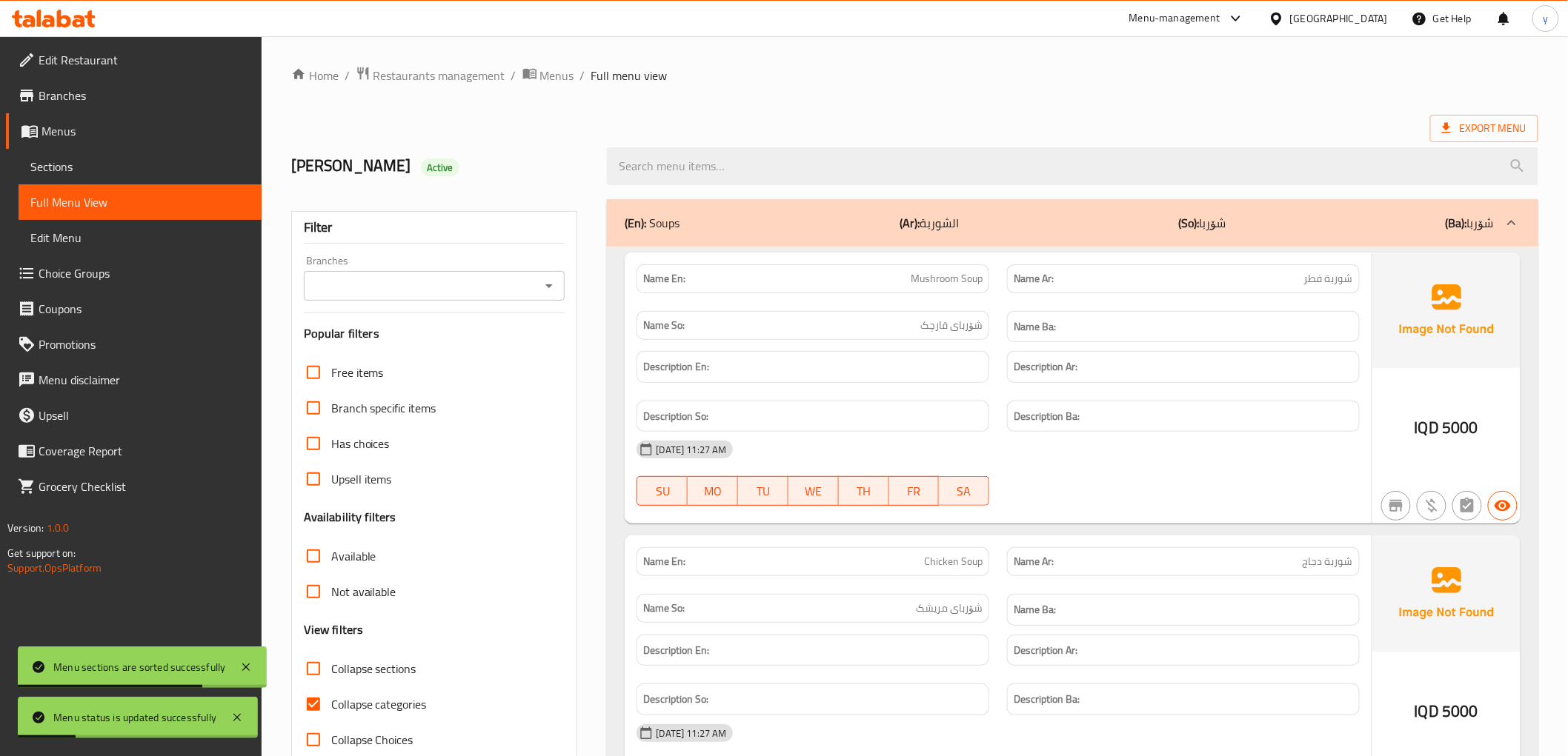
click at [561, 287] on div "Branches" at bounding box center [434, 286] width 262 height 30
click at [541, 287] on icon "Open" at bounding box center [548, 286] width 18 height 18
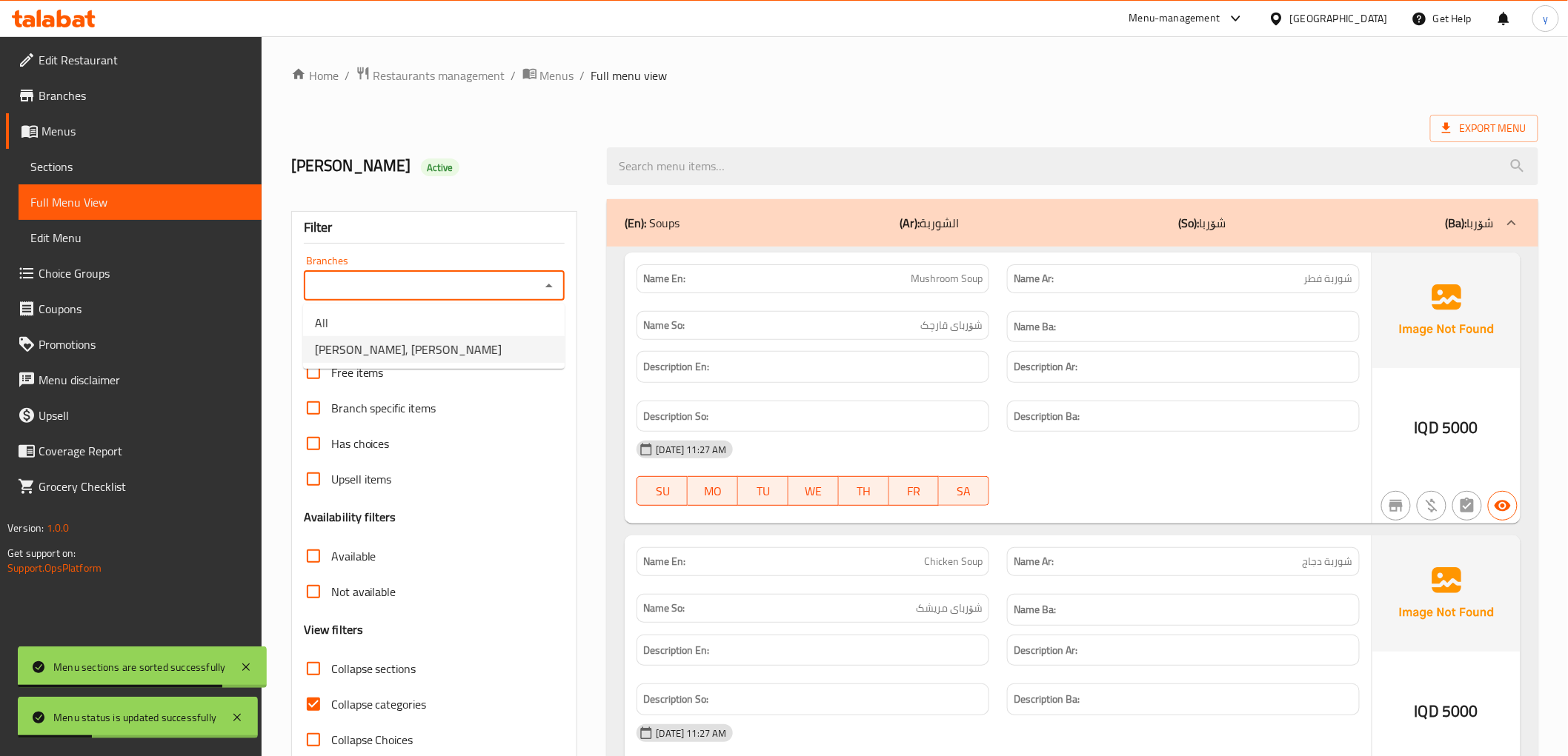
click at [455, 341] on li "Lievito, Al Aathameya" at bounding box center [434, 350] width 262 height 27
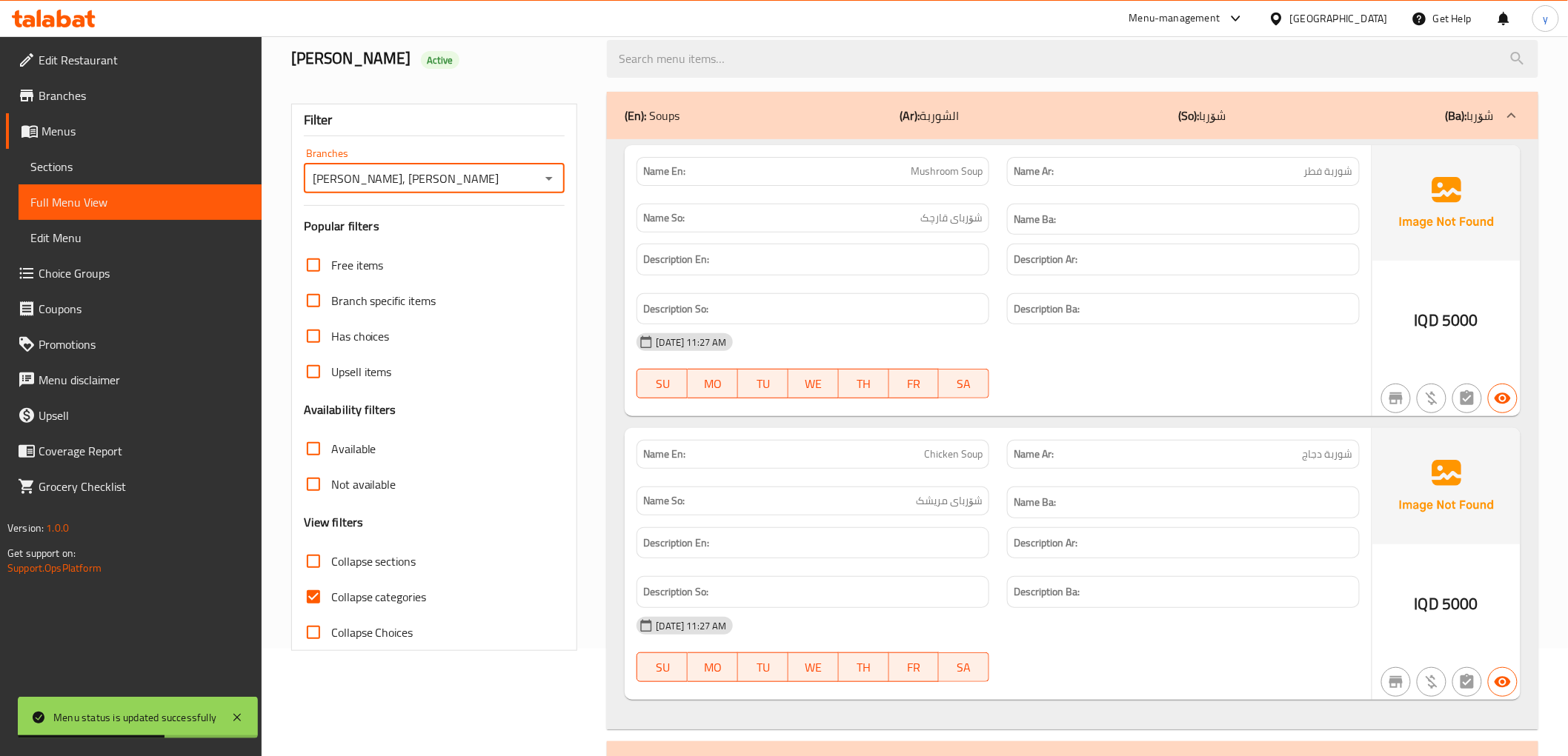
scroll to position [164, 0]
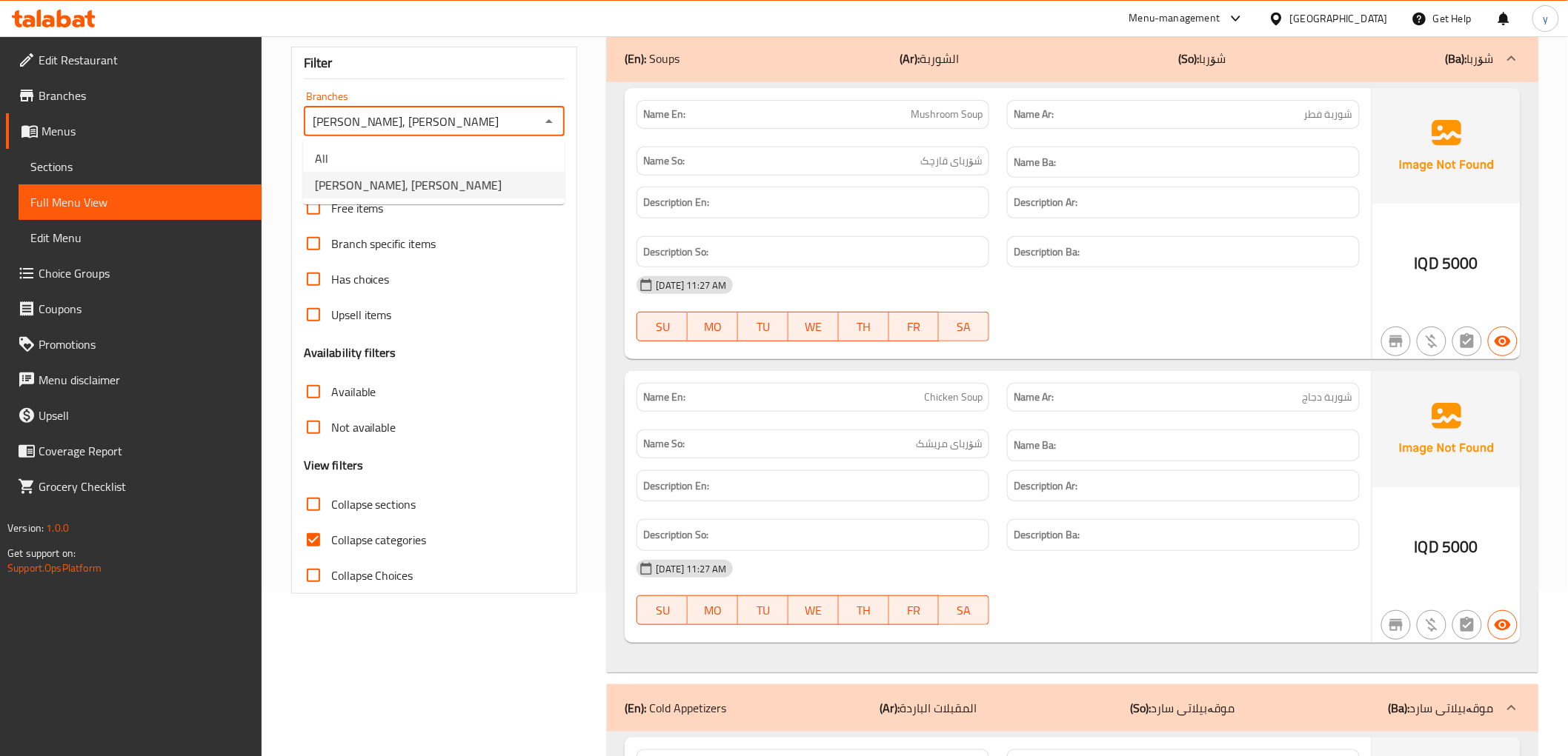
click at [414, 191] on span "Lievito, Al Aathameya" at bounding box center [407, 185] width 186 height 18
click at [942, 254] on h6 "Description So:" at bounding box center [813, 252] width 340 height 19
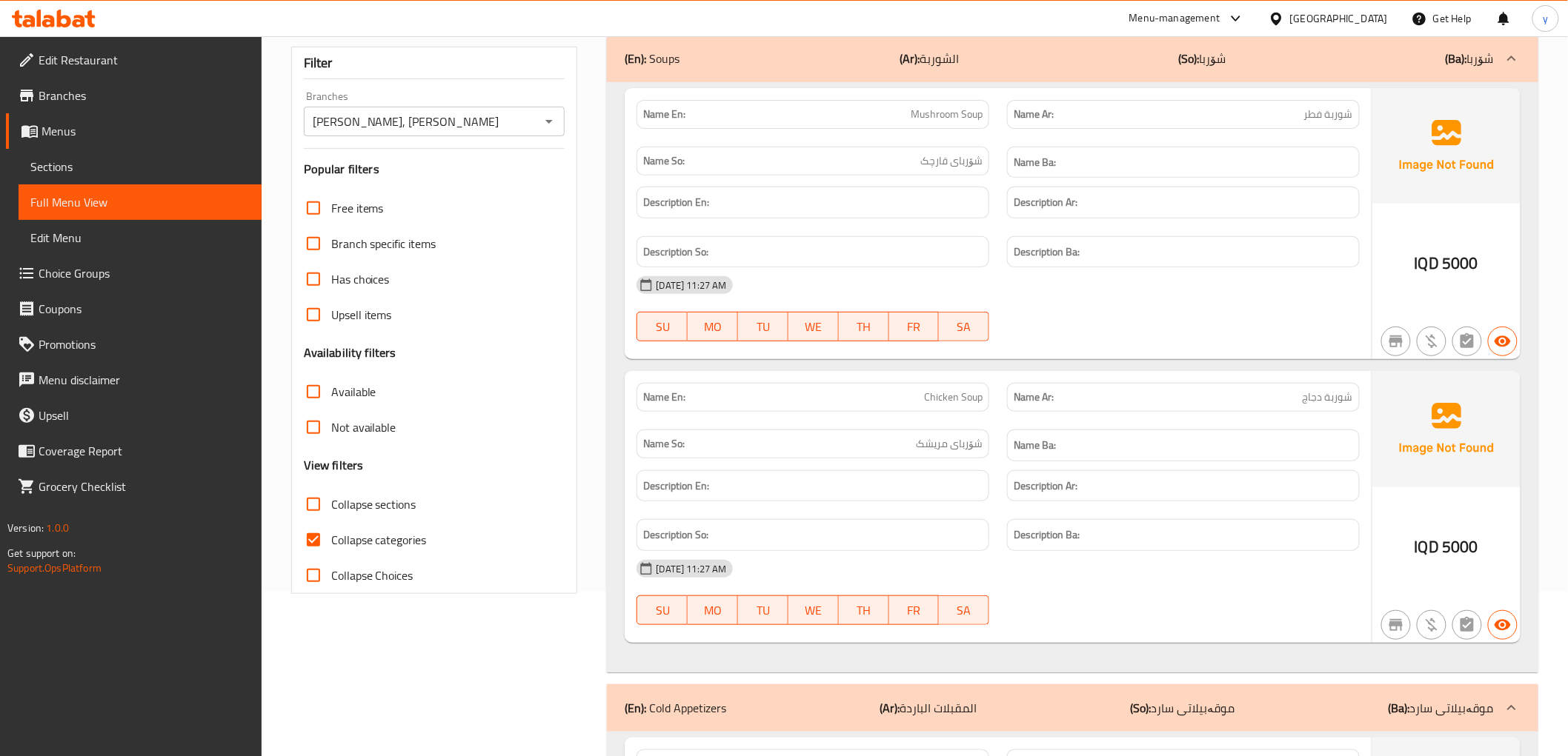
click at [315, 548] on input "Collapse categories" at bounding box center [314, 540] width 35 height 35
click at [878, 484] on h6 "Description En:" at bounding box center [813, 486] width 340 height 19
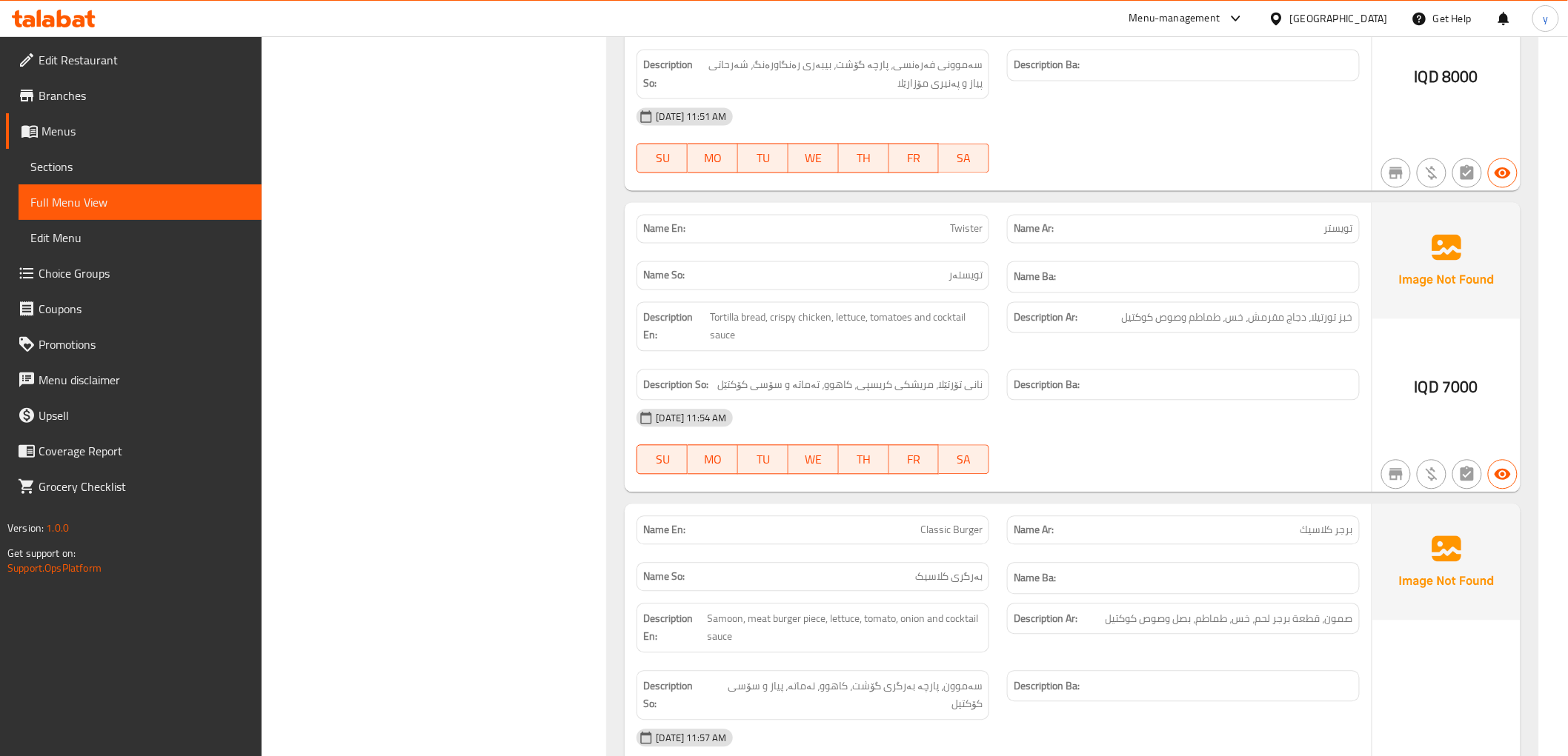
scroll to position [3491, 0]
click at [948, 381] on span "نانی تۆرتێلا، مریشکی کریسپی، کاهوو، تەماتە و سۆسی کۆکتێل" at bounding box center [850, 383] width 265 height 19
copy span "تۆرتێلا"
click at [1156, 399] on div "Description Ba:" at bounding box center [1183, 383] width 353 height 32
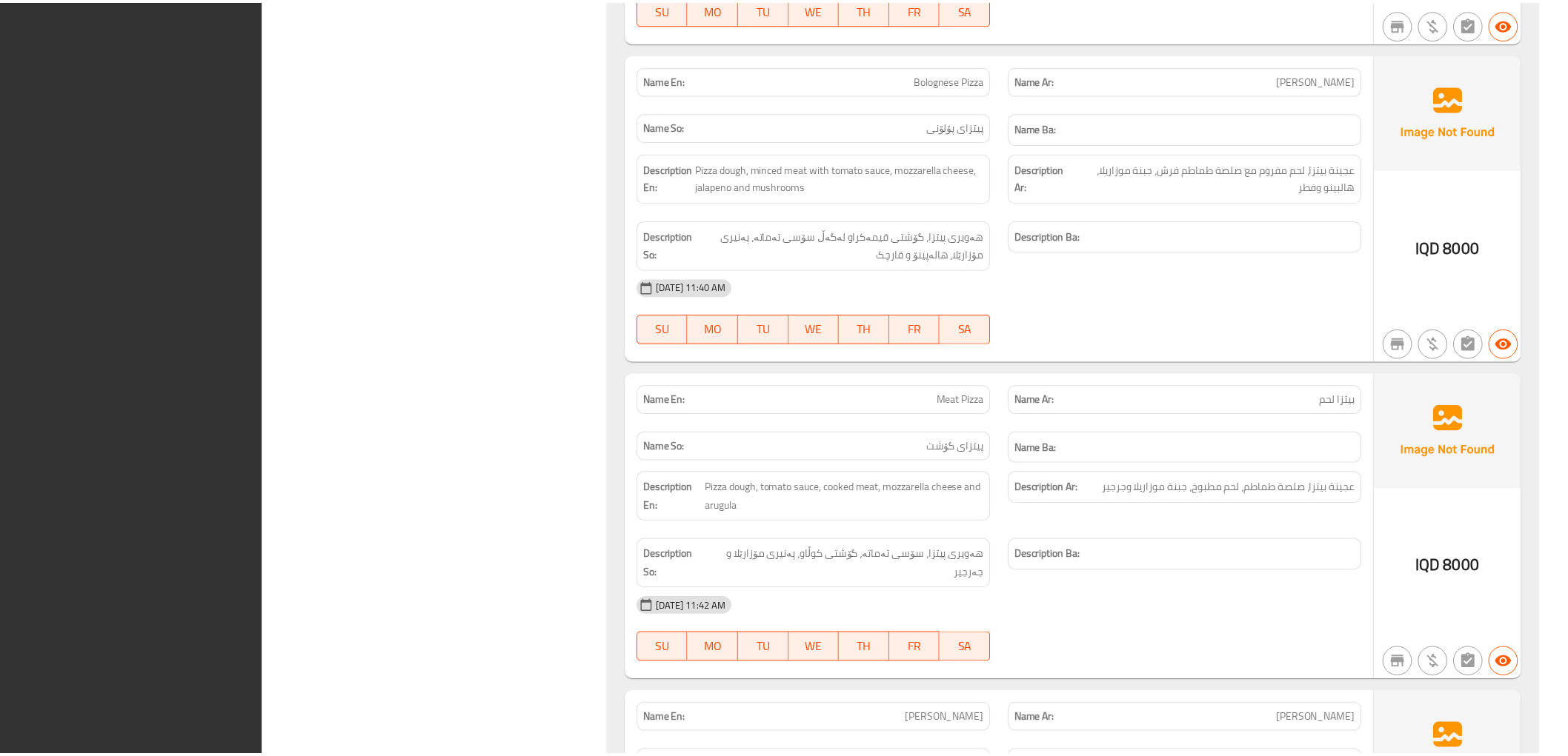
scroll to position [6381, 0]
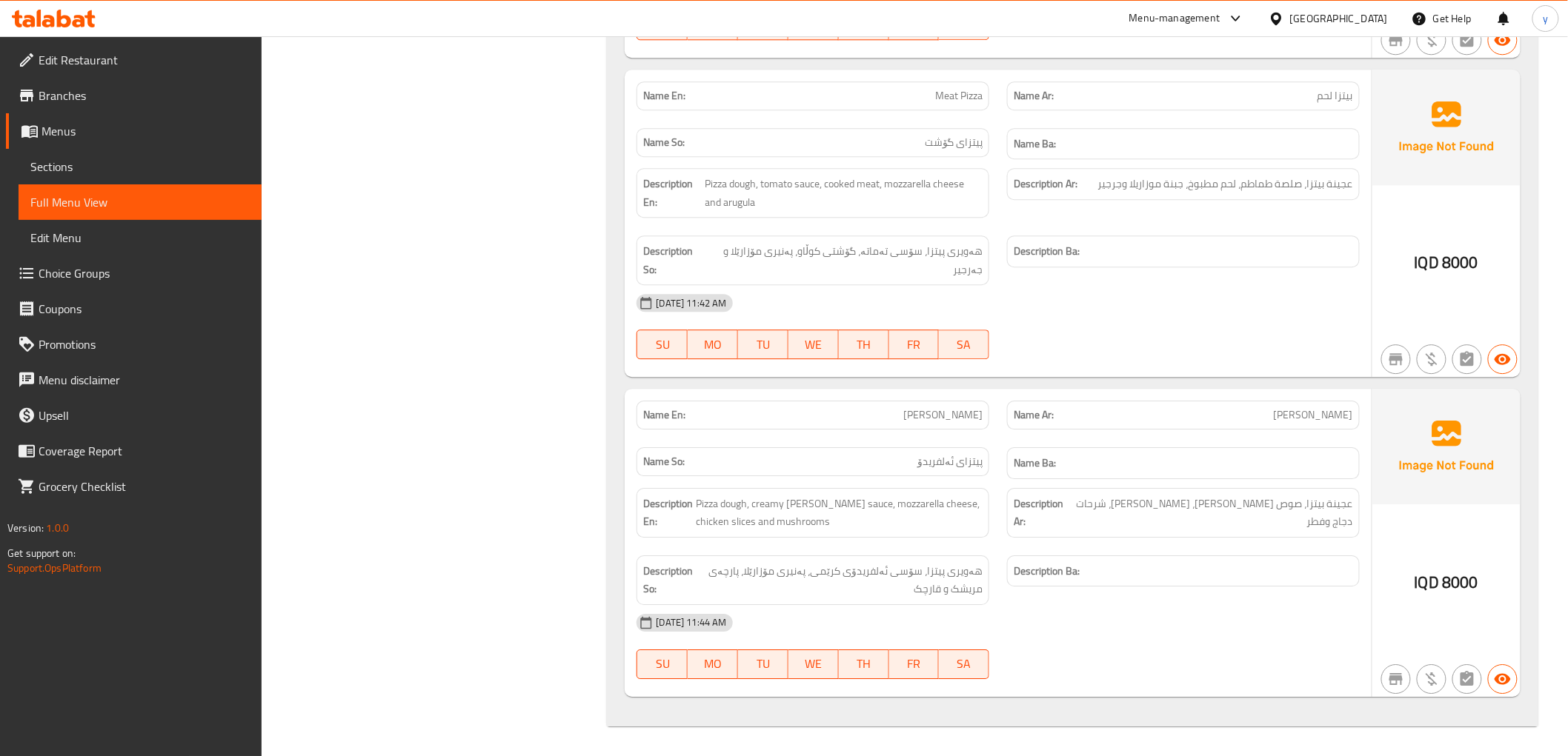
click at [91, 83] on link "Branches" at bounding box center [134, 96] width 256 height 35
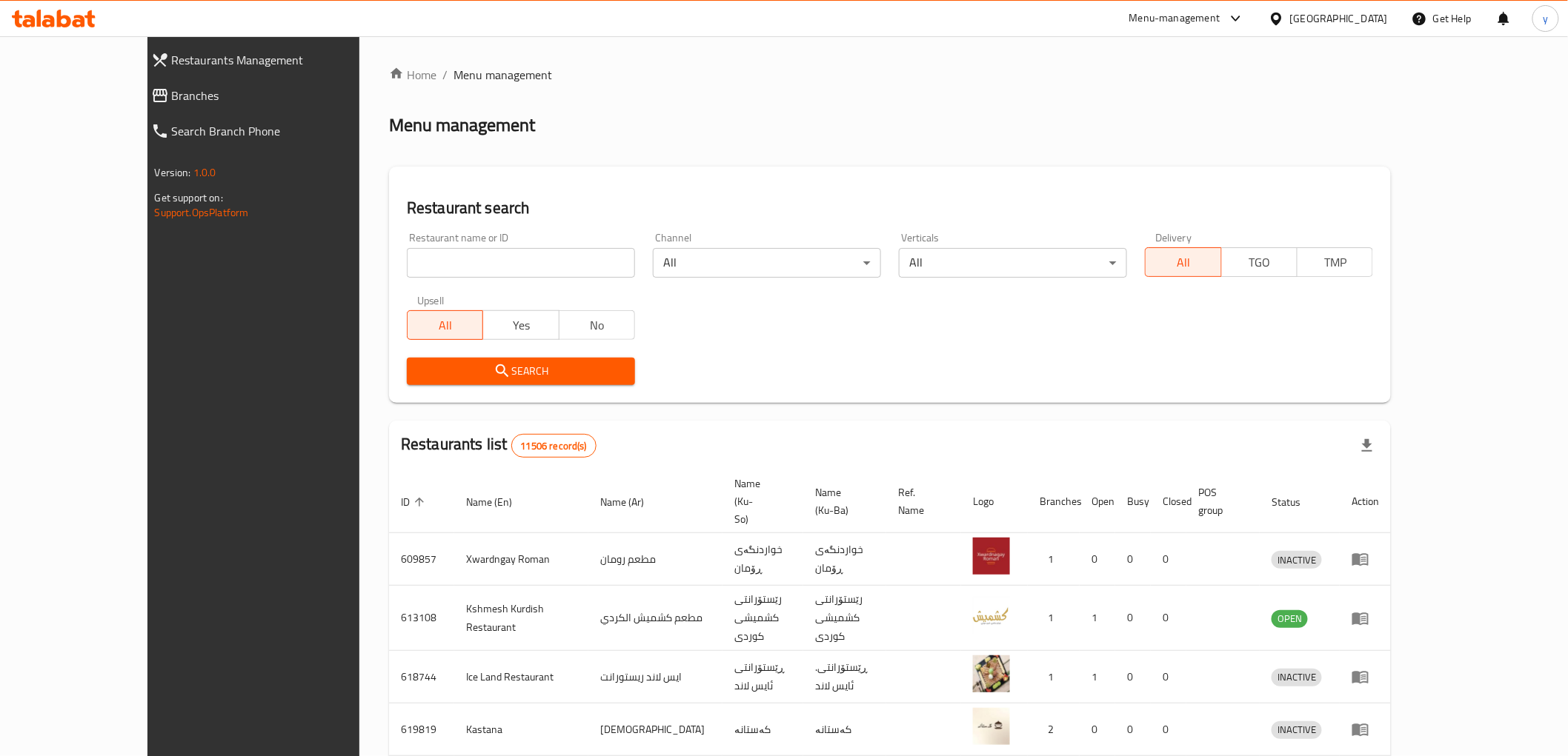
click at [172, 101] on span "Branches" at bounding box center [284, 95] width 225 height 18
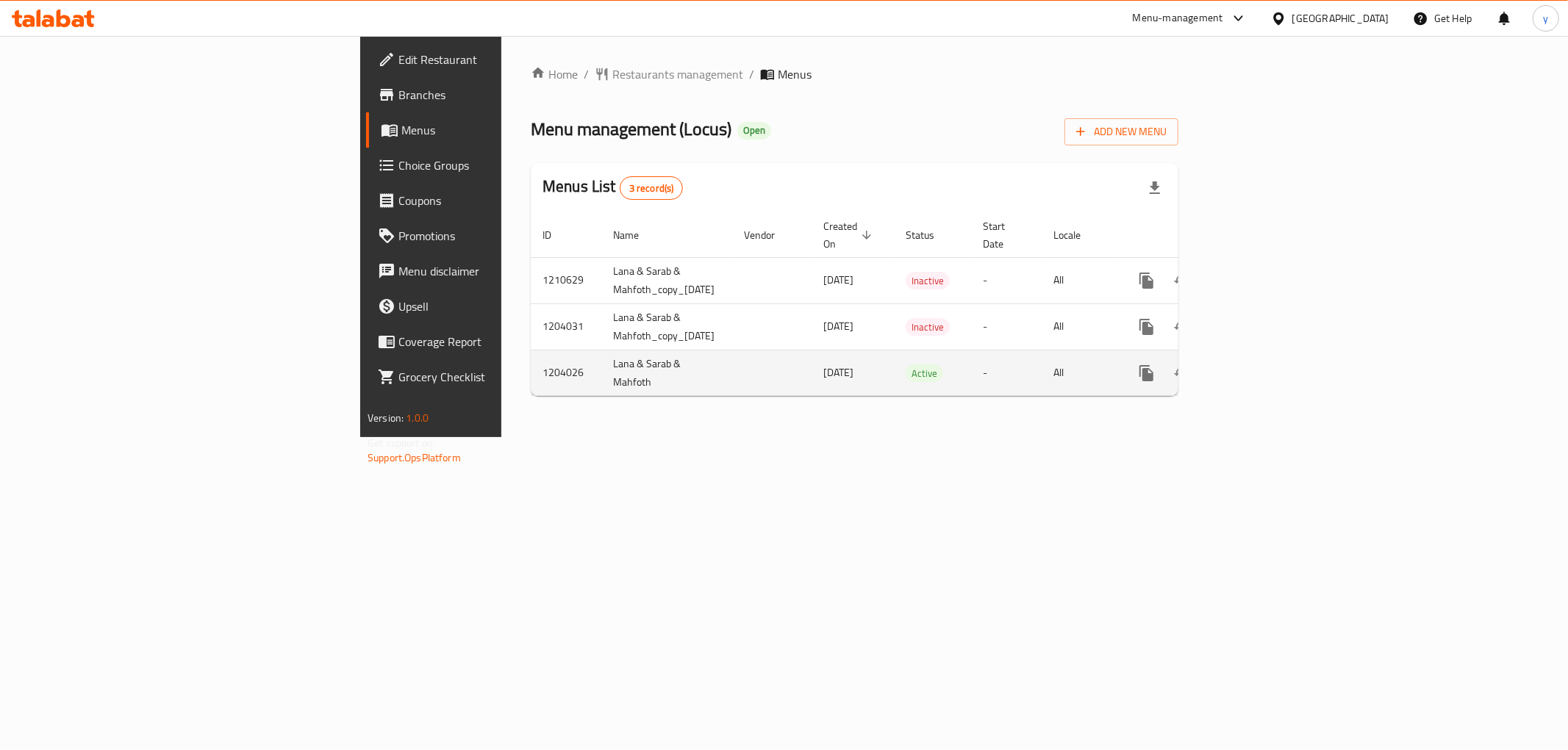
click at [1262, 364] on icon "enhanced table" at bounding box center [1251, 373] width 17 height 17
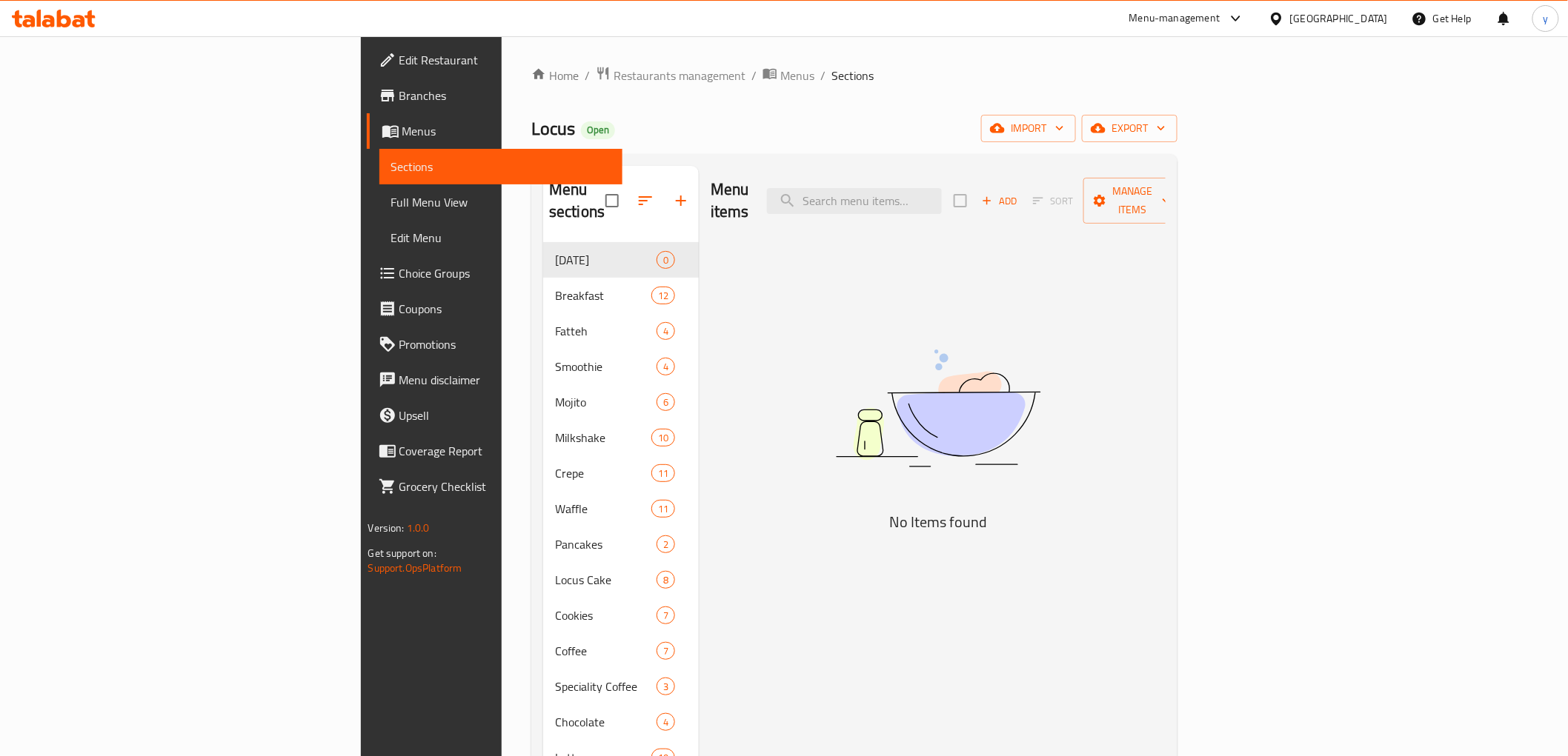
click at [974, 203] on div "Menu items Add Sort Manage items" at bounding box center [938, 201] width 455 height 70
click at [942, 200] on input "search" at bounding box center [855, 201] width 174 height 26
paste input "Hazelnut Crepe"
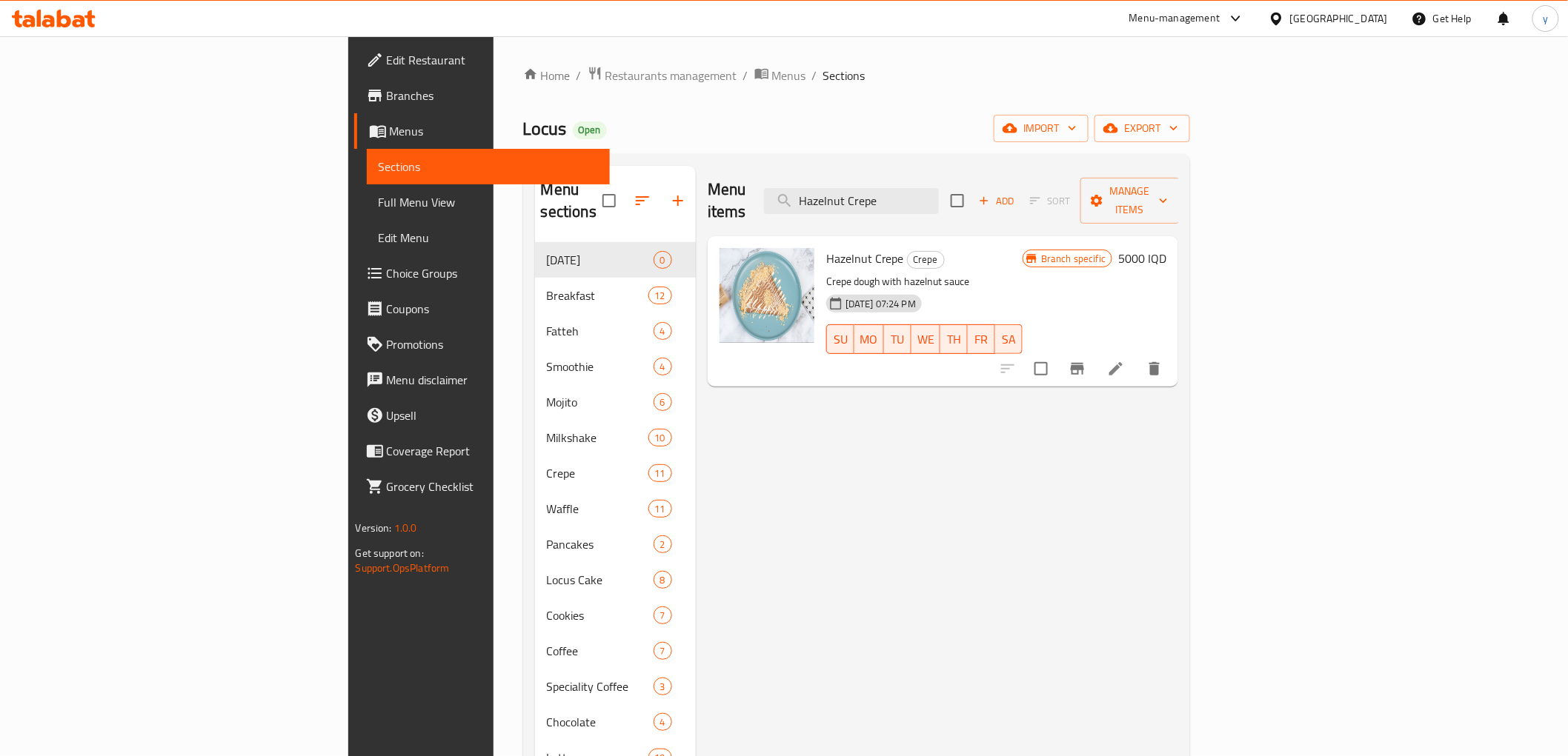
type input "Hazelnut Crepe"
click at [379, 202] on span "Full Menu View" at bounding box center [488, 201] width 219 height 18
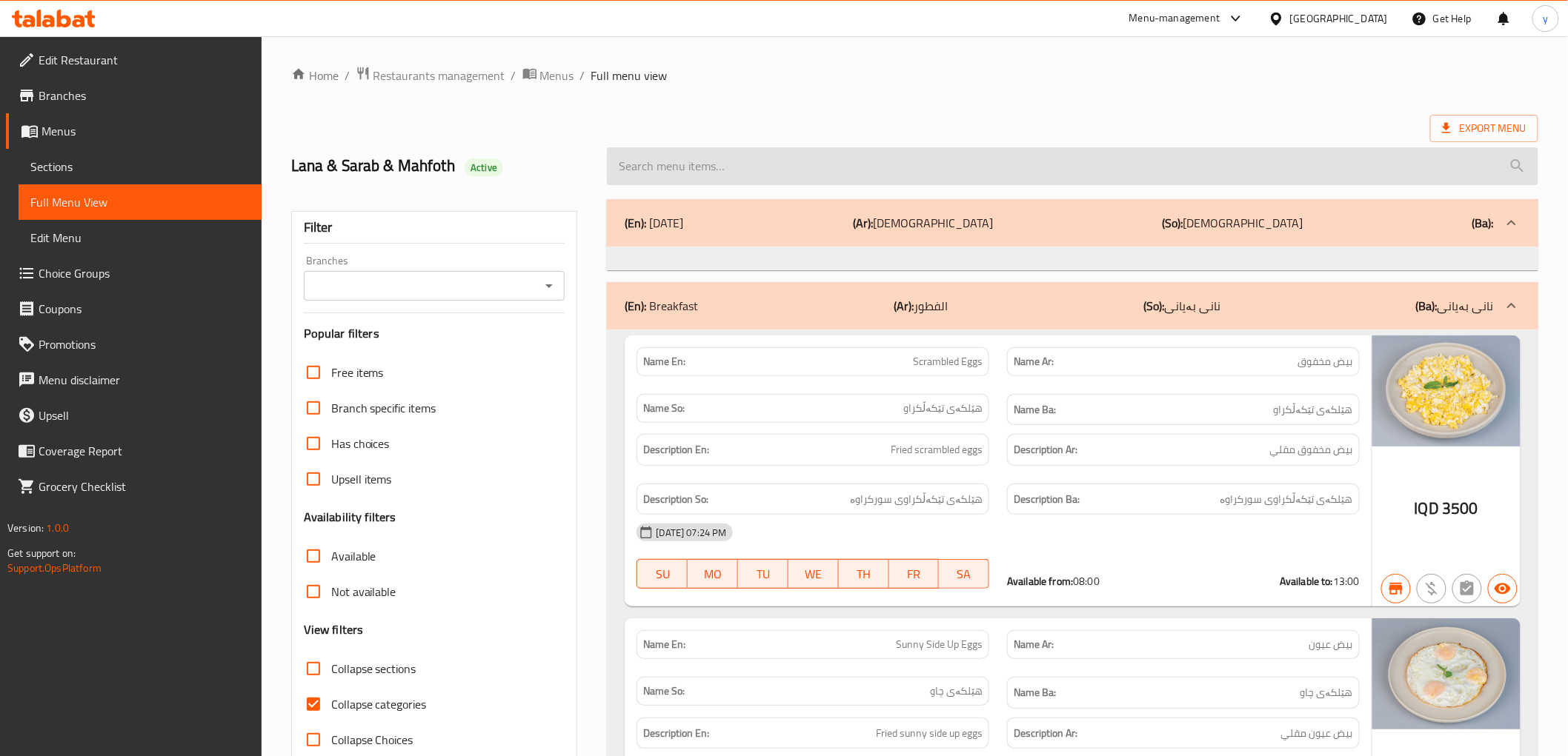
click at [855, 166] on input "search" at bounding box center [1072, 166] width 931 height 38
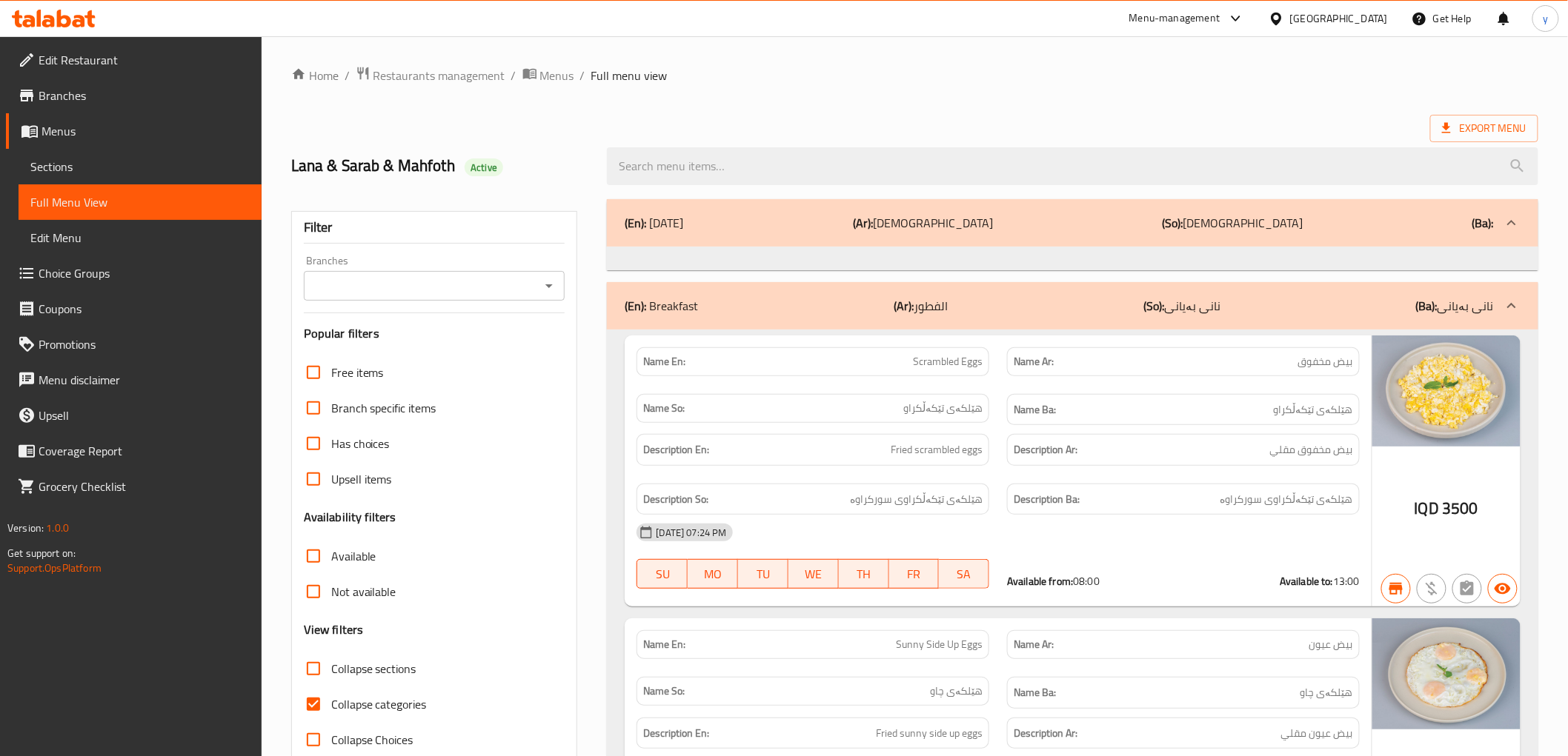
paste input "Hazelnut Crepe"
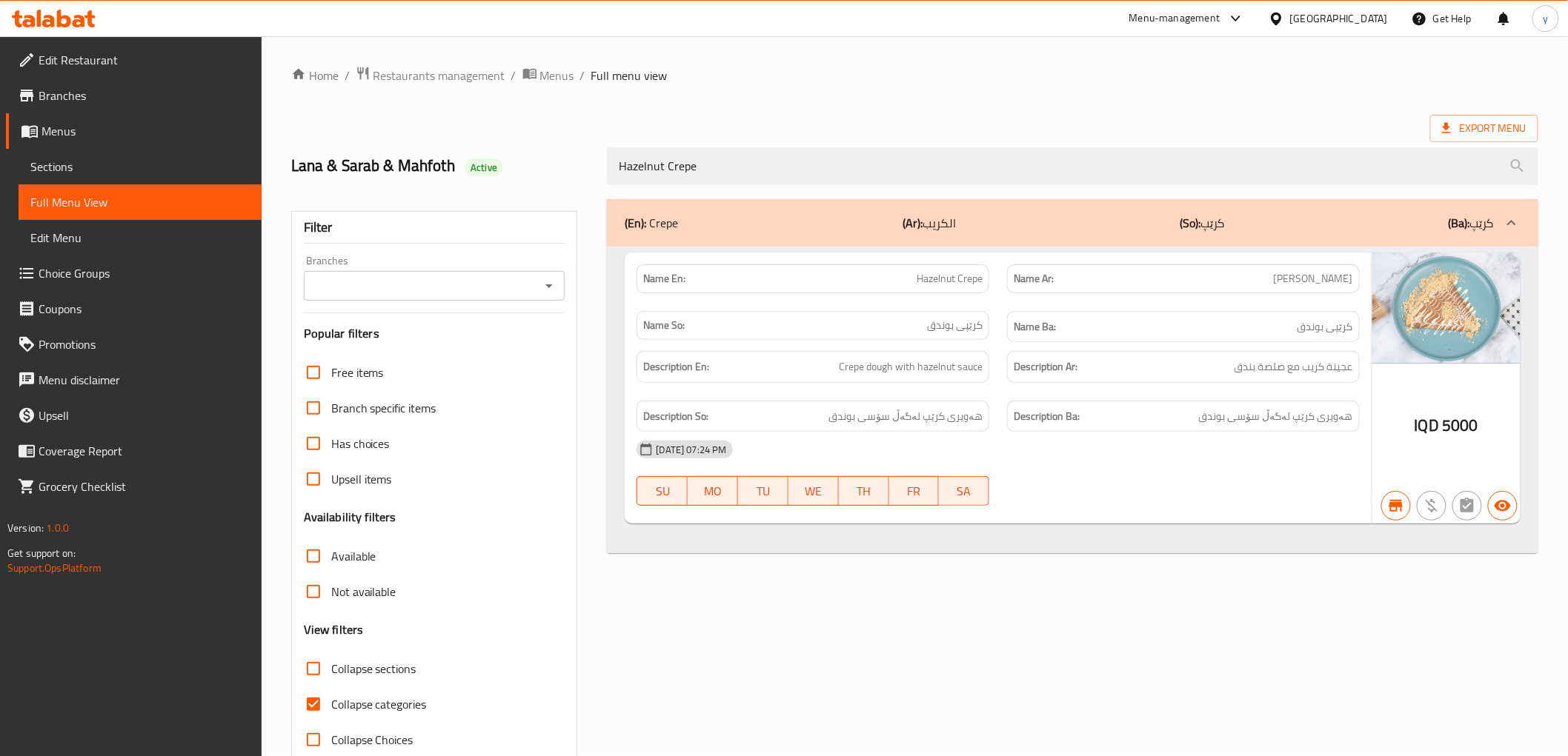
click at [543, 287] on icon "Open" at bounding box center [548, 286] width 18 height 18
type input "Hazelnut Crepe"
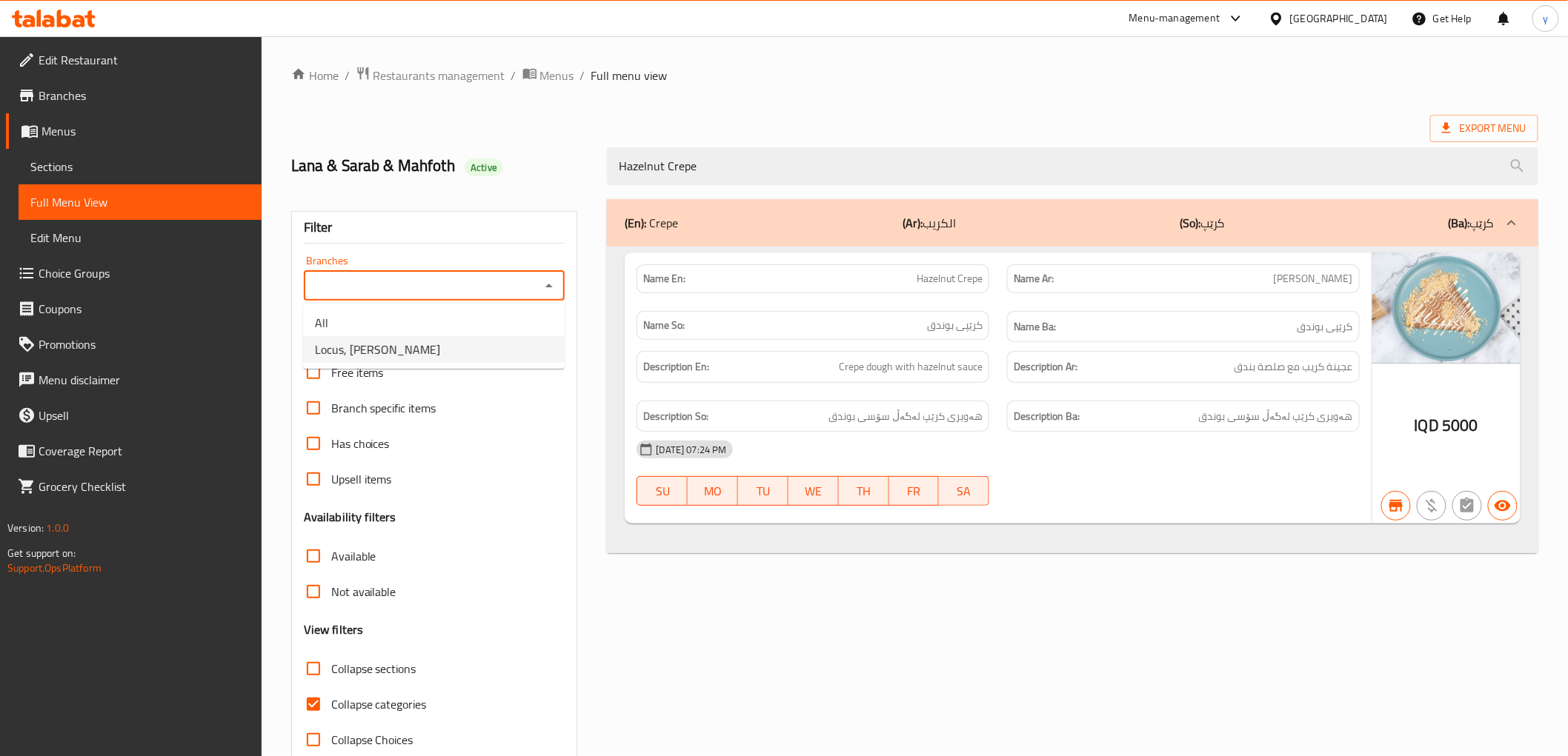
click at [468, 352] on li "Locus, [PERSON_NAME]" at bounding box center [434, 350] width 262 height 27
type input "Locus, [PERSON_NAME]"
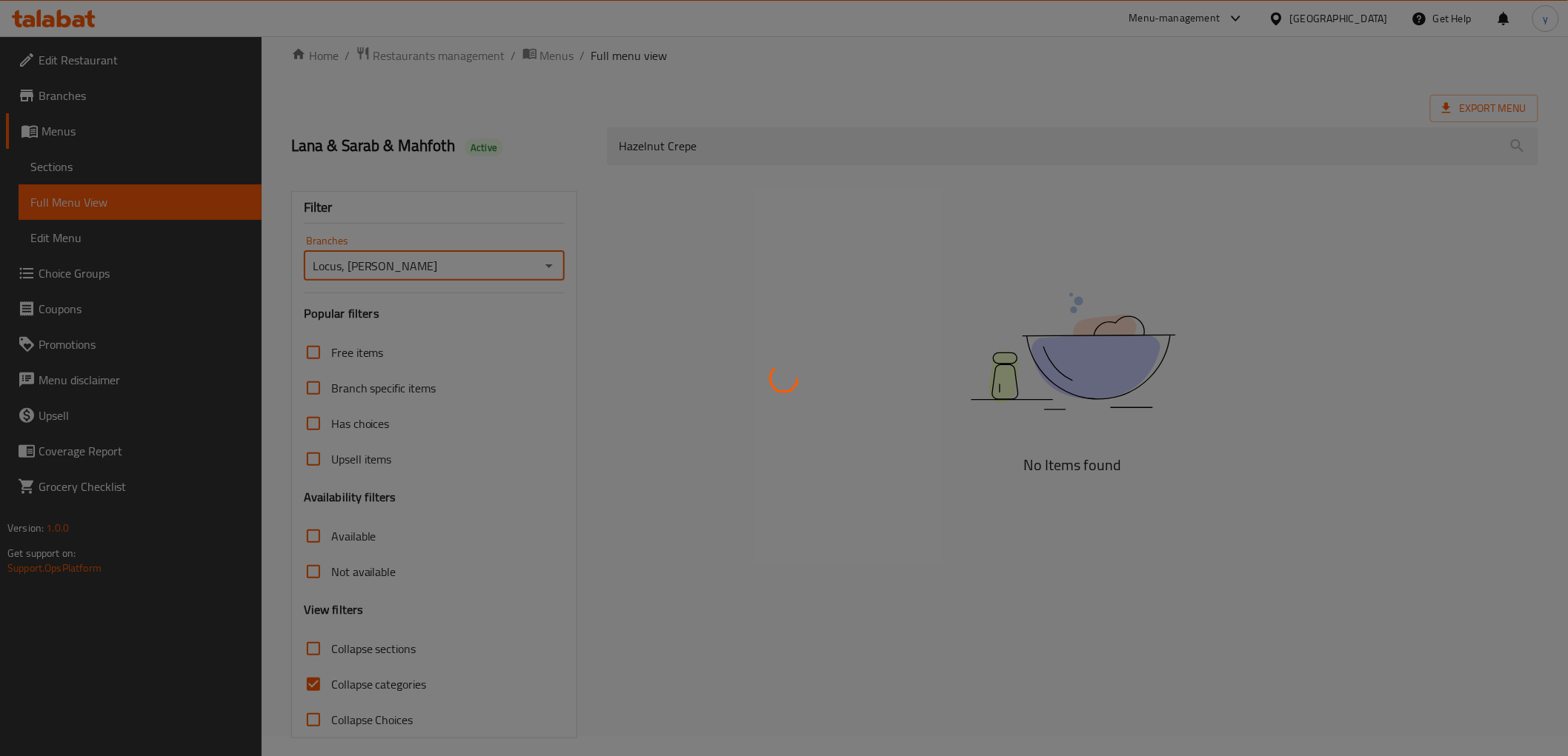
scroll to position [32, 0]
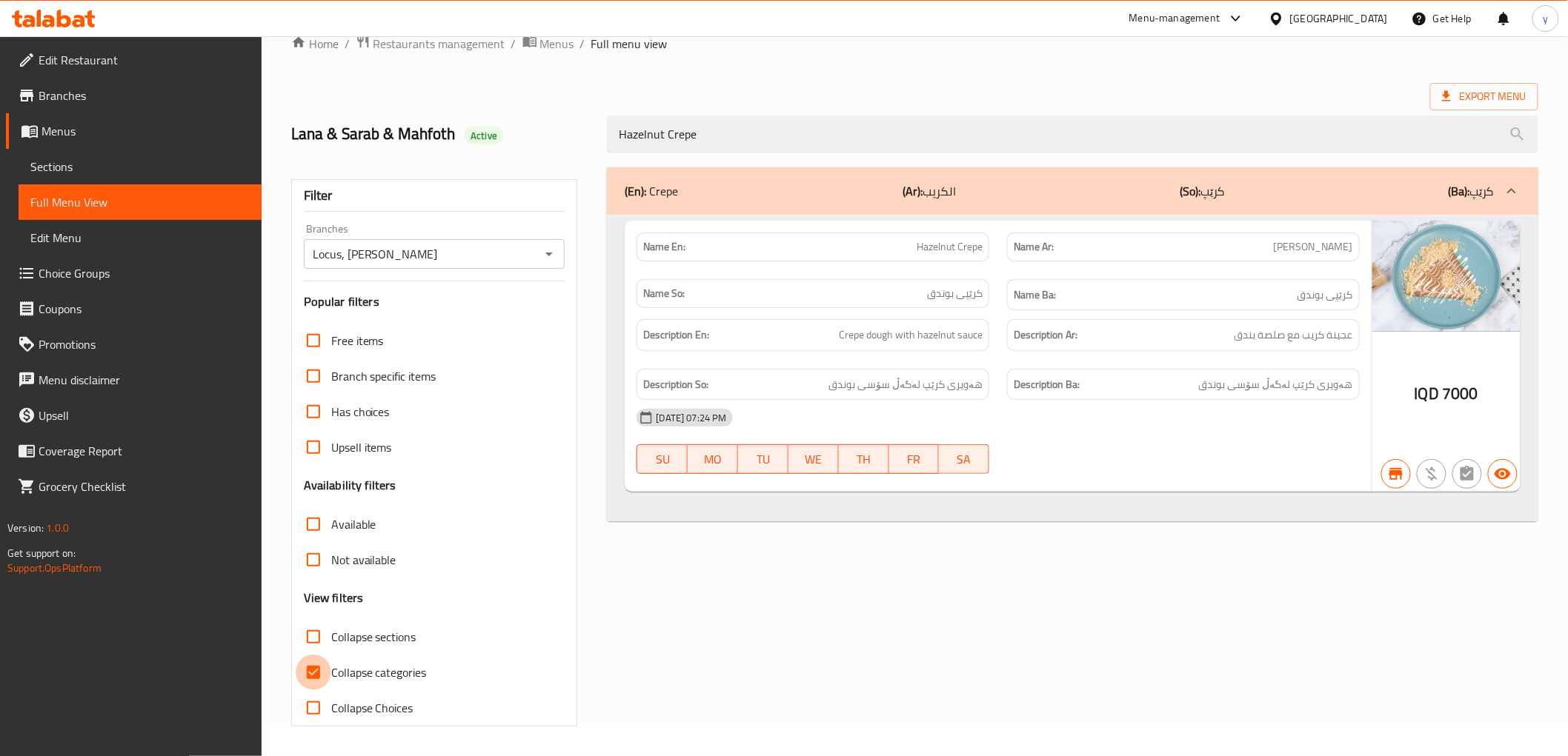
click at [319, 670] on input "Collapse categories" at bounding box center [314, 673] width 35 height 35
checkbox input "false"
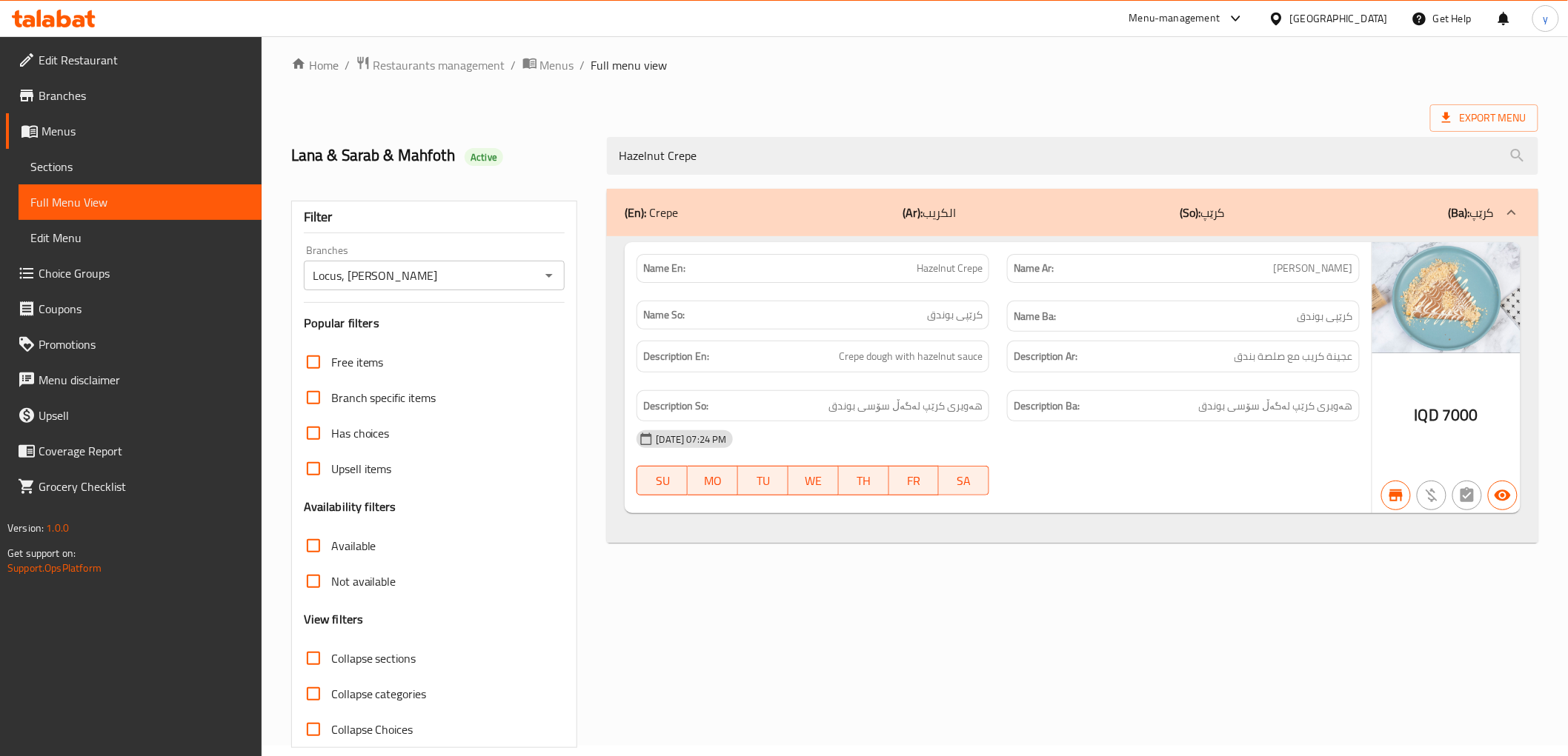
scroll to position [0, 0]
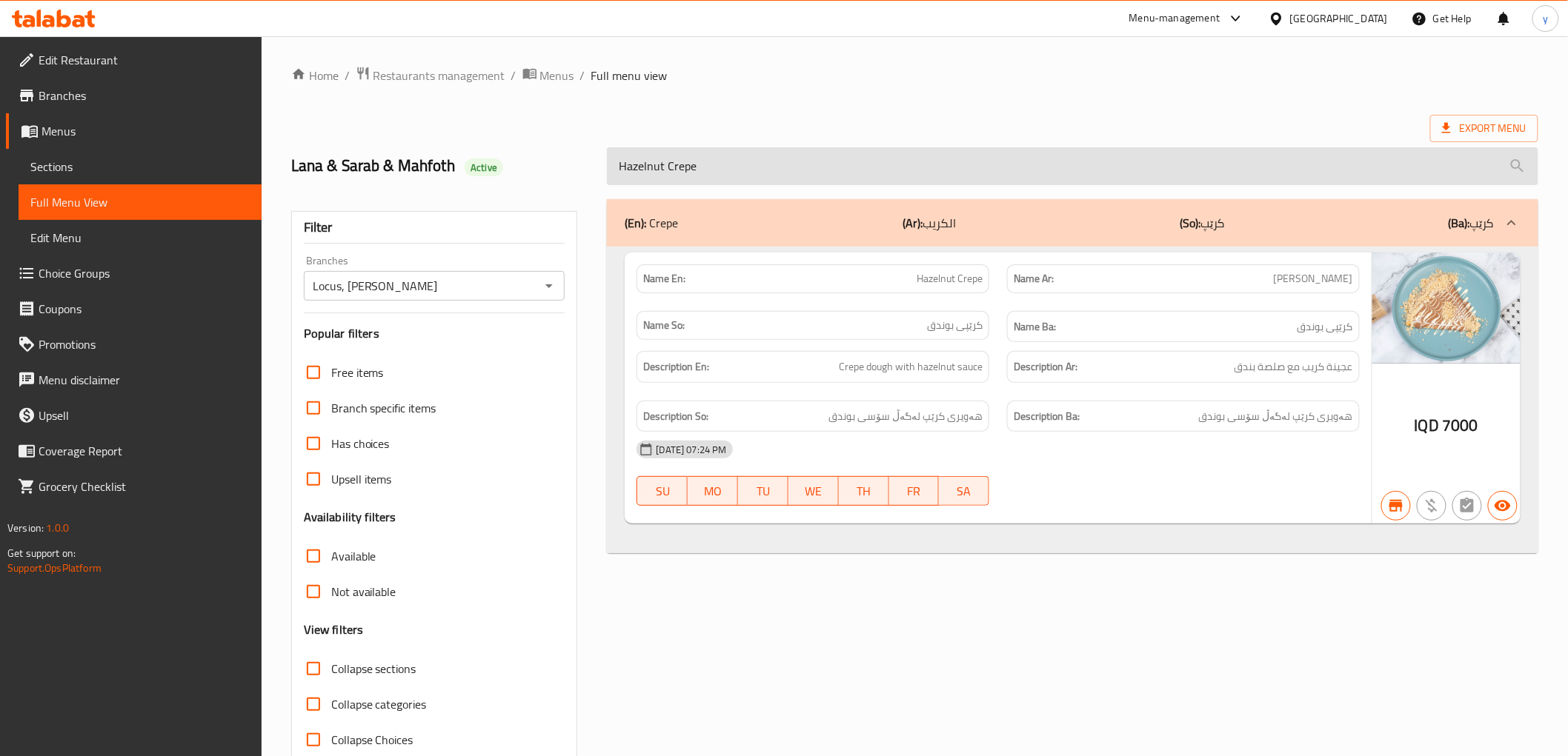
click at [758, 166] on input "Hazelnut Crepe" at bounding box center [1072, 166] width 931 height 38
drag, startPoint x: 786, startPoint y: 203, endPoint x: 786, endPoint y: 182, distance: 21.0
click at [786, 203] on div "(En): Crepe (Ar): الكريب (So): کرێپ (Ba): کرێپ" at bounding box center [1072, 223] width 931 height 47
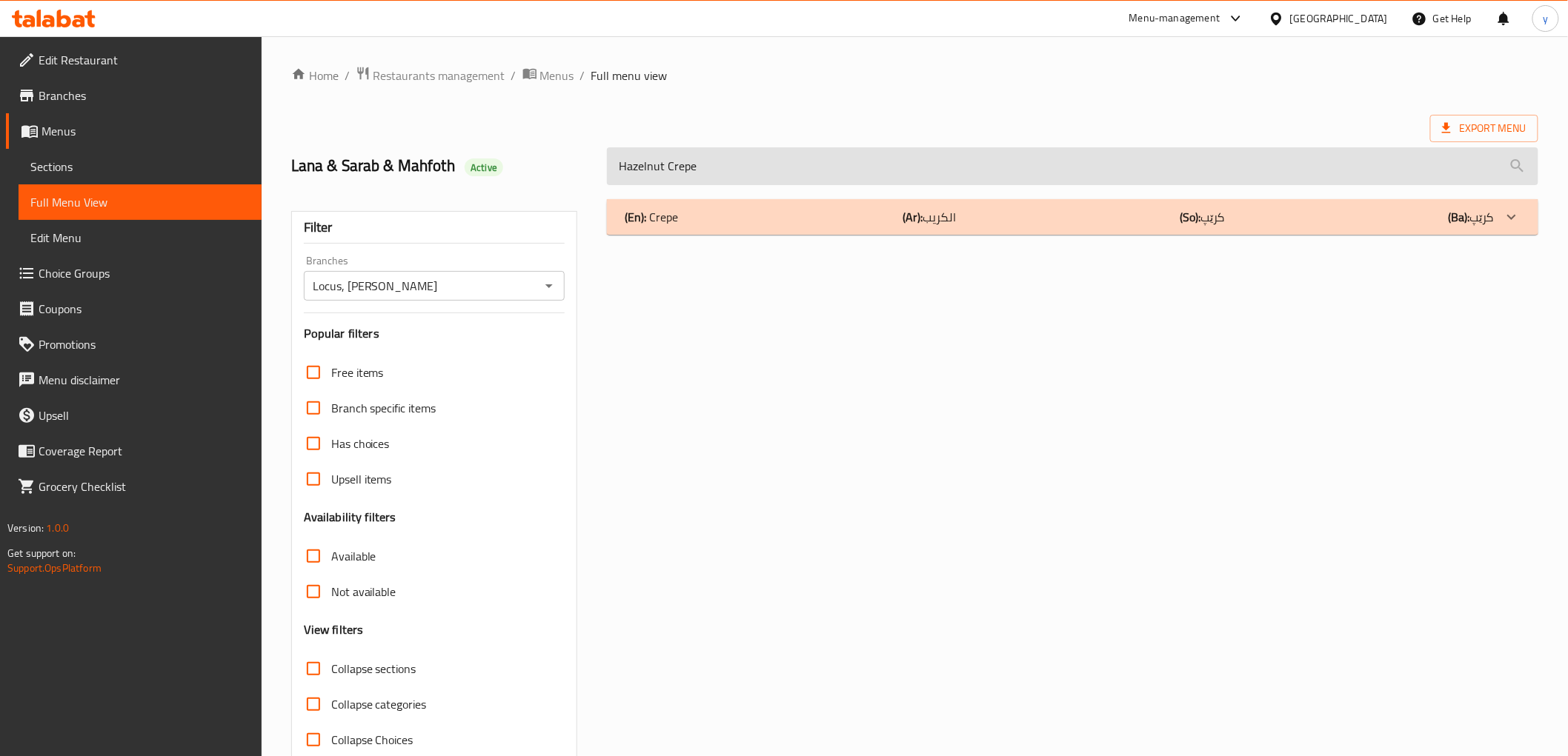
click at [778, 164] on input "Hazelnut Crepe" at bounding box center [1072, 166] width 931 height 38
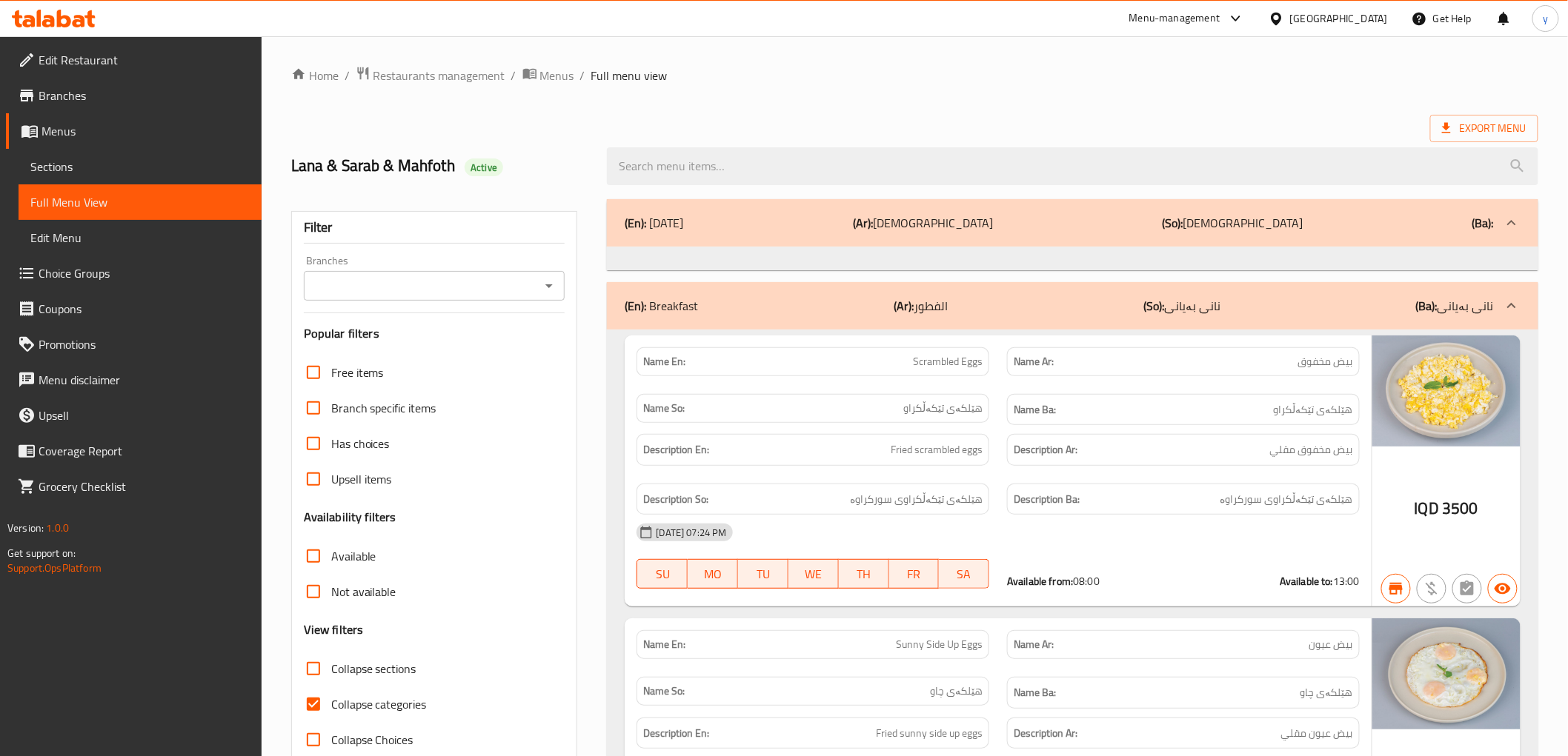
click at [790, 186] on input "search" at bounding box center [1072, 166] width 931 height 38
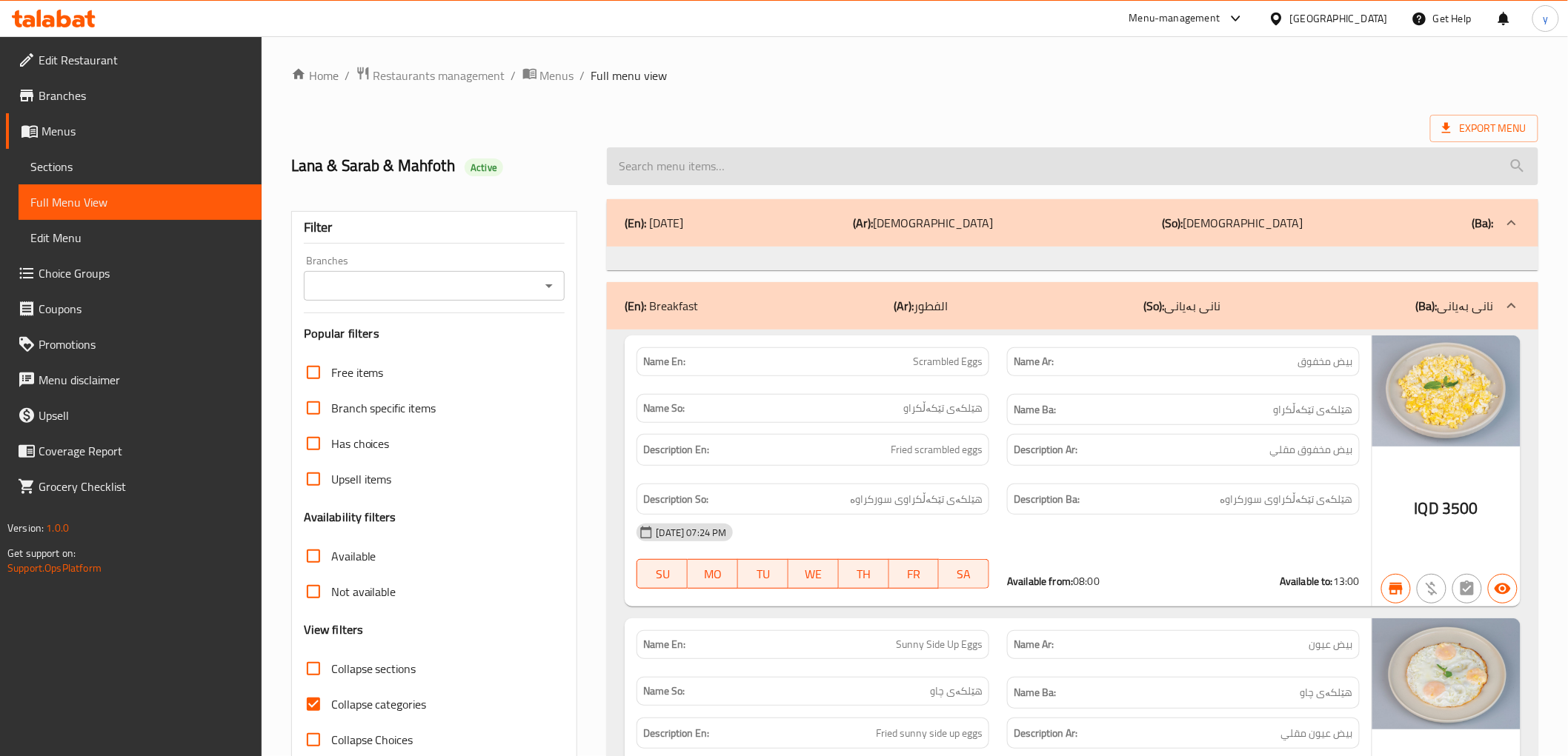
click at [749, 166] on input "search" at bounding box center [1072, 166] width 931 height 38
paste input "KitKat Crepe"
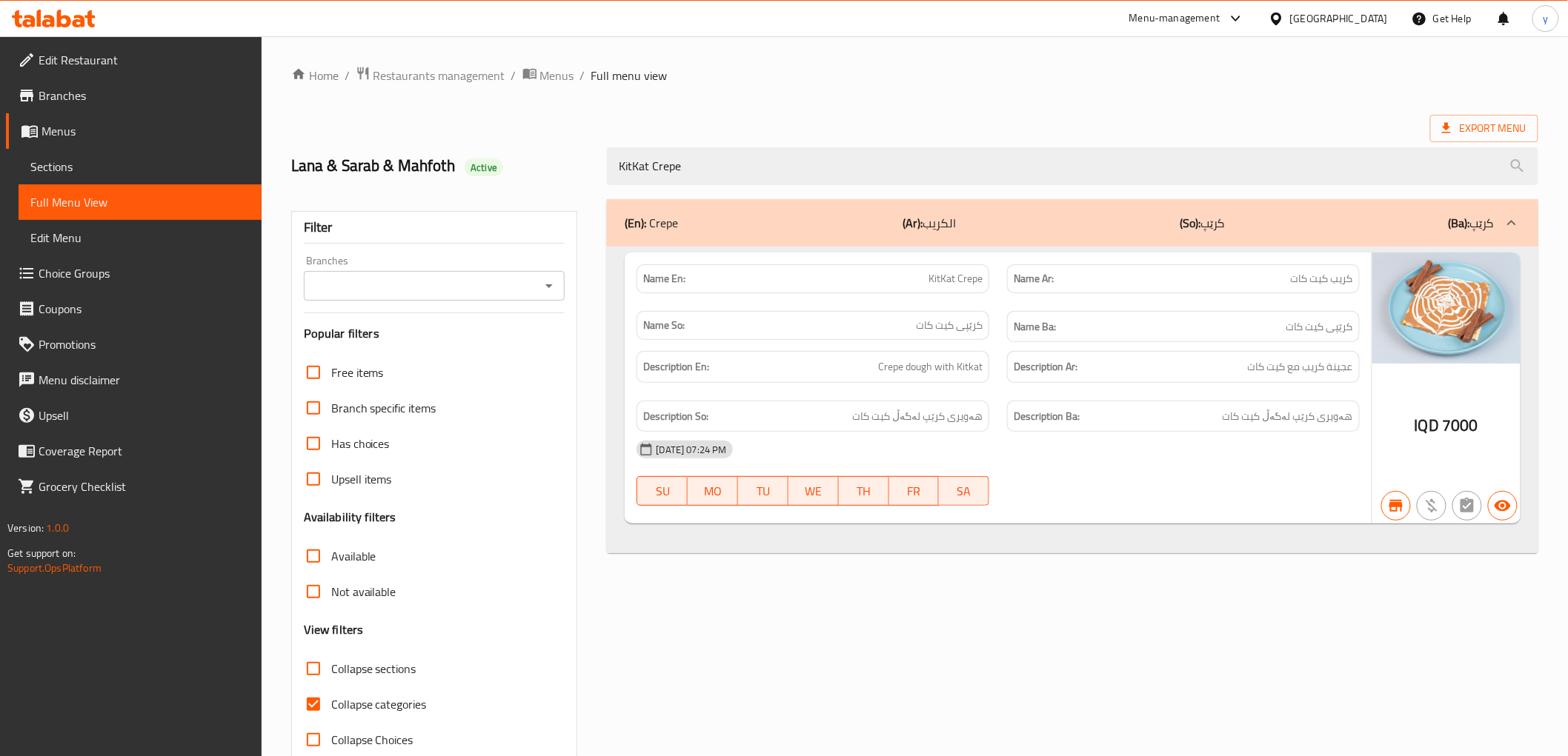
click at [542, 292] on icon "Open" at bounding box center [548, 286] width 18 height 18
type input "KitKat Crepe"
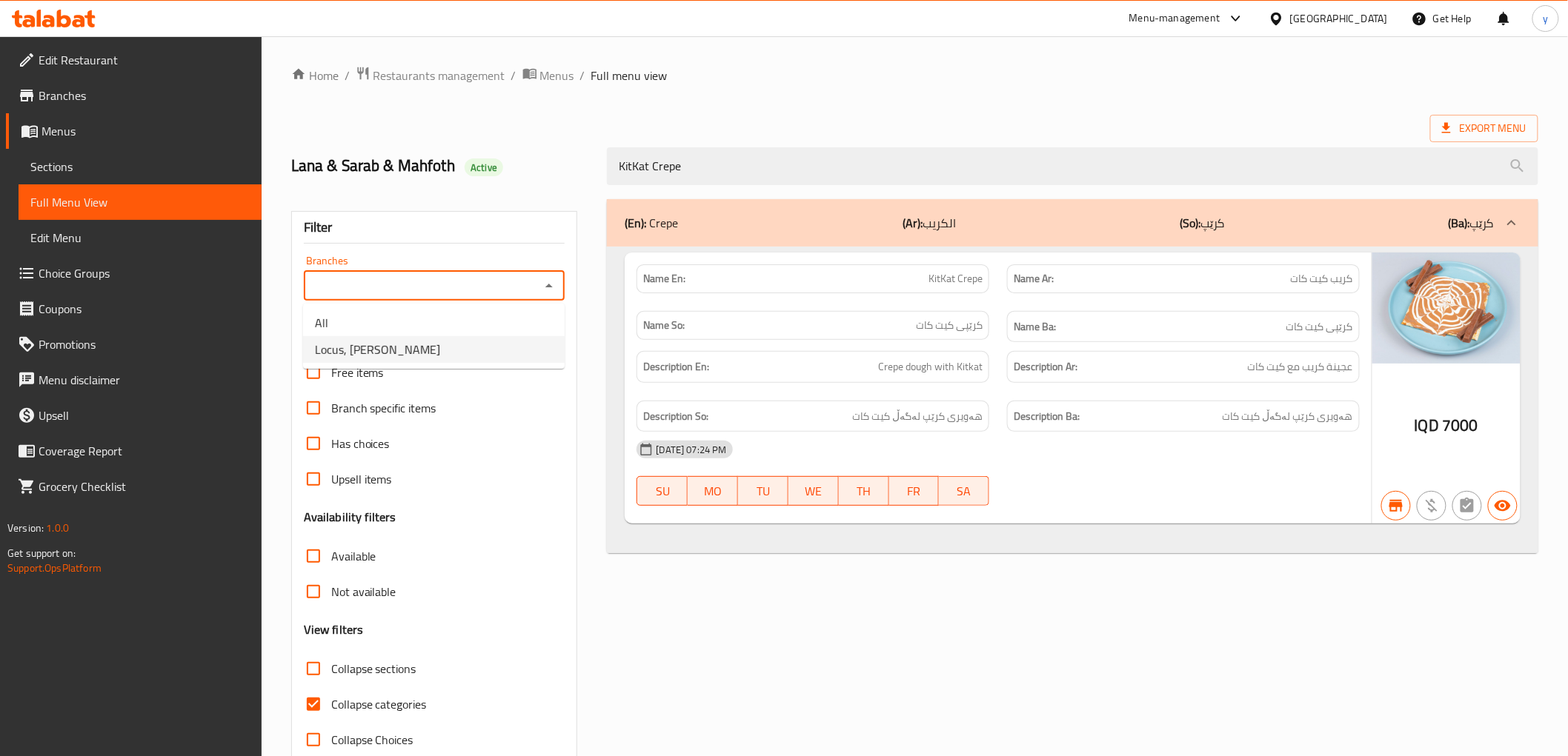
click at [506, 340] on li "Locus, [PERSON_NAME]" at bounding box center [434, 350] width 262 height 27
type input "Locus, [PERSON_NAME]"
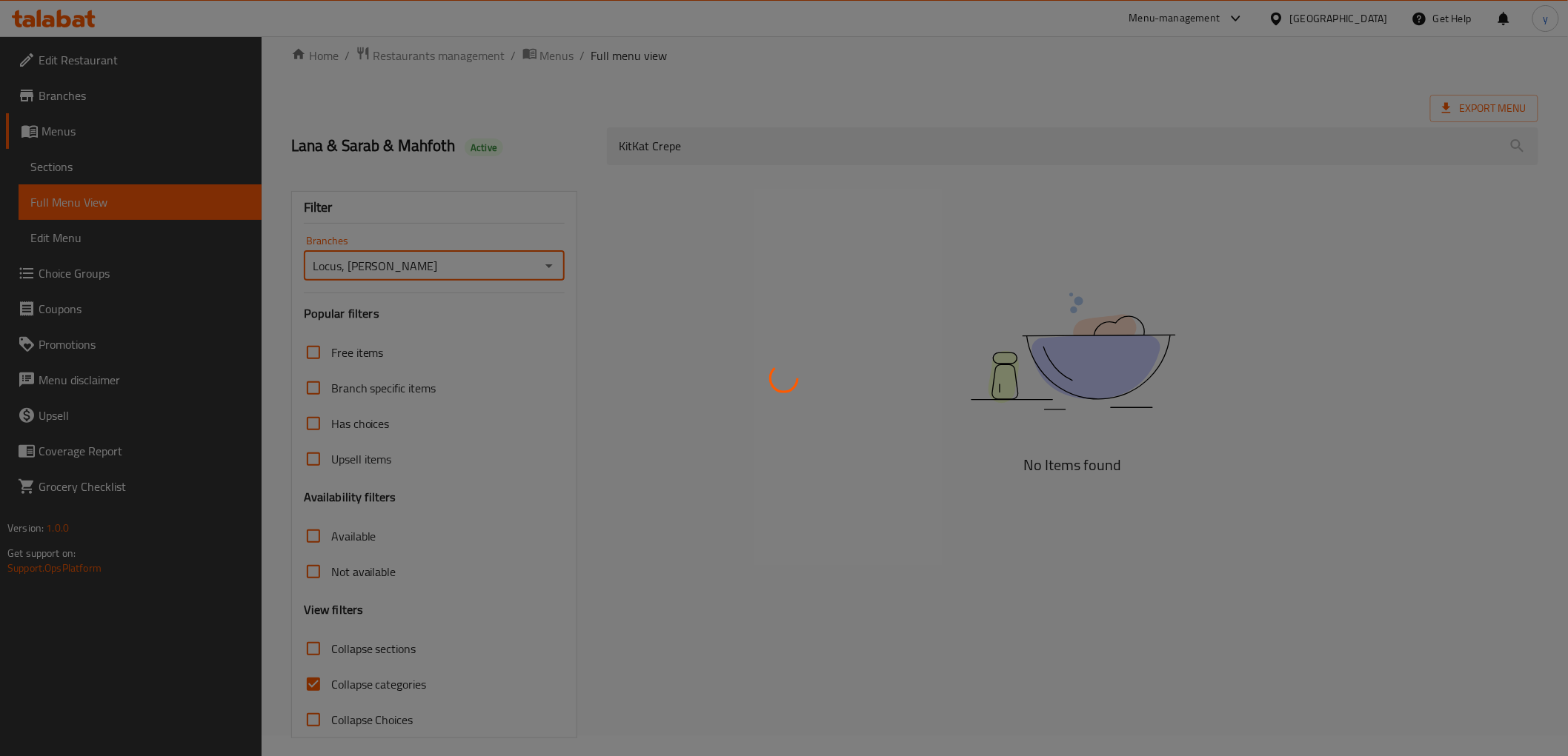
scroll to position [32, 0]
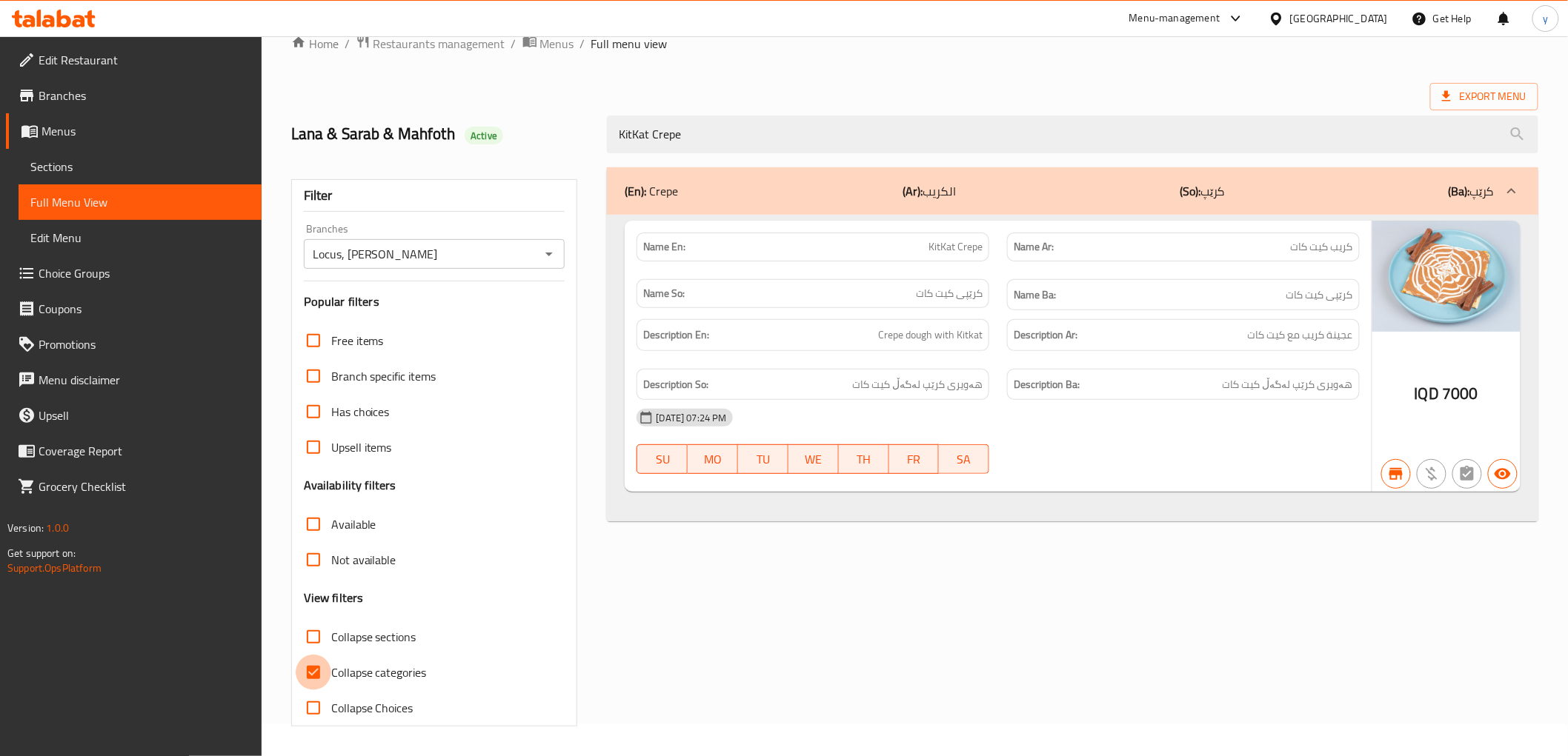
click at [325, 679] on input "Collapse categories" at bounding box center [314, 673] width 35 height 35
checkbox input "false"
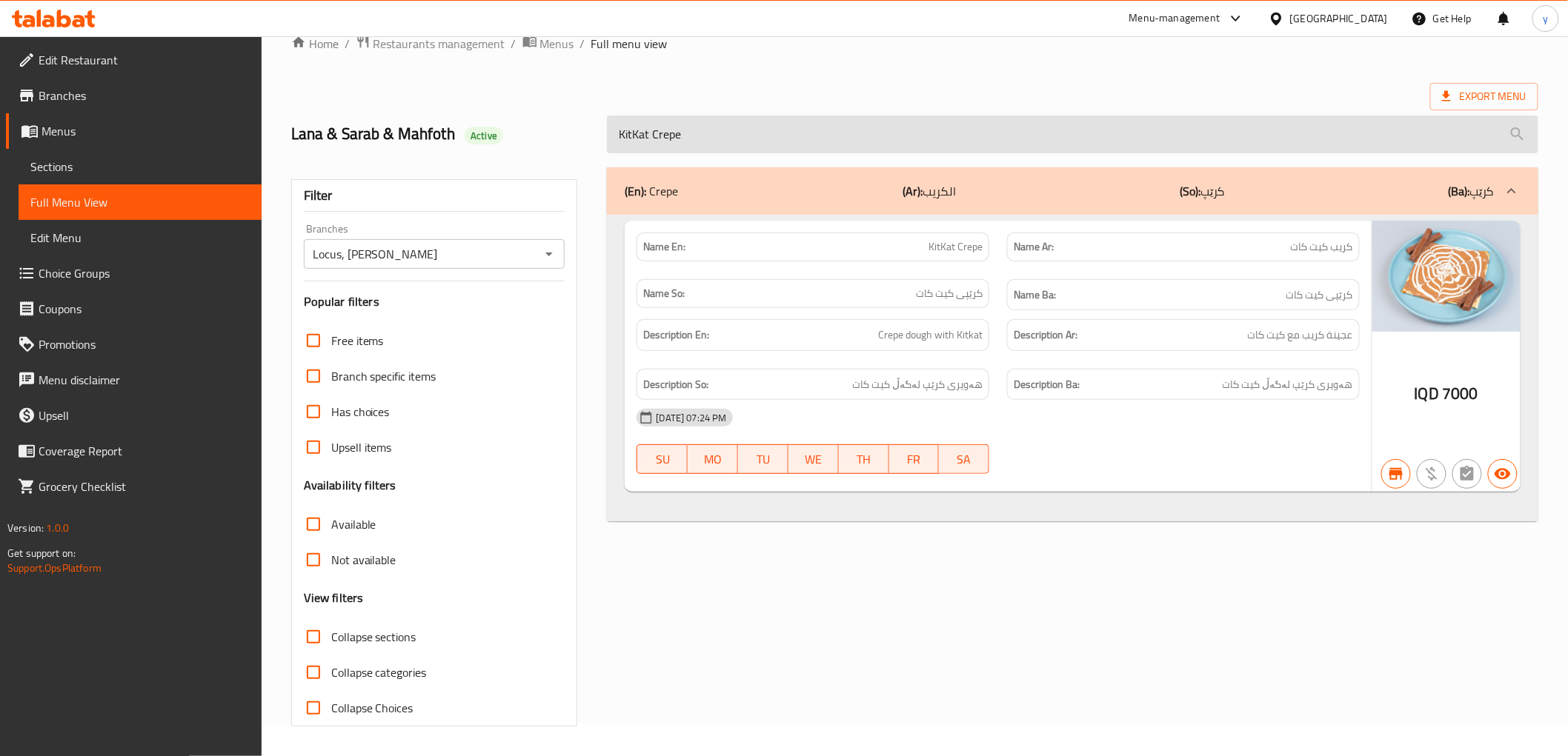
click at [716, 124] on input "KitKat Crepe" at bounding box center [1072, 135] width 931 height 38
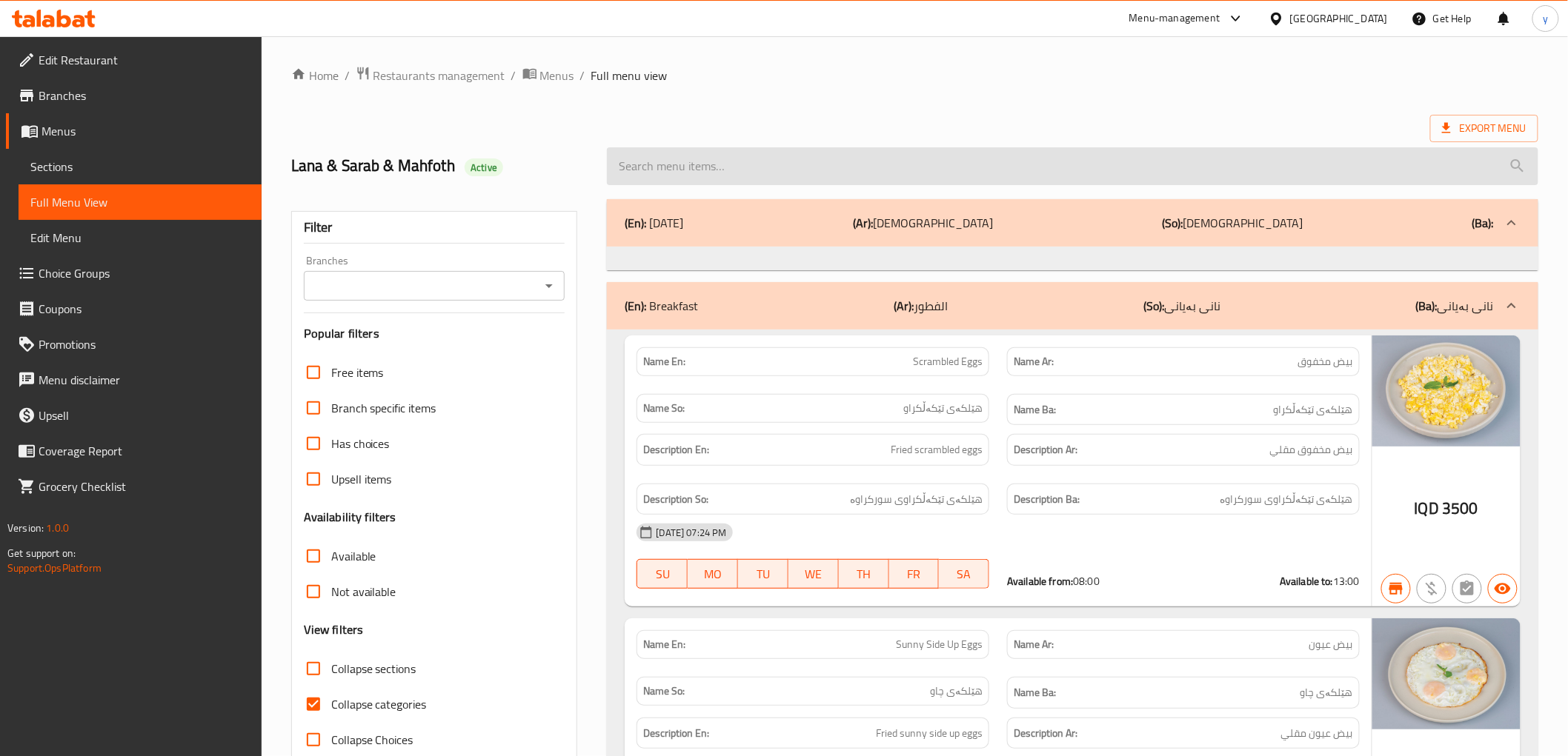
click at [660, 160] on input "search" at bounding box center [1072, 166] width 931 height 38
paste input "Kinder Crepe"
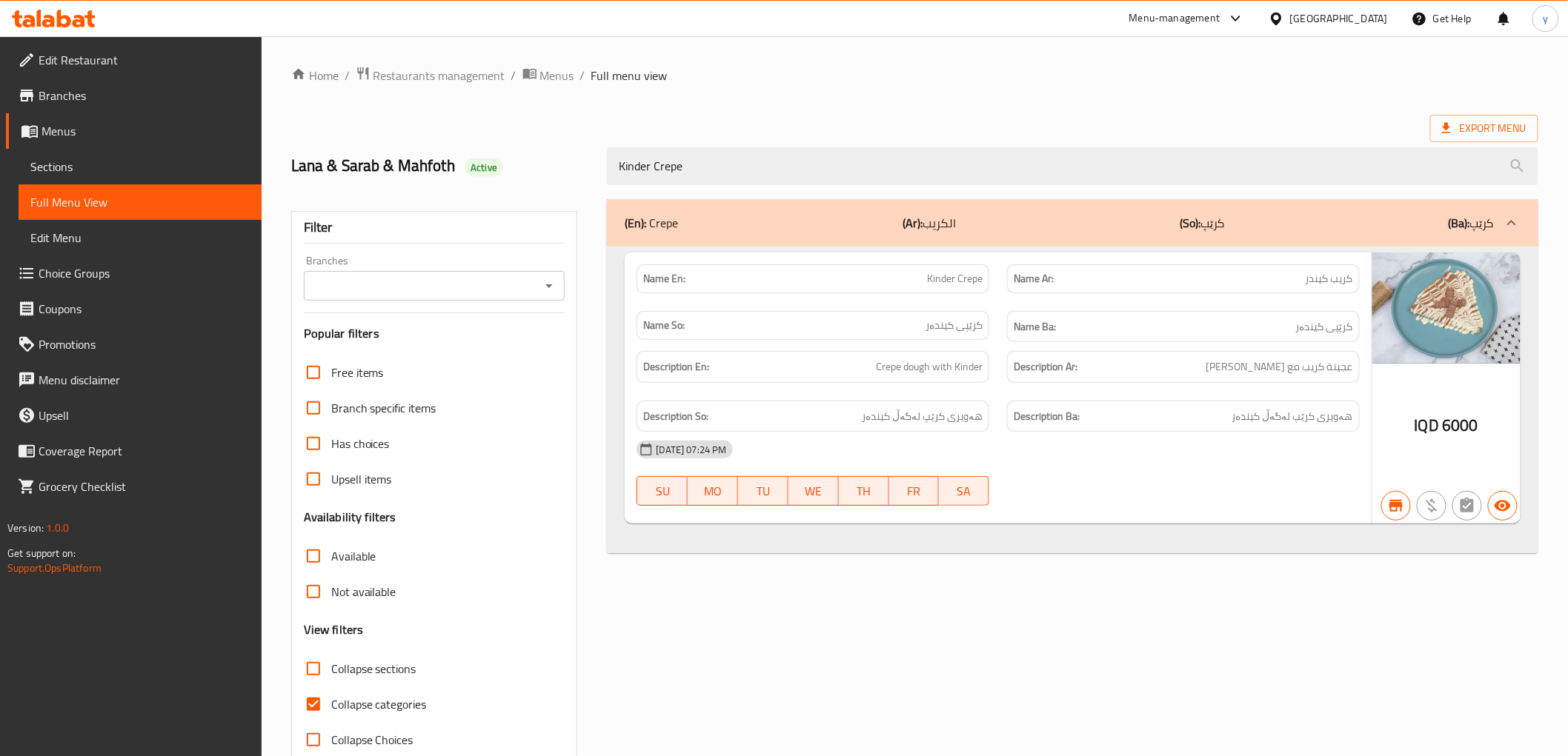
click at [549, 288] on icon "Open" at bounding box center [548, 286] width 18 height 18
type input "Kinder Crepe"
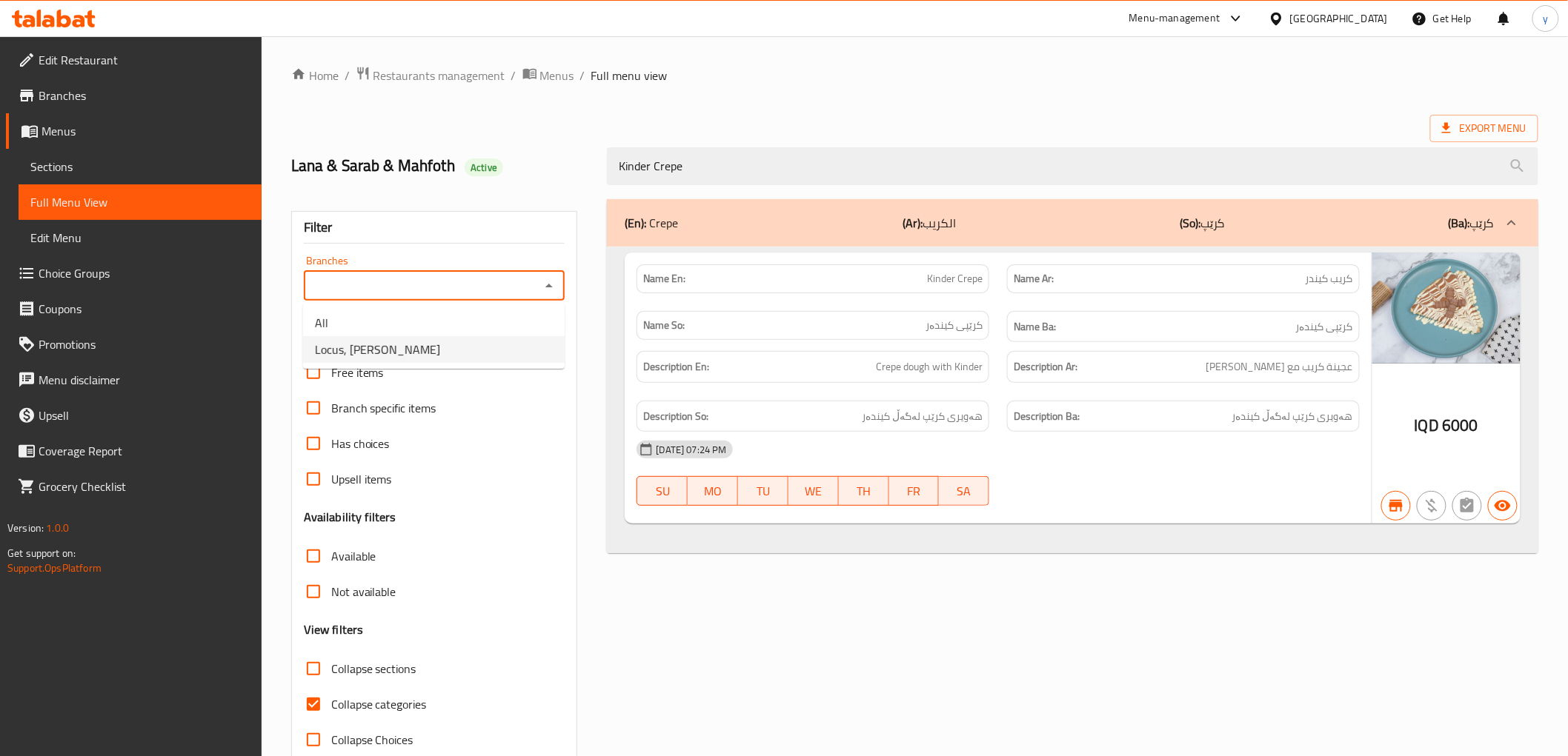
click at [494, 350] on li "Locus, [PERSON_NAME]" at bounding box center [434, 350] width 262 height 27
type input "Locus, [PERSON_NAME]"
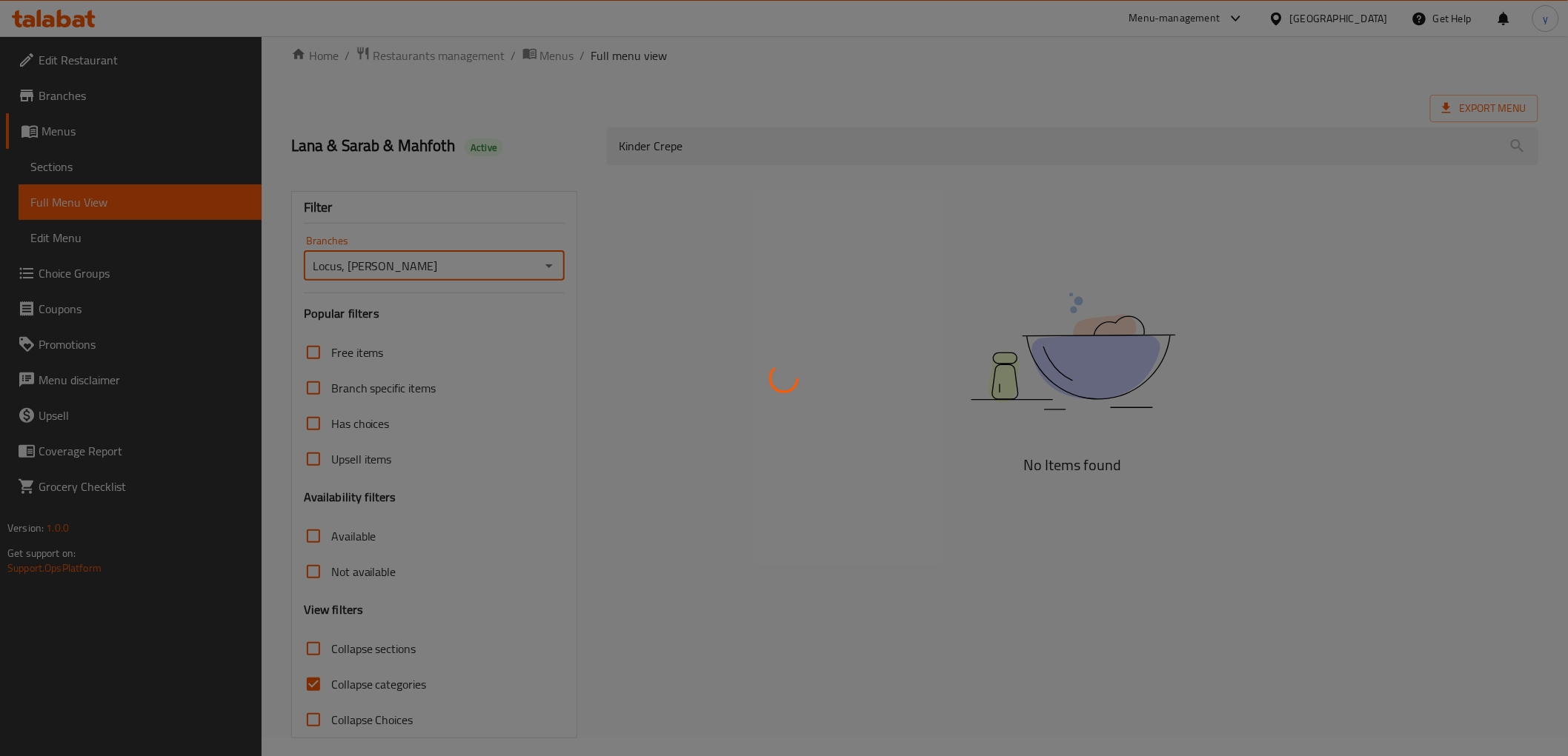
scroll to position [32, 0]
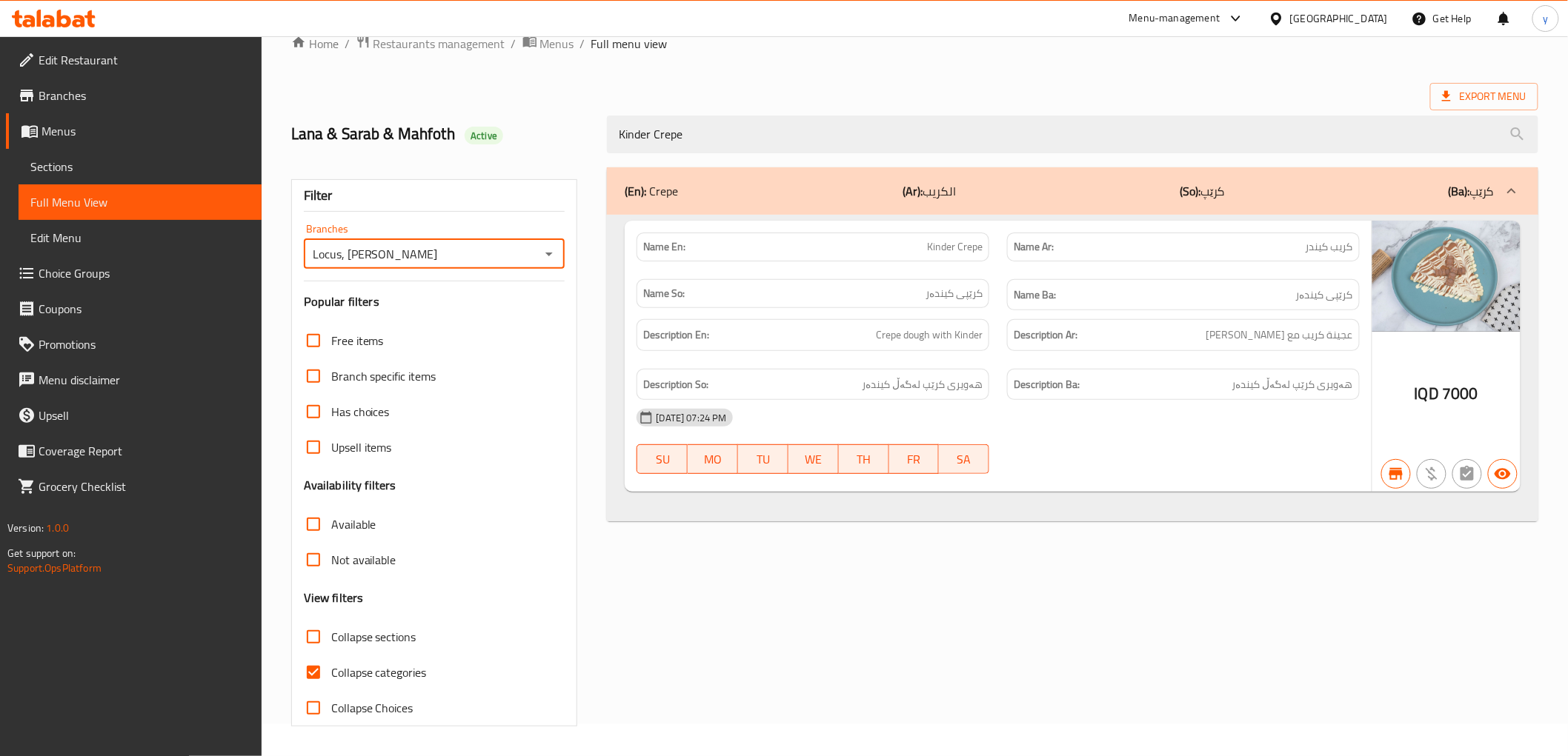
click at [323, 670] on input "Collapse categories" at bounding box center [314, 673] width 35 height 35
checkbox input "false"
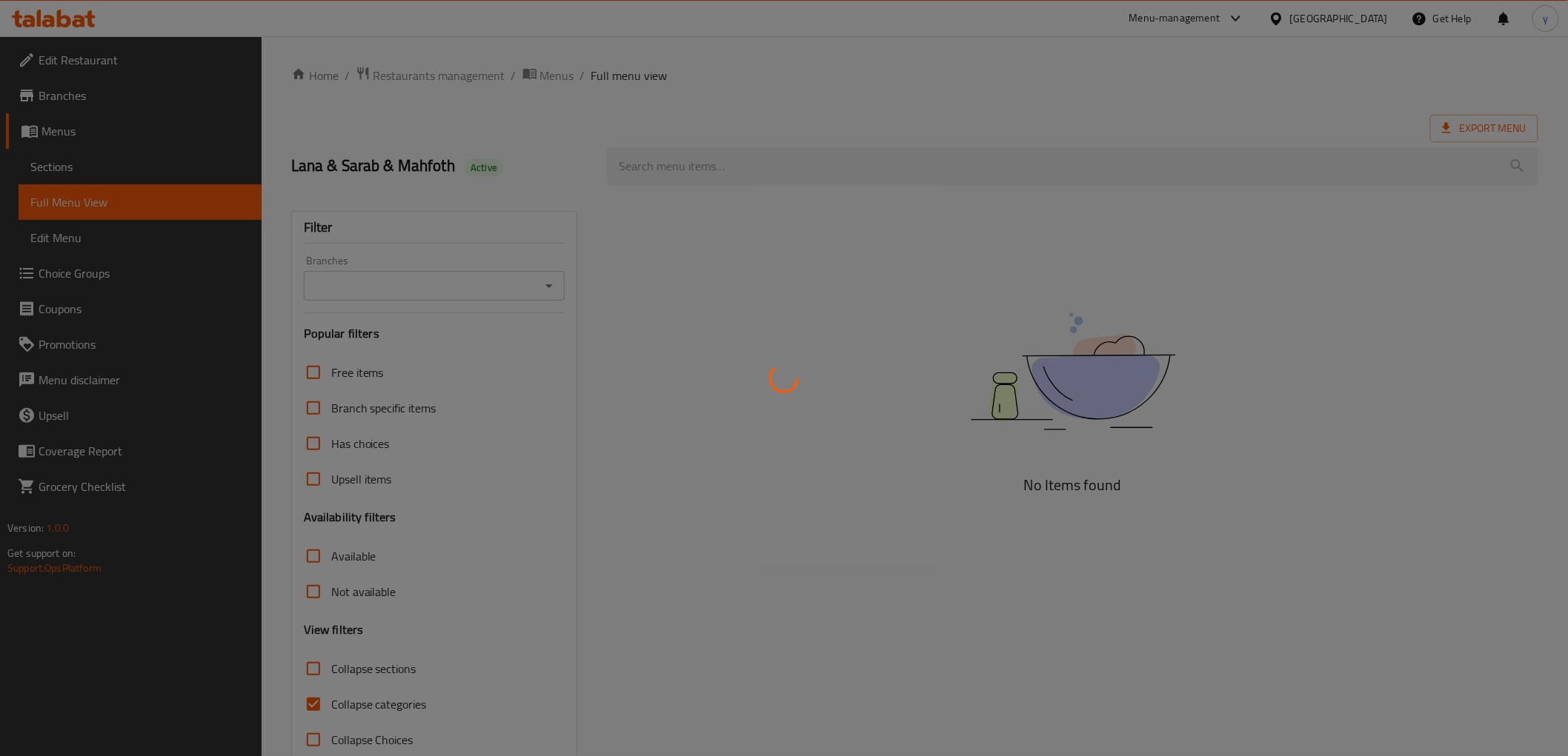
click at [900, 179] on div at bounding box center [784, 378] width 1568 height 756
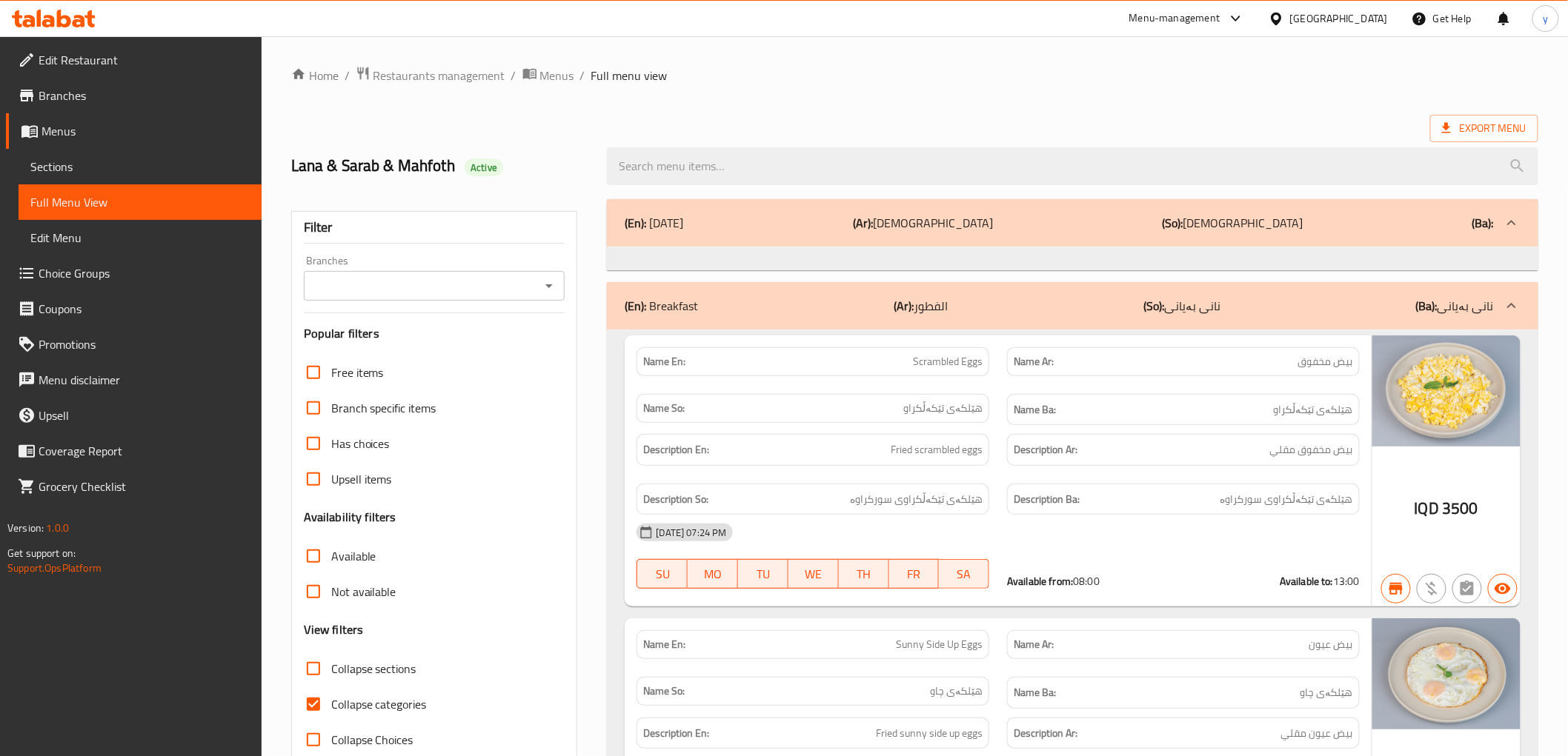
click at [900, 174] on input "search" at bounding box center [1072, 166] width 931 height 38
paste input "Kinder Crepe"
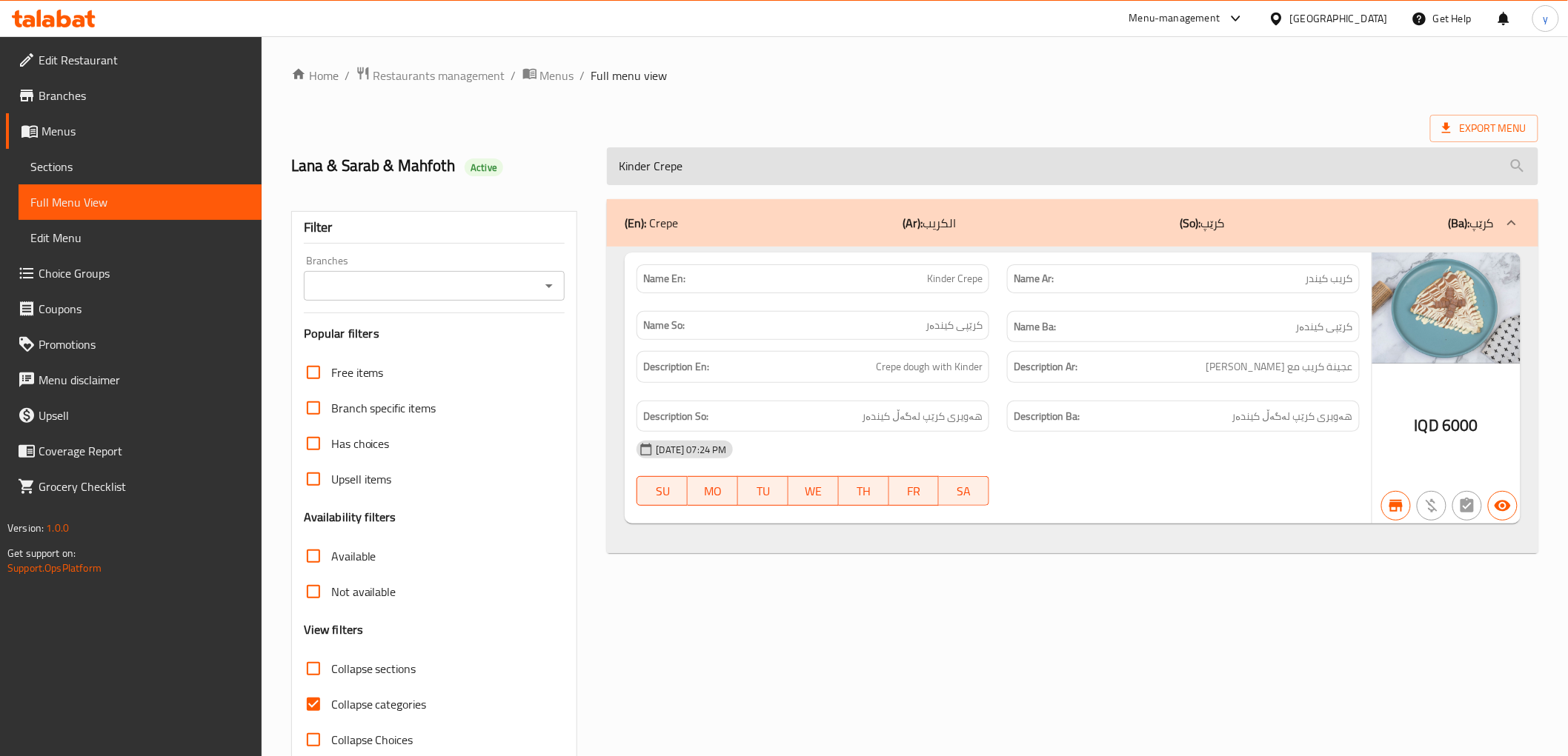
click at [723, 173] on input "Kinder Crepe" at bounding box center [1072, 166] width 931 height 38
paste input "Oreo"
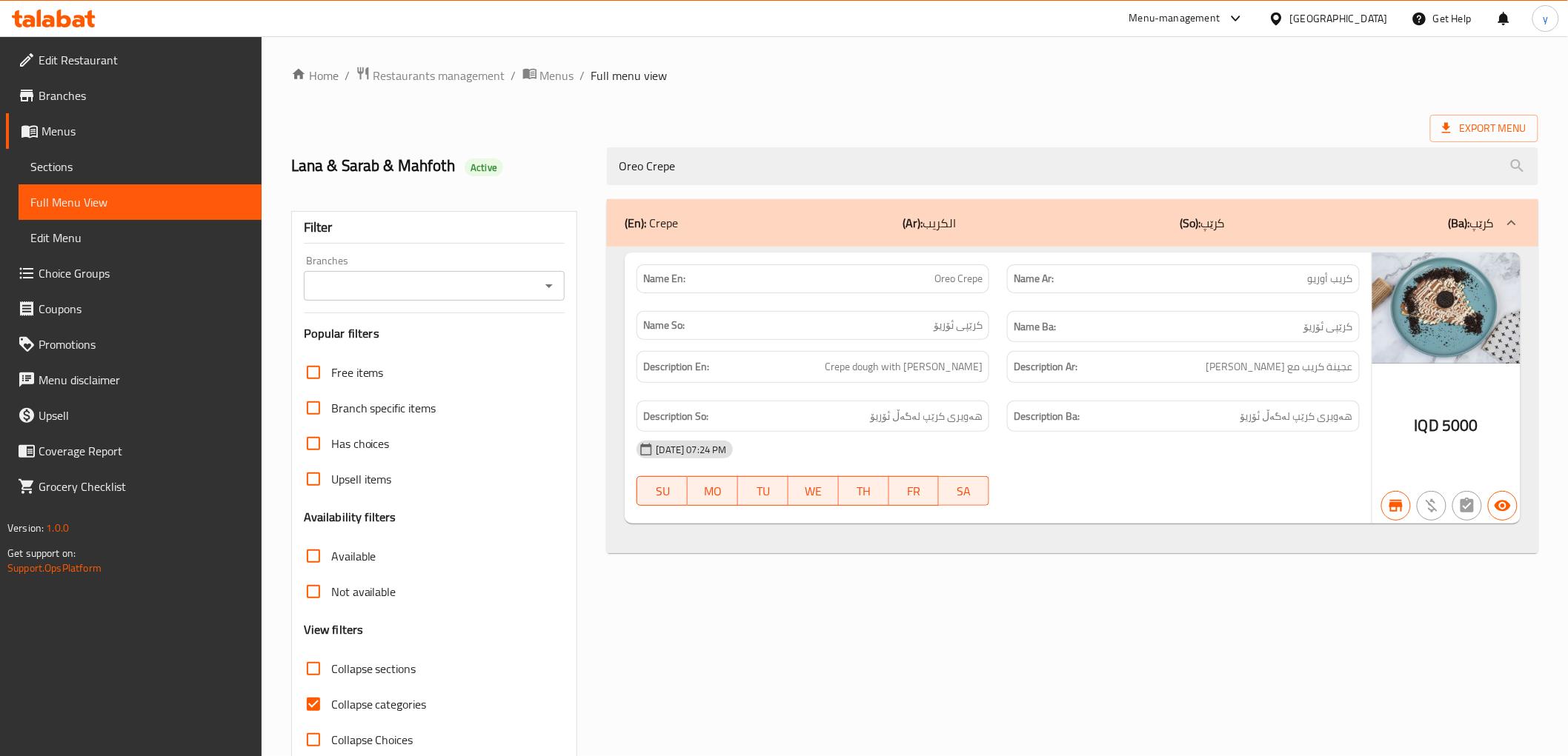
click at [550, 288] on icon "Open" at bounding box center [548, 286] width 18 height 18
type input "Oreo Crepe"
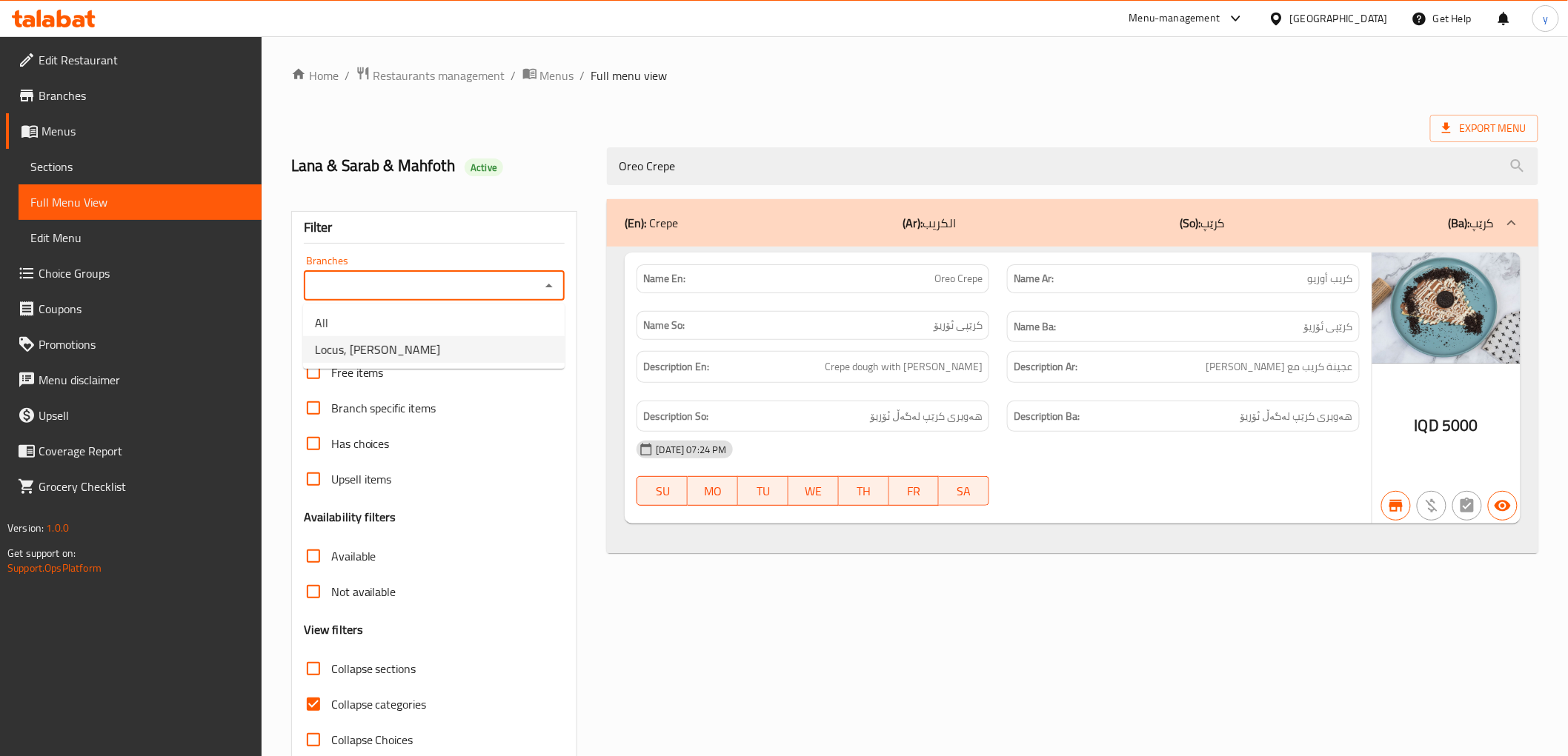
click at [496, 356] on li "Locus, [PERSON_NAME]" at bounding box center [434, 350] width 262 height 27
type input "Locus, [PERSON_NAME]"
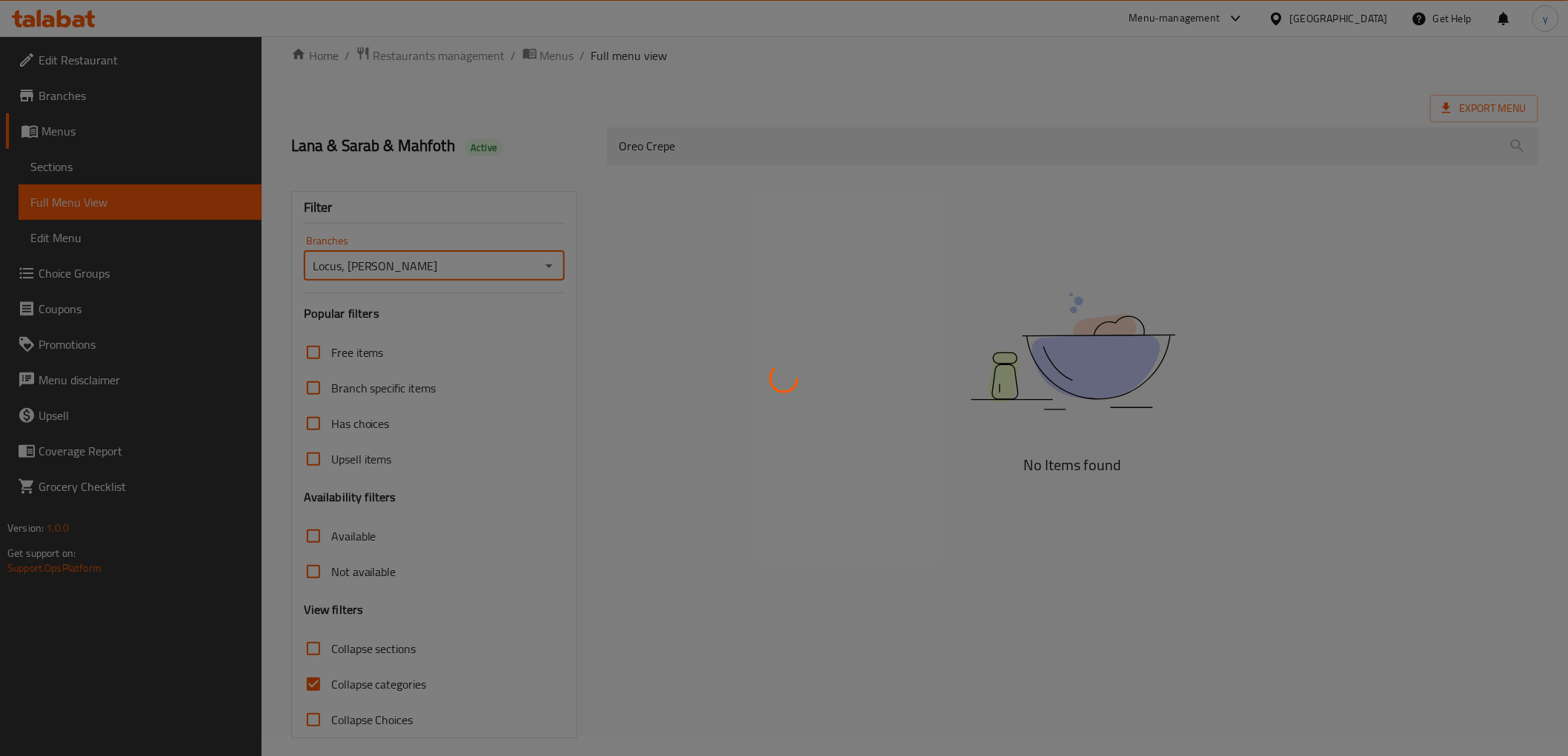
scroll to position [32, 0]
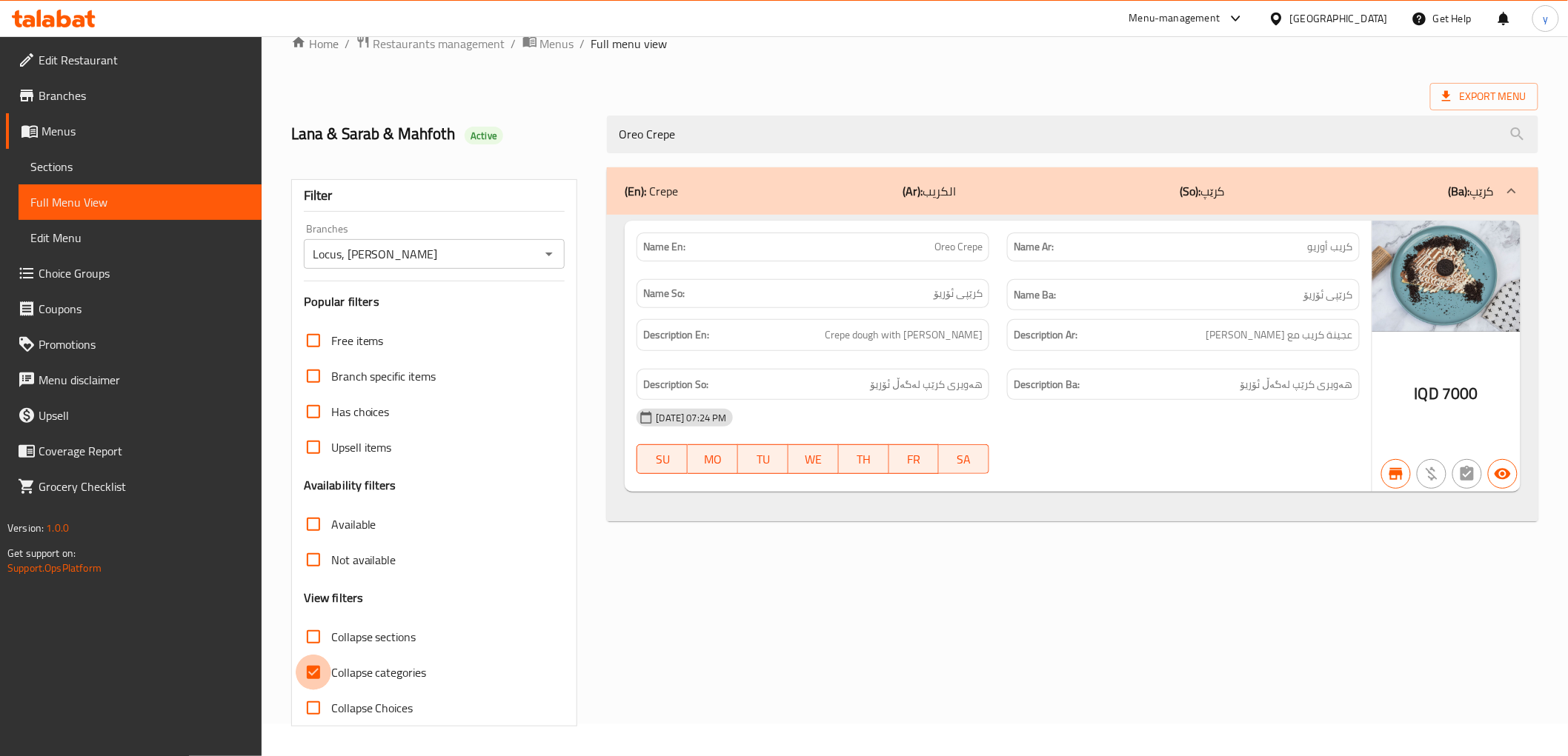
click at [316, 671] on input "Collapse categories" at bounding box center [314, 673] width 35 height 35
checkbox input "false"
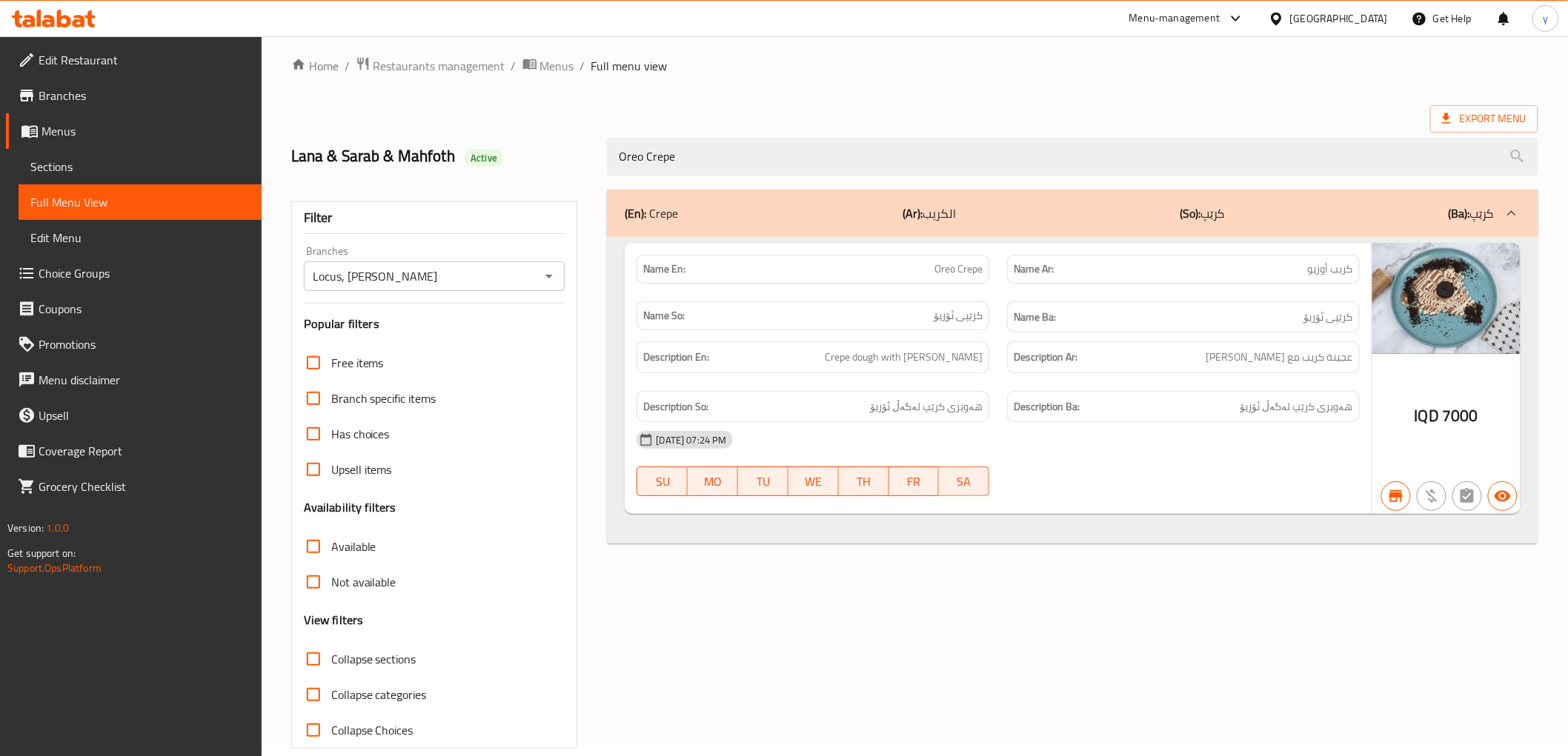
scroll to position [0, 0]
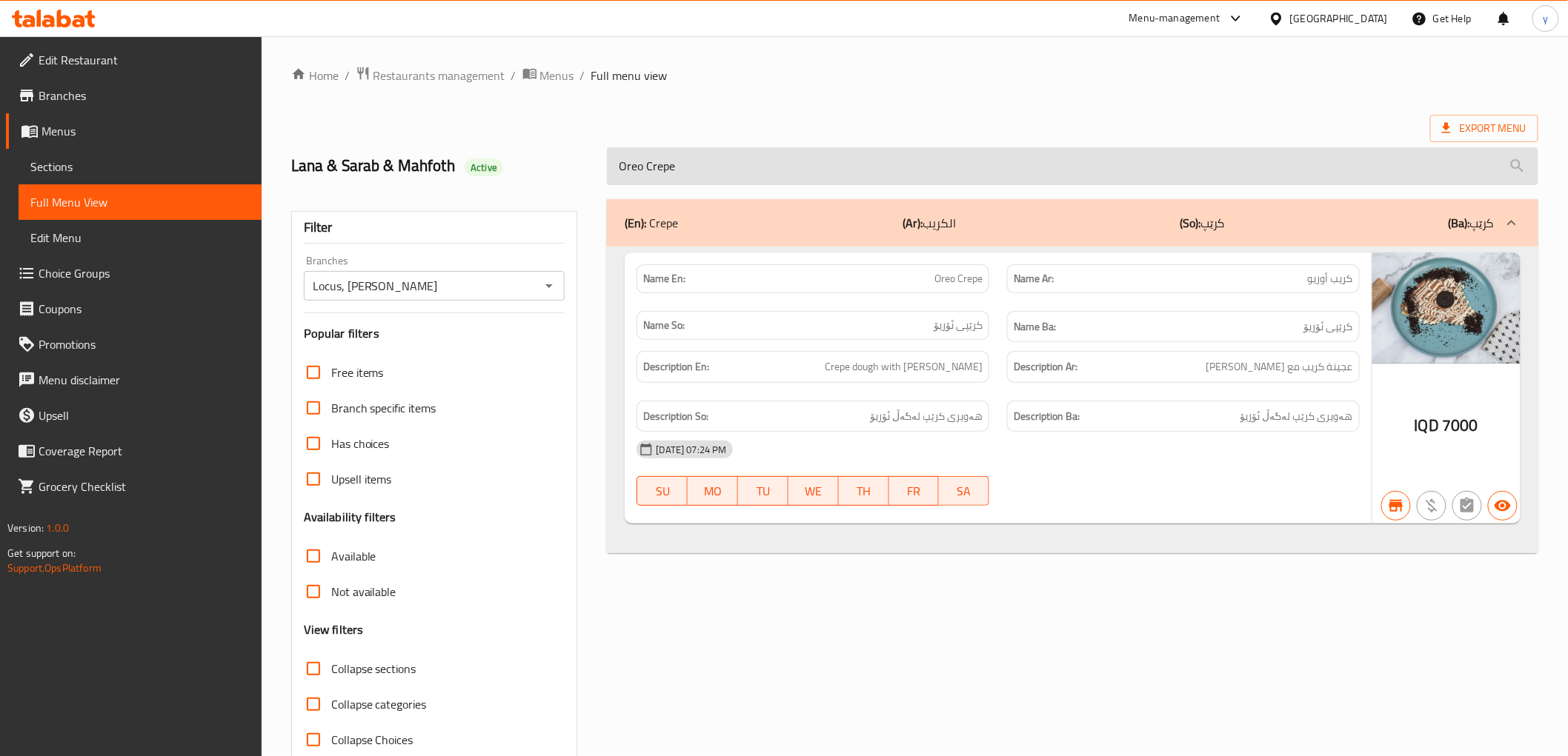
click at [676, 180] on input "Oreo Crepe" at bounding box center [1072, 166] width 931 height 38
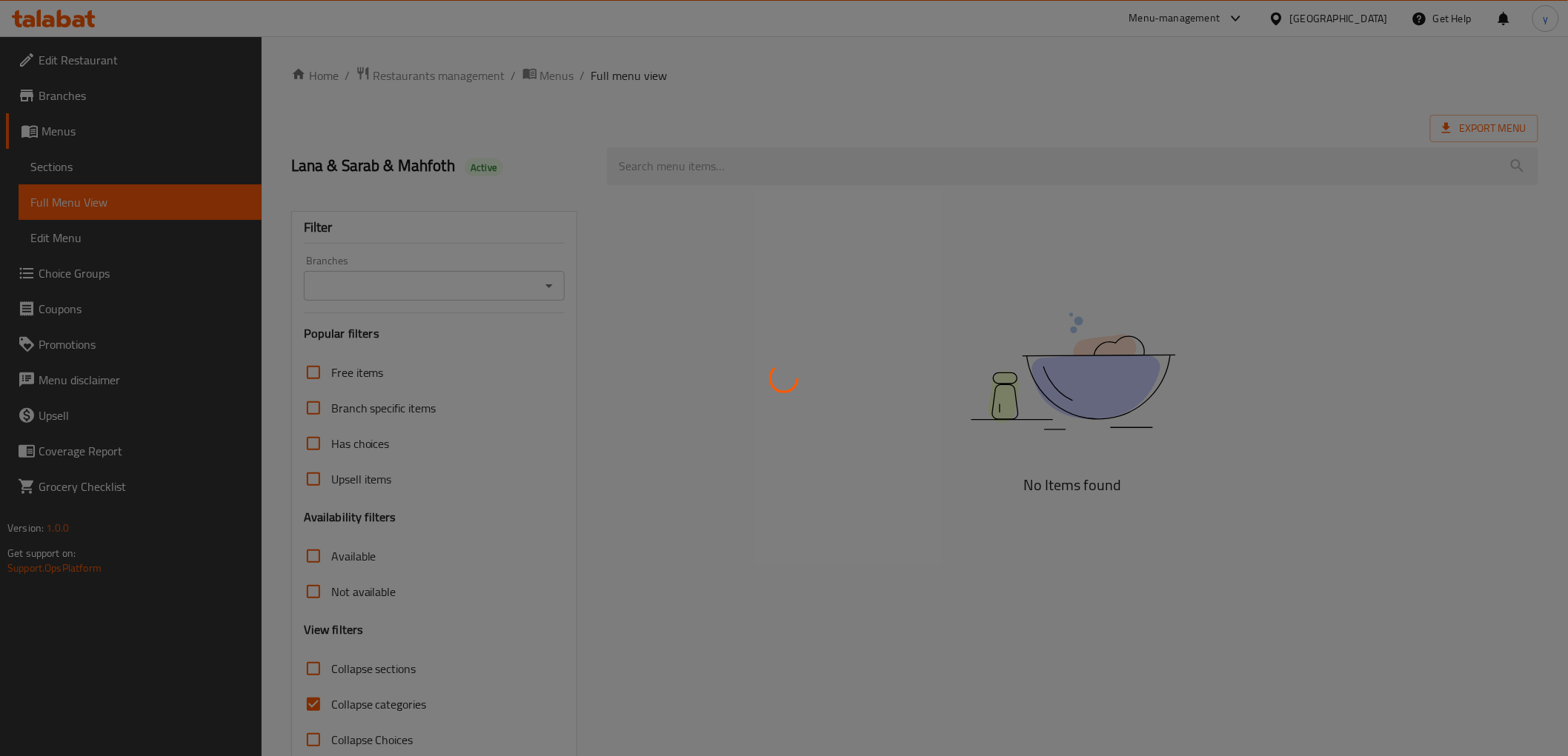
click at [848, 176] on div at bounding box center [784, 378] width 1568 height 756
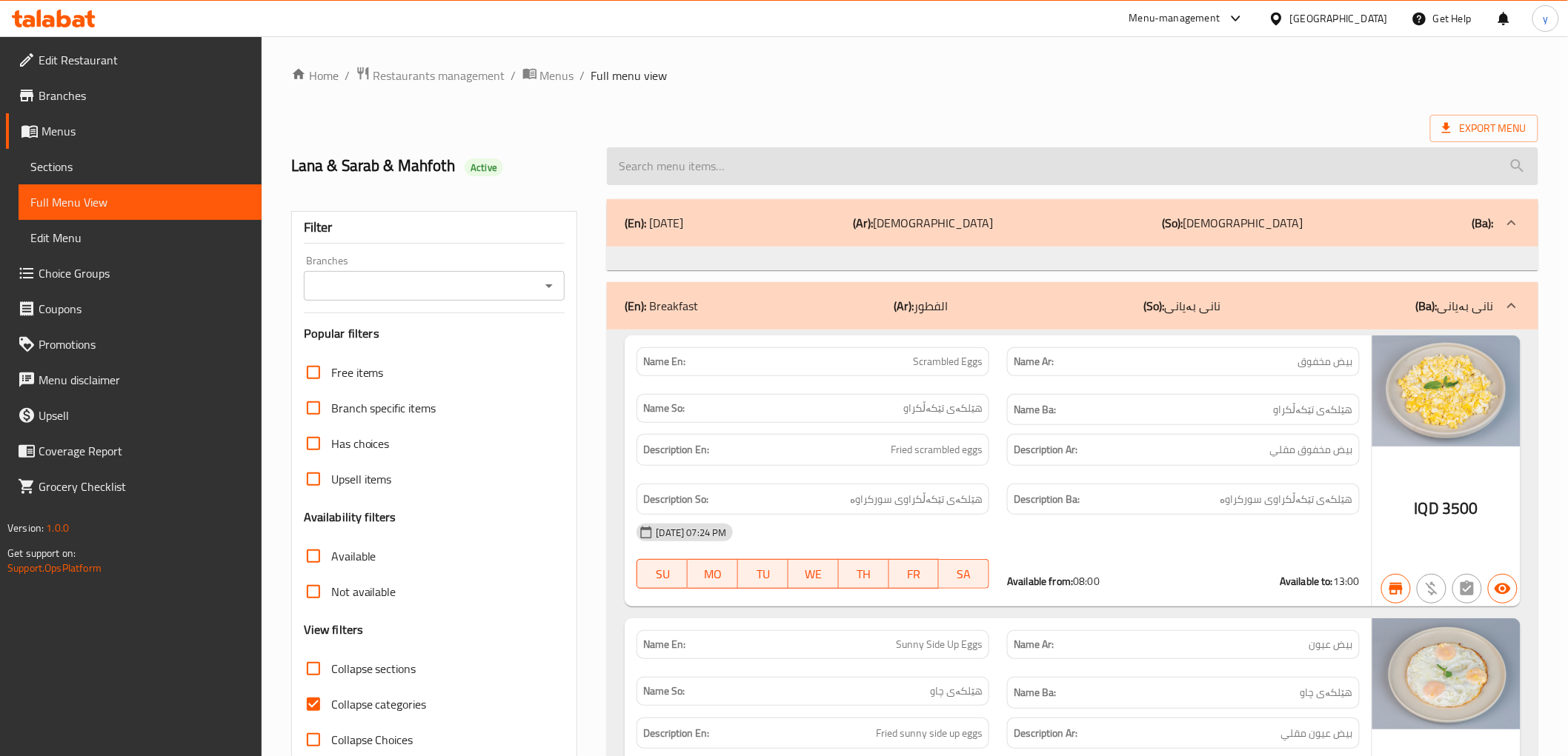
click at [768, 174] on input "search" at bounding box center [1072, 166] width 931 height 38
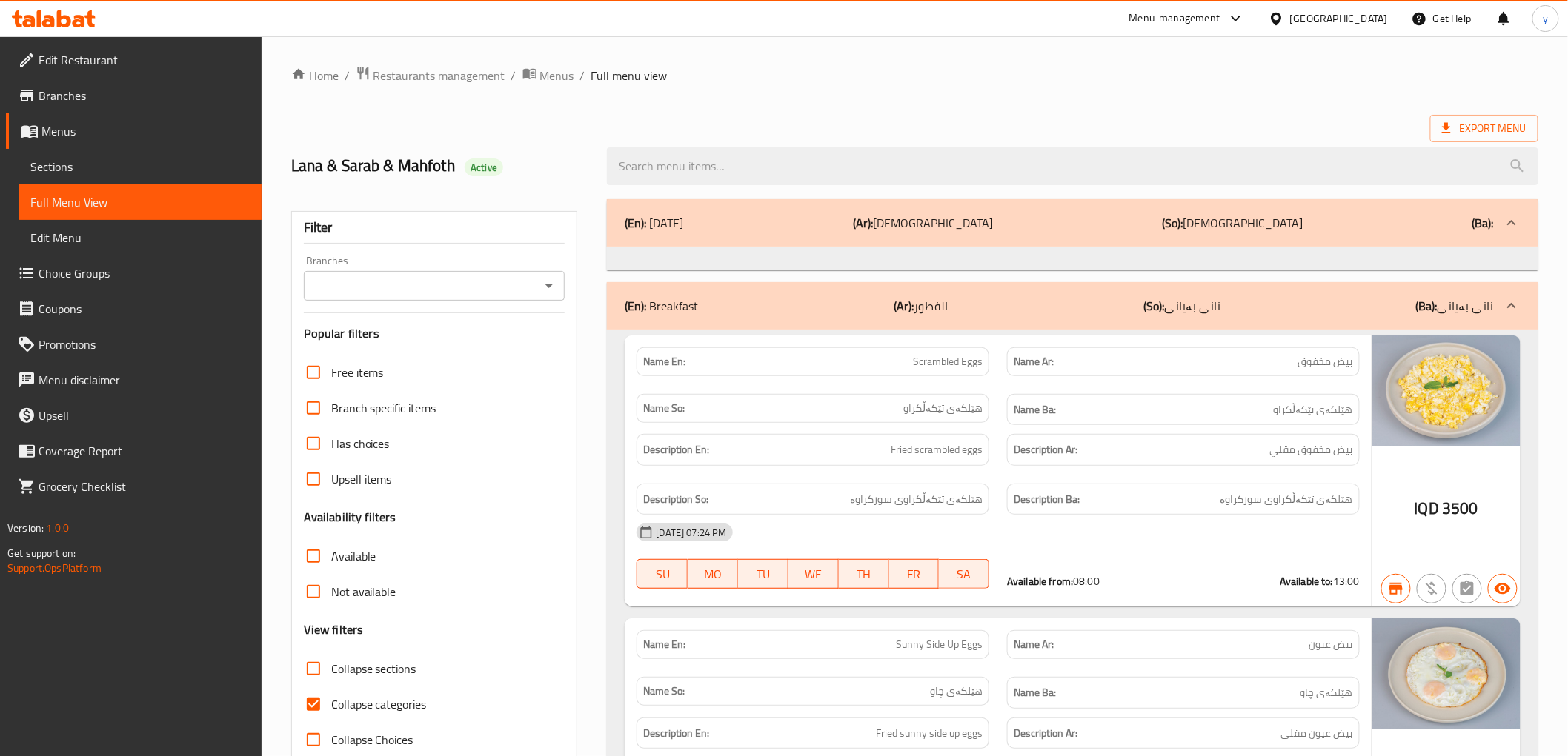
paste input "Peach Smoothie"
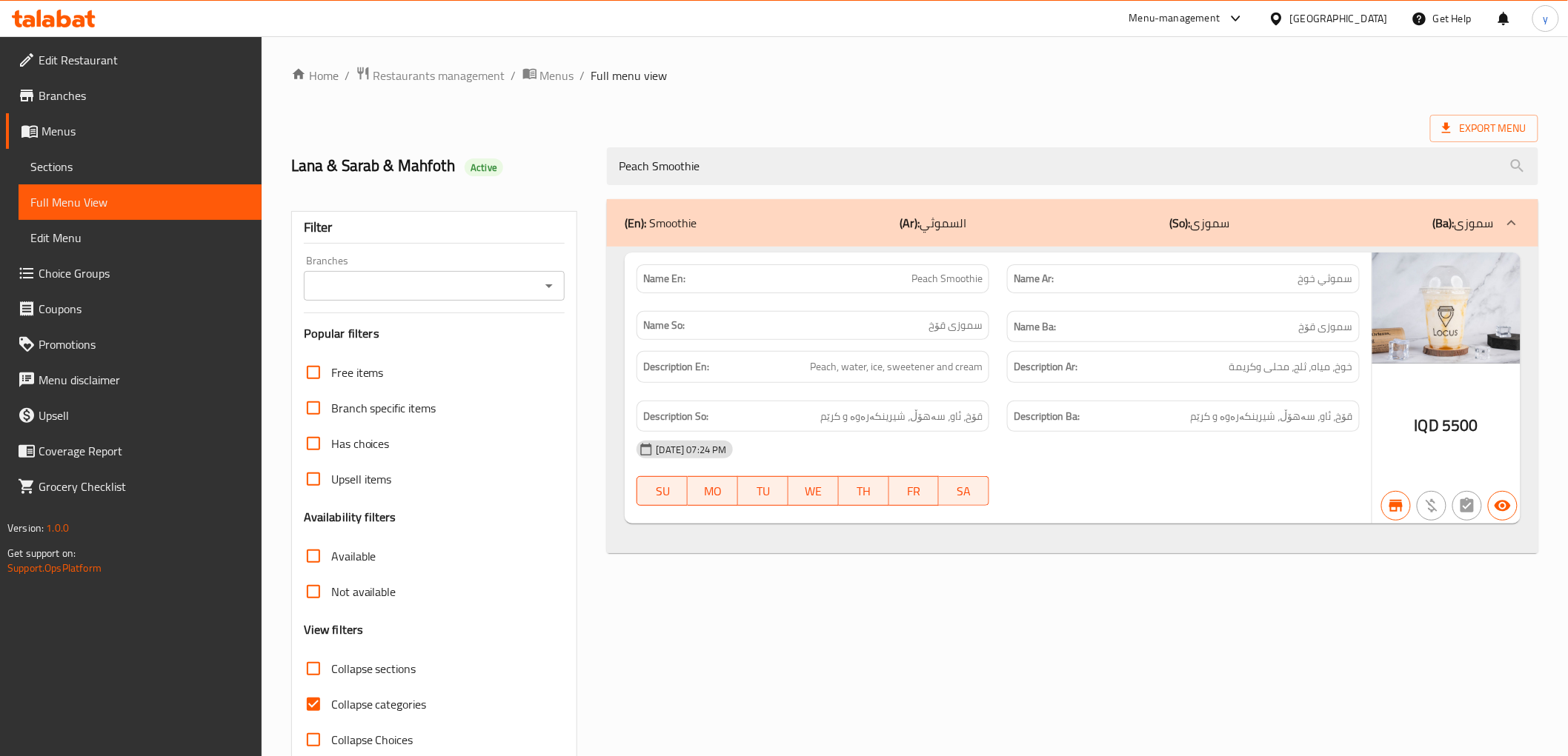
click at [553, 282] on icon "Open" at bounding box center [548, 286] width 18 height 18
type input "Peach Smoothie"
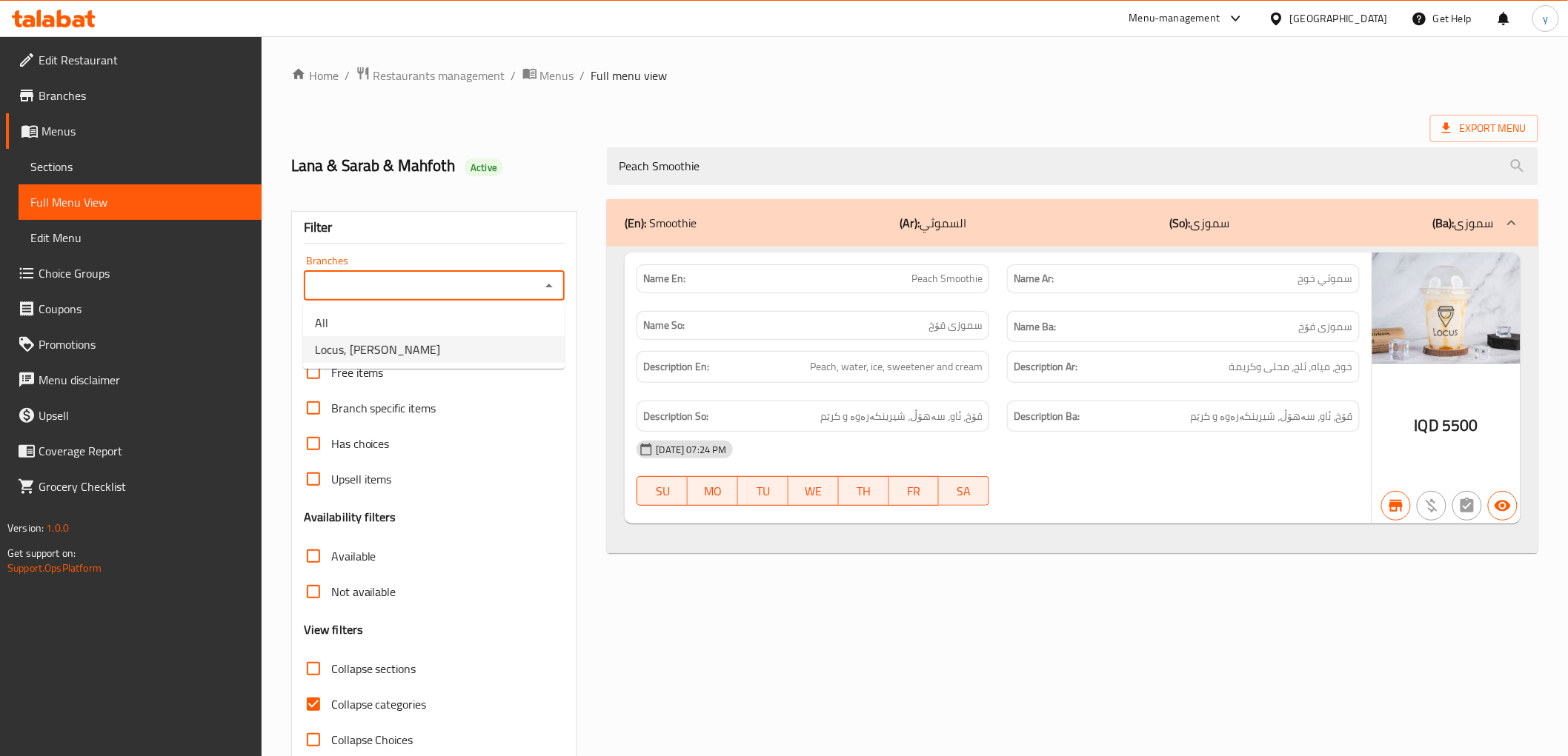
click at [471, 344] on li "Locus, [PERSON_NAME]" at bounding box center [434, 350] width 262 height 27
type input "Locus, [PERSON_NAME]"
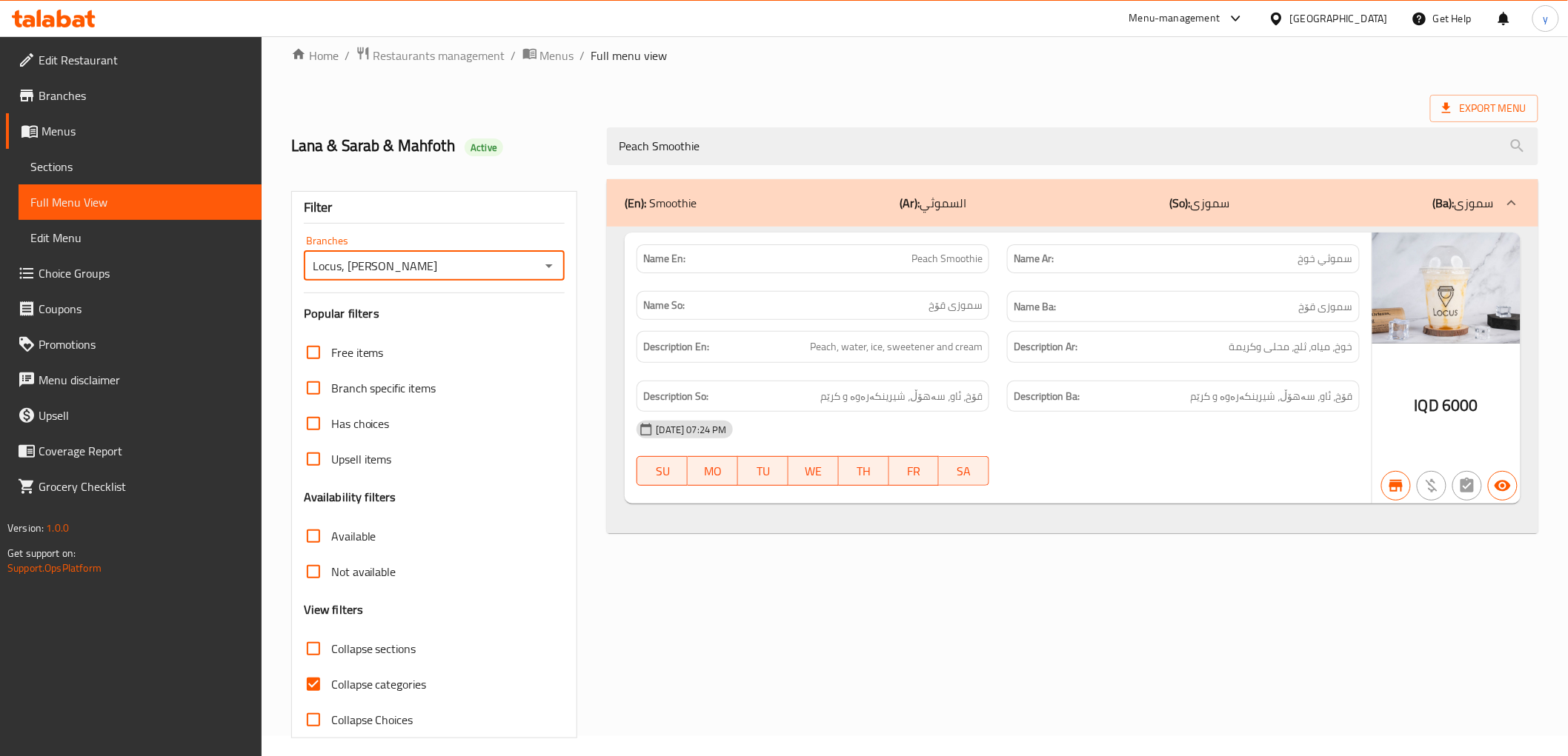
scroll to position [32, 0]
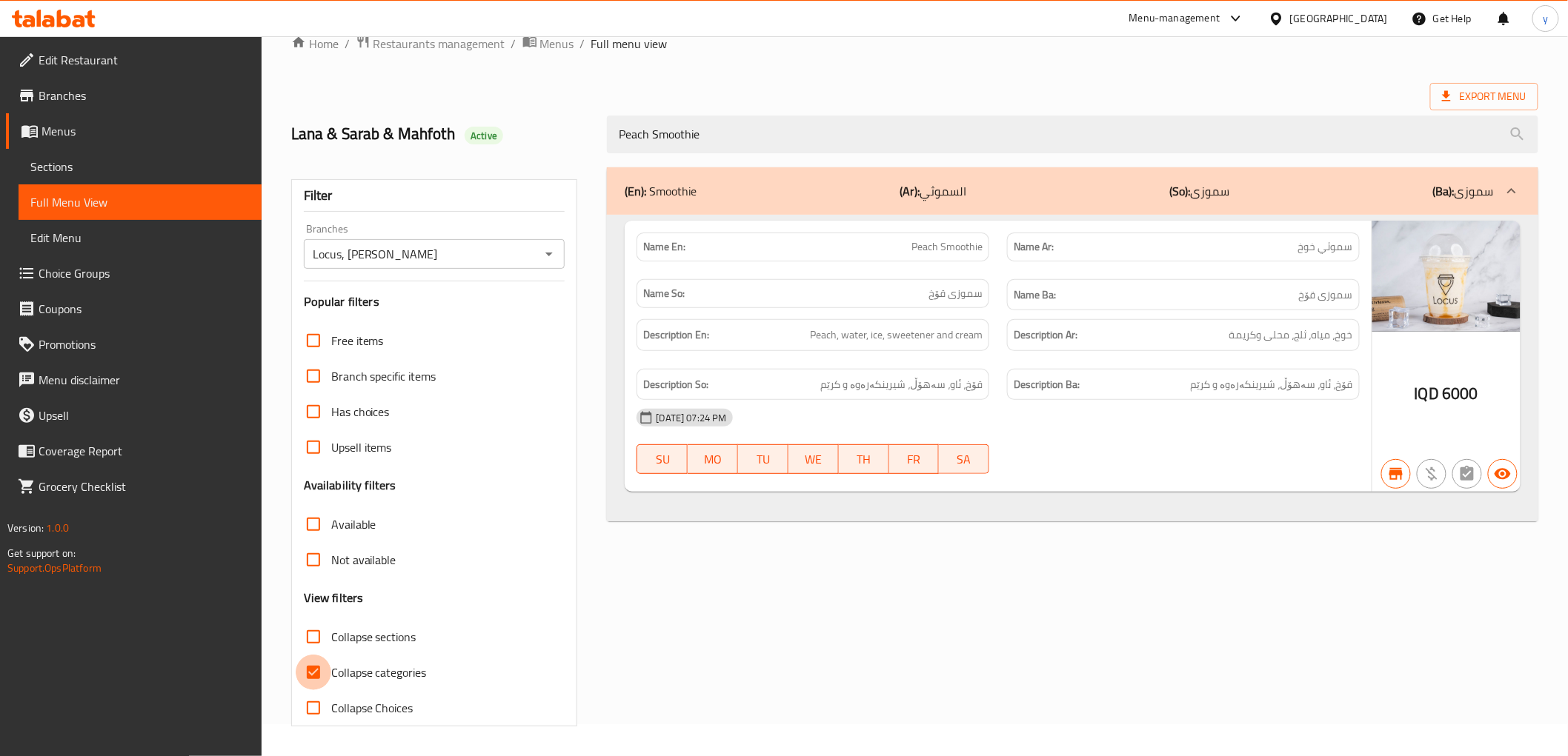
drag, startPoint x: 319, startPoint y: 660, endPoint x: 760, endPoint y: 471, distance: 479.8
click at [319, 660] on input "Collapse categories" at bounding box center [314, 673] width 35 height 35
checkbox input "false"
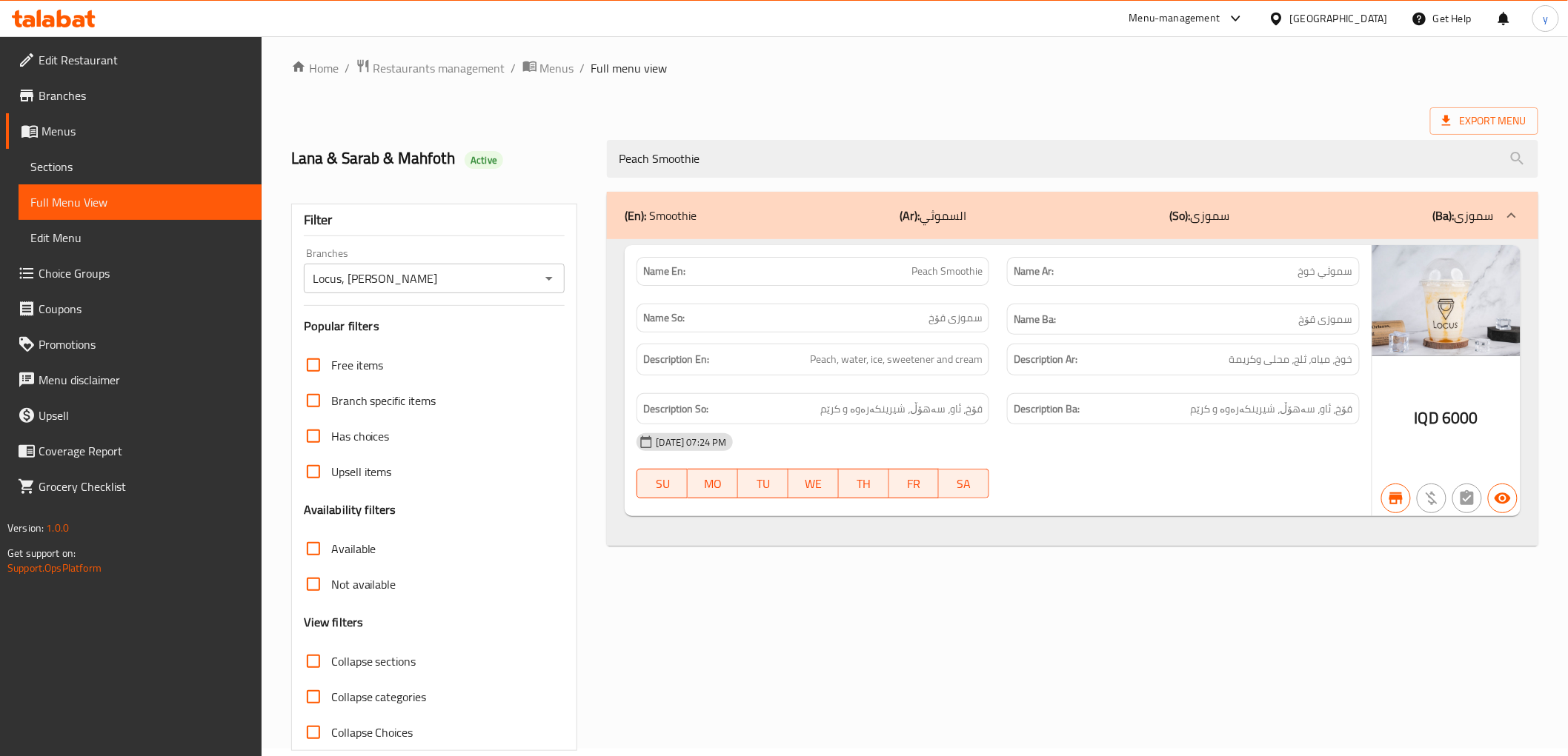
scroll to position [0, 0]
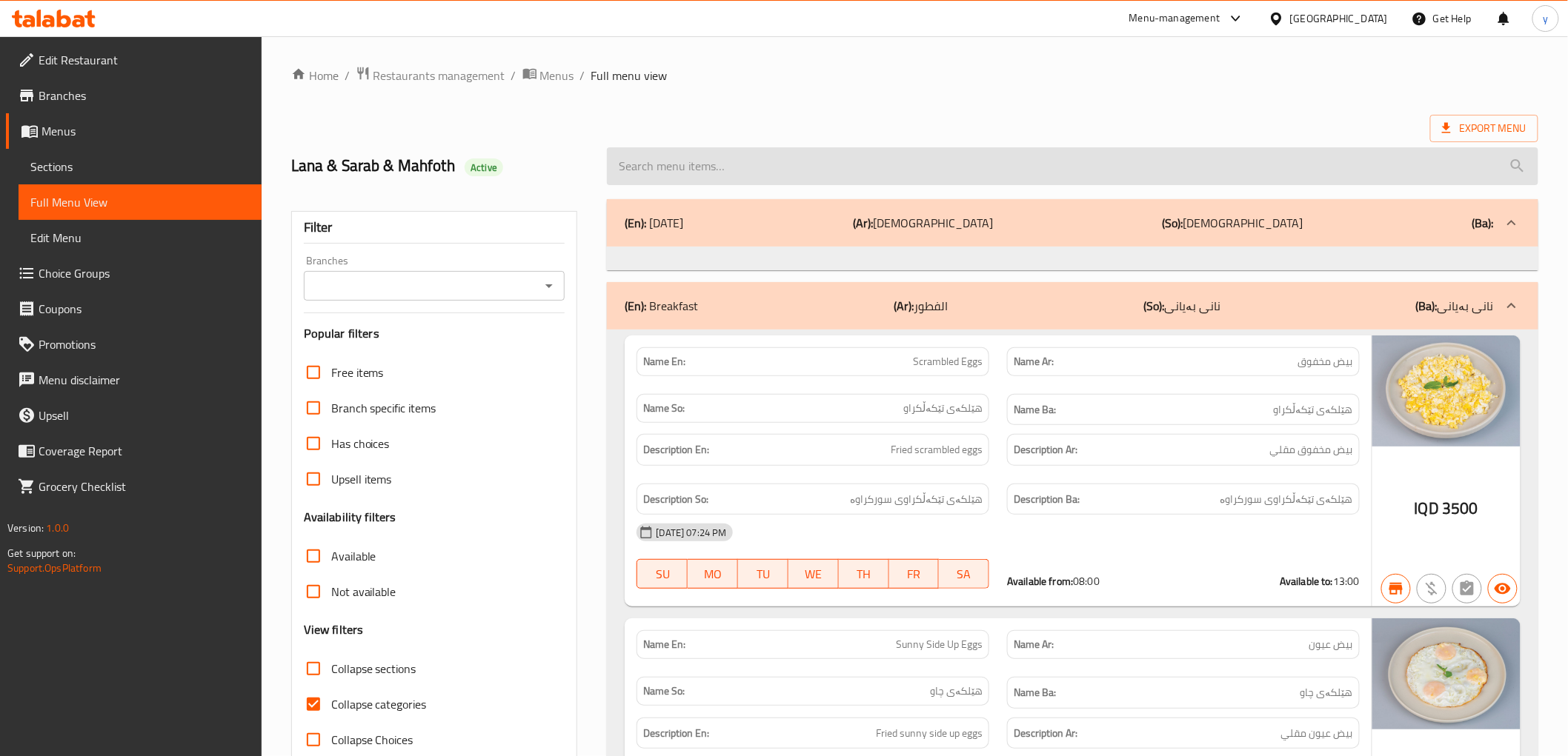
click at [764, 160] on input "search" at bounding box center [1072, 166] width 931 height 38
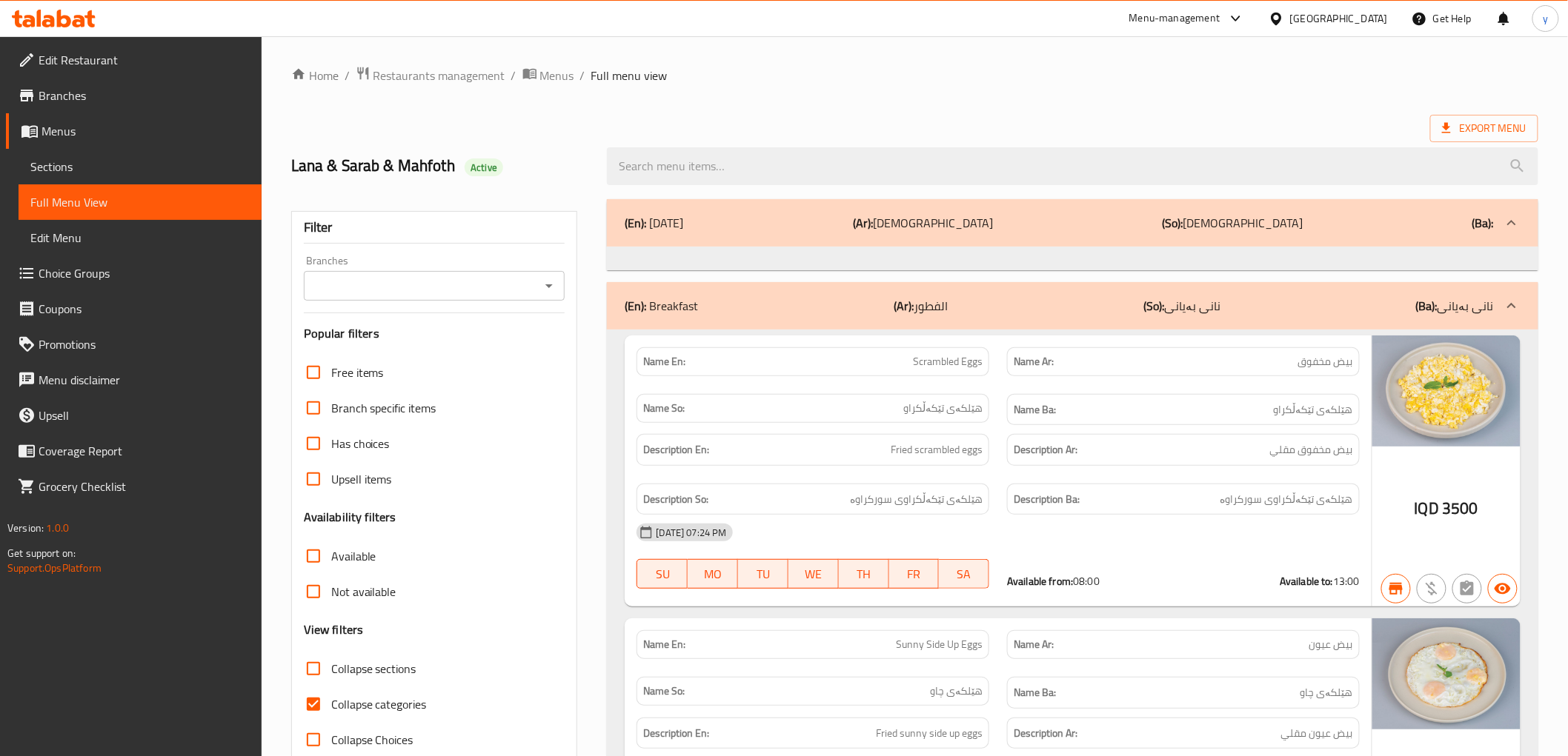
paste input "Strawberry Smoothie"
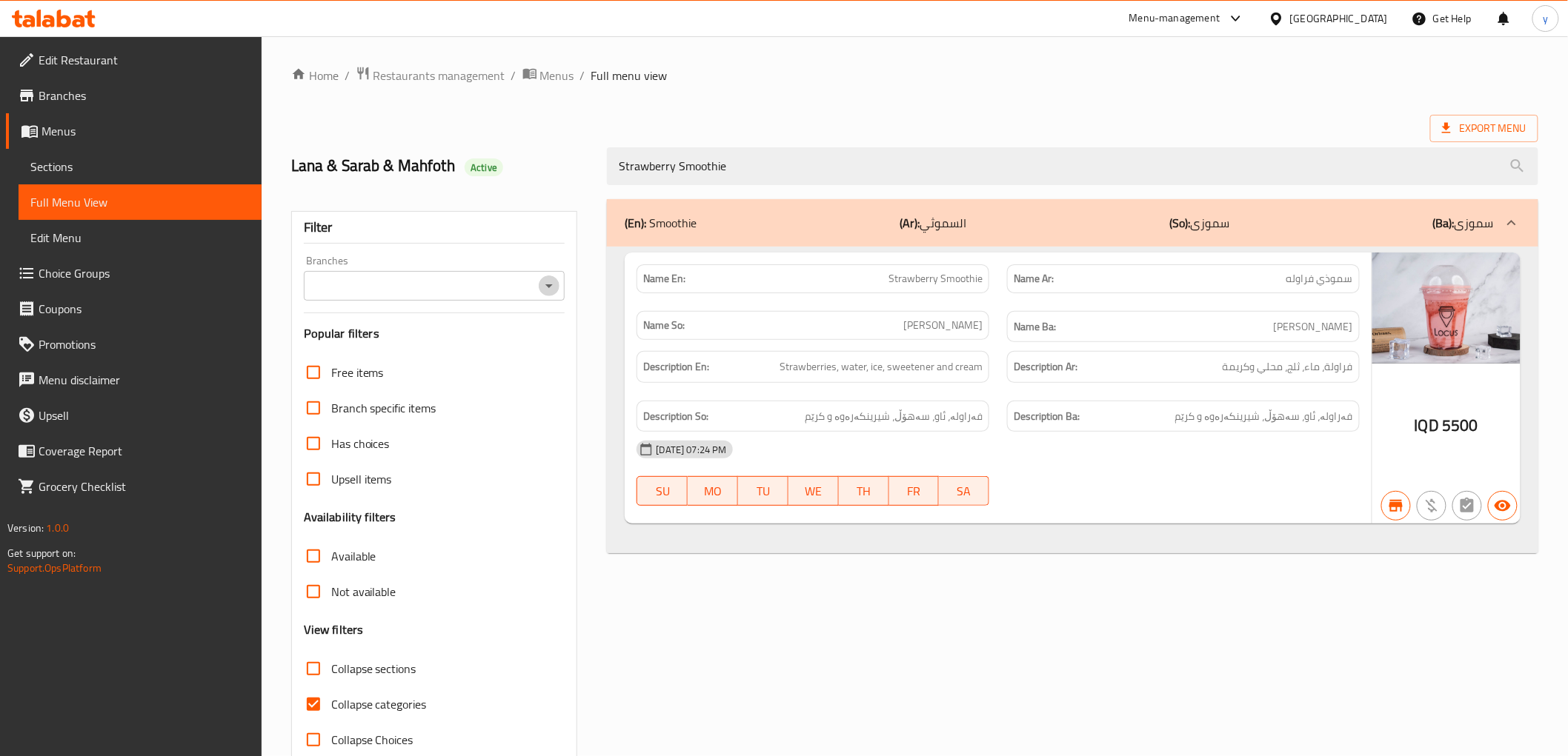
click at [546, 289] on icon "Open" at bounding box center [548, 286] width 18 height 18
type input "Strawberry Smoothie"
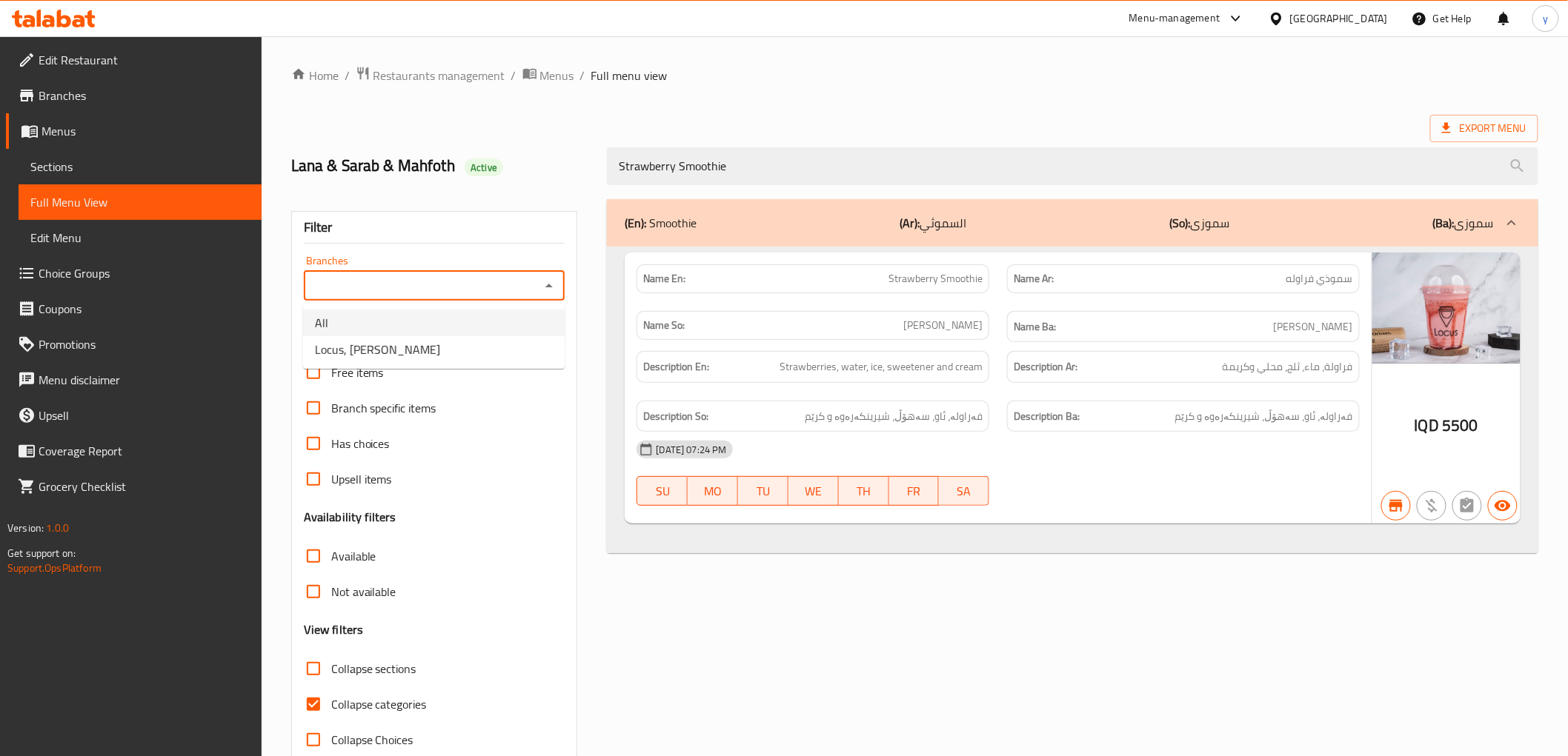
click at [445, 342] on li "Locus, [PERSON_NAME]" at bounding box center [434, 350] width 262 height 27
type input "Locus, [PERSON_NAME]"
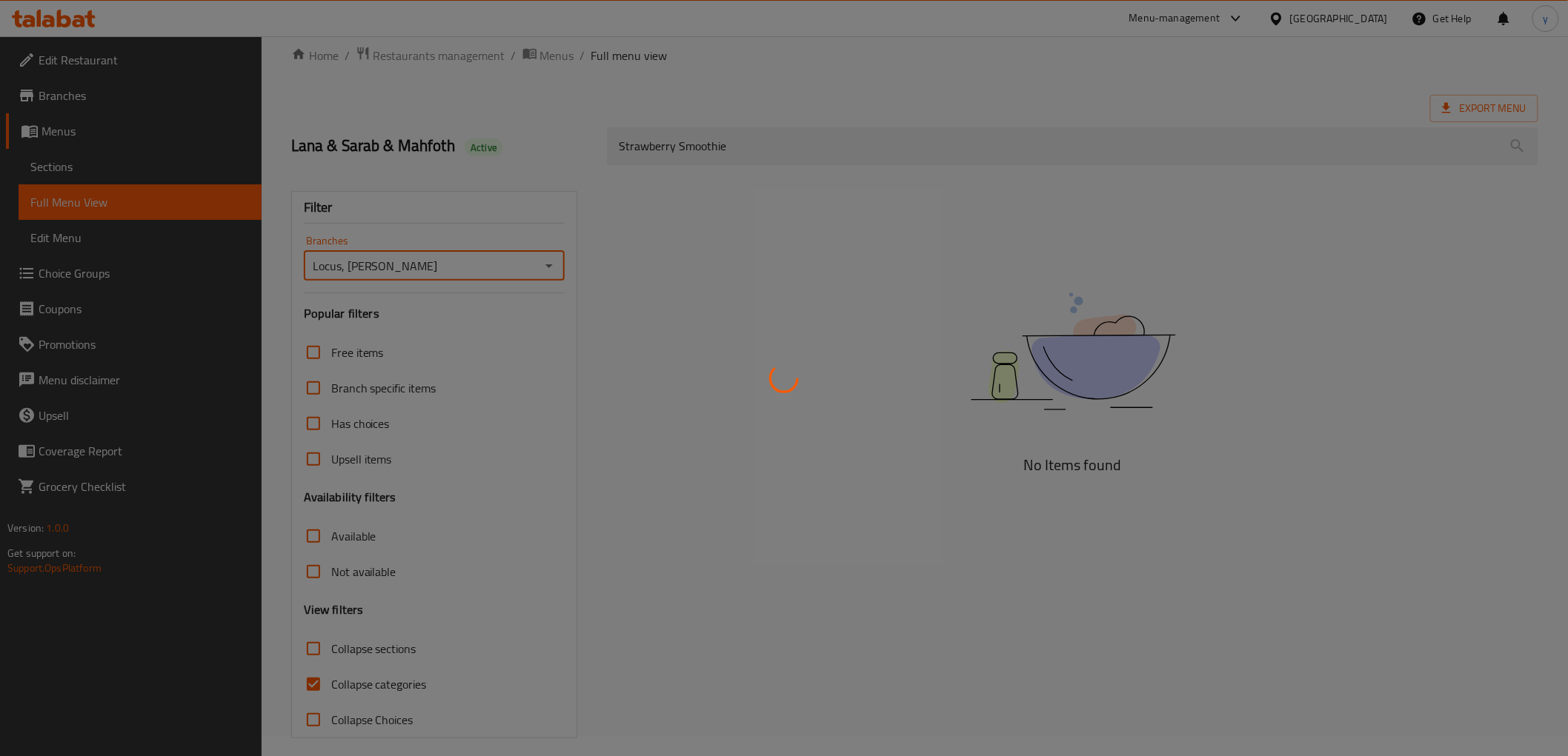
scroll to position [32, 0]
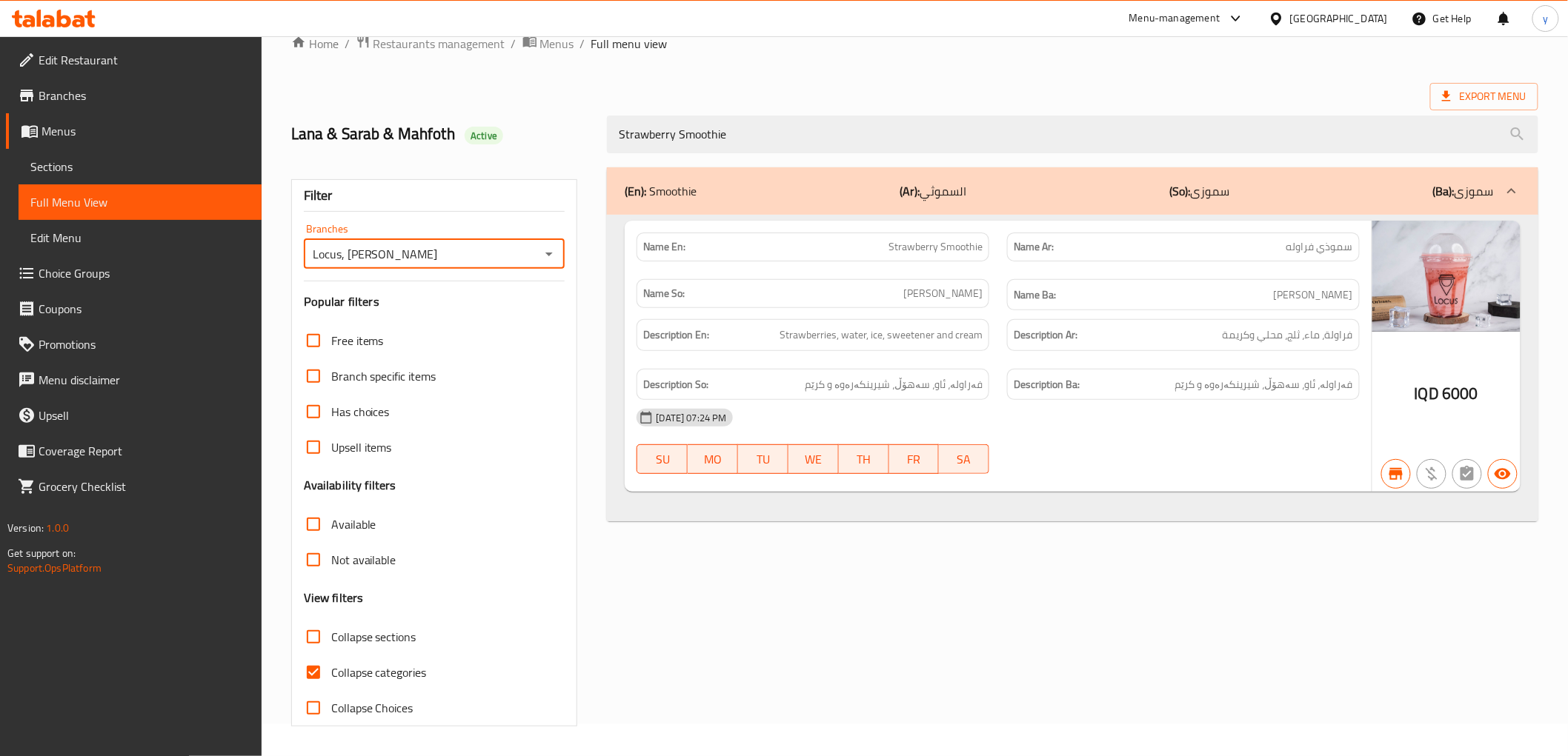
click at [315, 679] on input "Collapse categories" at bounding box center [314, 673] width 35 height 35
checkbox input "false"
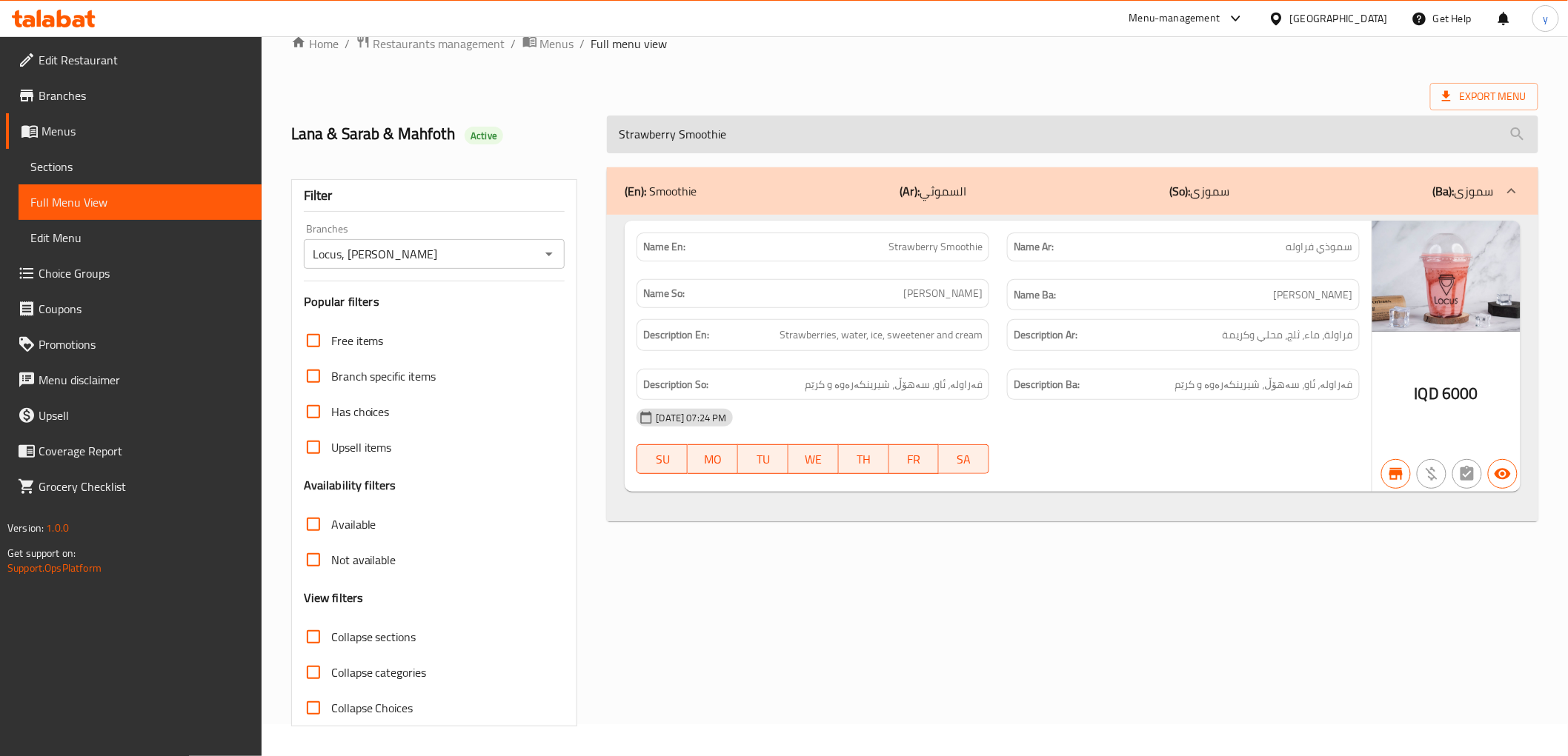
click at [722, 138] on input "Strawberry Smoothie" at bounding box center [1072, 135] width 931 height 38
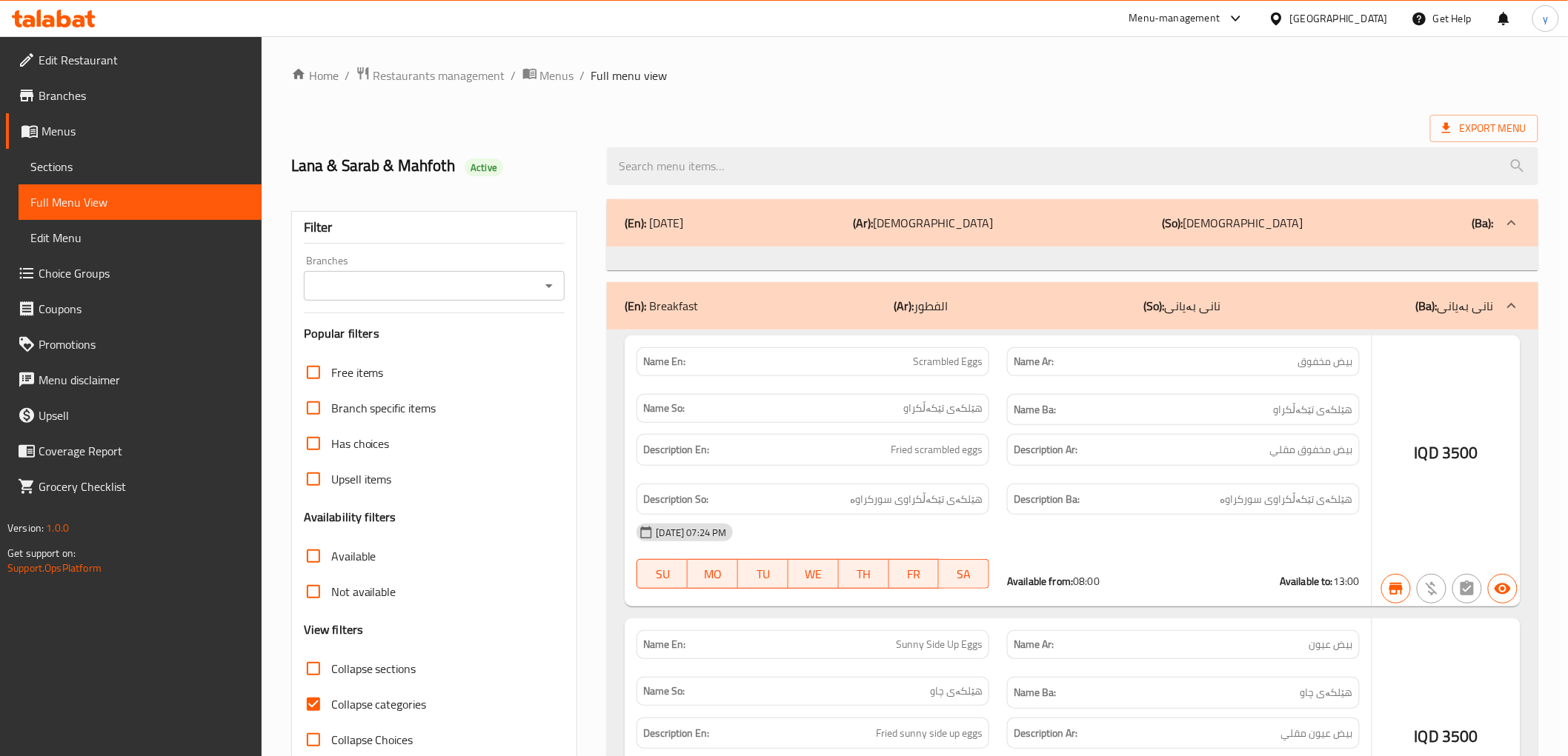
click at [791, 161] on div at bounding box center [784, 378] width 1568 height 756
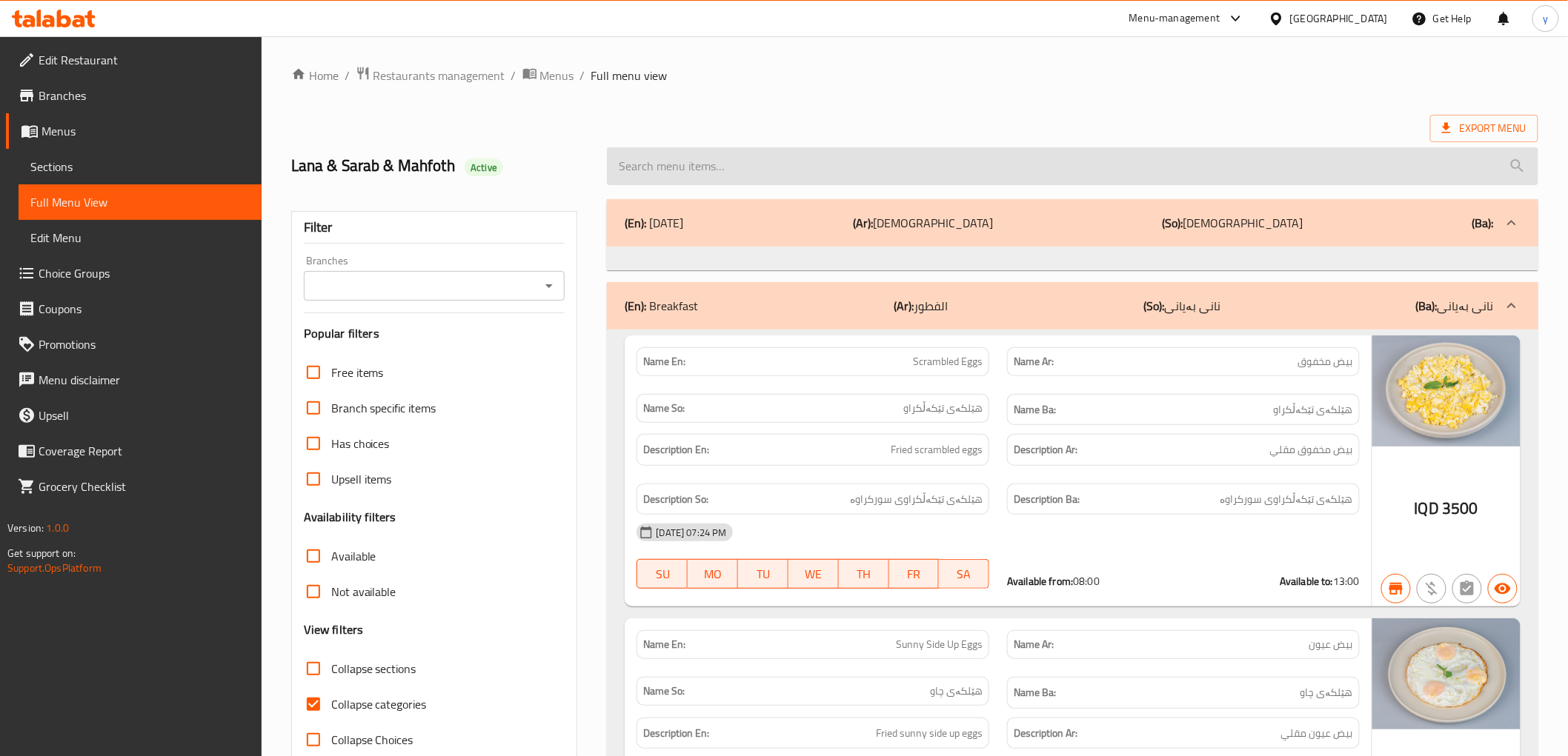
click at [791, 165] on input "search" at bounding box center [1072, 166] width 931 height 38
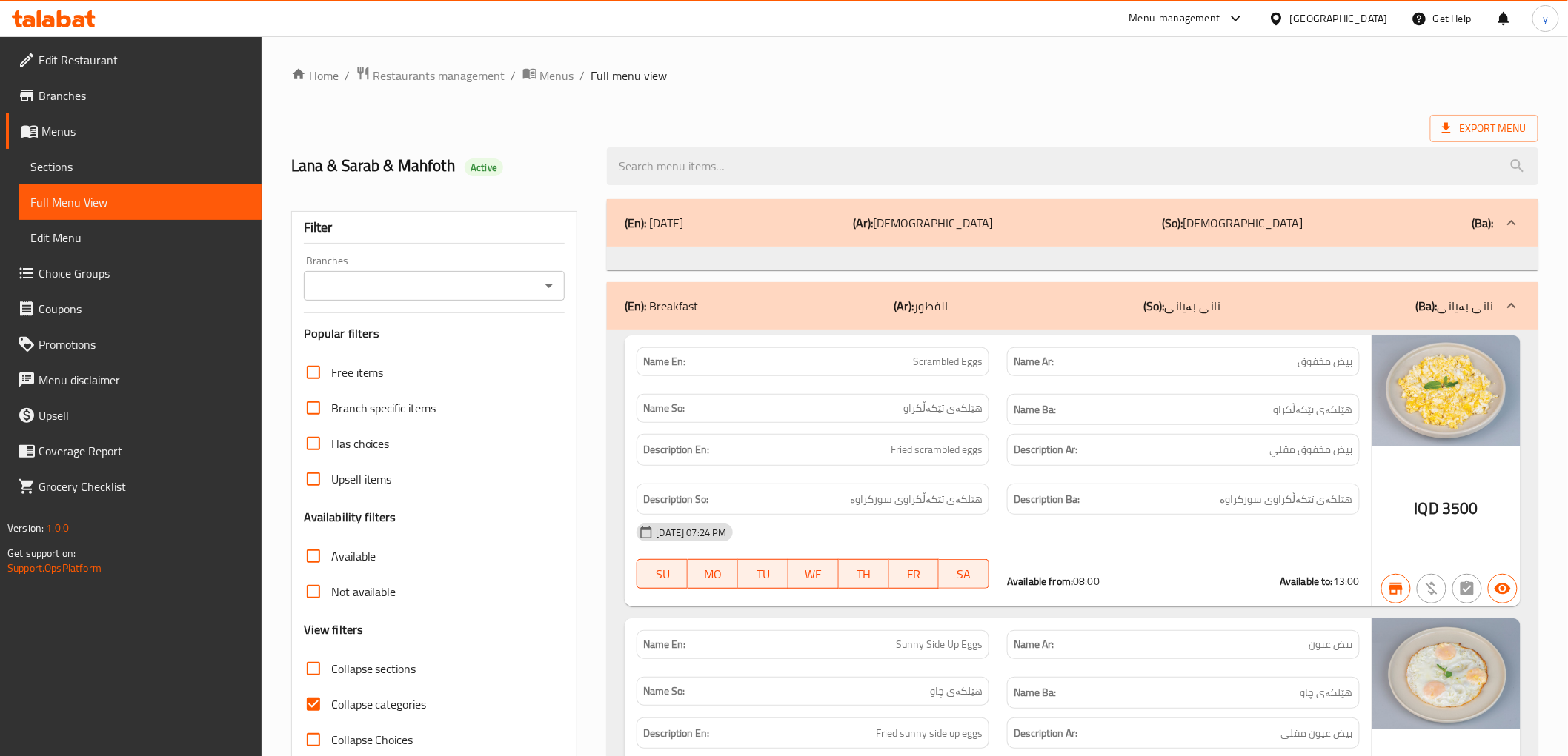
paste input "Classic Mojito"
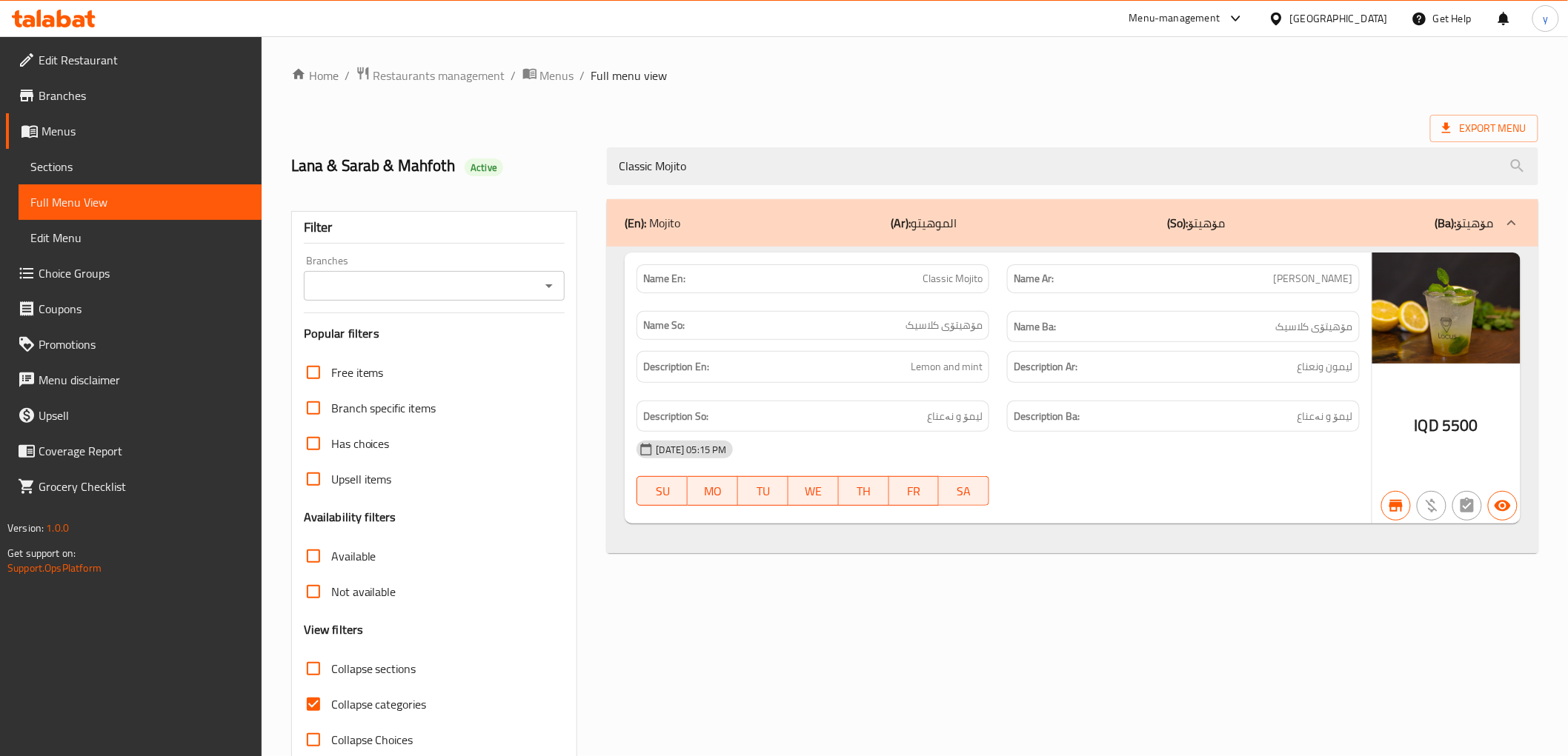
click at [551, 286] on icon "Open" at bounding box center [548, 286] width 18 height 18
type input "Classic Mojito"
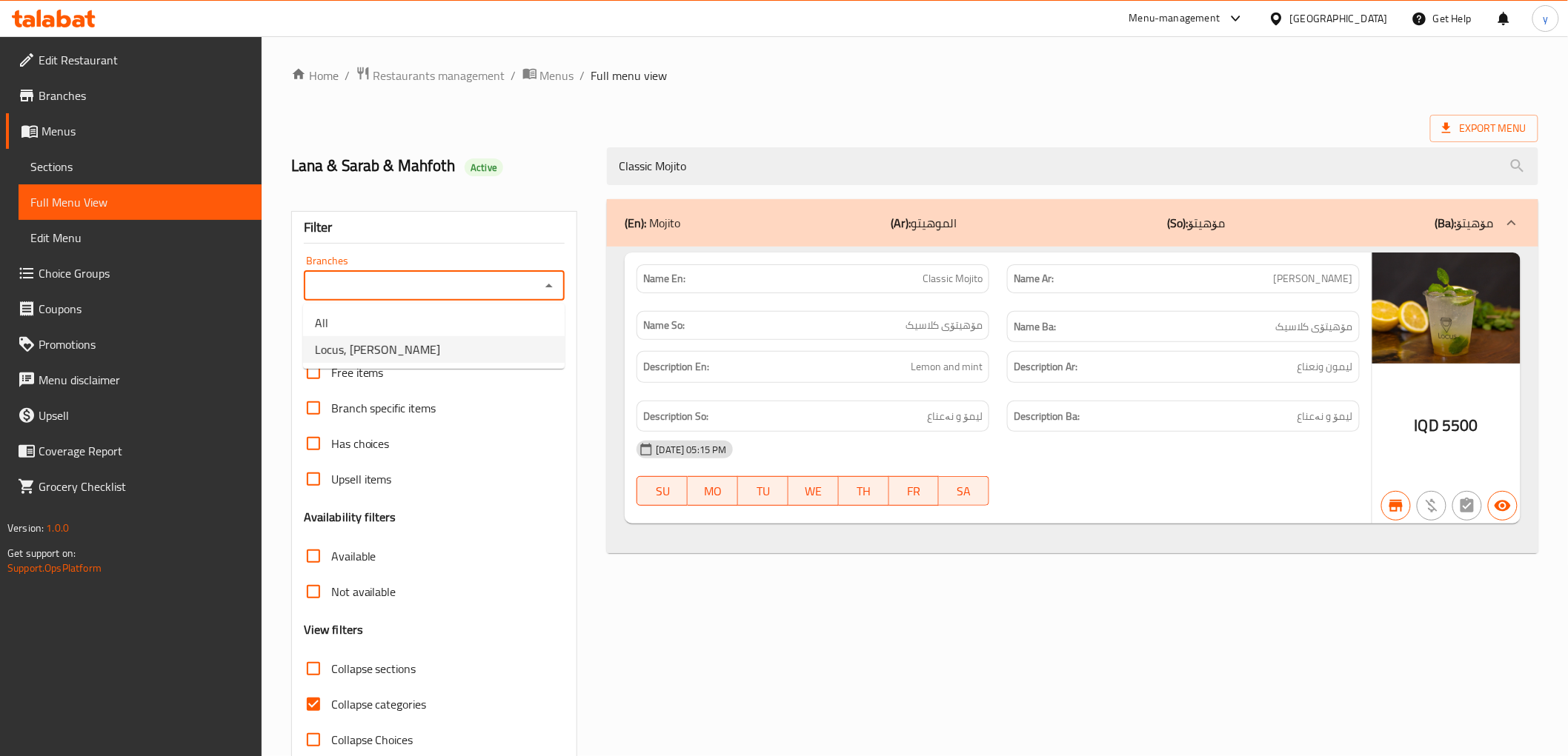
click at [486, 354] on li "Locus, [PERSON_NAME]" at bounding box center [434, 350] width 262 height 27
type input "Locus, [PERSON_NAME]"
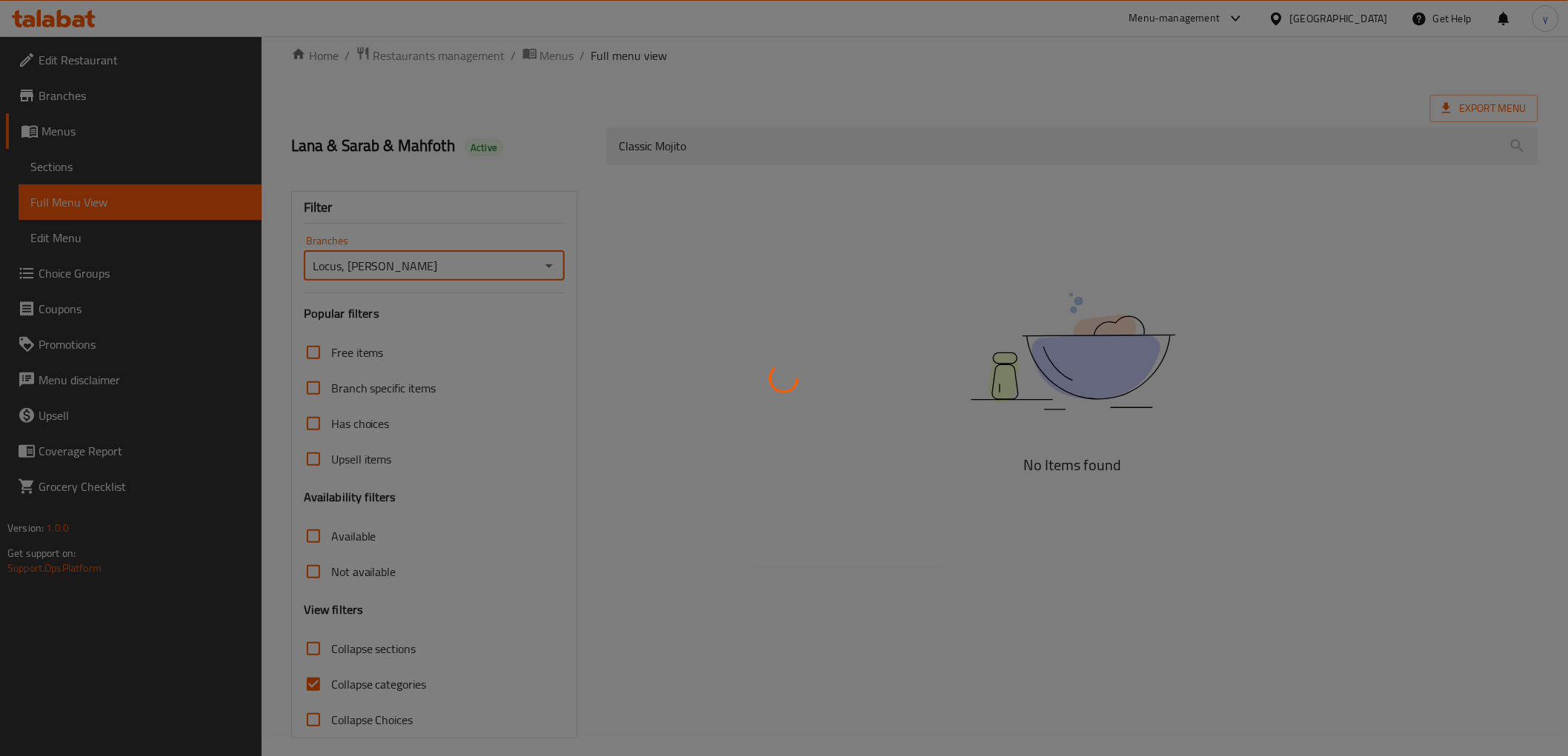
scroll to position [32, 0]
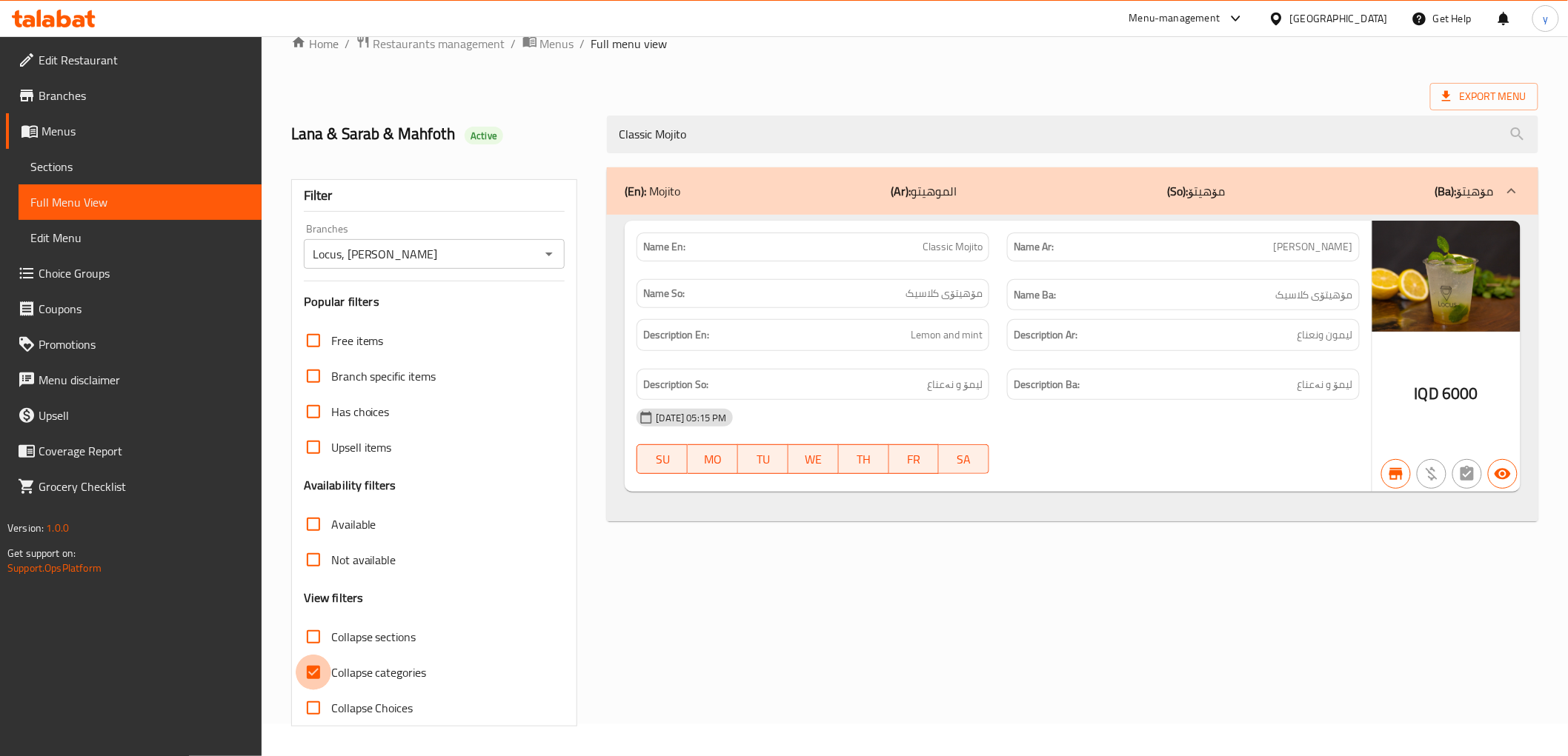
click at [302, 675] on input "Collapse categories" at bounding box center [314, 673] width 35 height 35
checkbox input "false"
click at [117, 178] on link "Sections" at bounding box center [140, 167] width 243 height 35
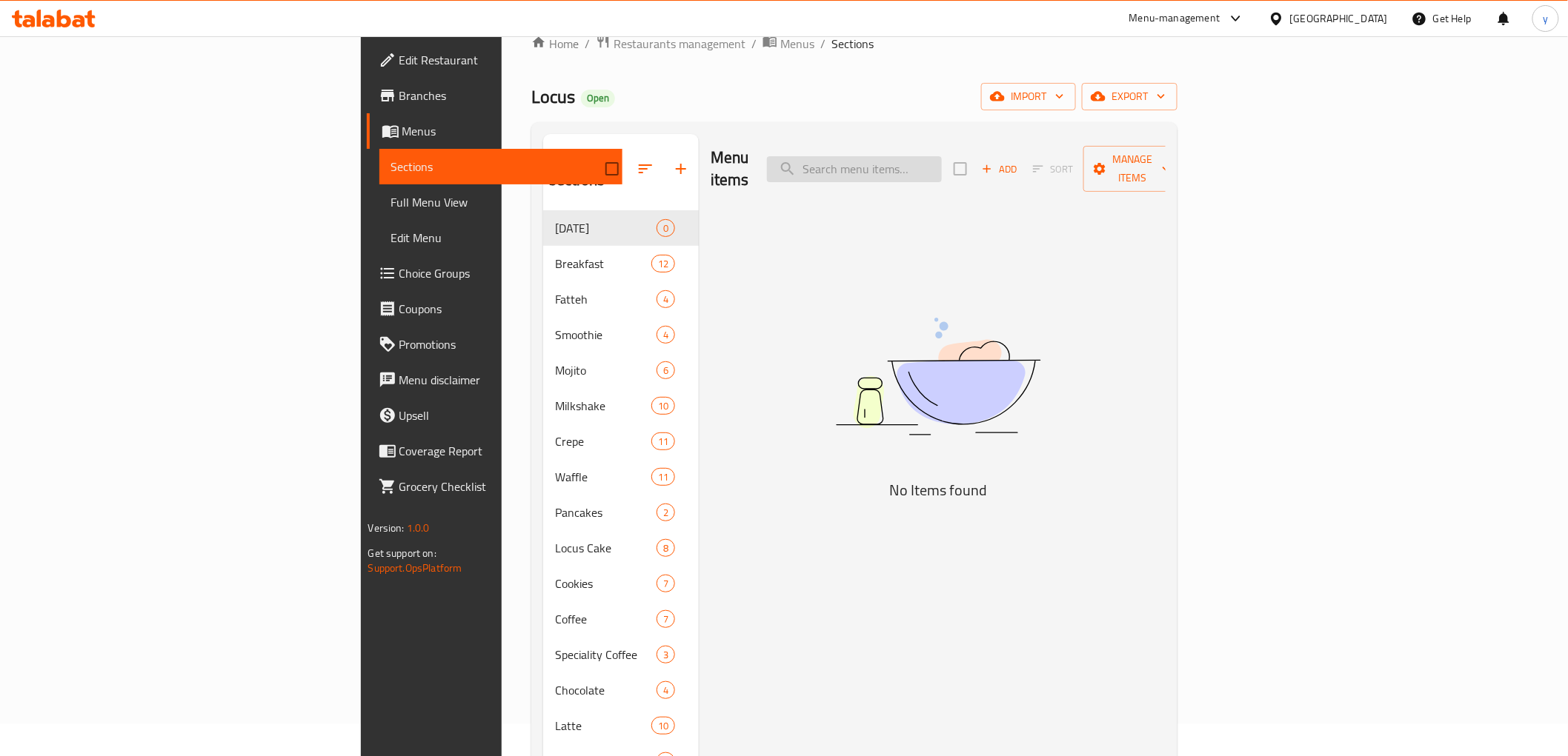
click at [942, 160] on input "search" at bounding box center [855, 170] width 174 height 26
paste input "Barbie Milkshake"
type input "Barbie Milkshake"
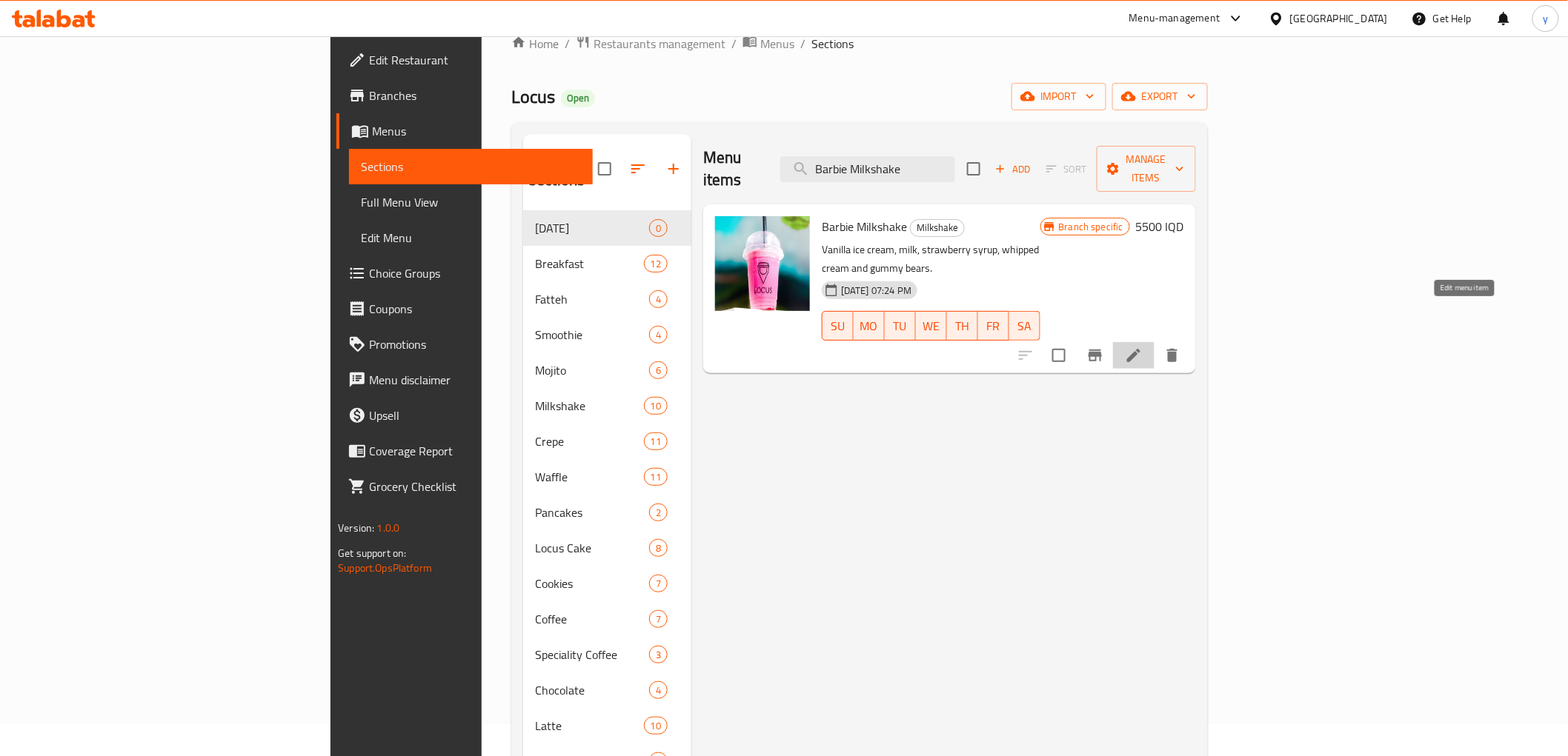
click at [1140, 349] on icon at bounding box center [1134, 355] width 13 height 13
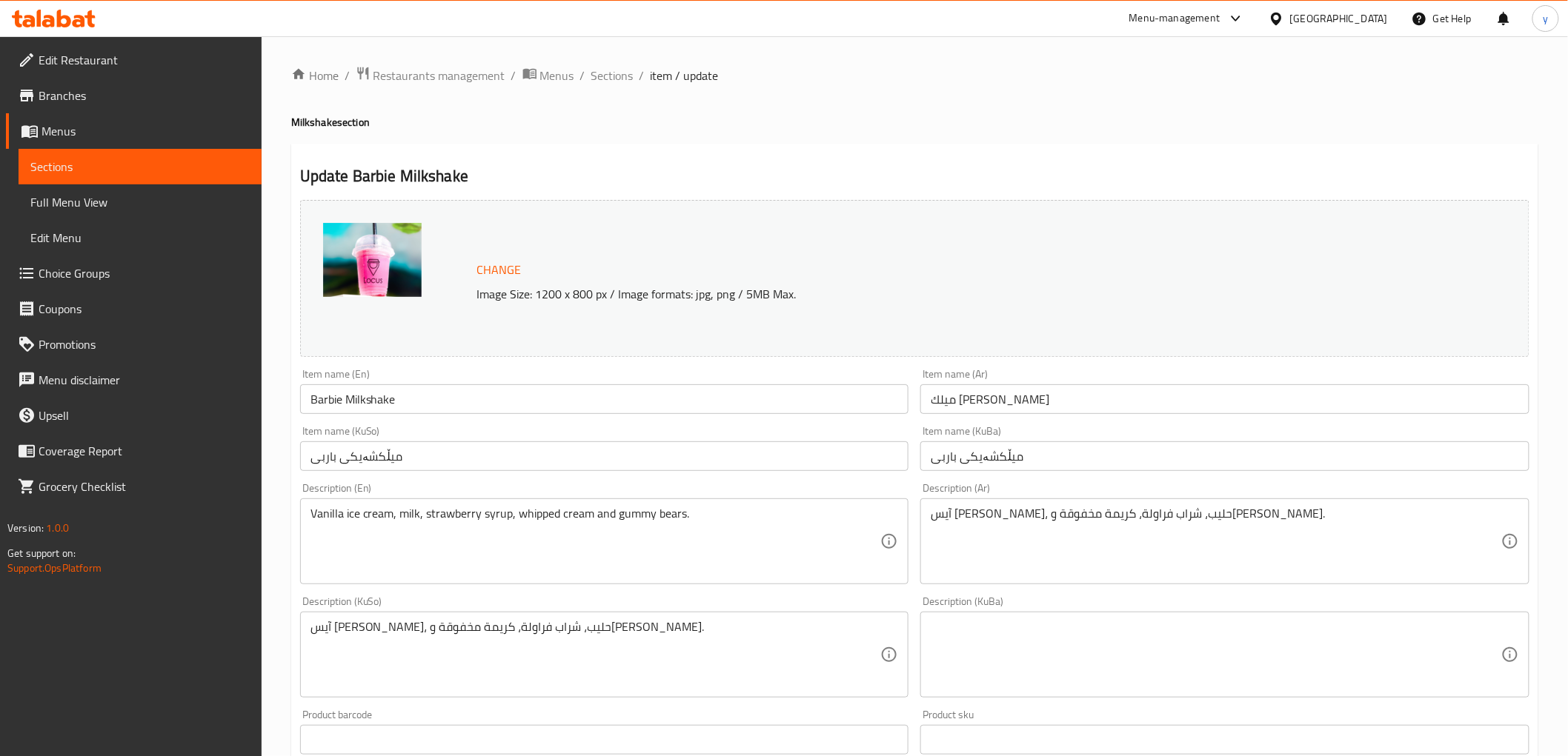
scroll to position [164, 0]
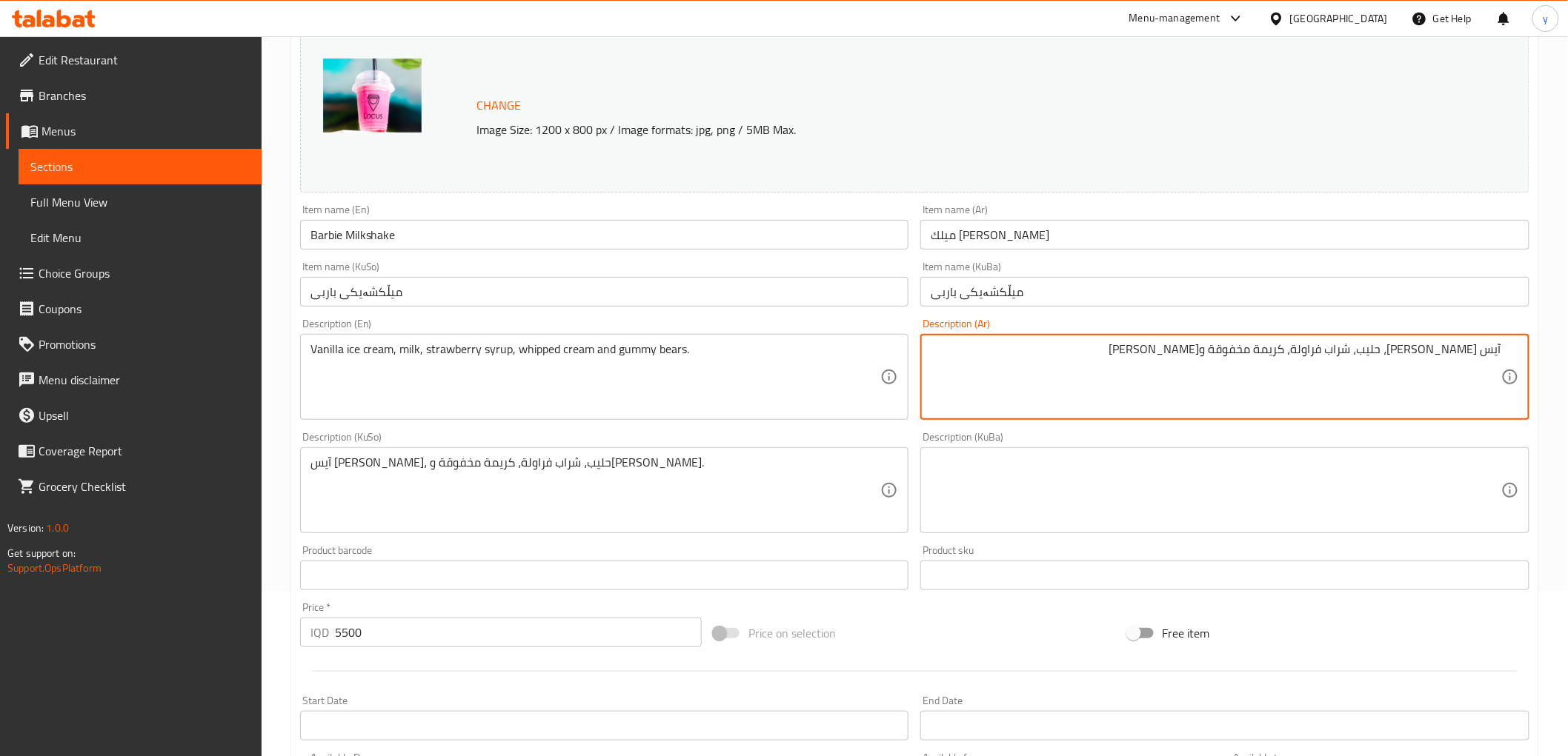
click at [1223, 353] on textarea "آيس [PERSON_NAME]، حليب، شراب فراولة، كريمة مخفوقة و[PERSON_NAME]" at bounding box center [1215, 378] width 571 height 70
type textarea "آيس [PERSON_NAME]، حليب، شراب فراولة، كريمة مخفوقة و[PERSON_NAME]"
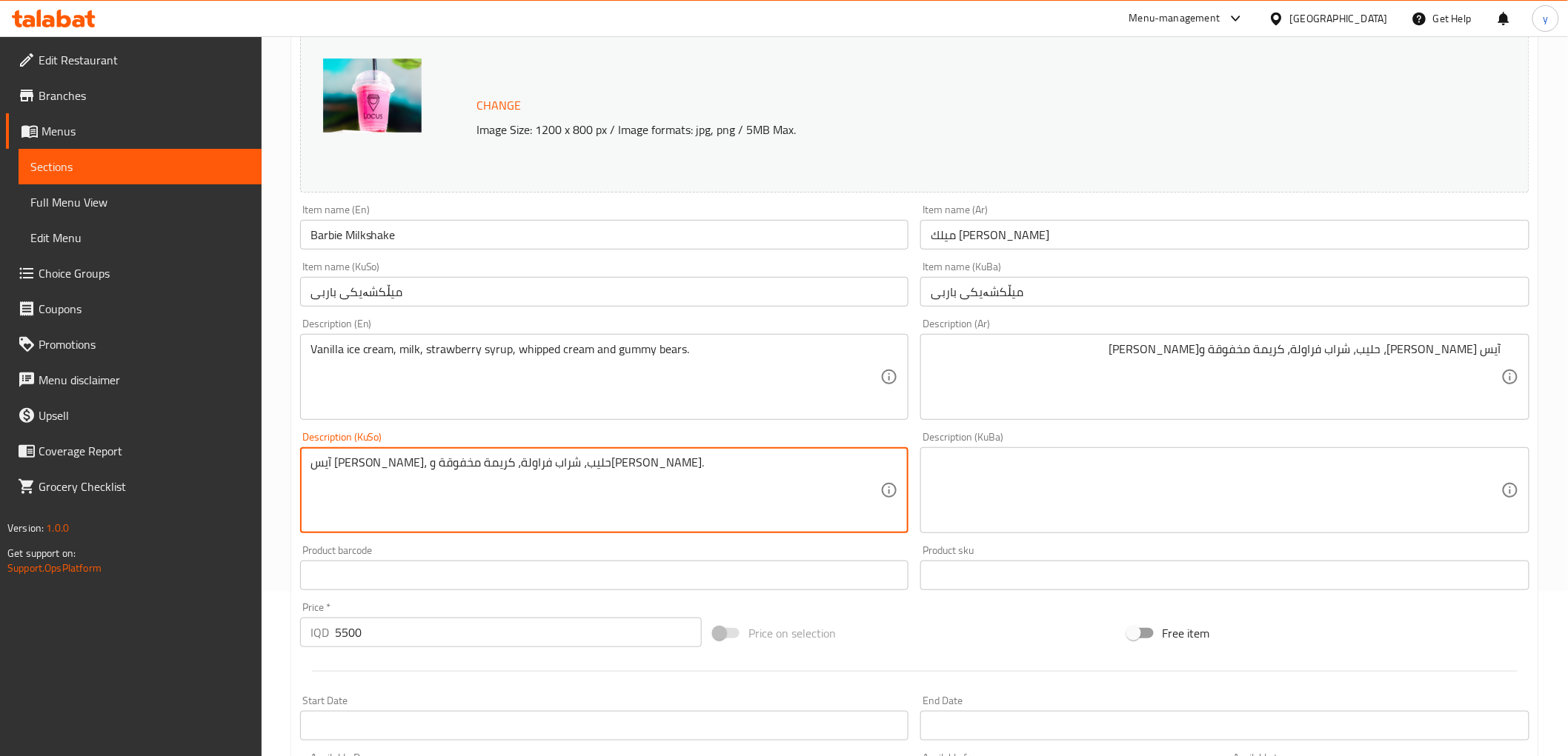
click at [794, 470] on textarea "آيس [PERSON_NAME]، حليب، شراب فراولة، كريمة مخفوقة و[PERSON_NAME]." at bounding box center [596, 491] width 571 height 70
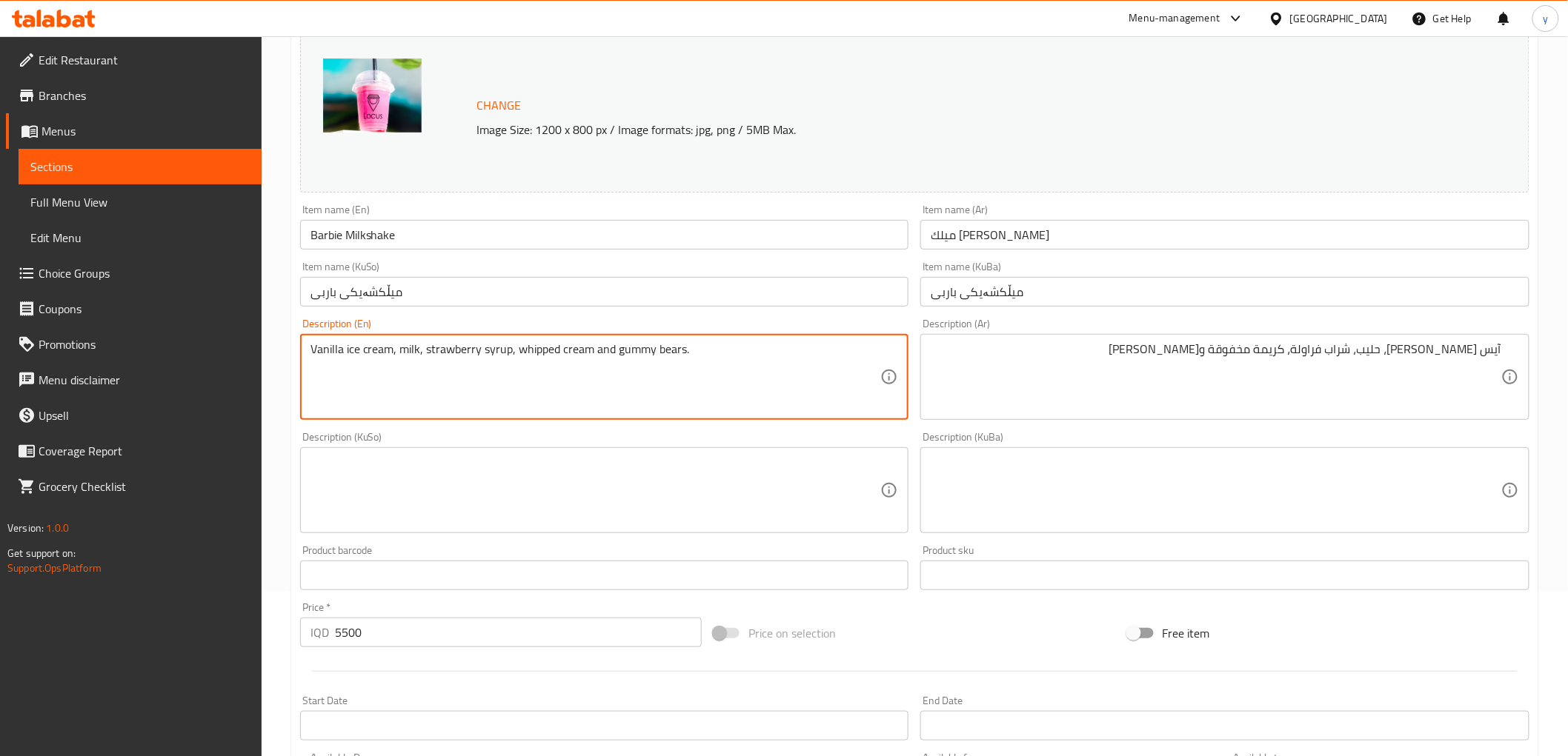
drag, startPoint x: 612, startPoint y: 352, endPoint x: 689, endPoint y: 350, distance: 77.0
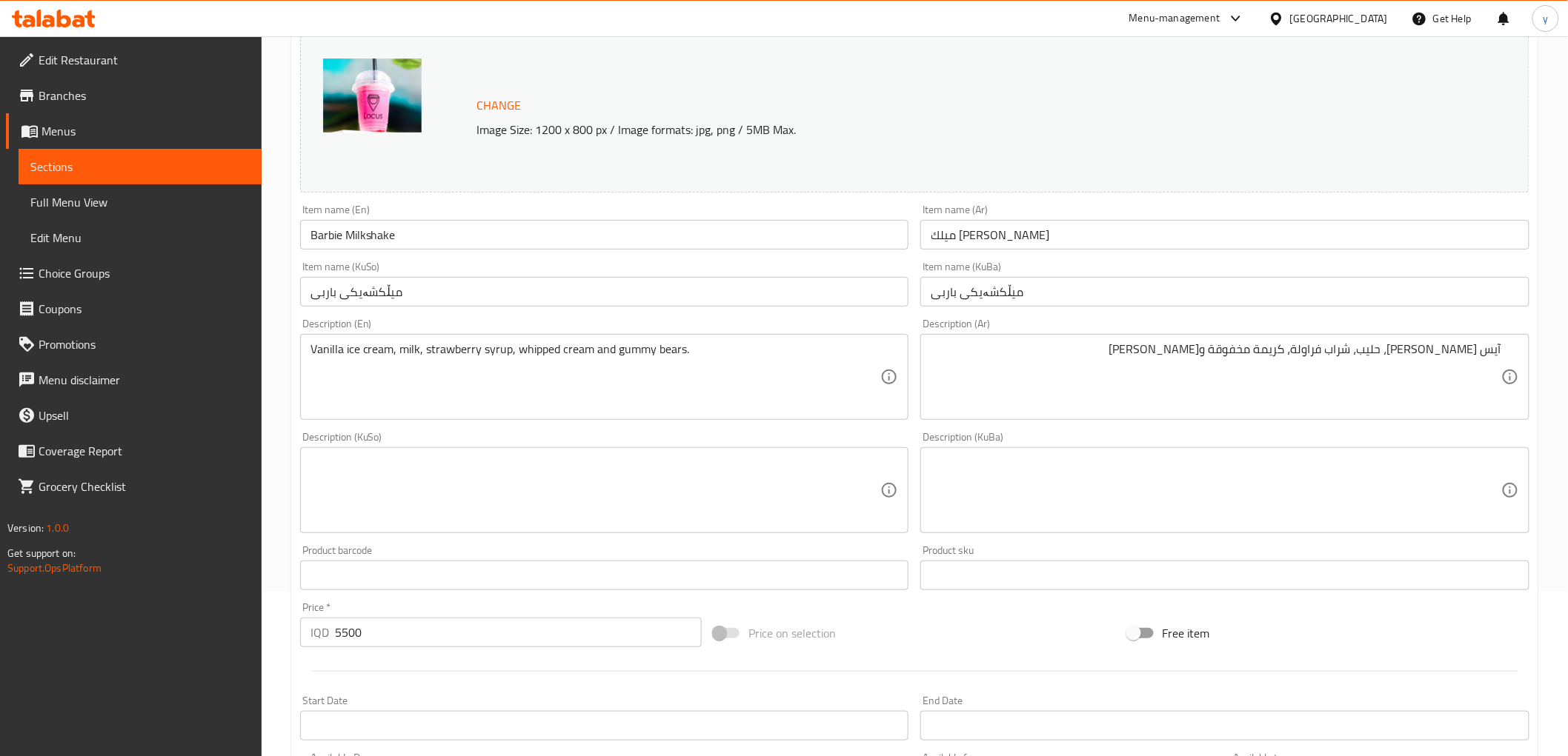
click at [716, 336] on div "Vanilla ice cream, milk, strawberry syrup, whipped cream and gummy bears. Descr…" at bounding box center [604, 377] width 610 height 86
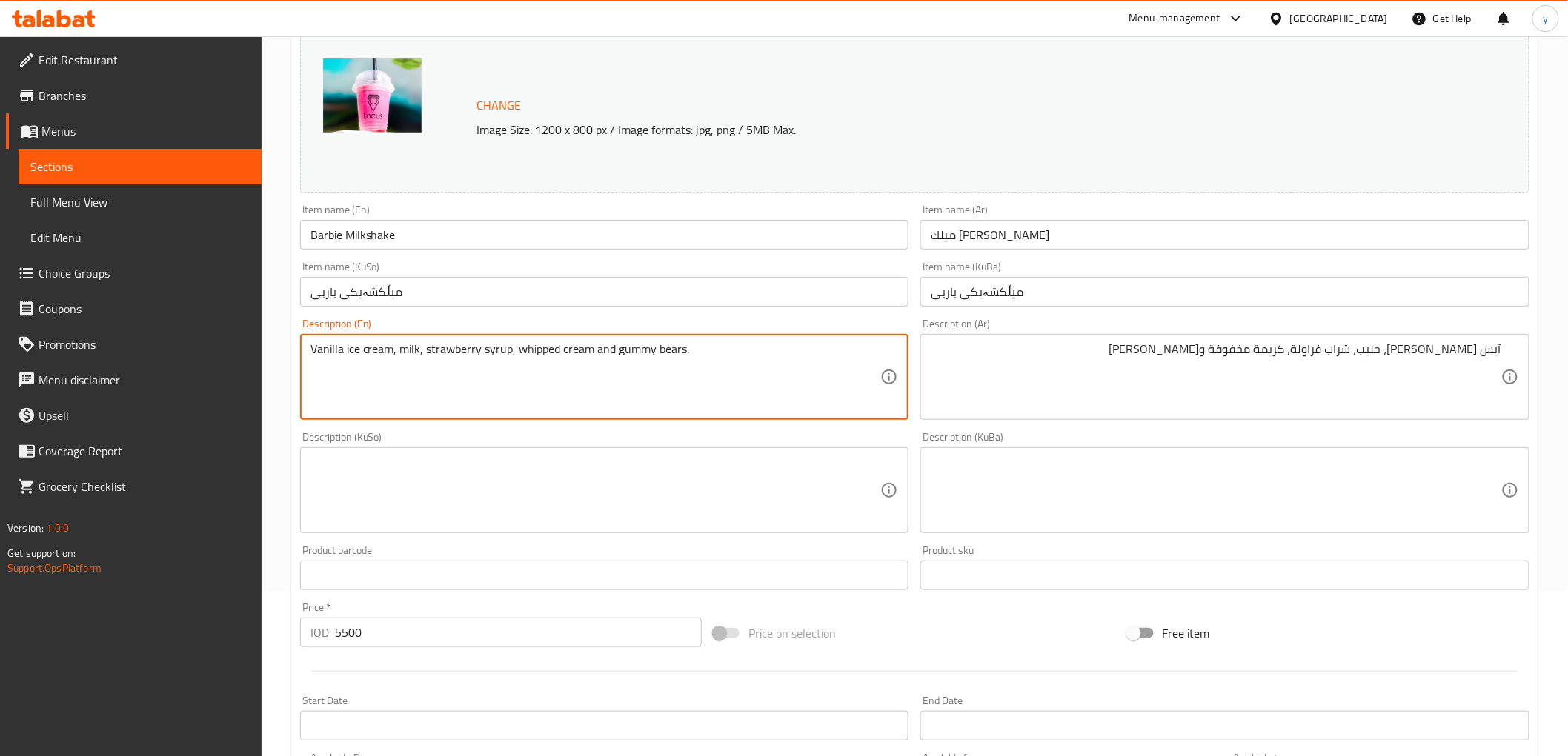
click at [717, 343] on textarea "Vanilla ice cream, milk, strawberry syrup, whipped cream and gummy bears." at bounding box center [596, 378] width 571 height 70
drag, startPoint x: 694, startPoint y: 351, endPoint x: 616, endPoint y: 363, distance: 78.9
click at [616, 363] on textarea "Vanilla ice cream, milk, strawberry syrup, whipped cream and gummy bears" at bounding box center [596, 378] width 571 height 70
type textarea "Vanilla ice cream, milk, strawberry syrup, whipped cream and gummy bears"
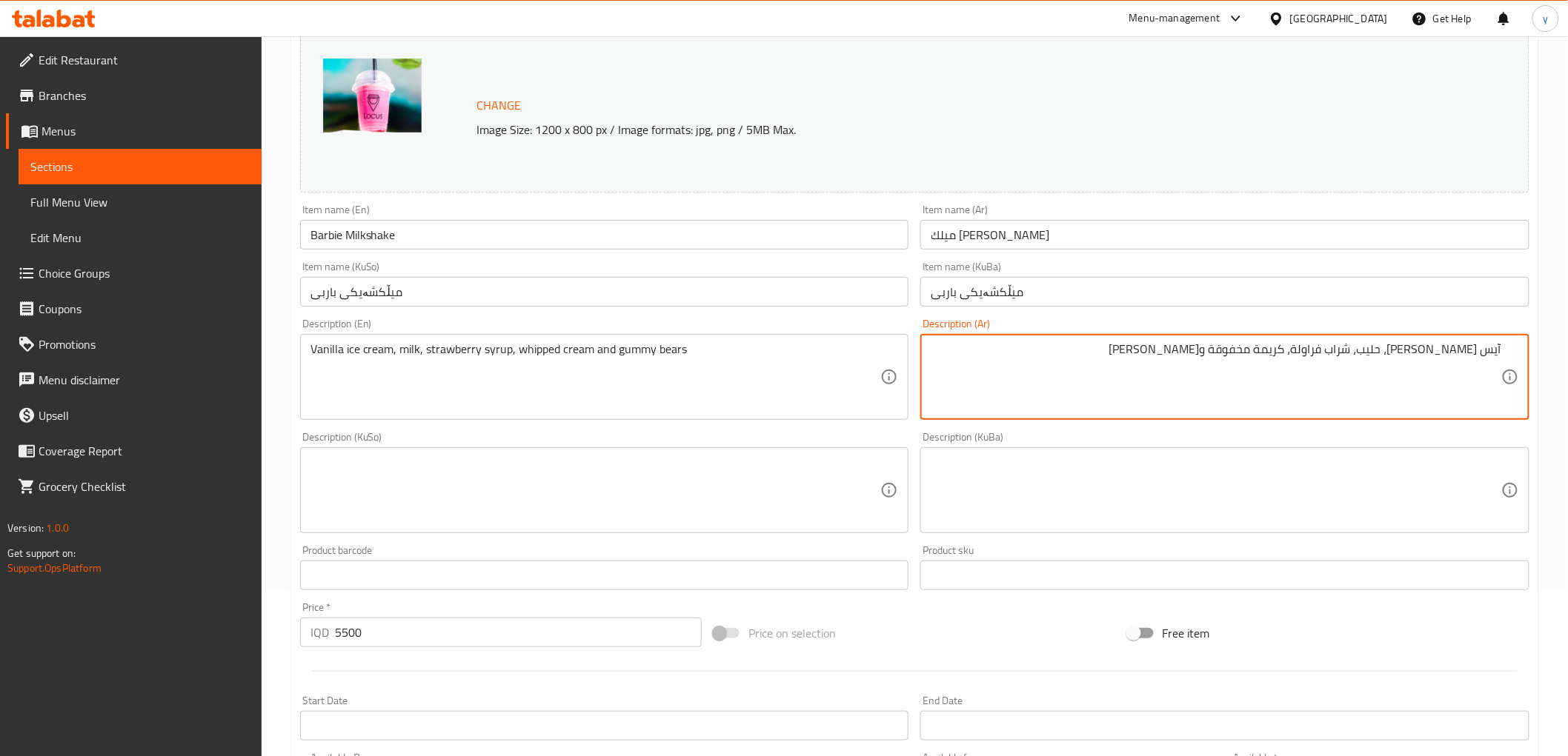
drag, startPoint x: 1238, startPoint y: 350, endPoint x: 1190, endPoint y: 352, distance: 48.0
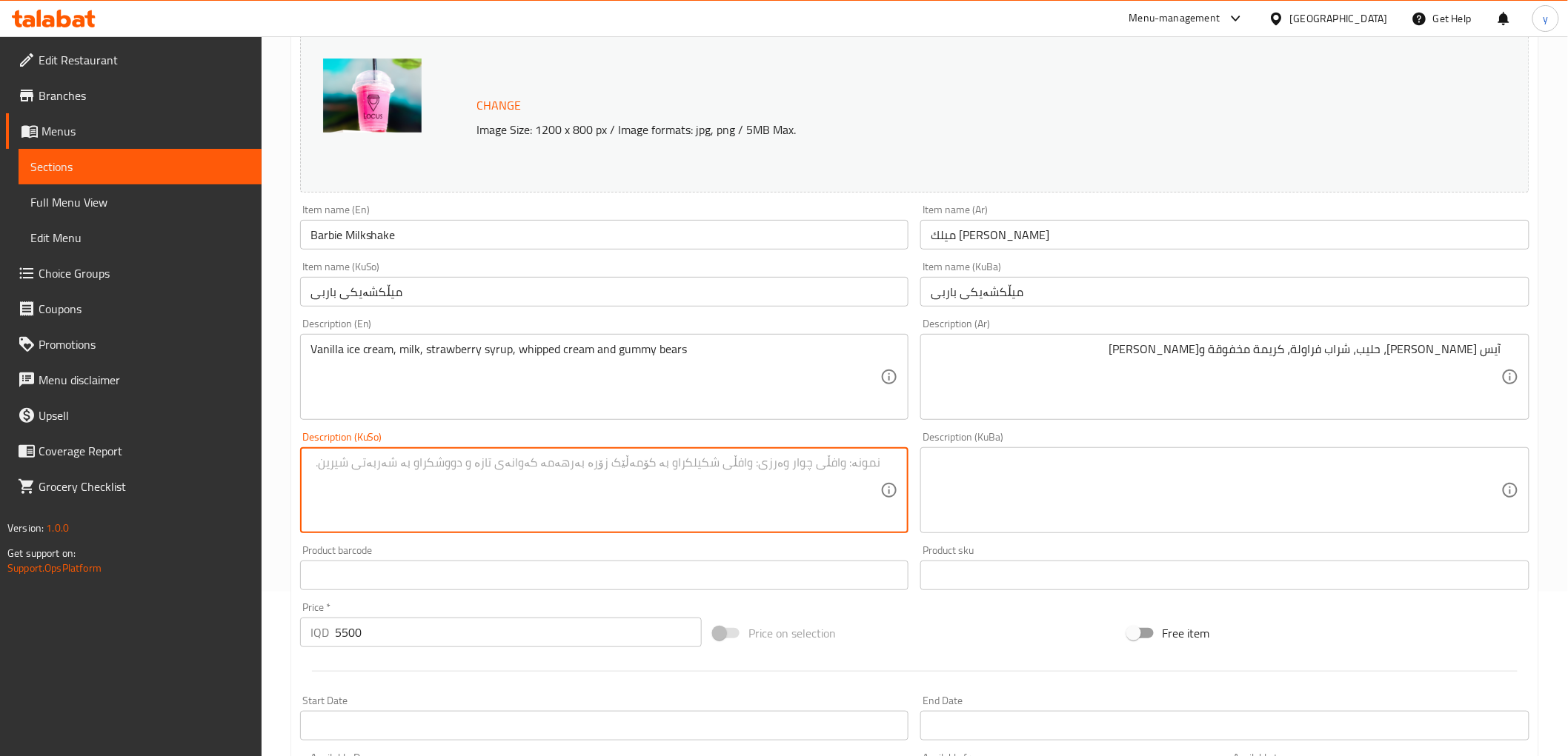
click at [679, 462] on textarea at bounding box center [596, 491] width 571 height 70
type textarea "u"
type textarea "ئ"
click at [623, 458] on textarea "ئایس کرێمی ڤانێلا، شیر، شیلەی فەراولە، کرێمی تێکەڵکراو و گەمی بێرز" at bounding box center [596, 491] width 571 height 70
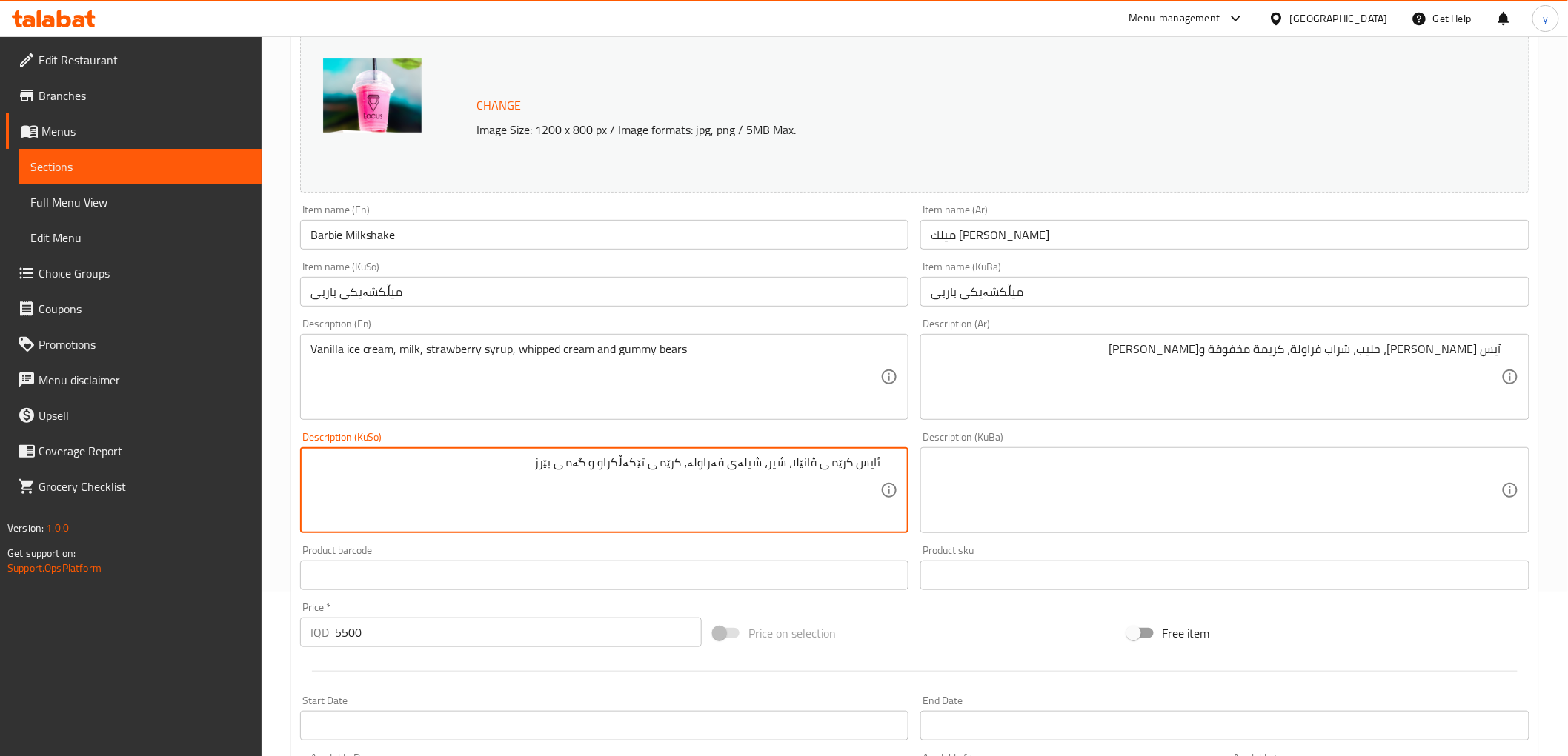
click at [623, 458] on textarea "ئایس کرێمی ڤانێلا، شیر، شیلەی فەراولە، کرێمی تێکەڵکراو و گەمی بێرز" at bounding box center [596, 491] width 571 height 70
type textarea "ئایس کرێمی ڤانێلا، شیر، شیلەی فەراولە، کرێمی تێکەڵکراو و گەمی بێرز"
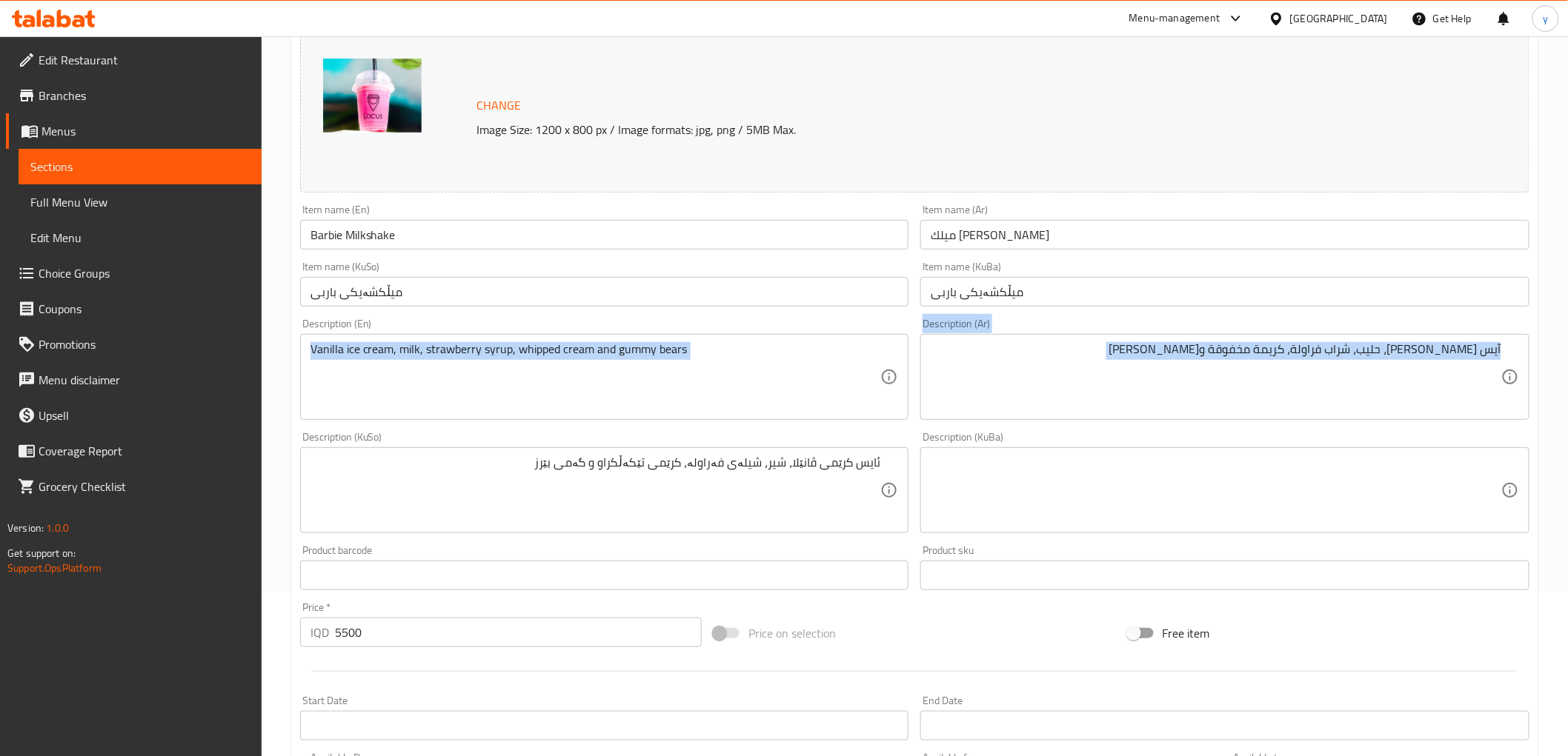
drag, startPoint x: 640, startPoint y: 425, endPoint x: 623, endPoint y: 416, distance: 19.2
click at [640, 425] on div "Change Image Size: 1200 x 800 px / Image formats: jpg, png / 5MB Max. Item name…" at bounding box center [915, 444] width 1241 height 830
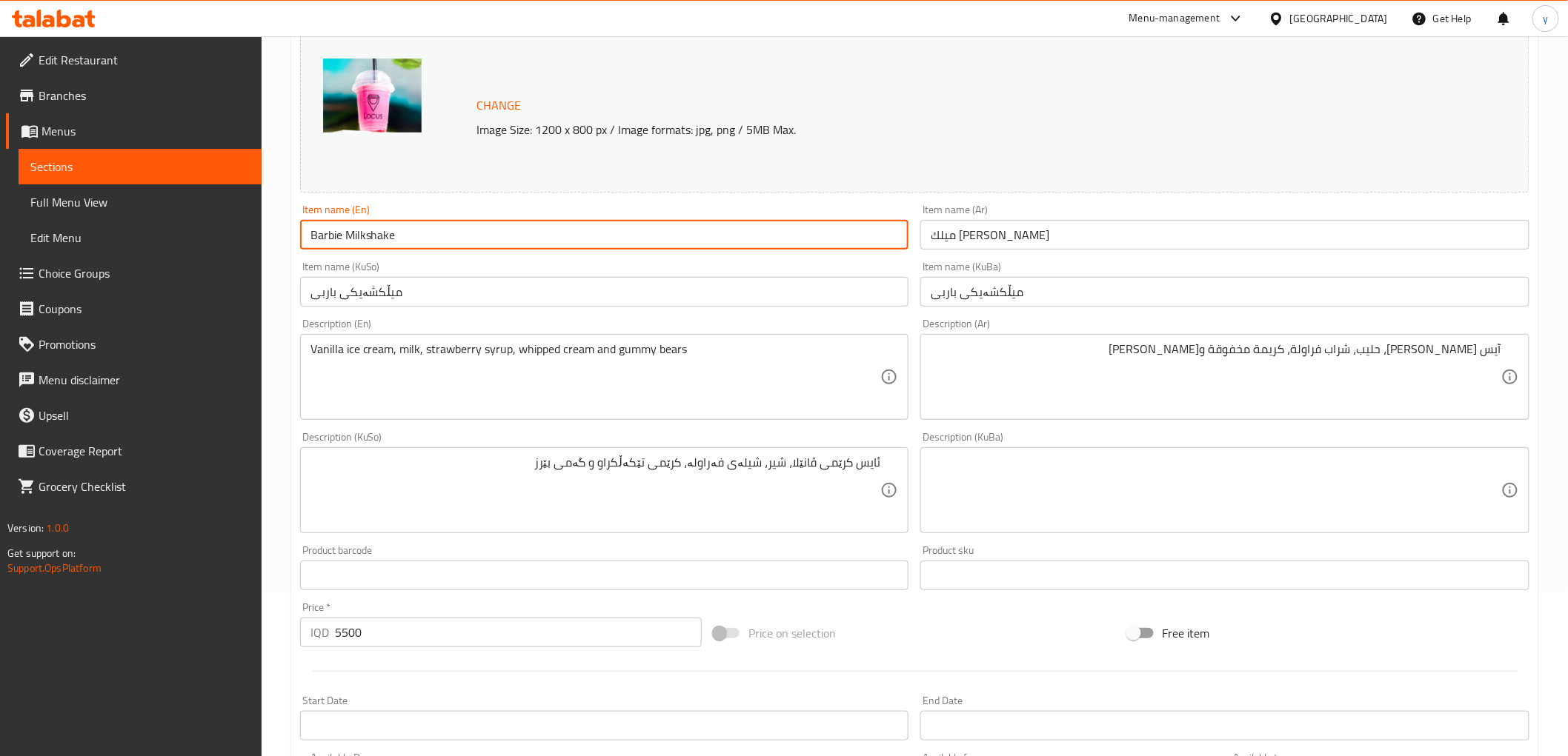
click at [374, 224] on input "Barbie Milkshake" at bounding box center [604, 235] width 610 height 30
click at [464, 265] on div "Item name (KuSo) میڵکشەیکی باربی Item name (KuSo)" at bounding box center [604, 284] width 610 height 45
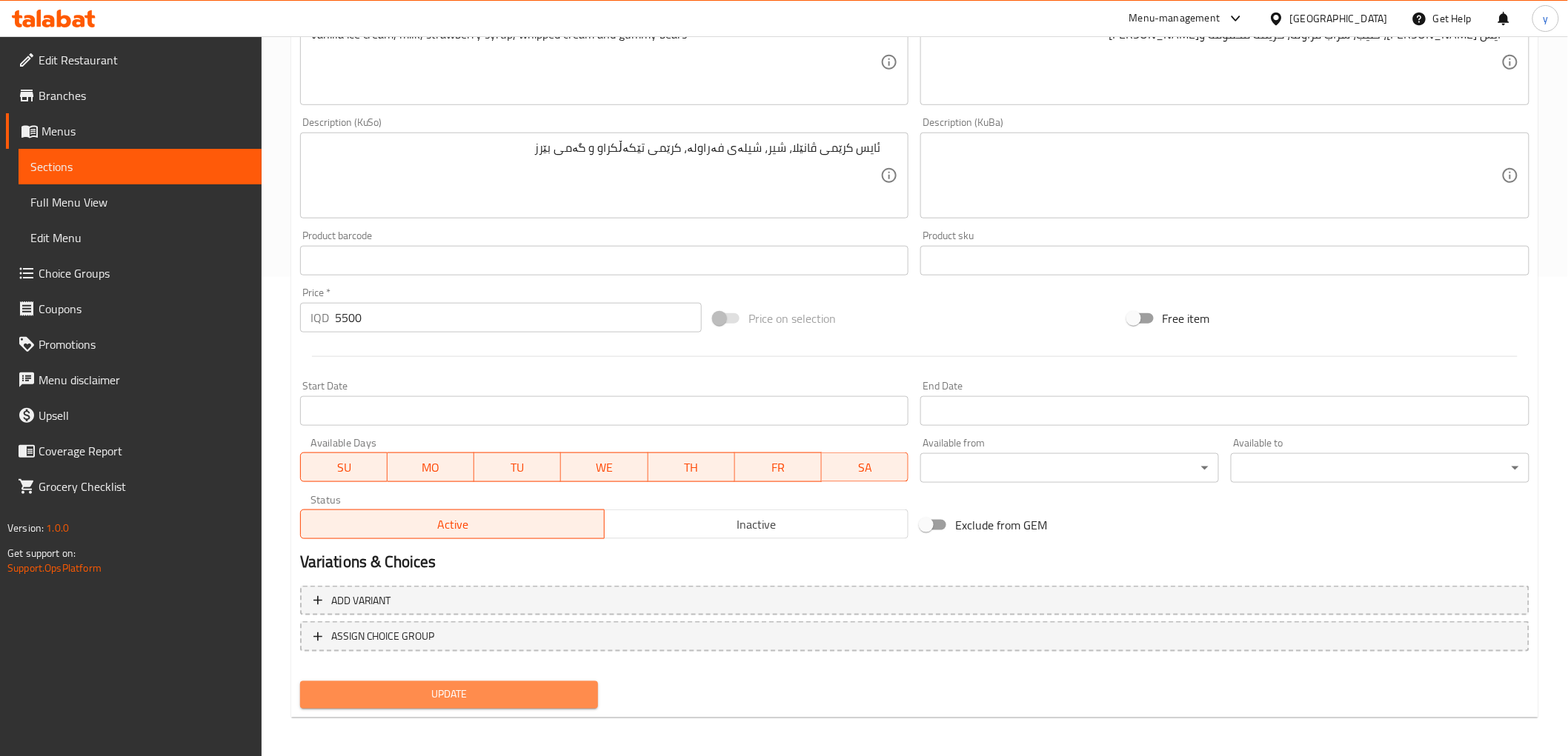
click at [487, 692] on span "Update" at bounding box center [449, 696] width 275 height 19
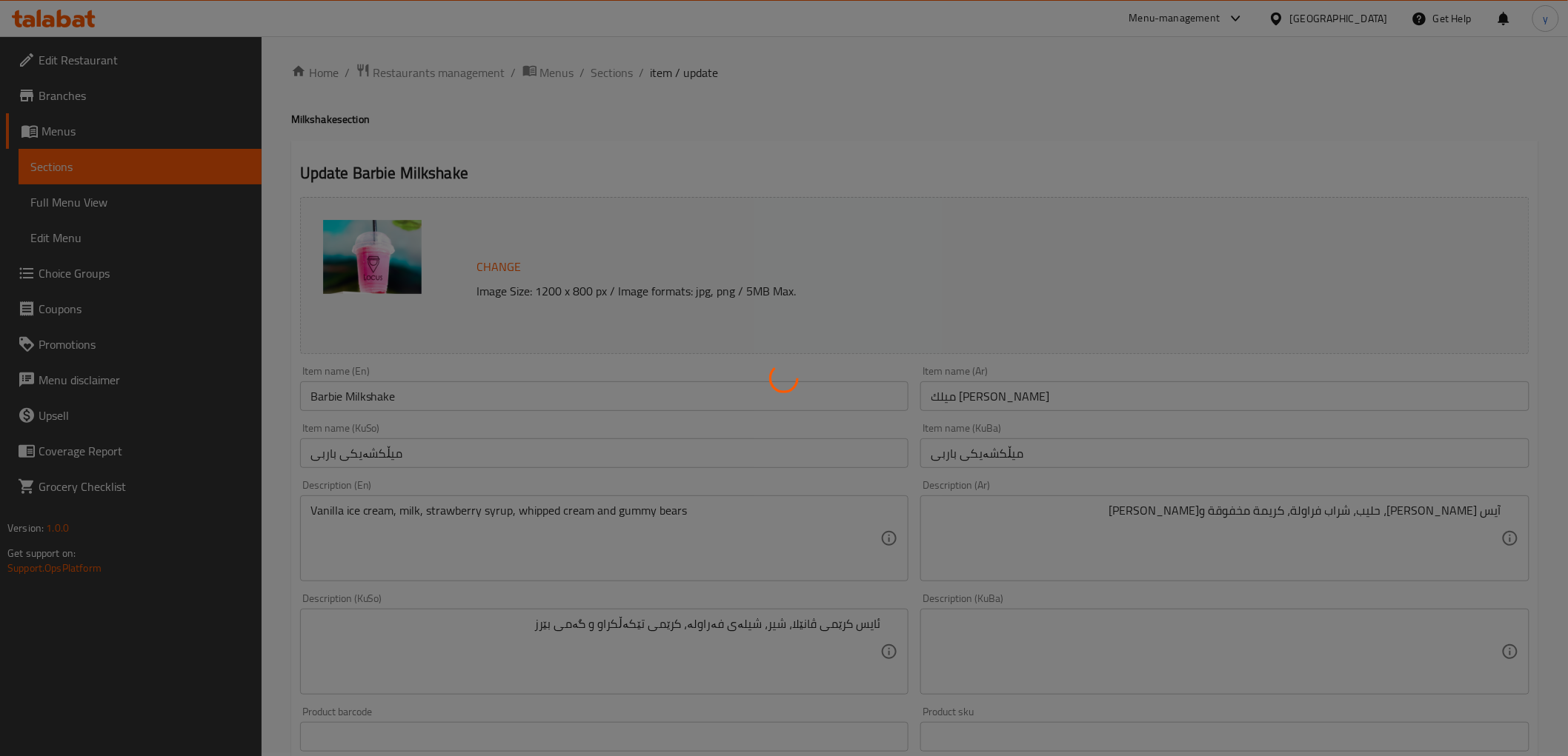
scroll to position [0, 0]
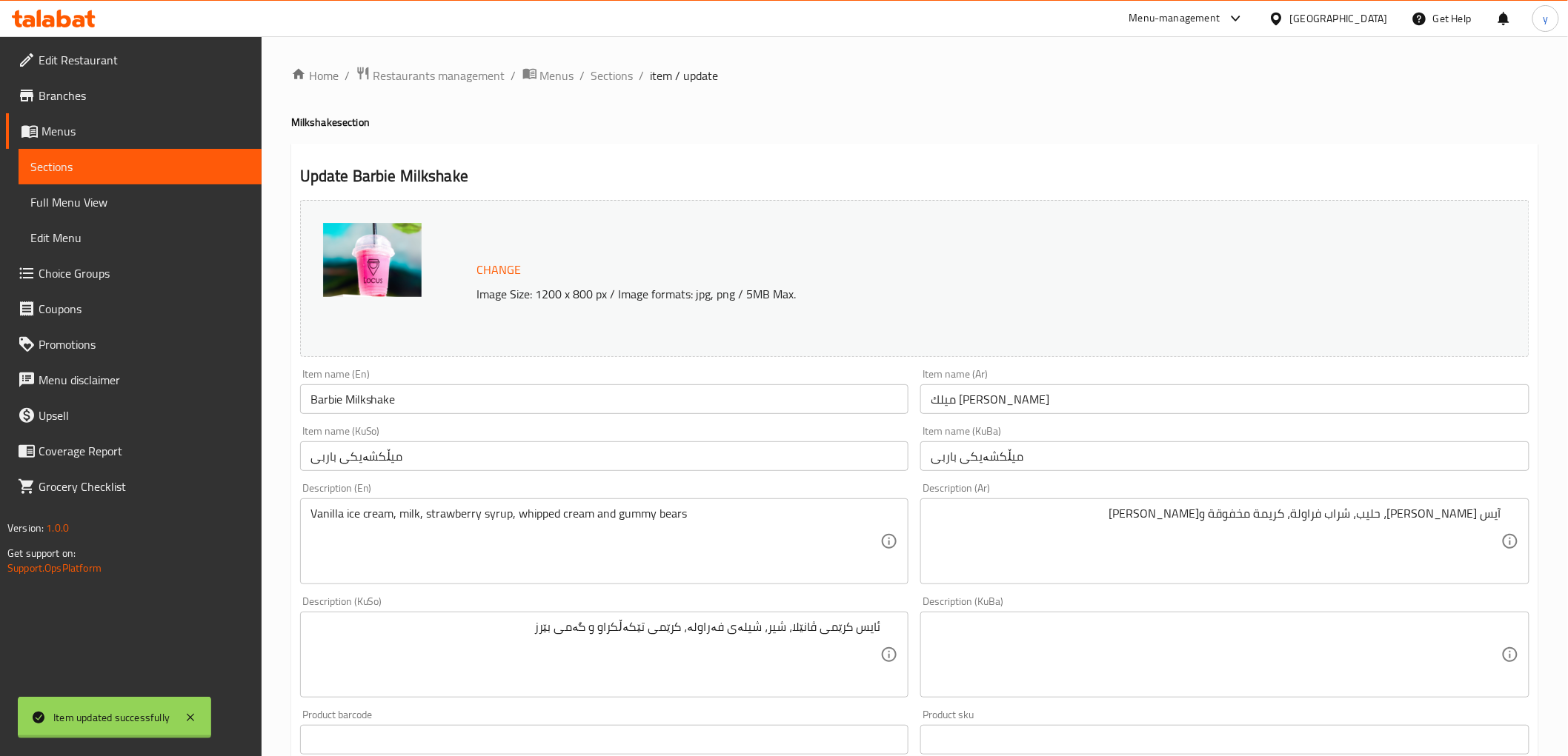
click at [381, 391] on div at bounding box center [784, 378] width 1568 height 756
click at [381, 391] on div "Home / Restaurants management / Menus / Sections / item / update Milkshake sect…" at bounding box center [915, 637] width 1247 height 1143
click at [381, 391] on input "Barbie Milkshake" at bounding box center [604, 400] width 610 height 30
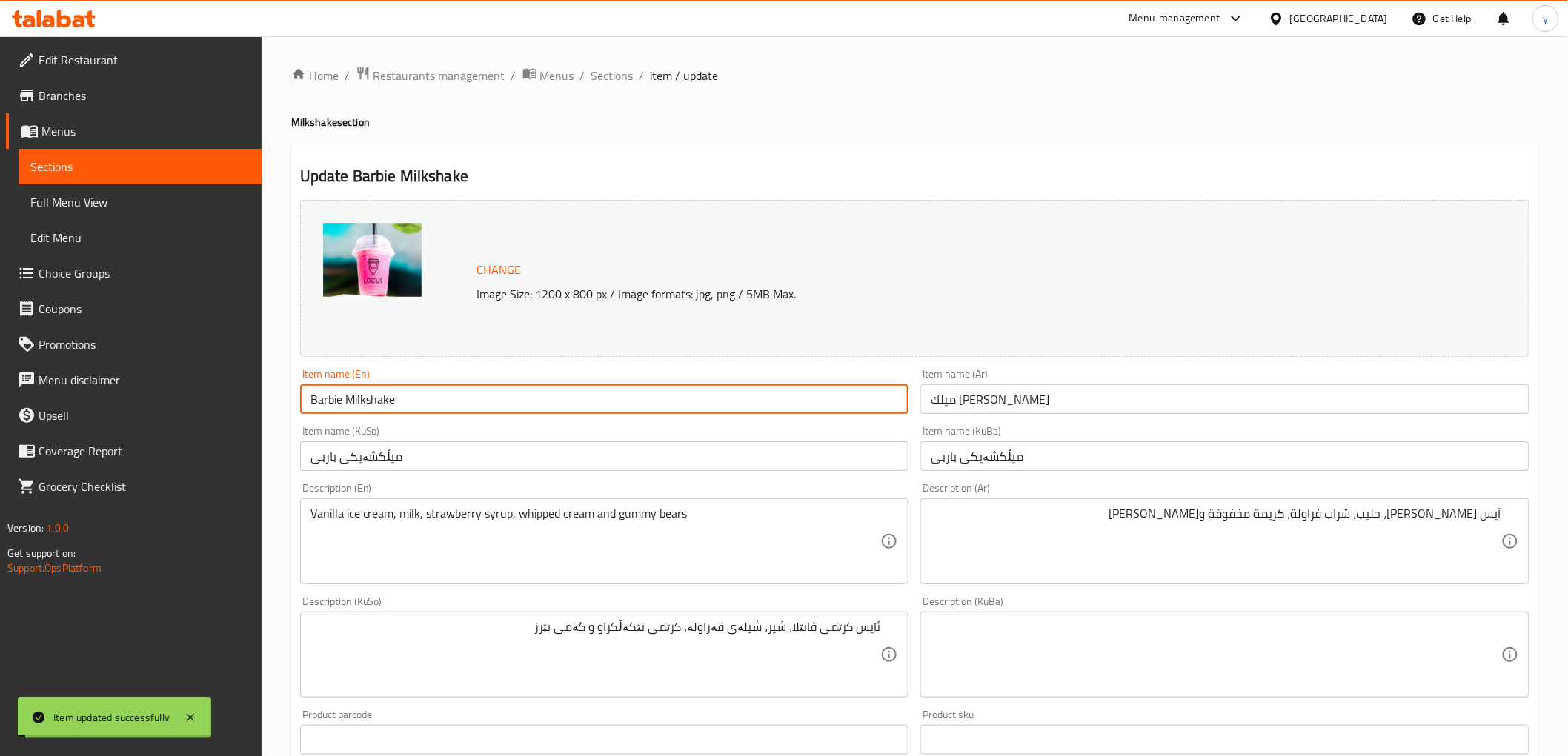
click at [381, 391] on input "Barbie Milkshake" at bounding box center [604, 400] width 610 height 30
click at [175, 206] on span "Full Menu View" at bounding box center [140, 201] width 219 height 18
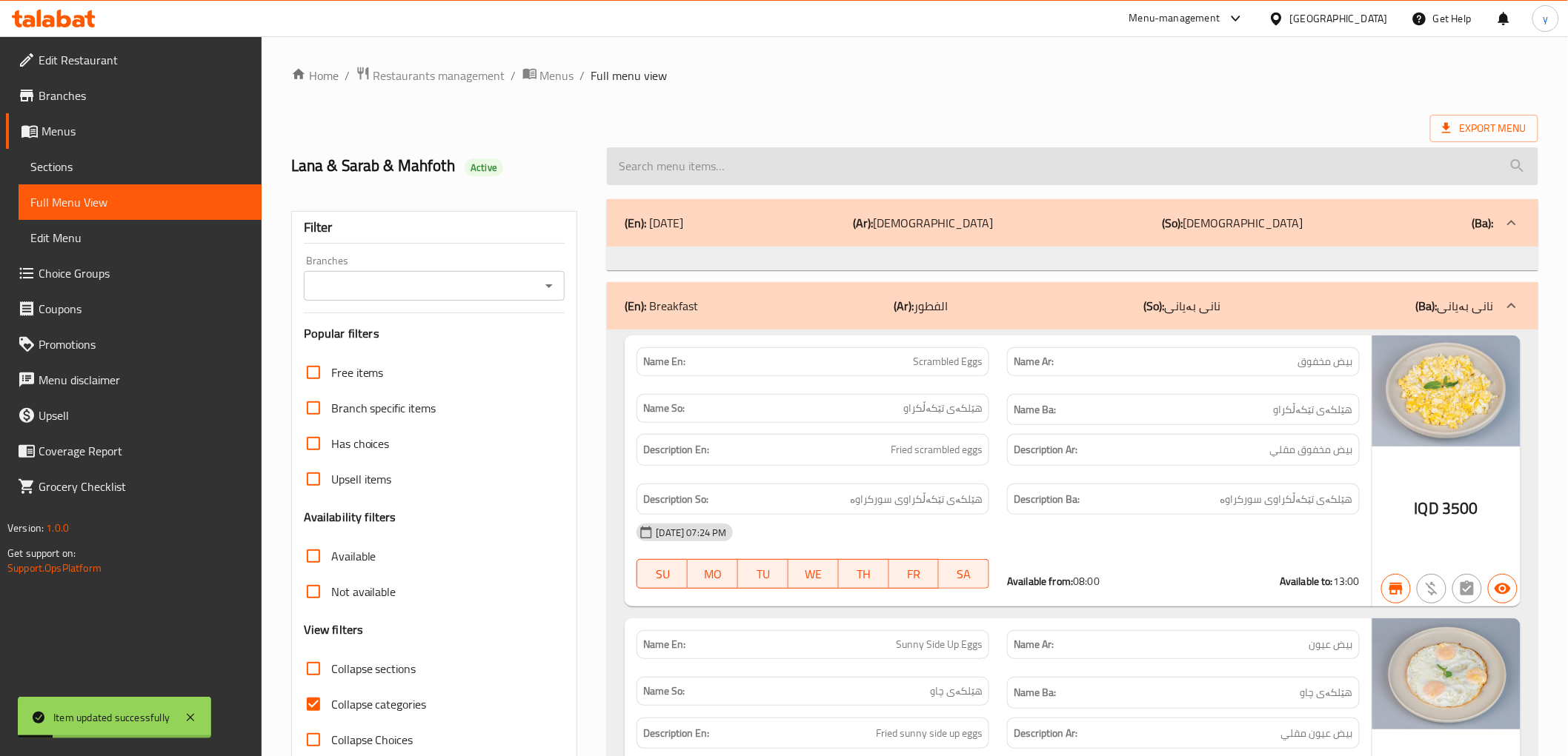
click at [721, 163] on input "search" at bounding box center [1072, 166] width 931 height 38
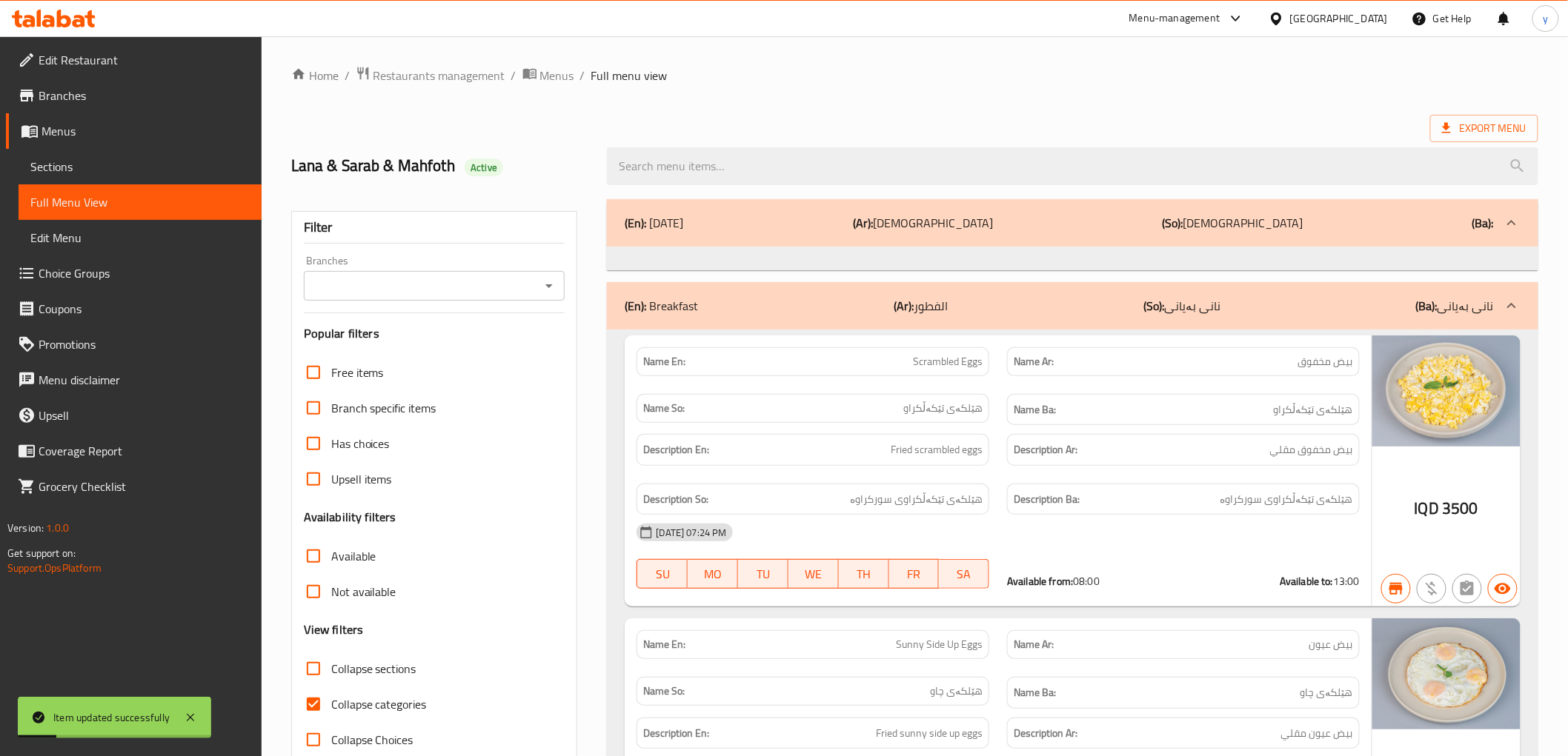
paste input "Barbie Milkshake"
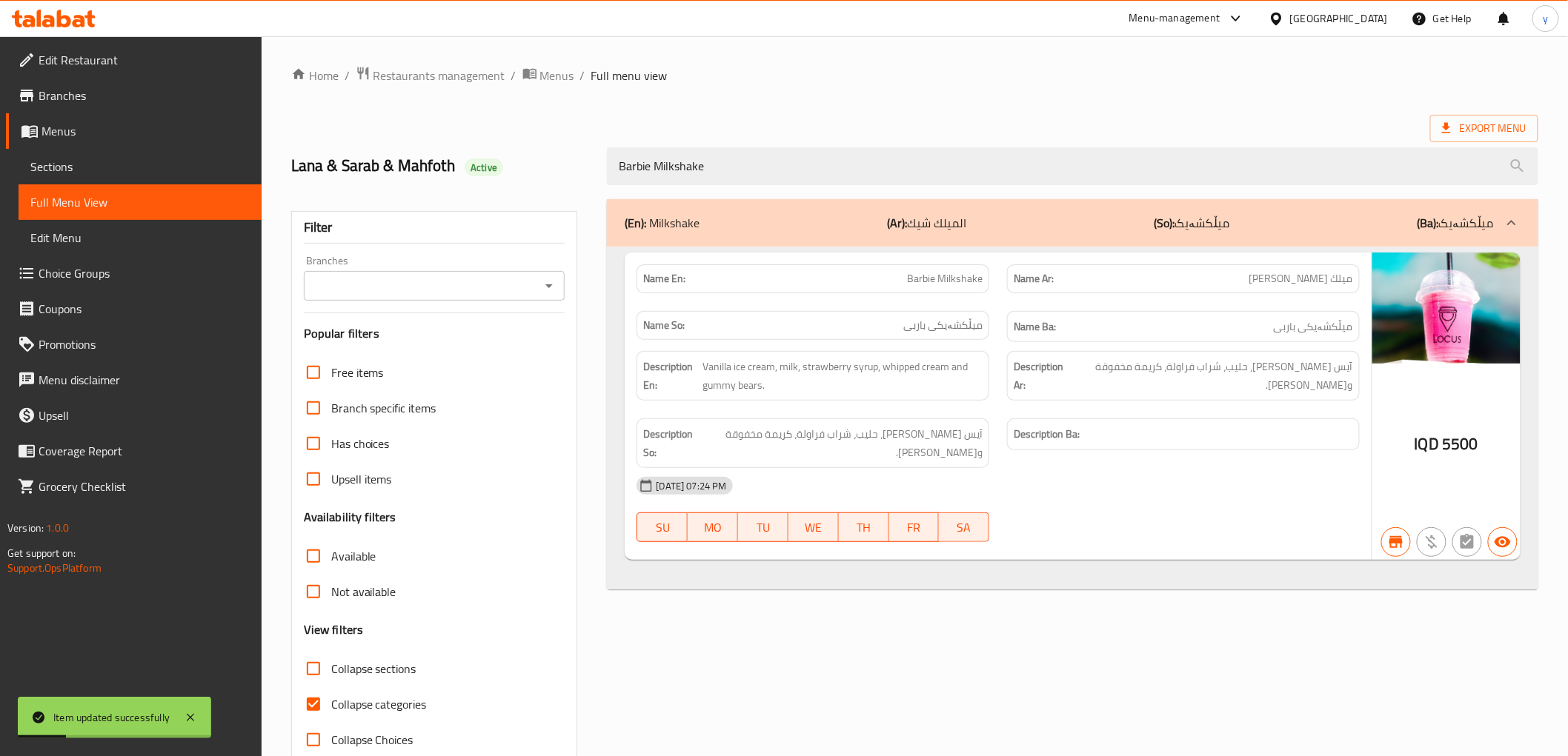
click at [543, 284] on icon "Open" at bounding box center [548, 286] width 18 height 18
type input "Barbie Milkshake"
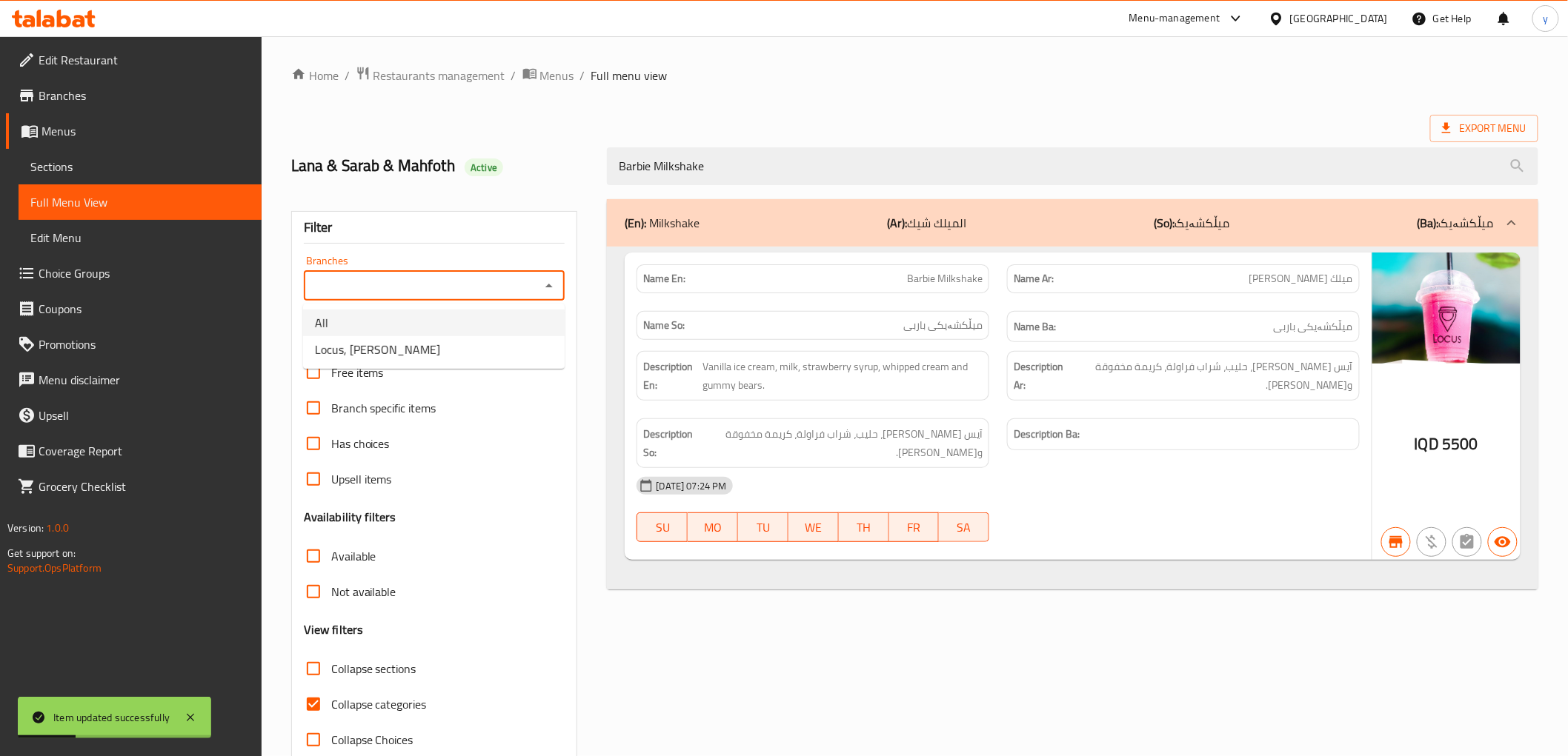
click at [502, 341] on li "Locus, Al Twesa" at bounding box center [434, 350] width 262 height 27
type input "Locus, Al Twesa"
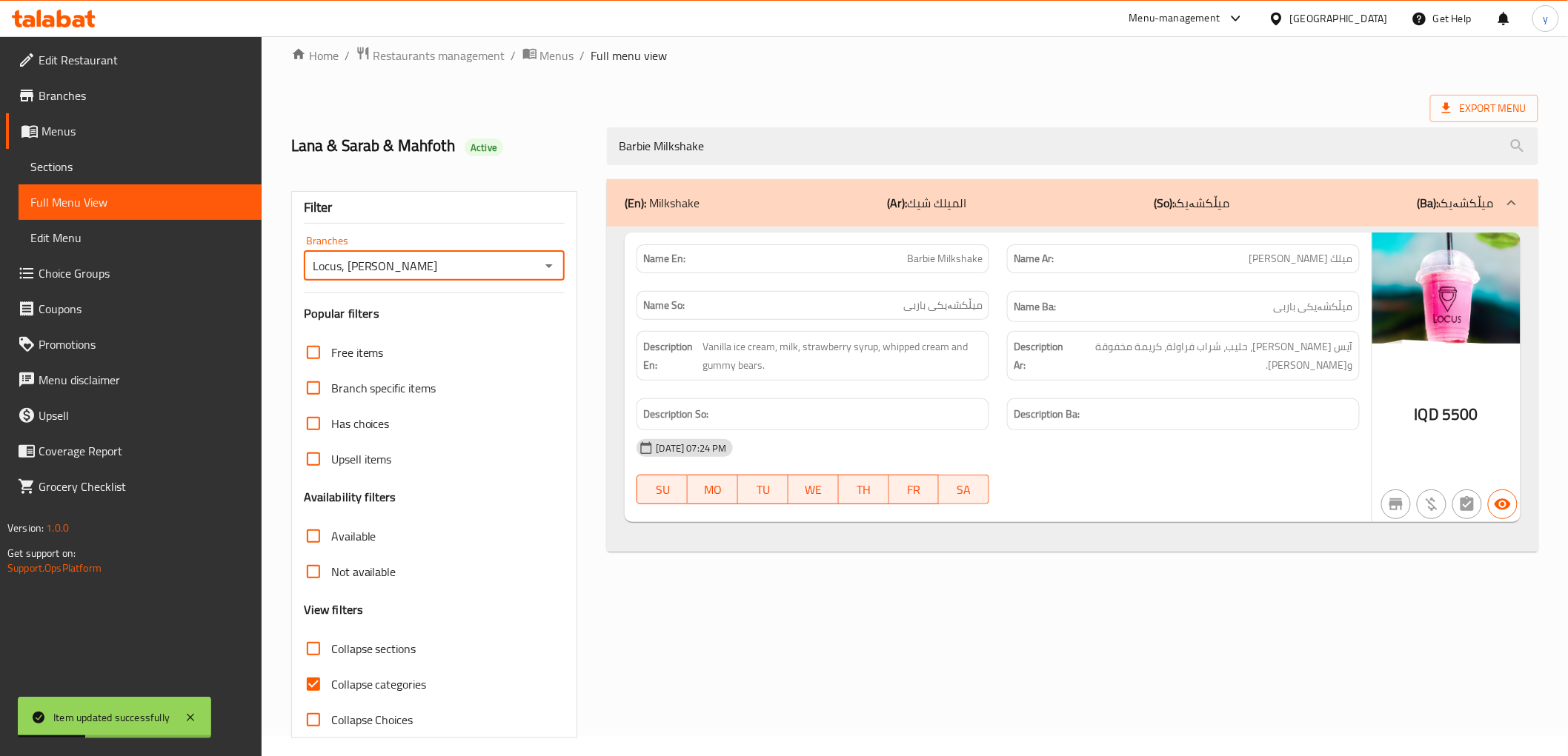
scroll to position [32, 0]
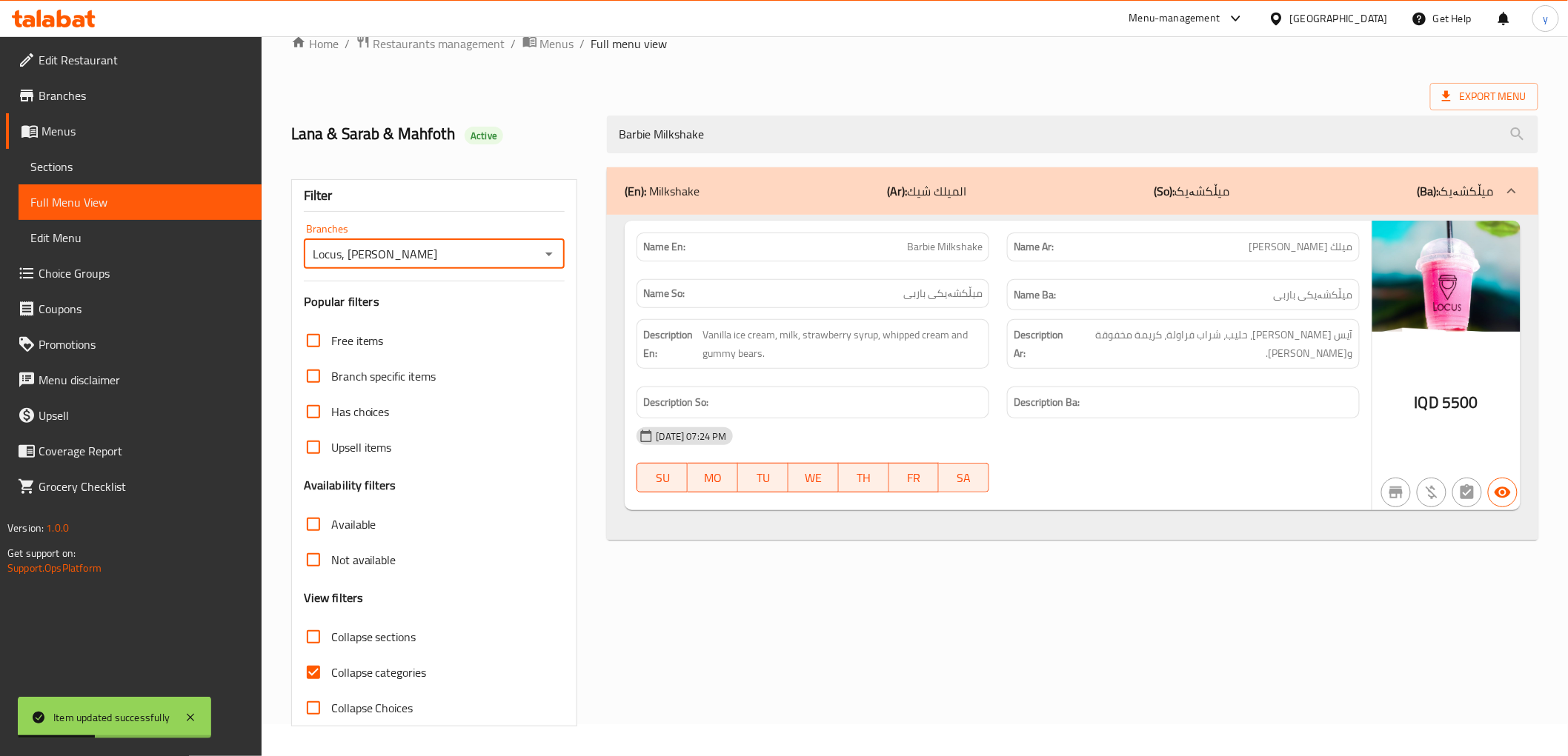
click at [316, 672] on input "Collapse categories" at bounding box center [314, 673] width 35 height 35
checkbox input "false"
click at [194, 712] on icon at bounding box center [190, 717] width 18 height 18
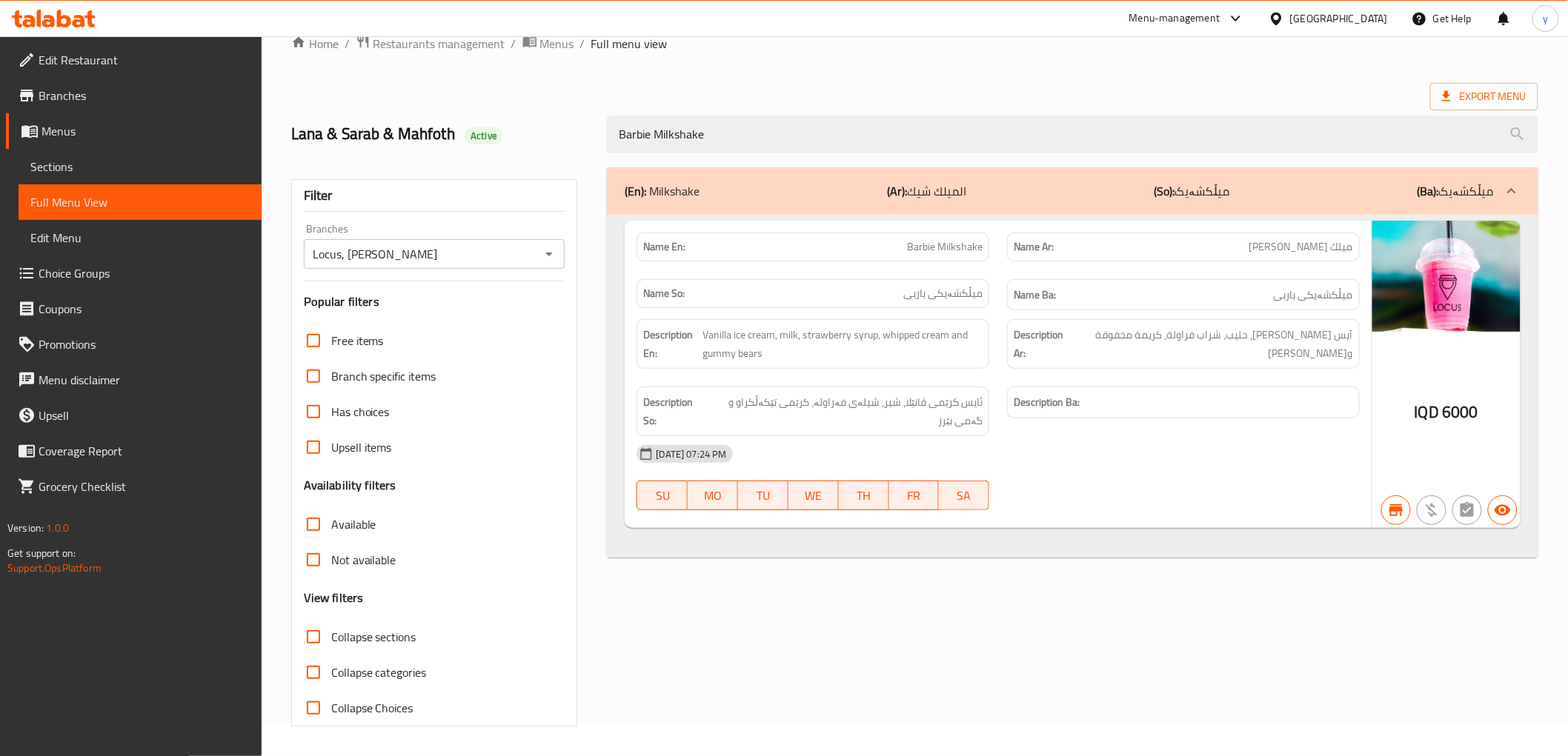
click at [93, 32] on div at bounding box center [54, 19] width 108 height 30
click at [76, 20] on icon at bounding box center [79, 21] width 13 height 13
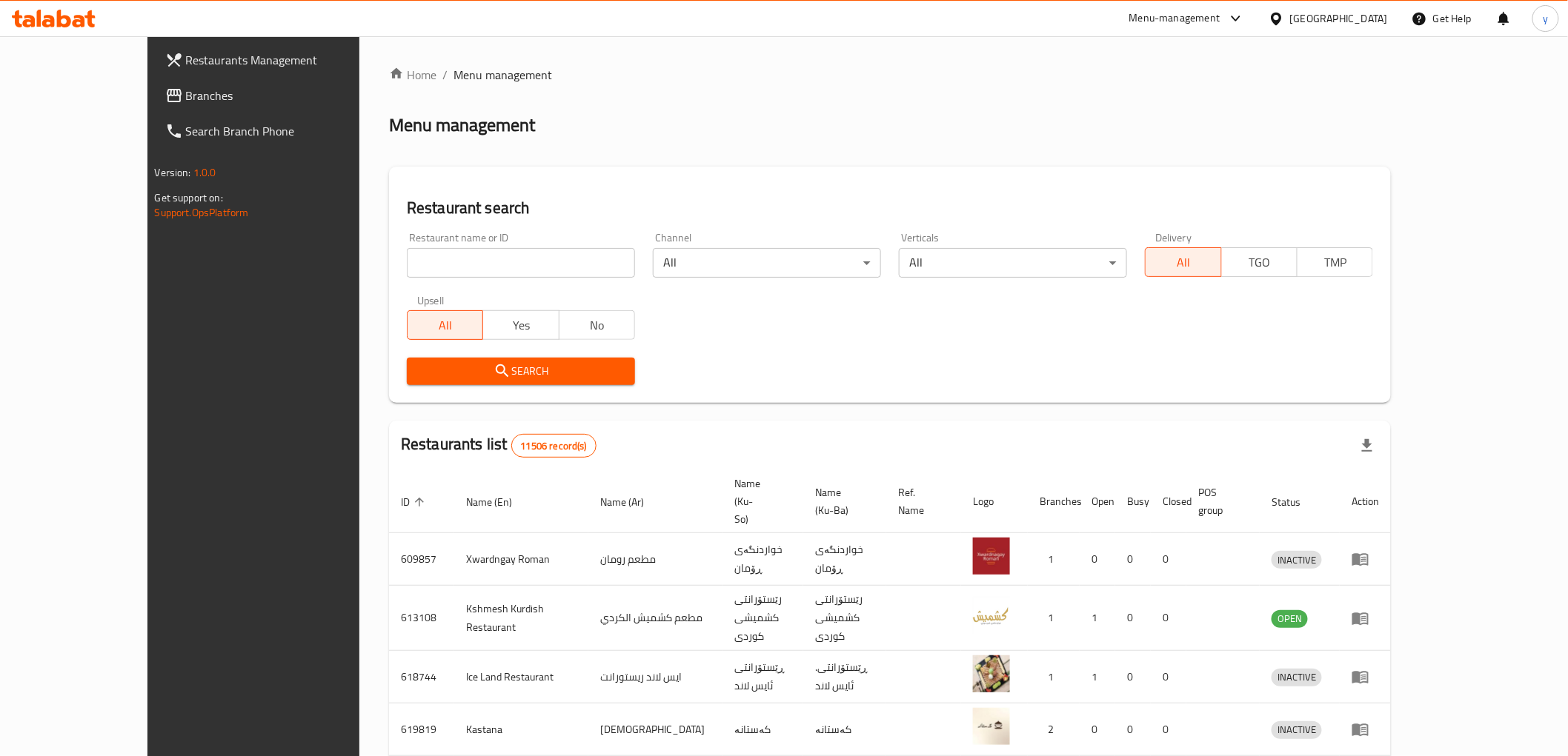
click at [186, 92] on span "Branches" at bounding box center [291, 95] width 212 height 18
